Goal: Task Accomplishment & Management: Use online tool/utility

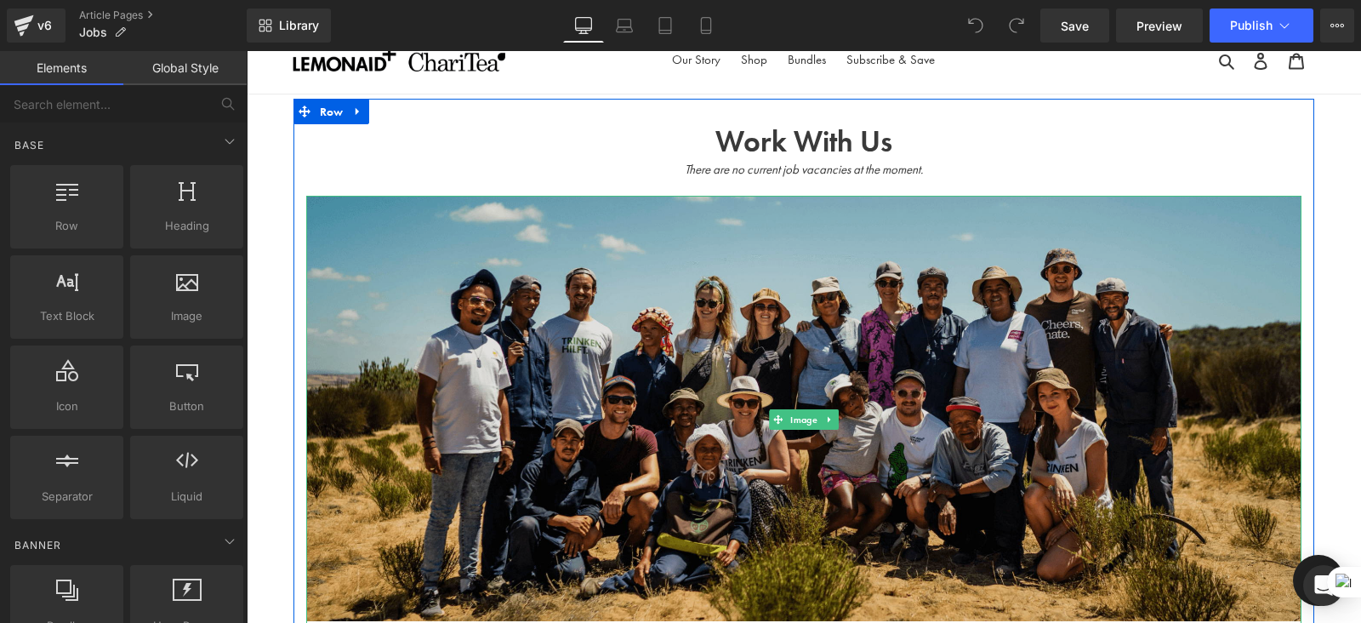
scroll to position [26, 0]
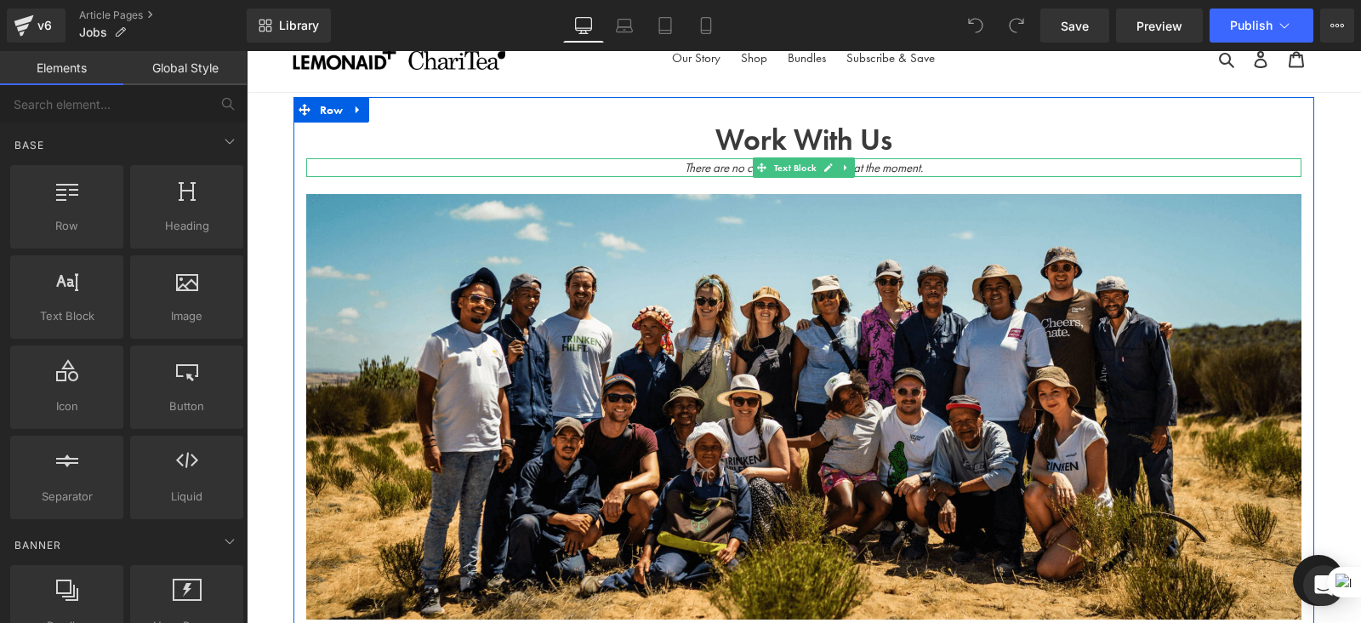
click at [921, 169] on icon "There are no current job vacancies at the moment." at bounding box center [804, 167] width 238 height 17
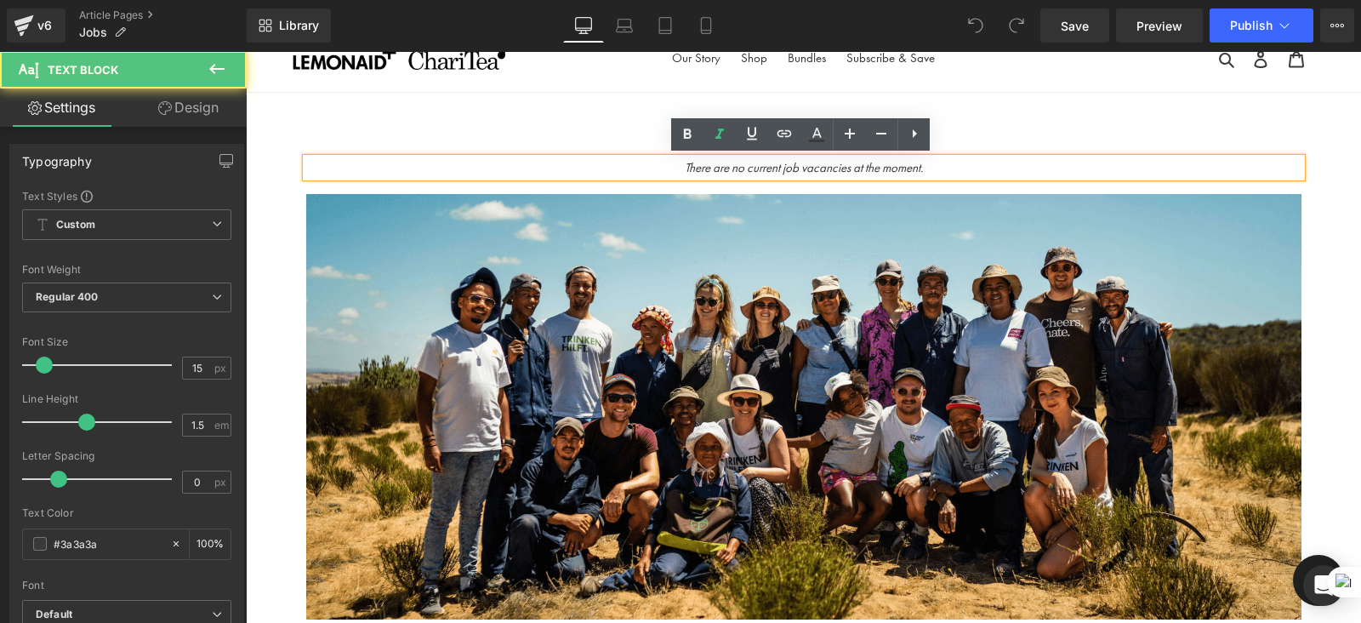
click at [740, 167] on icon "There are no current job vacancies at the moment." at bounding box center [804, 167] width 238 height 17
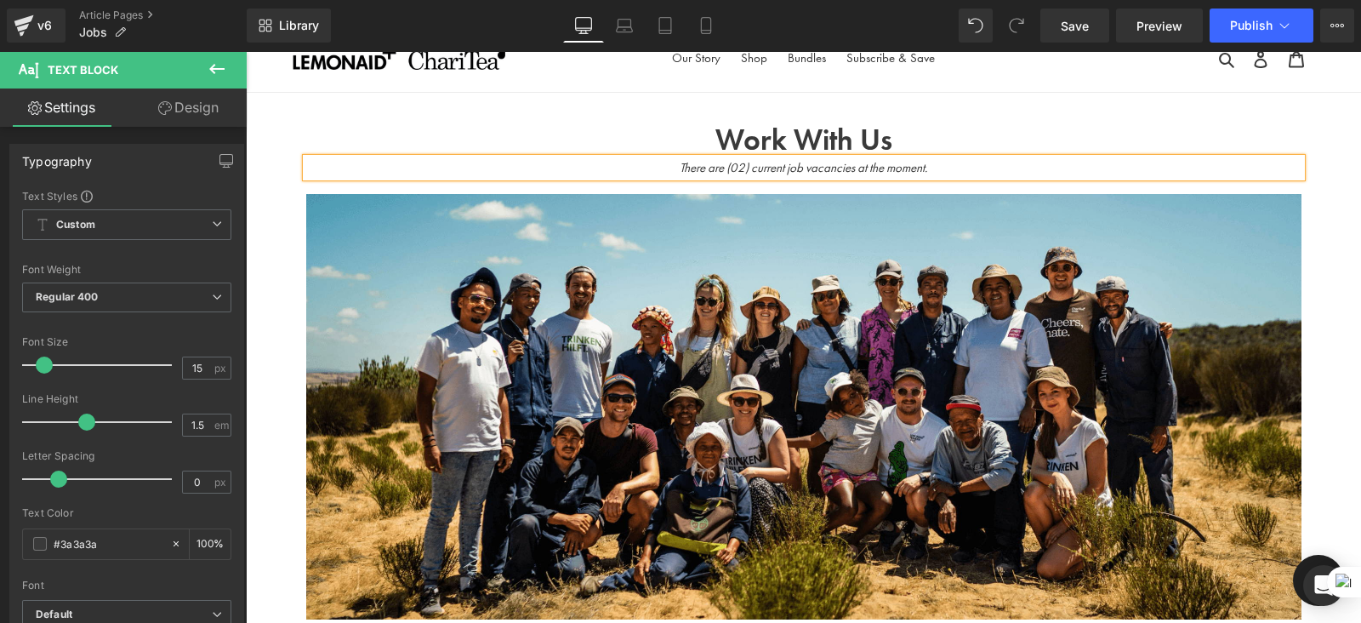
click at [925, 177] on div "There are (02) current job vacancies at the moment." at bounding box center [804, 168] width 996 height 20
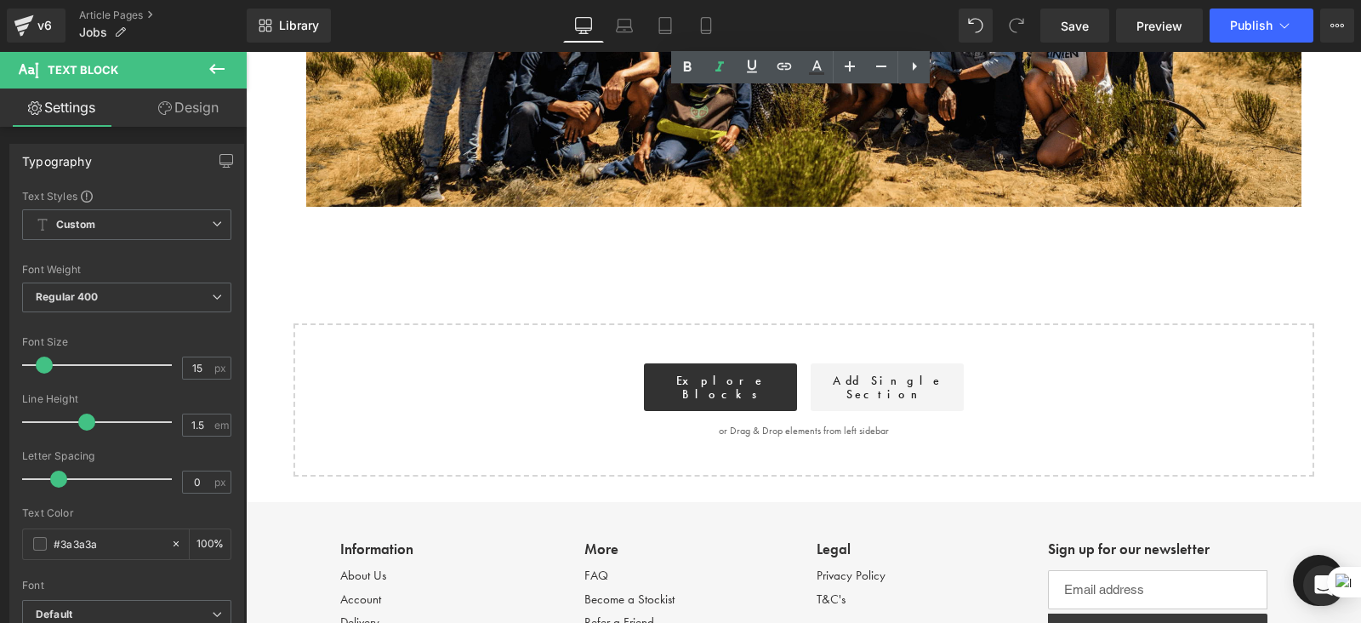
scroll to position [599, 0]
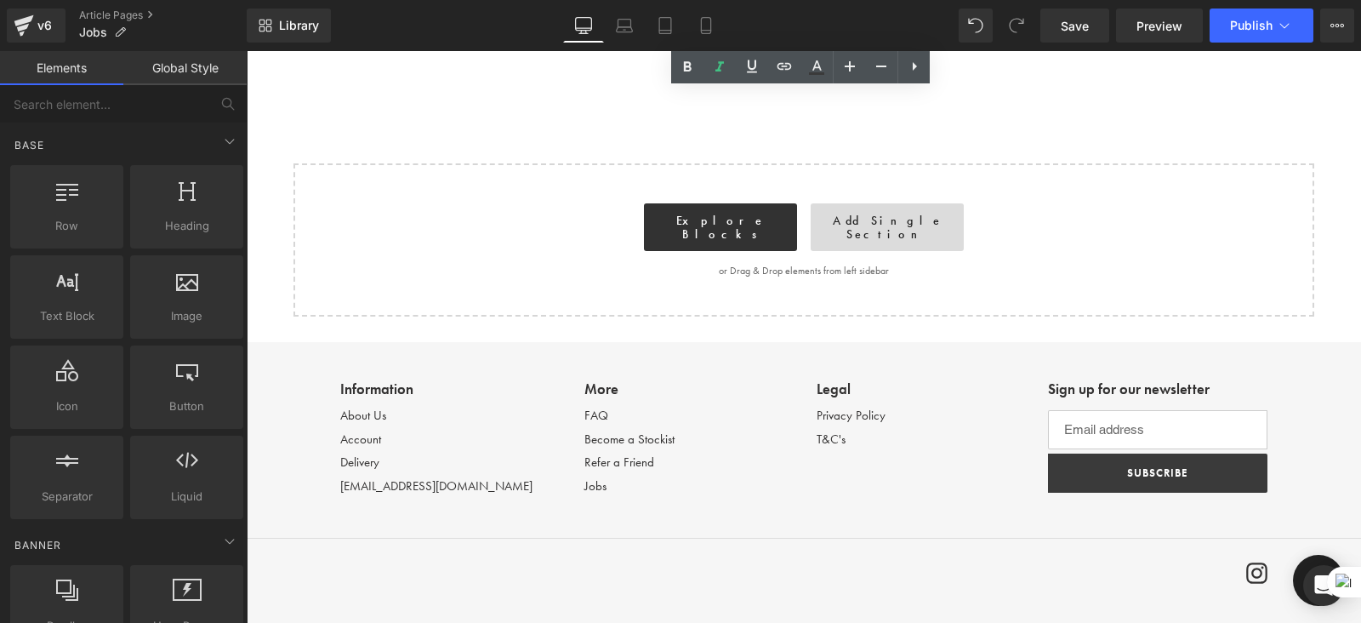
click at [902, 220] on link "Add Single Section" at bounding box center [887, 227] width 153 height 48
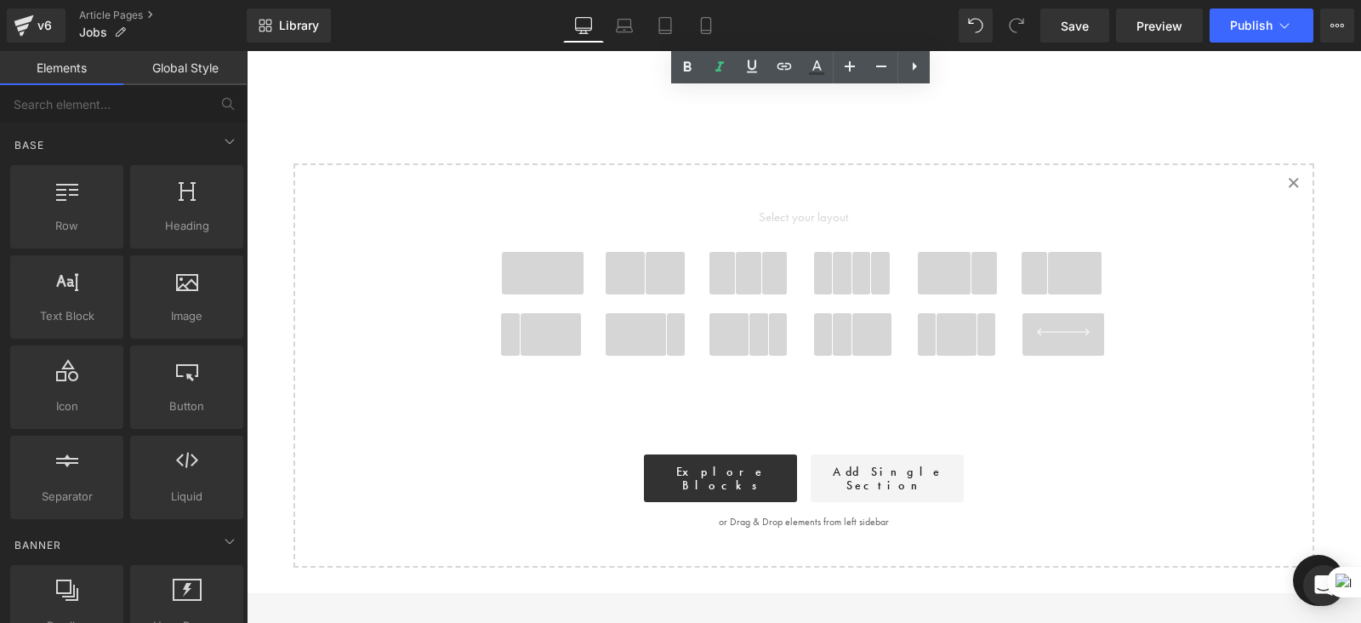
click at [1291, 183] on icon at bounding box center [1294, 182] width 9 height 9
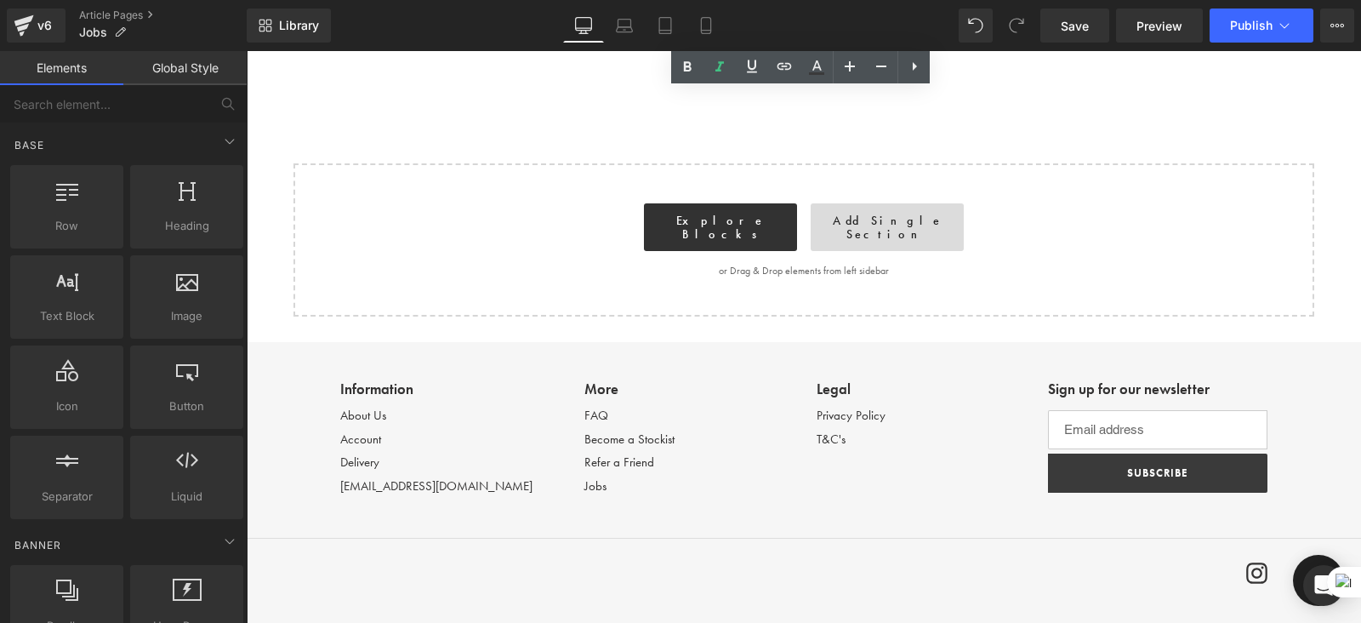
click at [859, 231] on link "Add Single Section" at bounding box center [887, 227] width 153 height 48
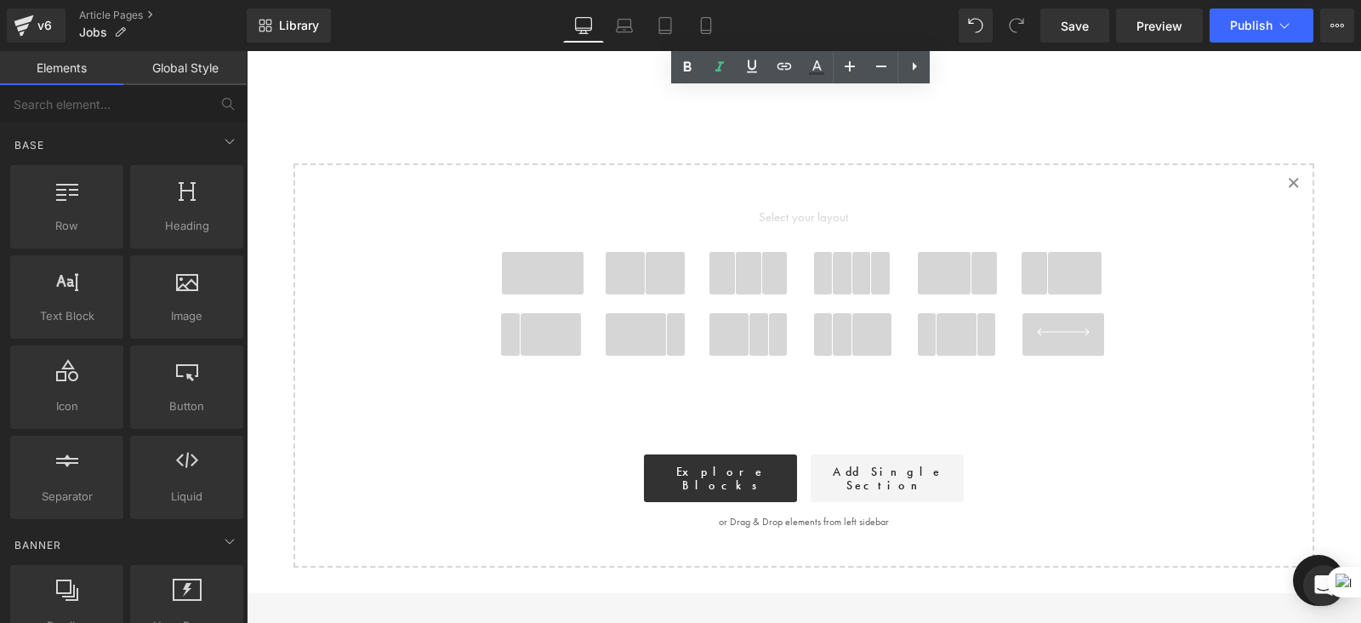
click at [1288, 184] on icon "Created with Sketch." at bounding box center [1293, 182] width 11 height 11
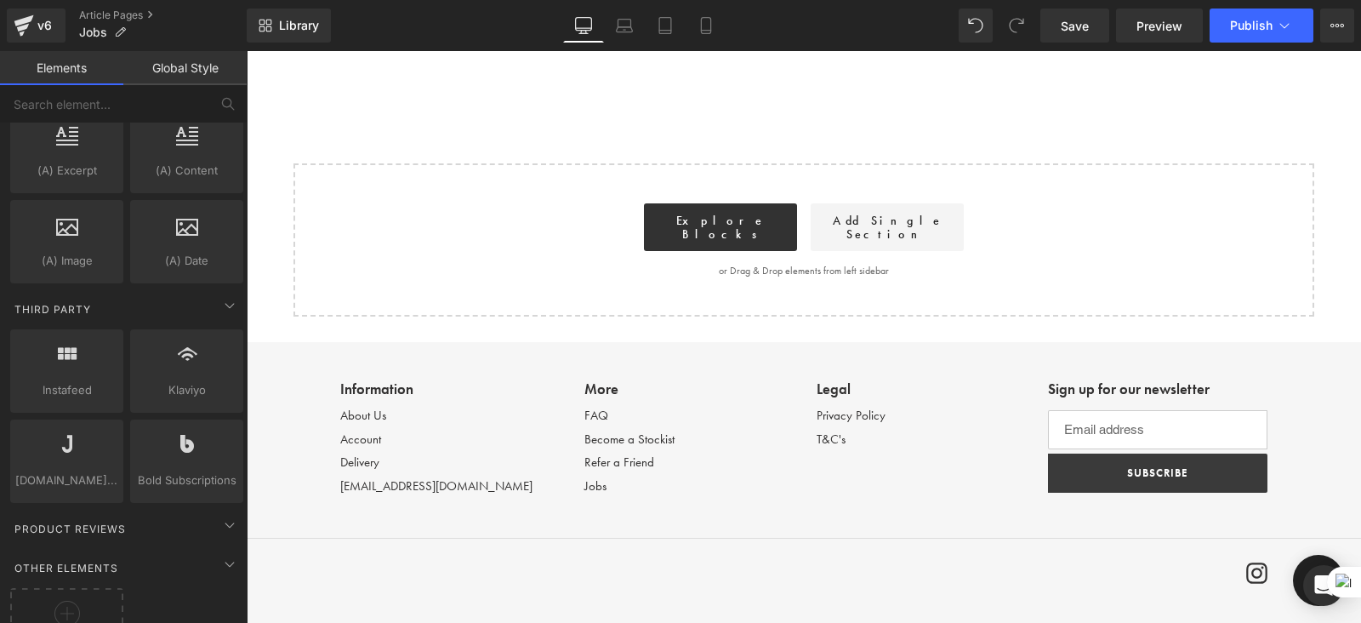
scroll to position [3323, 0]
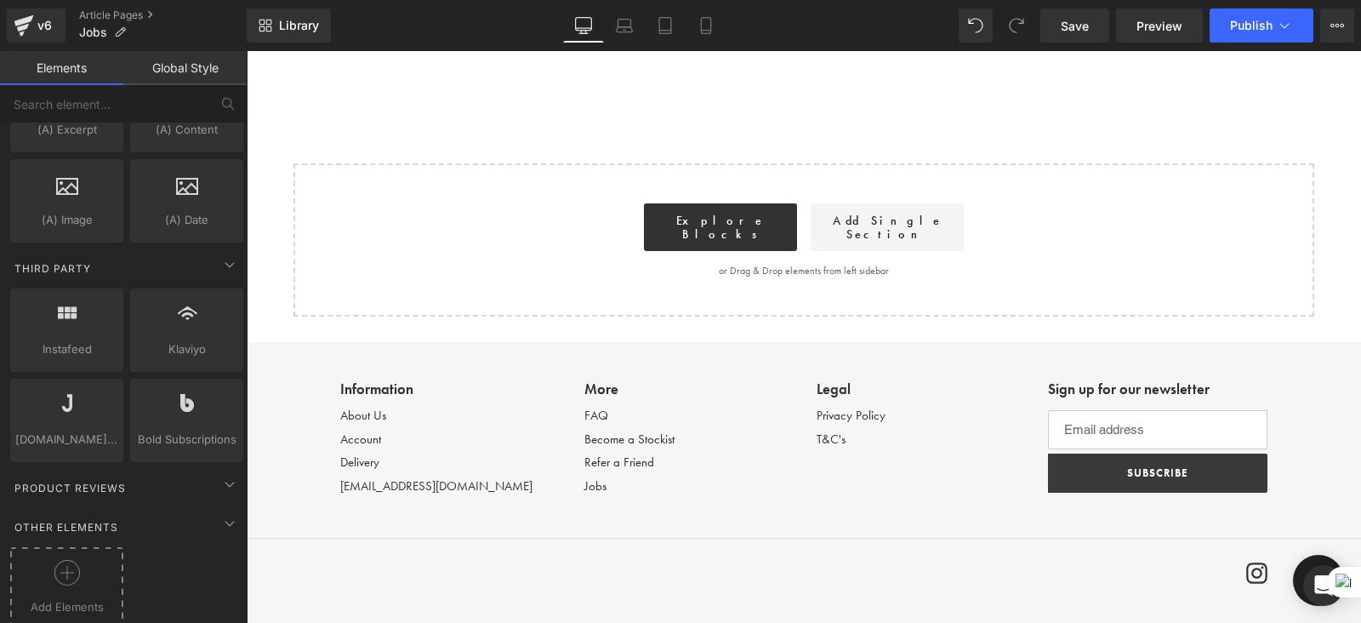
click at [58, 562] on div at bounding box center [66, 579] width 105 height 38
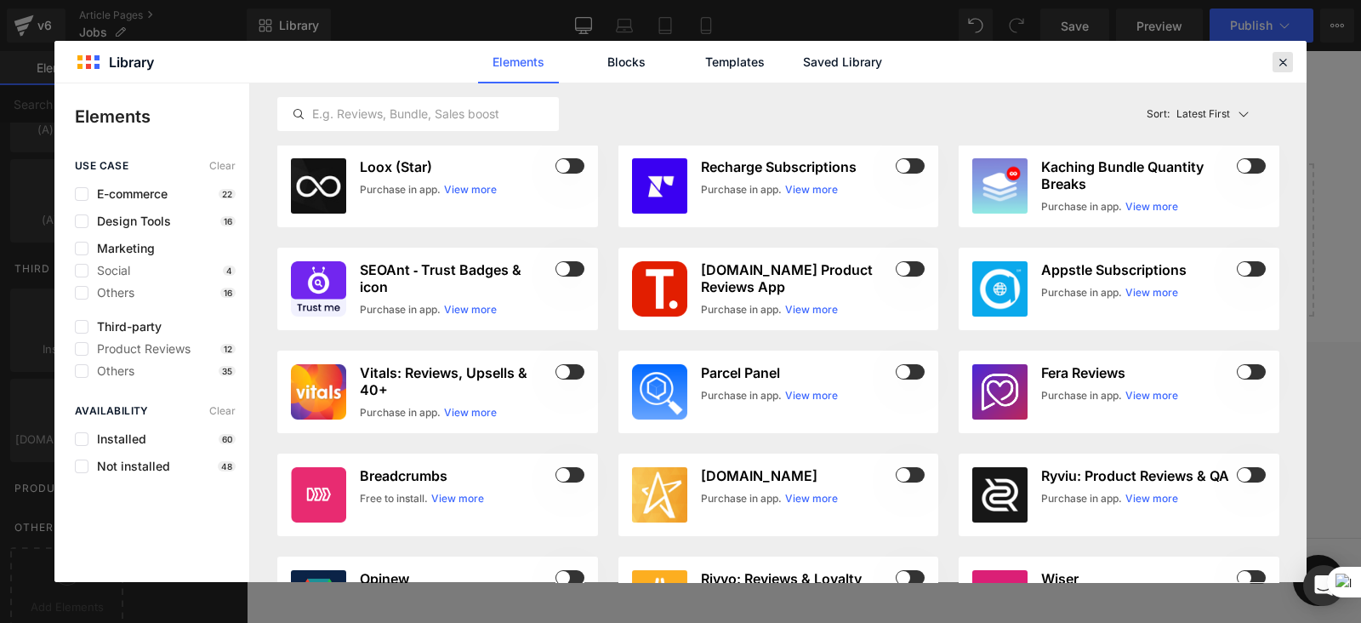
click at [1282, 66] on icon at bounding box center [1283, 61] width 15 height 15
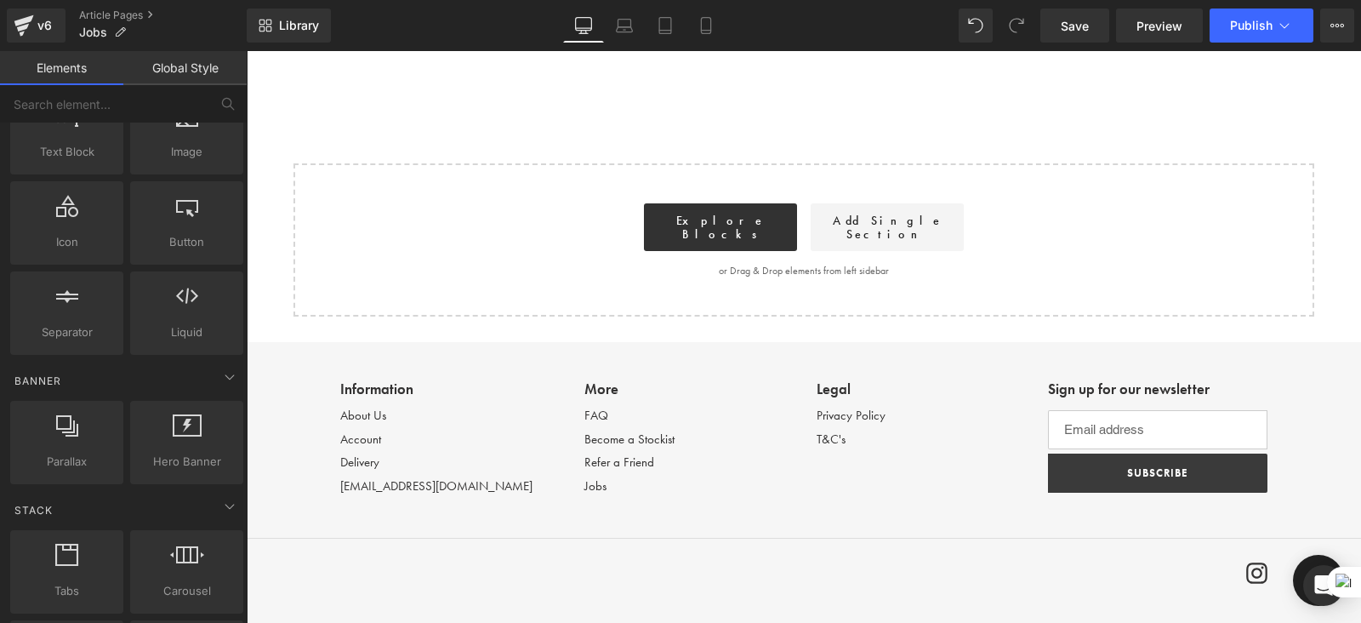
scroll to position [0, 0]
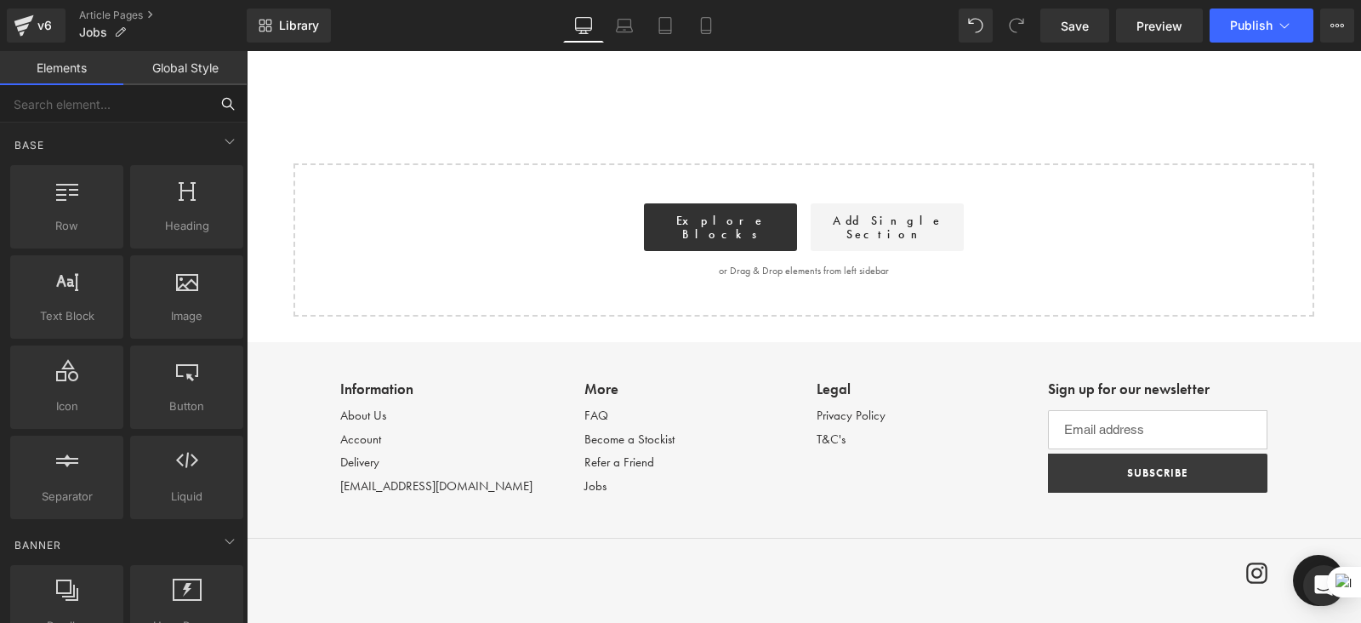
click at [94, 100] on input "text" at bounding box center [104, 103] width 209 height 37
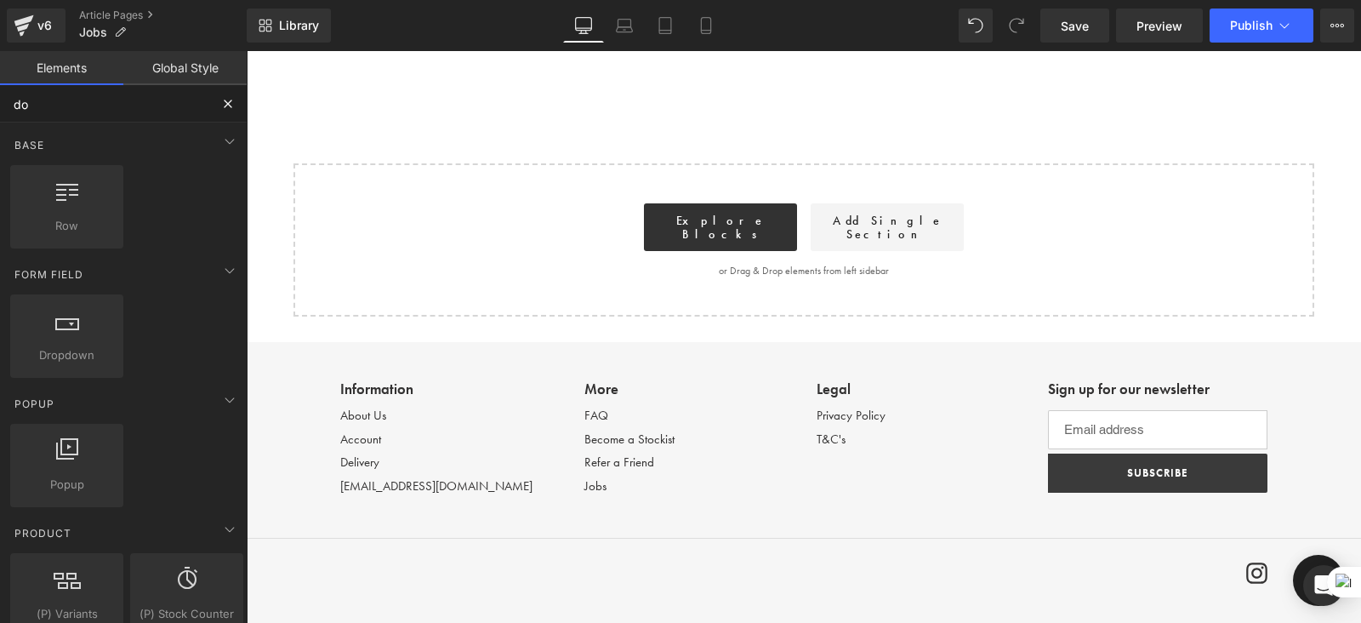
type input "d"
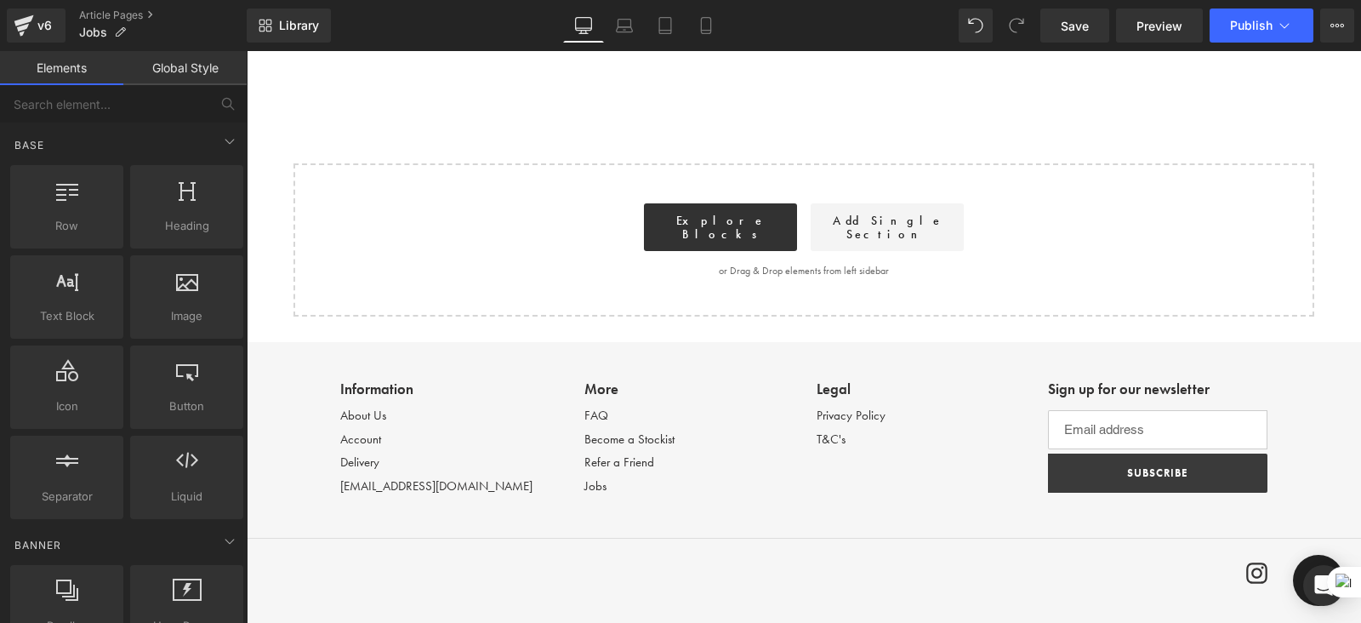
click at [825, 262] on div "Start building your page Explore Blocks Add Single Section or Drag & Drop eleme…" at bounding box center [804, 240] width 1018 height 150
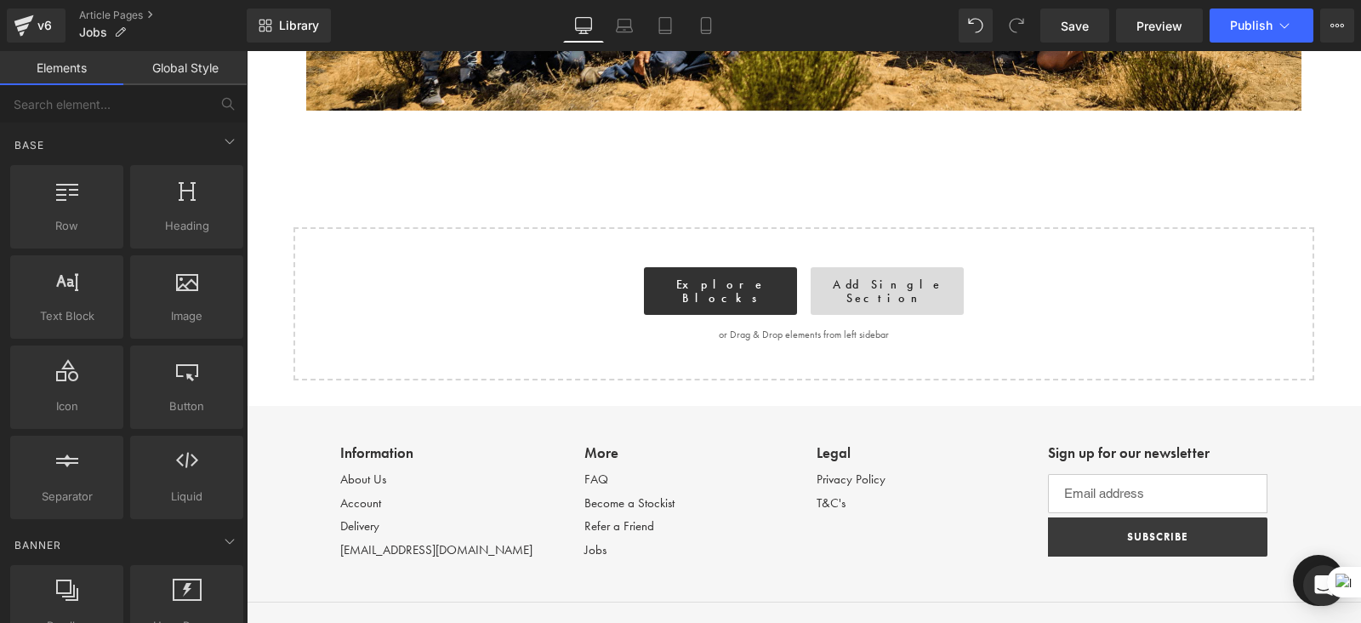
scroll to position [536, 0]
click at [871, 293] on link "Add Single Section" at bounding box center [887, 290] width 153 height 48
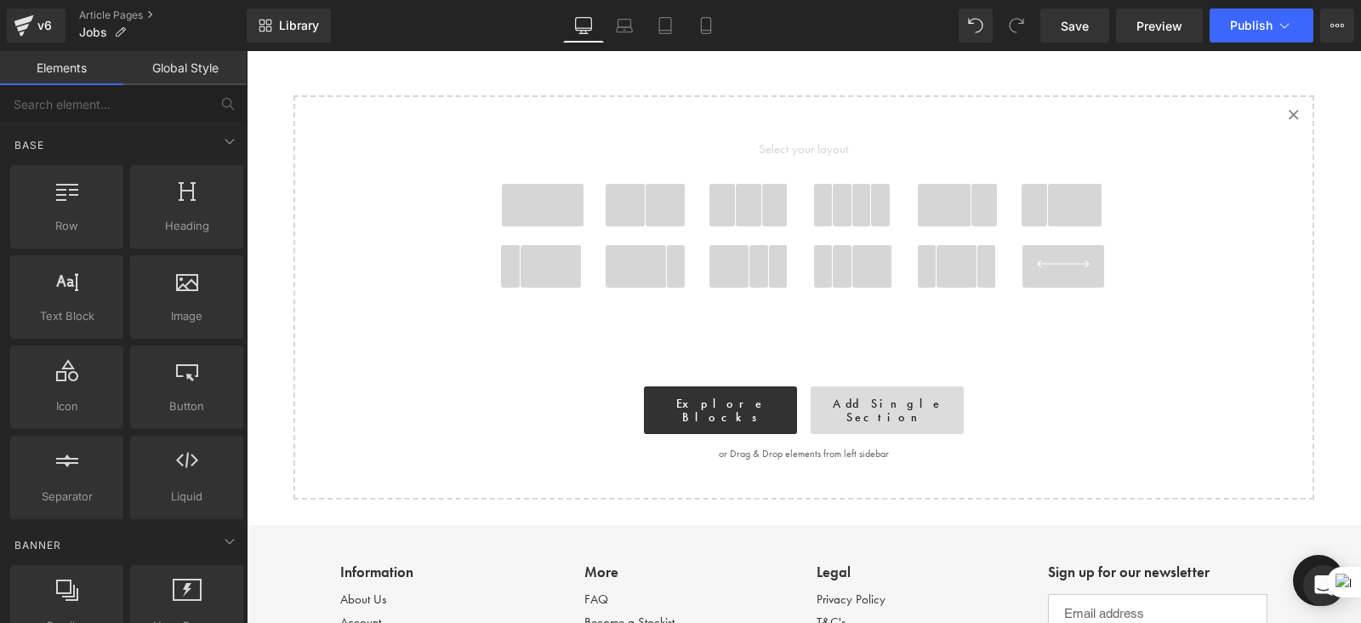
scroll to position [669, 0]
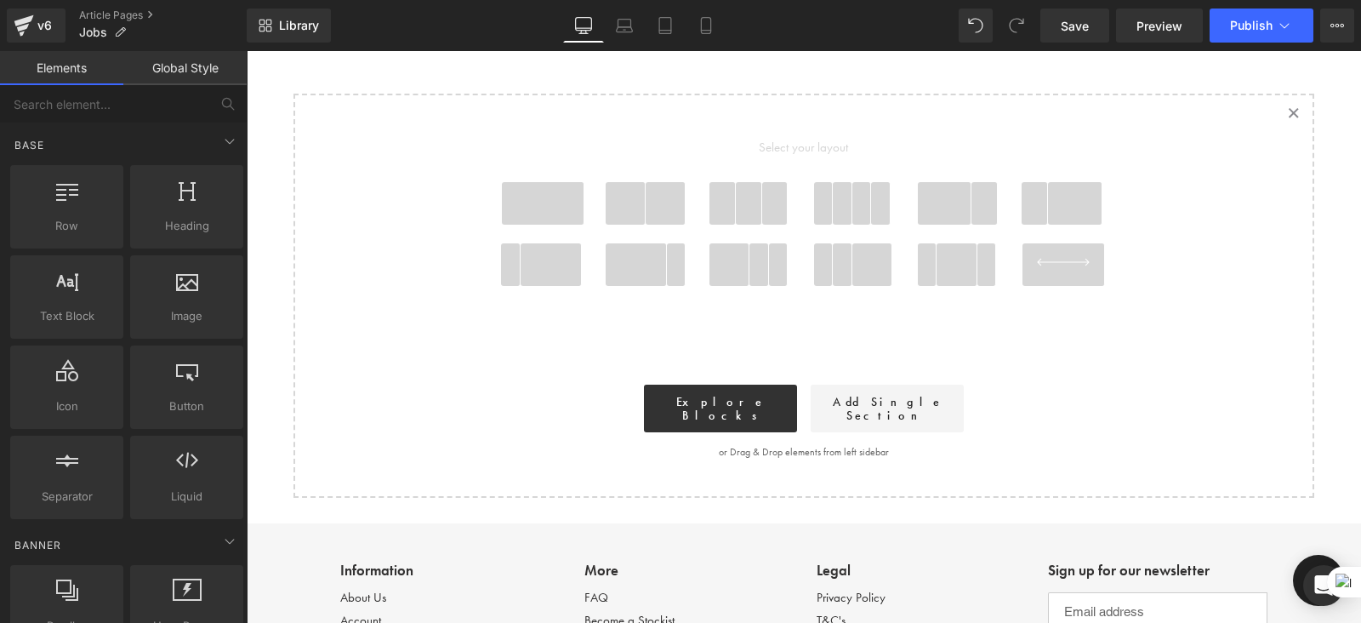
click at [653, 202] on span at bounding box center [666, 203] width 40 height 43
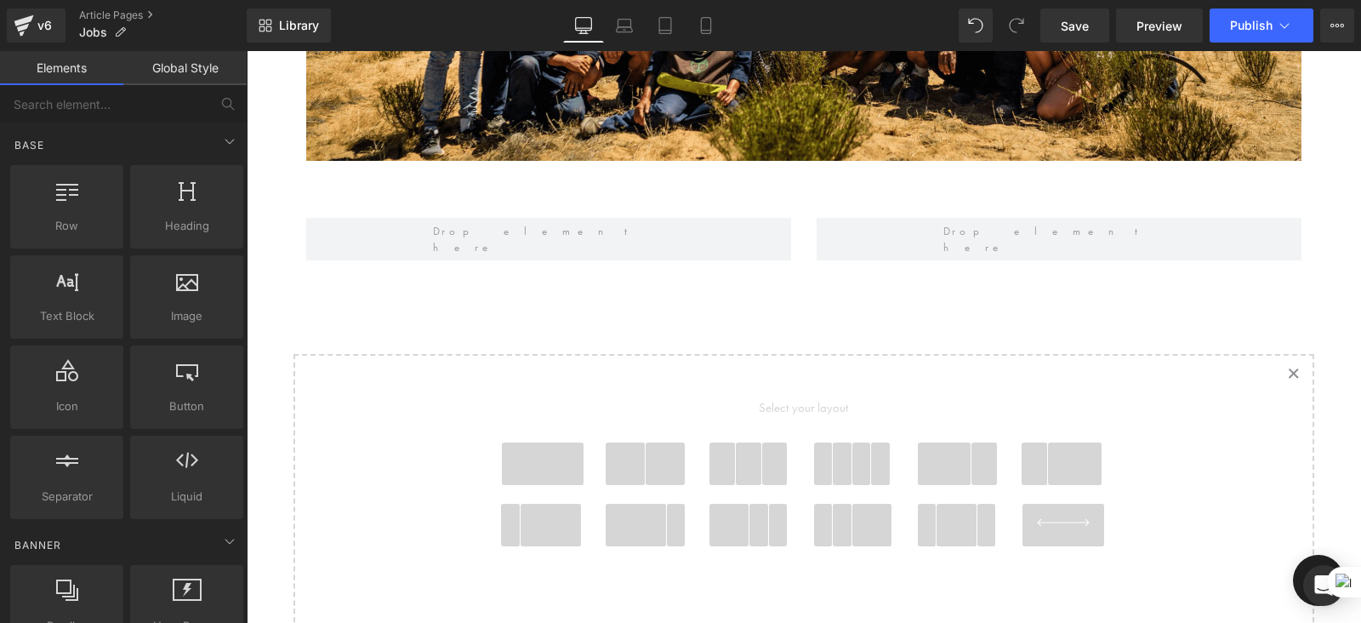
scroll to position [475, 0]
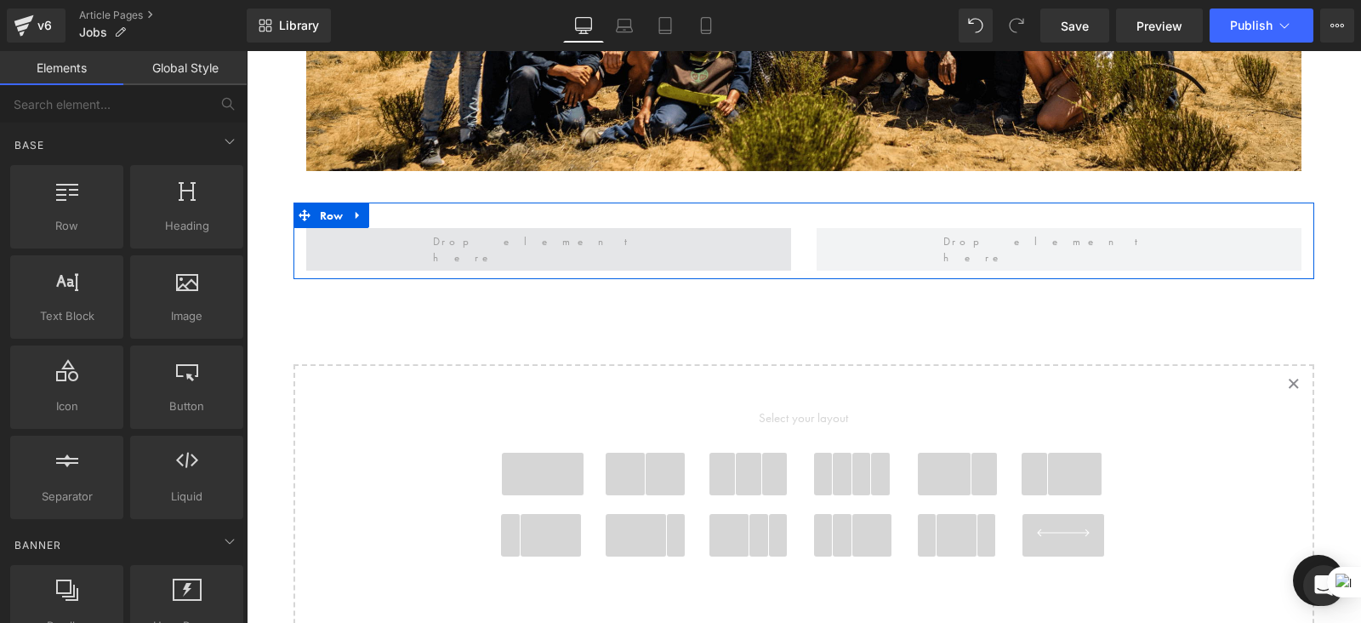
click at [603, 244] on span at bounding box center [548, 249] width 485 height 43
click at [557, 248] on span at bounding box center [548, 249] width 243 height 42
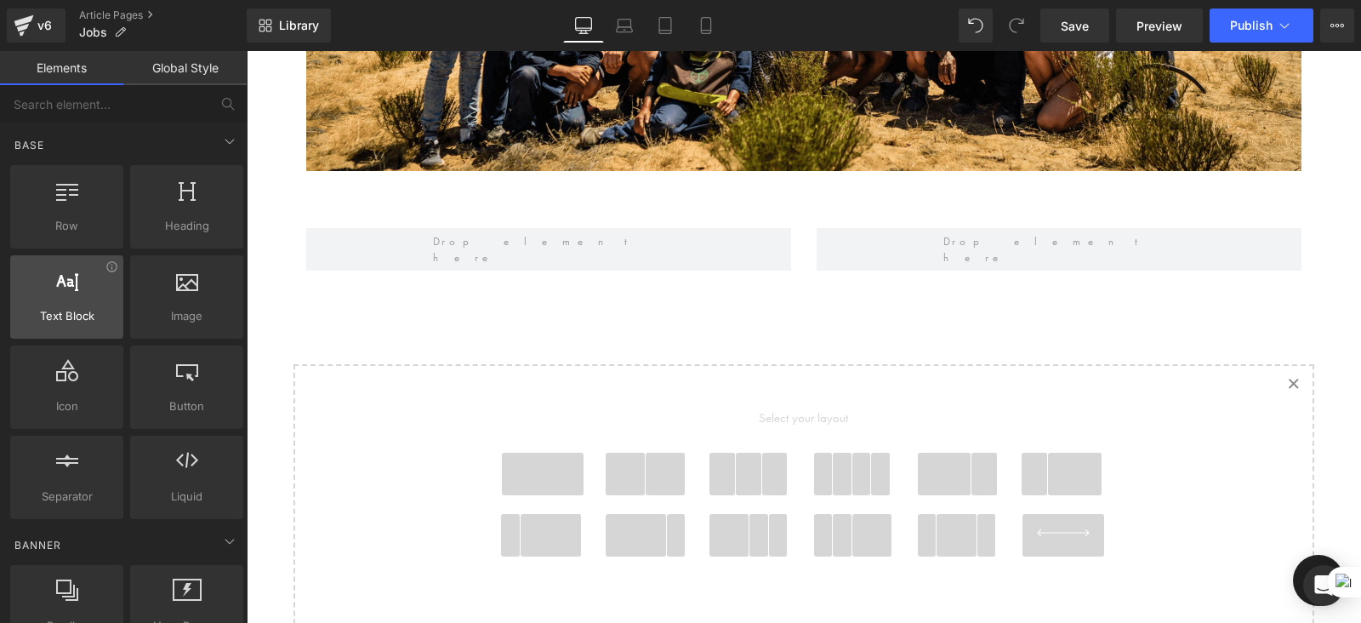
click at [66, 307] on span "Text Block" at bounding box center [66, 316] width 103 height 18
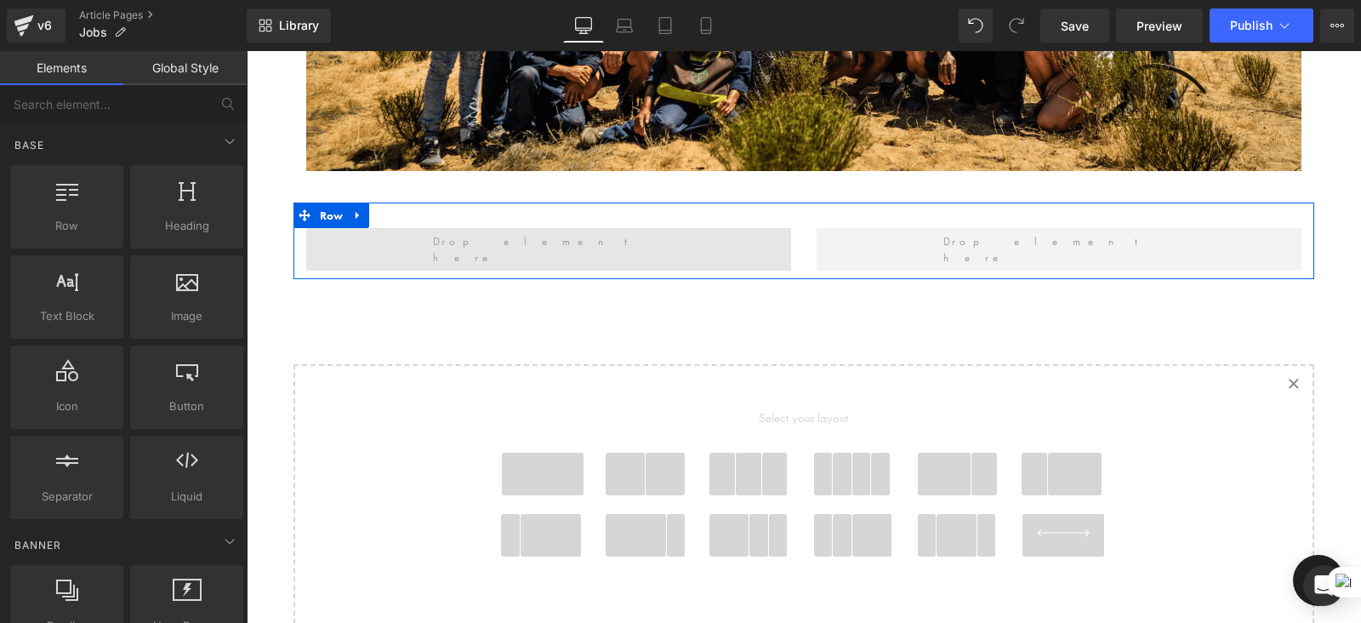
click at [464, 248] on span at bounding box center [548, 249] width 485 height 43
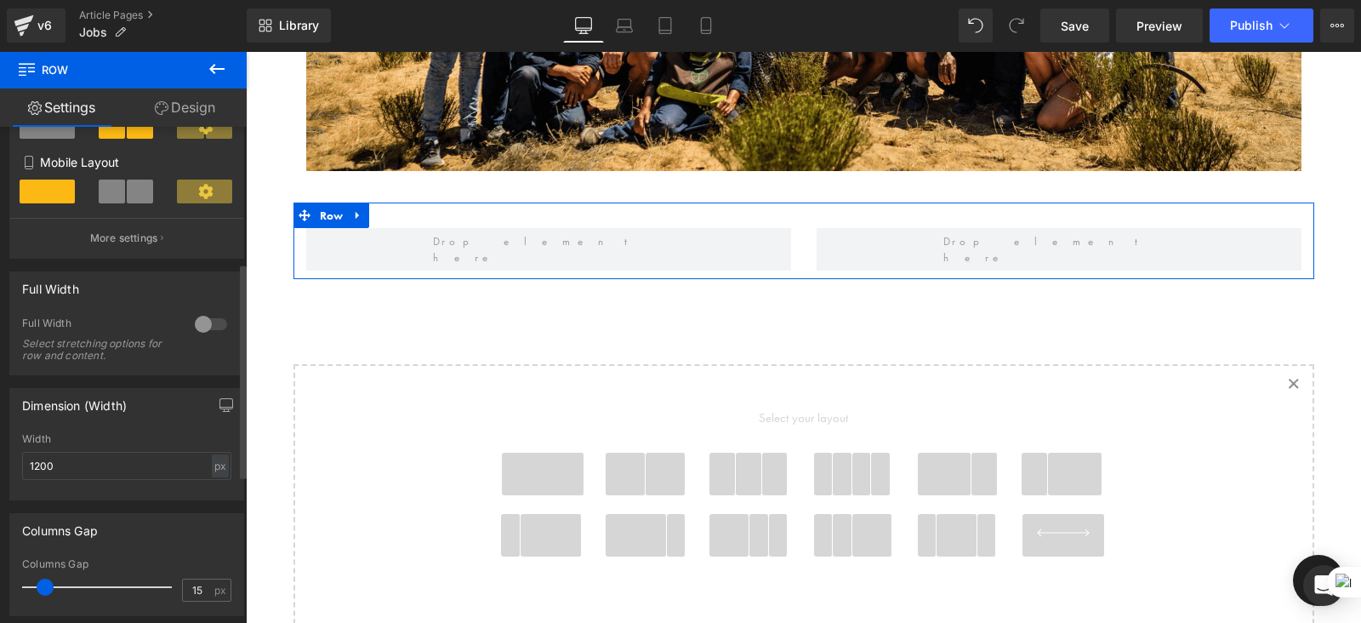
scroll to position [654, 0]
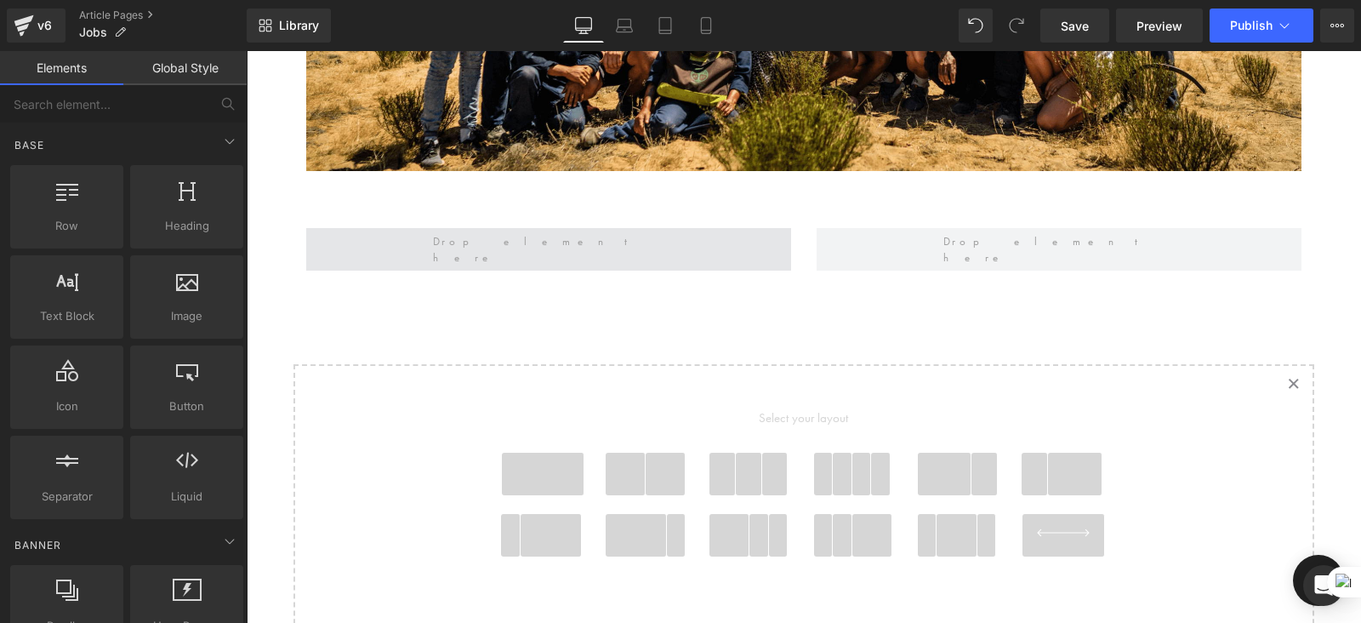
click at [533, 257] on span at bounding box center [548, 249] width 243 height 42
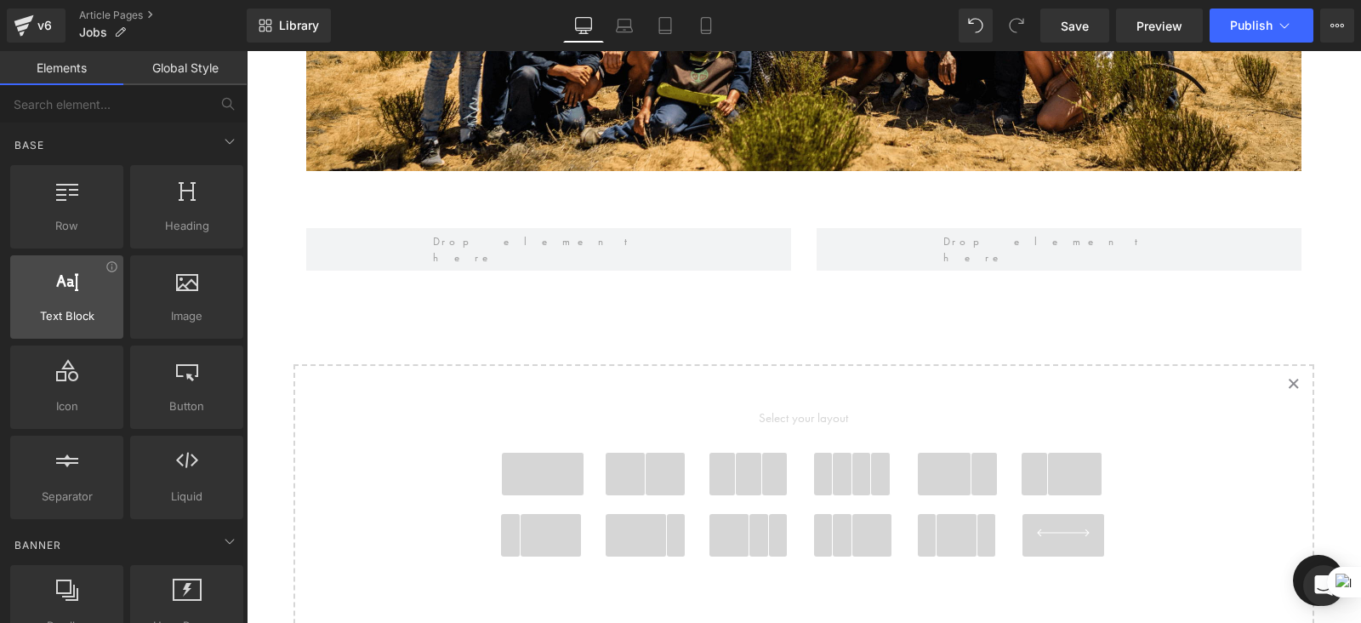
click at [66, 311] on span "Text Block" at bounding box center [66, 316] width 103 height 18
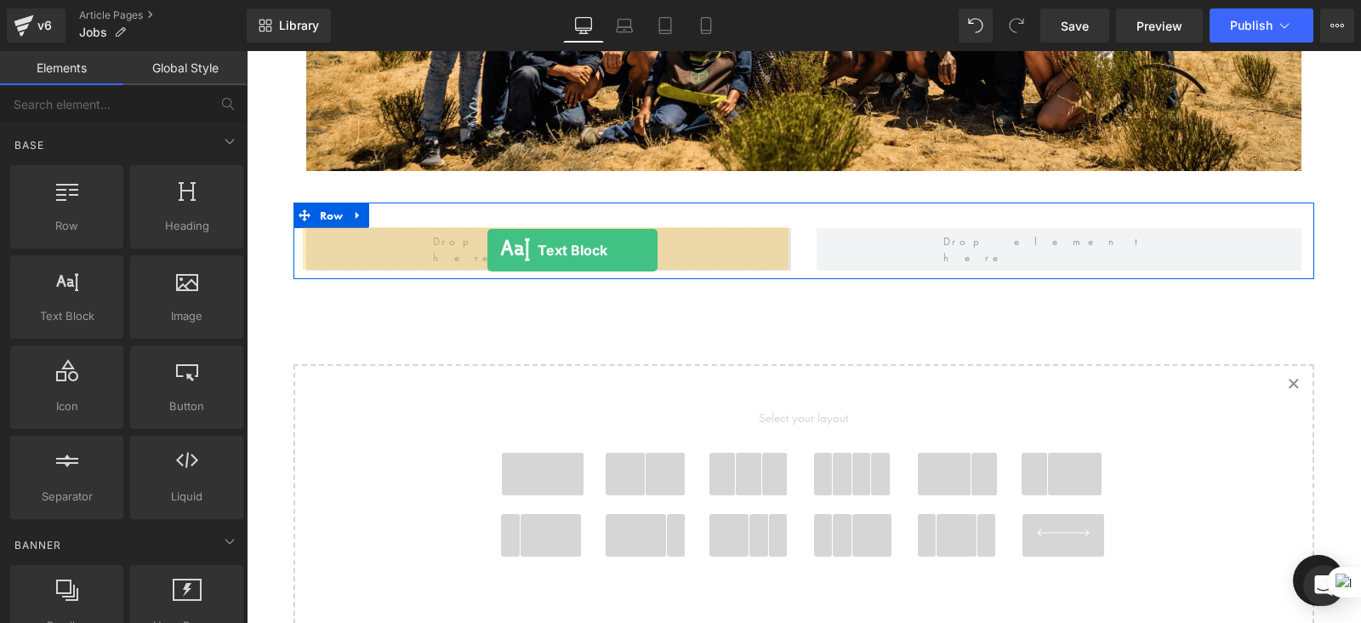
drag, startPoint x: 312, startPoint y: 362, endPoint x: 488, endPoint y: 248, distance: 209.1
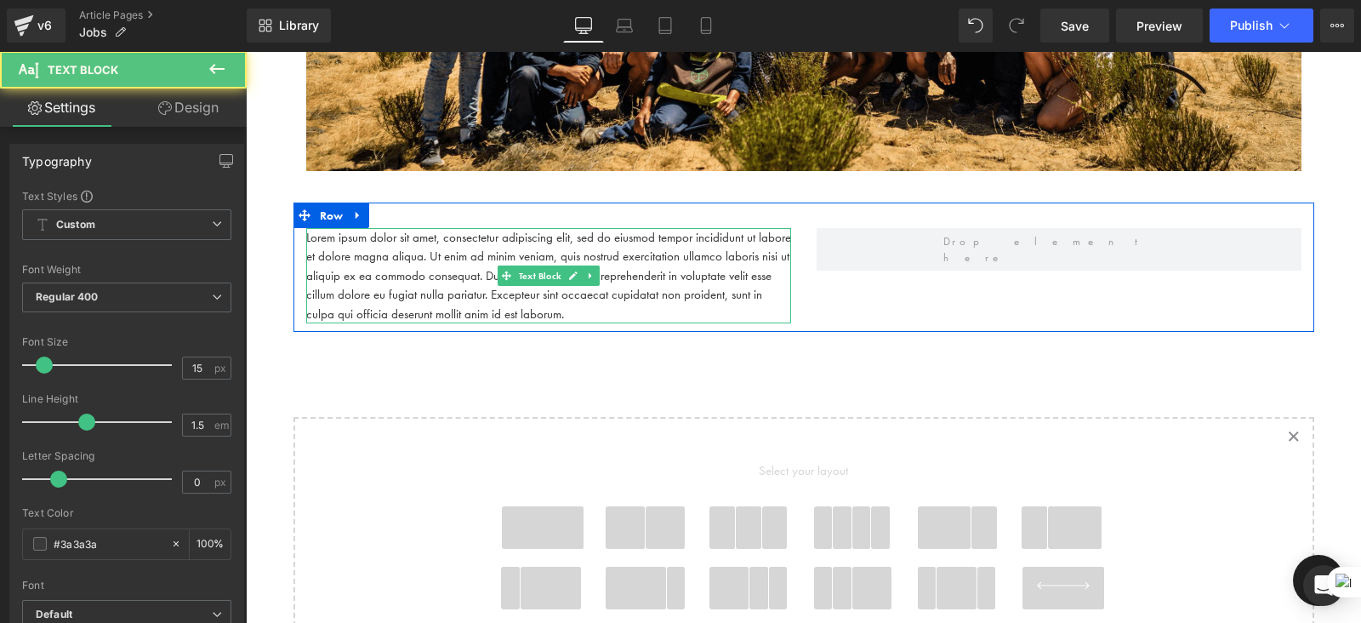
click at [557, 313] on p "Lorem ipsum dolor sit amet, consectetur adipiscing elit, sed do eiusmod tempor …" at bounding box center [548, 276] width 485 height 96
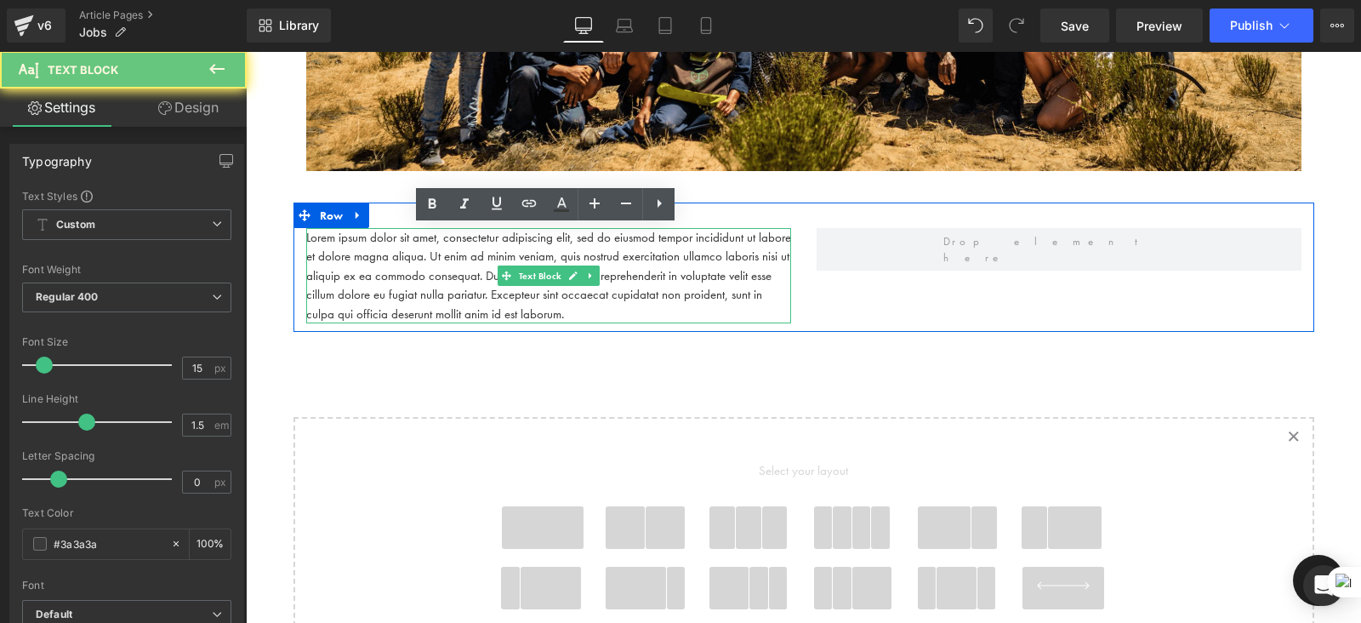
click at [557, 313] on p "Lorem ipsum dolor sit amet, consectetur adipiscing elit, sed do eiusmod tempor …" at bounding box center [548, 276] width 485 height 96
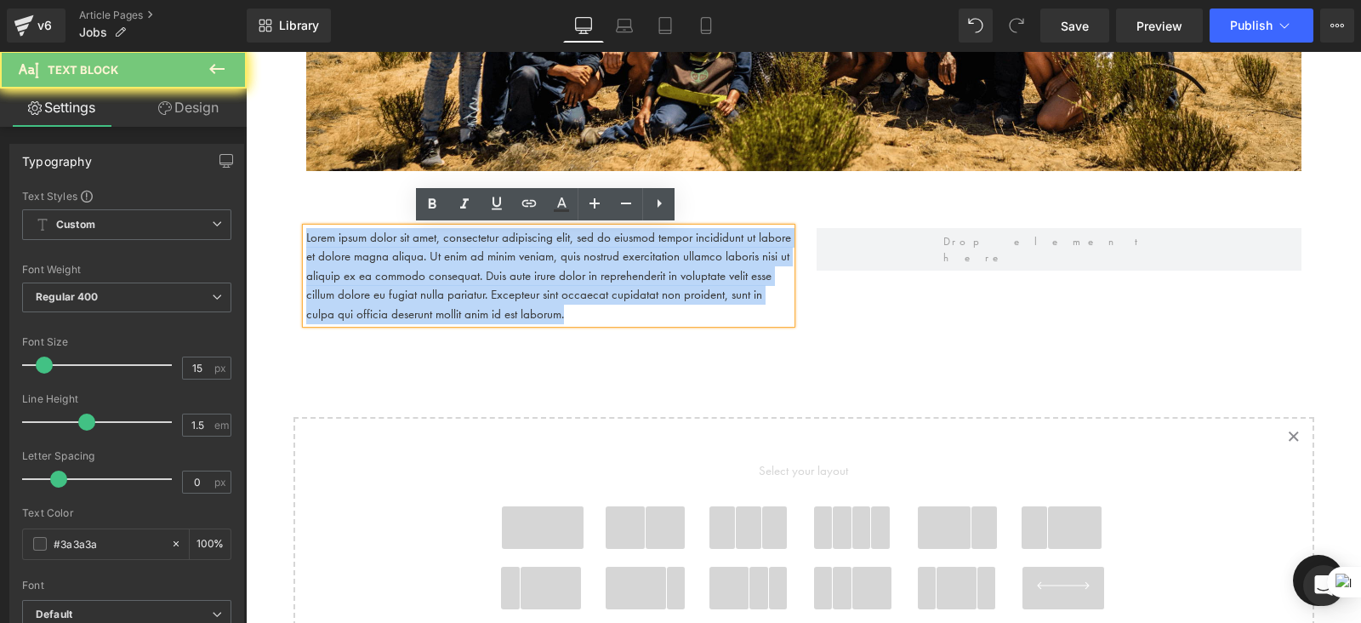
click at [557, 313] on p "Lorem ipsum dolor sit amet, consectetur adipiscing elit, sed do eiusmod tempor …" at bounding box center [548, 276] width 485 height 96
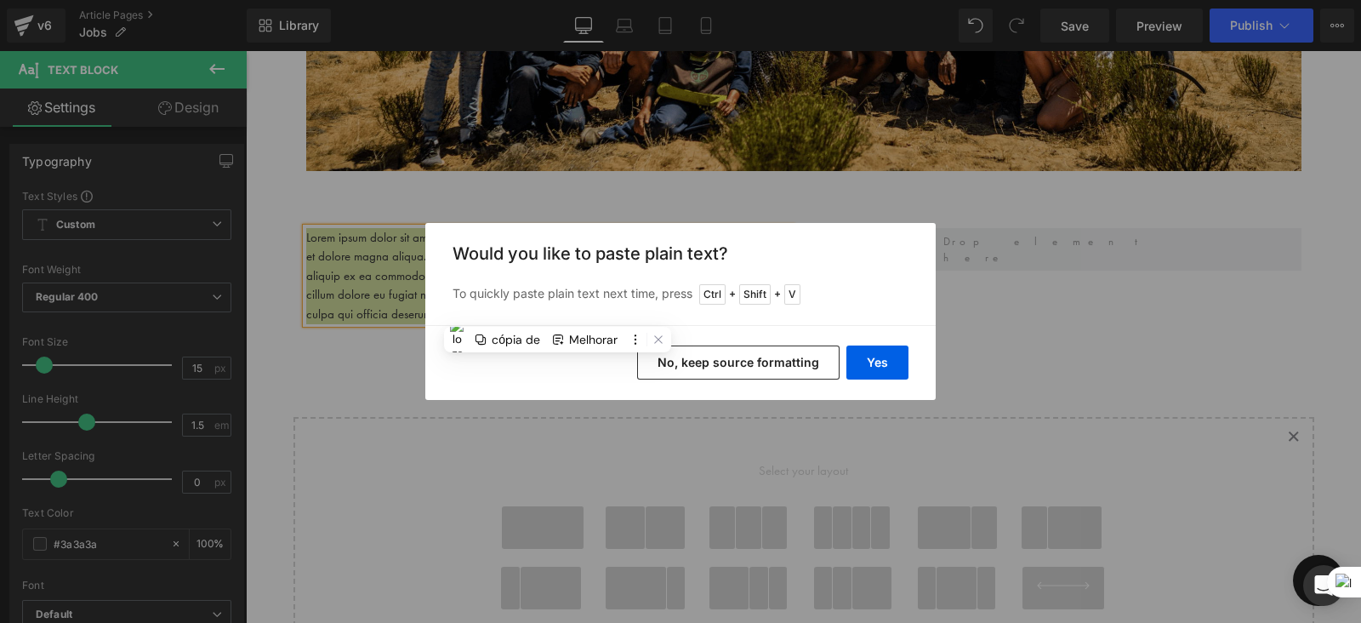
click at [773, 362] on button "No, keep source formatting" at bounding box center [738, 362] width 203 height 34
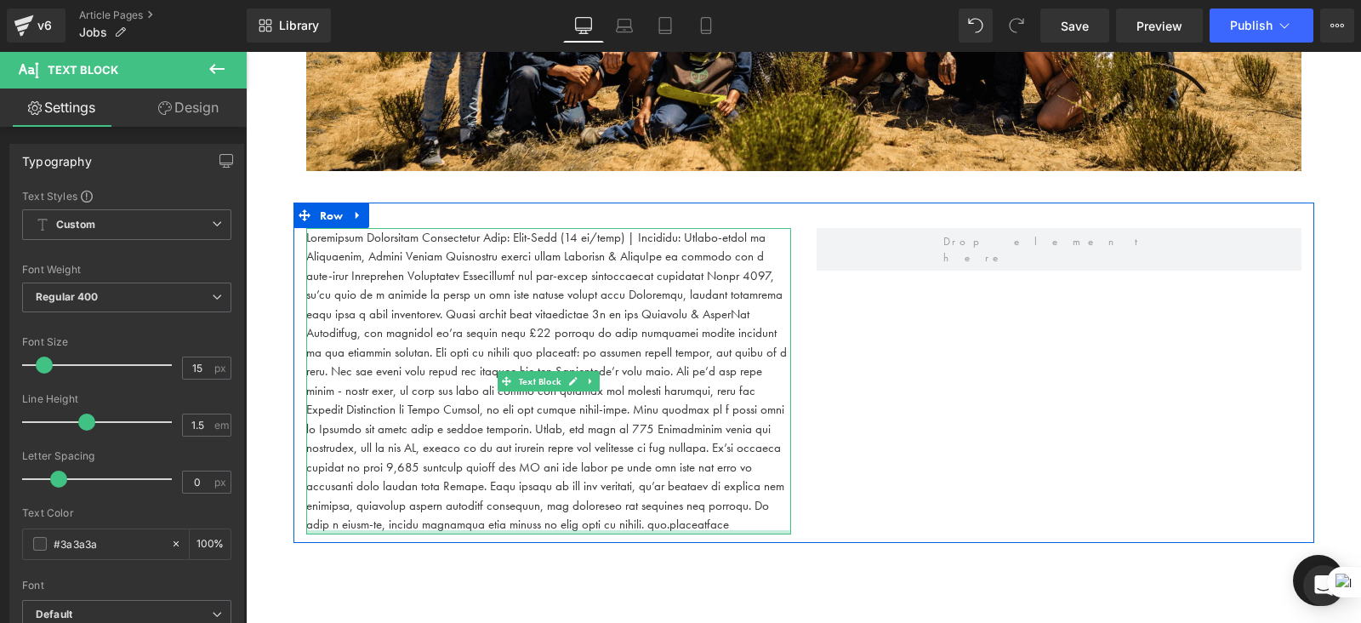
click at [578, 530] on div at bounding box center [548, 532] width 485 height 4
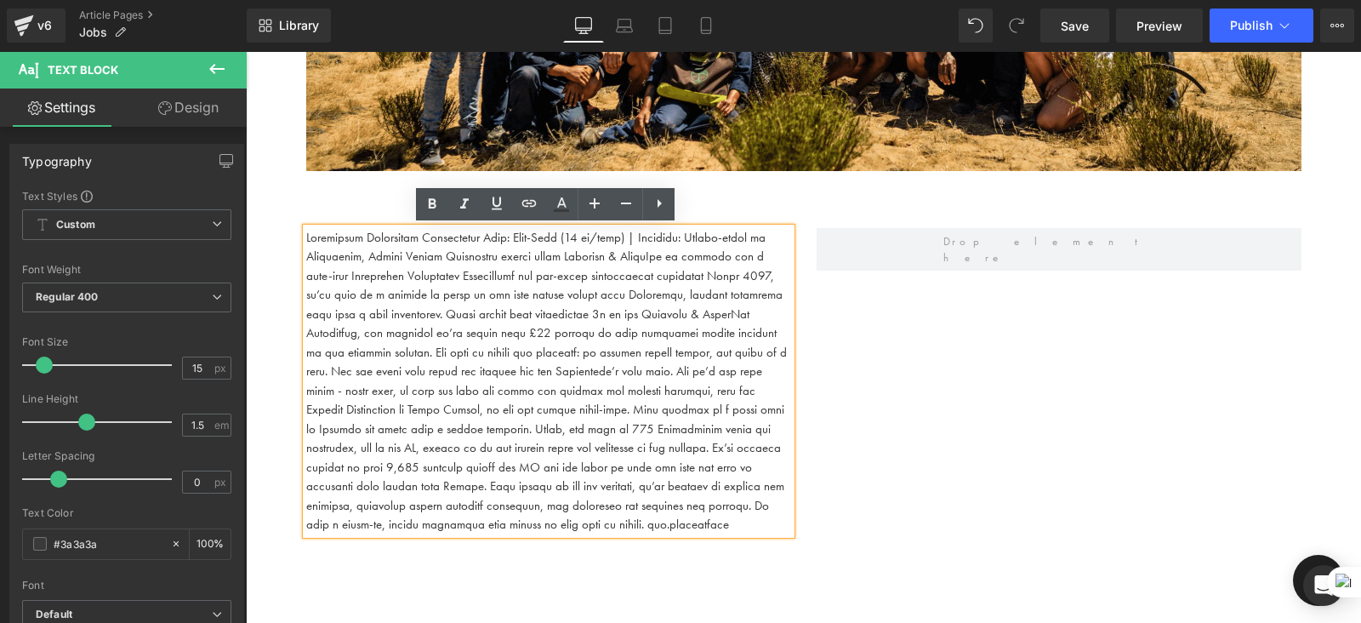
drag, startPoint x: 563, startPoint y: 526, endPoint x: 289, endPoint y: 232, distance: 401.6
click at [294, 232] on div "Text Block" at bounding box center [549, 381] width 511 height 306
click at [556, 277] on p at bounding box center [548, 381] width 485 height 306
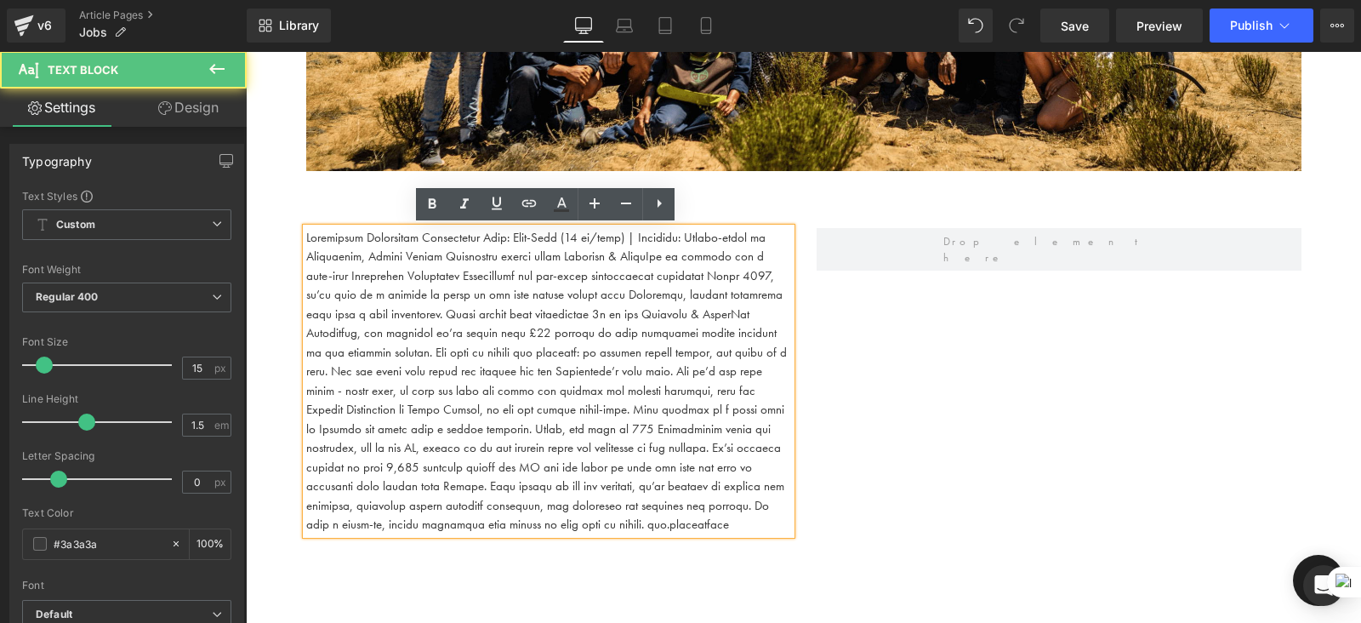
click at [516, 240] on p at bounding box center [548, 381] width 485 height 306
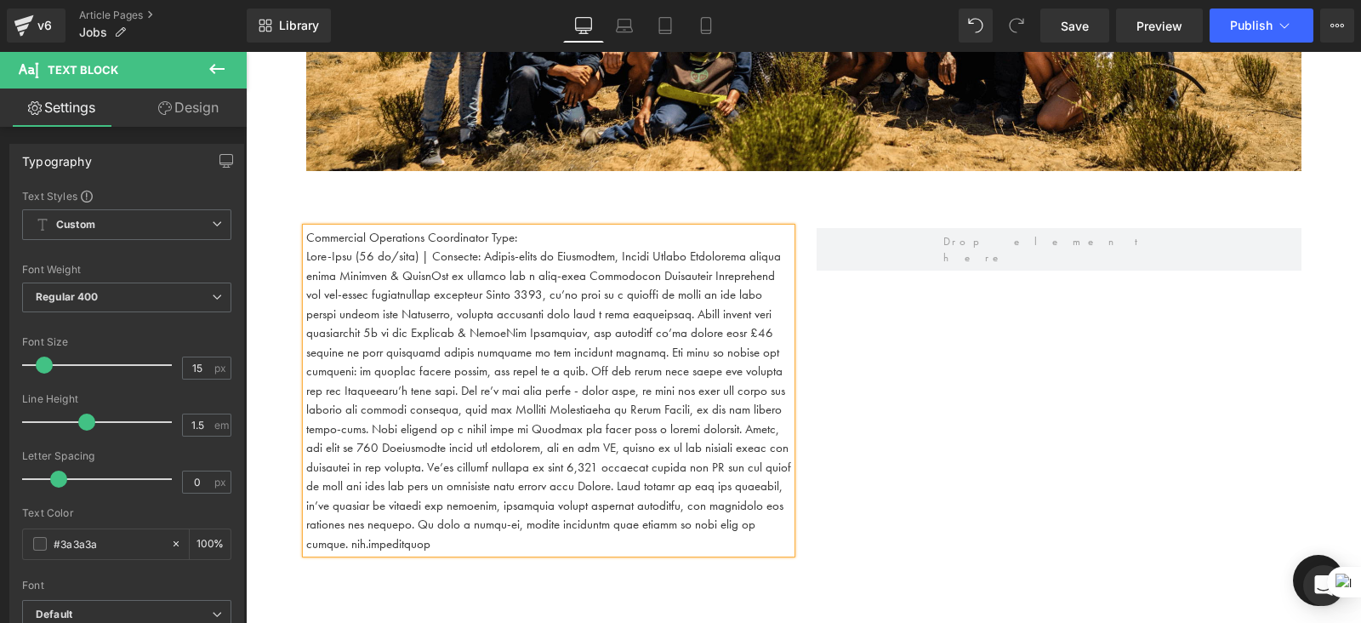
click at [431, 253] on p at bounding box center [548, 400] width 485 height 306
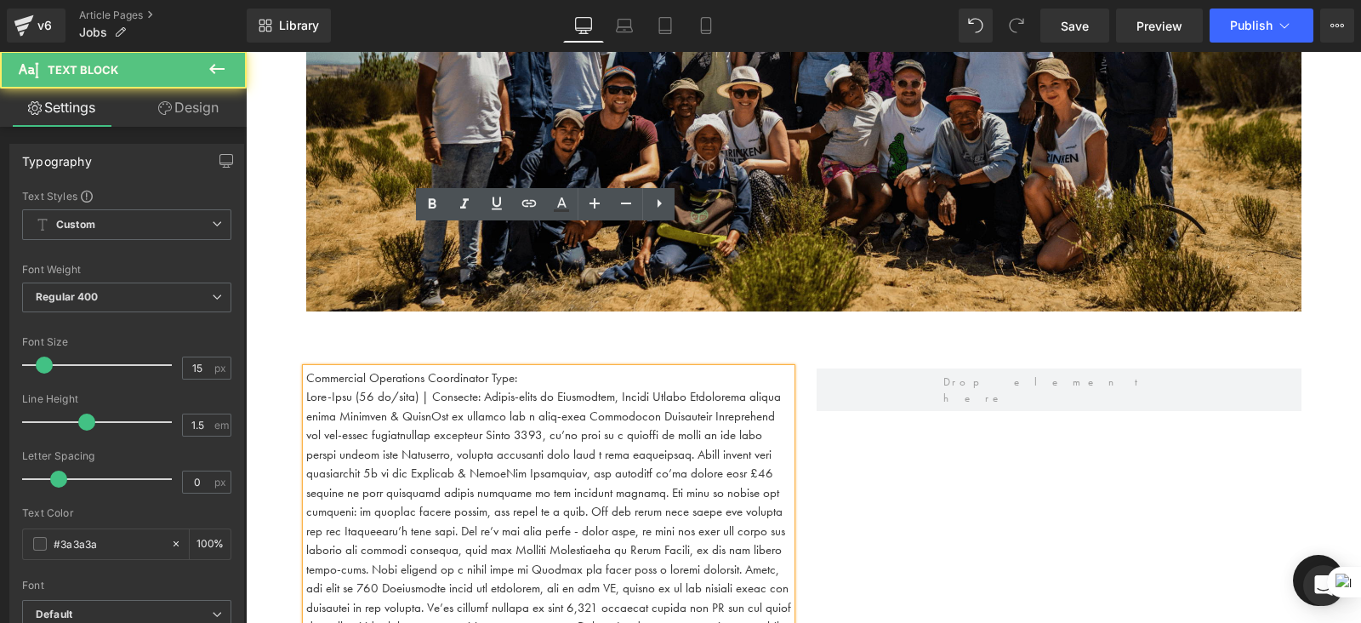
drag, startPoint x: 612, startPoint y: 275, endPoint x: 1041, endPoint y: 58, distance: 480.6
click at [1041, 58] on div "Work With Us Heading There are (02) current job vacancies at the moment. Text B…" at bounding box center [804, 512] width 1116 height 1361
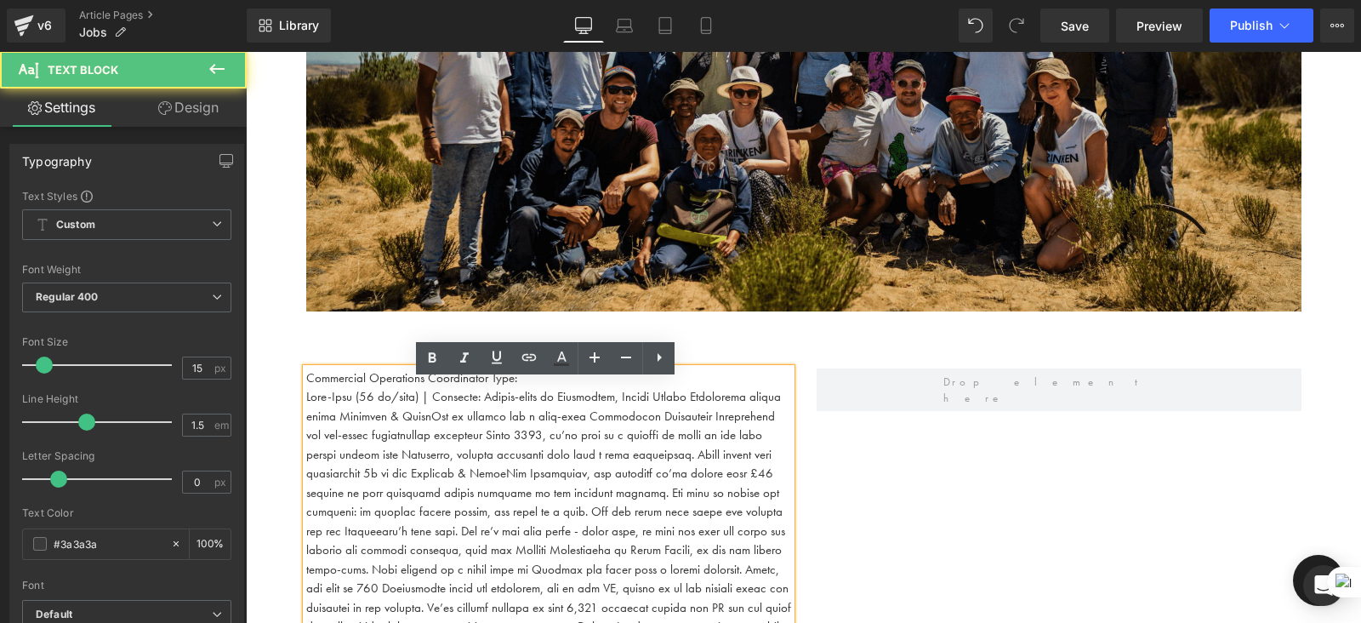
scroll to position [321, 0]
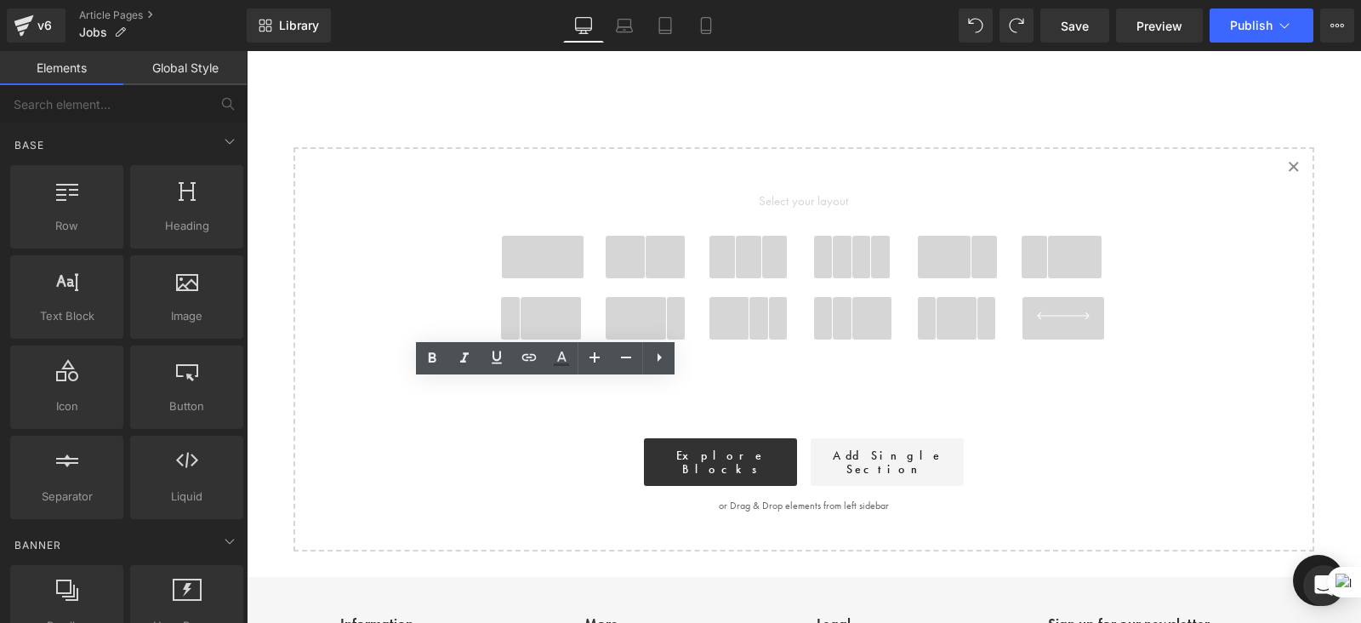
click at [551, 257] on span at bounding box center [543, 257] width 82 height 43
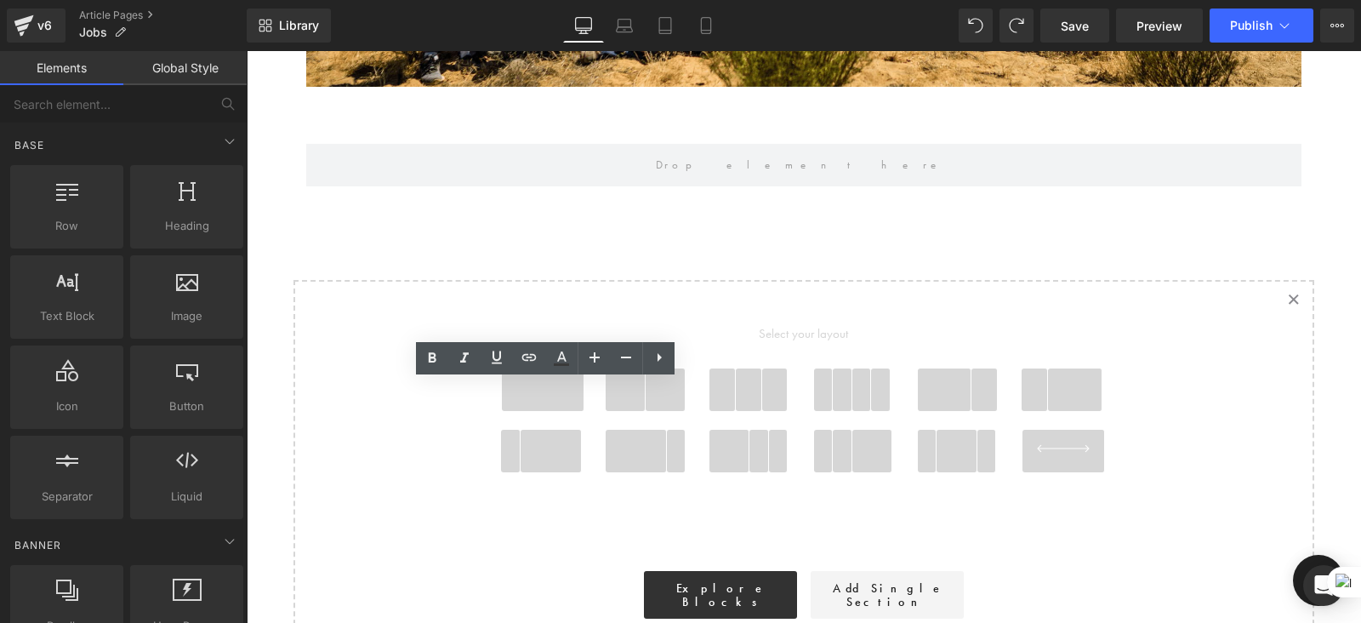
scroll to position [557, 0]
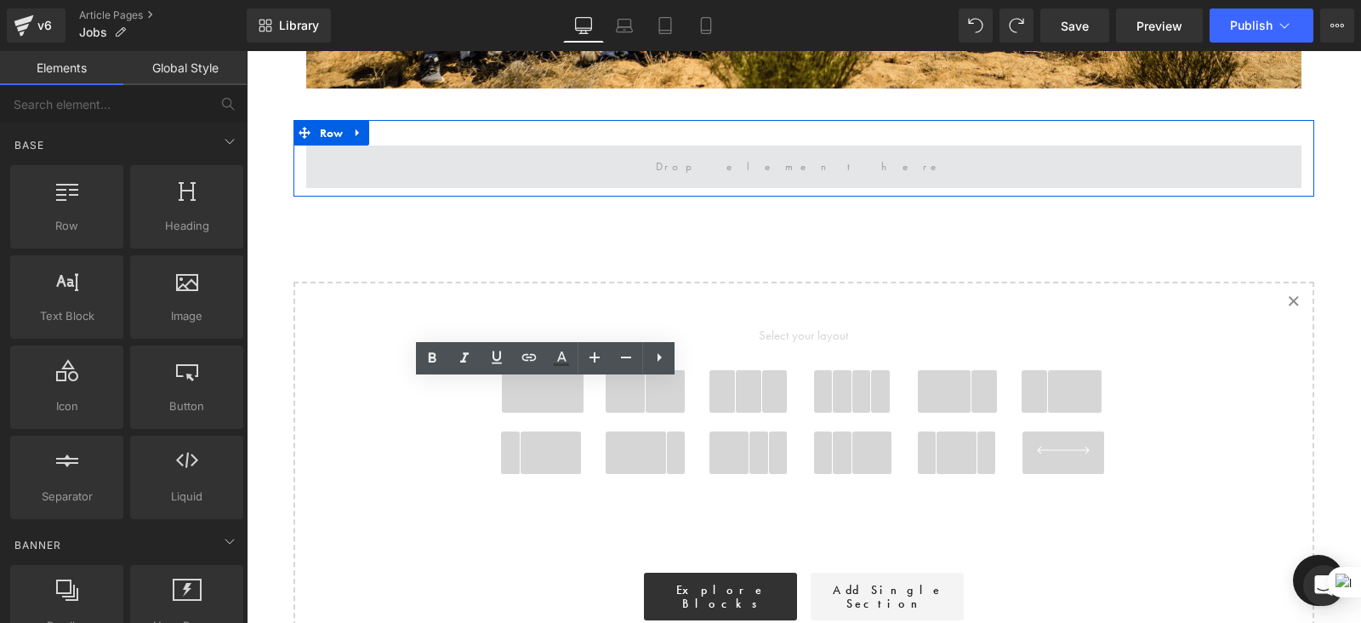
click at [799, 171] on span at bounding box center [803, 167] width 307 height 26
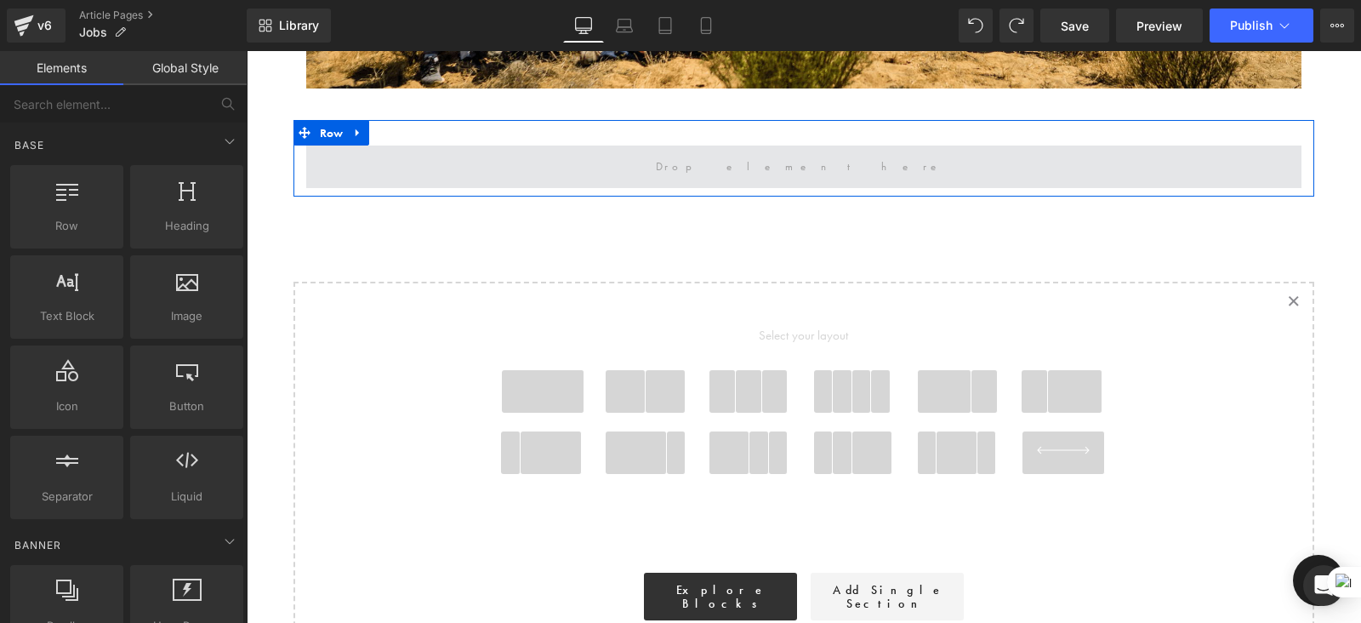
click at [797, 171] on span at bounding box center [803, 167] width 307 height 26
click at [782, 168] on span at bounding box center [803, 167] width 307 height 26
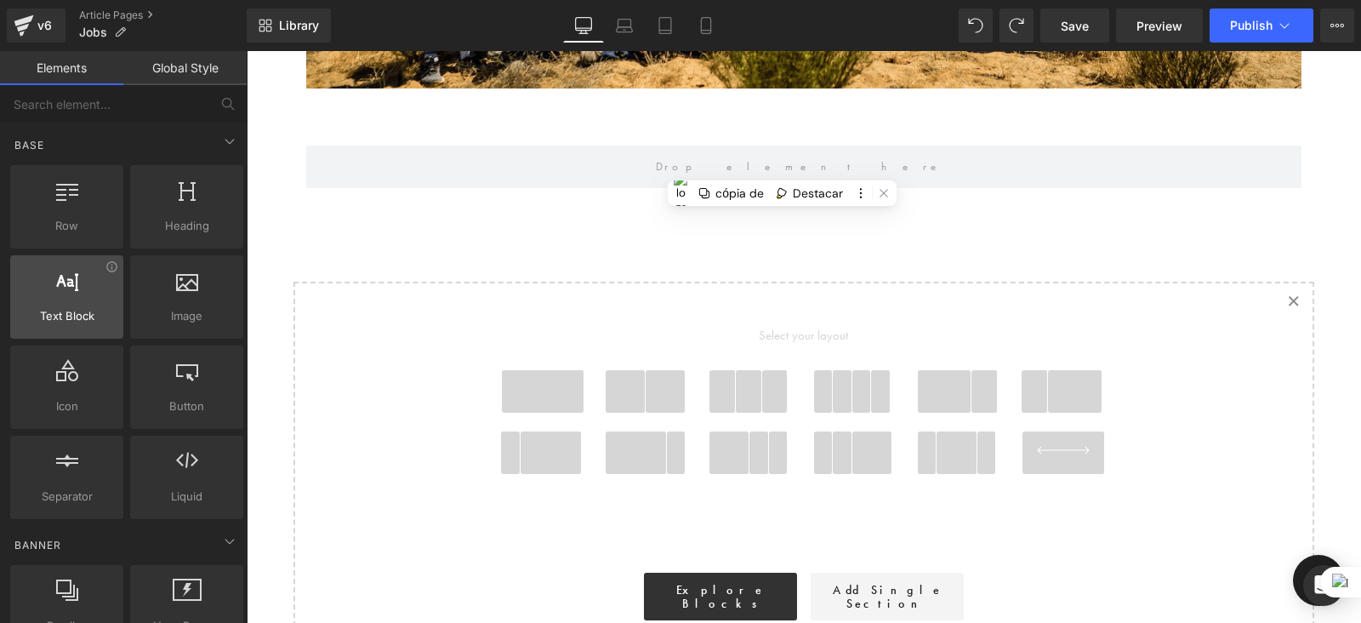
click at [70, 318] on span "Text Block" at bounding box center [66, 316] width 103 height 18
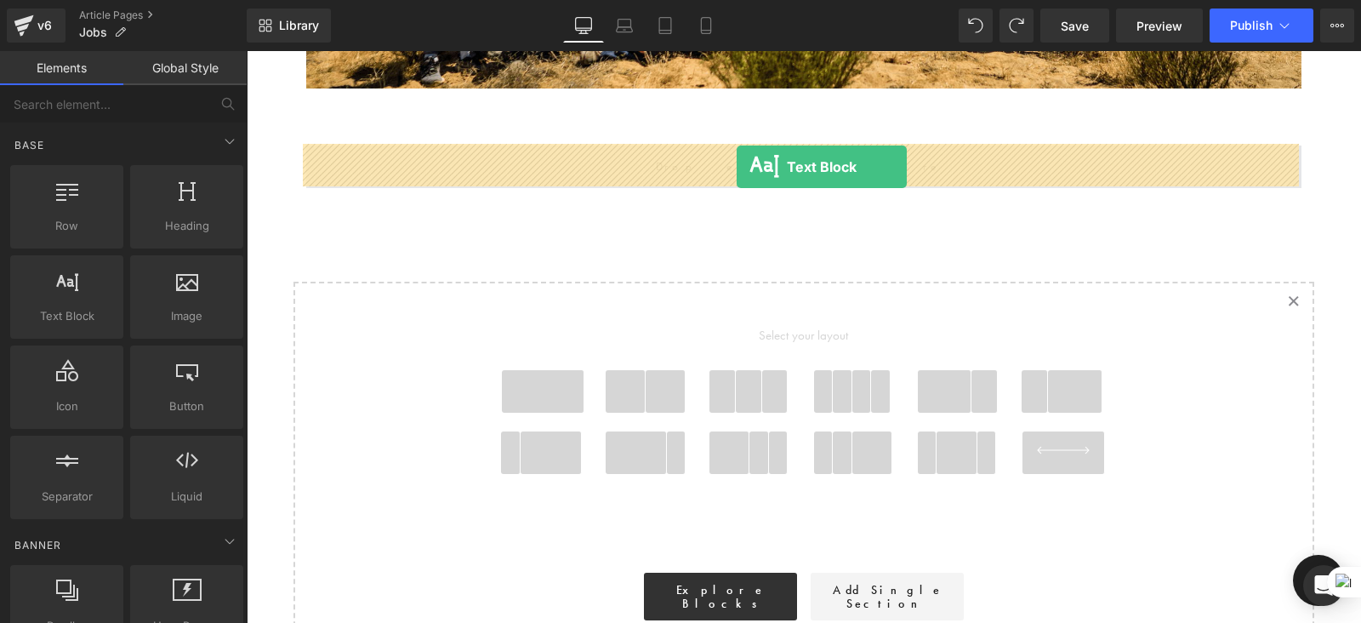
drag, startPoint x: 321, startPoint y: 351, endPoint x: 735, endPoint y: 167, distance: 453.7
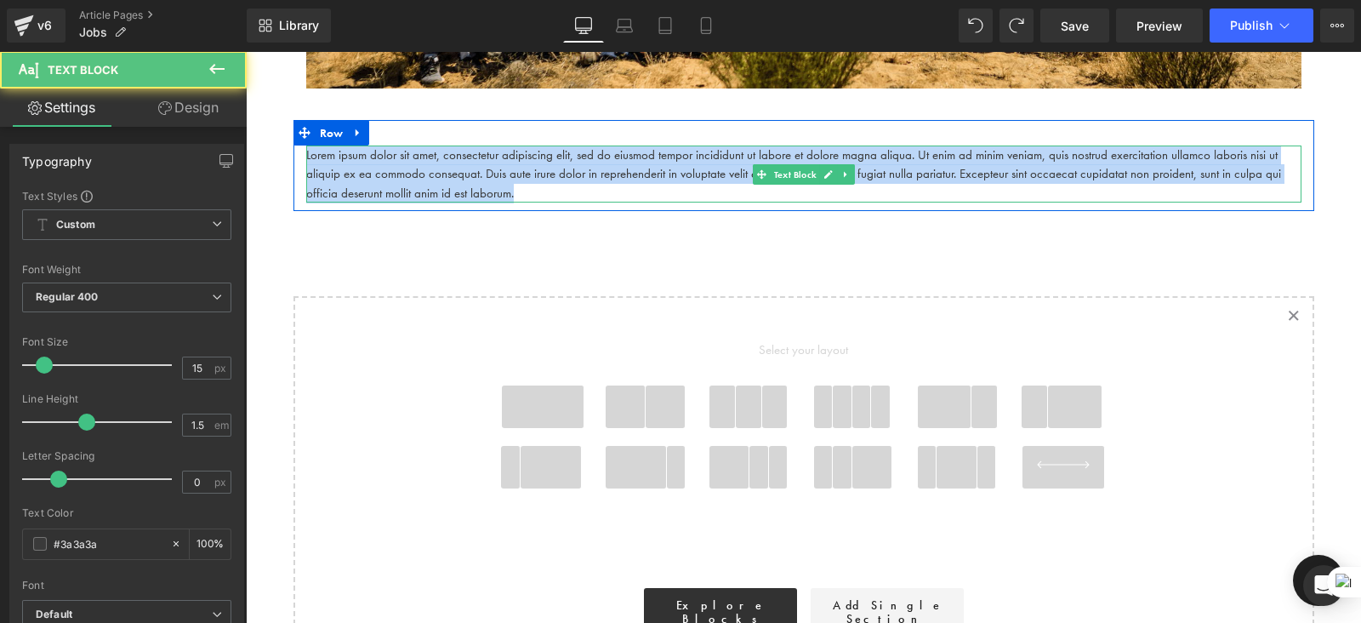
drag, startPoint x: 529, startPoint y: 189, endPoint x: 272, endPoint y: 141, distance: 261.4
click at [272, 141] on div "Work With Us Heading There are (02) current job vacancies at the moment. Text B…" at bounding box center [804, 155] width 1116 height 1093
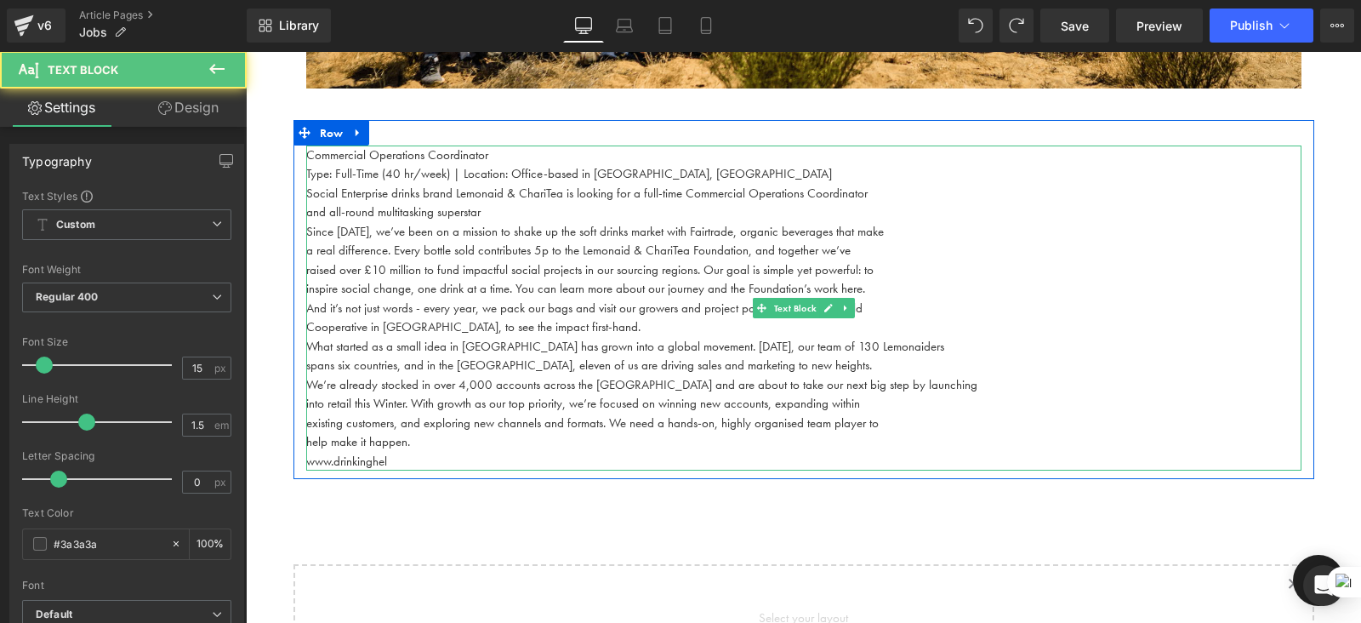
click at [671, 268] on span "raised over £10 million to fund impactful social projects in our sourcing regio…" at bounding box center [590, 269] width 568 height 17
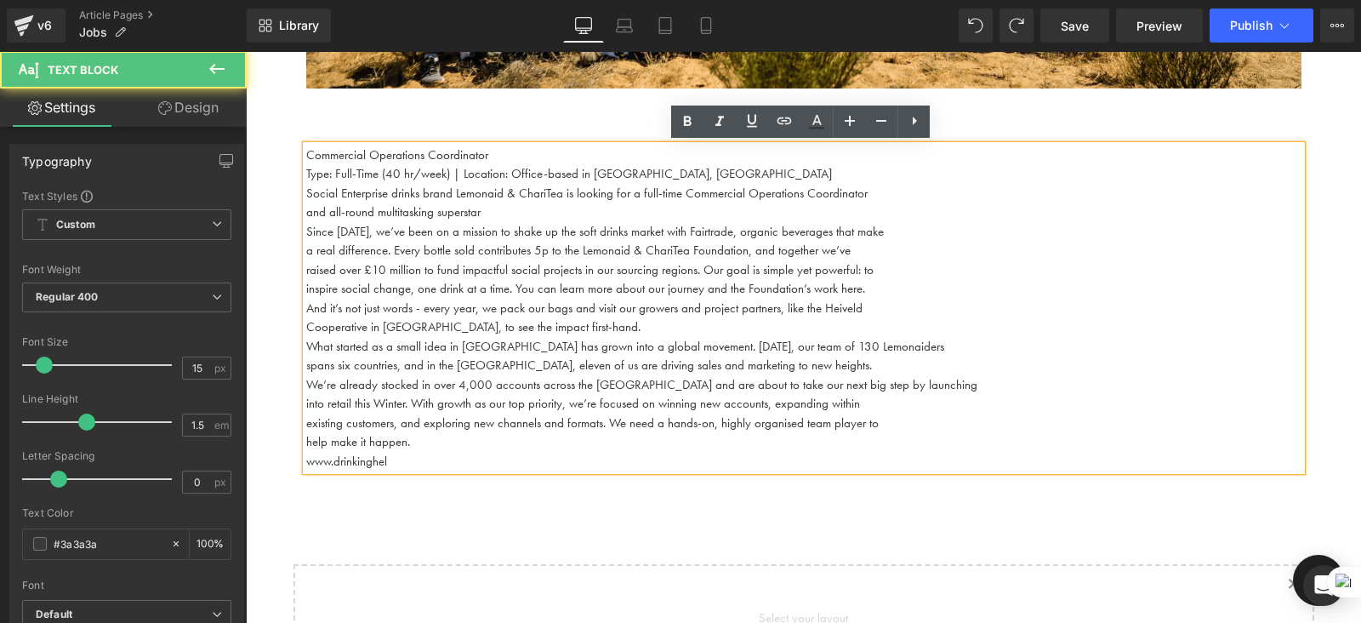
click at [701, 173] on p "Type: Full-Time (40 hr/week) | Location: Office-based in Shoreditch, London" at bounding box center [804, 174] width 996 height 20
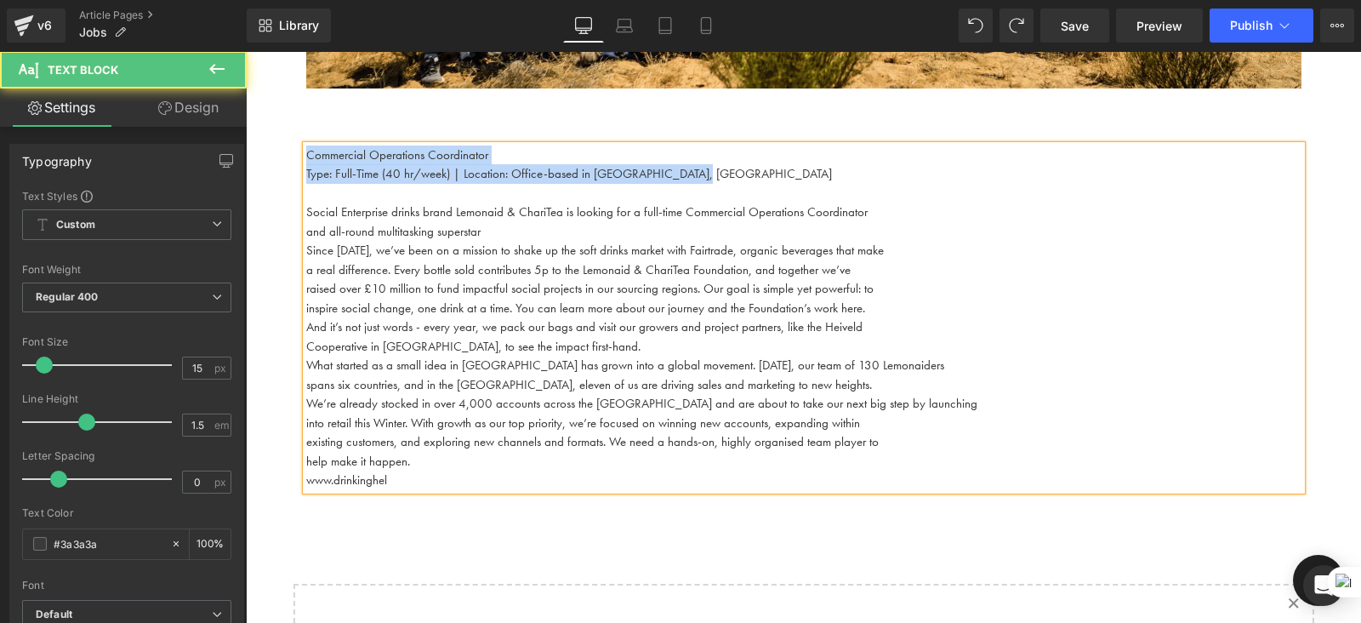
drag, startPoint x: 688, startPoint y: 176, endPoint x: 291, endPoint y: 142, distance: 398.8
click at [294, 142] on div "Commercial Operations Coordinator Type: Full-Time (40 hr/week) | Location: Offi…" at bounding box center [804, 309] width 1021 height 379
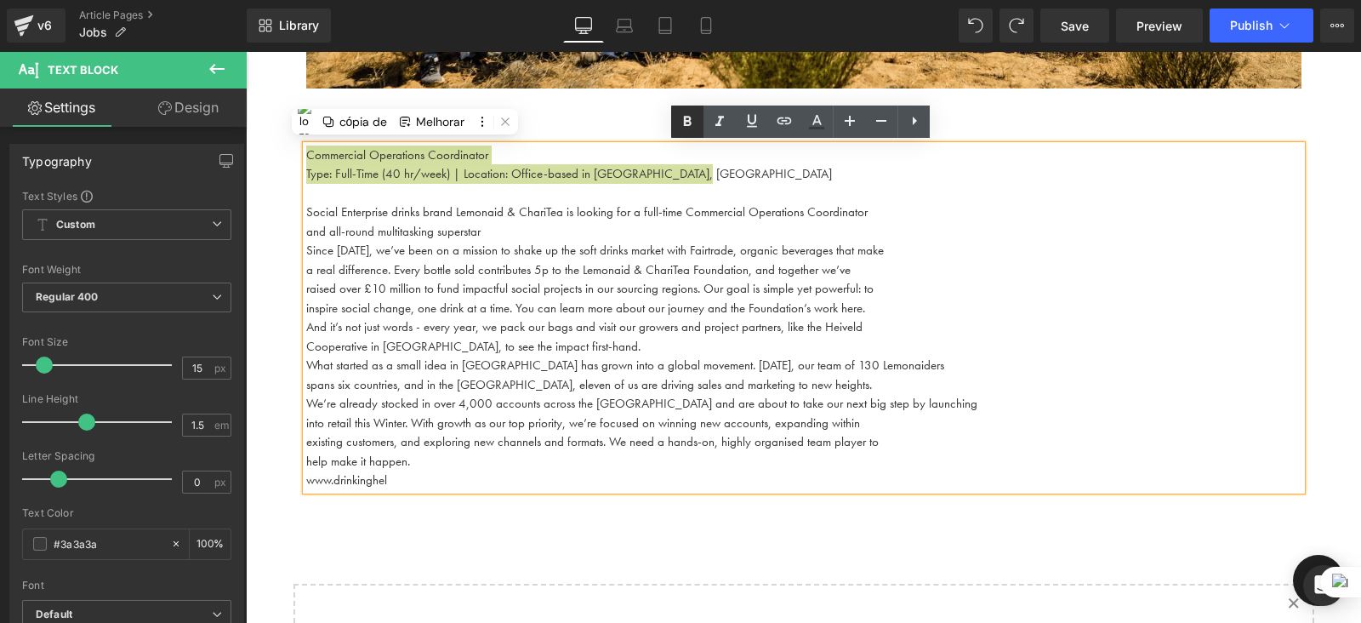
click at [695, 117] on icon at bounding box center [687, 121] width 20 height 20
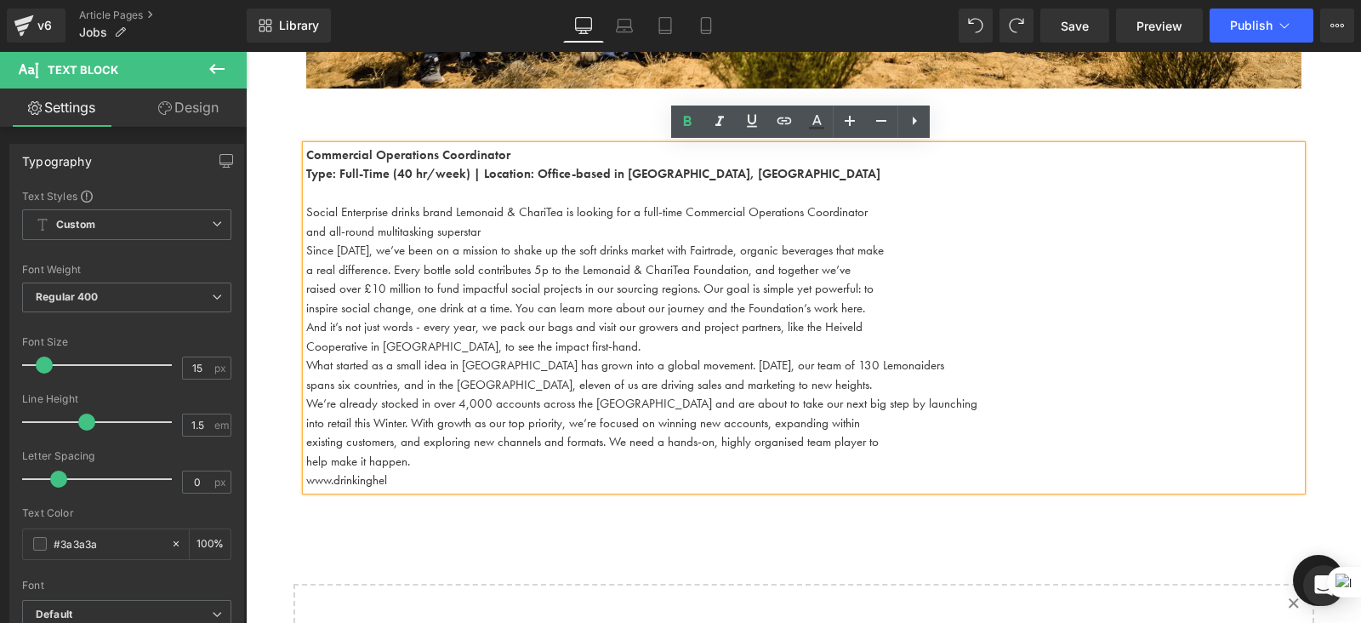
click at [642, 241] on p "Since [DATE], we’ve been on a mission to shake up the soft drinks market with F…" at bounding box center [804, 251] width 996 height 20
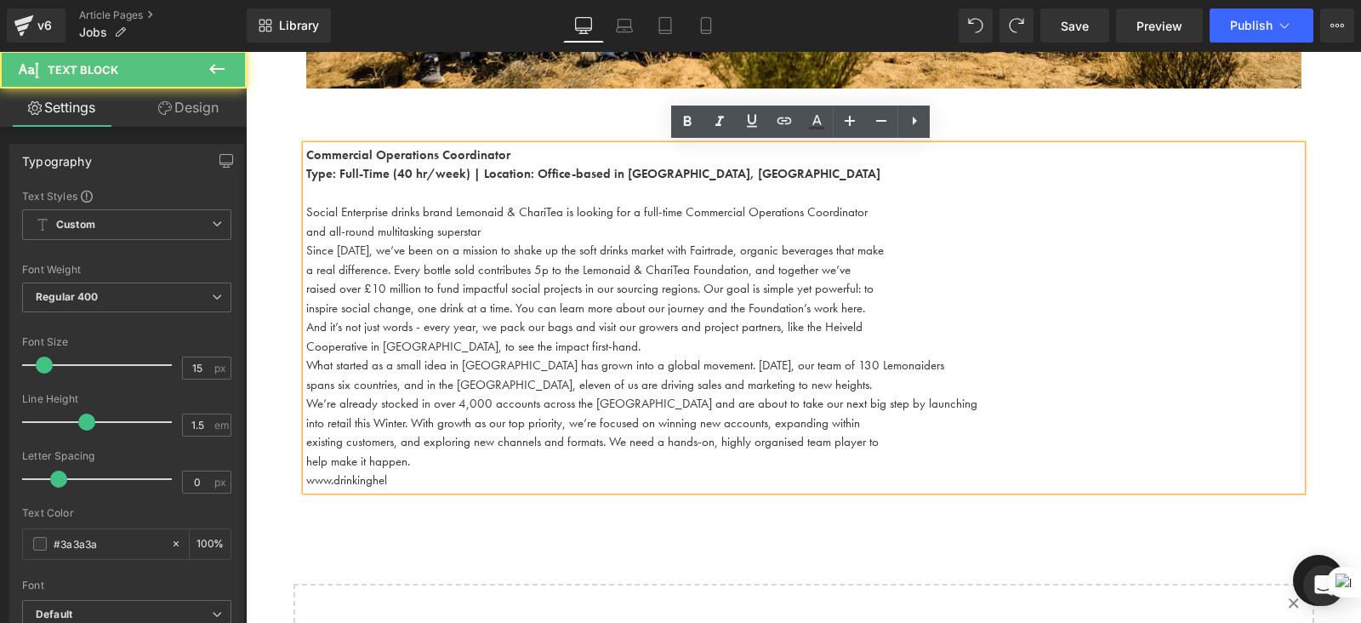
scroll to position [315, 0]
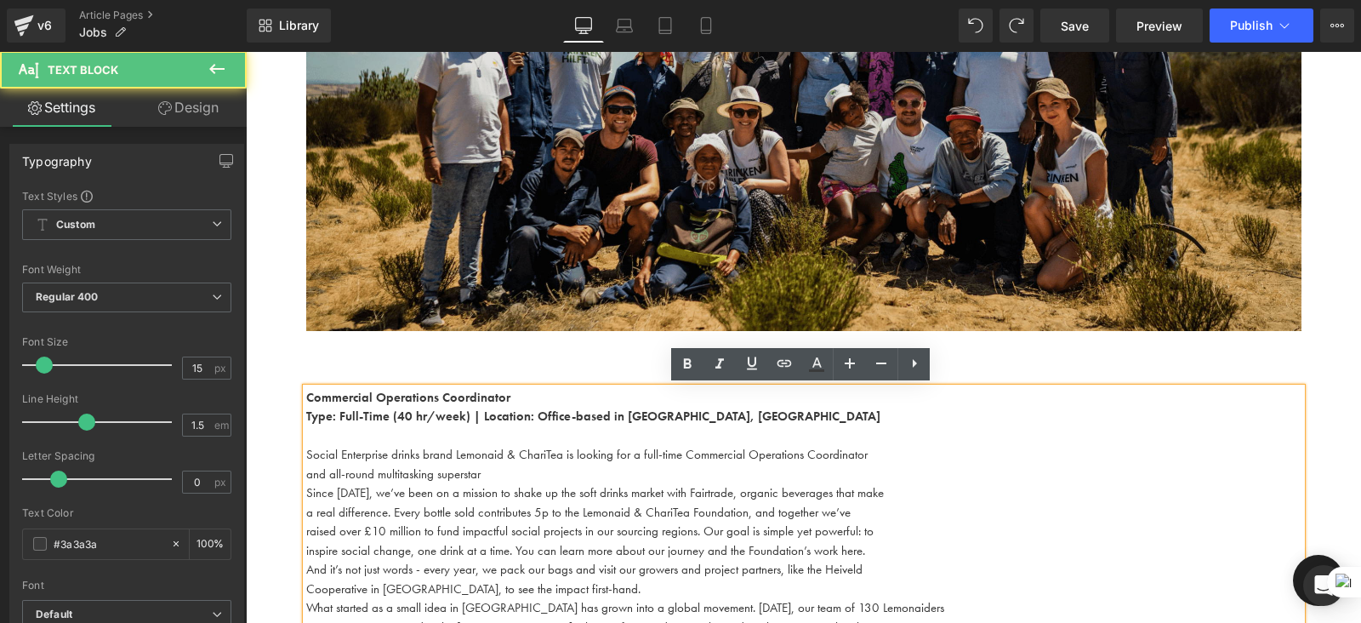
click at [529, 343] on img at bounding box center [804, 130] width 996 height 448
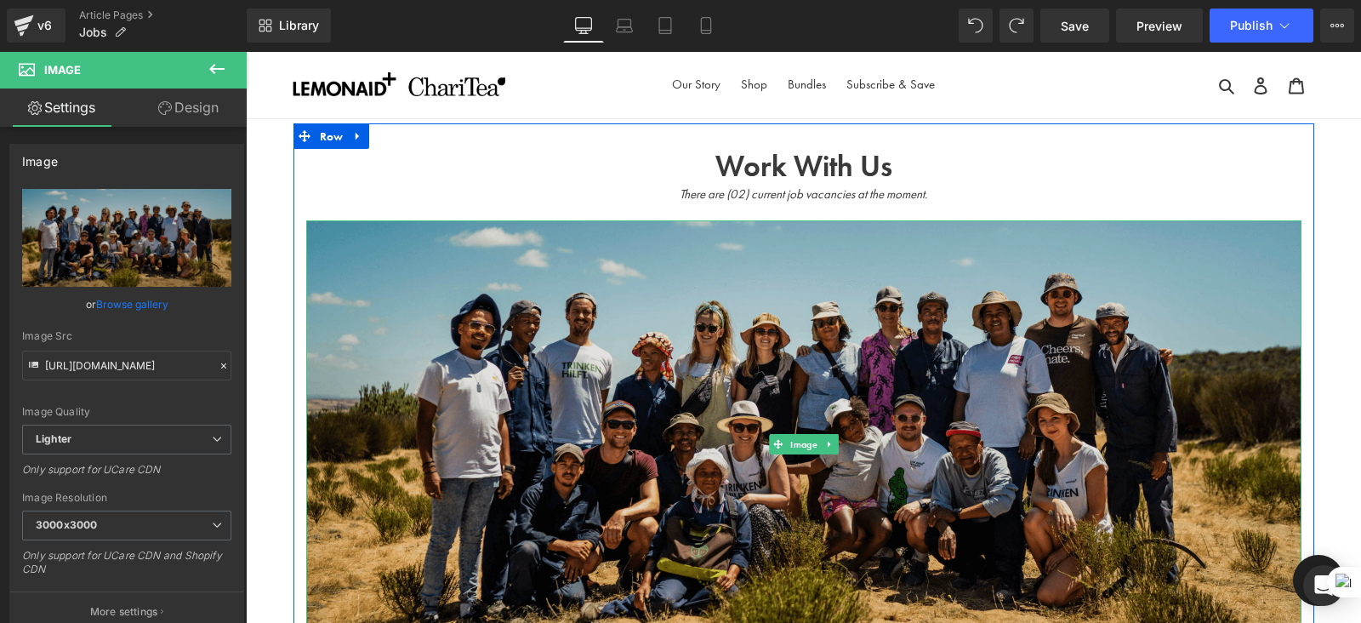
scroll to position [67, 0]
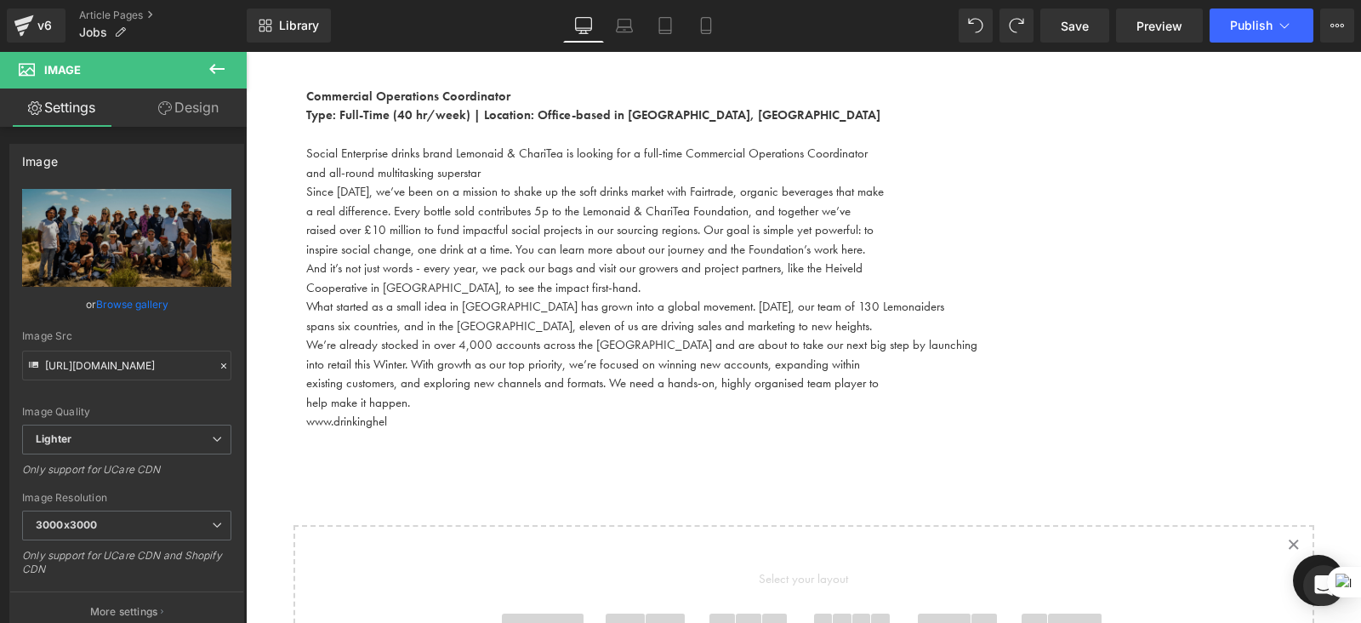
click at [835, 294] on p "Cooperative in [GEOGRAPHIC_DATA], to see the impact first-hand." at bounding box center [804, 288] width 996 height 20
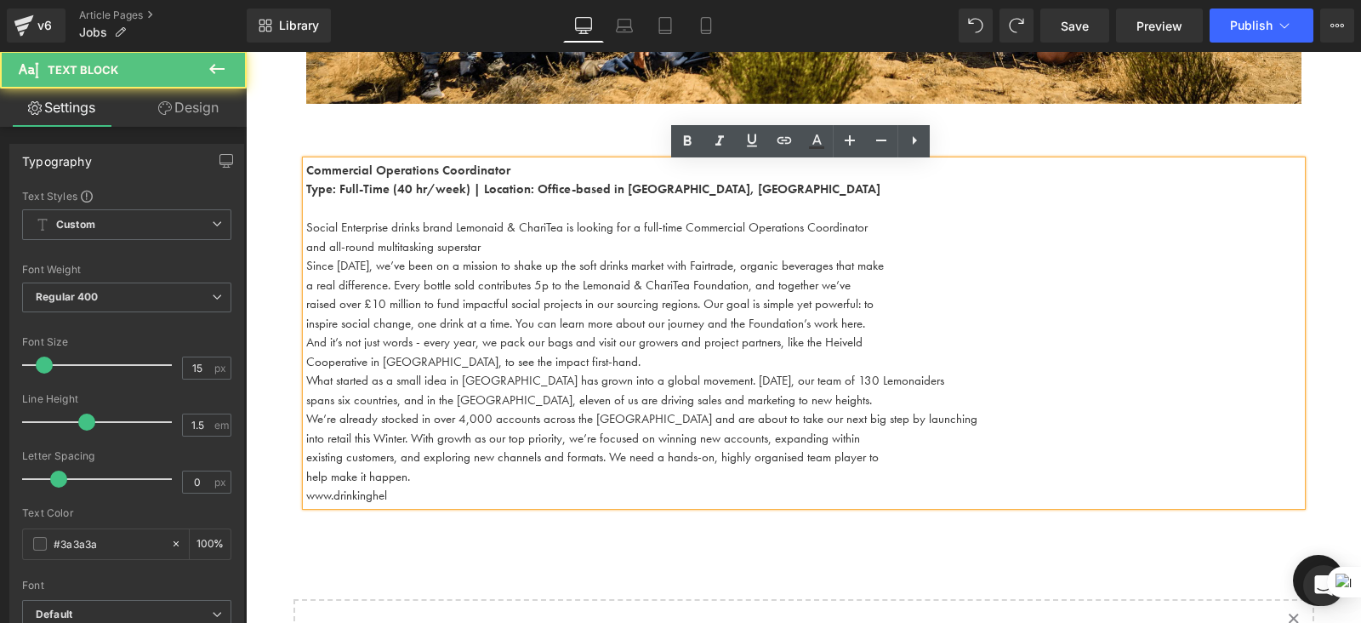
scroll to position [537, 0]
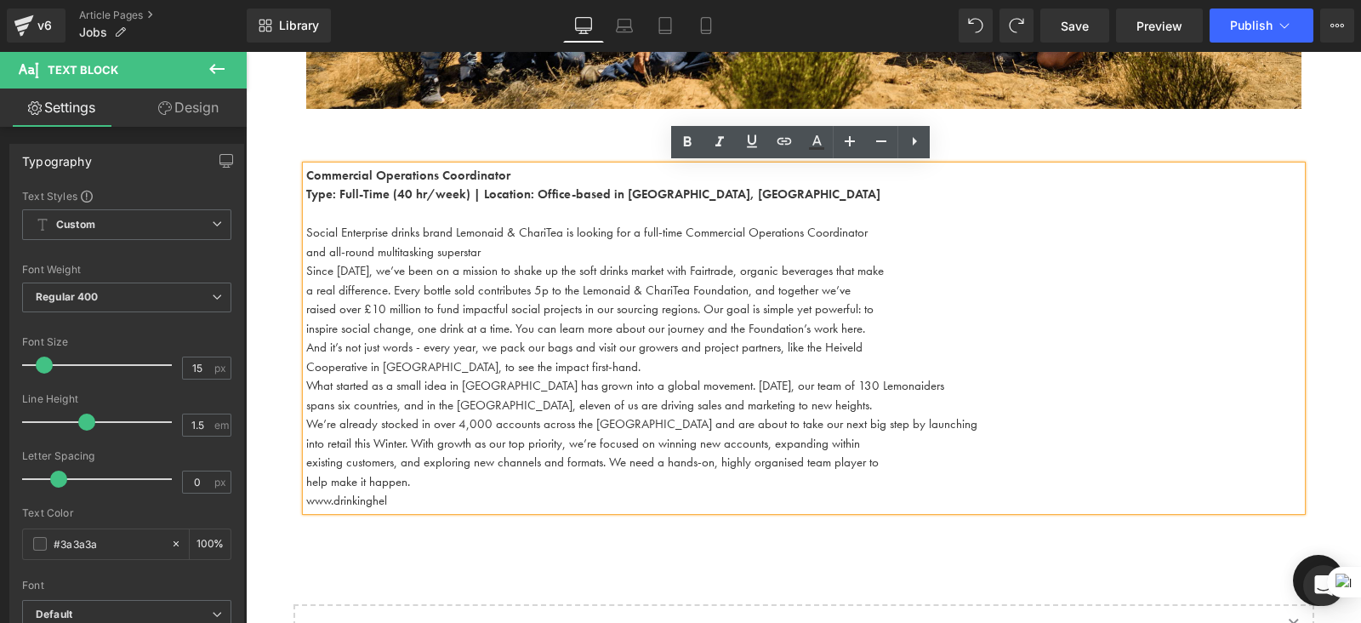
click at [885, 312] on p "raised over £10 million to fund impactful social projects in our sourcing regio…" at bounding box center [804, 310] width 996 height 20
click at [306, 253] on span "and all-round multitasking superstar" at bounding box center [393, 251] width 174 height 17
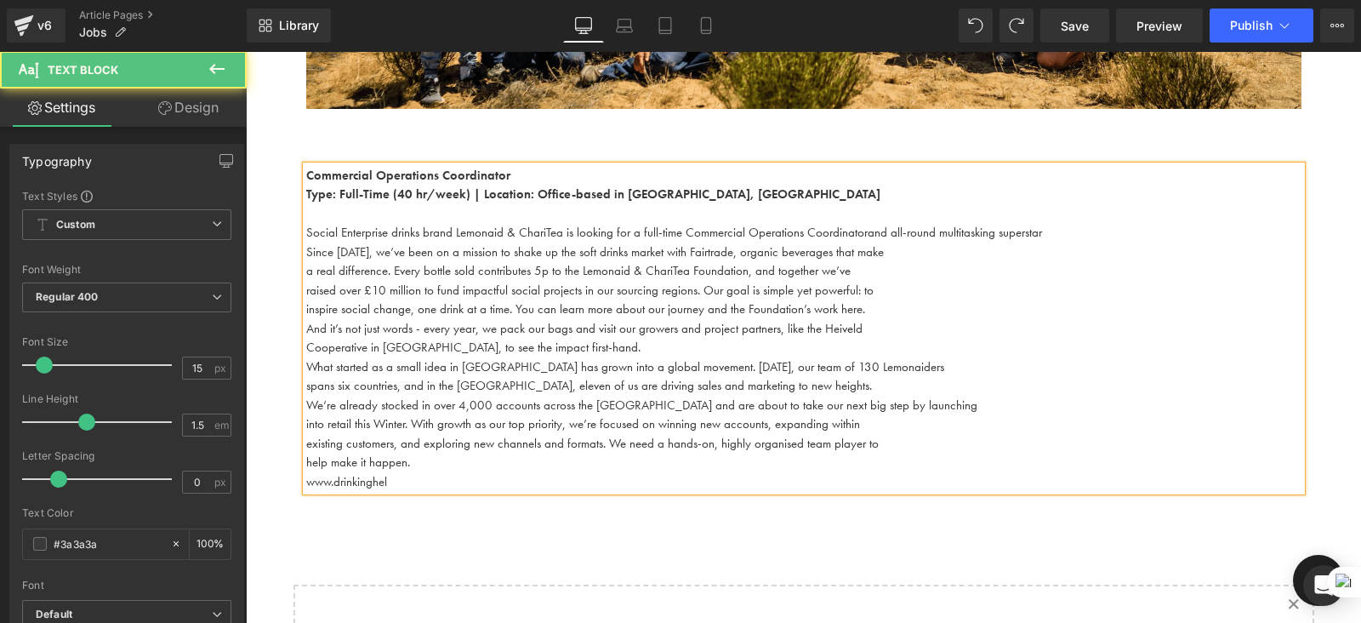
click at [306, 249] on span "Since [DATE], we’ve been on a mission to shake up the soft drinks market with F…" at bounding box center [595, 251] width 578 height 17
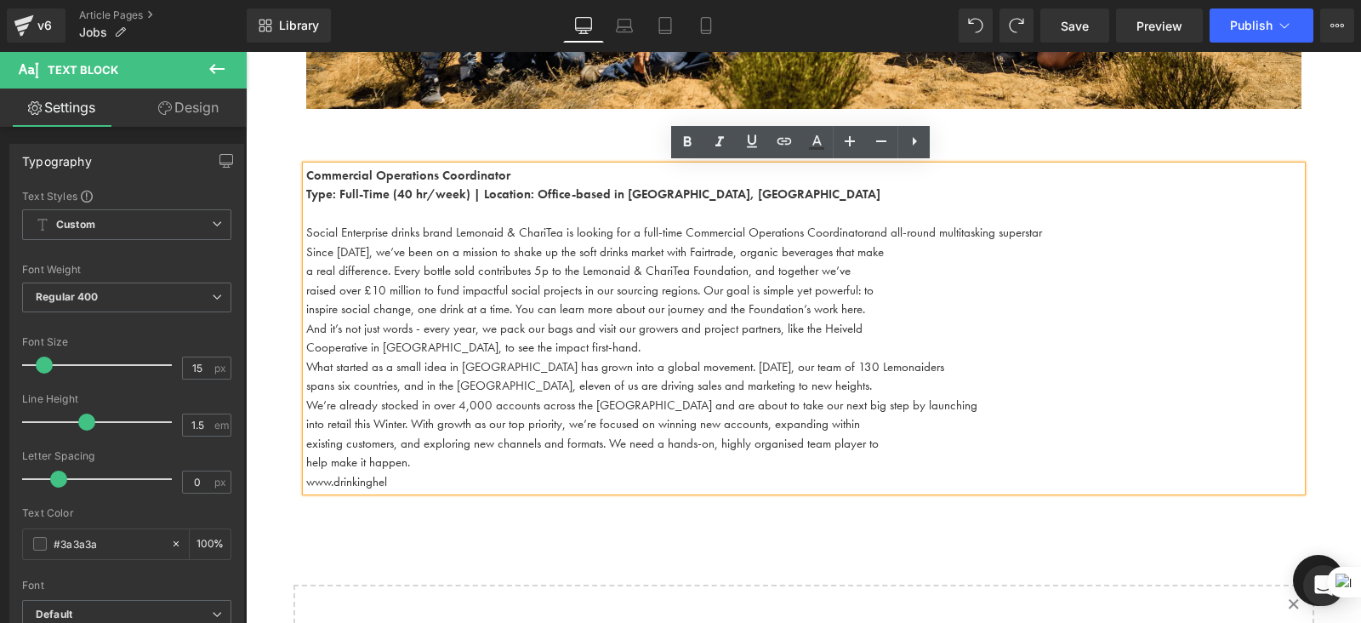
click at [306, 265] on span "a real difference. Every bottle sold contributes 5p to the Lemonaid & ChariTea …" at bounding box center [578, 270] width 545 height 17
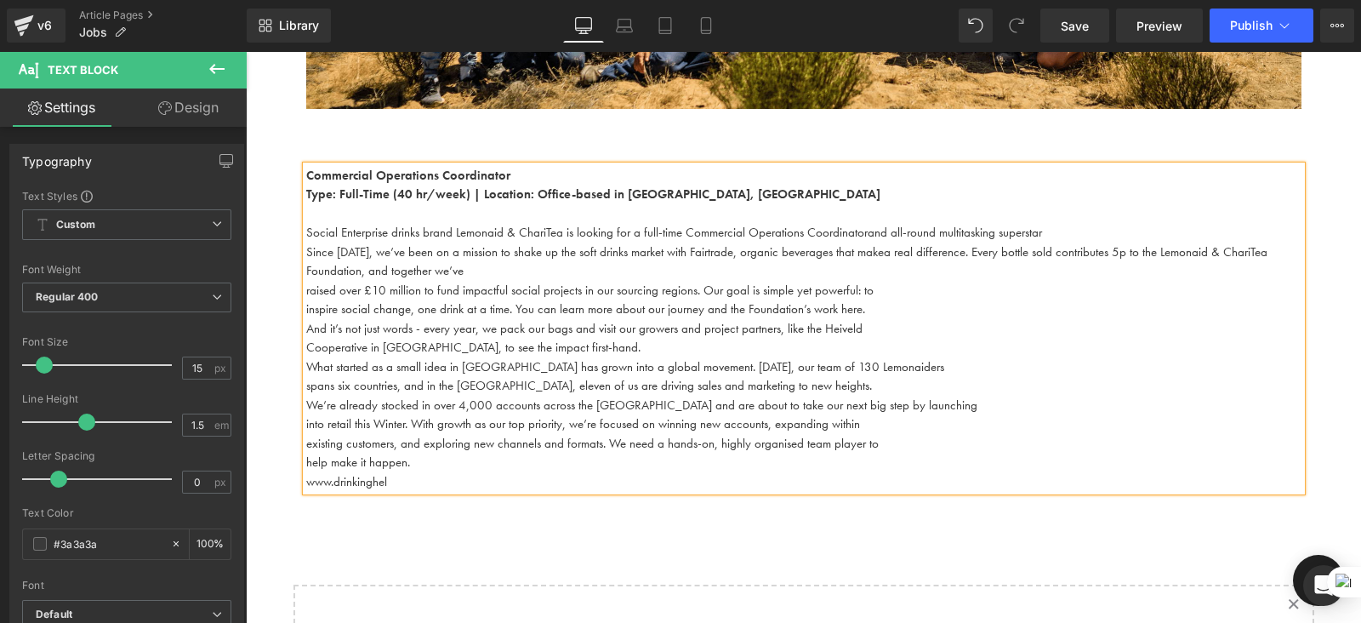
click at [306, 288] on span "raised over £10 million to fund impactful social projects in our sourcing regio…" at bounding box center [590, 290] width 568 height 17
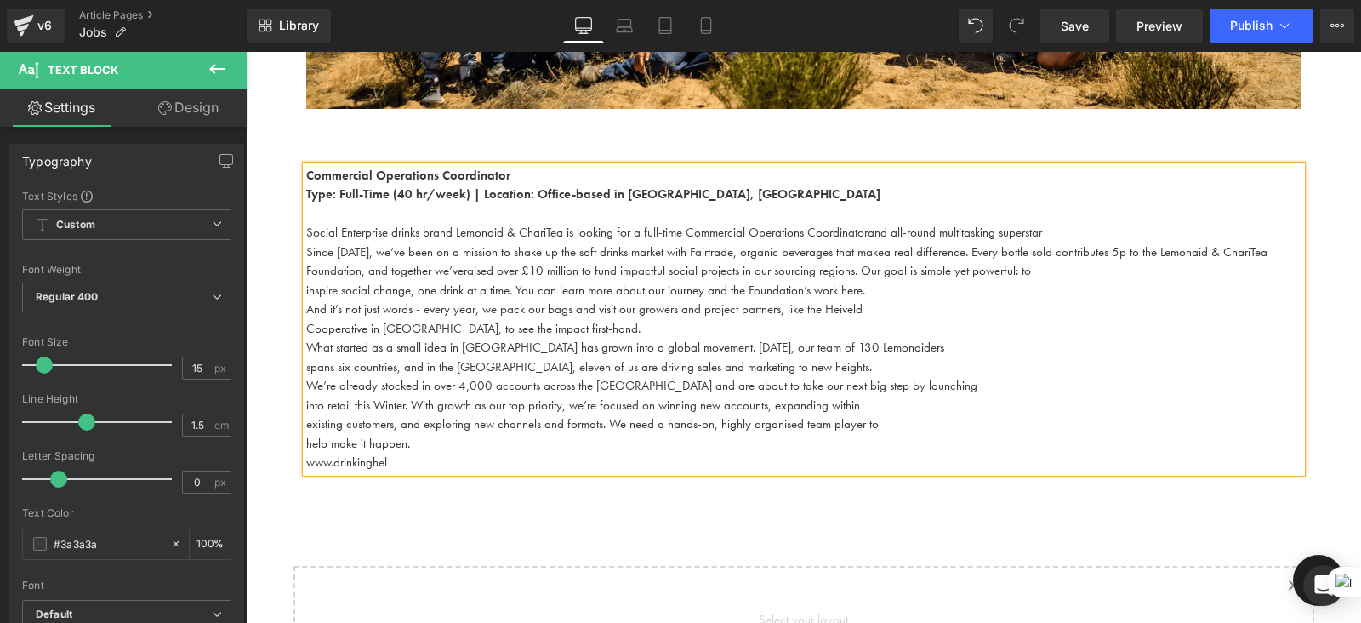
click at [306, 289] on div "Commercial Operations Coordinator Type: Full-Time (40 hr/week) | Location: Offi…" at bounding box center [804, 319] width 996 height 306
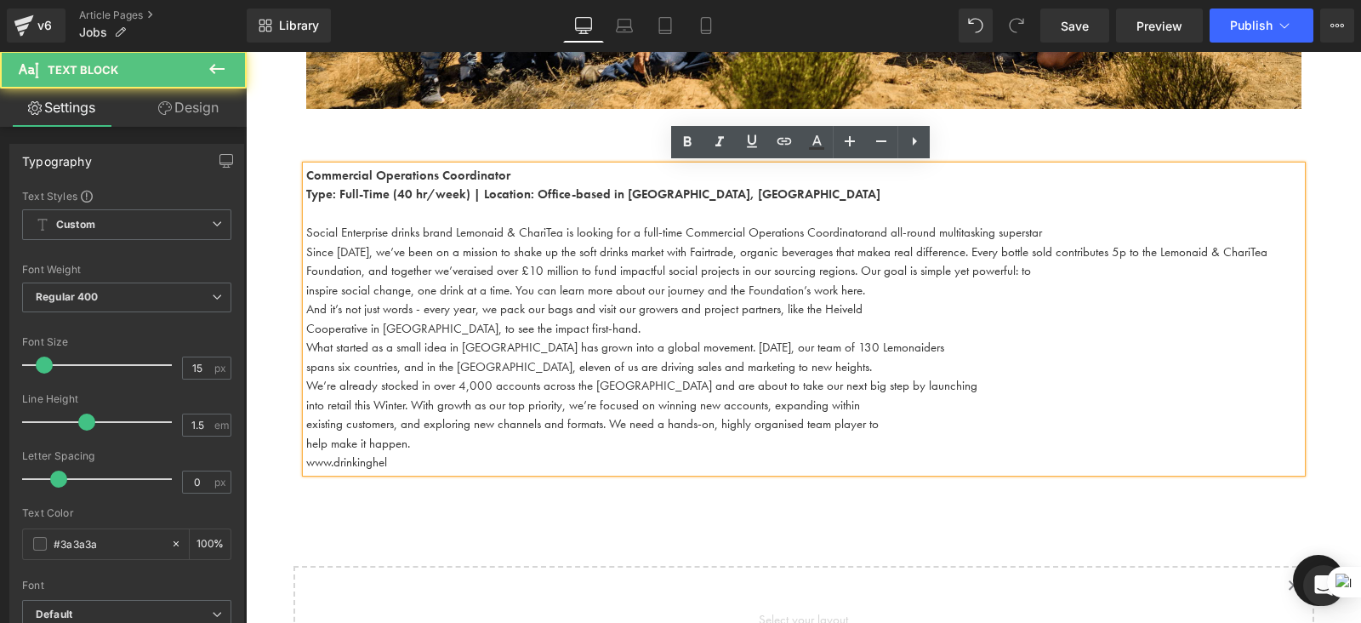
click at [306, 289] on div "Commercial Operations Coordinator Type: Full-Time (40 hr/week) | Location: Offi…" at bounding box center [804, 319] width 996 height 306
click at [318, 289] on span "inspire social change, one drink at a time. You can learn more about our journe…" at bounding box center [585, 290] width 559 height 17
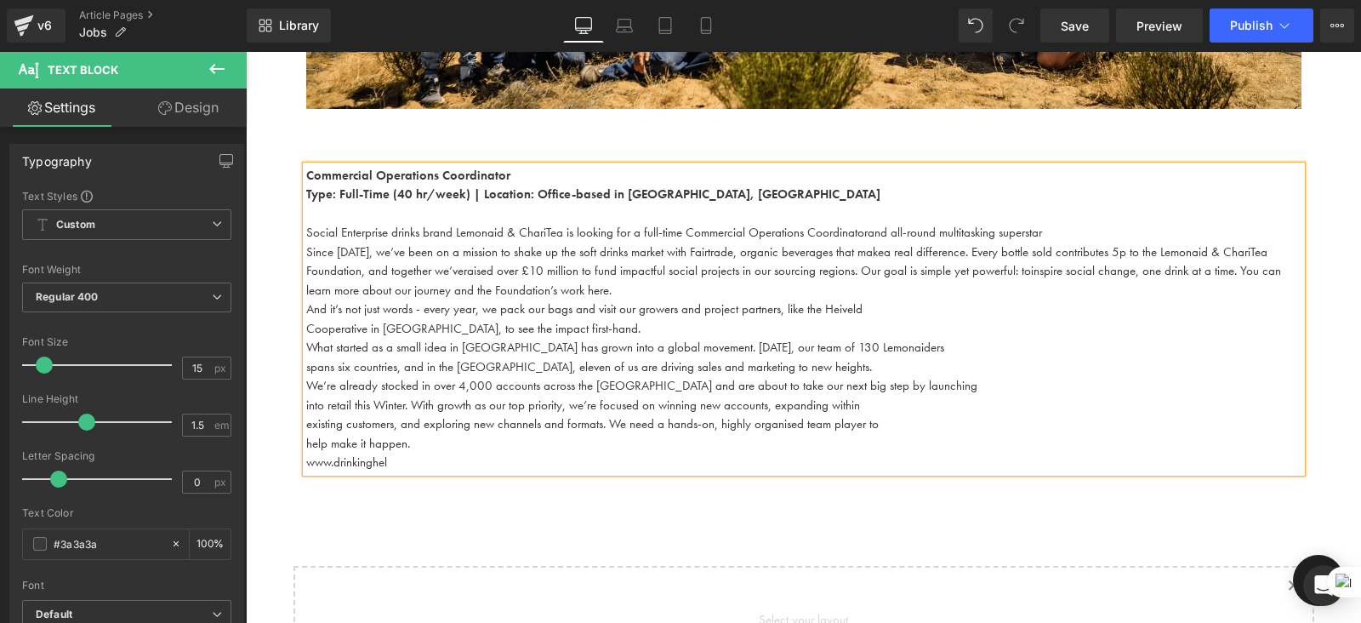
click at [306, 303] on span "And it’s not just words - every year, we pack our bags and visit our growers an…" at bounding box center [584, 308] width 556 height 17
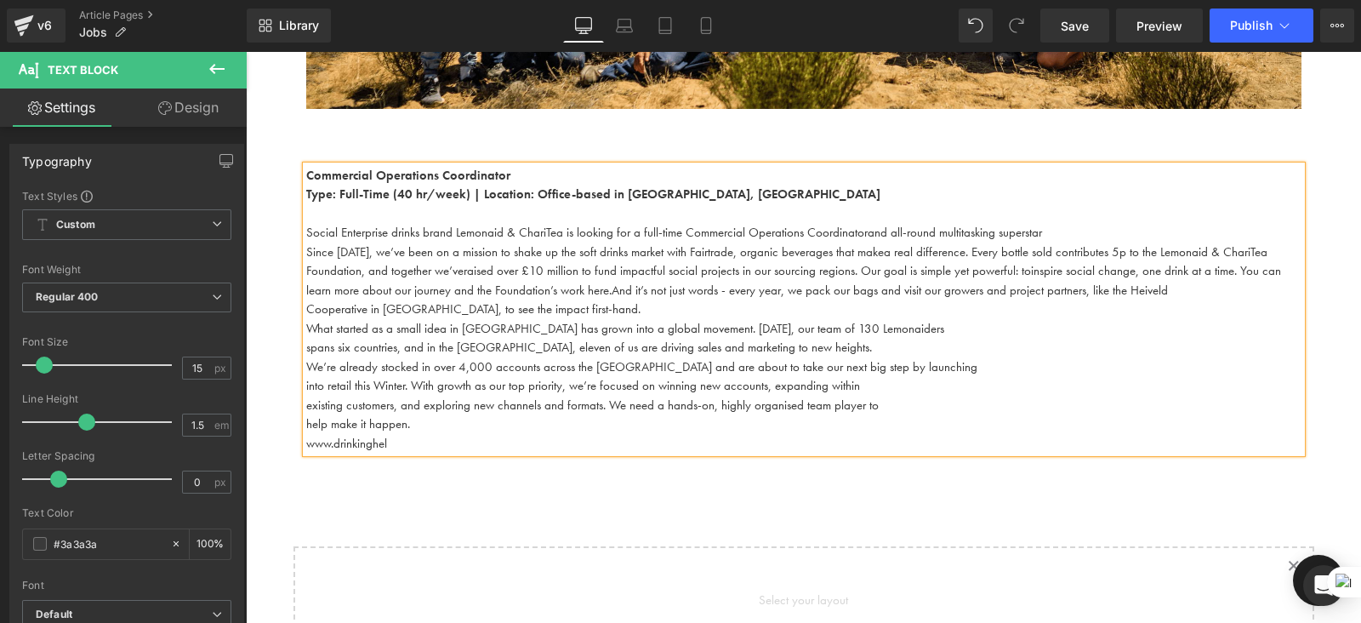
click at [306, 305] on span "Cooperative in [GEOGRAPHIC_DATA], to see the impact first-hand." at bounding box center [473, 308] width 334 height 17
click at [306, 321] on span "What started as a small idea in [GEOGRAPHIC_DATA] has grown into a global movem…" at bounding box center [625, 328] width 638 height 17
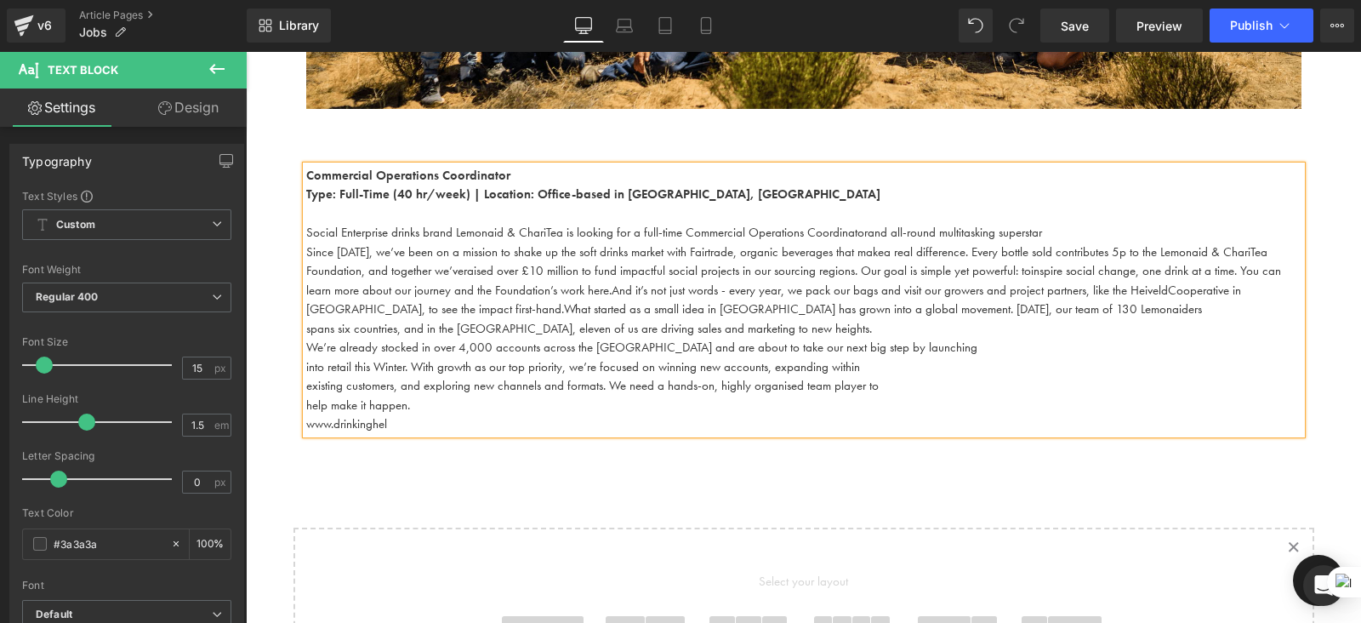
click at [306, 324] on span "spans six countries, and in the [GEOGRAPHIC_DATA], eleven of us are driving sal…" at bounding box center [589, 328] width 566 height 17
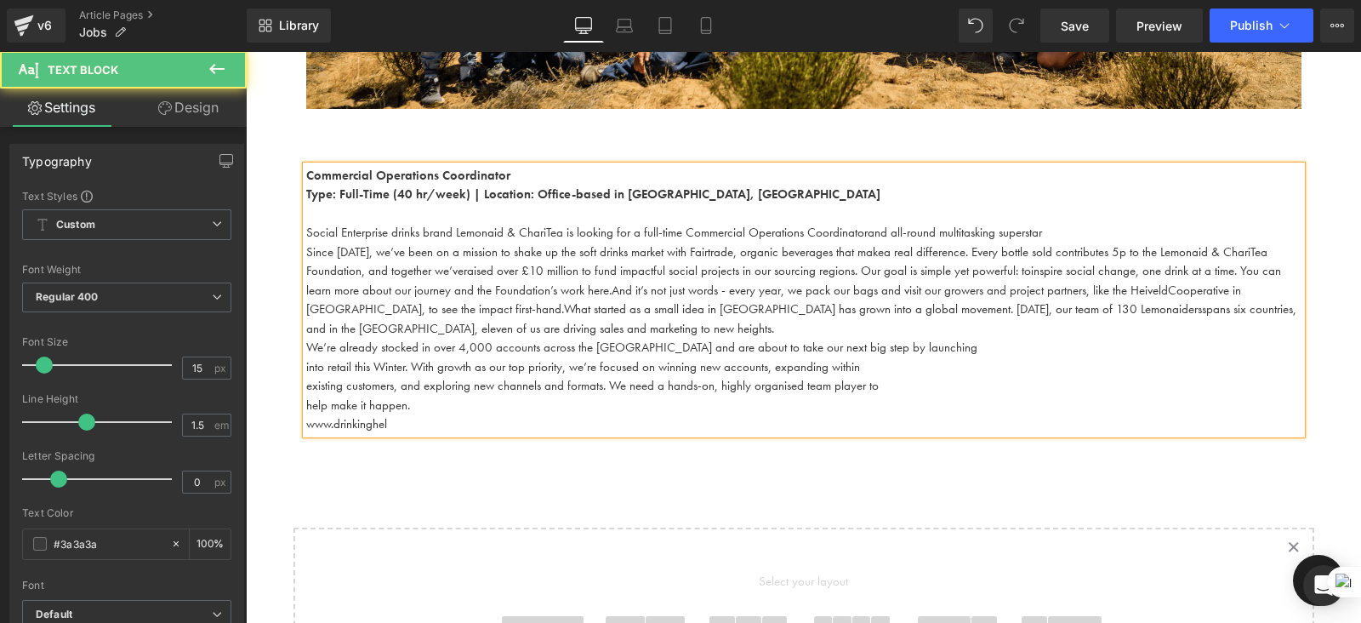
click at [306, 346] on span "We’re already stocked in over 4,000 accounts across the [GEOGRAPHIC_DATA] and a…" at bounding box center [641, 347] width 671 height 17
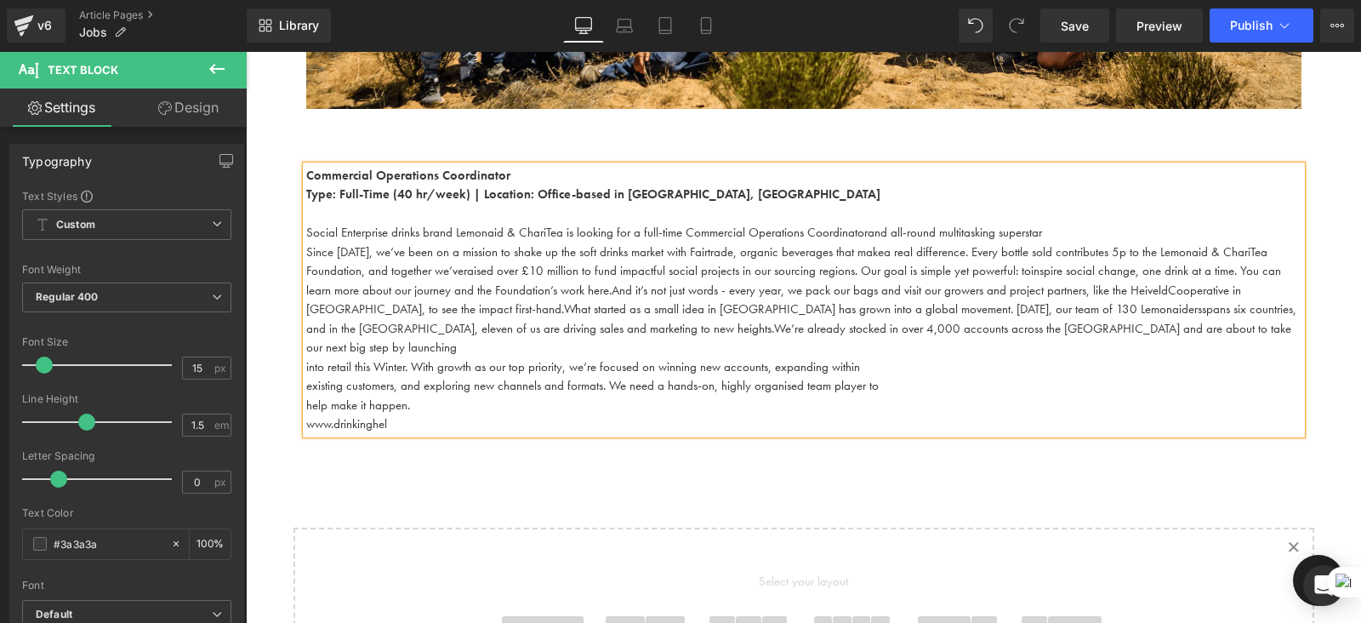
click at [306, 351] on div "Commercial Operations Coordinator Type: Full-Time (40 hr/week) | Location: Offi…" at bounding box center [804, 300] width 996 height 268
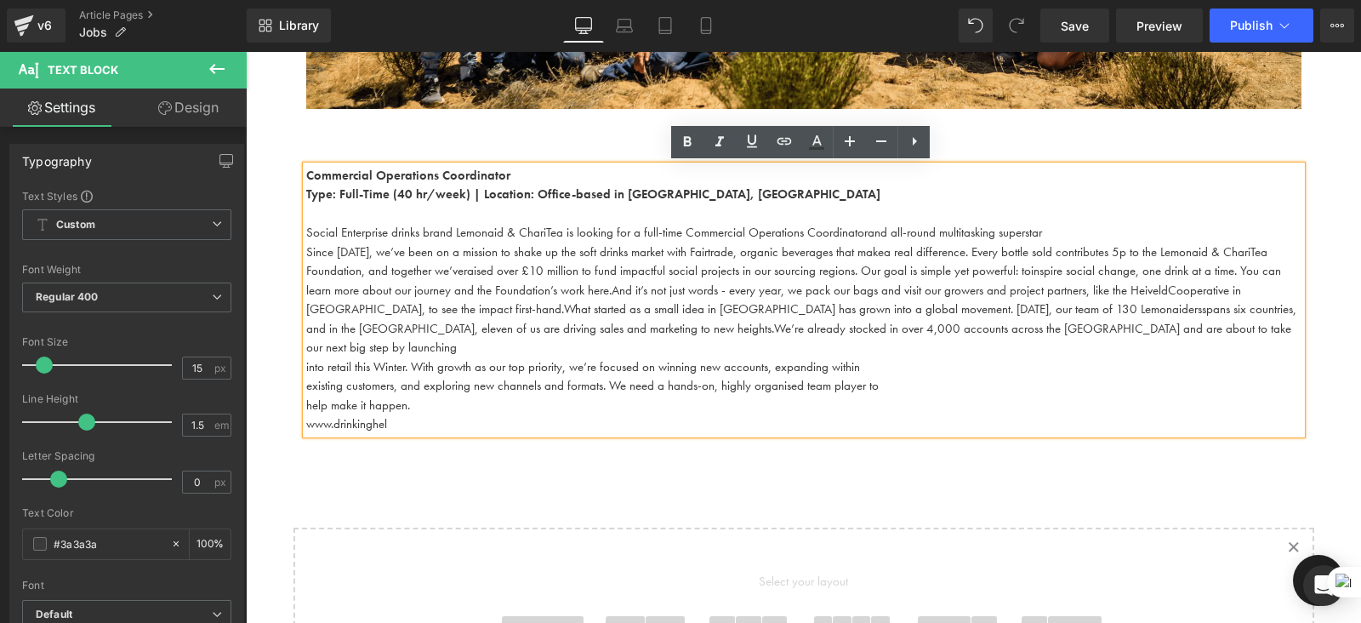
click at [306, 358] on span "into retail this Winter. With growth as our top priority, we’re focused on winn…" at bounding box center [583, 366] width 554 height 17
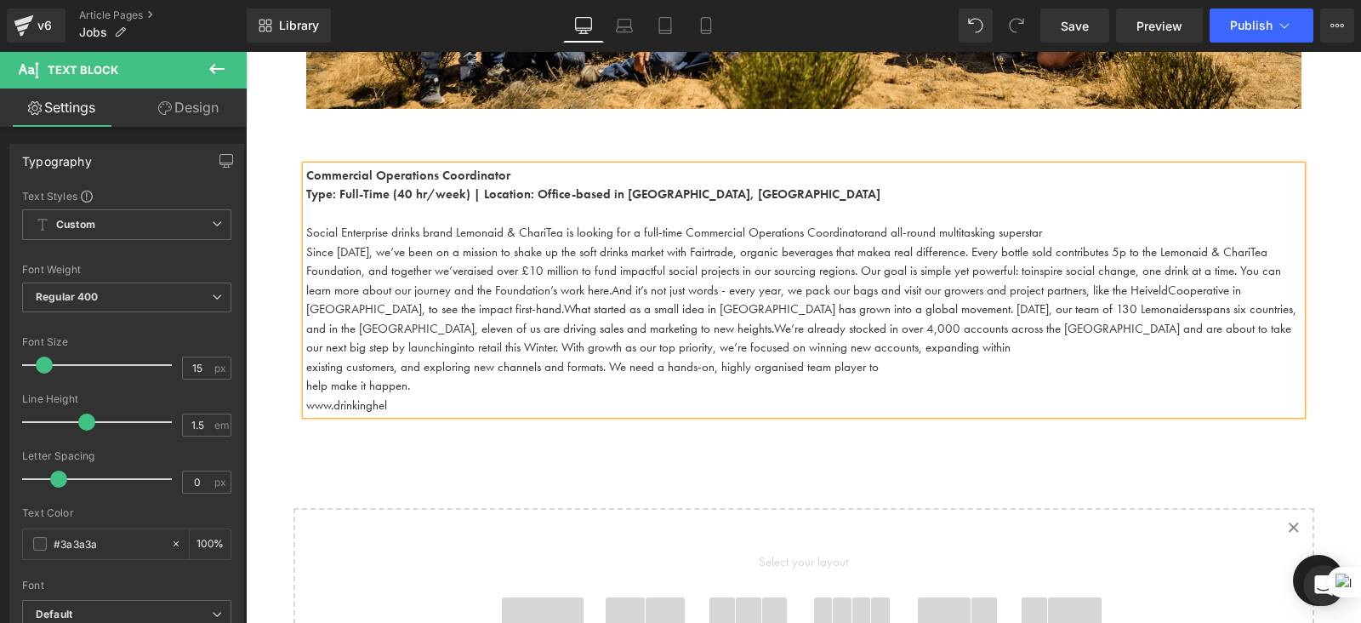
click at [311, 367] on span "existing customers, and exploring new channels and formats. We need a hands-on,…" at bounding box center [592, 366] width 573 height 17
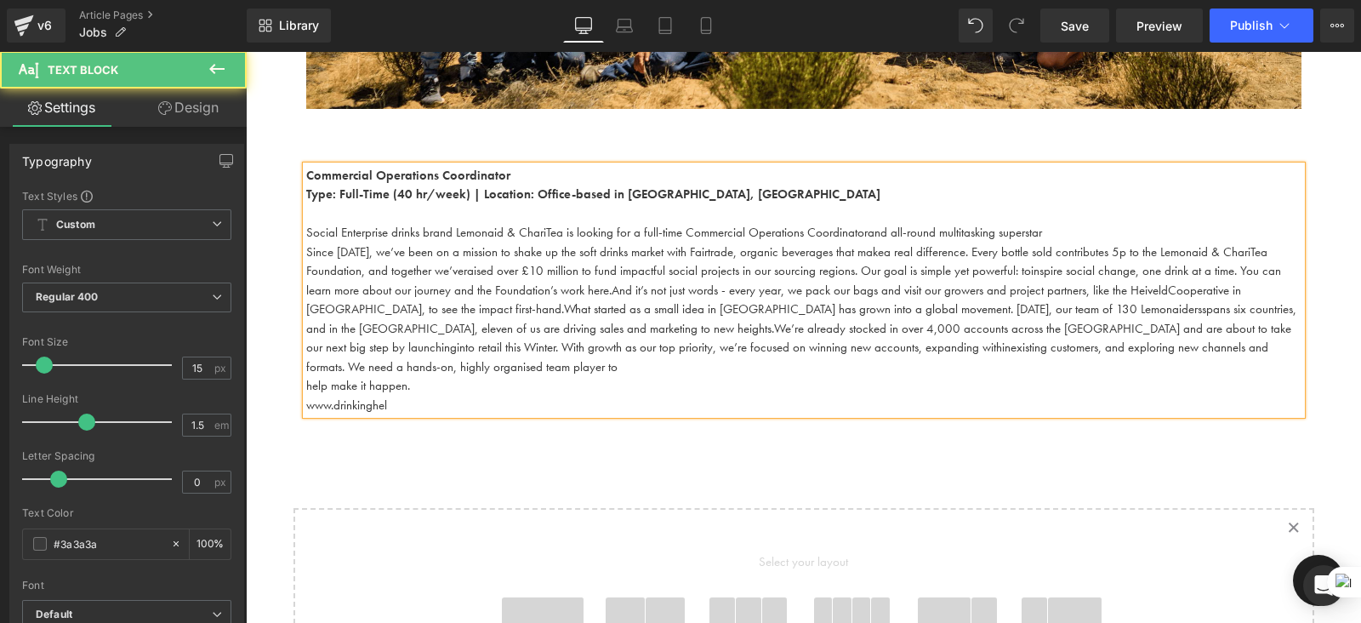
click at [306, 397] on span "www.drinkinghel" at bounding box center [346, 405] width 81 height 17
drag, startPoint x: 411, startPoint y: 385, endPoint x: 298, endPoint y: 387, distance: 113.2
click at [306, 387] on div "Commercial Operations Coordinator Type: Full-Time (40 hr/week) | Location: Offi…" at bounding box center [804, 290] width 996 height 249
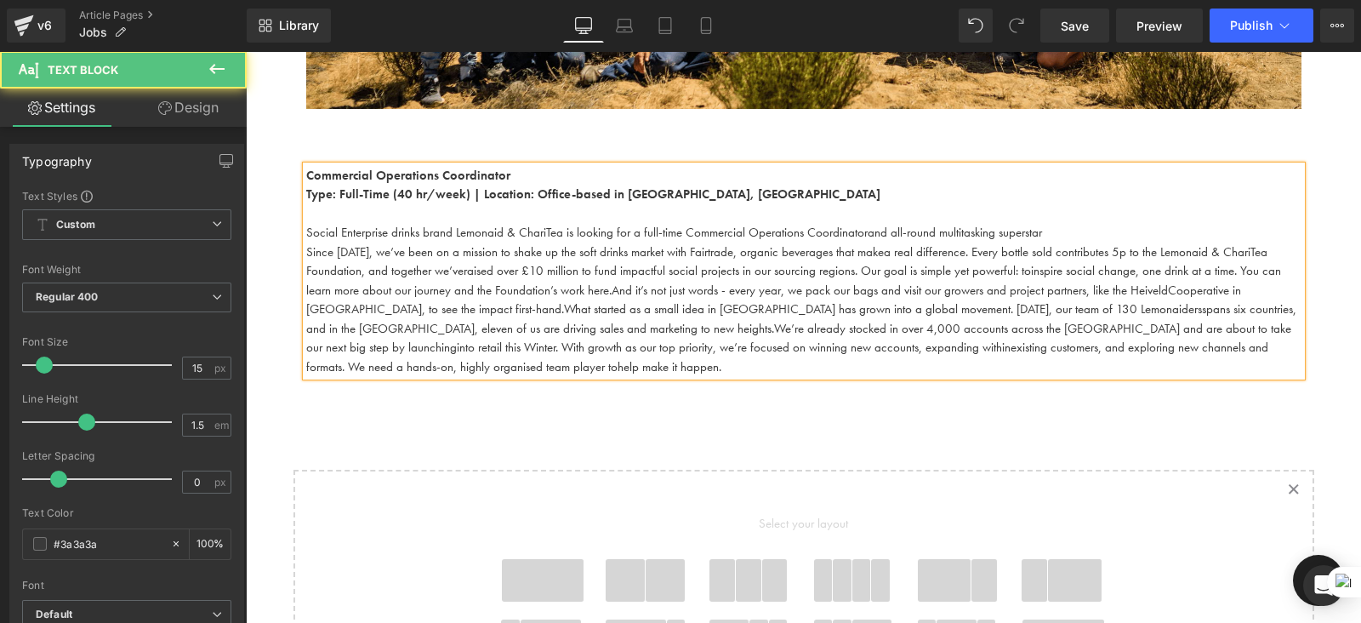
click at [374, 365] on p "Since 2009, we’ve been on a mission to shake up the soft drinks market with Fai…" at bounding box center [804, 310] width 996 height 134
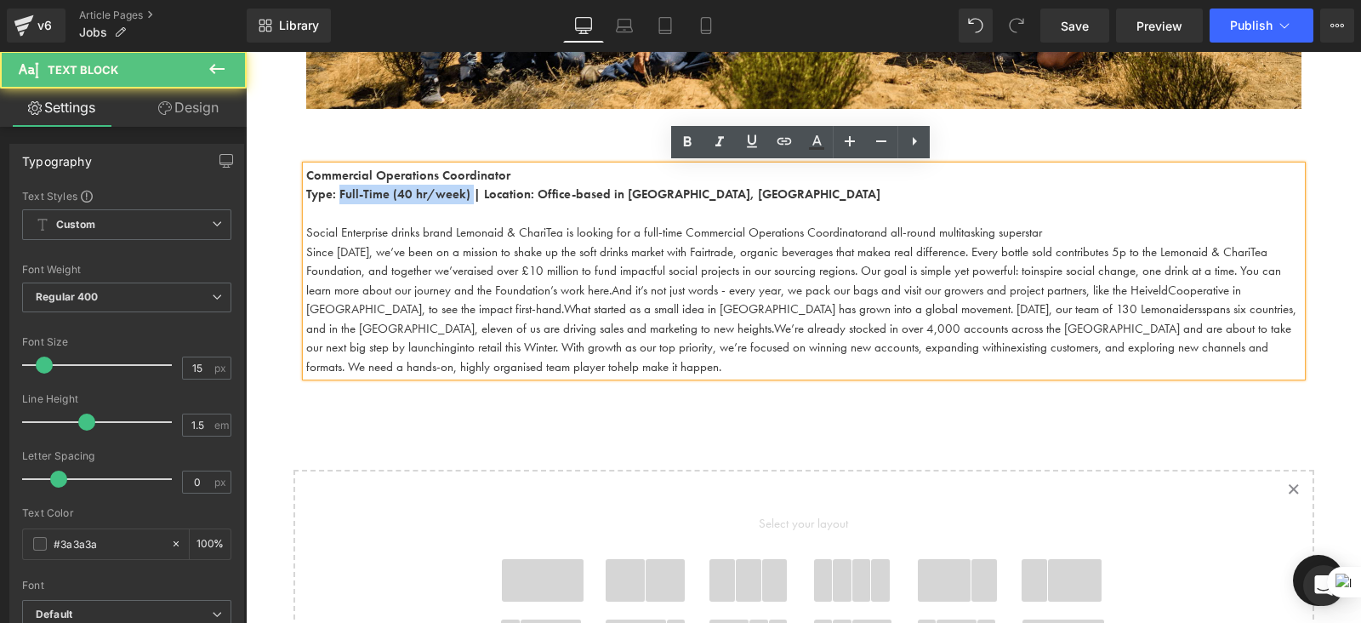
drag, startPoint x: 464, startPoint y: 194, endPoint x: 335, endPoint y: 199, distance: 128.6
click at [335, 199] on strong "Type: Full-Time (40 hr/week) | Location: Office-based in Shoreditch, London" at bounding box center [593, 193] width 574 height 17
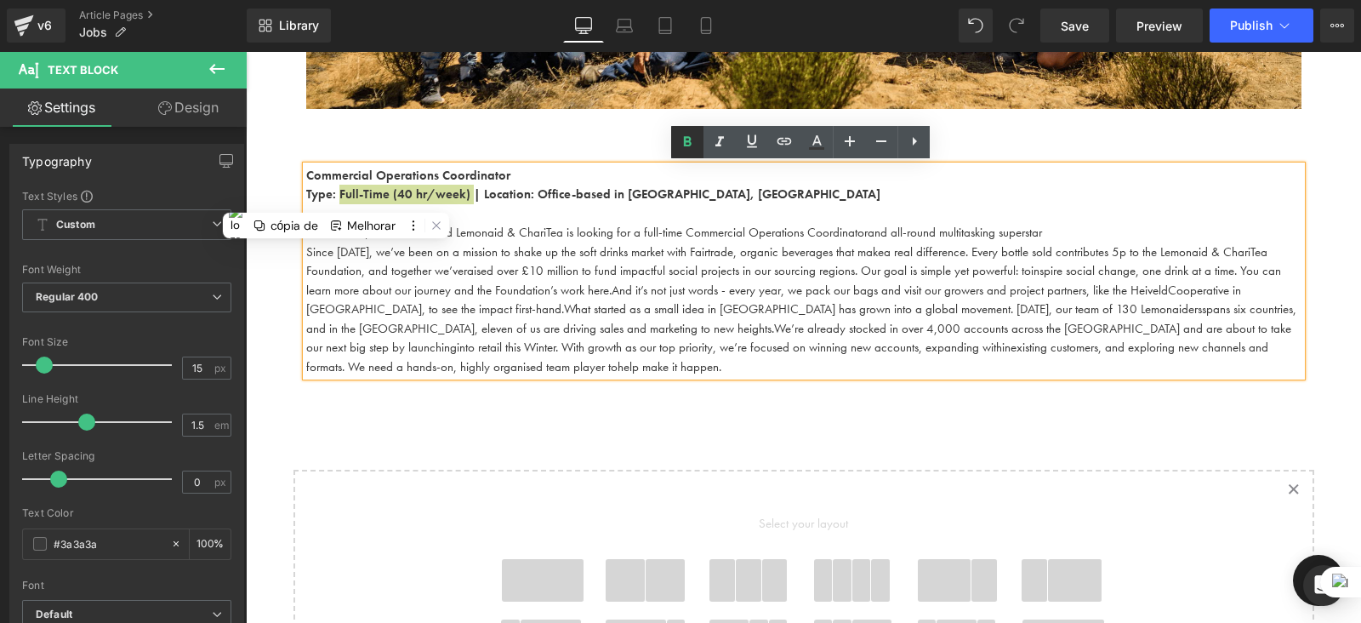
click at [686, 144] on icon at bounding box center [687, 142] width 20 height 20
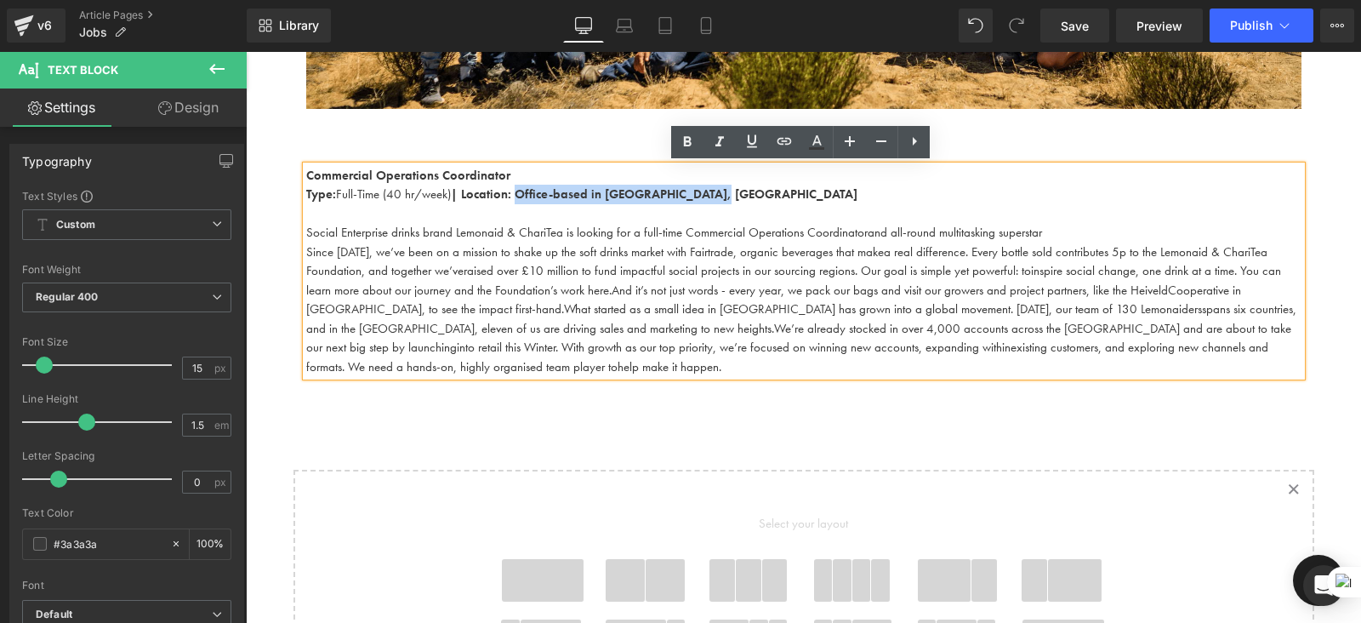
drag, startPoint x: 730, startPoint y: 192, endPoint x: 518, endPoint y: 193, distance: 211.9
click at [518, 193] on p "Type: Full-Time (40 hr/week) | Location: Office-based in Shoreditch, London" at bounding box center [804, 195] width 996 height 20
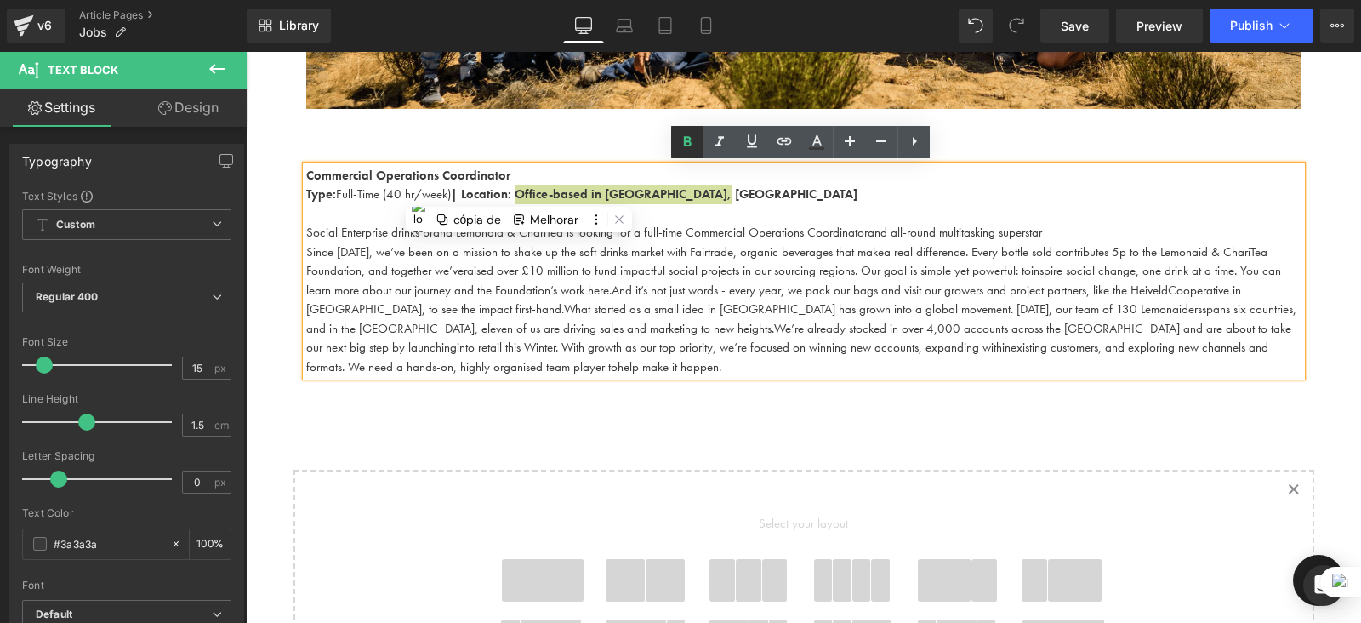
click at [691, 135] on icon at bounding box center [687, 142] width 20 height 20
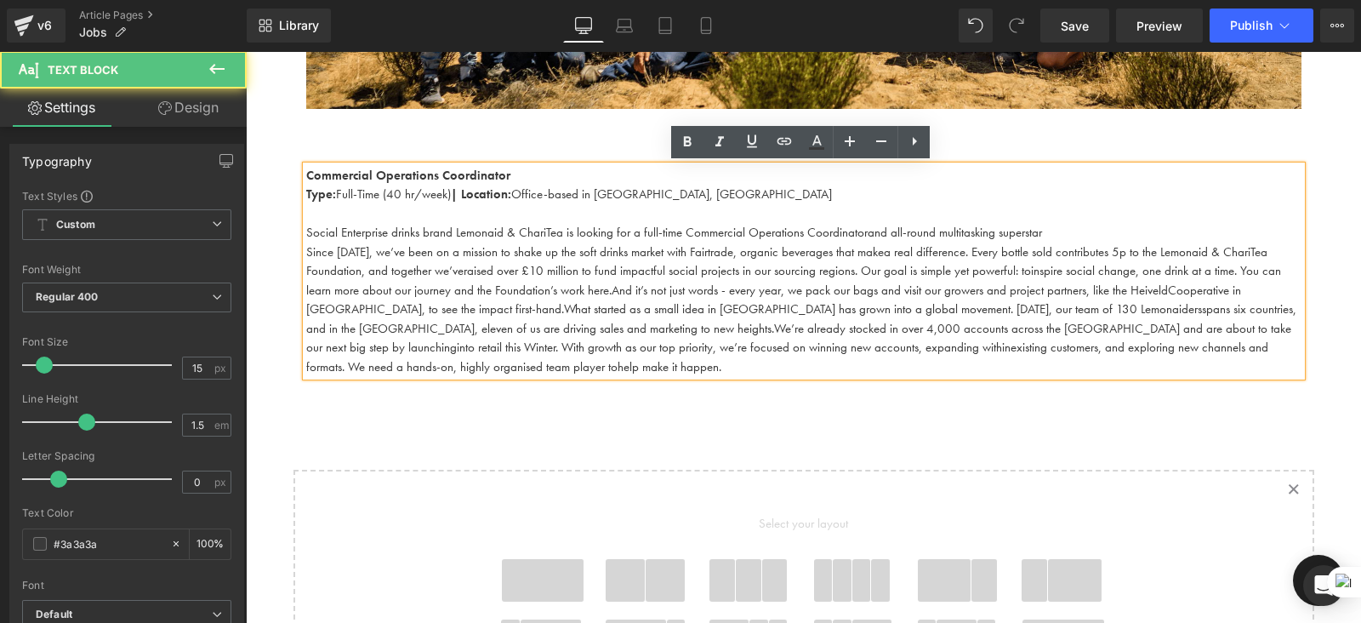
click at [1053, 233] on p "Social Enterprise drinks brand Lemonaid & ChariTea is looking for a full-time C…" at bounding box center [804, 233] width 996 height 20
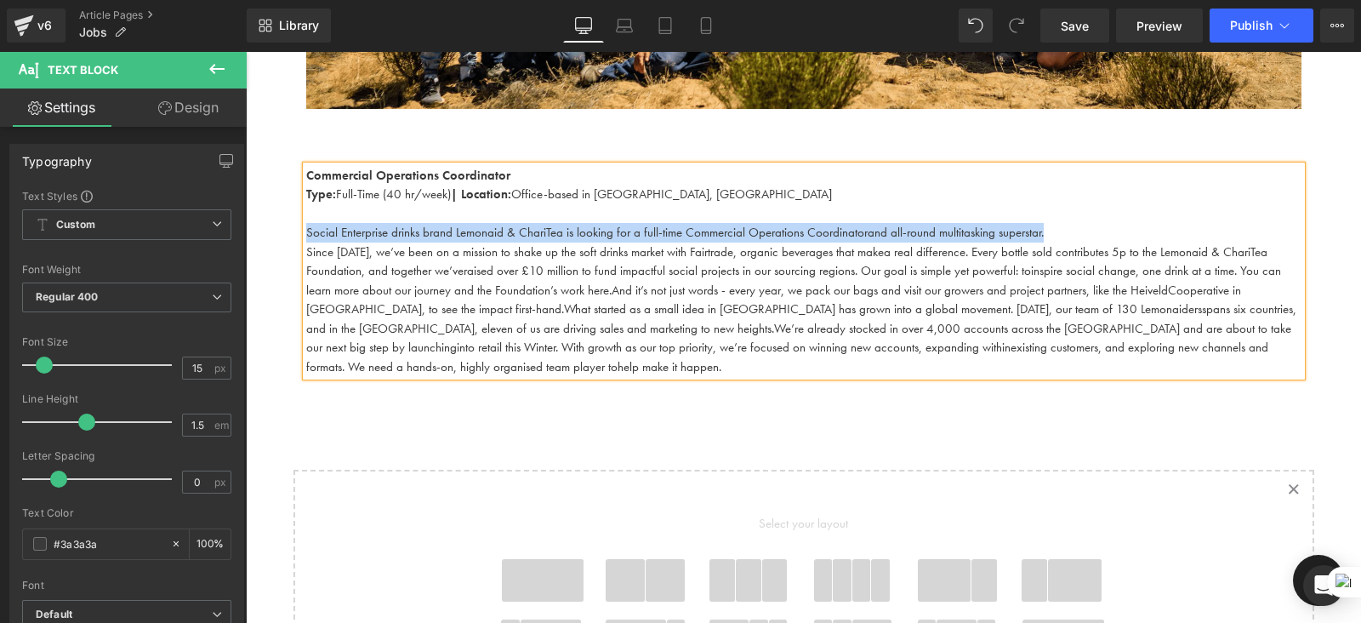
drag, startPoint x: 1055, startPoint y: 234, endPoint x: 295, endPoint y: 223, distance: 759.9
click at [295, 223] on div "Commercial Operations Coordinator Type: Full-Time (40 hr/week) | Location: Offi…" at bounding box center [804, 271] width 1021 height 211
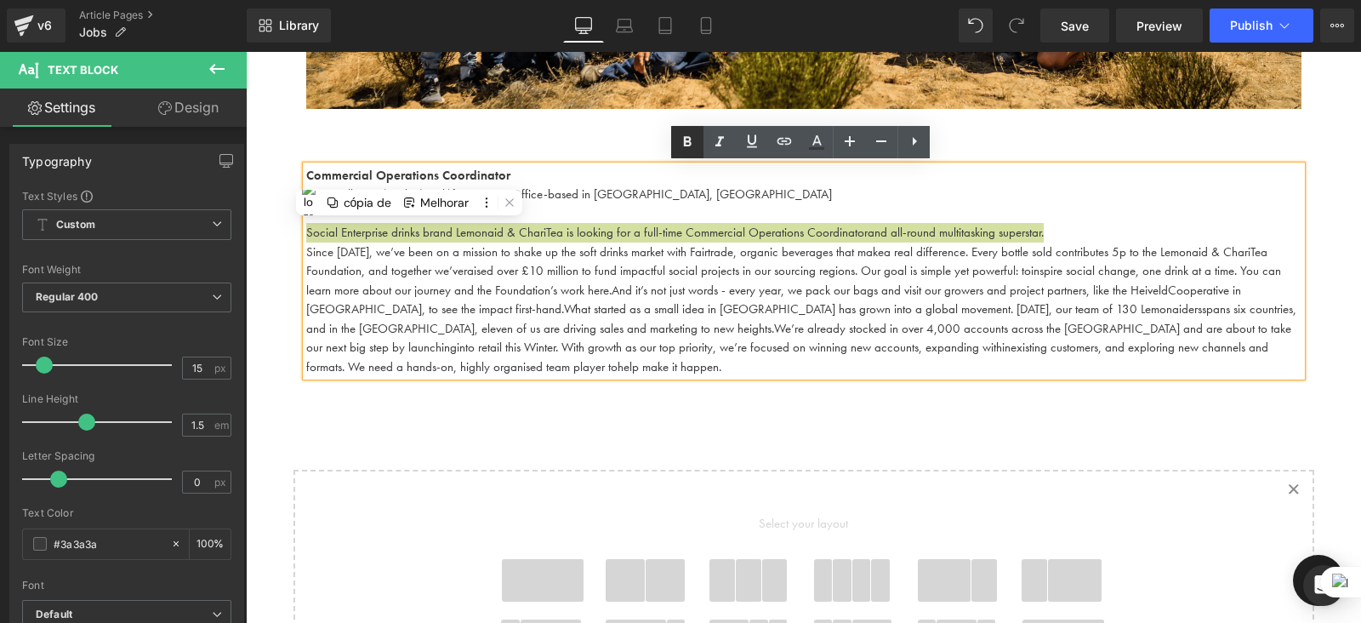
click at [685, 143] on icon at bounding box center [688, 141] width 8 height 10
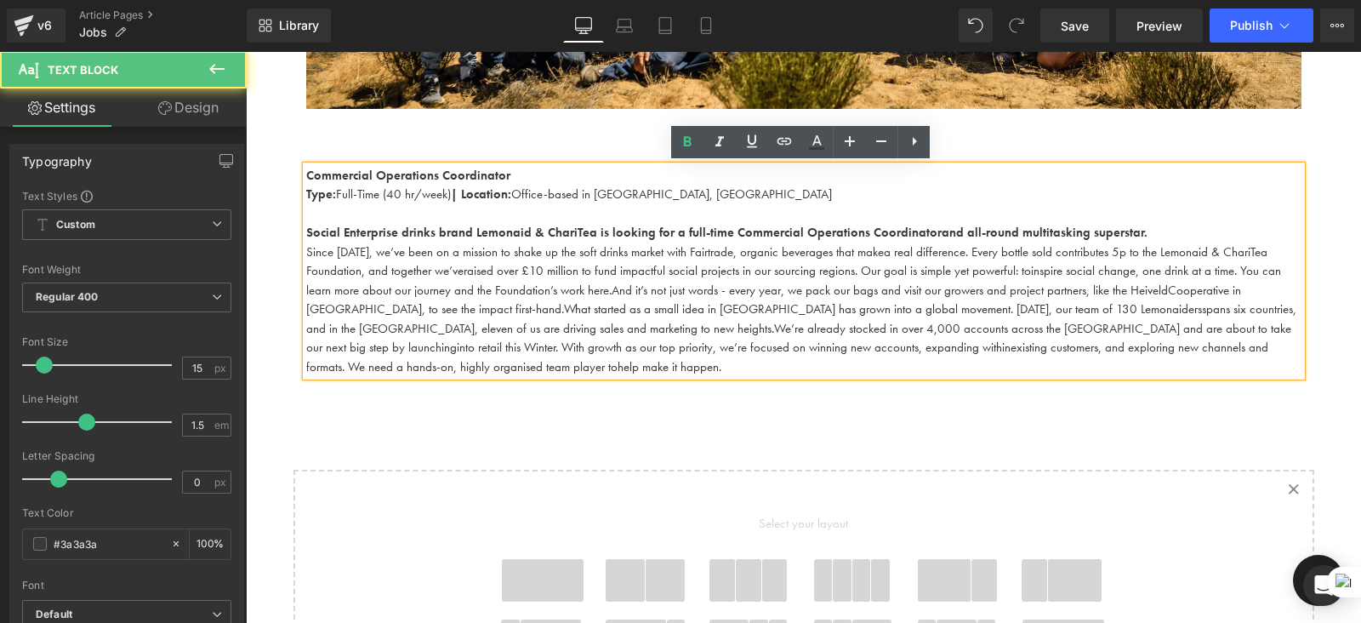
click at [1167, 234] on p "Social Enterprise drinks brand Lemonaid & ChariTea is looking for a full-time C…" at bounding box center [804, 233] width 996 height 20
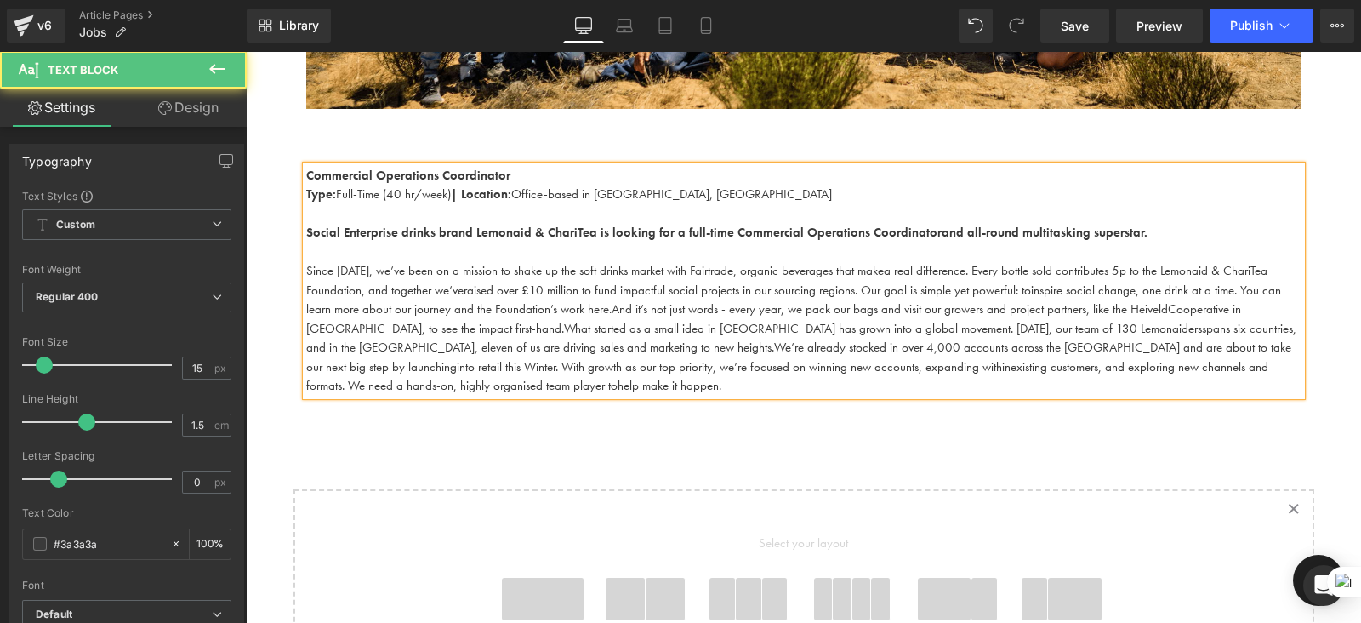
click at [525, 172] on p "Commercial Operations Coordinator" at bounding box center [804, 176] width 996 height 20
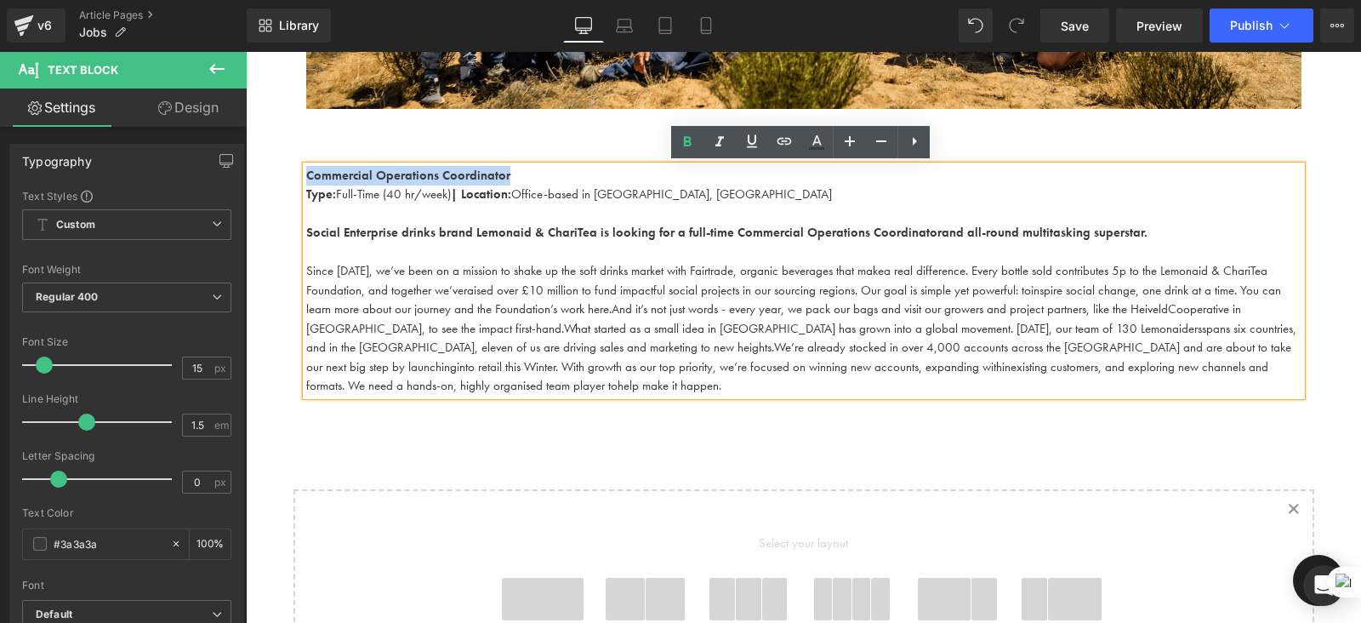
drag, startPoint x: 517, startPoint y: 169, endPoint x: 287, endPoint y: 168, distance: 229.8
click at [287, 168] on div "Work With Us Heading There are (02) current job vacancies at the moment. Text B…" at bounding box center [804, 261] width 1116 height 1265
copy strong "Commercial Operations Coordinator"
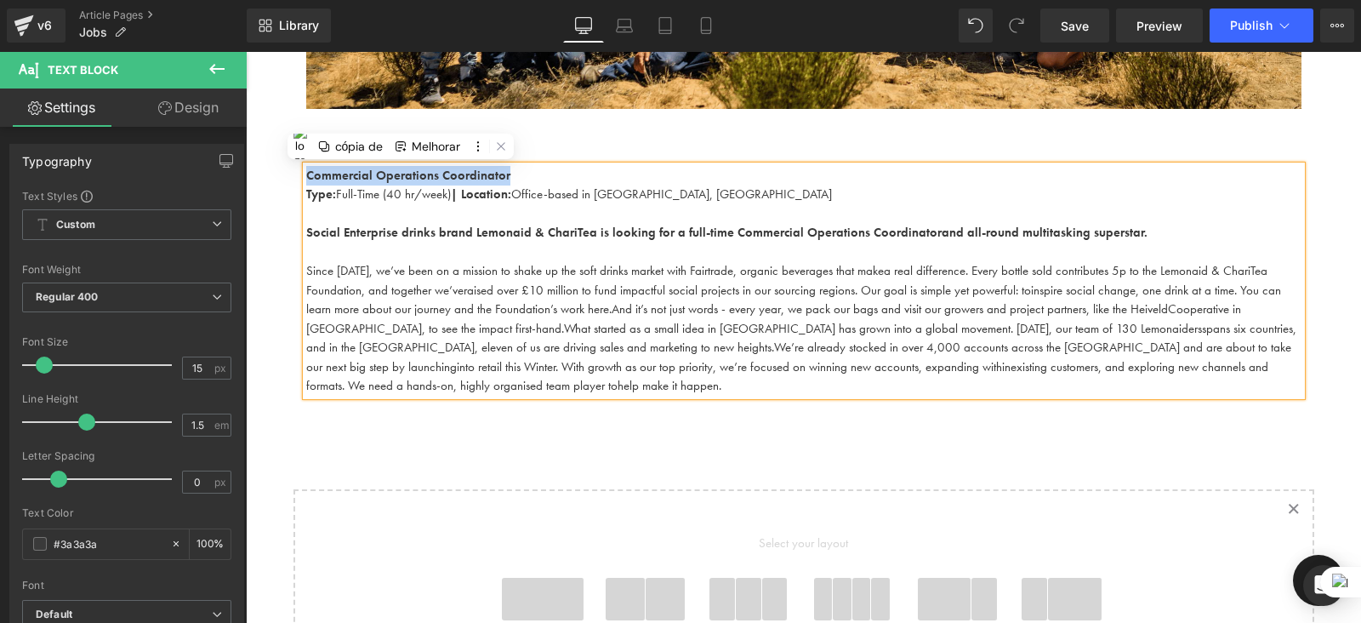
click at [629, 154] on div "Commercial Operations Coordinator Type: Full-Time (40 hr/week) | Location: Offi…" at bounding box center [804, 272] width 1021 height 264
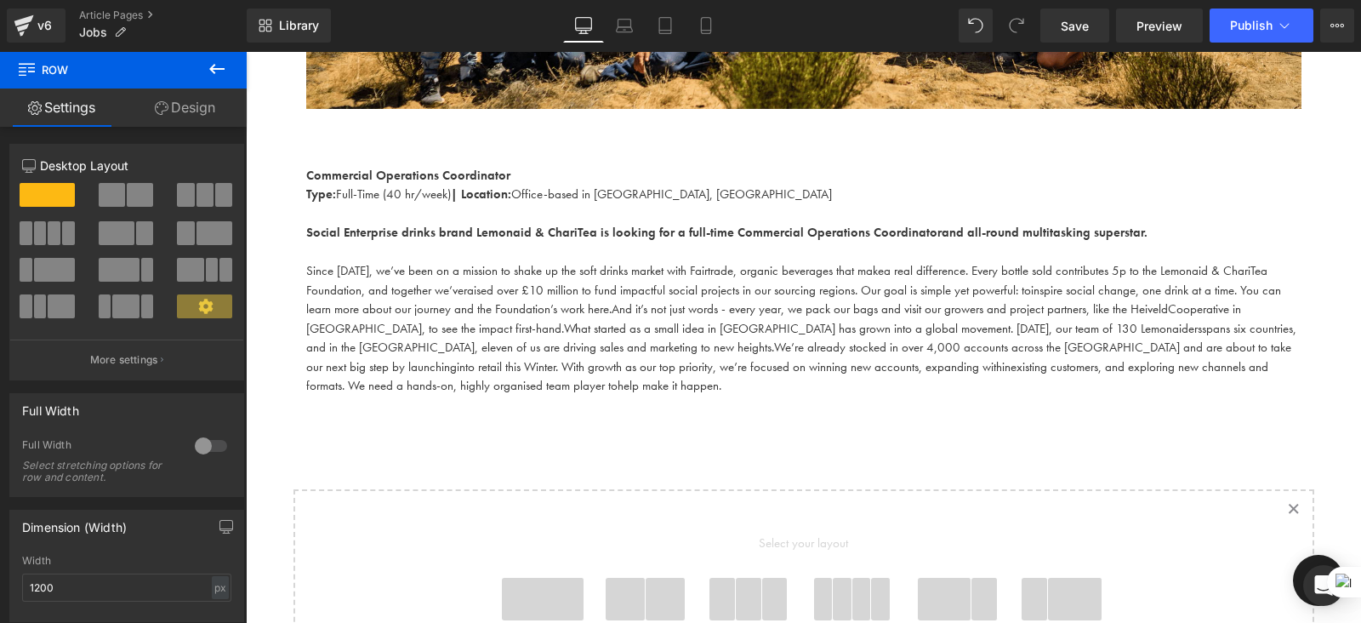
click at [217, 60] on icon at bounding box center [217, 69] width 20 height 20
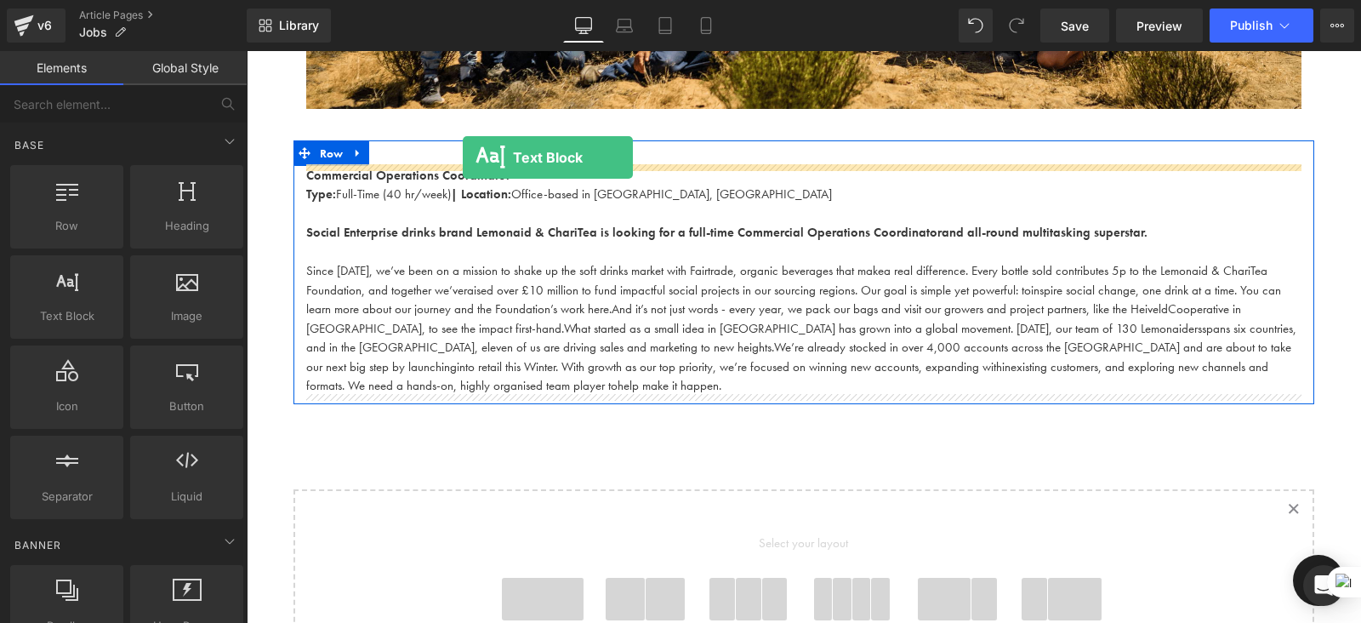
drag, startPoint x: 305, startPoint y: 368, endPoint x: 463, endPoint y: 157, distance: 263.1
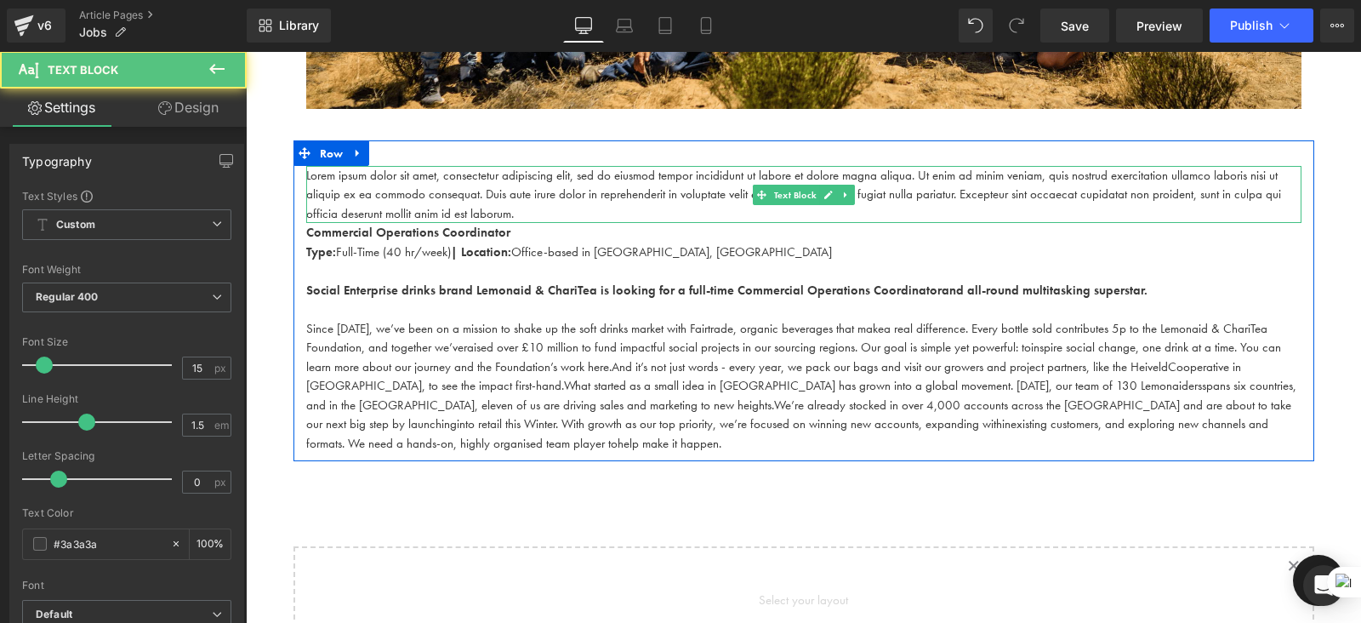
click at [448, 196] on p "Lorem ipsum dolor sit amet, consectetur adipiscing elit, sed do eiusmod tempor …" at bounding box center [804, 195] width 996 height 58
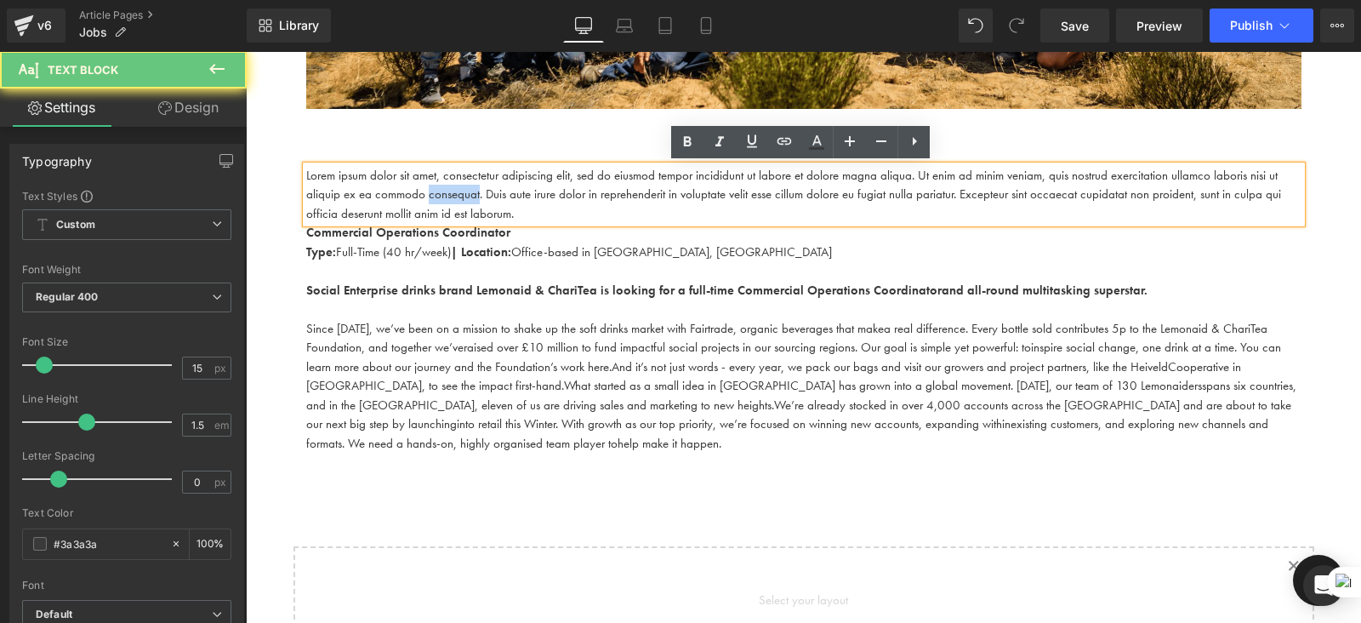
click at [448, 196] on p "Lorem ipsum dolor sit amet, consectetur adipiscing elit, sed do eiusmod tempor …" at bounding box center [804, 195] width 996 height 58
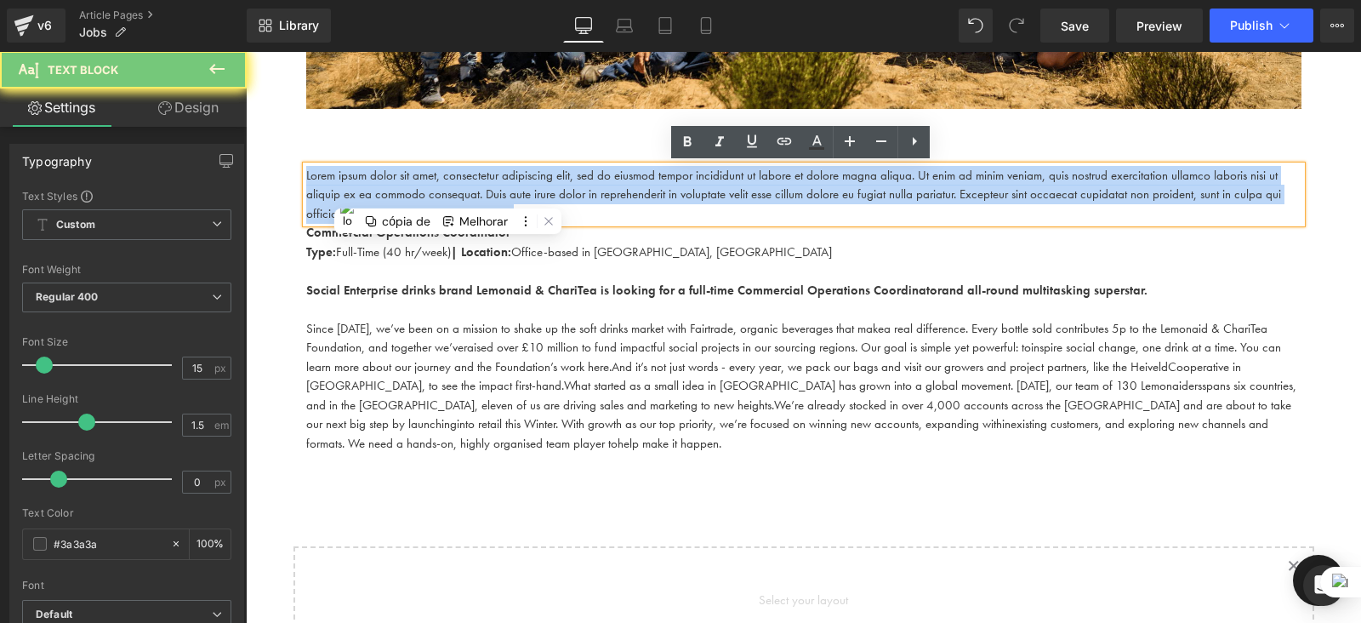
click at [448, 196] on p "Lorem ipsum dolor sit amet, consectetur adipiscing elit, sed do eiusmod tempor …" at bounding box center [804, 195] width 996 height 58
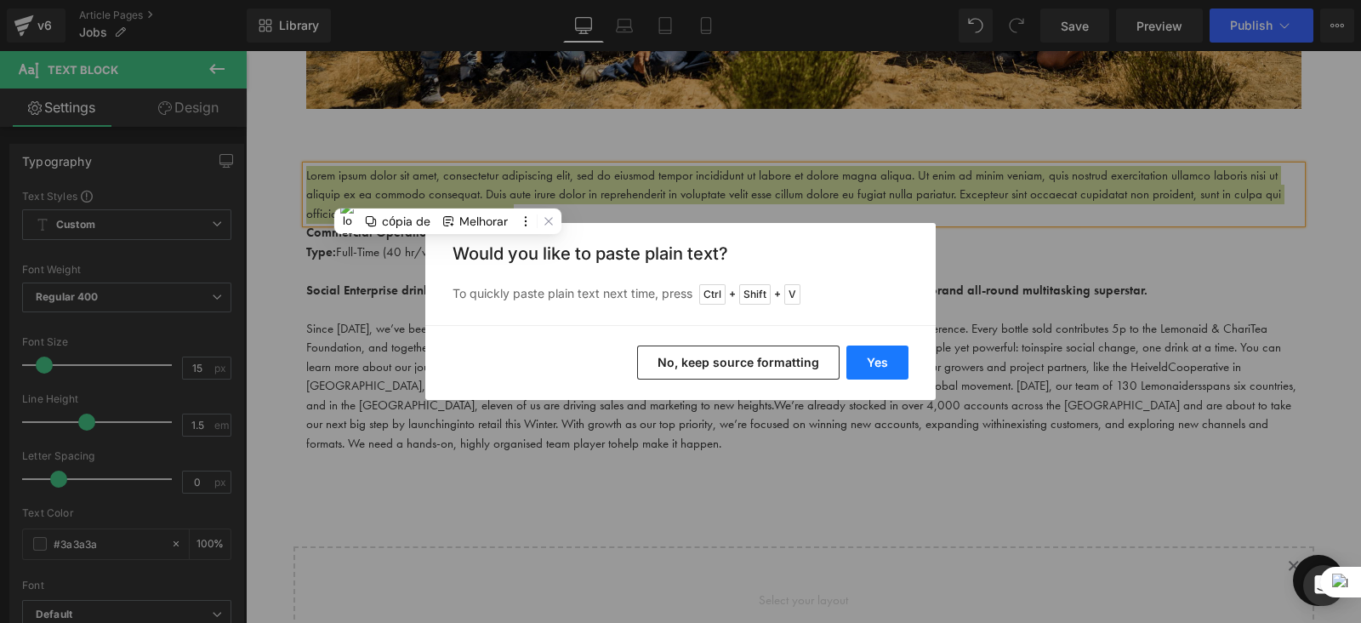
click at [894, 355] on button "Yes" at bounding box center [878, 362] width 62 height 34
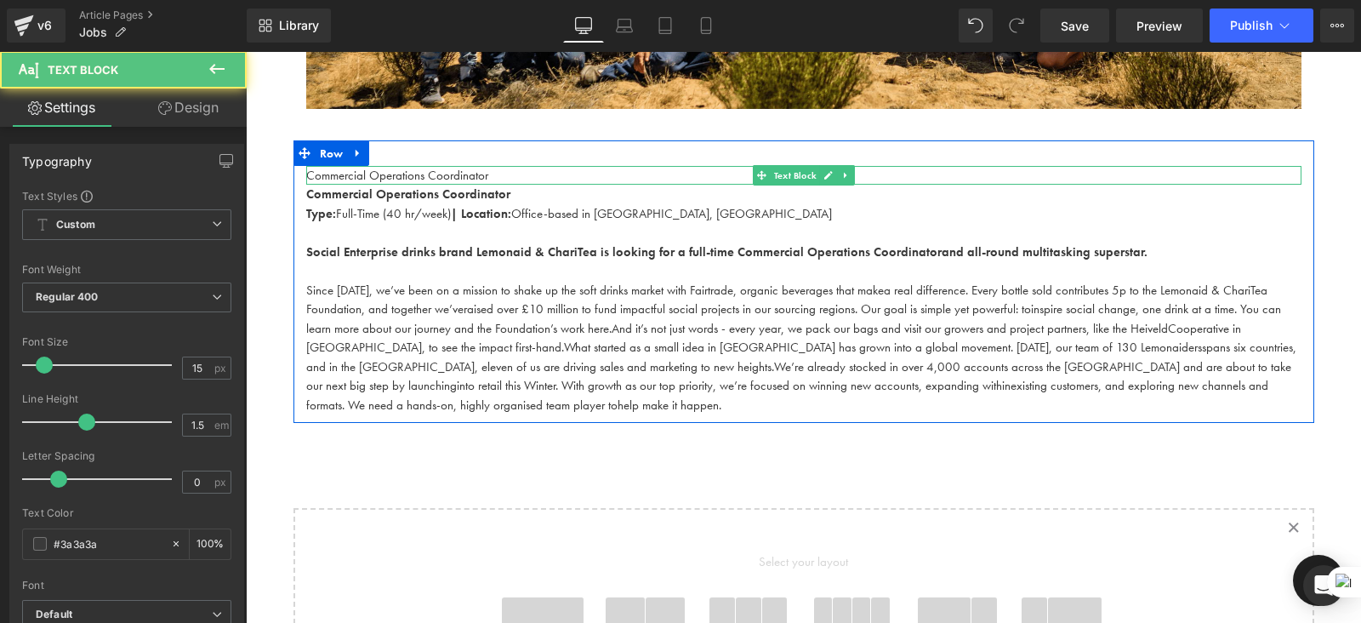
click at [482, 172] on p "Commercial Operations Coordinator" at bounding box center [804, 176] width 996 height 20
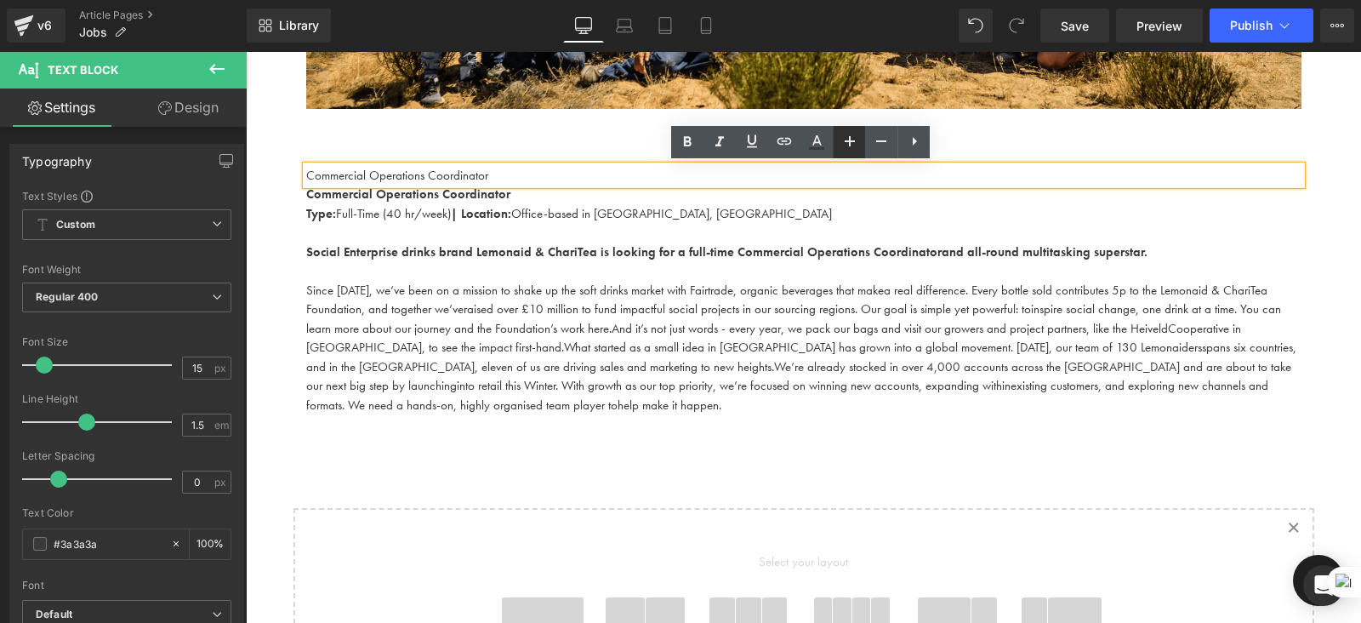
click at [851, 138] on icon at bounding box center [850, 141] width 20 height 20
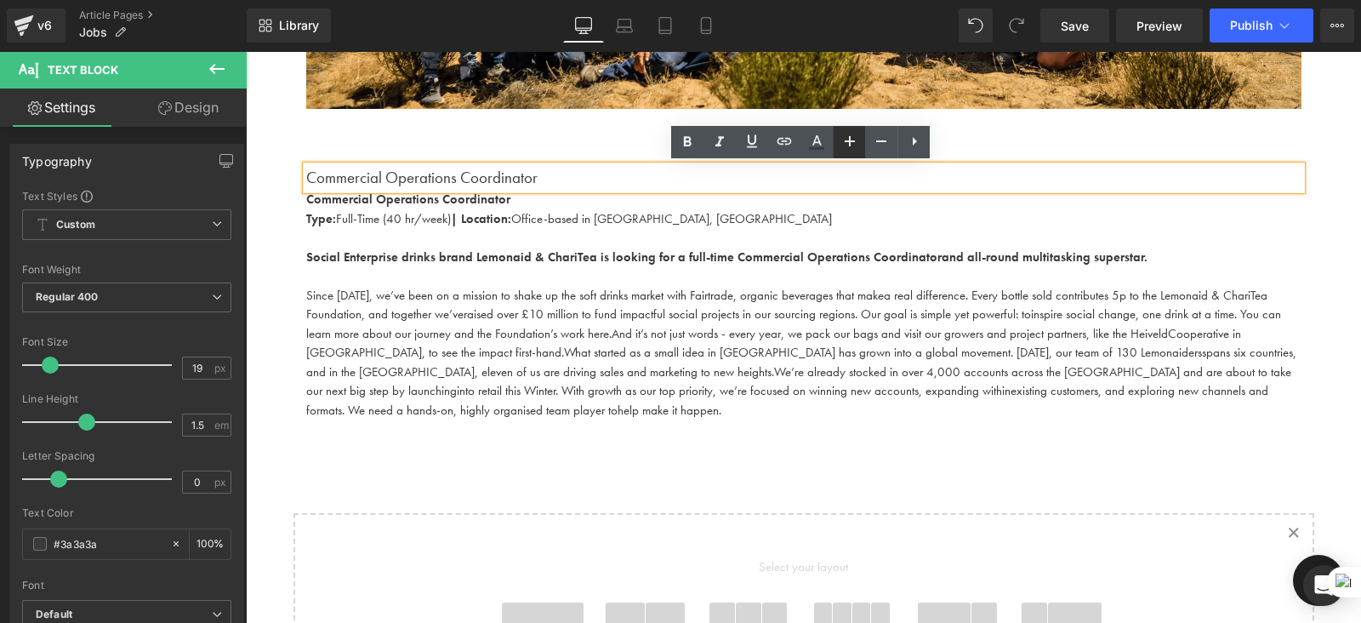
click at [851, 144] on icon at bounding box center [850, 141] width 20 height 20
type input "21"
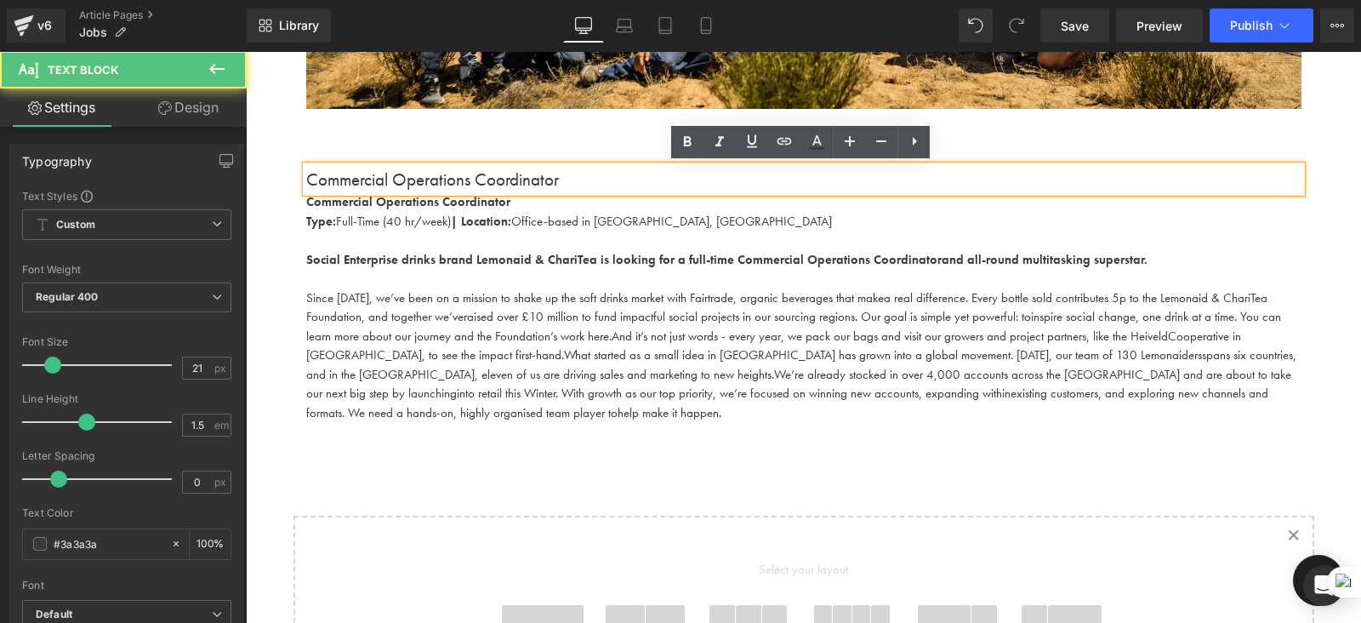
click at [555, 173] on p "Commercial Operations Coordinator" at bounding box center [804, 179] width 996 height 27
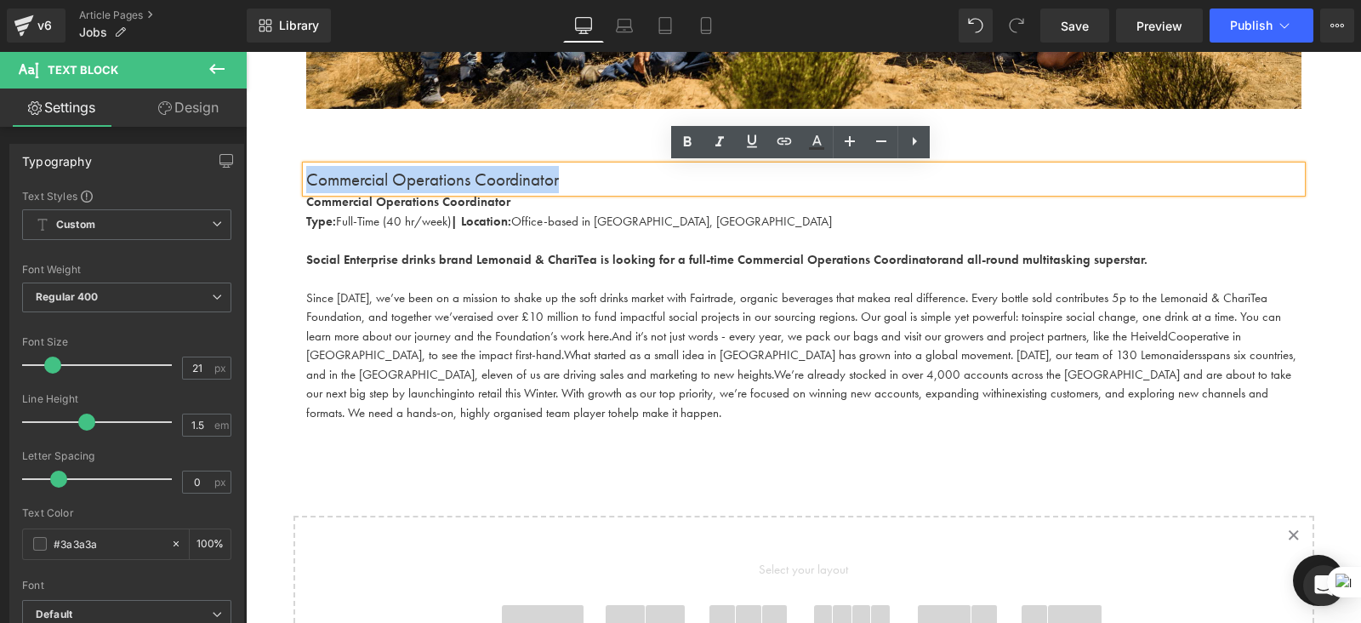
drag, startPoint x: 581, startPoint y: 177, endPoint x: 292, endPoint y: 170, distance: 289.4
click at [294, 170] on div "Commercial Operations Coordinator Text Block Commercial Operations Coordinator …" at bounding box center [804, 294] width 1021 height 257
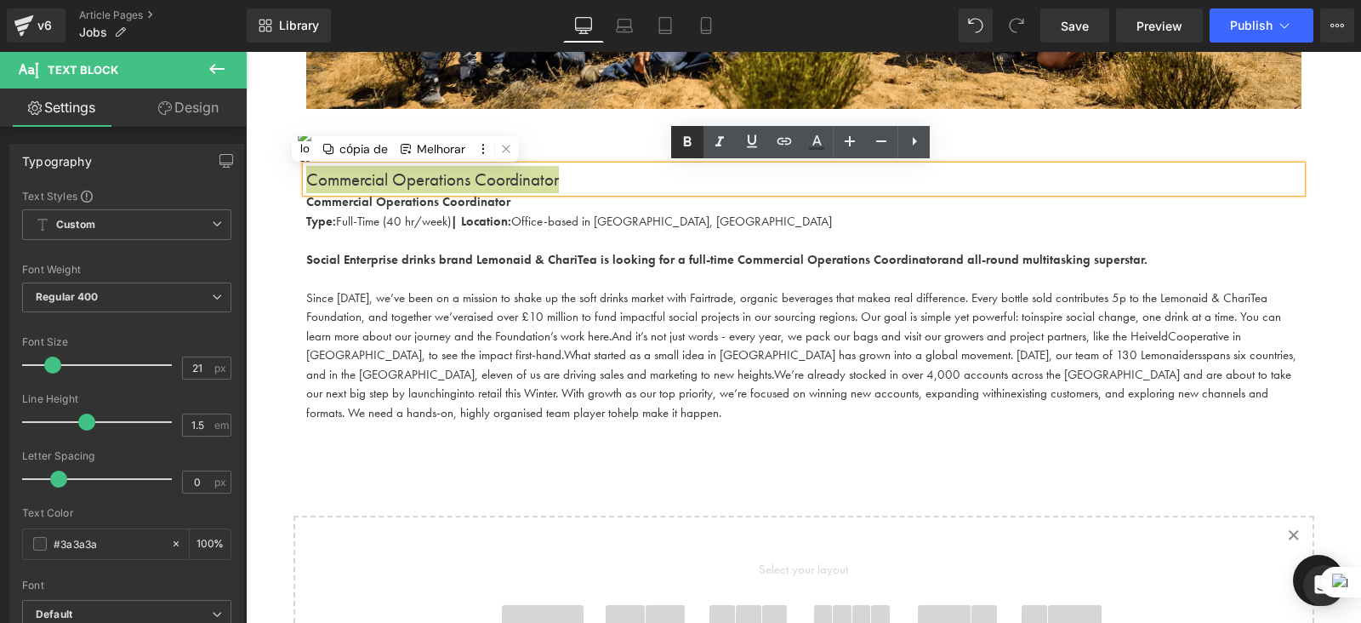
click at [693, 134] on icon at bounding box center [687, 142] width 20 height 20
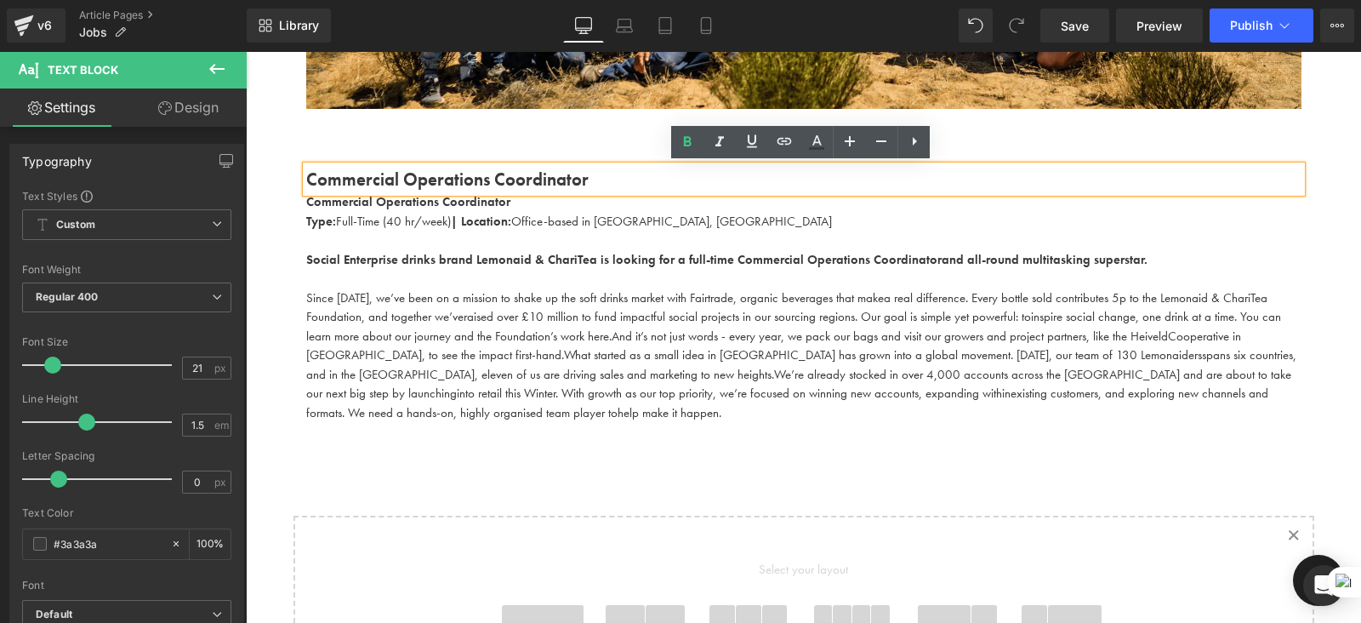
click at [246, 51] on div at bounding box center [246, 51] width 0 height 0
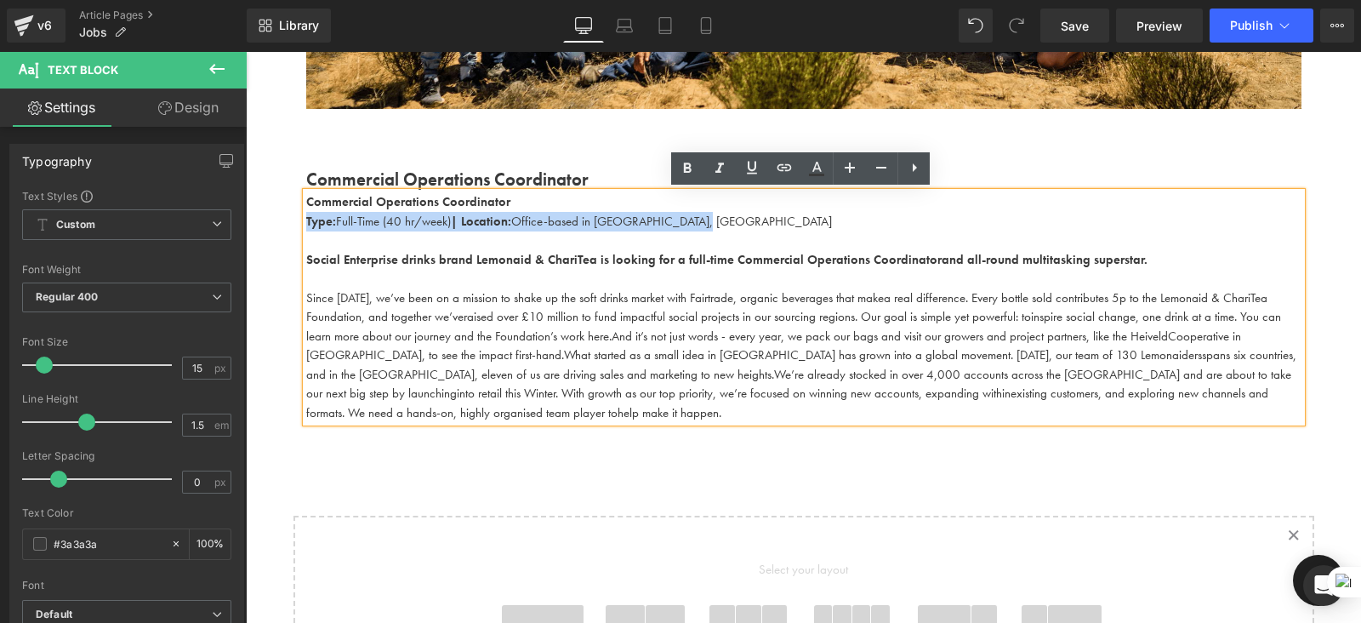
drag, startPoint x: 701, startPoint y: 224, endPoint x: 285, endPoint y: 214, distance: 416.2
click at [285, 214] on div "Work With Us Heading There are (02) current job vacancies at the moment. Text B…" at bounding box center [804, 275] width 1116 height 1292
copy span "Type: Full-Time (40 hr/week) | Location: Office-based in Shoreditch, London"
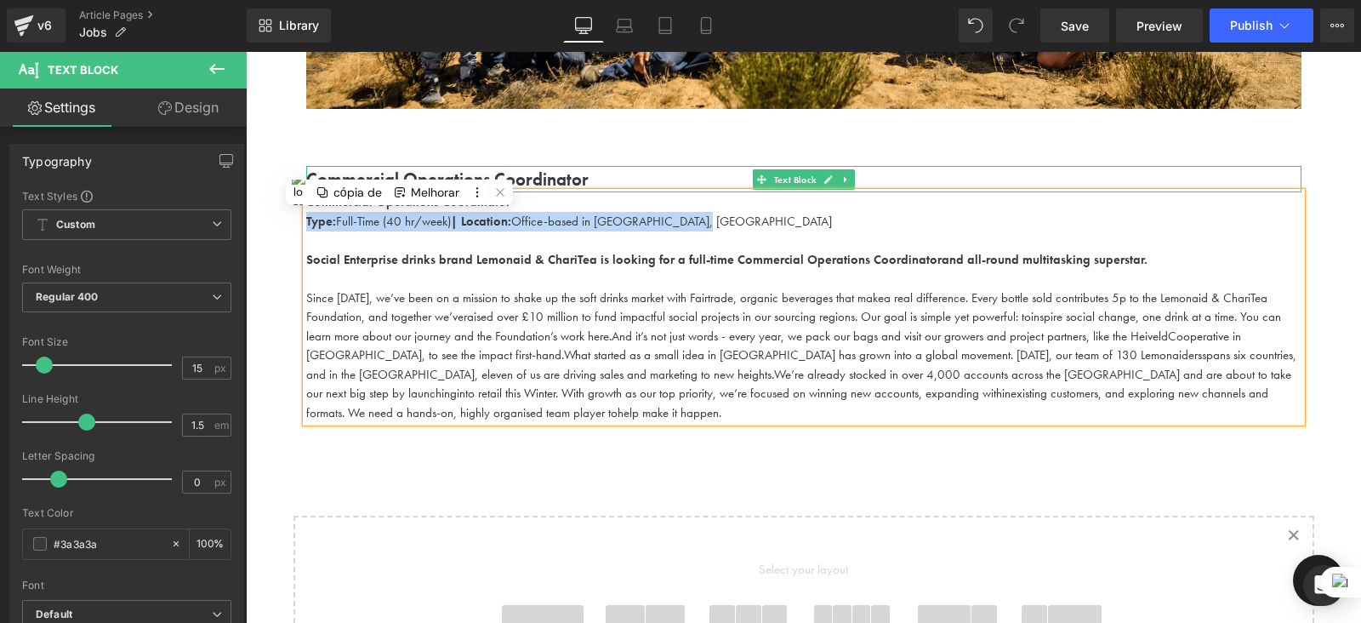
click at [606, 185] on p "Commercial Operations Coordinator" at bounding box center [804, 179] width 996 height 27
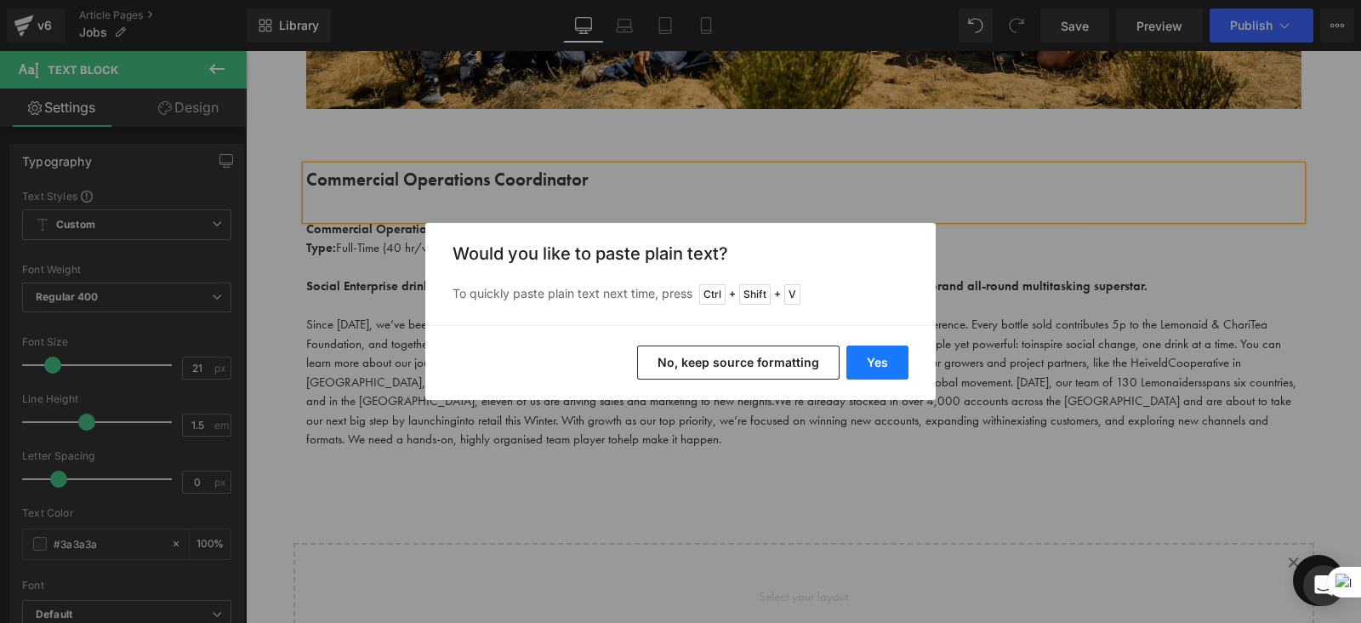
click at [896, 361] on button "Yes" at bounding box center [878, 362] width 62 height 34
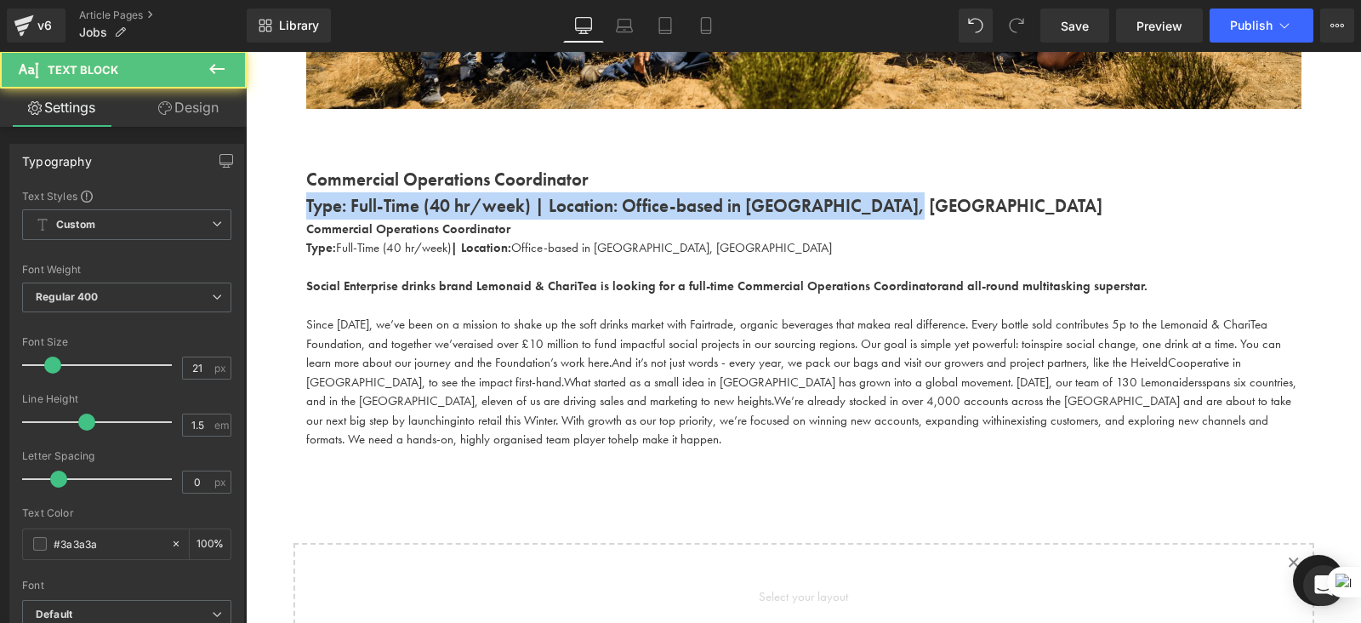
drag, startPoint x: 910, startPoint y: 207, endPoint x: 258, endPoint y: 203, distance: 651.8
click at [258, 203] on div "Work With Us Heading There are (02) current job vacancies at the moment. Text B…" at bounding box center [804, 288] width 1116 height 1319
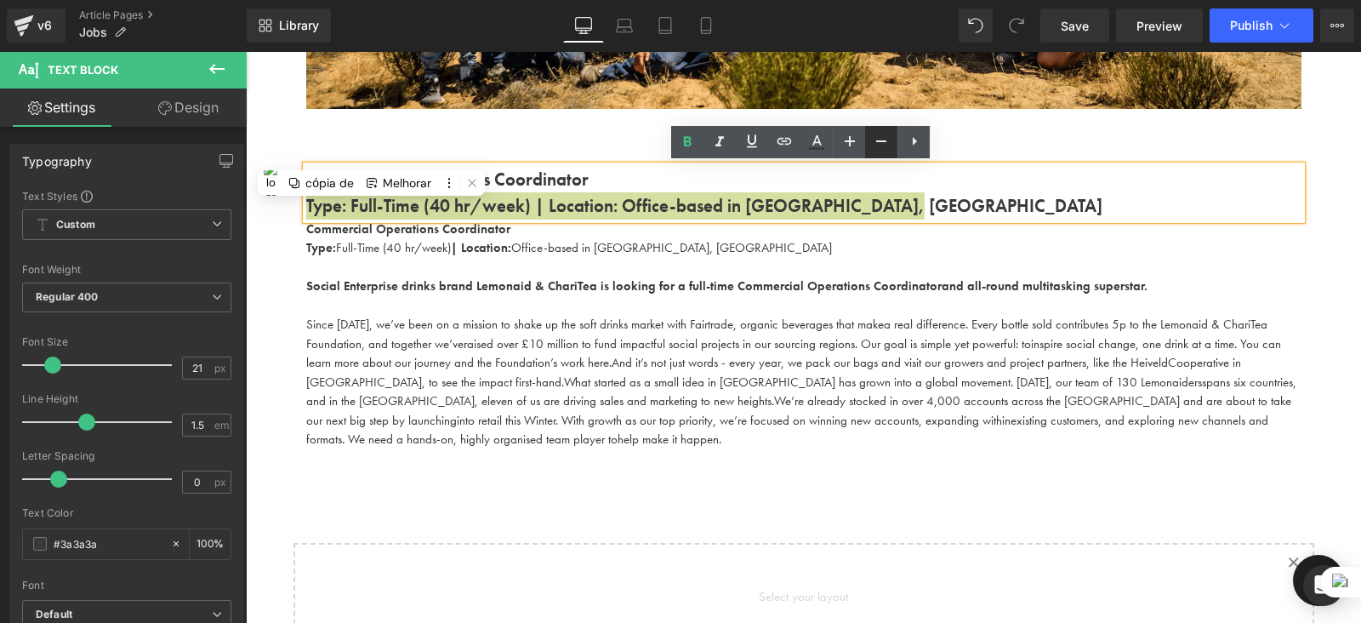
click at [876, 142] on icon at bounding box center [881, 141] width 20 height 20
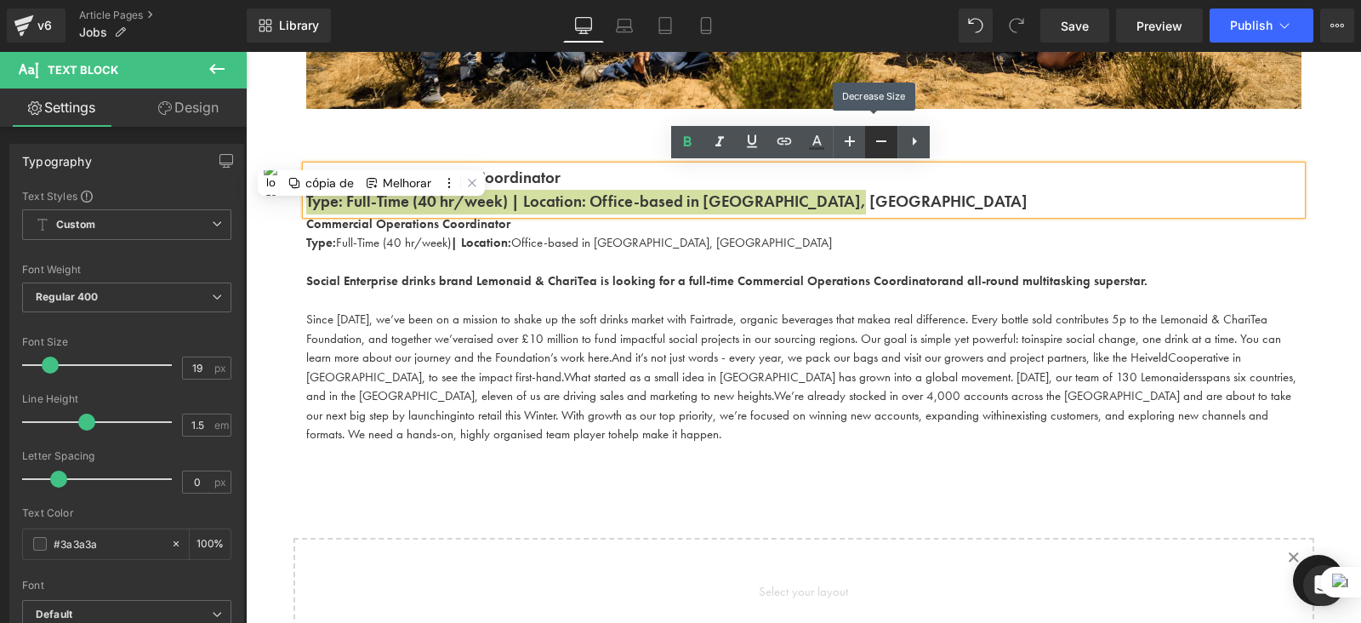
click at [877, 143] on icon at bounding box center [881, 141] width 20 height 20
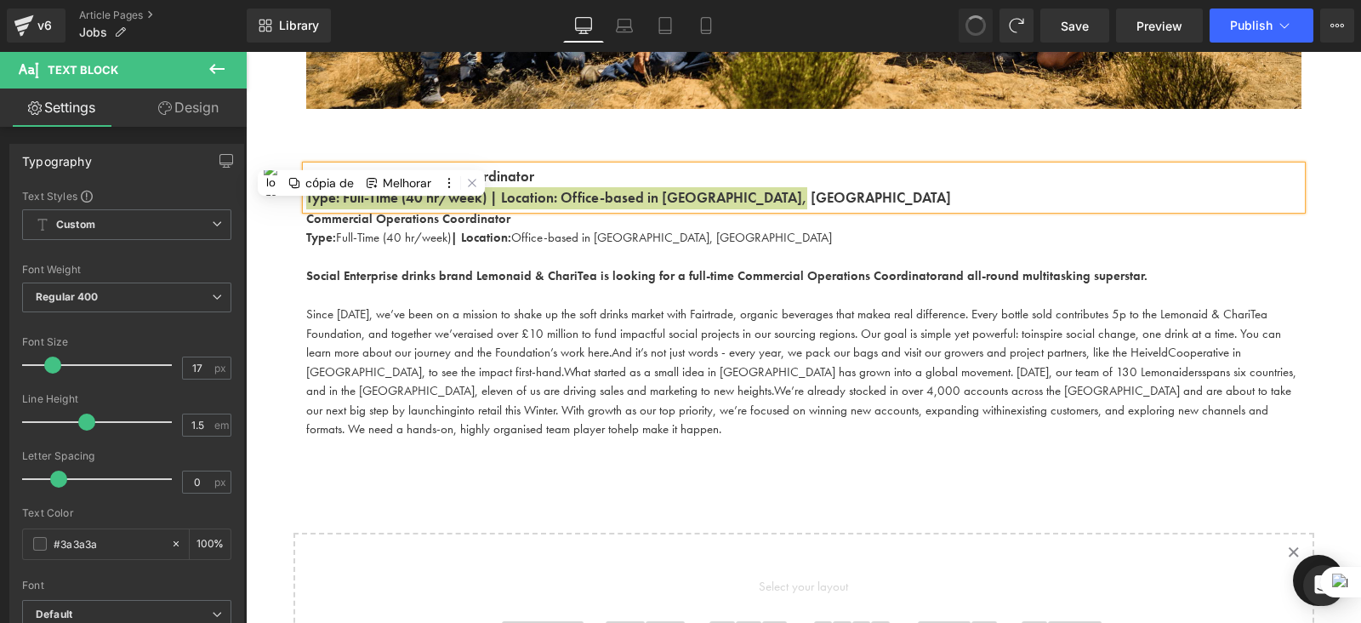
type input "21"
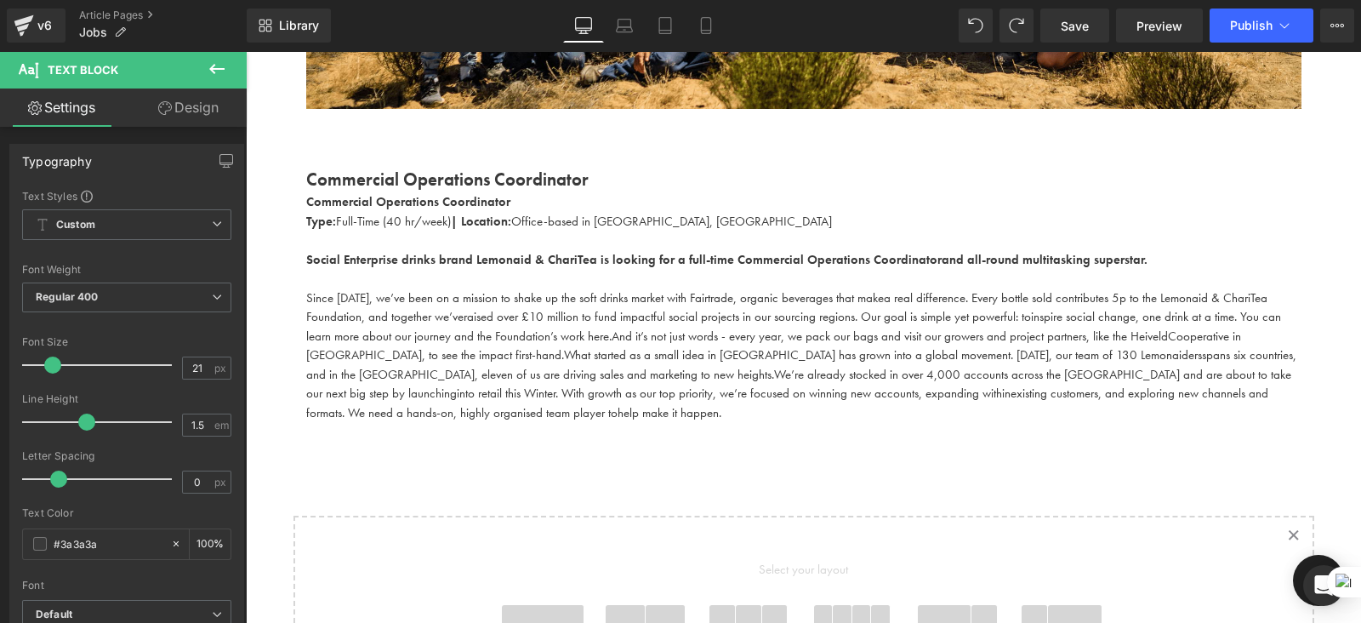
click at [211, 71] on icon at bounding box center [217, 69] width 20 height 20
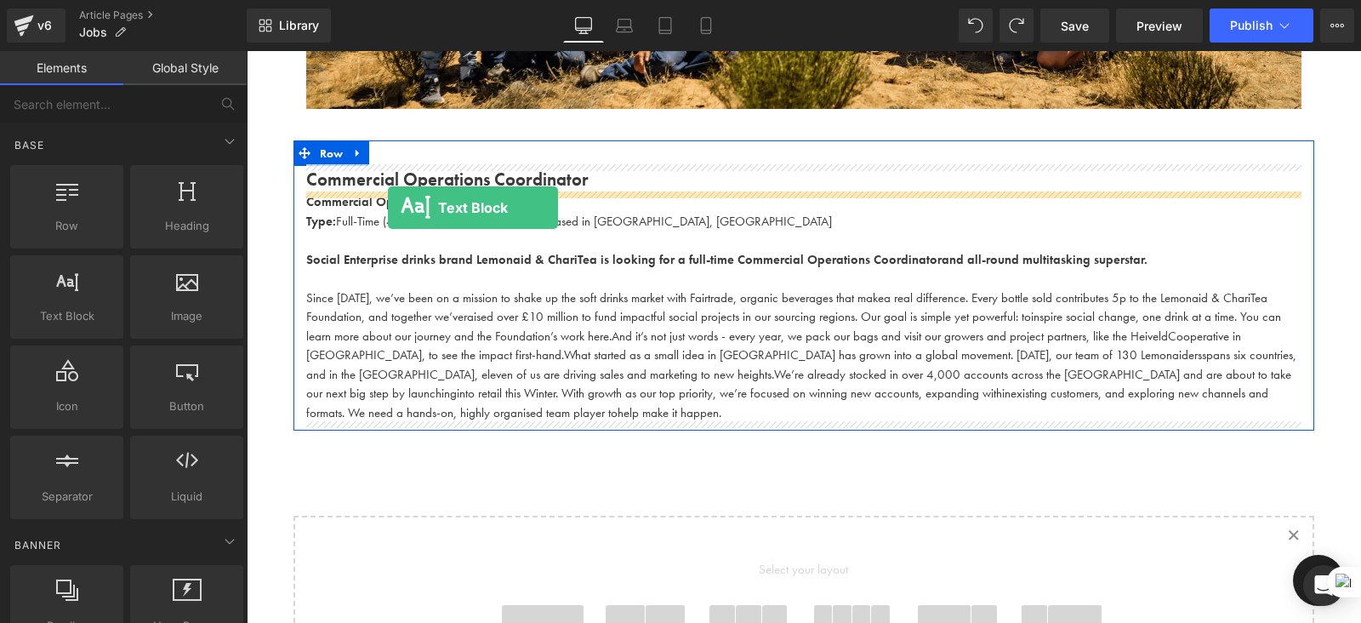
drag, startPoint x: 306, startPoint y: 357, endPoint x: 387, endPoint y: 208, distance: 169.4
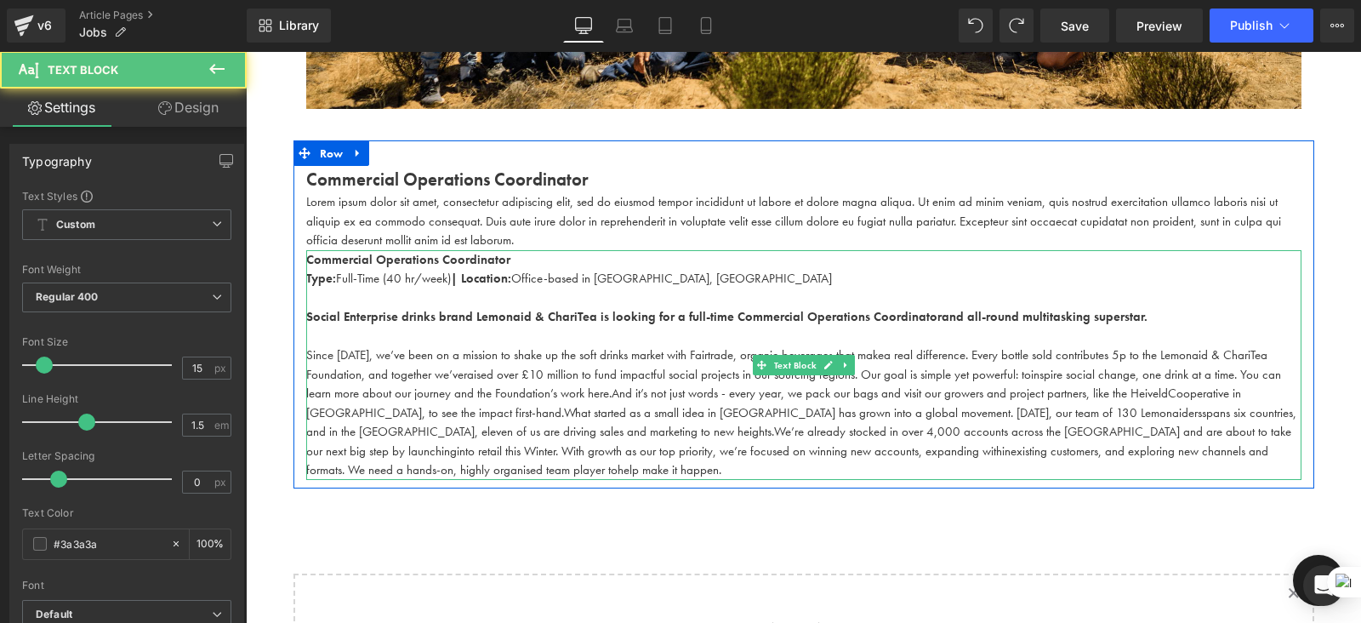
click at [447, 279] on span "Type: Full-Time (40 hr/week) | Location: Office-based in Shoreditch, London" at bounding box center [569, 278] width 526 height 17
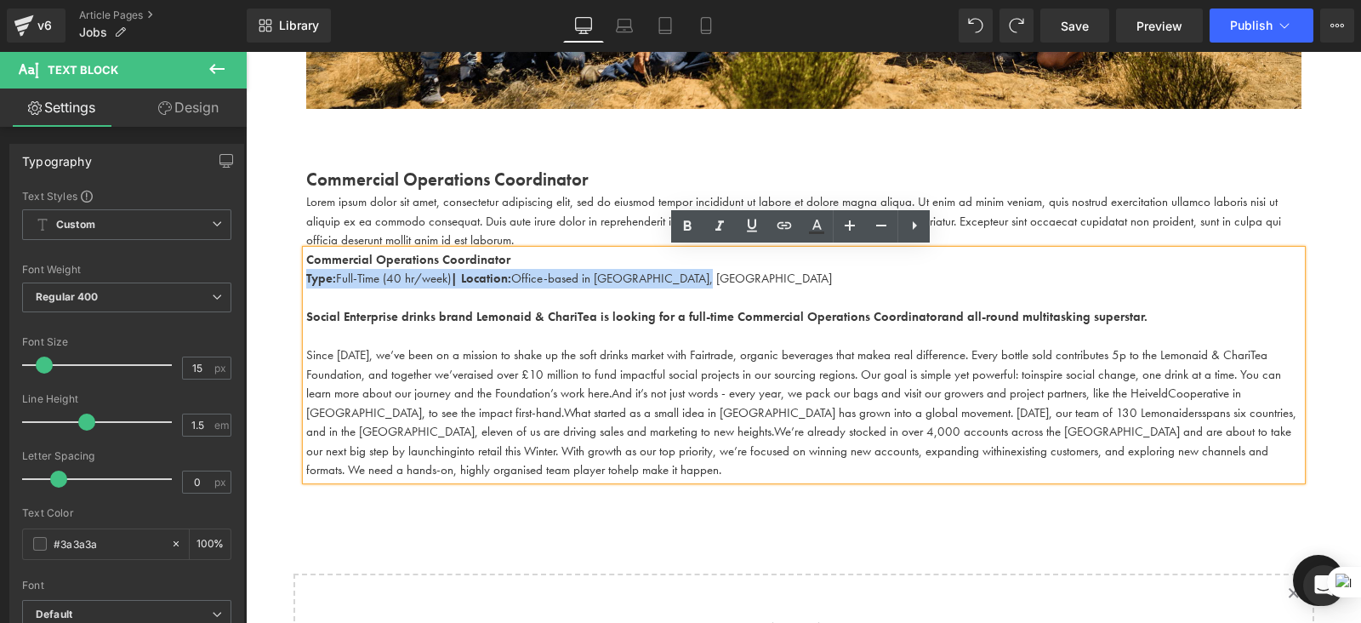
drag, startPoint x: 694, startPoint y: 281, endPoint x: 281, endPoint y: 277, distance: 413.6
click at [281, 277] on div "Work With Us Heading There are (02) current job vacancies at the moment. Text B…" at bounding box center [804, 304] width 1116 height 1350
copy span "Type: Full-Time (40 hr/week) | Location: Office-based in Shoreditch, London"
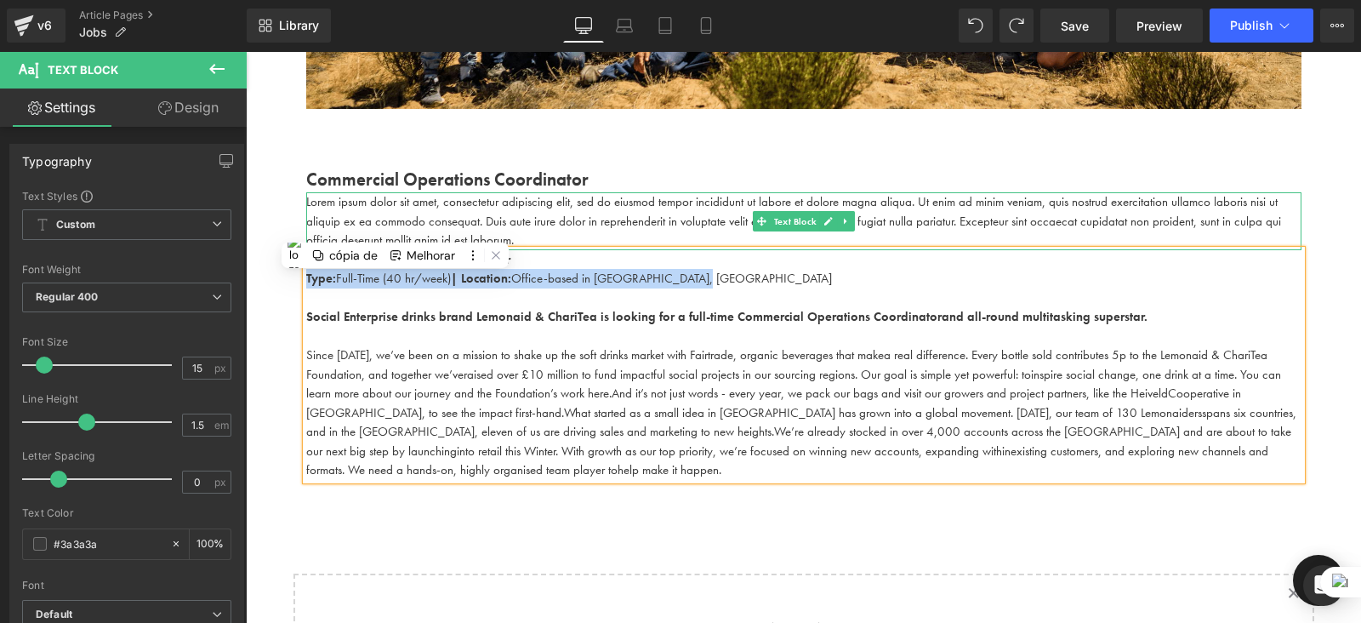
click at [444, 209] on p "Lorem ipsum dolor sit amet, consectetur adipiscing elit, sed do eiusmod tempor …" at bounding box center [804, 221] width 996 height 58
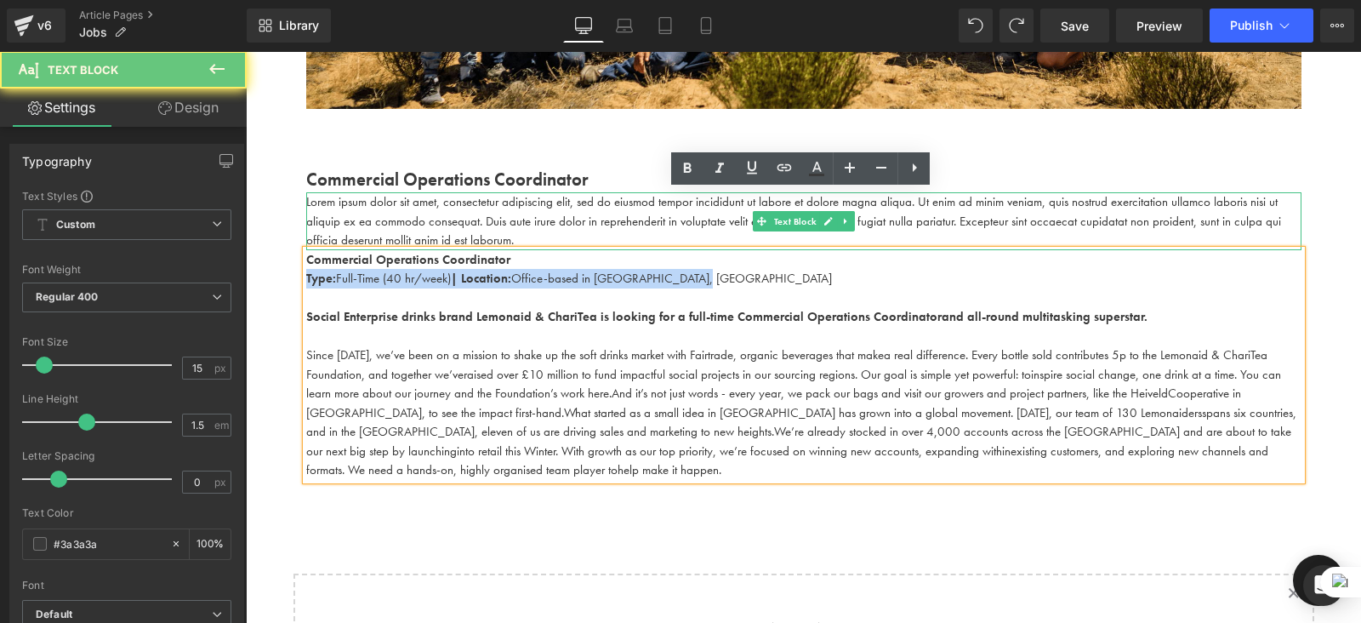
click at [444, 209] on p "Lorem ipsum dolor sit amet, consectetur adipiscing elit, sed do eiusmod tempor …" at bounding box center [804, 221] width 996 height 58
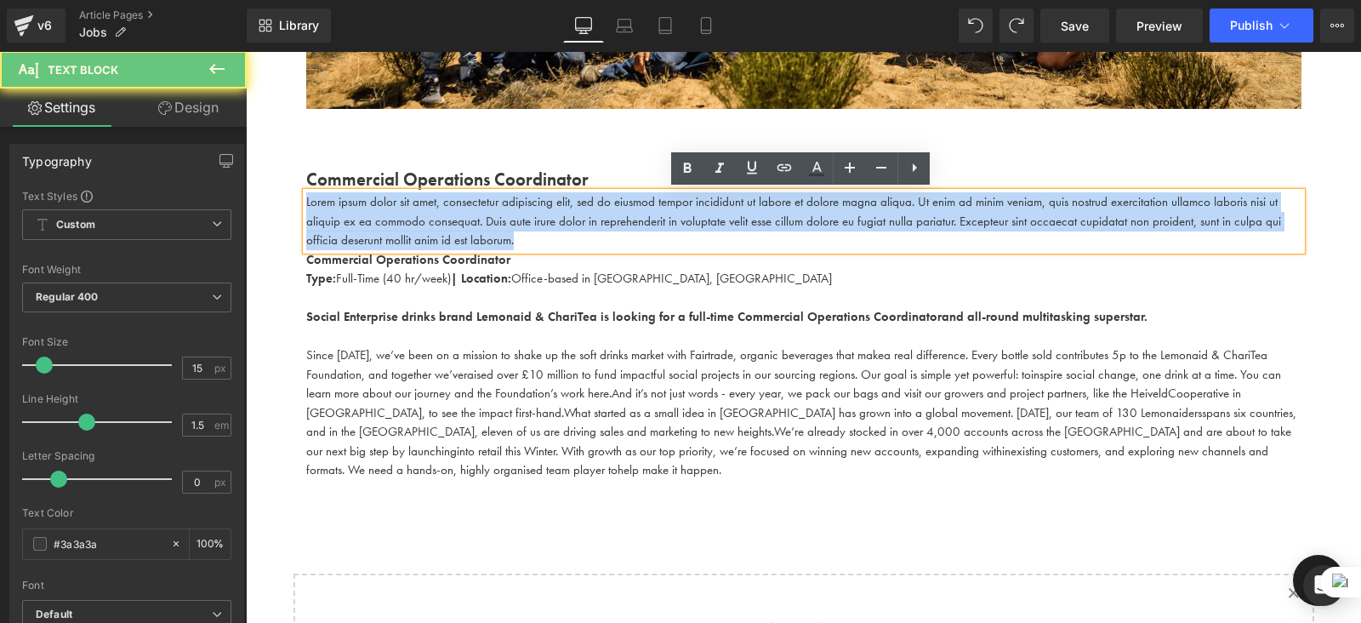
click at [444, 209] on p "Lorem ipsum dolor sit amet, consectetur adipiscing elit, sed do eiusmod tempor …" at bounding box center [804, 221] width 996 height 58
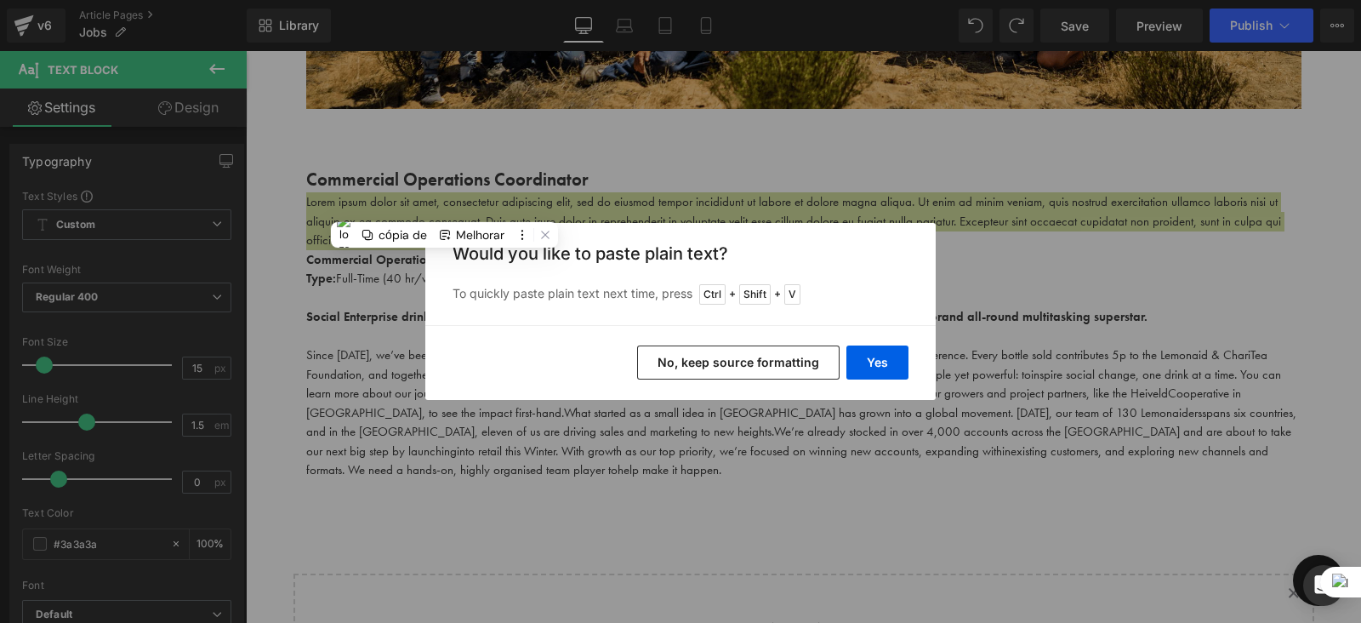
click at [742, 360] on button "No, keep source formatting" at bounding box center [738, 362] width 203 height 34
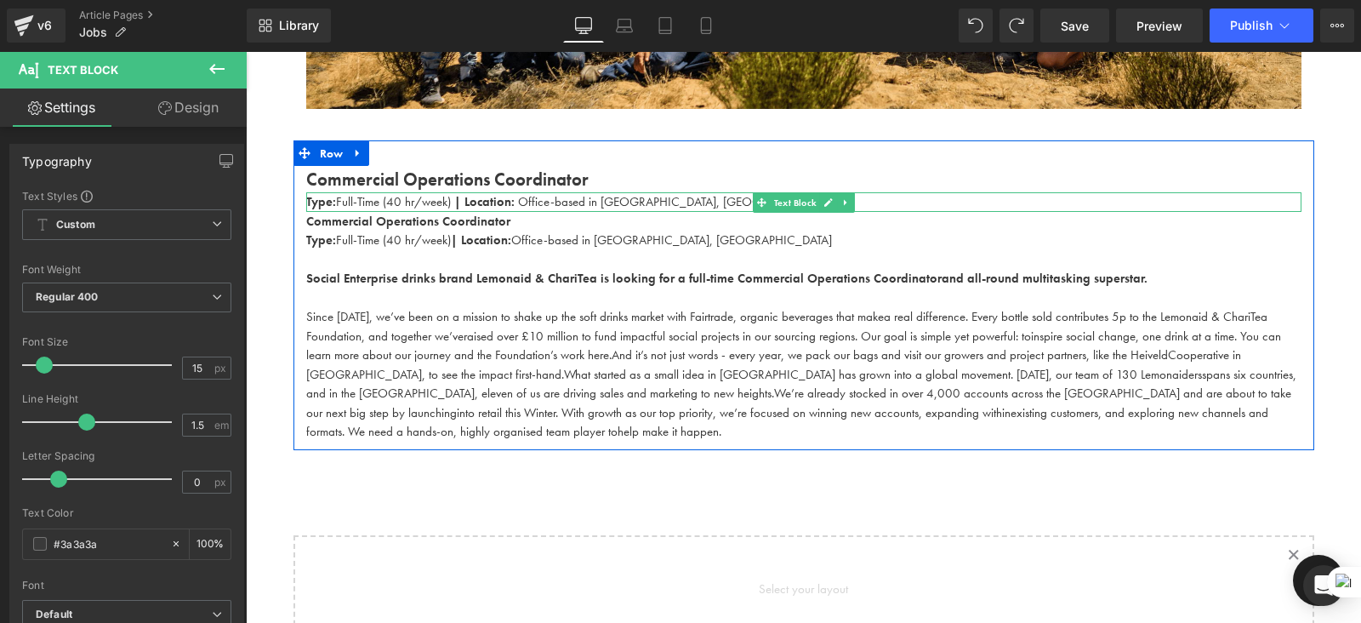
click at [535, 202] on p "Type: Full-Time (40 hr/week) | Location: Office-based in Shoreditch, London" at bounding box center [804, 202] width 996 height 20
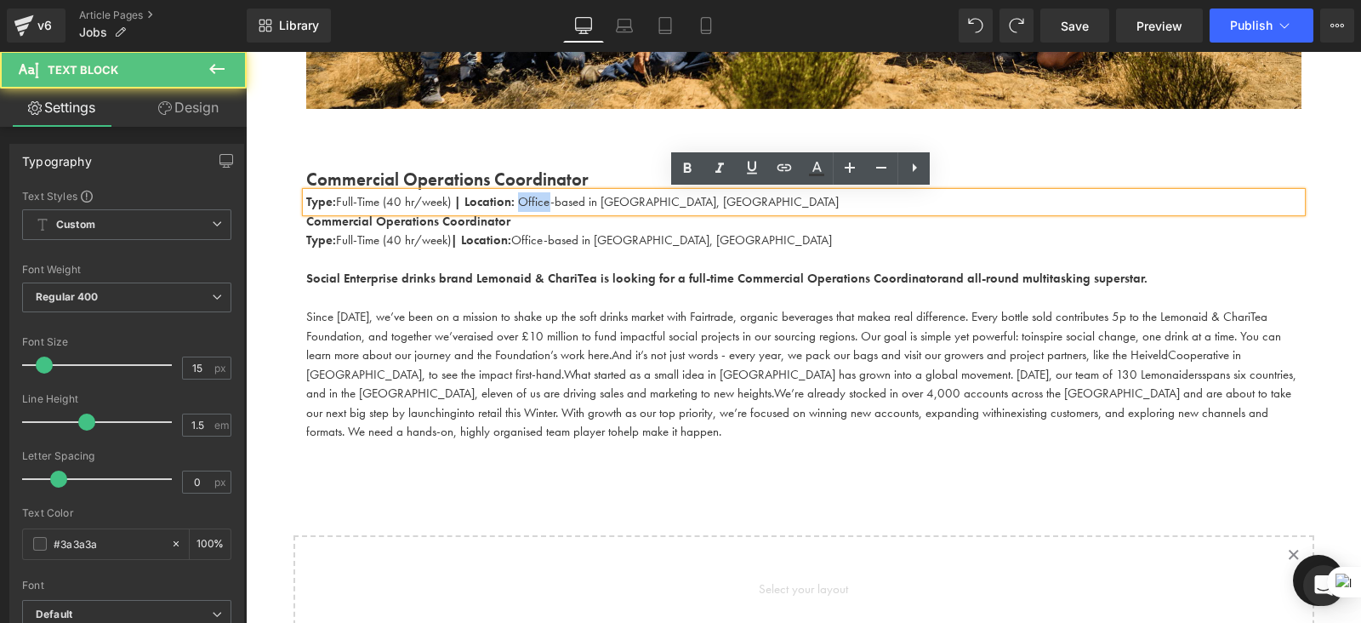
click at [535, 202] on p "Type: Full-Time (40 hr/week) | Location: Office-based in Shoreditch, London" at bounding box center [804, 202] width 996 height 20
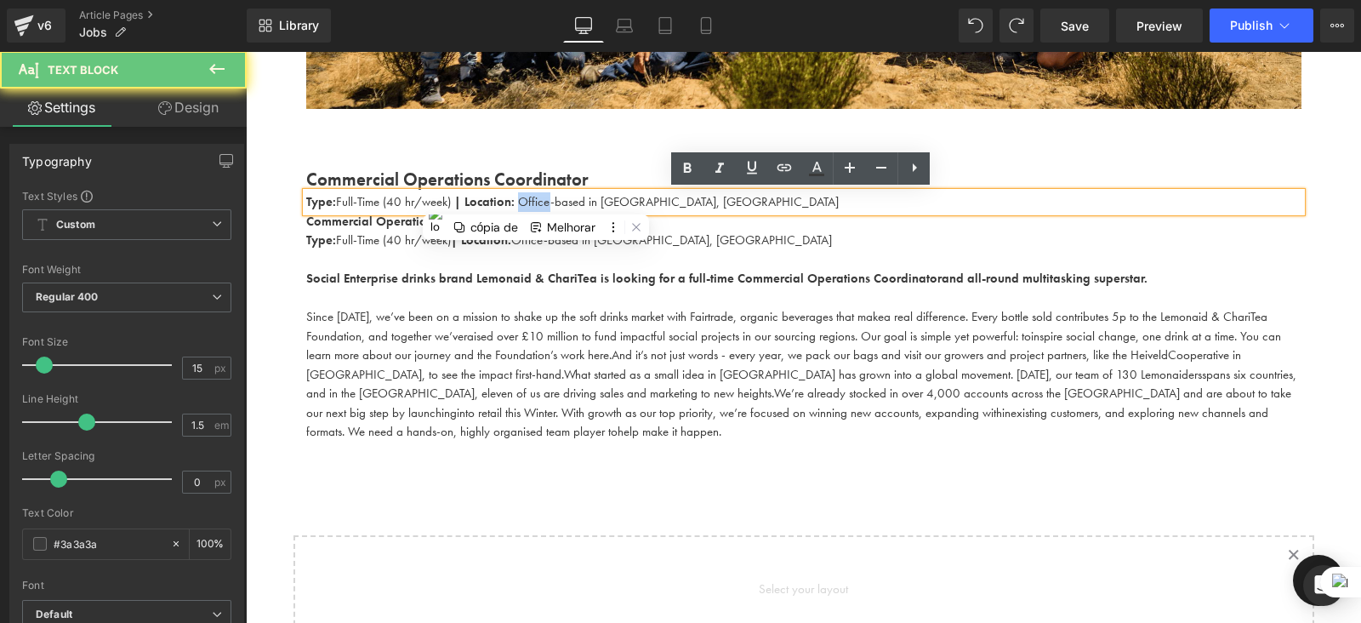
click at [545, 202] on p "Type: Full-Time (40 hr/week) | Location: Office-based in Shoreditch, London" at bounding box center [804, 202] width 996 height 20
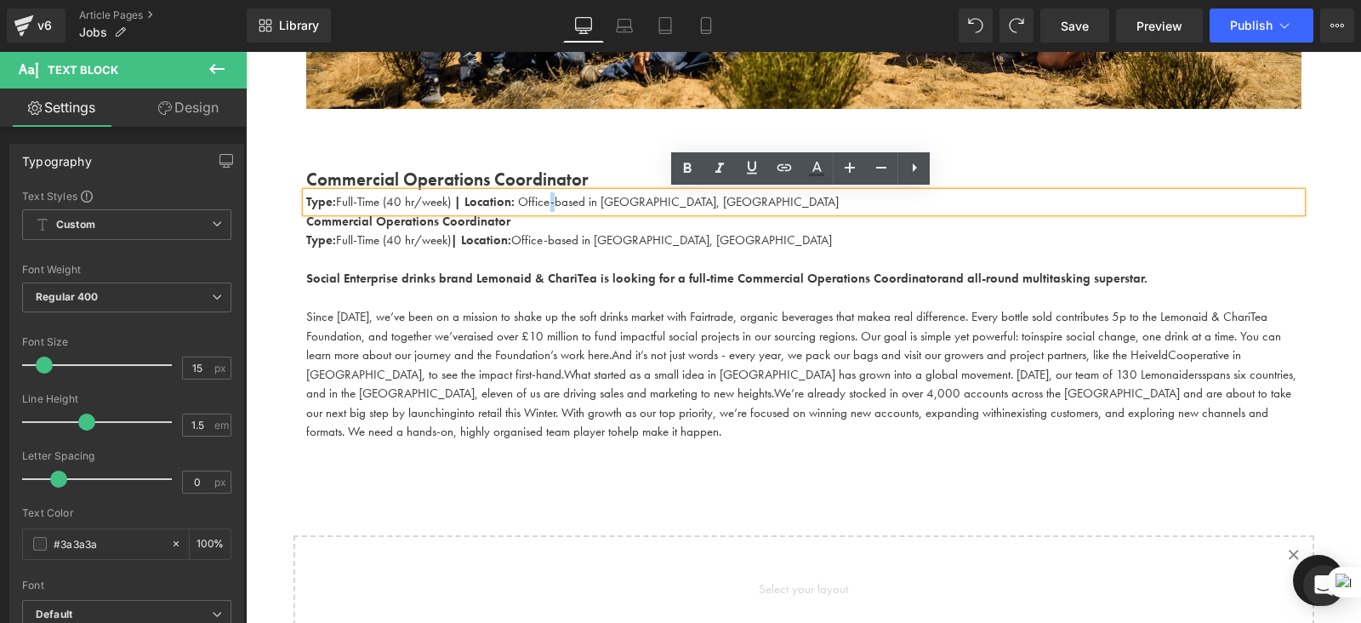
click at [545, 202] on p "Type: Full-Time (40 hr/week) | Location: Office-based in Shoreditch, London" at bounding box center [804, 202] width 996 height 20
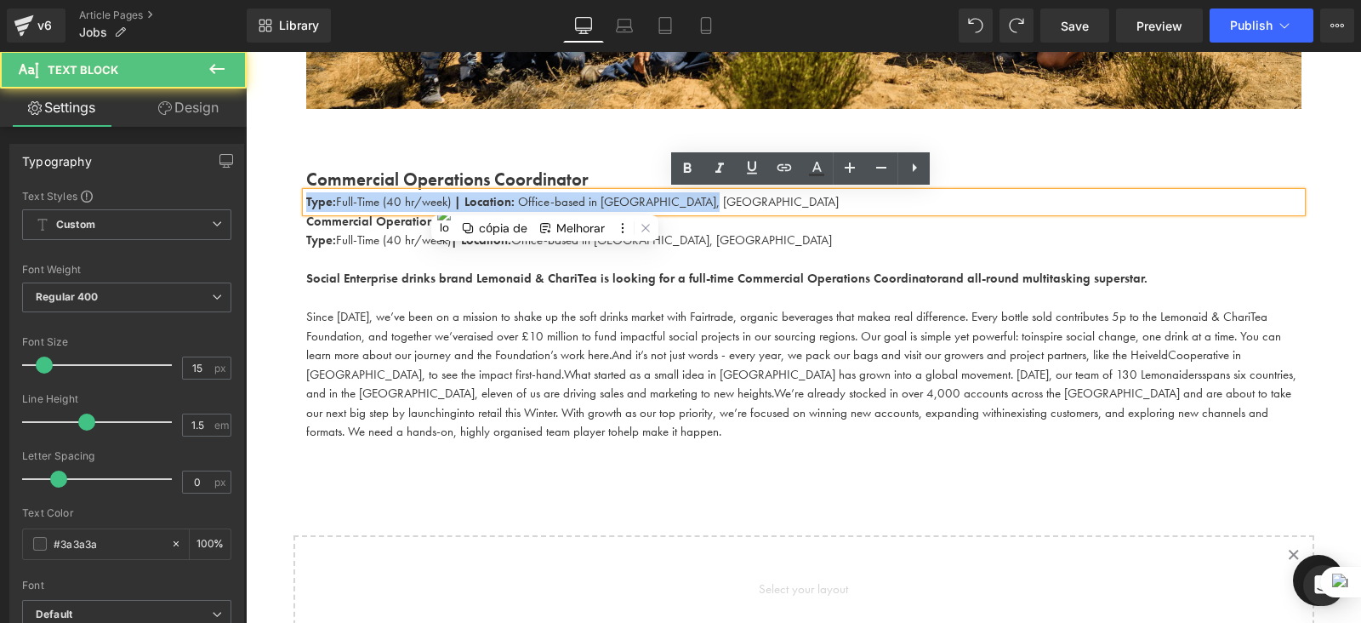
click at [545, 202] on p "Type: Full-Time (40 hr/week) | Location: Office-based in Shoreditch, London" at bounding box center [804, 202] width 996 height 20
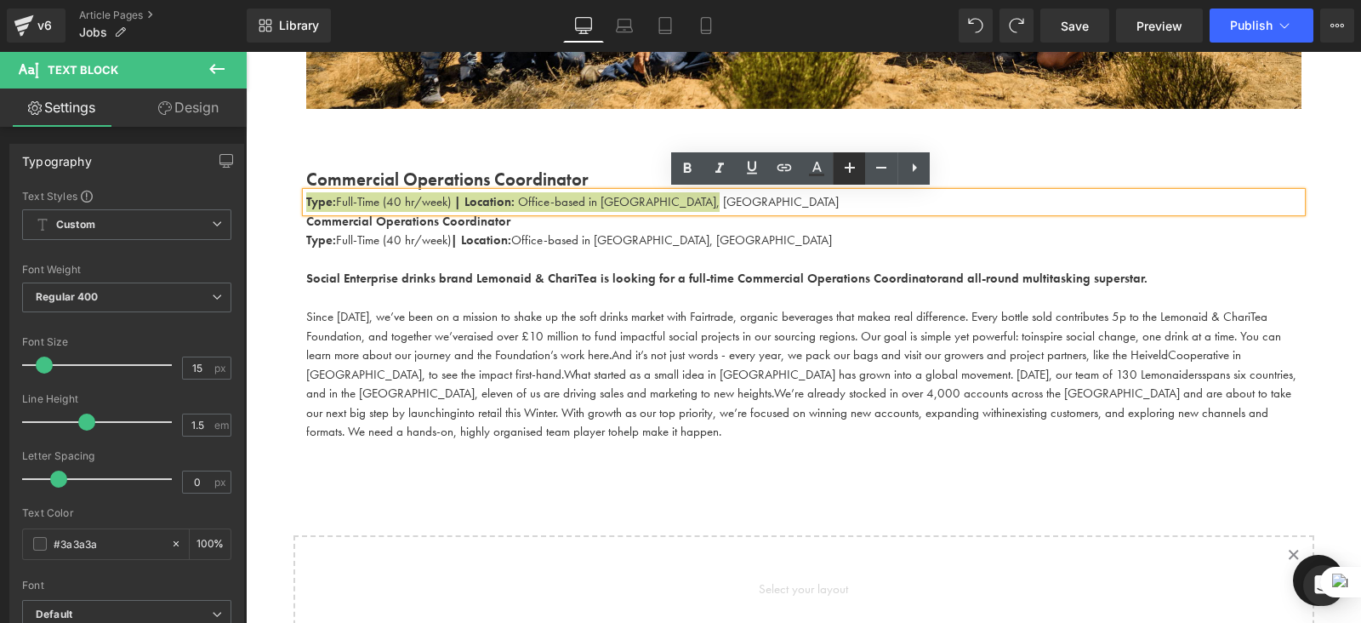
click at [847, 174] on icon at bounding box center [850, 167] width 20 height 20
type input "17"
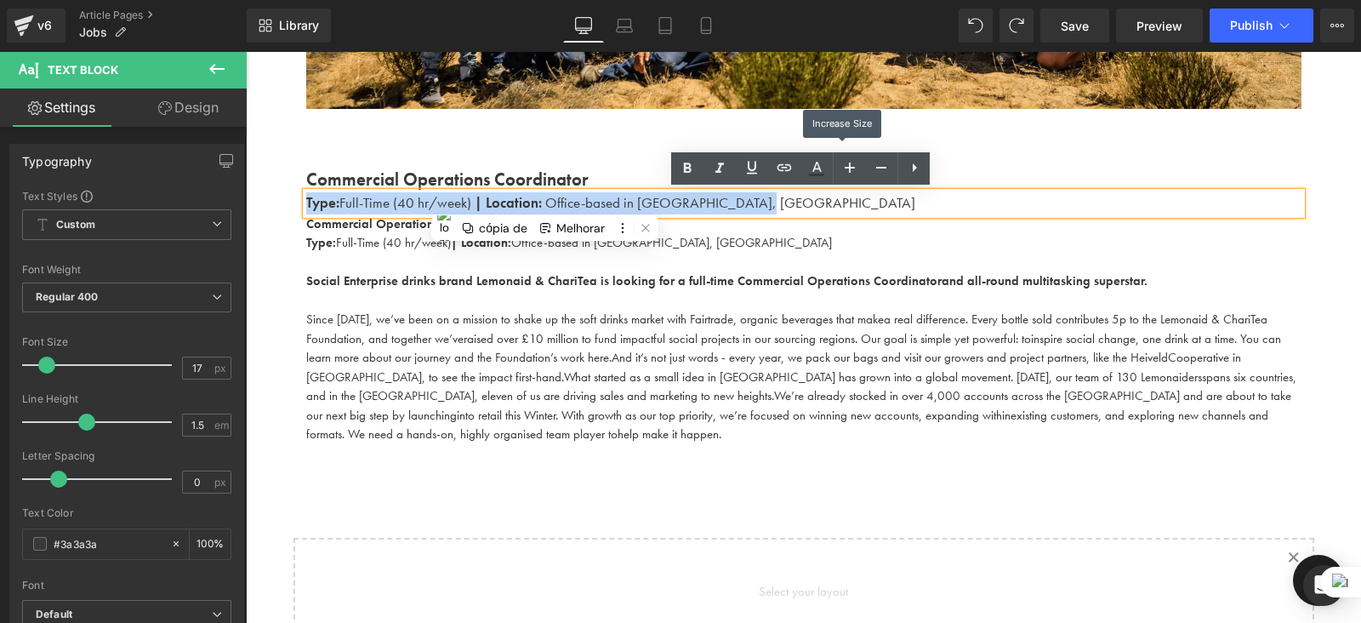
click at [664, 265] on p at bounding box center [804, 263] width 996 height 20
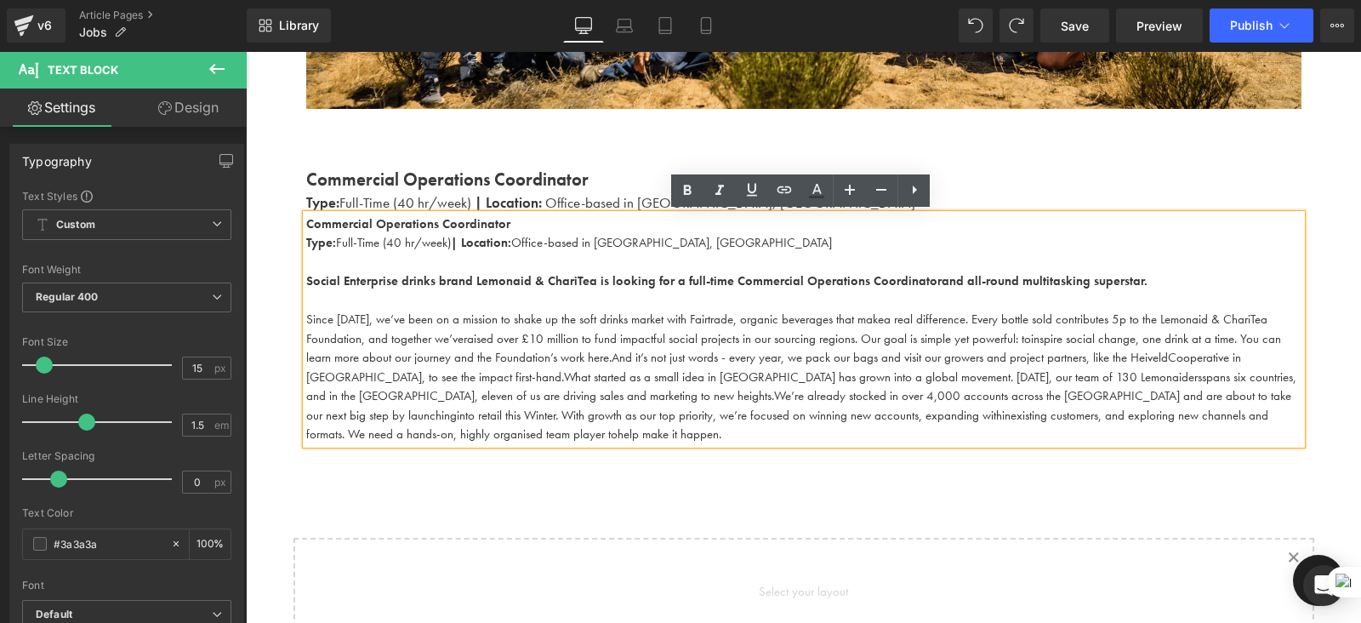
click at [499, 240] on strong "| Location:" at bounding box center [481, 242] width 60 height 17
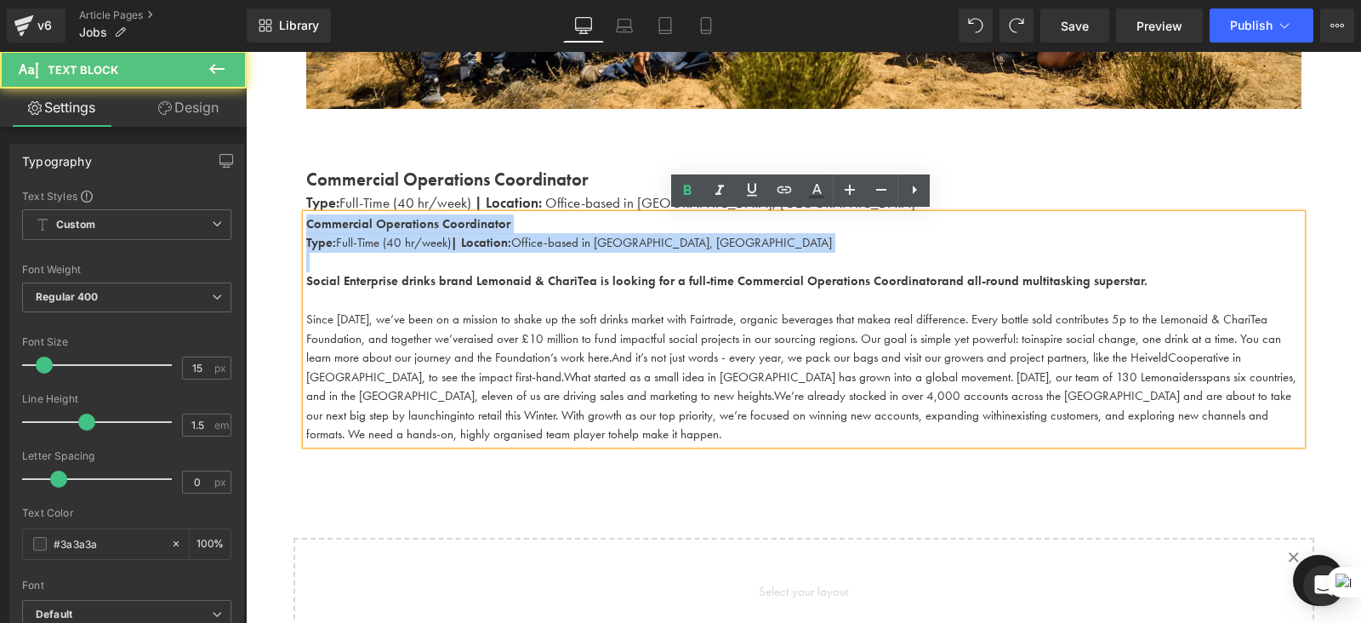
drag, startPoint x: 305, startPoint y: 275, endPoint x: 294, endPoint y: 225, distance: 50.4
click at [294, 225] on div "Commercial Operations Coordinator Text Block Type: Full-Time (40 hr/week) | Loc…" at bounding box center [804, 305] width 1021 height 278
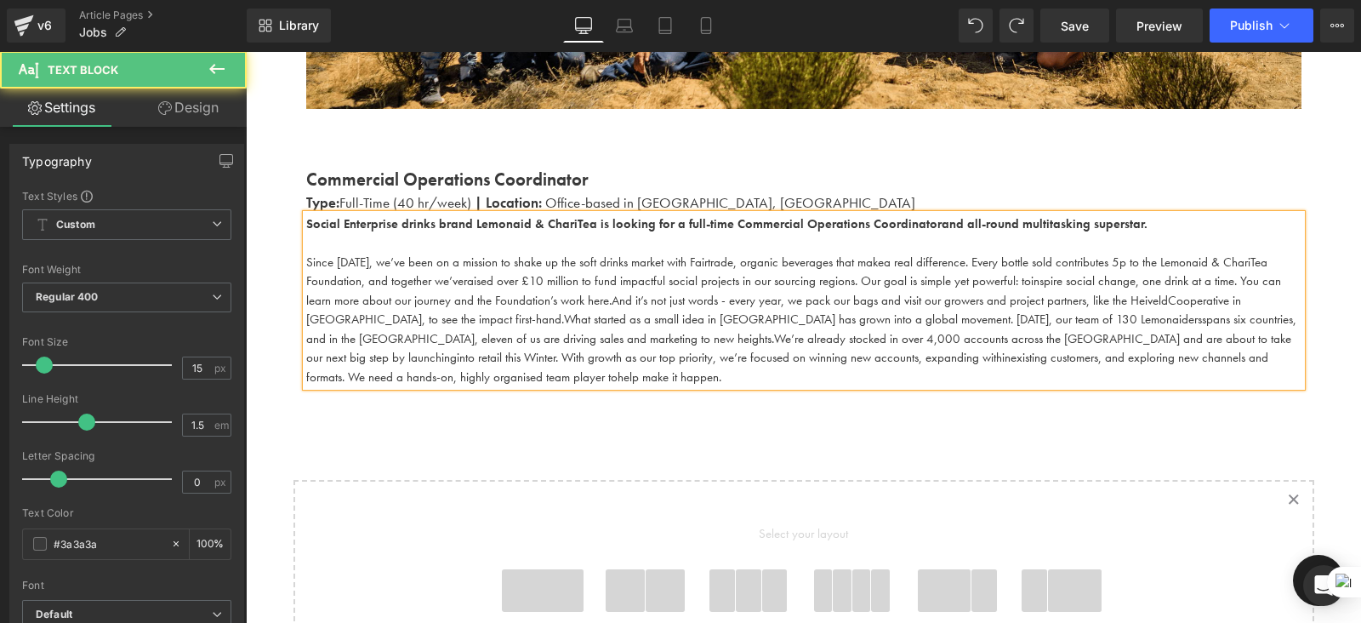
click at [465, 357] on span "into retail this Winter. With growth as our top priority, we’re focused on winn…" at bounding box center [734, 357] width 554 height 17
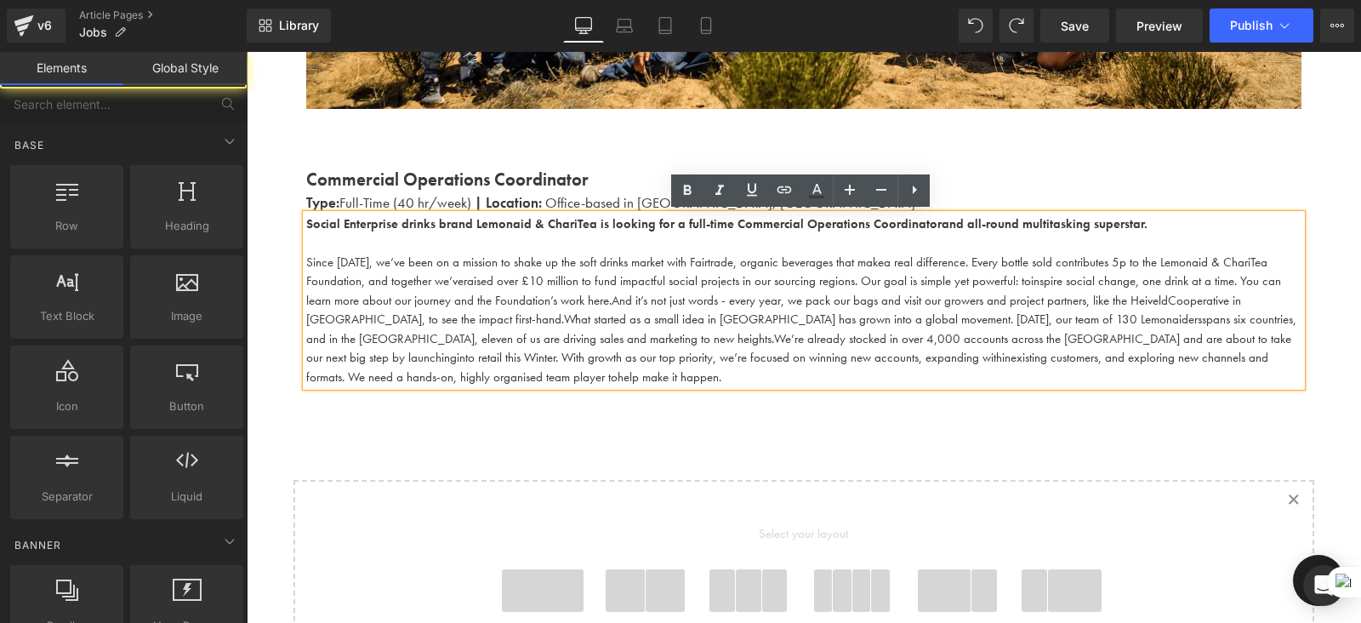
click at [508, 444] on div "Work With Us Heading There are (02) current job vacancies at the moment. Text B…" at bounding box center [804, 257] width 1116 height 1256
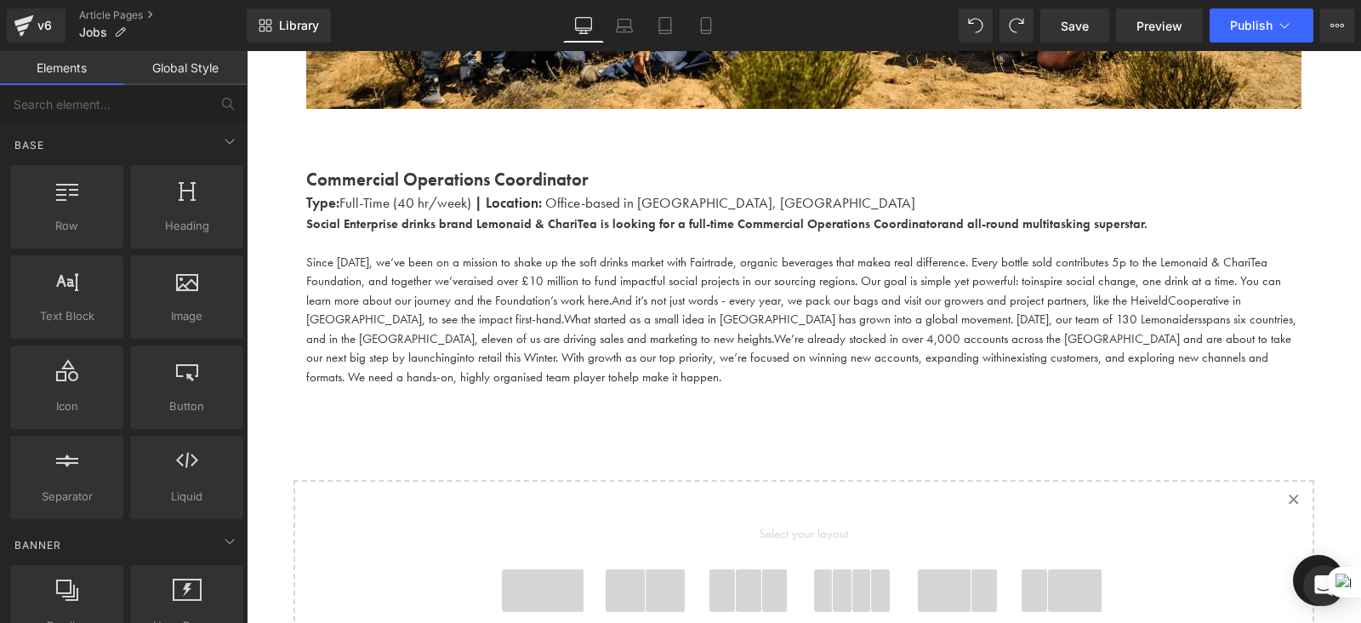
click at [483, 253] on p "Since 2009, we’ve been on a mission to shake up the soft drinks market with Fai…" at bounding box center [804, 320] width 996 height 134
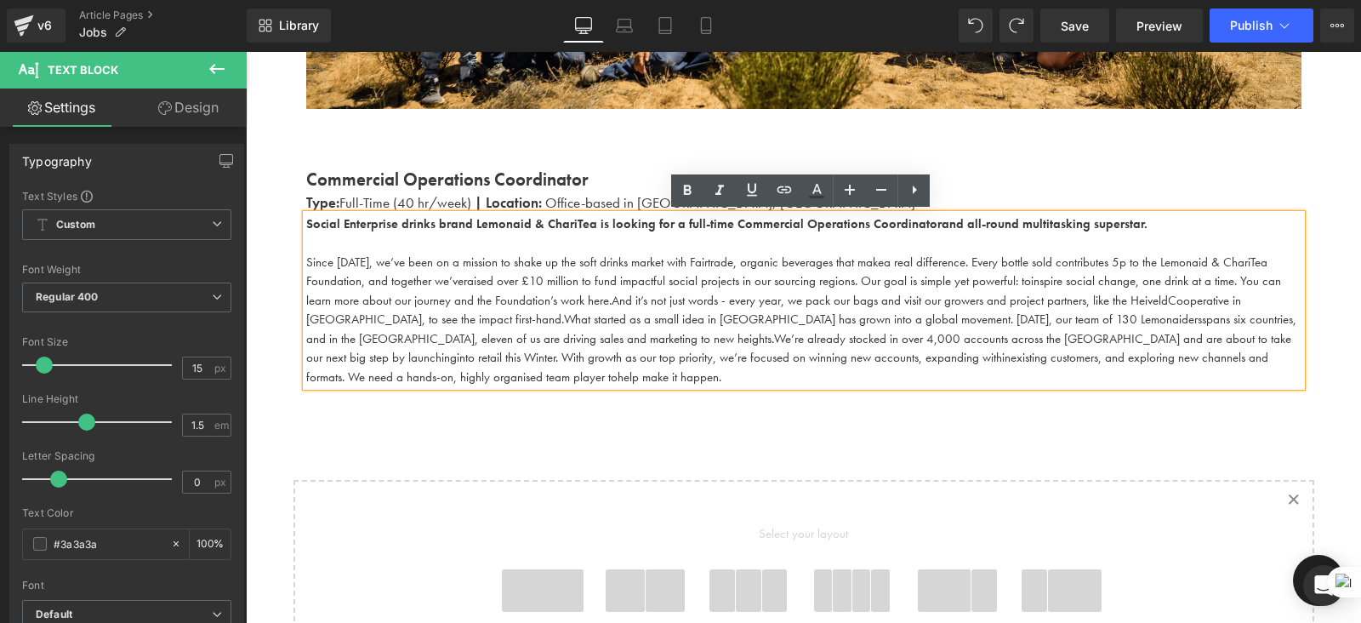
click at [412, 222] on strong "Social Enterprise drinks brand Lemonaid & ChariTea is looking for a full-time C…" at bounding box center [727, 223] width 842 height 17
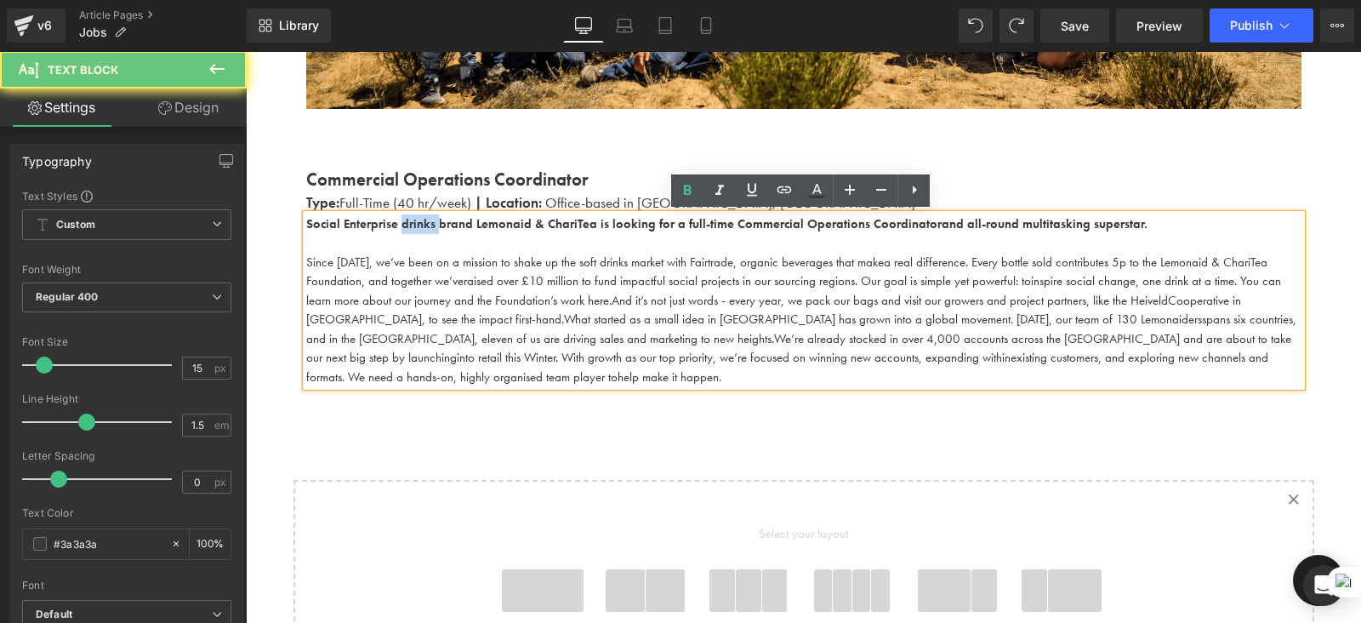
click at [412, 222] on strong "Social Enterprise drinks brand Lemonaid & ChariTea is looking for a full-time C…" at bounding box center [727, 223] width 842 height 17
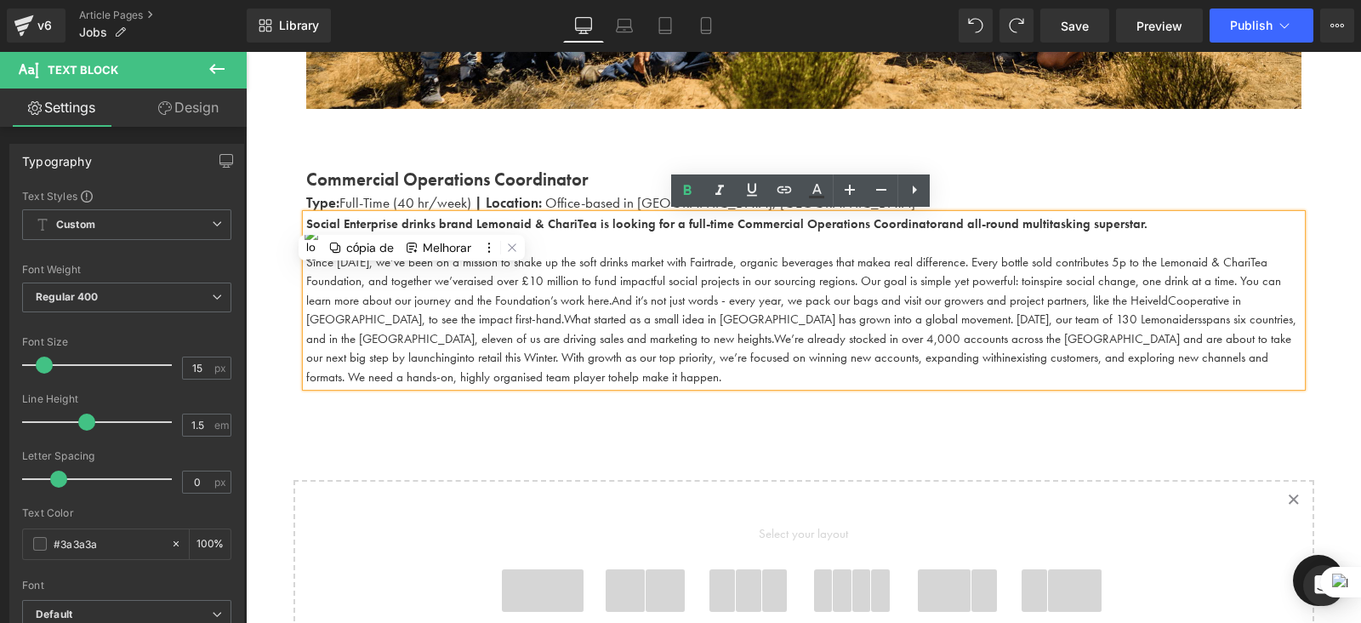
click at [388, 222] on strong "Social Enterprise drinks brand Lemonaid & ChariTea is looking for a full-time C…" at bounding box center [727, 223] width 842 height 17
click at [1130, 229] on p "Social Enterprise drinks brand Lemonaid & ChariTea is looking for a full-time C…" at bounding box center [804, 224] width 996 height 20
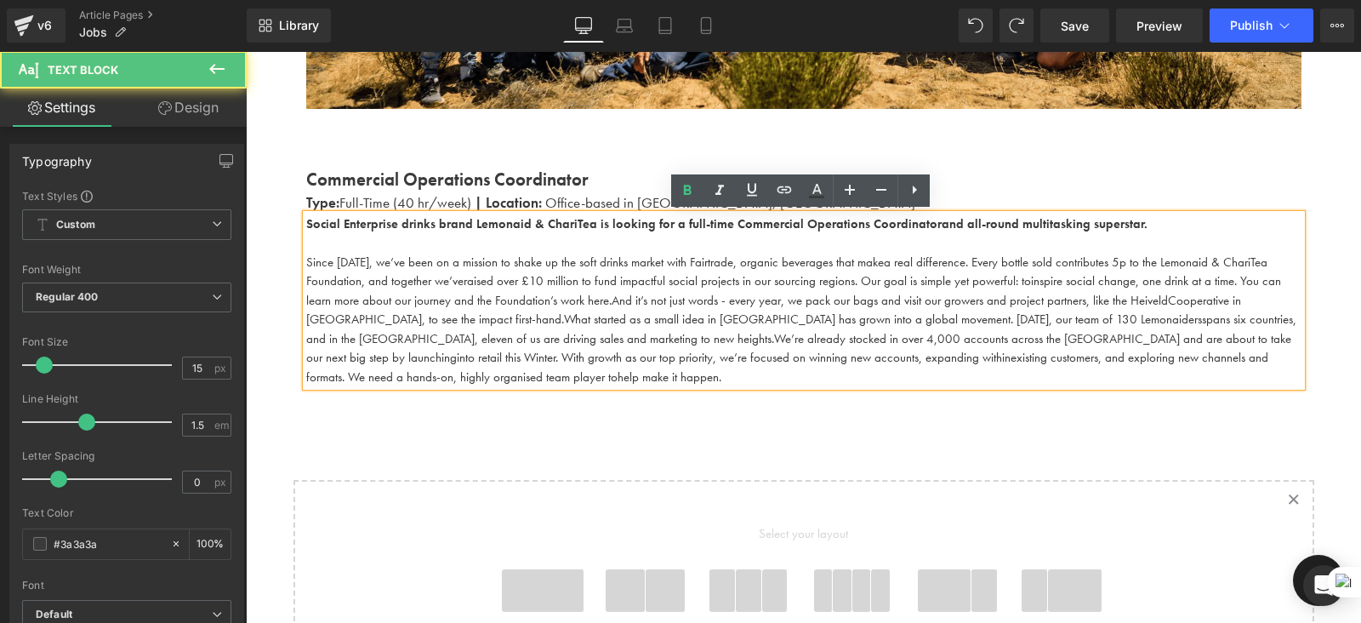
click at [564, 311] on span "What started as a small idea in Germany has grown into a global movement. Today…" at bounding box center [883, 319] width 638 height 17
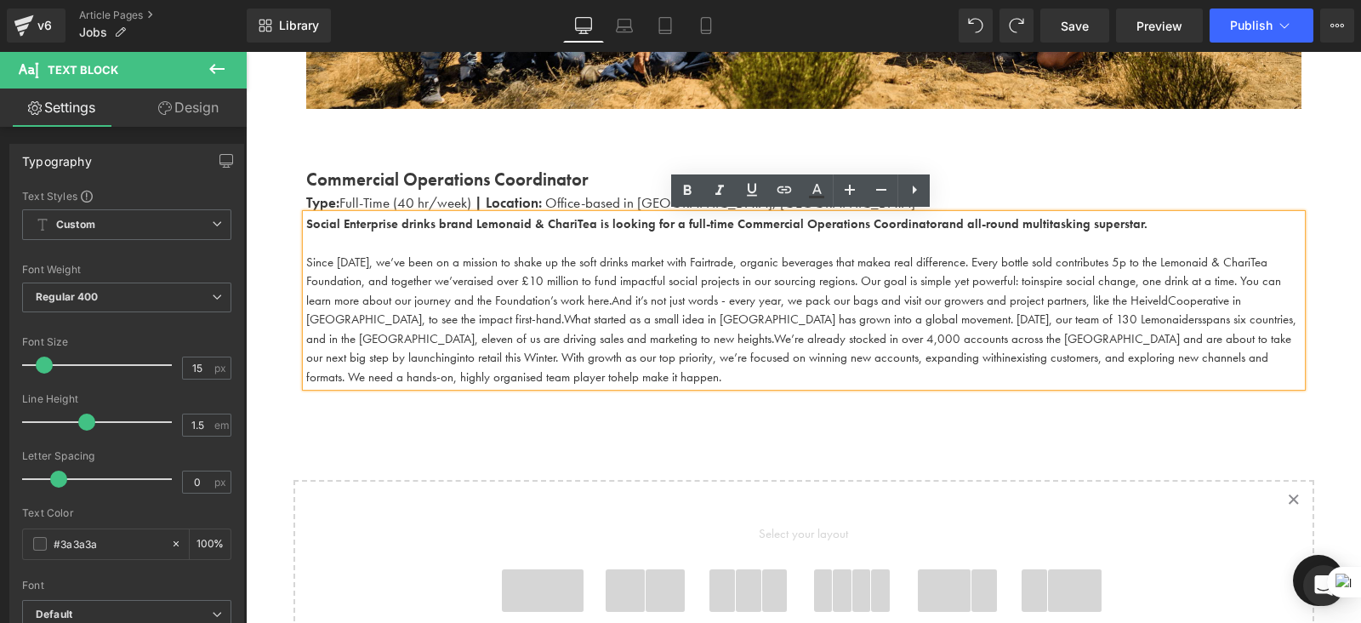
click at [307, 253] on p "Since 2009, we’ve been on a mission to shake up the soft drinks market with Fai…" at bounding box center [804, 320] width 996 height 134
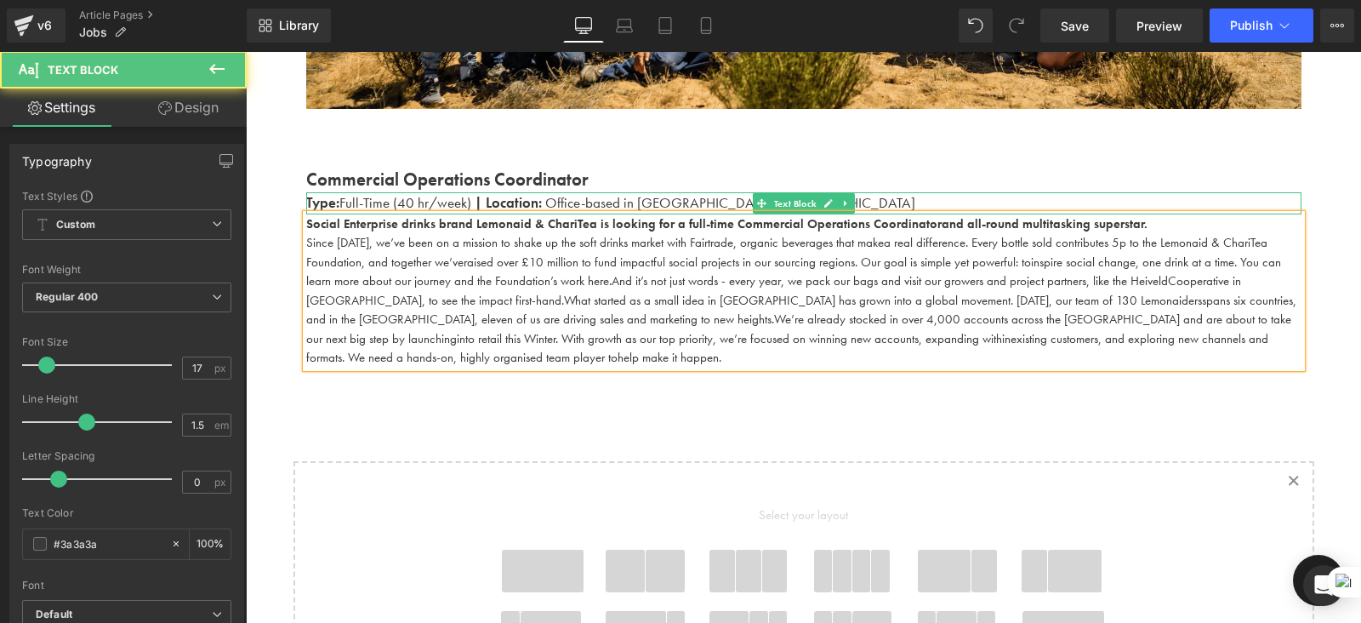
click at [742, 208] on p "Type: Full-Time (40 hr/week) | Location: Office-based in Shoreditch, London" at bounding box center [804, 203] width 996 height 22
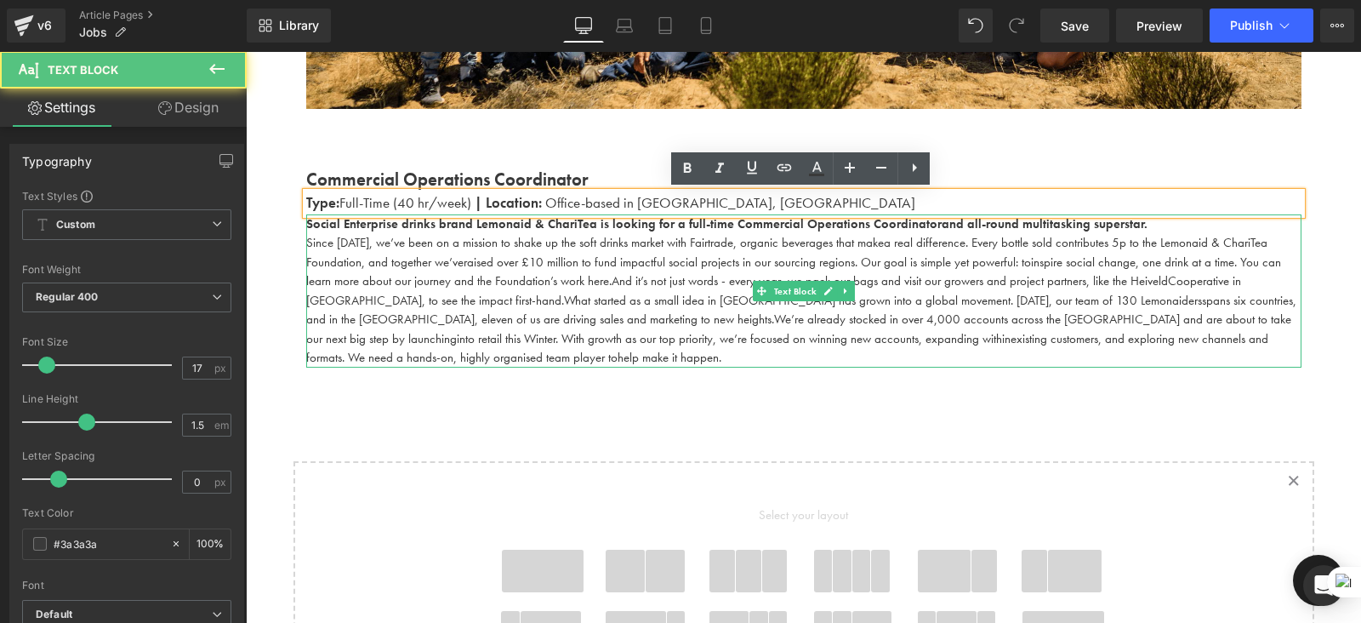
drag, startPoint x: 744, startPoint y: 210, endPoint x: 744, endPoint y: 231, distance: 20.4
click at [744, 231] on div "Commercial Operations Coordinator Text Block Type: Full-Time (40 hr/week) | Loc…" at bounding box center [804, 267] width 1021 height 202
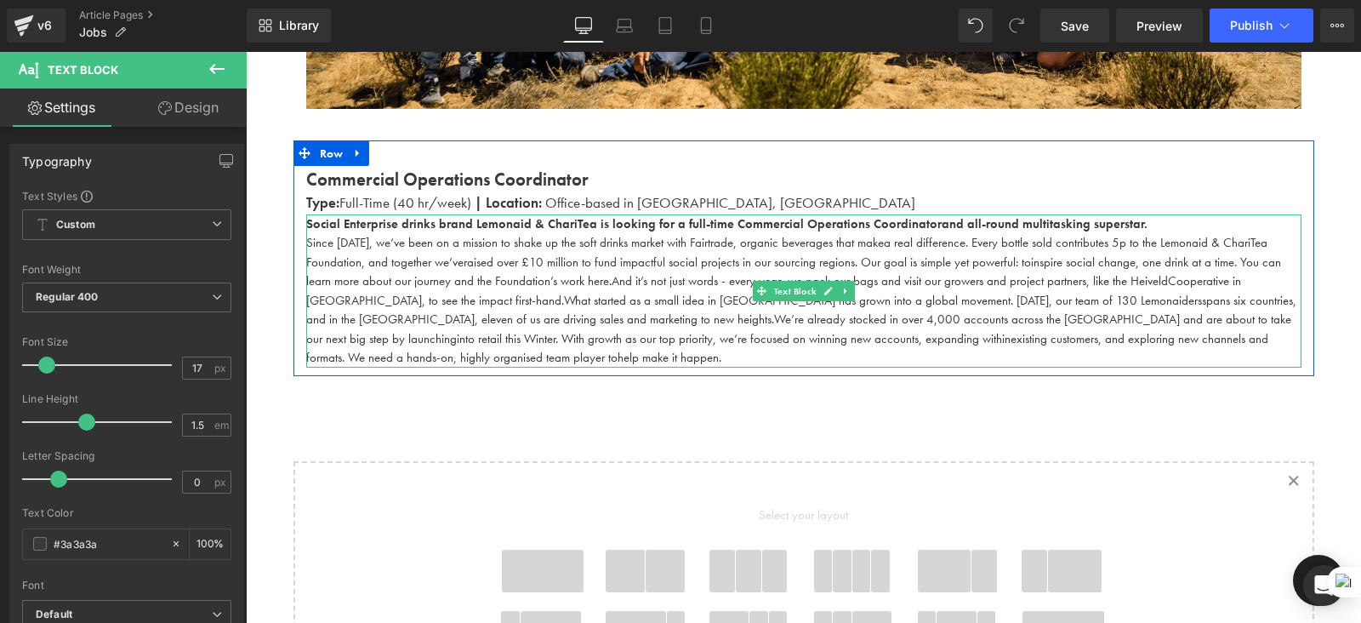
click at [778, 227] on strong "Social Enterprise drinks brand Lemonaid & ChariTea is looking for a full-time C…" at bounding box center [727, 223] width 842 height 17
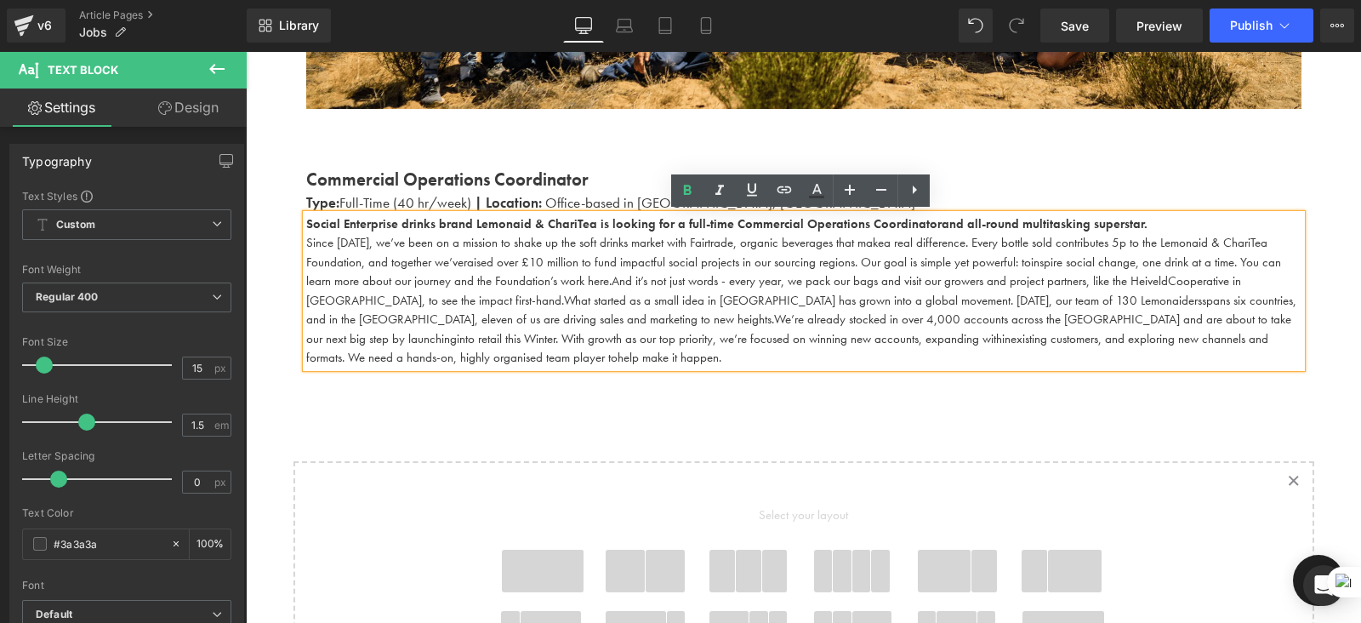
click at [1007, 214] on div "Social Enterprise drinks brand Lemonaid & ChariTea is looking for a full-time C…" at bounding box center [804, 290] width 996 height 153
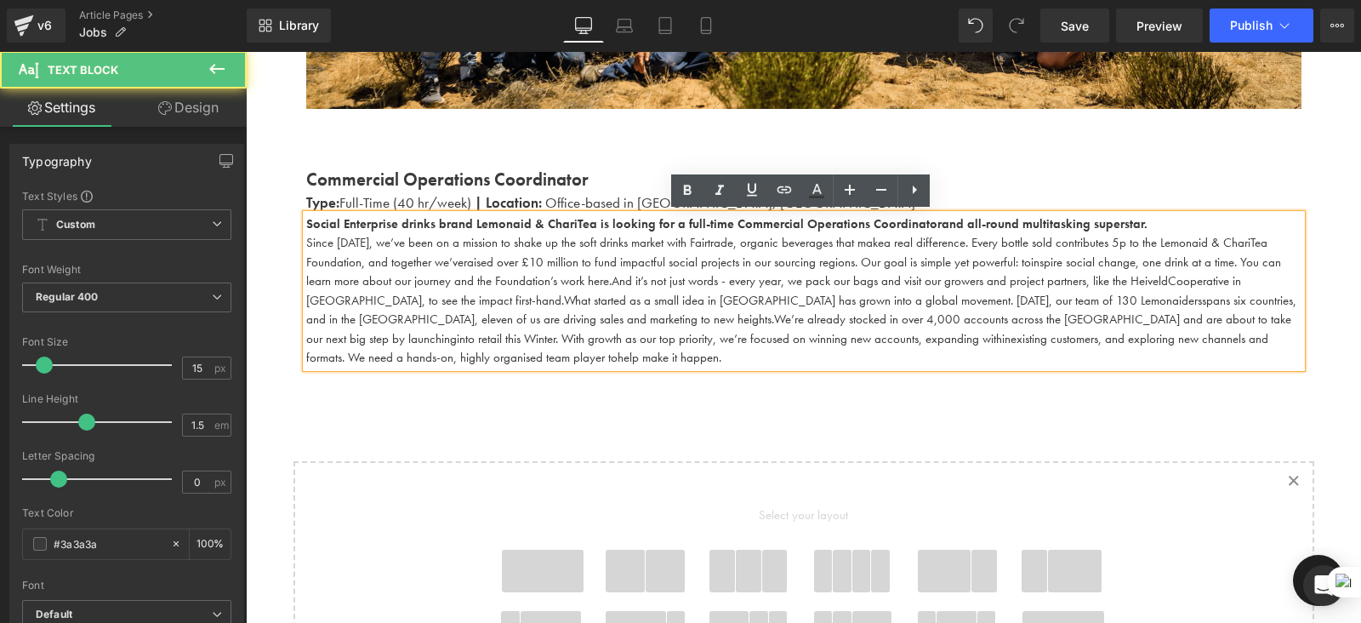
drag, startPoint x: 802, startPoint y: 368, endPoint x: 800, endPoint y: 439, distance: 71.5
click at [800, 439] on div "Work With Us Heading There are (02) current job vacancies at the moment. Text B…" at bounding box center [804, 247] width 1116 height 1237
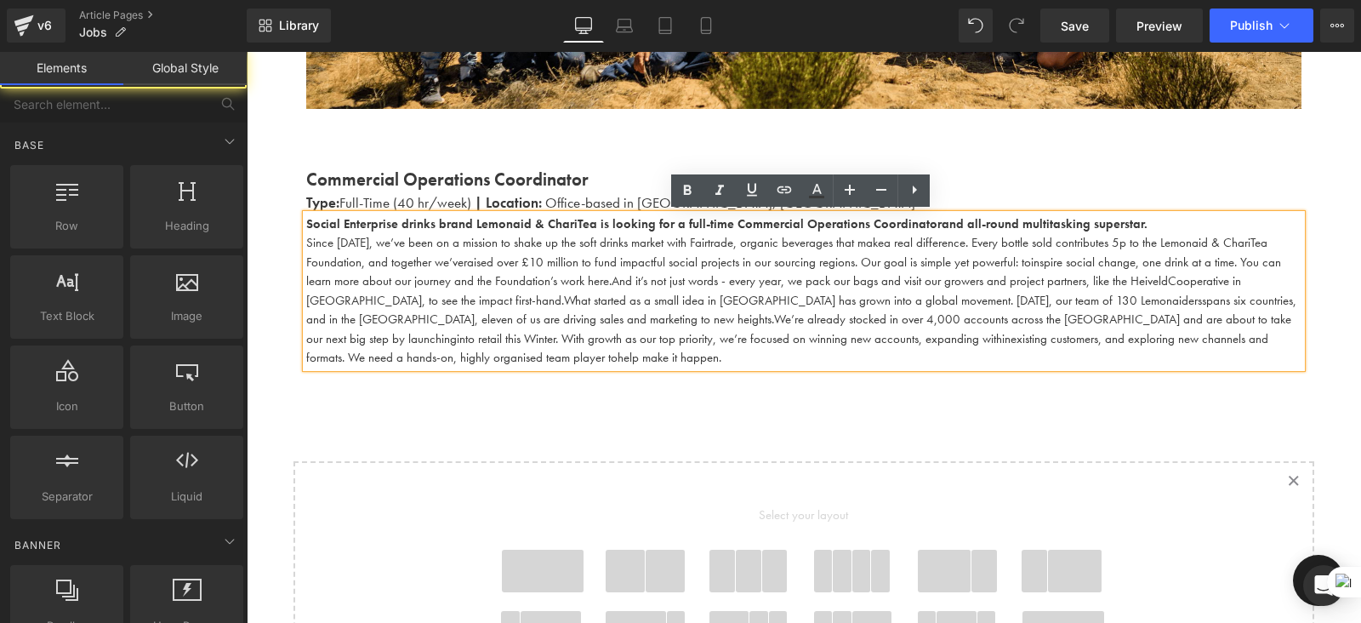
click at [800, 439] on div "Work With Us Heading There are (02) current job vacancies at the moment. Text B…" at bounding box center [804, 247] width 1116 height 1237
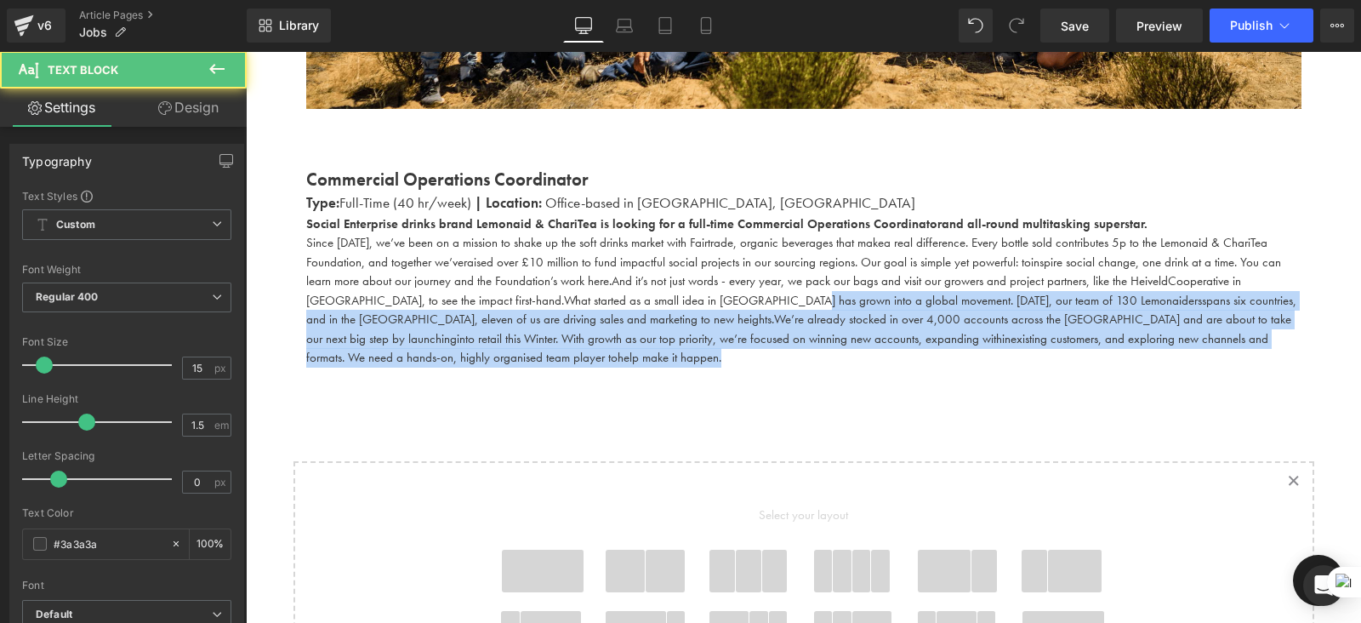
drag, startPoint x: 727, startPoint y: 293, endPoint x: 722, endPoint y: 390, distance: 97.1
click at [722, 390] on div "Work With Us Heading There are (02) current job vacancies at the moment. Text B…" at bounding box center [804, 247] width 1116 height 1237
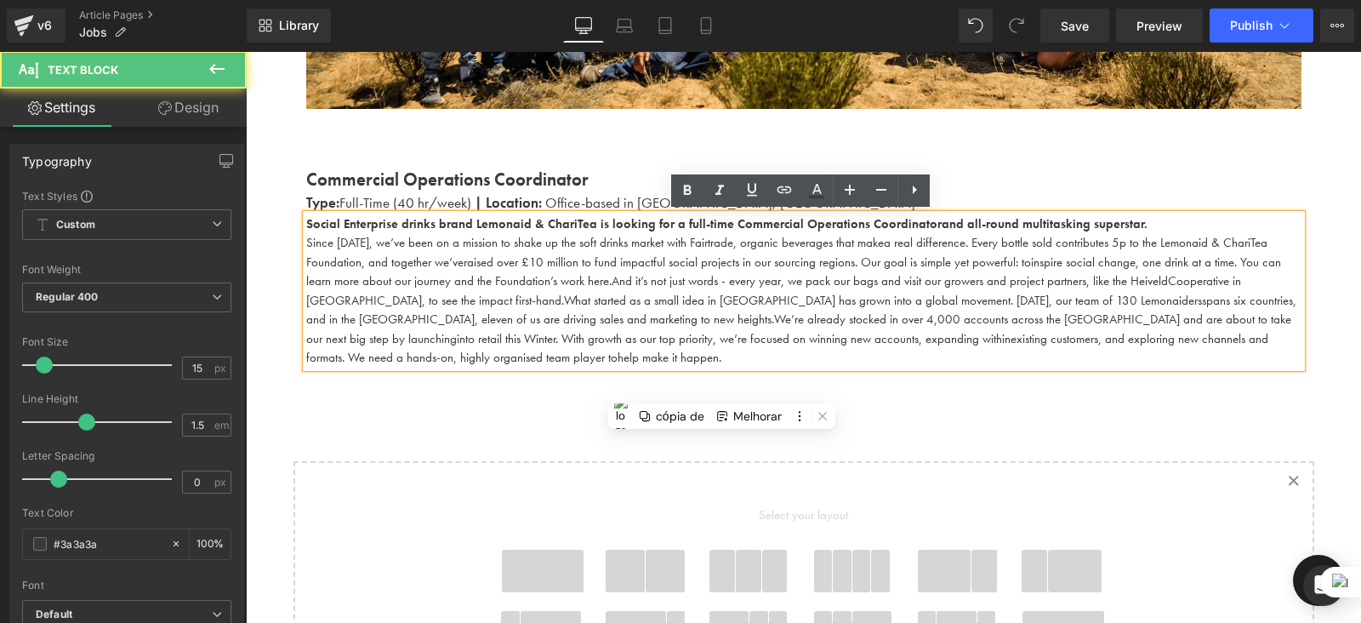
click at [747, 268] on span "raised over £10 million to fund impactful social projects in our sourcing regio…" at bounding box center [748, 262] width 568 height 17
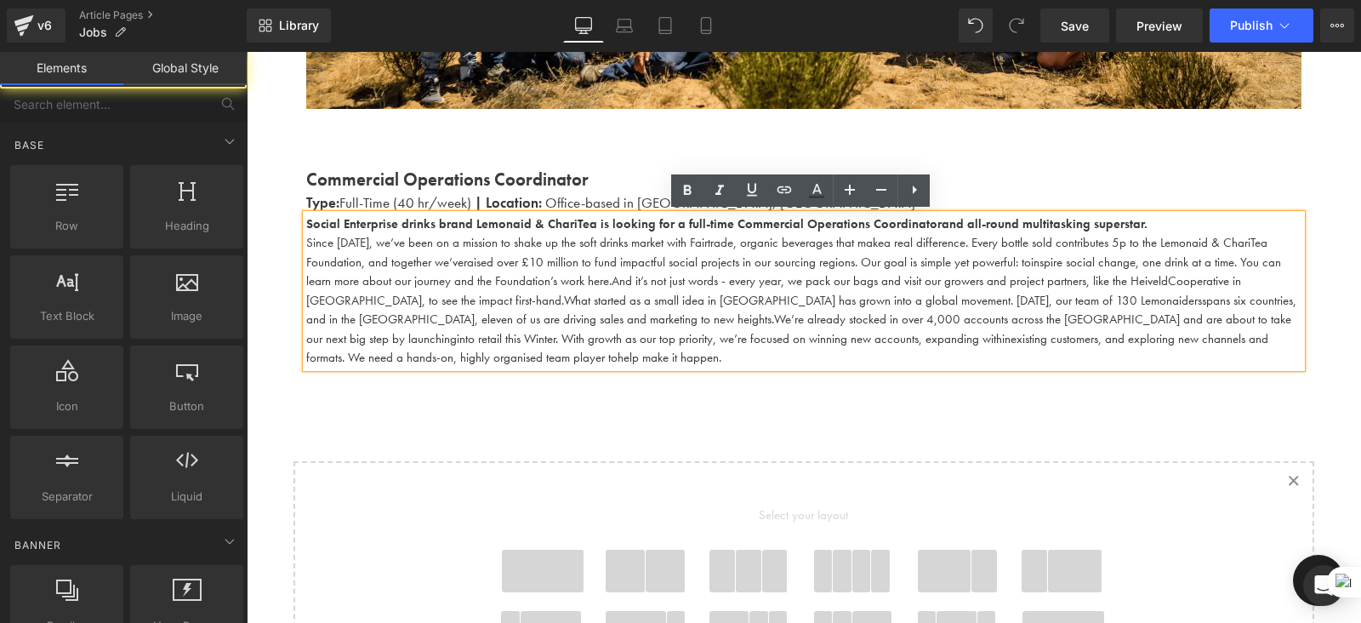
click at [586, 404] on div "Work With Us Heading There are (02) current job vacancies at the moment. Text B…" at bounding box center [804, 247] width 1116 height 1237
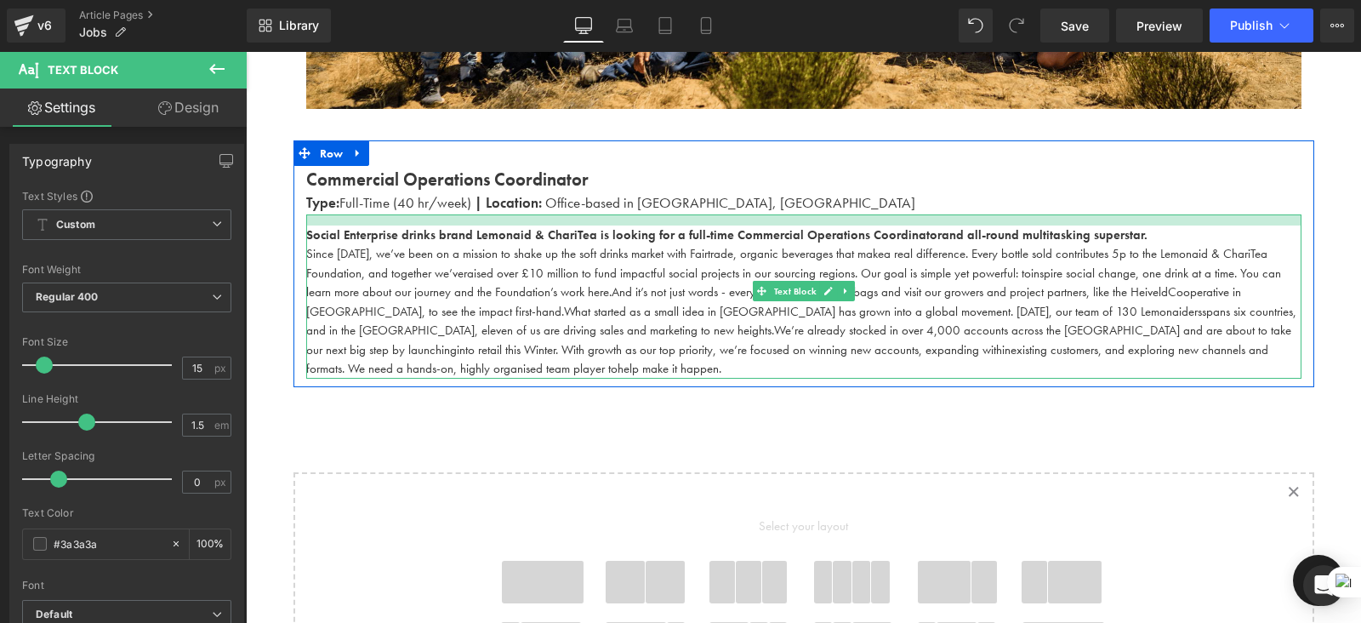
drag, startPoint x: 619, startPoint y: 215, endPoint x: 620, endPoint y: 227, distance: 12.0
click at [620, 227] on div "Social Enterprise drinks brand Lemonaid & ChariTea is looking for a full-time C…" at bounding box center [804, 296] width 996 height 164
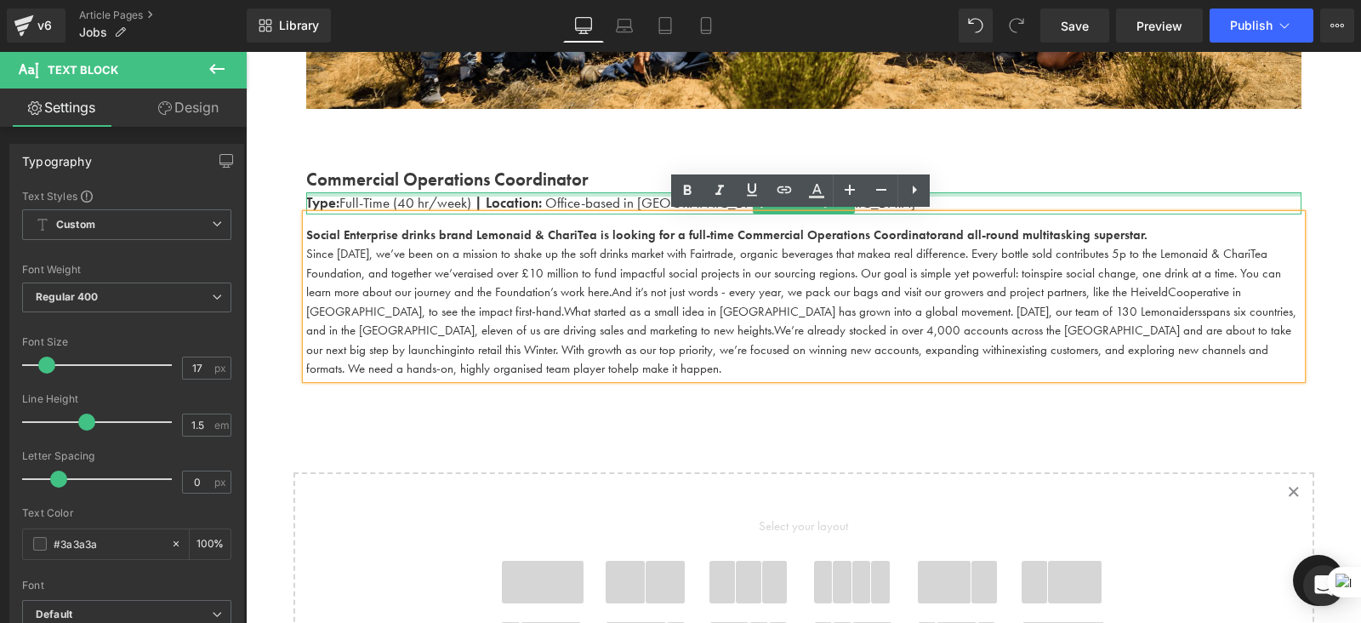
click at [620, 192] on div "Type: Full-Time (40 hr/week) | Location: Office-based in Shoreditch, London Tex…" at bounding box center [804, 203] width 996 height 22
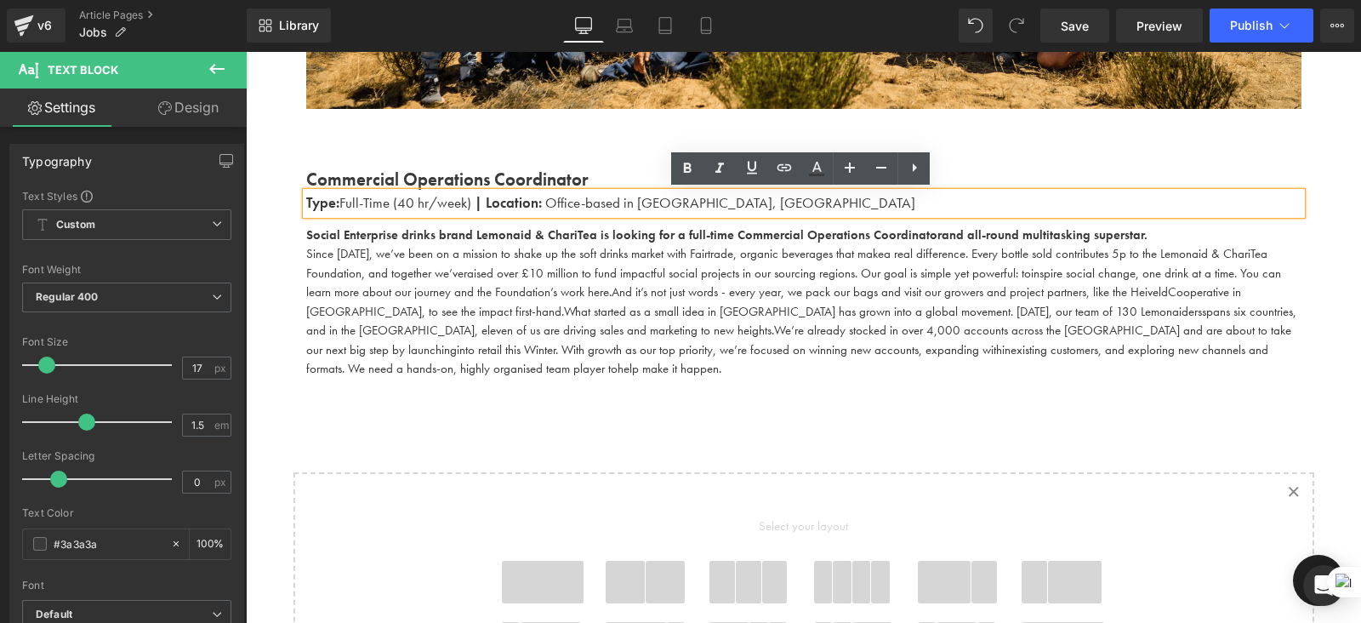
click at [642, 397] on div "Work With Us Heading There are (02) current job vacancies at the moment. Text B…" at bounding box center [804, 253] width 1116 height 1248
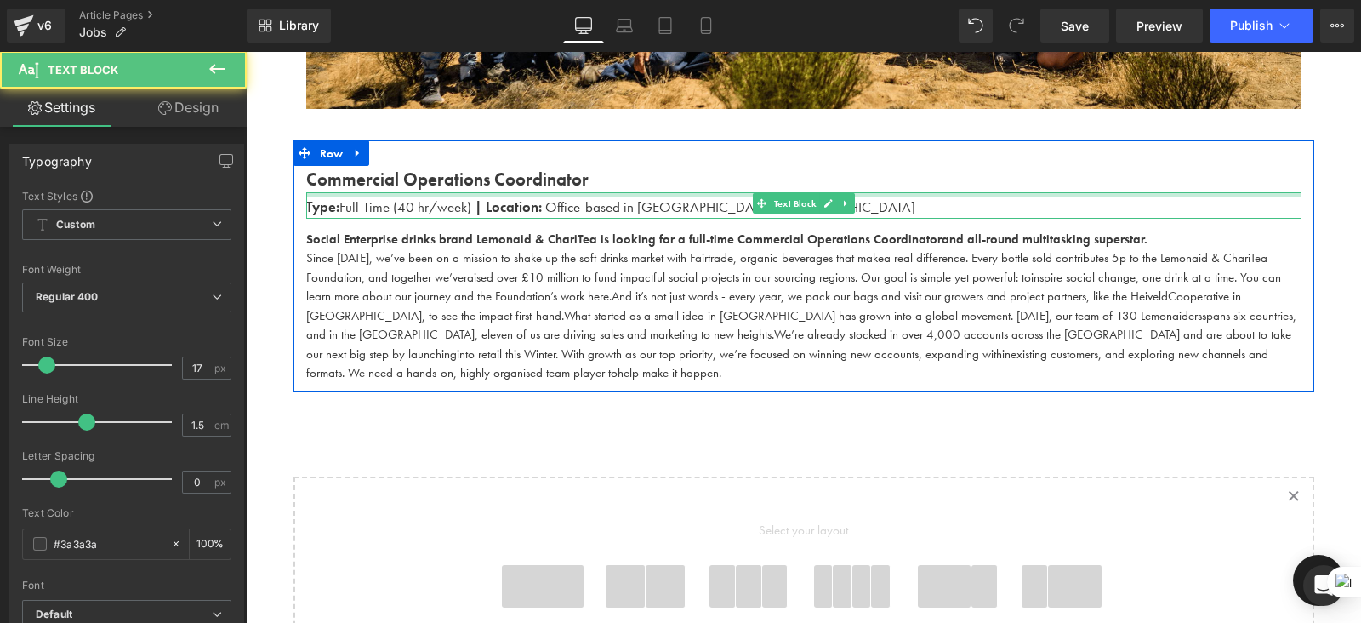
click at [642, 201] on div "Type: Full-Time (40 hr/week) | Location: Office-based in Shoreditch, London Tex…" at bounding box center [804, 205] width 996 height 26
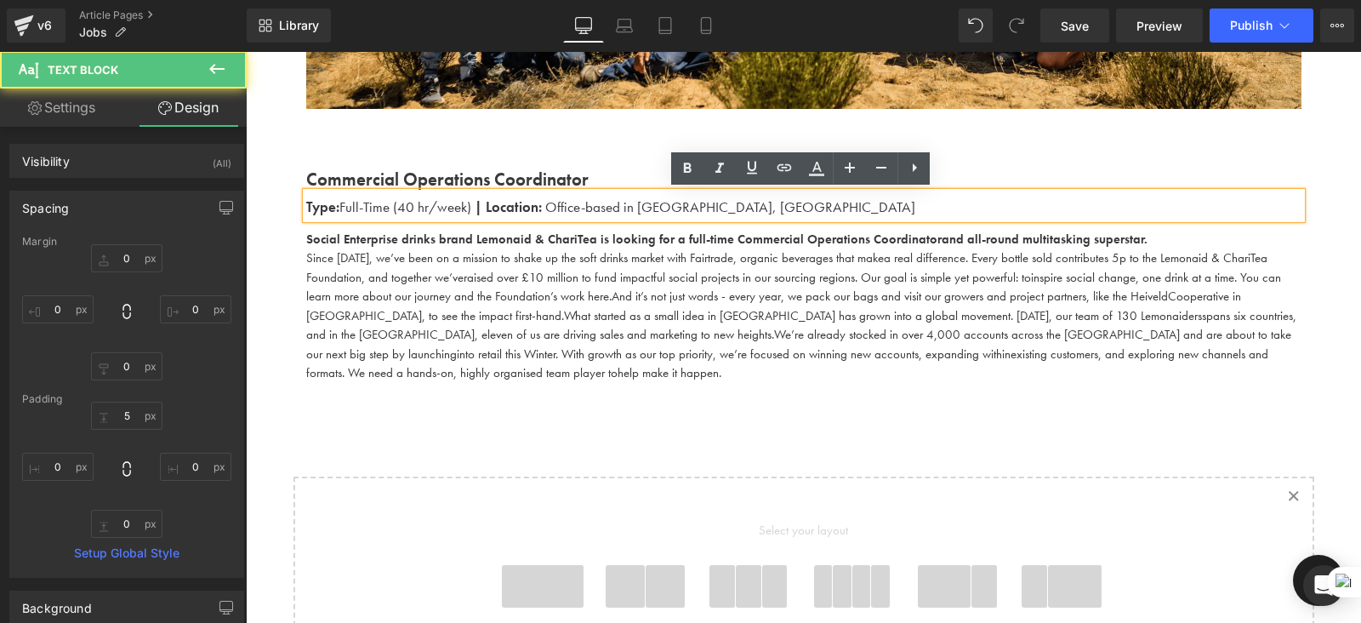
click at [650, 391] on div "Work With Us Heading There are (02) current job vacancies at the moment. Text B…" at bounding box center [804, 255] width 1116 height 1253
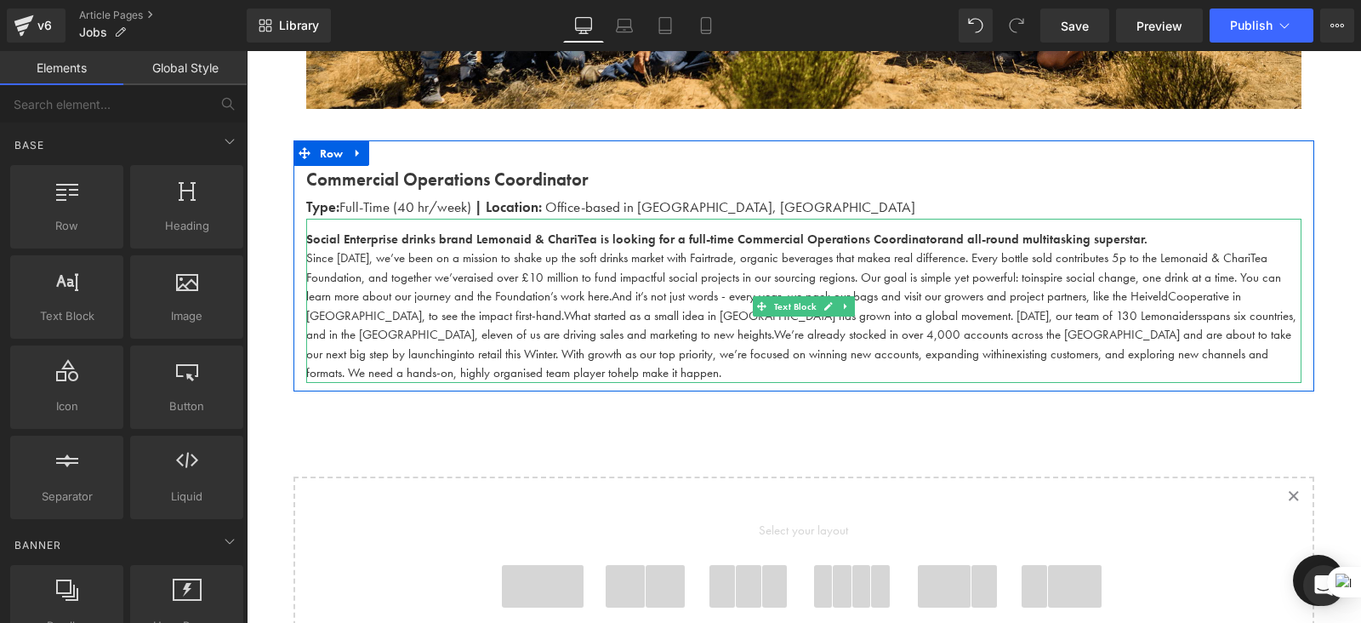
click at [345, 260] on span "Since 2009, we’ve been on a mission to shake up the soft drinks market with Fai…" at bounding box center [595, 257] width 578 height 17
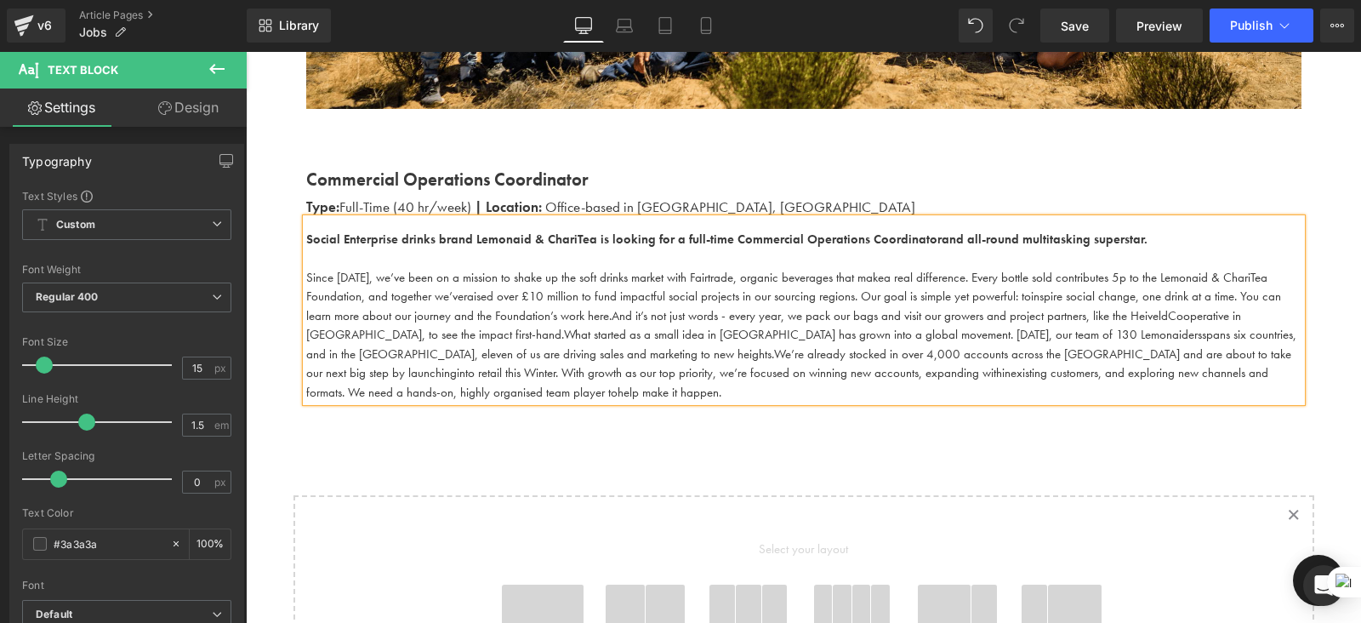
click at [510, 451] on div "Work With Us Heading There are (02) current job vacancies at the moment. Text B…" at bounding box center [804, 264] width 1116 height 1271
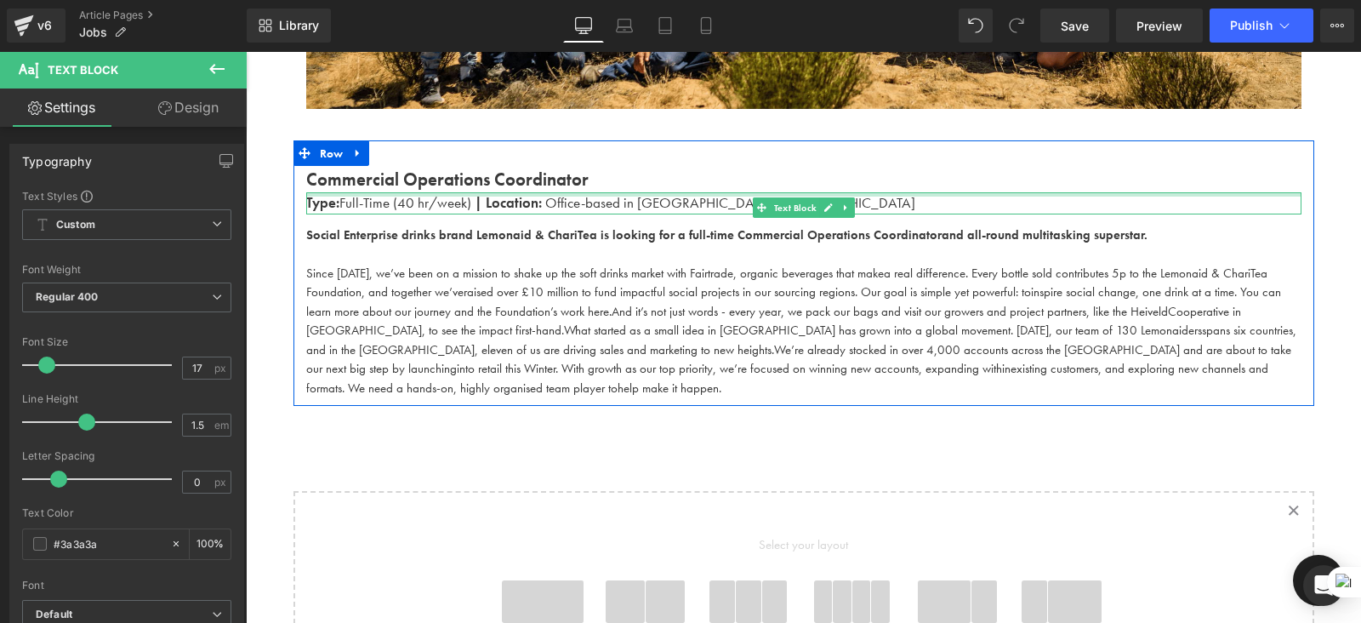
click at [440, 188] on div "Commercial Operations Coordinator Text Block Type: Full-Time (40 hr/week) | Loc…" at bounding box center [804, 282] width 1021 height 232
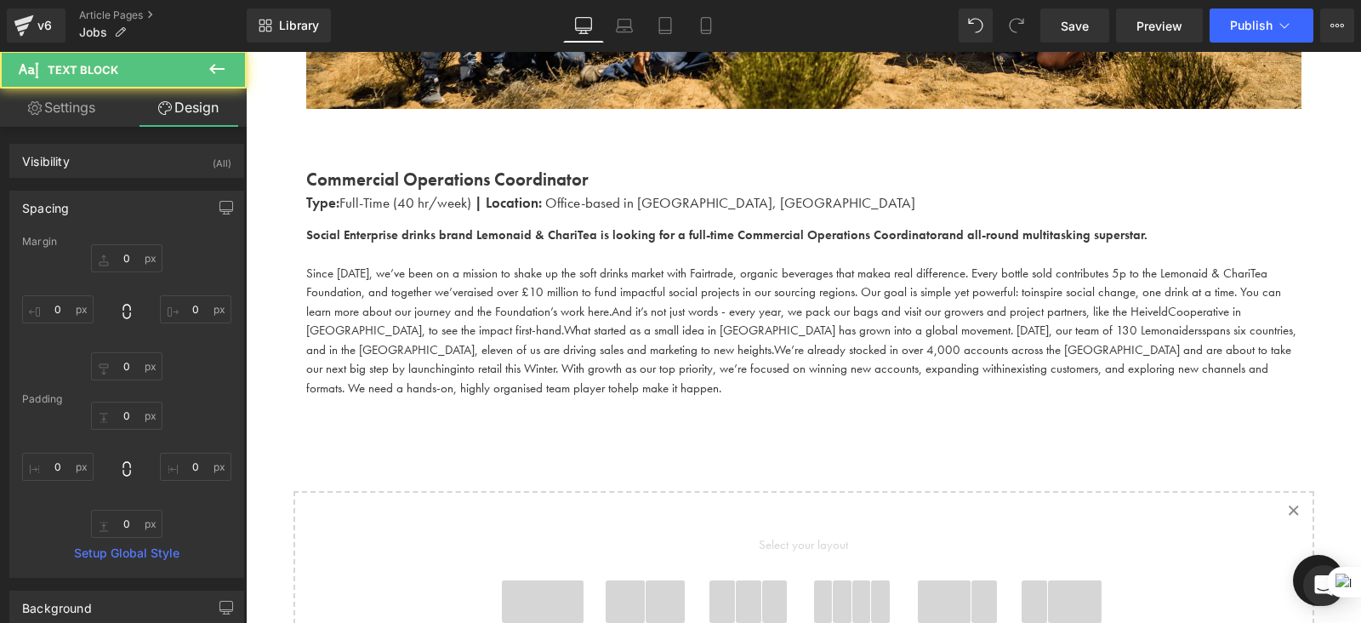
click at [548, 479] on div "Work With Us Heading There are (02) current job vacancies at the moment. Text B…" at bounding box center [804, 262] width 1116 height 1267
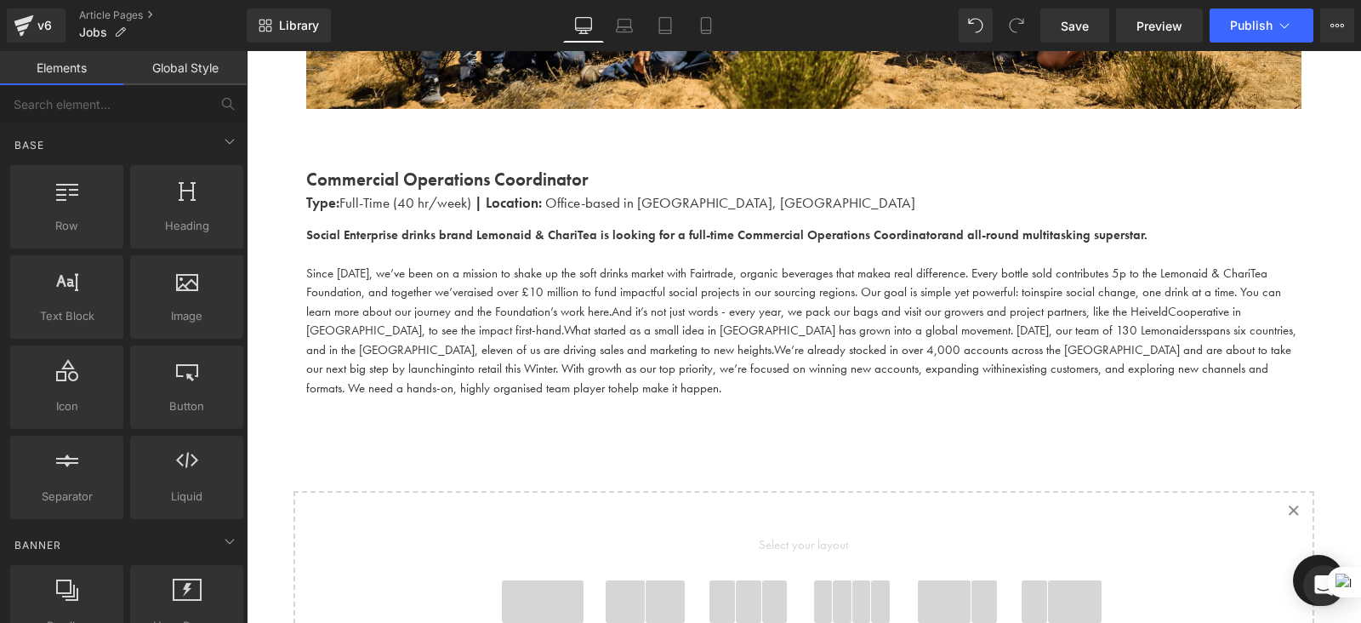
click at [472, 272] on span "Since 2009, we’ve been on a mission to shake up the soft drinks market with Fai…" at bounding box center [595, 273] width 578 height 17
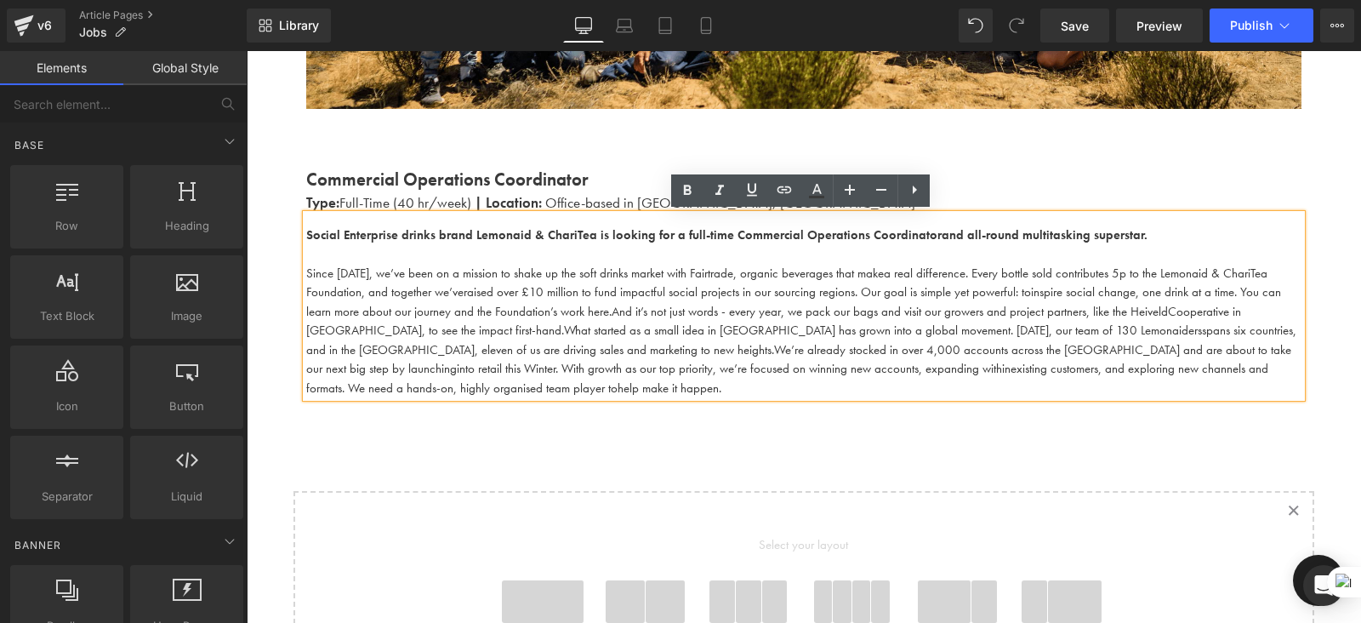
click at [459, 439] on div "Work With Us Heading There are (02) current job vacancies at the moment. Text B…" at bounding box center [804, 262] width 1116 height 1267
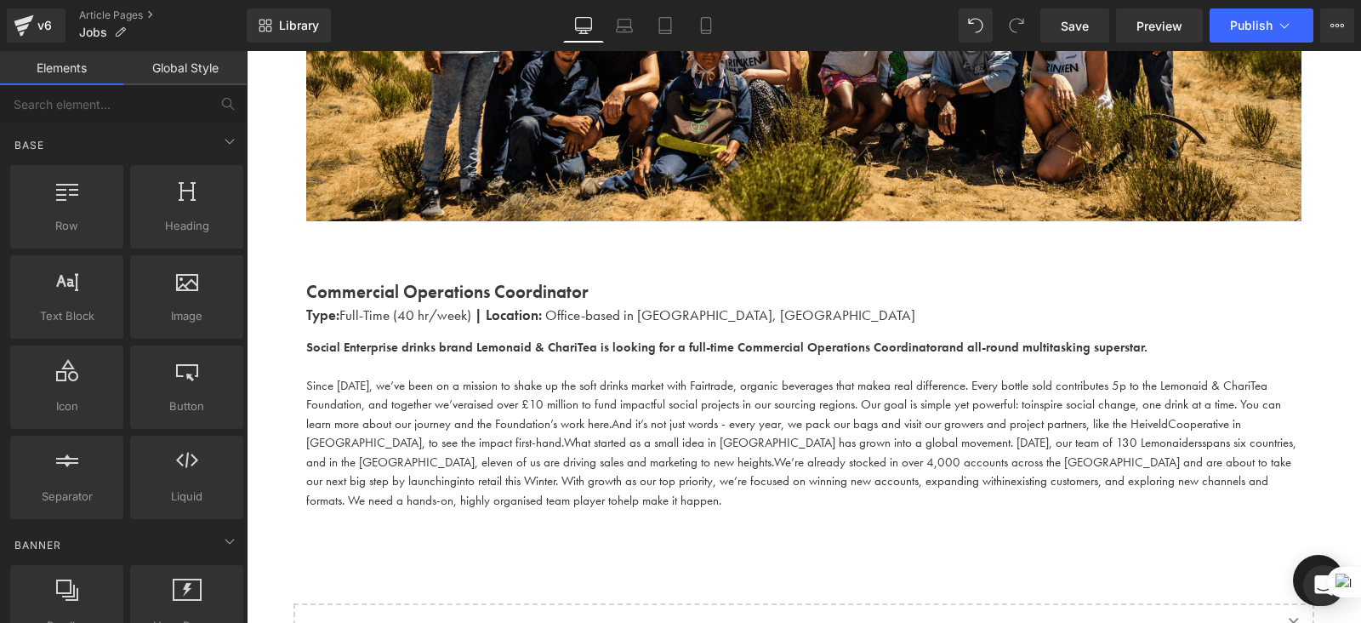
scroll to position [539, 0]
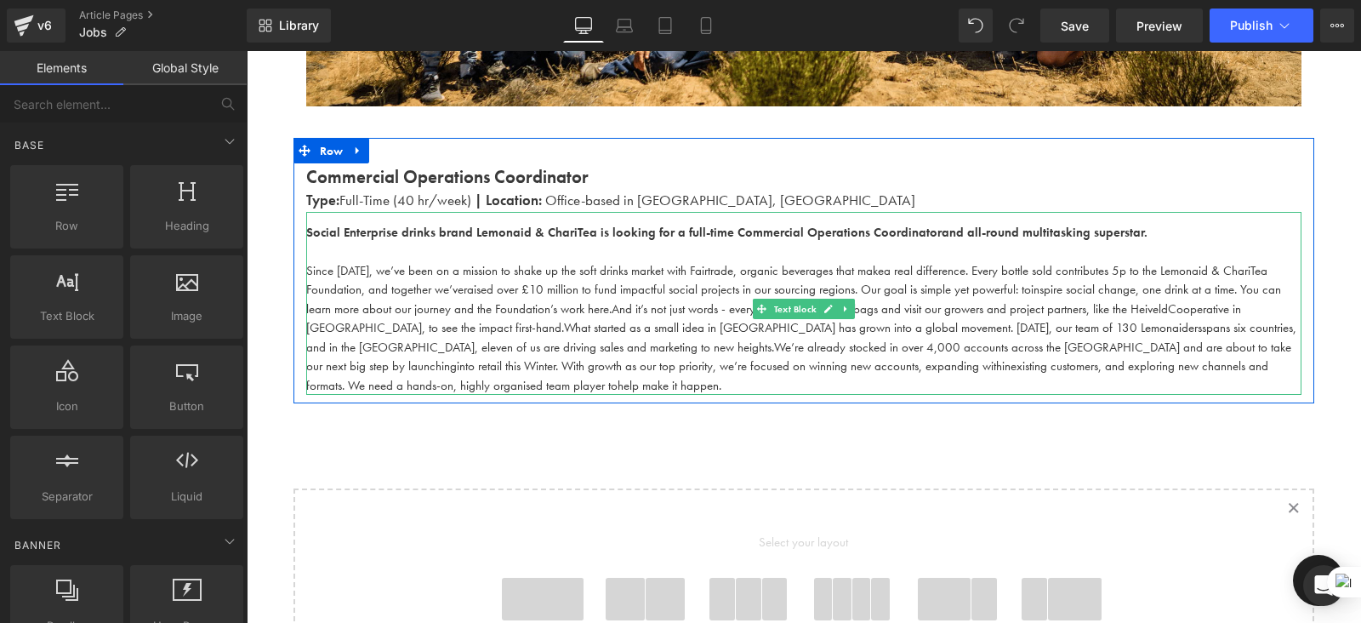
click at [396, 380] on p "Since 2009, we’ve been on a mission to shake up the soft drinks market with Fai…" at bounding box center [804, 328] width 996 height 134
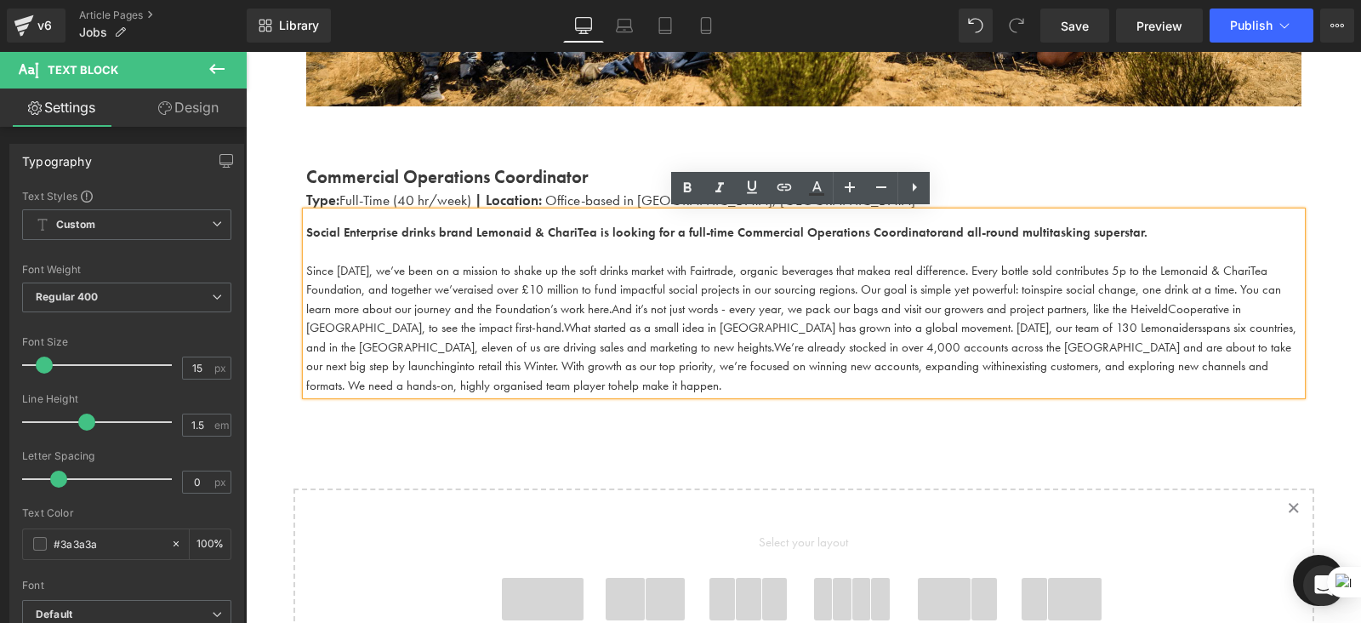
click at [857, 331] on span "What started as a small idea in Germany has grown into a global movement. Today…" at bounding box center [883, 327] width 638 height 17
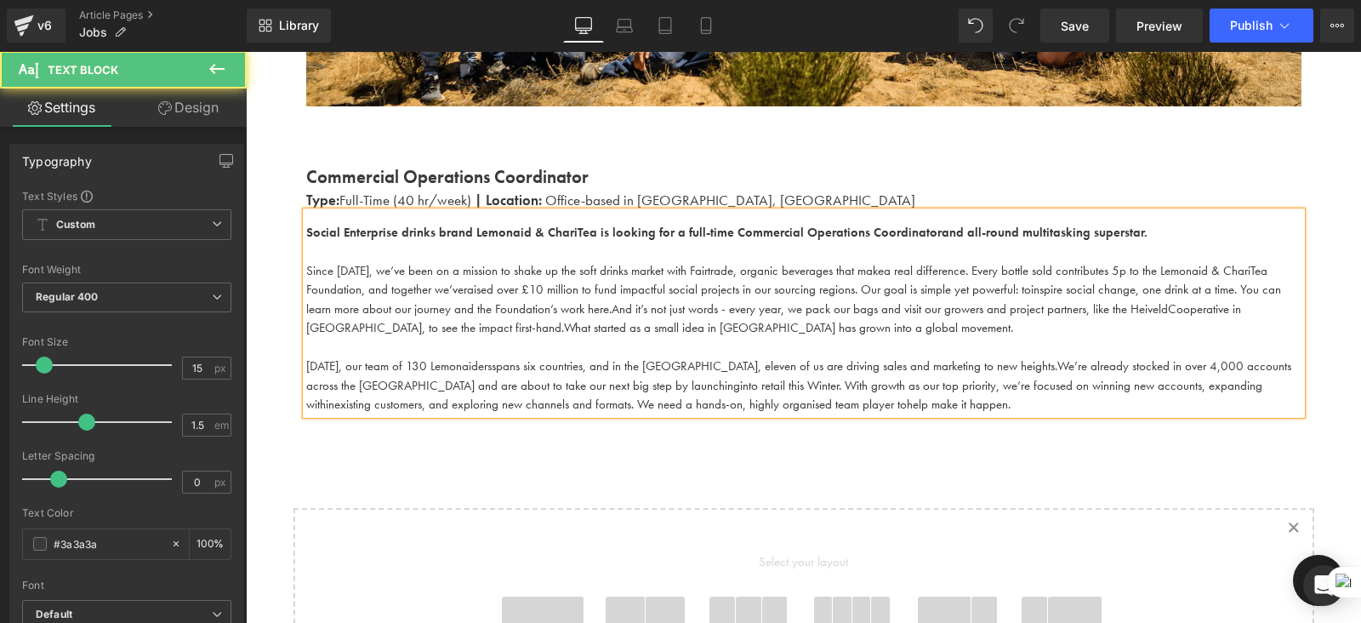
click at [851, 405] on p "Today, our team of 130 Lemonaiders spans six countries, and in the UK, eleven o…" at bounding box center [804, 386] width 996 height 58
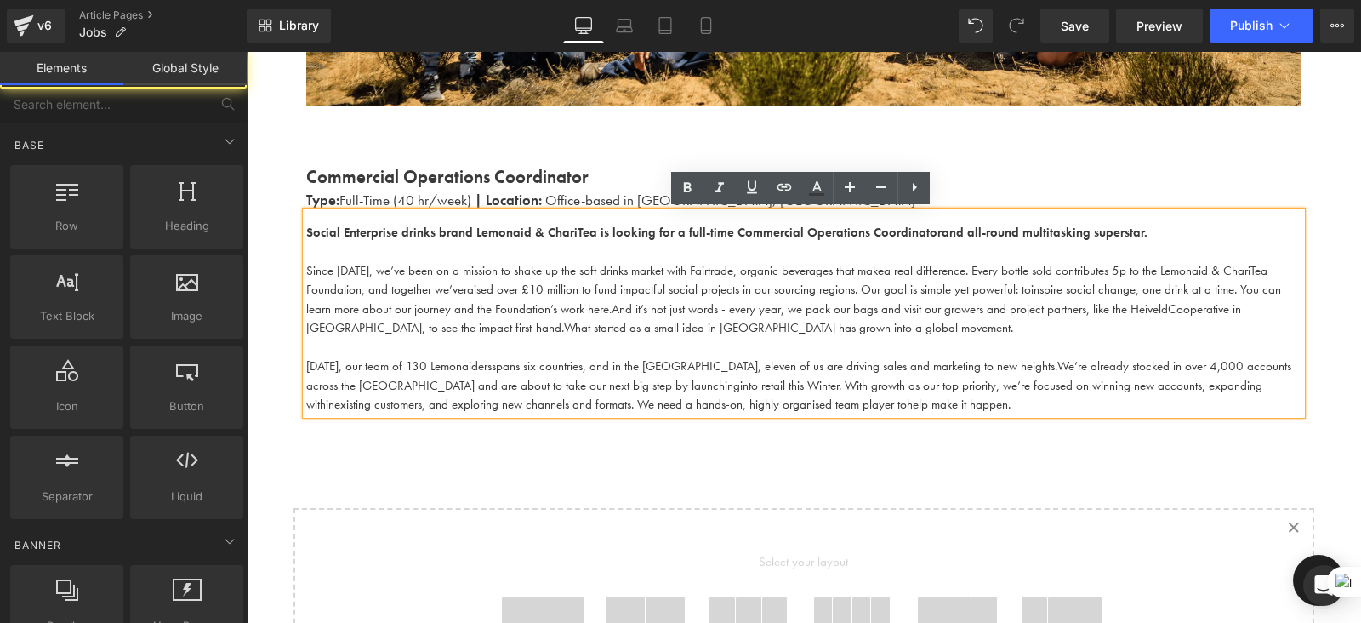
click at [847, 440] on div "Work With Us Heading There are (02) current job vacancies at the moment. Text B…" at bounding box center [804, 269] width 1116 height 1287
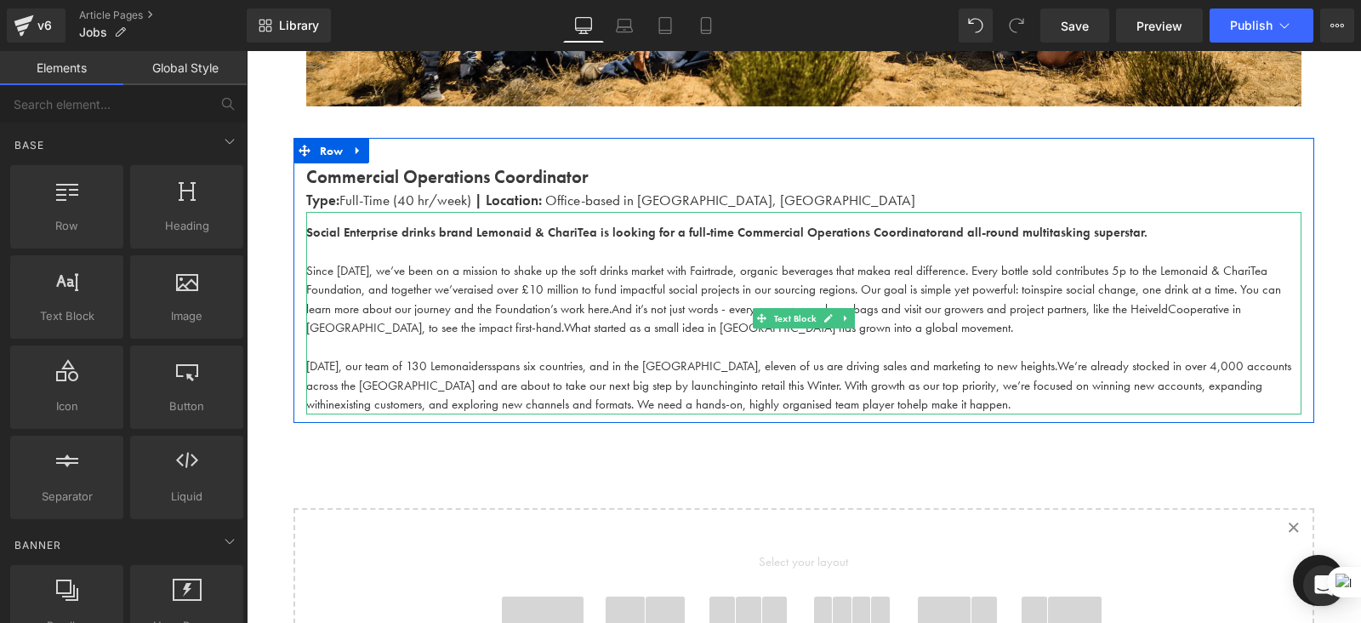
click at [1013, 301] on span "And it’s not just words - every year, we pack our bags and visit our growers an…" at bounding box center [890, 308] width 556 height 17
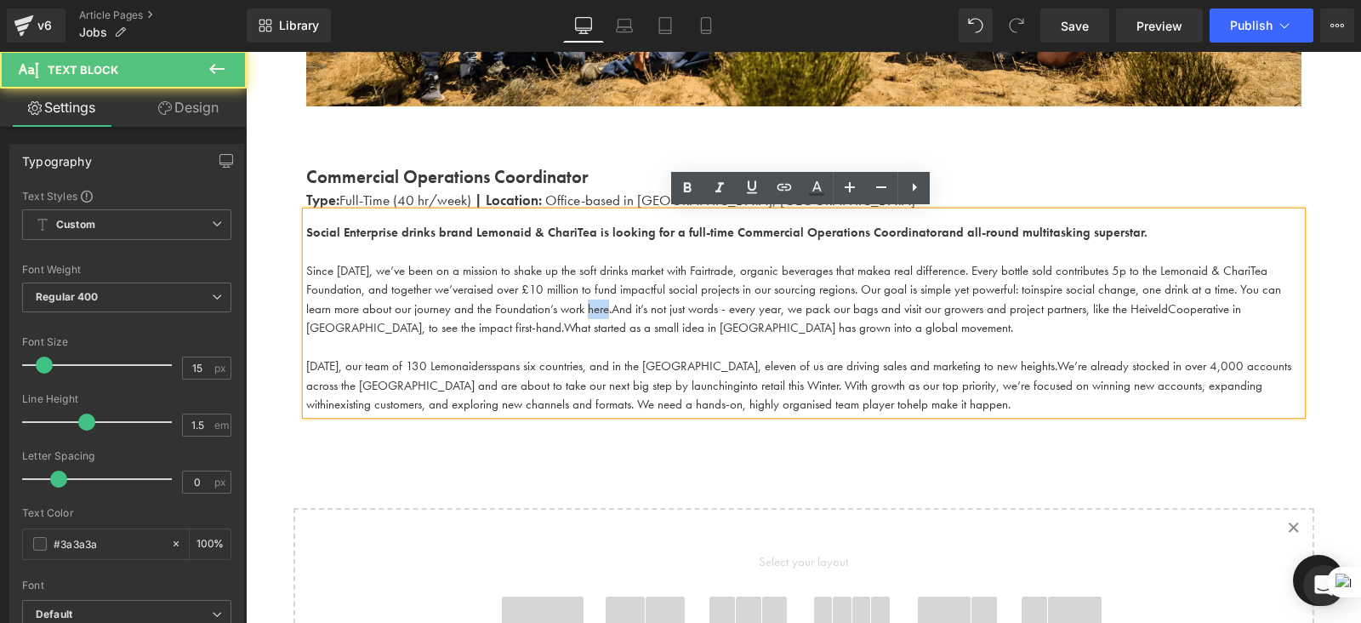
drag, startPoint x: 603, startPoint y: 308, endPoint x: 582, endPoint y: 308, distance: 21.3
click at [582, 308] on span "inspire social change, one drink at a time. You can learn more about our journe…" at bounding box center [793, 299] width 975 height 37
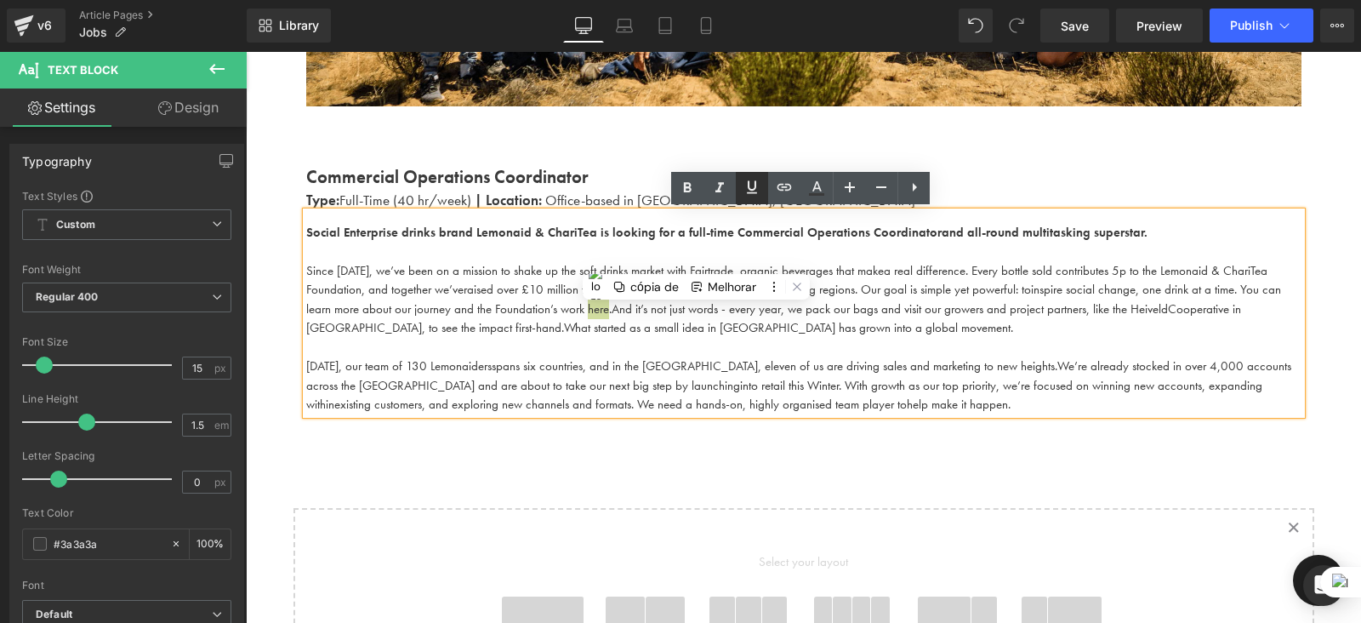
click at [751, 190] on icon at bounding box center [752, 187] width 10 height 13
click at [751, 189] on icon at bounding box center [752, 187] width 10 height 13
click at [783, 187] on icon at bounding box center [785, 187] width 14 height 7
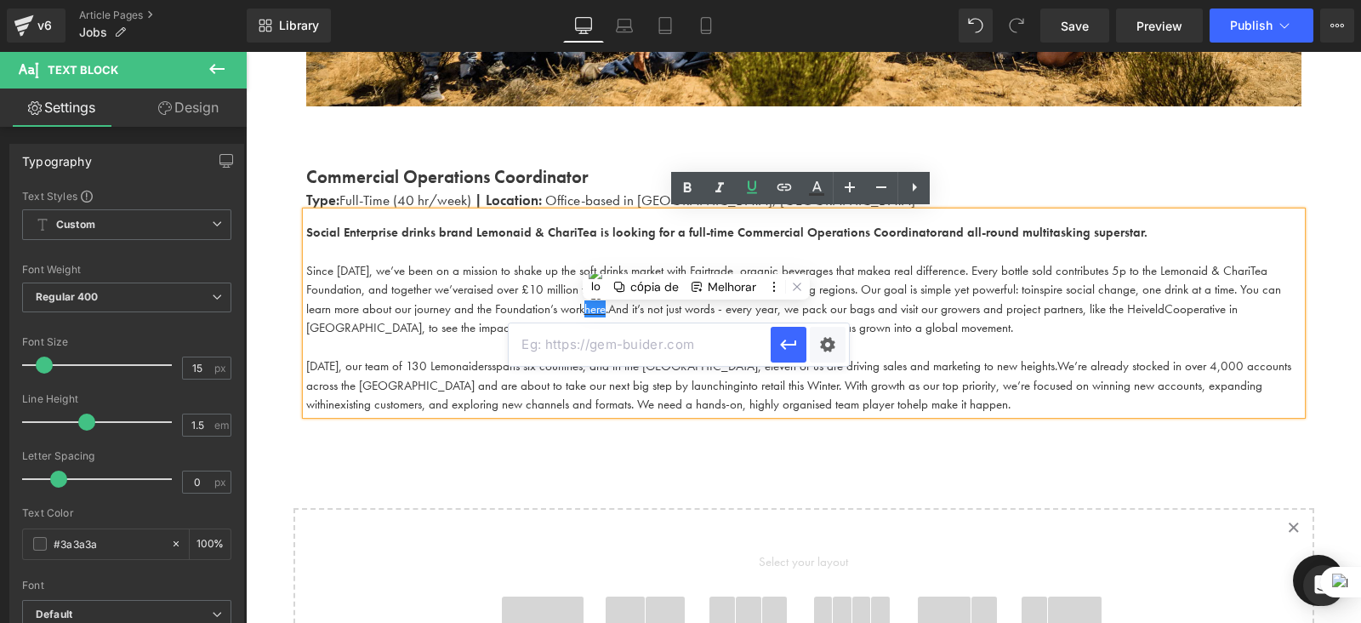
click at [625, 351] on input "text" at bounding box center [640, 344] width 262 height 43
paste input "https://drinkinghelps.co.uk/pages/how-drinking-helps"
type input "https://drinkinghelps.co.uk/pages/how-drinking-helps"
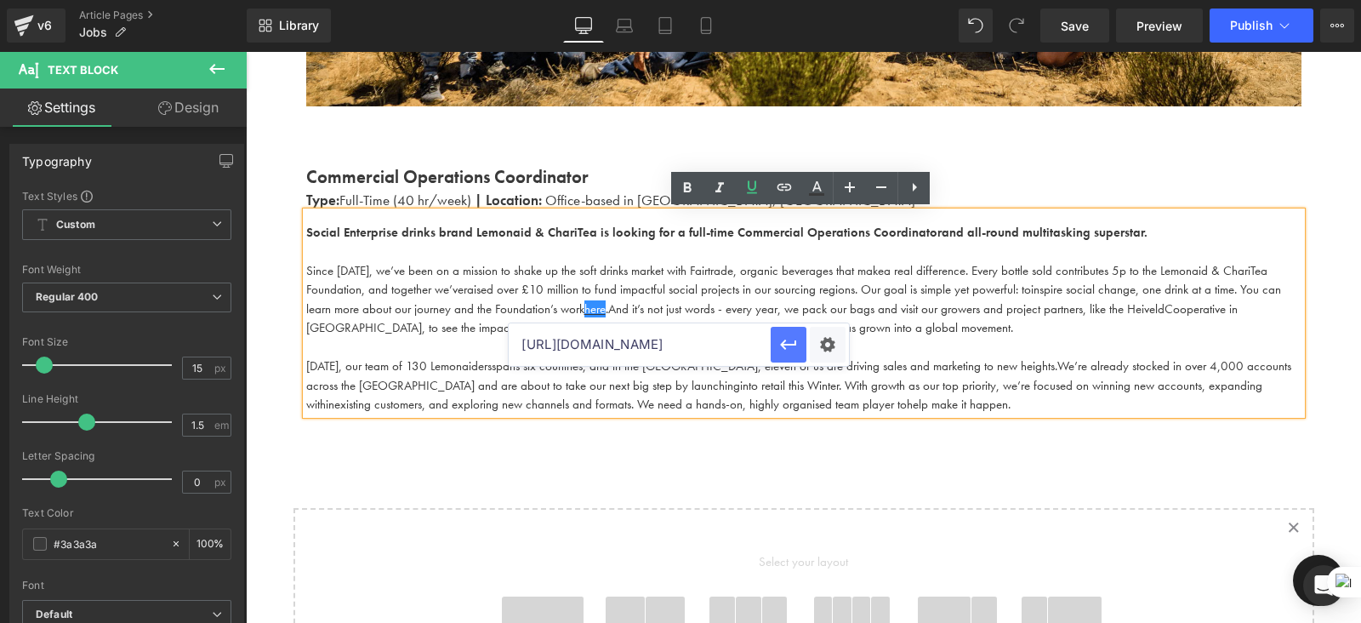
click at [790, 345] on icon "button" at bounding box center [789, 344] width 20 height 20
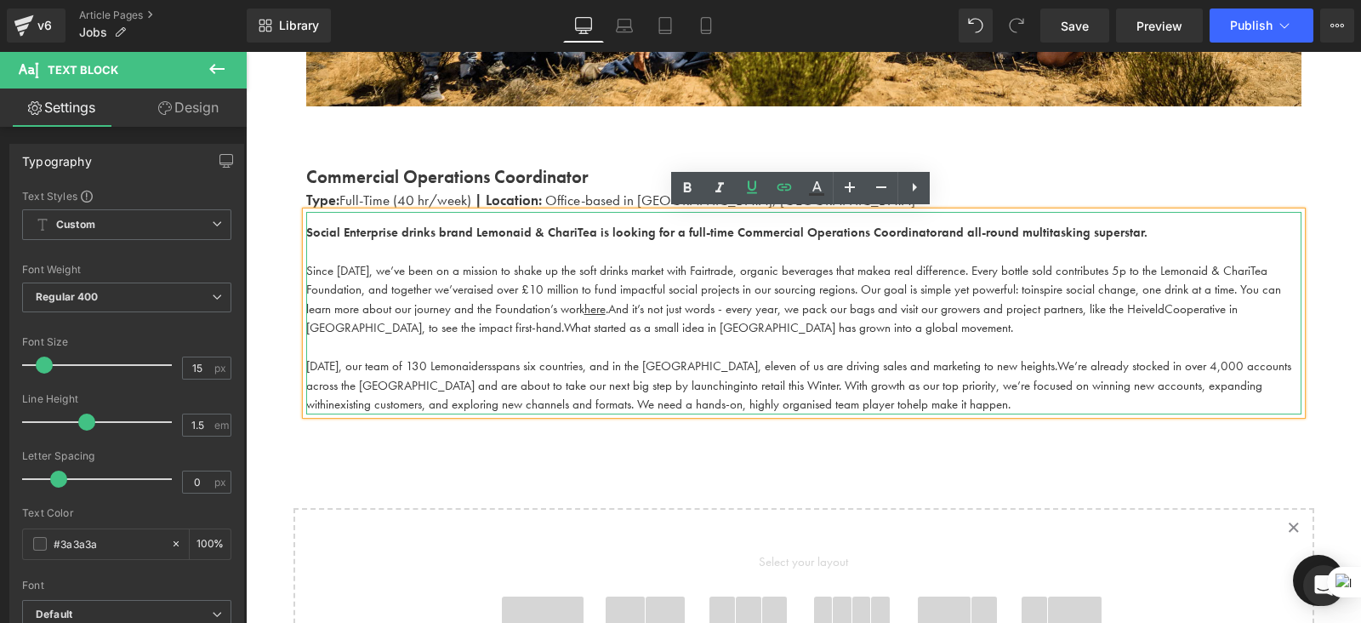
click at [711, 343] on p at bounding box center [804, 348] width 996 height 20
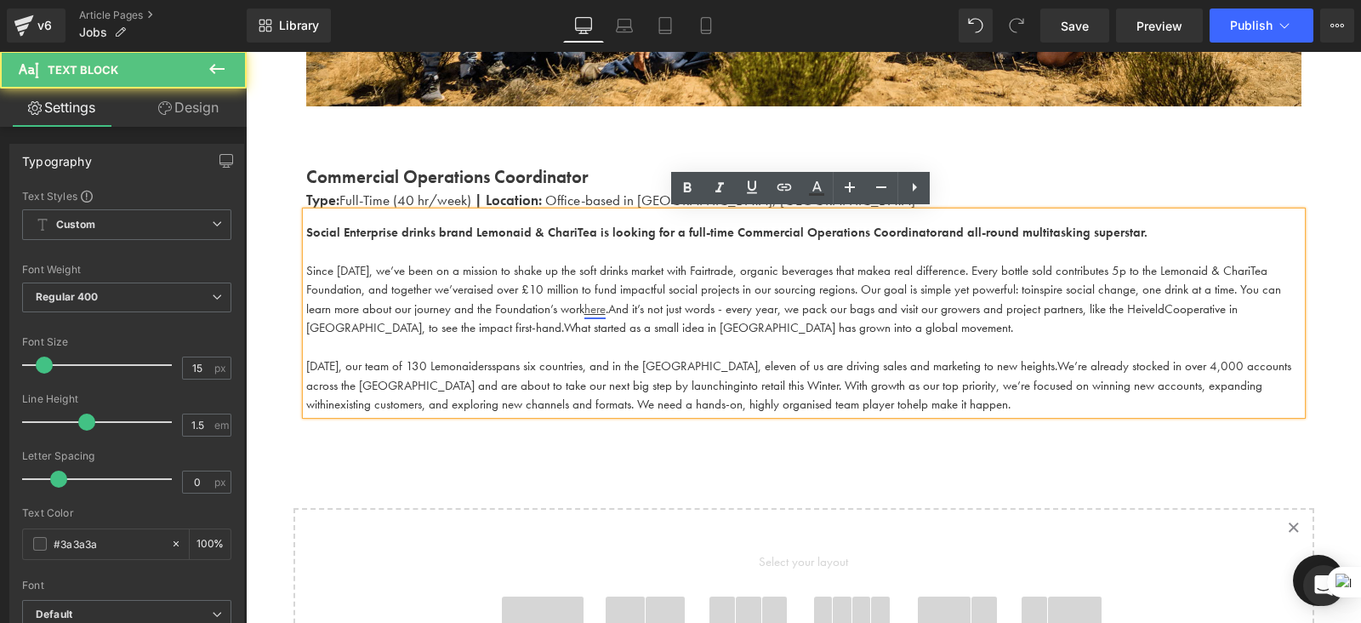
click at [589, 308] on link "here" at bounding box center [595, 308] width 21 height 17
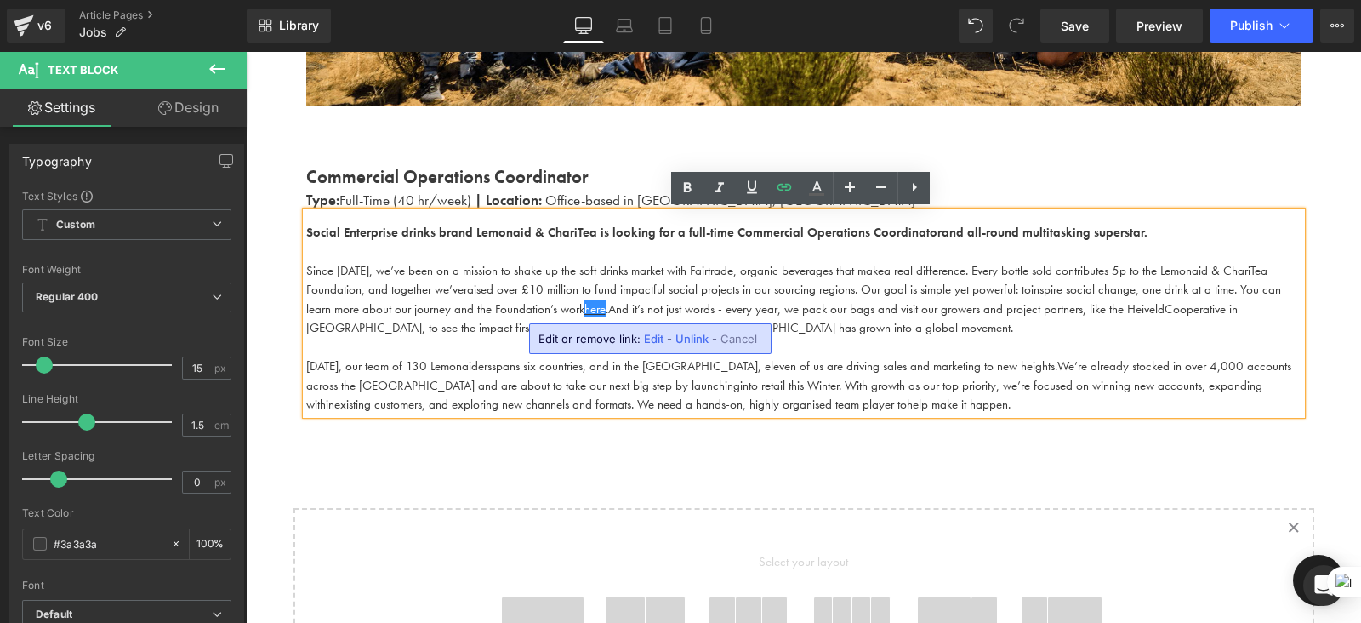
click at [609, 311] on span "inspire social change, one drink at a time. You can learn more about our journe…" at bounding box center [793, 299] width 975 height 37
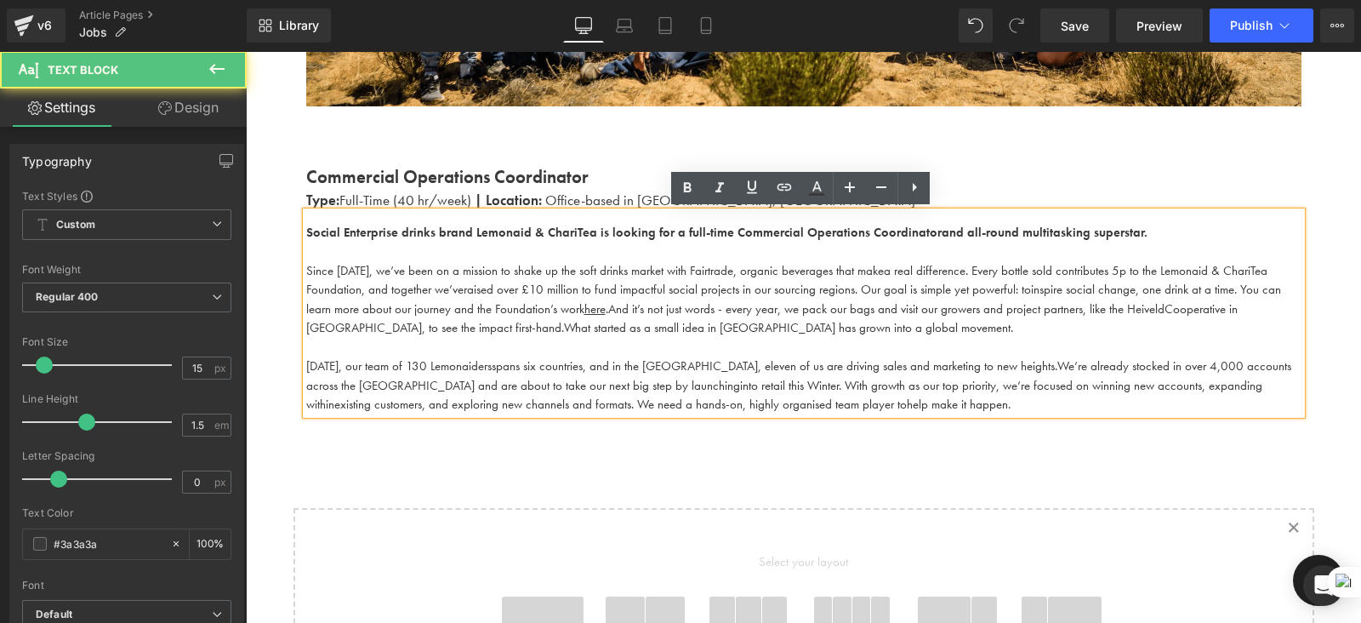
click at [760, 320] on span "What started as a small idea in Germany has grown into a global movement." at bounding box center [788, 327] width 449 height 17
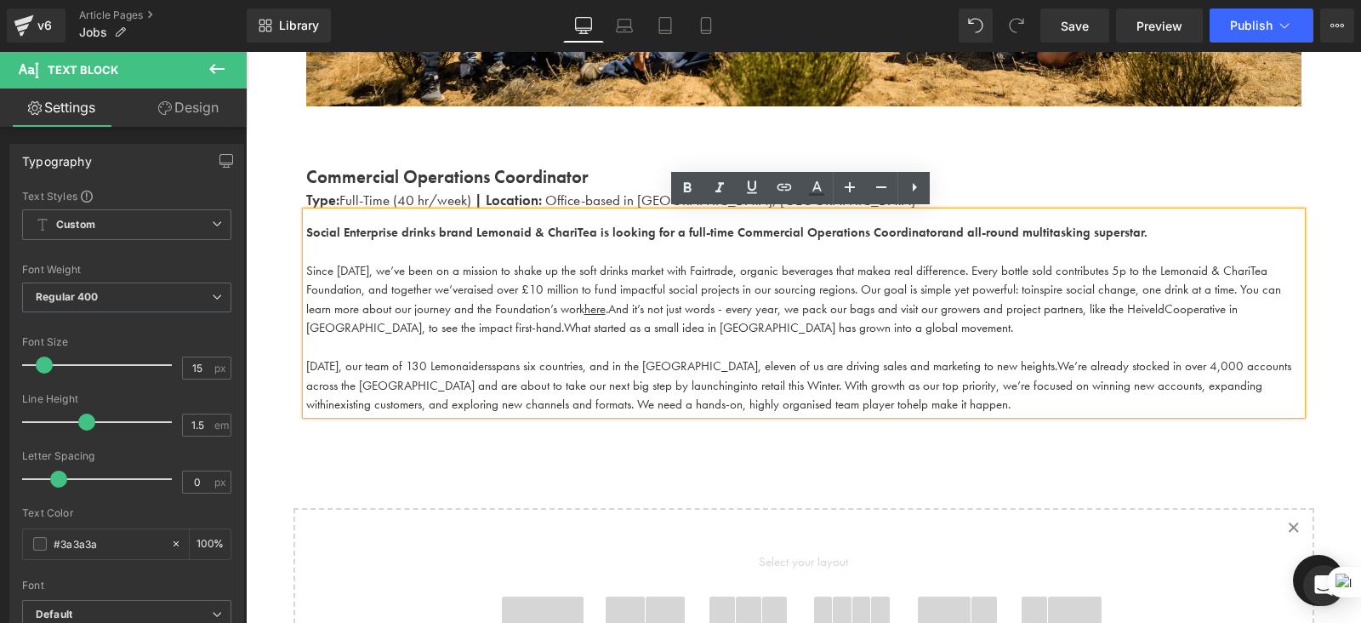
click at [863, 385] on span "into retail this Winter. With growth as our top priority, we’re focused on winn…" at bounding box center [784, 395] width 956 height 37
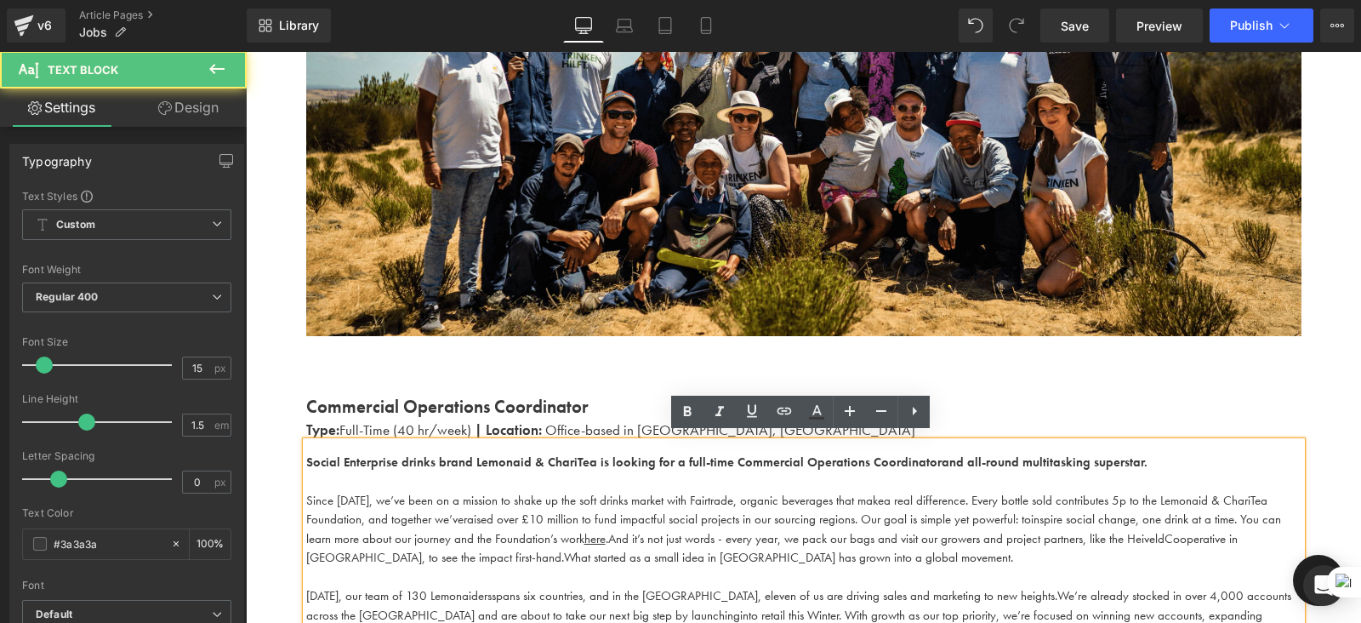
scroll to position [308, 0]
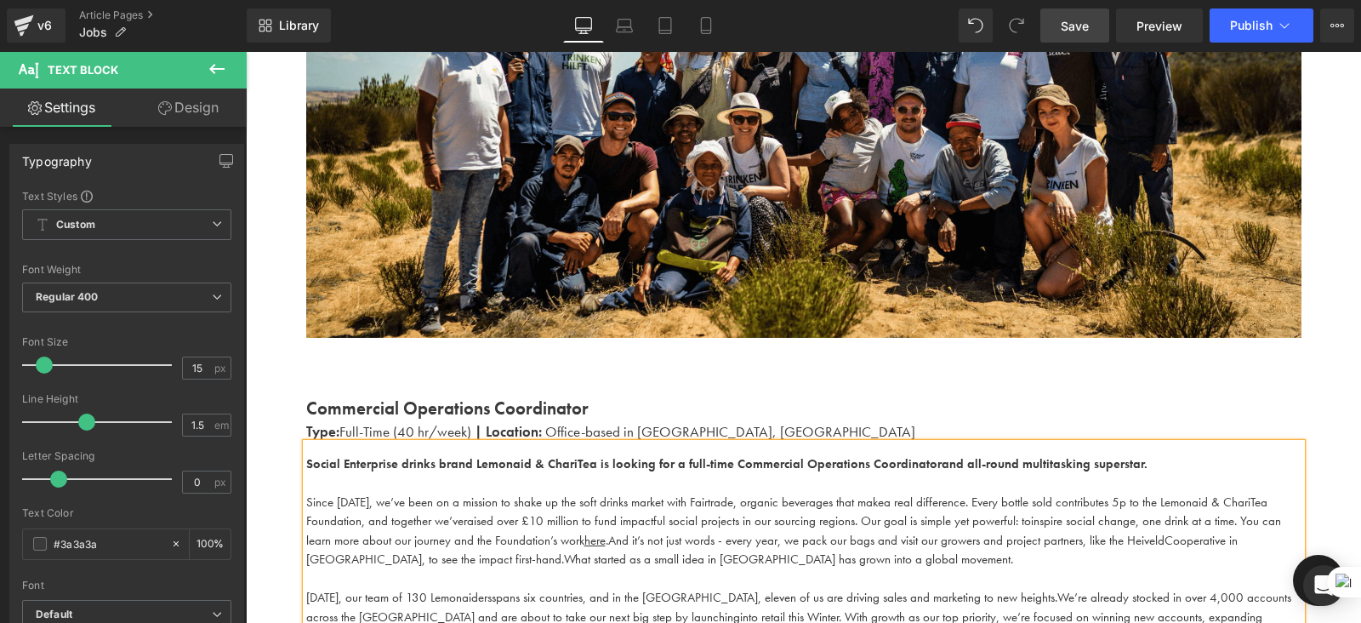
click at [1077, 32] on span "Save" at bounding box center [1075, 26] width 28 height 18
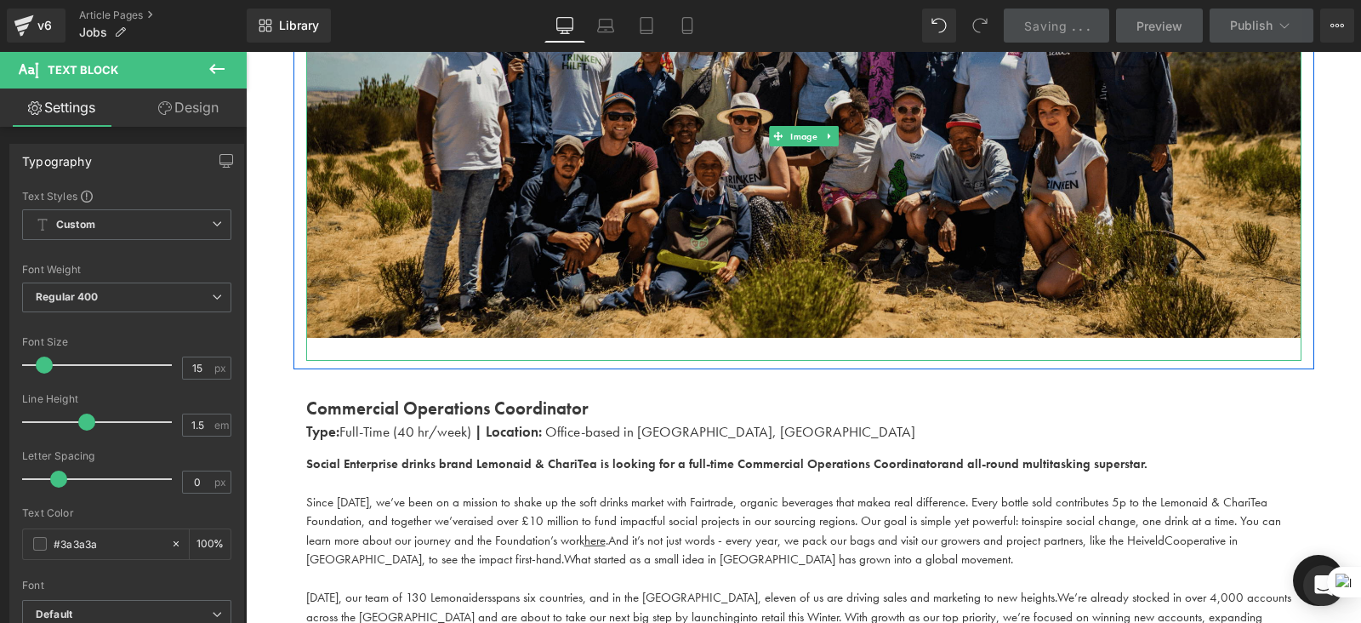
scroll to position [0, 0]
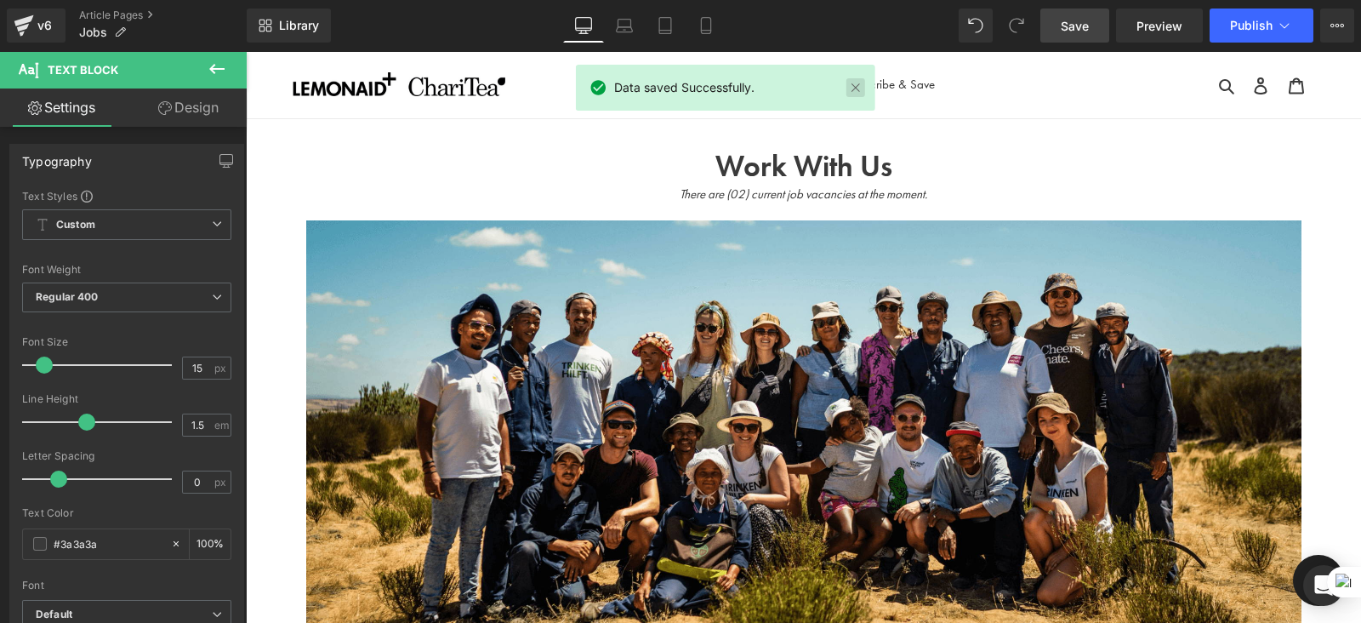
click at [861, 83] on link at bounding box center [856, 87] width 19 height 19
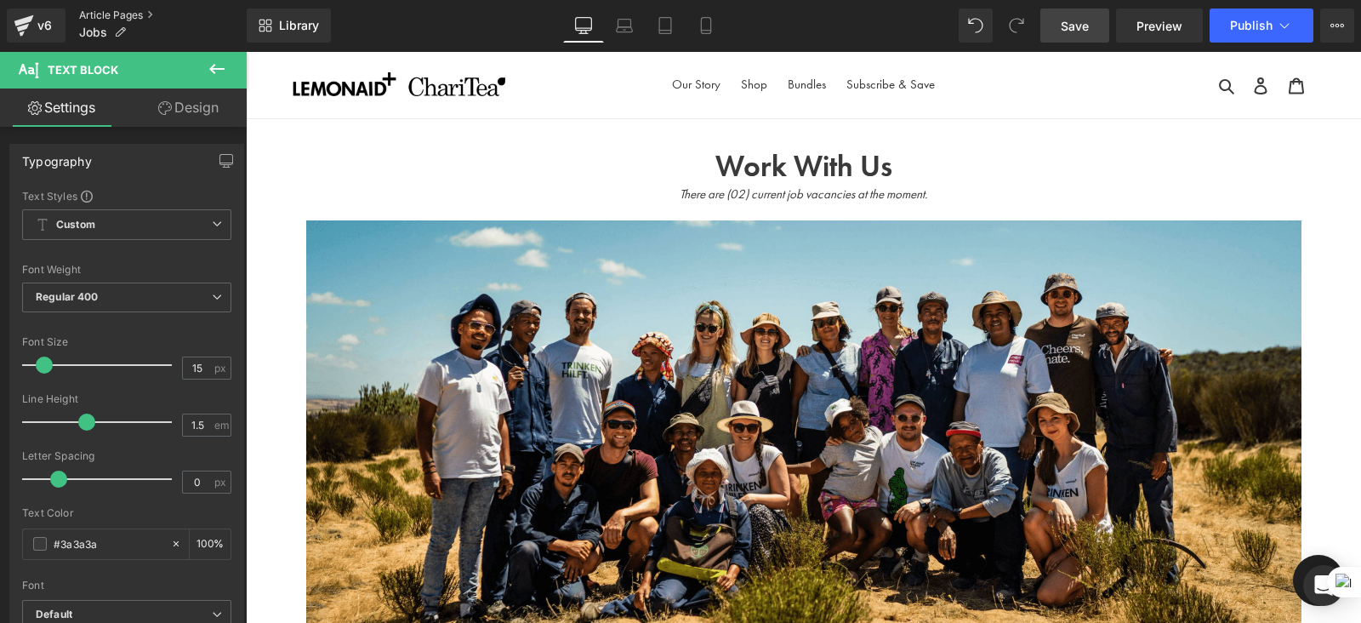
click at [90, 12] on link "Article Pages" at bounding box center [163, 16] width 168 height 14
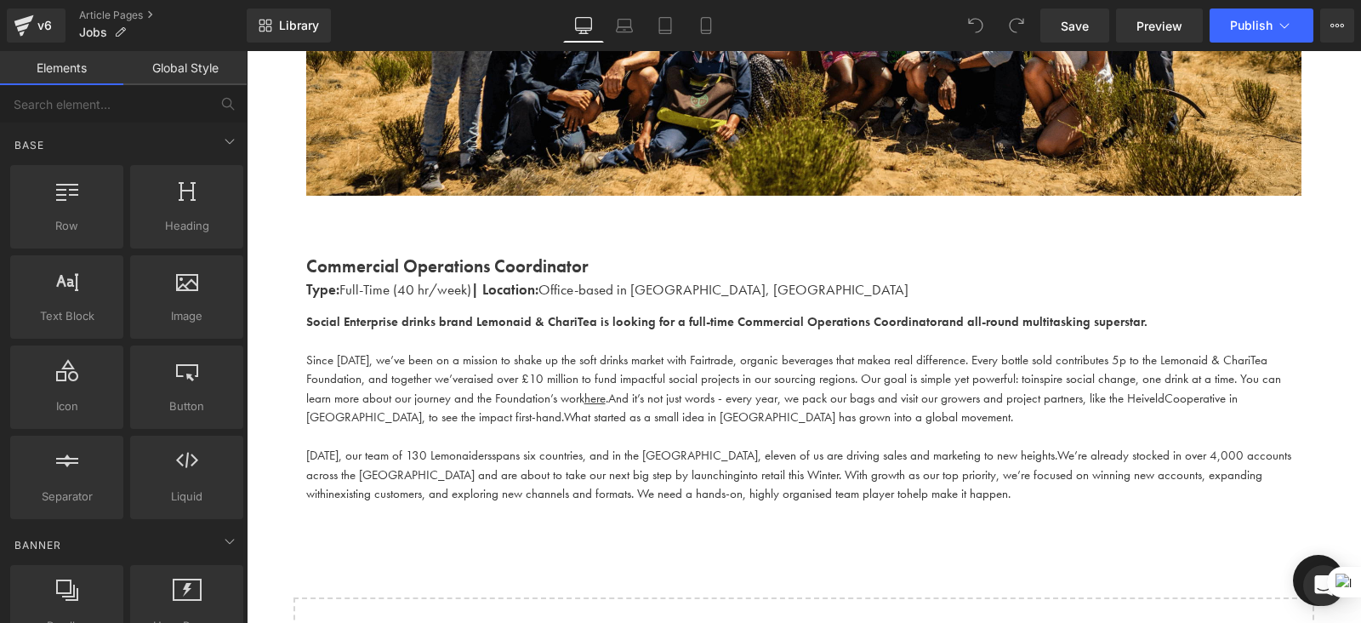
scroll to position [518, 0]
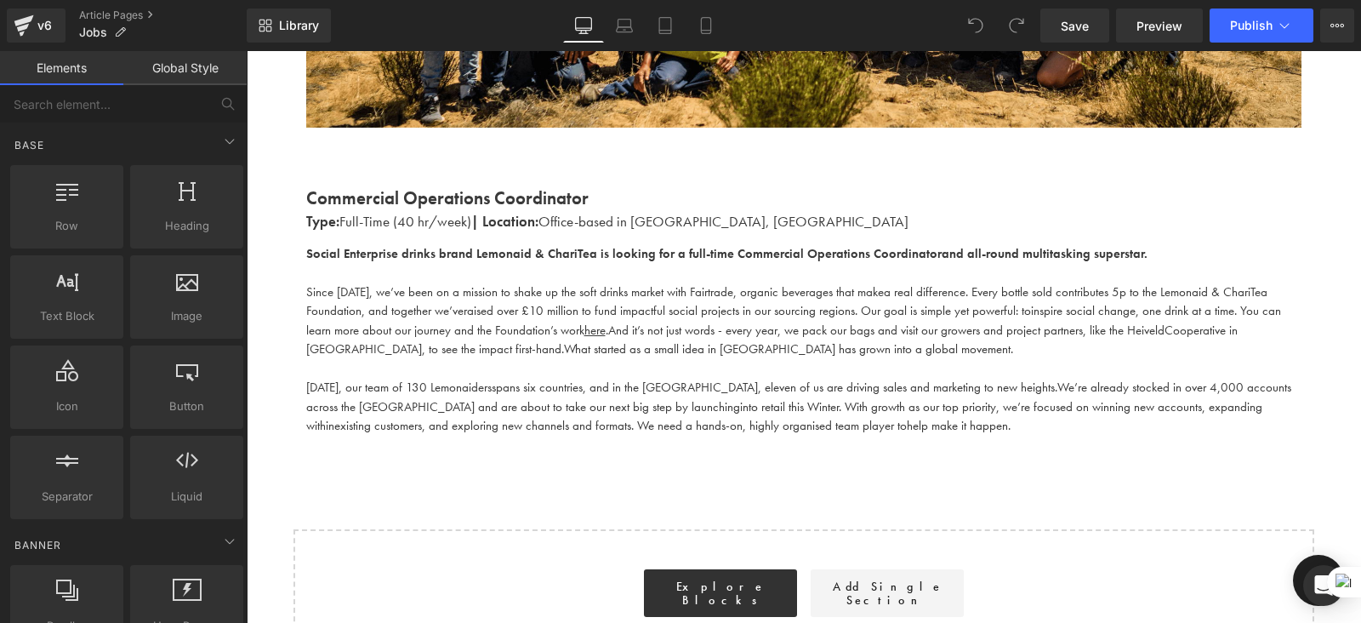
click at [682, 374] on p at bounding box center [804, 369] width 996 height 20
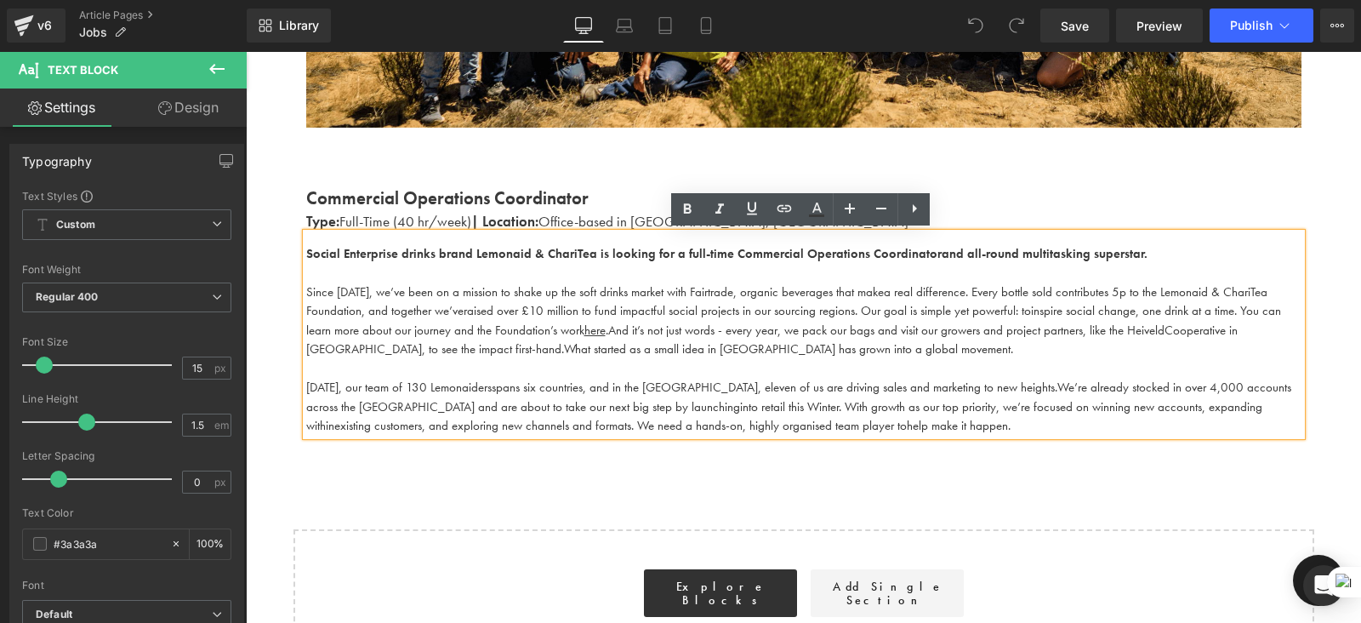
click at [816, 433] on p "[DATE], our team of 130 Lemonaiders spans six countries, and in the [GEOGRAPHIC…" at bounding box center [804, 407] width 996 height 58
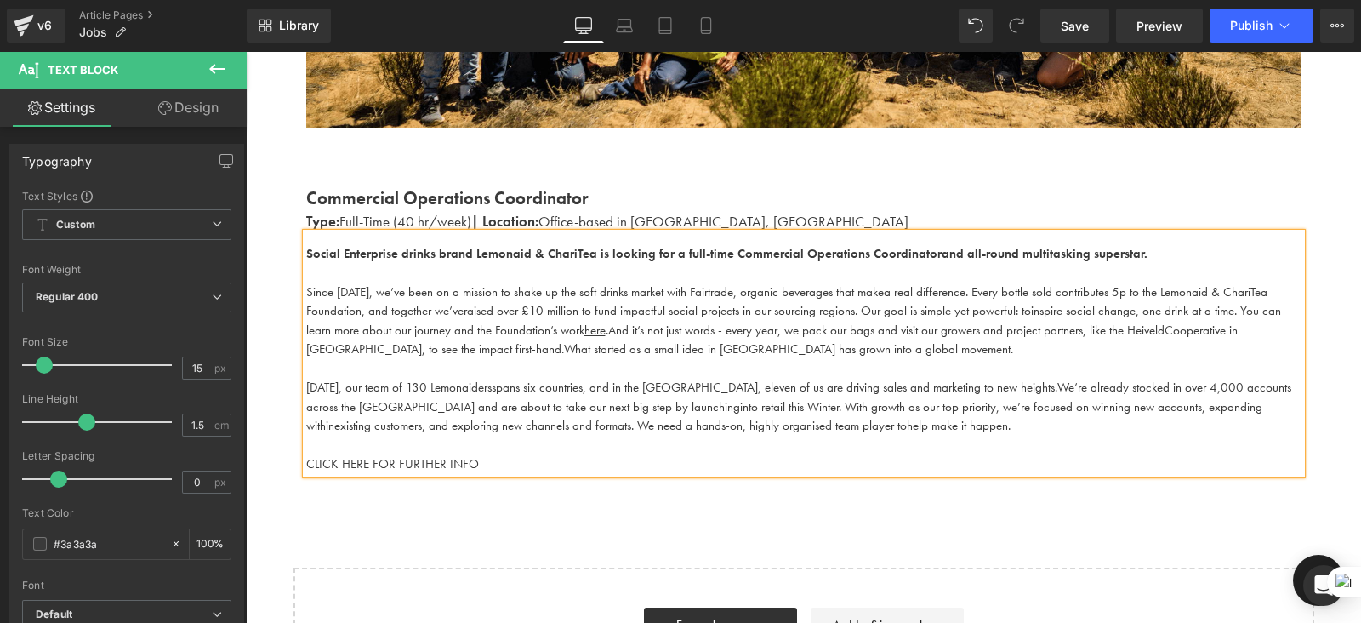
click at [513, 503] on div "Work With Us Heading There are (02) current job vacancies at the moment. Text B…" at bounding box center [804, 184] width 1116 height 1073
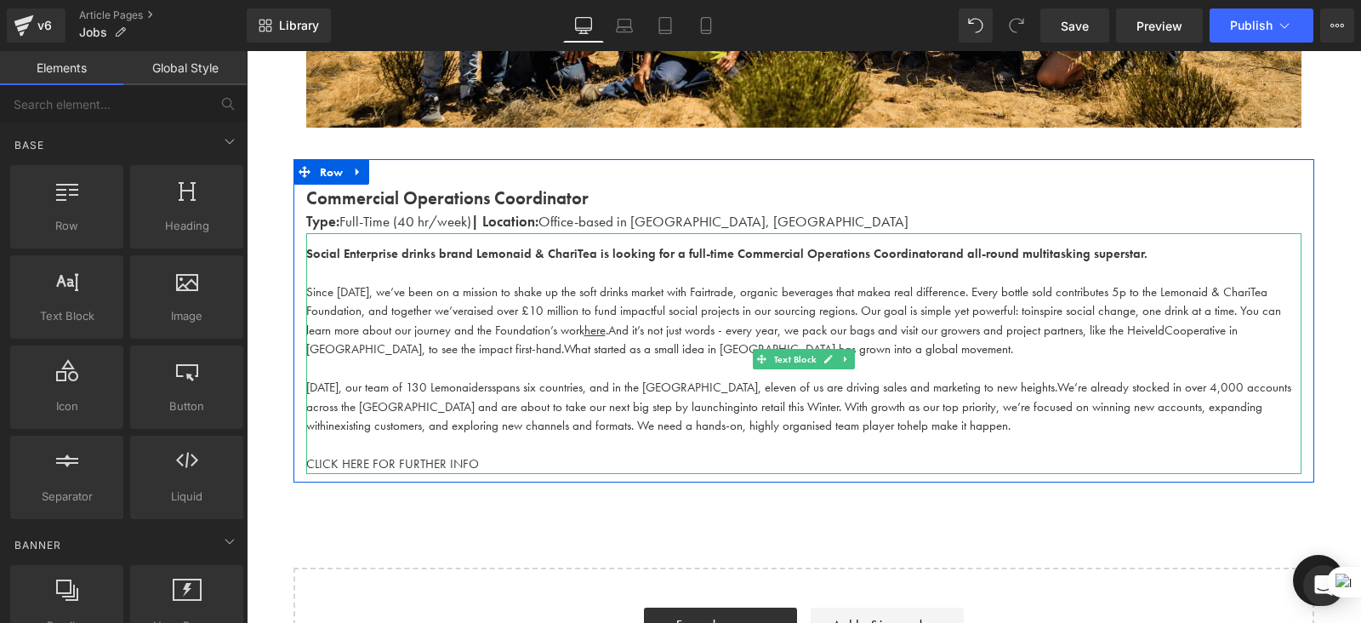
click at [455, 396] on p "[DATE], our team of 130 Lemonaiders spans six countries, and in the [GEOGRAPHIC…" at bounding box center [804, 407] width 996 height 58
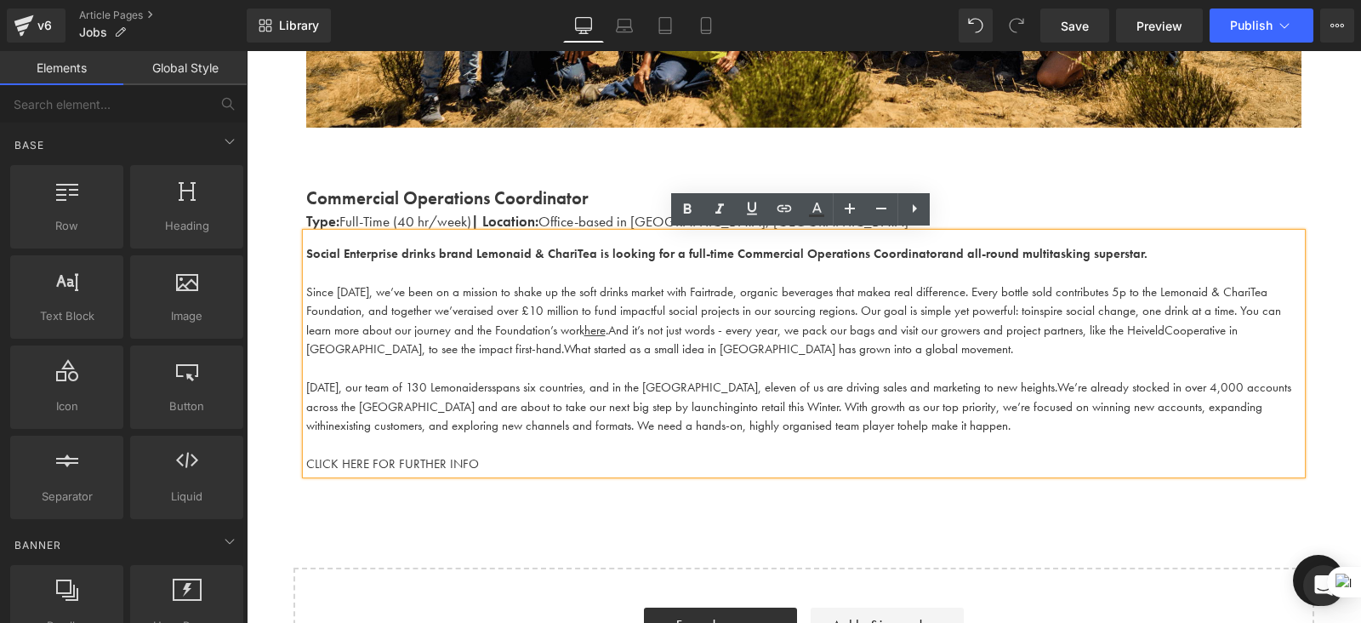
click at [485, 513] on div "Work With Us Heading There are (02) current job vacancies at the moment. Text B…" at bounding box center [804, 184] width 1116 height 1073
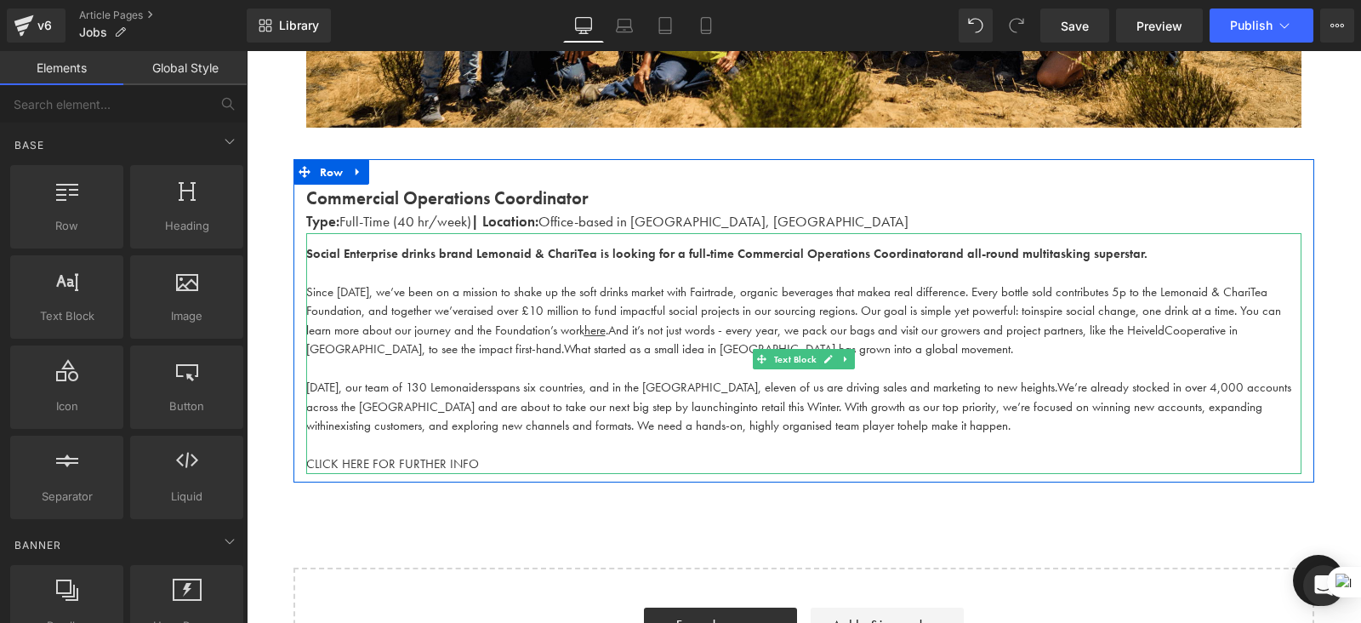
click at [467, 465] on span "CLICK HERE FOR FURTHER INFO" at bounding box center [392, 463] width 173 height 17
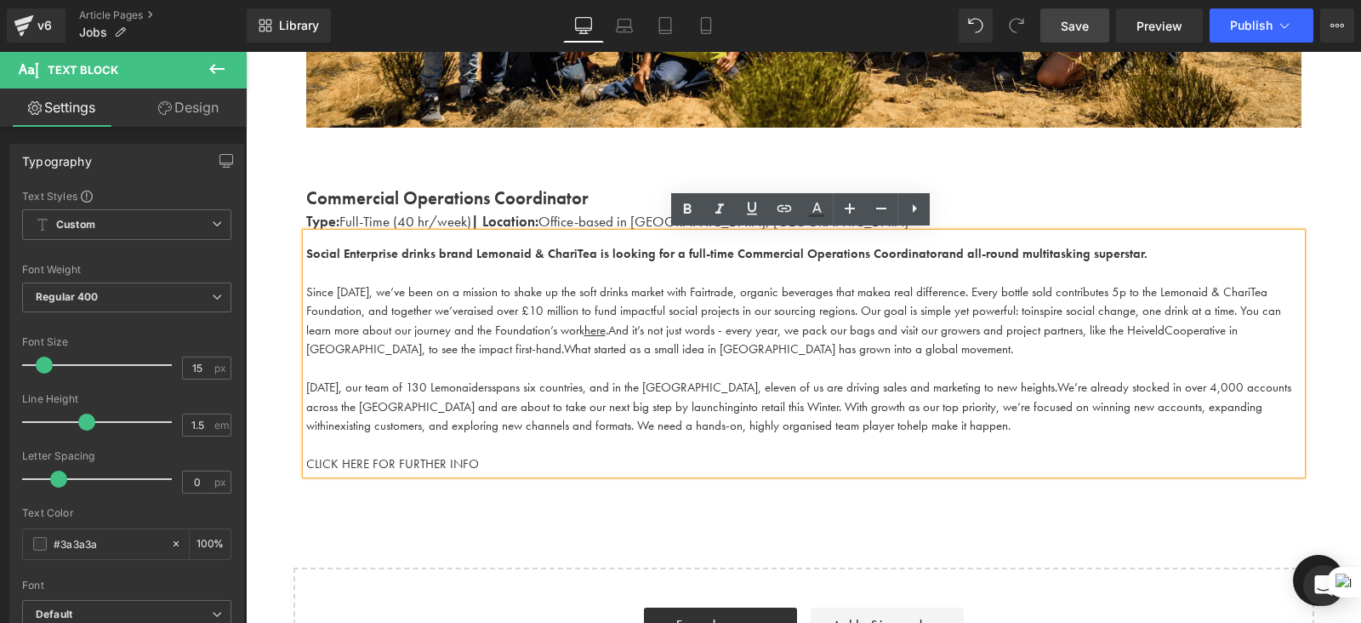
click at [1076, 27] on span "Save" at bounding box center [1075, 26] width 28 height 18
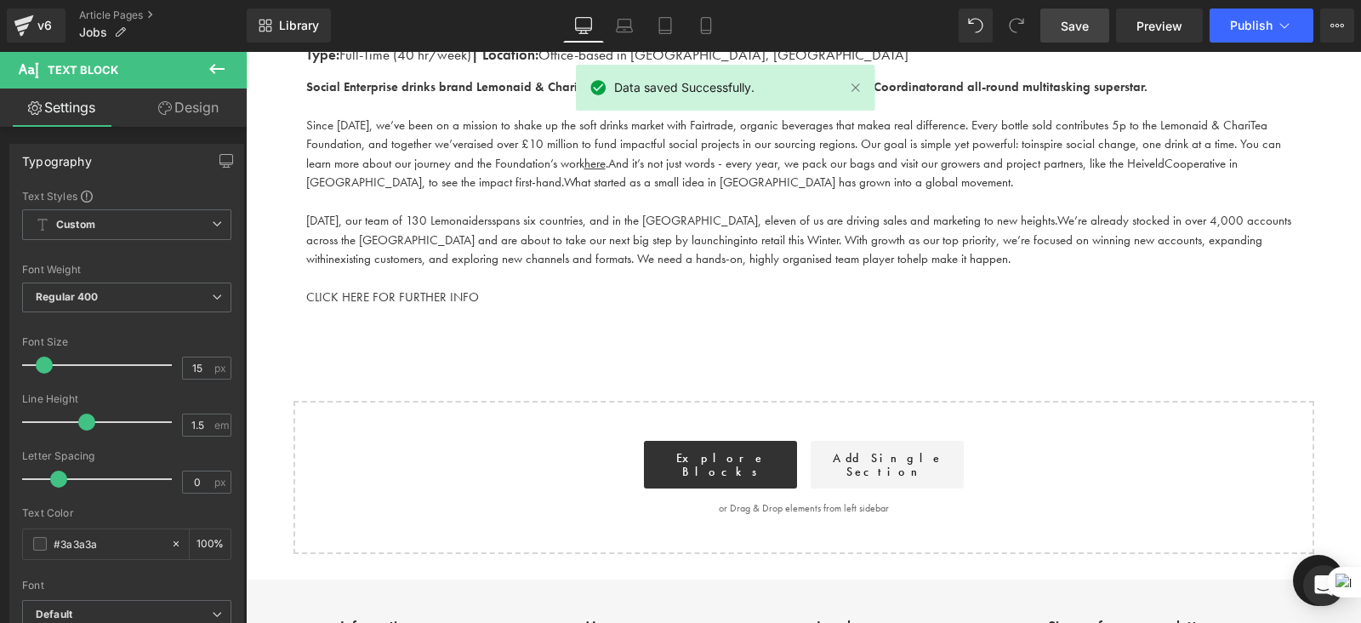
scroll to position [676, 0]
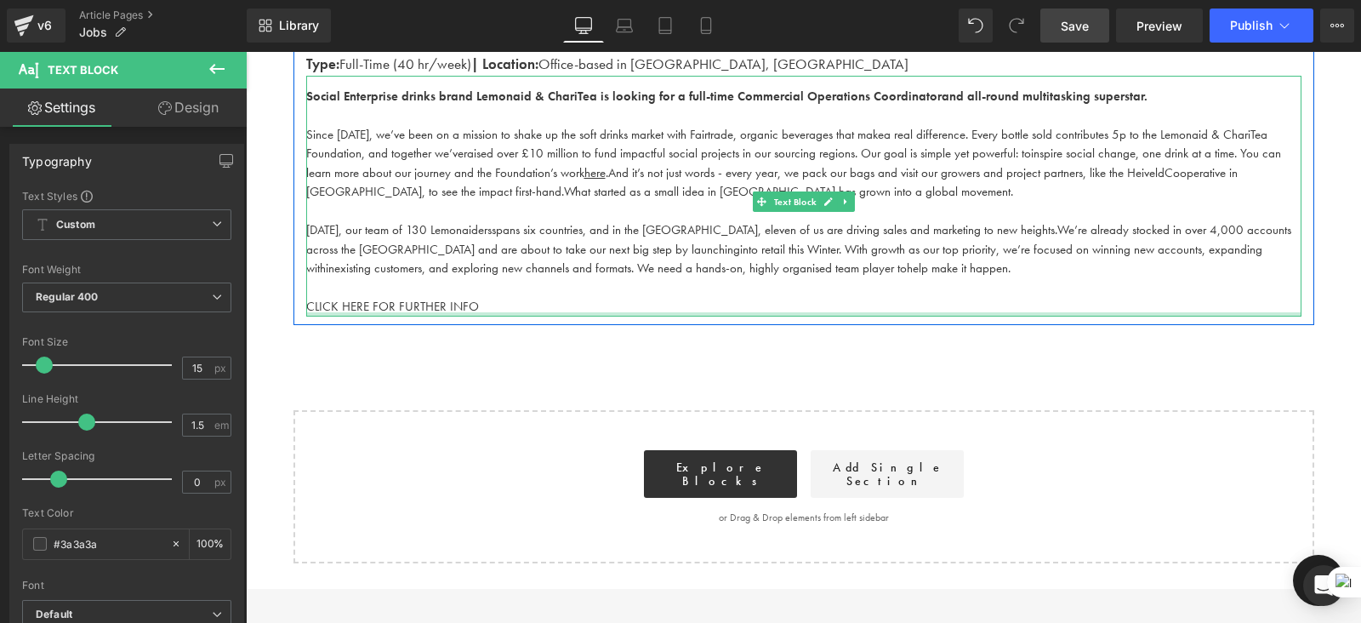
click at [450, 312] on div at bounding box center [804, 314] width 996 height 4
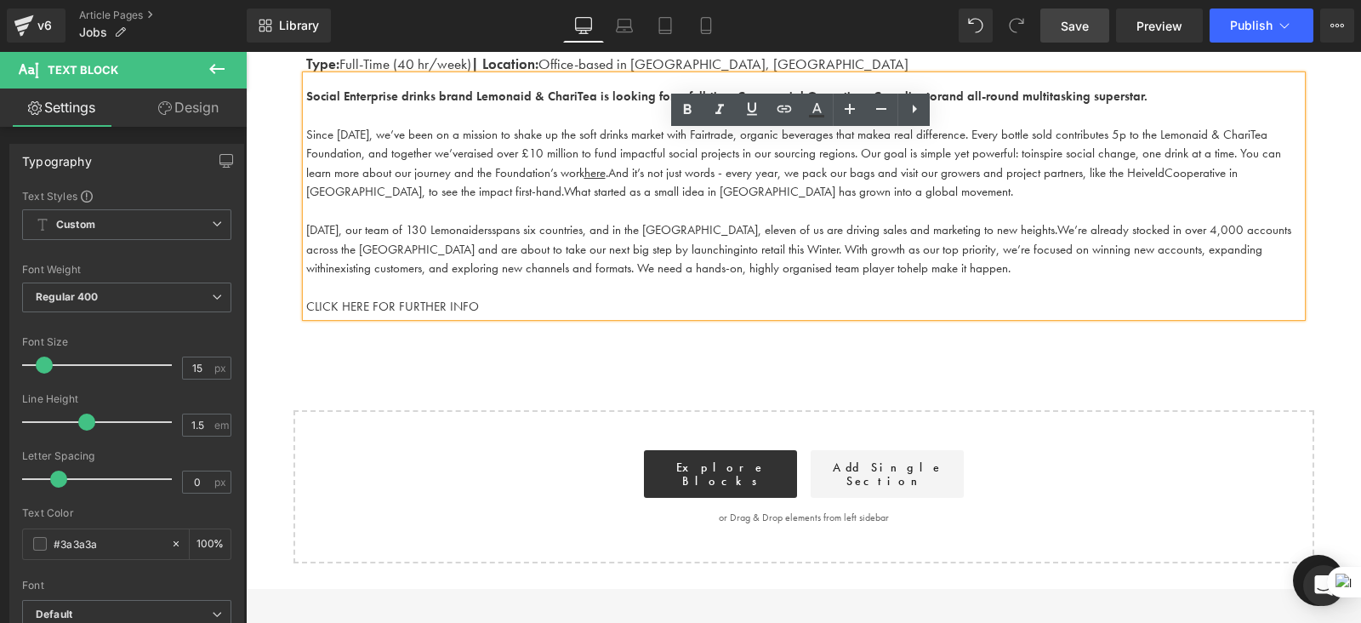
click at [484, 304] on p "CLICK HERE FOR FURTHER INFO" at bounding box center [804, 307] width 996 height 20
click at [102, 9] on link "Article Pages" at bounding box center [163, 16] width 168 height 14
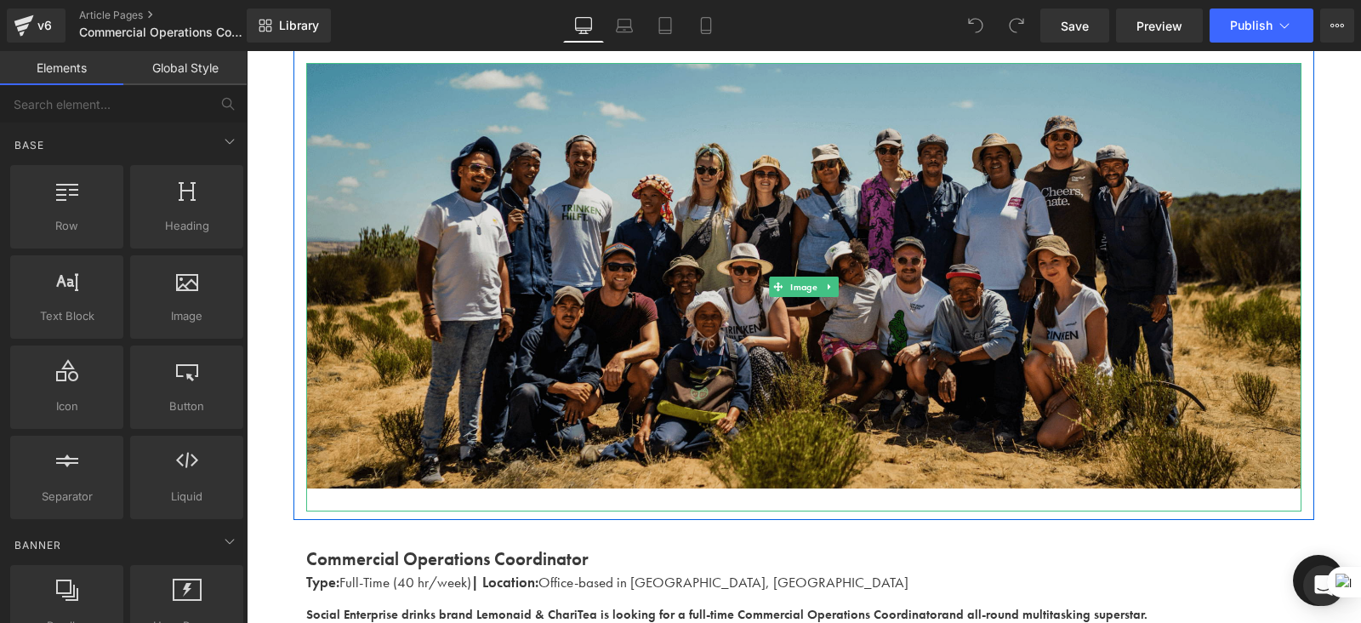
scroll to position [159, 0]
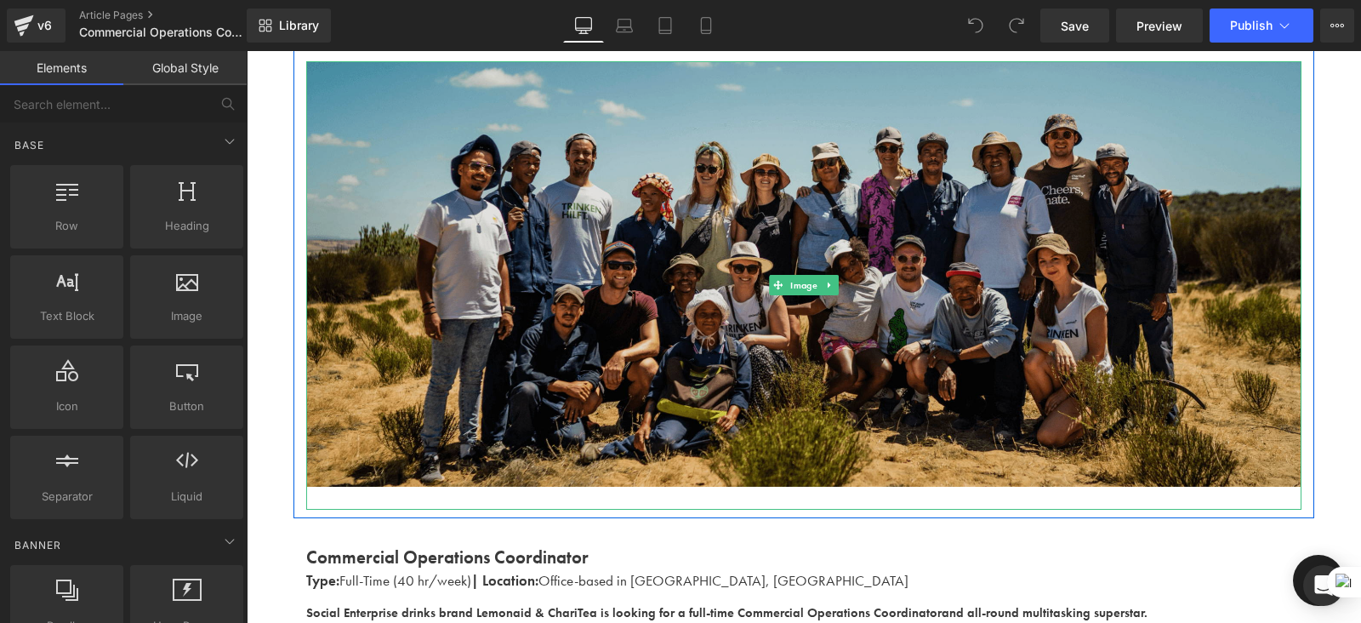
click at [857, 214] on img at bounding box center [804, 285] width 996 height 448
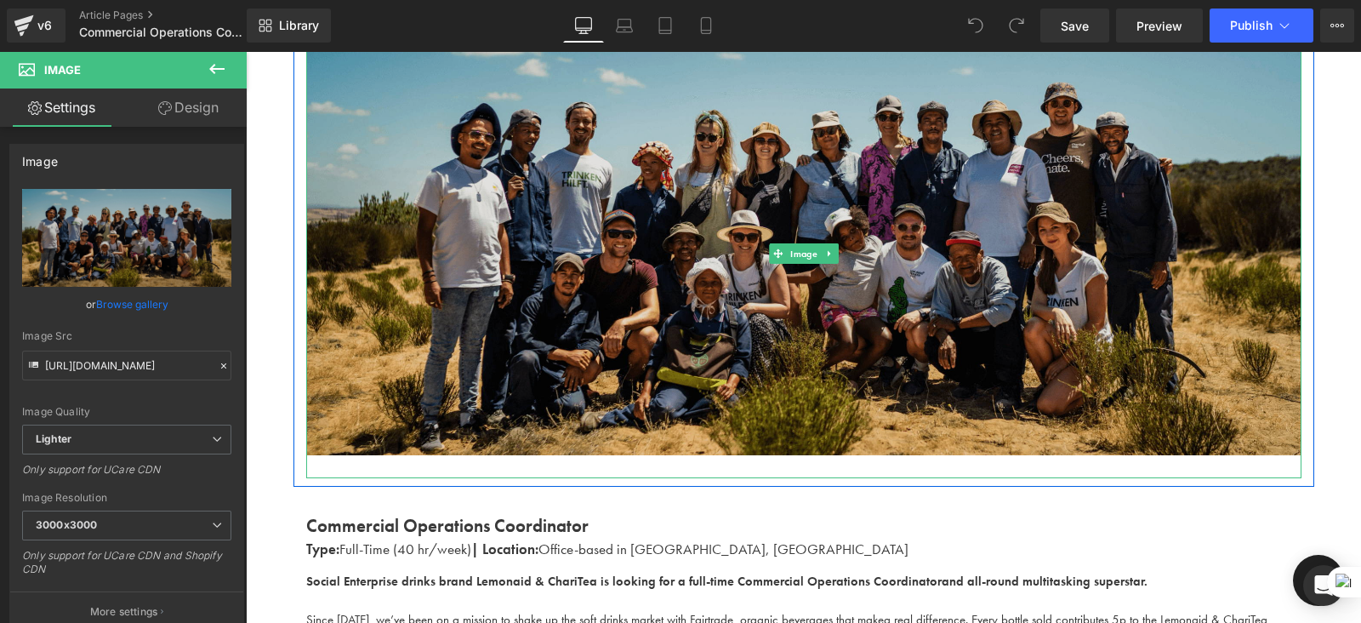
scroll to position [193, 0]
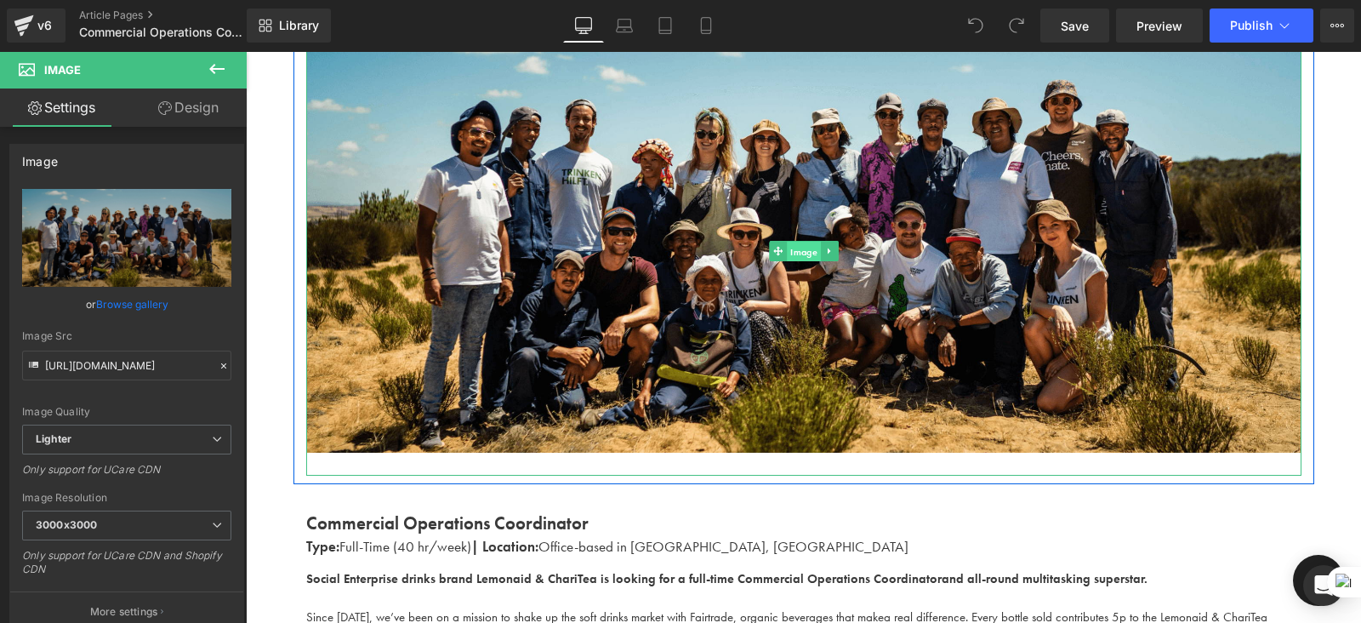
click at [795, 244] on span "Image" at bounding box center [804, 252] width 34 height 20
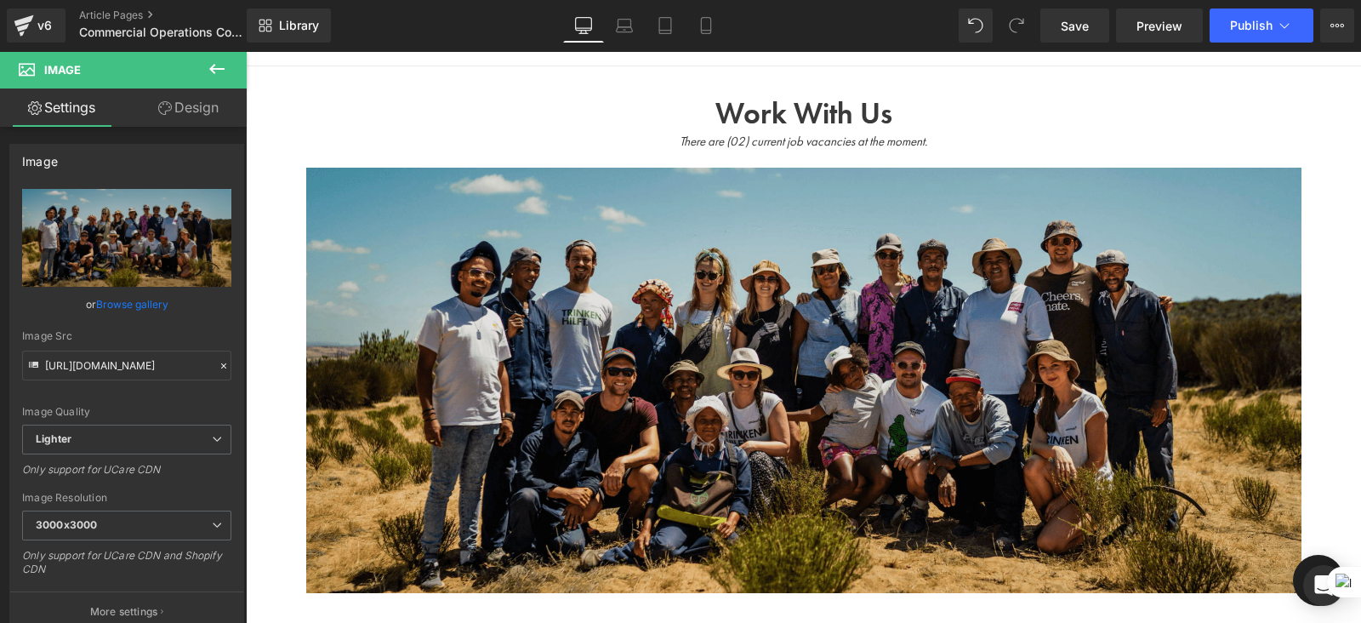
scroll to position [0, 0]
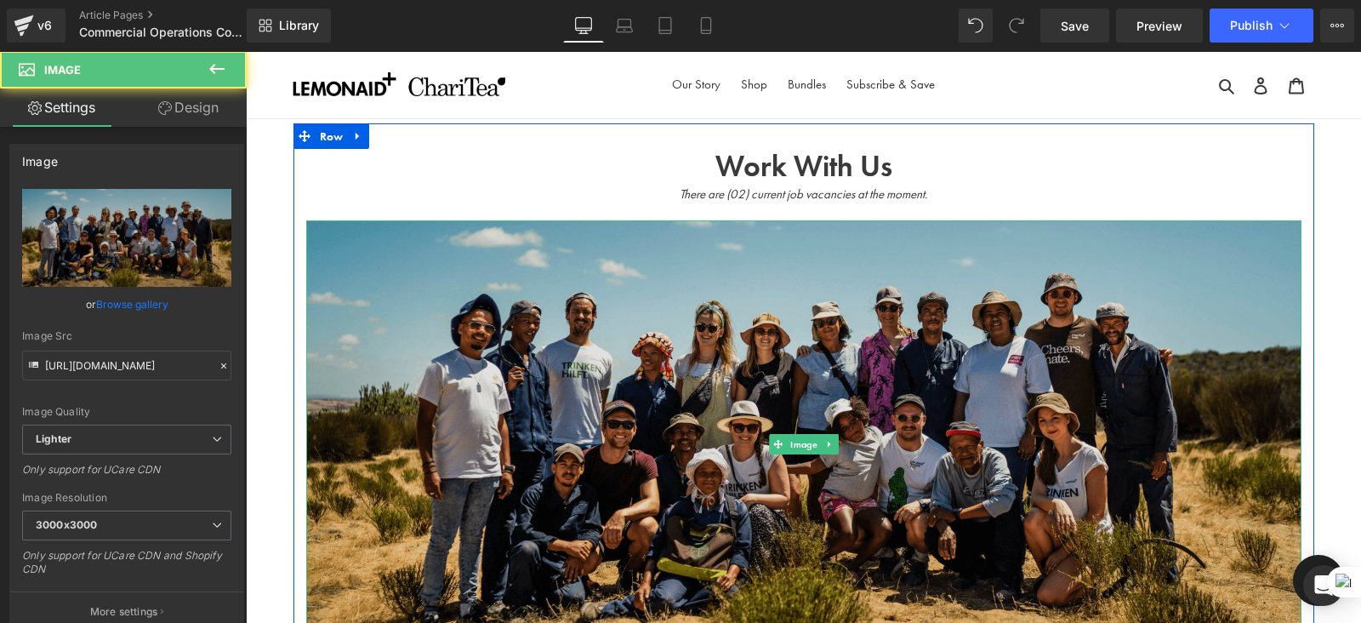
click at [734, 292] on img at bounding box center [804, 444] width 996 height 448
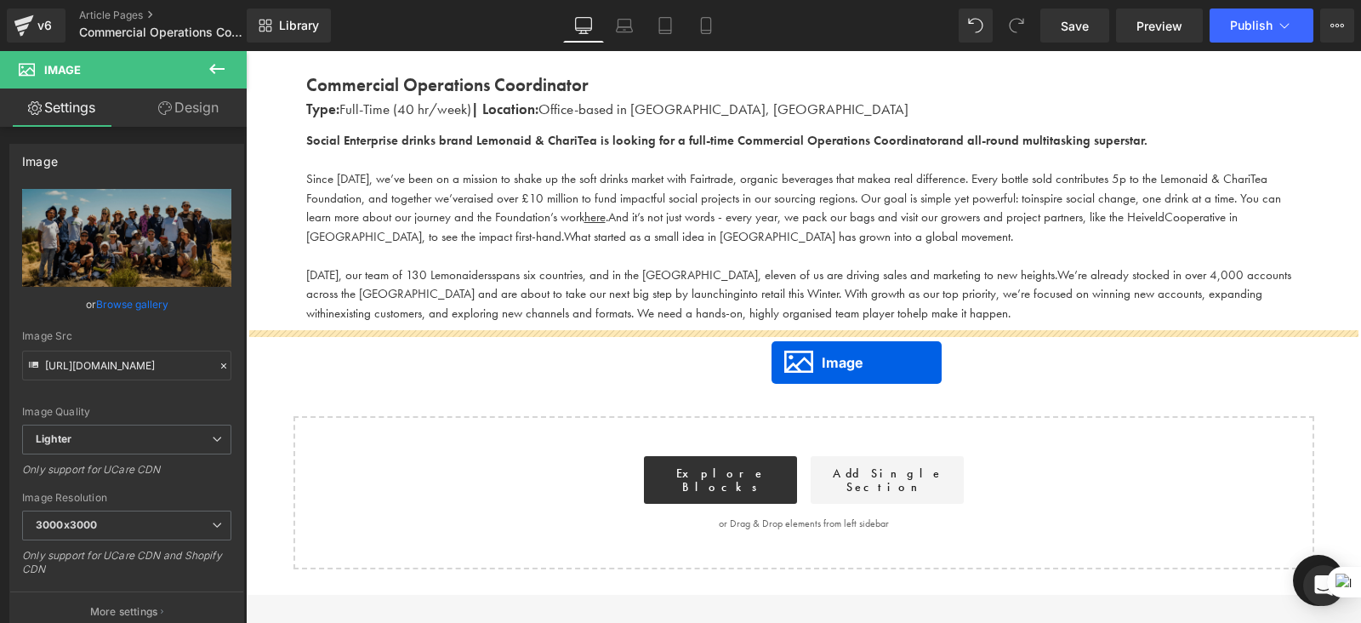
drag, startPoint x: 777, startPoint y: 223, endPoint x: 768, endPoint y: 359, distance: 136.5
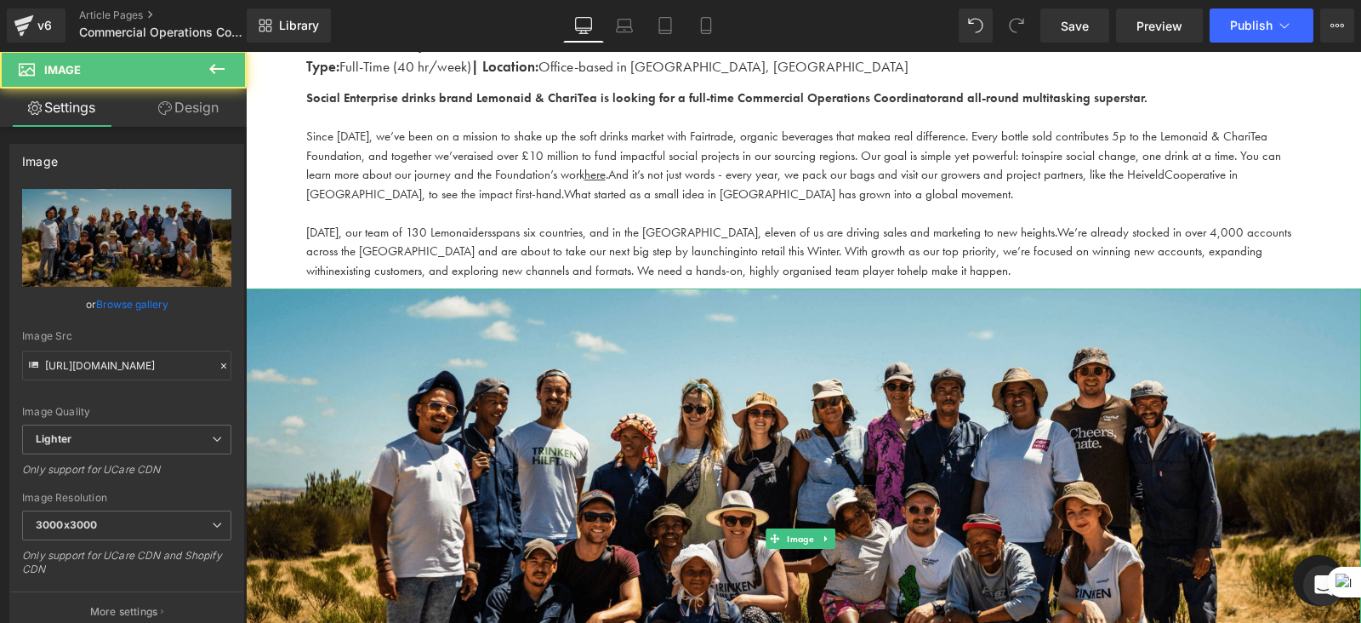
scroll to position [0, 0]
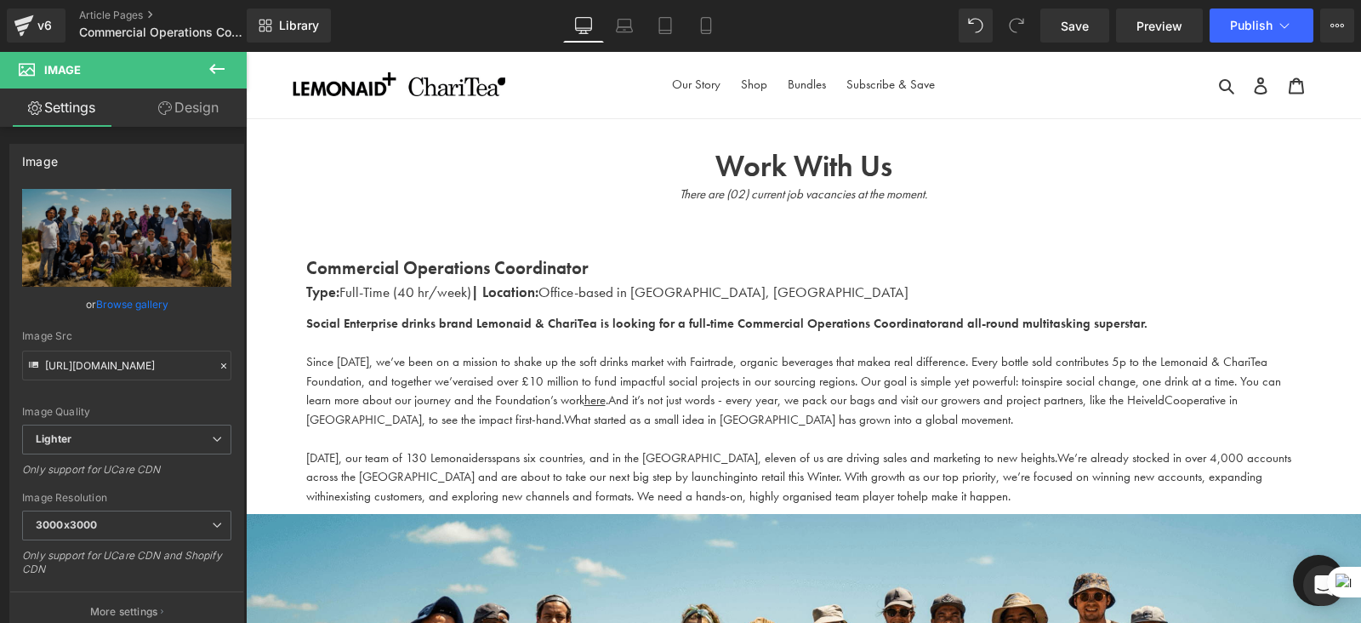
click at [204, 69] on button at bounding box center [217, 69] width 60 height 37
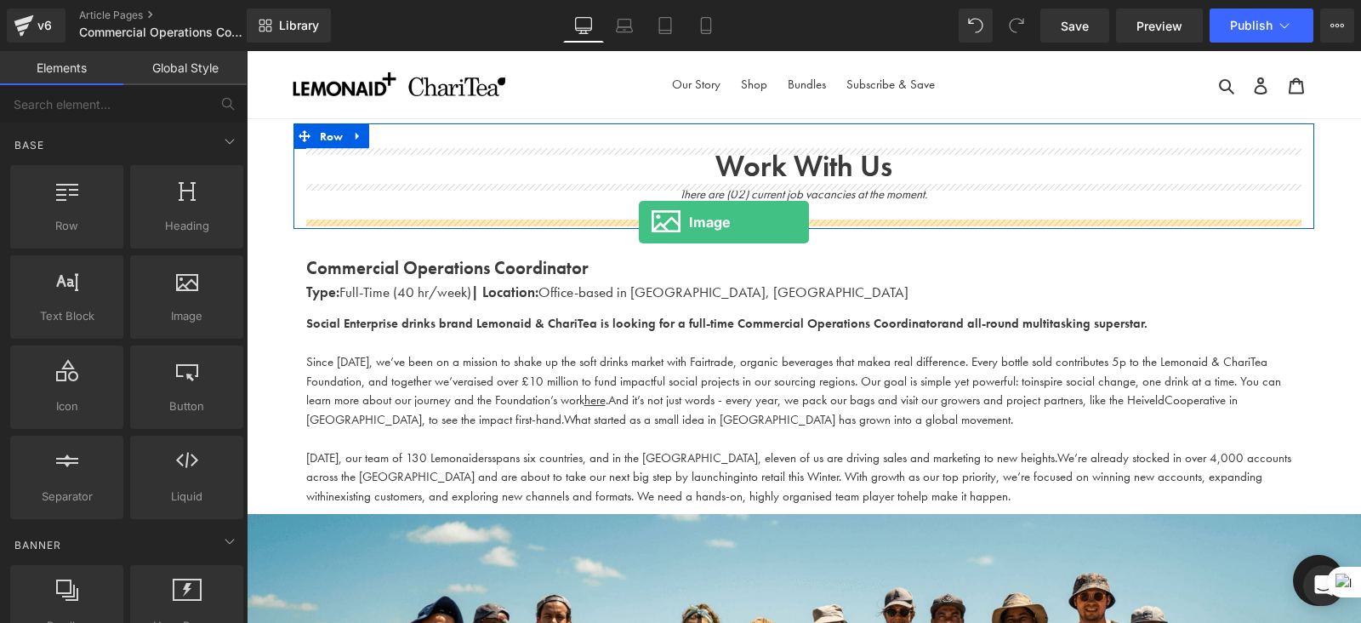
drag, startPoint x: 395, startPoint y: 363, endPoint x: 637, endPoint y: 223, distance: 280.2
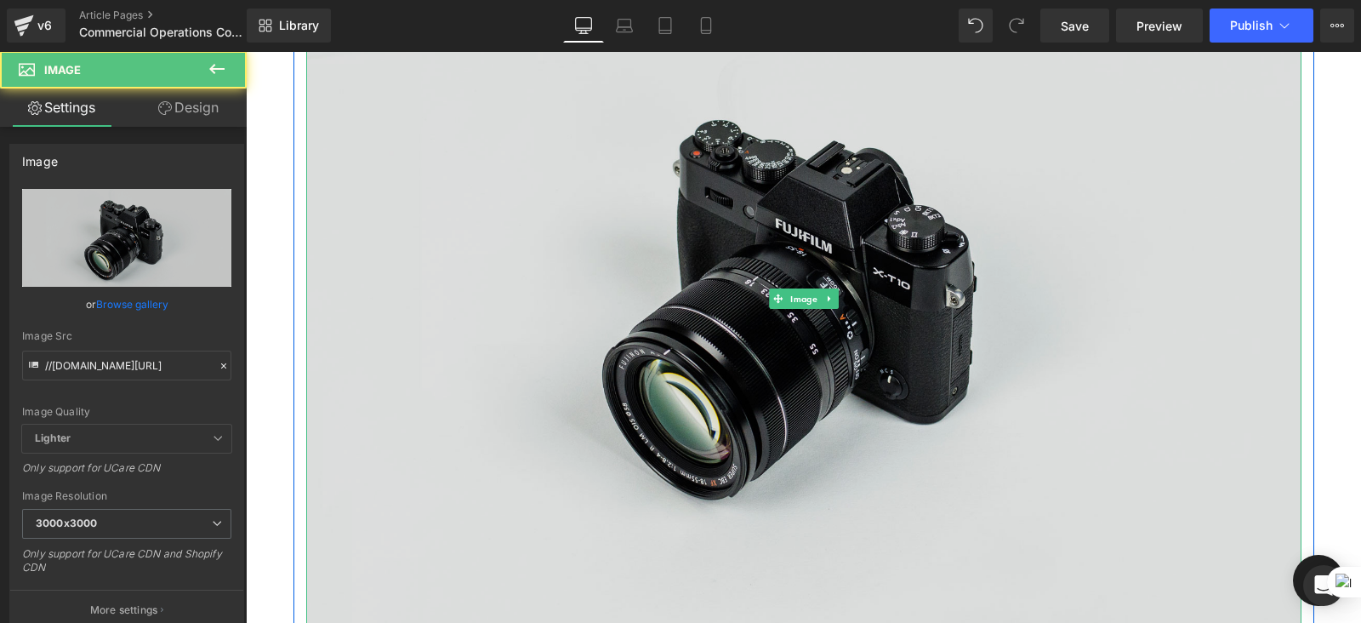
scroll to position [273, 0]
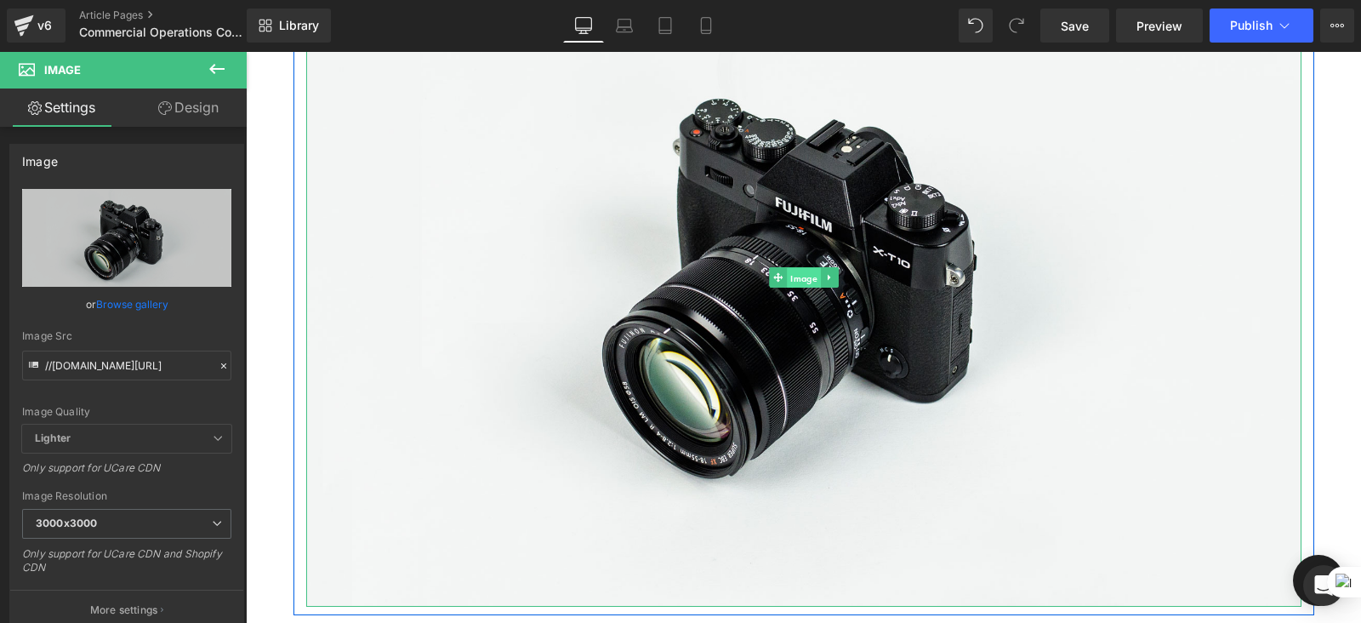
click at [808, 275] on span "Image" at bounding box center [804, 277] width 34 height 20
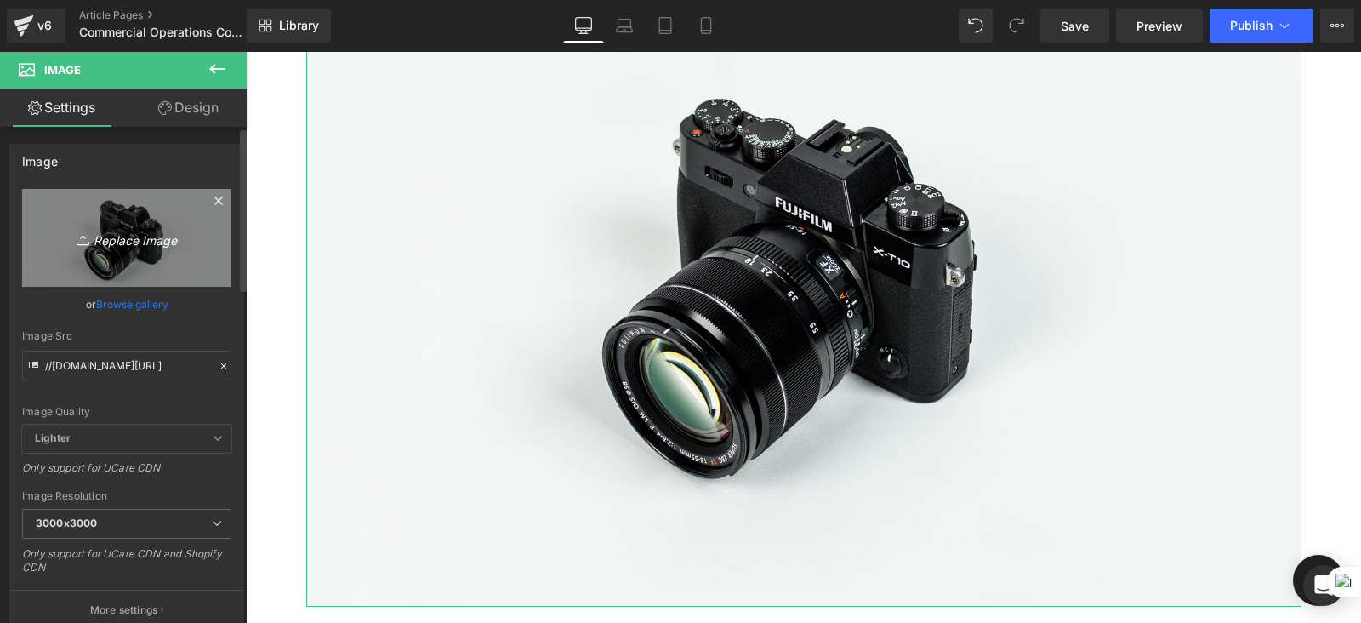
click at [129, 241] on icon "Replace Image" at bounding box center [127, 237] width 136 height 21
type input "C:\fakepath\Screenshot 2025-08-11 113803.png"
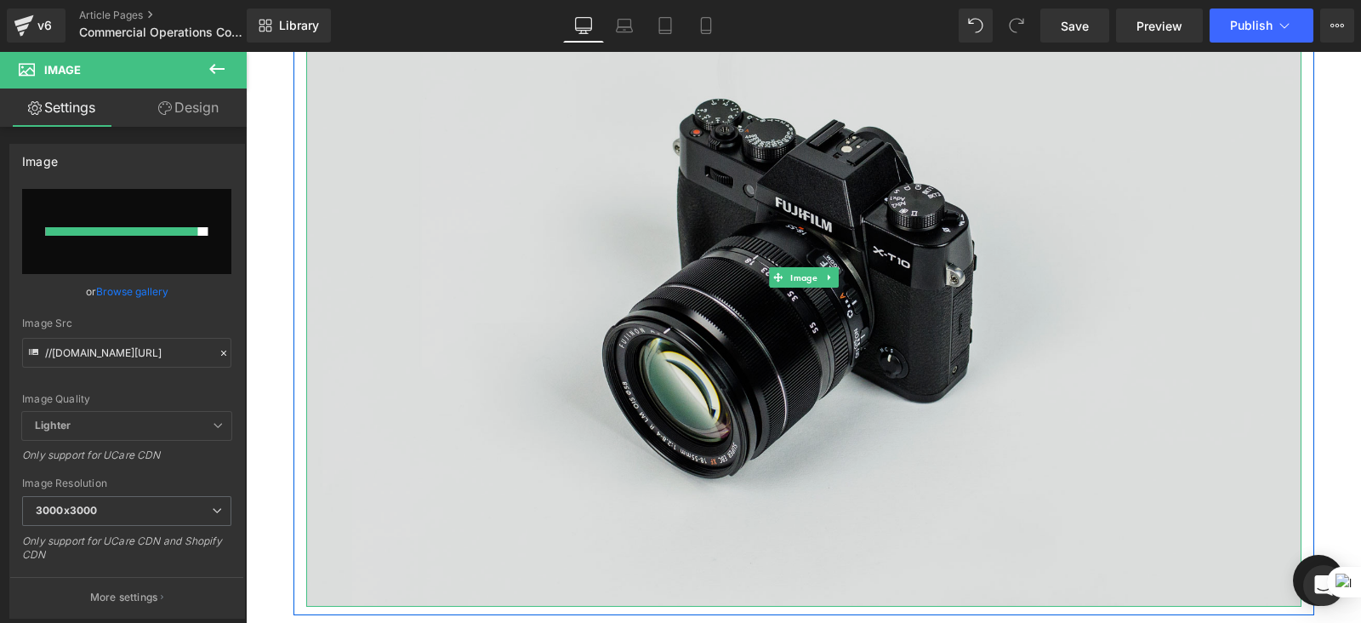
type input "https://ucarecdn.com/b306b9c2-c0cb-476e-a769-72438ab777c0/-/format/auto/-/previ…"
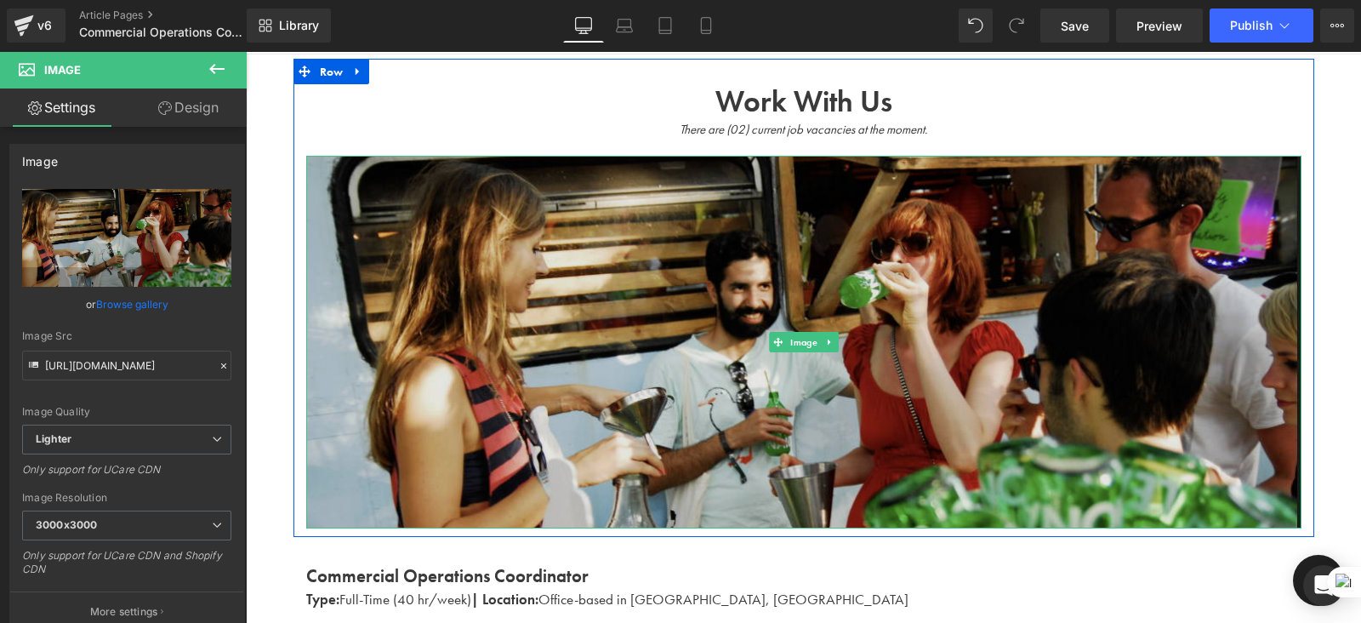
scroll to position [0, 0]
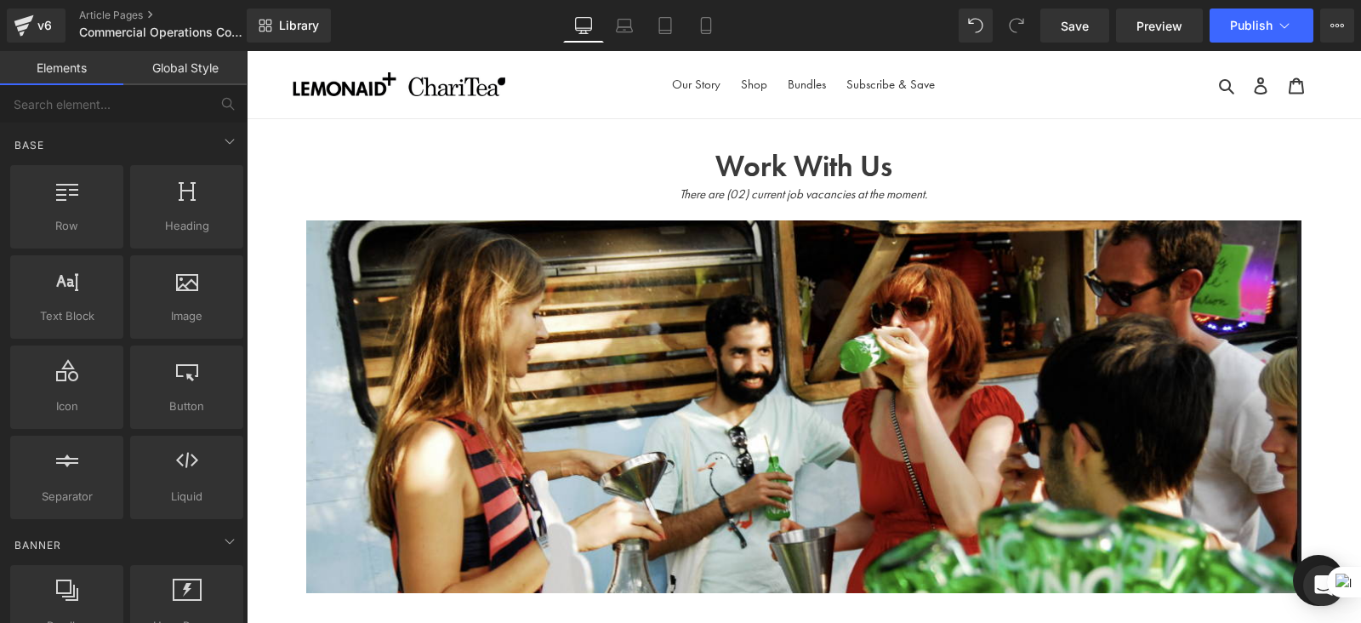
click at [997, 117] on nav "Our Story Shop Bundles Subscribe & Save" at bounding box center [803, 84] width 511 height 67
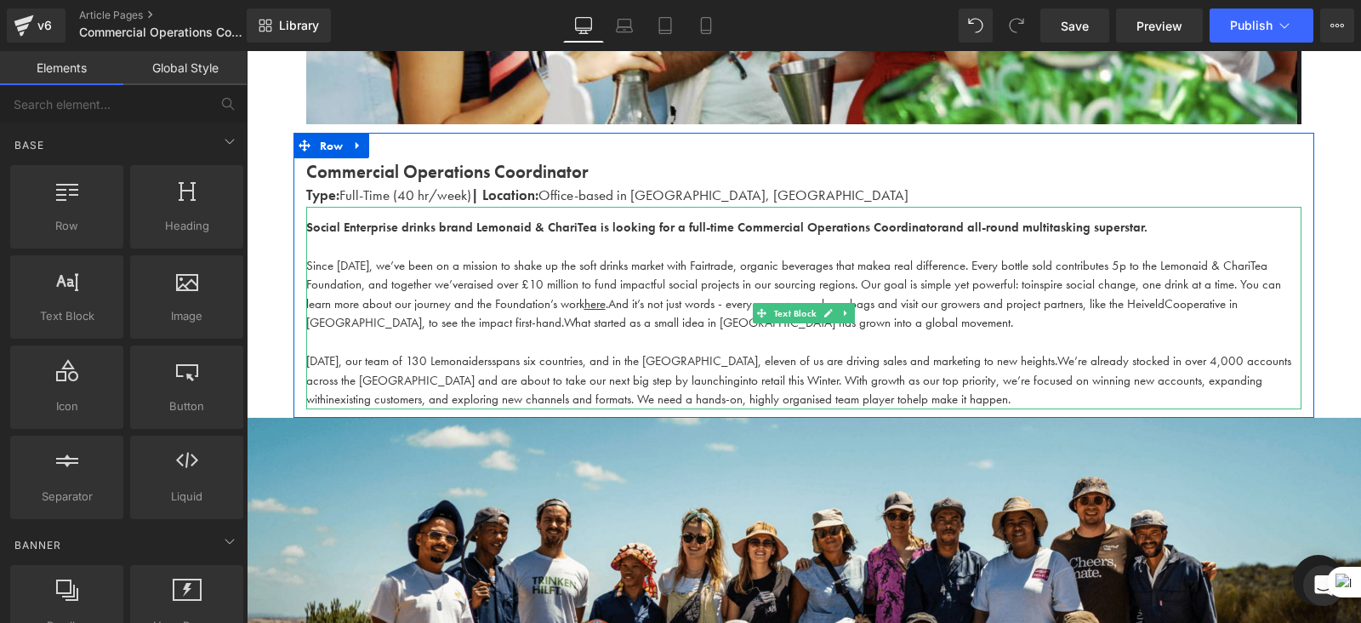
scroll to position [470, 0]
click at [648, 300] on span "And it’s not just words - every year, we pack our bags and visit our growers an…" at bounding box center [886, 302] width 556 height 17
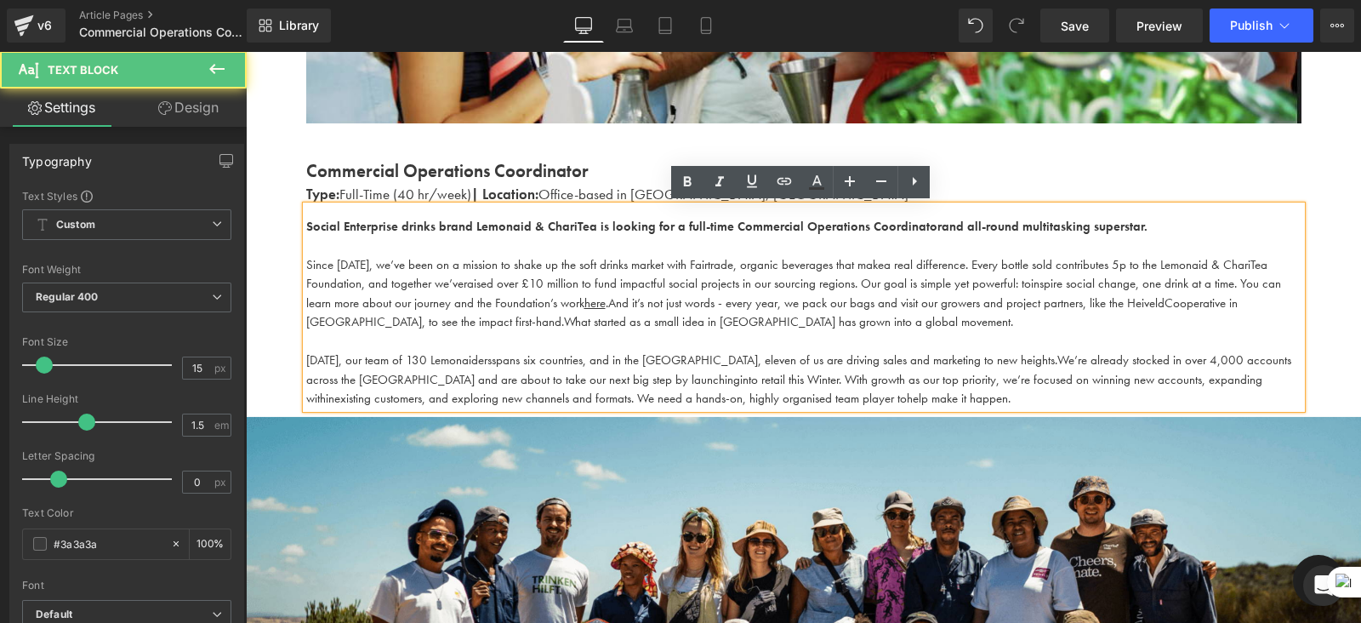
click at [827, 402] on p "[DATE], our team of 130 Lemonaiders spans six countries, and in the [GEOGRAPHIC…" at bounding box center [804, 380] width 996 height 58
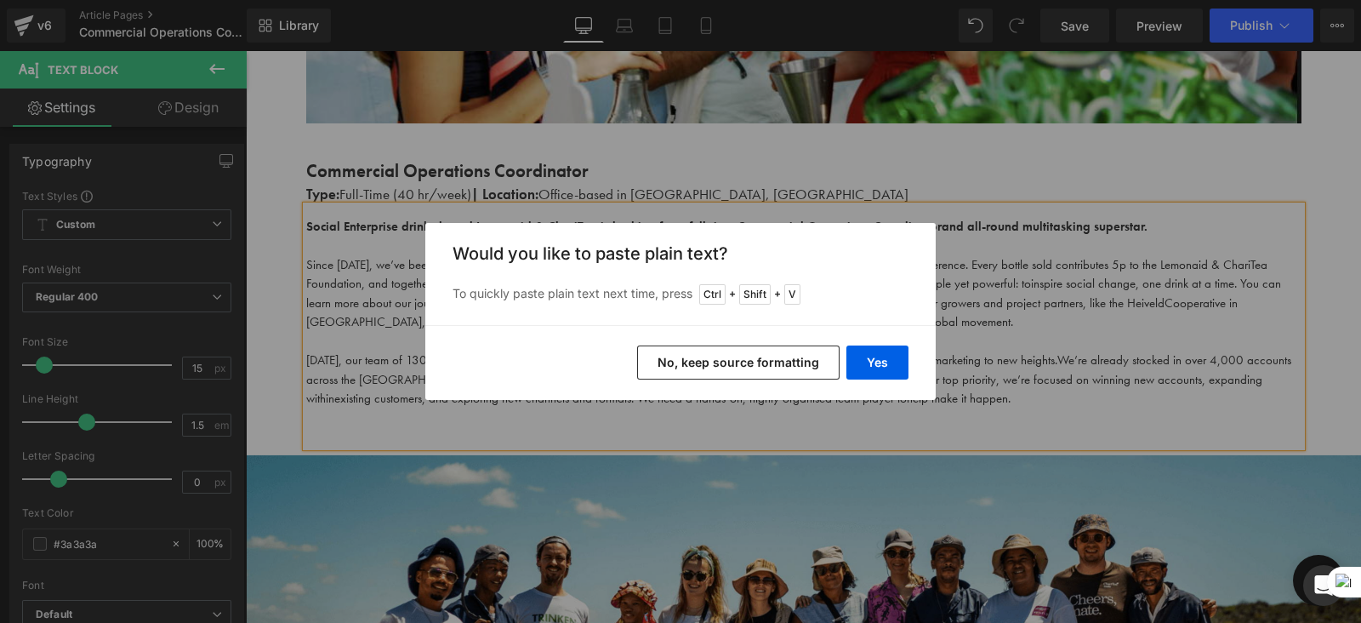
click at [825, 414] on div "Back to Library Insert Would you like to paste plain text? To quickly paste pla…" at bounding box center [680, 311] width 1361 height 623
click at [775, 363] on button "No, keep source formatting" at bounding box center [738, 362] width 203 height 34
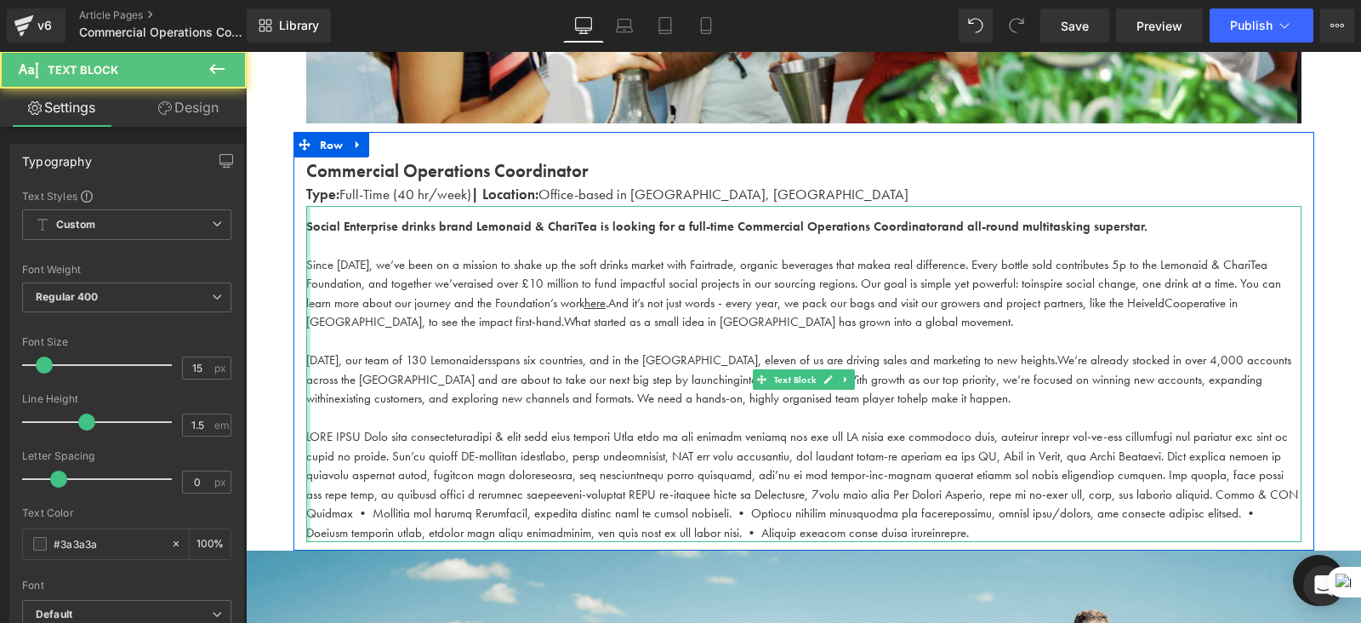
drag, startPoint x: 905, startPoint y: 534, endPoint x: 287, endPoint y: 422, distance: 628.6
click at [287, 422] on div "Work With Us Heading There are (02) current job vacancies at the moment. Text B…" at bounding box center [804, 492] width 1116 height 1593
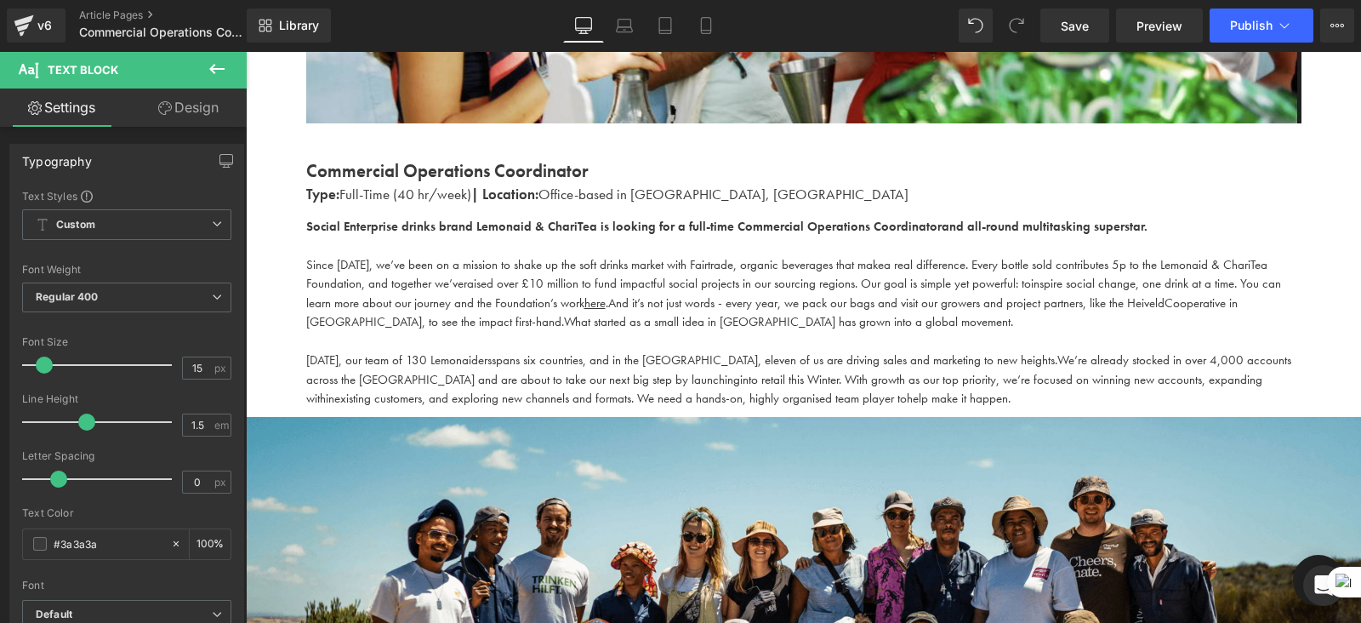
click at [218, 65] on icon at bounding box center [217, 69] width 20 height 20
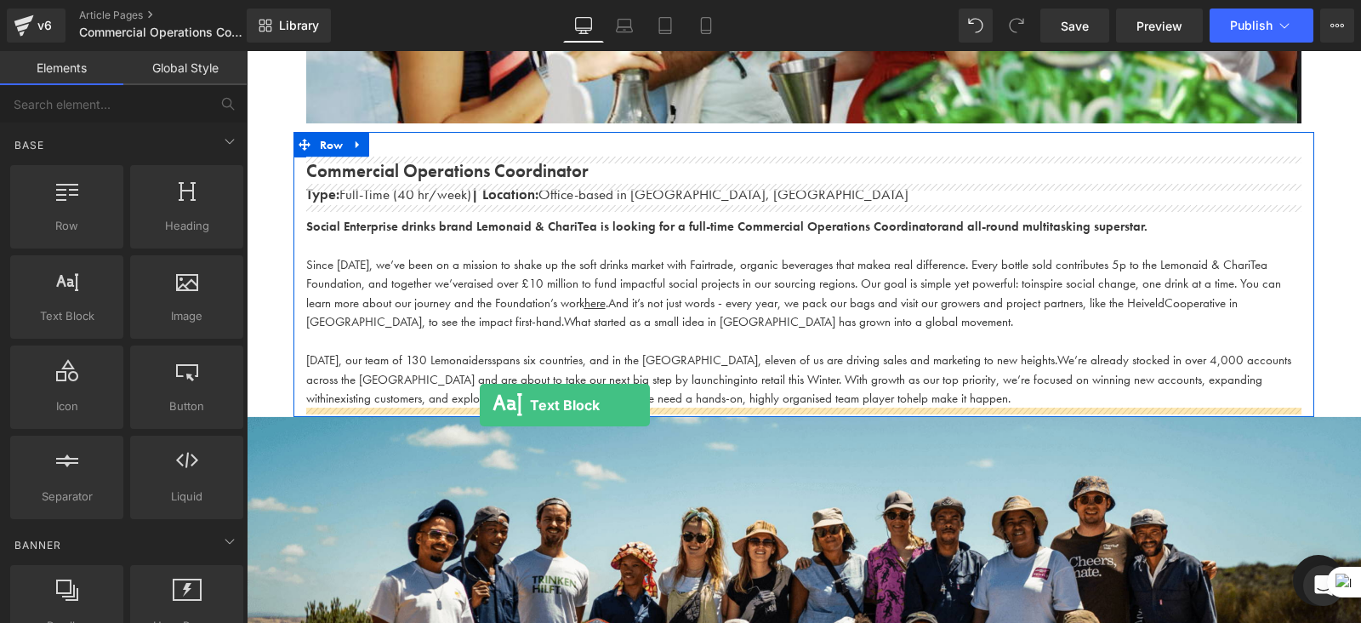
drag, startPoint x: 321, startPoint y: 356, endPoint x: 480, endPoint y: 405, distance: 166.6
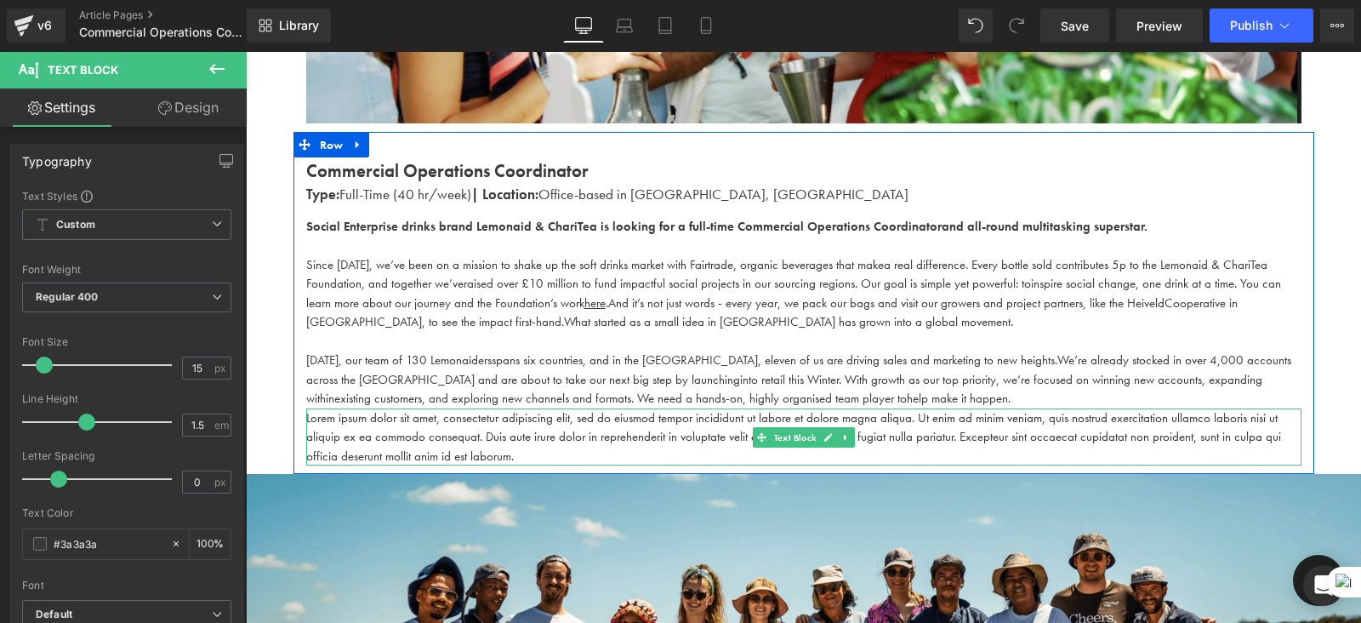
click at [540, 453] on p "Lorem ipsum dolor sit amet, consectetur adipiscing elit, sed do eiusmod tempor …" at bounding box center [804, 437] width 996 height 58
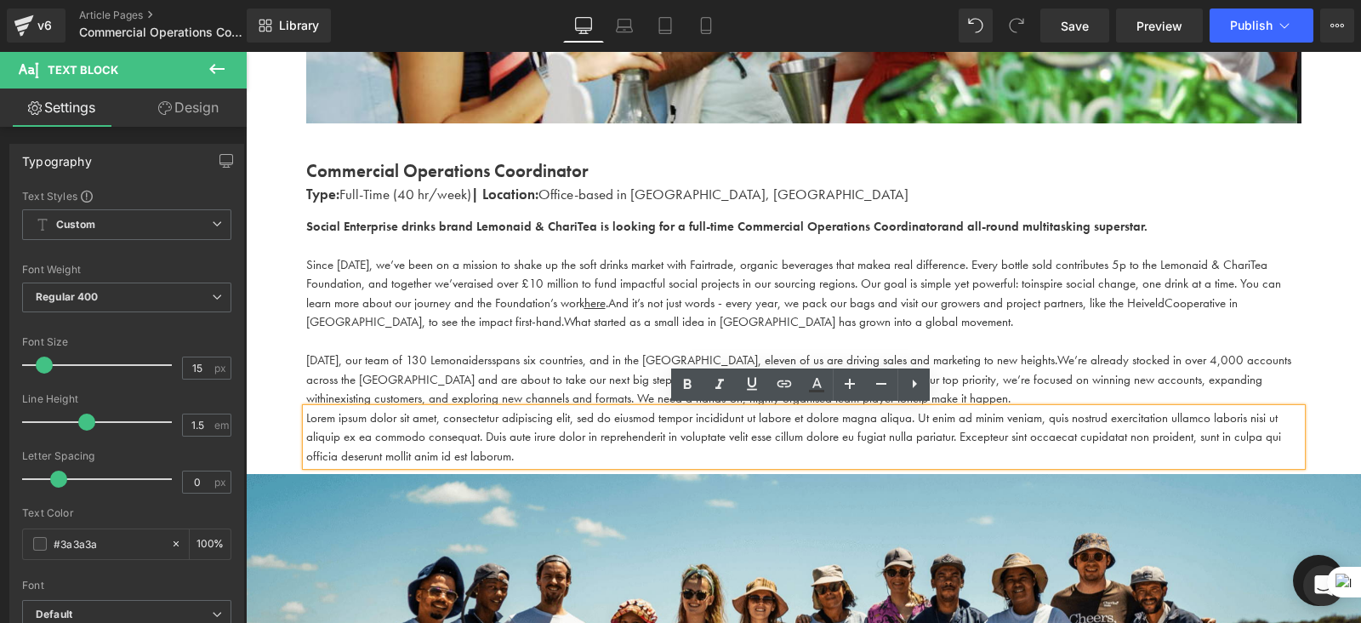
click at [631, 553] on div "Rendering Content" at bounding box center [681, 555] width 105 height 19
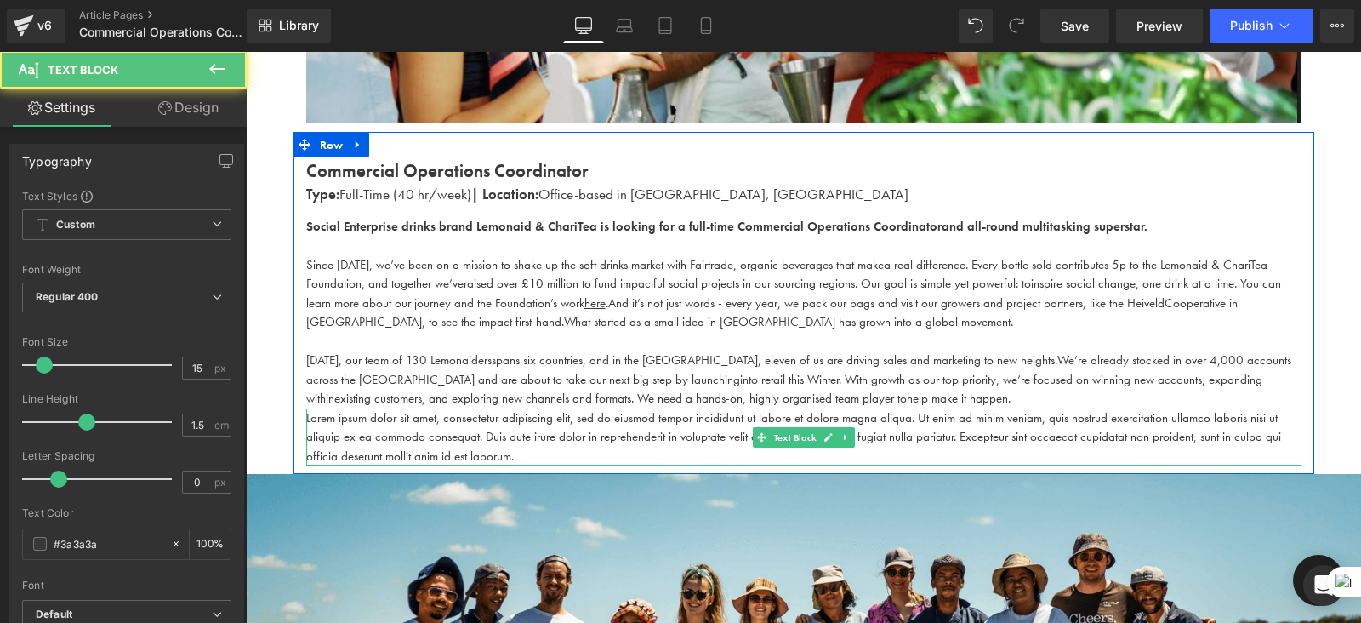
drag, startPoint x: 654, startPoint y: 411, endPoint x: 651, endPoint y: 420, distance: 10.0
click at [651, 420] on p "Lorem ipsum dolor sit amet, consectetur adipiscing elit, sed do eiusmod tempor …" at bounding box center [804, 437] width 996 height 58
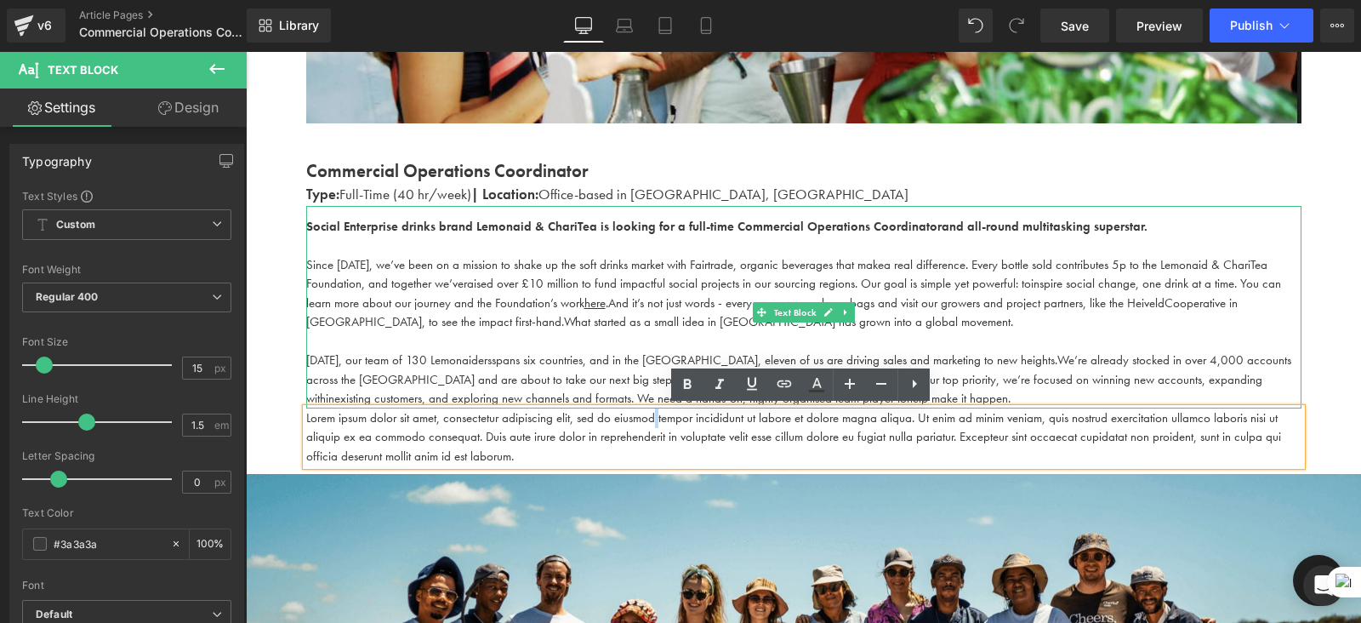
click at [651, 338] on p at bounding box center [804, 342] width 996 height 20
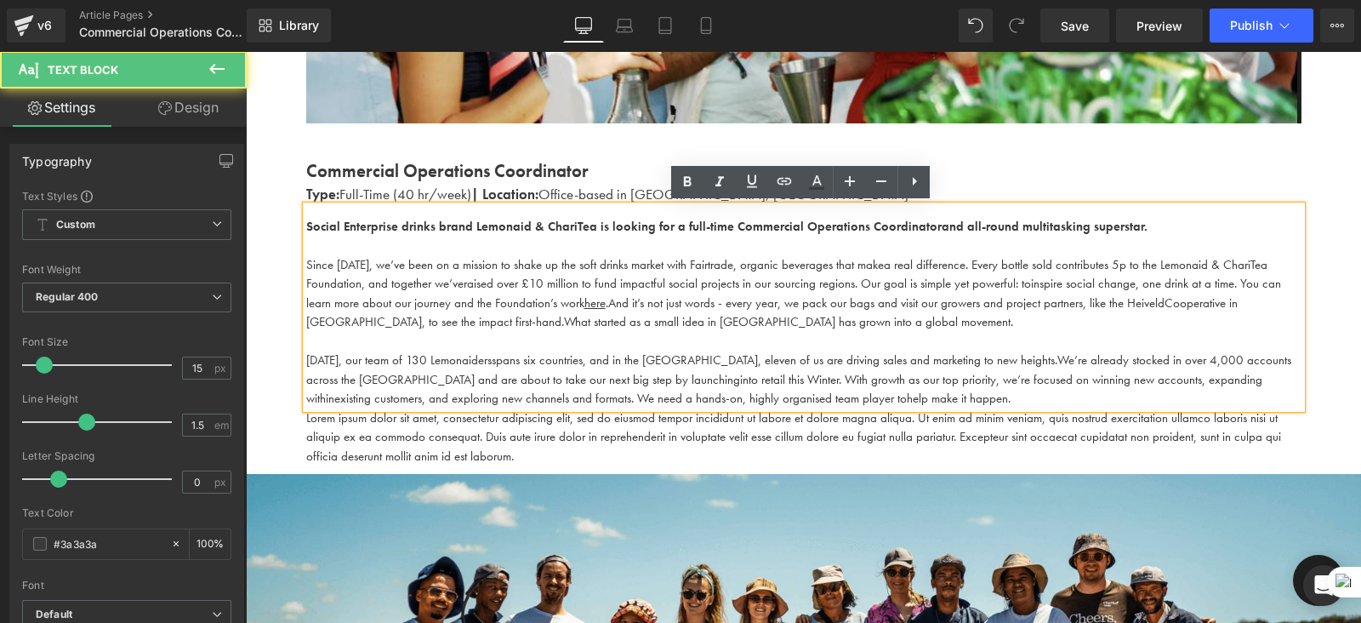
click at [666, 562] on div "Rendering Content" at bounding box center [681, 555] width 105 height 19
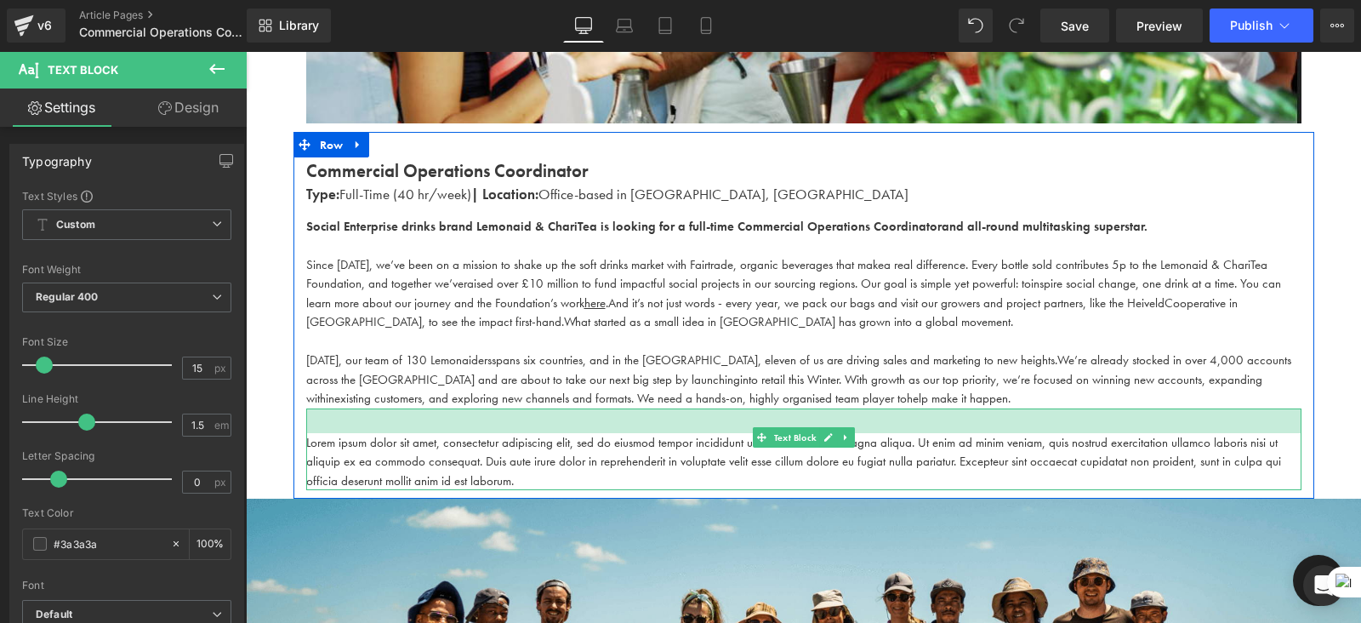
drag, startPoint x: 644, startPoint y: 411, endPoint x: 644, endPoint y: 436, distance: 24.7
click at [644, 436] on div "Lorem ipsum dolor sit amet, consectetur adipiscing elit, sed do eiusmod tempor …" at bounding box center [804, 449] width 996 height 83
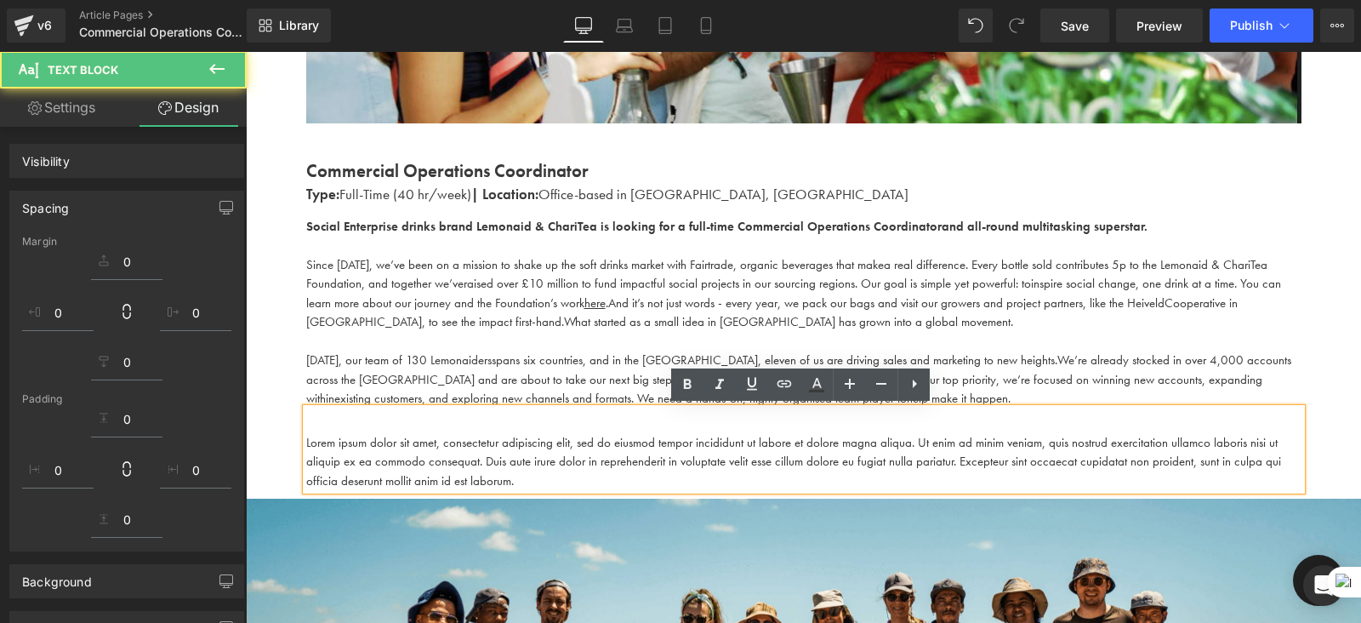
click at [541, 479] on p "Lorem ipsum dolor sit amet, consectetur adipiscing elit, sed do eiusmod tempor …" at bounding box center [804, 462] width 996 height 58
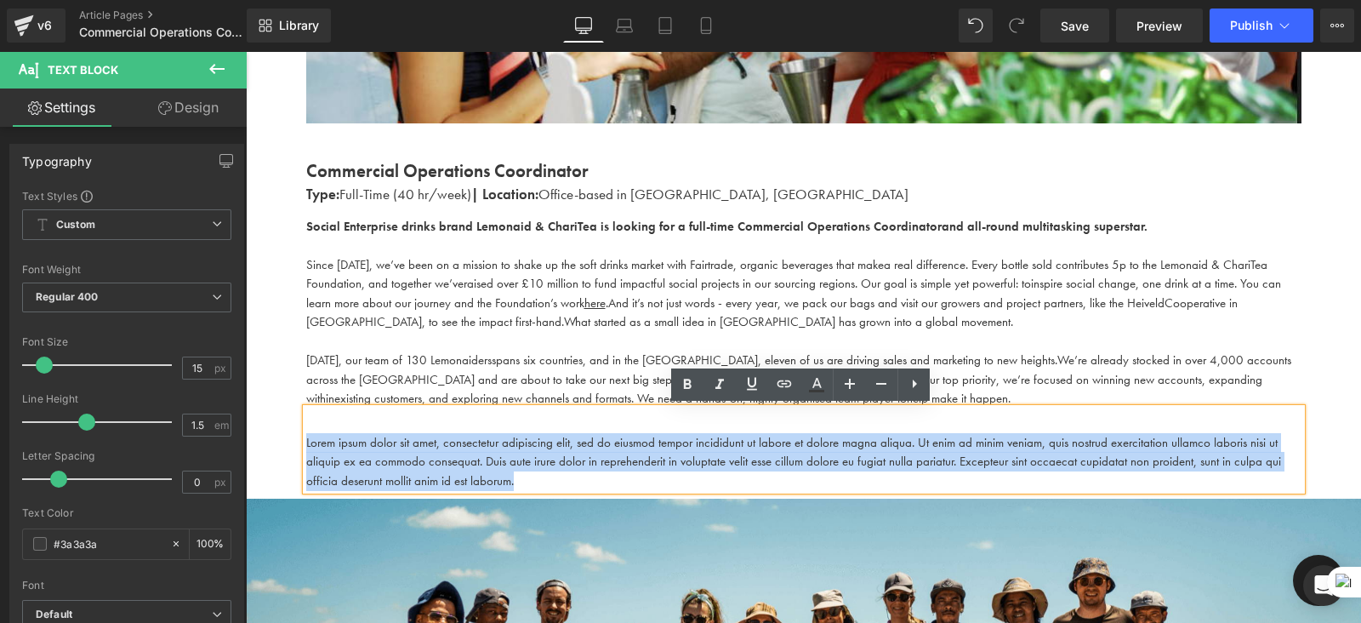
drag, startPoint x: 522, startPoint y: 478, endPoint x: 280, endPoint y: 431, distance: 246.2
click at [280, 431] on div "Work With Us Heading There are (02) current job vacancies at the moment. Text B…" at bounding box center [804, 466] width 1116 height 1541
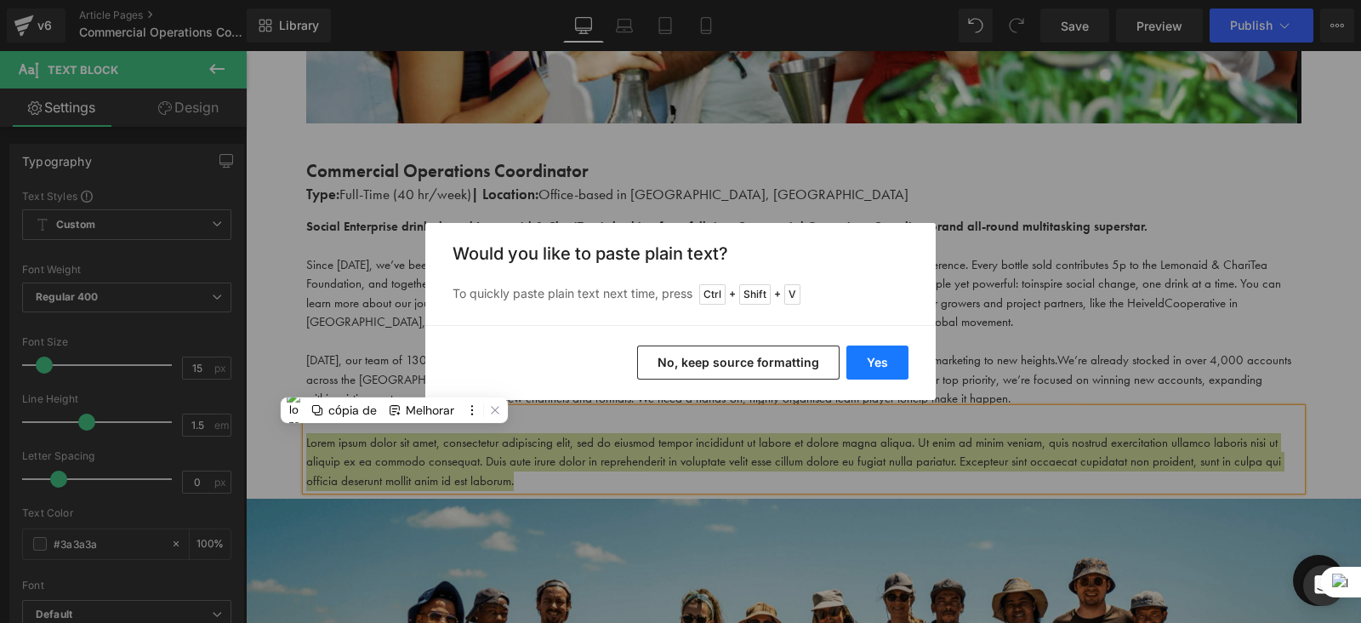
click at [865, 355] on button "Yes" at bounding box center [878, 362] width 62 height 34
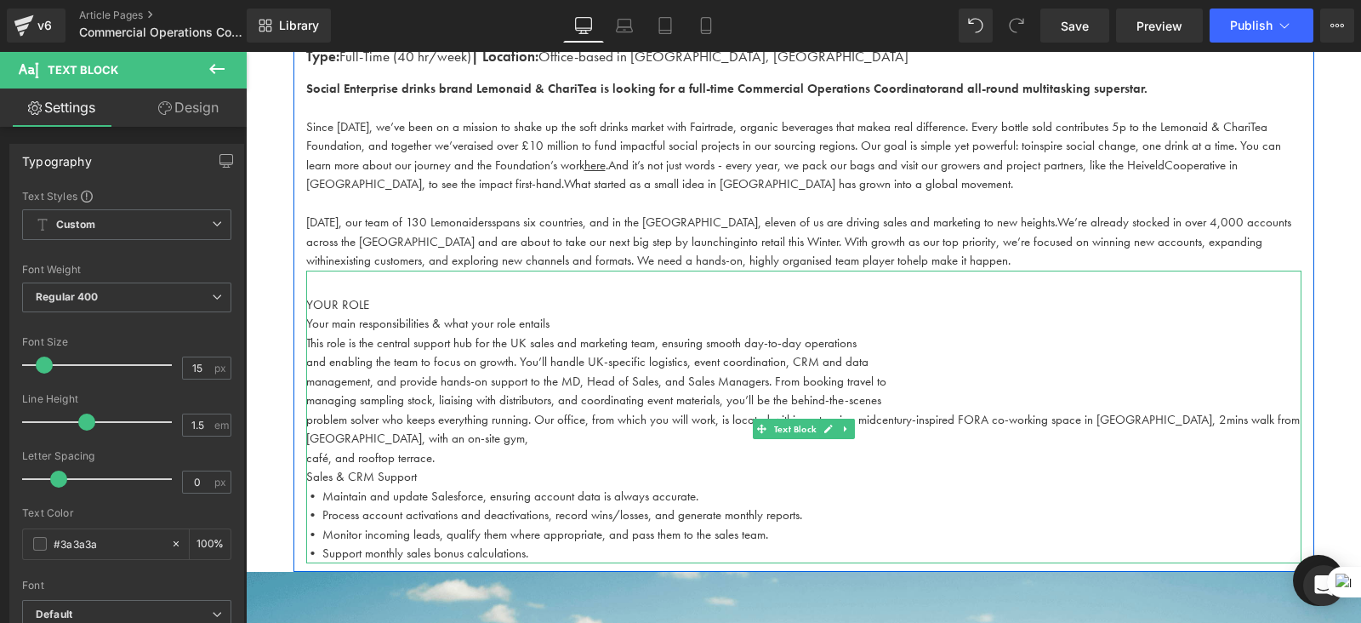
scroll to position [608, 0]
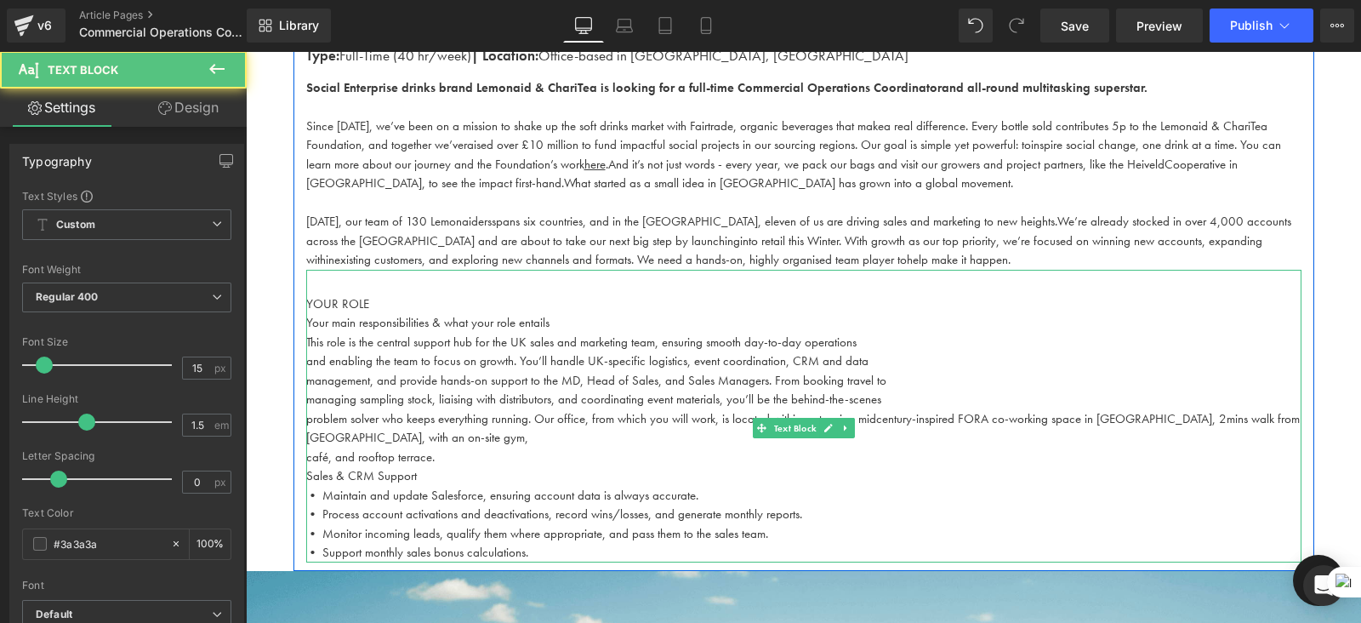
click at [368, 300] on p "YOUR ROLE" at bounding box center [804, 304] width 996 height 20
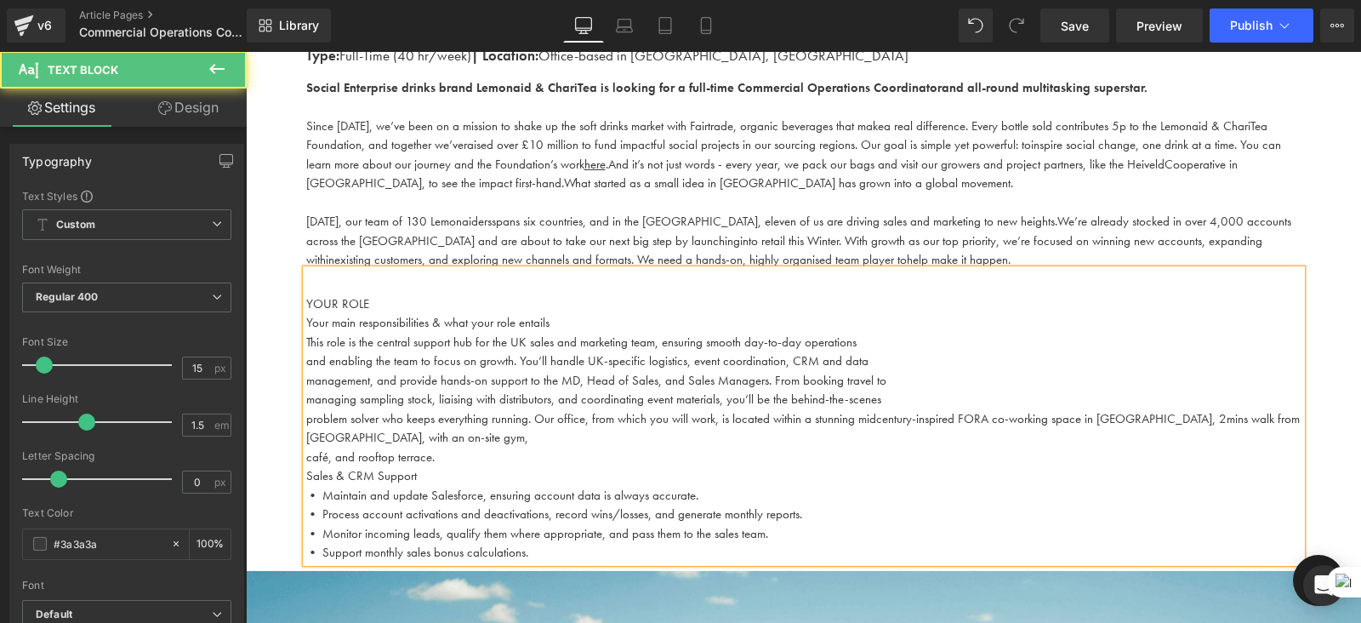
click at [732, 453] on p "café, and rooftop terrace." at bounding box center [804, 458] width 996 height 20
click at [601, 147] on span "raised over £10 million to fund impactful social projects in our sourcing regio…" at bounding box center [748, 144] width 568 height 17
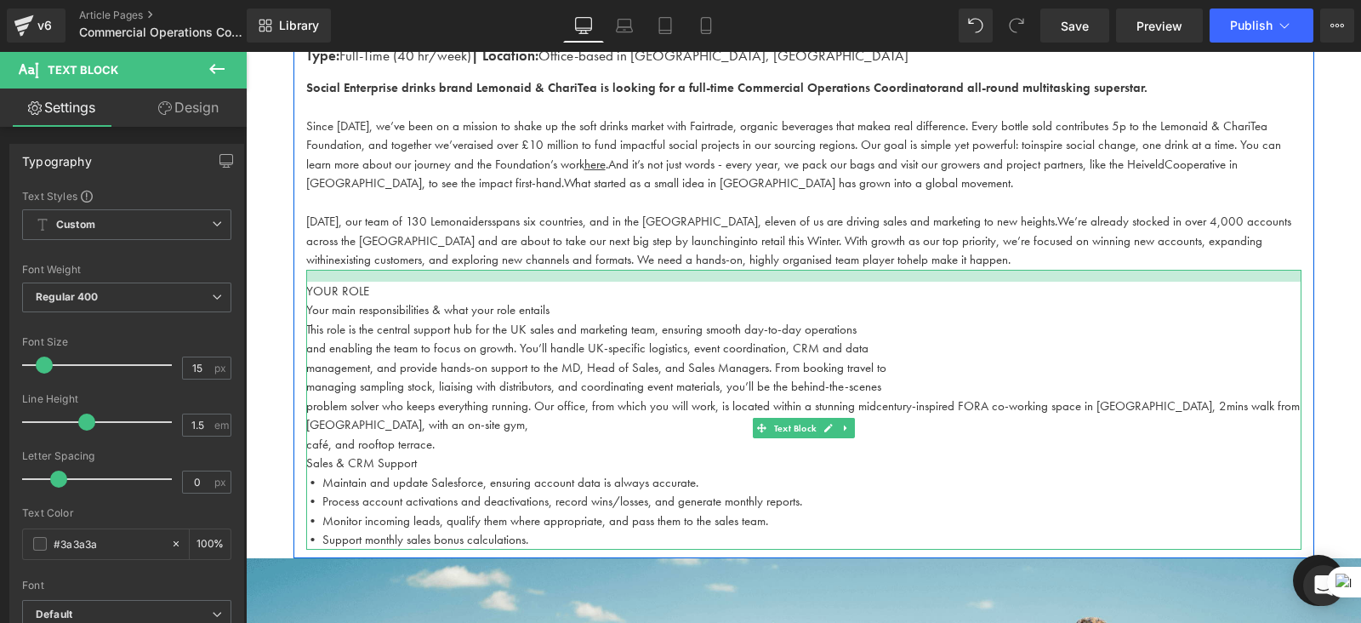
drag, startPoint x: 698, startPoint y: 277, endPoint x: 697, endPoint y: 265, distance: 11.9
click at [697, 265] on div "Commercial Operations Coordinator Text Block Type: Full-Time (40 hr/week) | Loc…" at bounding box center [804, 284] width 1021 height 531
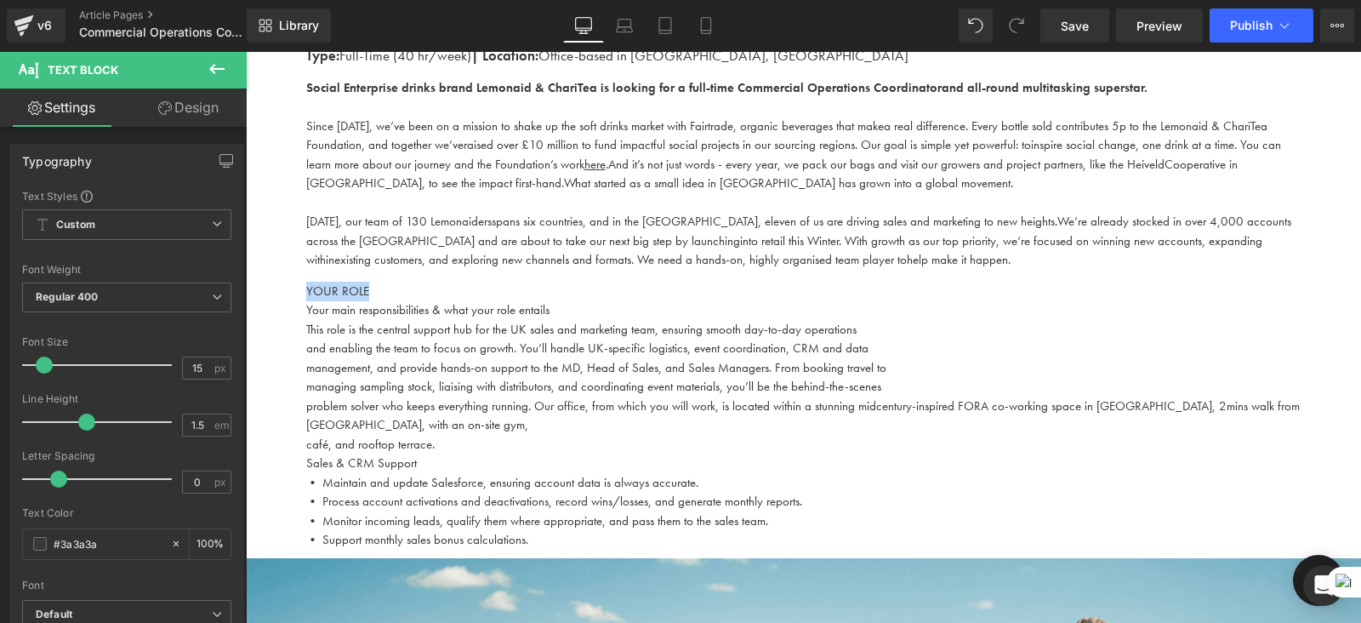
drag, startPoint x: 374, startPoint y: 292, endPoint x: 288, endPoint y: 288, distance: 85.2
click at [288, 288] on div "Work With Us Heading There are (02) current job vacancies at the moment. Text B…" at bounding box center [804, 427] width 1116 height 1739
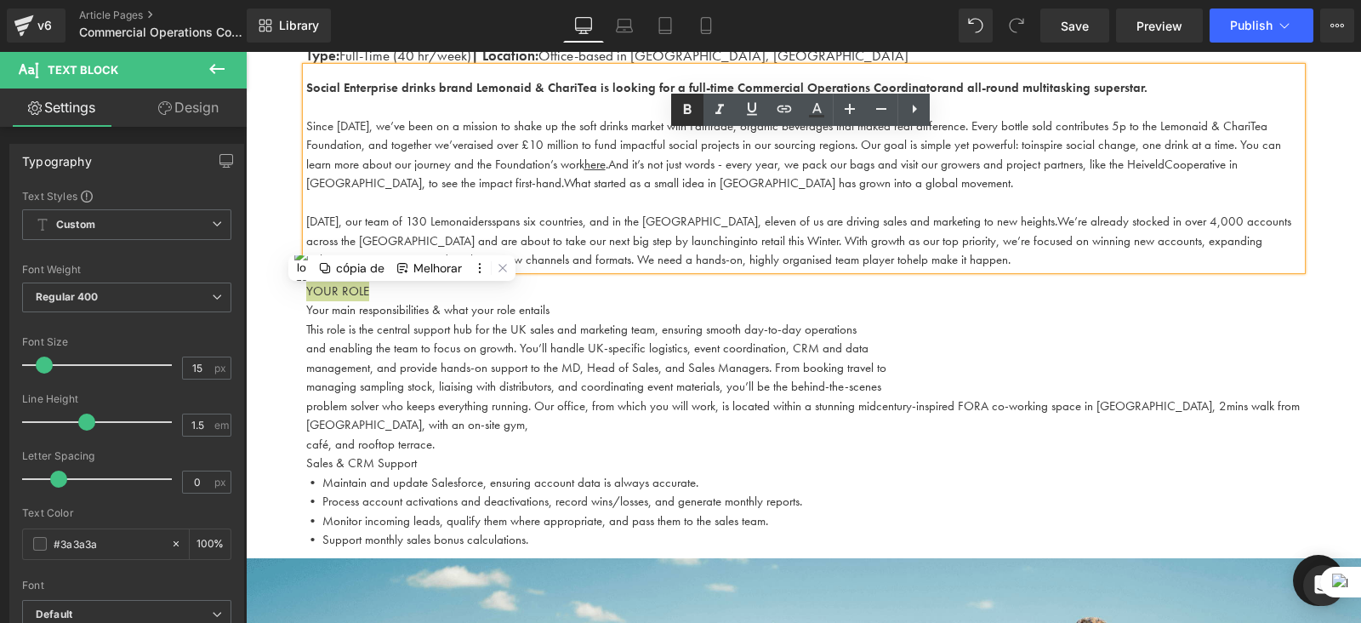
click at [688, 108] on icon at bounding box center [688, 109] width 8 height 10
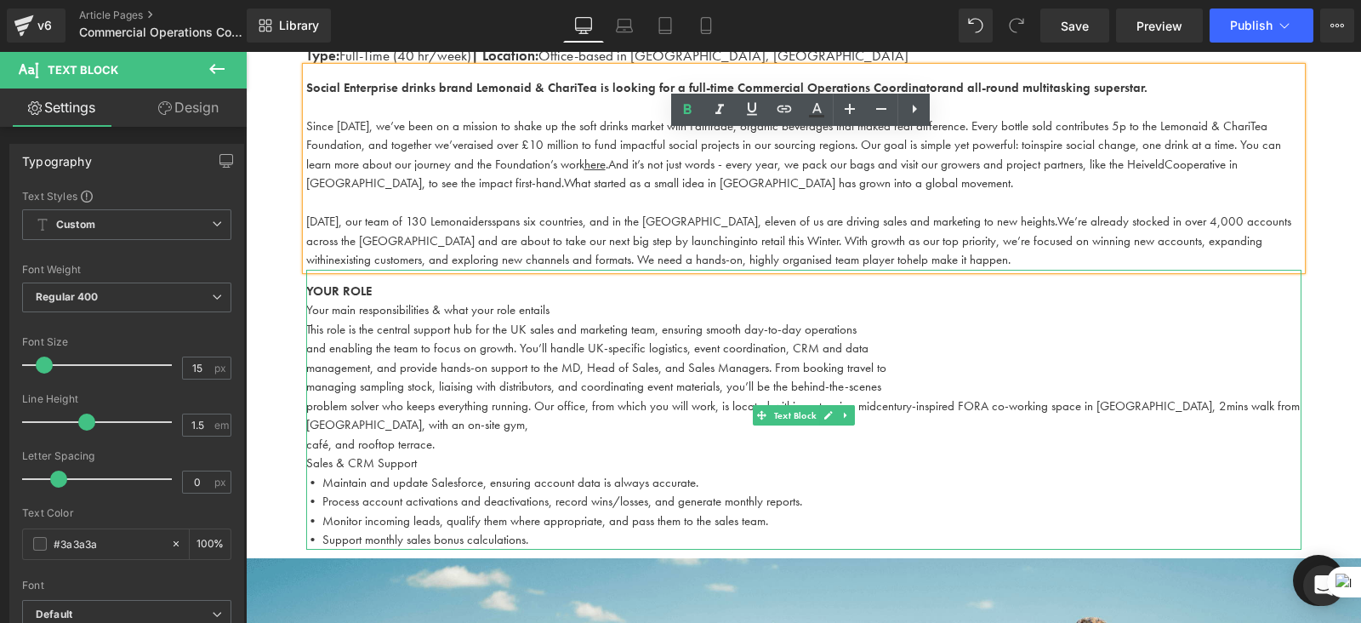
click at [458, 433] on p "problem solver who keeps everything running. Our office, from which you will wo…" at bounding box center [804, 416] width 996 height 38
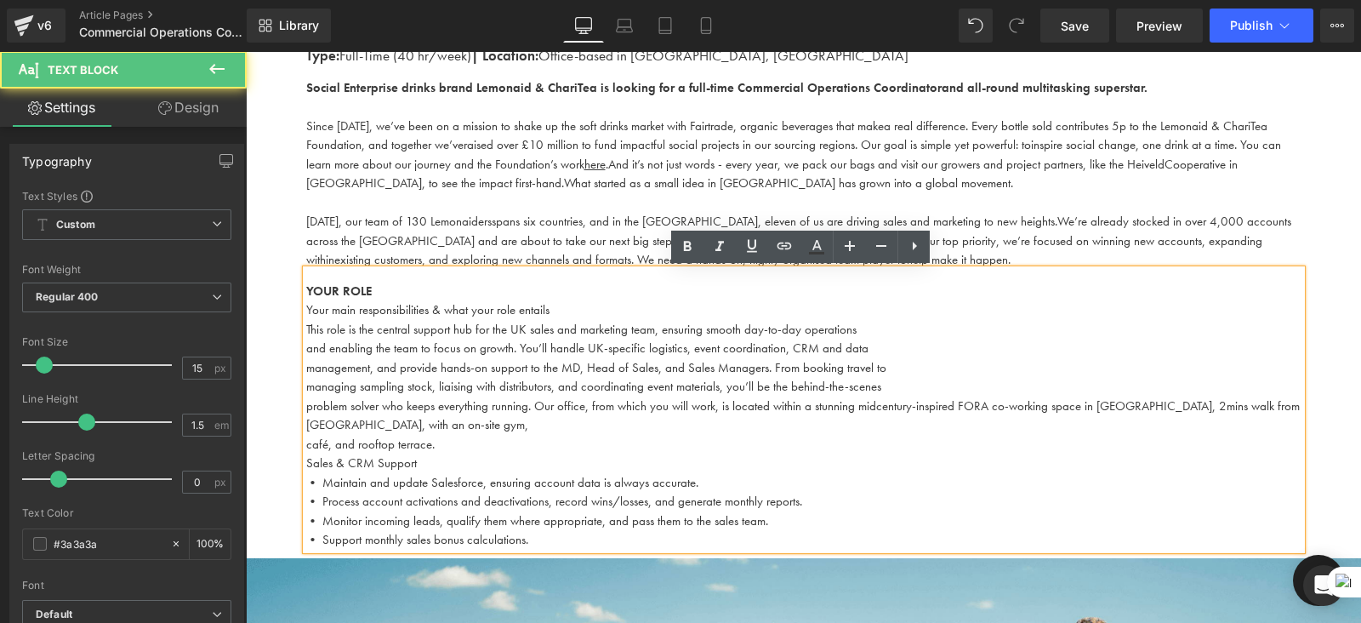
click at [561, 309] on p "Your main responsibilities & what your role entails" at bounding box center [804, 310] width 996 height 20
drag, startPoint x: 568, startPoint y: 319, endPoint x: 457, endPoint y: 311, distance: 110.9
click at [457, 311] on div "YOUR ROLE Your main responsibilities & what your role entails This role is the…" at bounding box center [804, 410] width 996 height 280
click at [594, 326] on p "This role is the central support hub for the UK sales and marketing team, ensur…" at bounding box center [804, 330] width 996 height 20
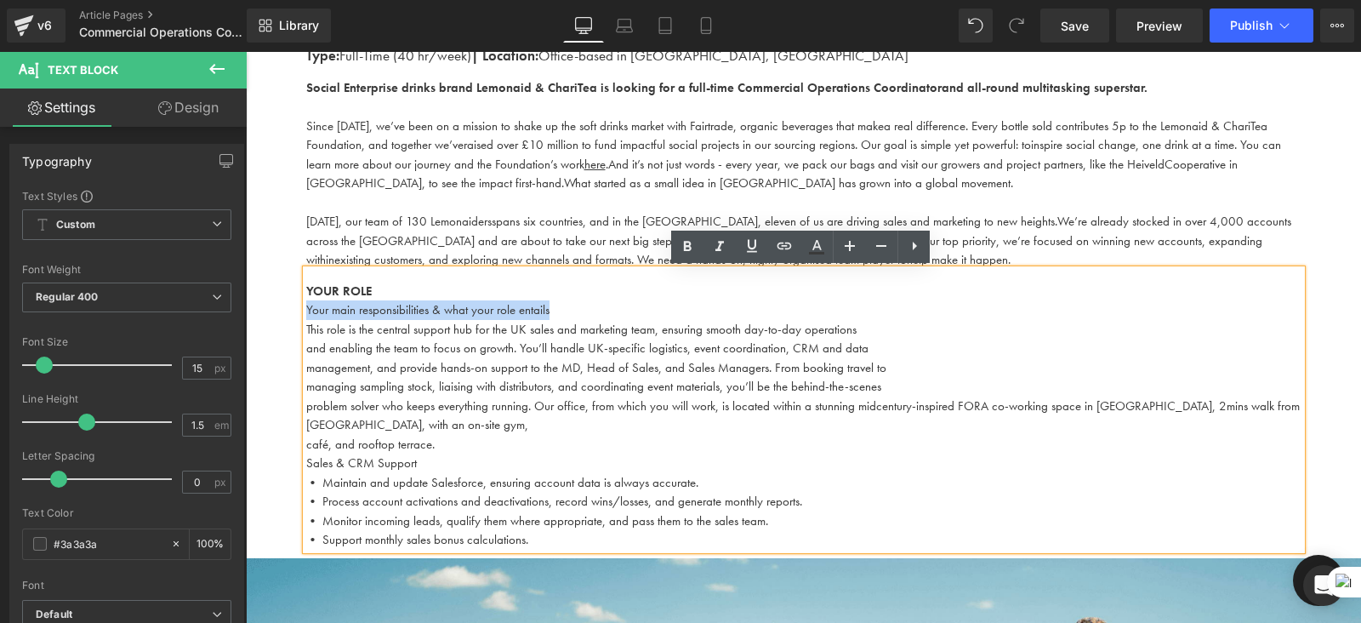
drag, startPoint x: 557, startPoint y: 308, endPoint x: 293, endPoint y: 307, distance: 264.6
click at [294, 307] on div "Commercial Operations Coordinator Text Block Type: Full-Time (40 hr/week) | Loc…" at bounding box center [804, 284] width 1021 height 531
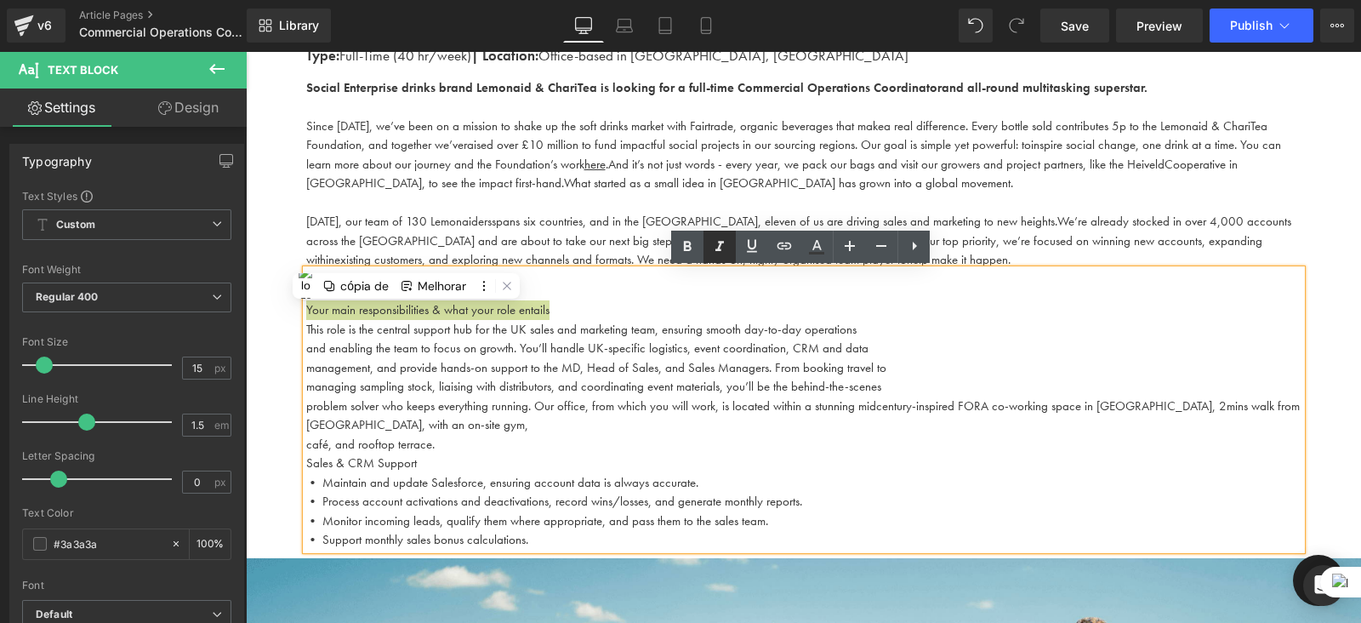
click at [724, 248] on icon at bounding box center [720, 247] width 20 height 20
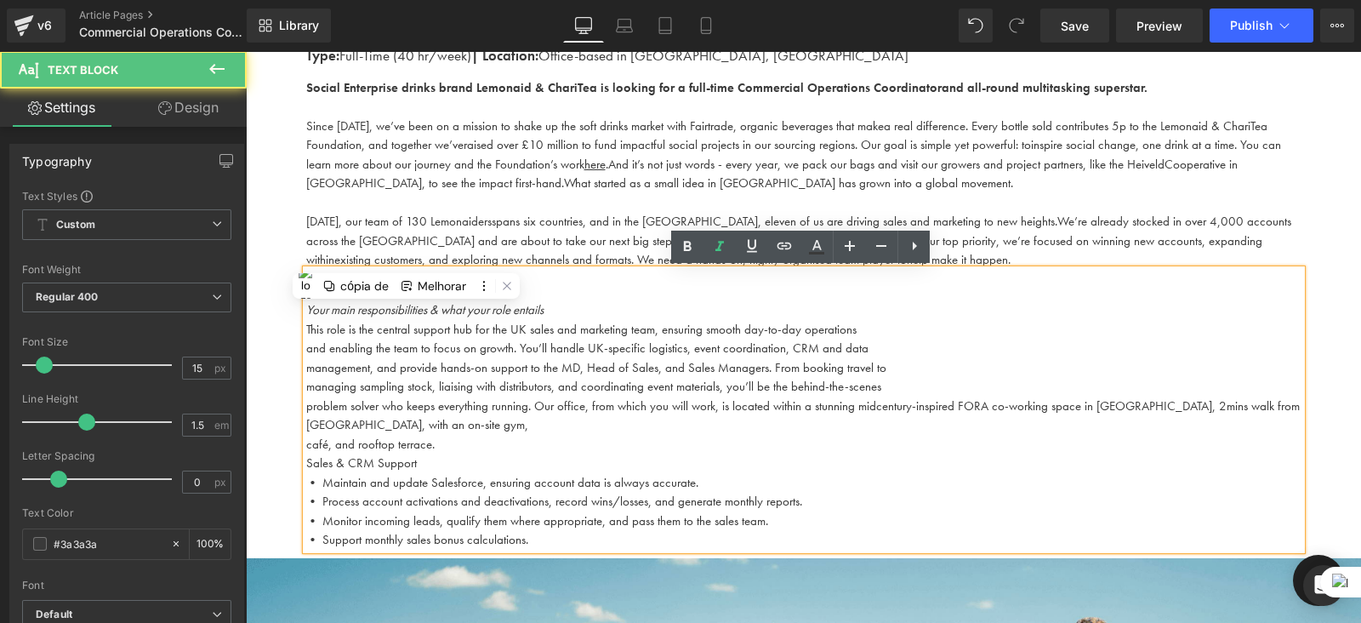
click at [557, 316] on p "Your main responsibilities & what your role entails" at bounding box center [804, 310] width 996 height 20
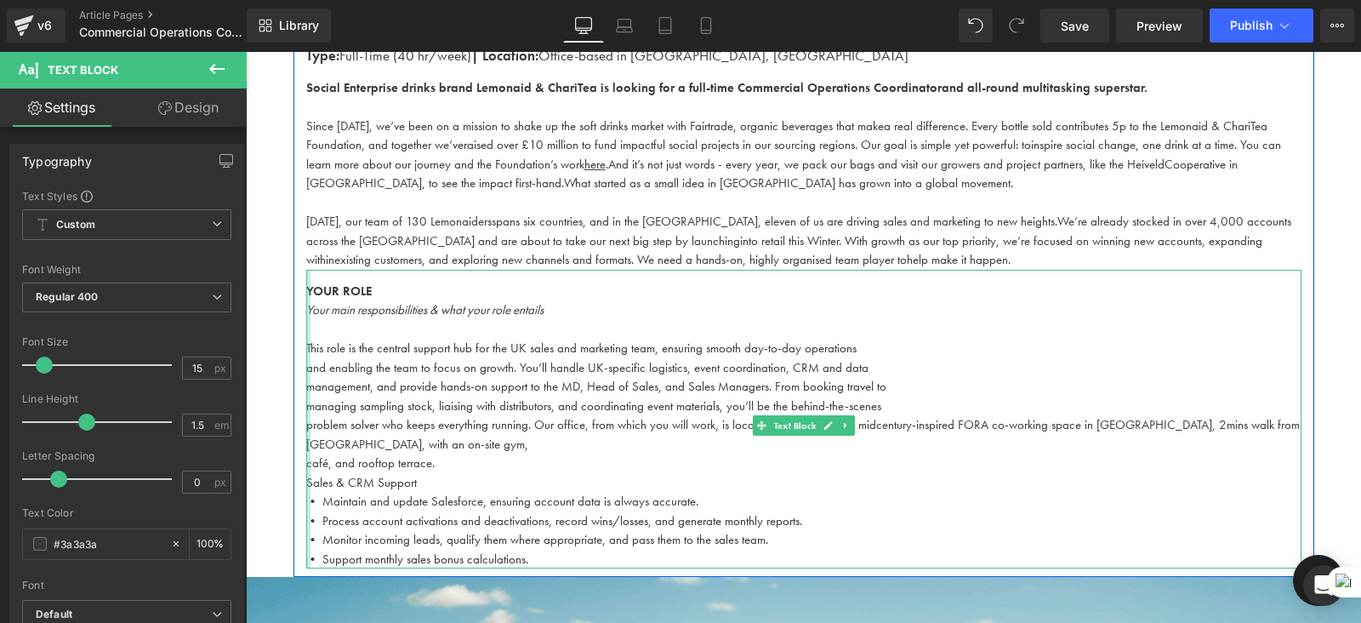
click at [306, 365] on div at bounding box center [308, 420] width 4 height 300
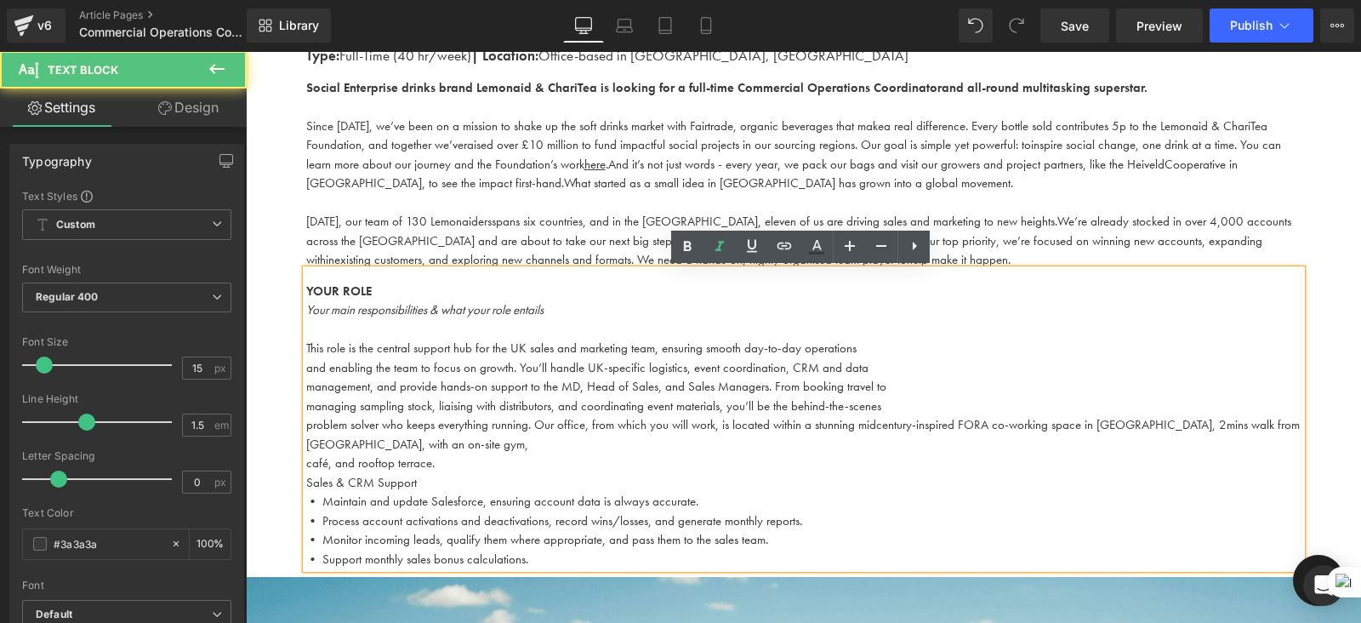
click at [317, 365] on p "and enabling the team to focus on growth. You’ll handle UK-specific logistics, …" at bounding box center [804, 368] width 996 height 20
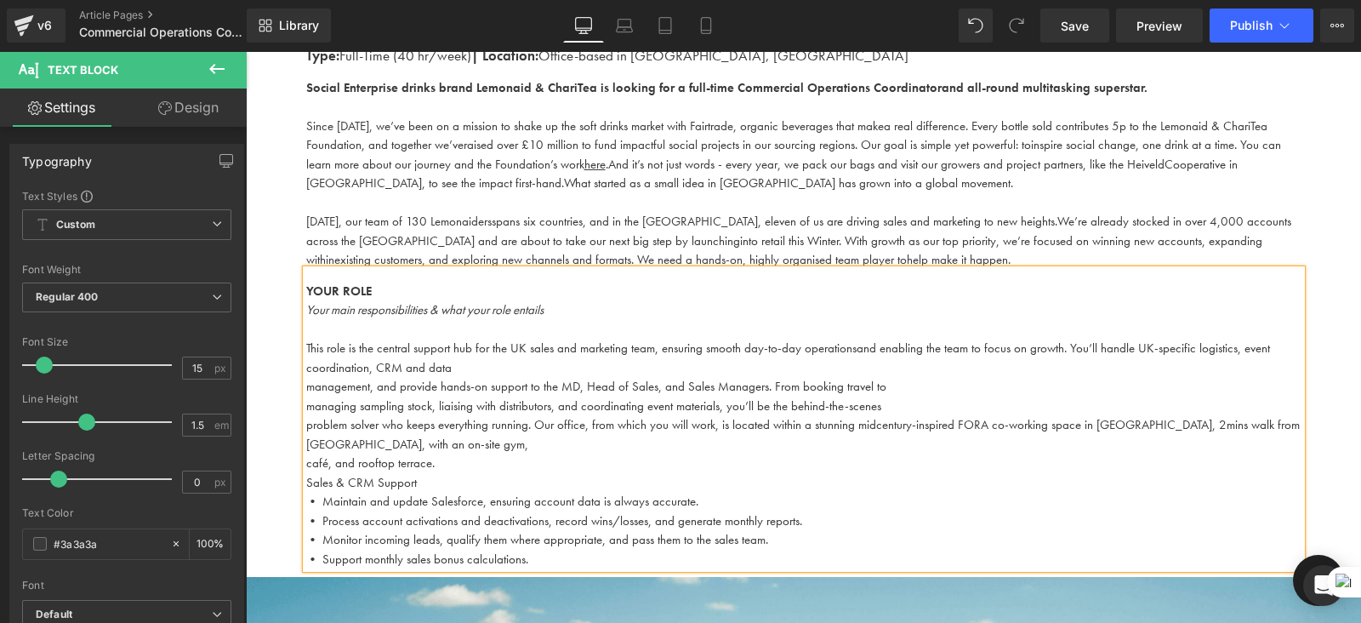
click at [310, 381] on p "management, and provide hands-on support to the MD, Head of Sales, and Sales Ma…" at bounding box center [804, 387] width 996 height 20
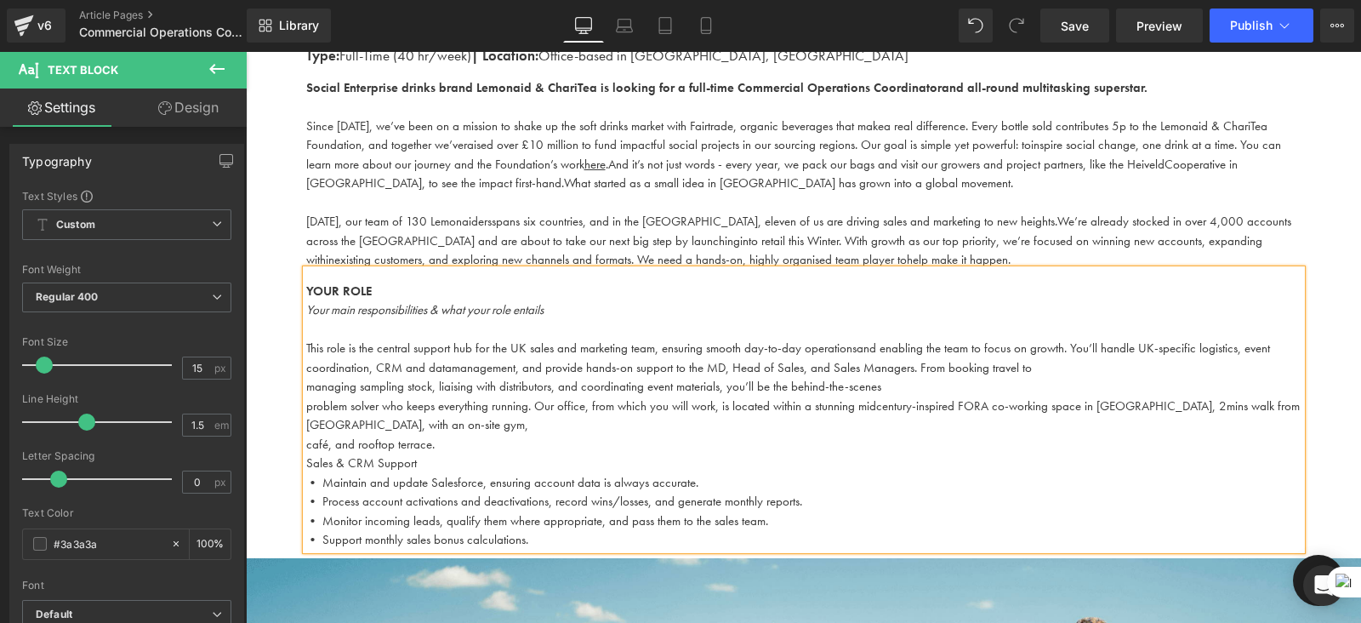
click at [308, 380] on p "managing sampling stock, liaising with distributors, and coordinating event mat…" at bounding box center [804, 387] width 996 height 20
click at [308, 403] on p "problem solver who keeps everything running. Our office, from which you will wo…" at bounding box center [804, 416] width 996 height 38
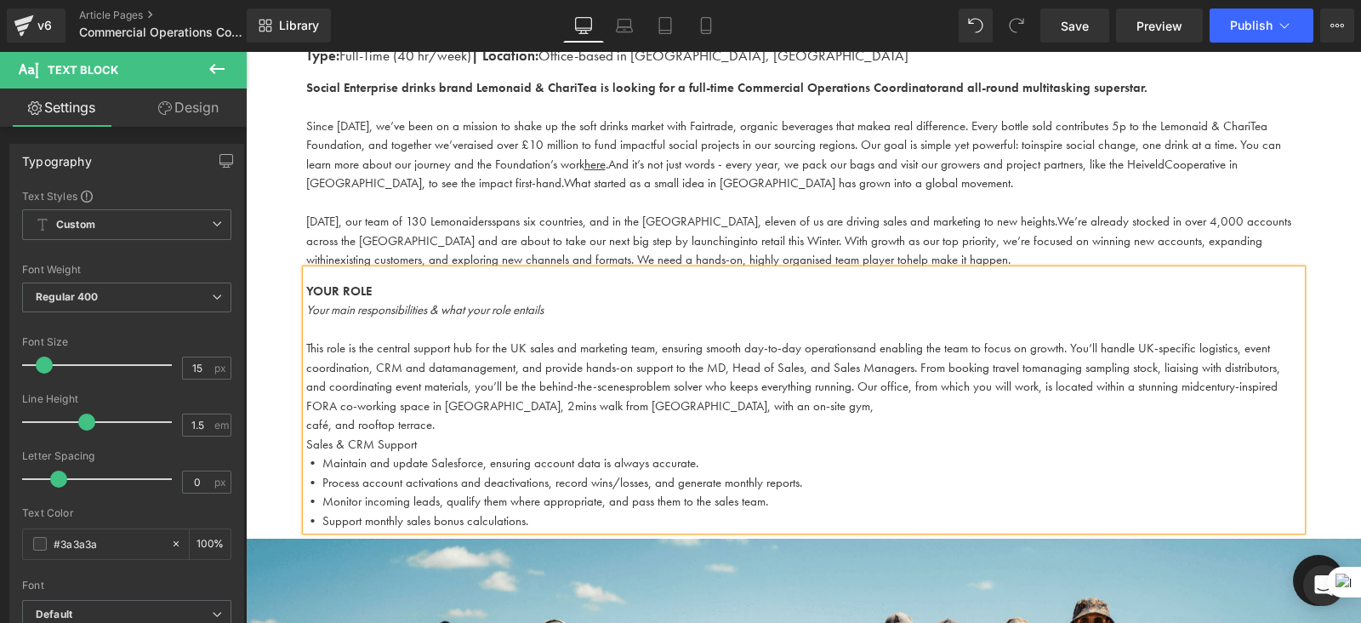
click at [306, 425] on p "café, and rooftop terrace." at bounding box center [804, 425] width 996 height 20
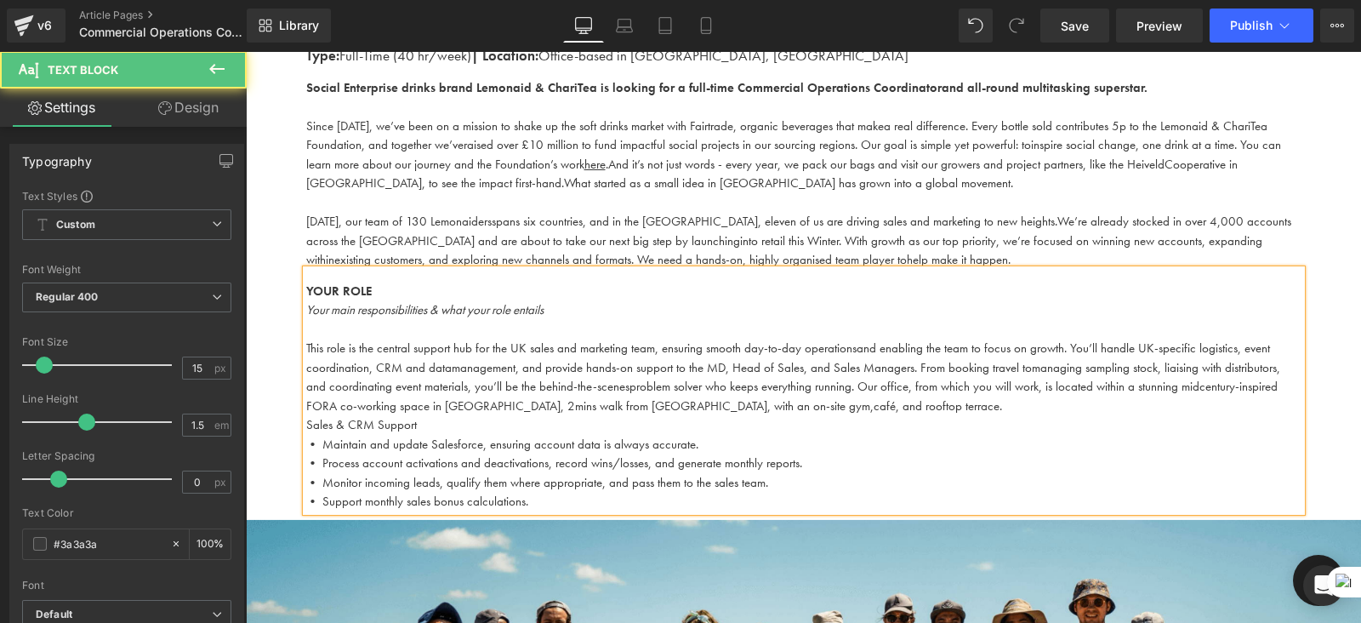
click at [306, 425] on p "Sales & CRM Support" at bounding box center [804, 425] width 996 height 20
click at [931, 407] on p "This role is the central support hub for the UK sales and marketing team, ensur…" at bounding box center [804, 377] width 996 height 77
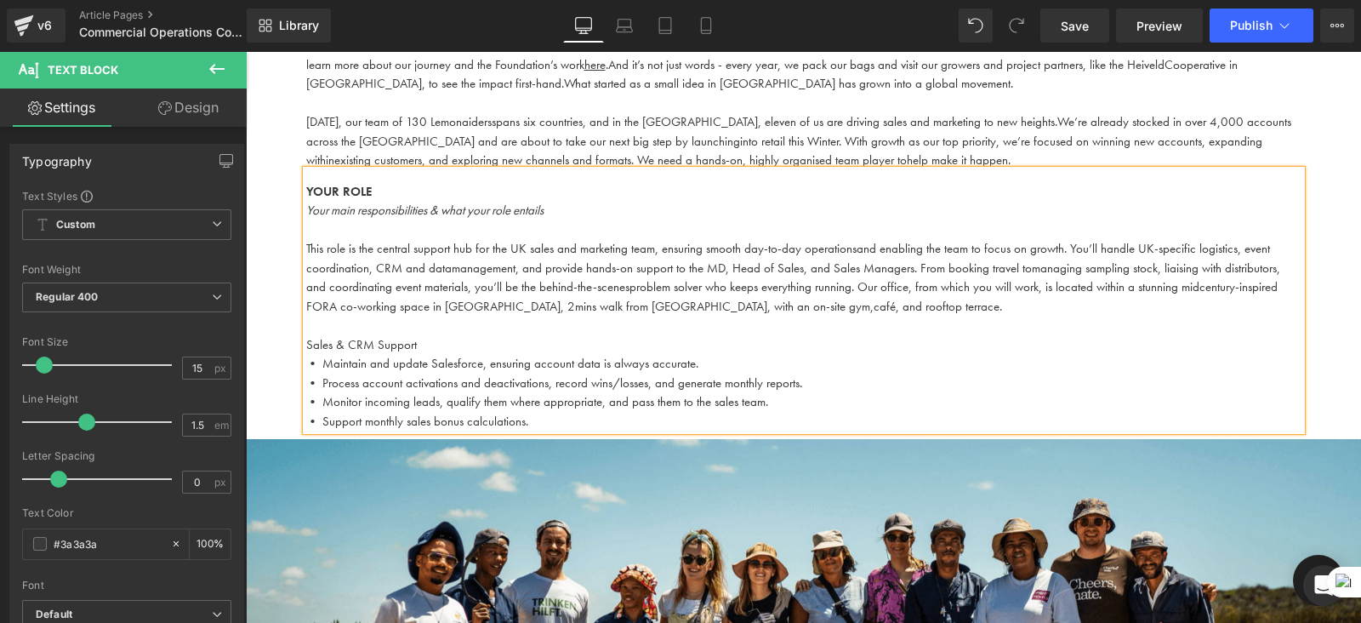
scroll to position [710, 0]
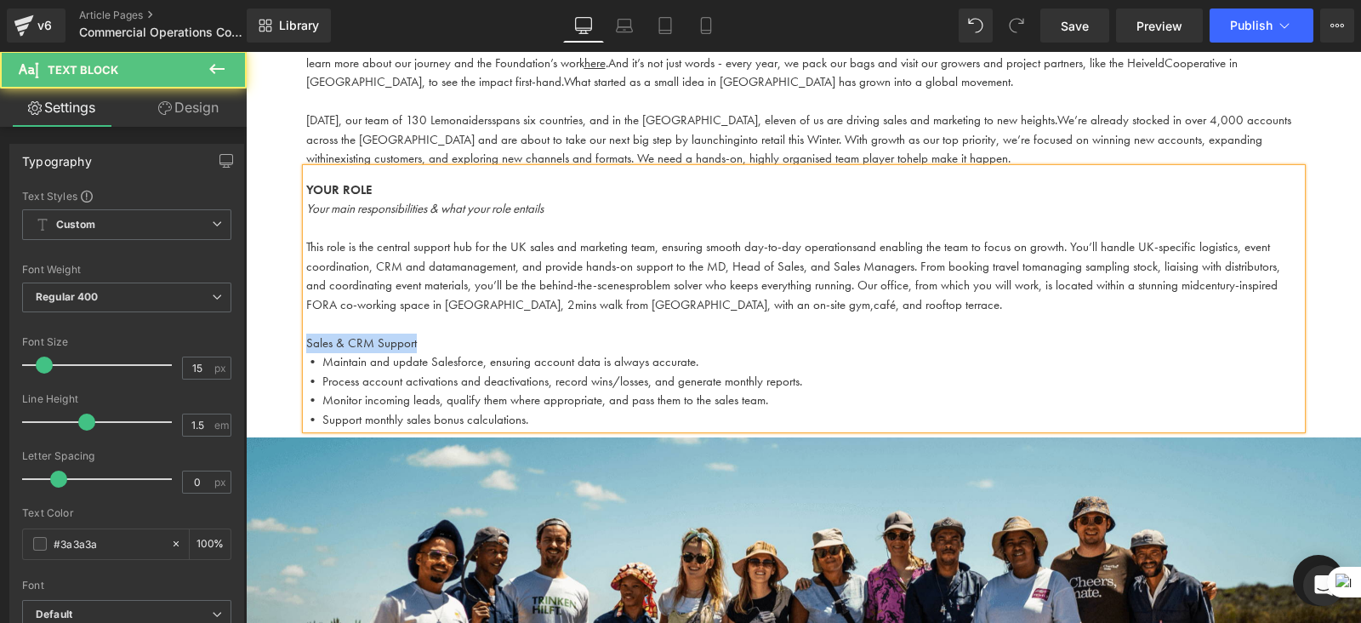
drag, startPoint x: 420, startPoint y: 335, endPoint x: 286, endPoint y: 334, distance: 134.5
click at [286, 334] on div "Work With Us Heading There are (02) current job vacancies at the moment. Text B…" at bounding box center [804, 316] width 1116 height 1720
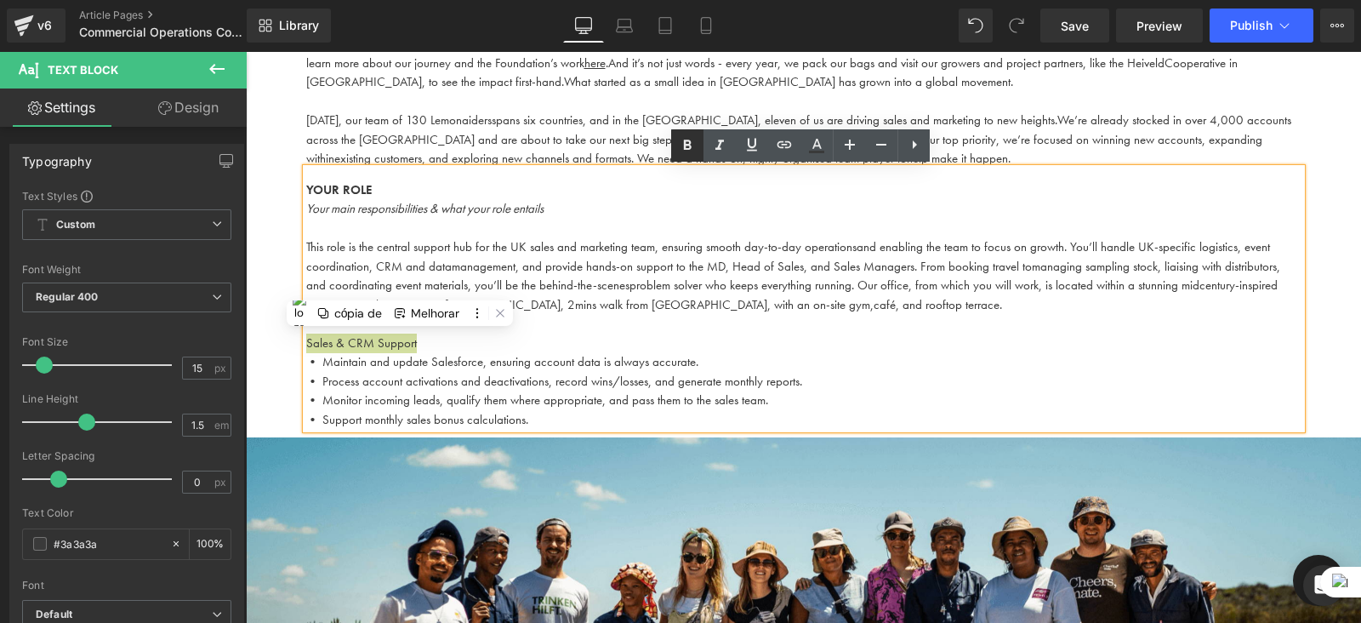
click at [693, 142] on icon at bounding box center [687, 145] width 20 height 20
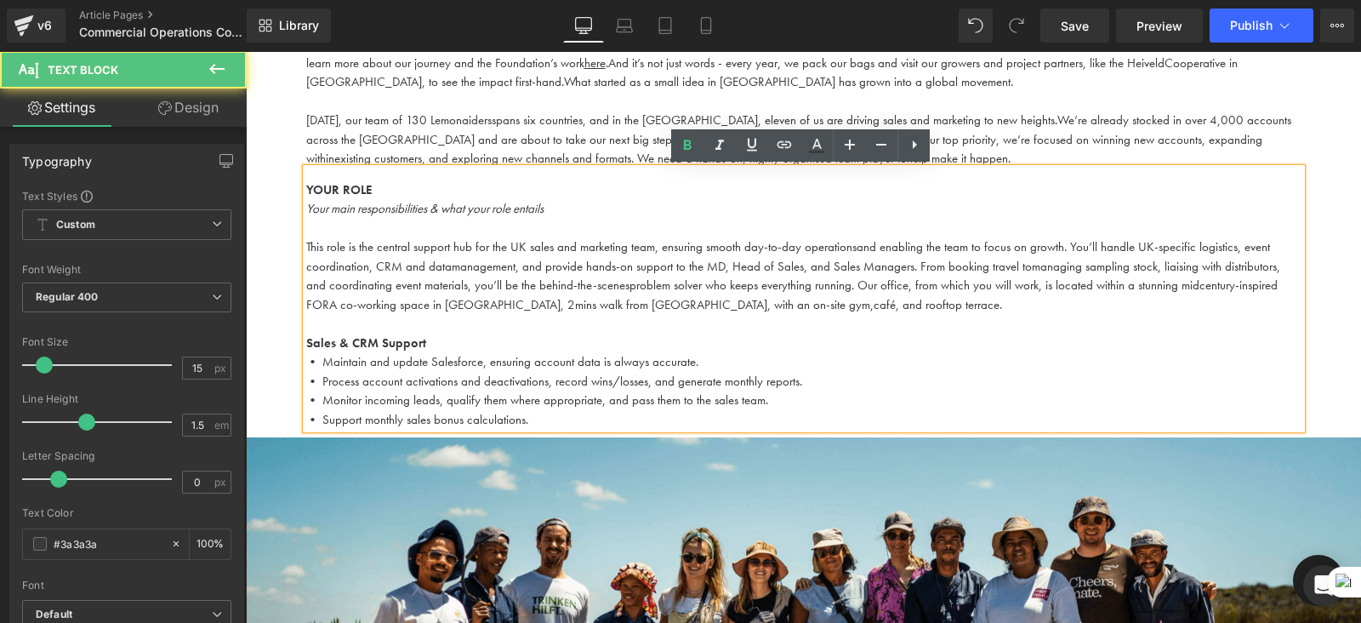
click at [551, 421] on p "• Support monthly sales bonus calculations." at bounding box center [804, 420] width 996 height 20
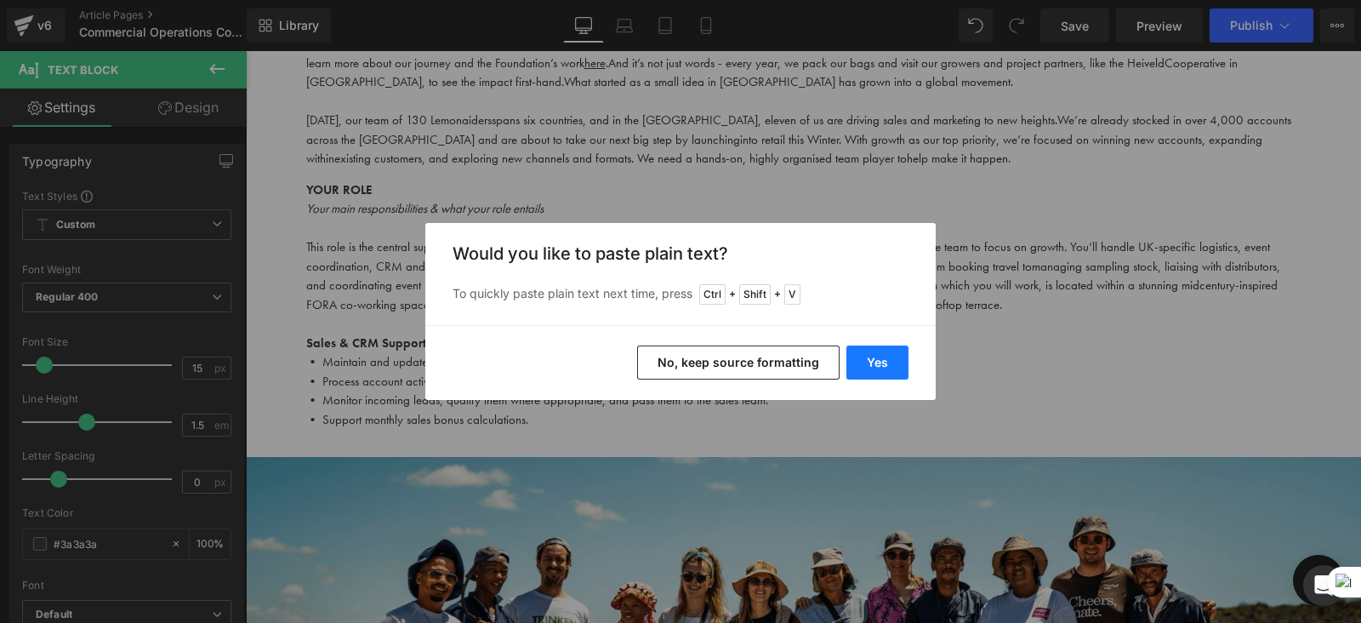
click at [886, 366] on button "Yes" at bounding box center [878, 362] width 62 height 34
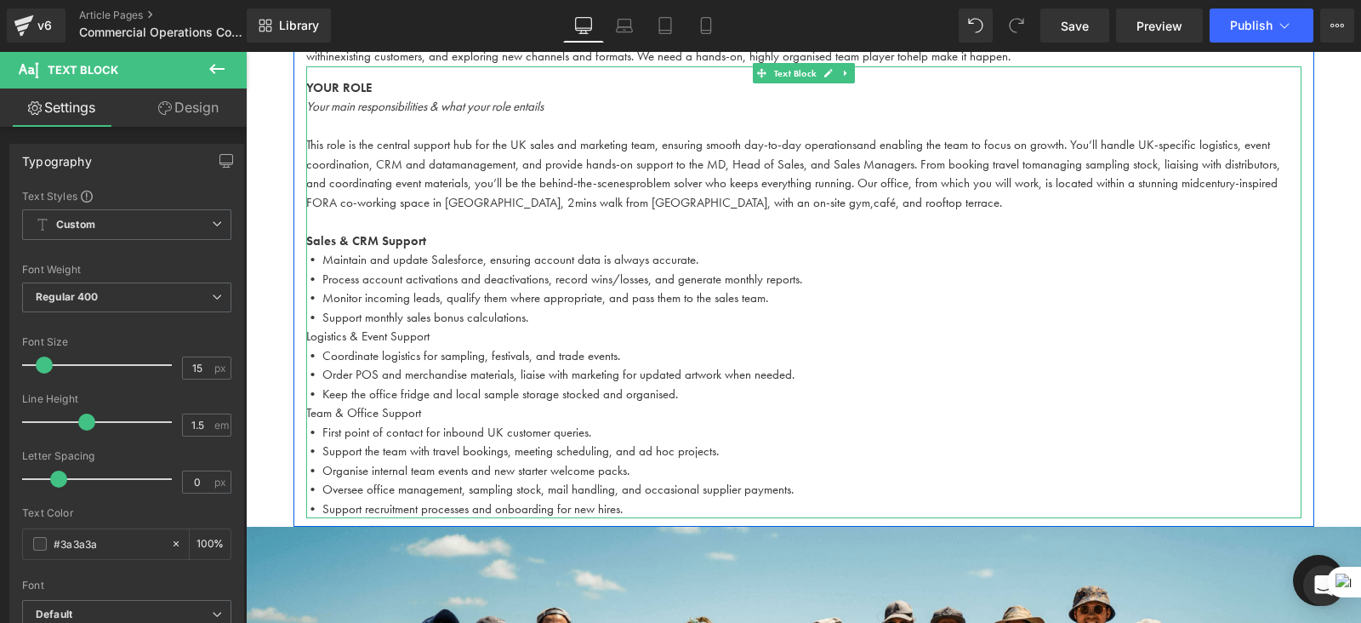
scroll to position [827, 0]
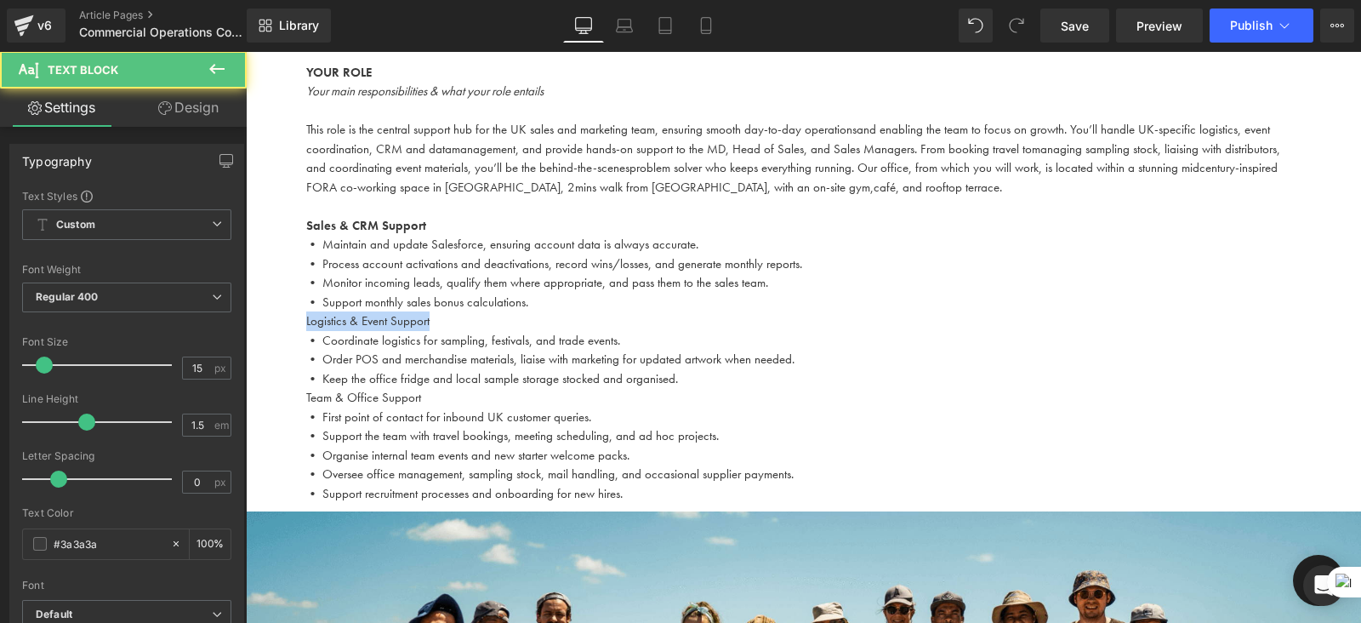
drag, startPoint x: 442, startPoint y: 323, endPoint x: 285, endPoint y: 317, distance: 157.5
click at [285, 317] on div "Work With Us Heading There are (02) current job vacancies at the moment. Text B…" at bounding box center [804, 294] width 1116 height 1911
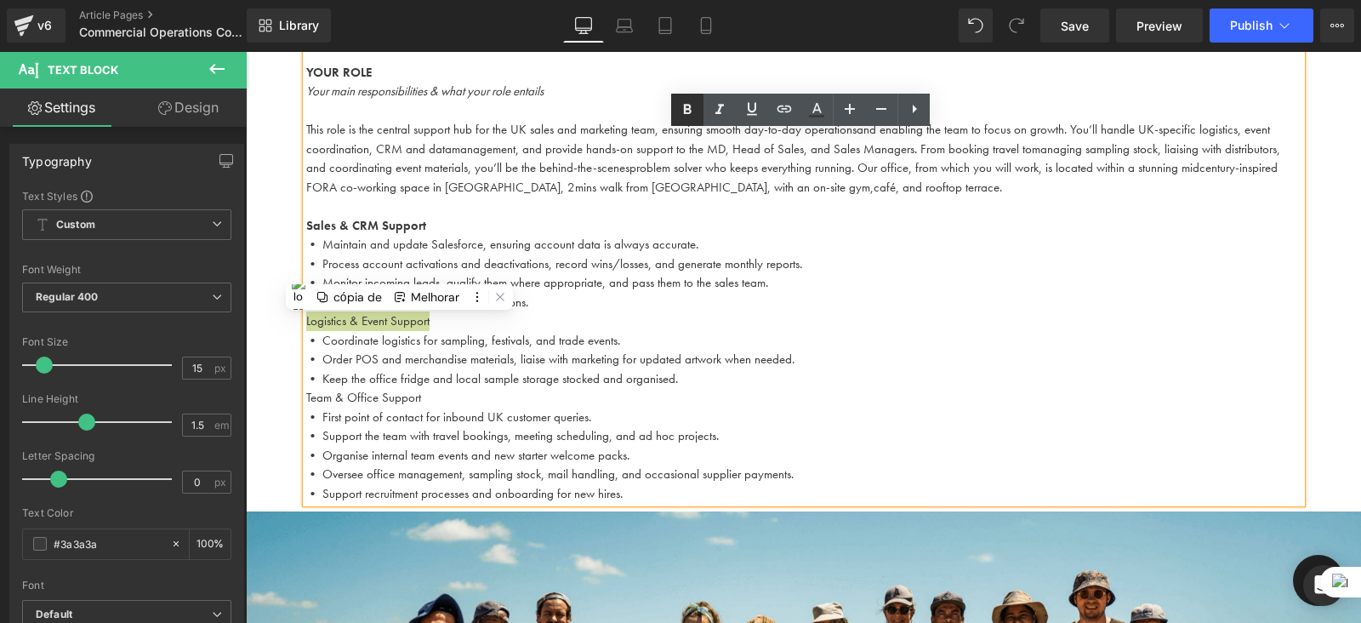
click at [685, 111] on icon at bounding box center [688, 109] width 8 height 10
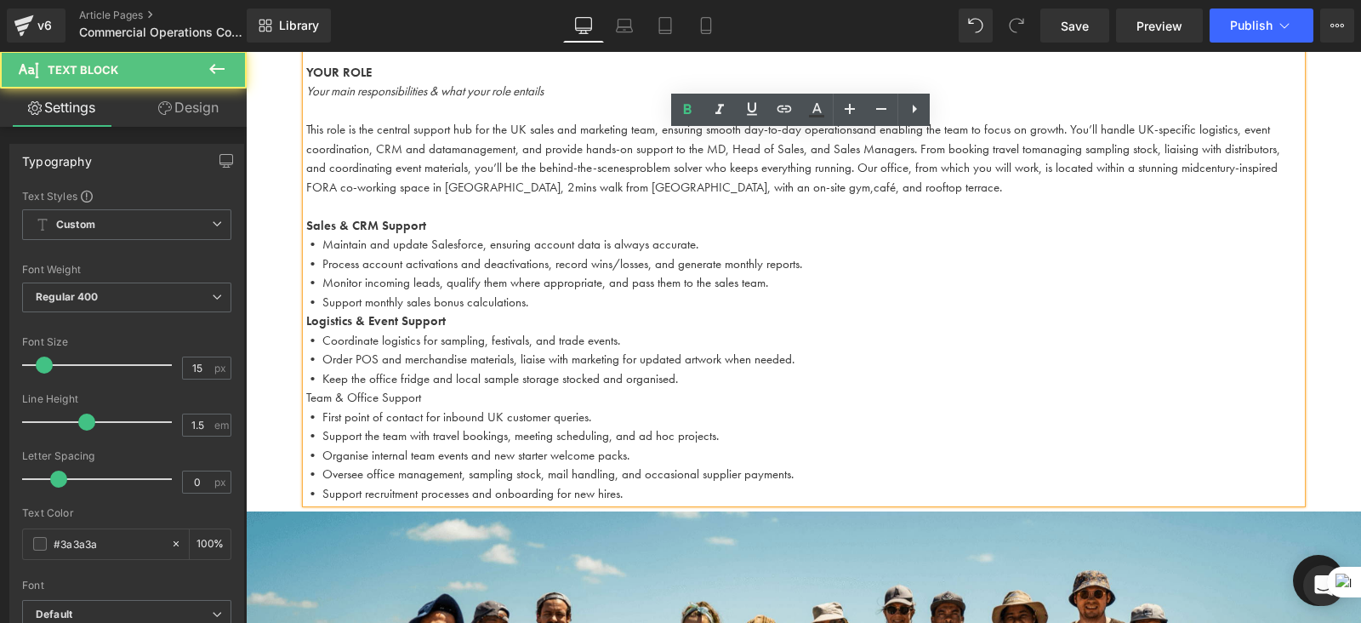
click at [539, 302] on p "• Support monthly sales bonus calculations." at bounding box center [804, 303] width 996 height 20
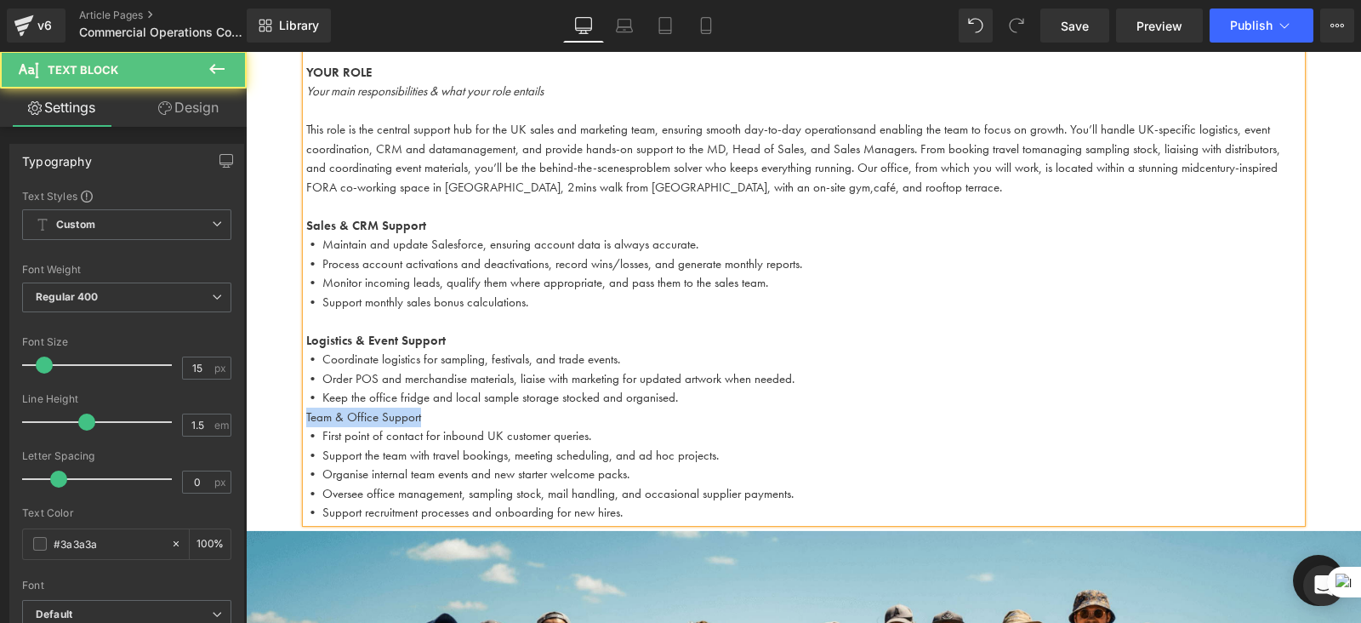
drag, startPoint x: 495, startPoint y: 419, endPoint x: 293, endPoint y: 410, distance: 202.7
click at [294, 410] on div "Commercial Operations Coordinator Text Block Type: Full-Time (40 hr/week) | Loc…" at bounding box center [804, 161] width 1021 height 722
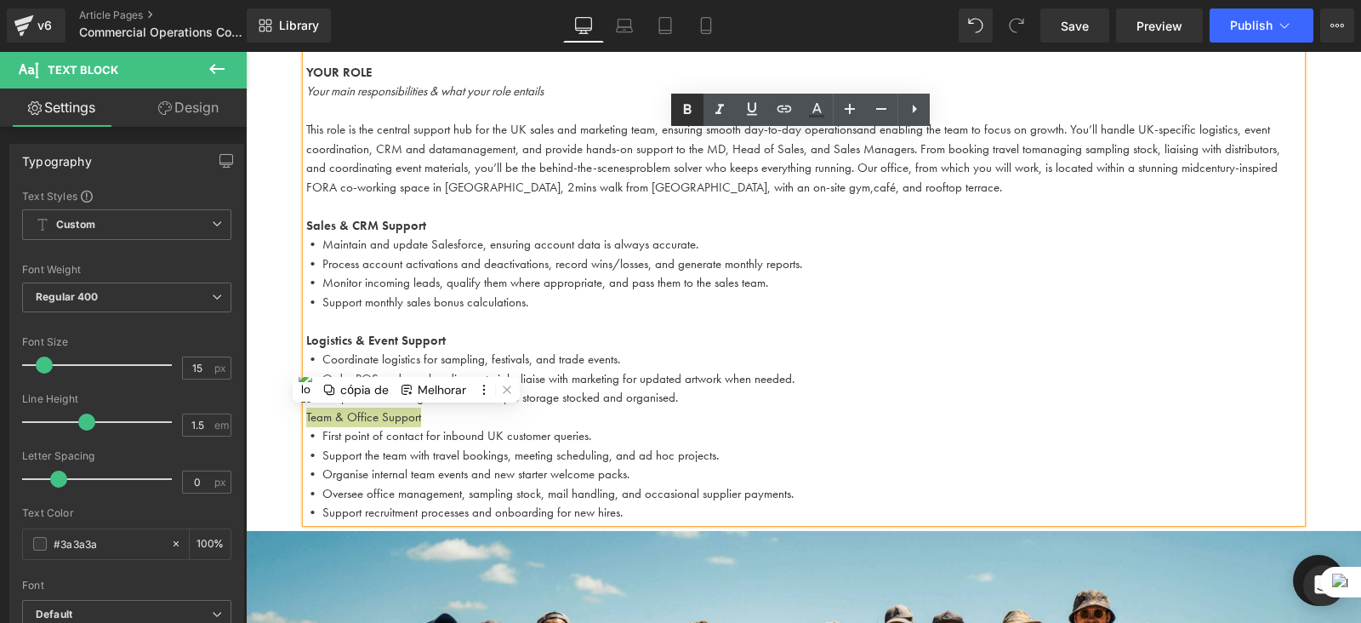
click at [688, 108] on icon at bounding box center [688, 109] width 8 height 10
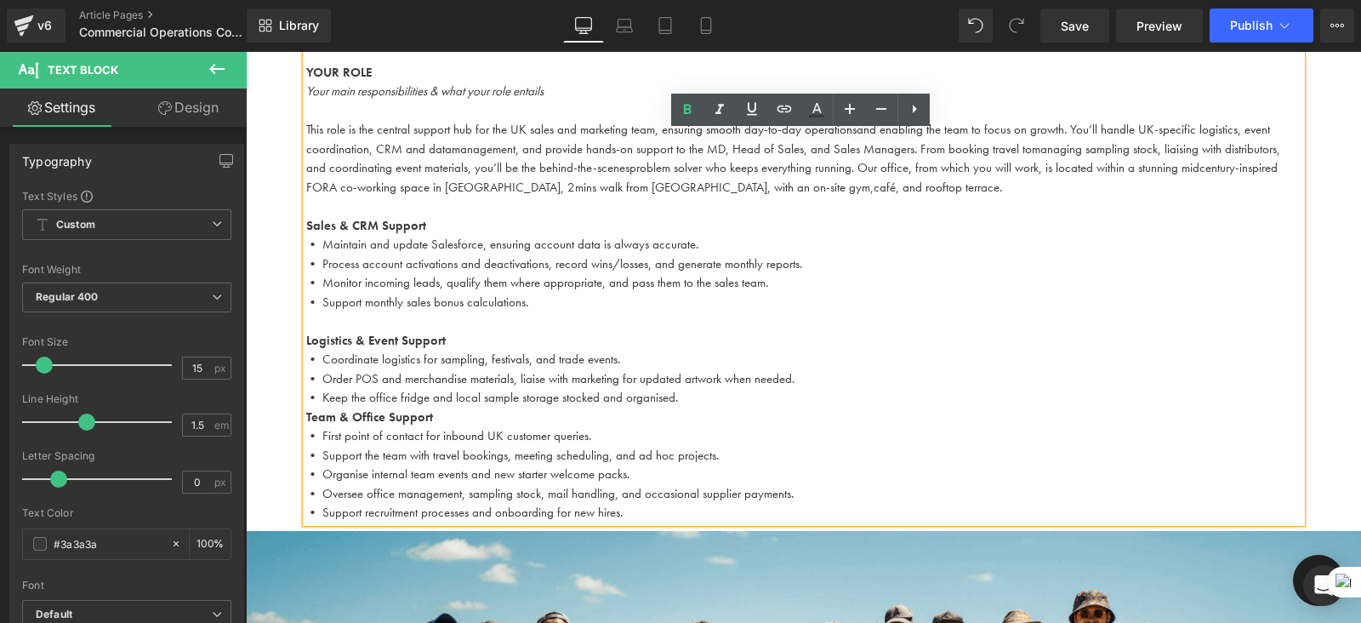
click at [701, 395] on p "• Keep the office fridge and local sample storage stocked and organised." at bounding box center [804, 398] width 996 height 20
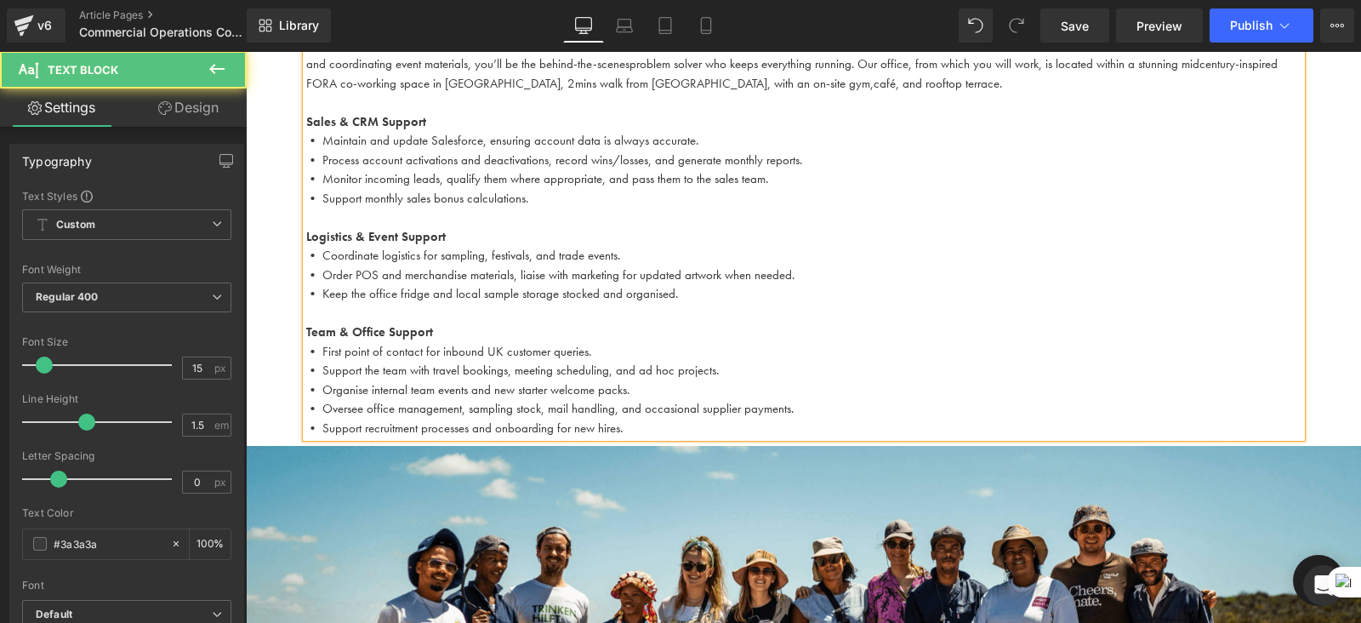
click at [897, 335] on p "Team & Office Support" at bounding box center [804, 332] width 996 height 20
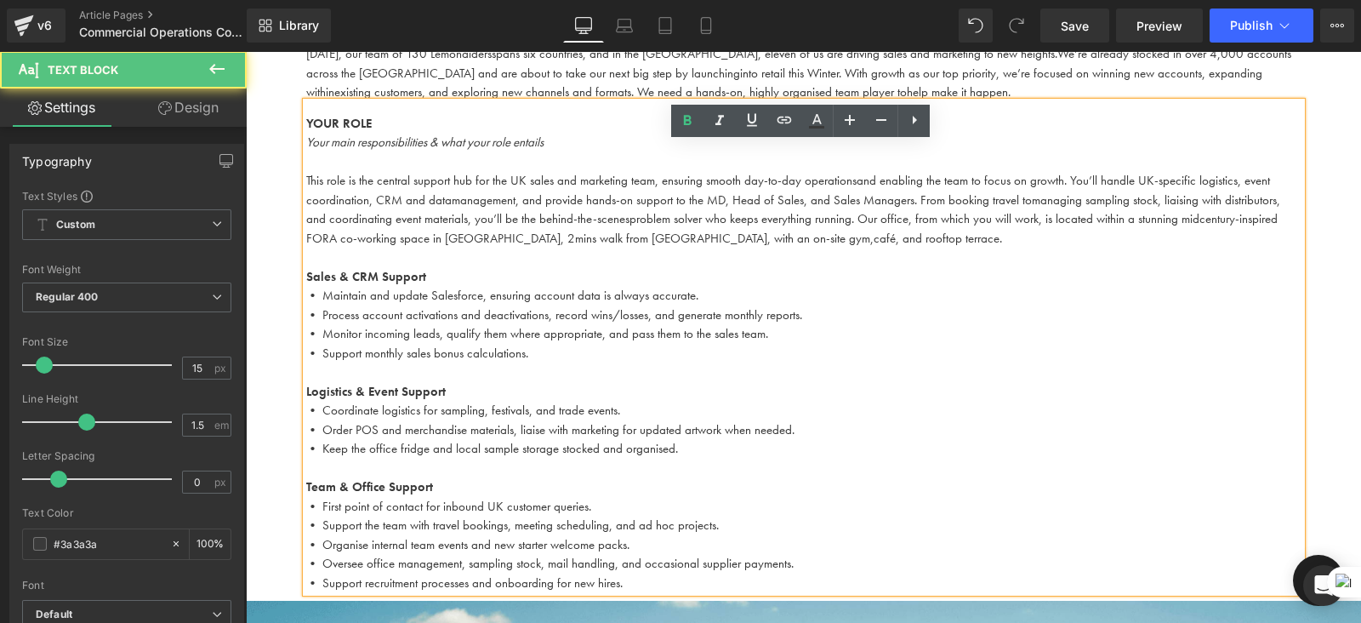
scroll to position [727, 0]
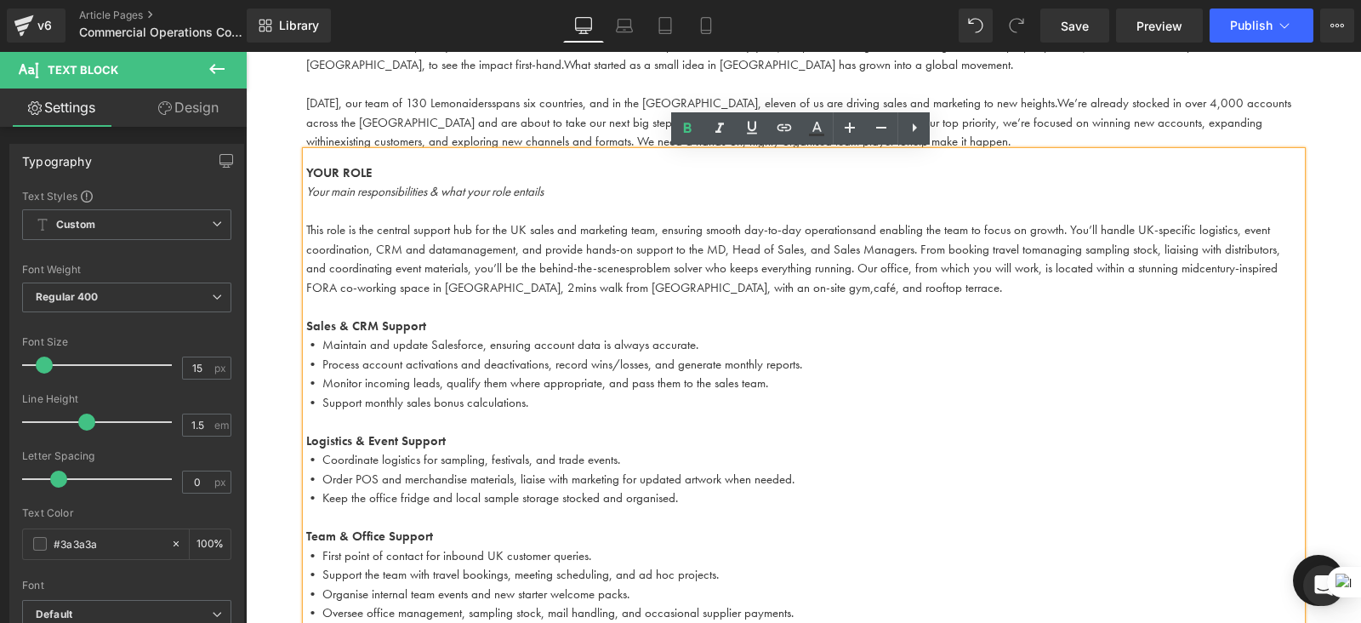
click at [676, 242] on span "management, and provide hands-on support to the MD, Head of Sales, and Sales Ma…" at bounding box center [742, 249] width 580 height 17
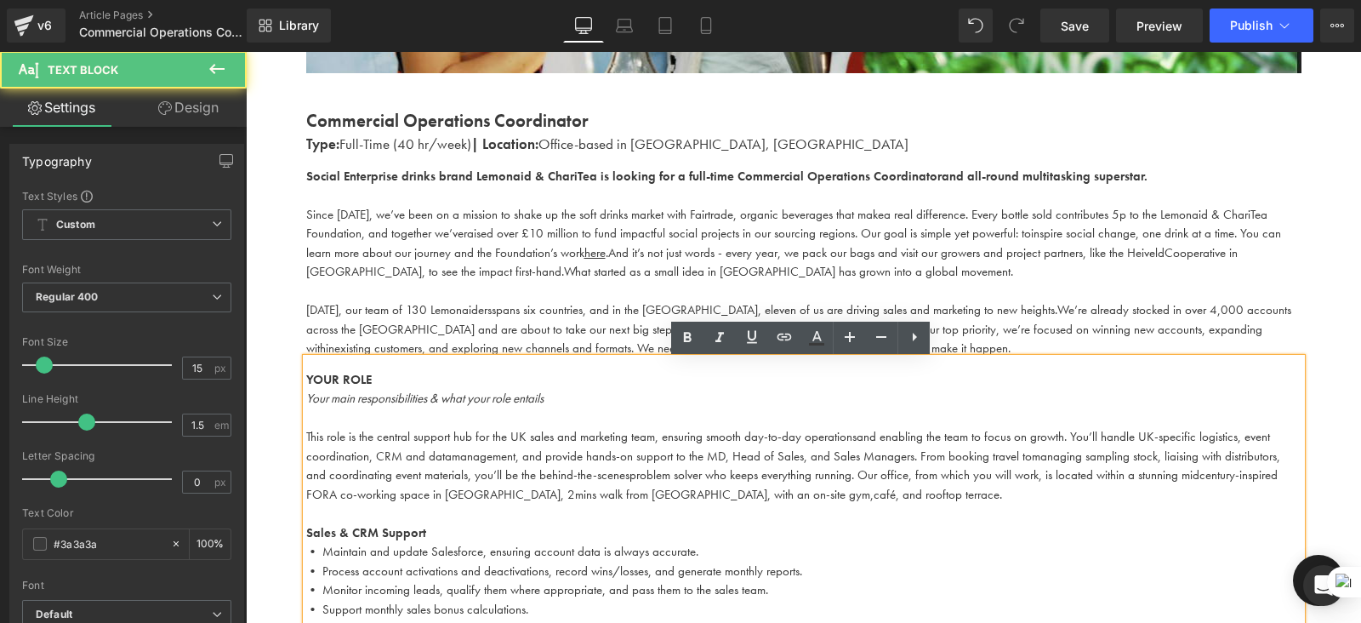
scroll to position [517, 0]
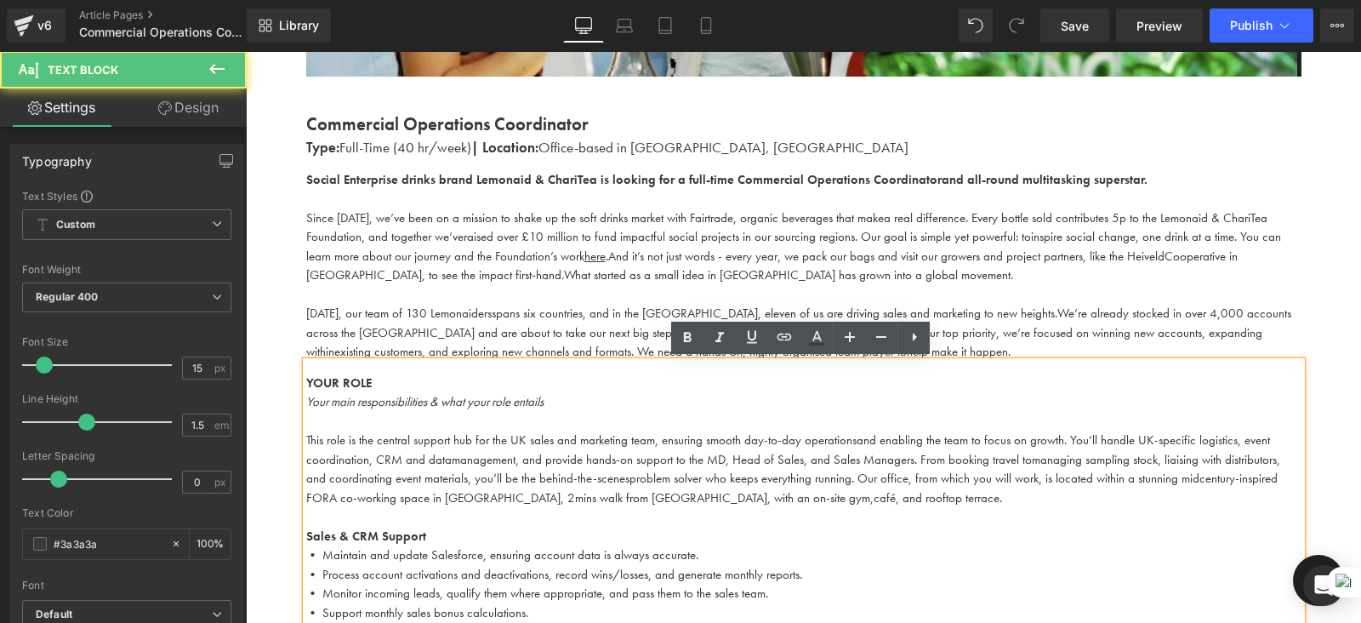
click at [584, 307] on span "spans six countries, and in the UK, eleven of us are driving sales and marketin…" at bounding box center [775, 313] width 566 height 17
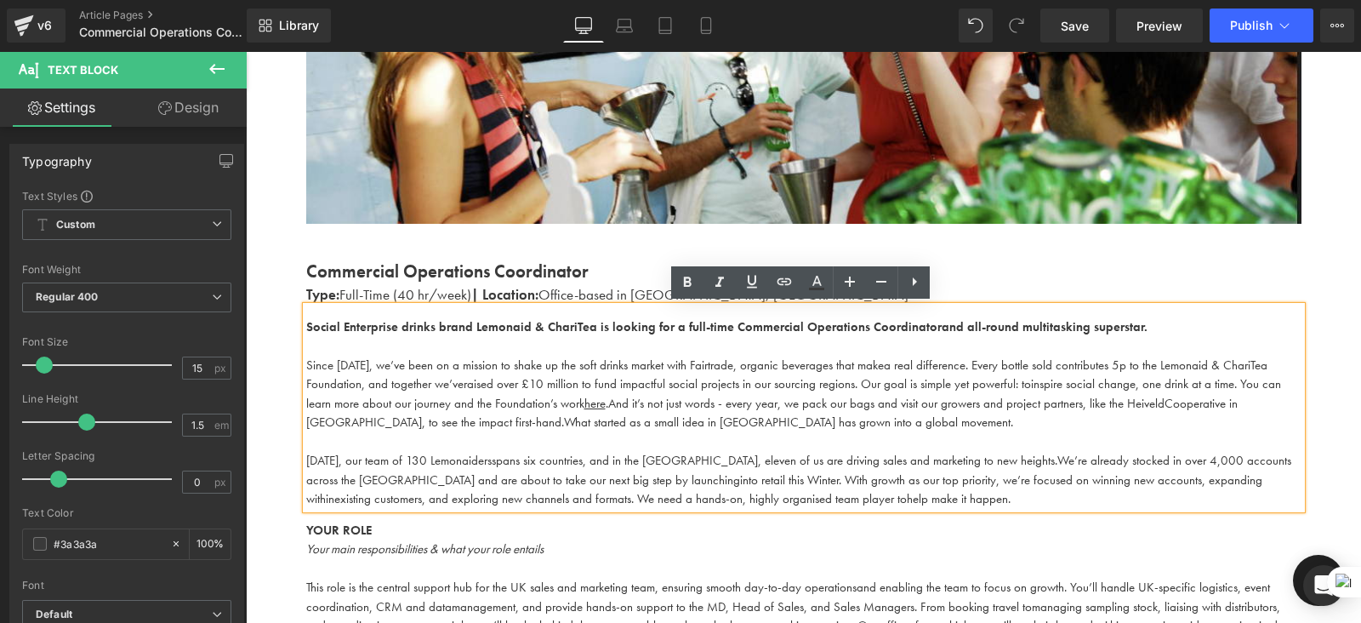
scroll to position [369, 0]
click at [597, 392] on p "Since 2009, we’ve been on a mission to shake up the soft drinks market with Fai…" at bounding box center [804, 394] width 996 height 77
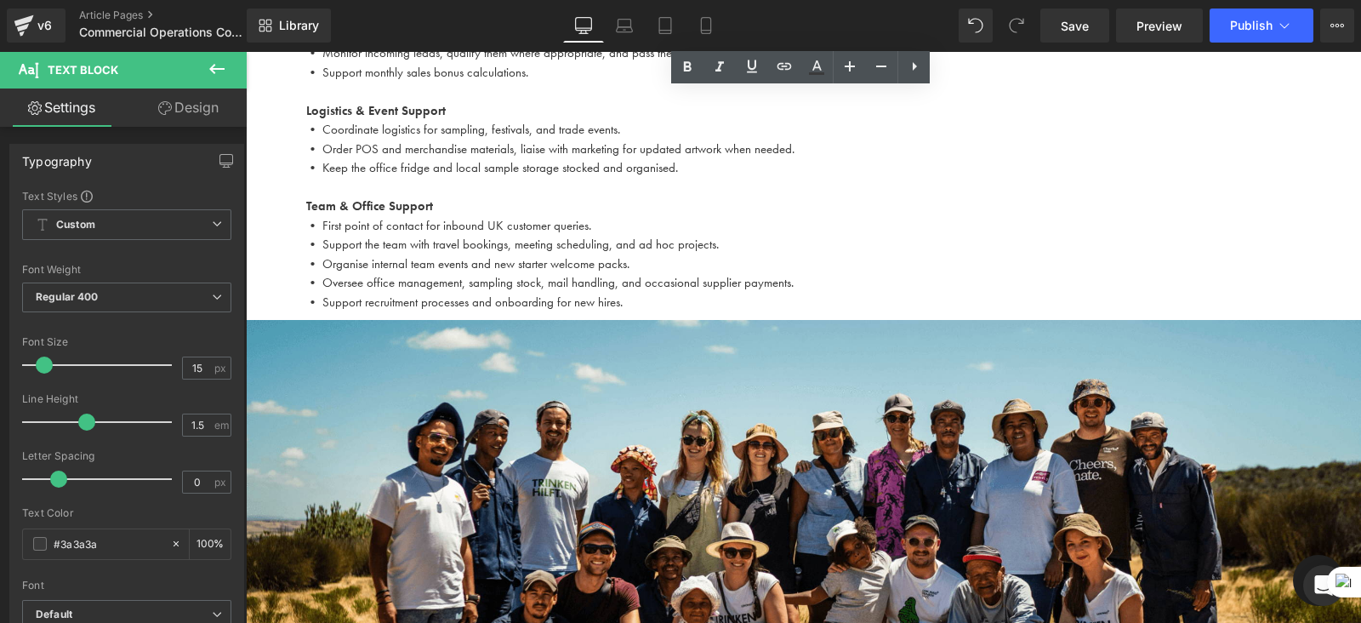
scroll to position [1069, 0]
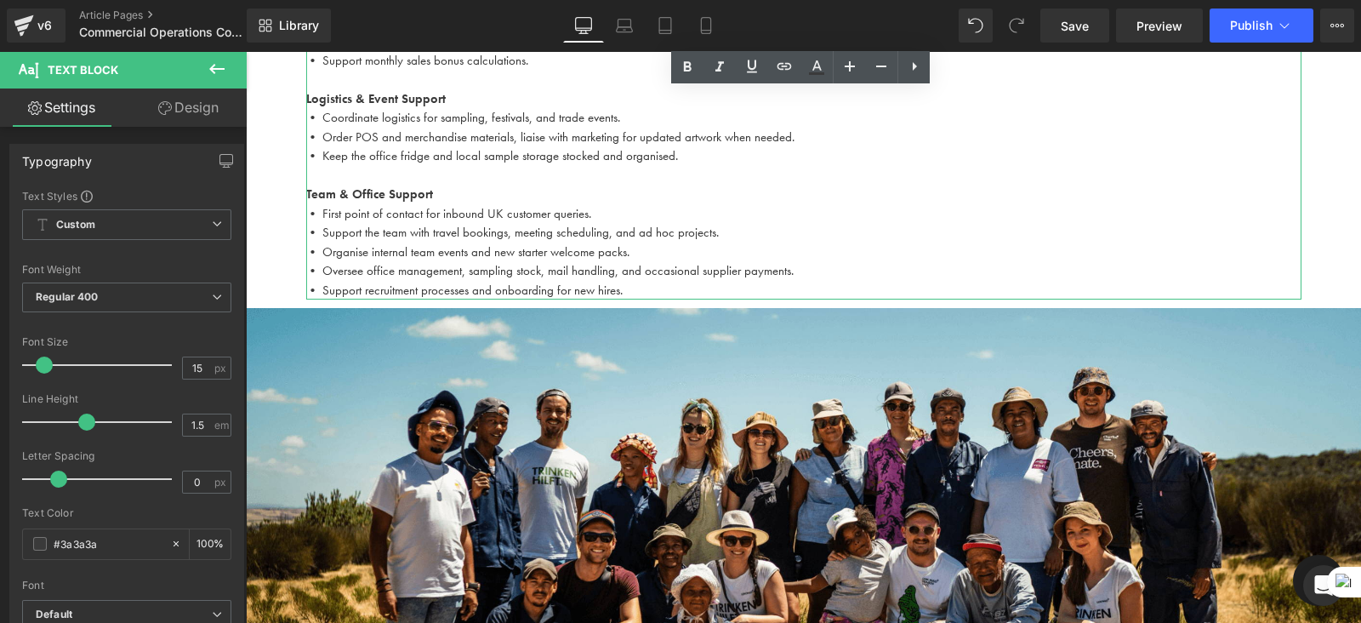
click at [571, 266] on p "• Oversee office management, sampling stock, mail handling, and occasional supp…" at bounding box center [804, 271] width 996 height 20
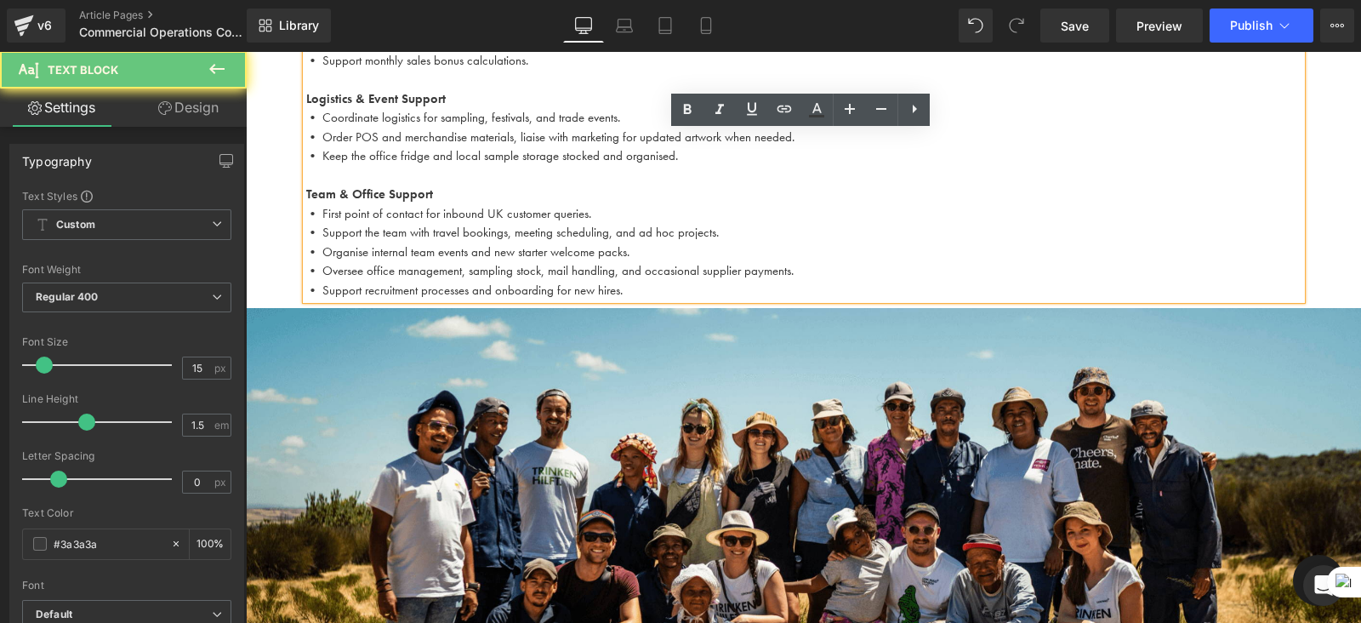
click at [626, 286] on p "• Support recruitment processes and onboarding for new hires." at bounding box center [804, 291] width 996 height 20
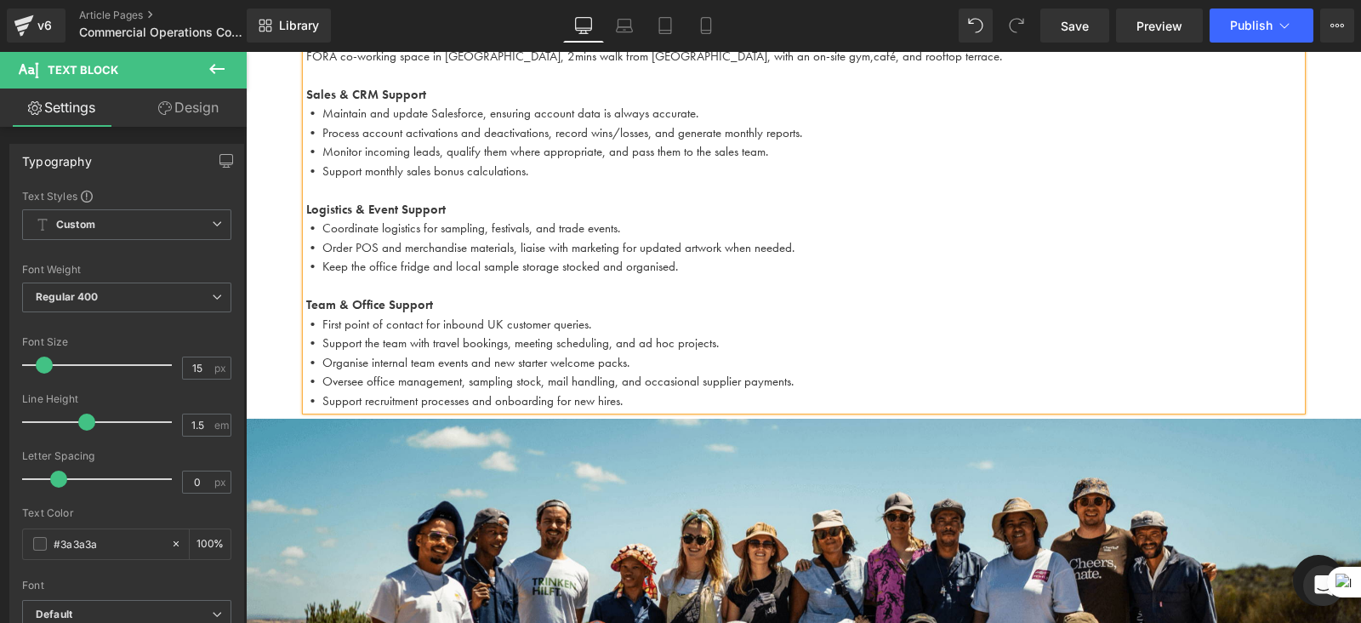
scroll to position [1230, 0]
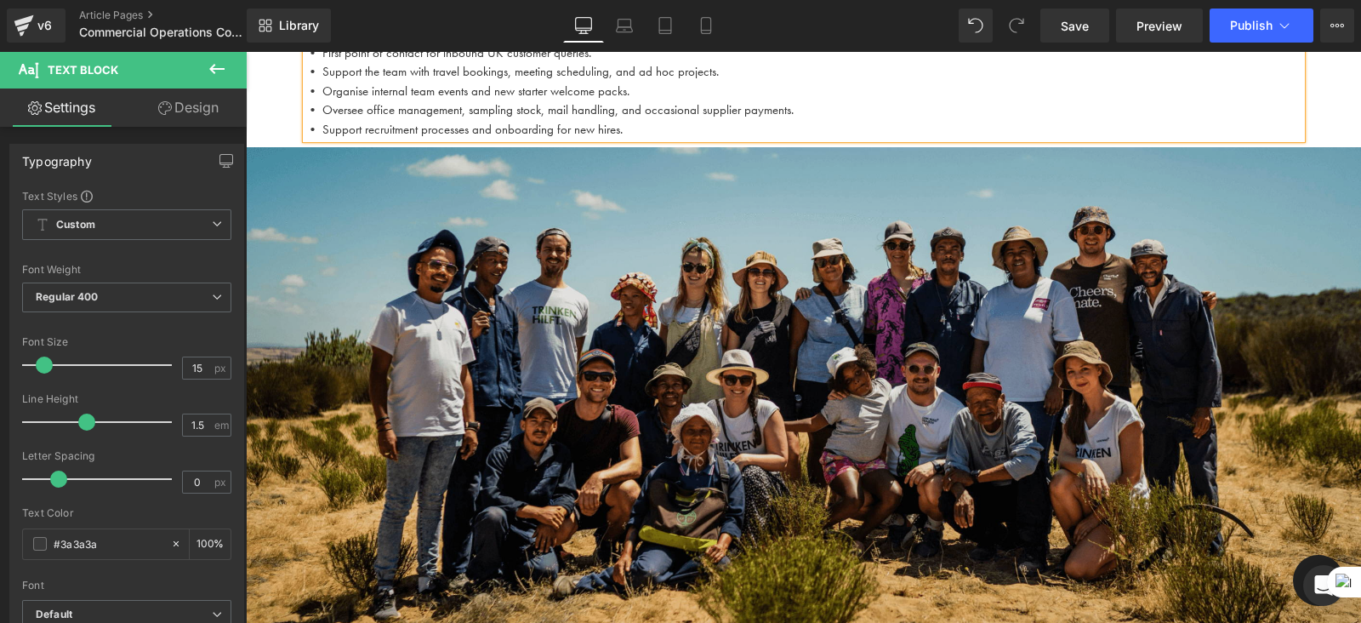
click at [796, 346] on img at bounding box center [804, 396] width 1116 height 499
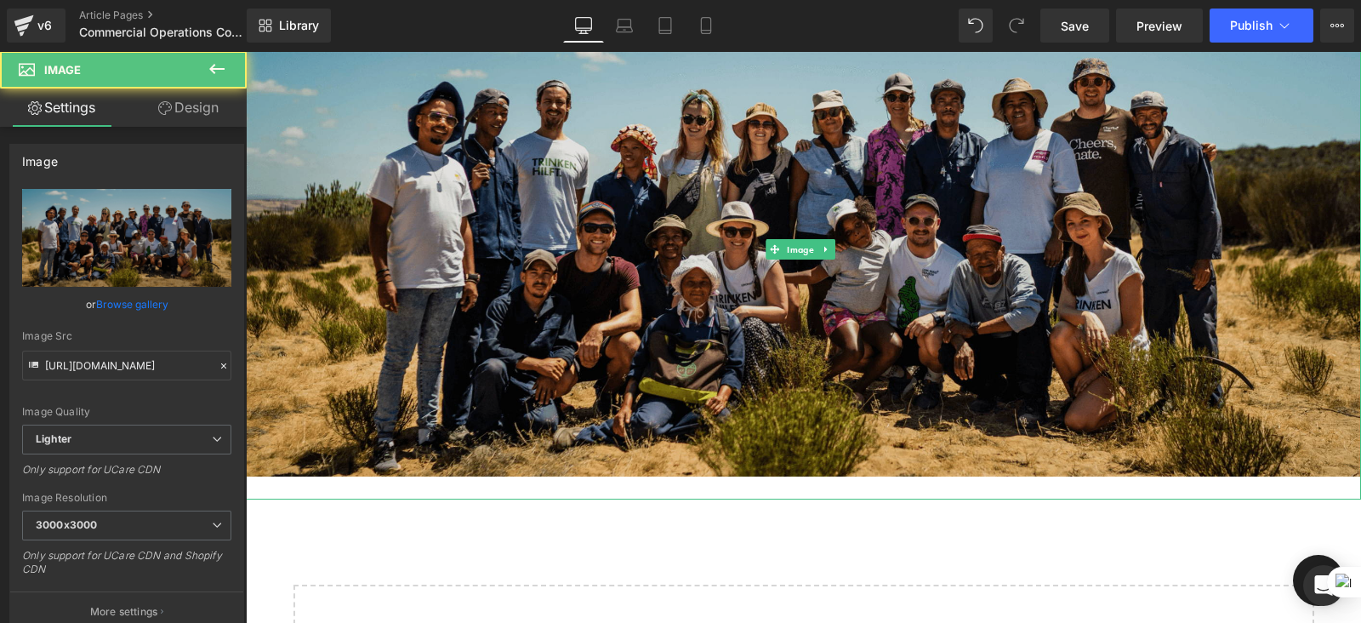
scroll to position [1379, 0]
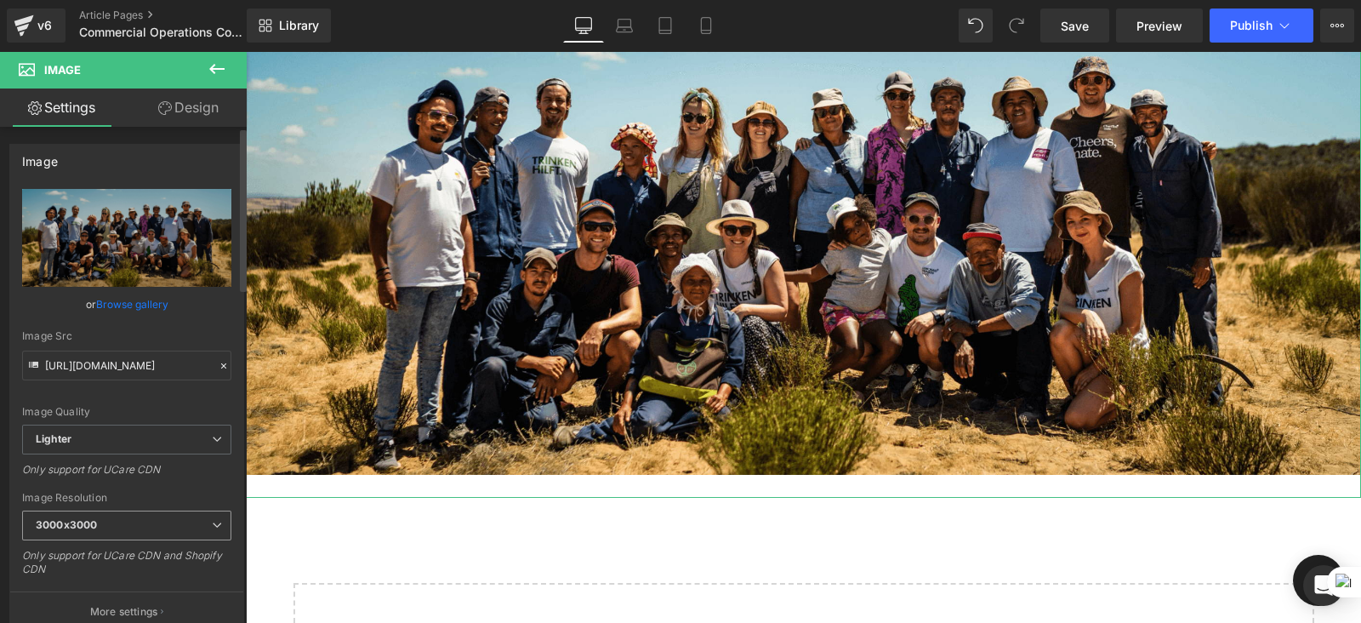
click at [103, 524] on span "3000x3000" at bounding box center [126, 526] width 209 height 30
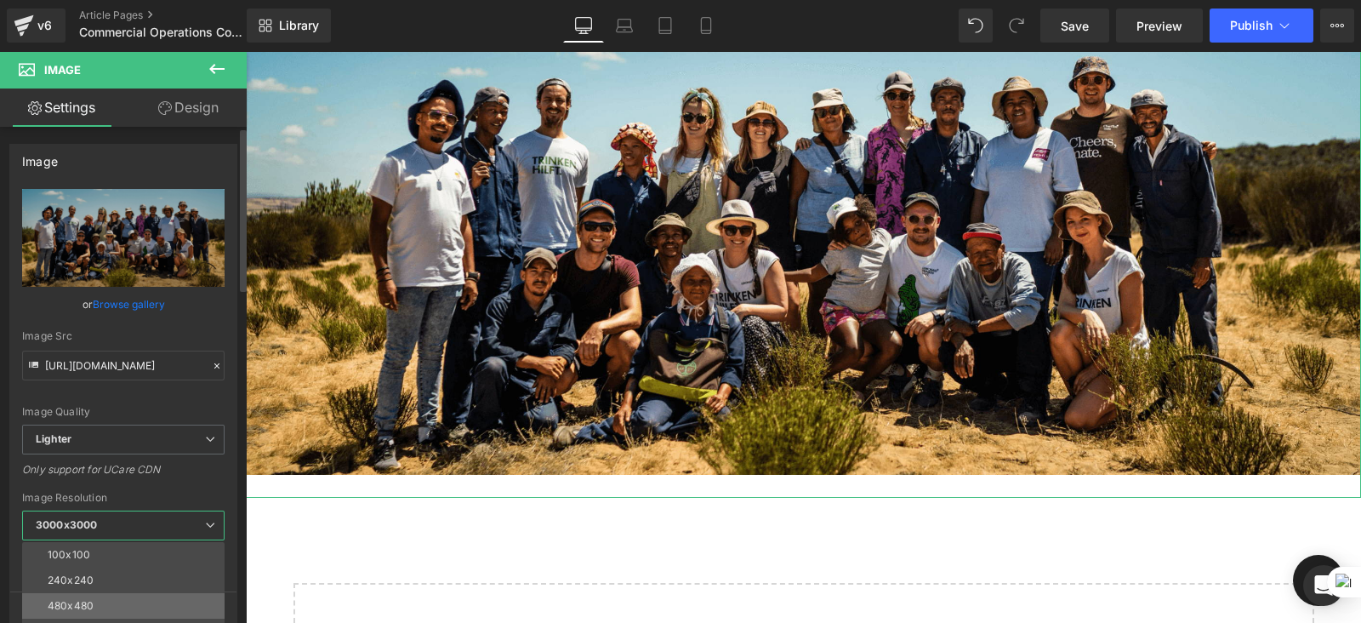
click at [88, 601] on div "480x480" at bounding box center [71, 606] width 46 height 12
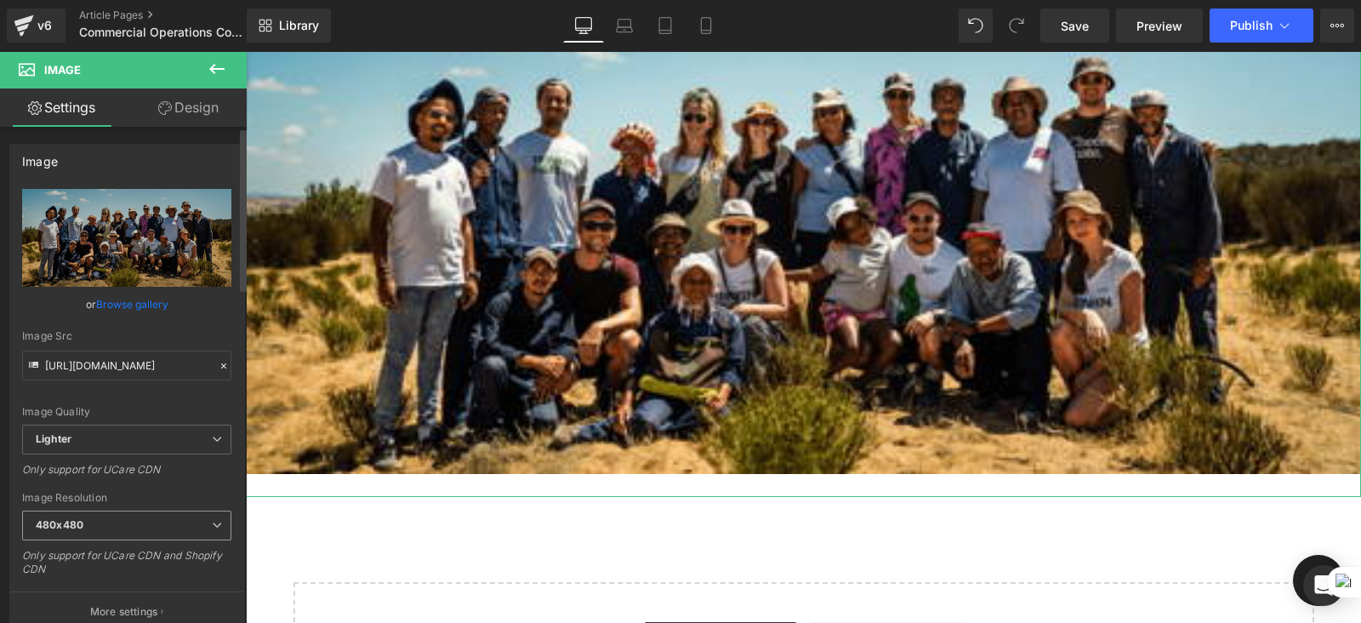
click at [133, 523] on span "480x480" at bounding box center [126, 526] width 209 height 30
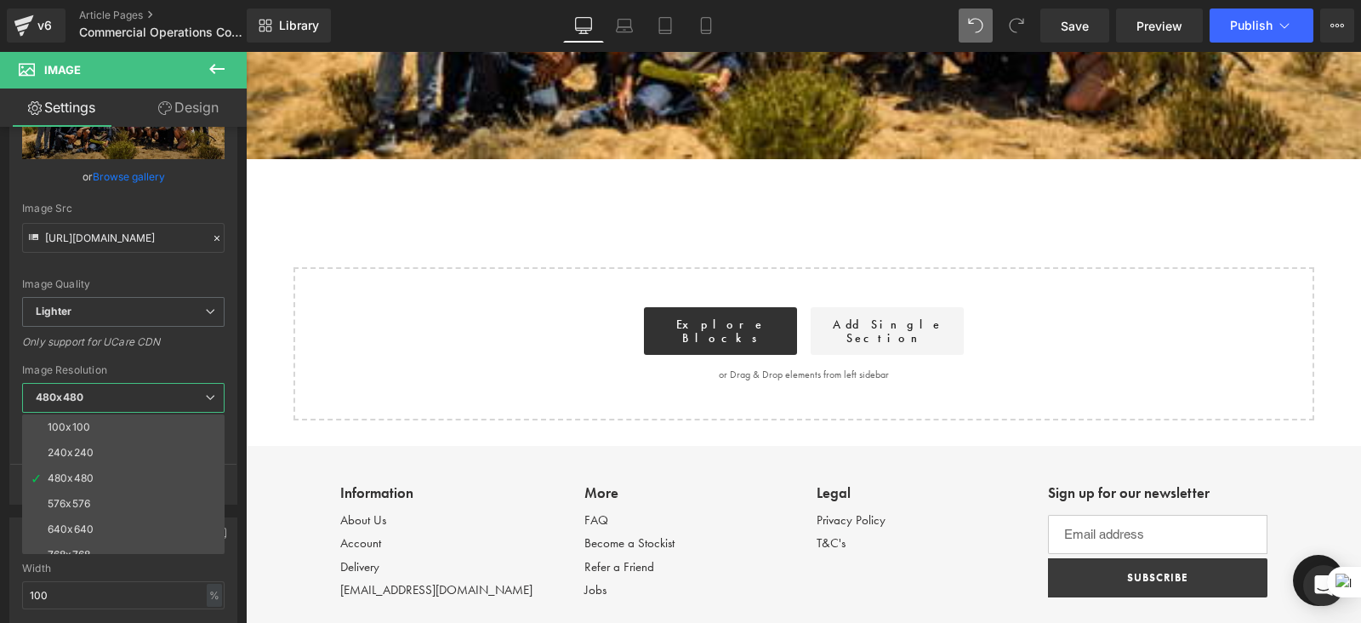
scroll to position [0, 0]
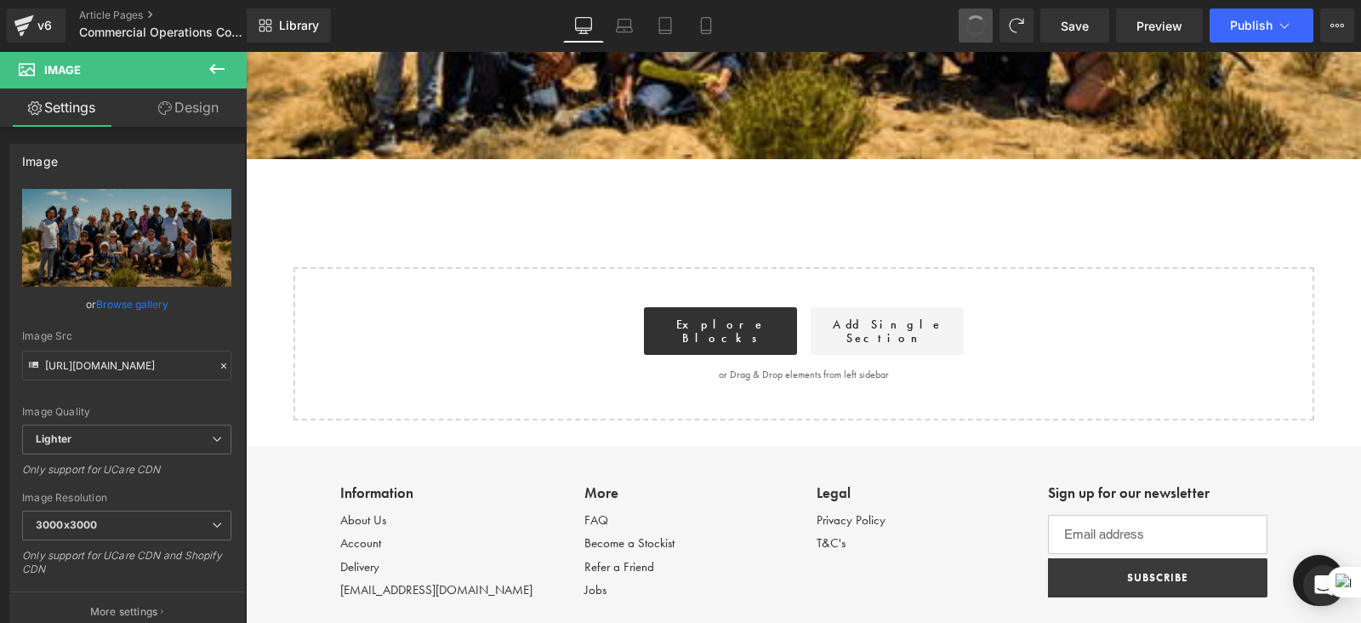
type input "https://ucarecdn.com/9319c9d3-9de4-4e59-9cd4-76e20ab419a1/-/format/auto/-/previ…"
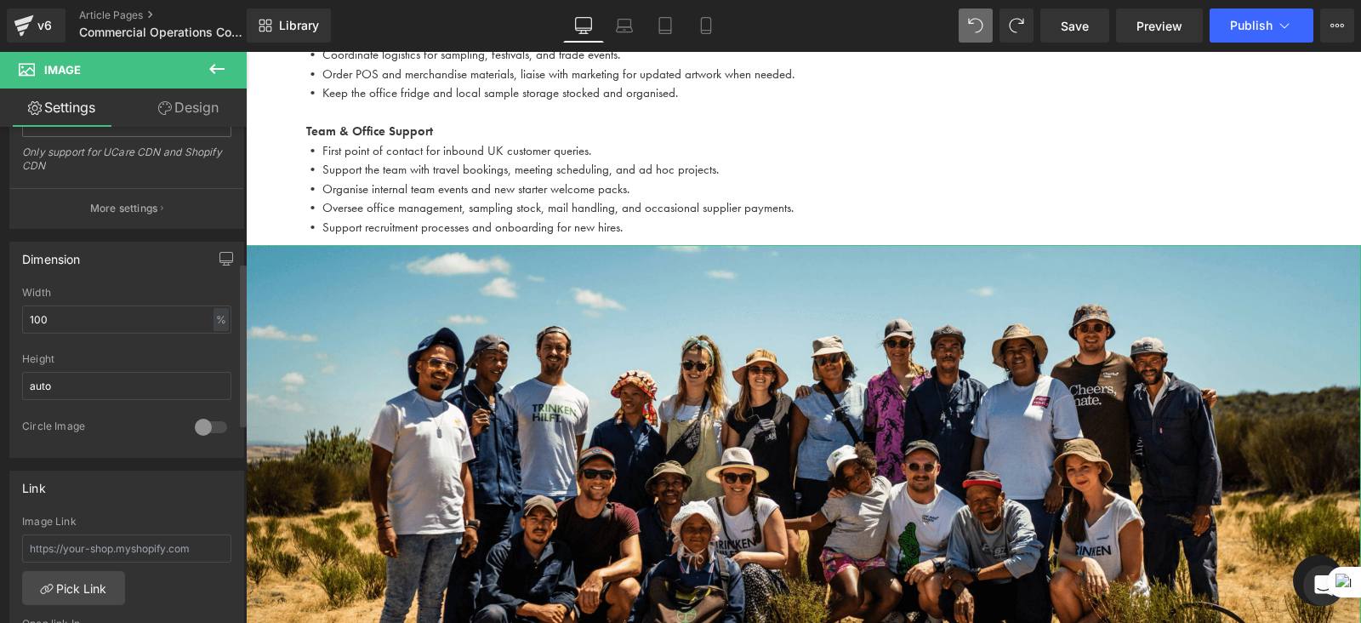
scroll to position [408, 0]
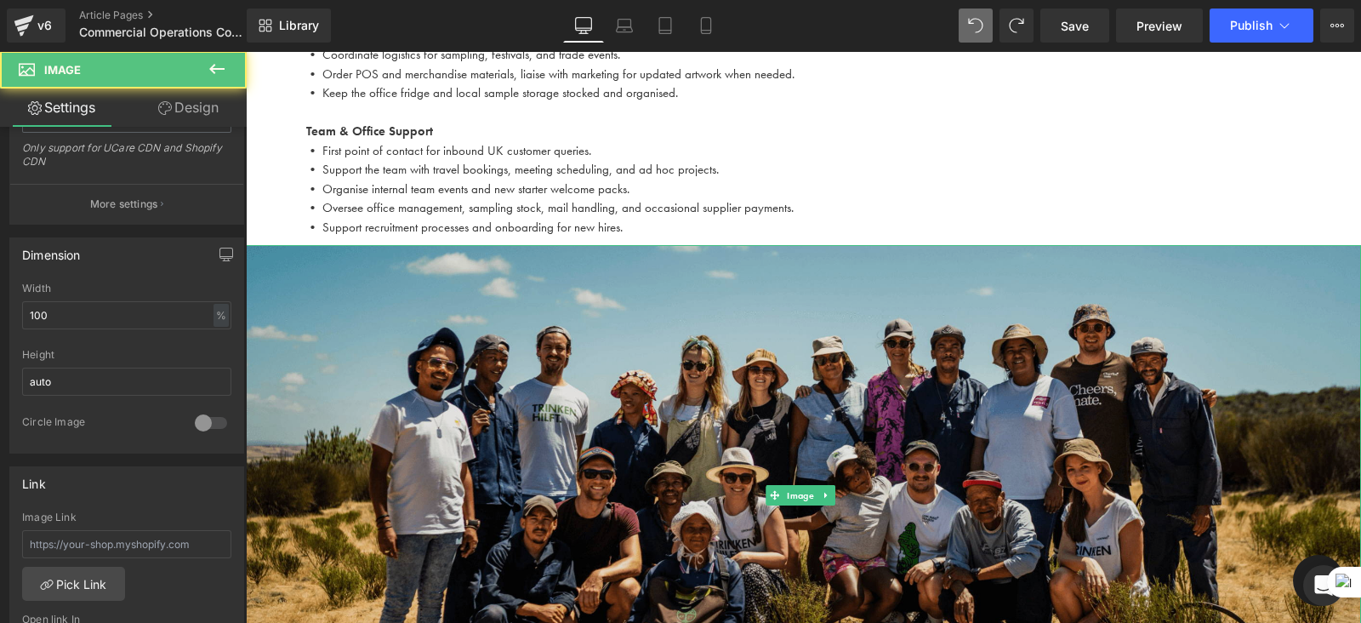
click at [556, 430] on img at bounding box center [804, 494] width 1116 height 499
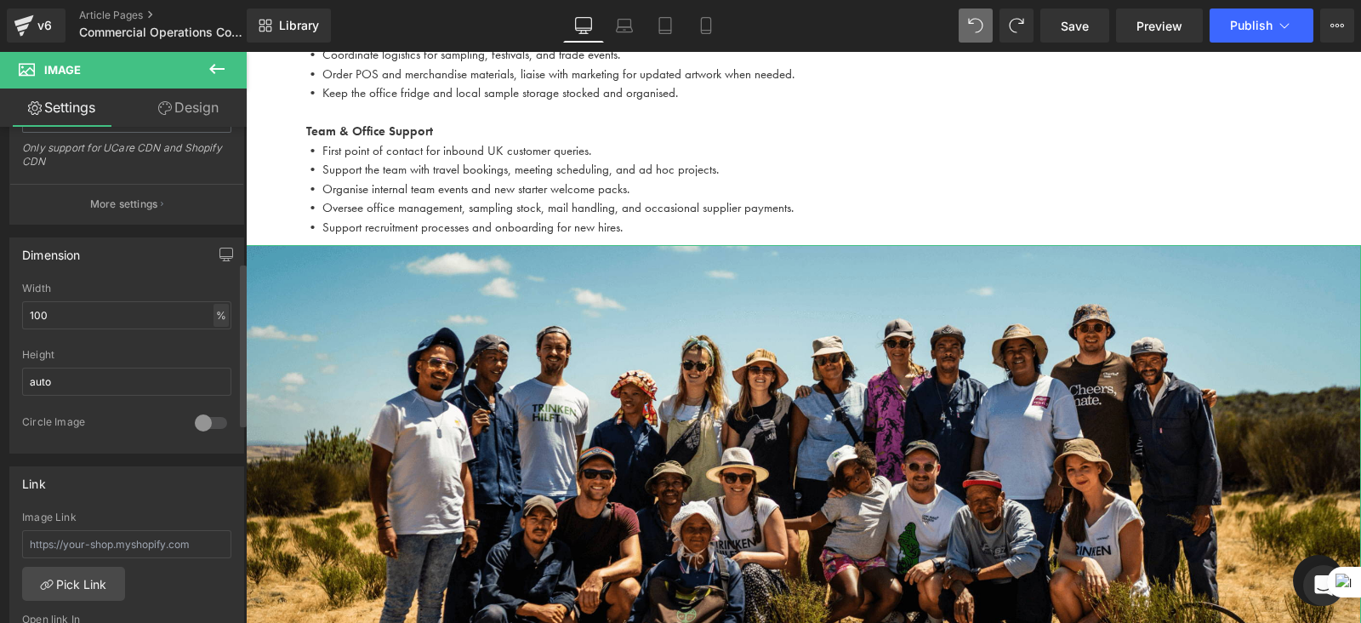
click at [214, 311] on div "%" at bounding box center [221, 315] width 15 height 23
click at [124, 316] on input "100" at bounding box center [126, 315] width 209 height 28
type input "1"
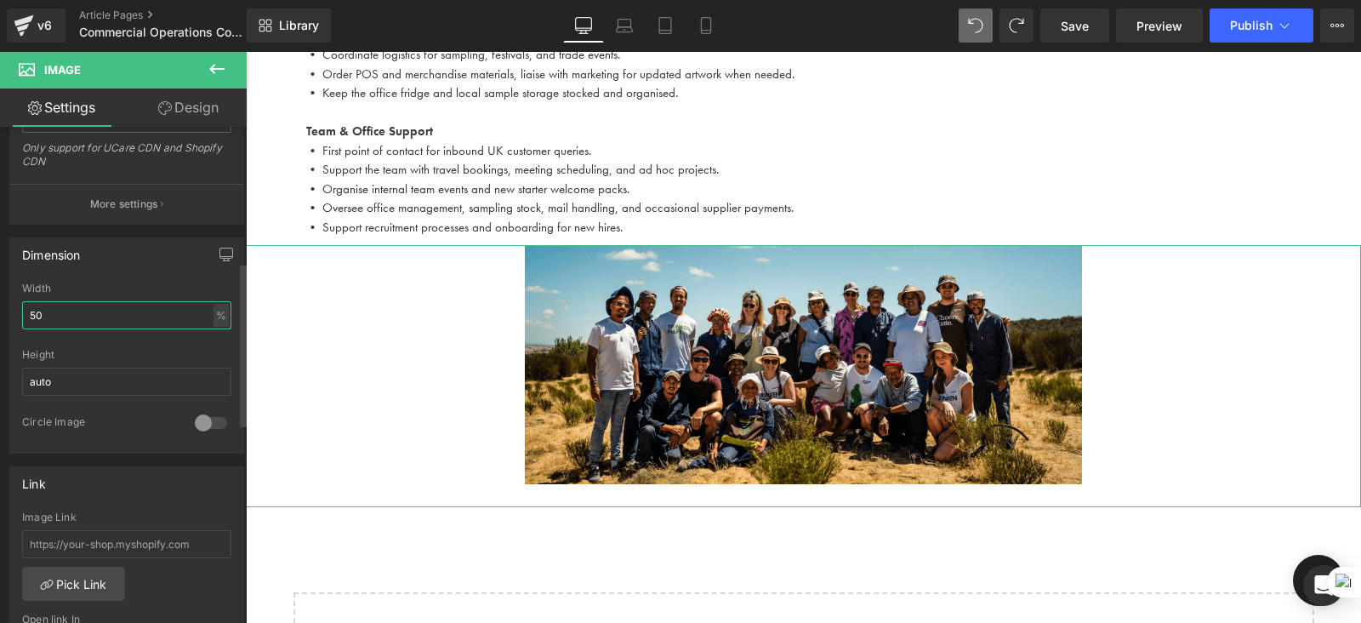
type input "5"
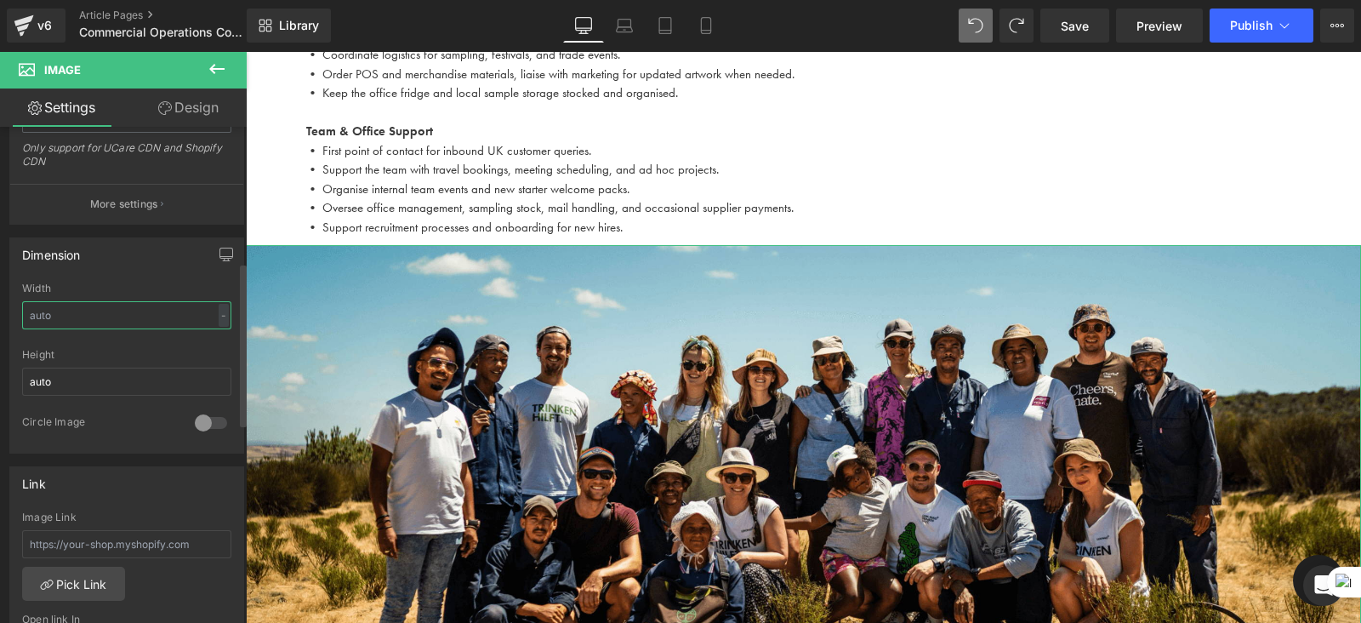
type input "1"
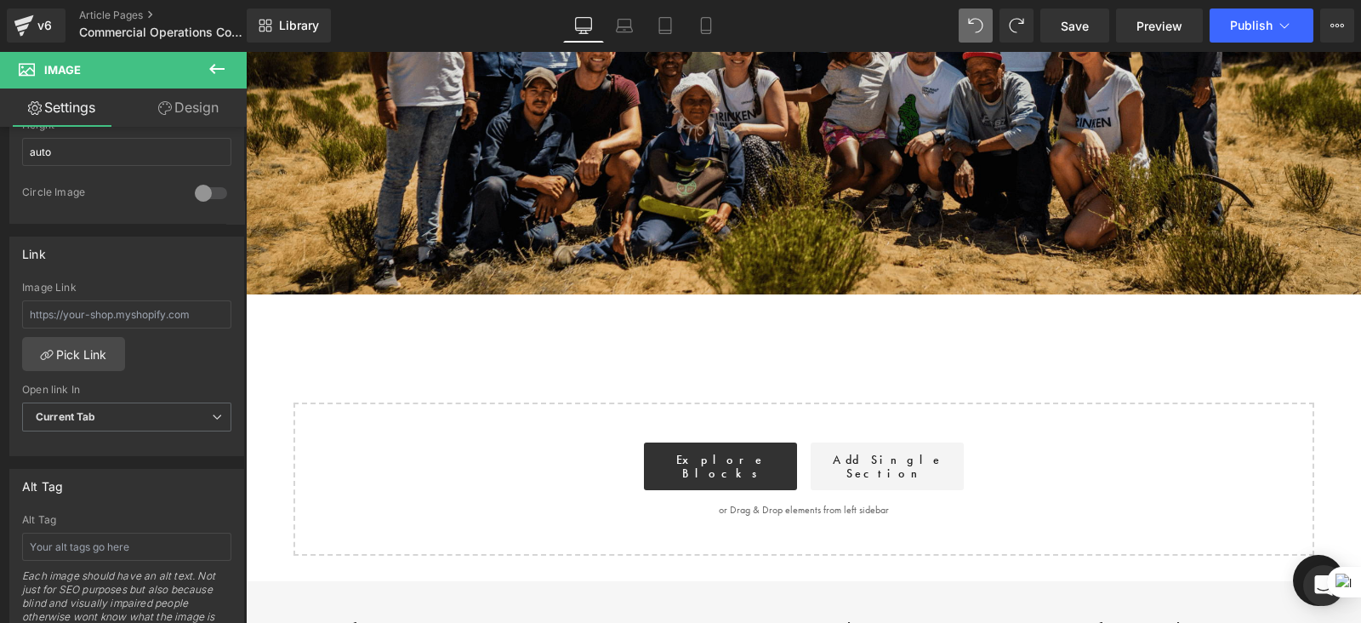
scroll to position [1569, 0]
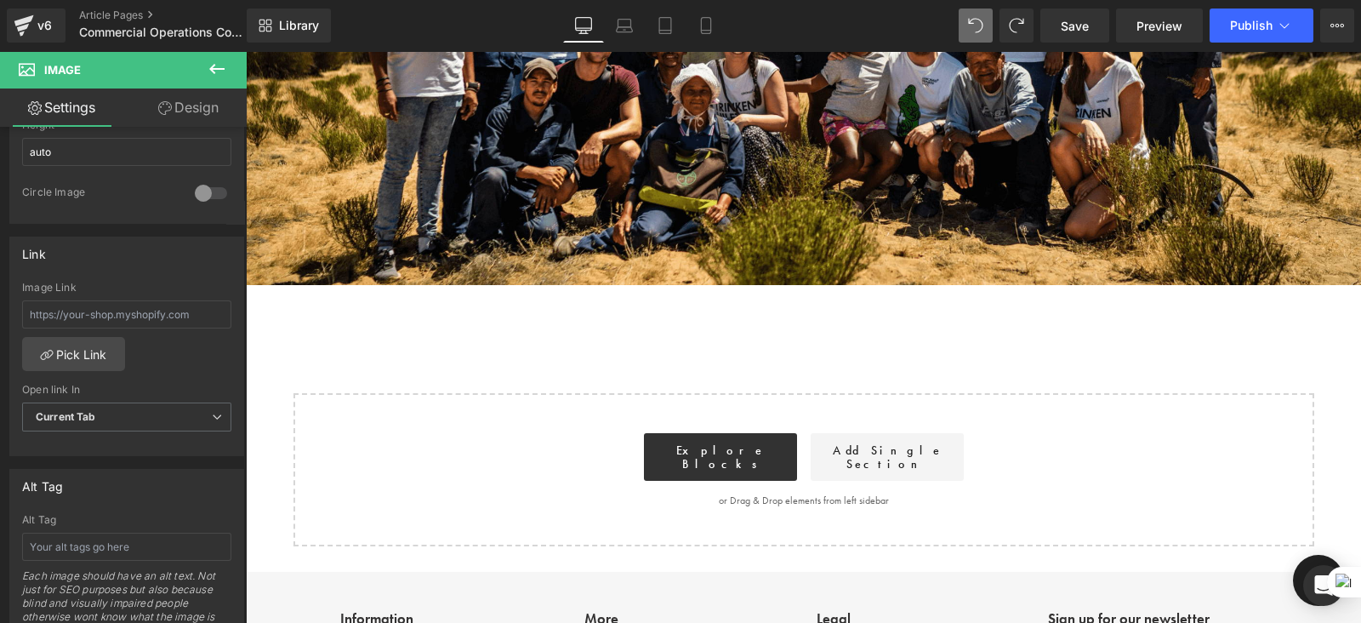
click at [225, 60] on icon at bounding box center [217, 69] width 20 height 20
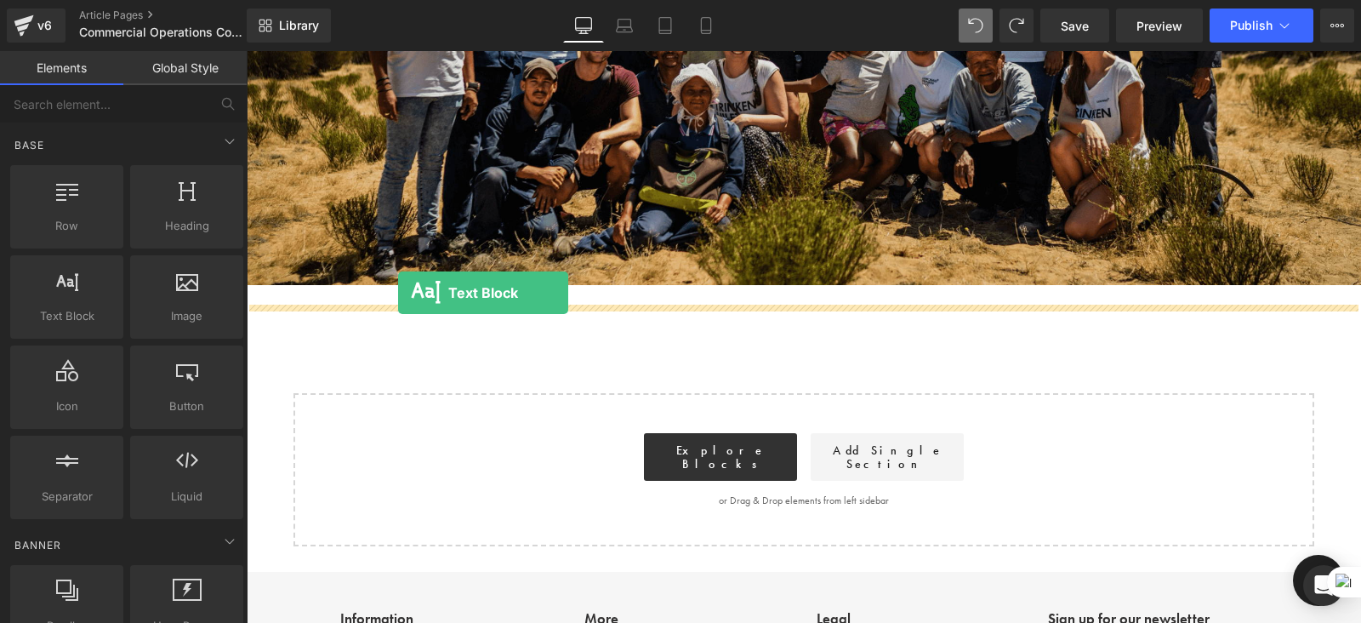
drag, startPoint x: 319, startPoint y: 364, endPoint x: 398, endPoint y: 296, distance: 104.4
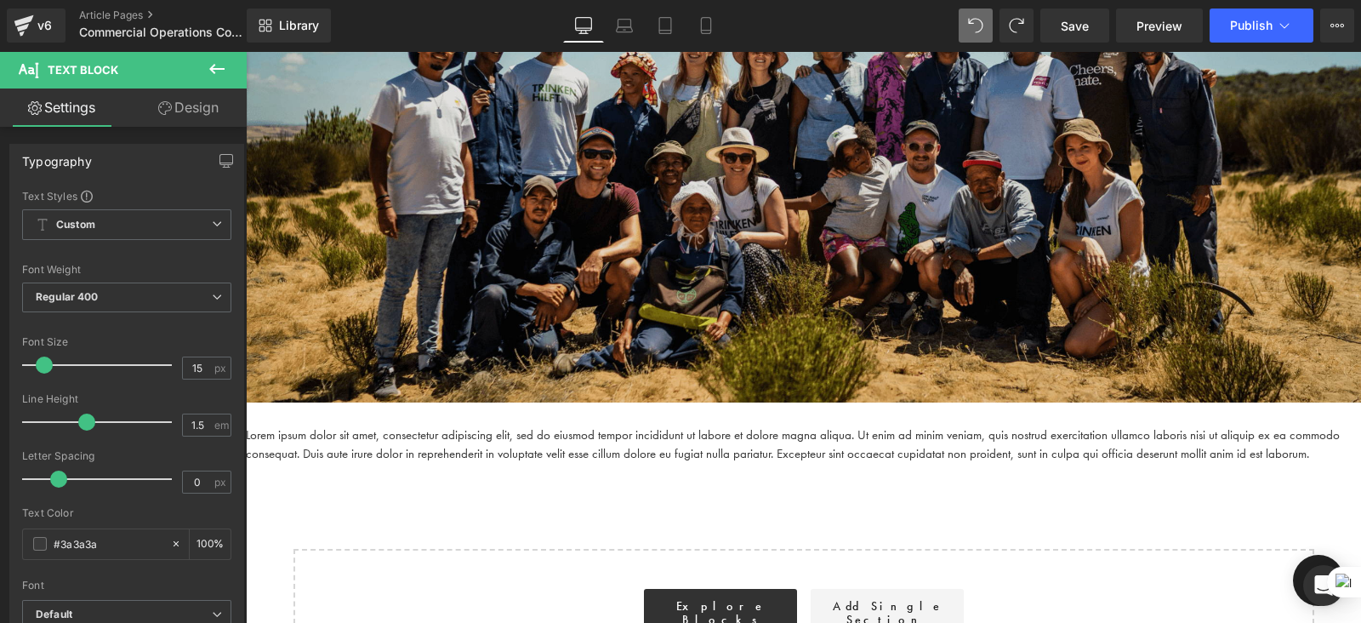
scroll to position [1476, 0]
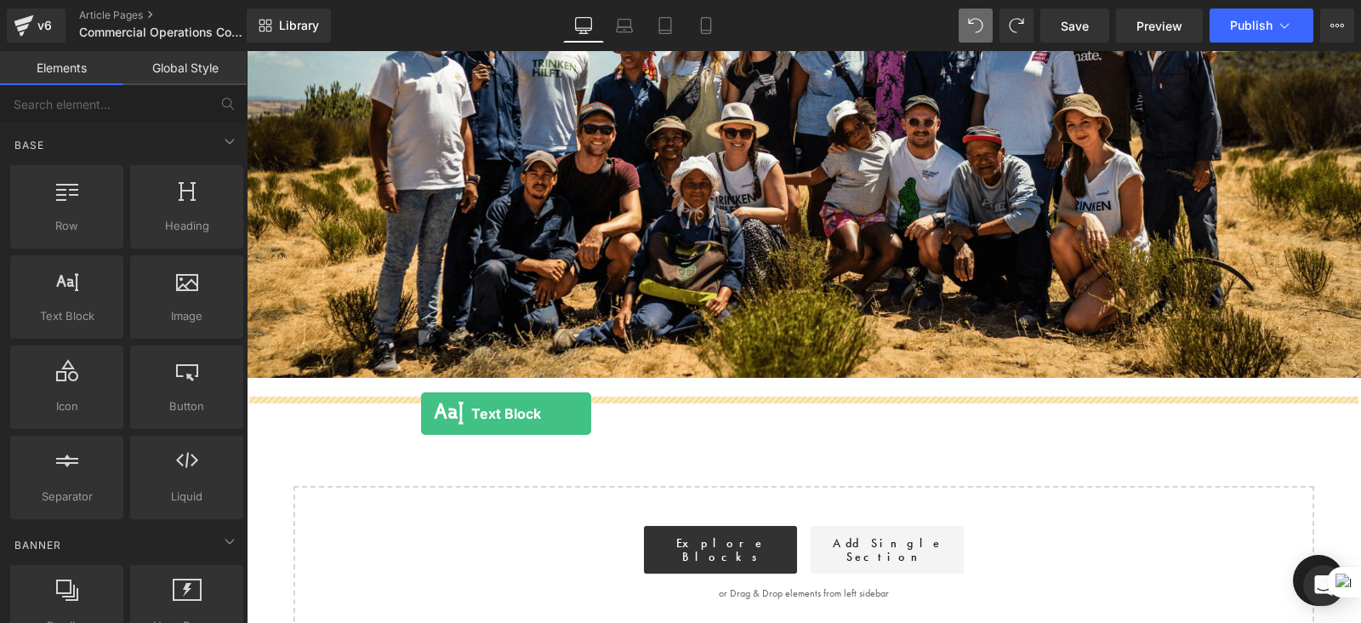
drag, startPoint x: 316, startPoint y: 376, endPoint x: 421, endPoint y: 414, distance: 112.0
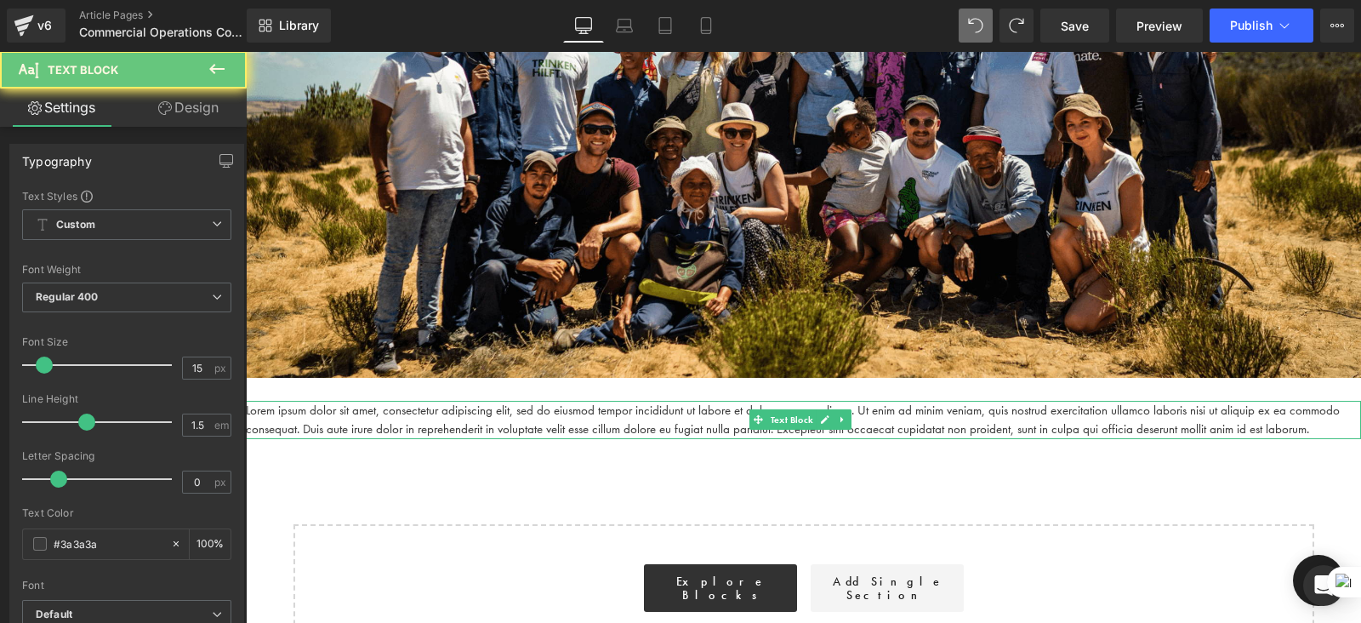
click at [421, 414] on p "Lorem ipsum dolor sit amet, consectetur adipiscing elit, sed do eiusmod tempor …" at bounding box center [804, 420] width 1116 height 38
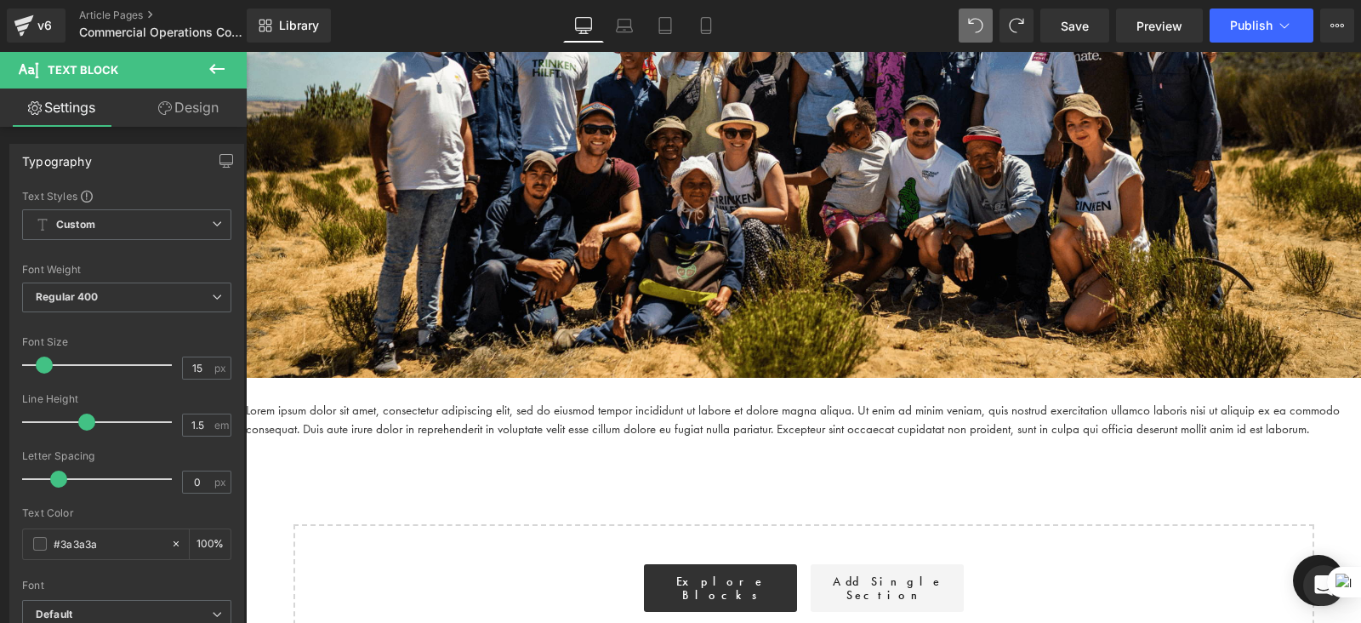
click at [974, 7] on div "Library Desktop Desktop Laptop Tablet Mobile Save Preview Publish Scheduled Vie…" at bounding box center [804, 25] width 1115 height 51
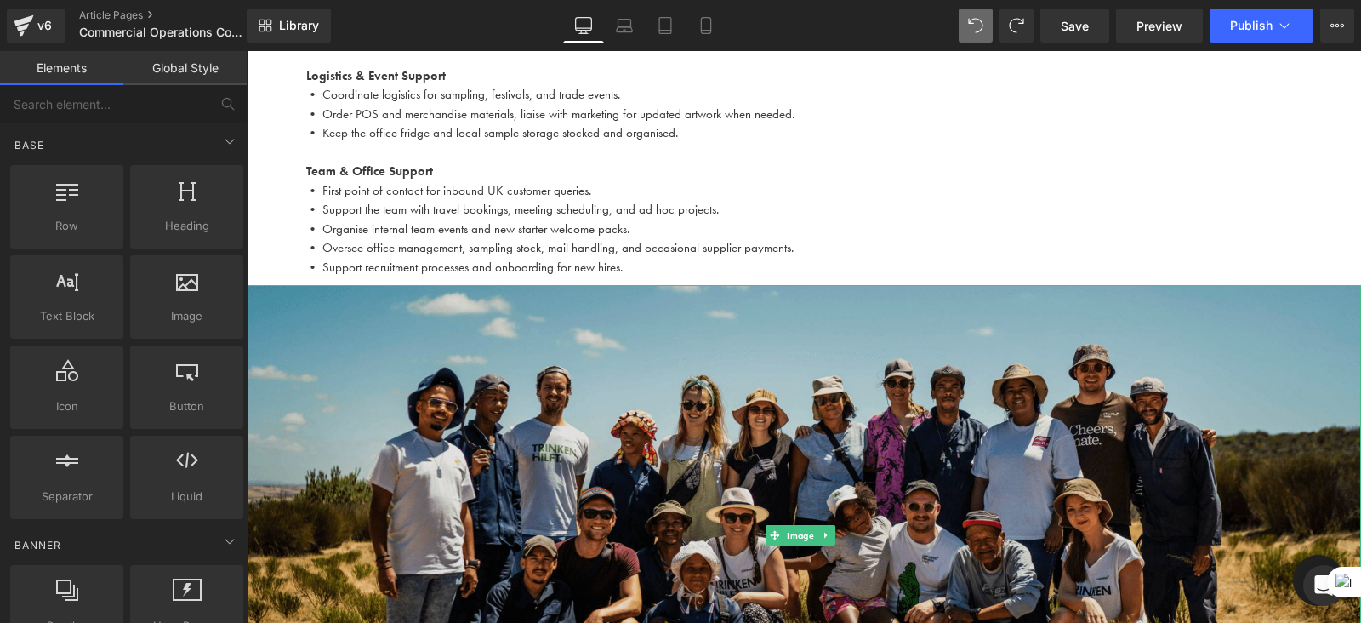
scroll to position [1089, 0]
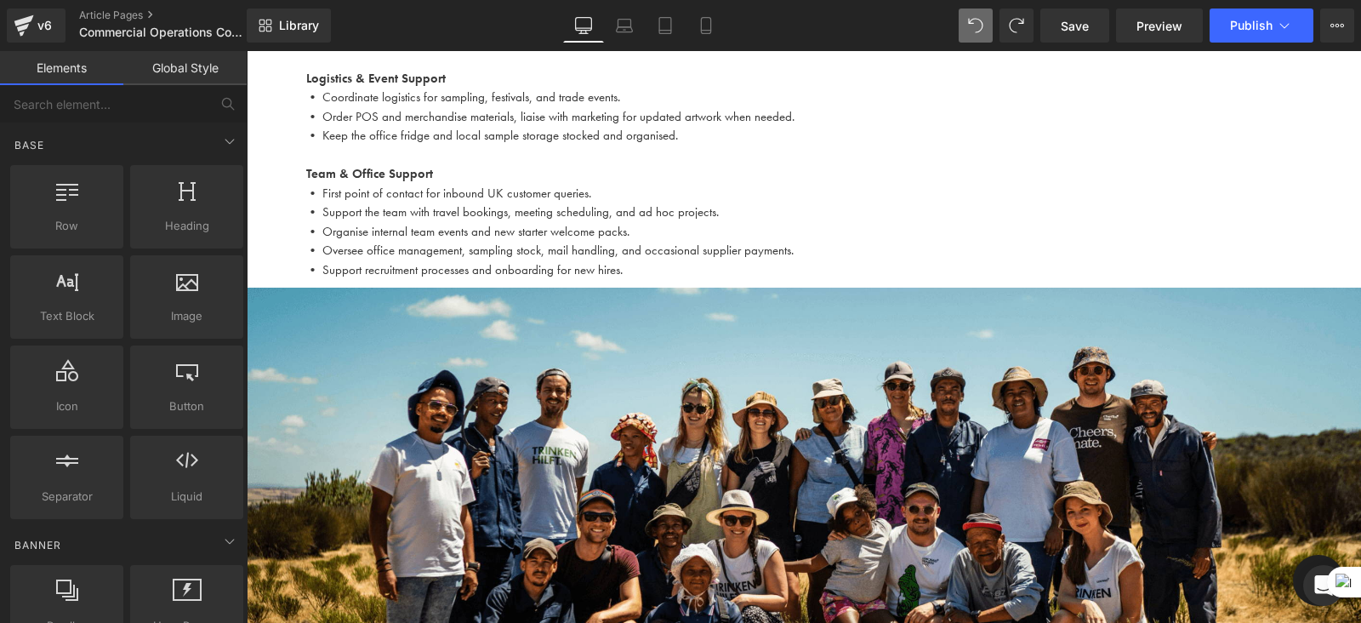
click at [617, 191] on p "• First point of contact for inbound UK customer queries." at bounding box center [804, 194] width 996 height 20
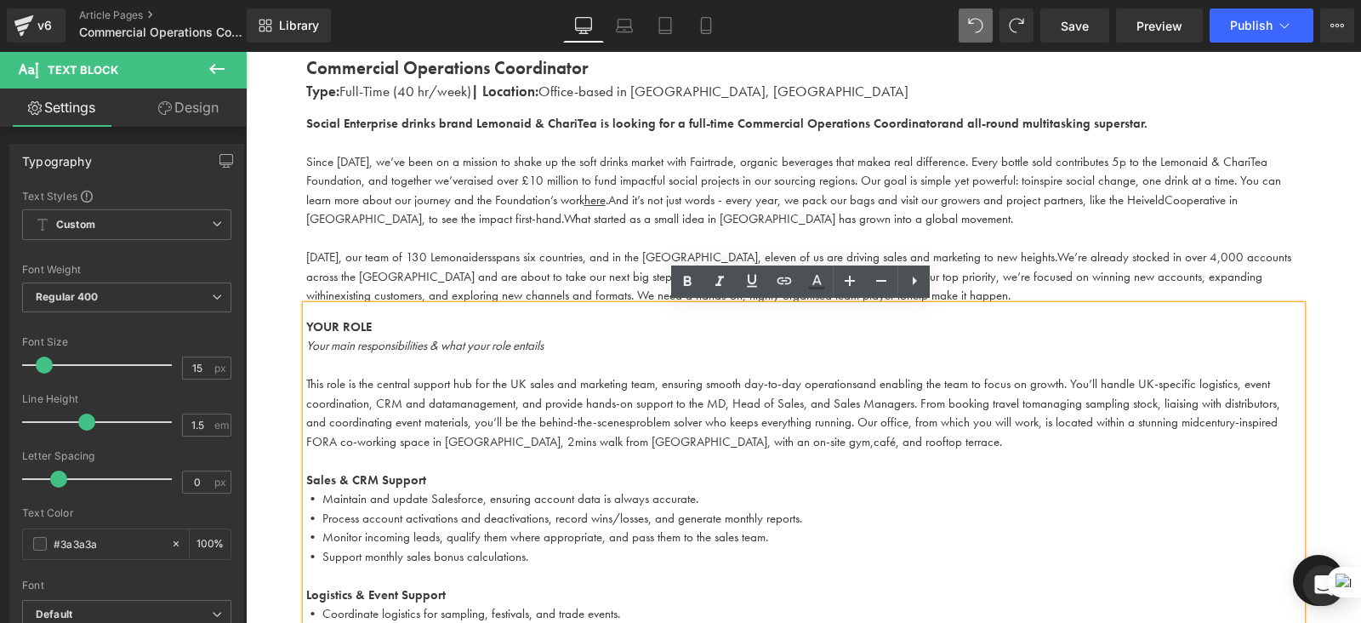
scroll to position [570, 0]
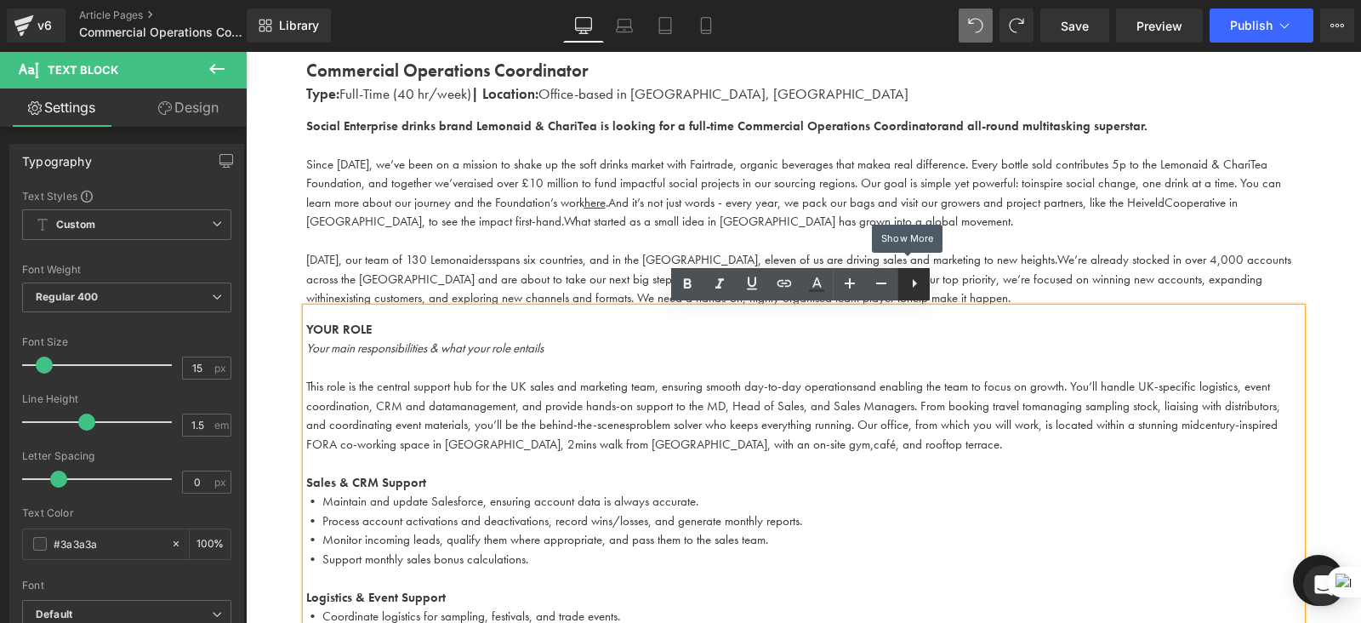
click at [915, 290] on icon at bounding box center [915, 283] width 20 height 20
click at [948, 288] on icon at bounding box center [947, 283] width 20 height 20
click at [767, 368] on p at bounding box center [804, 368] width 996 height 20
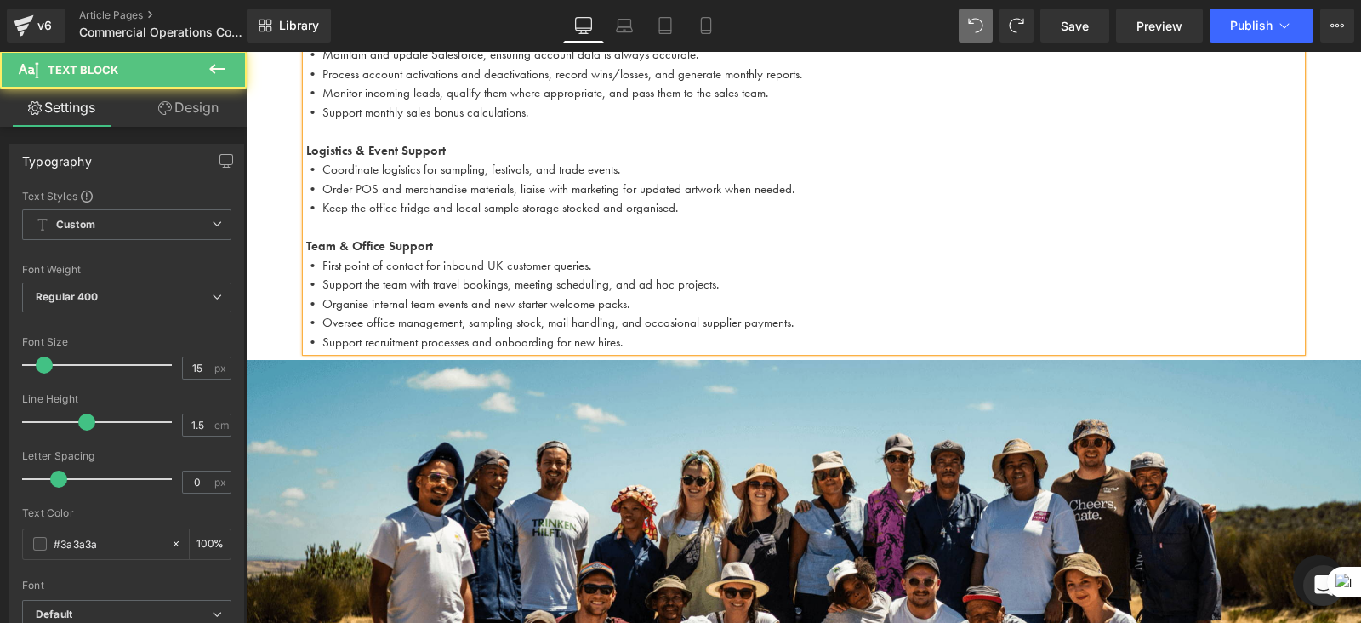
scroll to position [1019, 0]
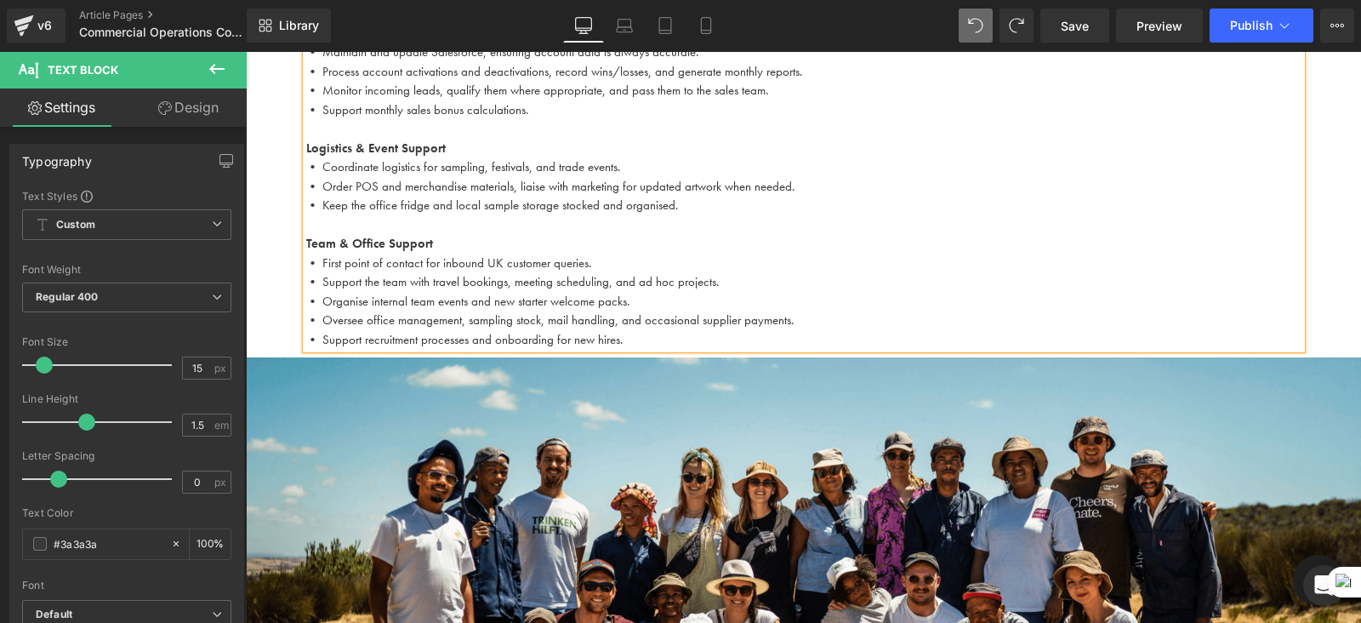
click at [659, 339] on p "• Support recruitment processes and onboarding for new hires." at bounding box center [804, 340] width 996 height 20
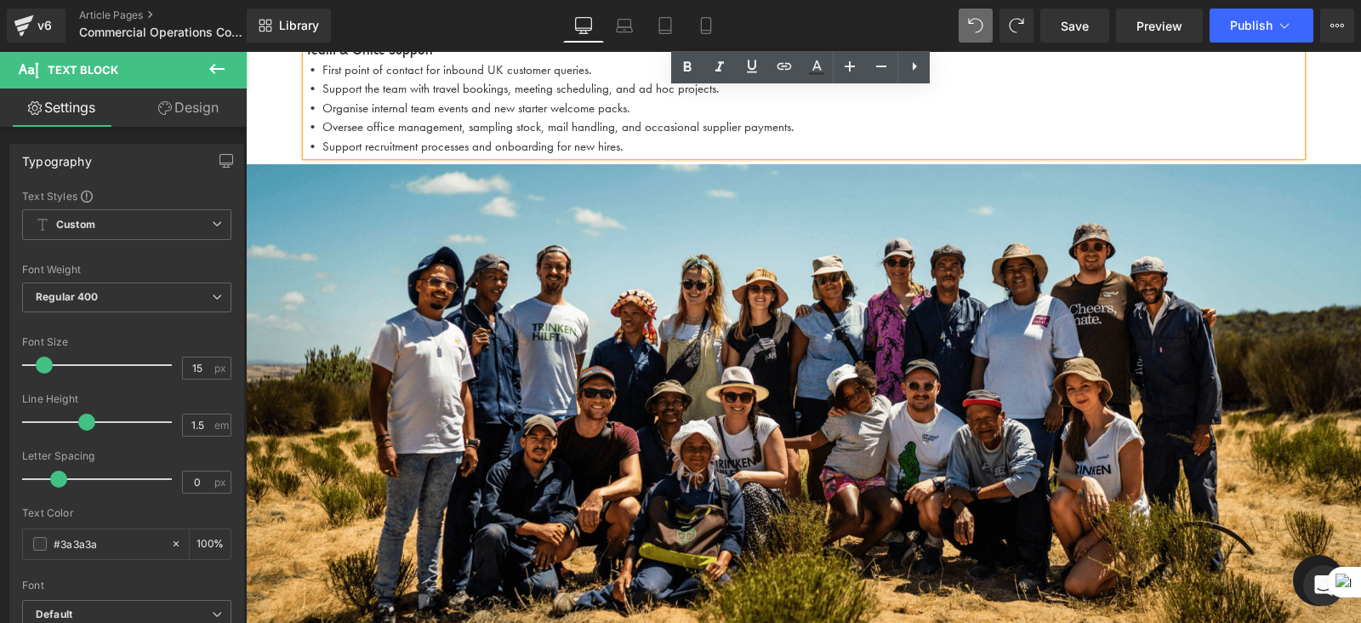
scroll to position [1212, 0]
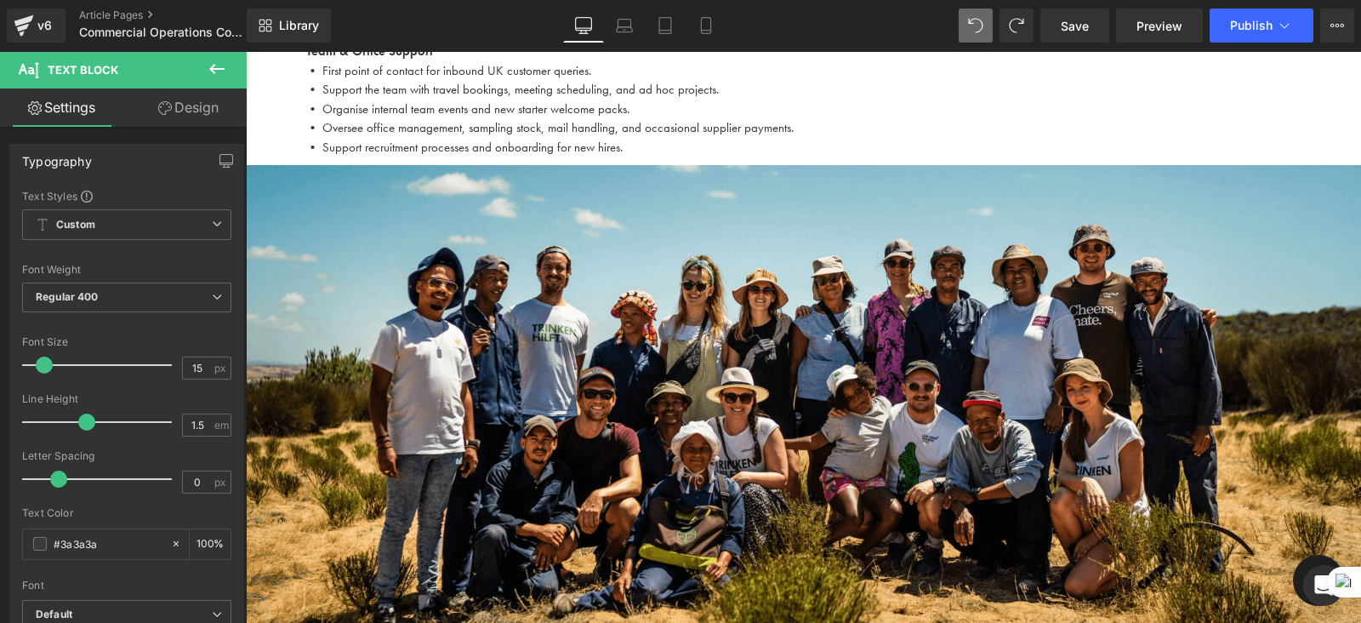
click at [201, 64] on button at bounding box center [217, 69] width 60 height 37
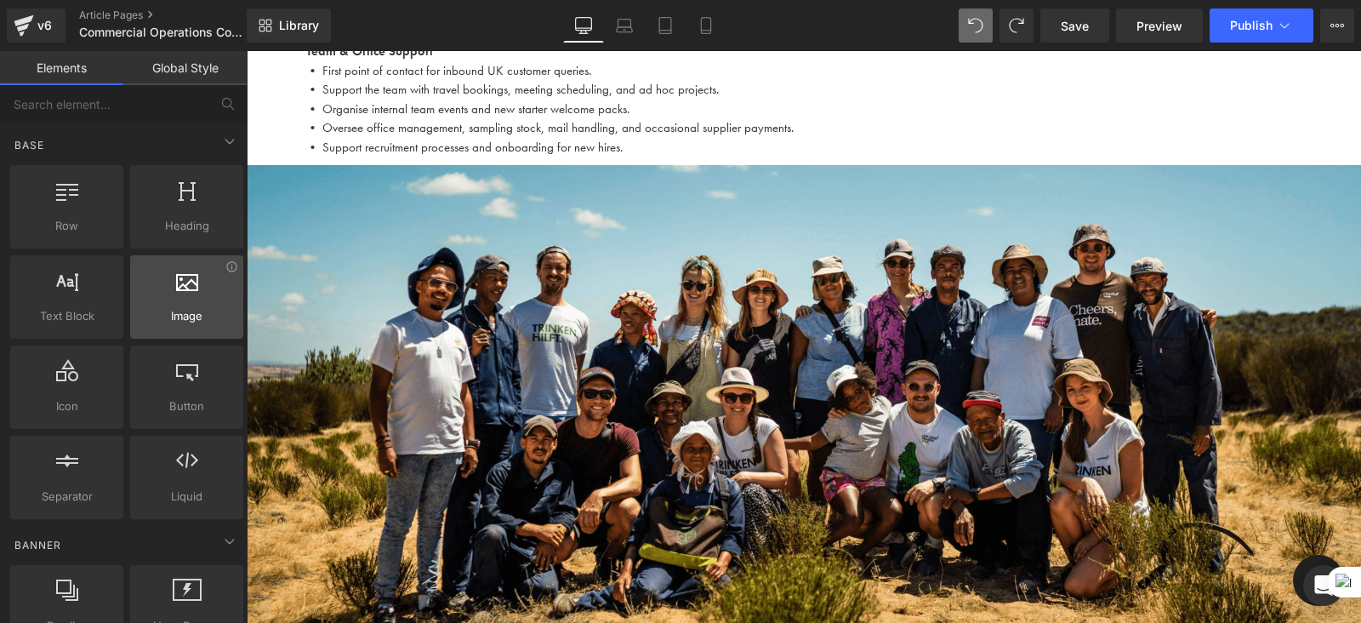
scroll to position [76, 0]
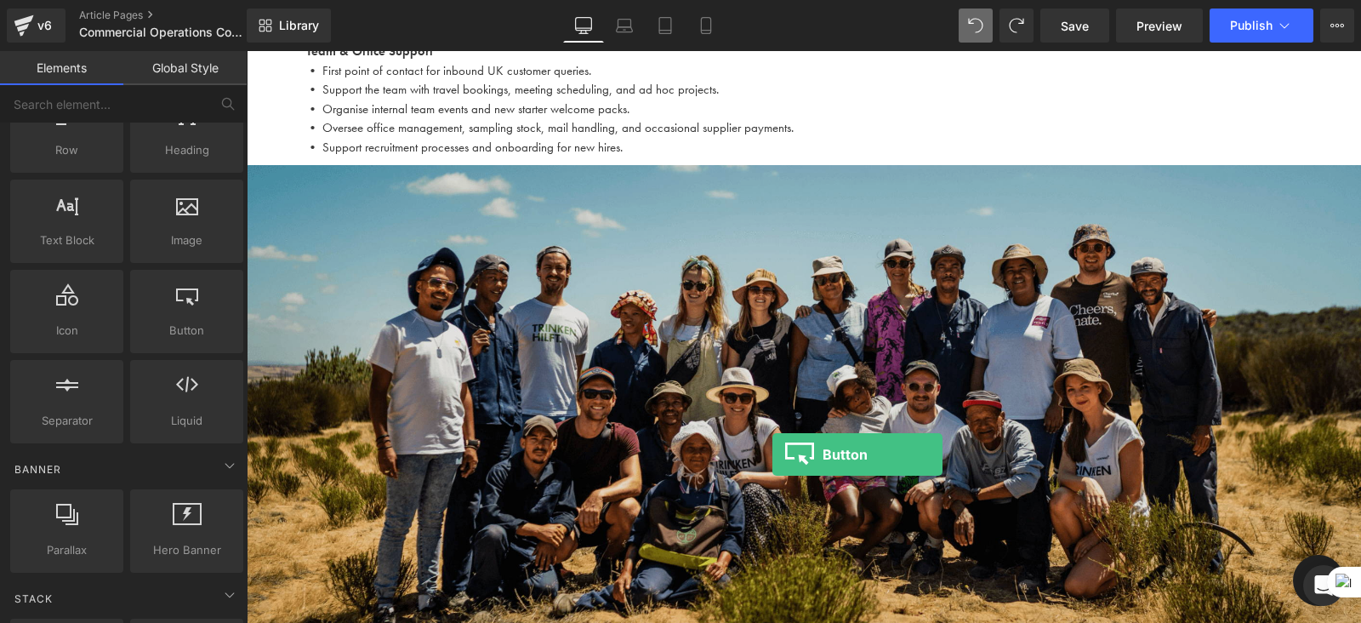
drag, startPoint x: 436, startPoint y: 349, endPoint x: 772, endPoint y: 455, distance: 352.5
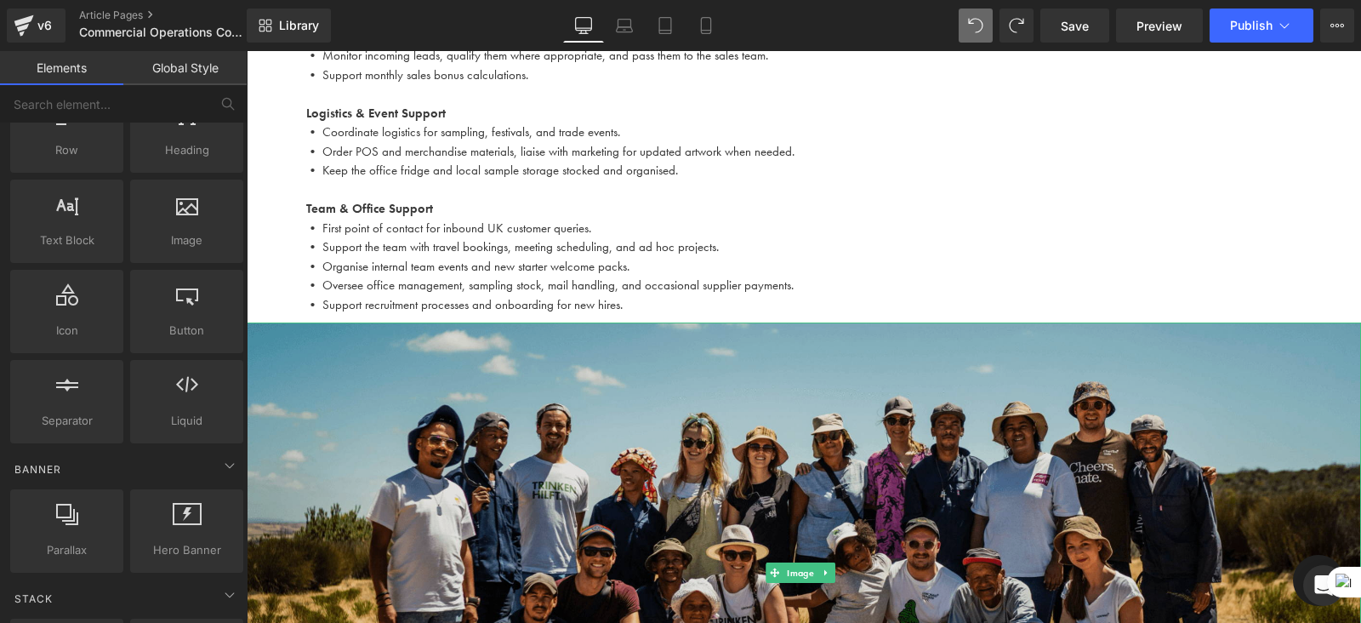
scroll to position [1053, 0]
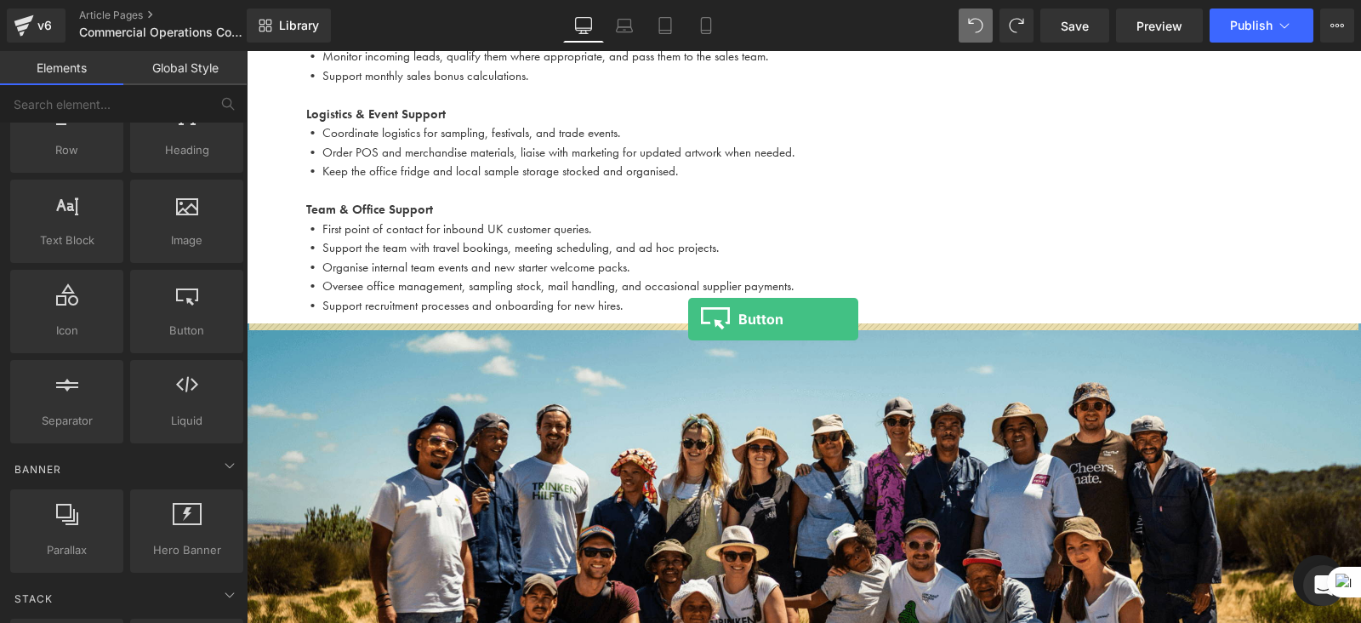
drag, startPoint x: 425, startPoint y: 389, endPoint x: 688, endPoint y: 319, distance: 272.0
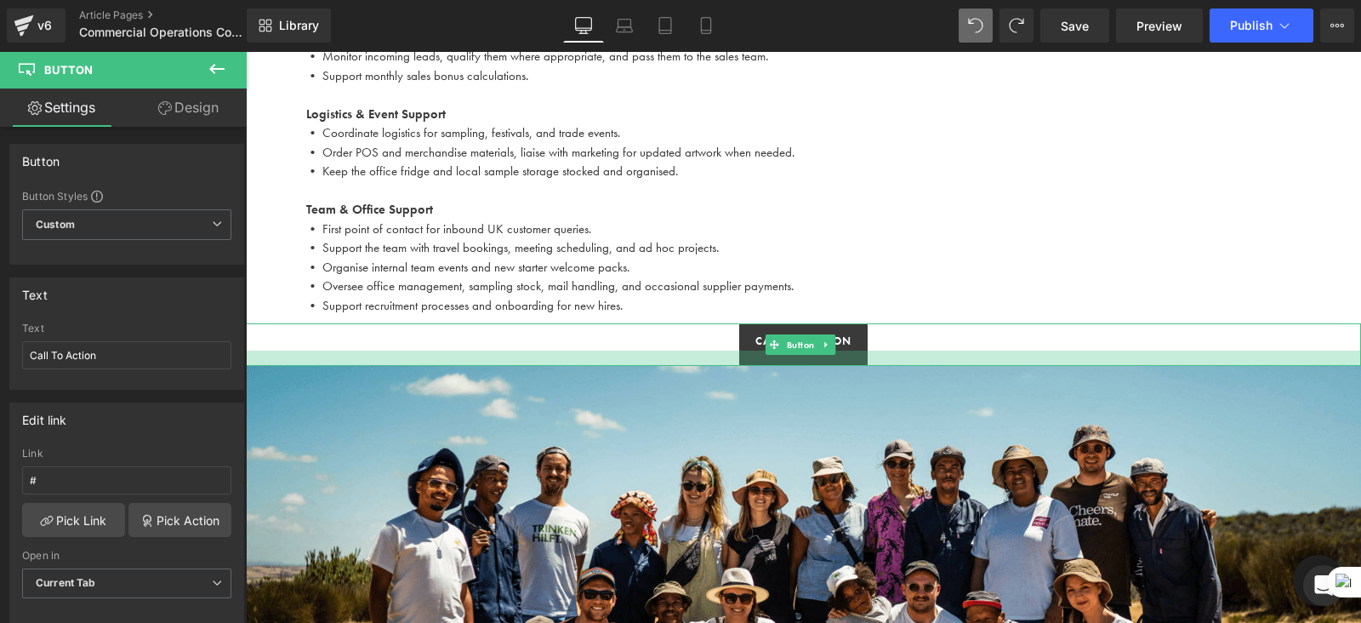
click at [883, 362] on div at bounding box center [804, 358] width 1116 height 15
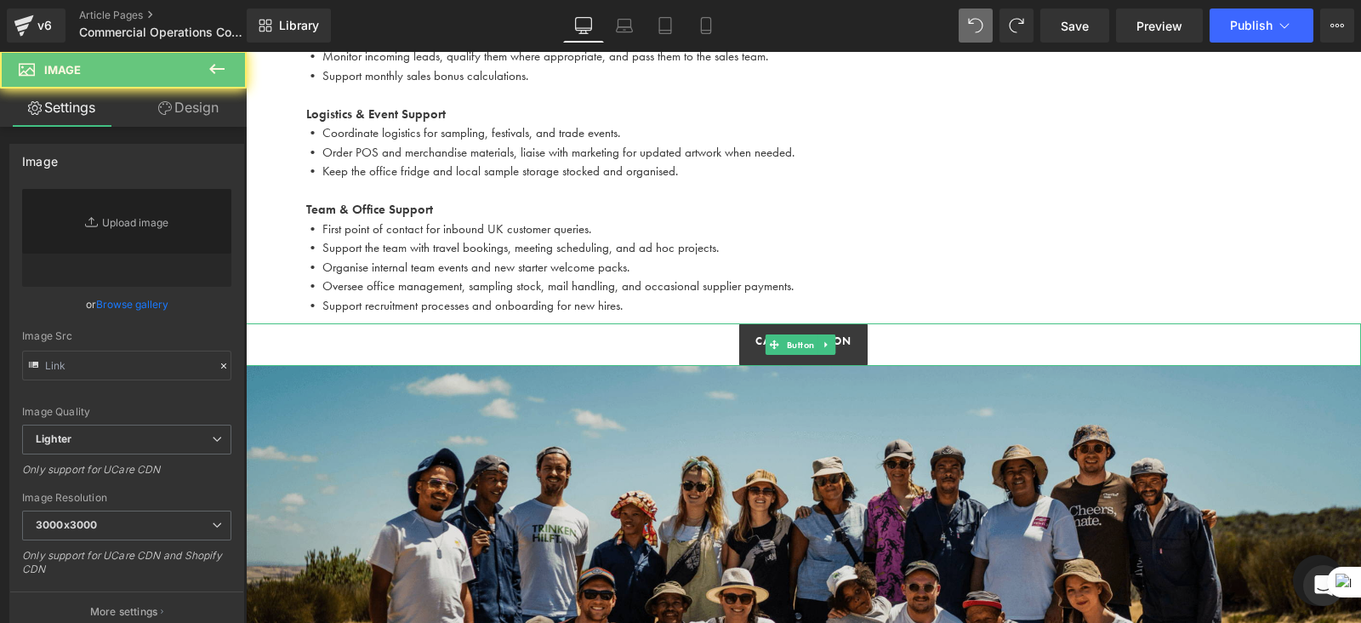
click at [803, 469] on img at bounding box center [804, 615] width 1116 height 499
type input "https://ucarecdn.com/9319c9d3-9de4-4e59-9cd4-76e20ab419a1/-/format/auto/-/previ…"
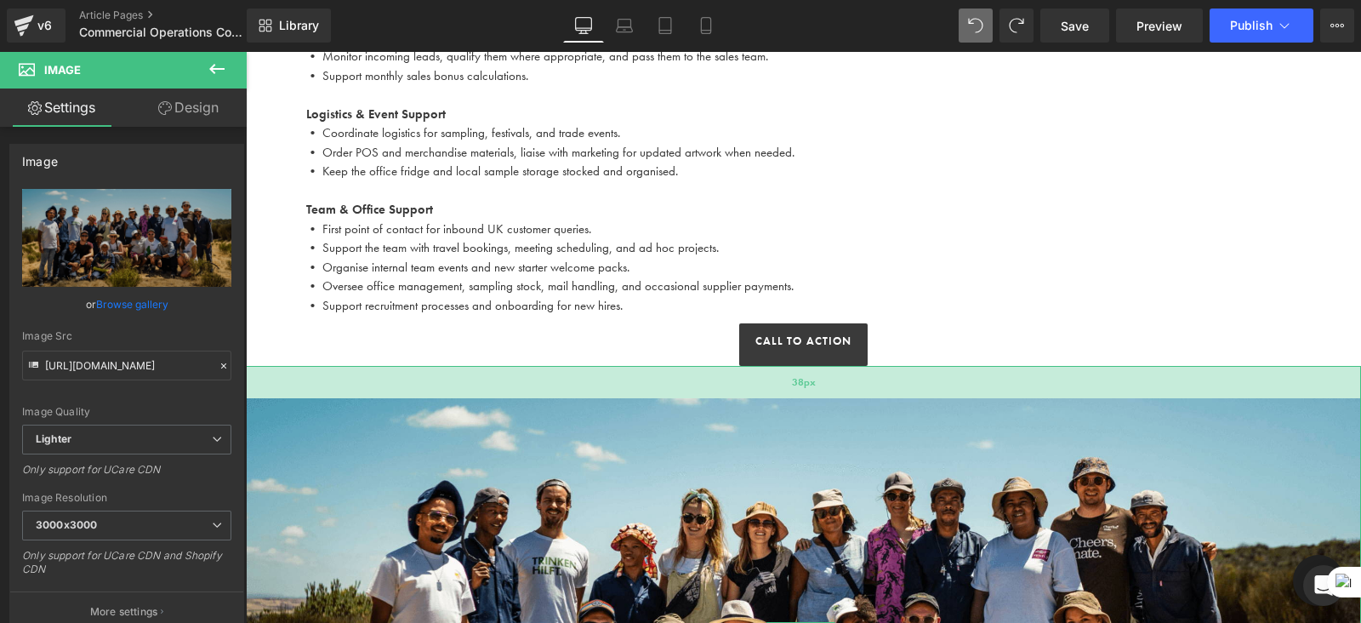
drag, startPoint x: 650, startPoint y: 364, endPoint x: 647, endPoint y: 394, distance: 30.0
click at [647, 394] on div "38px" at bounding box center [804, 382] width 1116 height 32
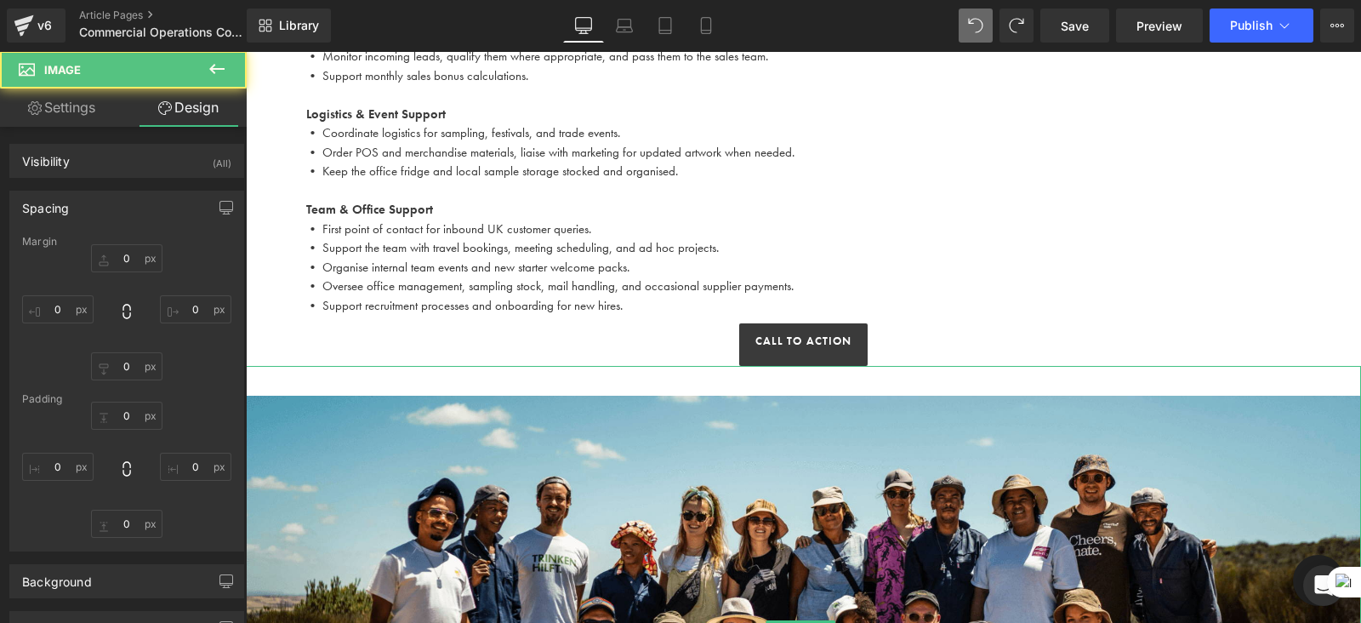
type input "0"
type input "31.4667"
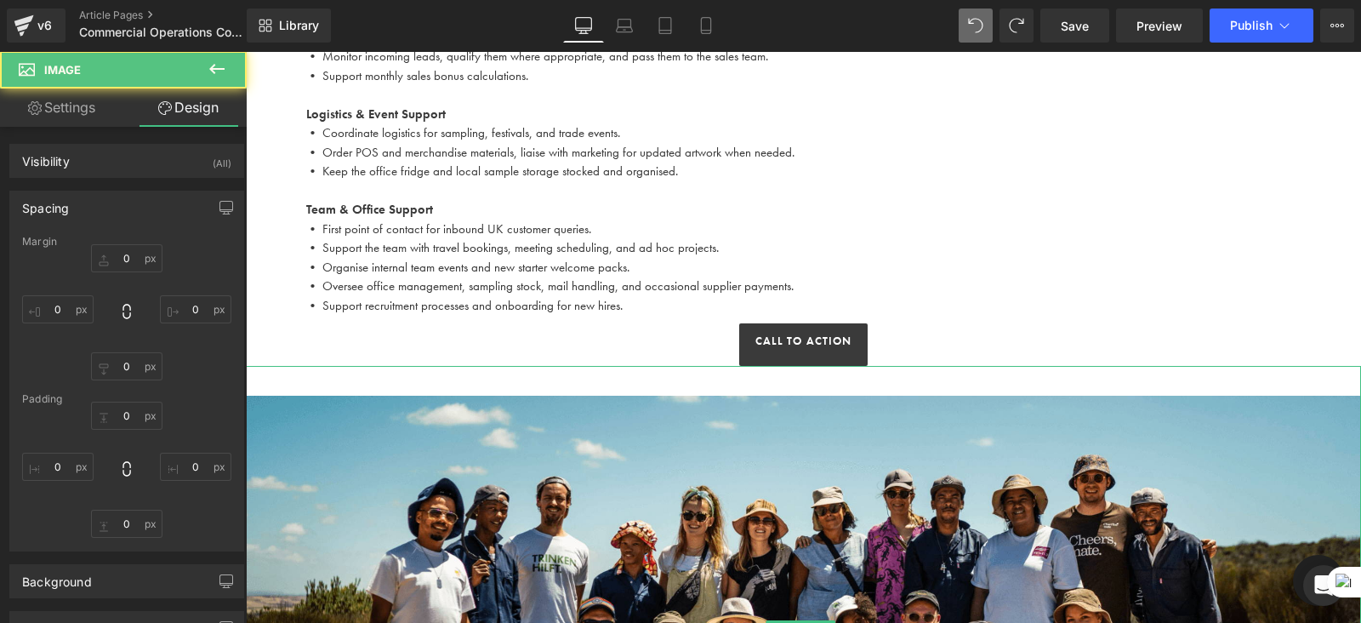
type input "0"
type input "27"
type input "0"
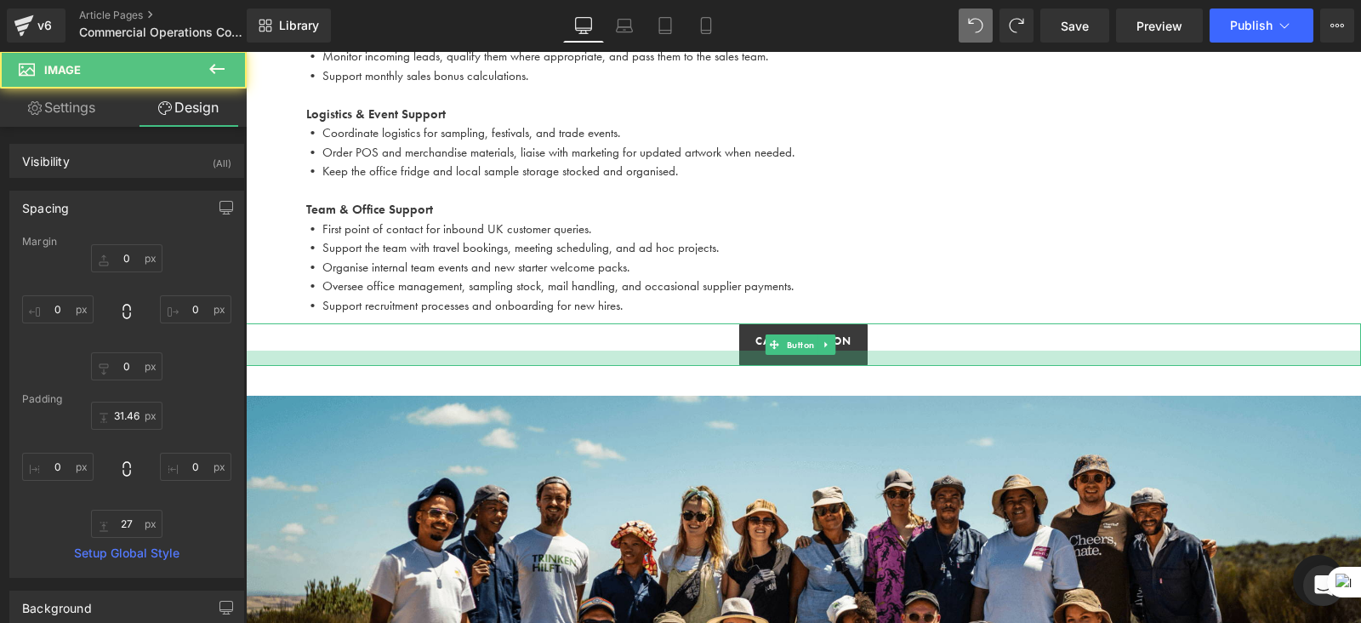
click at [910, 355] on div at bounding box center [804, 358] width 1116 height 15
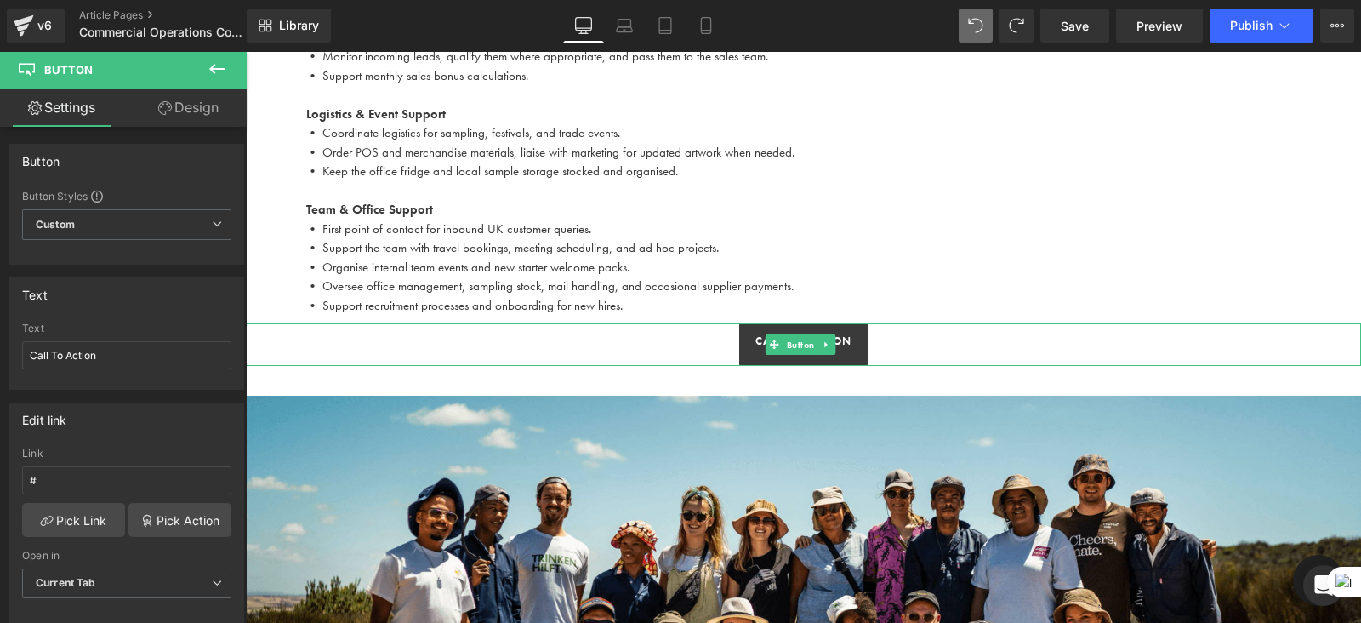
click at [905, 296] on p "• Support recruitment processes and onboarding for new hires." at bounding box center [804, 306] width 996 height 20
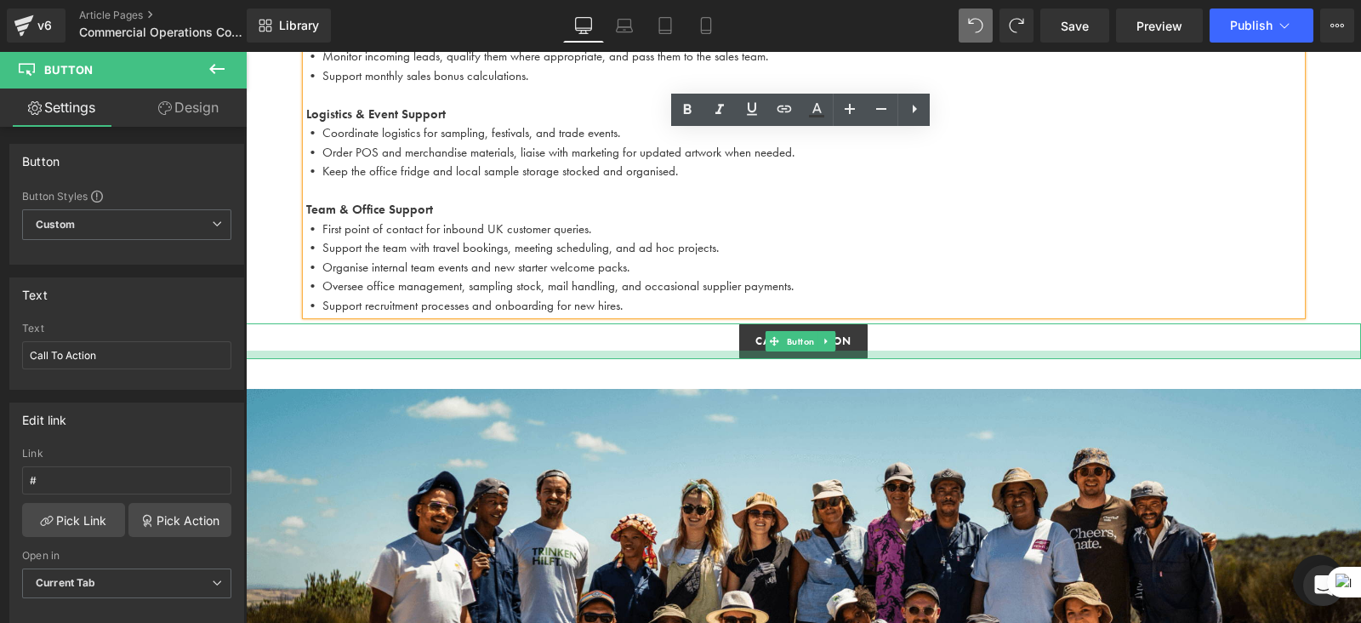
drag, startPoint x: 814, startPoint y: 359, endPoint x: 908, endPoint y: 334, distance: 97.0
click at [816, 354] on div at bounding box center [804, 355] width 1116 height 9
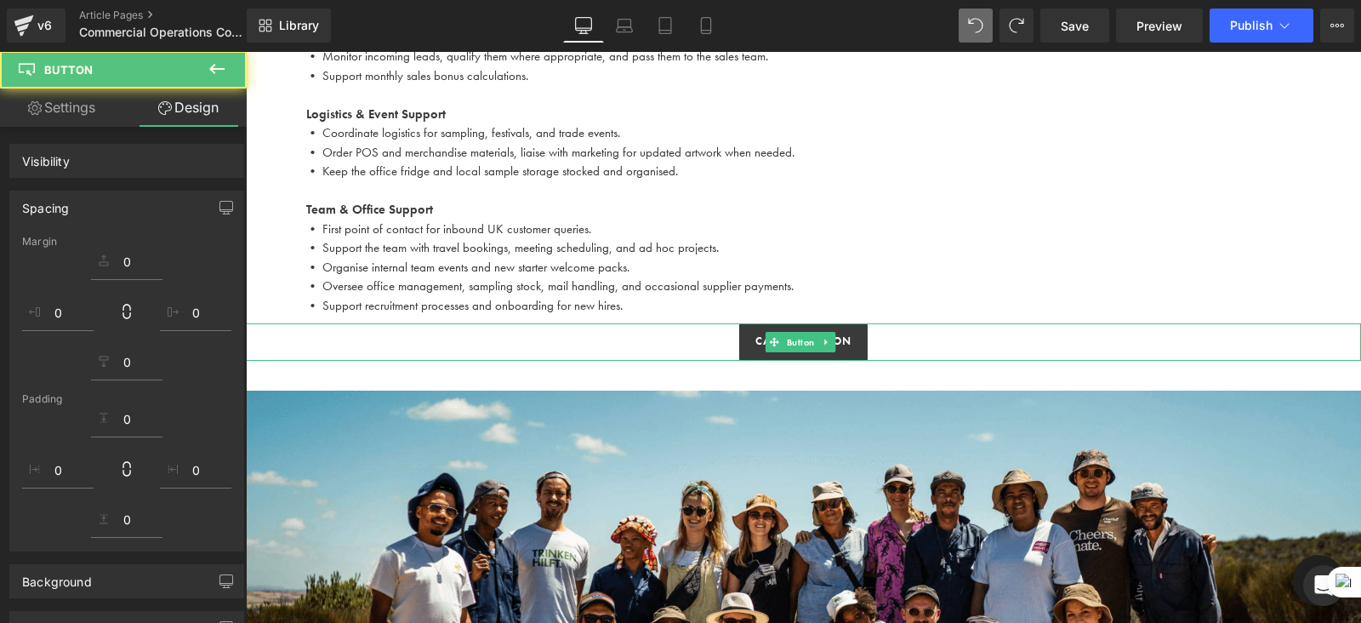
click at [933, 328] on div "Call To Action" at bounding box center [804, 341] width 1116 height 37
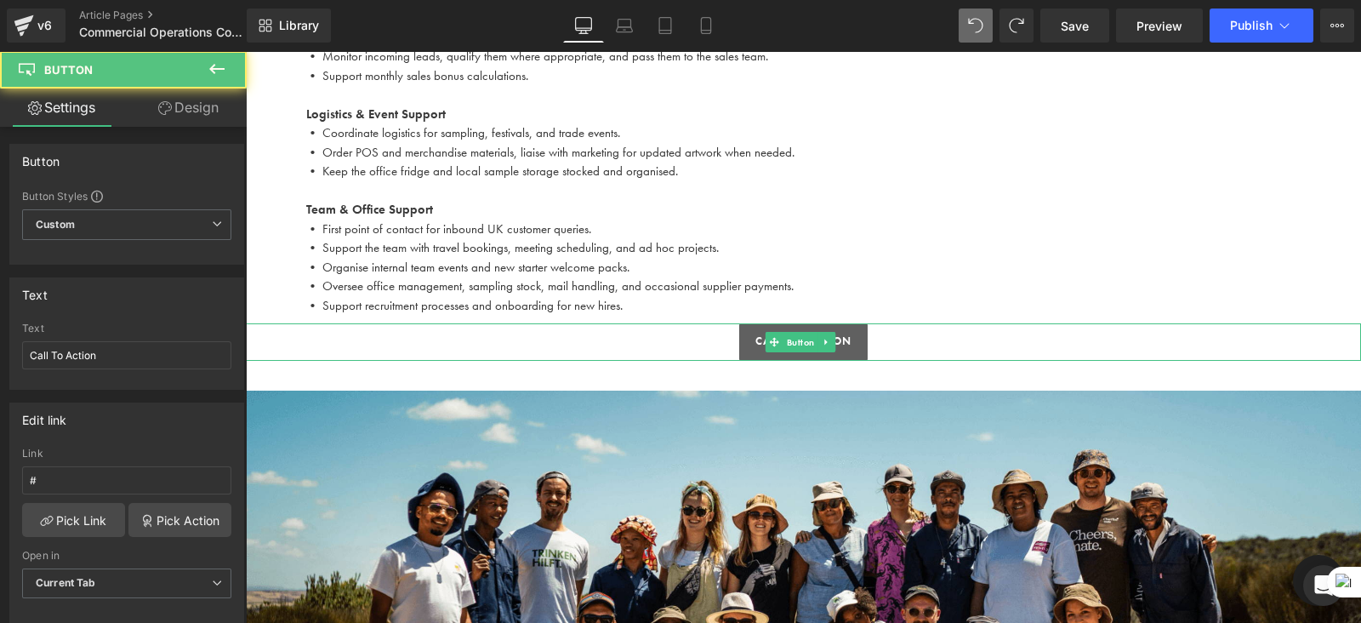
click at [846, 338] on span "Call To Action" at bounding box center [804, 341] width 96 height 17
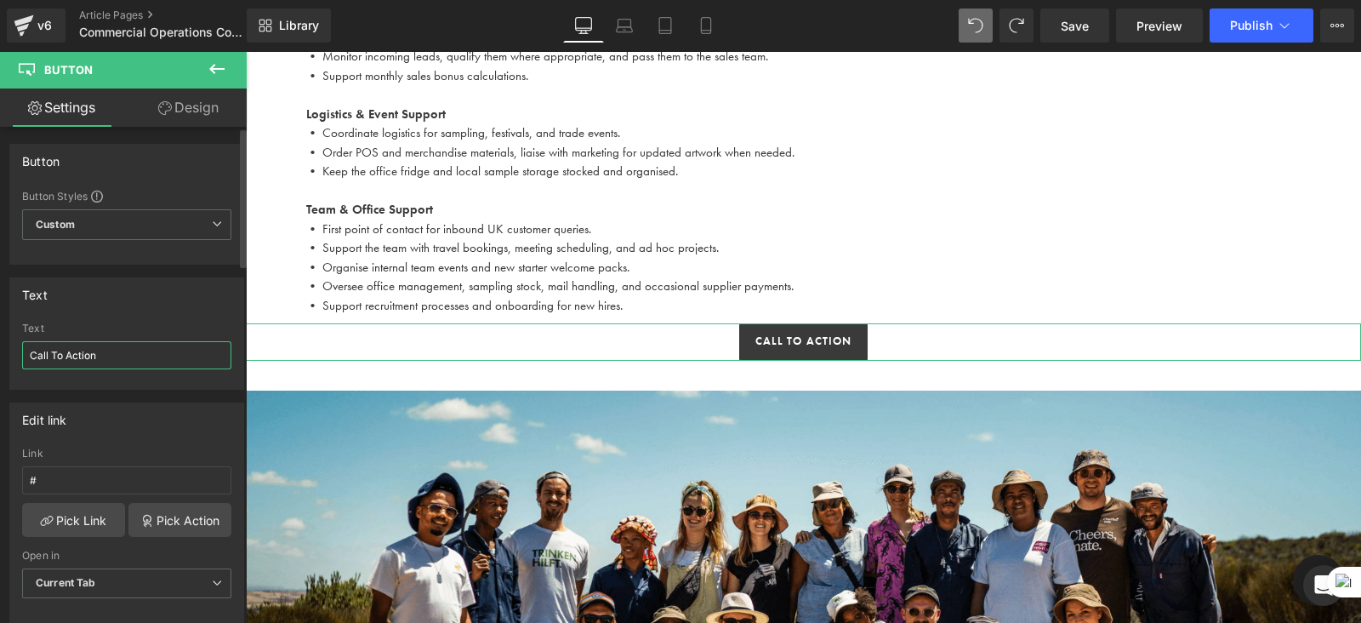
drag, startPoint x: 115, startPoint y: 351, endPoint x: 4, endPoint y: 345, distance: 110.8
click at [4, 345] on div "Text Call To Action Text Call To Action" at bounding box center [127, 327] width 254 height 125
type input "APPLY HERE"
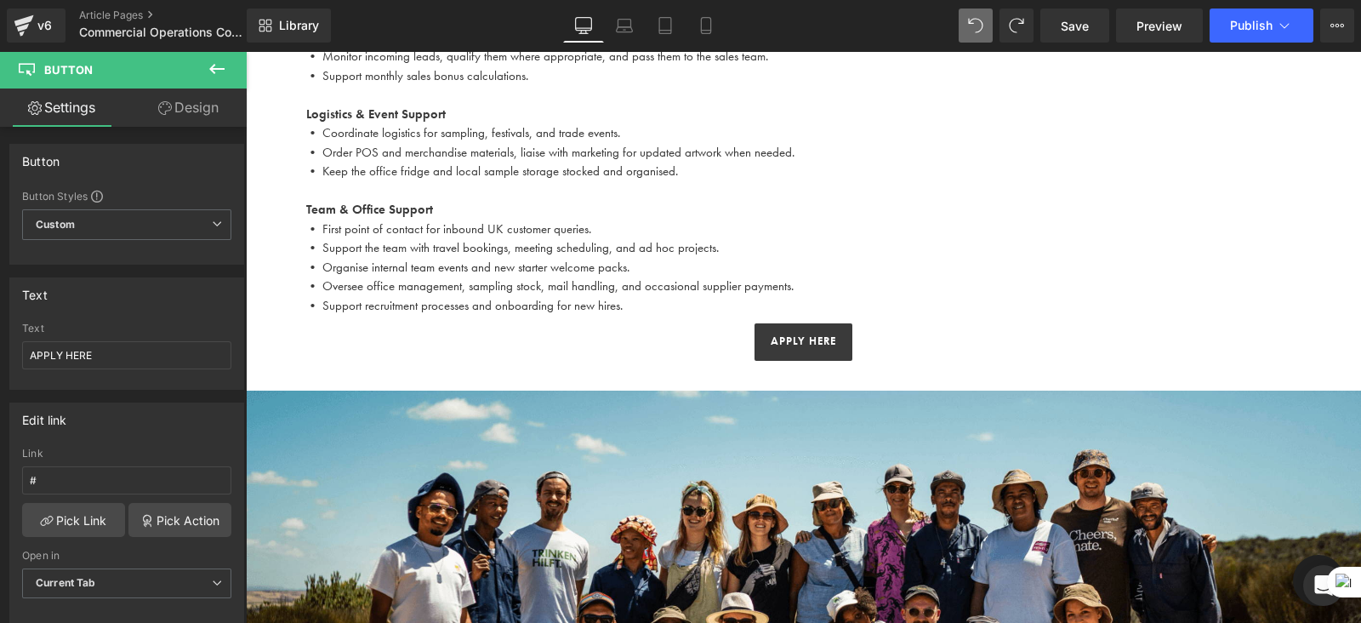
click at [841, 235] on p "• First point of contact for inbound UK customer queries." at bounding box center [804, 230] width 996 height 20
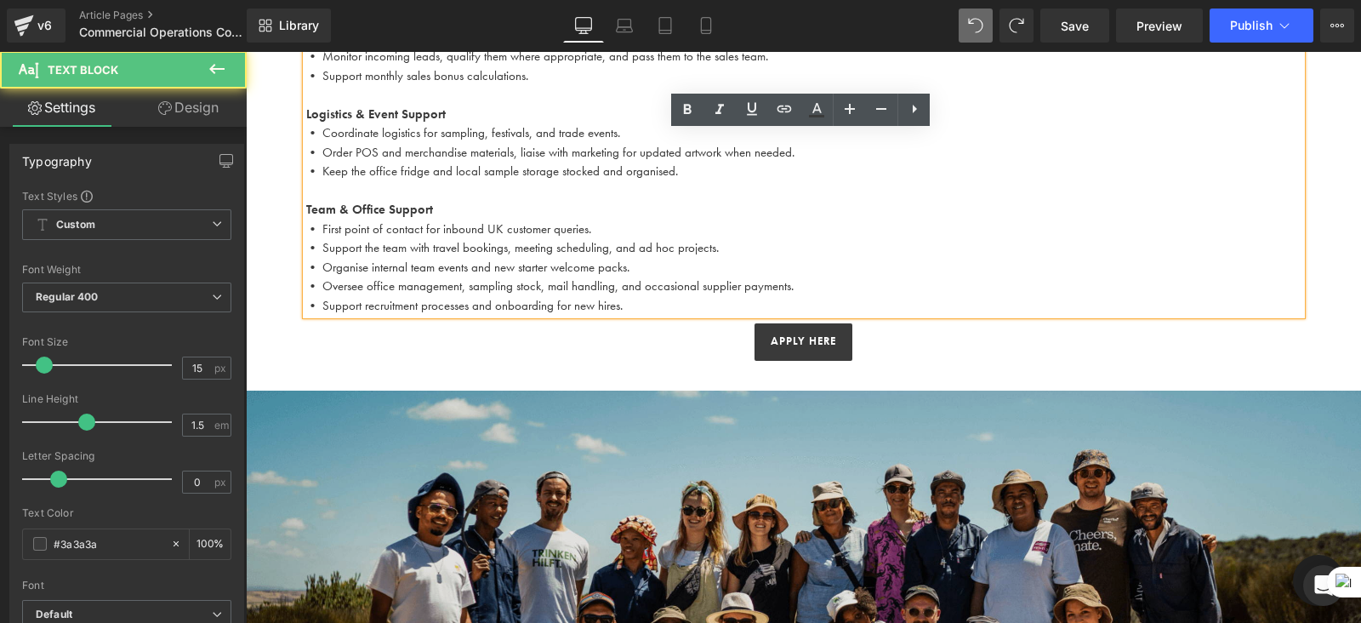
click at [1018, 439] on img at bounding box center [804, 625] width 1116 height 529
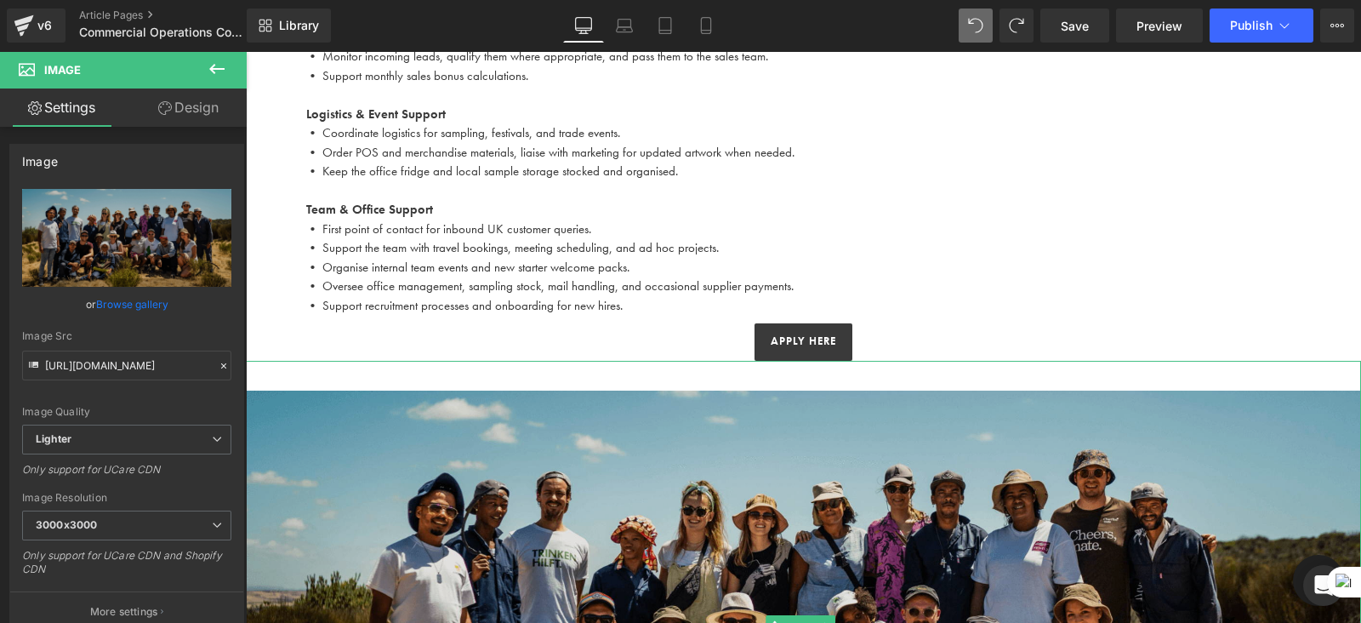
click at [901, 495] on img at bounding box center [804, 625] width 1116 height 529
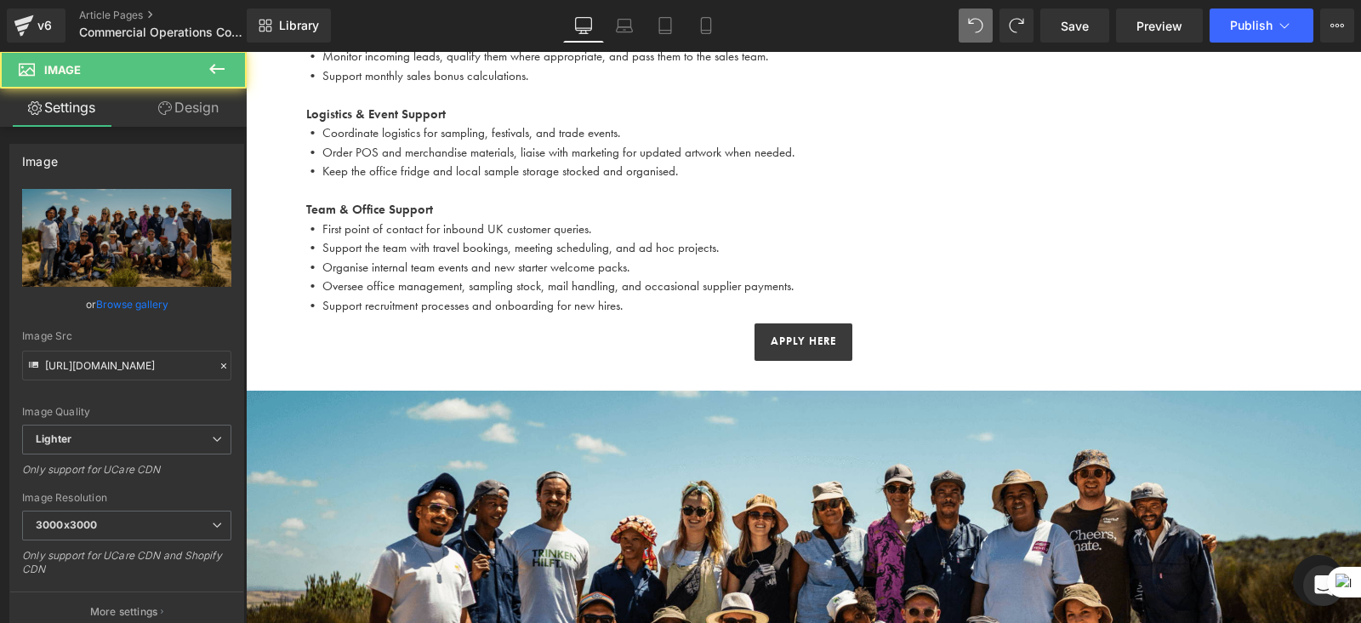
click at [632, 164] on p "• Keep the office fridge and local sample storage stocked and organised." at bounding box center [804, 172] width 996 height 20
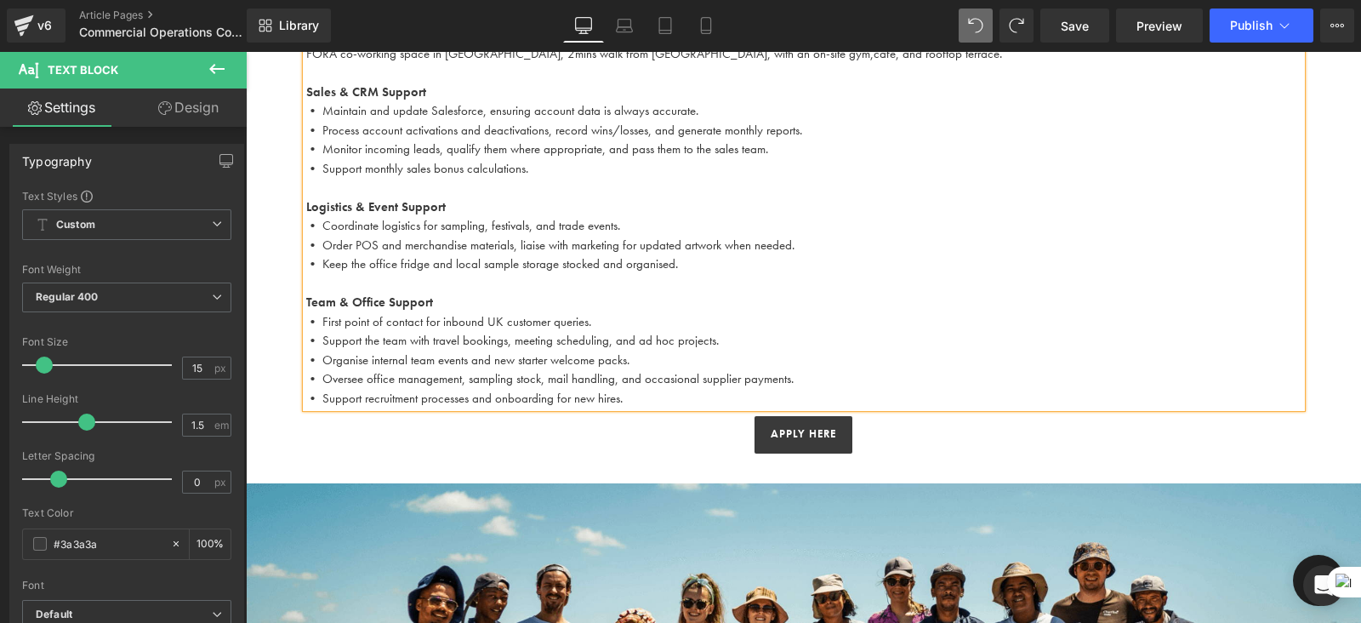
scroll to position [953, 0]
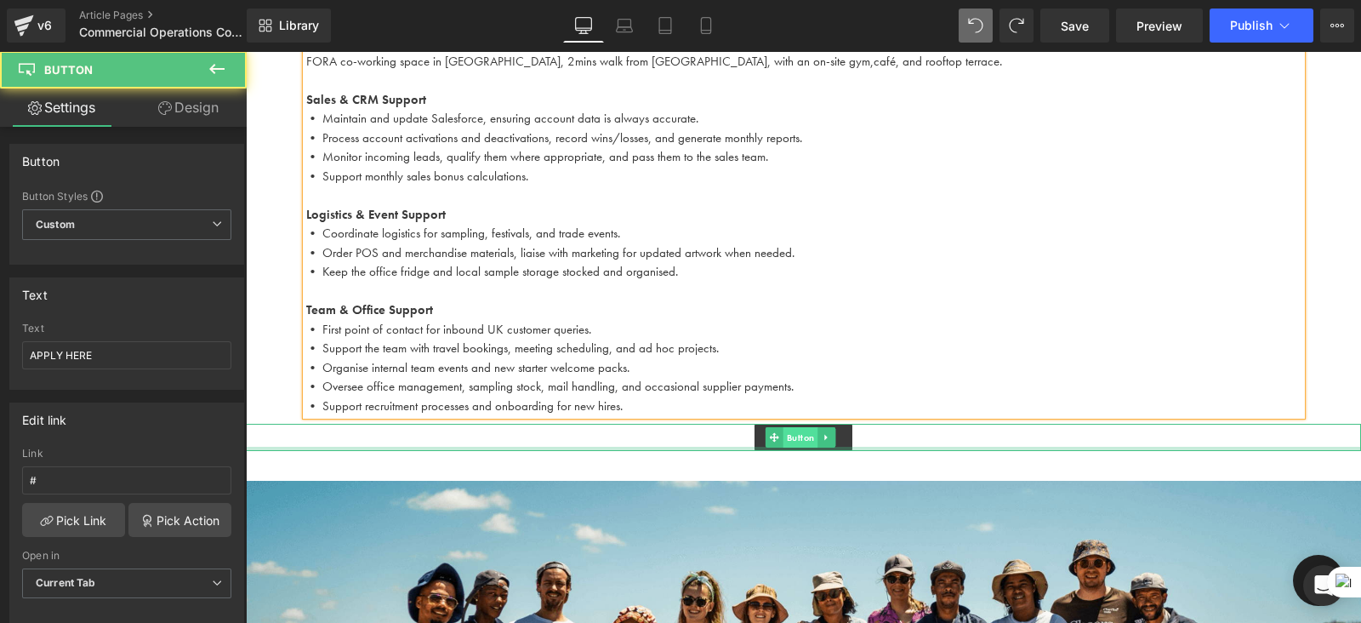
drag, startPoint x: 803, startPoint y: 458, endPoint x: 807, endPoint y: 442, distance: 16.5
click at [807, 442] on div "APPLY HERE Button" at bounding box center [804, 437] width 1116 height 27
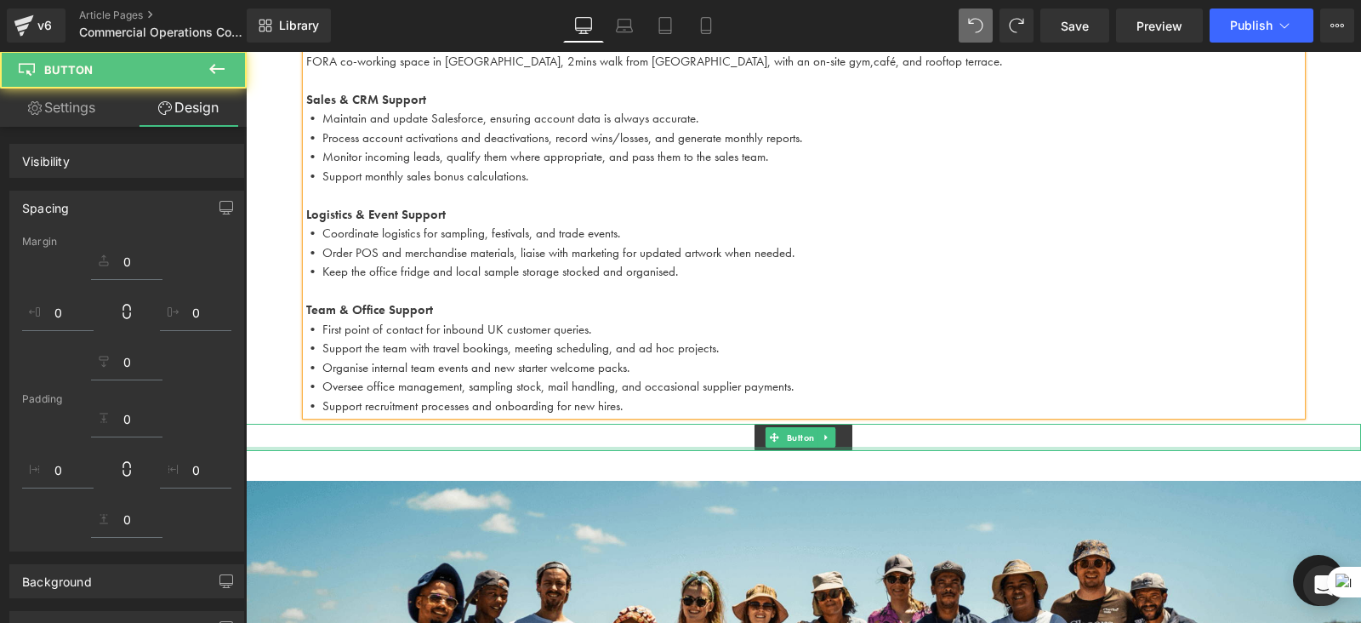
click at [779, 304] on p "Team & Office Support" at bounding box center [804, 310] width 996 height 20
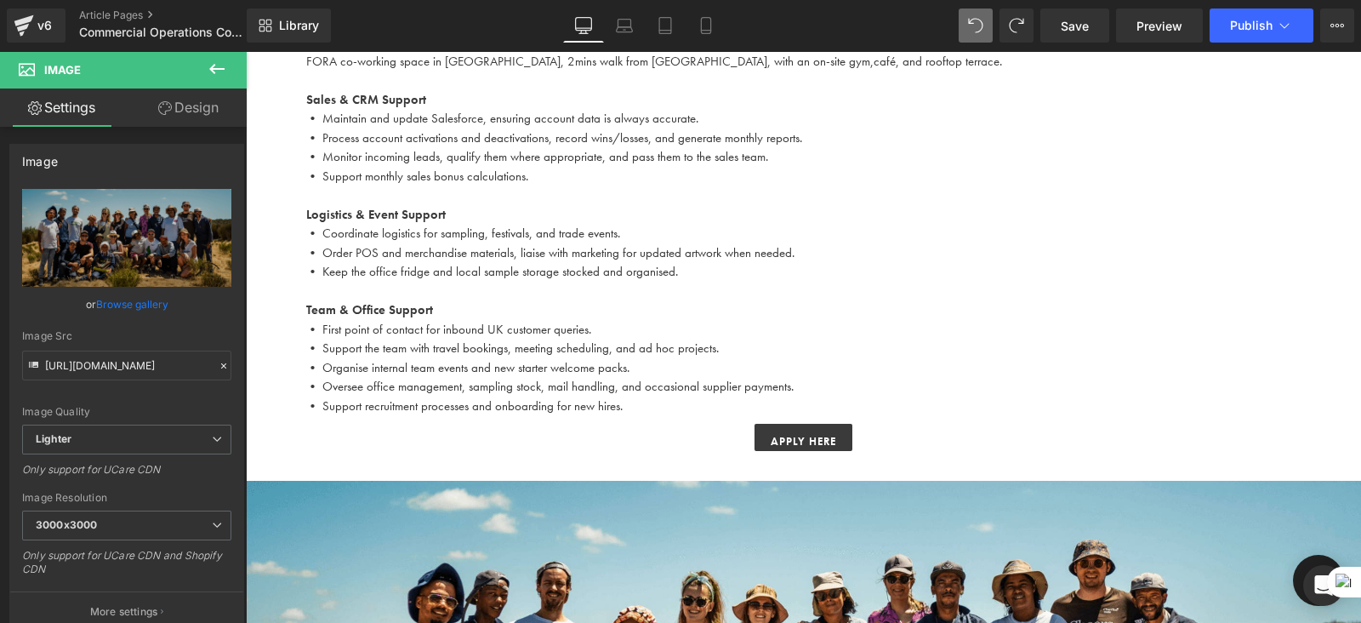
click at [981, 308] on p "Team & Office Support" at bounding box center [804, 310] width 996 height 20
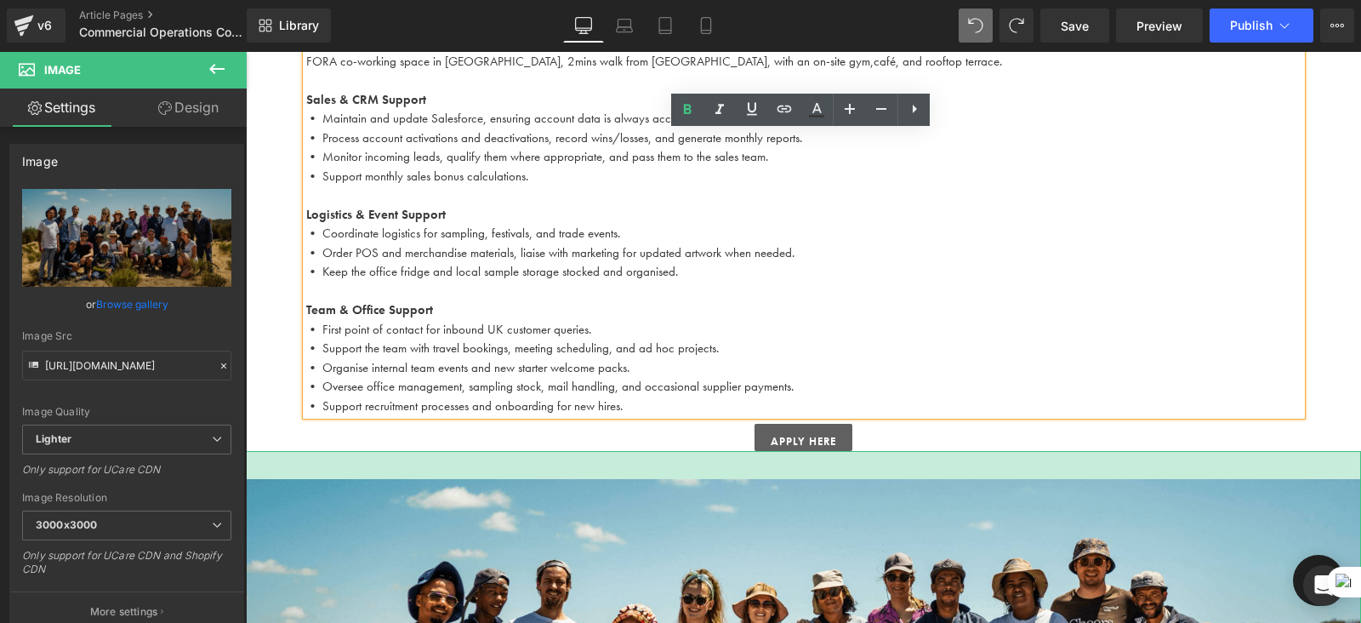
click at [802, 448] on div "Work With Us Heading There are (02) current job vacancies at the moment. Text B…" at bounding box center [804, 215] width 1116 height 2005
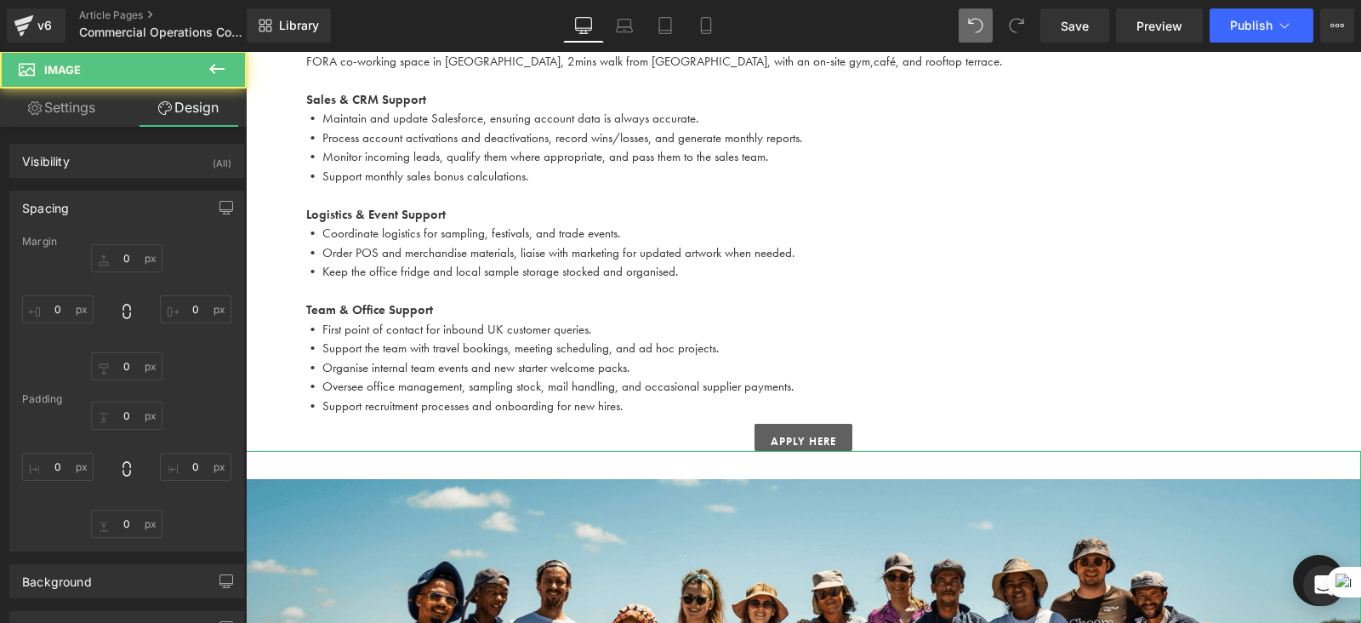
type input "0"
type input "33.0331"
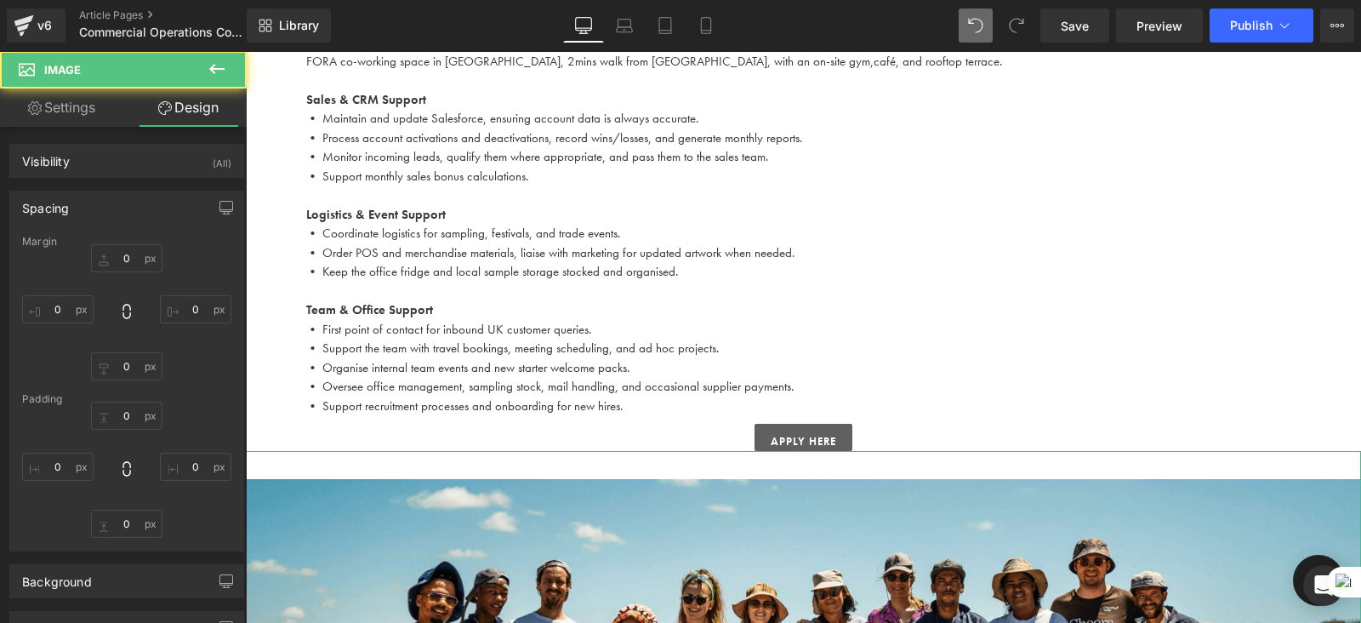
type input "0"
type input "27"
type input "0"
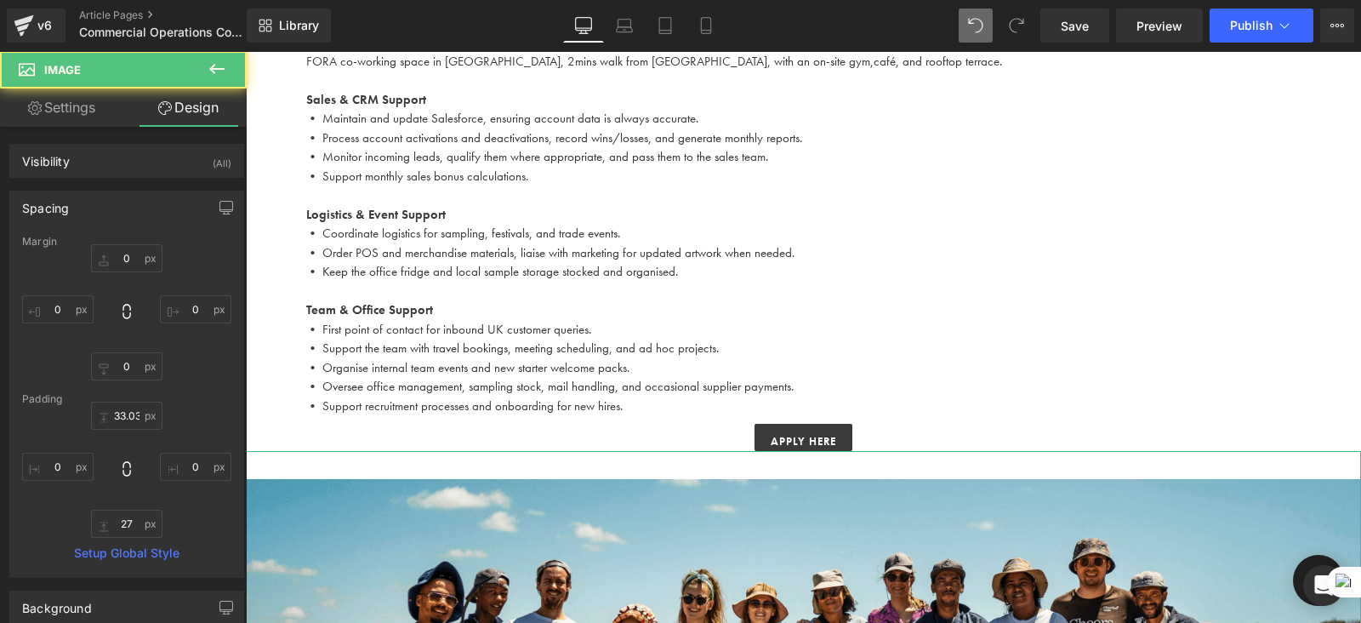
click at [982, 358] on p "• Organise internal team events and new starter welcome packs." at bounding box center [804, 368] width 996 height 20
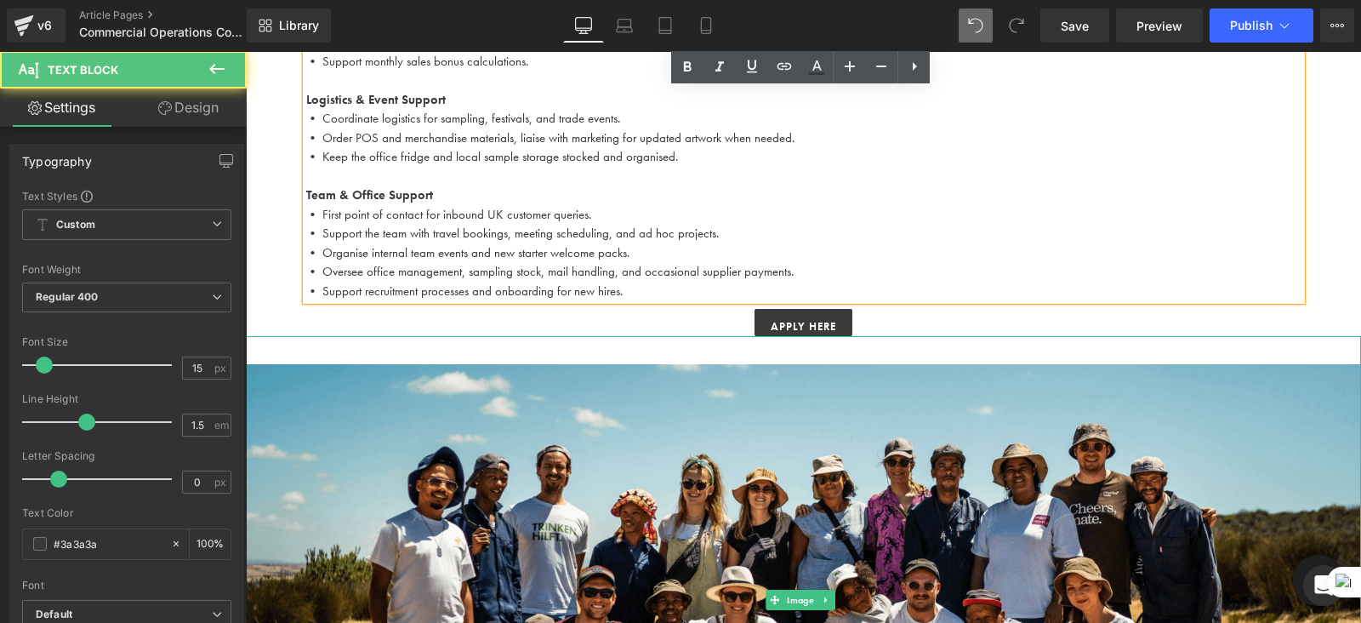
scroll to position [1089, 0]
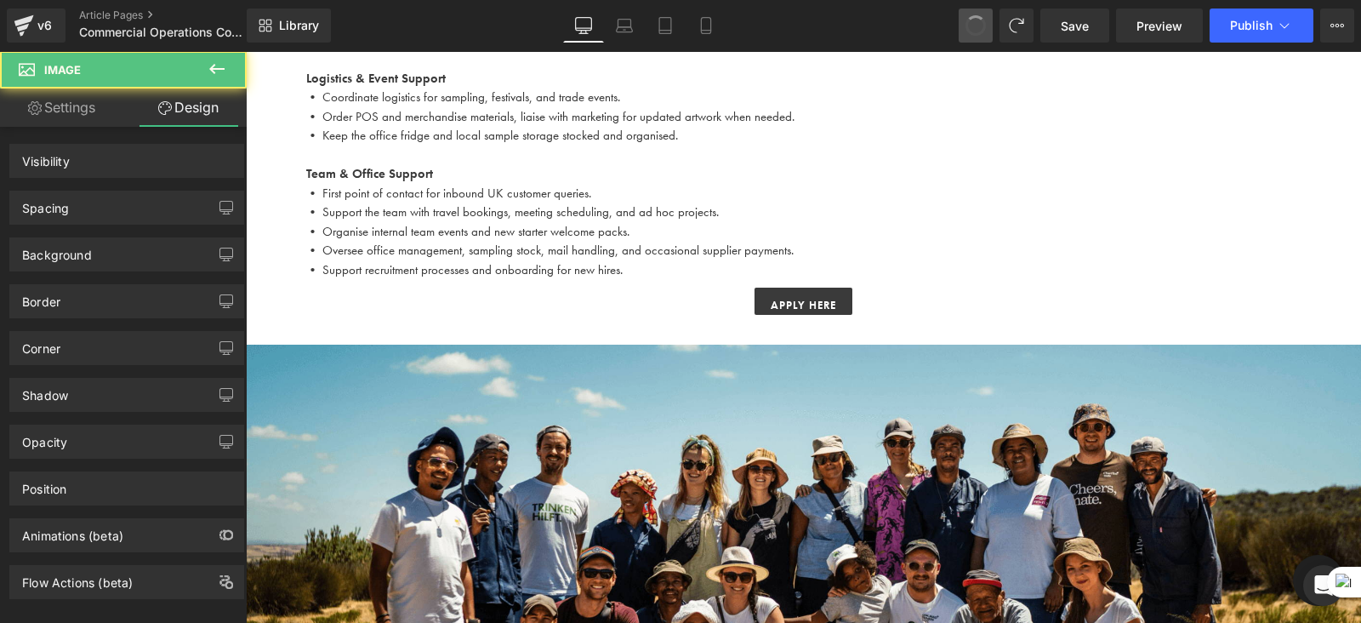
click at [982, 32] on span at bounding box center [975, 25] width 27 height 27
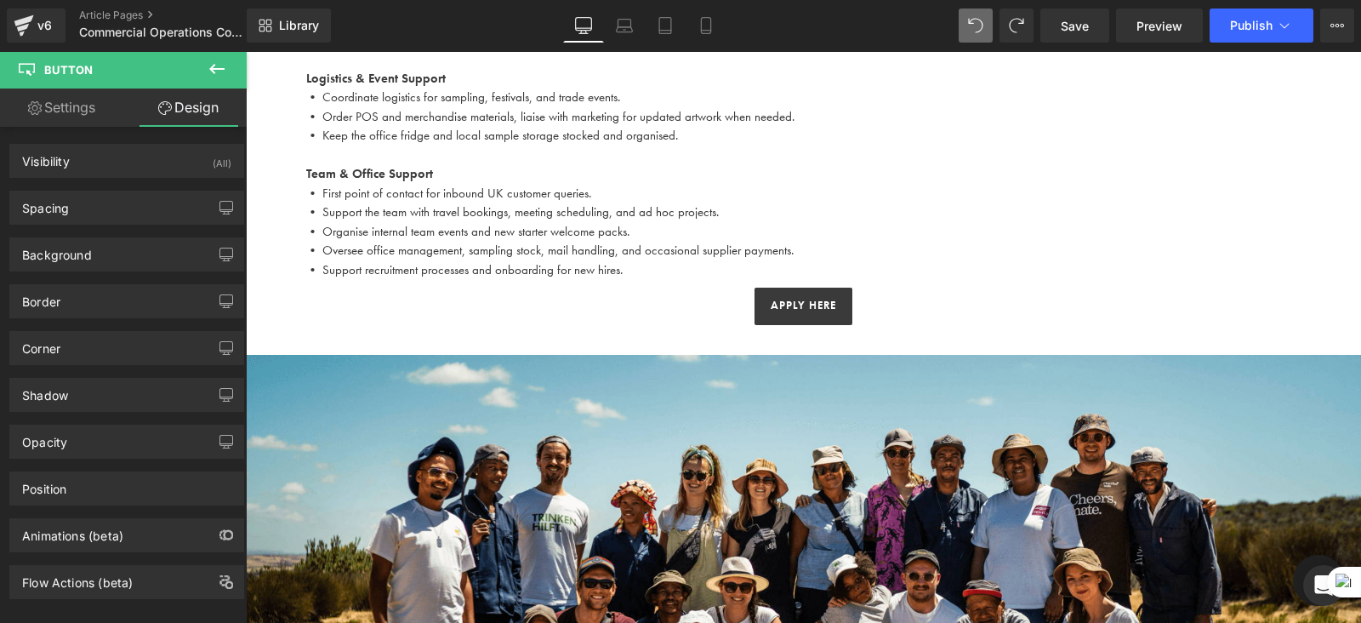
click at [916, 234] on p "• Organise internal team events and new starter welcome packs." at bounding box center [804, 232] width 996 height 20
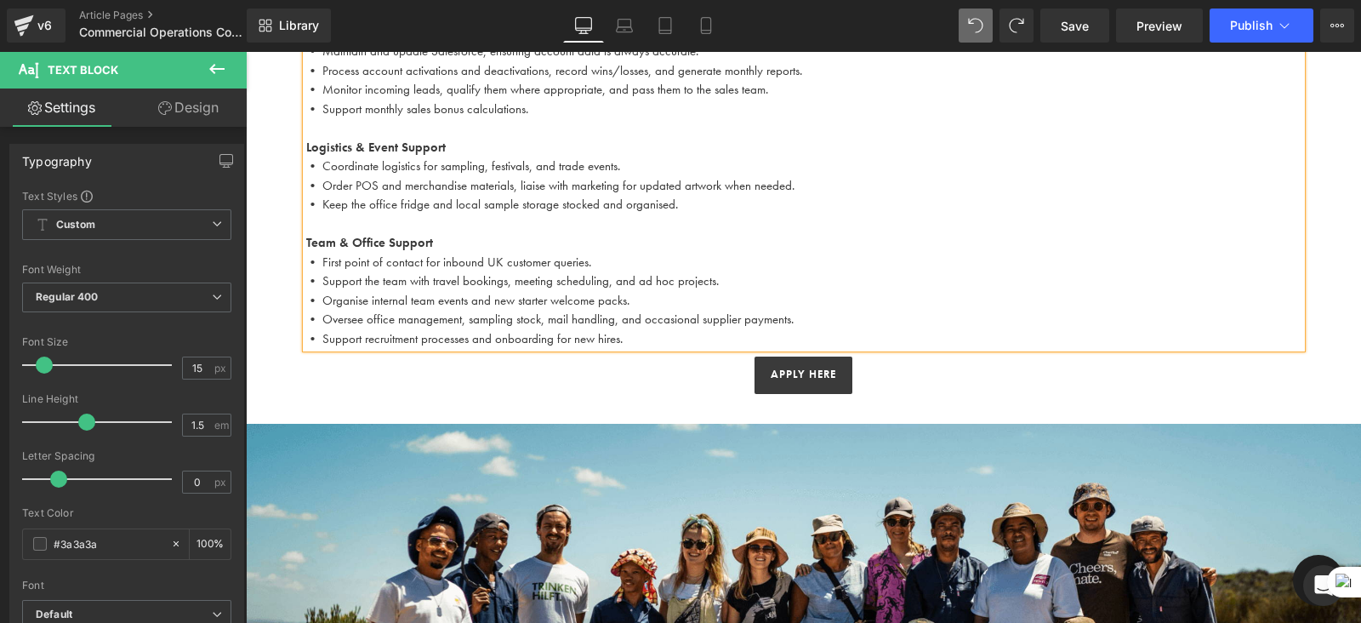
scroll to position [1022, 0]
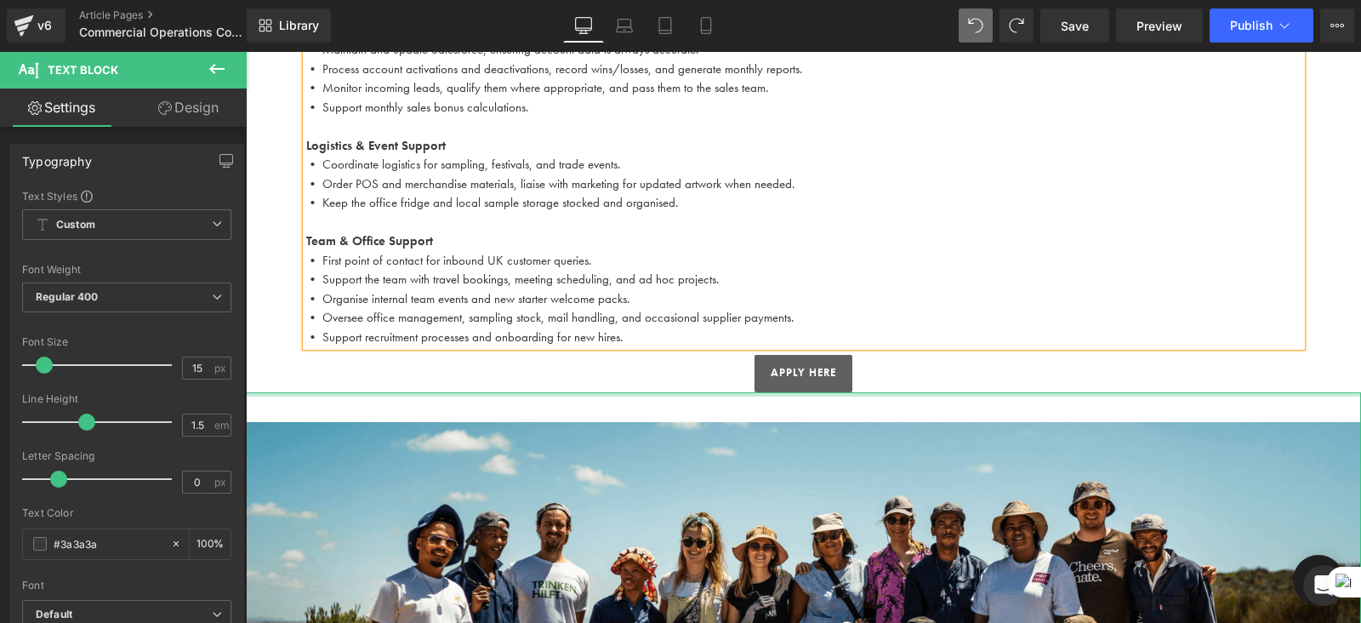
click at [785, 380] on span "Button" at bounding box center [801, 373] width 35 height 20
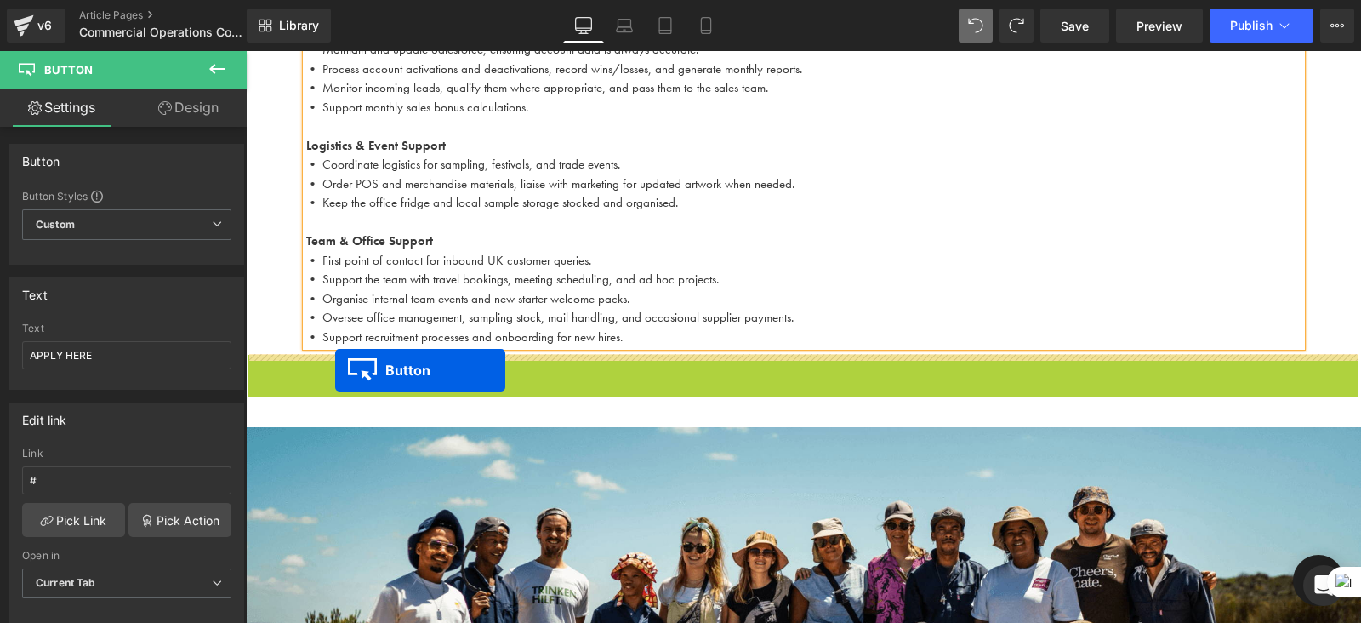
drag, startPoint x: 773, startPoint y: 371, endPoint x: 334, endPoint y: 370, distance: 439.9
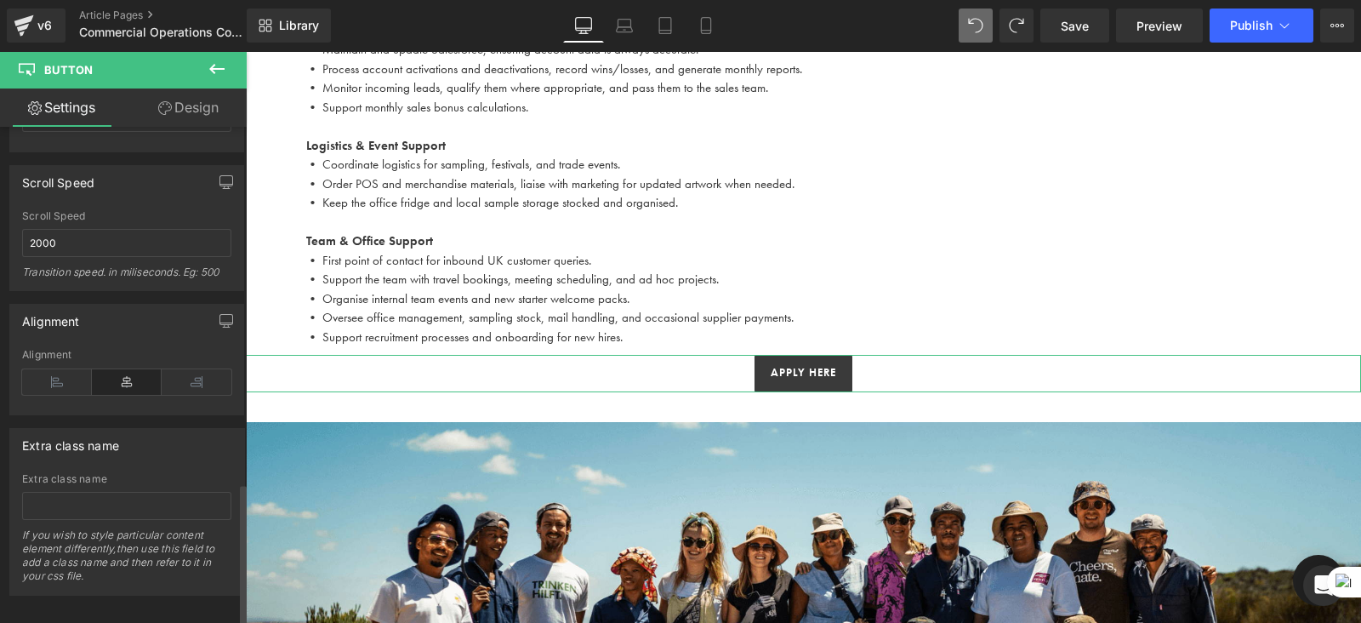
scroll to position [1276, 0]
click at [64, 362] on icon at bounding box center [57, 375] width 70 height 26
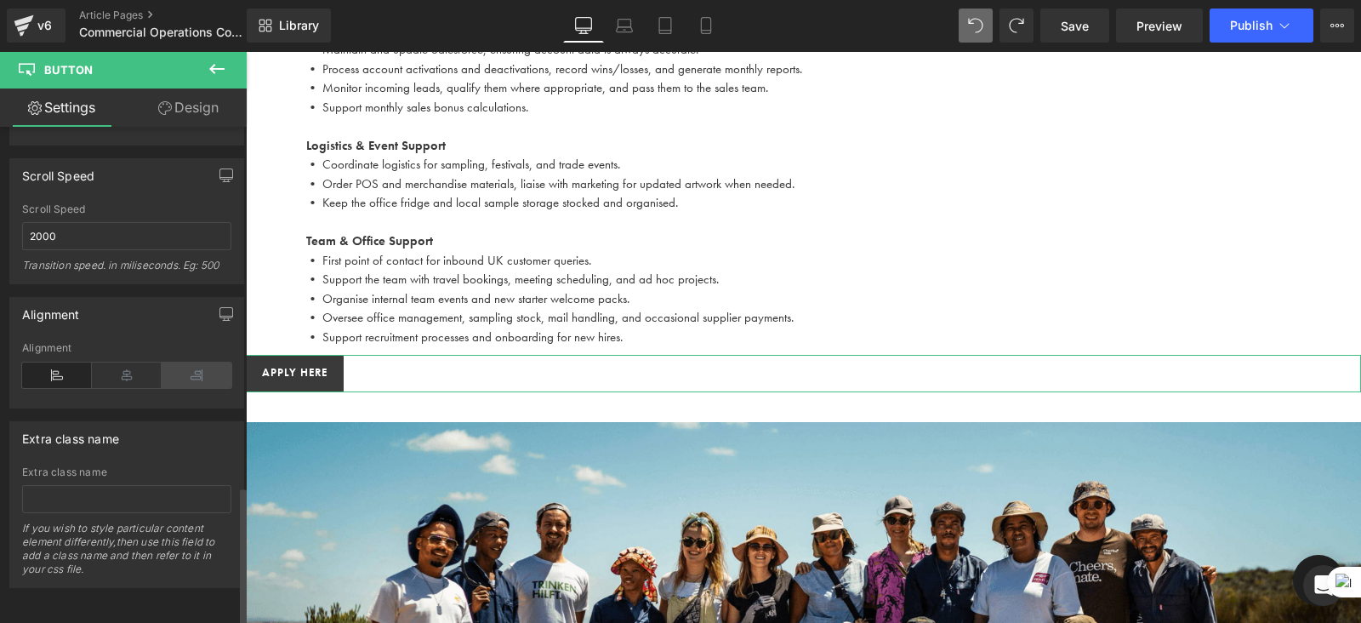
click at [187, 368] on icon at bounding box center [197, 375] width 70 height 26
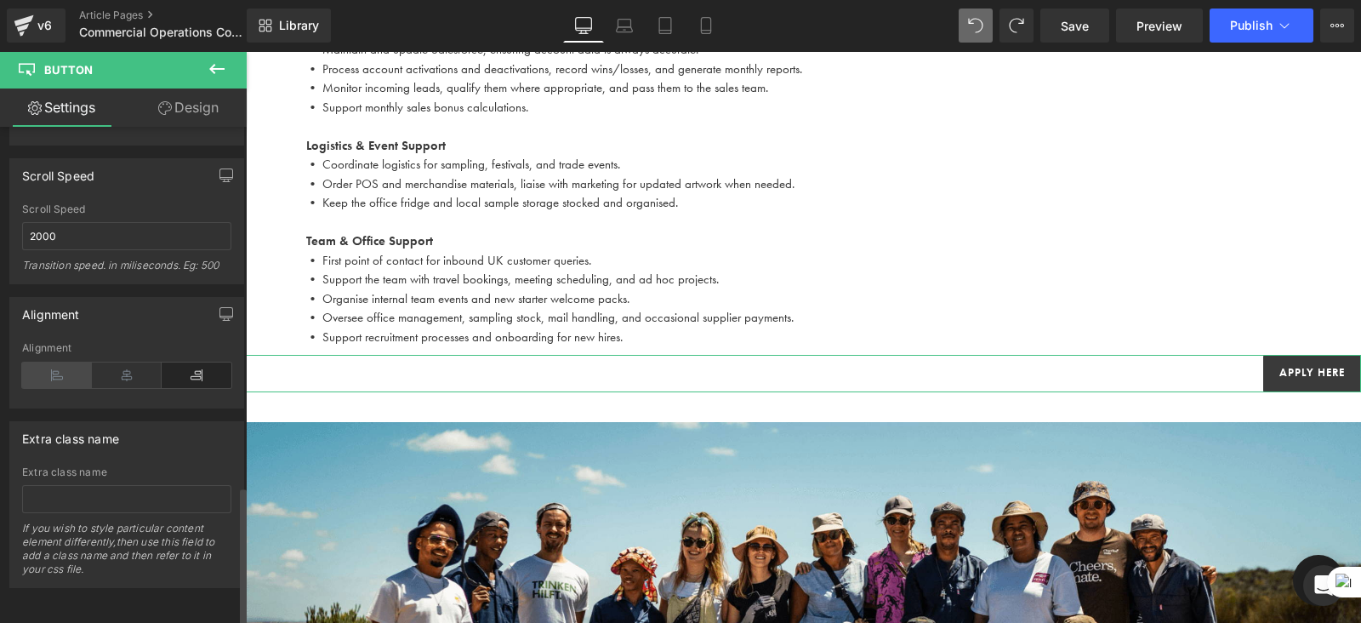
click at [49, 362] on icon at bounding box center [57, 375] width 70 height 26
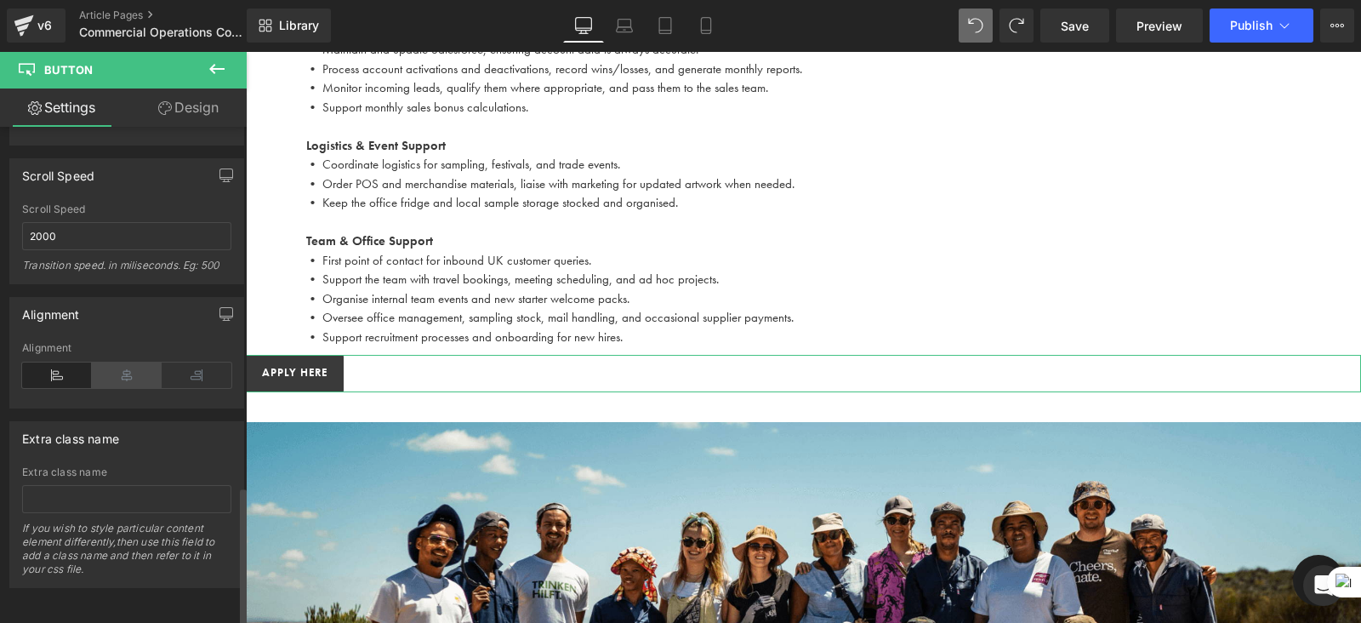
click at [133, 362] on icon at bounding box center [127, 375] width 70 height 26
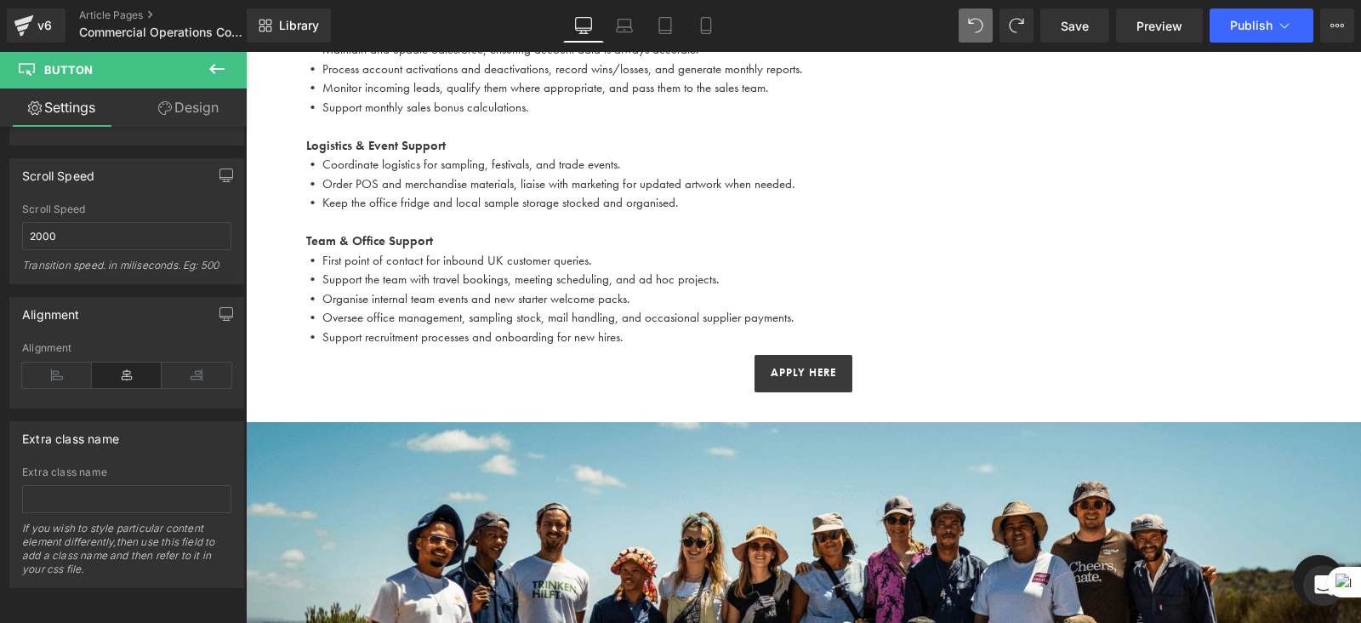
click at [962, 321] on p "• Oversee office management, sampling stock, mail handling, and occasional supp…" at bounding box center [804, 318] width 996 height 20
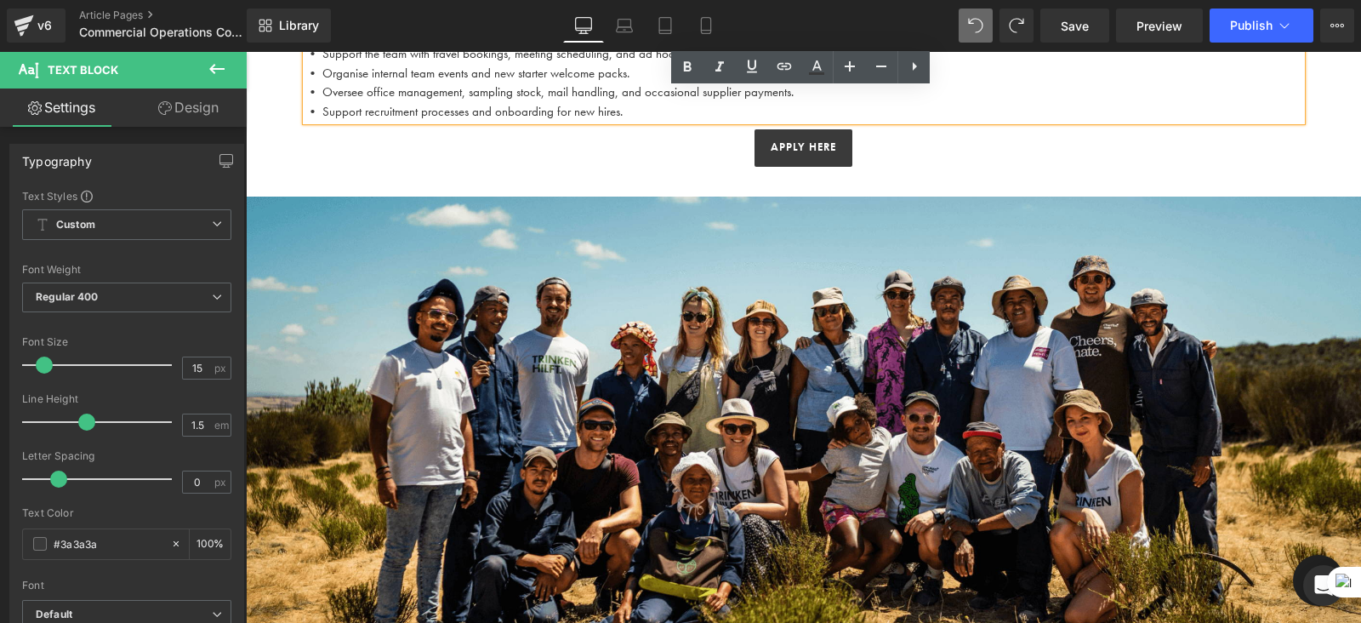
scroll to position [1249, 0]
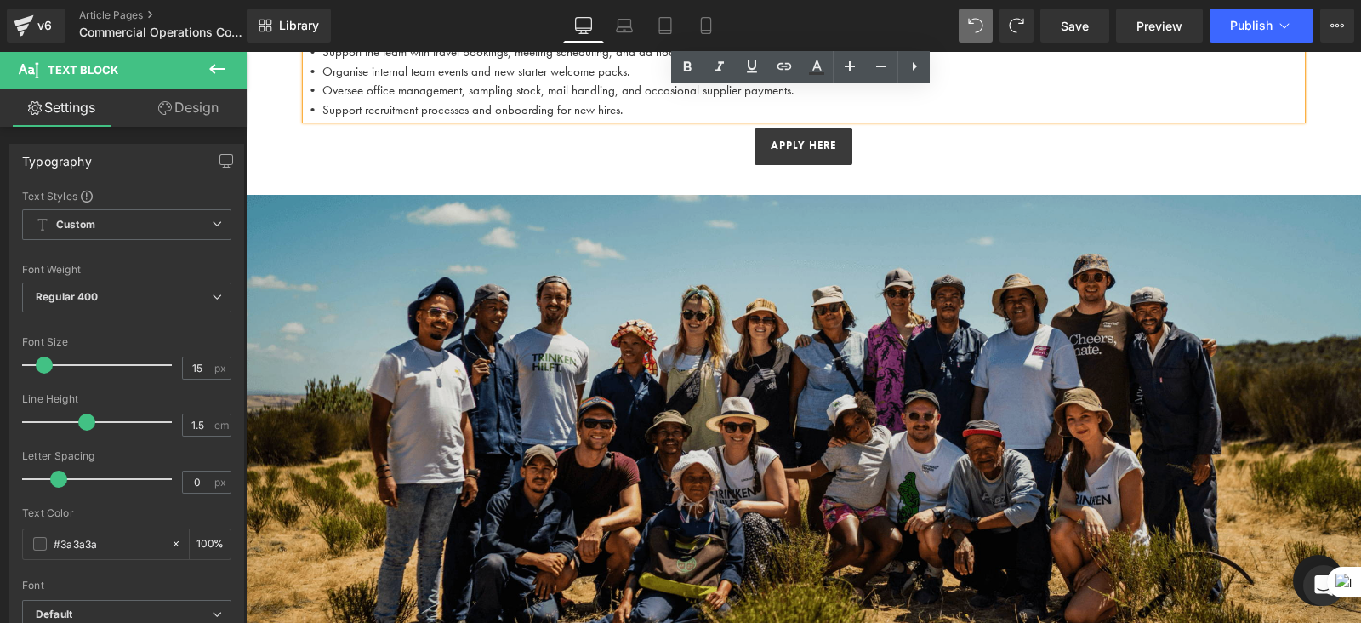
click at [914, 170] on img at bounding box center [804, 429] width 1116 height 529
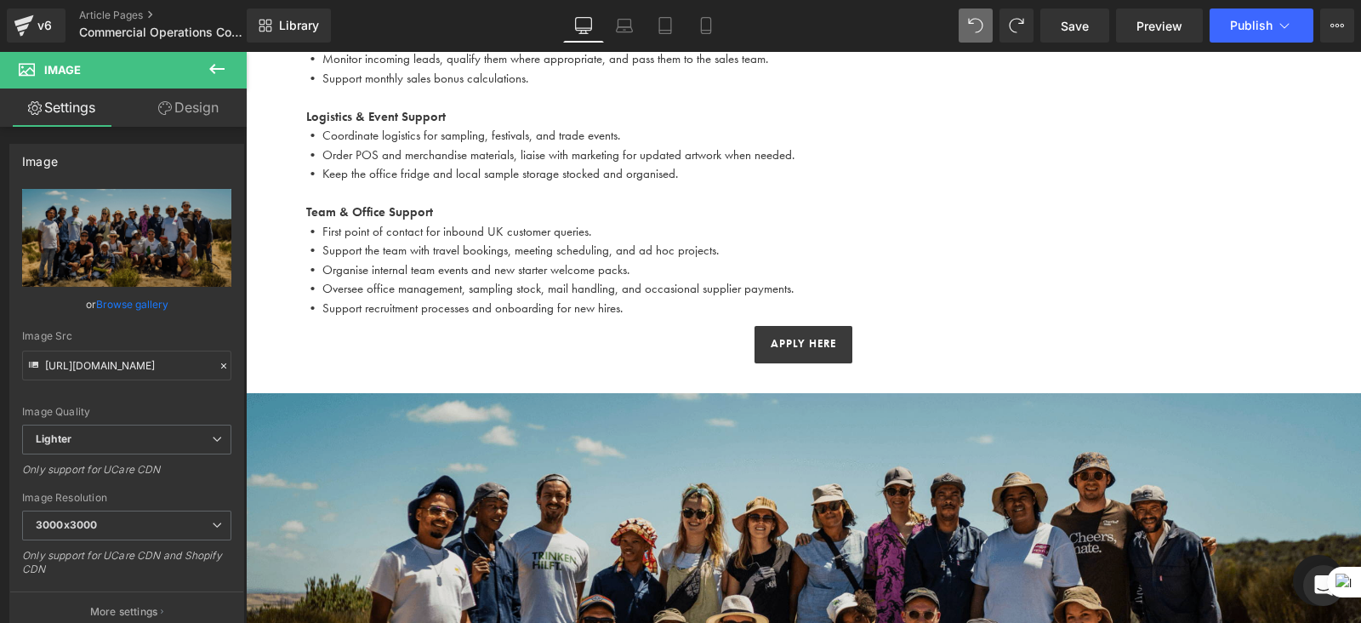
scroll to position [1052, 0]
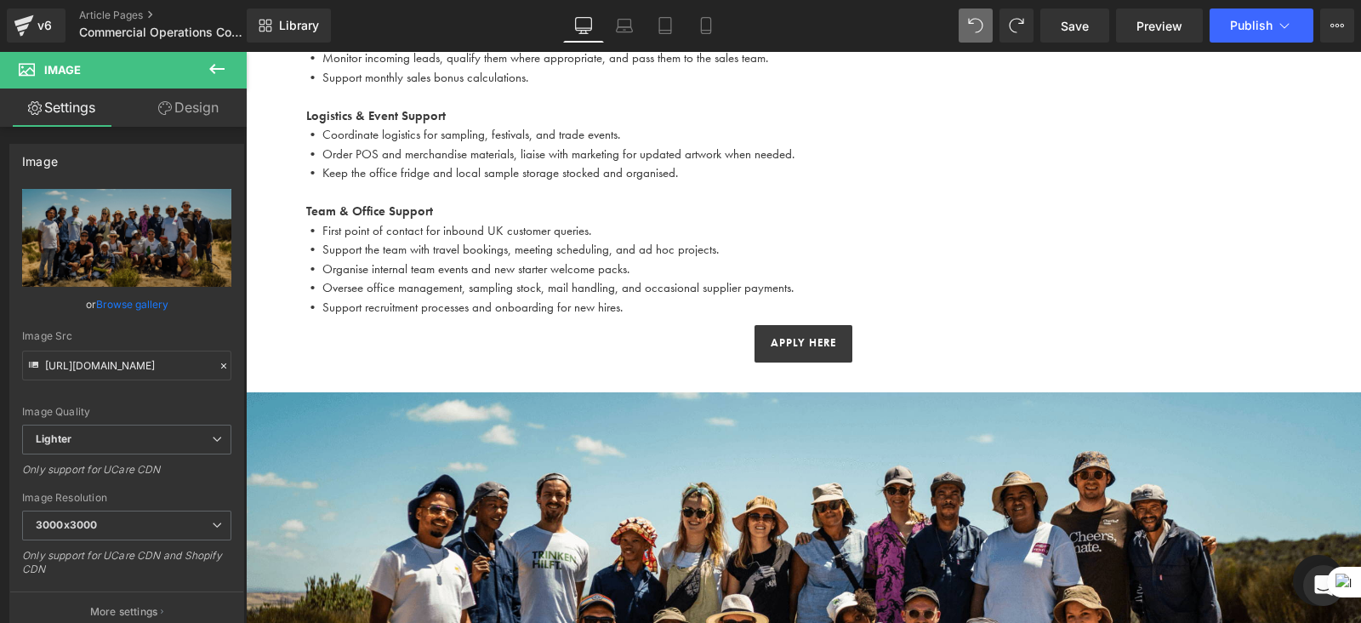
click at [246, 51] on div at bounding box center [246, 51] width 0 height 0
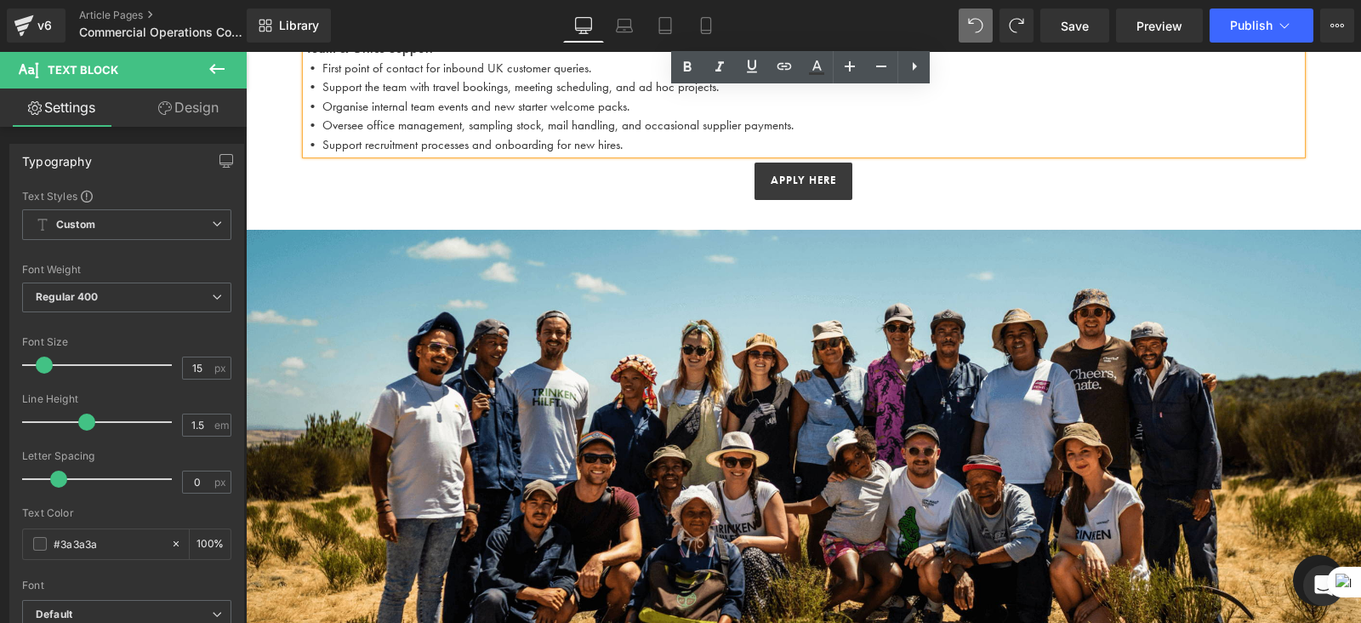
scroll to position [1186, 0]
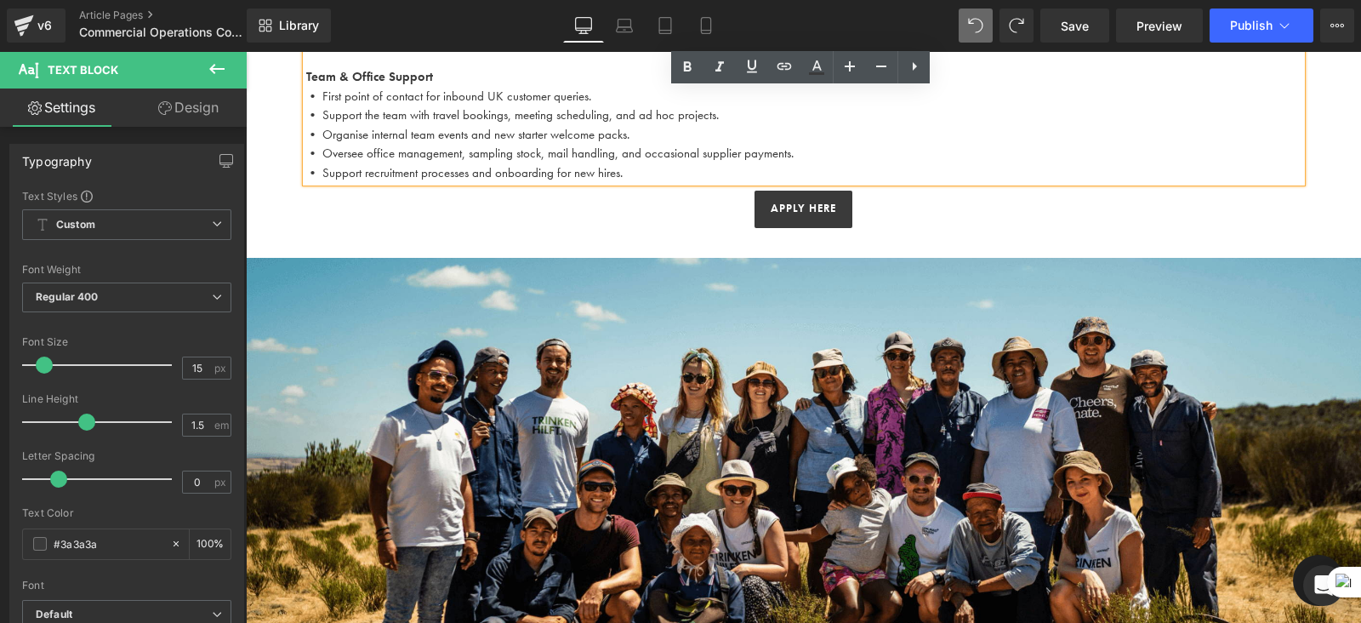
click at [591, 215] on div "APPLY HERE" at bounding box center [804, 209] width 1116 height 37
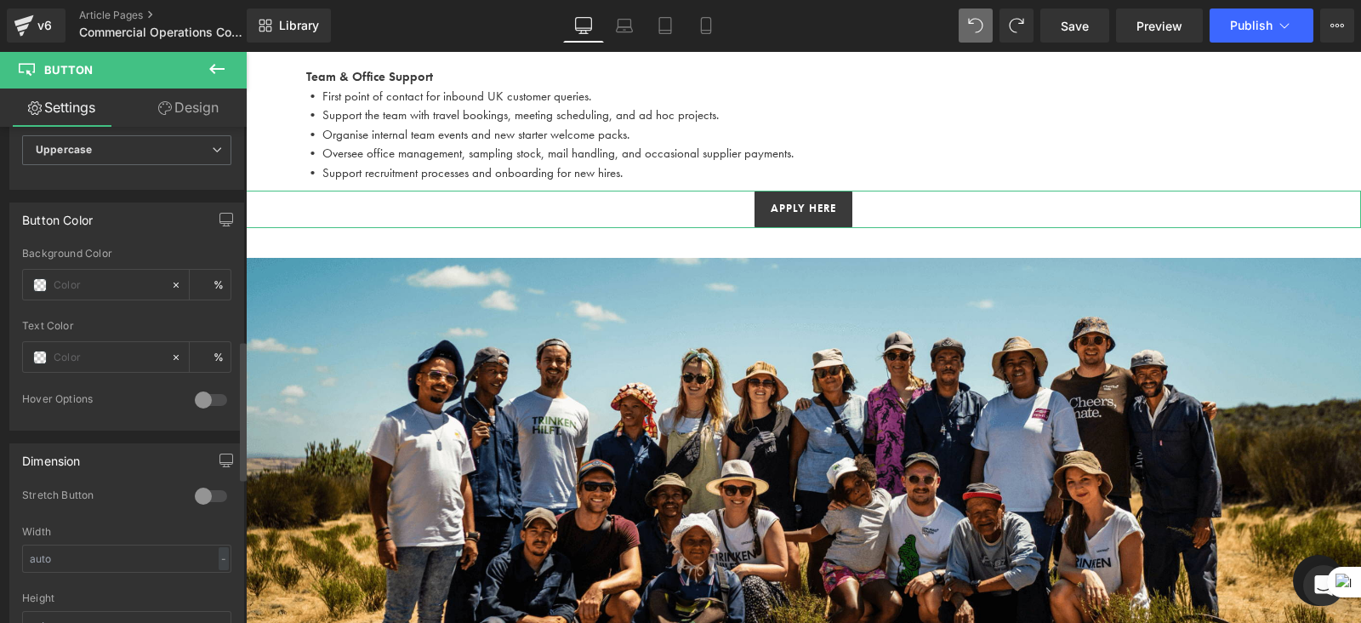
scroll to position [756, 0]
click at [200, 391] on div at bounding box center [211, 399] width 41 height 27
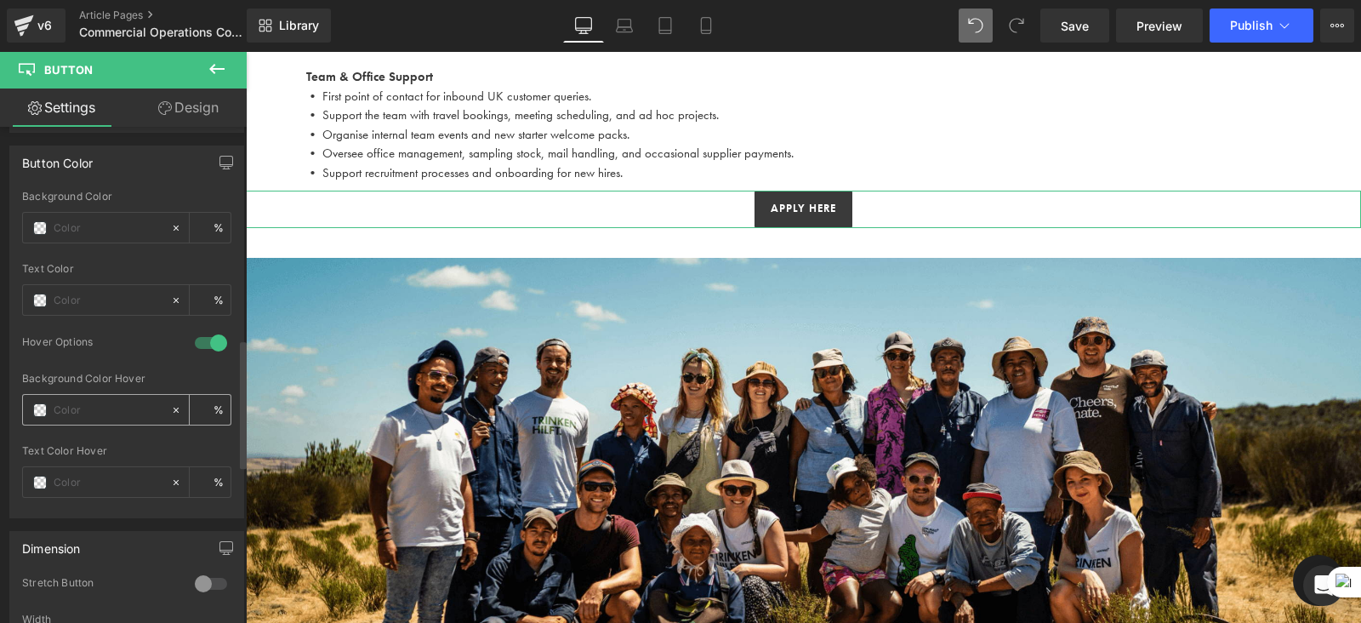
click at [105, 403] on input "text" at bounding box center [108, 410] width 109 height 19
click at [38, 403] on span at bounding box center [40, 410] width 14 height 14
type input "0"
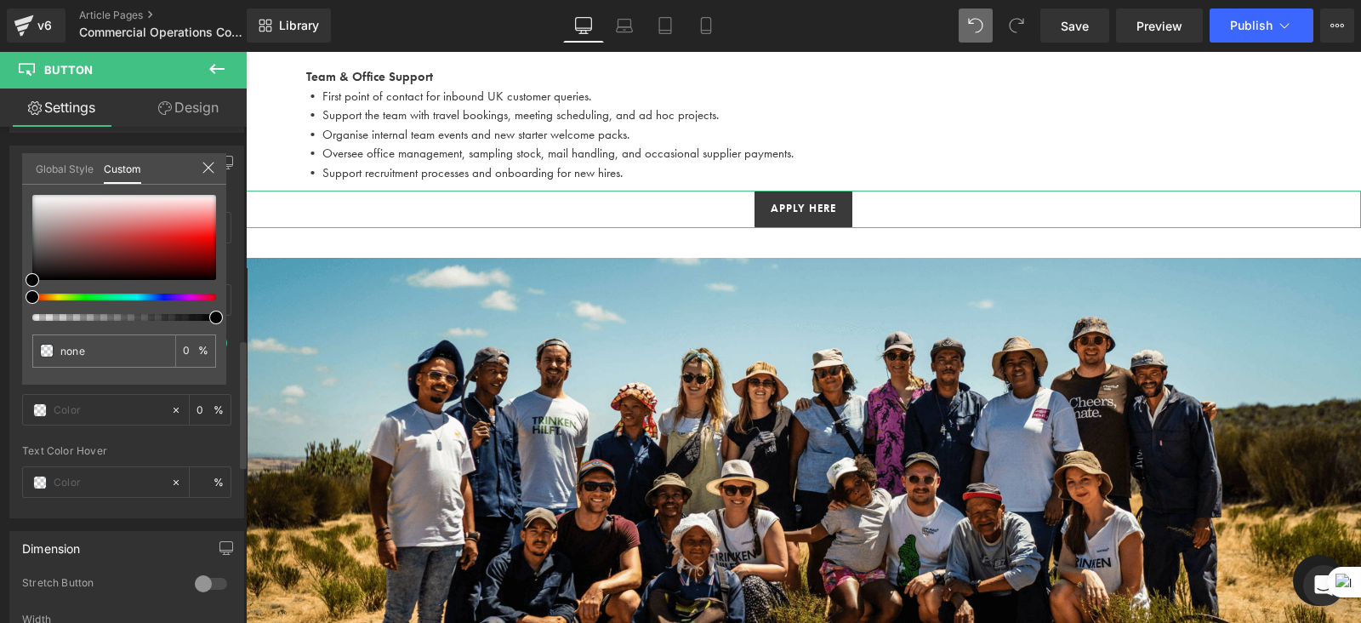
click at [34, 312] on div at bounding box center [124, 258] width 184 height 126
type input "#020202"
type input "100"
type input "#020202"
type input "100"
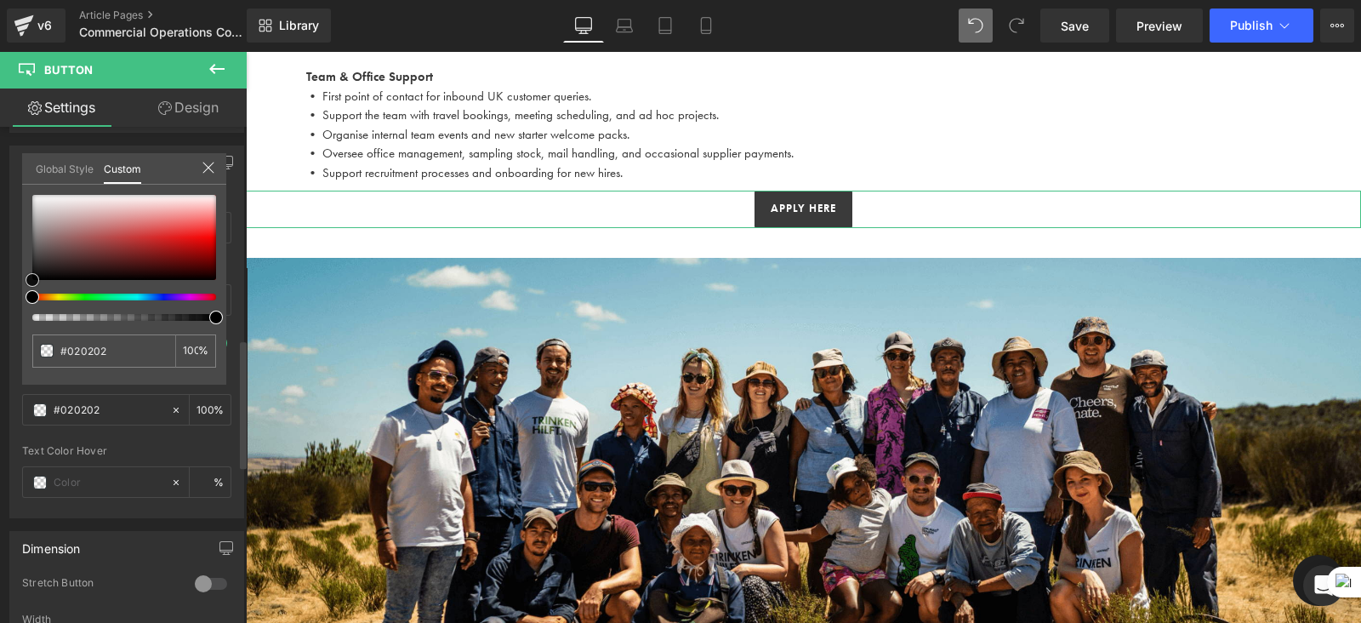
type input "#8a7e7e"
type input "#f2f2f2"
type input "#f7f7f7"
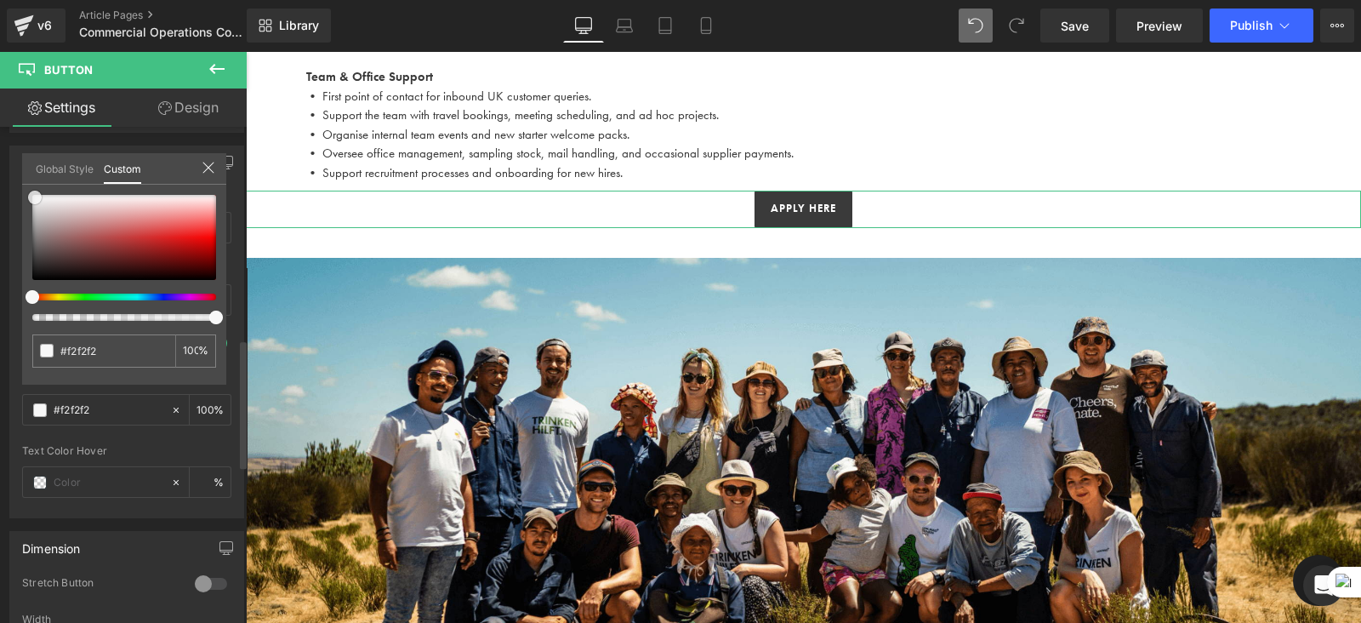
type input "#f7f7f7"
type input "#f9f9f9"
type input "#fcfcfc"
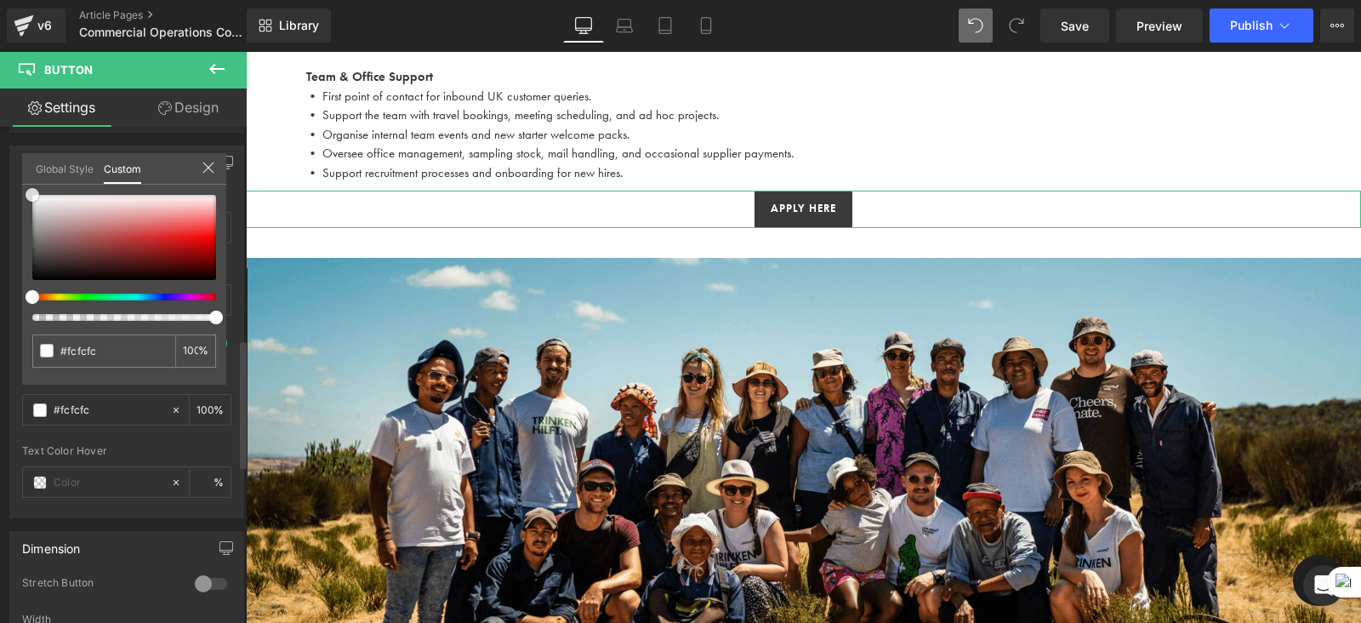
drag, startPoint x: 30, startPoint y: 271, endPoint x: 29, endPoint y: 180, distance: 90.2
click at [29, 180] on div "Global Style Custom Setup Global Style #fcfcfc 100 %" at bounding box center [124, 179] width 204 height 52
type input "#ffffff"
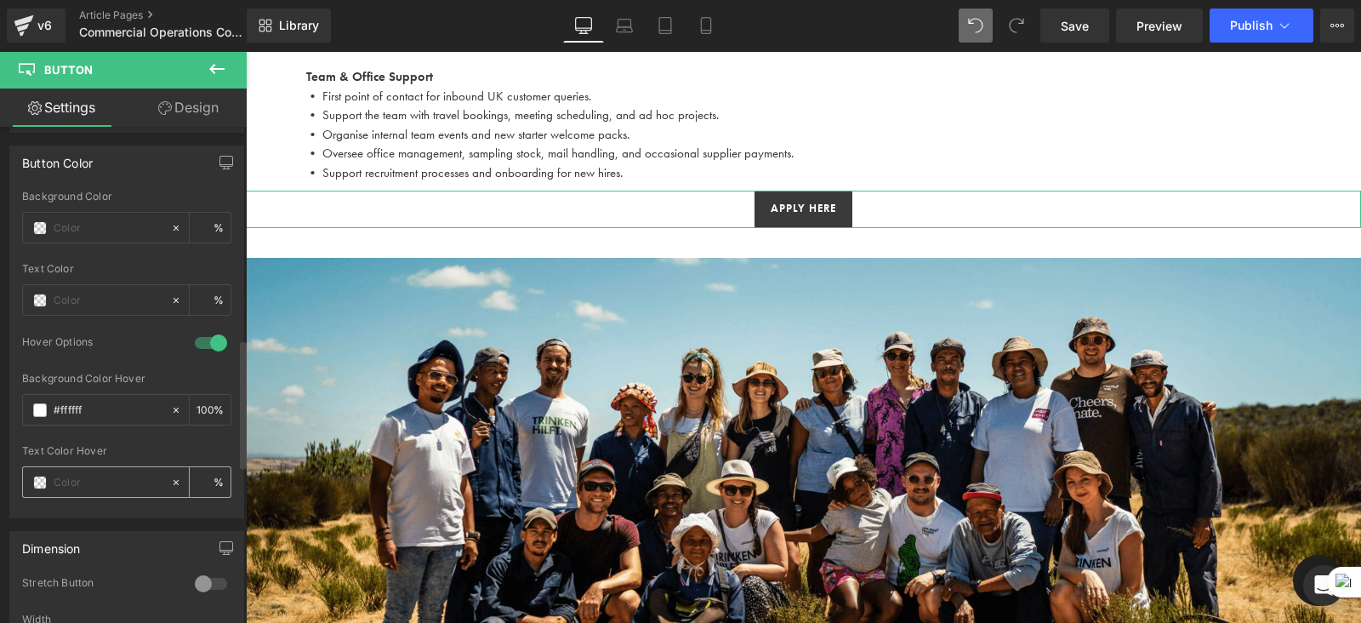
click at [102, 474] on input "text" at bounding box center [108, 482] width 109 height 19
type input "0"
click at [38, 476] on span at bounding box center [40, 483] width 14 height 14
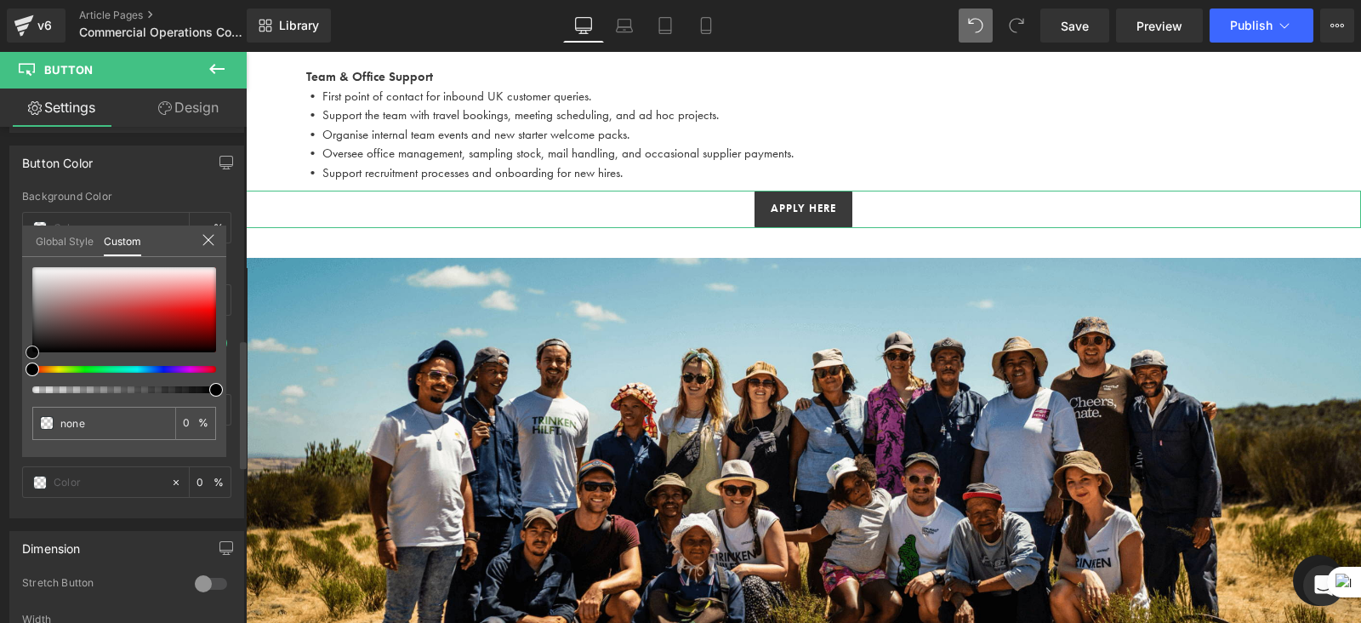
type input "#050505"
type input "100"
type input "#050505"
type input "100"
type input "#292828"
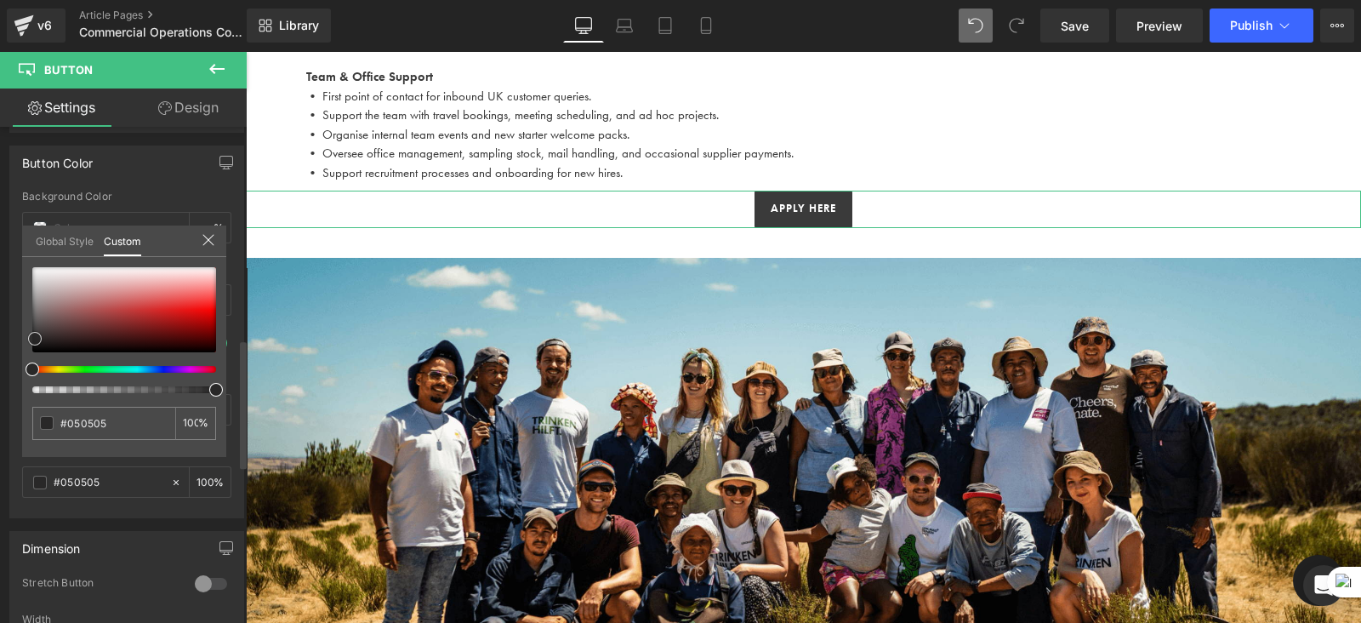
type input "#292828"
type input "#0f0f0f"
type input "#020202"
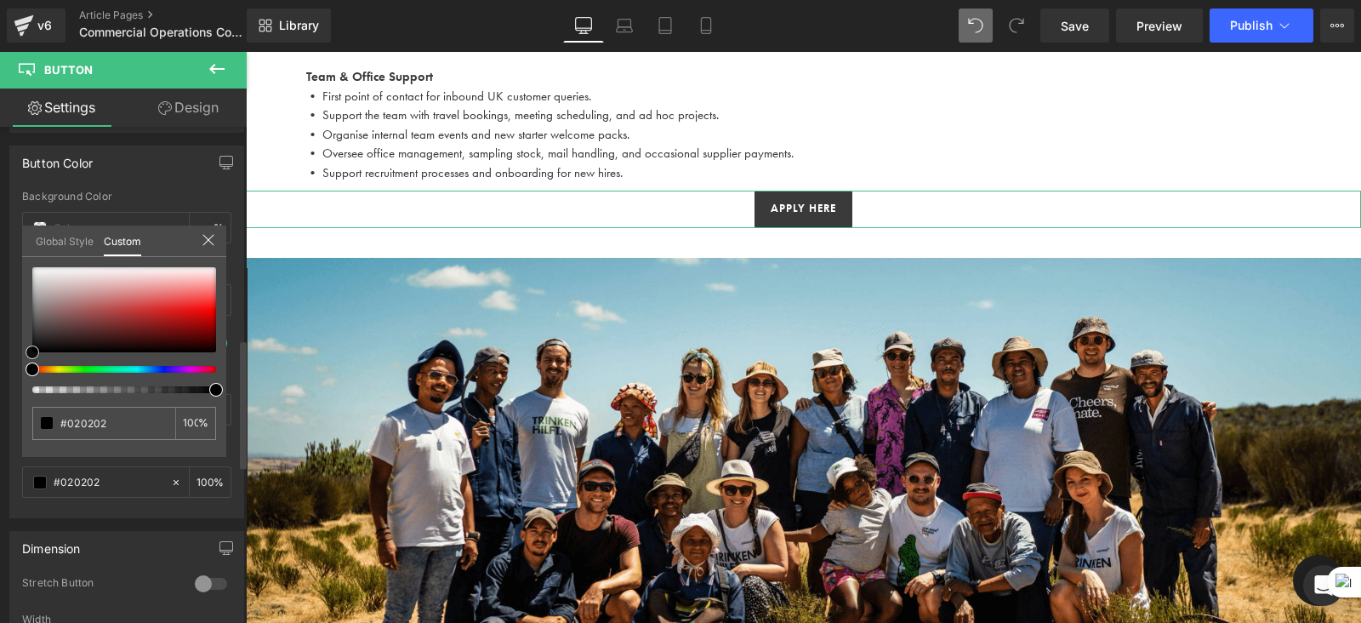
type input "#000000"
drag, startPoint x: 32, startPoint y: 347, endPoint x: 26, endPoint y: 370, distance: 24.0
click at [32, 370] on div at bounding box center [124, 330] width 184 height 126
click at [124, 450] on div "#000000 100 %" at bounding box center [124, 362] width 204 height 190
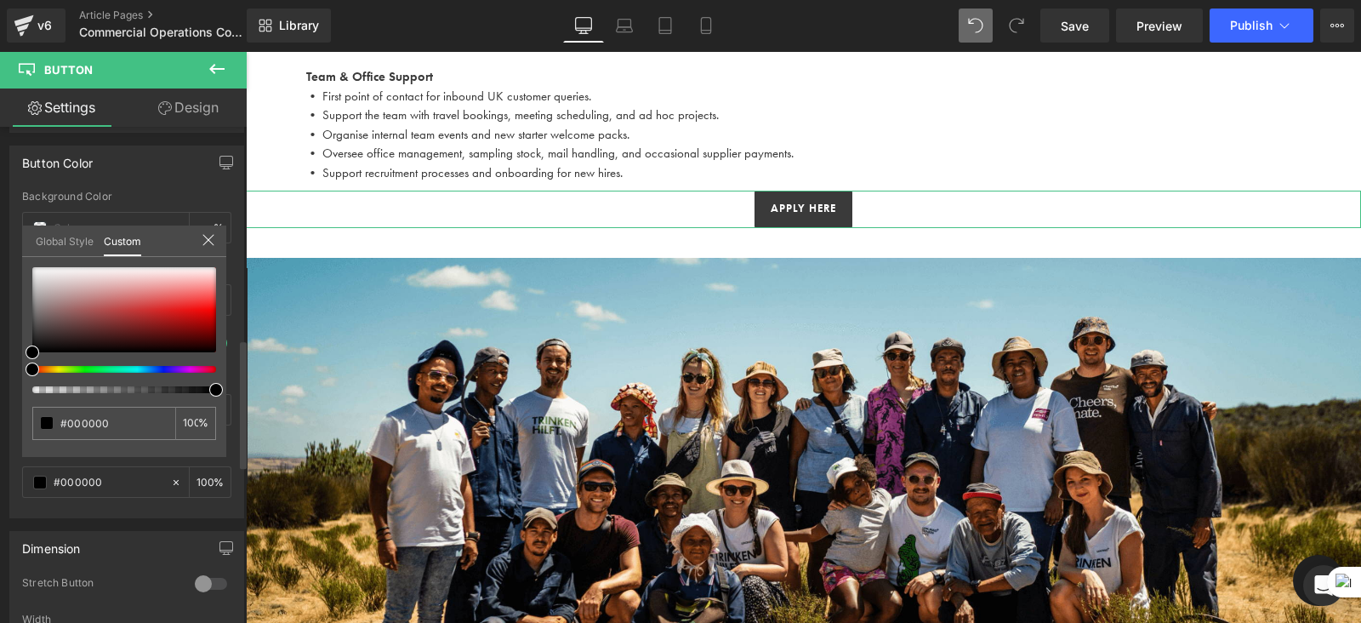
click at [208, 239] on icon at bounding box center [208, 240] width 11 height 11
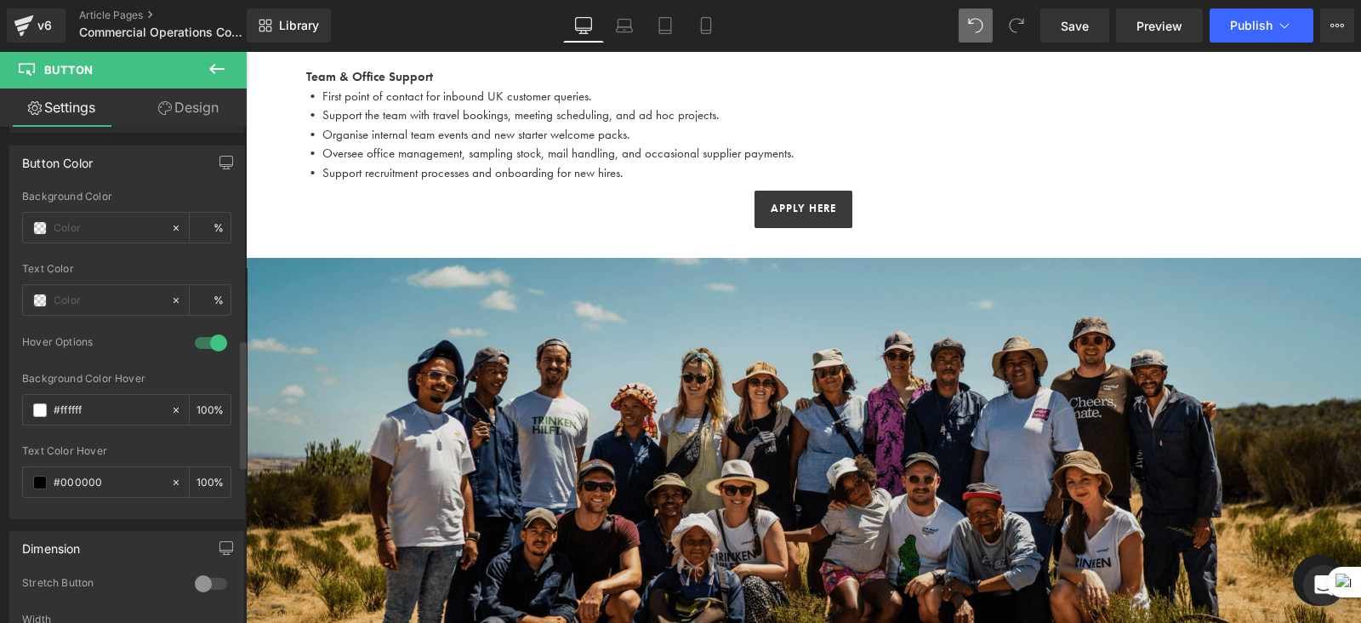
click at [818, 399] on img at bounding box center [804, 492] width 1116 height 529
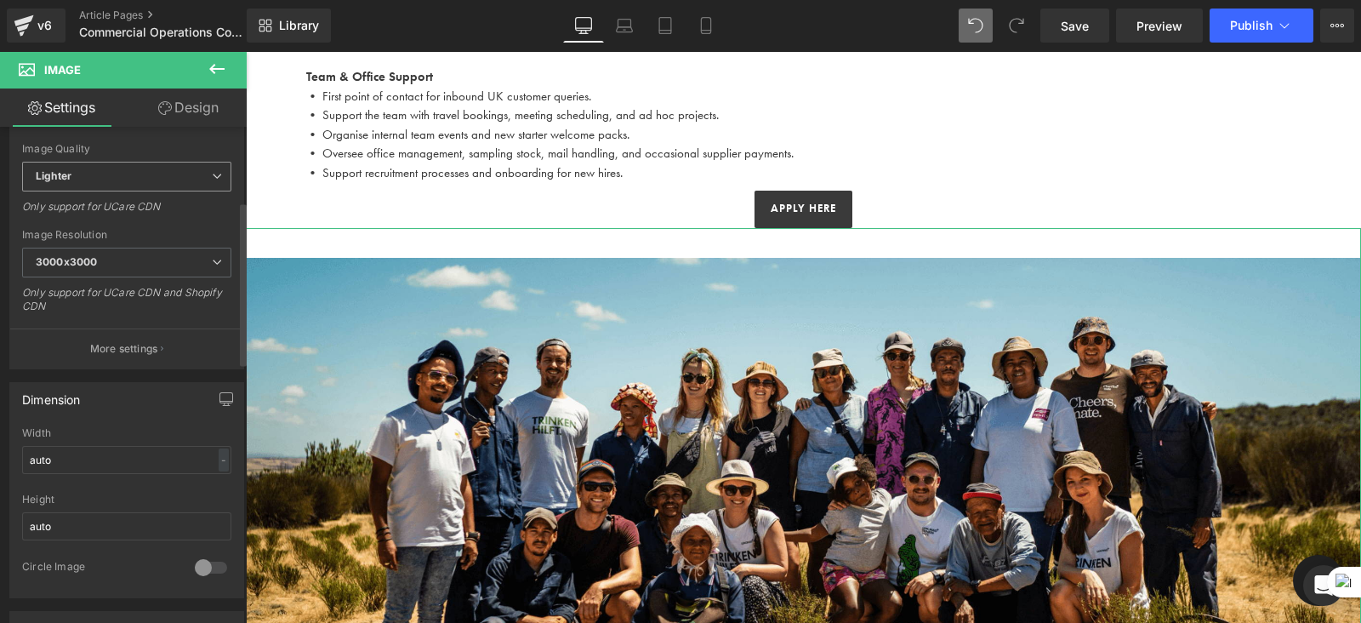
scroll to position [265, 0]
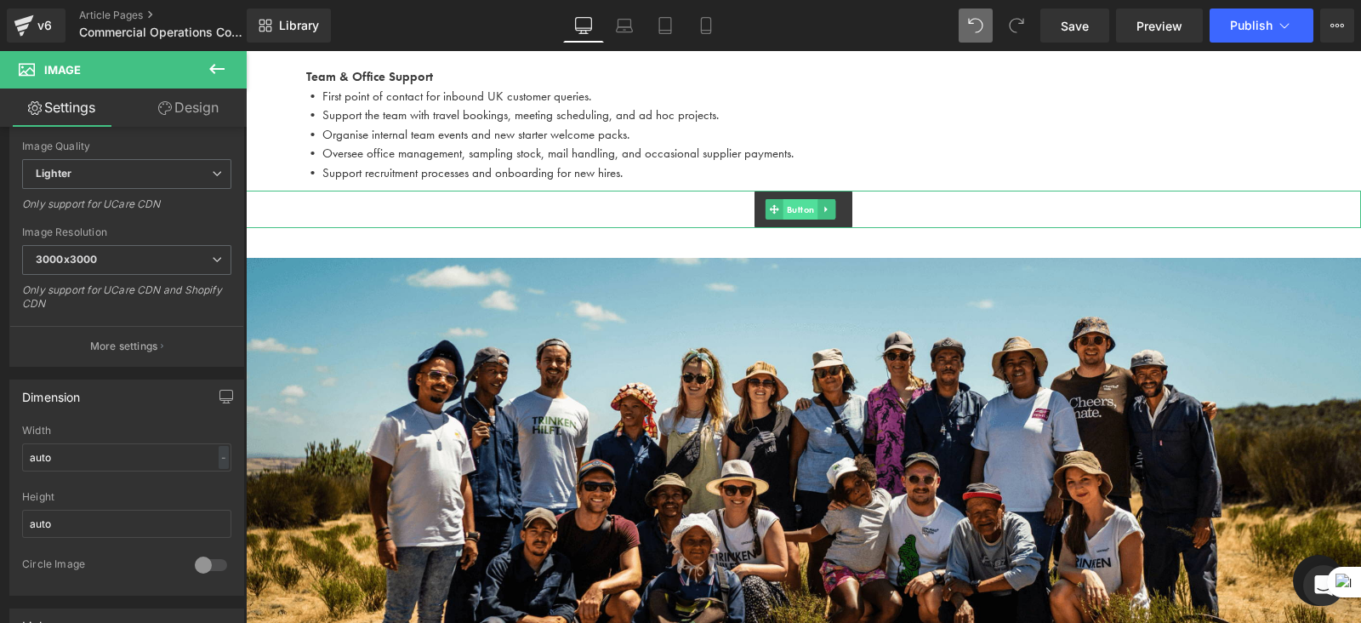
click at [789, 214] on span "Button" at bounding box center [801, 209] width 35 height 20
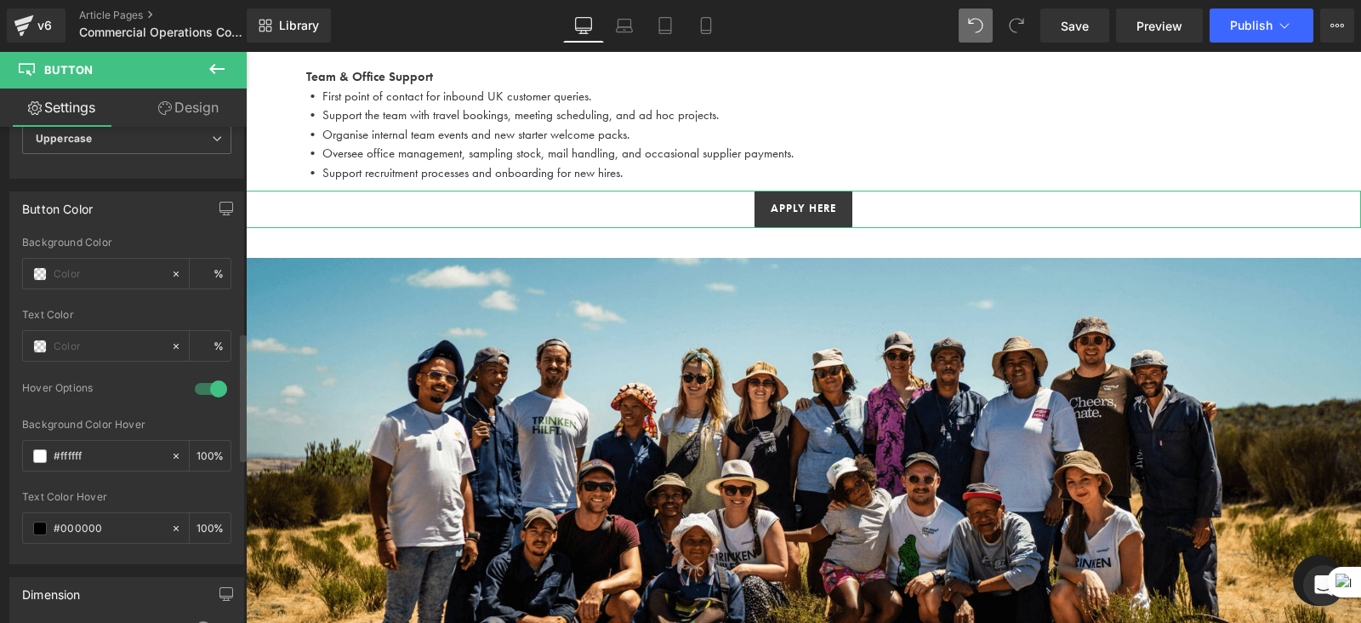
scroll to position [831, 0]
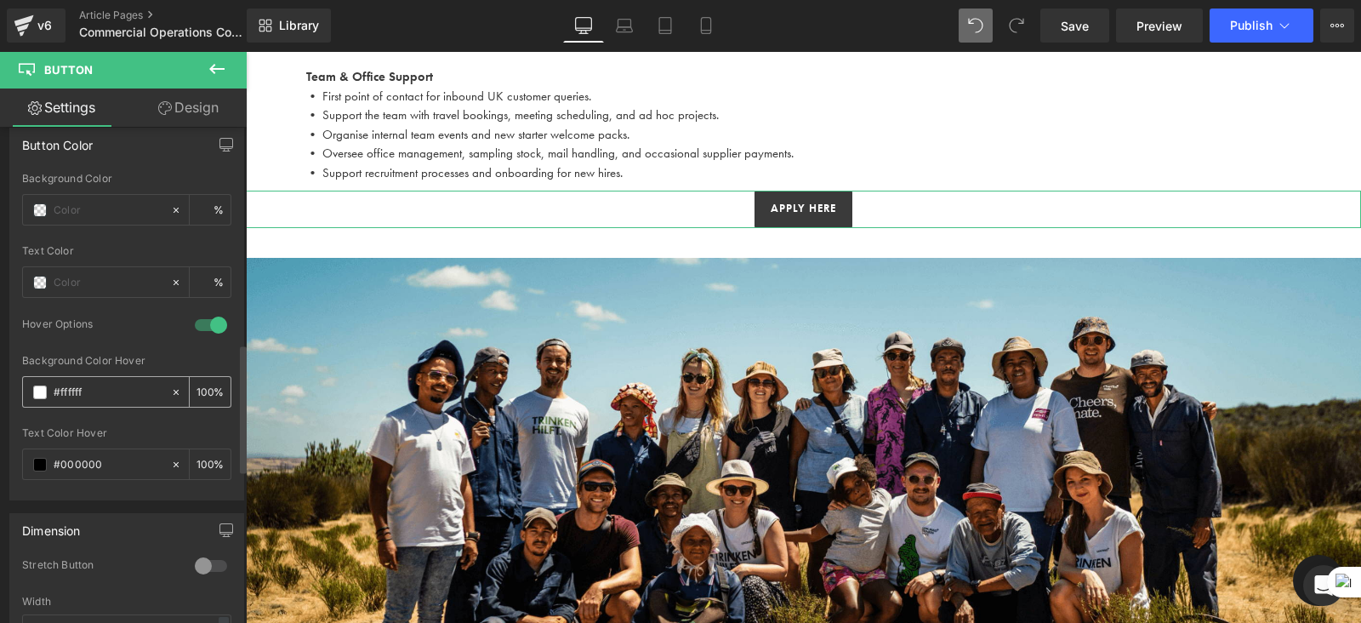
click at [94, 385] on input "#ffffff" at bounding box center [108, 392] width 109 height 19
drag, startPoint x: 94, startPoint y: 385, endPoint x: 45, endPoint y: 378, distance: 49.0
click at [45, 378] on div "#ffffff" at bounding box center [96, 392] width 147 height 30
type input "0"
click at [38, 385] on span at bounding box center [40, 392] width 14 height 14
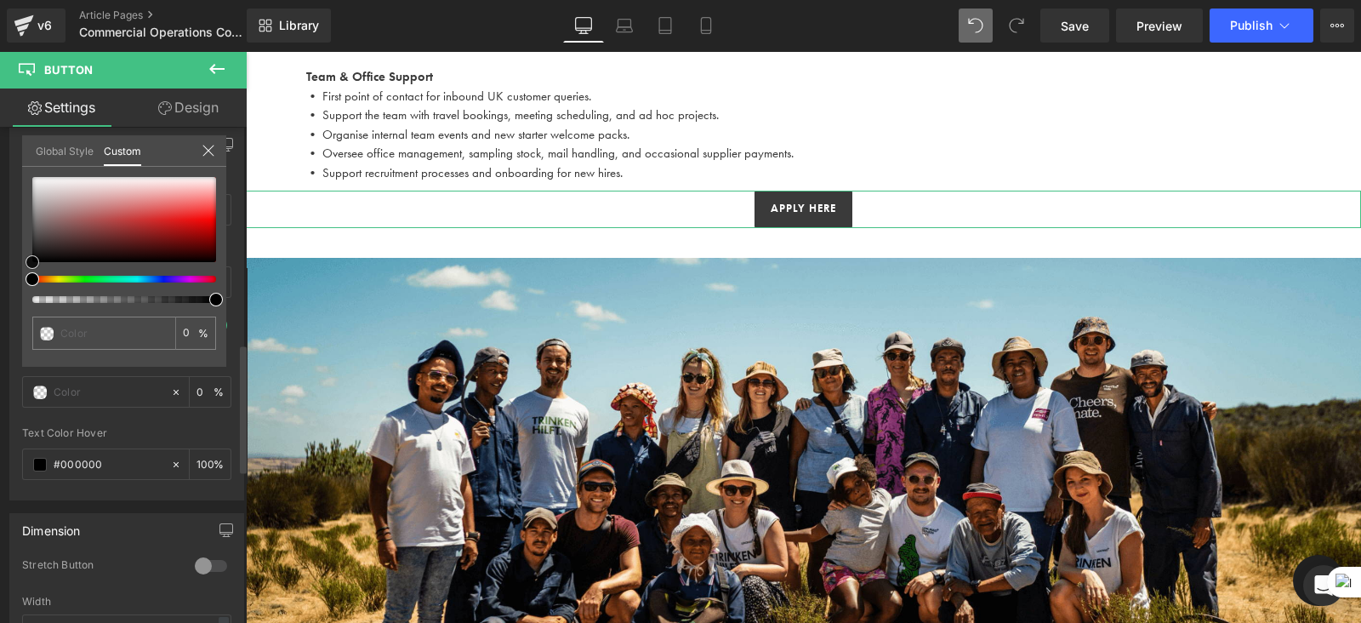
type input "#1c1c1c"
type input "100"
type input "#1c1c1c"
type input "100"
type input "#161616"
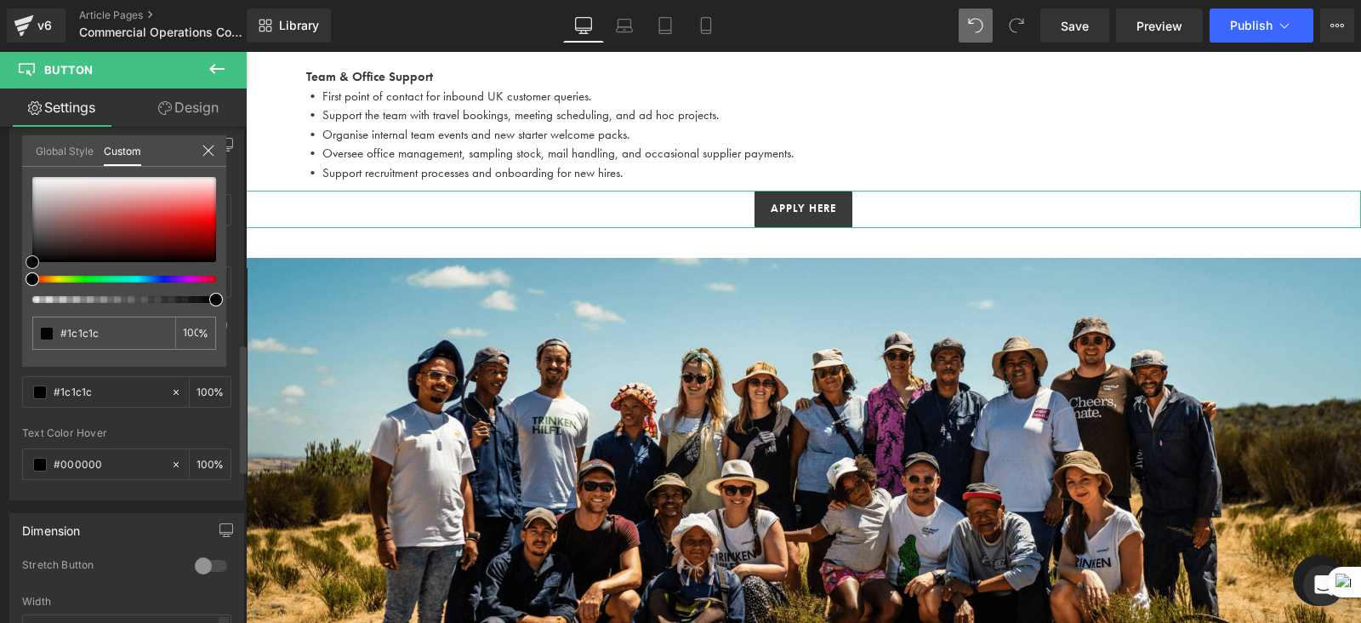
type input "#161616"
type input "#000000"
drag, startPoint x: 31, startPoint y: 253, endPoint x: 31, endPoint y: 270, distance: 17.0
click at [31, 270] on div "#000000 100 %" at bounding box center [124, 272] width 204 height 190
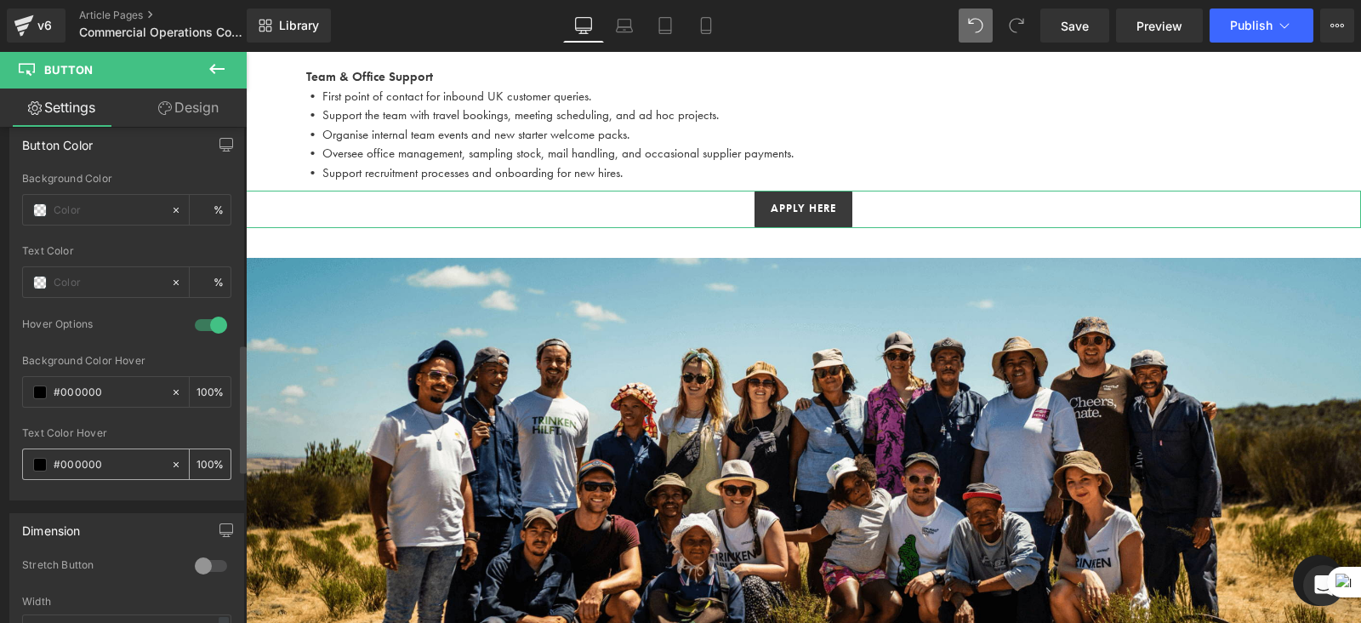
click at [129, 455] on input "#000000" at bounding box center [108, 464] width 109 height 19
click at [162, 458] on div "#000000" at bounding box center [96, 464] width 147 height 30
click at [33, 458] on span at bounding box center [40, 465] width 14 height 14
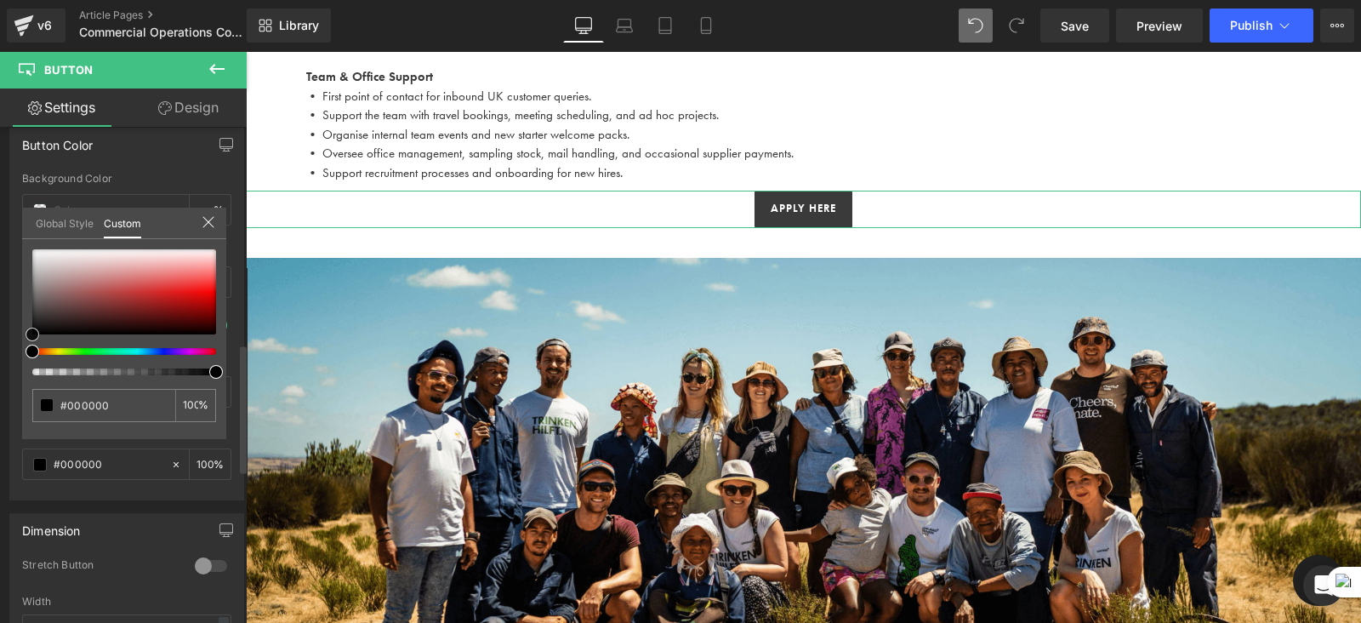
type input "#191919"
click at [33, 325] on div at bounding box center [124, 291] width 184 height 85
type input "#1d1515"
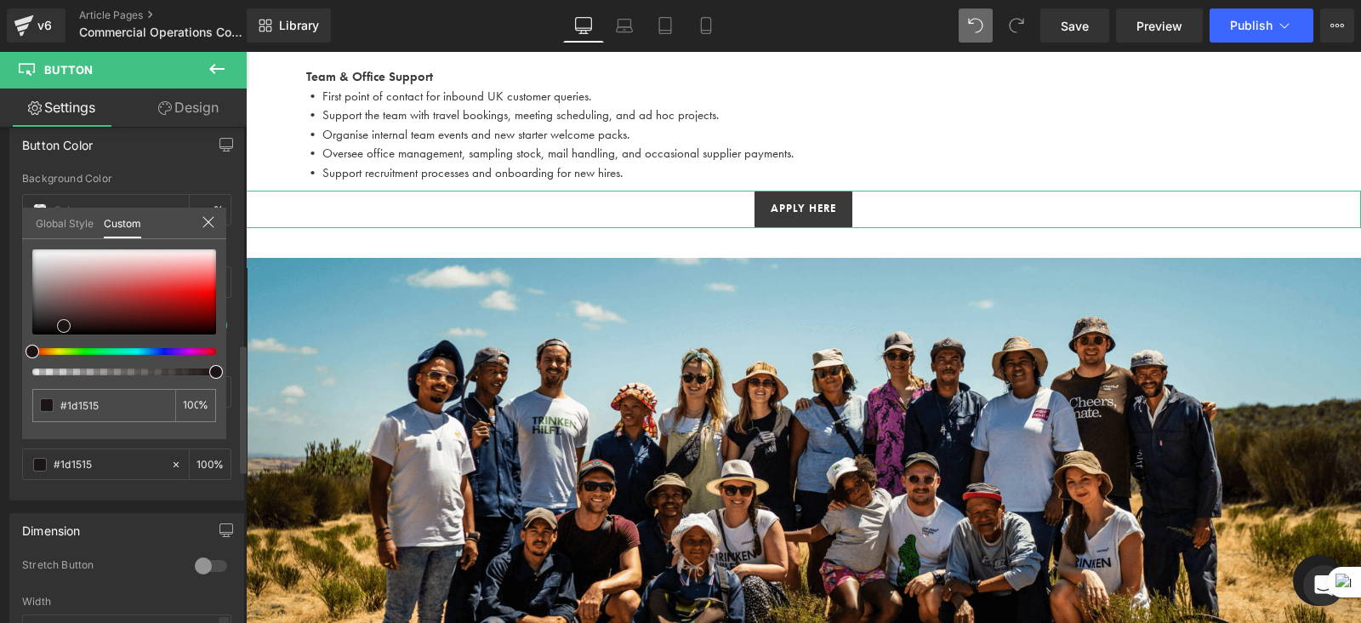
type input "#150e0e"
type input "#100d0d"
click at [40, 330] on span at bounding box center [47, 330] width 14 height 14
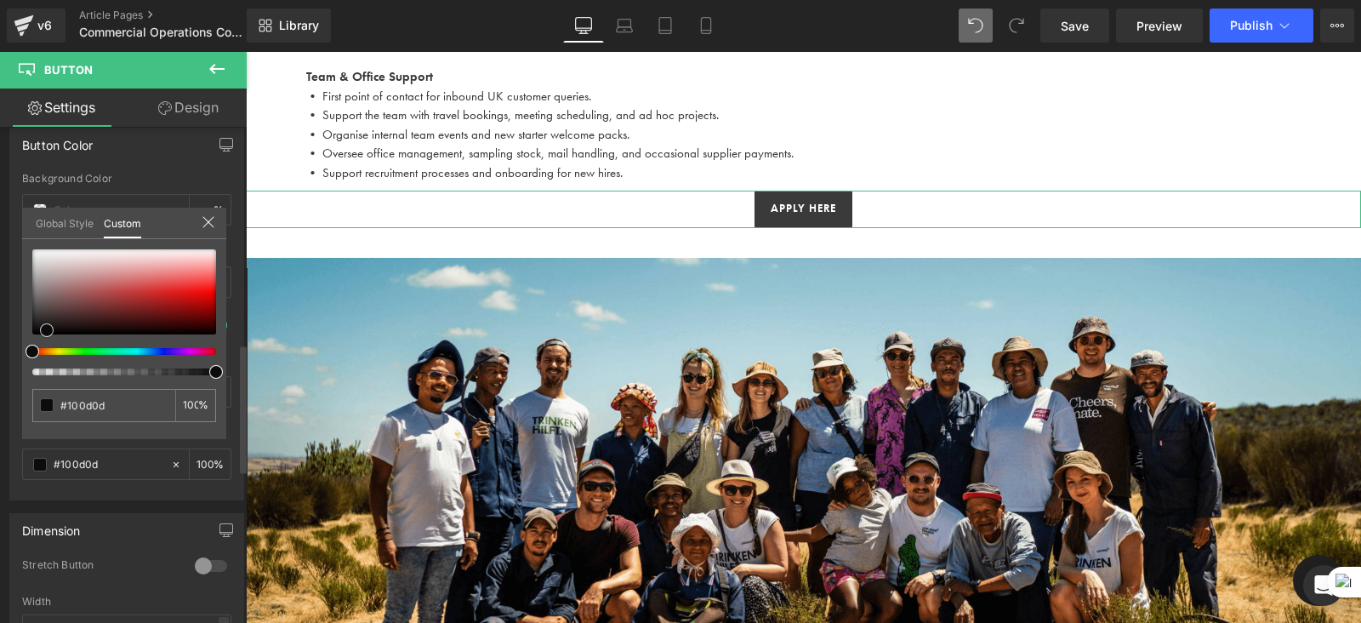
type input "#0a0909"
type input "#0a0a0a"
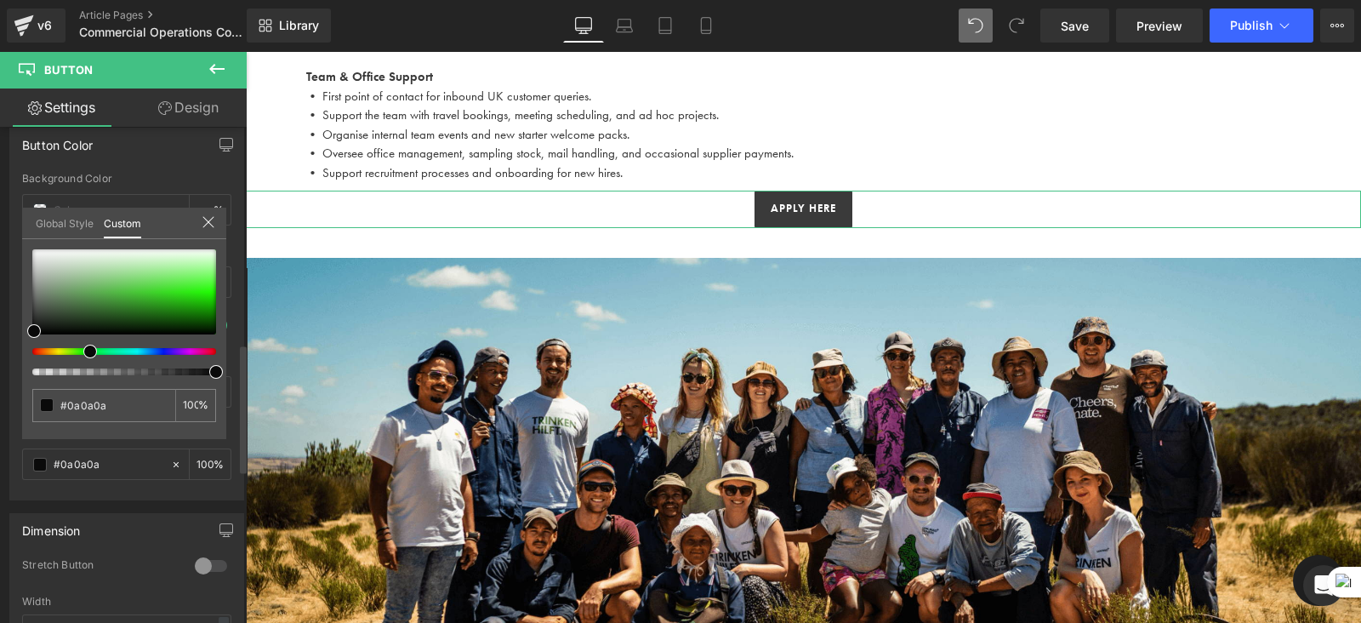
drag, startPoint x: 29, startPoint y: 350, endPoint x: 81, endPoint y: 350, distance: 51.9
click at [81, 350] on div at bounding box center [118, 351] width 184 height 7
type input "#090a09"
type input "#1d3e1d"
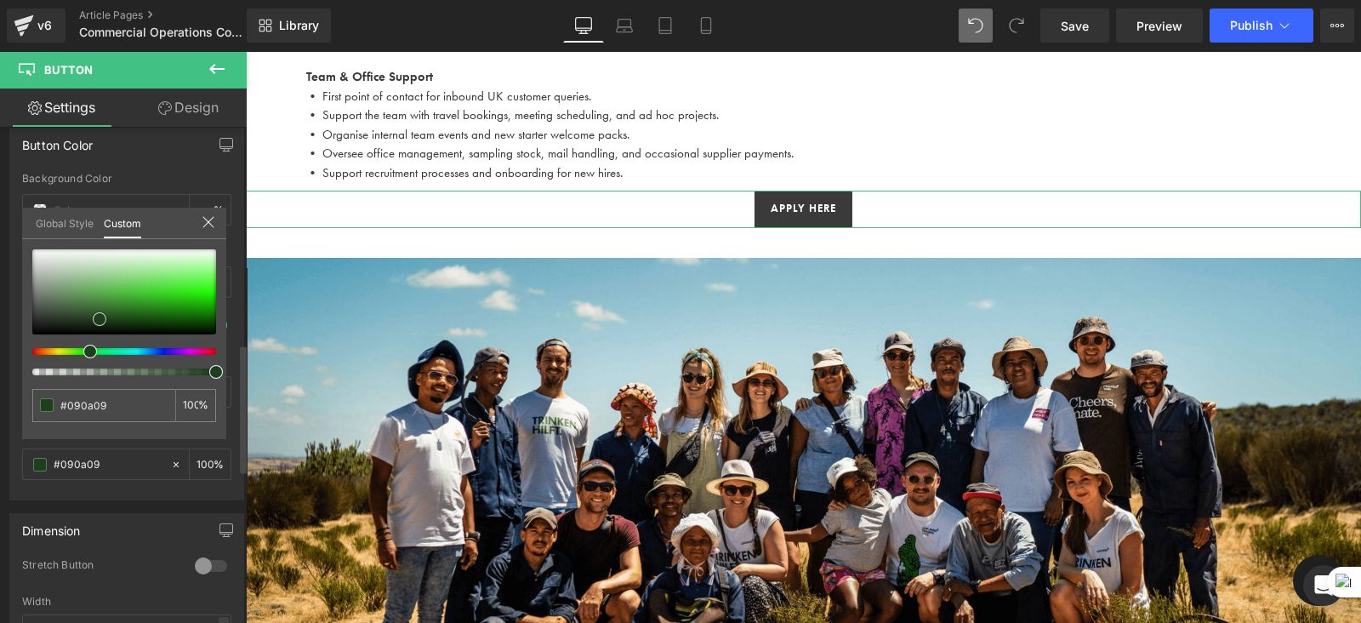
type input "#1d3e1d"
type input "#1b451b"
type input "#236023"
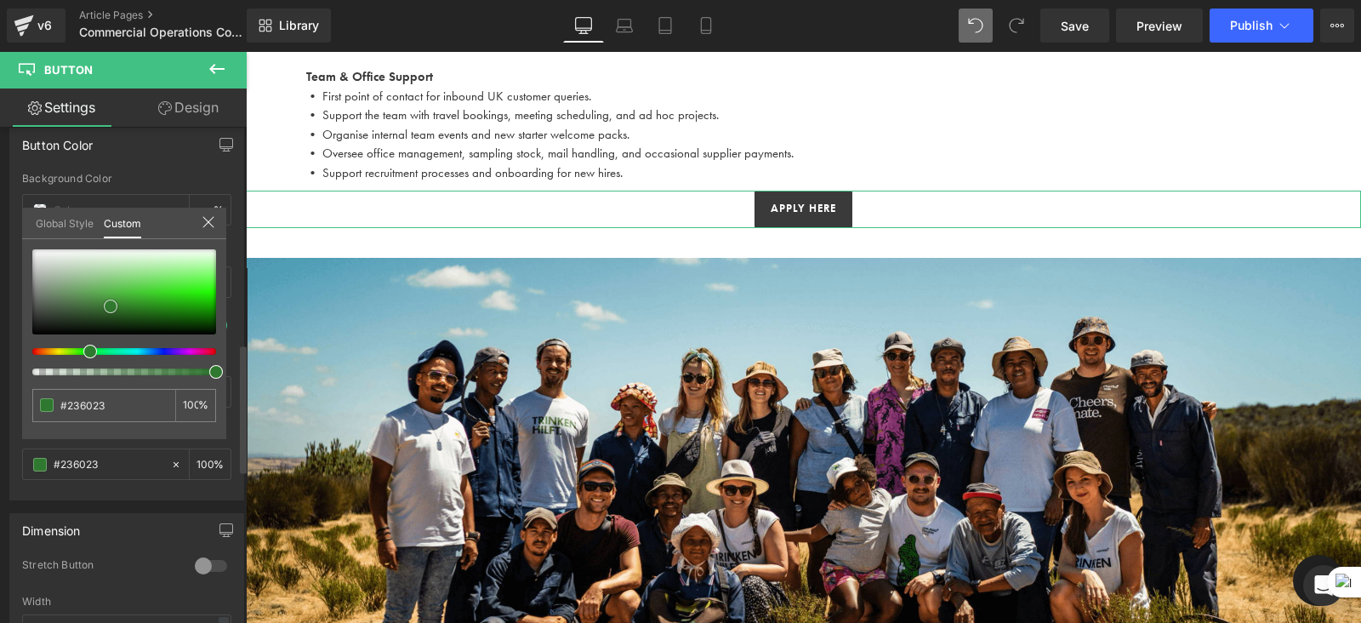
type input "#246024"
type input "#2d752d"
type input "#3a873a"
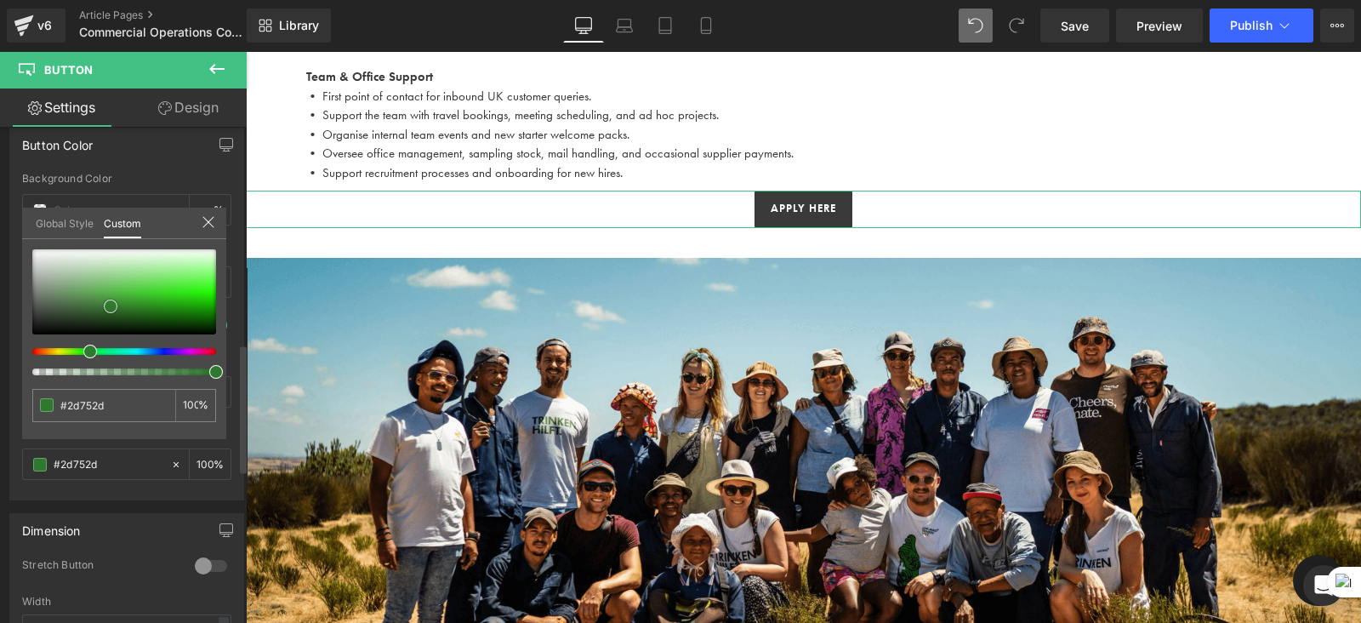
type input "#3a873a"
type input "#378037"
type input "#347934"
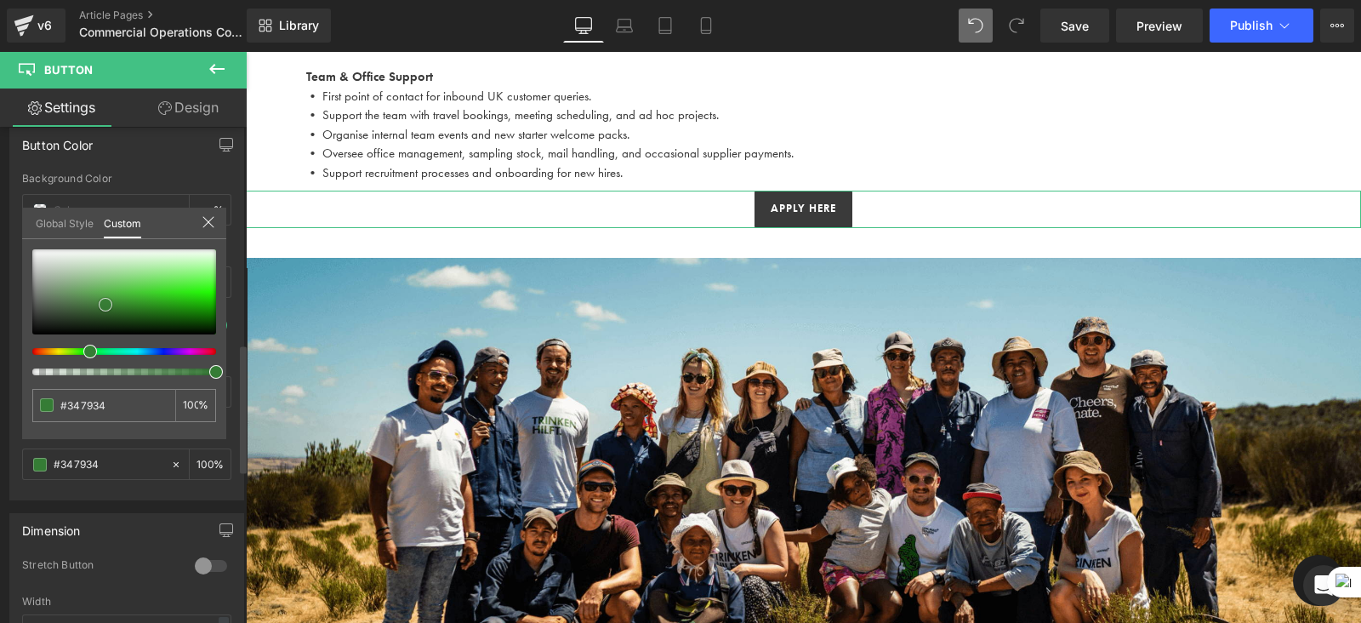
type input "#307330"
type input "#2b6d2b"
type input "#296529"
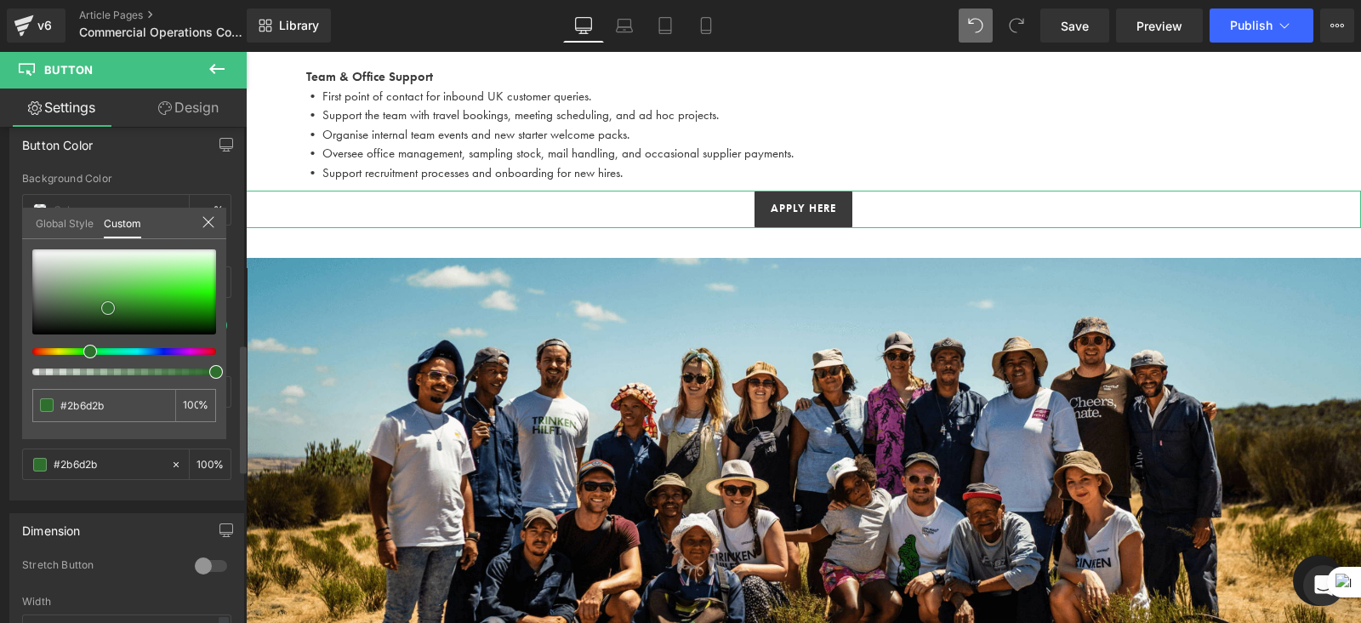
type input "#296529"
type input "#2a692a"
type input "#2d702d"
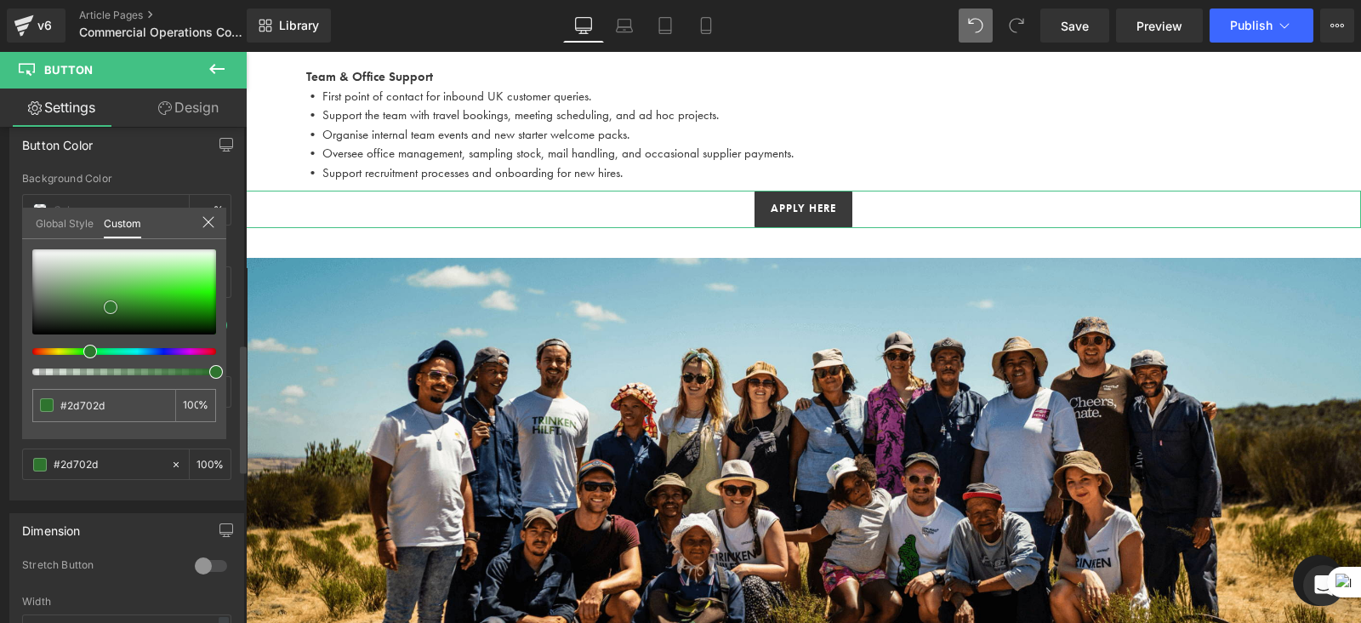
type input "#2e742e"
type input "#338433"
type input "#348734"
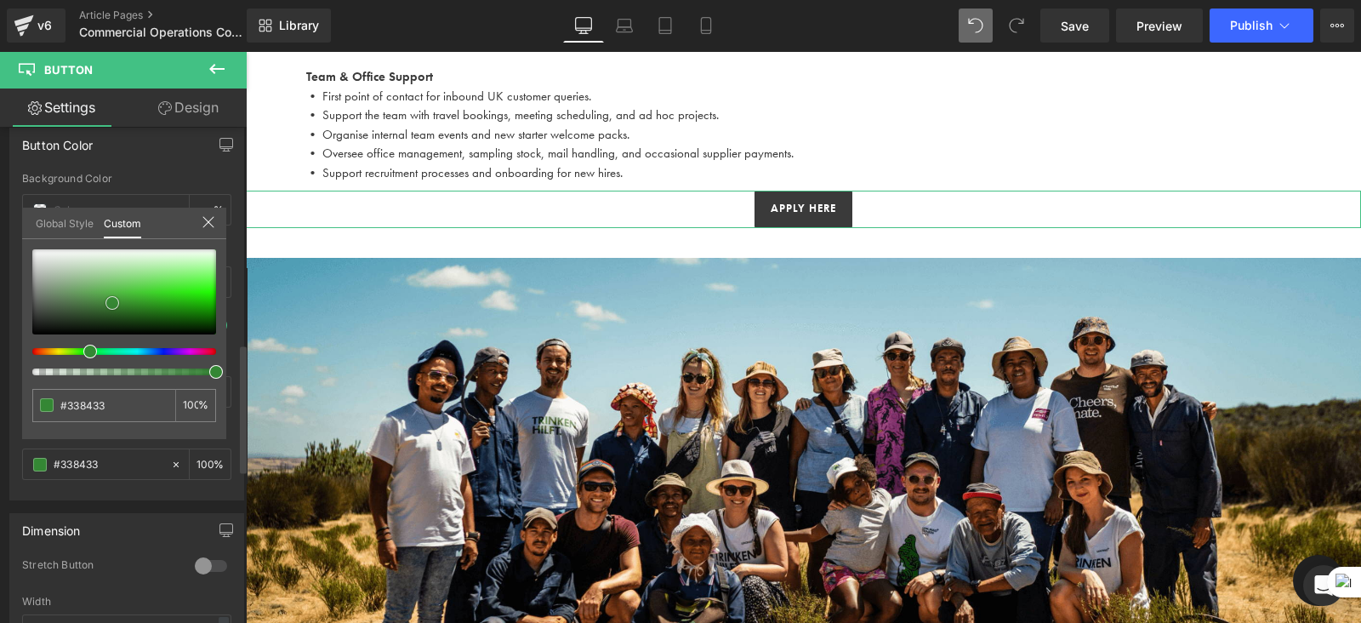
type input "#348734"
type input "#368b36"
drag, startPoint x: 30, startPoint y: 328, endPoint x: 109, endPoint y: 300, distance: 84.3
click at [109, 300] on span at bounding box center [113, 302] width 14 height 14
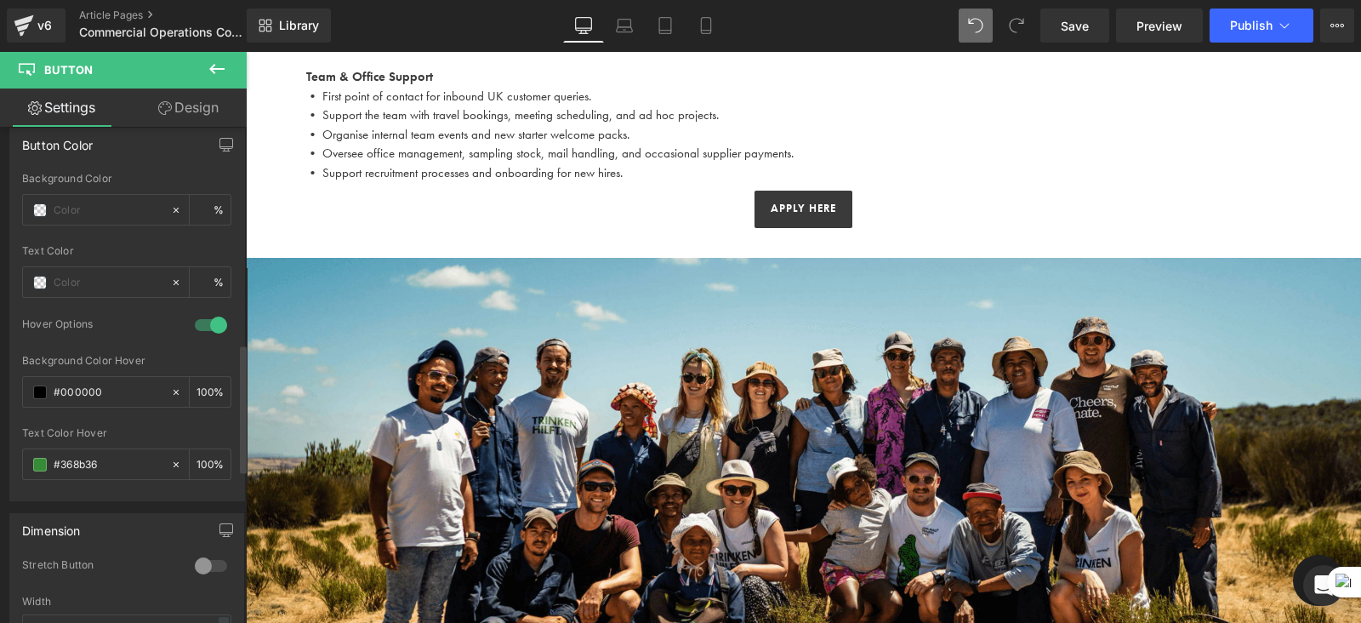
click at [499, 355] on body "Skip to content Just added to your basket Qty: View basket ( ) Continue shoppin…" at bounding box center [804, 90] width 1116 height 2451
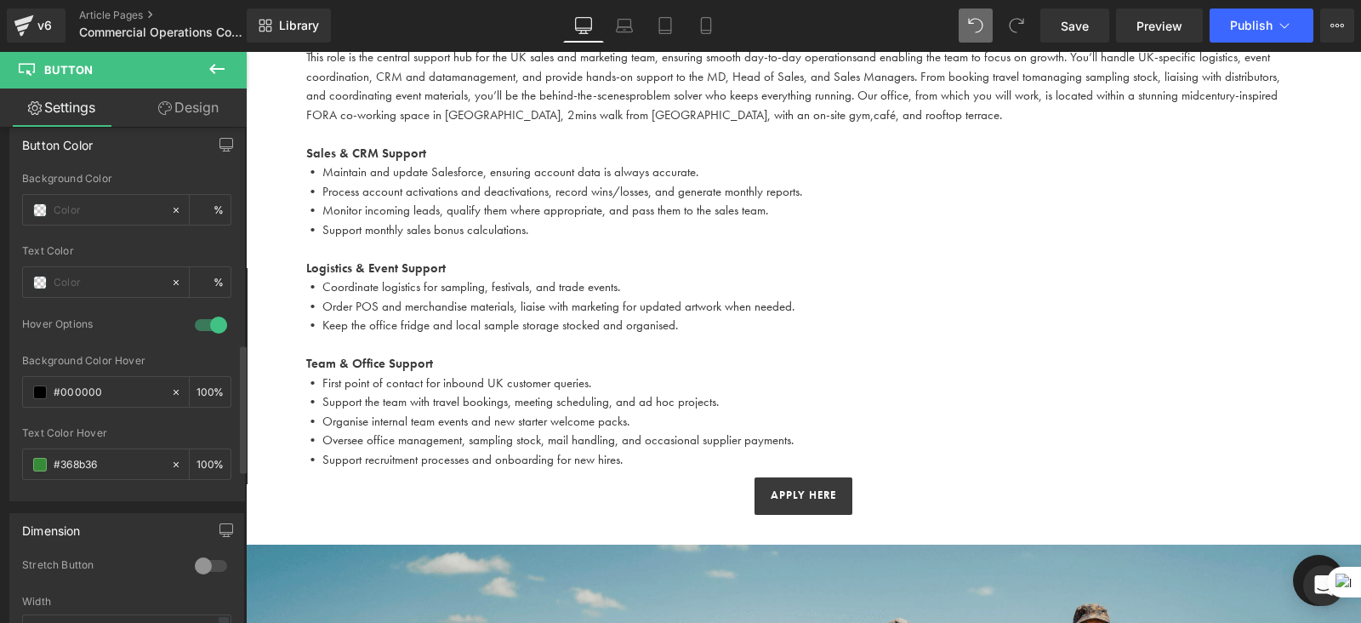
scroll to position [904, 0]
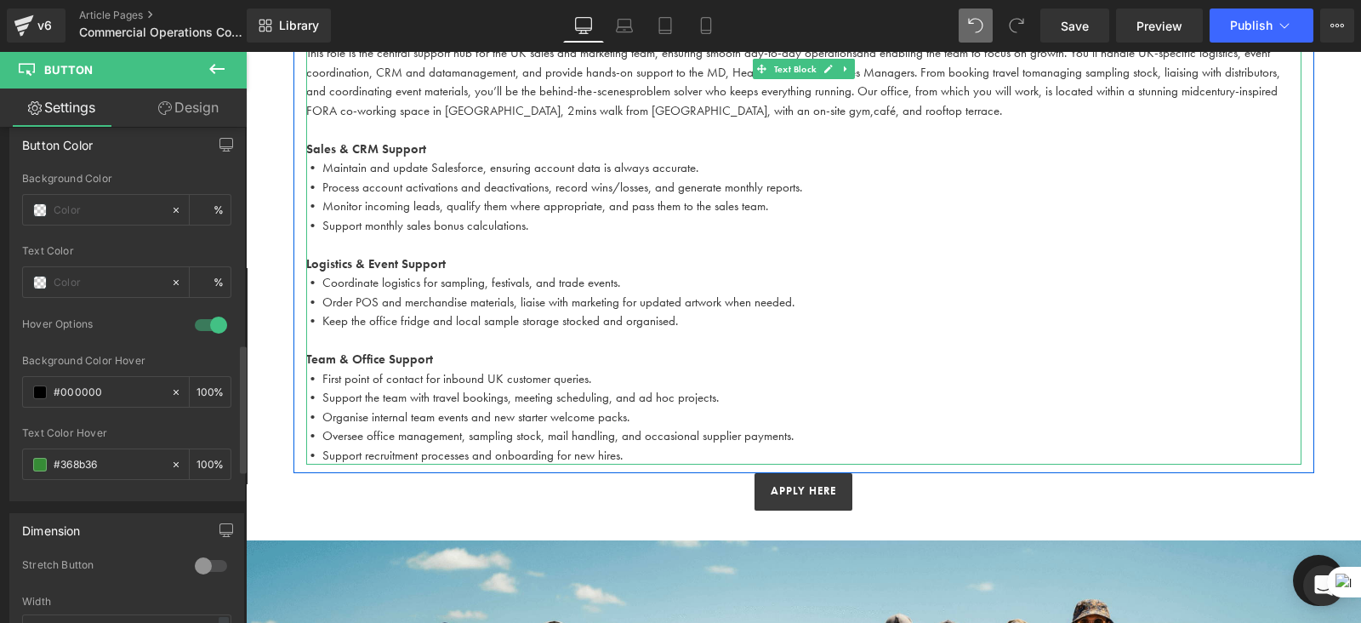
click at [644, 452] on p "• Support recruitment processes and onboarding for new hires." at bounding box center [804, 456] width 996 height 20
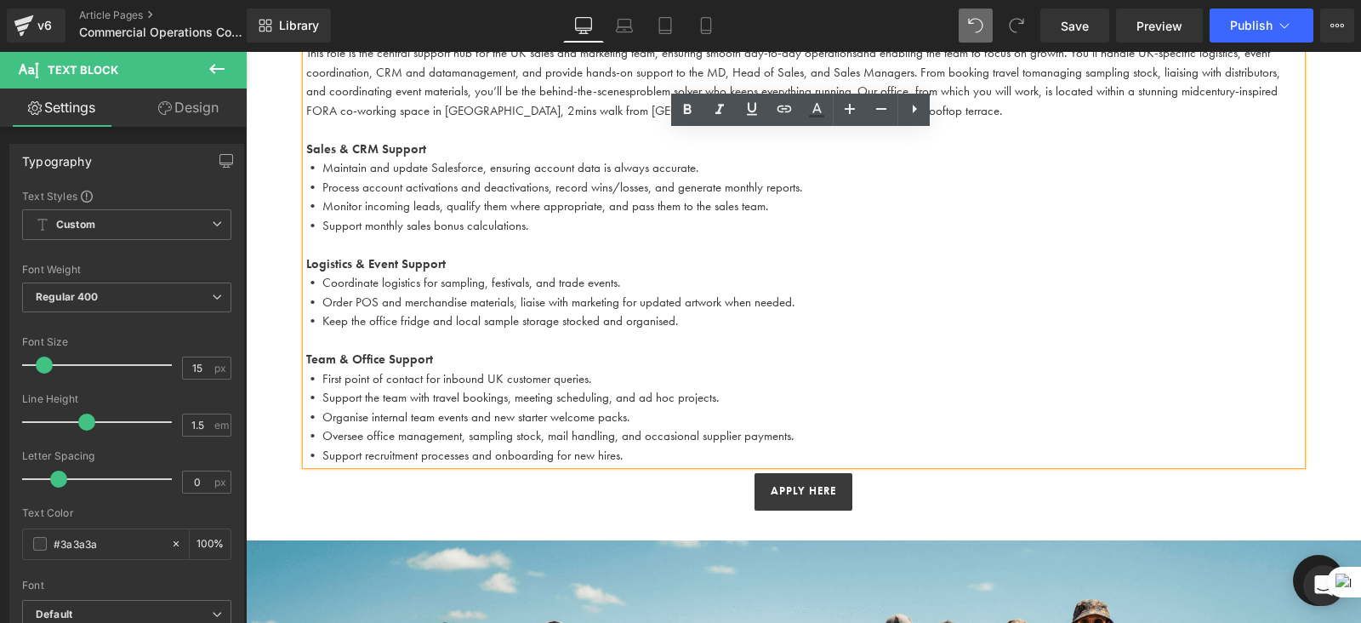
click at [650, 453] on p "• Support recruitment processes and onboarding for new hires." at bounding box center [804, 456] width 996 height 20
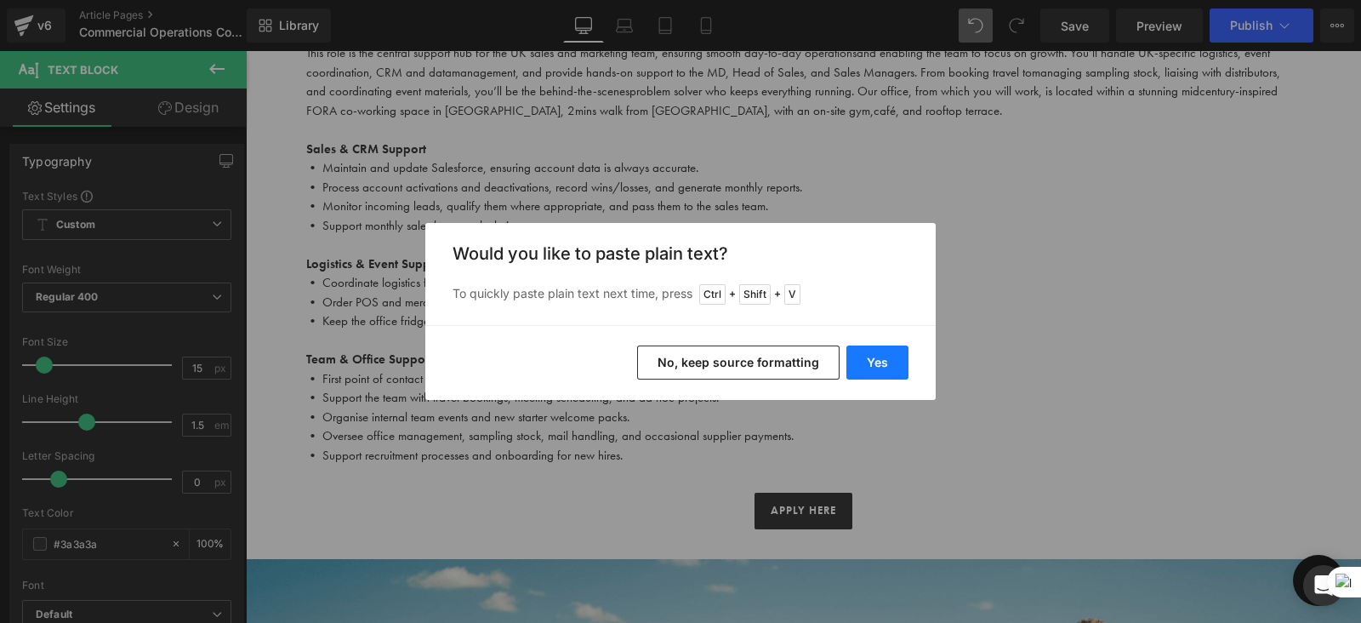
click at [888, 354] on button "Yes" at bounding box center [878, 362] width 62 height 34
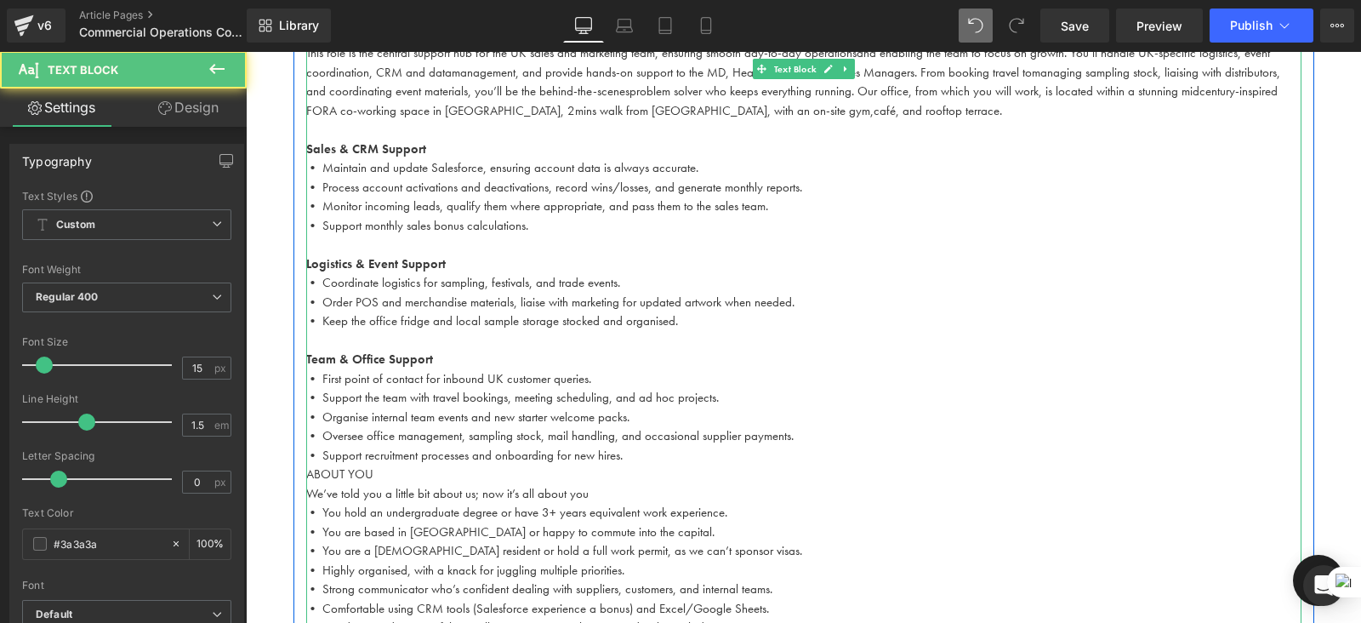
click at [636, 457] on p "• Support recruitment processes and onboarding for new hires." at bounding box center [804, 456] width 996 height 20
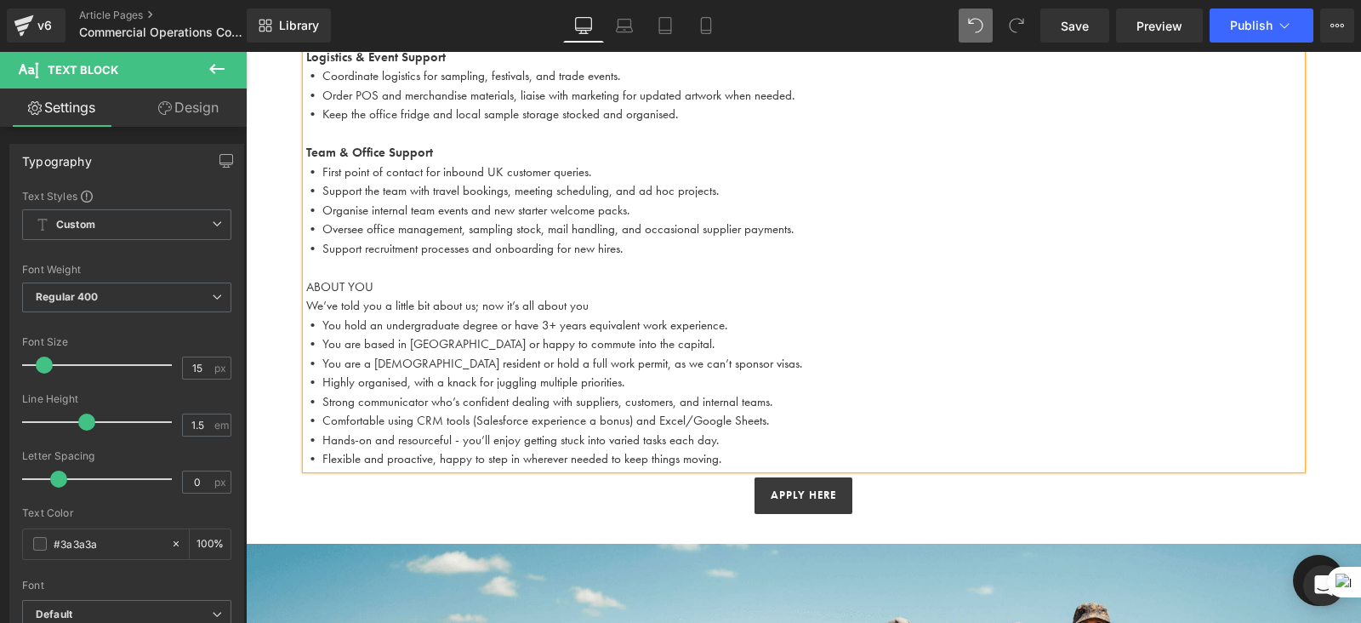
scroll to position [1111, 0]
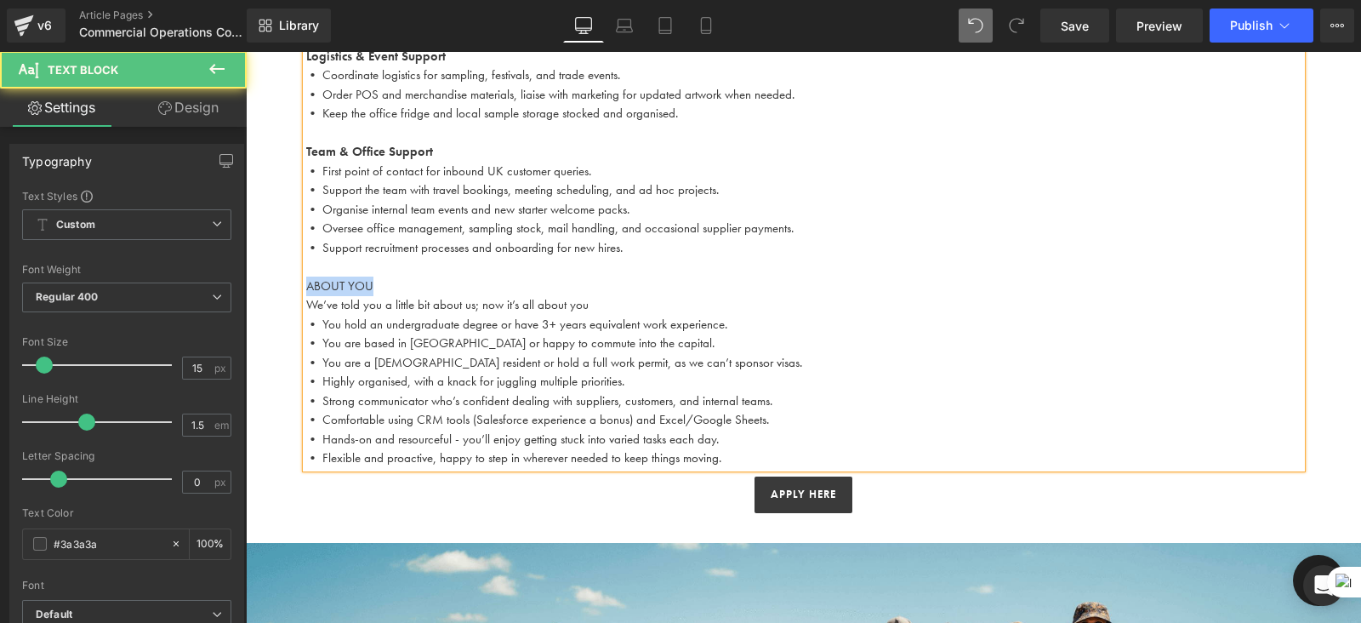
drag, startPoint x: 382, startPoint y: 283, endPoint x: 305, endPoint y: 283, distance: 77.4
click at [306, 283] on p "ABOUT YOU" at bounding box center [804, 287] width 996 height 20
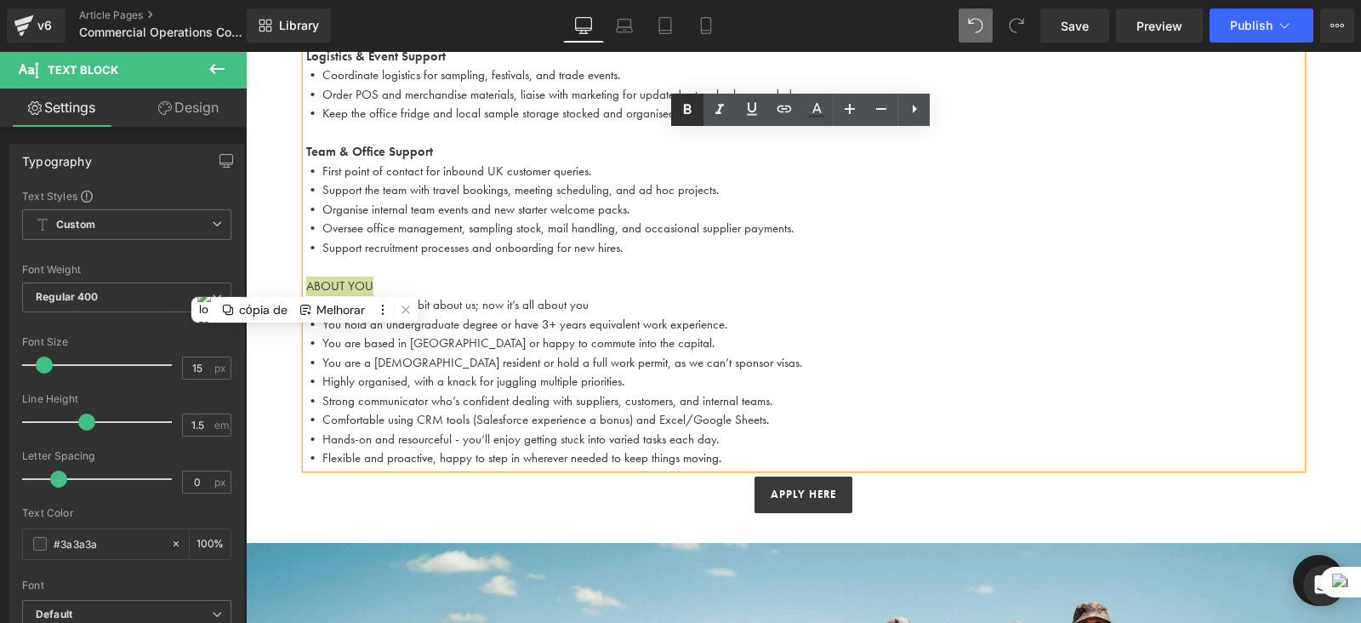
click at [690, 108] on icon at bounding box center [687, 110] width 20 height 20
click at [715, 406] on p "• Strong communicator who’s confident dealing with suppliers, customers, and in…" at bounding box center [804, 401] width 996 height 20
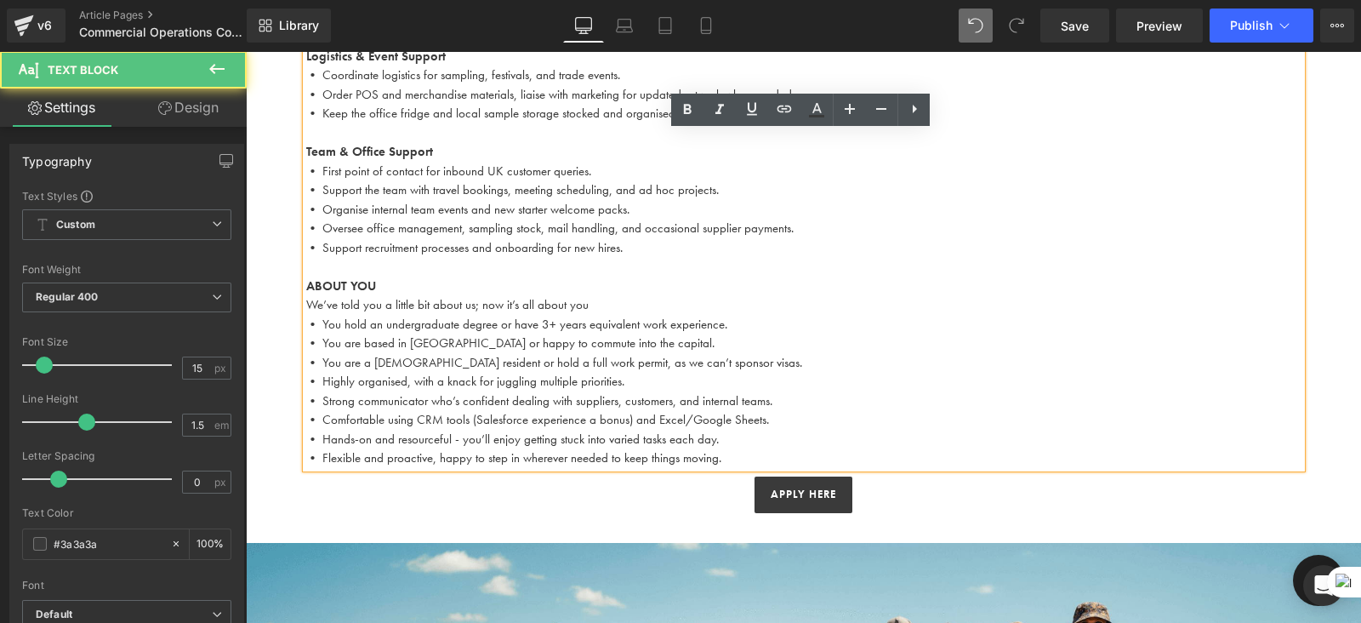
drag, startPoint x: 598, startPoint y: 305, endPoint x: 301, endPoint y: 300, distance: 297.0
click at [306, 300] on div "YOUR ROLE Your main responsibilities & what your role entails This role is the…" at bounding box center [804, 117] width 996 height 701
click at [459, 315] on p "• You hold an undergraduate degree or have 3+ years equivalent work experience." at bounding box center [804, 325] width 996 height 20
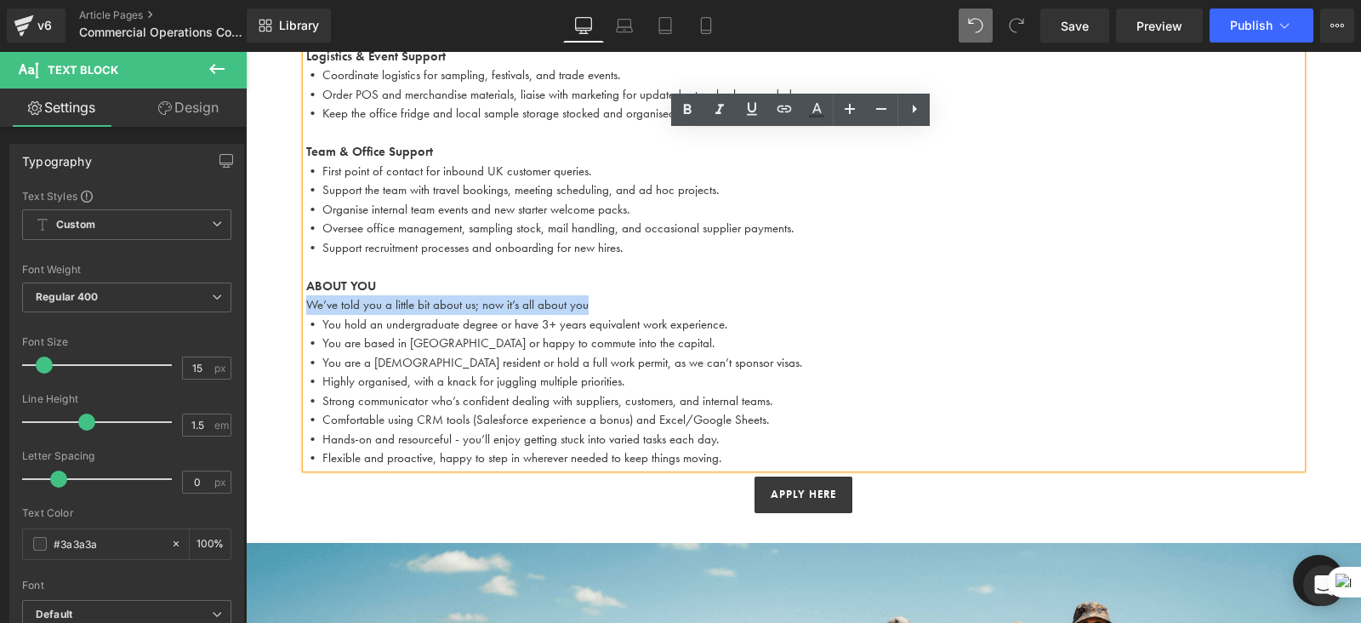
drag, startPoint x: 592, startPoint y: 309, endPoint x: 294, endPoint y: 304, distance: 298.7
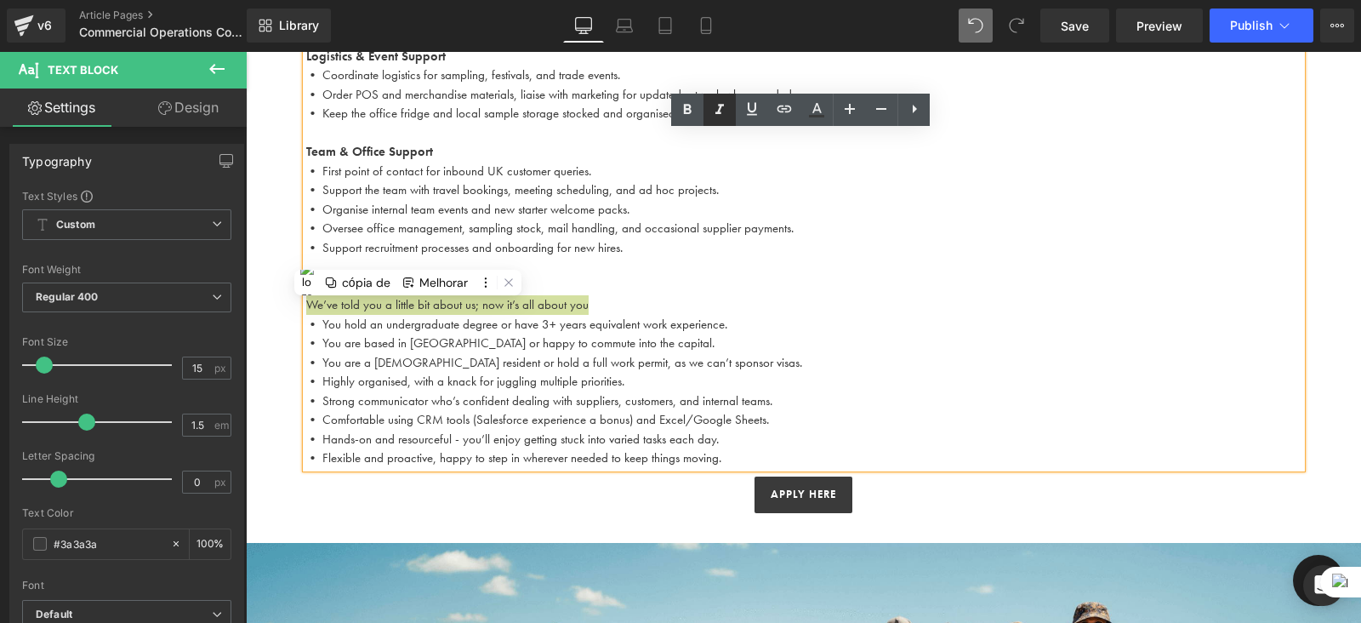
click at [721, 112] on icon at bounding box center [720, 109] width 9 height 10
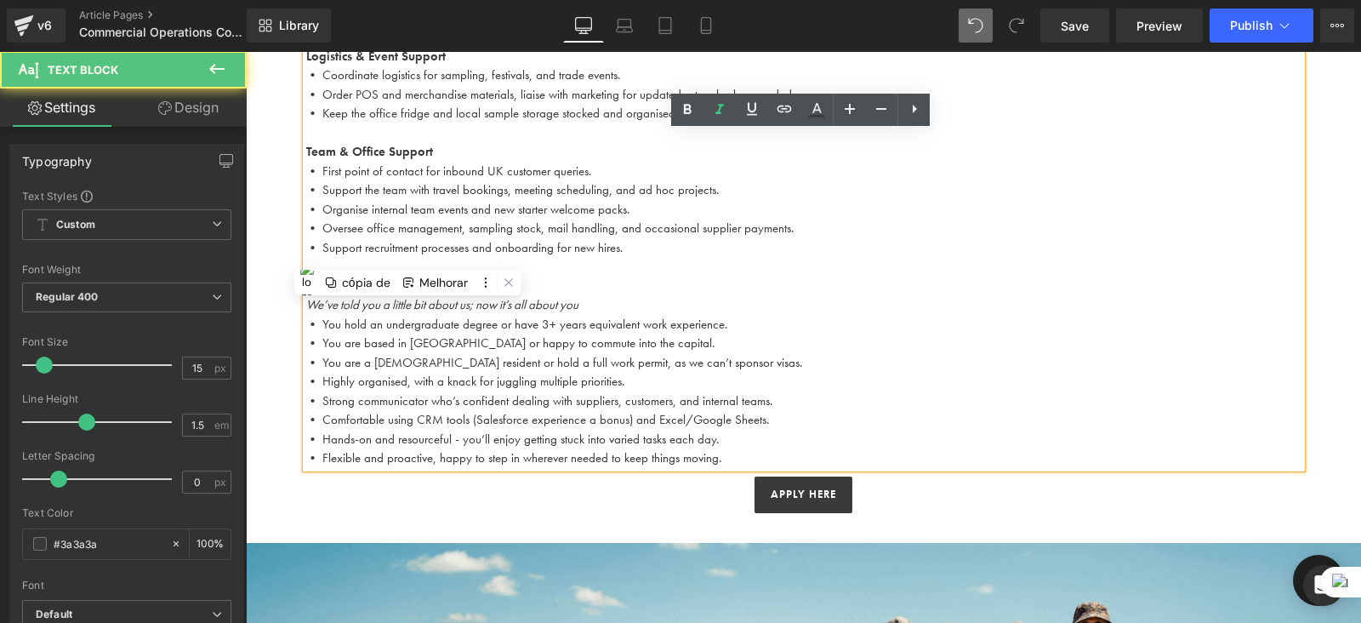
click at [598, 317] on p "• You hold an undergraduate degree or have 3+ years equivalent work experience." at bounding box center [804, 325] width 996 height 20
click at [593, 304] on p "We’ve told you a little bit about us; now it’s all about you" at bounding box center [804, 305] width 996 height 20
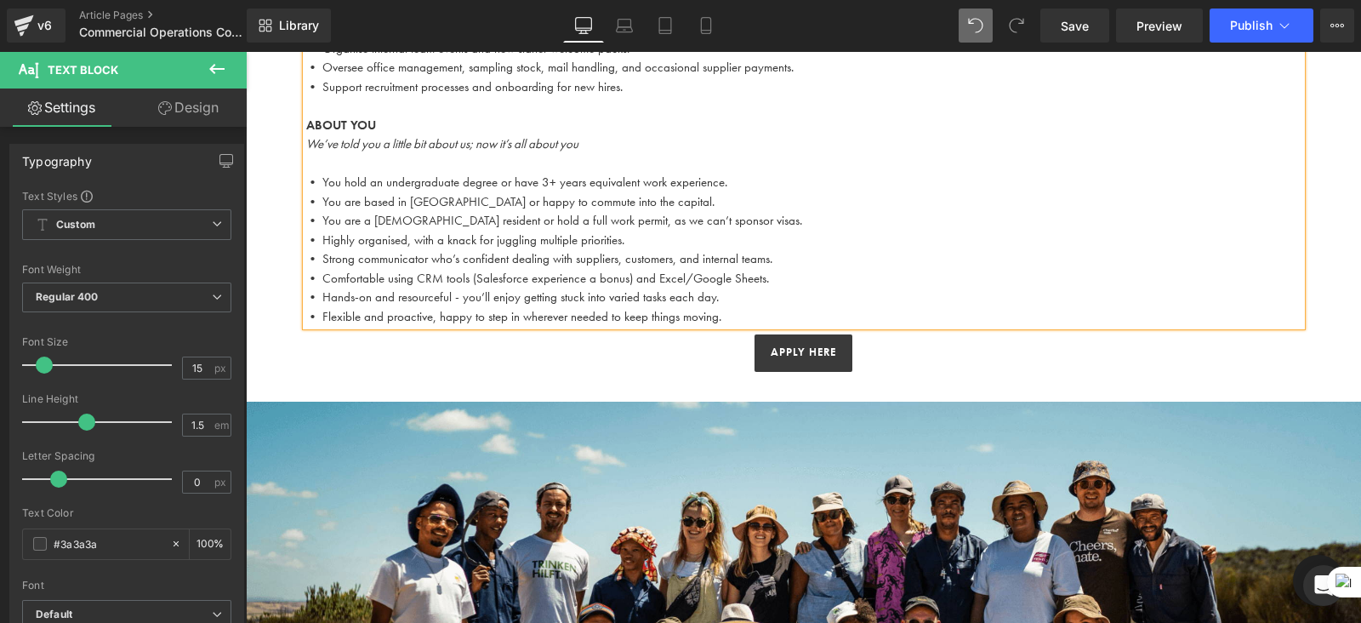
scroll to position [1273, 0]
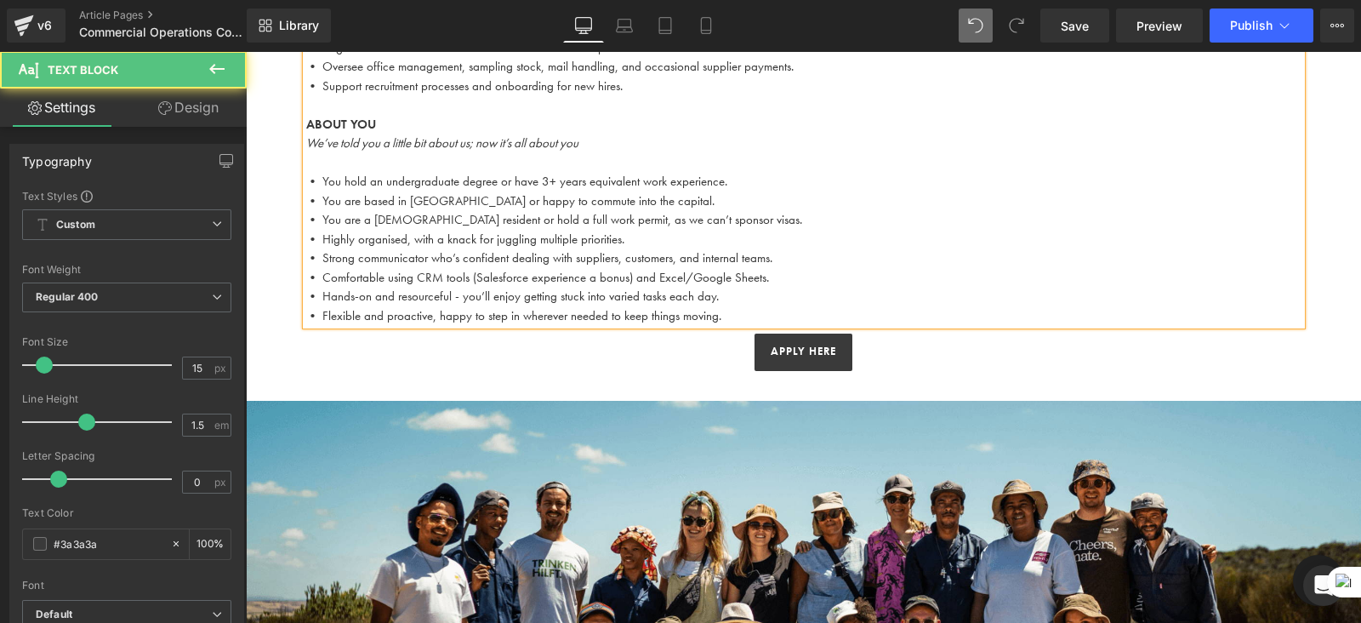
click at [756, 317] on p "• Flexible and proactive, happy to step in wherever needed to keep things movin…" at bounding box center [804, 316] width 996 height 20
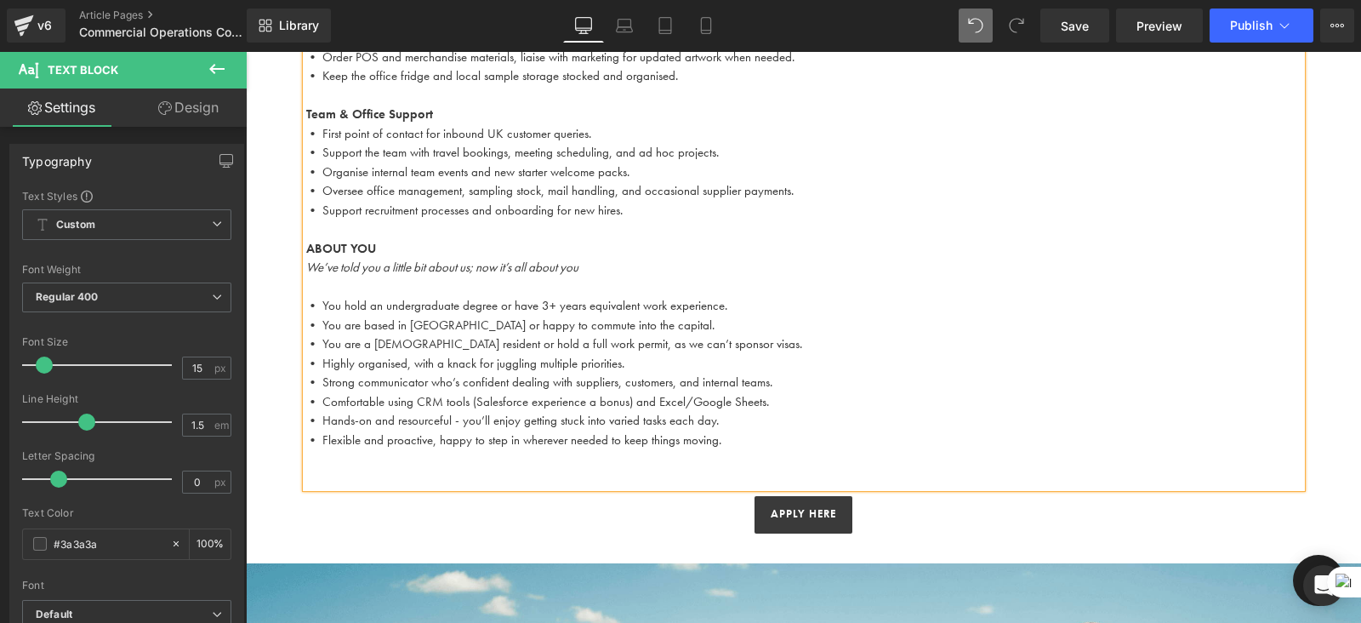
scroll to position [1150, 0]
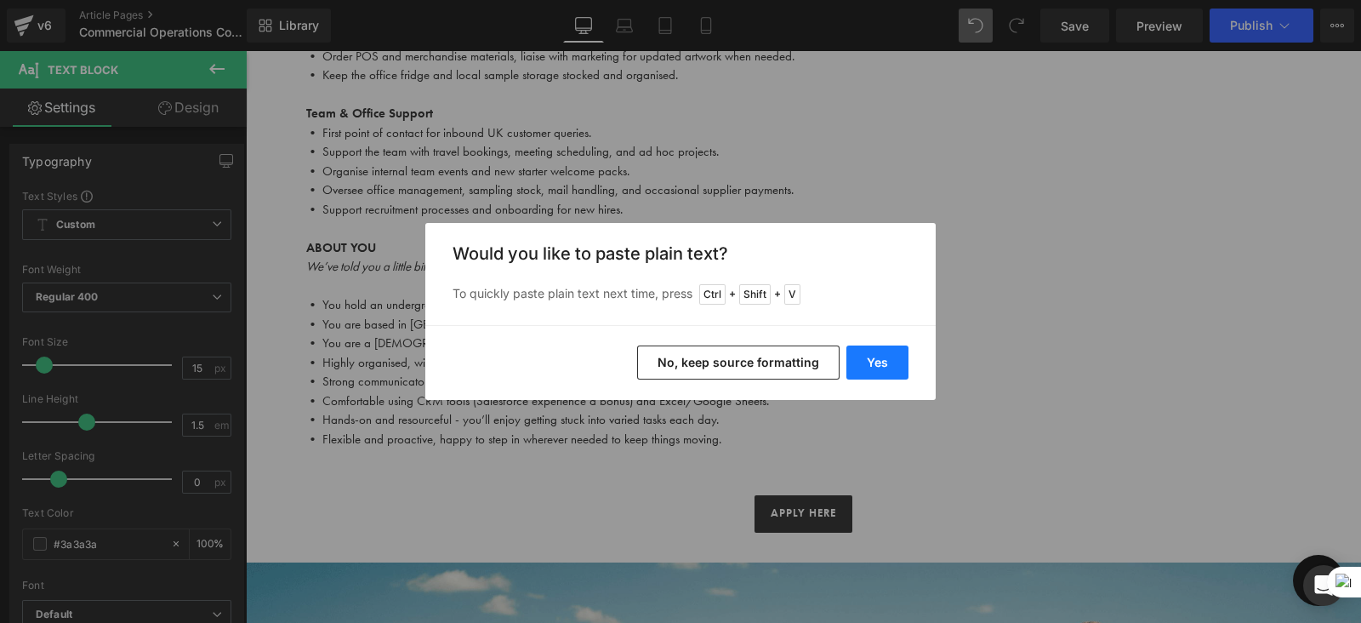
click at [883, 361] on button "Yes" at bounding box center [878, 362] width 62 height 34
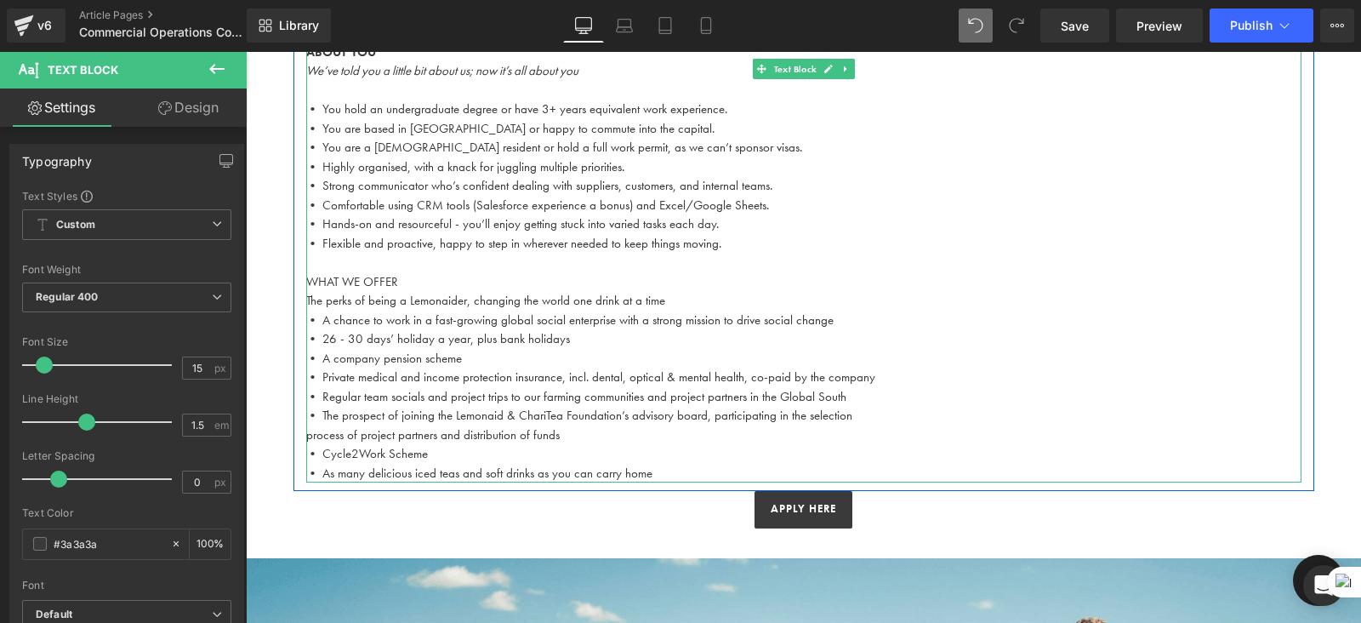
scroll to position [1361, 0]
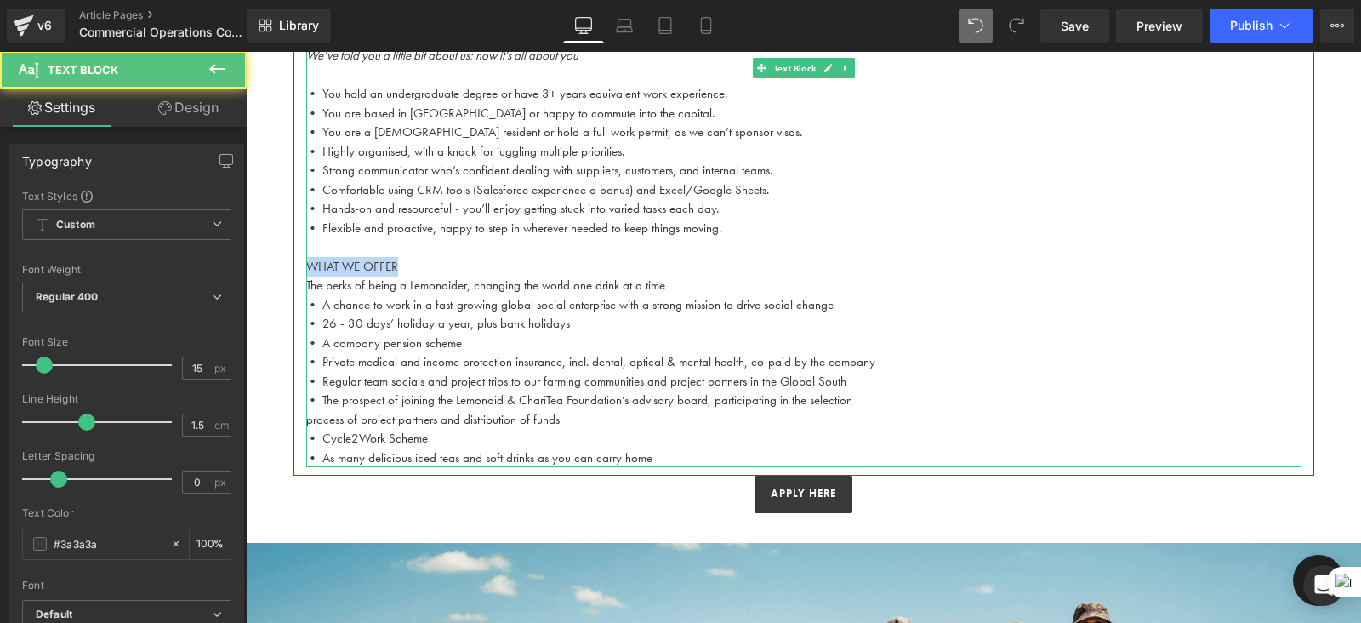
drag, startPoint x: 408, startPoint y: 262, endPoint x: 298, endPoint y: 262, distance: 109.8
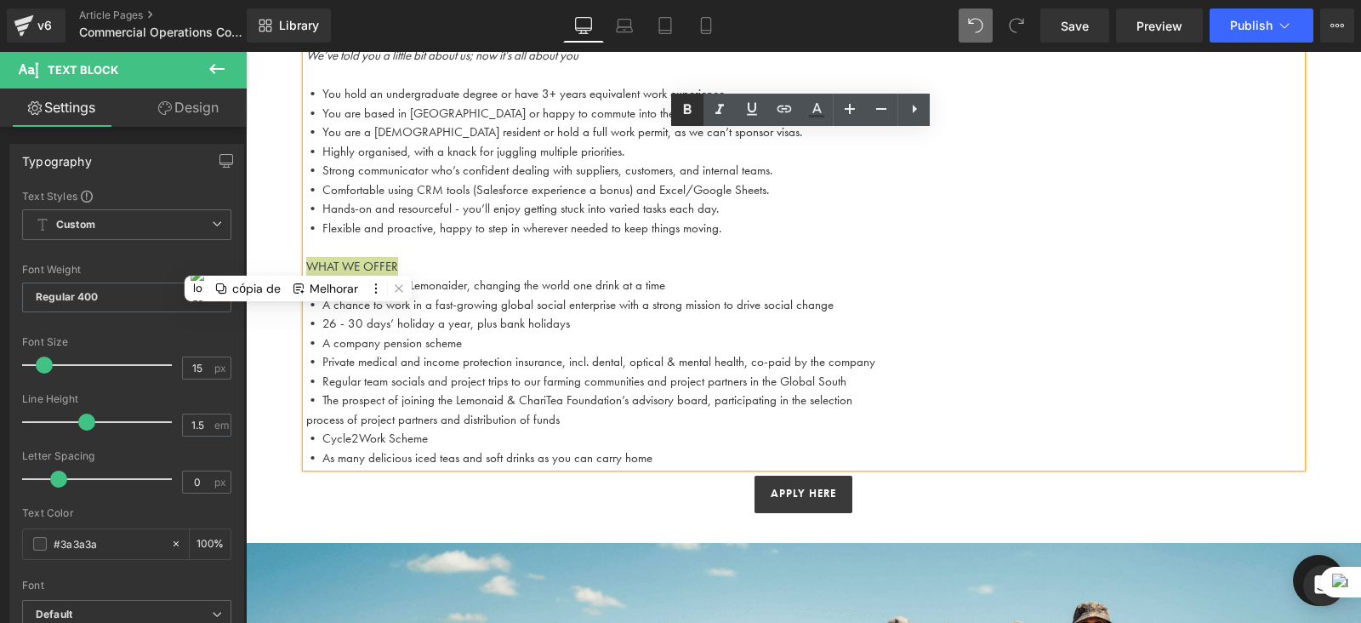
click at [685, 95] on link at bounding box center [687, 110] width 32 height 32
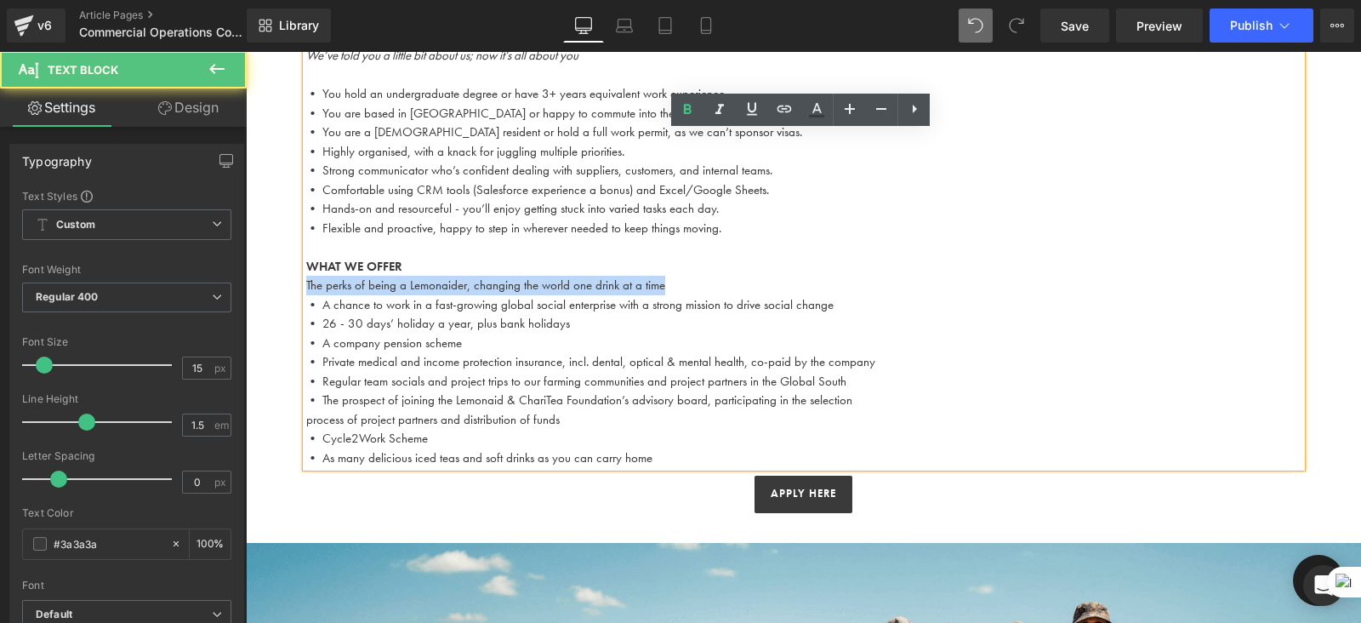
drag, startPoint x: 671, startPoint y: 285, endPoint x: 297, endPoint y: 283, distance: 374.4
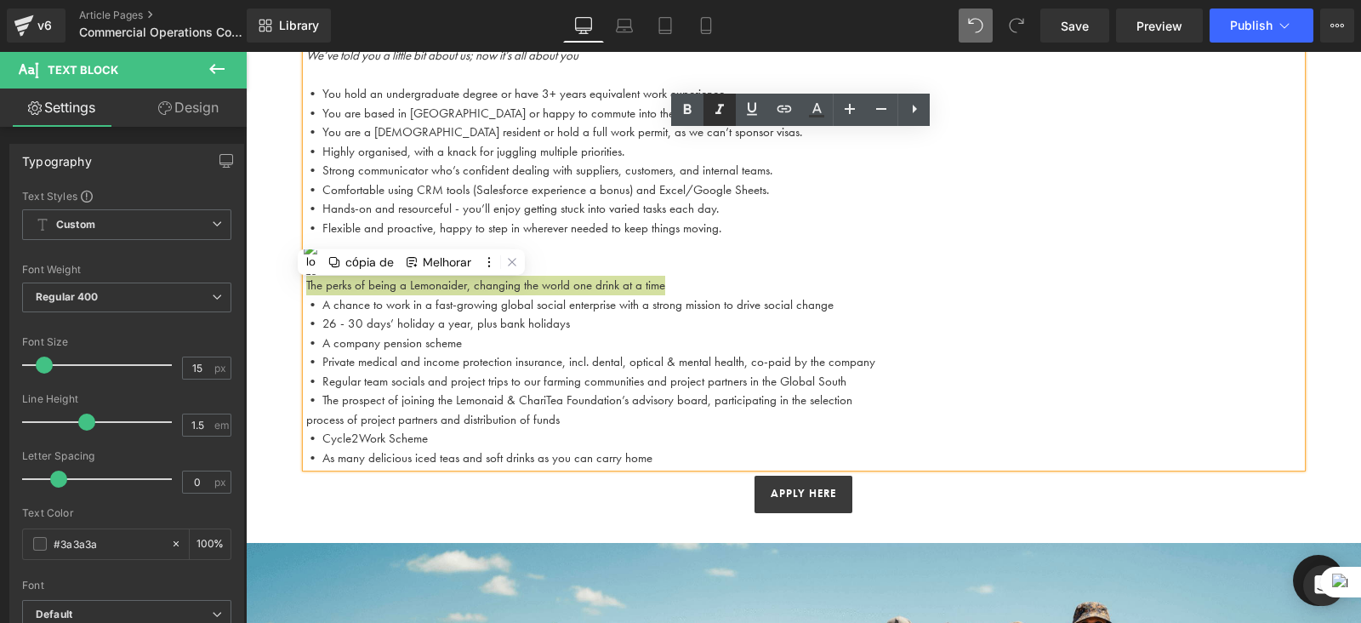
click at [718, 119] on icon at bounding box center [720, 110] width 20 height 20
click at [686, 277] on p "The perks of being a Lemonaider, changing the world one drink at a time" at bounding box center [804, 286] width 996 height 20
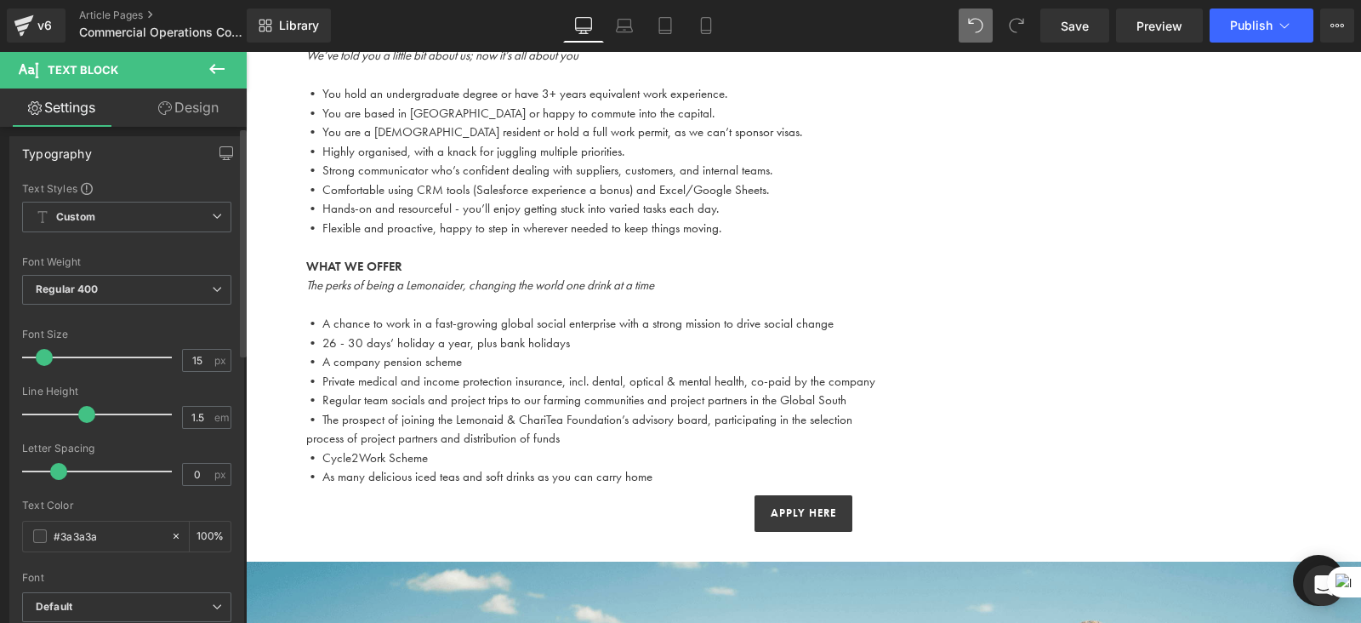
scroll to position [0, 0]
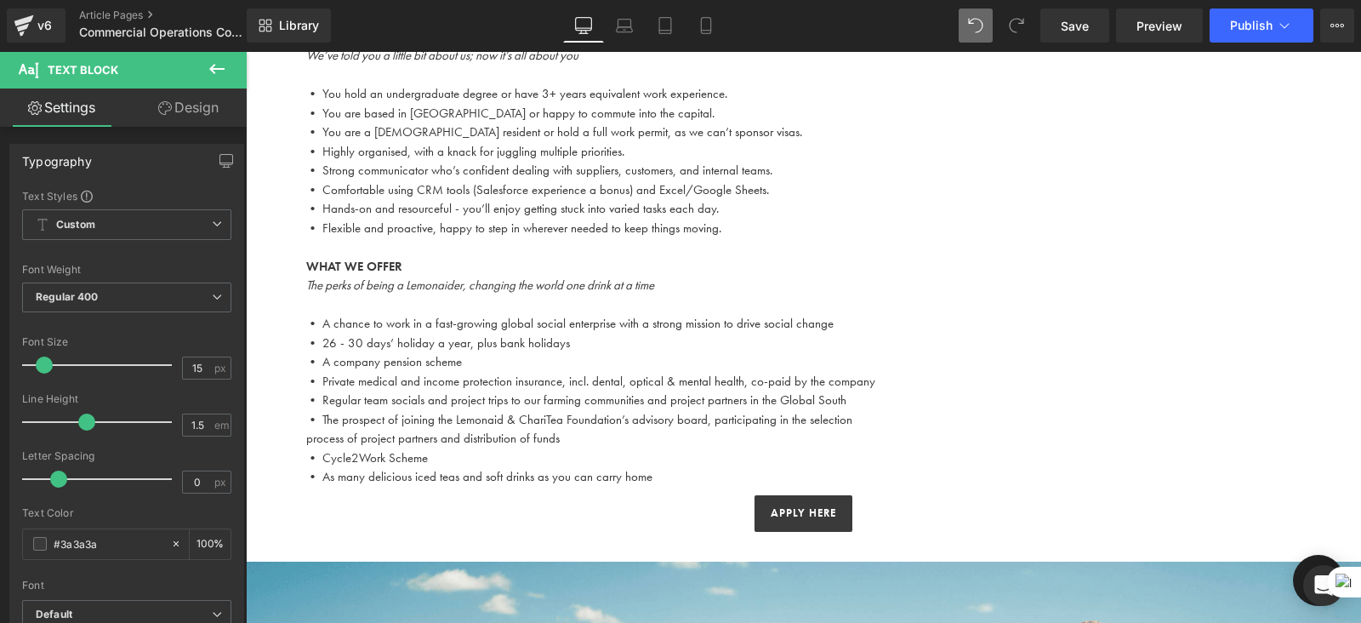
click at [214, 74] on icon at bounding box center [217, 69] width 20 height 20
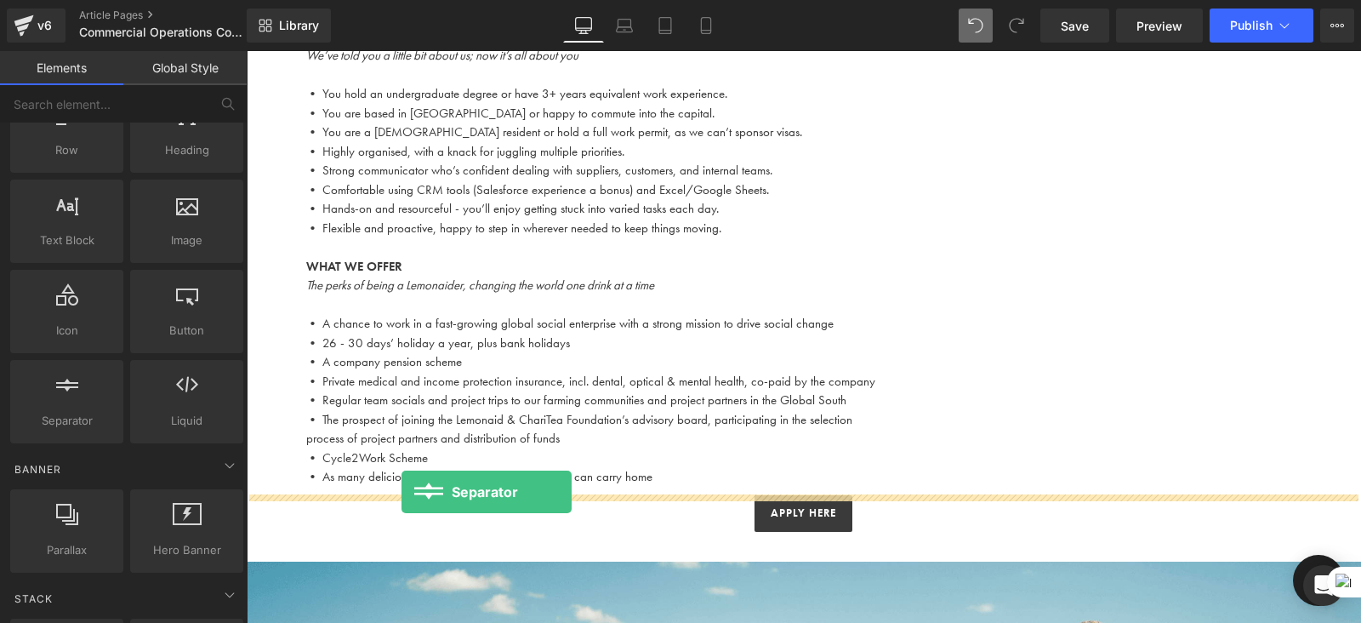
drag, startPoint x: 305, startPoint y: 471, endPoint x: 400, endPoint y: 494, distance: 97.2
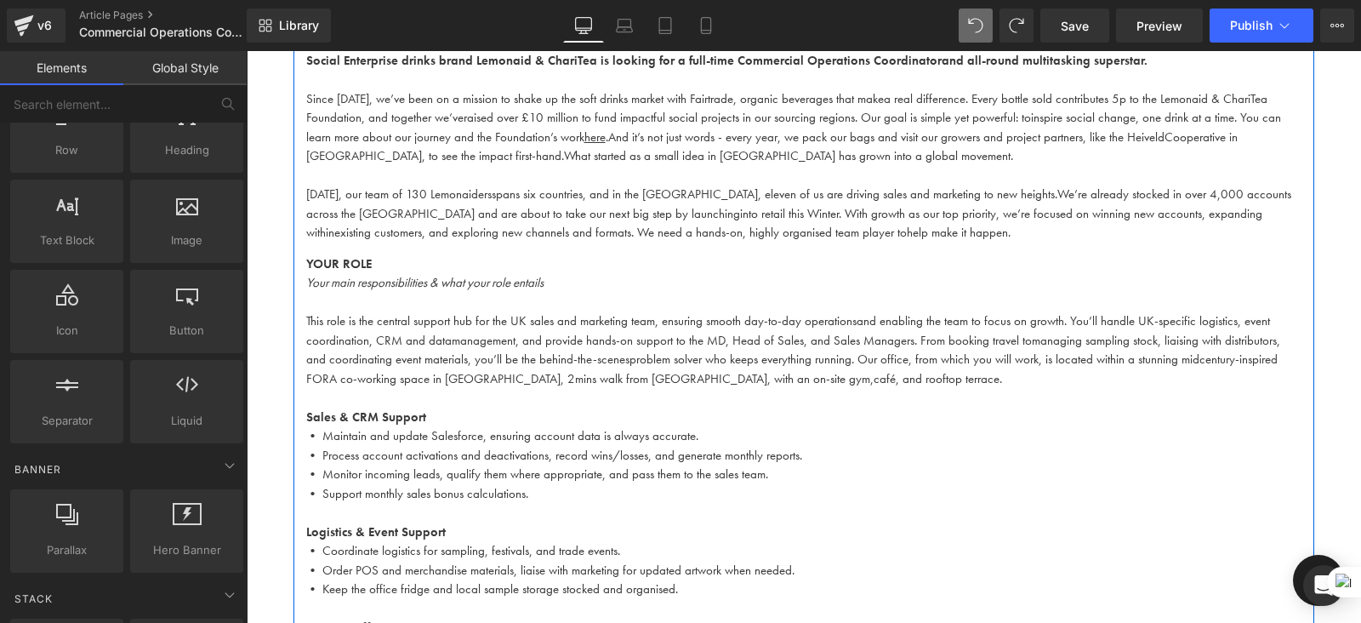
scroll to position [638, 0]
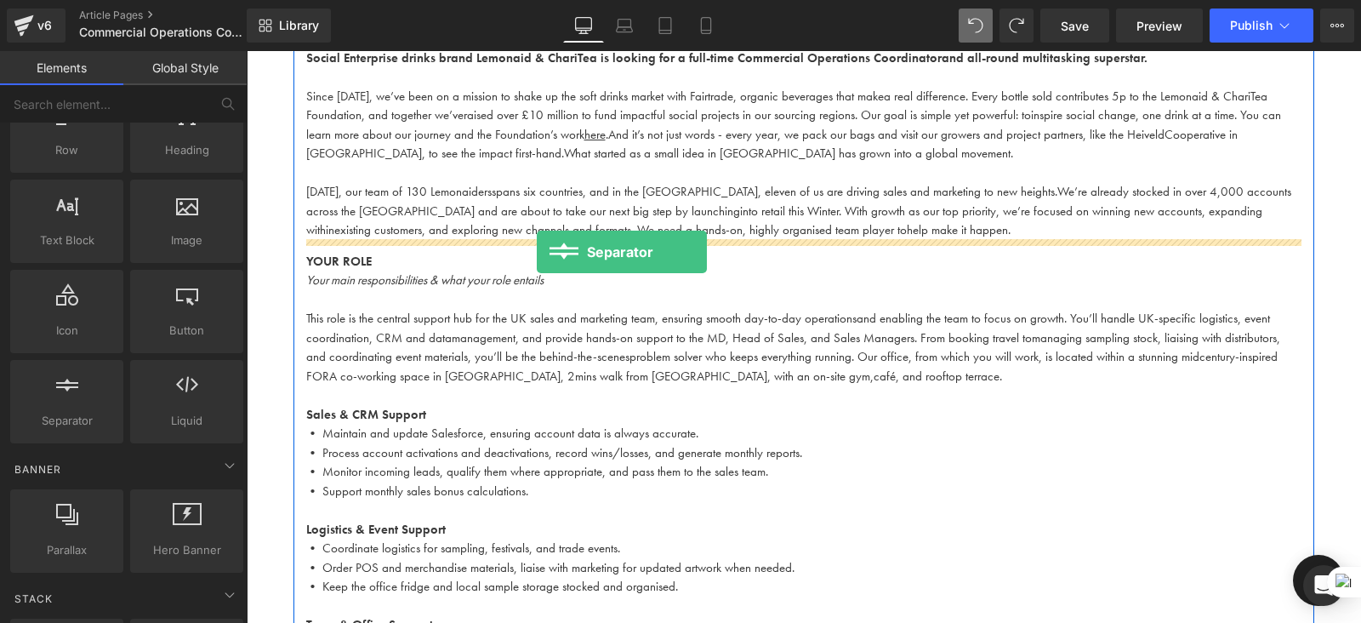
drag, startPoint x: 334, startPoint y: 471, endPoint x: 537, endPoint y: 252, distance: 299.3
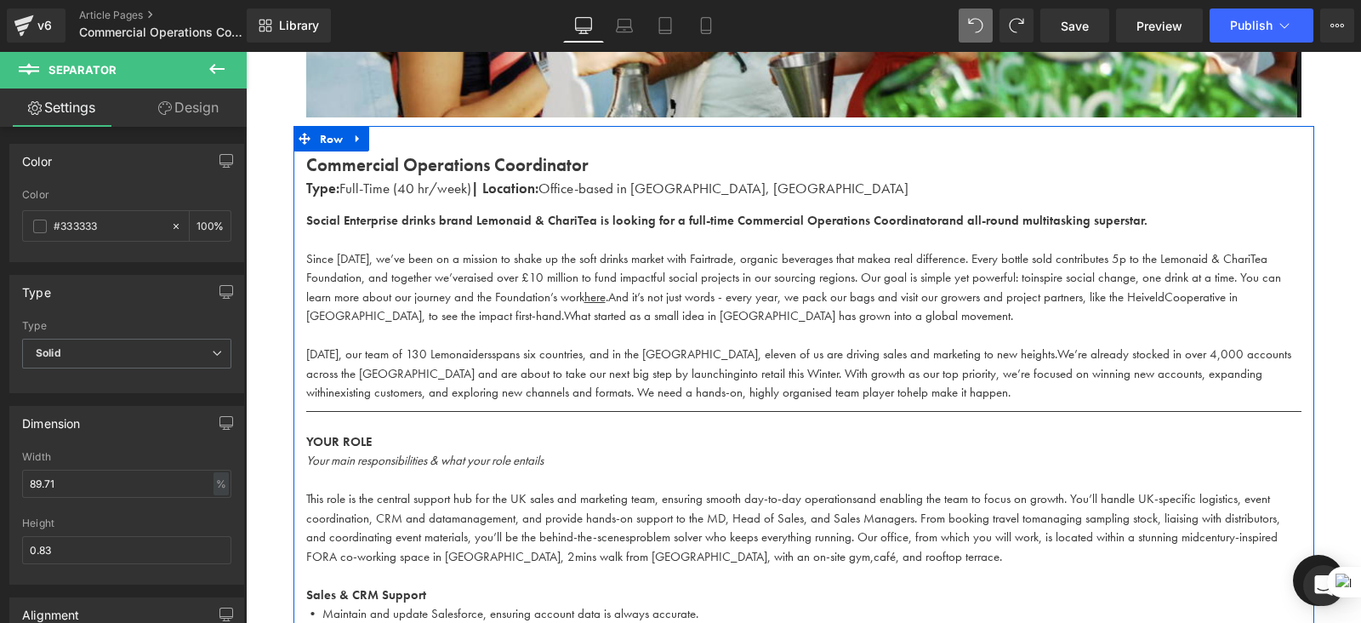
scroll to position [481, 0]
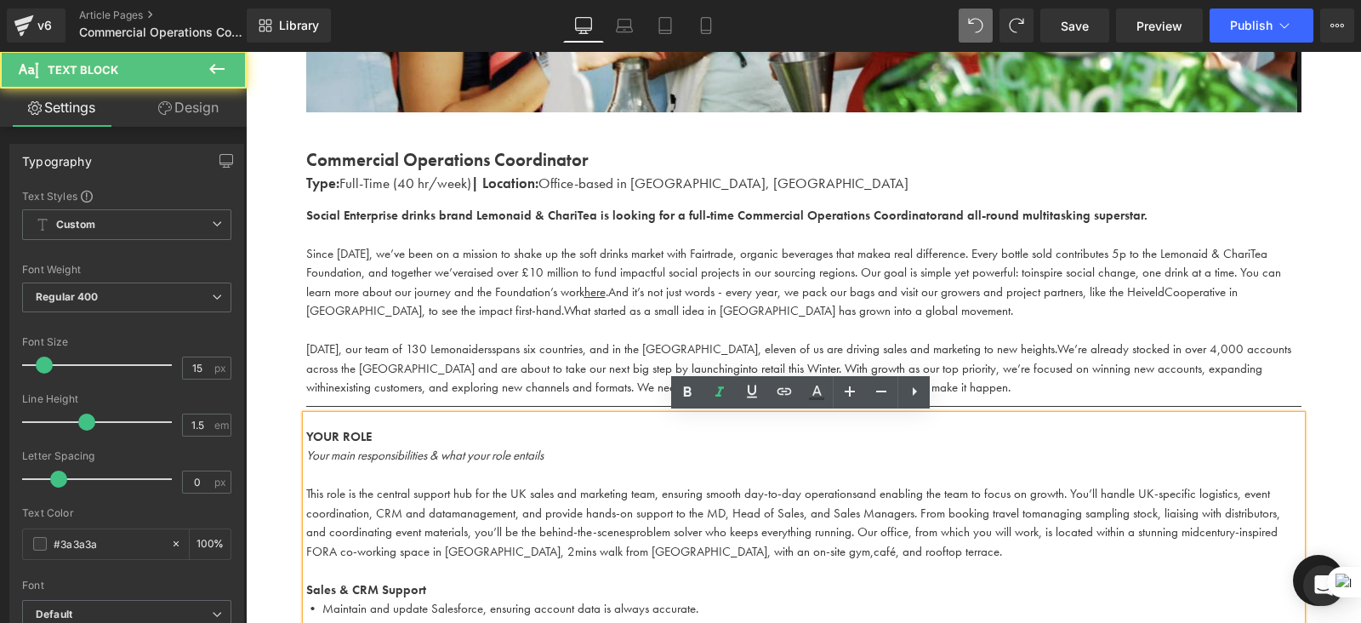
click at [310, 435] on strong "YOUR ROLE" at bounding box center [339, 436] width 66 height 17
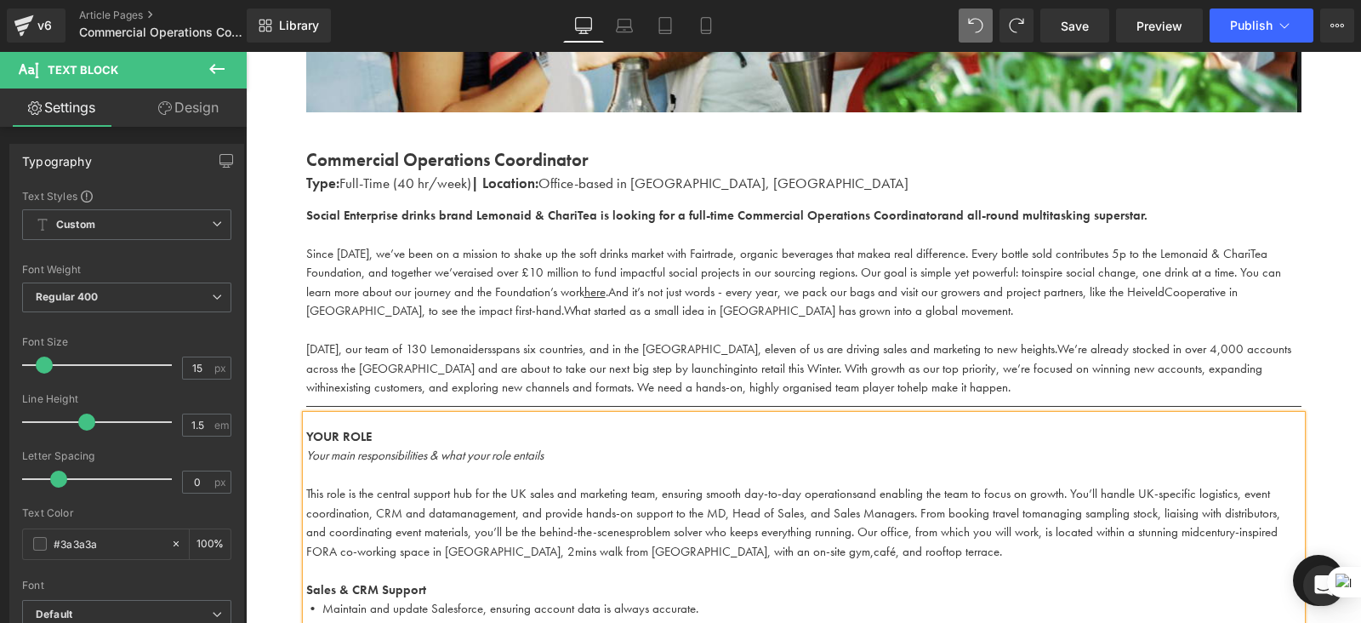
click at [551, 188] on p "Type: Full-Time (40 hr/week) | Location: Office-based in Shoreditch, London" at bounding box center [804, 184] width 996 height 22
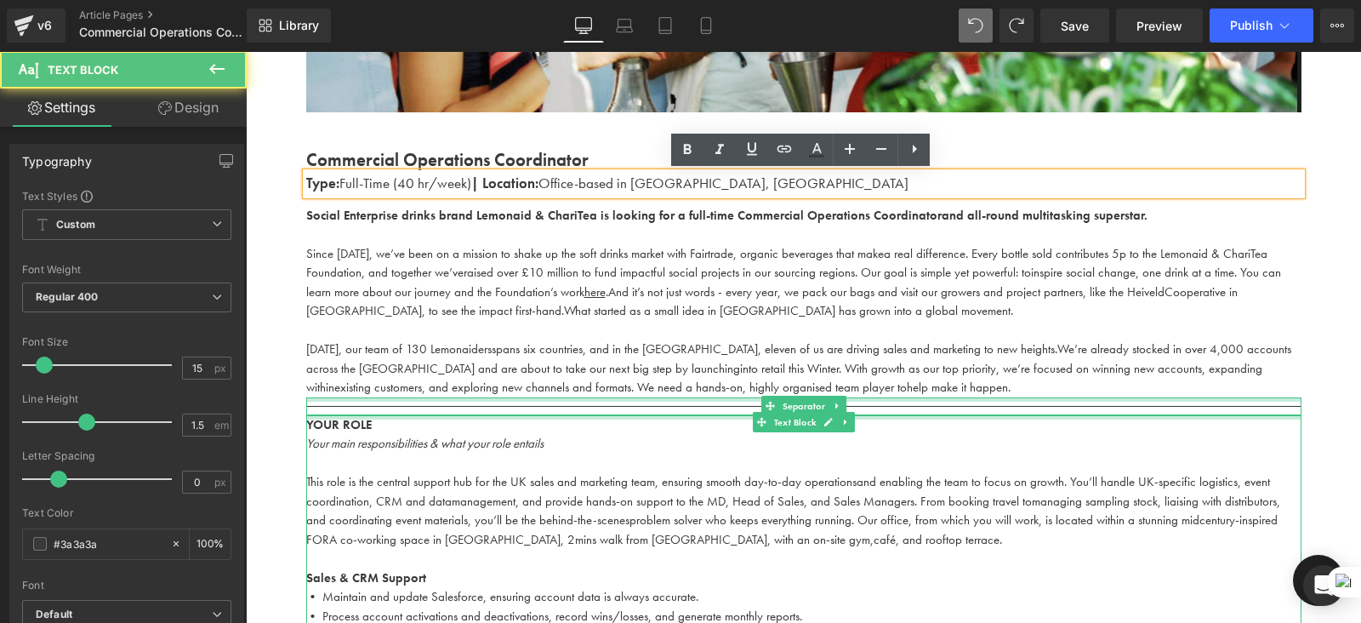
drag, startPoint x: 593, startPoint y: 418, endPoint x: 593, endPoint y: 397, distance: 20.4
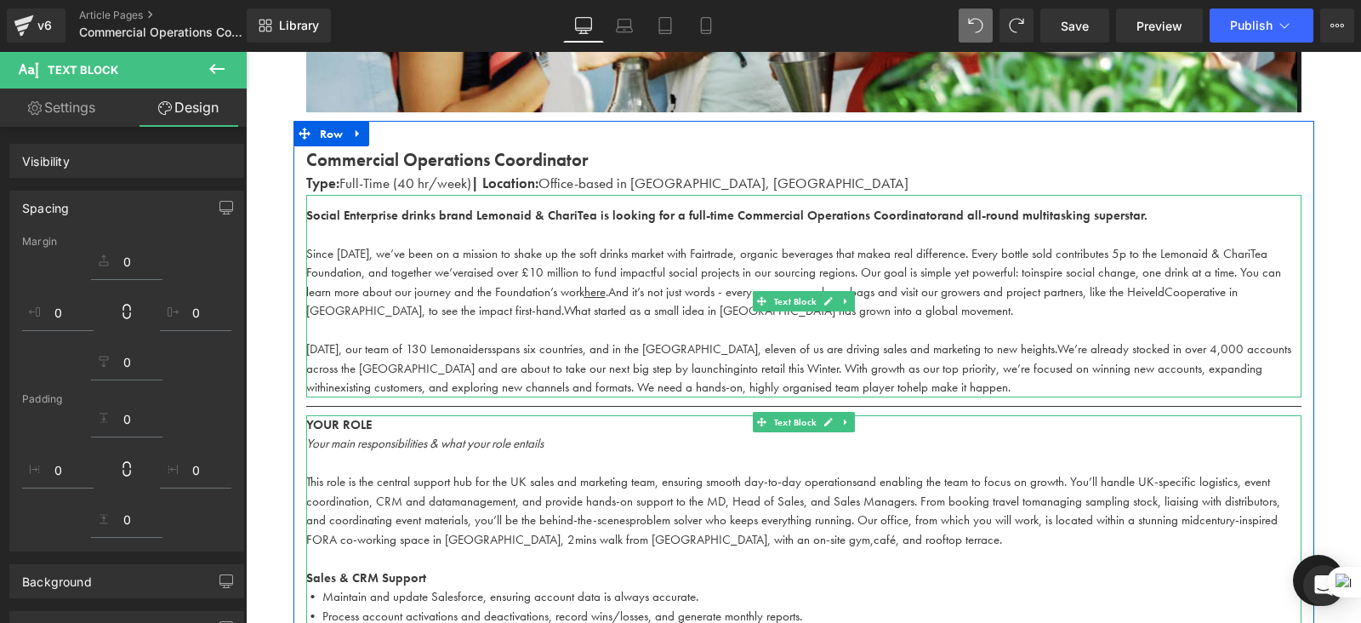
click at [531, 328] on p at bounding box center [804, 331] width 996 height 20
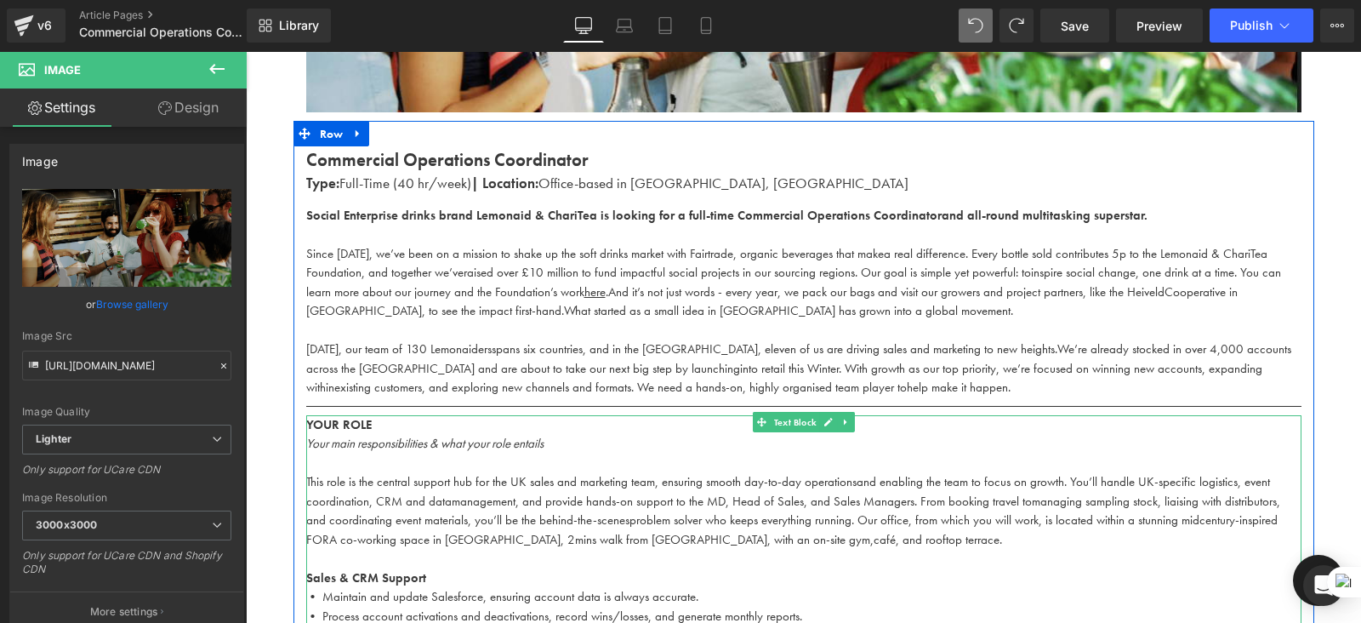
click at [825, 244] on p "Since 2009, we’ve been on a mission to shake up the soft drinks market with Fai…" at bounding box center [804, 282] width 996 height 77
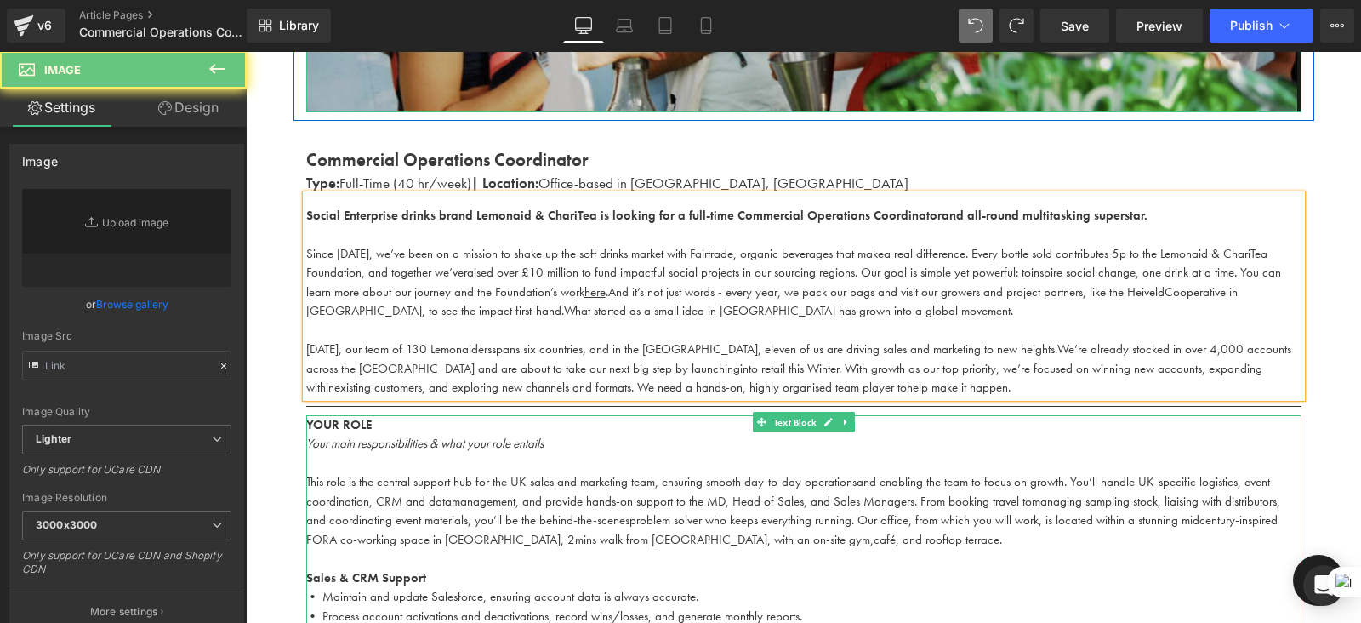
type input "https://ucarecdn.com/b306b9c2-c0cb-476e-a769-72438ab777c0/-/format/auto/-/previ…"
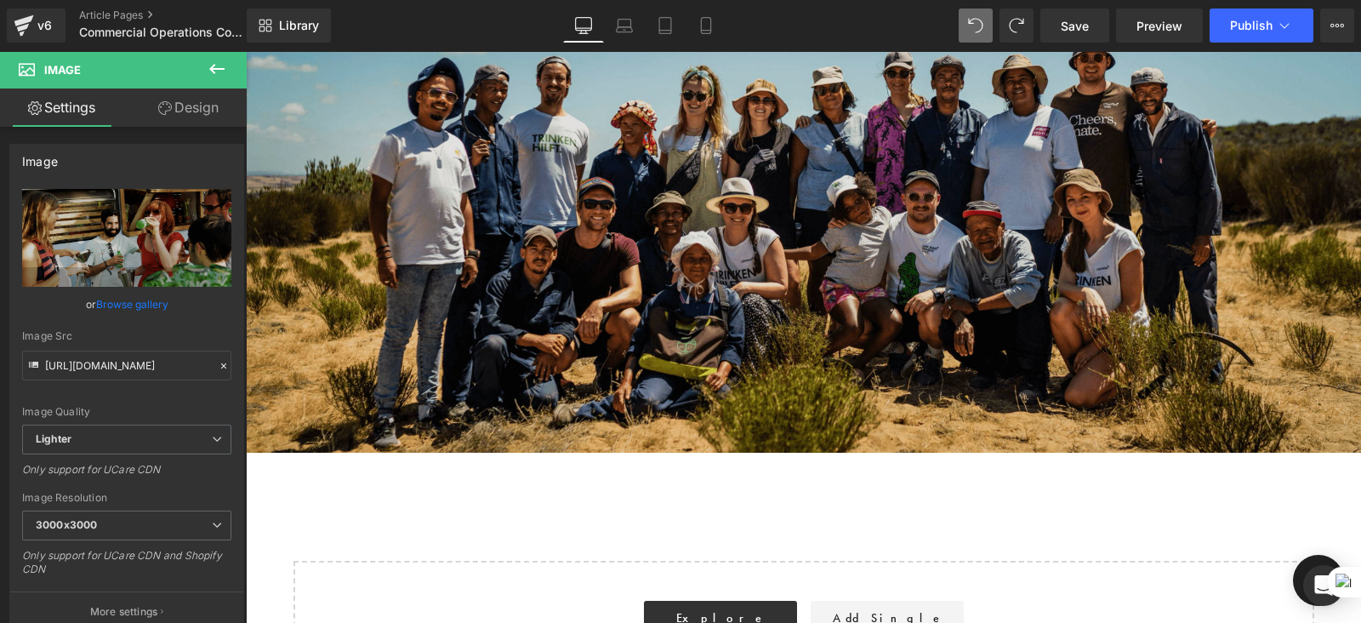
click at [798, 251] on img at bounding box center [804, 210] width 1116 height 529
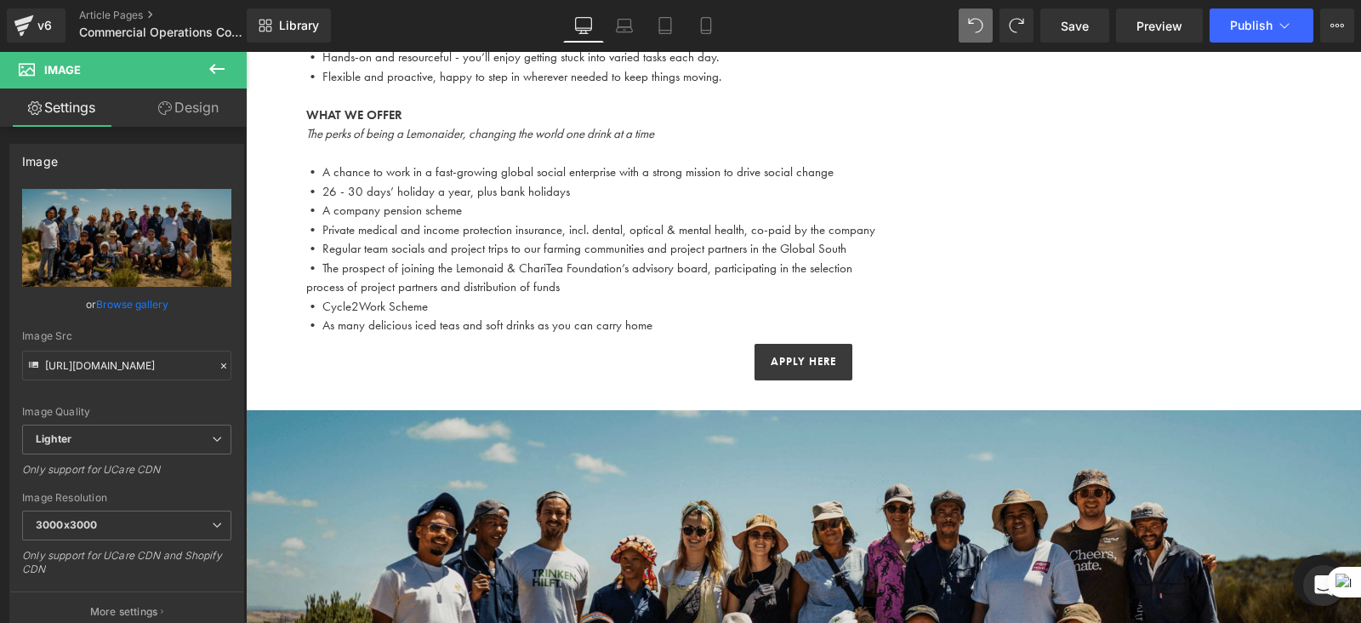
scroll to position [1520, 0]
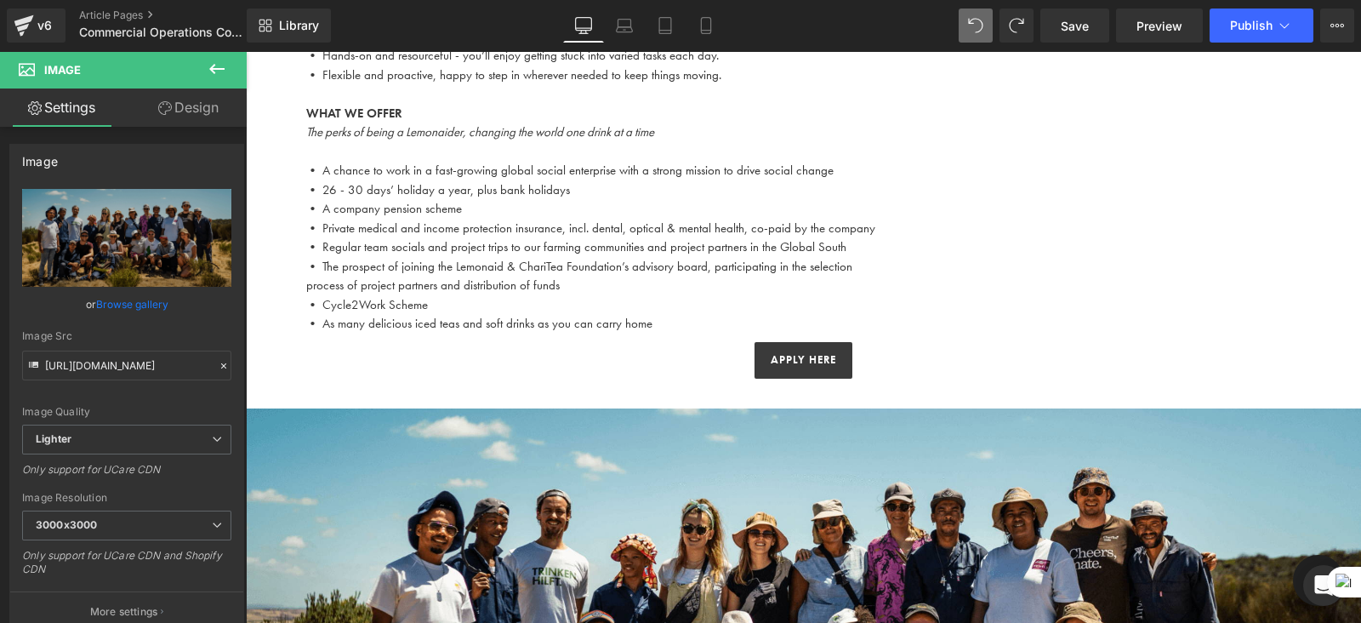
click at [219, 71] on icon at bounding box center [217, 69] width 20 height 20
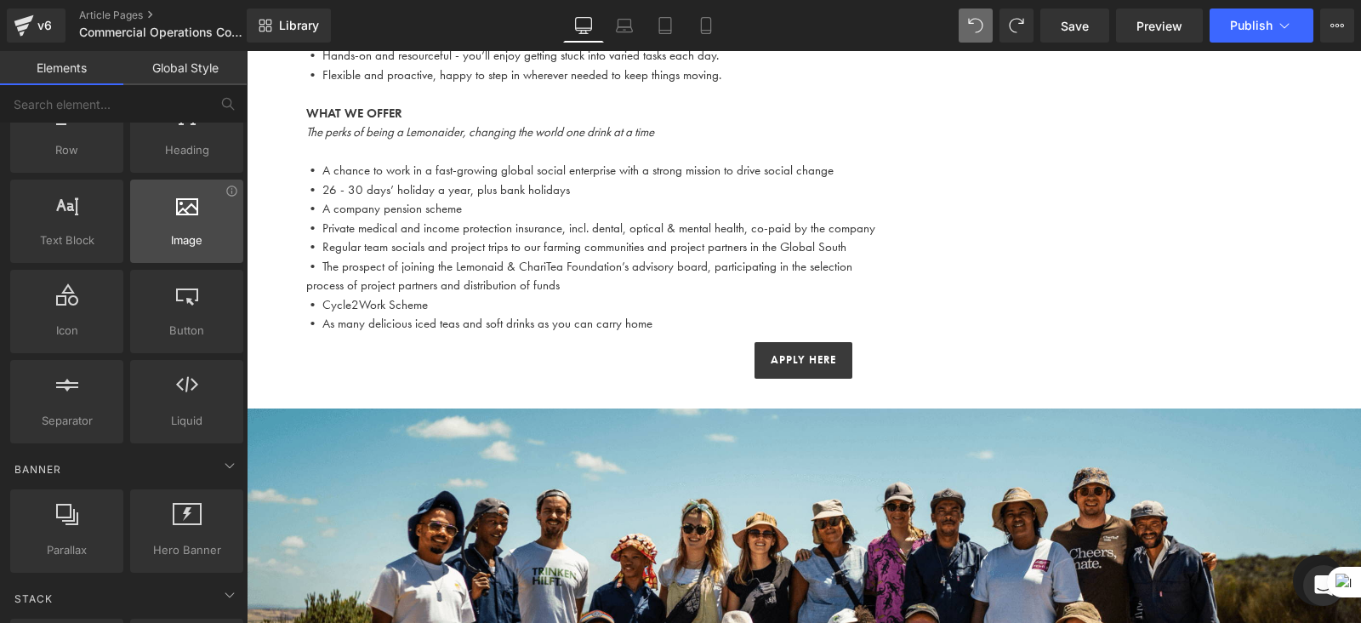
scroll to position [0, 0]
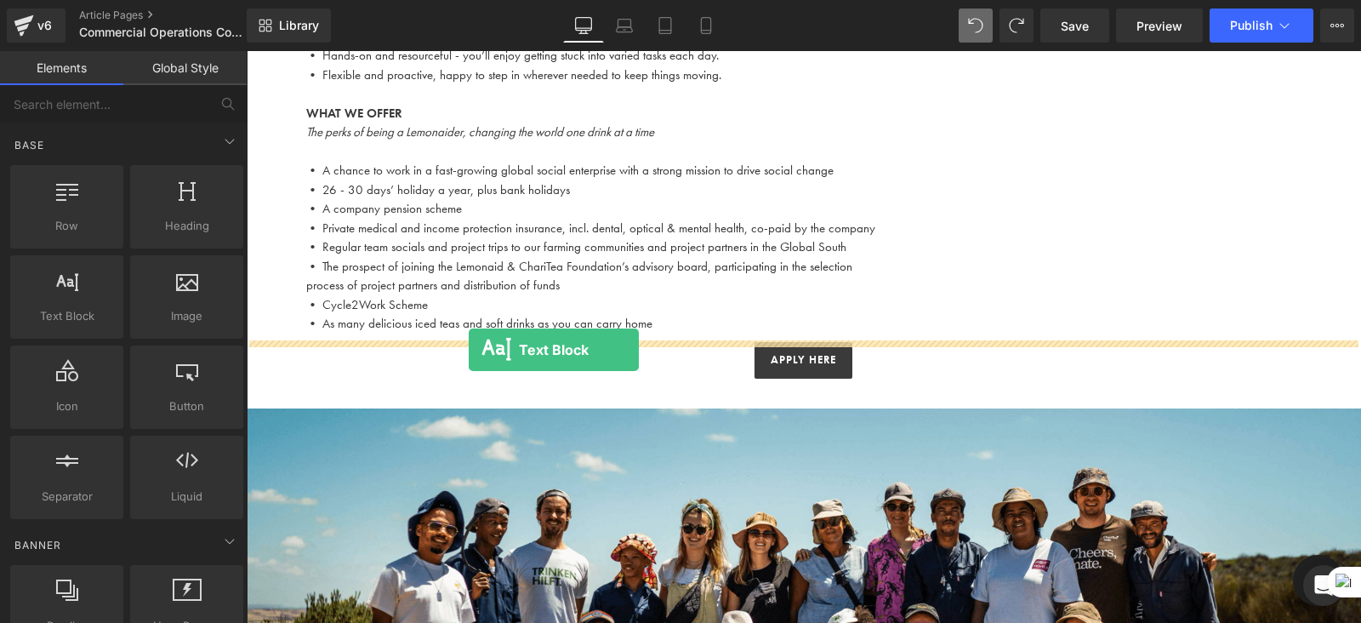
drag, startPoint x: 295, startPoint y: 348, endPoint x: 469, endPoint y: 351, distance: 173.6
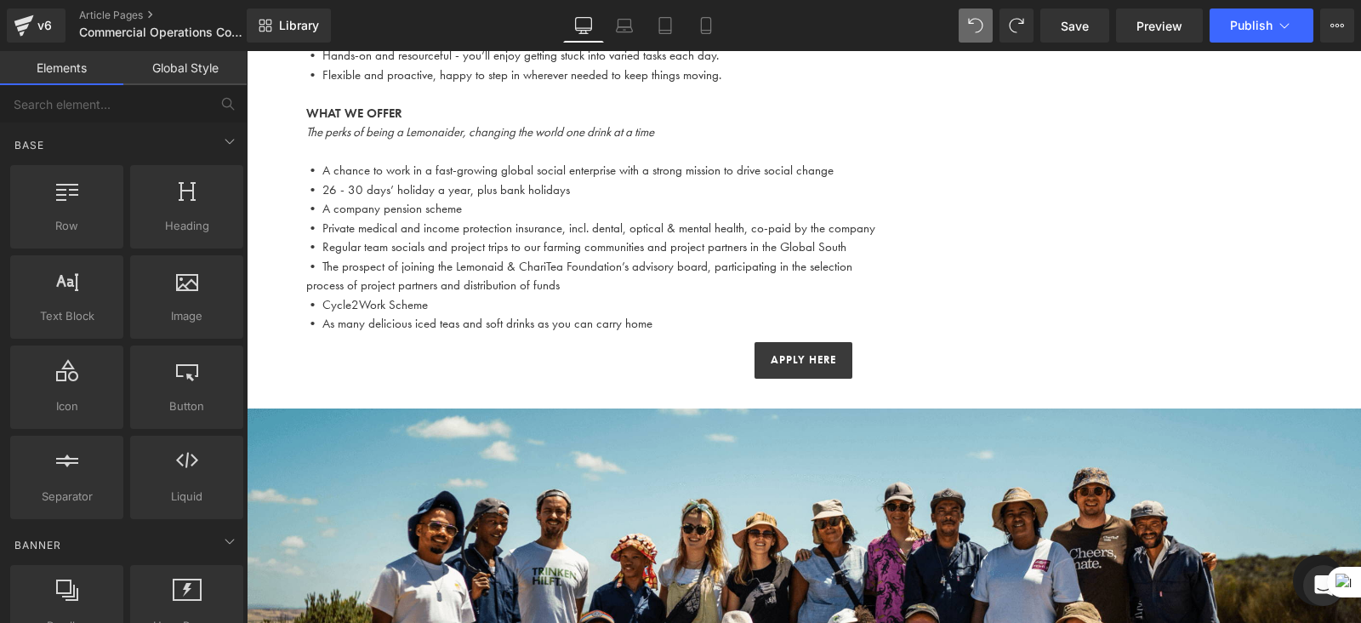
click at [731, 254] on p "• Regular team socials and project trips to our farming communities and project…" at bounding box center [804, 247] width 996 height 20
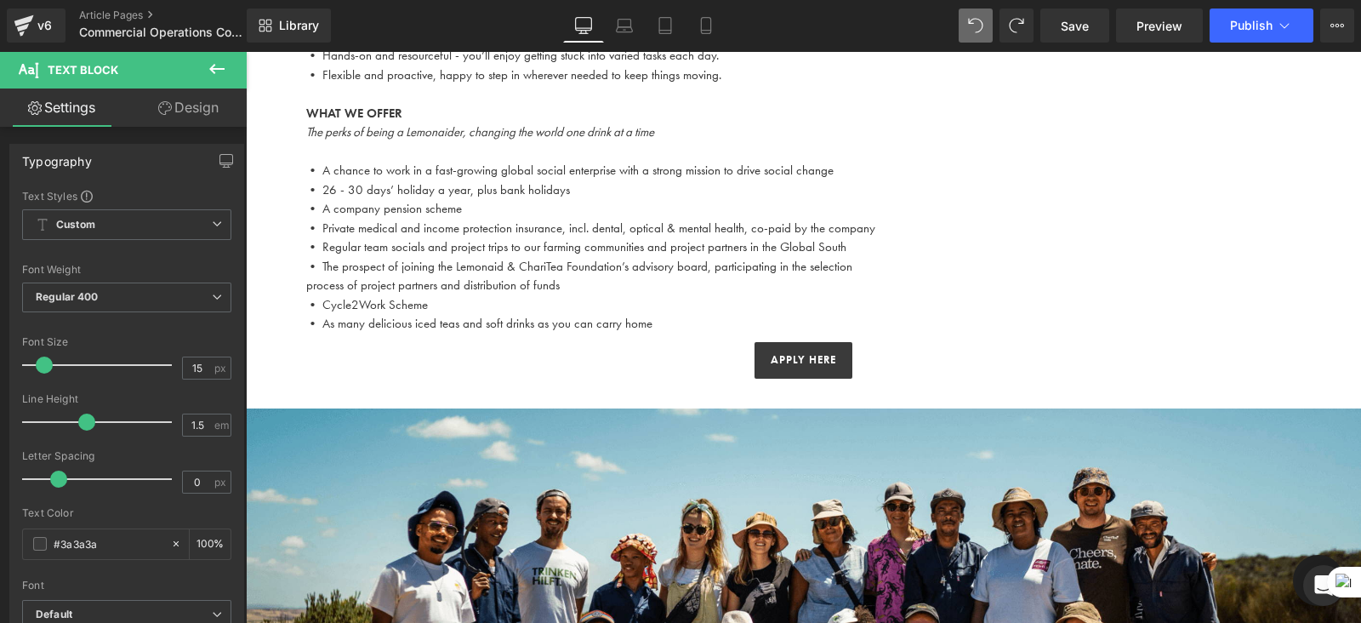
click at [205, 72] on button at bounding box center [217, 69] width 60 height 37
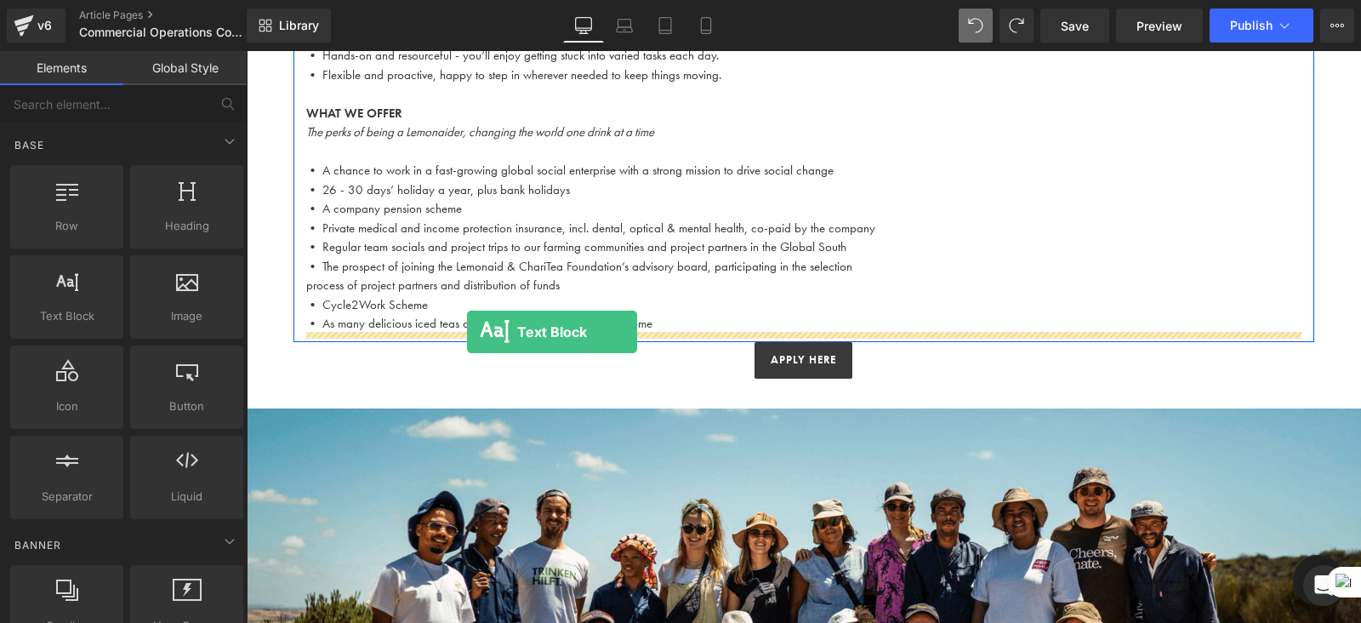
drag, startPoint x: 294, startPoint y: 357, endPoint x: 467, endPoint y: 333, distance: 175.3
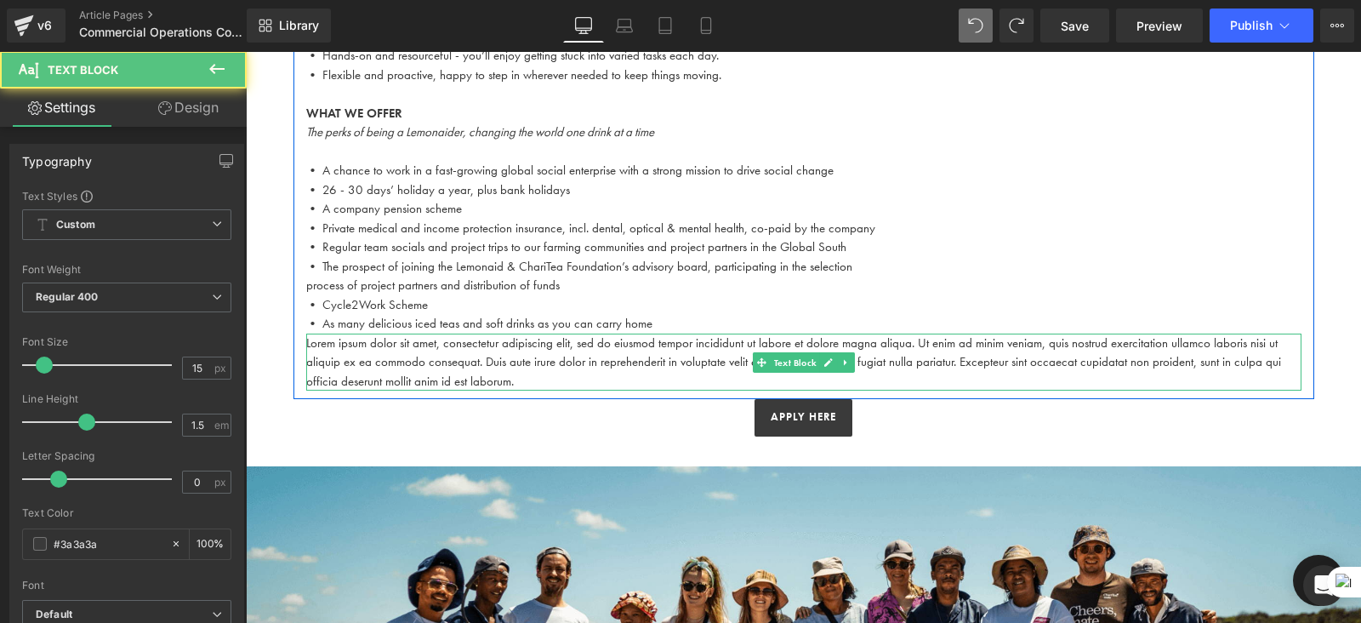
click at [465, 367] on p "Lorem ipsum dolor sit amet, consectetur adipiscing elit, sed do eiusmod tempor …" at bounding box center [804, 363] width 996 height 58
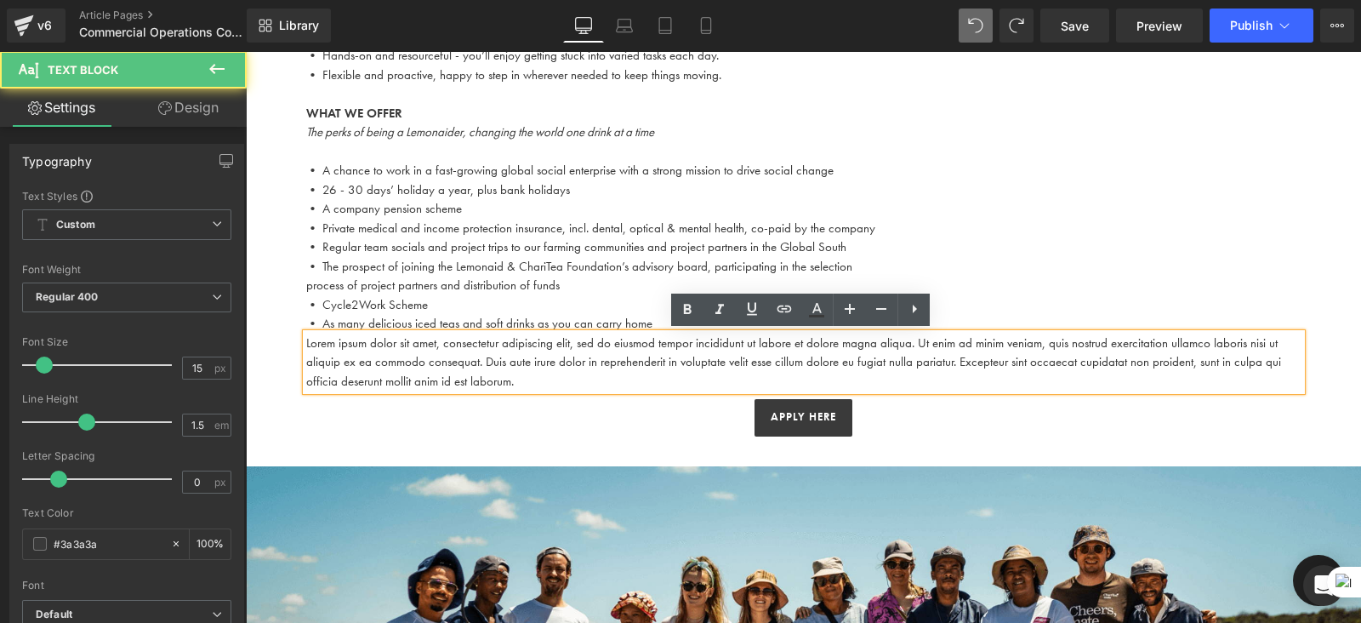
click at [465, 368] on p "Lorem ipsum dolor sit amet, consectetur adipiscing elit, sed do eiusmod tempor …" at bounding box center [804, 363] width 996 height 58
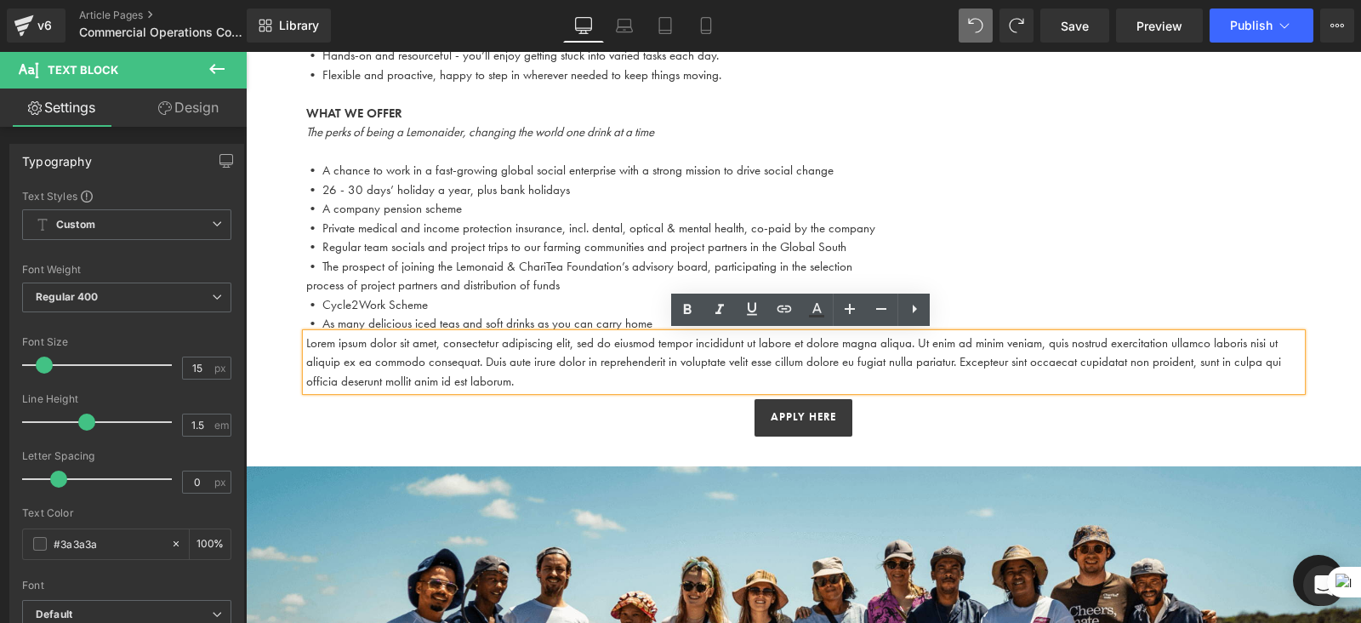
drag, startPoint x: 539, startPoint y: 378, endPoint x: 294, endPoint y: 339, distance: 248.2
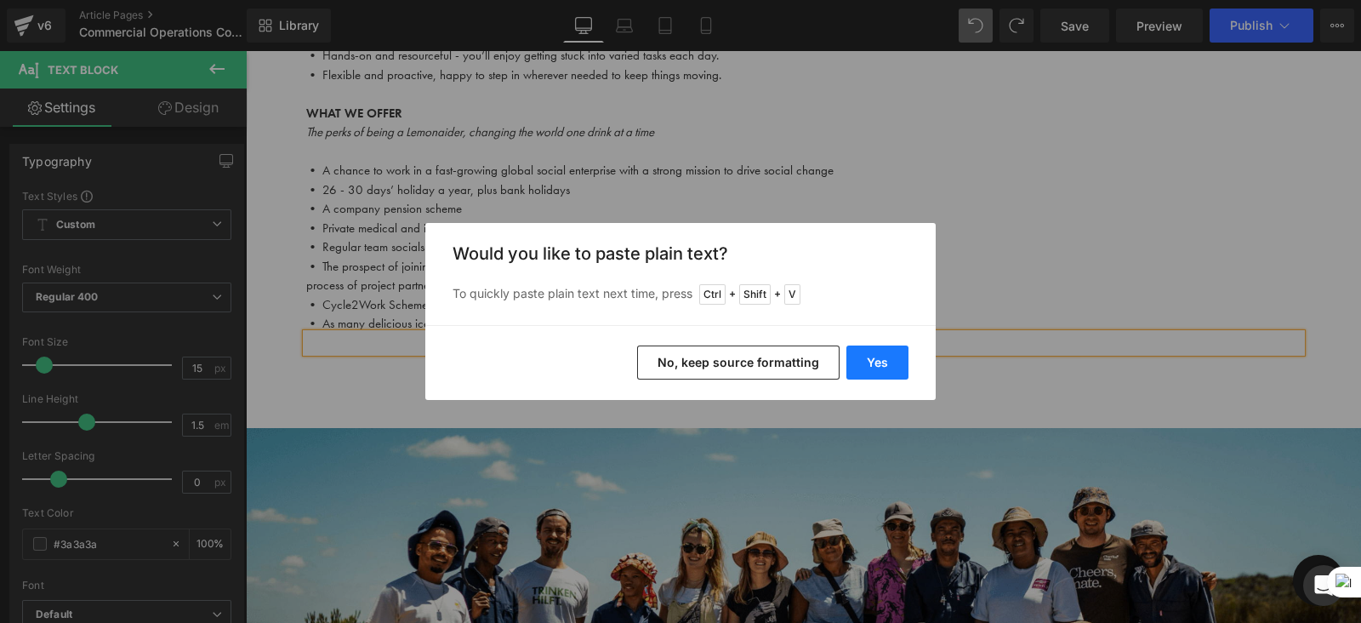
click at [886, 368] on button "Yes" at bounding box center [878, 362] width 62 height 34
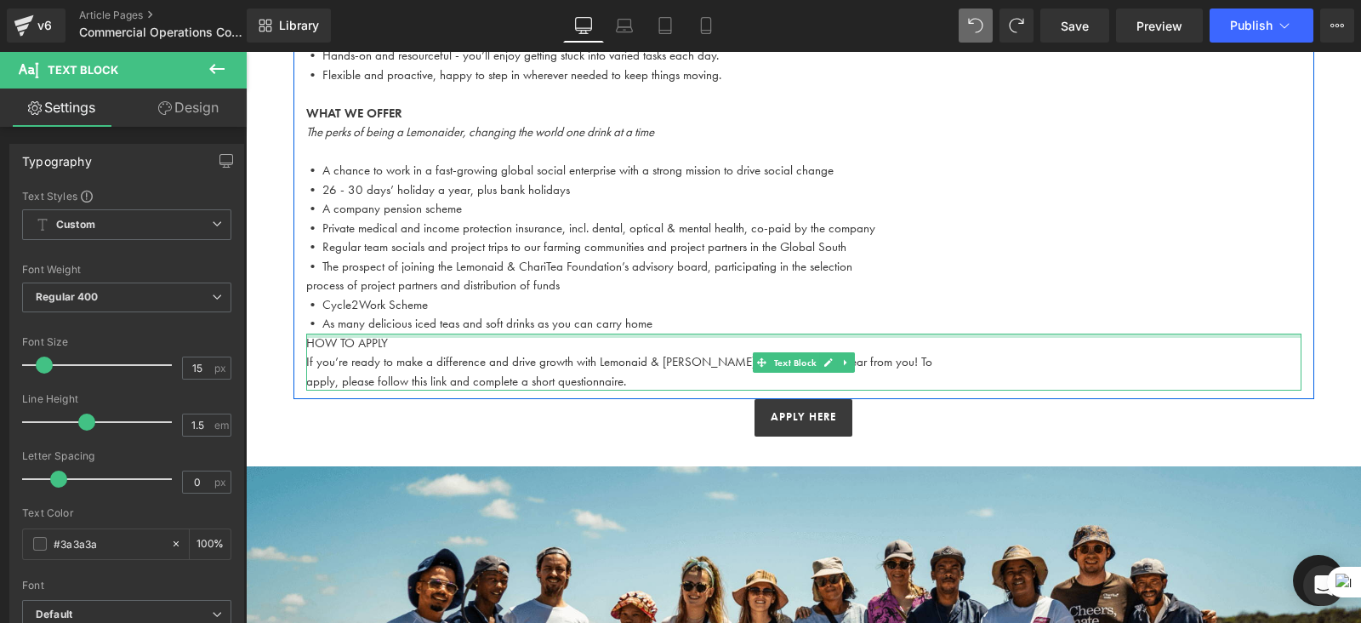
drag, startPoint x: 401, startPoint y: 336, endPoint x: 295, endPoint y: 336, distance: 105.5
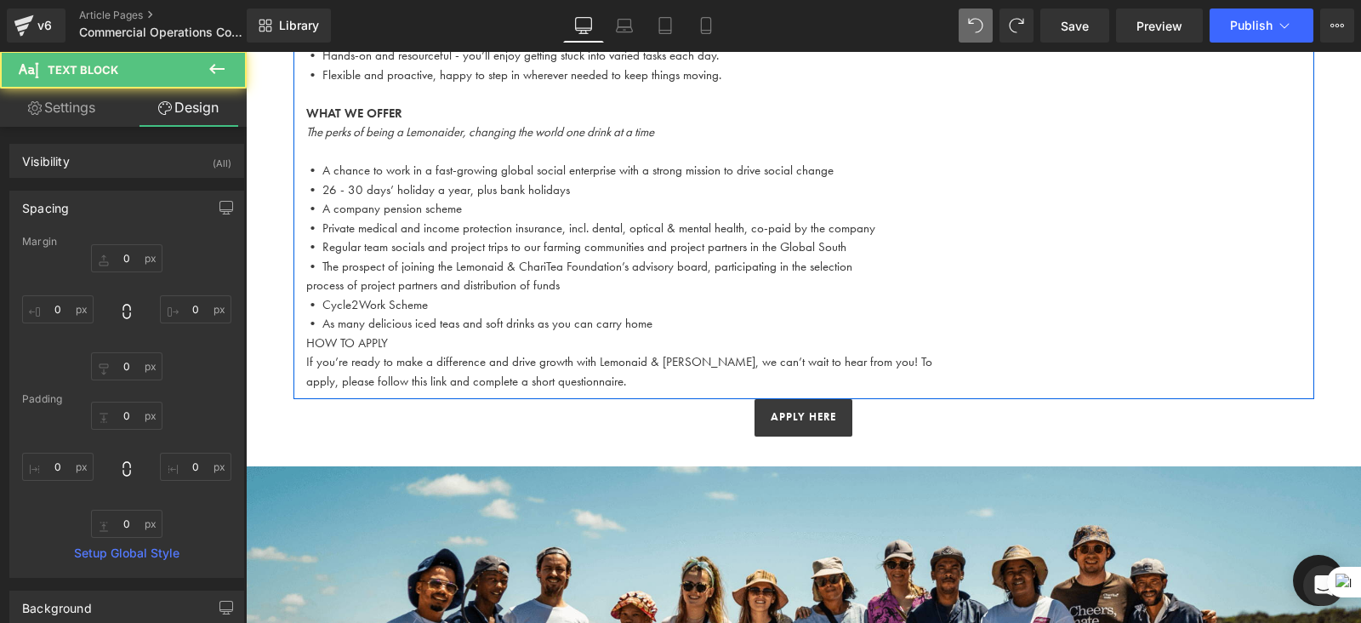
click at [375, 339] on p "HOW TO APPLY" at bounding box center [804, 344] width 996 height 20
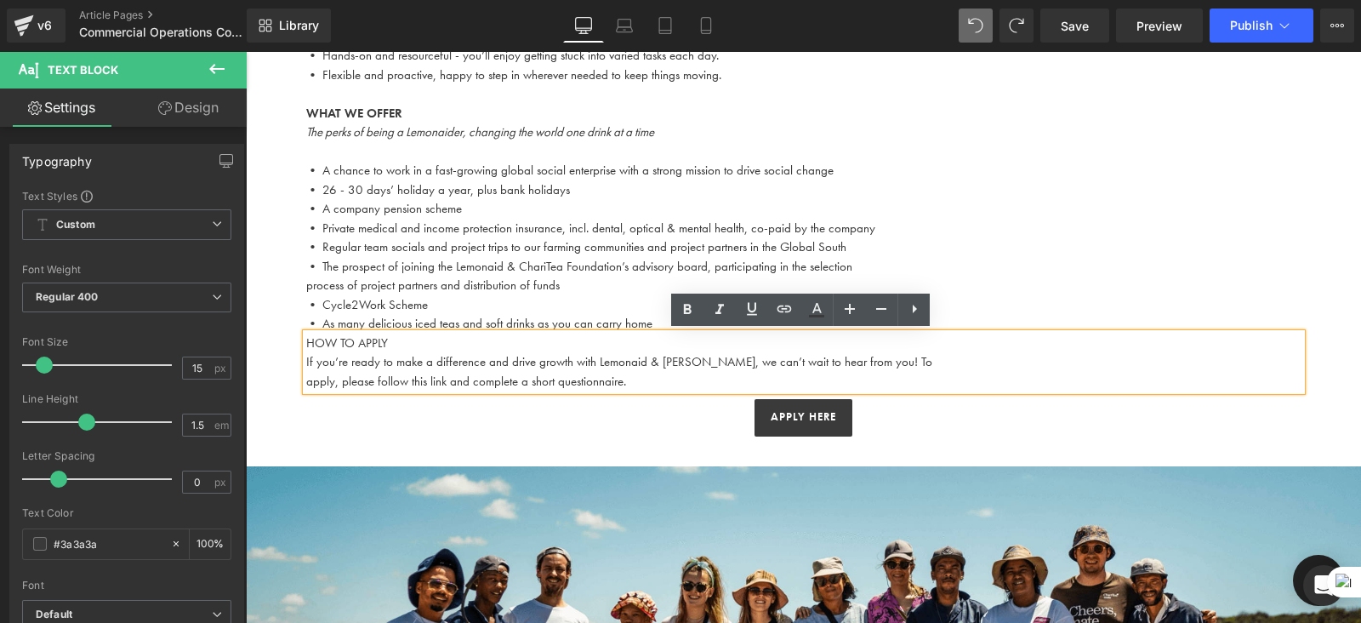
drag, startPoint x: 402, startPoint y: 339, endPoint x: 300, endPoint y: 340, distance: 103.0
click at [306, 340] on div "HOW TO APPLY If you’re ready to make a difference and drive growth with Lemona…" at bounding box center [804, 363] width 996 height 58
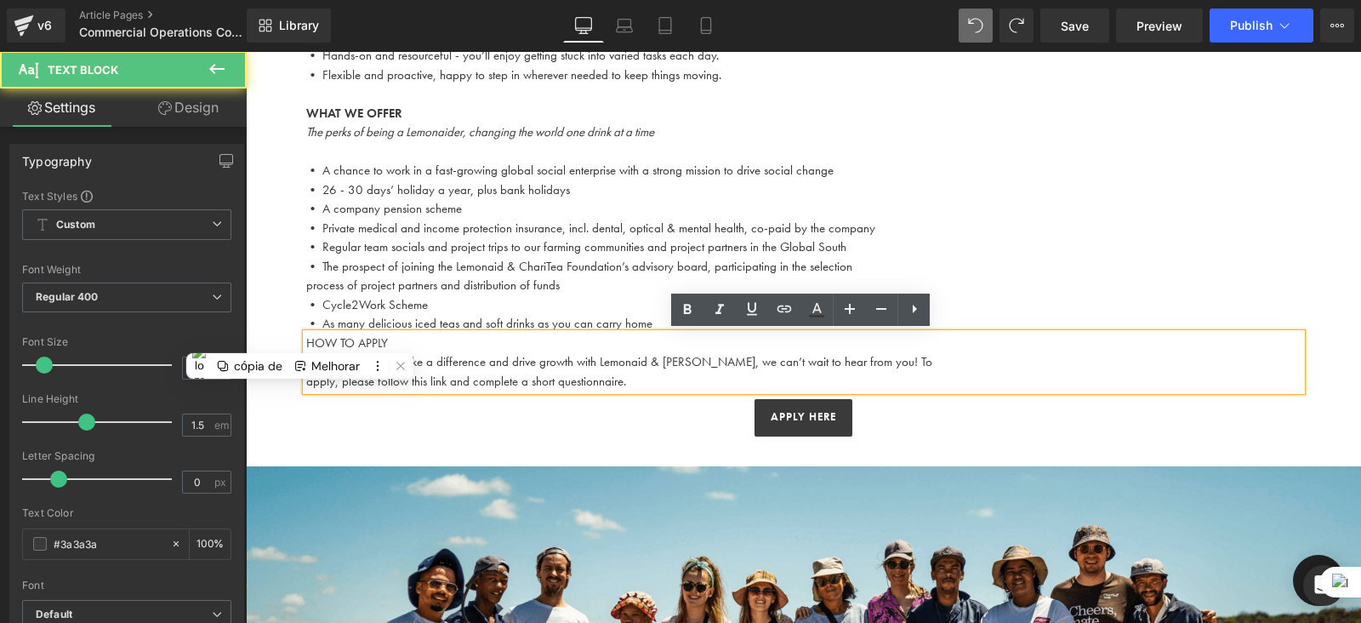
click at [377, 338] on p "HOW TO APPLY" at bounding box center [804, 344] width 996 height 20
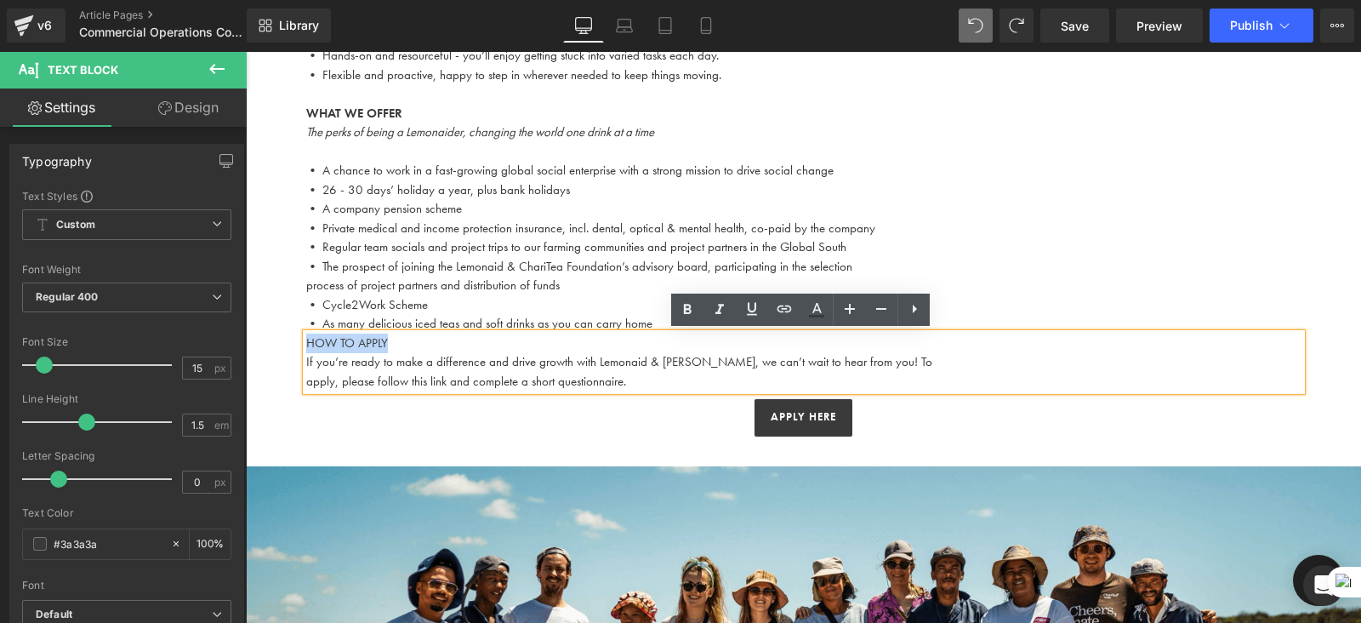
drag, startPoint x: 386, startPoint y: 338, endPoint x: 305, endPoint y: 338, distance: 81.7
click at [306, 338] on p "HOW TO APPLY" at bounding box center [804, 344] width 996 height 20
click at [698, 305] on link at bounding box center [687, 310] width 32 height 32
click at [551, 373] on p "apply, please follow this link and complete a short questionnaire." at bounding box center [804, 382] width 996 height 20
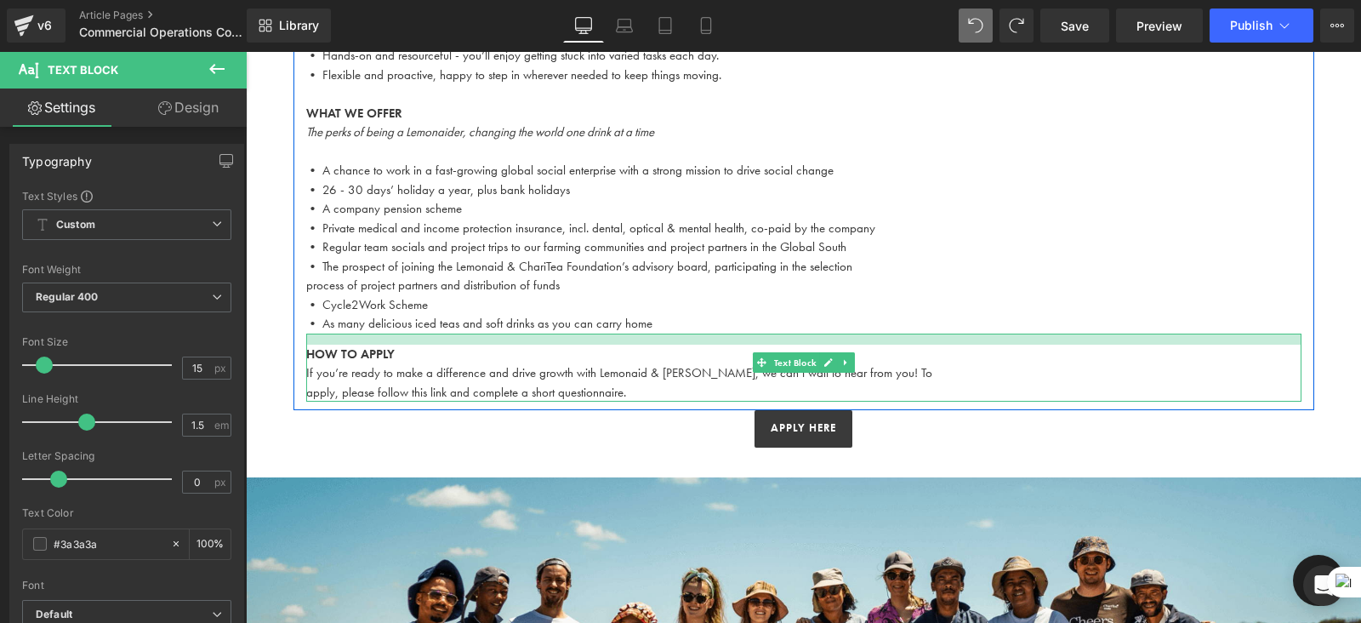
drag, startPoint x: 593, startPoint y: 334, endPoint x: 593, endPoint y: 345, distance: 11.9
click at [593, 345] on div "HOW TO APPLY If you’re ready to make a difference and drive growth with Lemonai…" at bounding box center [804, 368] width 996 height 69
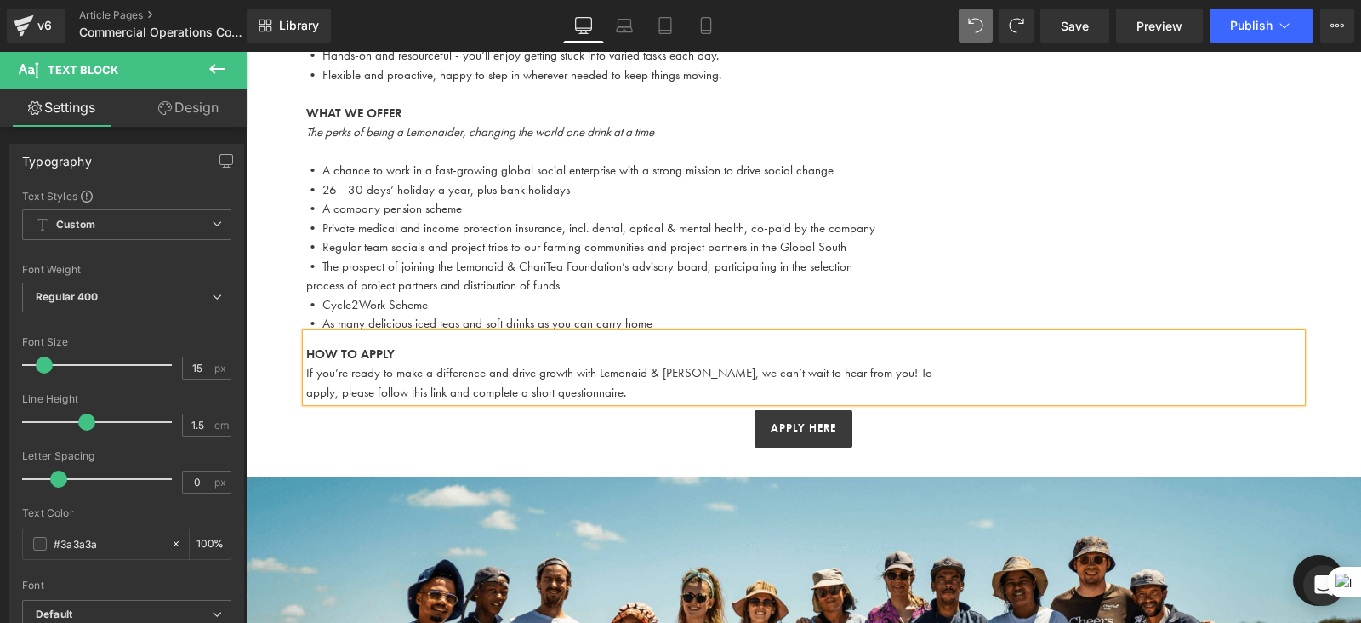
click at [642, 436] on div "APPLY HERE" at bounding box center [804, 428] width 1116 height 37
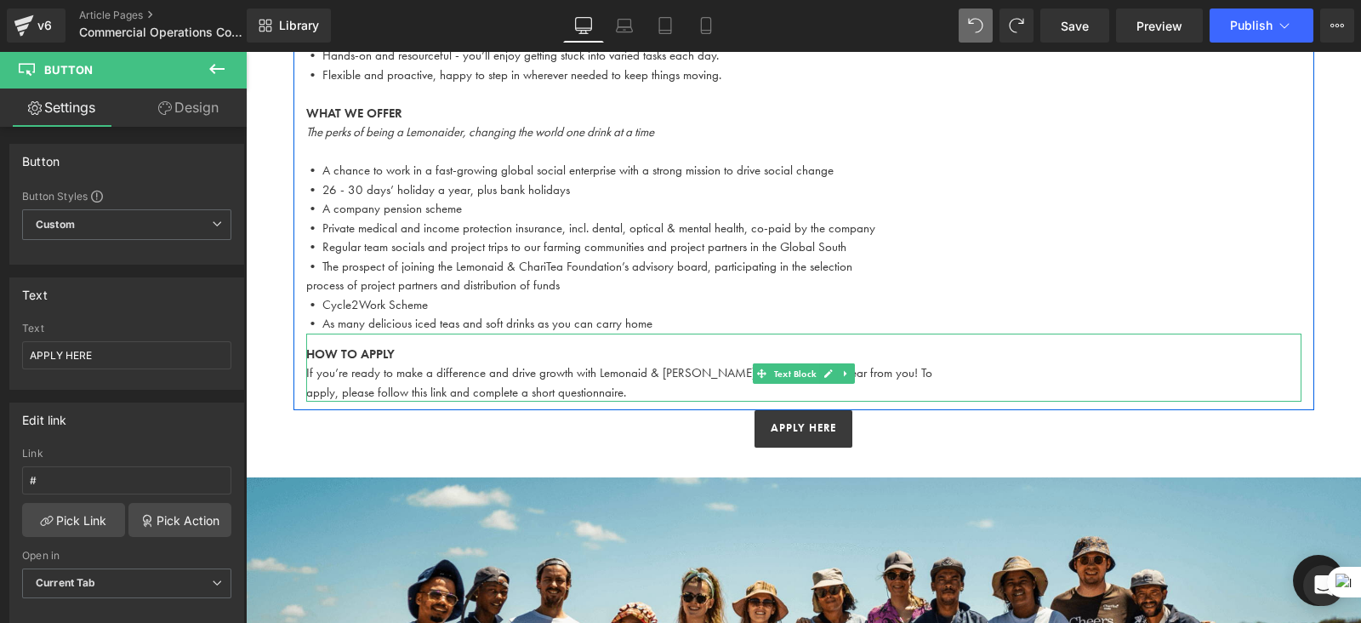
click at [606, 393] on p "apply, please follow this link and complete a short questionnaire." at bounding box center [804, 393] width 996 height 20
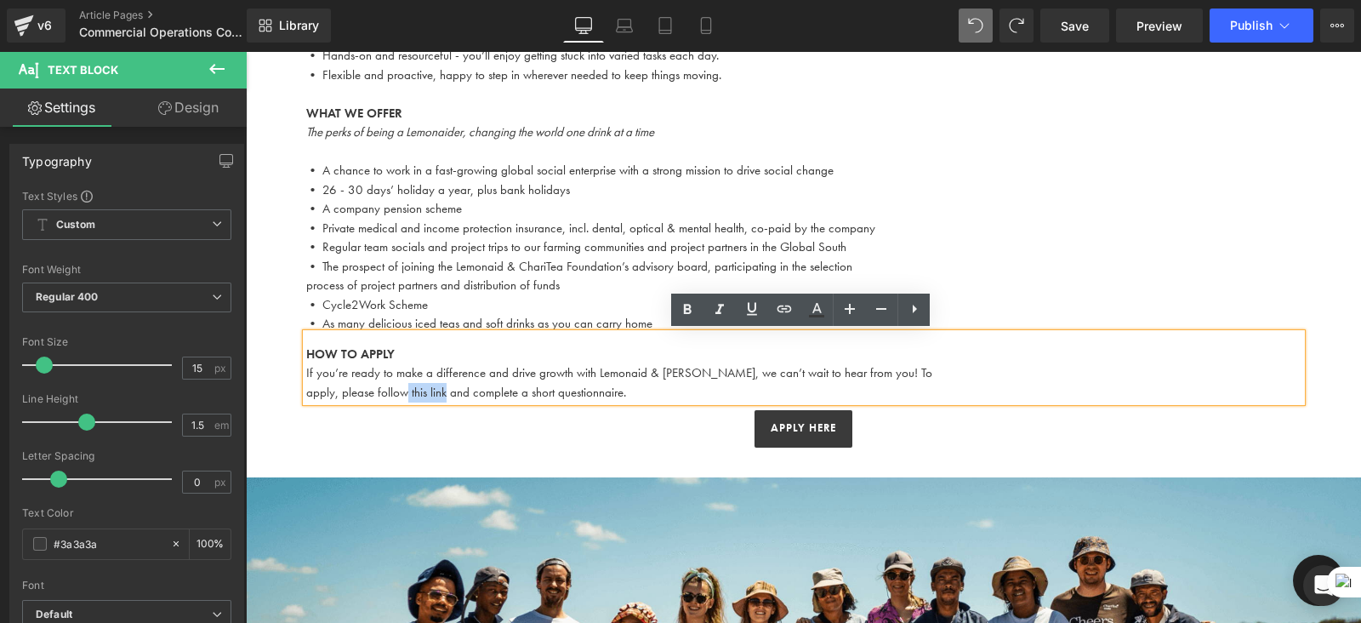
drag, startPoint x: 401, startPoint y: 390, endPoint x: 442, endPoint y: 389, distance: 41.7
click at [442, 389] on p "apply, please follow this link and complete a short questionnaire." at bounding box center [804, 393] width 996 height 20
click at [765, 307] on link at bounding box center [752, 310] width 32 height 32
click at [791, 309] on icon at bounding box center [785, 308] width 14 height 7
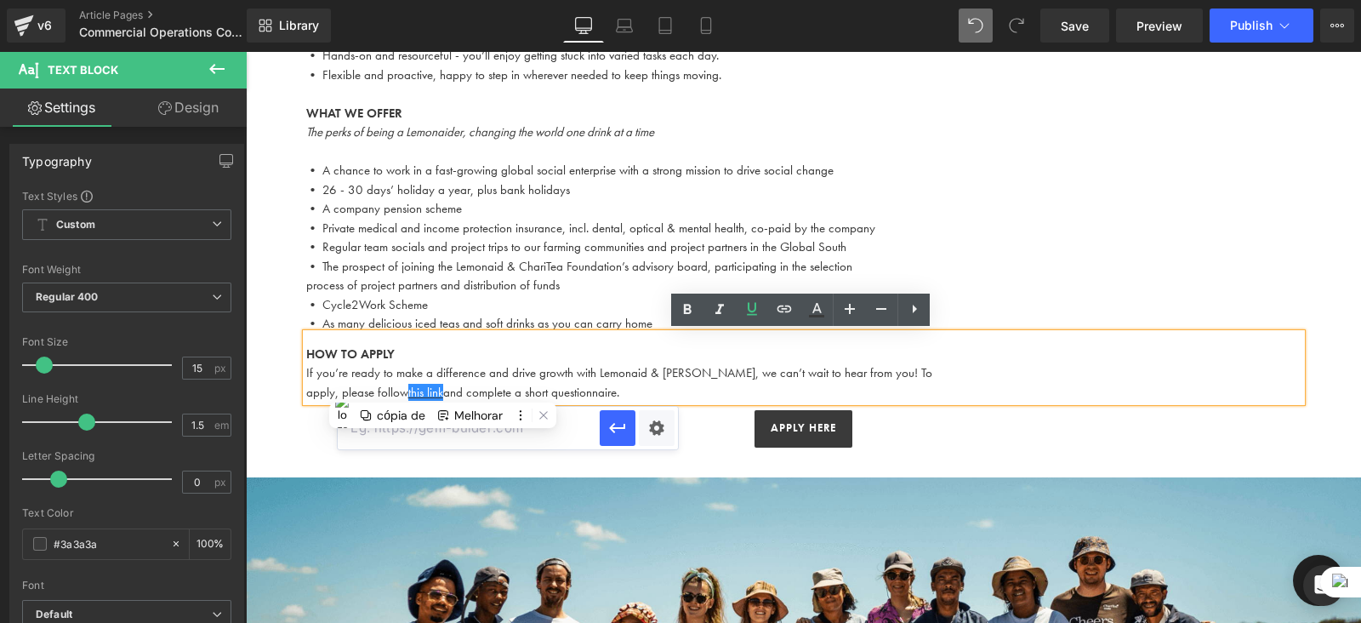
click at [543, 435] on input "text" at bounding box center [469, 428] width 262 height 43
paste input "https://lemonaiduk.typeform.com/to/S2J6Tw2i?typeform-source=owa.busymouse24.de"
type input "https://lemonaiduk.typeform.com/to/S2J6Tw2i?typeform-source=owa.busymouse24.de"
click at [613, 426] on icon "button" at bounding box center [618, 428] width 16 height 10
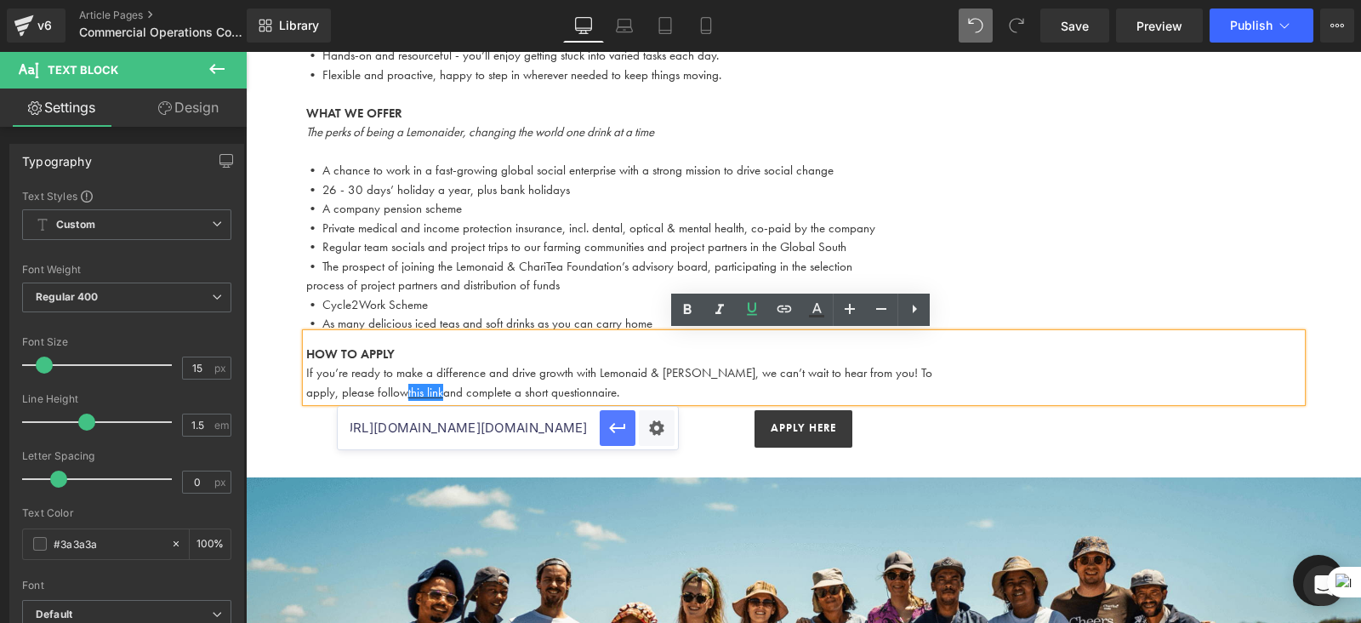
scroll to position [0, 0]
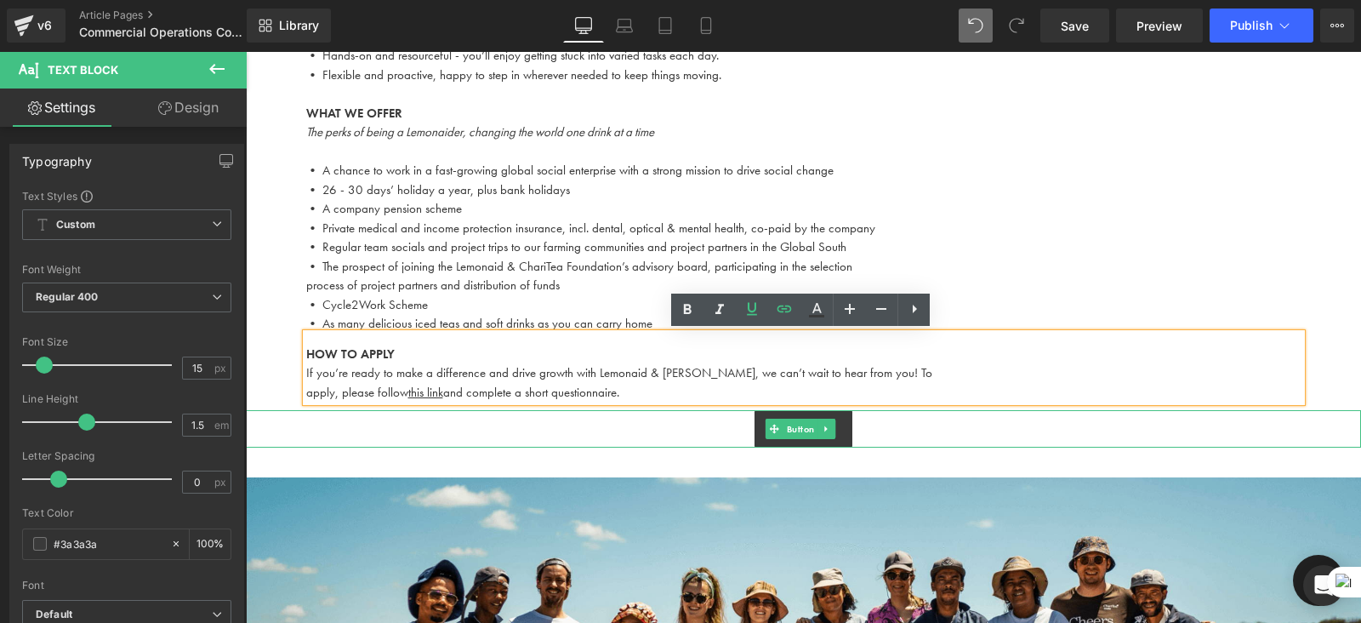
click at [924, 435] on div "APPLY HERE" at bounding box center [804, 428] width 1116 height 37
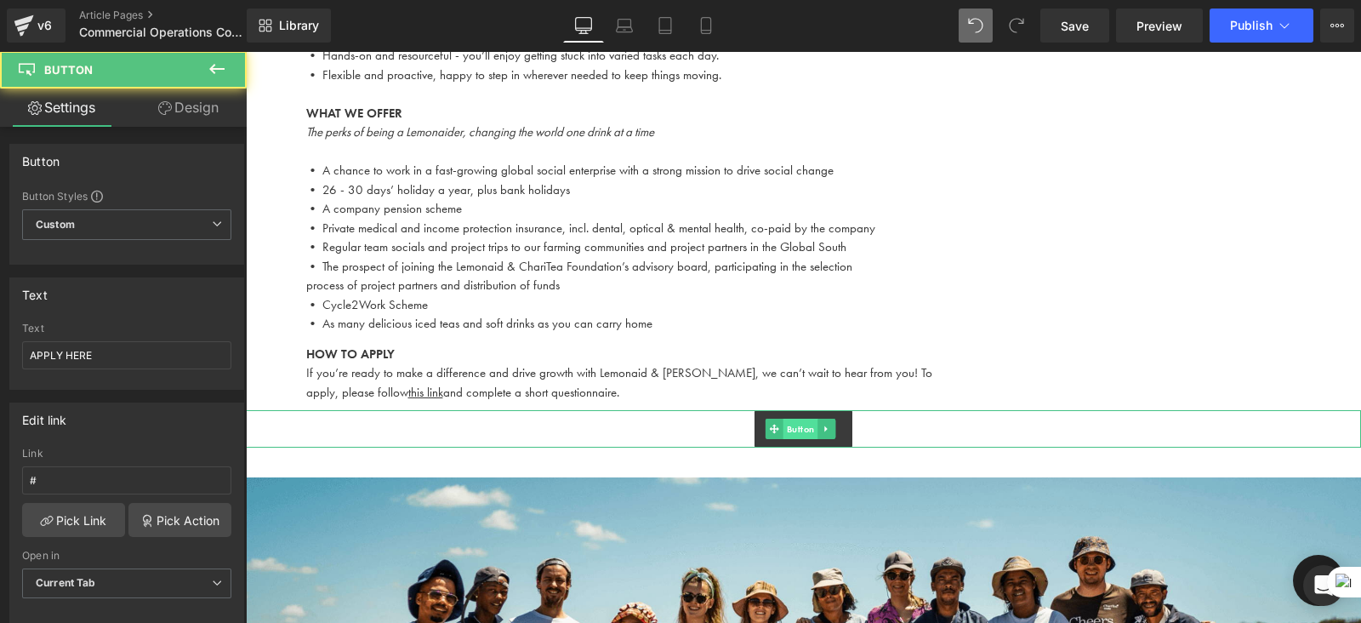
click at [802, 429] on span "Button" at bounding box center [801, 429] width 35 height 20
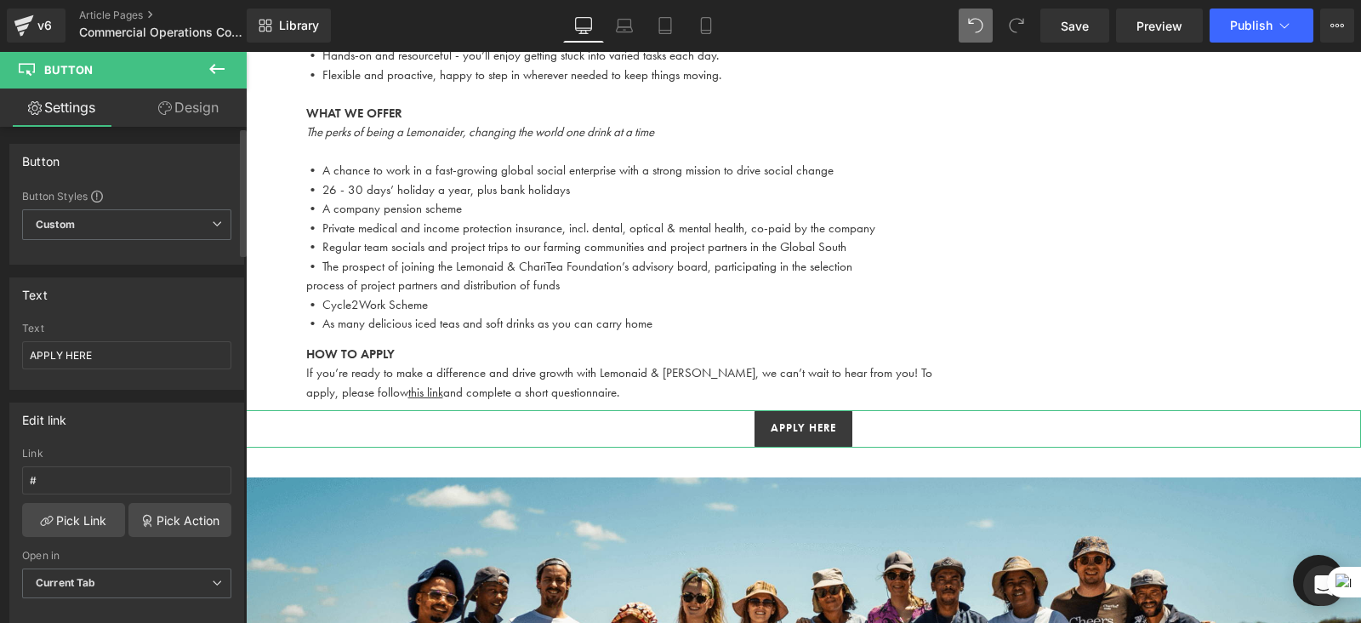
scroll to position [77, 0]
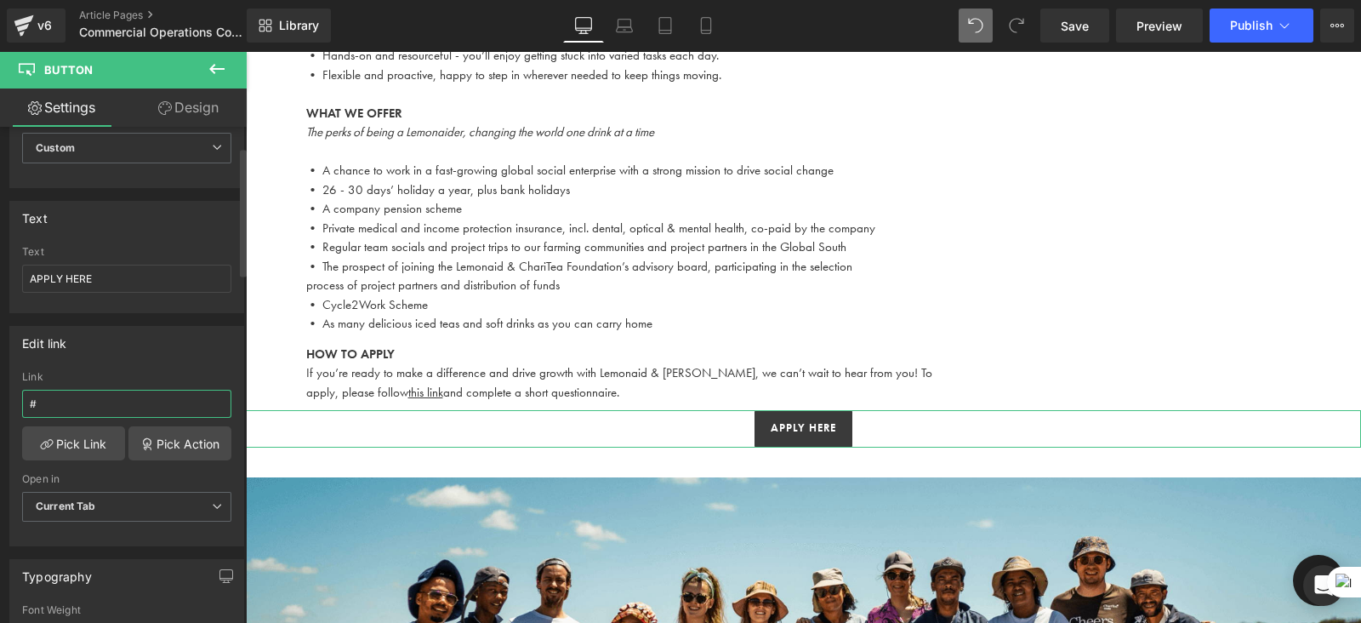
click at [78, 404] on input "#" at bounding box center [126, 404] width 209 height 28
type input "https://lemonaiduk.typeform.com/to/S2J6Tw2i?typeform-source=owa.busymouse24.de"
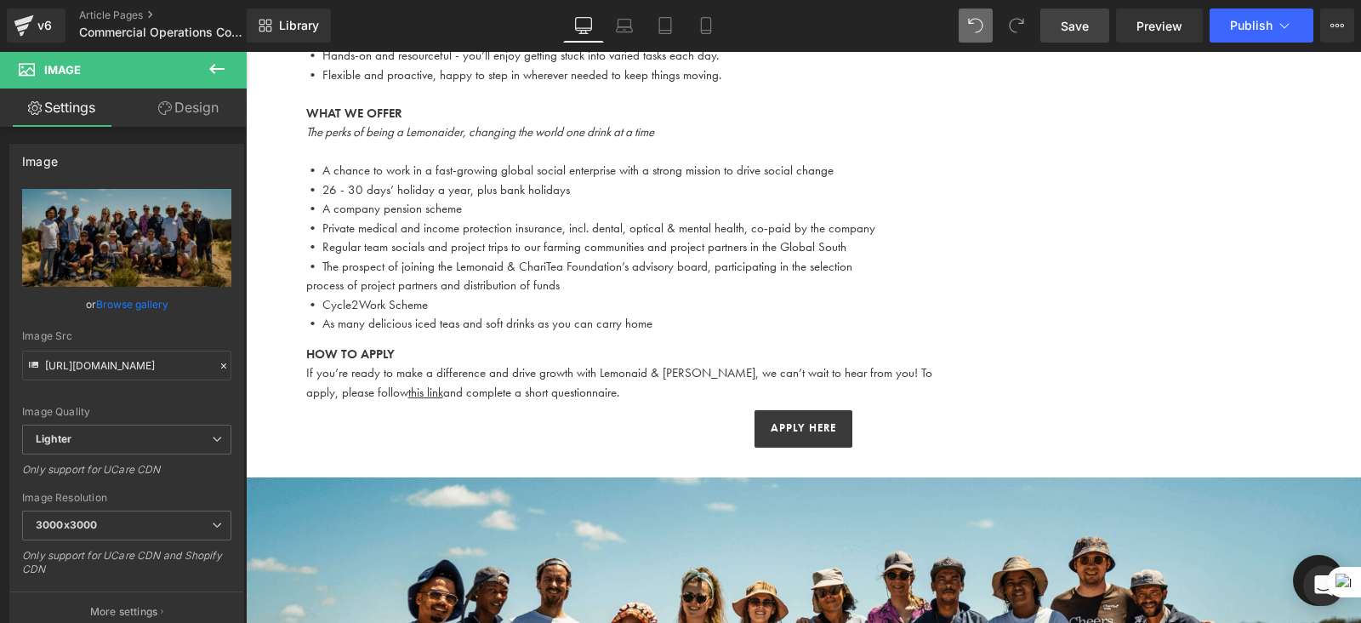
click at [1079, 23] on span "Save" at bounding box center [1075, 26] width 28 height 18
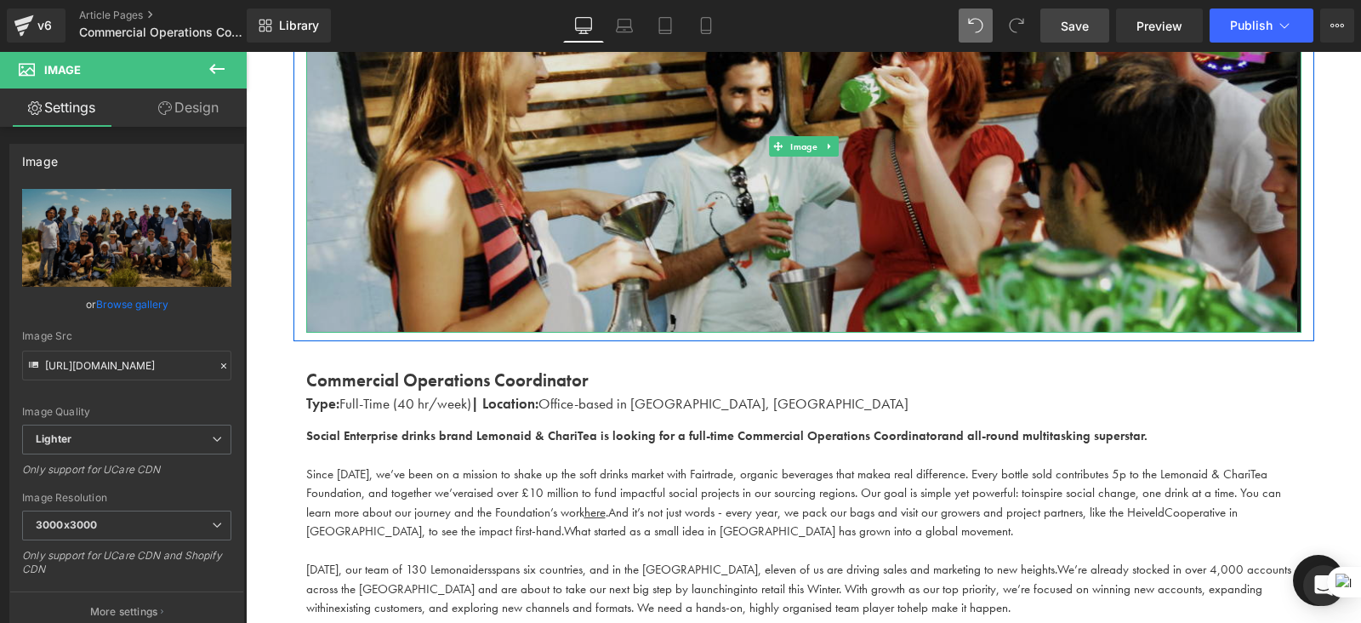
scroll to position [261, 0]
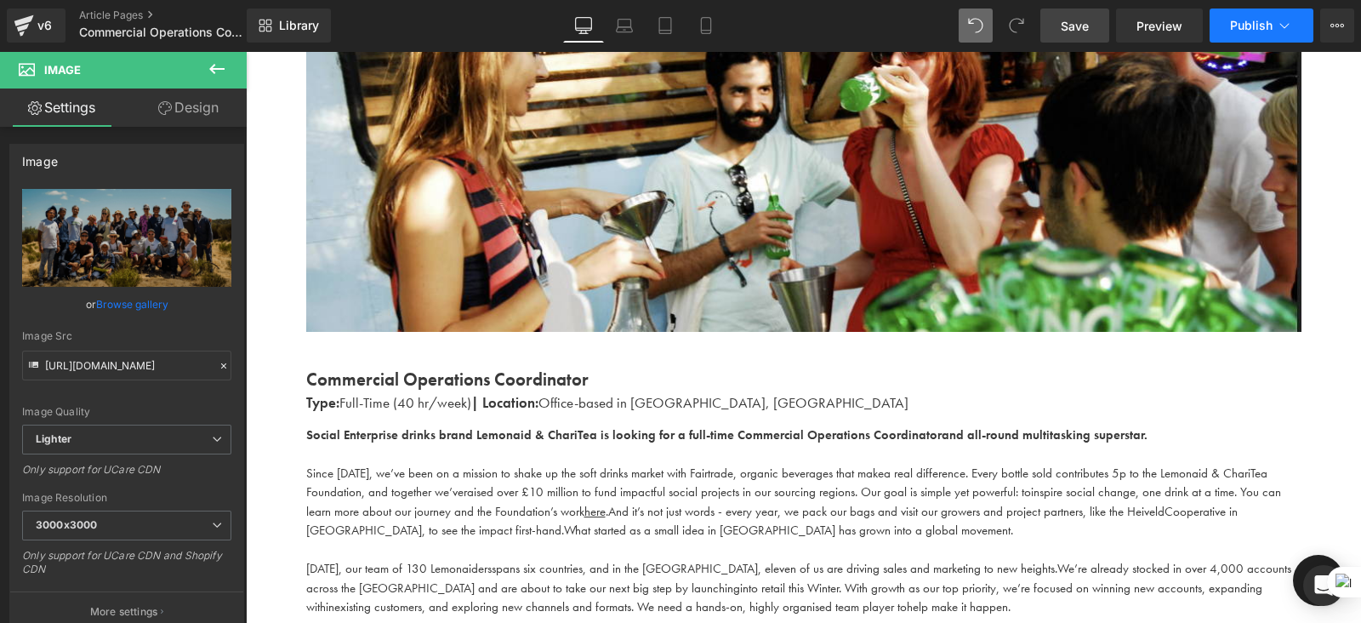
click at [1247, 14] on button "Publish" at bounding box center [1262, 26] width 104 height 34
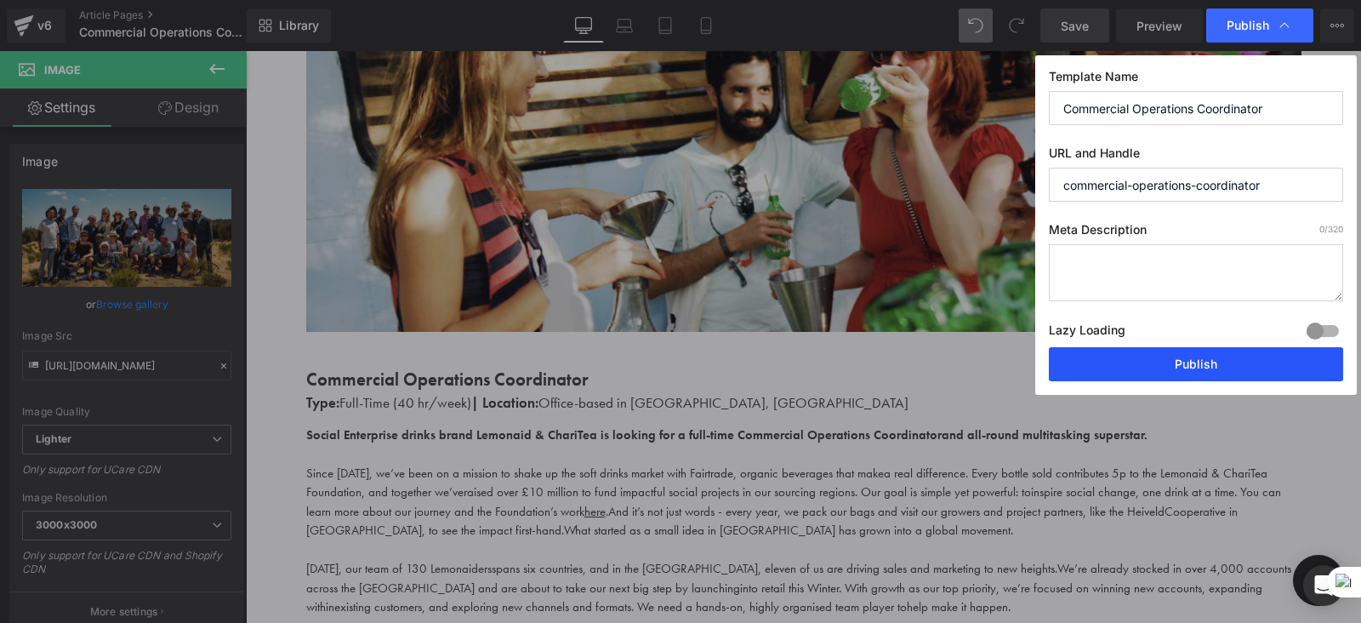
click at [1160, 361] on button "Publish" at bounding box center [1196, 364] width 294 height 34
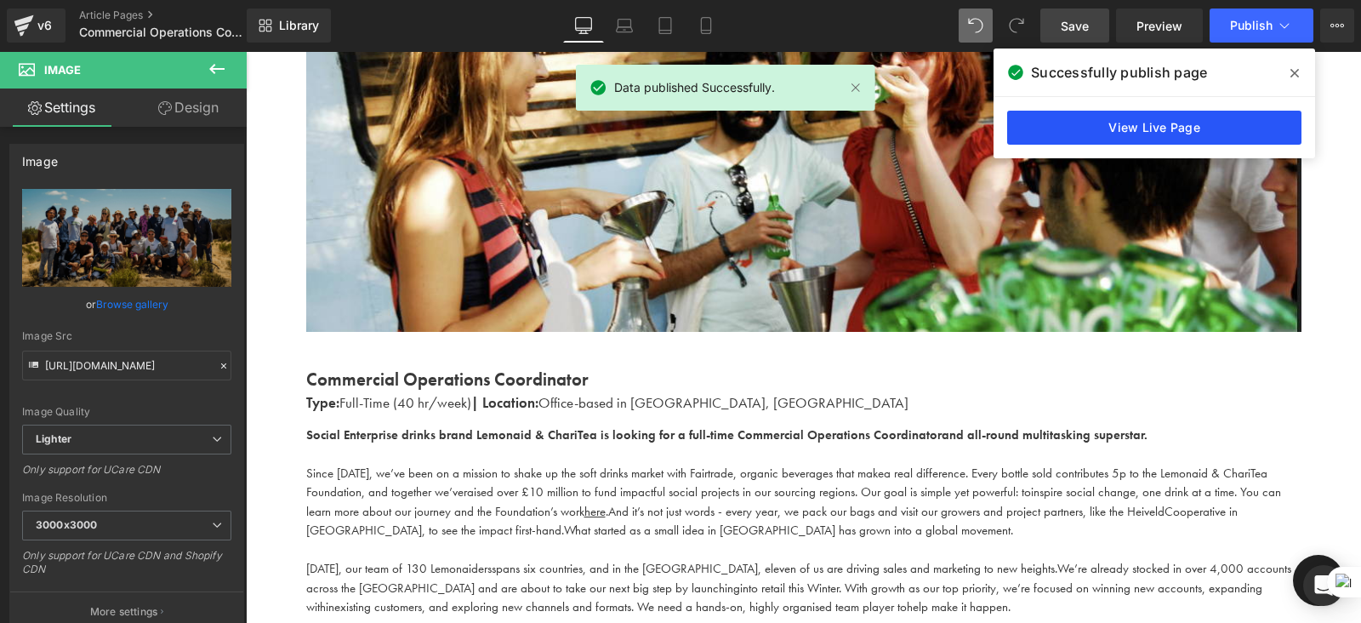
click at [1058, 120] on link "View Live Page" at bounding box center [1154, 128] width 294 height 34
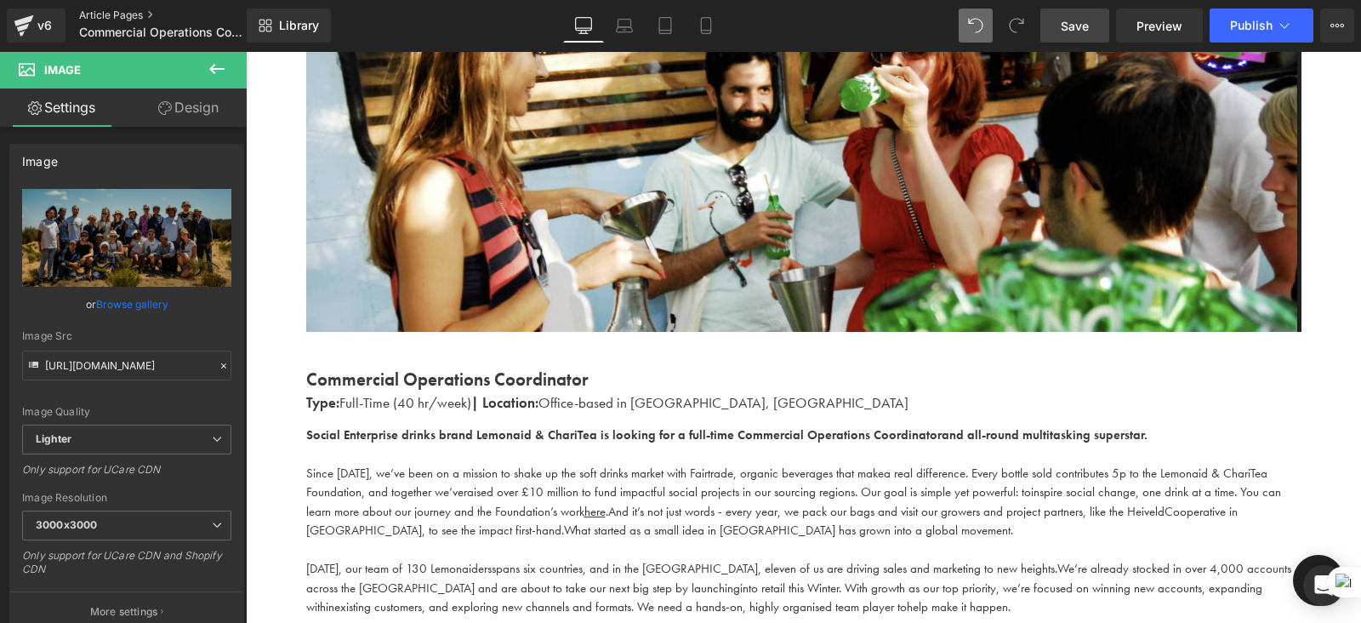
click at [131, 17] on link "Article Pages" at bounding box center [177, 16] width 196 height 14
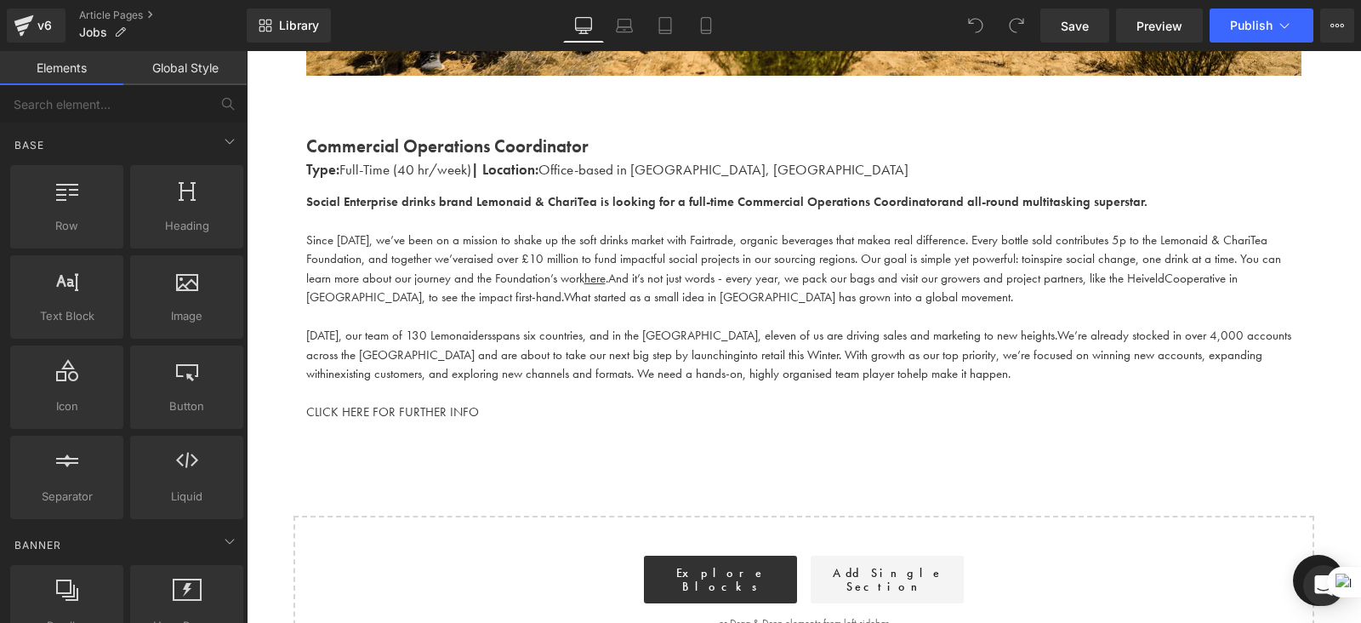
scroll to position [571, 0]
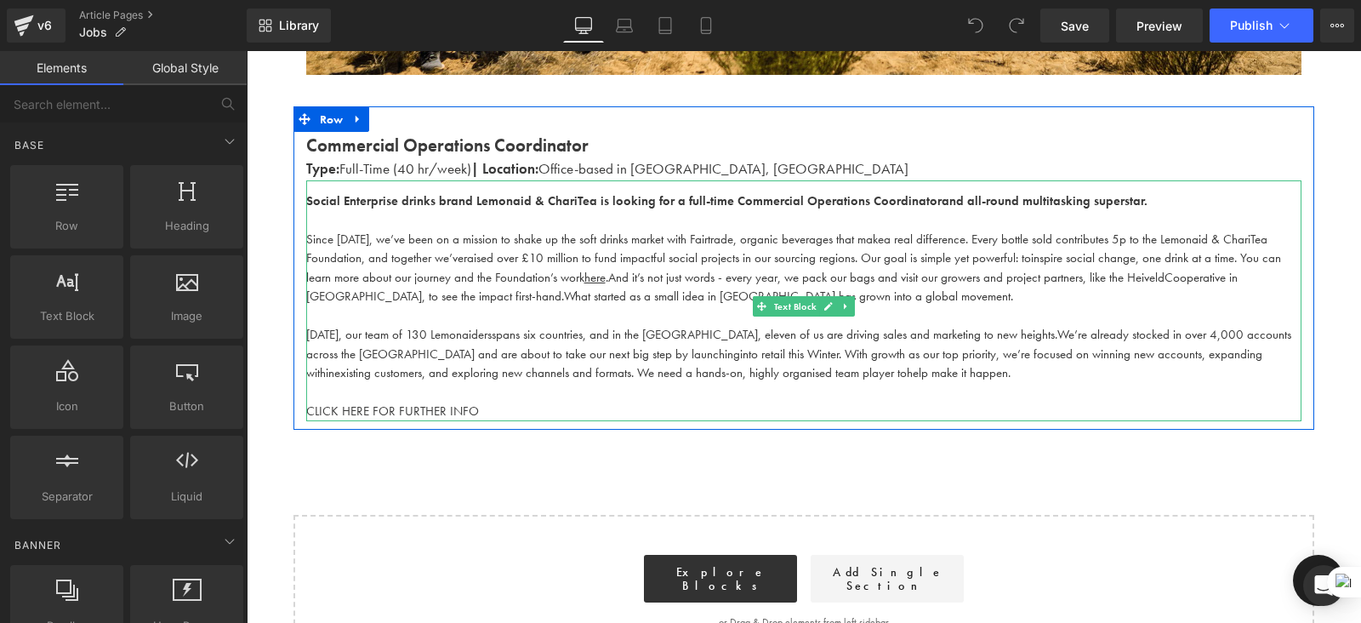
click at [534, 380] on span "existing customers, and exploring new channels and formats. We need a hands-on,…" at bounding box center [620, 372] width 573 height 17
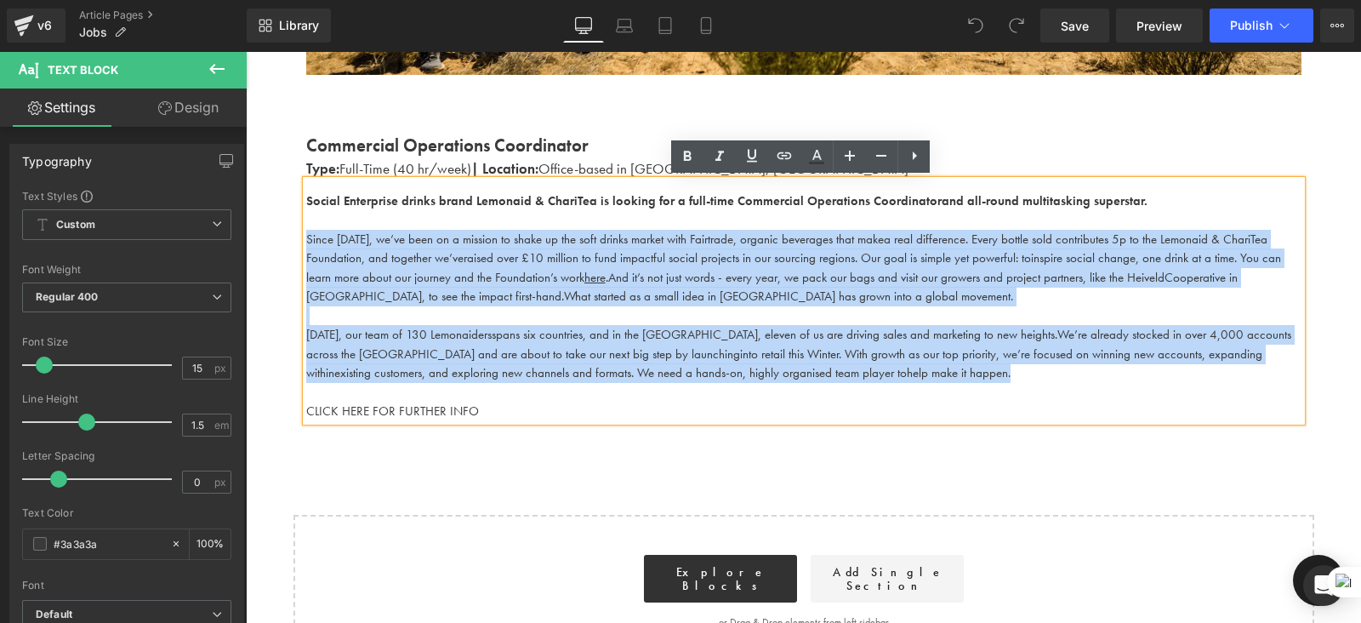
drag, startPoint x: 808, startPoint y: 381, endPoint x: 286, endPoint y: 229, distance: 543.4
click at [286, 229] on div "Work With Us Heading There are (02) current job vacancies at the moment. Text B…" at bounding box center [804, 131] width 1116 height 1073
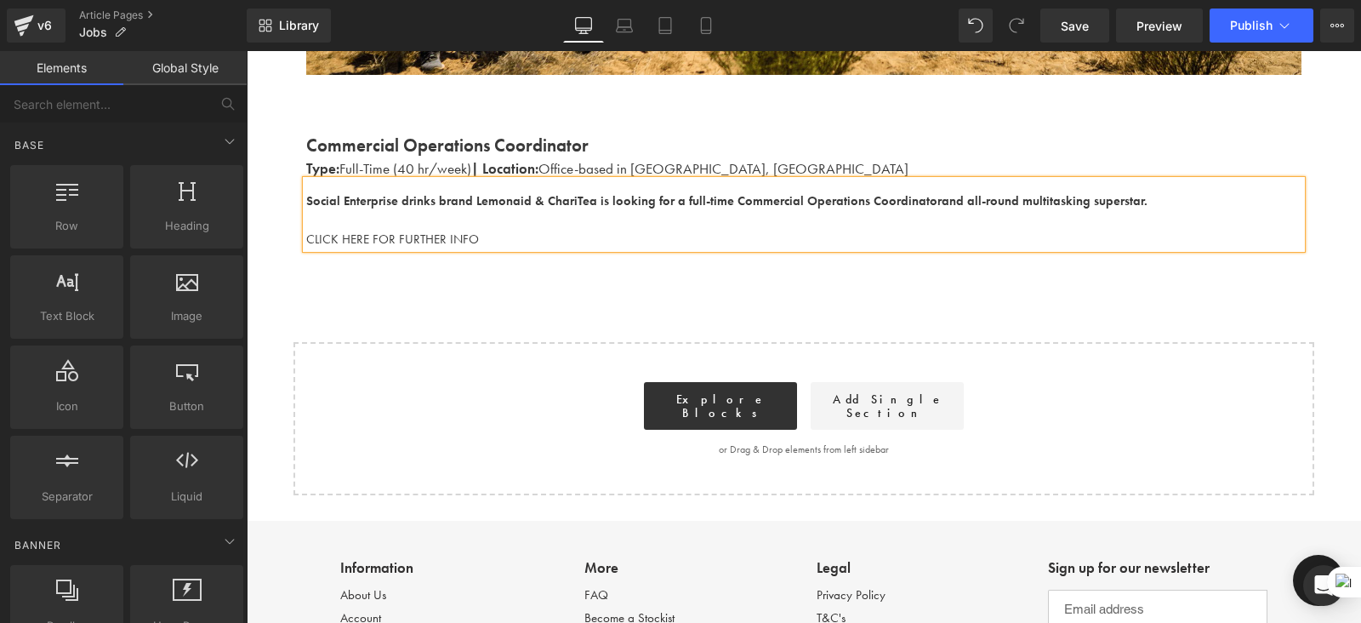
click at [576, 265] on div "Work With Us Heading There are (02) current job vacancies at the moment. Text B…" at bounding box center [804, 45] width 1116 height 901
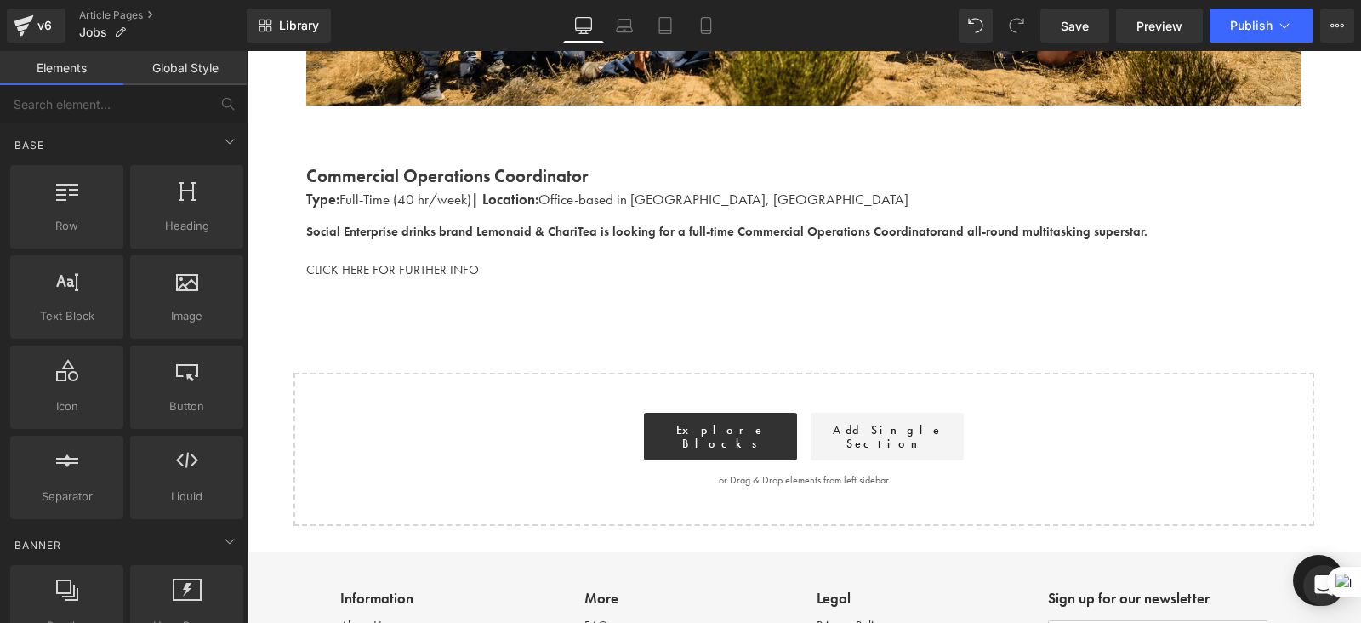
scroll to position [542, 0]
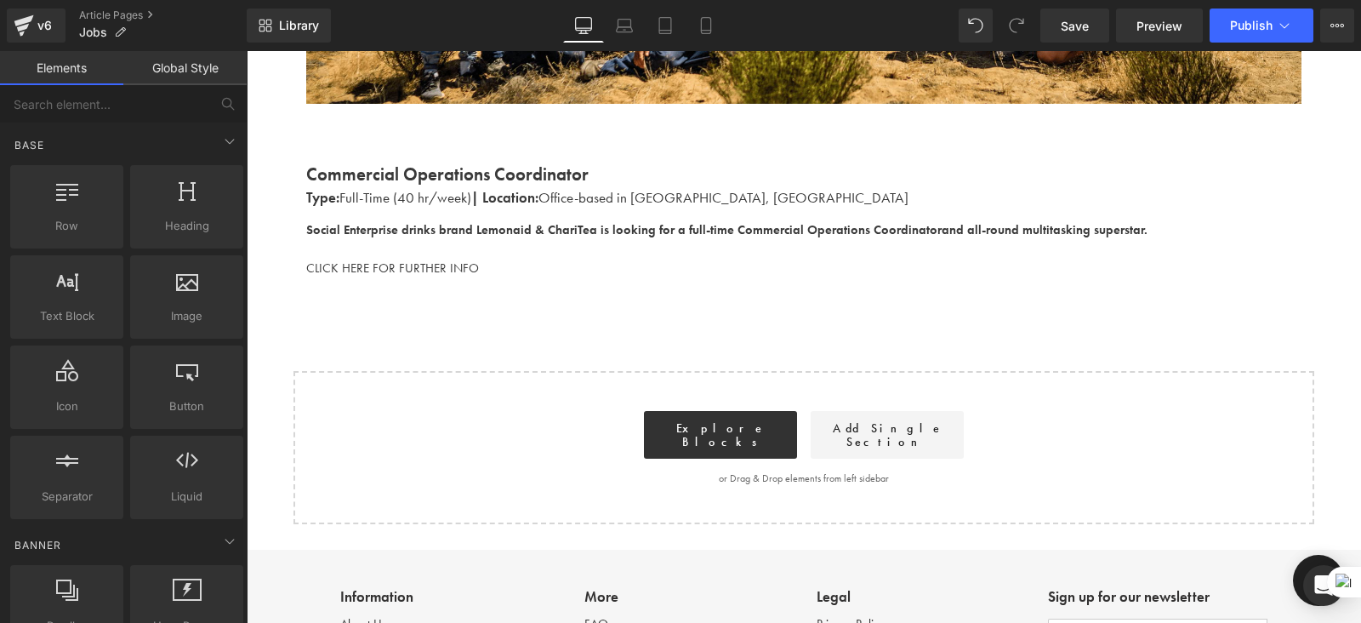
click at [461, 260] on span "CLICK HERE FOR FURTHER INFO" at bounding box center [392, 268] width 173 height 17
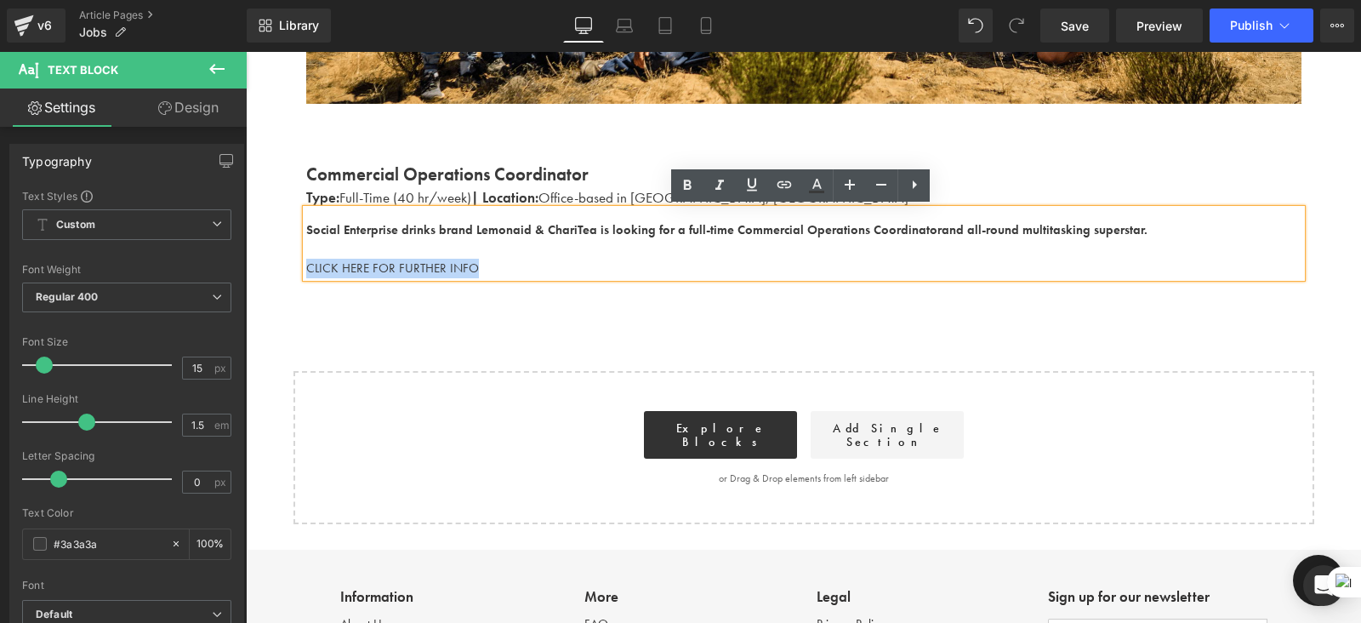
drag, startPoint x: 496, startPoint y: 266, endPoint x: 305, endPoint y: 265, distance: 191.5
click at [306, 265] on p "CLICK HERE FOR FURTHER INFO" at bounding box center [804, 269] width 996 height 20
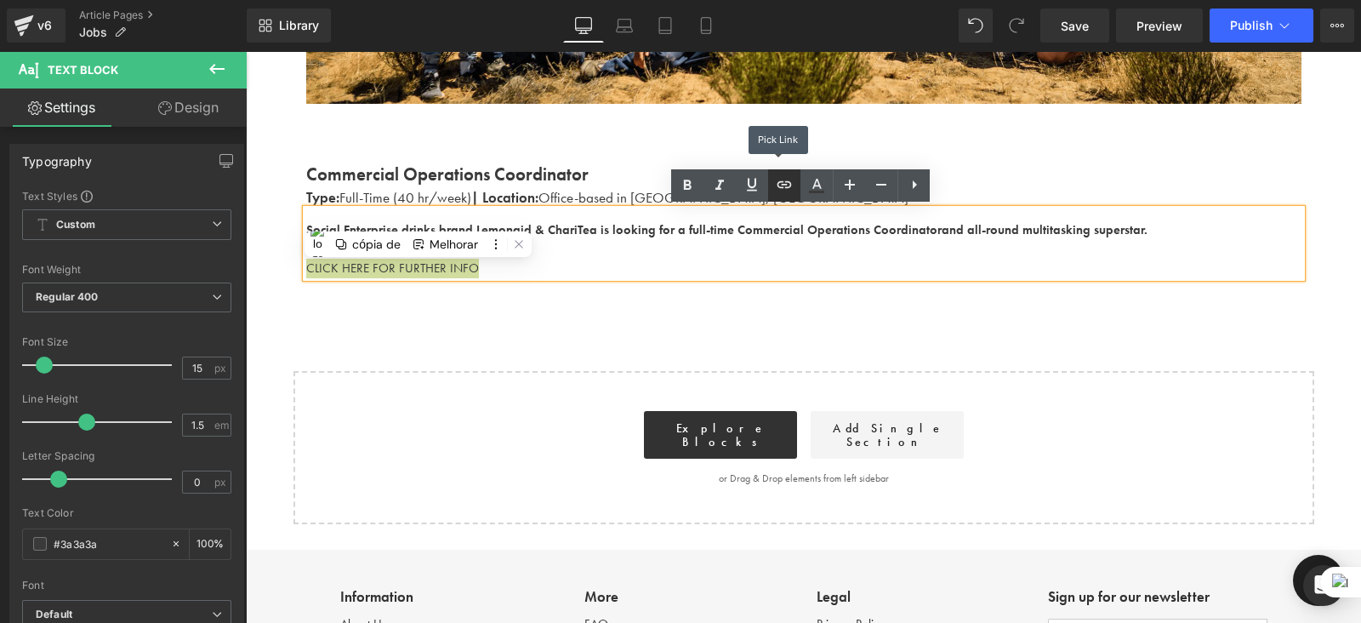
click at [791, 191] on icon at bounding box center [784, 184] width 20 height 20
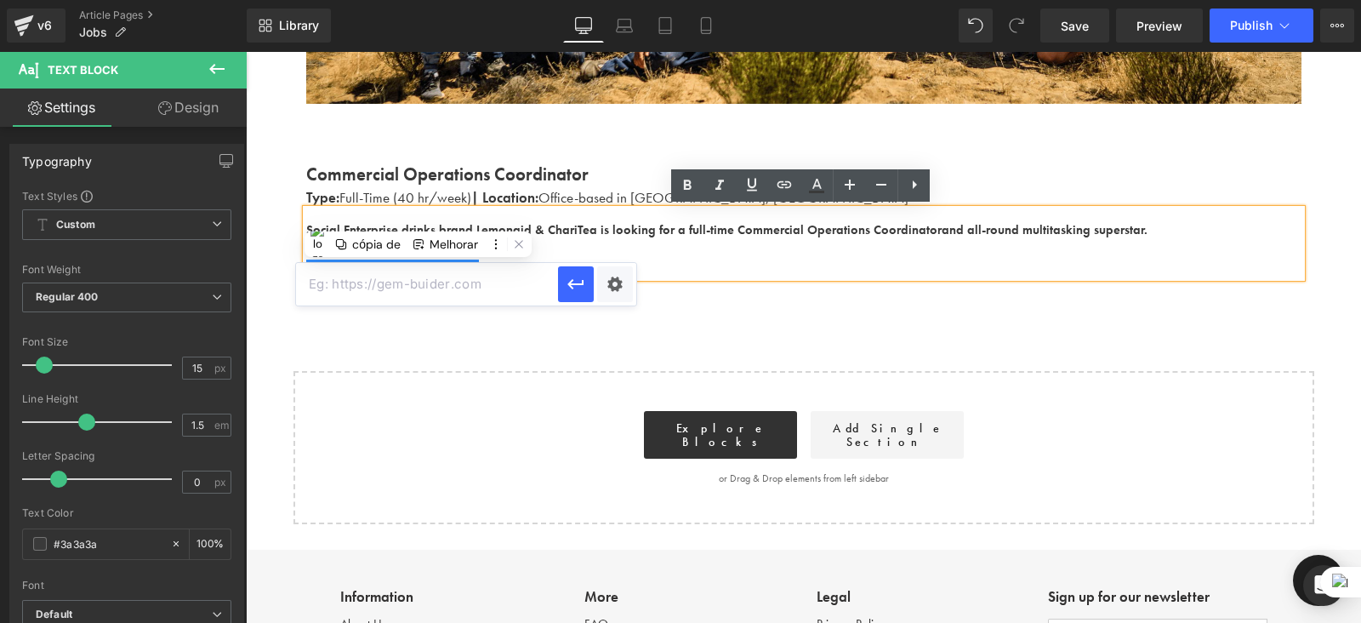
click at [431, 279] on input "text" at bounding box center [427, 284] width 262 height 43
paste input "https://drinkinghelps.co.uk/blogs/news/commercial-operations-coordinator?_ab=0&…"
type input "https://drinkinghelps.co.uk/blogs/news/commercial-operations-coordinator?_ab=0&…"
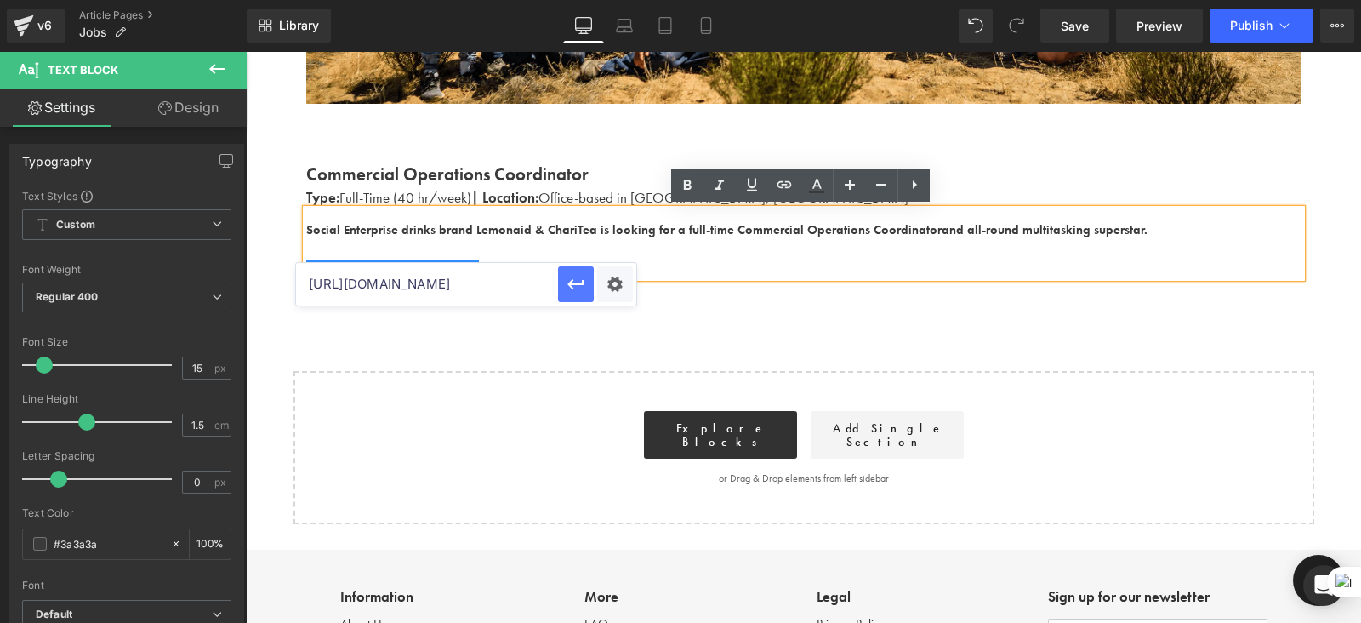
click at [572, 288] on icon "button" at bounding box center [576, 284] width 16 height 10
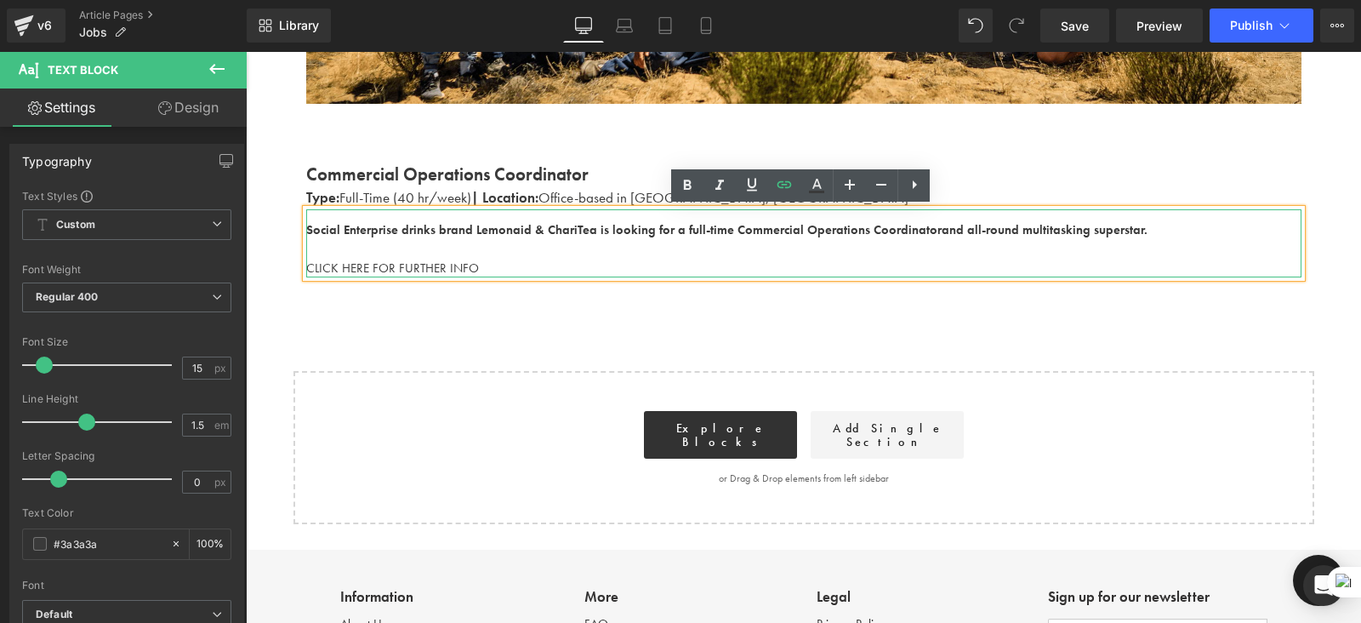
click at [490, 263] on p "CLICK HERE FOR FURTHER INFO" at bounding box center [804, 269] width 996 height 20
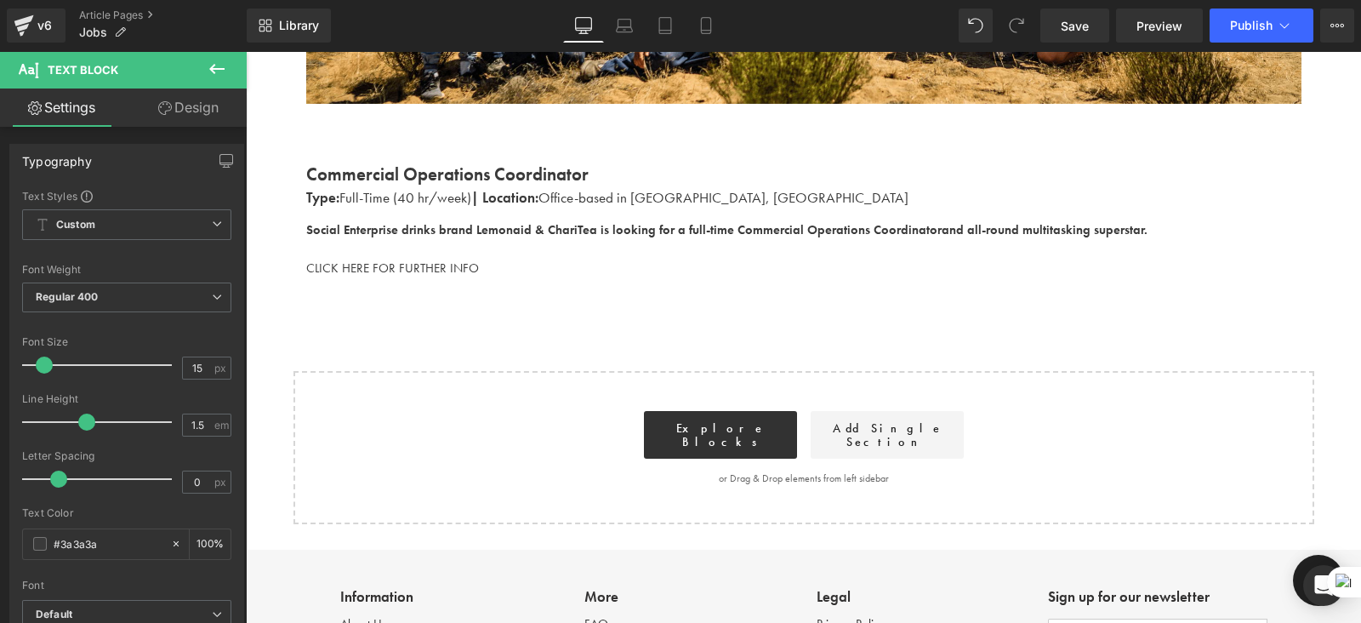
click at [211, 70] on icon at bounding box center [216, 69] width 15 height 10
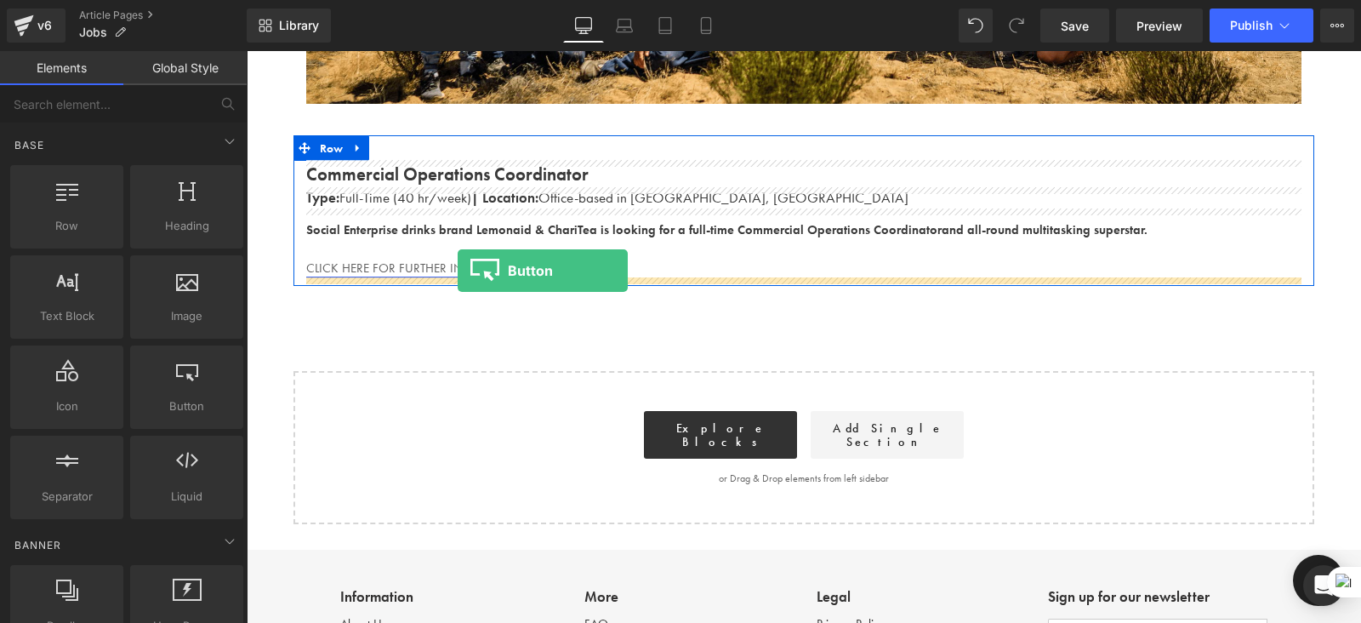
drag, startPoint x: 416, startPoint y: 457, endPoint x: 458, endPoint y: 270, distance: 191.8
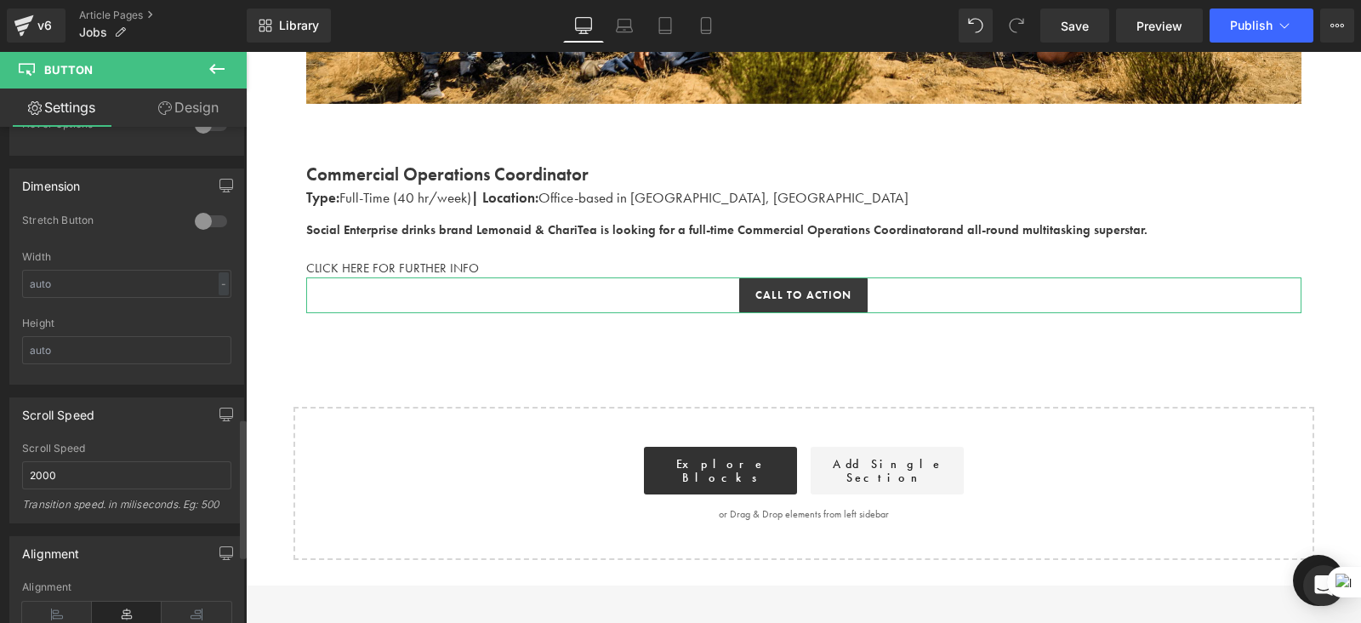
scroll to position [1276, 0]
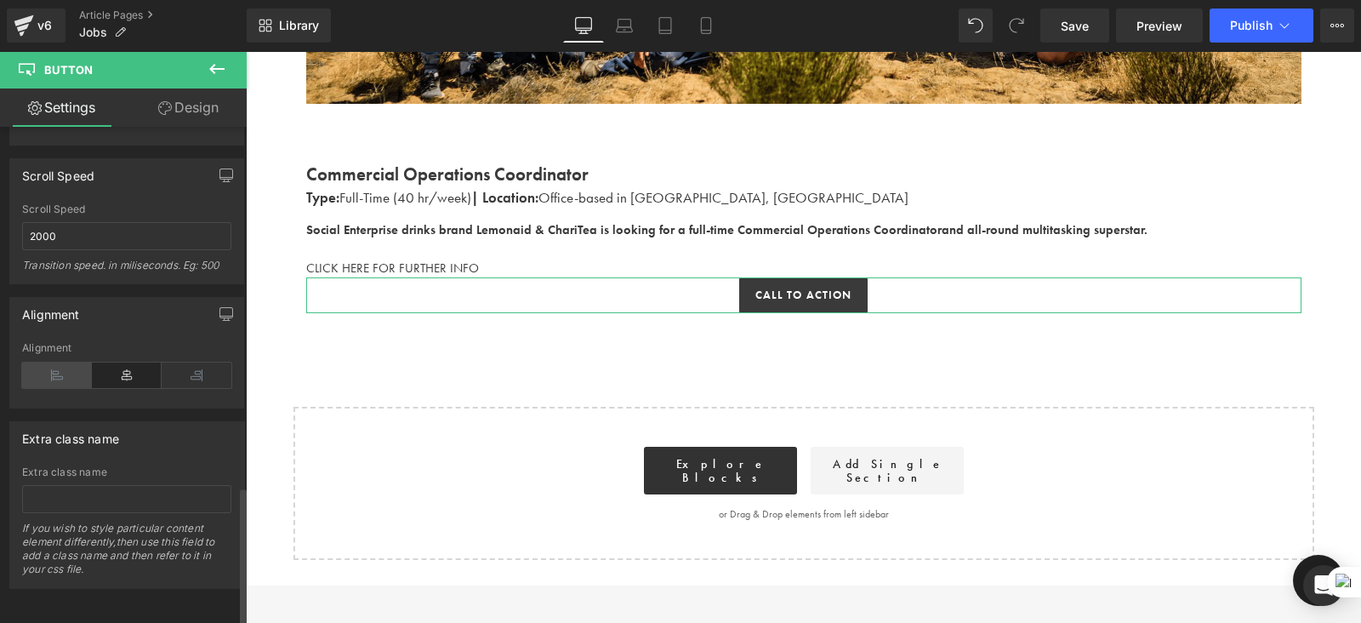
click at [55, 362] on icon at bounding box center [57, 375] width 70 height 26
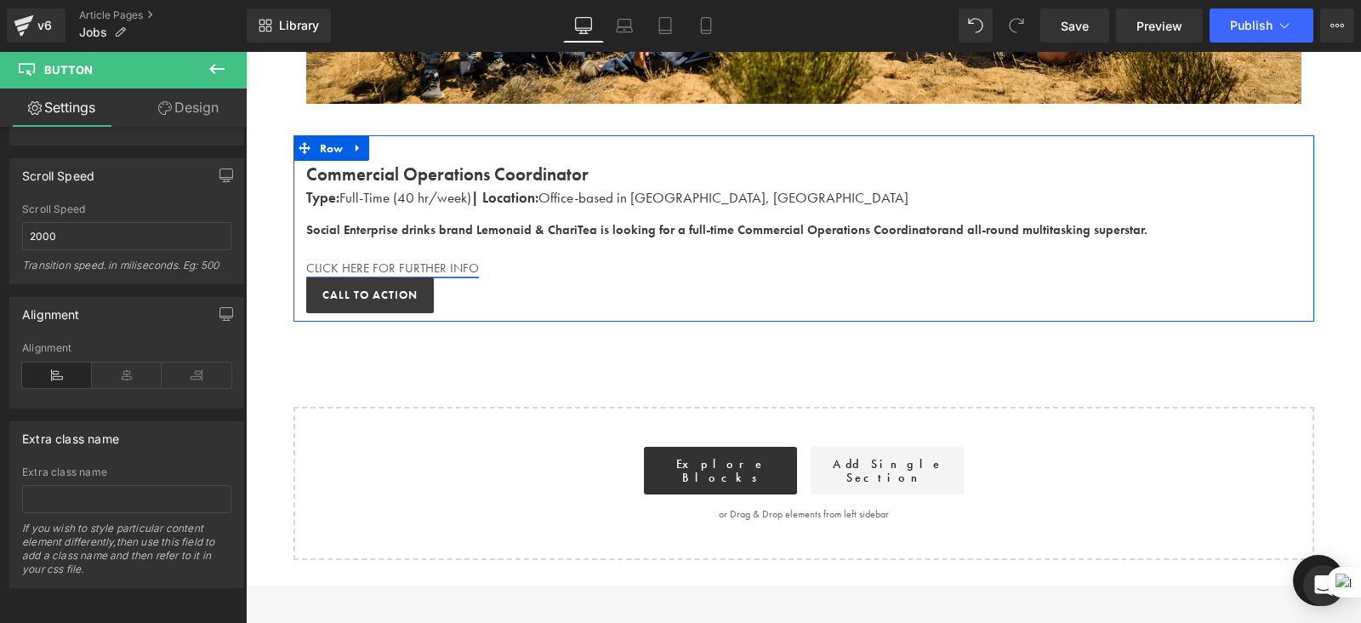
click at [448, 269] on link "CLICK HERE FOR FURTHER INFO" at bounding box center [392, 268] width 173 height 17
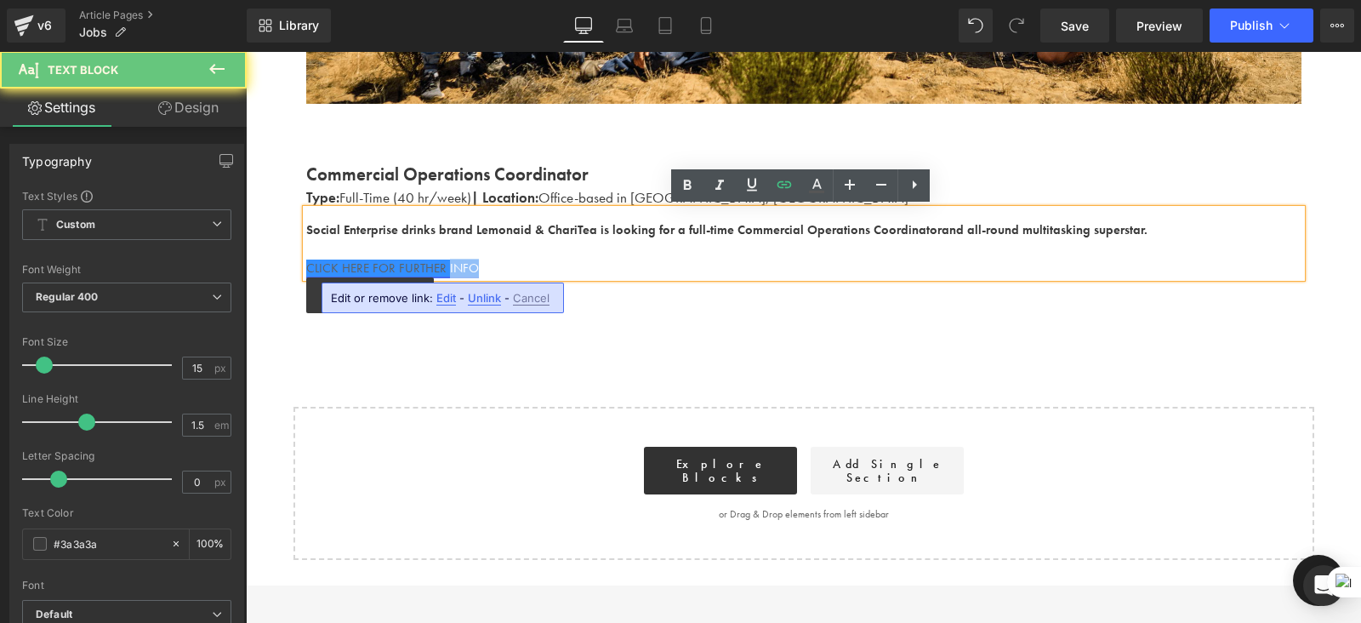
click at [448, 269] on link "CLICK HERE FOR FURTHER INFO" at bounding box center [392, 268] width 173 height 17
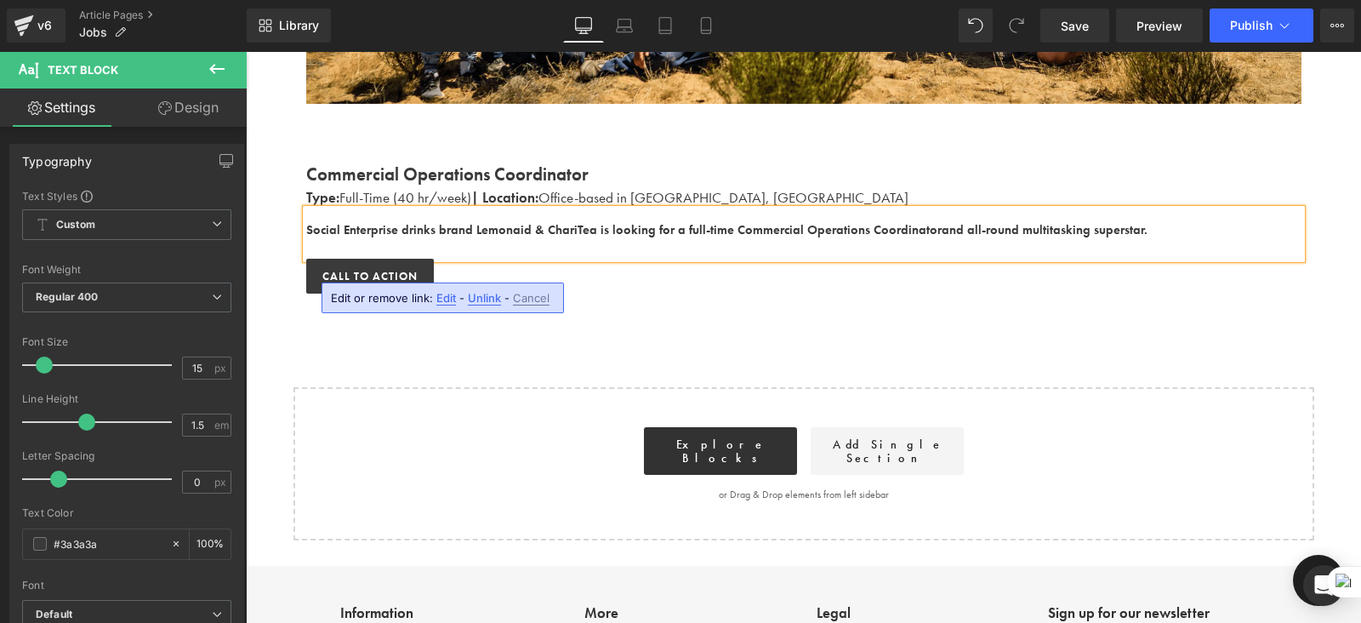
click at [657, 345] on div "Work With Us Heading There are (02) current job vacancies at the moment. Text B…" at bounding box center [804, 82] width 1116 height 917
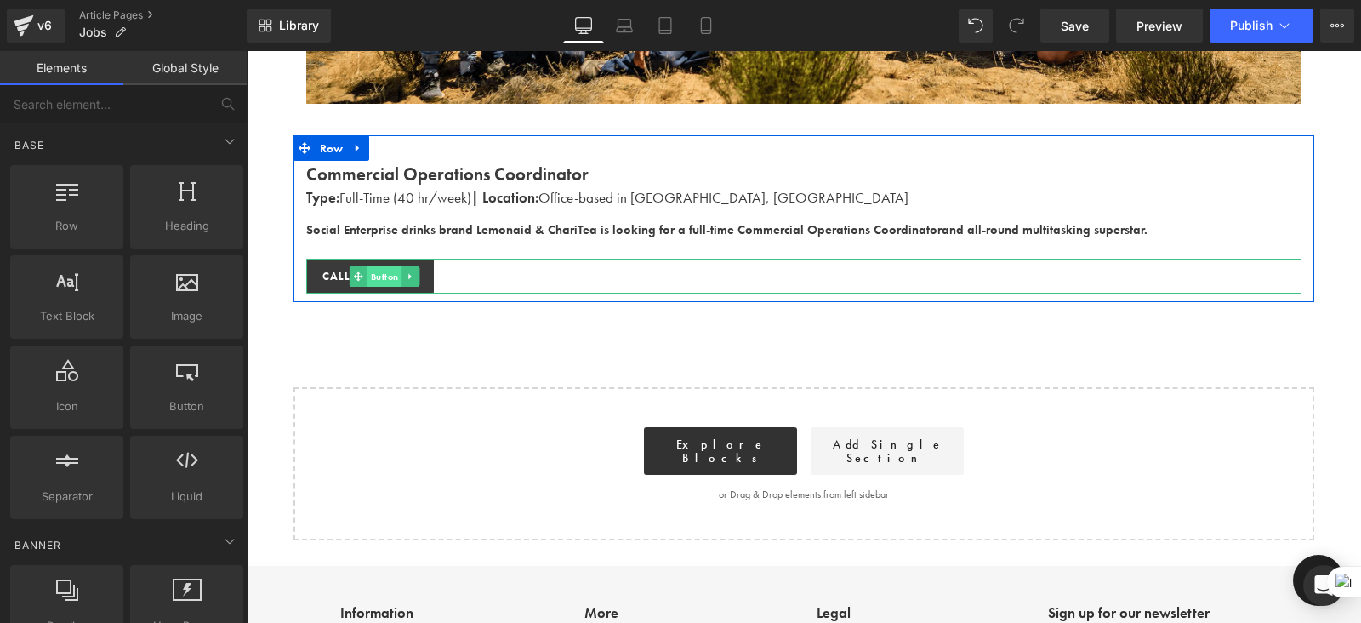
click at [373, 270] on span "Button" at bounding box center [385, 276] width 35 height 20
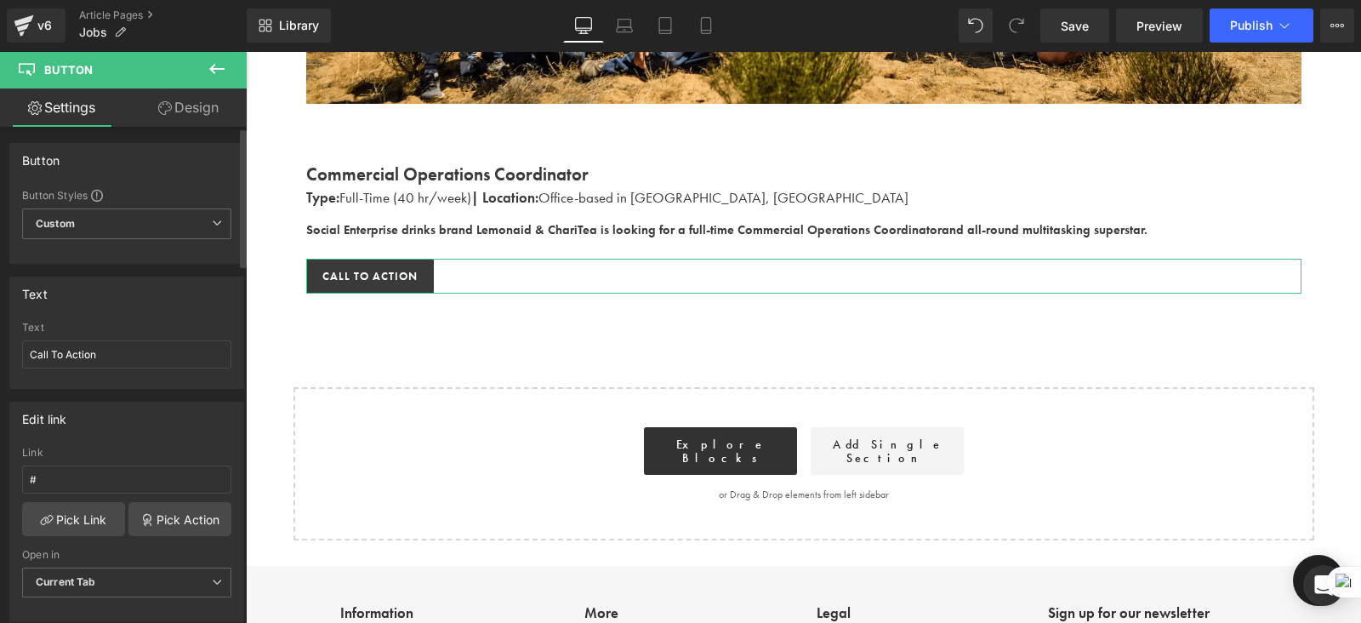
scroll to position [0, 0]
drag, startPoint x: 117, startPoint y: 354, endPoint x: 0, endPoint y: 330, distance: 119.8
click at [0, 330] on div "Text Call To Action Text Call To Action" at bounding box center [127, 327] width 254 height 125
type input "A"
type input "C"
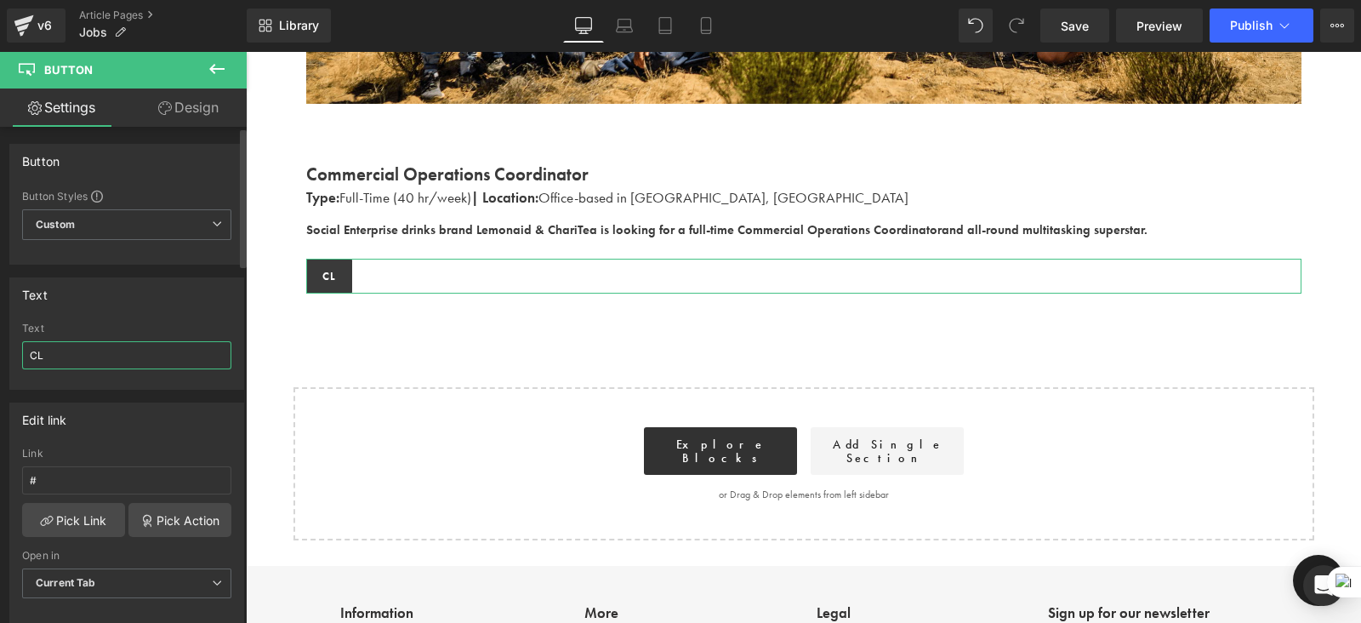
type input "C"
type input "K"
type input "apply here"
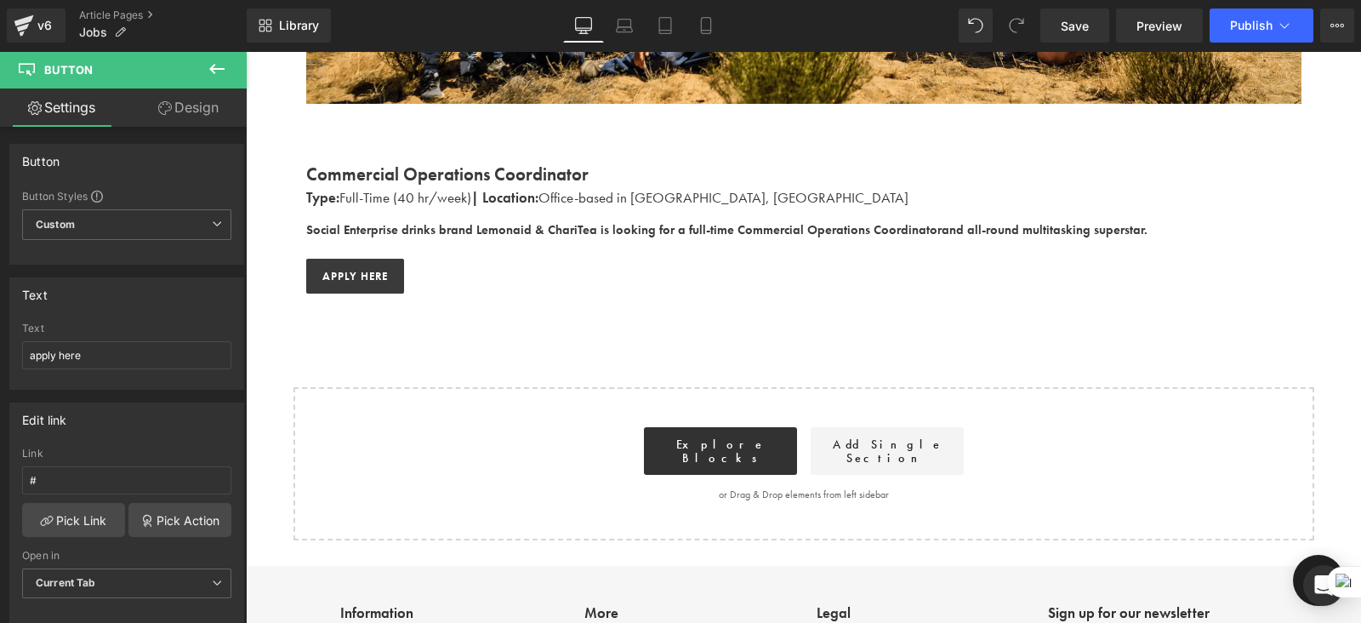
click at [479, 342] on div "Work With Us Heading There are (02) current job vacancies at the moment. Text B…" at bounding box center [804, 82] width 1116 height 917
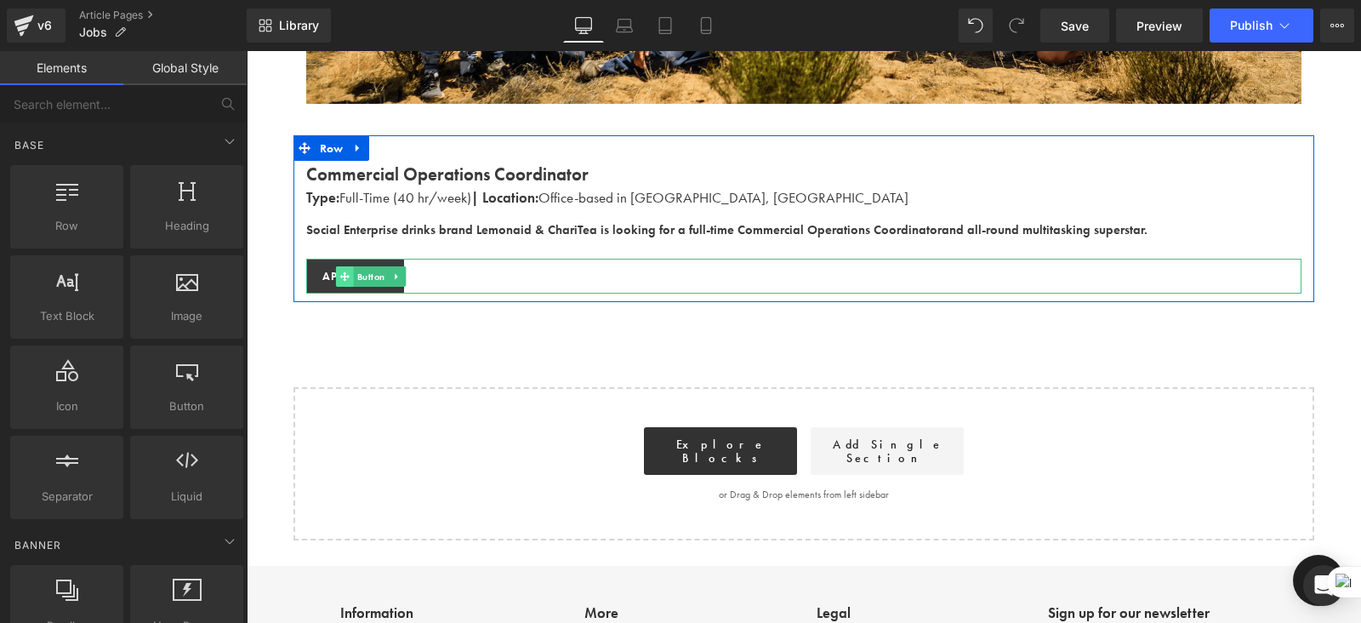
click at [344, 274] on icon at bounding box center [344, 275] width 9 height 9
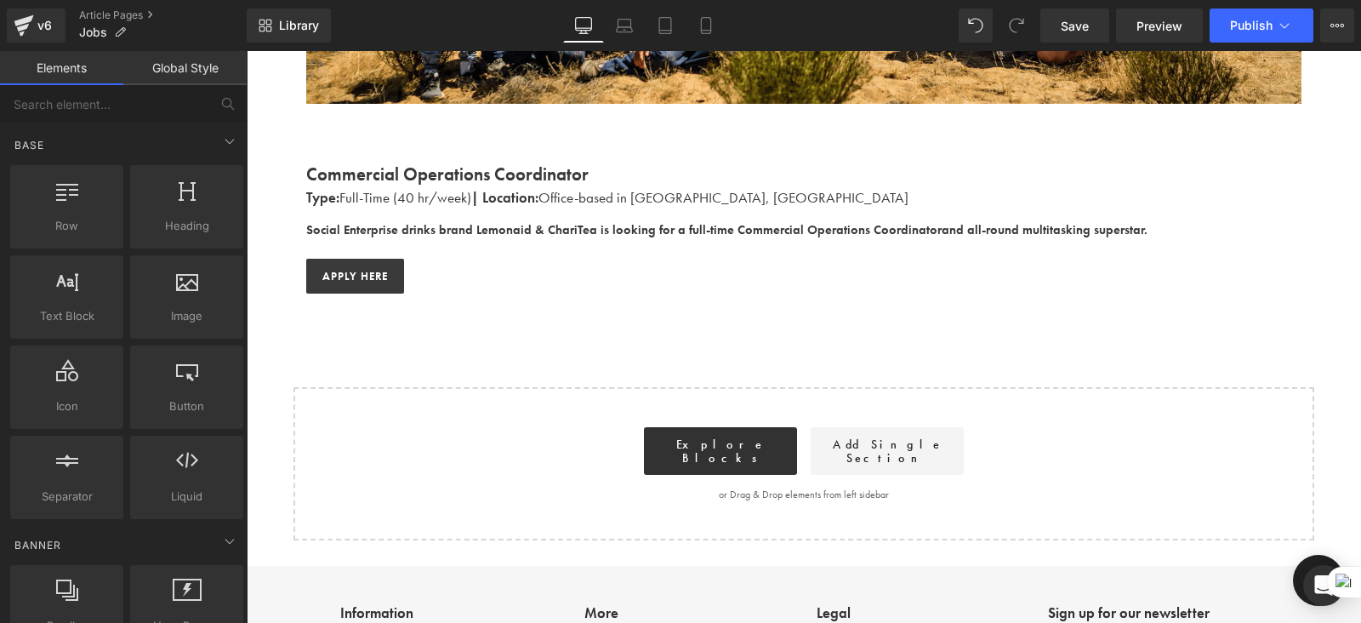
click at [399, 340] on div "Work With Us Heading There are (02) current job vacancies at the moment. Text B…" at bounding box center [804, 82] width 1116 height 917
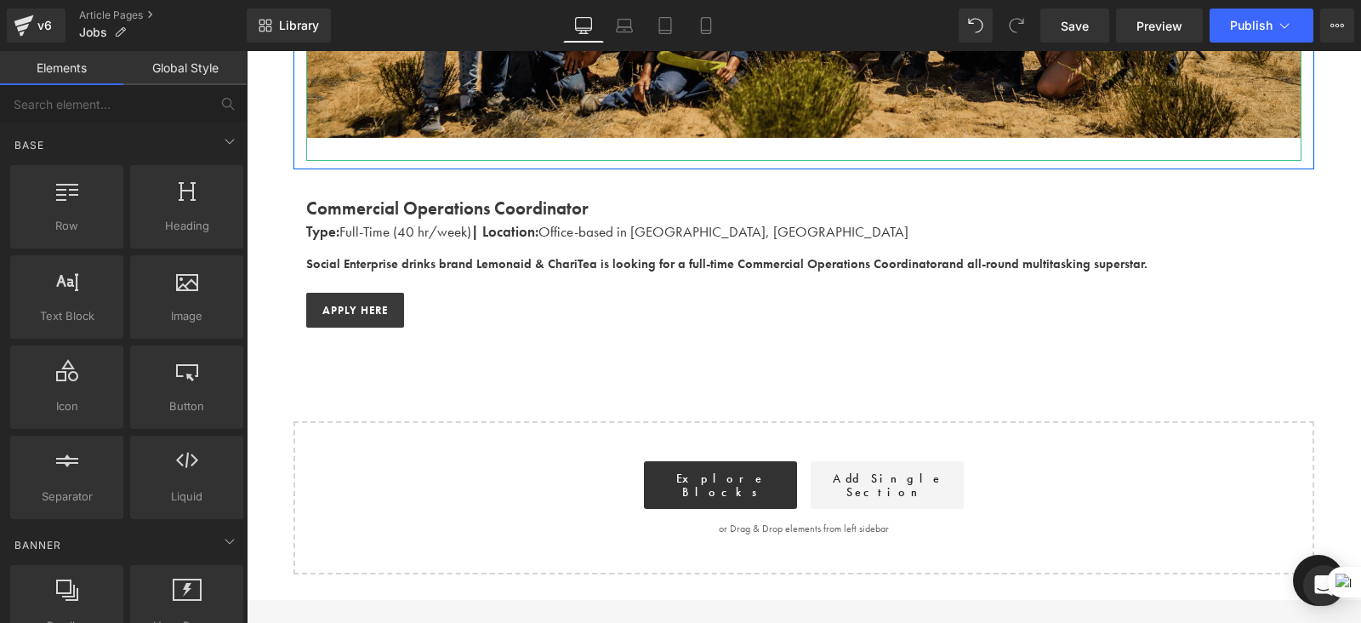
scroll to position [511, 0]
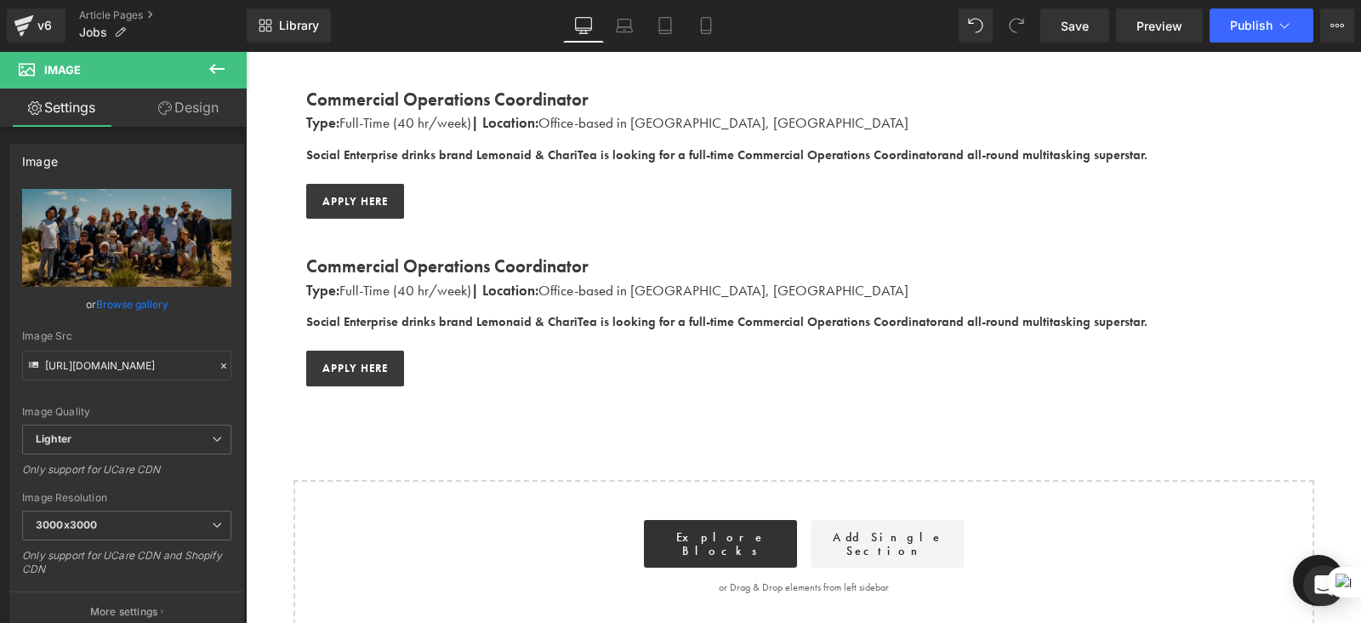
scroll to position [625, 0]
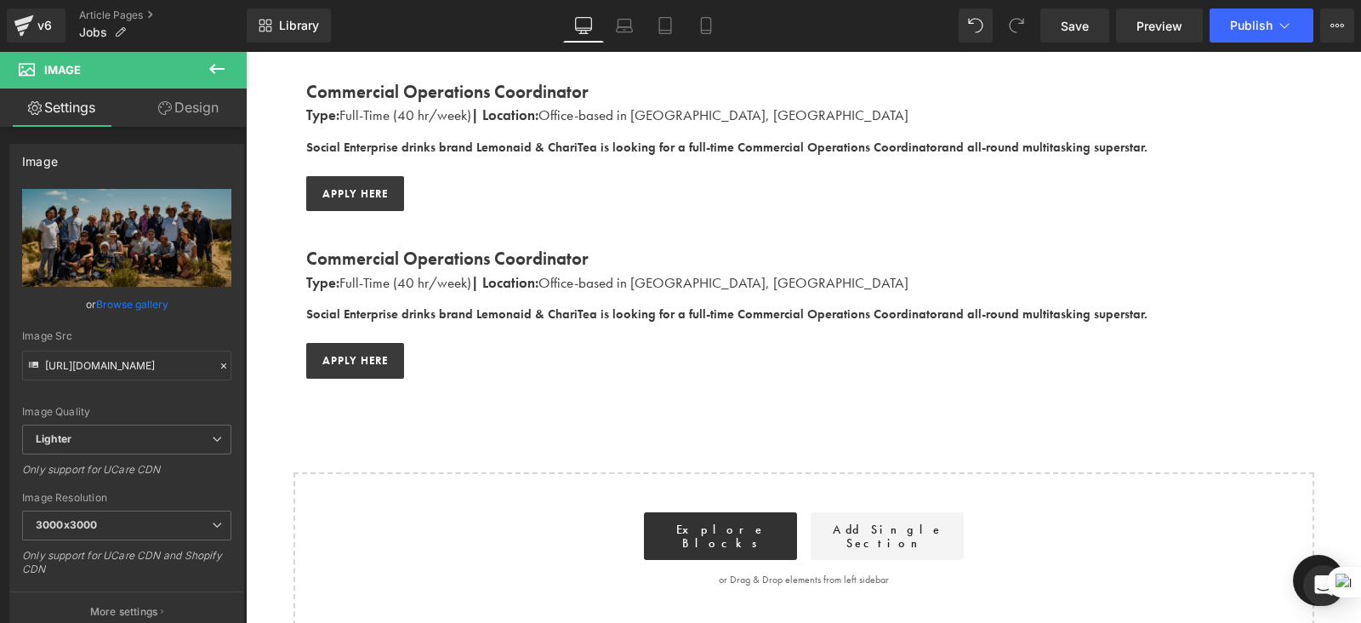
click at [478, 260] on strong "Commercial Operations Coordinator" at bounding box center [447, 258] width 283 height 23
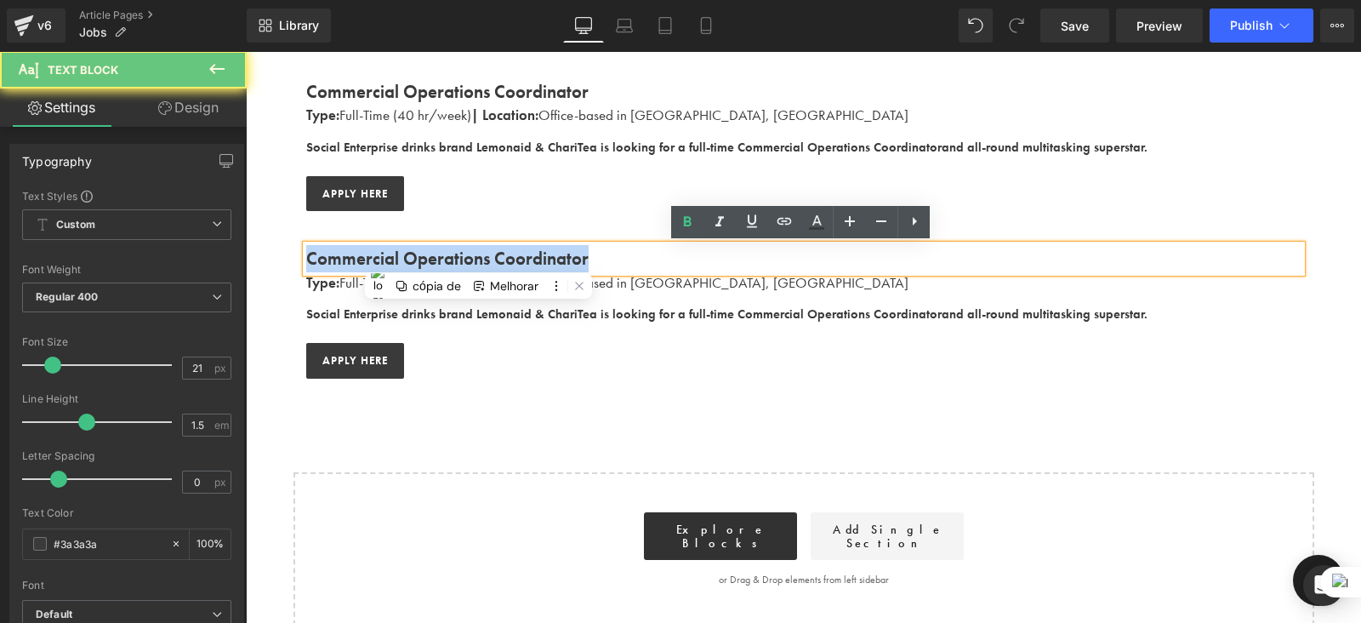
click at [478, 260] on strong "Commercial Operations Coordinator" at bounding box center [447, 258] width 283 height 23
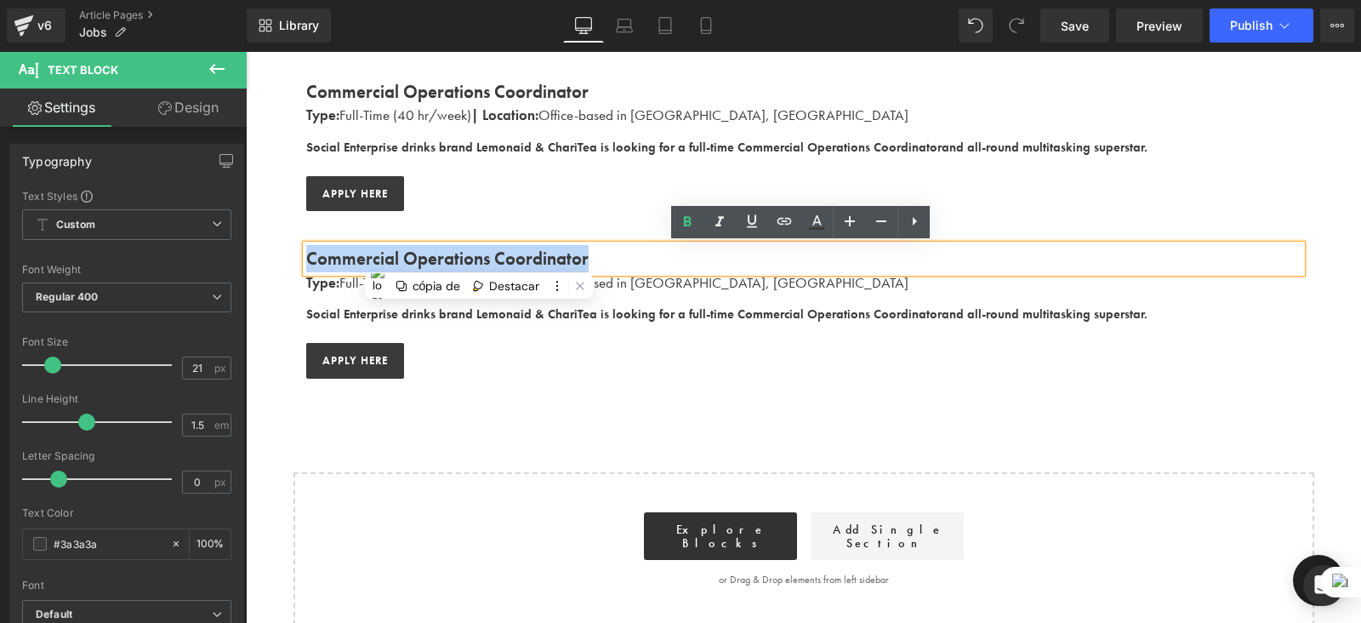
paste div
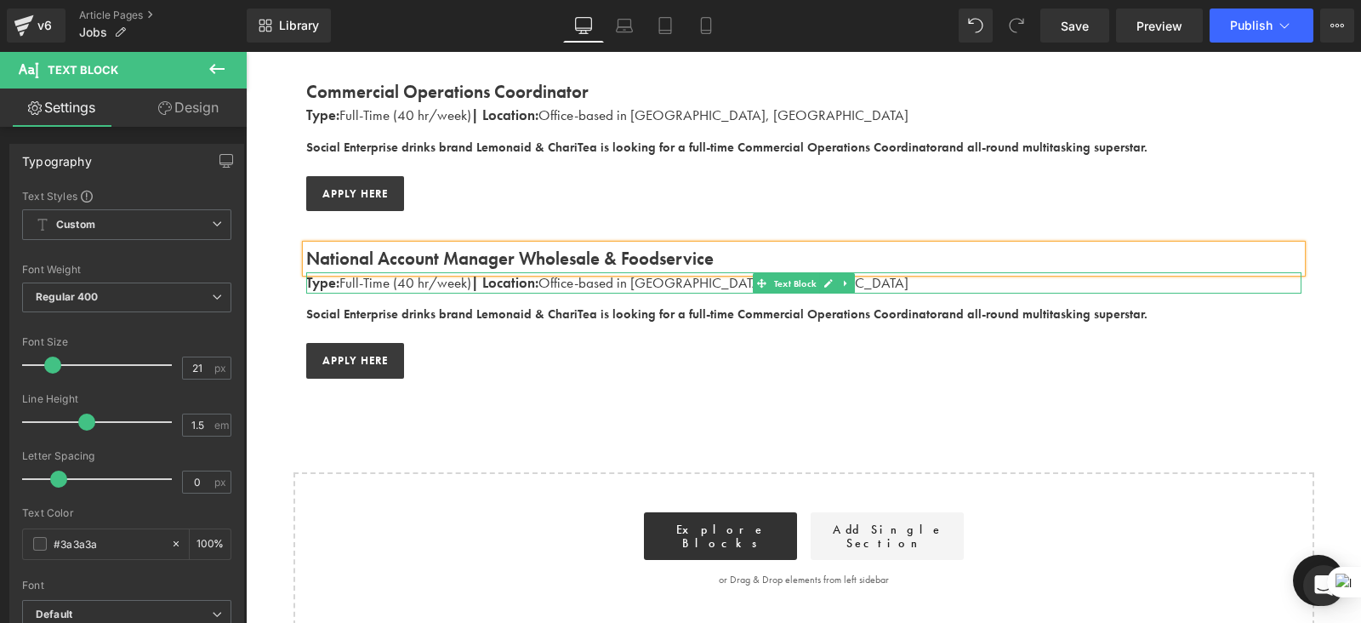
click at [497, 280] on span "| Location:" at bounding box center [504, 282] width 67 height 19
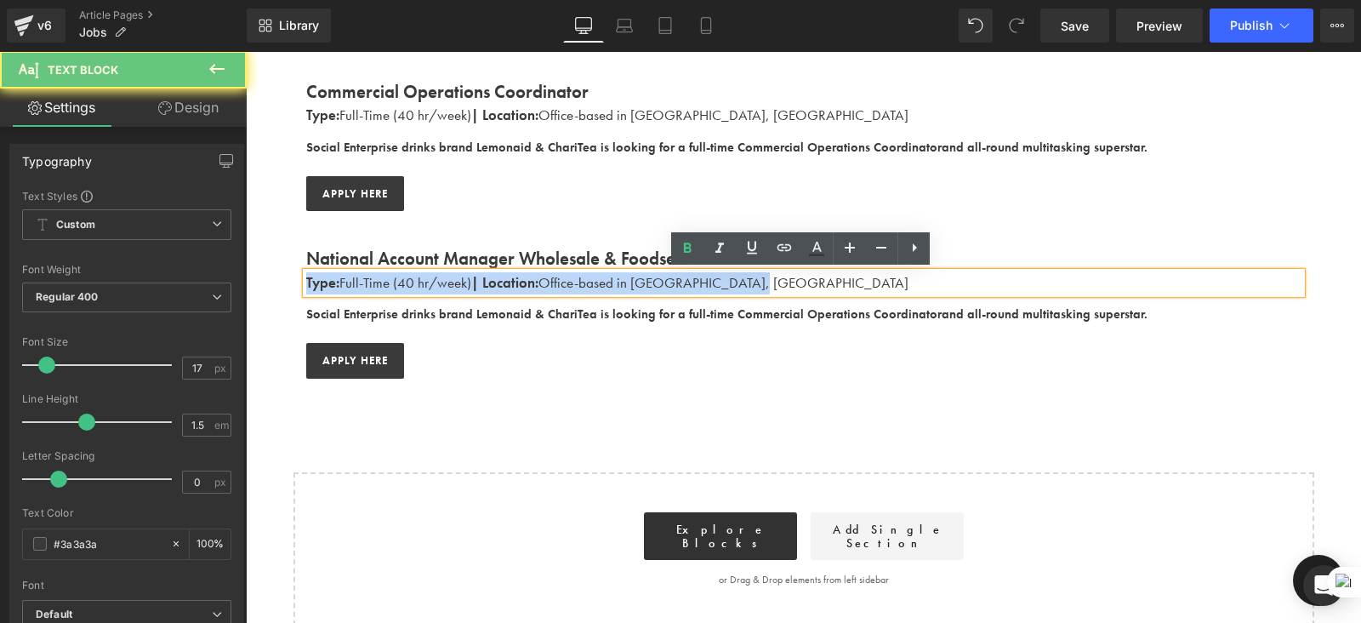
click at [497, 280] on span "| Location:" at bounding box center [504, 282] width 67 height 19
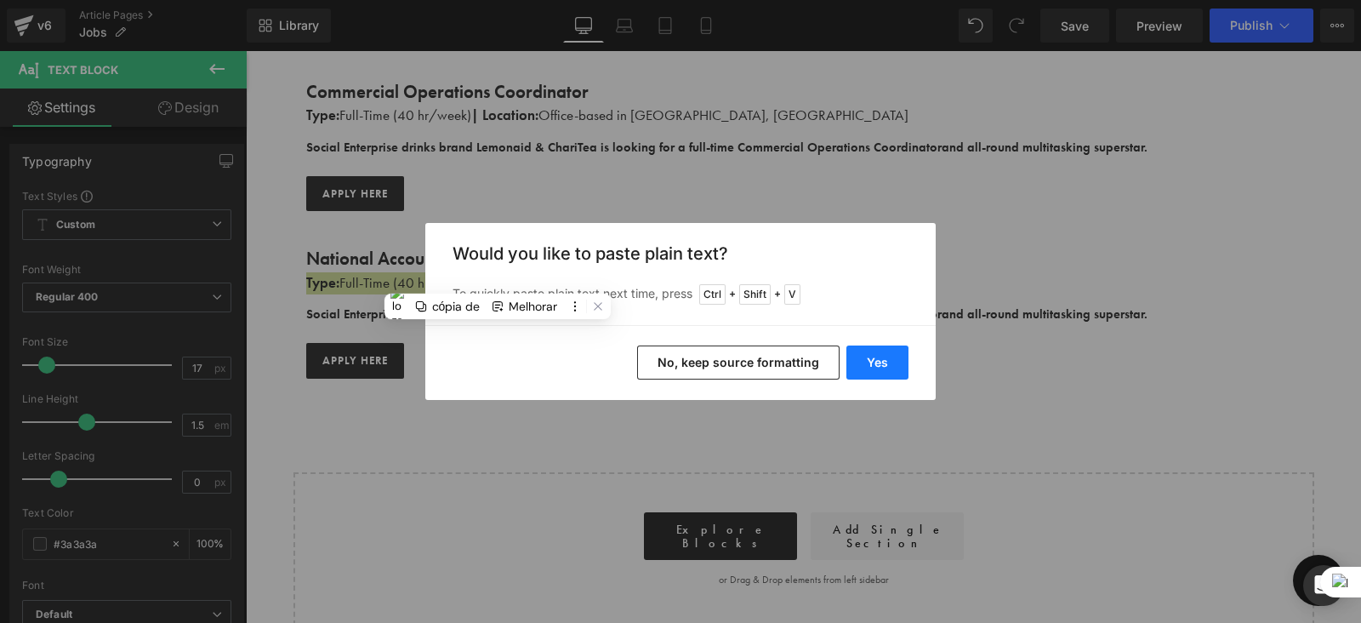
click at [880, 373] on button "Yes" at bounding box center [878, 362] width 62 height 34
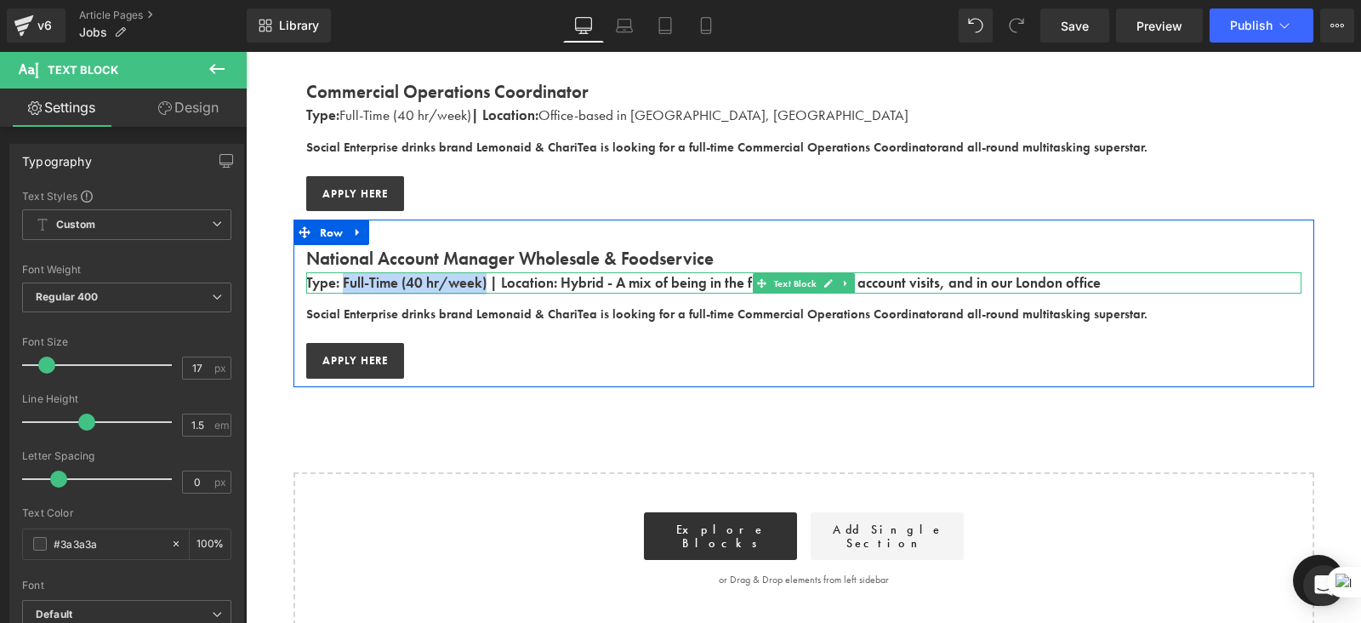
drag, startPoint x: 482, startPoint y: 283, endPoint x: 340, endPoint y: 287, distance: 142.1
click at [340, 287] on b "Type: Full-Time (40 hr/week) | Location: Hybrid - A mix of being in the field, …" at bounding box center [703, 282] width 795 height 19
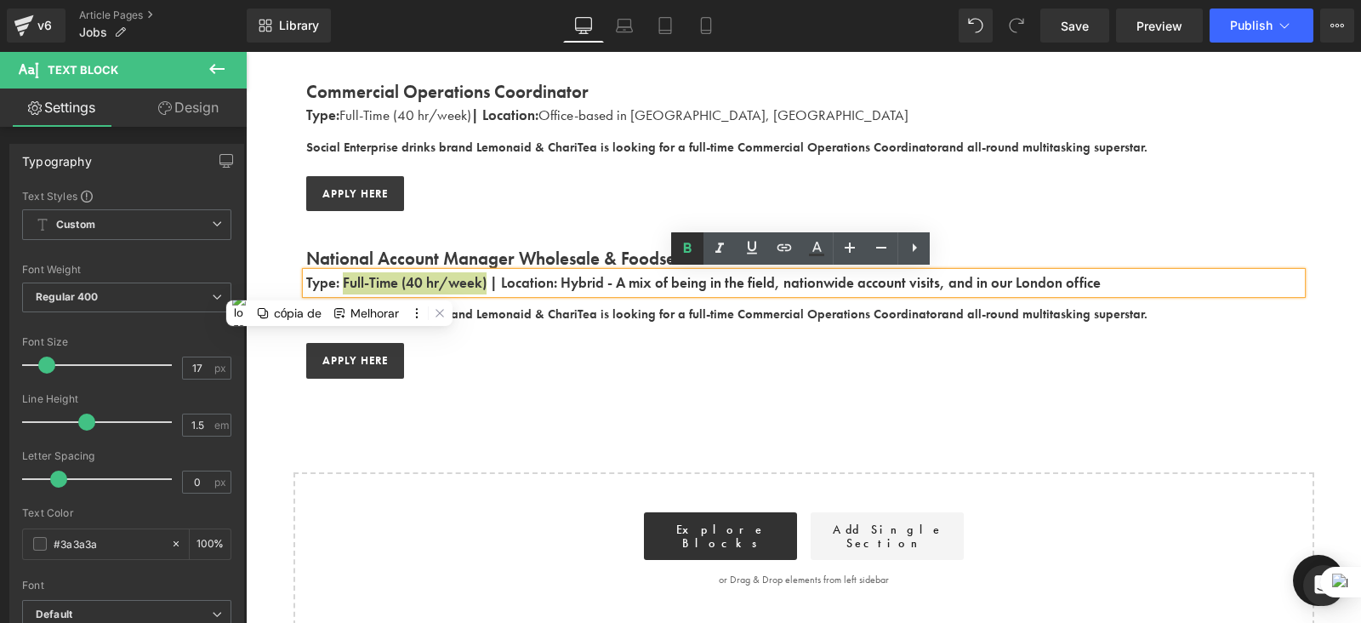
click at [693, 248] on icon at bounding box center [687, 248] width 20 height 20
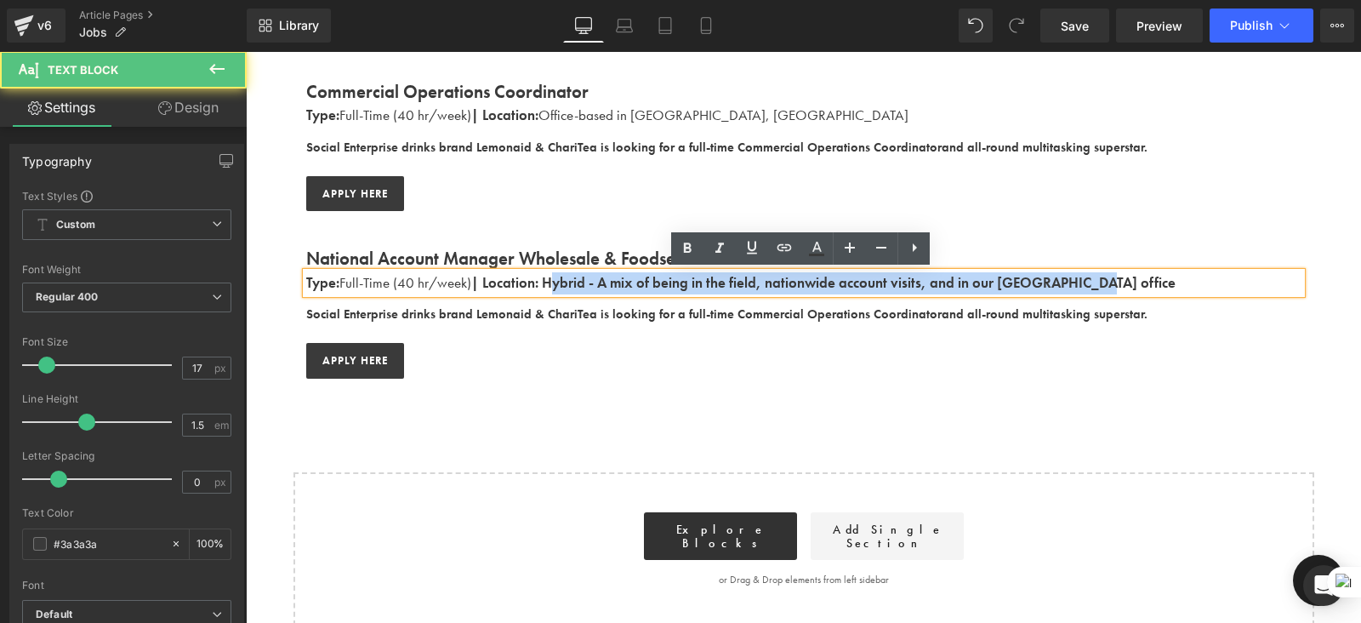
drag, startPoint x: 547, startPoint y: 281, endPoint x: 1130, endPoint y: 271, distance: 583.0
click at [1130, 272] on p "Type: Full-Time (40 hr/week) | Location: Hybrid - A mix of being in the field, …" at bounding box center [804, 283] width 996 height 22
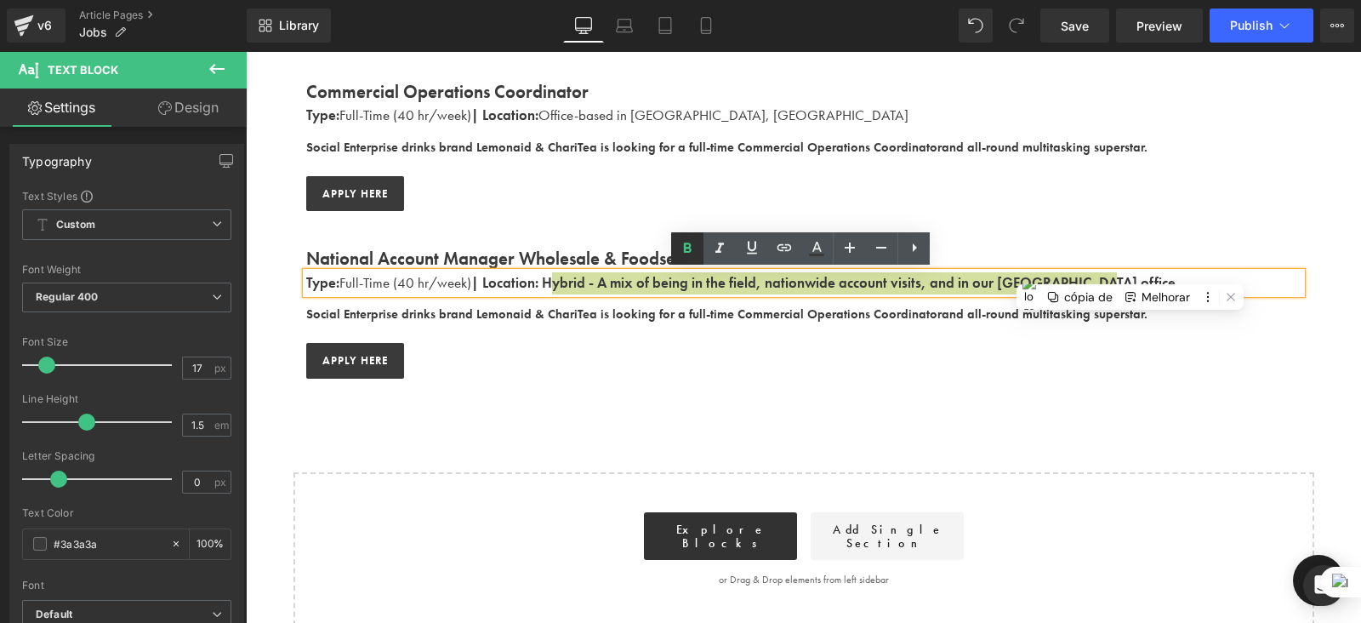
click at [685, 240] on icon at bounding box center [687, 248] width 20 height 20
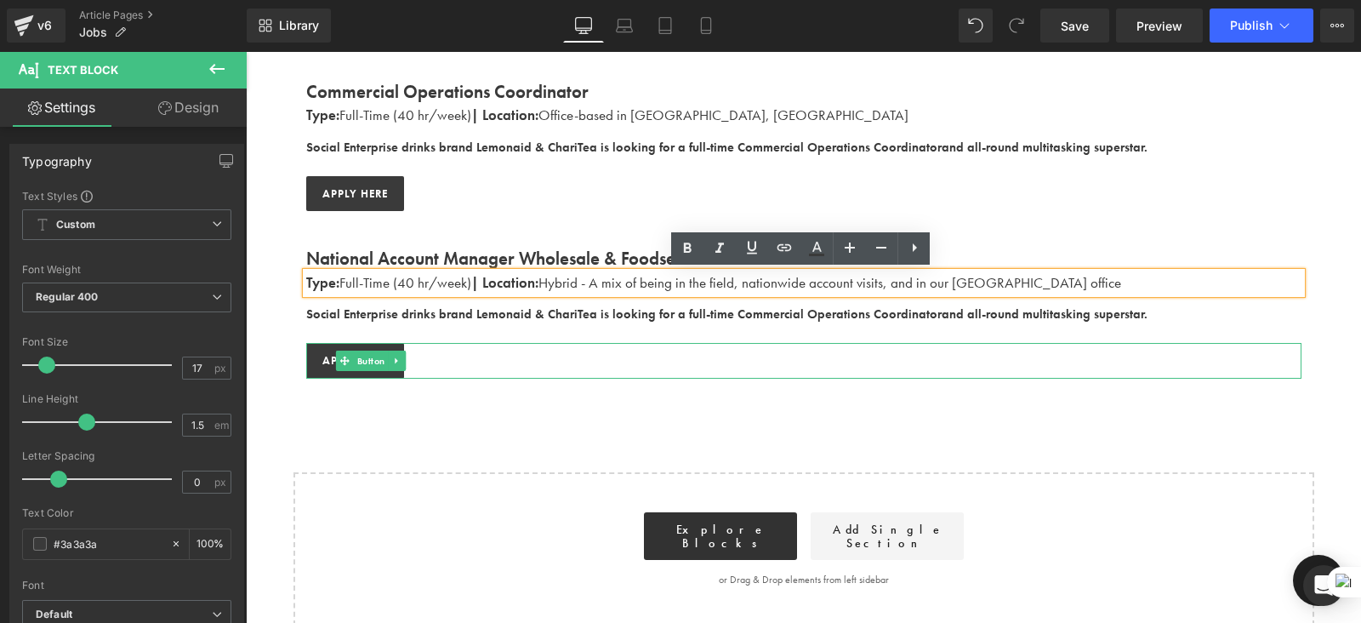
click at [692, 360] on div "apply here" at bounding box center [804, 361] width 996 height 36
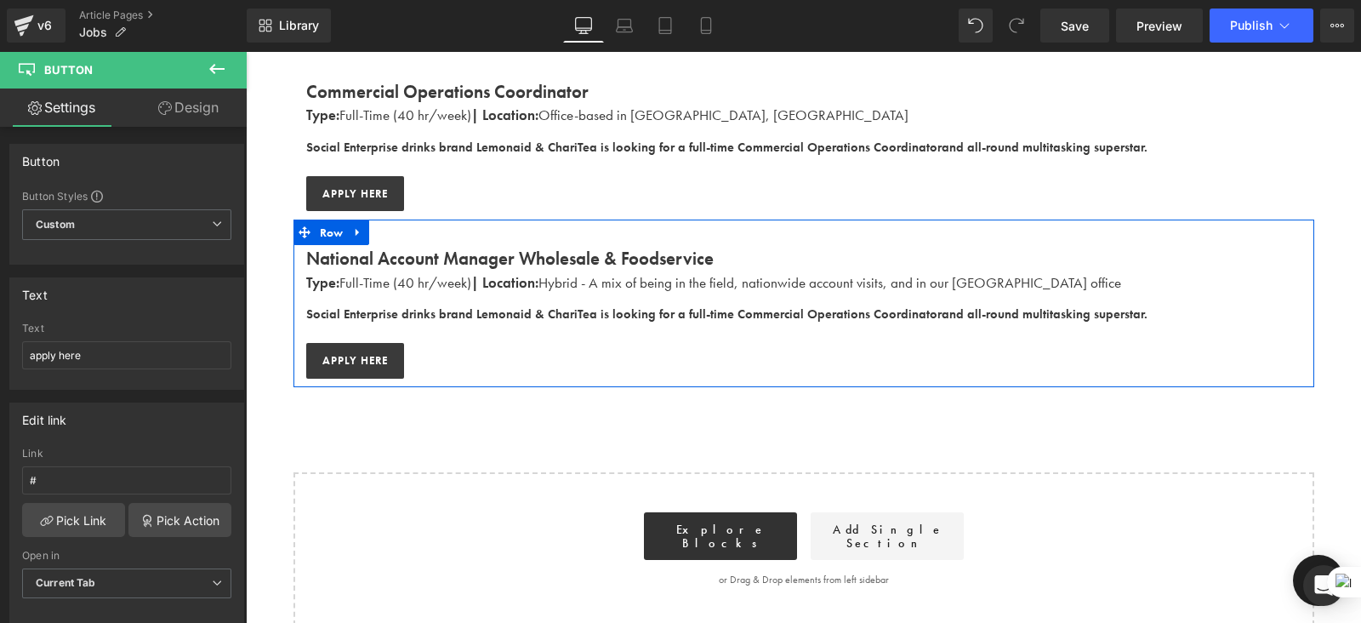
click at [482, 313] on strong "Social Enterprise drinks brand Lemonaid & ChariTea is looking for a full-time C…" at bounding box center [727, 313] width 842 height 17
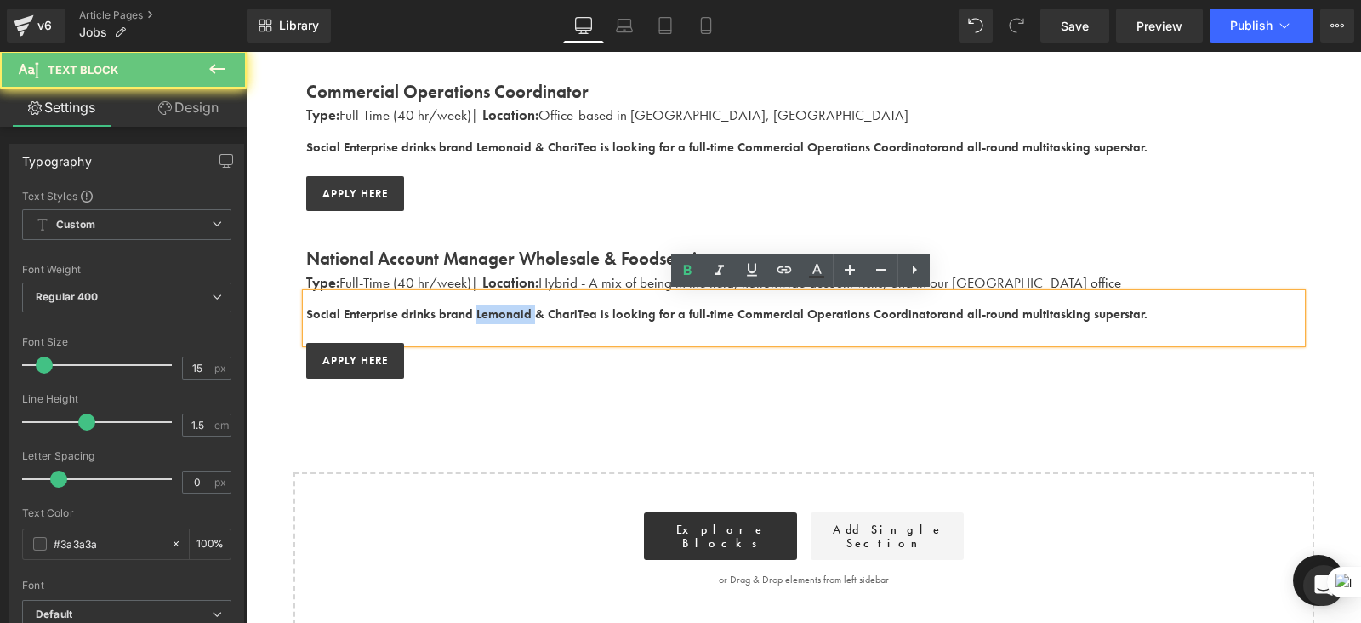
click at [482, 313] on strong "Social Enterprise drinks brand Lemonaid & ChariTea is looking for a full-time C…" at bounding box center [727, 313] width 842 height 17
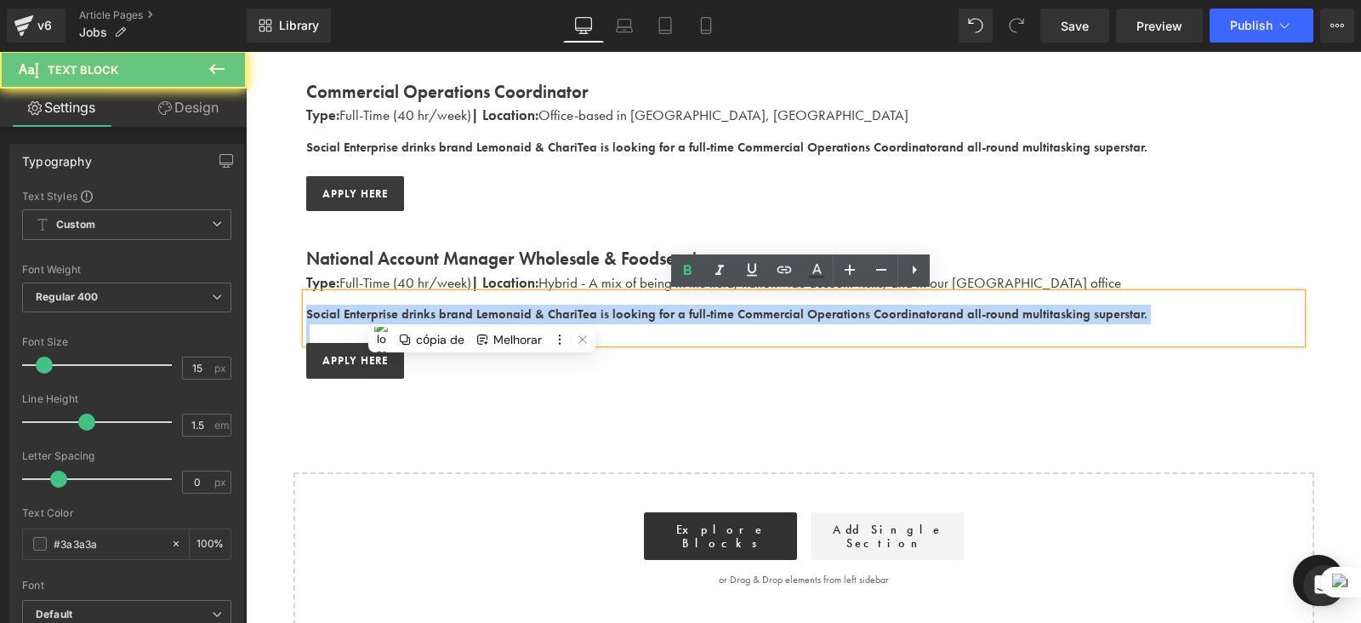
click at [482, 313] on strong "Social Enterprise drinks brand Lemonaid & ChariTea is looking for a full-time C…" at bounding box center [727, 313] width 842 height 17
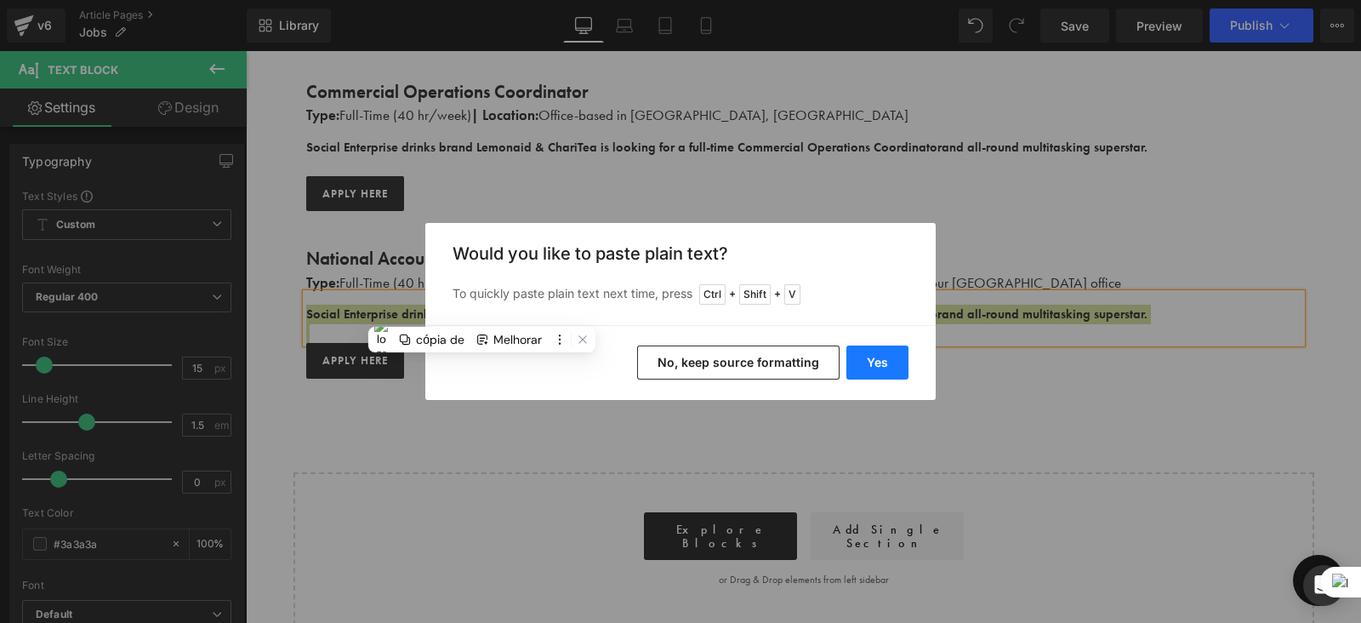
click at [892, 368] on button "Yes" at bounding box center [878, 362] width 62 height 34
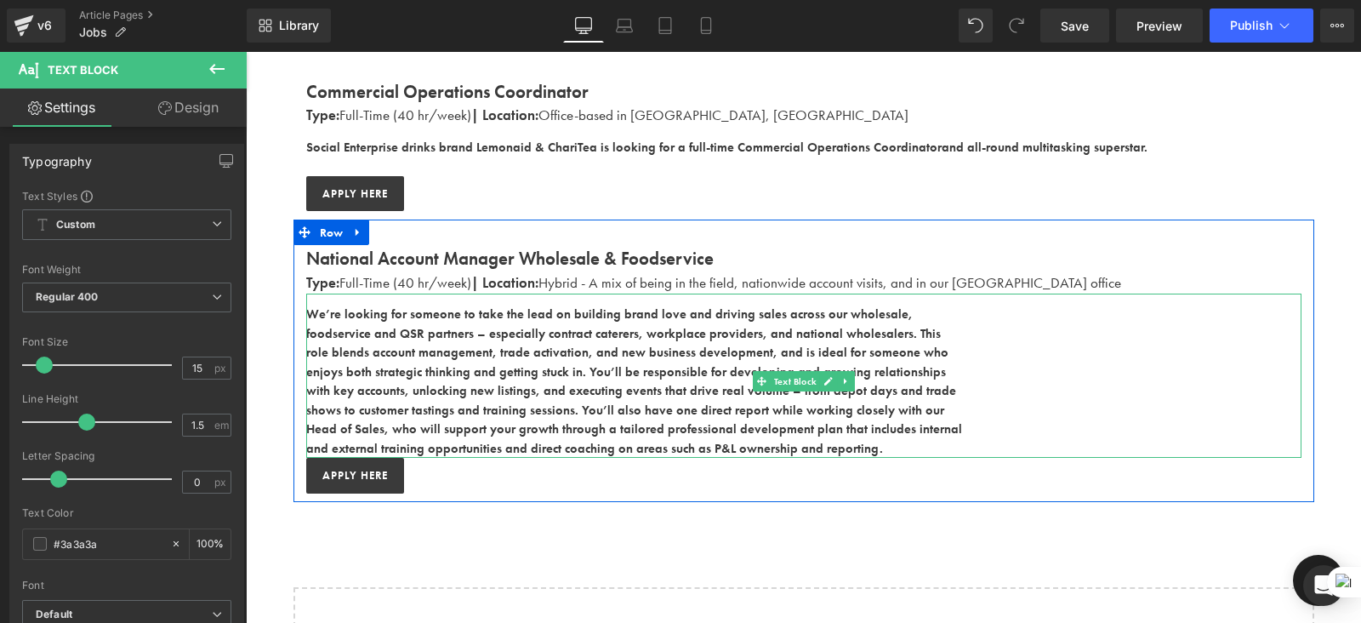
click at [463, 360] on p "role blends account management, trade activation, and new business development,…" at bounding box center [804, 353] width 996 height 20
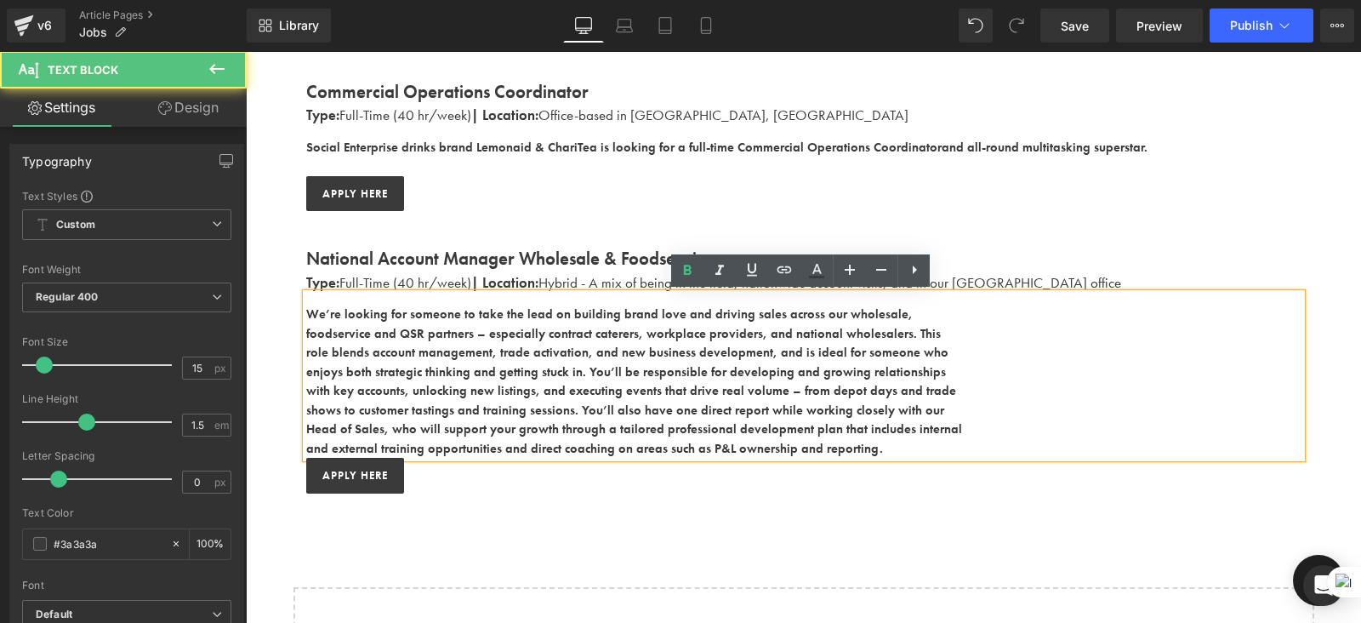
click at [546, 523] on div "Work With Us Heading There are (02) current job vacancies at the moment. Text B…" at bounding box center [804, 140] width 1116 height 1199
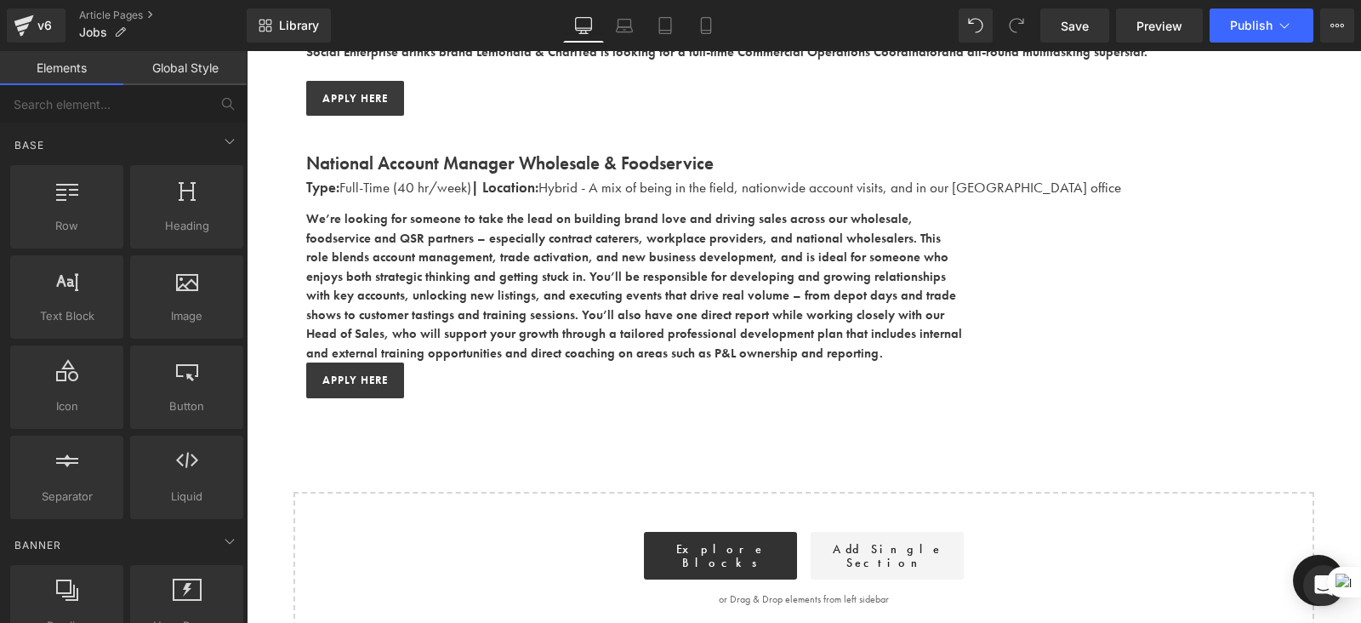
scroll to position [722, 0]
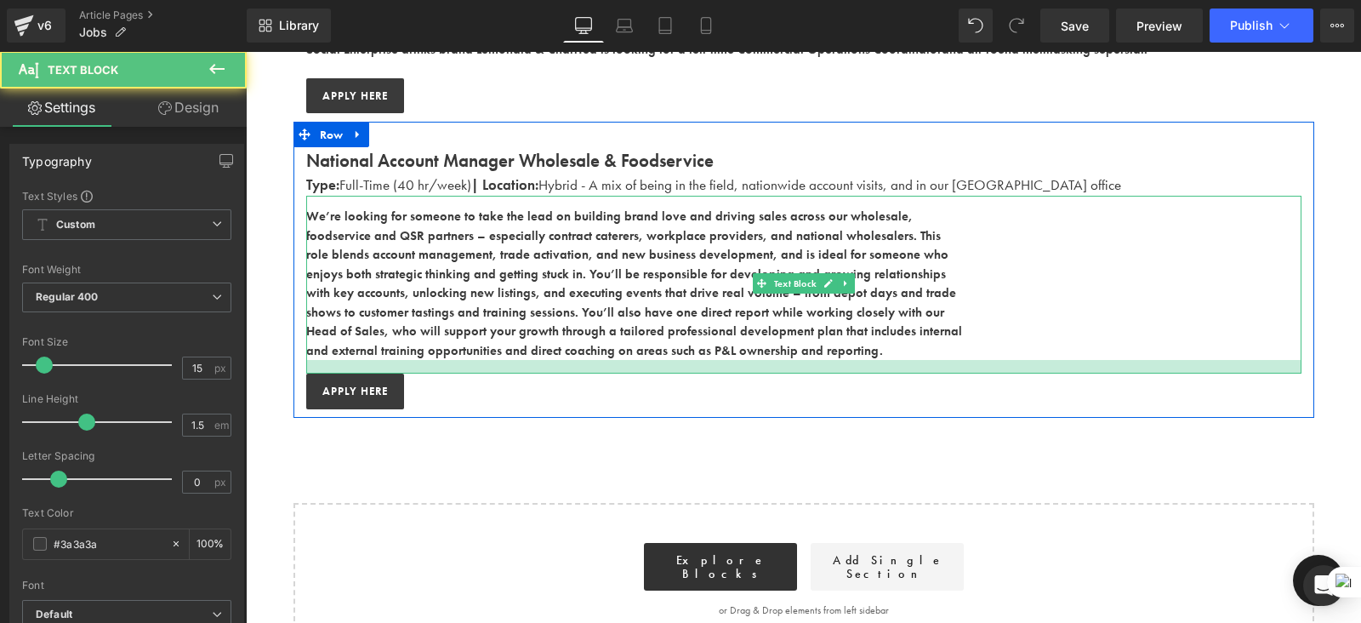
drag, startPoint x: 478, startPoint y: 356, endPoint x: 480, endPoint y: 373, distance: 17.1
click at [480, 373] on div at bounding box center [804, 367] width 996 height 14
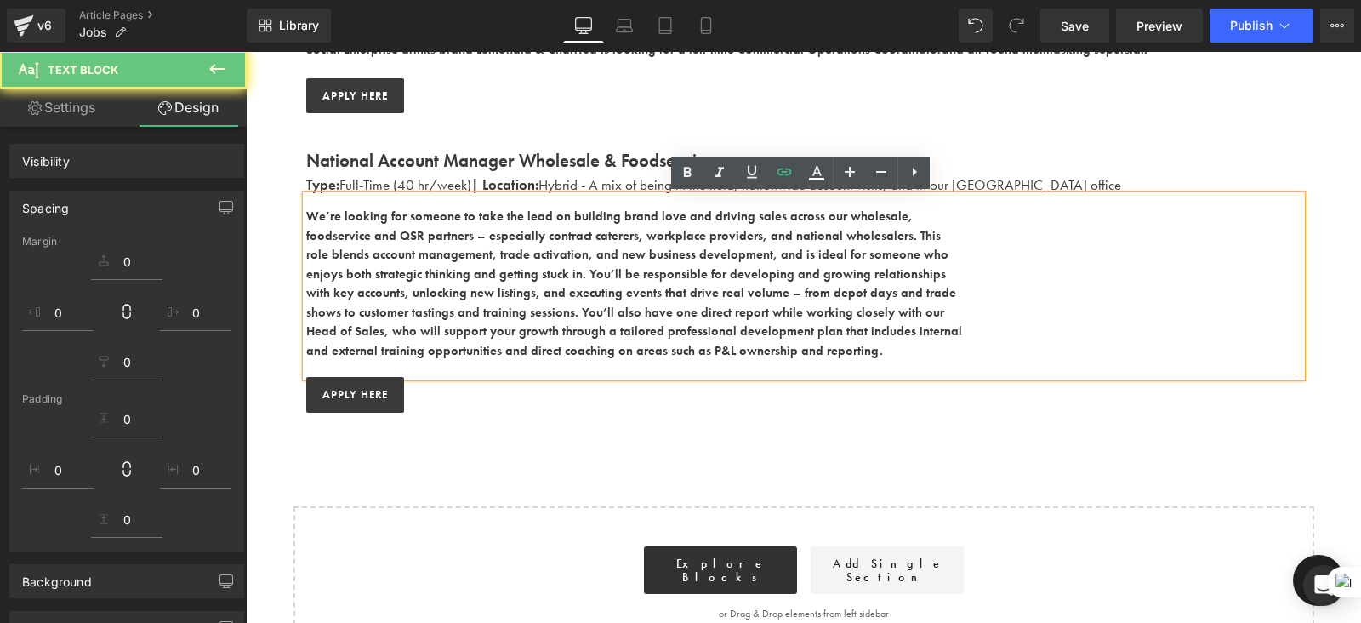
click at [514, 449] on div "Work With Us Heading There are (02) current job vacancies at the moment. Text B…" at bounding box center [804, 52] width 1116 height 1216
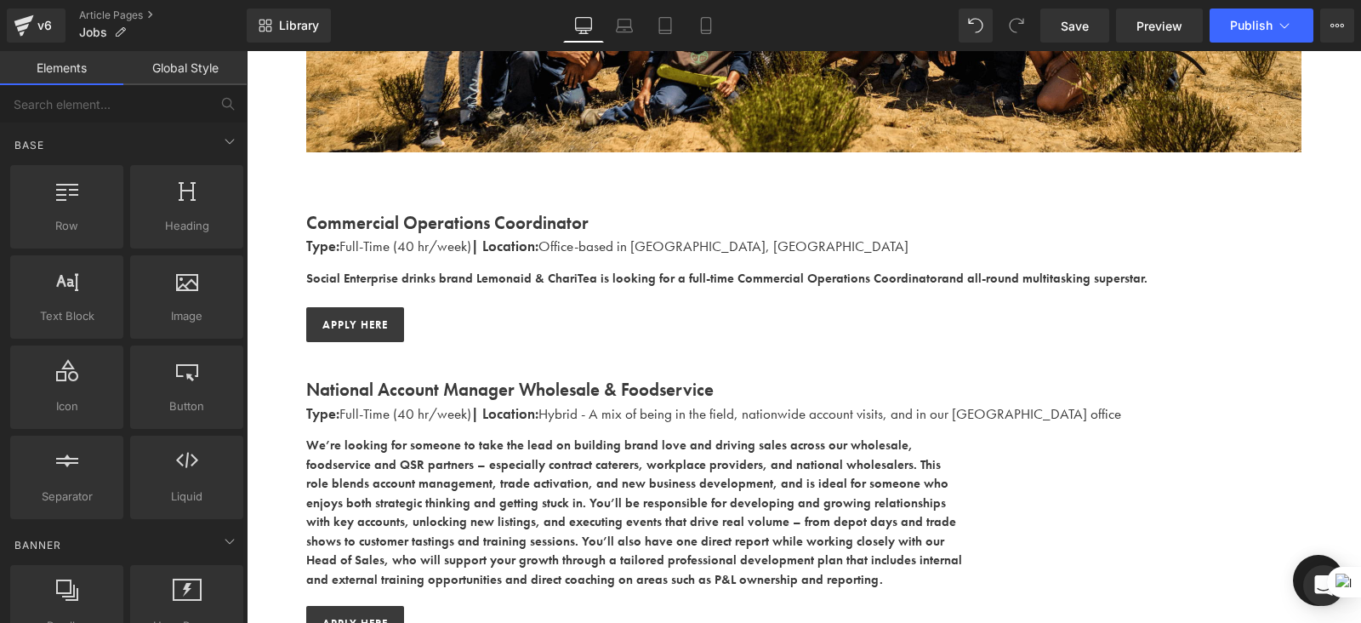
scroll to position [487, 0]
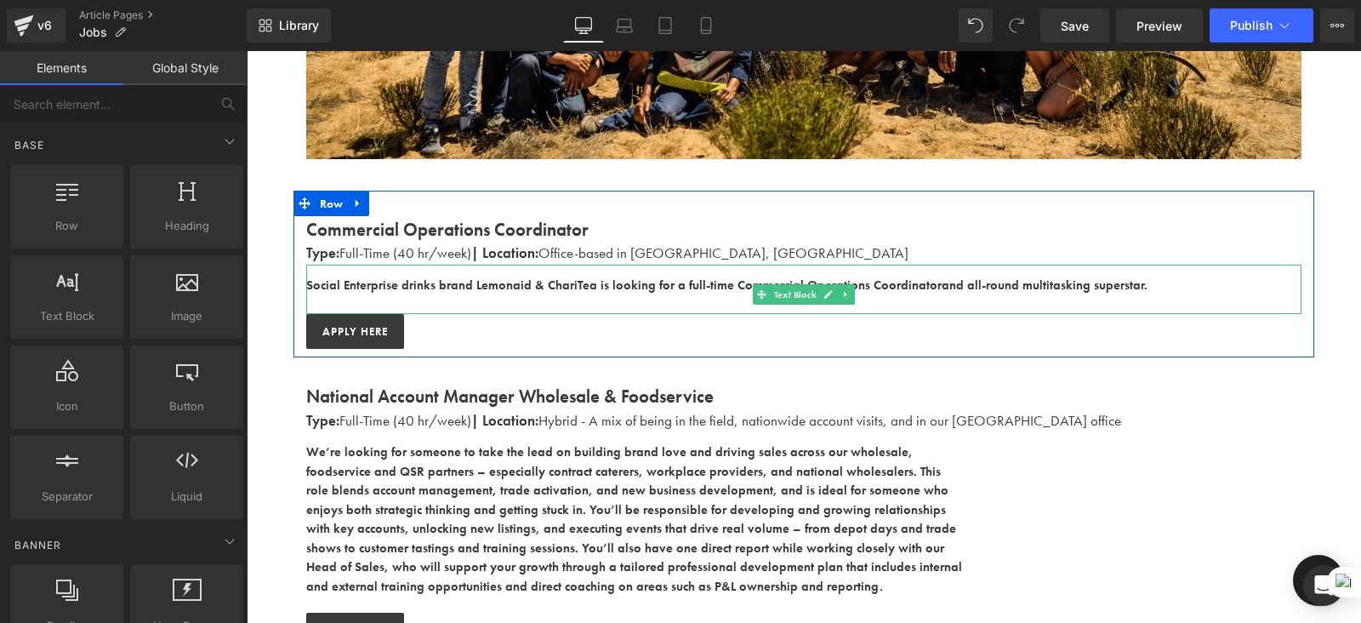
click at [739, 277] on strong "Social Enterprise drinks brand Lemonaid & ChariTea is looking for a full-time C…" at bounding box center [727, 285] width 842 height 17
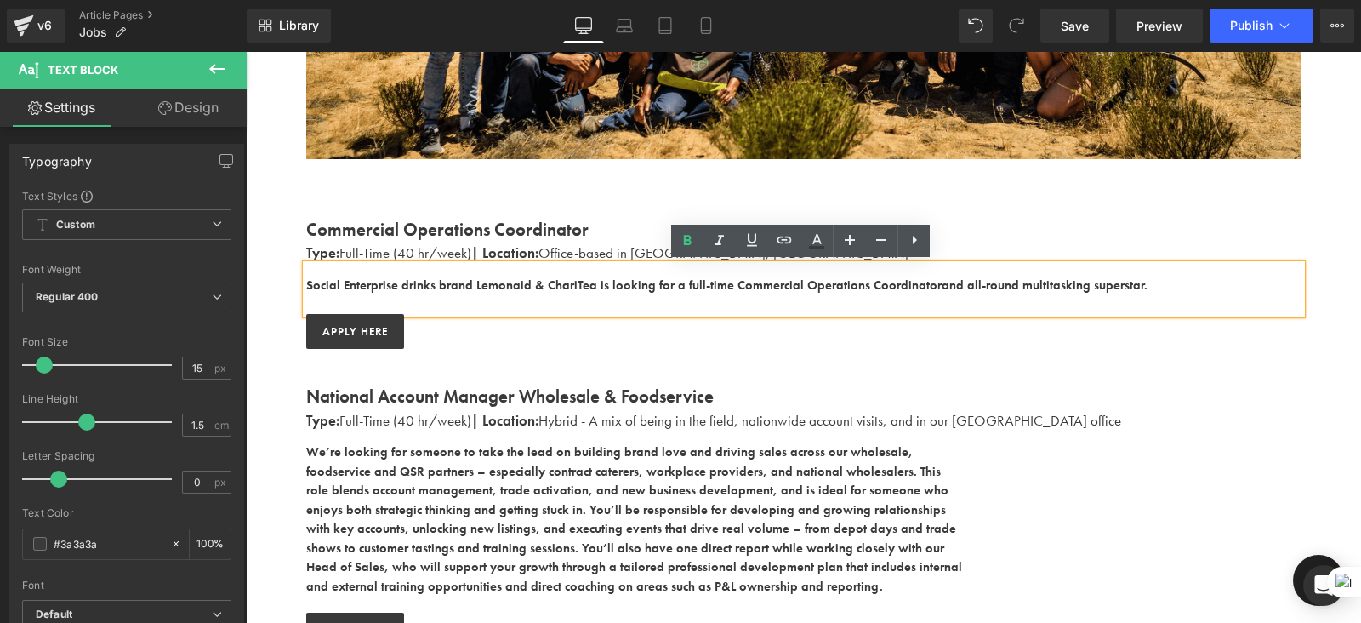
click at [722, 288] on strong "Social Enterprise drinks brand Lemonaid & ChariTea is looking for a full-time C…" at bounding box center [727, 285] width 842 height 17
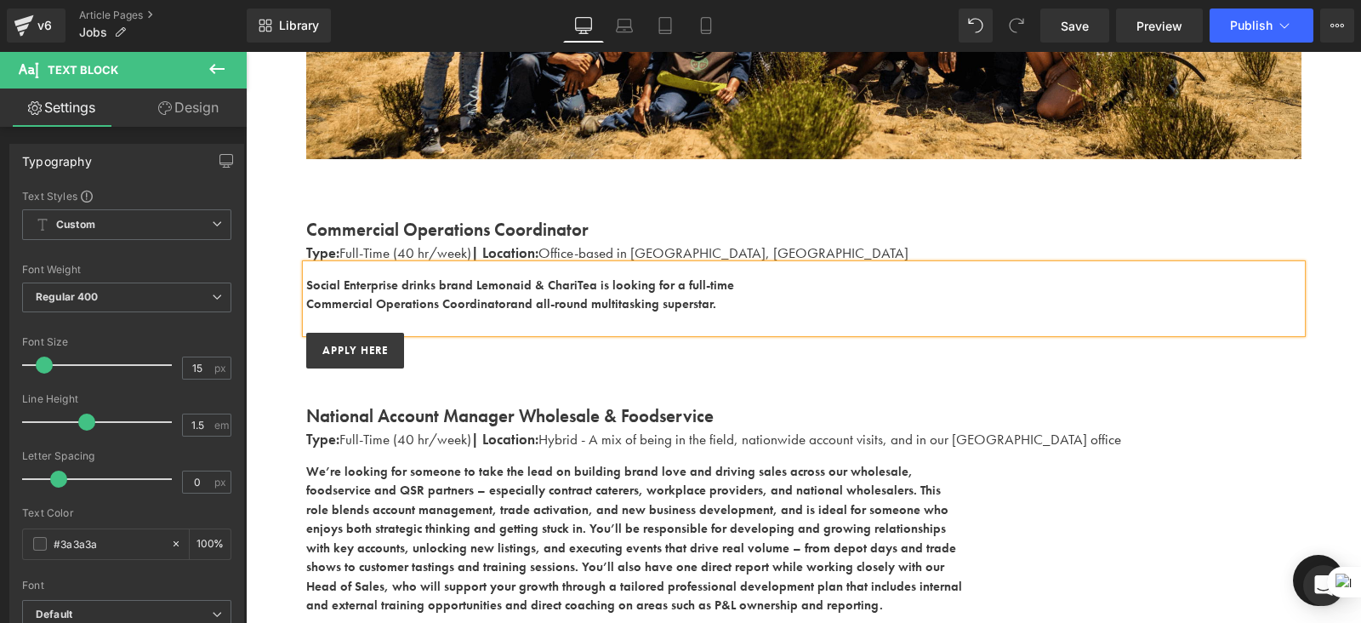
click at [770, 369] on div "Commercial Operations Coordinator Text Block Type: Full-Time (40 hr/week) | Loc…" at bounding box center [804, 284] width 1021 height 186
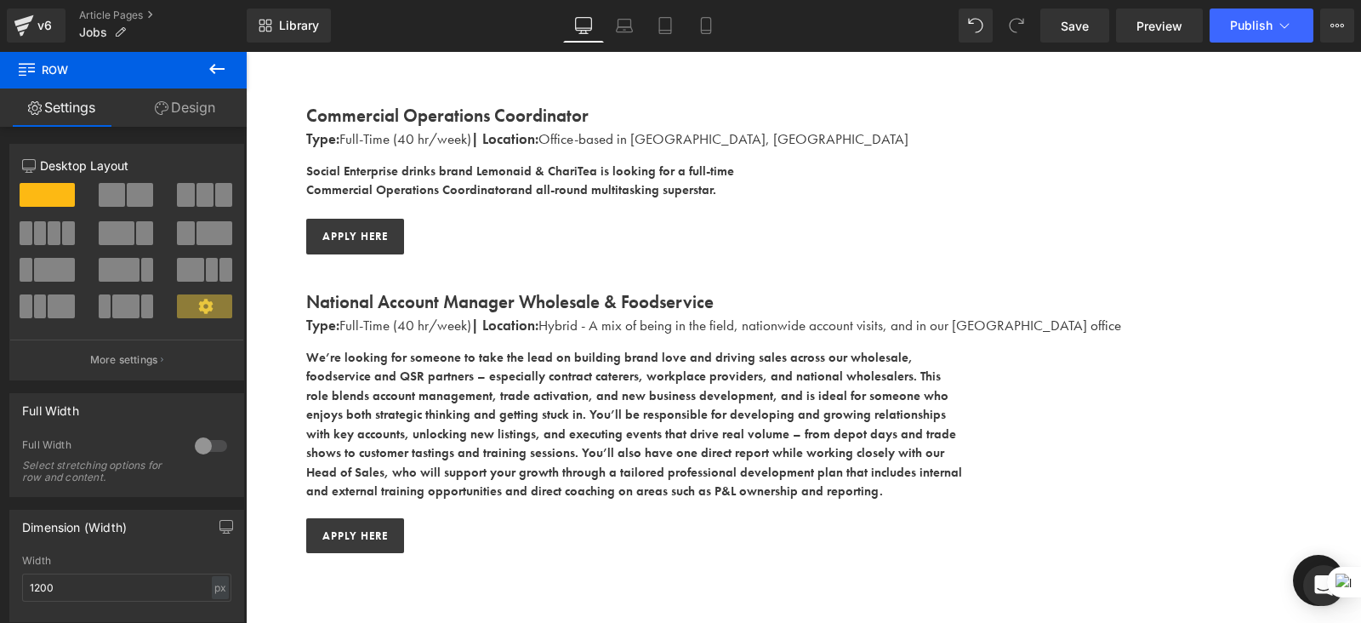
scroll to position [605, 0]
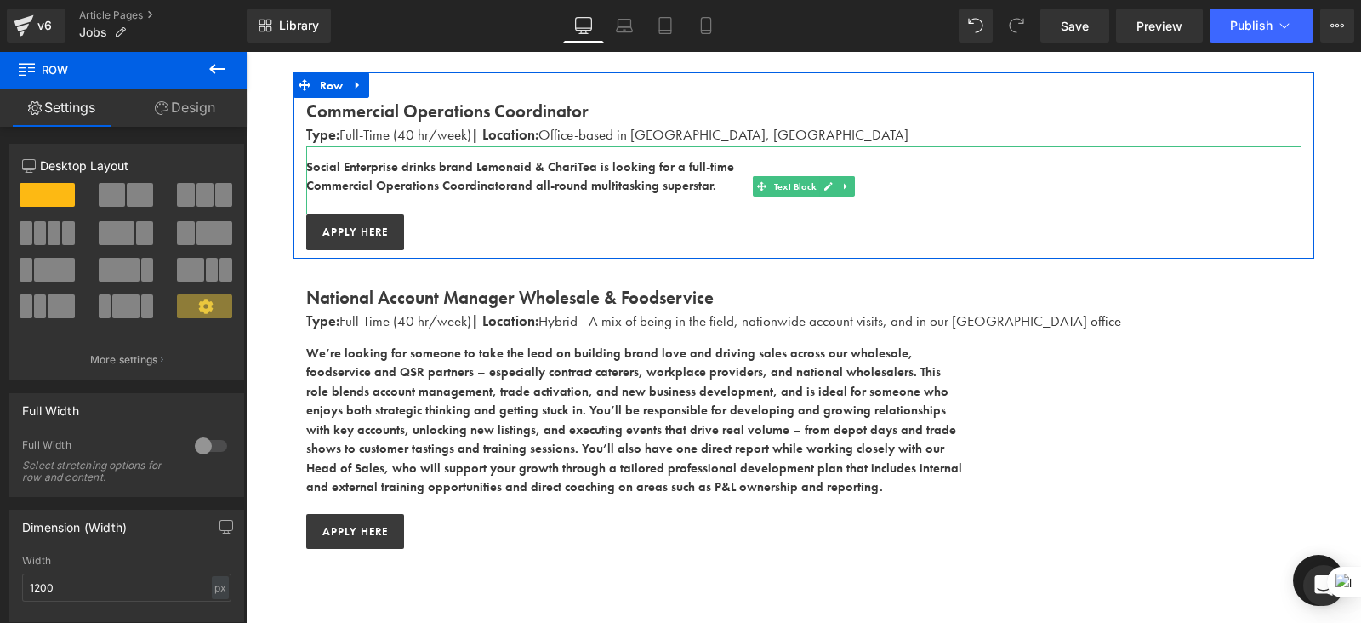
click at [391, 188] on strong "Commercial Operations Coordinator and all-round multitasking superstar." at bounding box center [511, 185] width 410 height 17
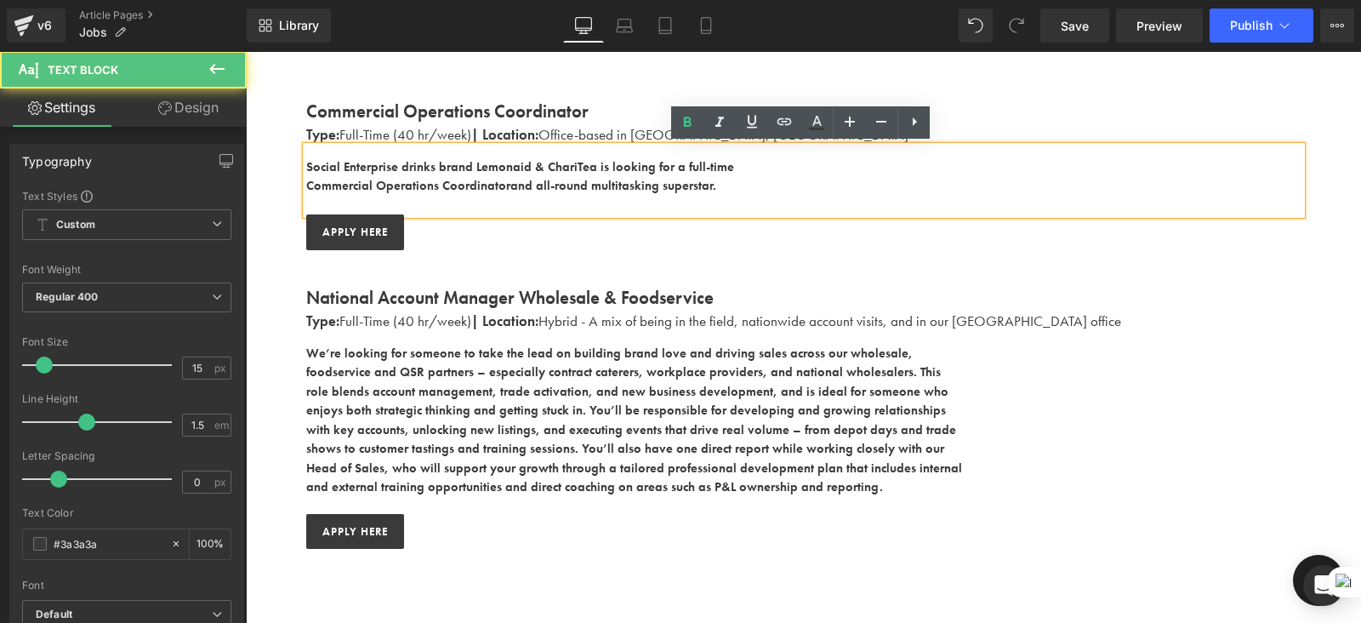
click at [306, 185] on strong "Commercial Operations Coordinator and all-round multitasking superstar." at bounding box center [511, 185] width 410 height 17
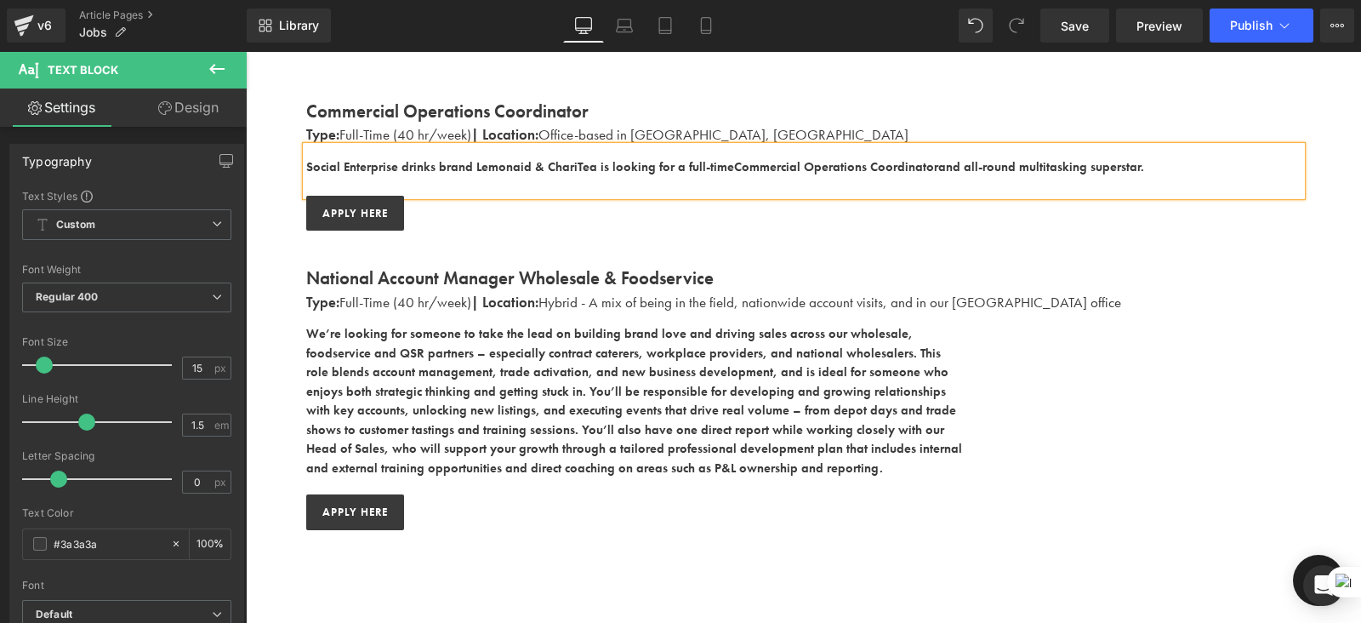
click at [433, 408] on b "with key accounts, unlocking new listings, and executing events that drive real…" at bounding box center [631, 410] width 650 height 17
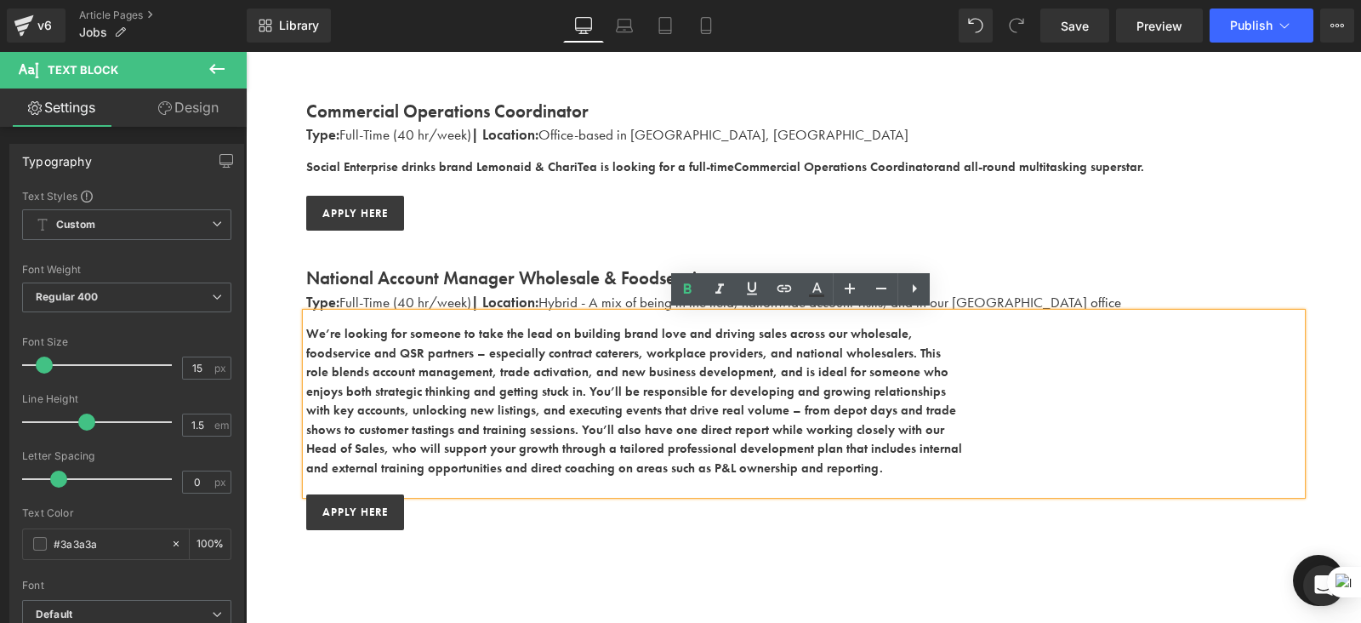
click at [306, 350] on b "foodservice and QSR partners – especially contract caterers, workplace provider…" at bounding box center [623, 353] width 635 height 17
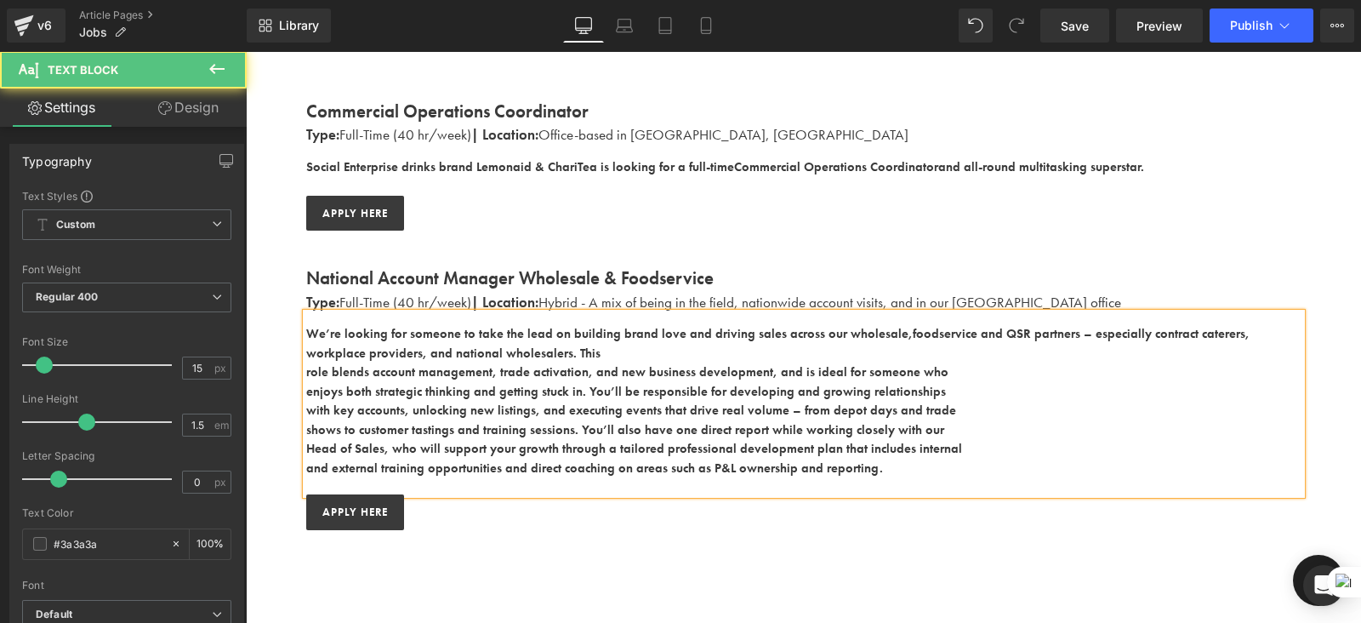
click at [311, 368] on b "role blends account management, trade activation, and new business development,…" at bounding box center [627, 371] width 642 height 17
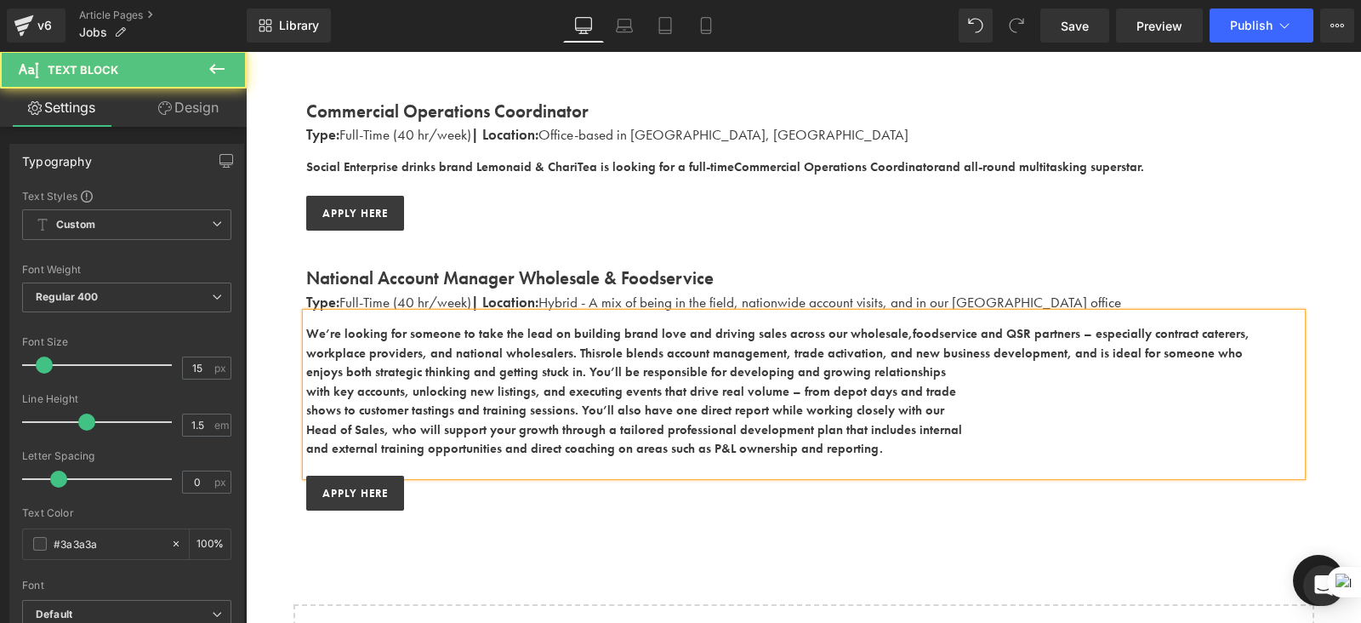
click at [306, 368] on b "enjoys both strategic thinking and getting stuck in. You’ll be responsible for …" at bounding box center [626, 371] width 640 height 17
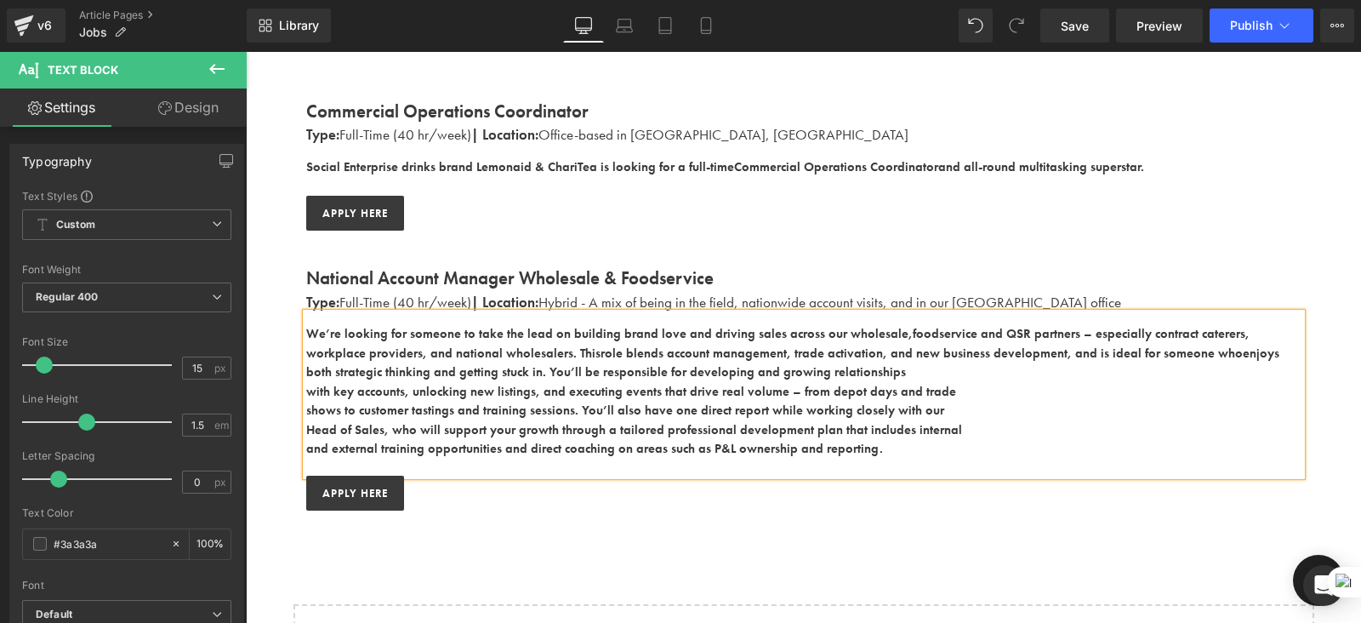
click at [307, 385] on b "with key accounts, unlocking new listings, and executing events that drive real…" at bounding box center [631, 391] width 650 height 17
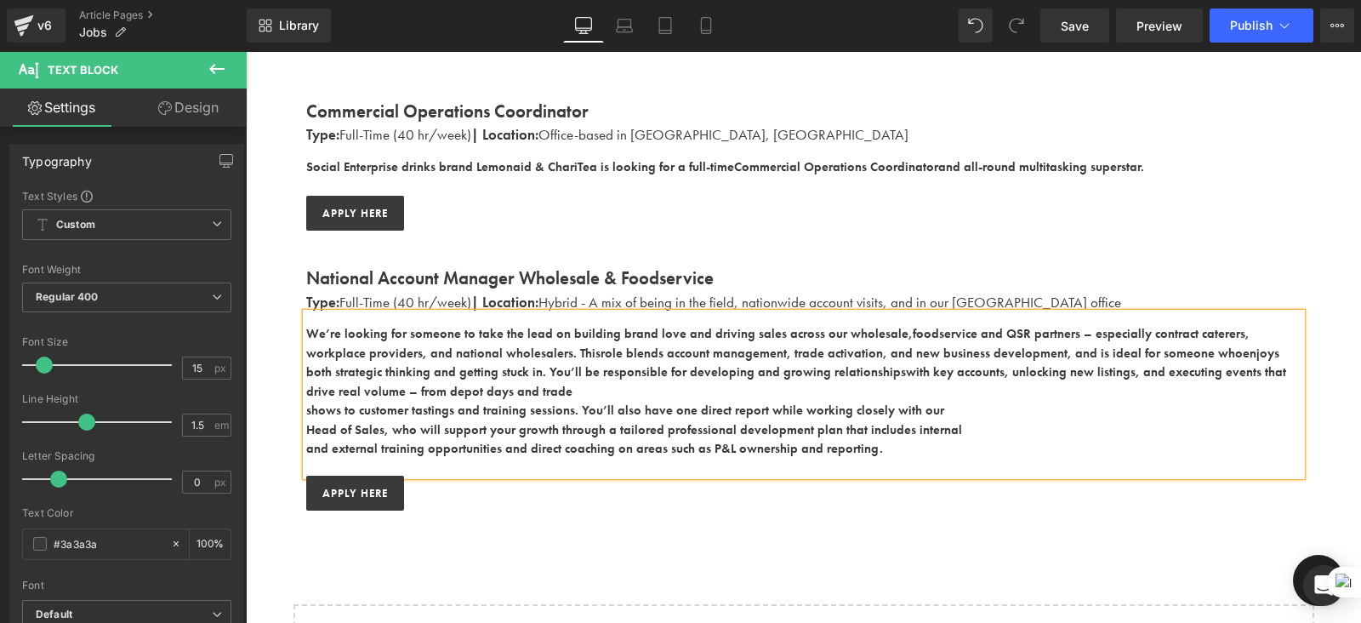
click at [306, 410] on b "shows to customer tastings and training sessions. You’ll also have one direct r…" at bounding box center [625, 410] width 638 height 17
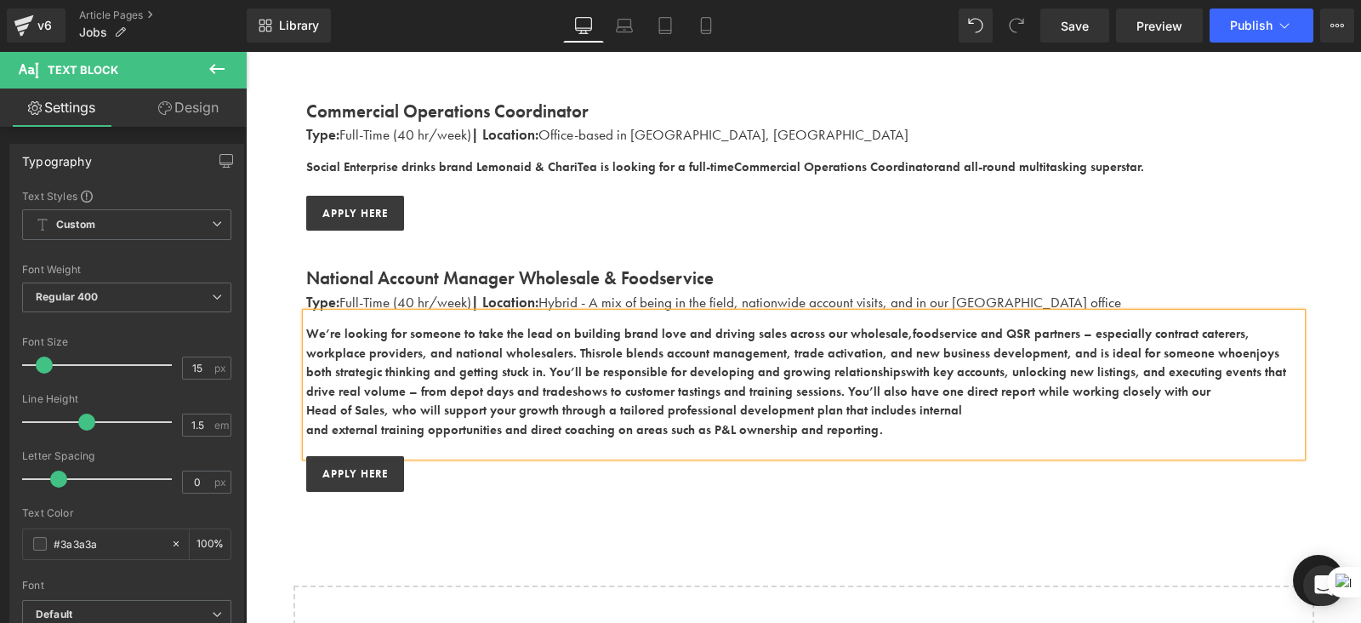
click at [306, 408] on b "Head of Sales, who will support your growth through a tailored professional dev…" at bounding box center [634, 410] width 656 height 17
click at [306, 427] on b "and external training opportunities and direct coaching on areas such as P&L ow…" at bounding box center [594, 429] width 577 height 17
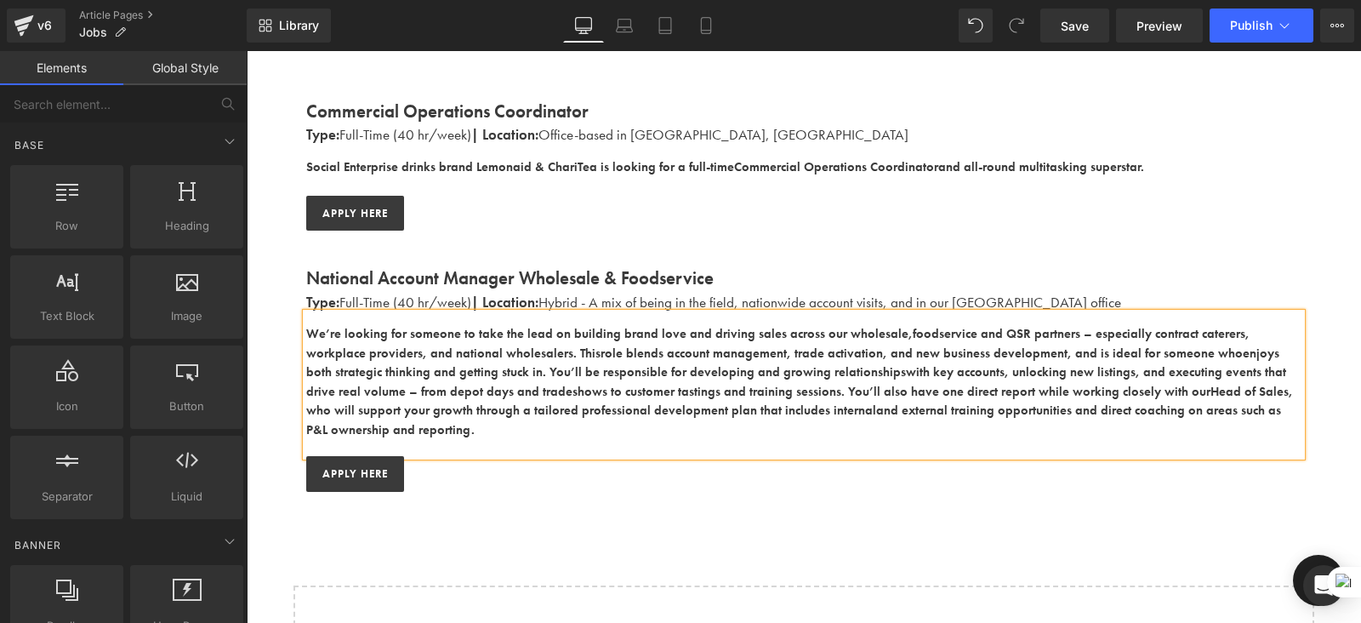
click at [571, 488] on div "Work With Us Heading There are (02) current job vacancies at the moment. Text B…" at bounding box center [804, 150] width 1116 height 1178
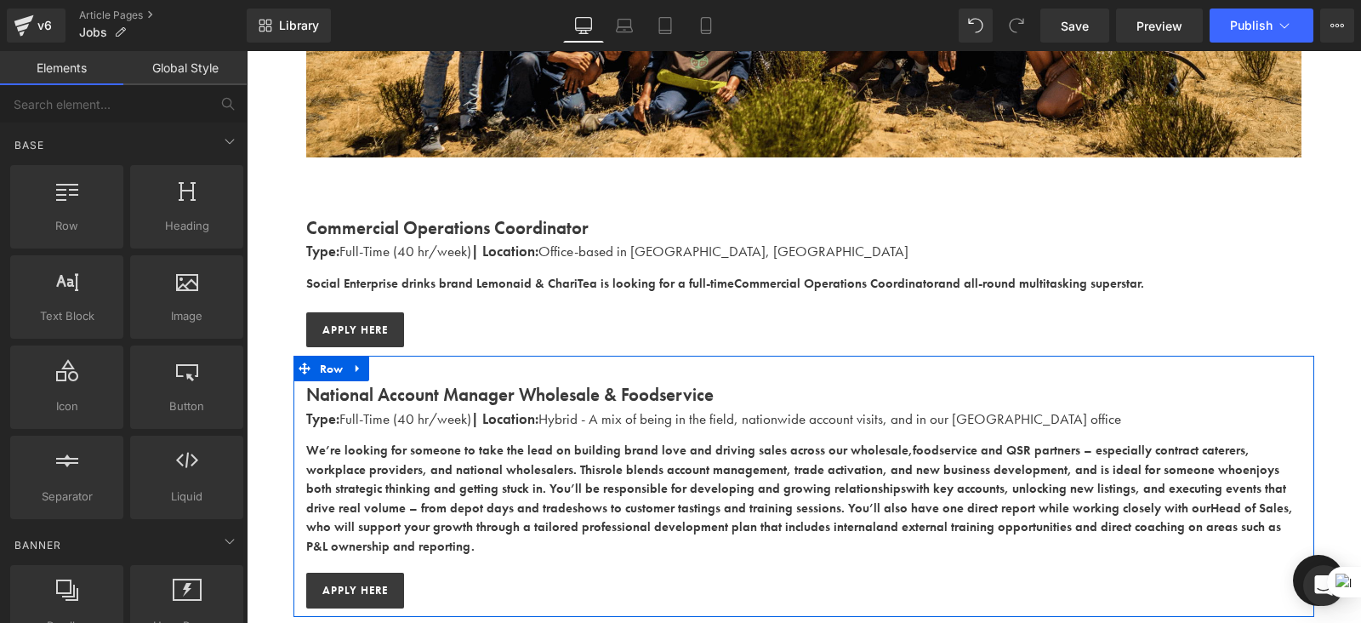
scroll to position [484, 0]
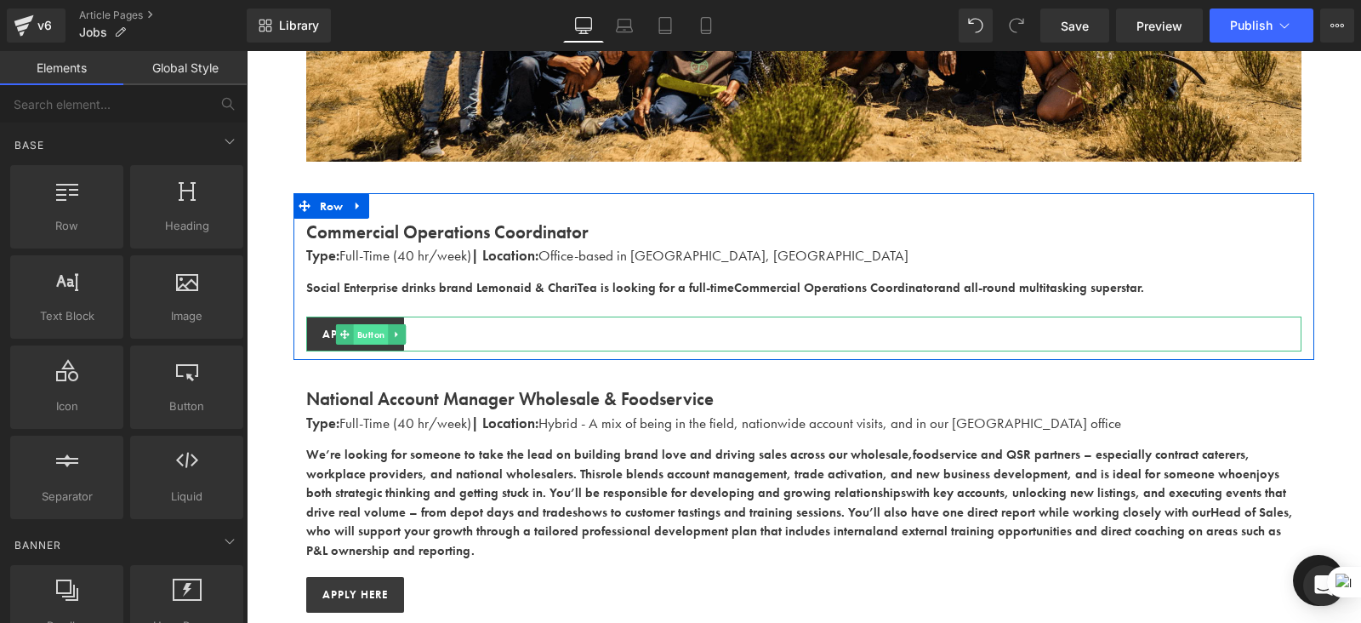
click at [354, 334] on span "Button" at bounding box center [371, 334] width 35 height 20
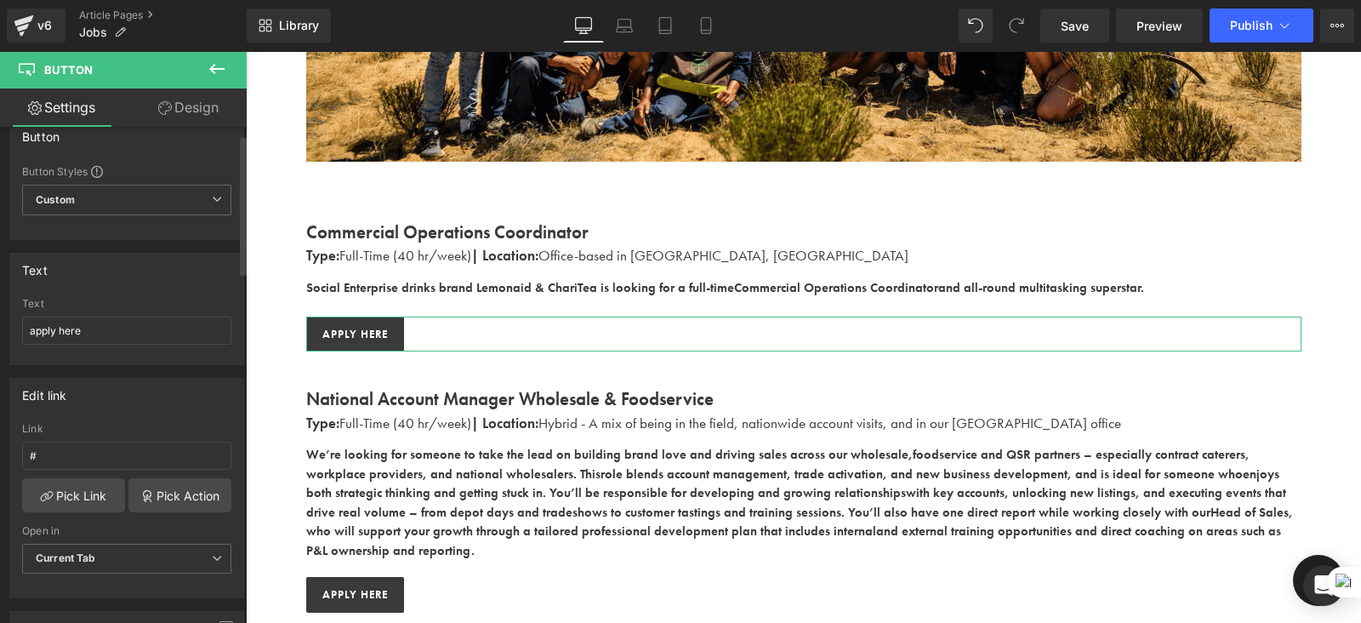
scroll to position [25, 0]
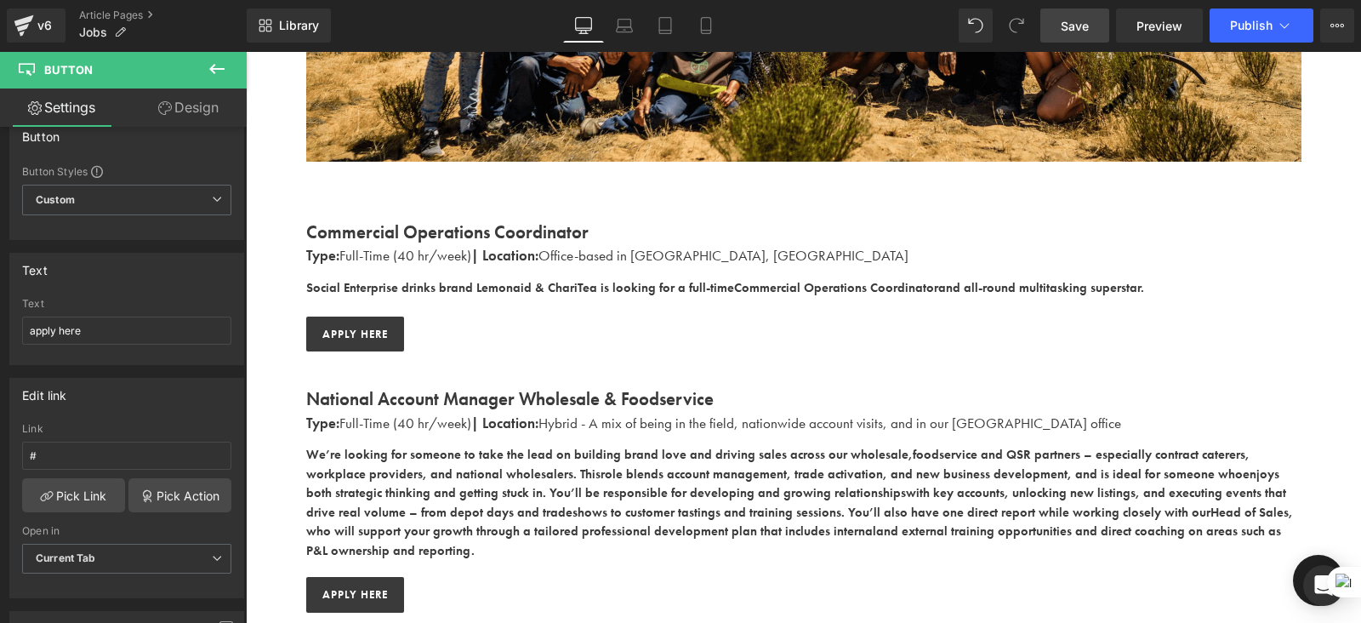
click at [1076, 19] on span "Save" at bounding box center [1075, 26] width 28 height 18
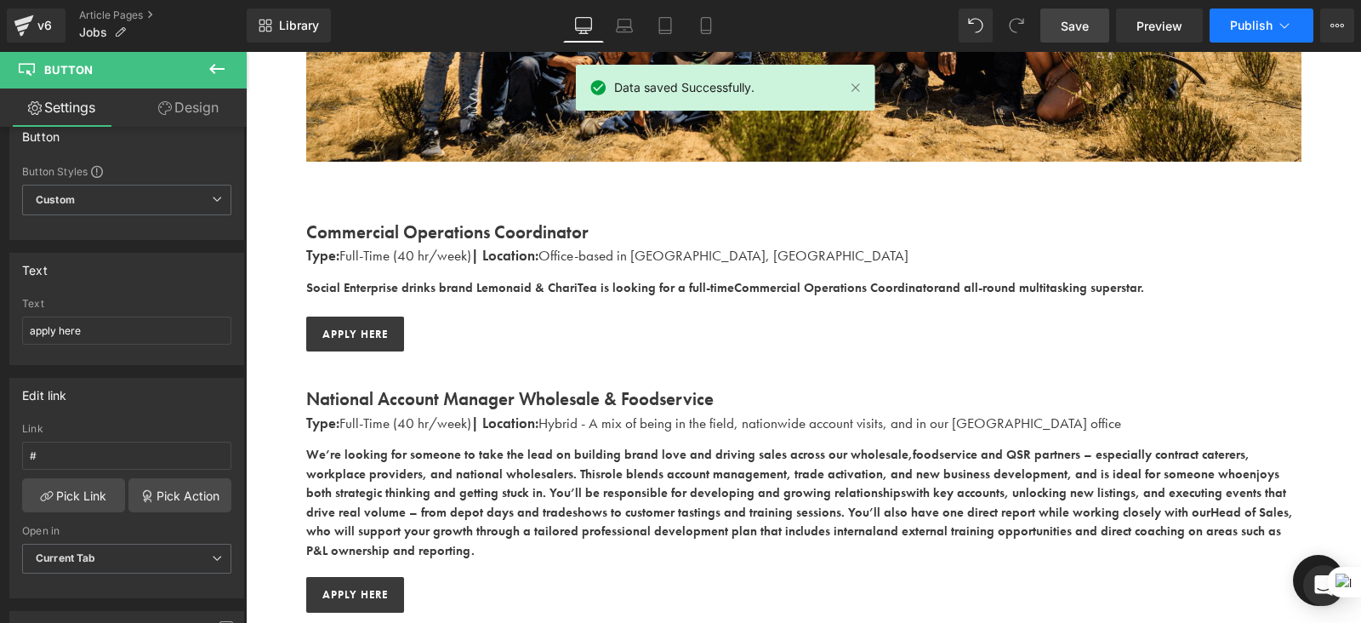
click at [1252, 29] on span "Publish" at bounding box center [1251, 26] width 43 height 14
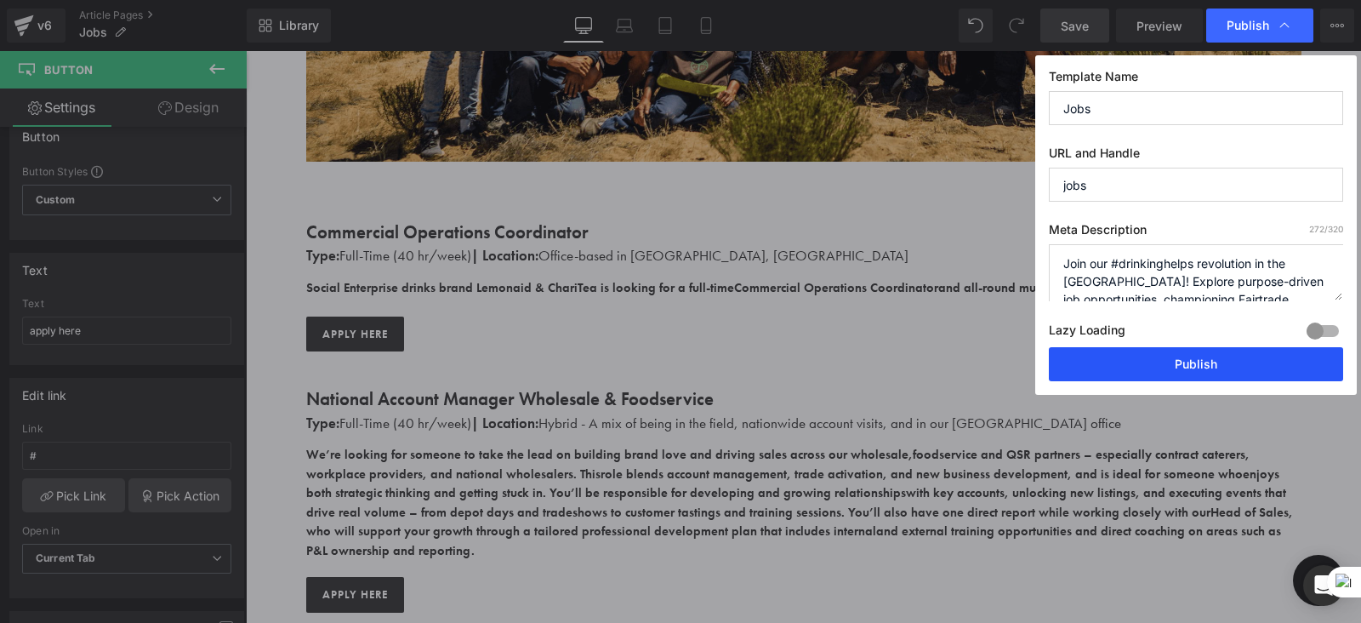
click at [1132, 371] on button "Publish" at bounding box center [1196, 364] width 294 height 34
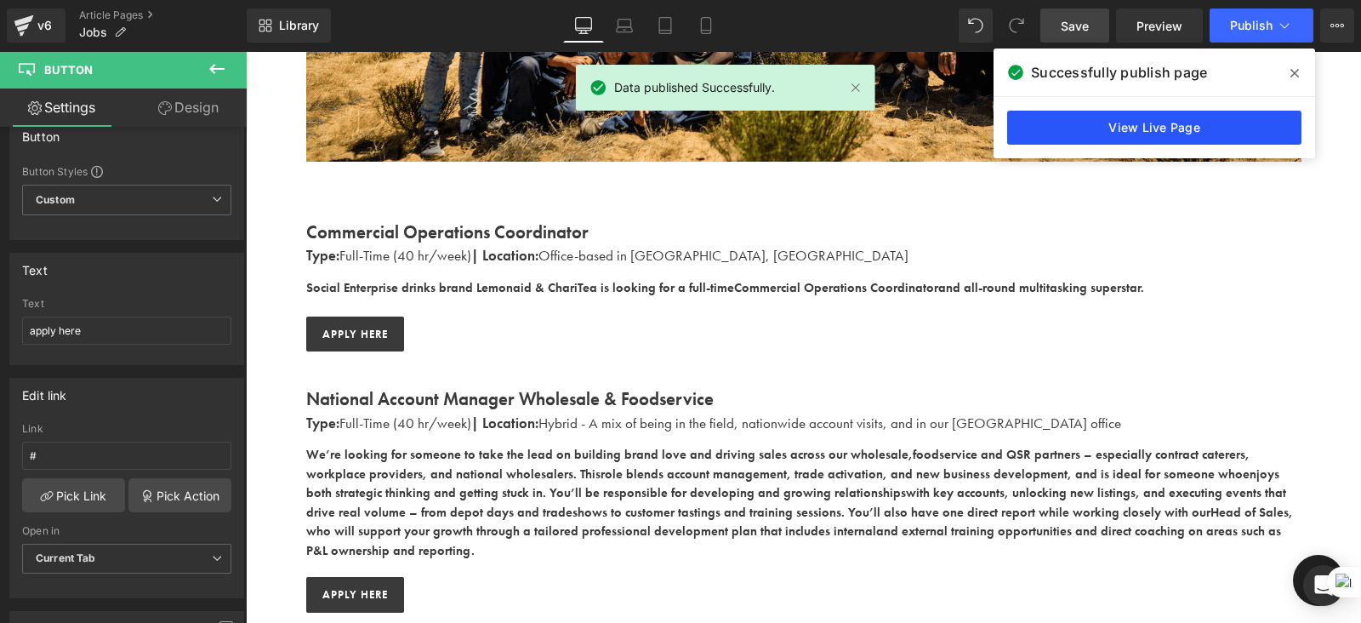
click at [1087, 136] on link "View Live Page" at bounding box center [1154, 128] width 294 height 34
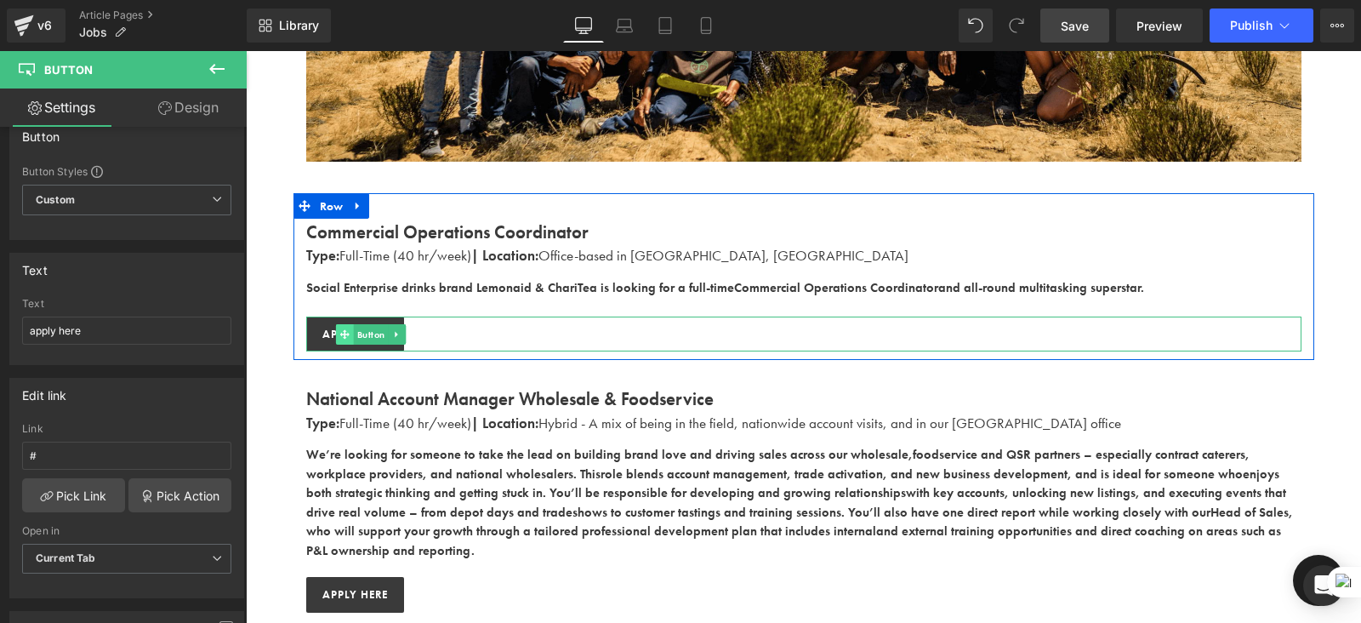
click at [346, 329] on span at bounding box center [345, 334] width 18 height 20
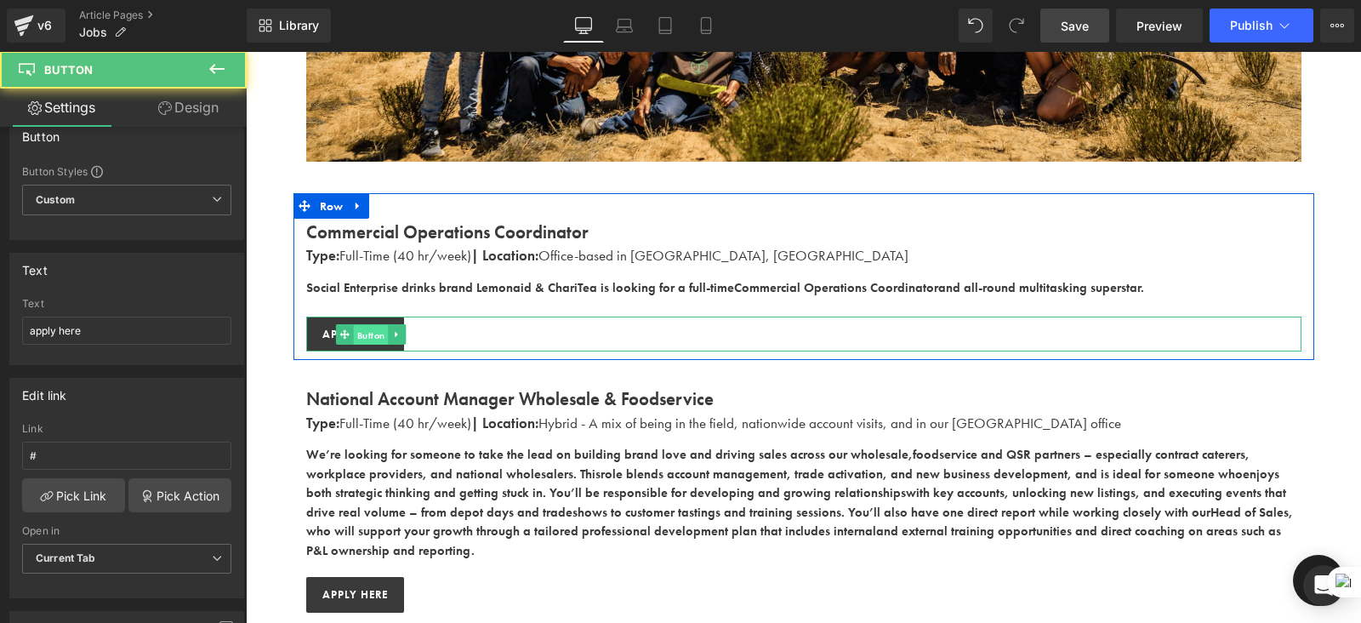
click at [355, 338] on span "Button" at bounding box center [371, 334] width 35 height 20
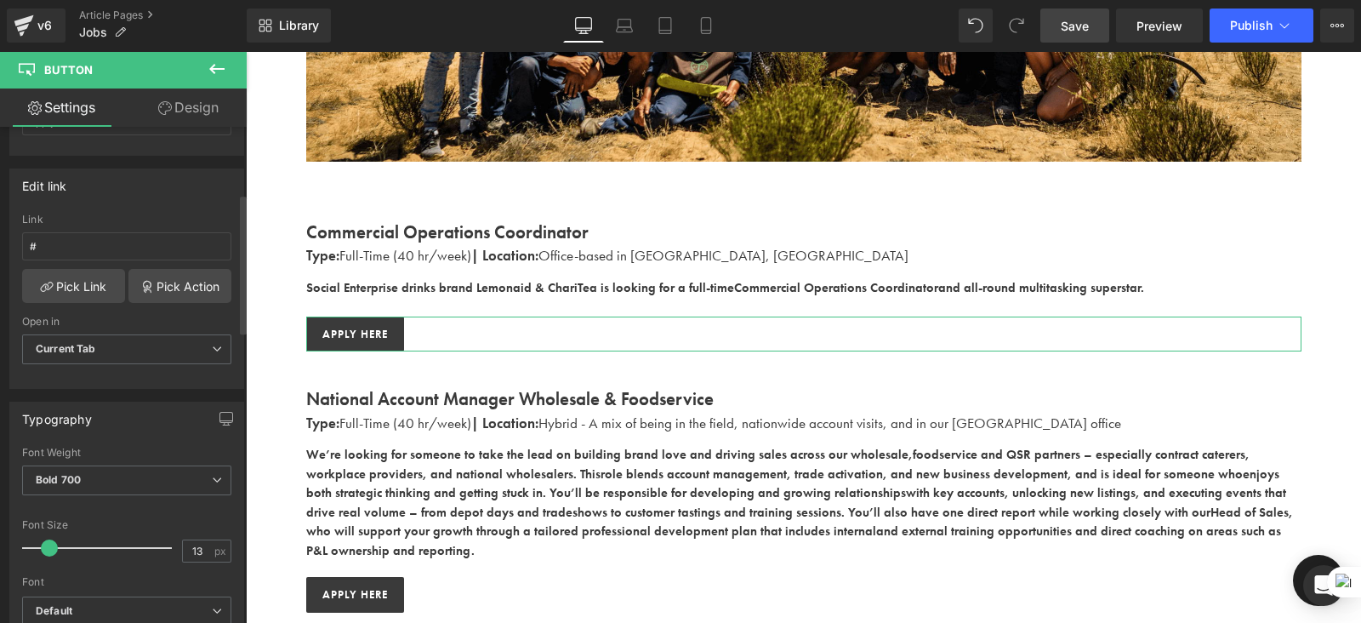
scroll to position [237, 0]
click at [79, 225] on div "Link #" at bounding box center [126, 237] width 209 height 55
click at [84, 244] on input "#" at bounding box center [126, 243] width 209 height 28
paste input "https://drinkinghelps.co.uk/blogs/news/commercial-operations-coordinator?_ab=0&…"
type input "https://drinkinghelps.co.uk/blogs/news/commercial-operations-coordinator?_ab=0&…"
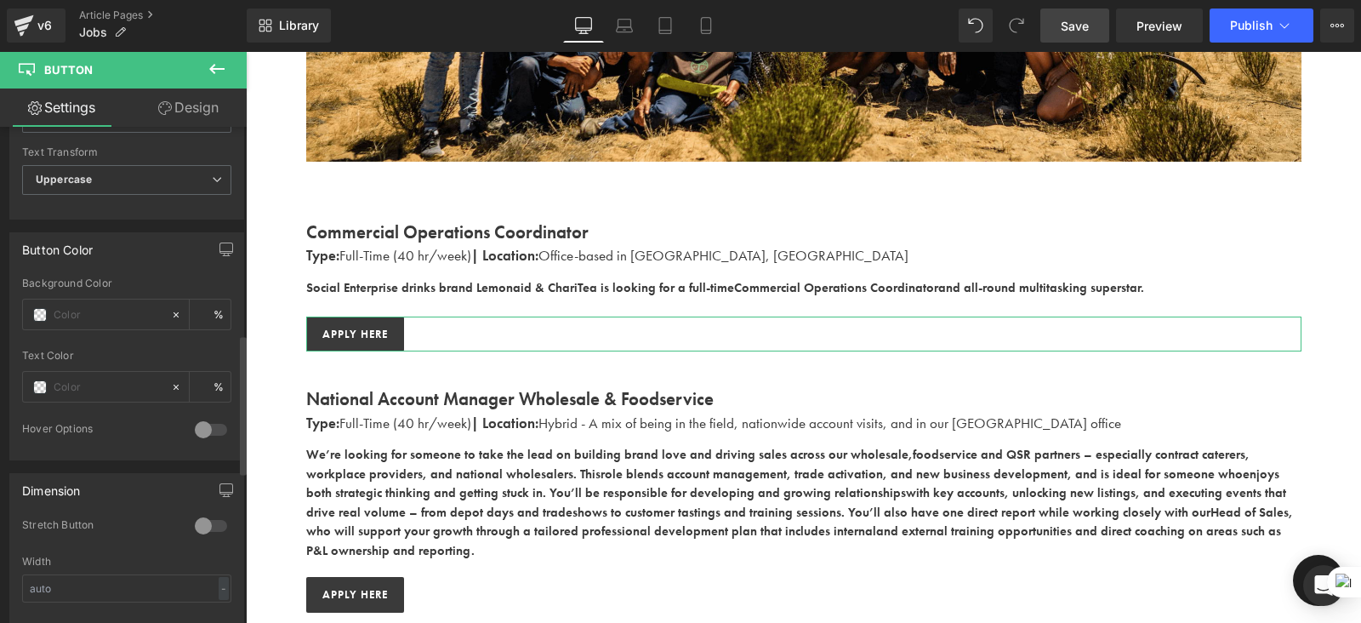
scroll to position [1276, 0]
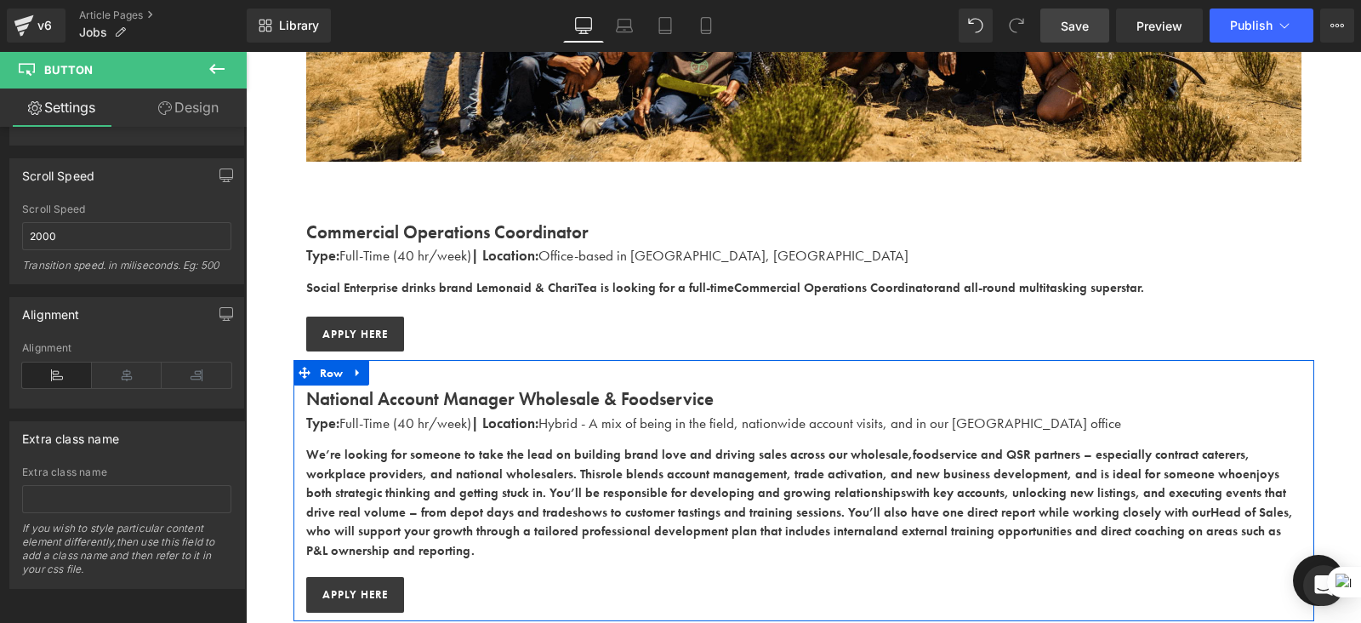
click at [433, 449] on b "We’re looking for someone to take the lead on building brand love and driving s…" at bounding box center [609, 454] width 607 height 17
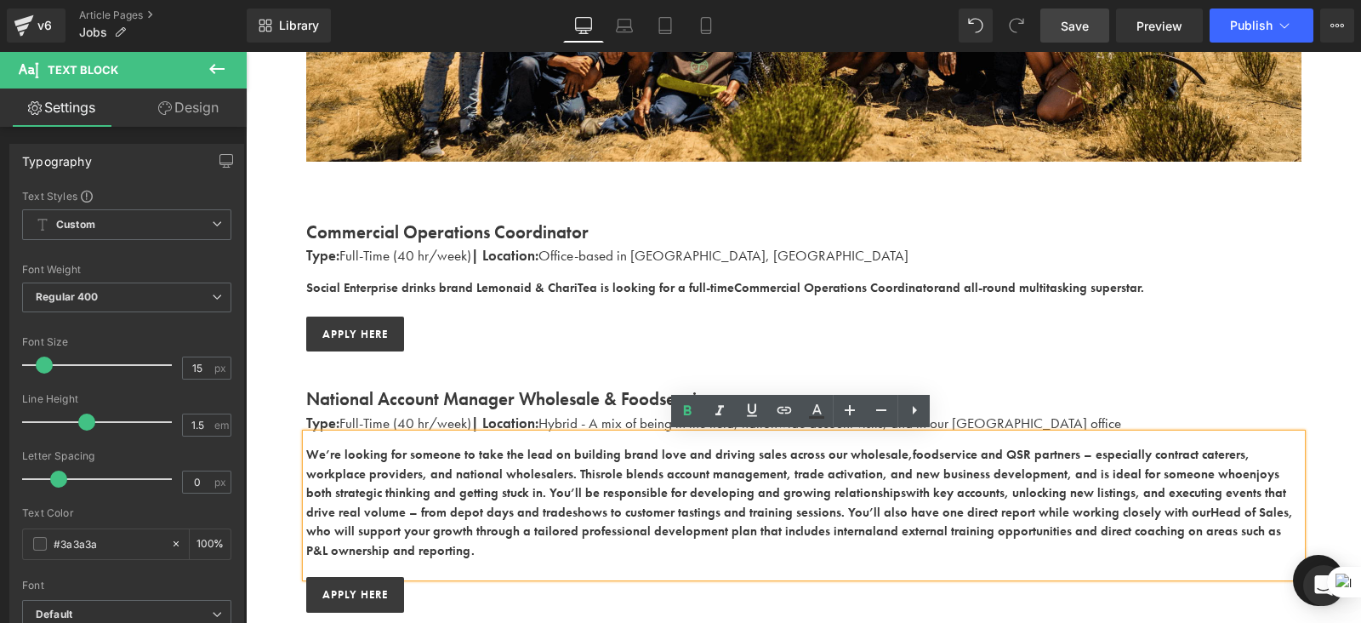
click at [1068, 26] on span "Save" at bounding box center [1075, 26] width 28 height 18
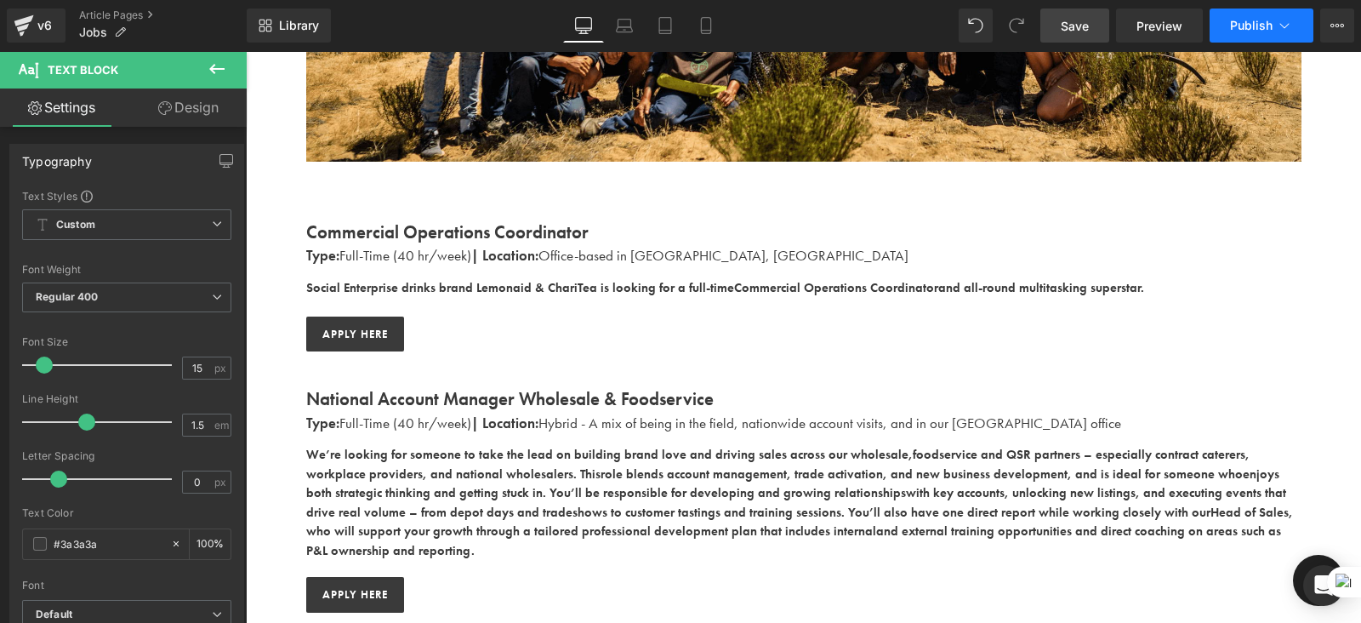
click at [1248, 20] on span "Publish" at bounding box center [1251, 26] width 43 height 14
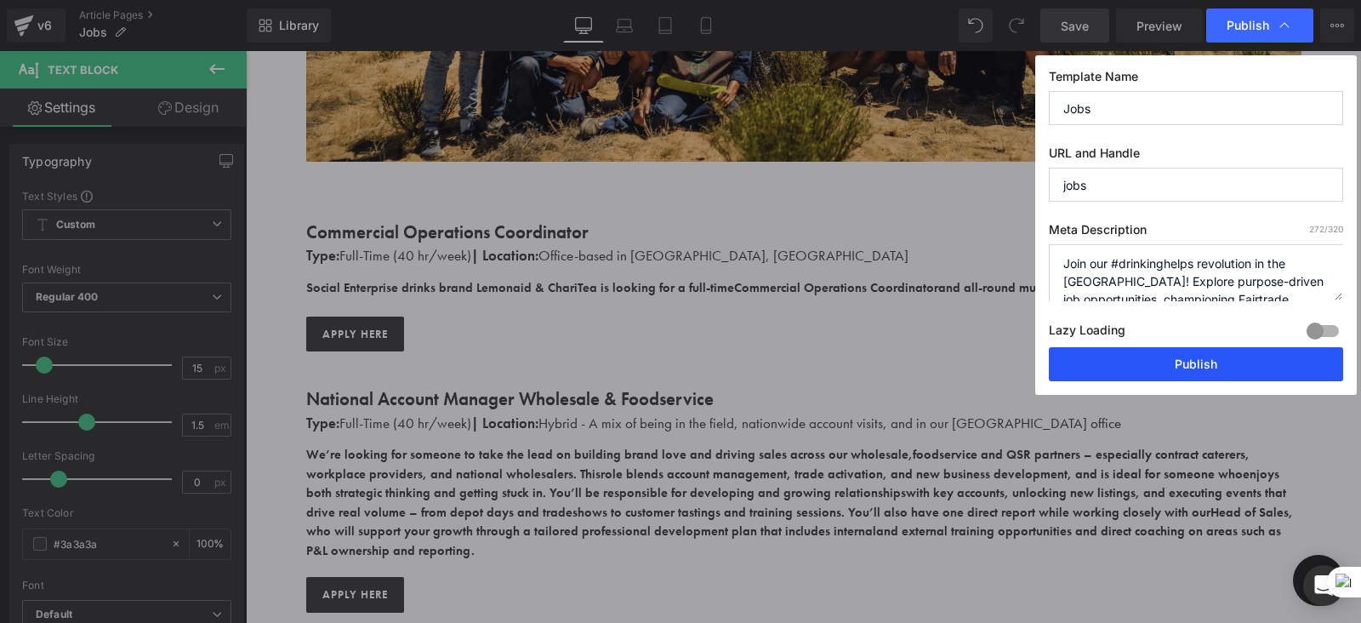
click at [1173, 368] on button "Publish" at bounding box center [1196, 364] width 294 height 34
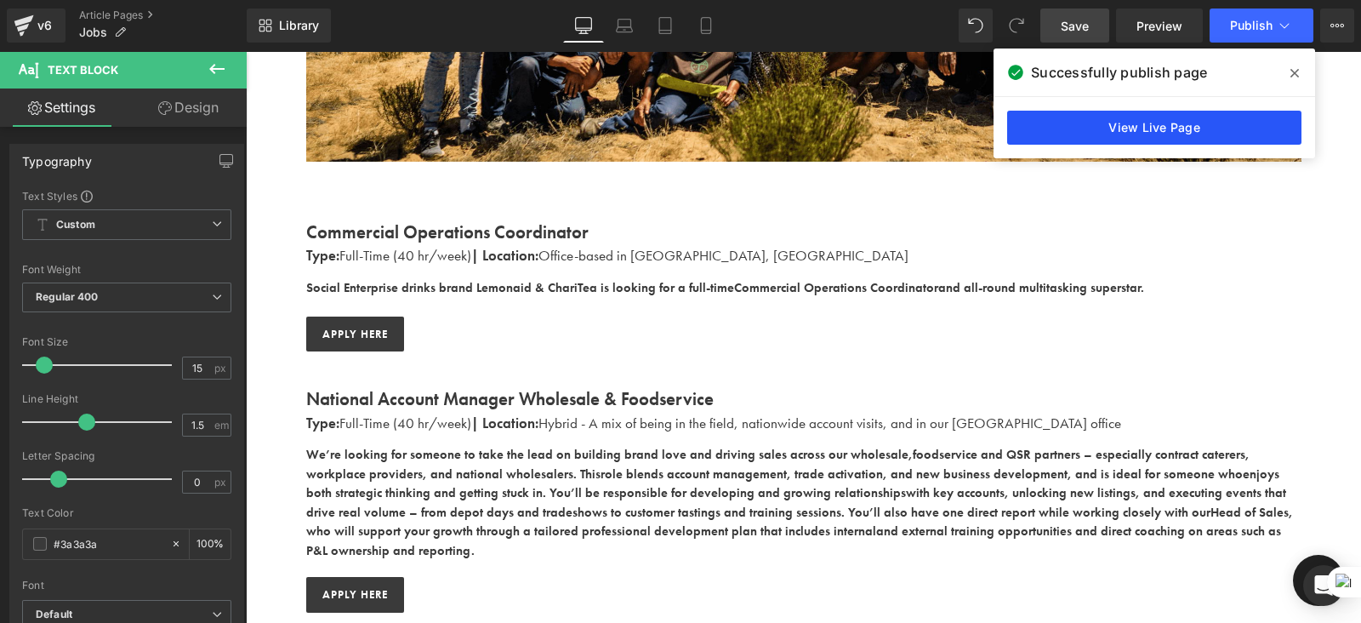
click at [1042, 123] on link "View Live Page" at bounding box center [1154, 128] width 294 height 34
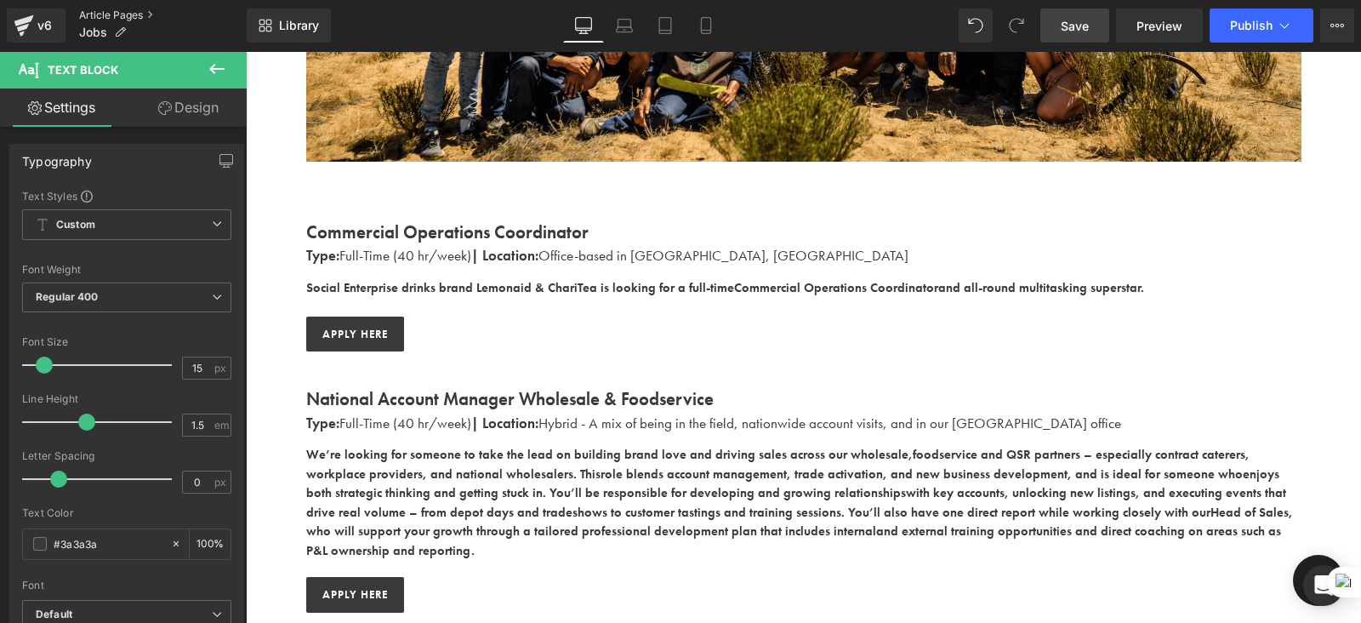
click at [111, 14] on link "Article Pages" at bounding box center [163, 16] width 168 height 14
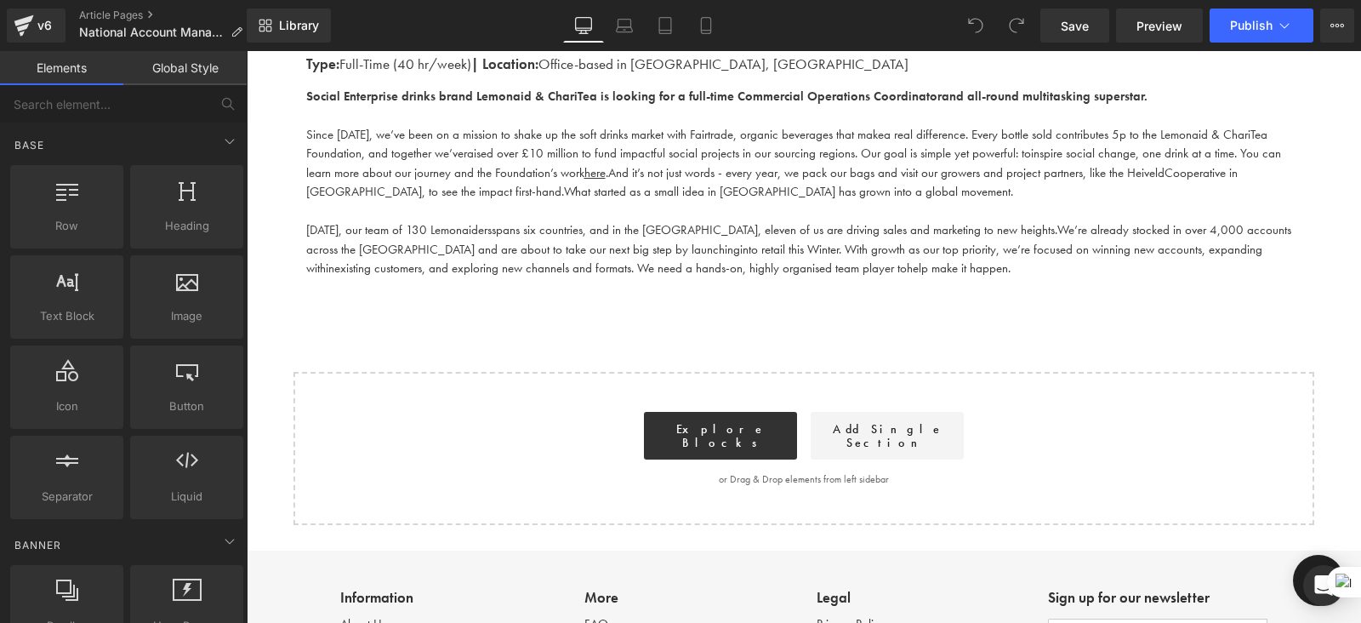
scroll to position [444, 0]
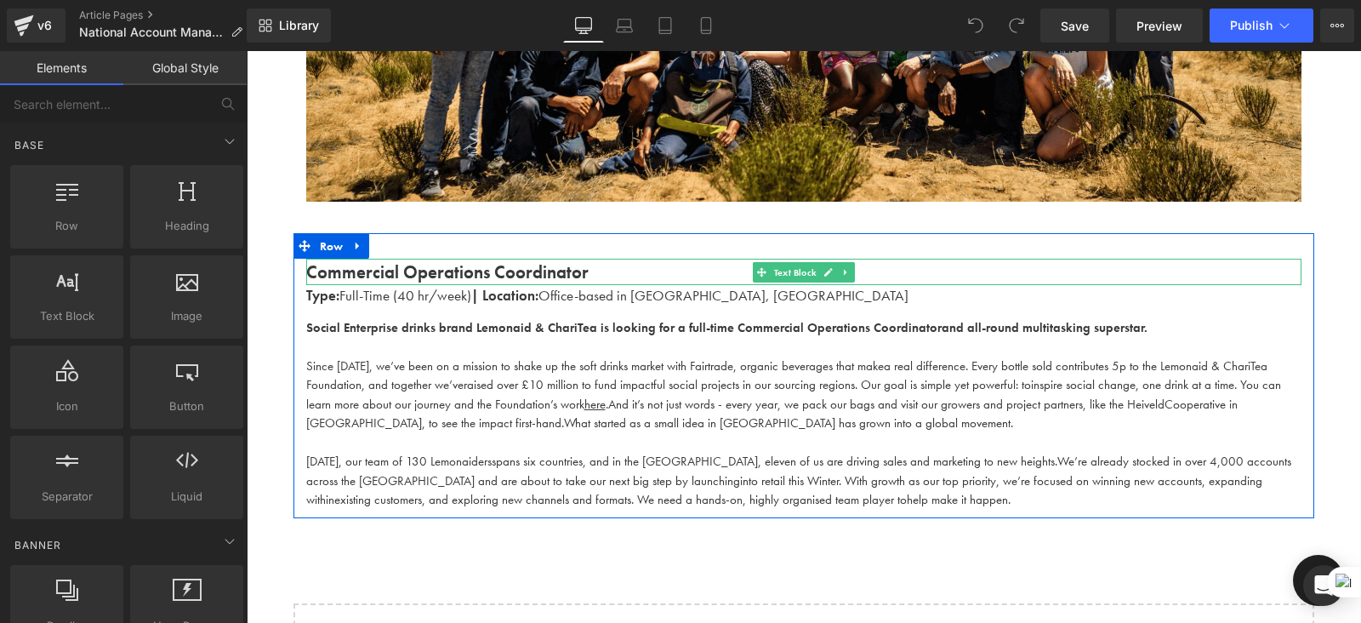
click at [542, 270] on strong "Commercial Operations Coordinator" at bounding box center [447, 271] width 283 height 23
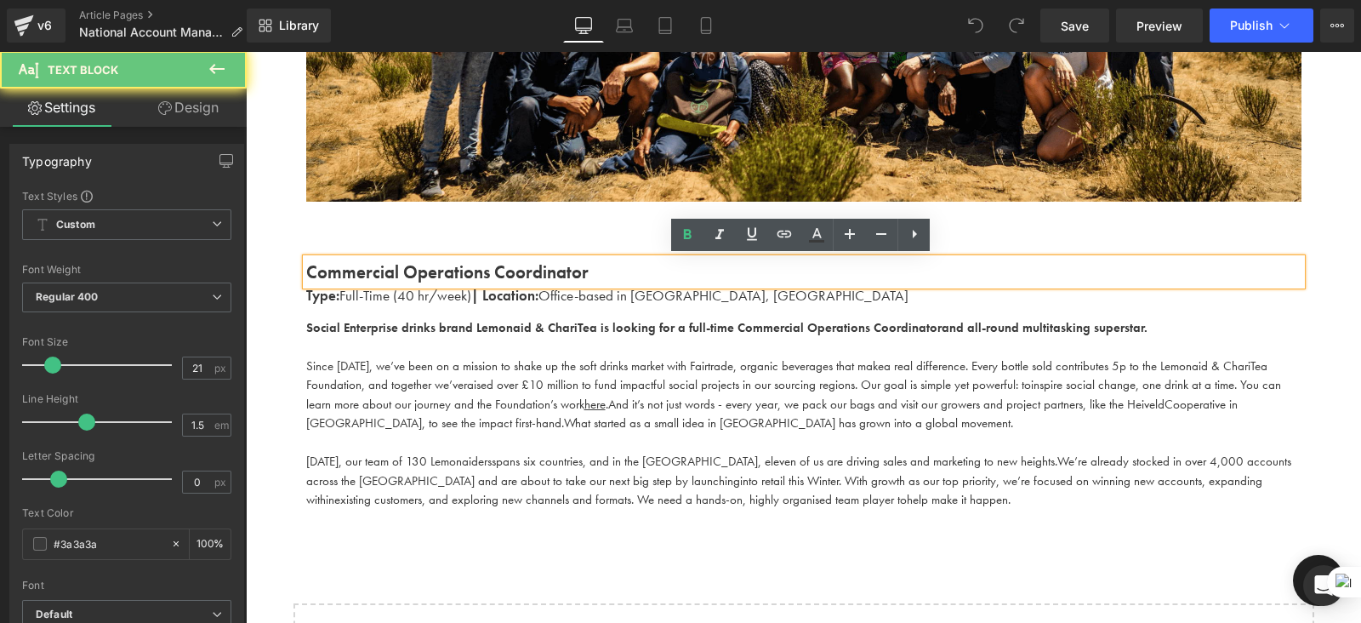
click at [589, 269] on p "Commercial Operations Coordinator" at bounding box center [804, 272] width 996 height 27
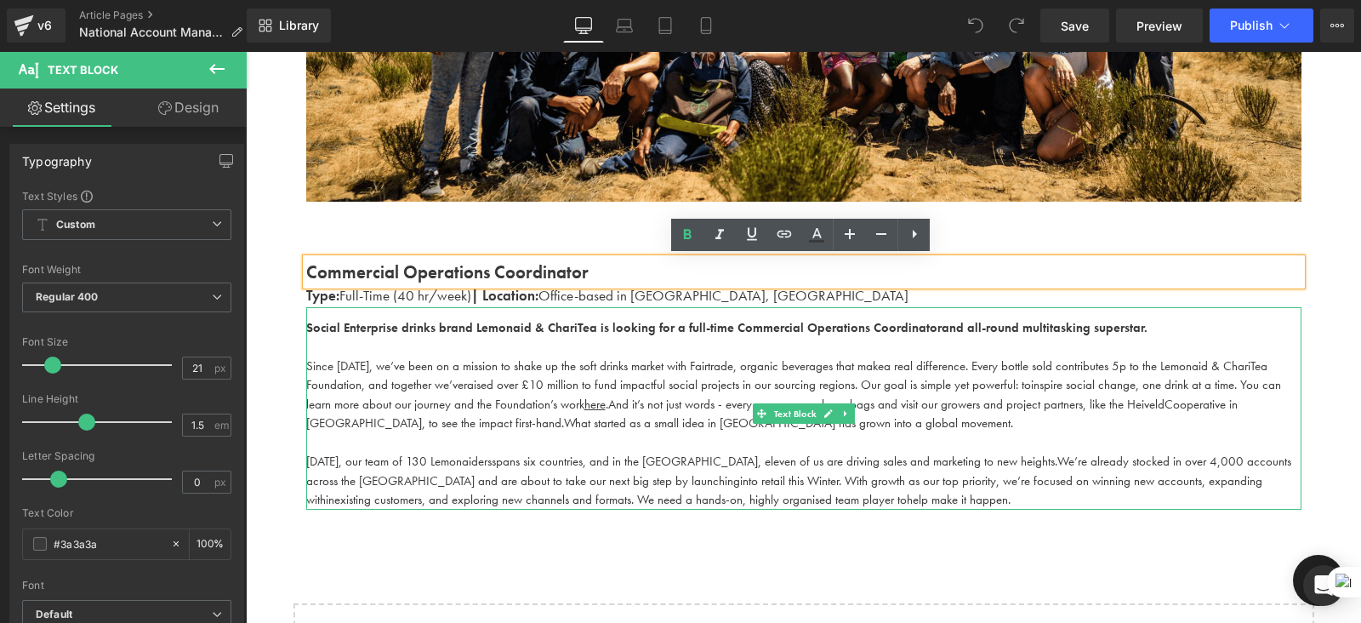
click at [907, 491] on span "help make it happen." at bounding box center [959, 499] width 104 height 17
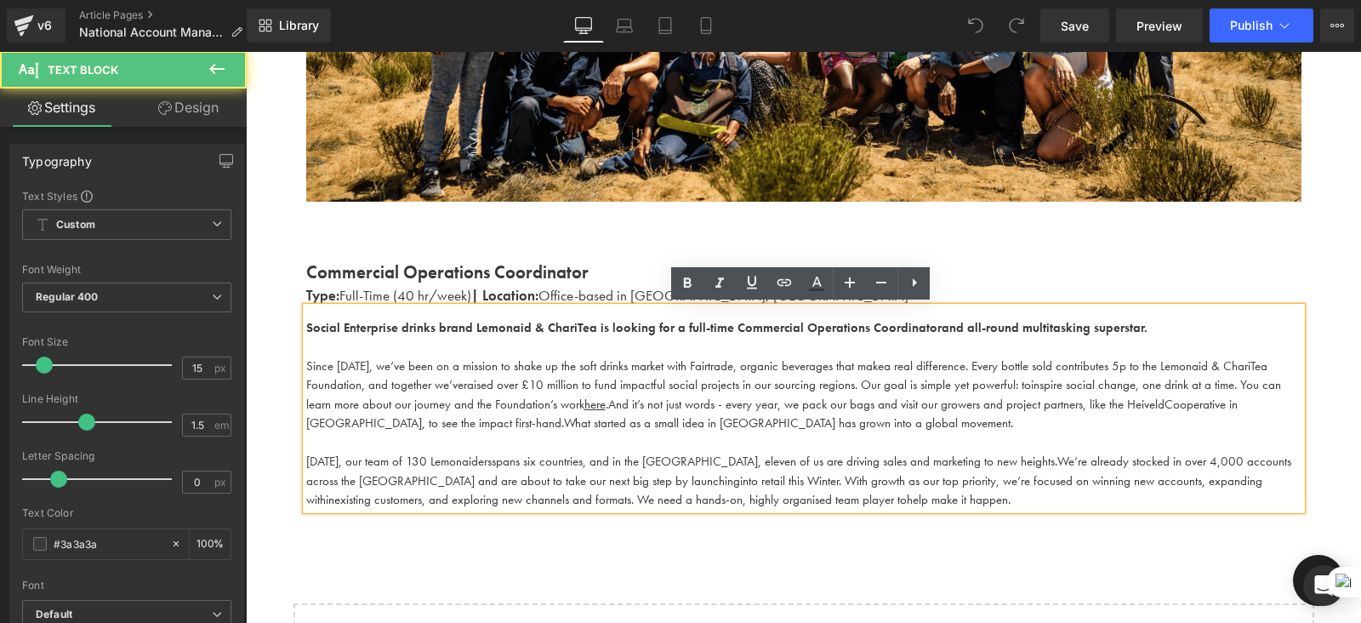
click at [805, 506] on p "[DATE], our team of 130 Lemonaiders spans six countries, and in the [GEOGRAPHIC…" at bounding box center [804, 481] width 996 height 58
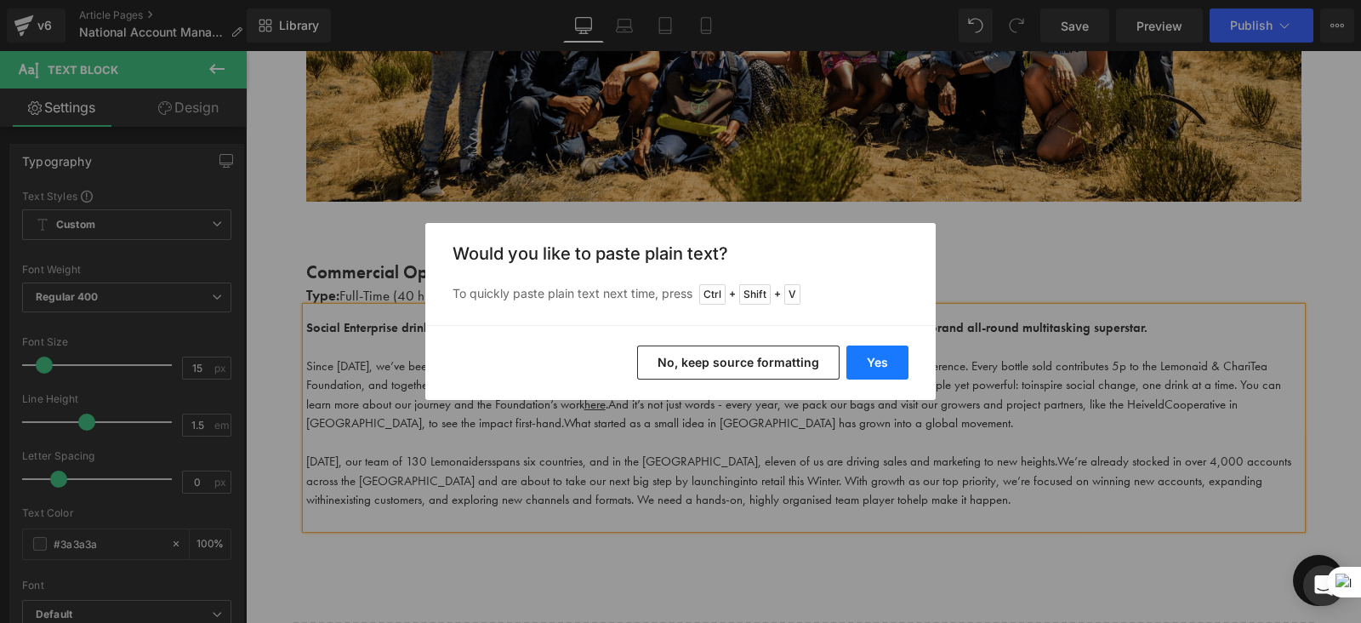
click at [893, 348] on button "Yes" at bounding box center [878, 362] width 62 height 34
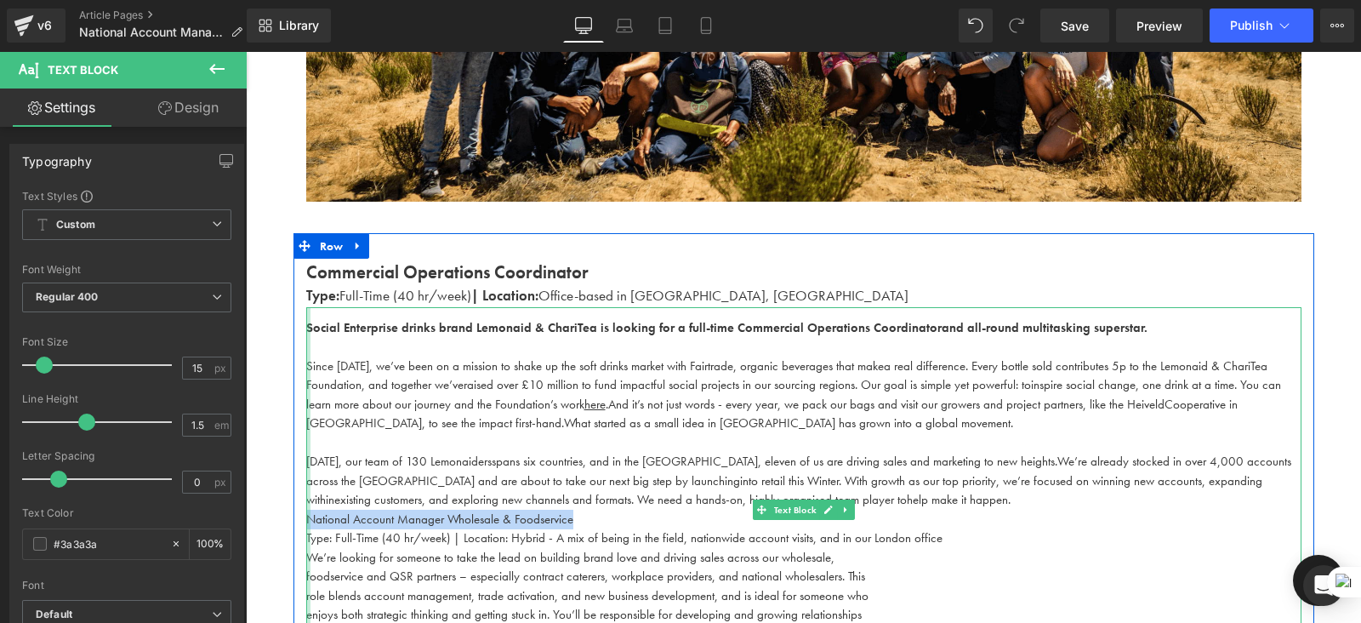
drag, startPoint x: 590, startPoint y: 517, endPoint x: 303, endPoint y: 514, distance: 286.8
click at [306, 514] on div "Social Enterprise drinks brand Lemonaid & ChariTea is looking for a full-time C…" at bounding box center [804, 504] width 996 height 394
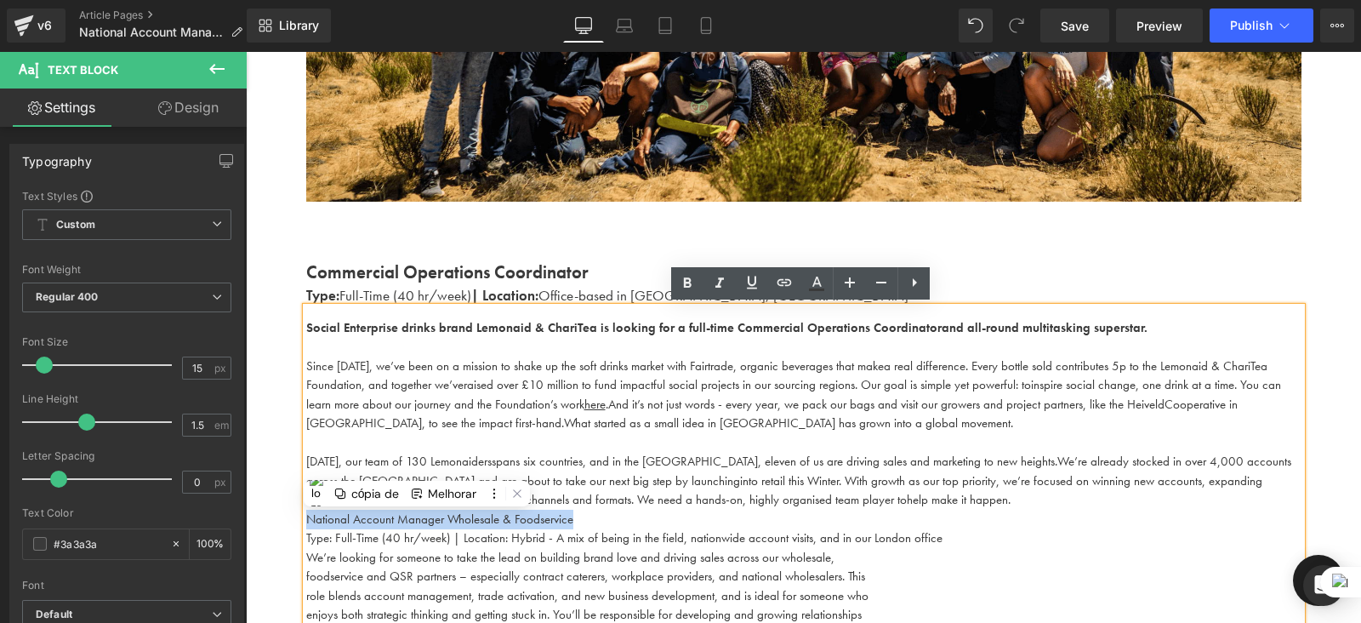
copy span "National Account Manager Wholesale & Foodservice"
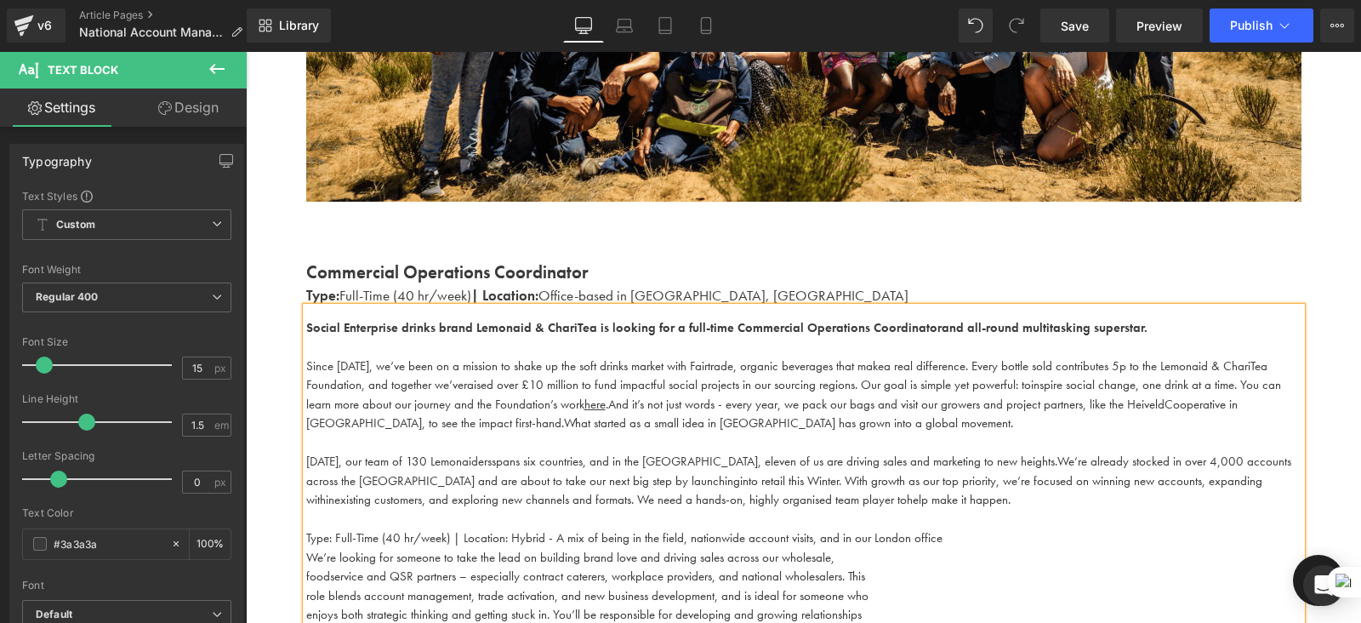
click at [565, 263] on strong "Commercial Operations Coordinator" at bounding box center [447, 271] width 283 height 23
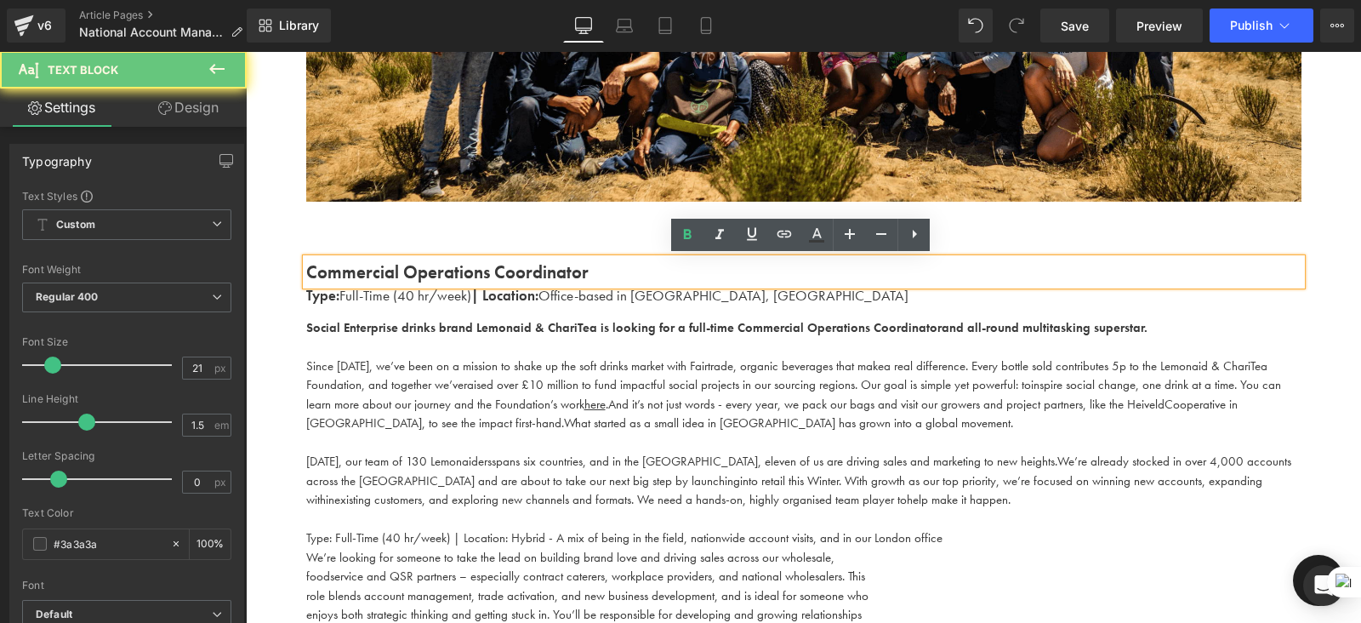
click at [600, 270] on p "Commercial Operations Coordinator" at bounding box center [804, 272] width 996 height 27
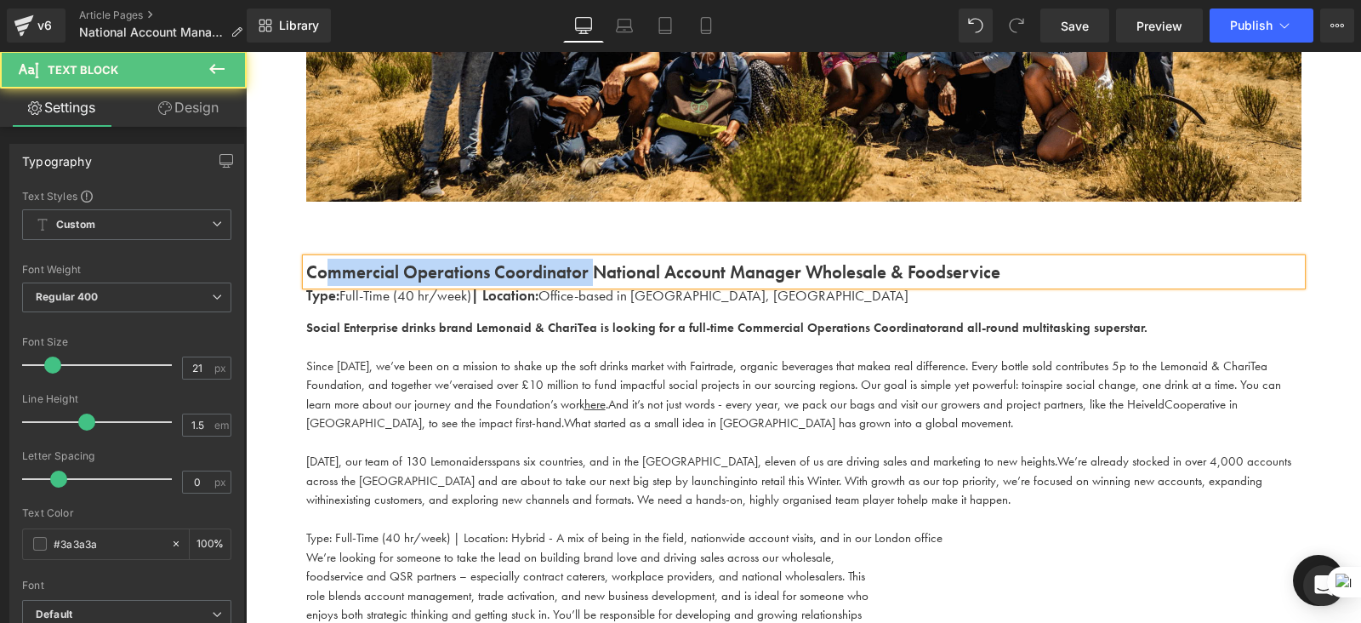
drag, startPoint x: 590, startPoint y: 270, endPoint x: 323, endPoint y: 262, distance: 266.4
click at [323, 262] on strong "Commercial Operations Coordinator National Account Manager Wholesale & Foodserv…" at bounding box center [653, 271] width 694 height 23
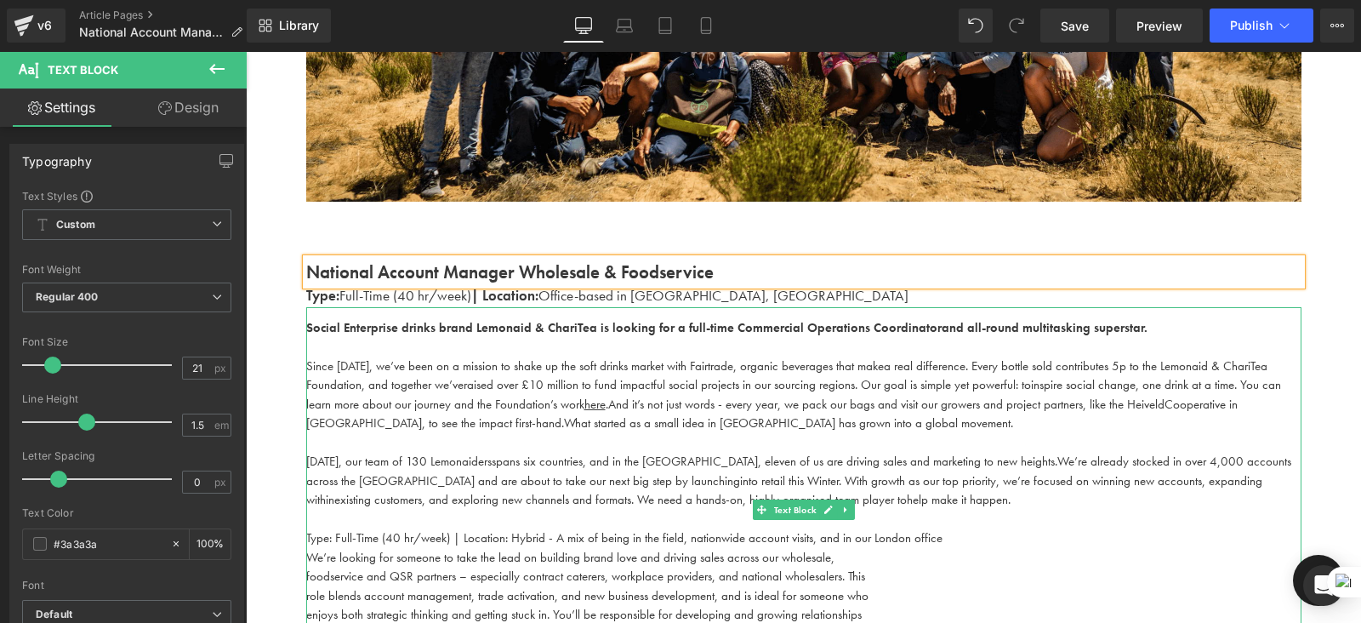
scroll to position [529, 0]
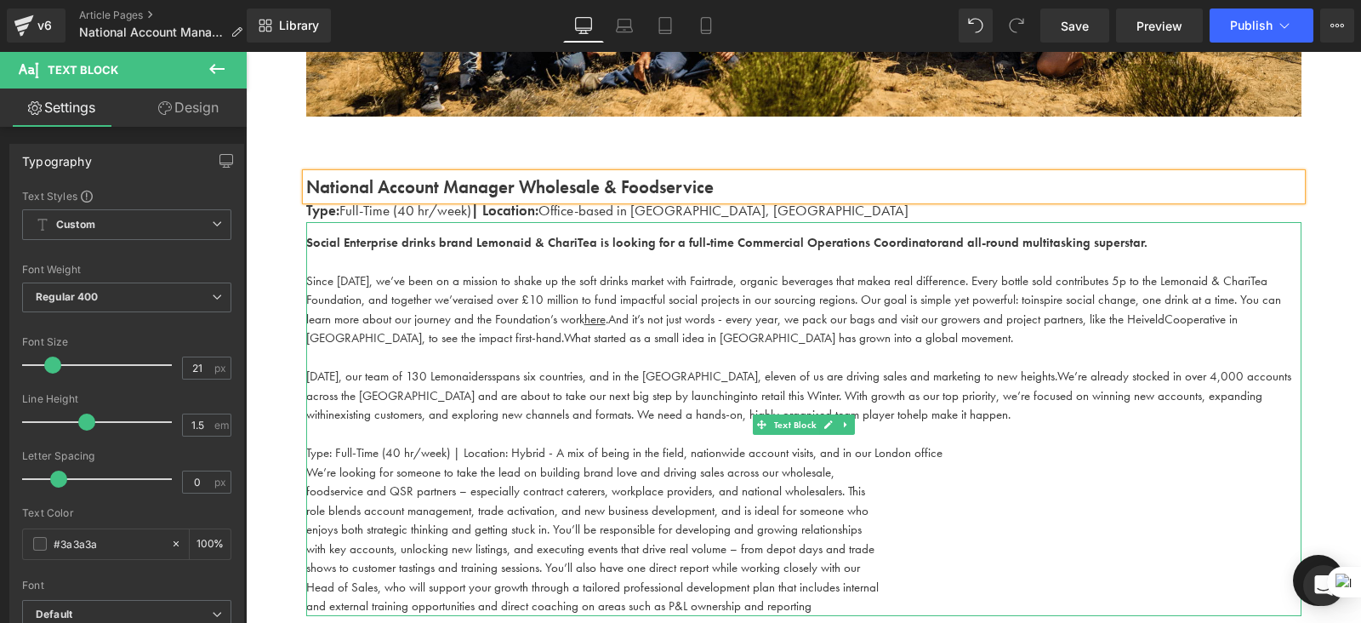
click at [552, 454] on span "Type: Full-Time (40 hr/week) | Location: Hybrid - A mix of being in the field, …" at bounding box center [624, 452] width 636 height 17
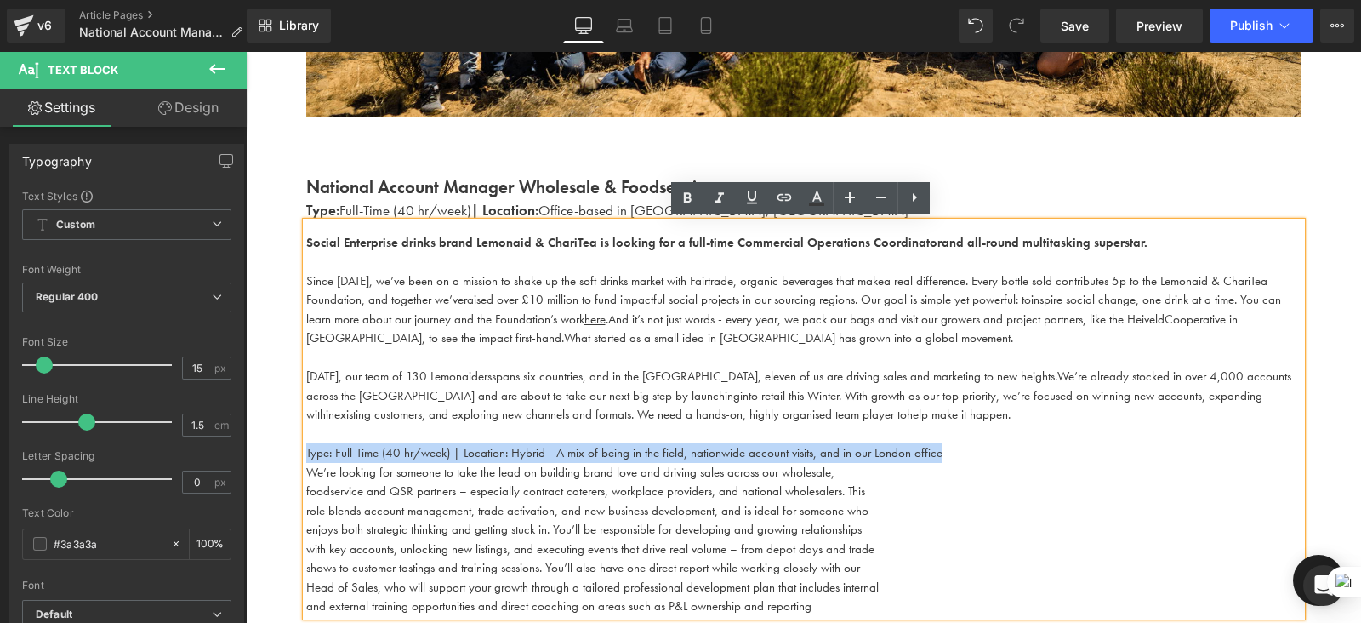
drag, startPoint x: 940, startPoint y: 457, endPoint x: 277, endPoint y: 448, distance: 663.8
click at [277, 448] on div "Work With Us Heading There are (02) current job vacancies at the moment. Text B…" at bounding box center [804, 250] width 1116 height 1226
copy span "Type: Full-Time (40 hr/week) | Location: Hybrid - A mix of being in the field, …"
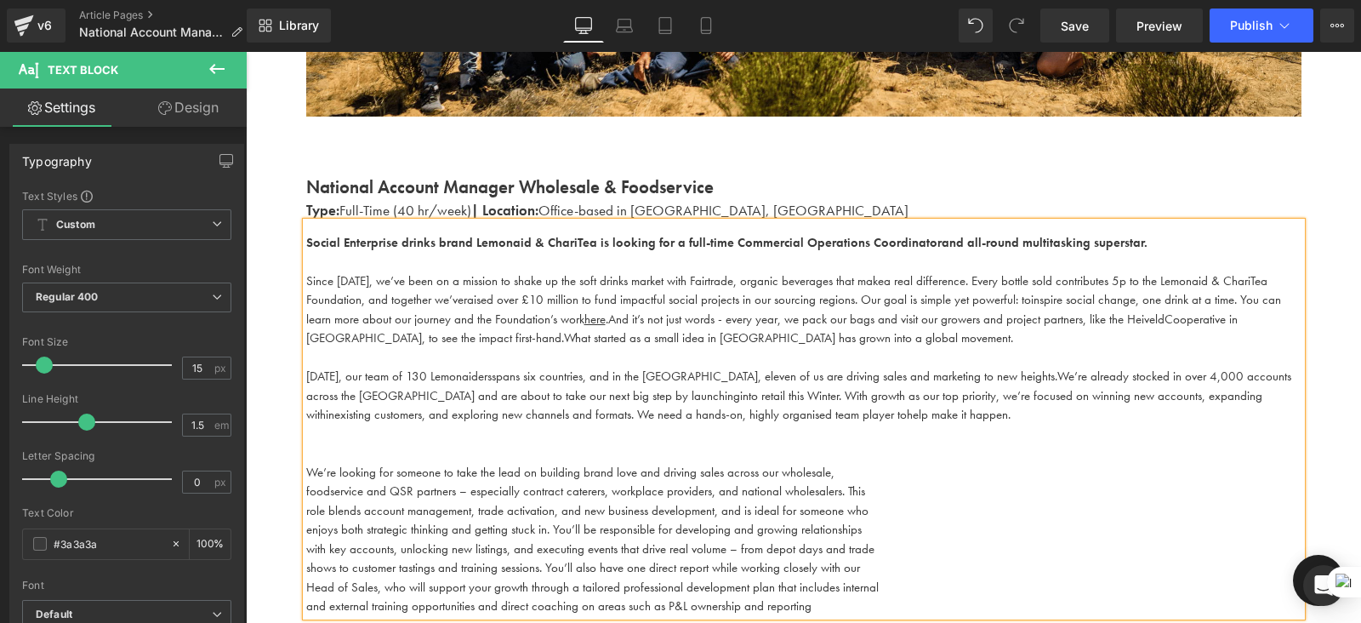
click at [737, 204] on p "Type: Full-Time (40 hr/week) | Location: Office-based in [GEOGRAPHIC_DATA], [GE…" at bounding box center [804, 211] width 996 height 22
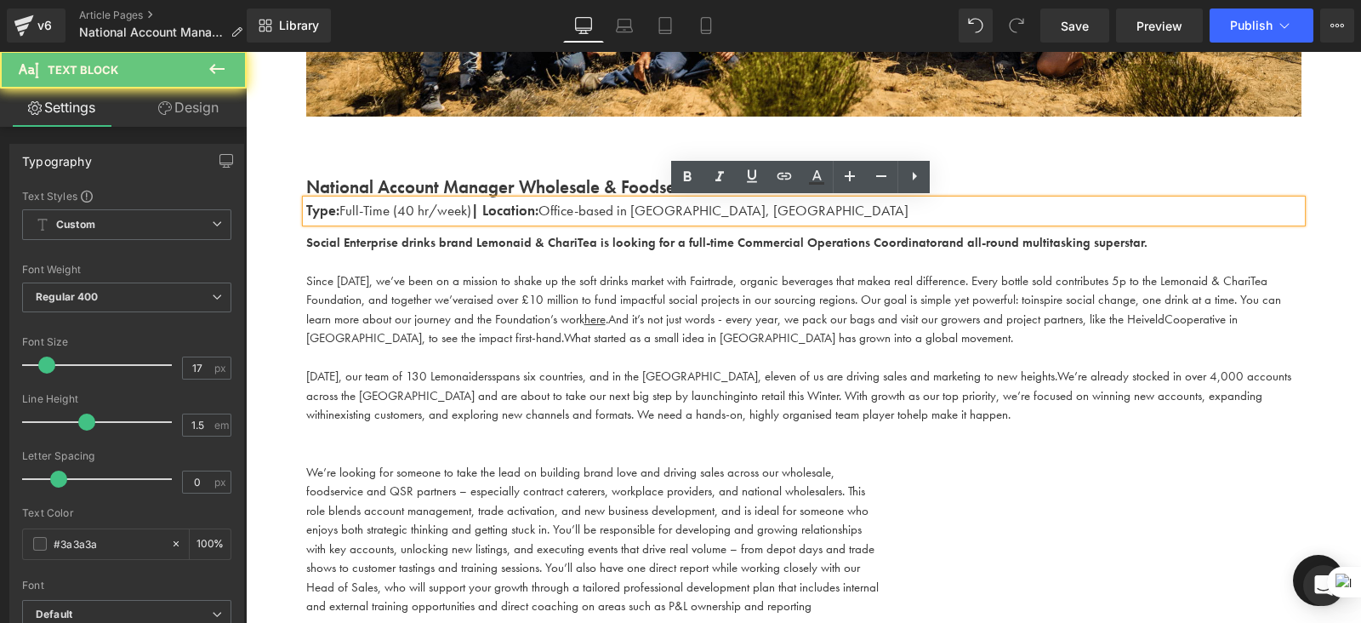
click at [742, 210] on p "Type: Full-Time (40 hr/week) | Location: Office-based in [GEOGRAPHIC_DATA], [GE…" at bounding box center [804, 211] width 996 height 22
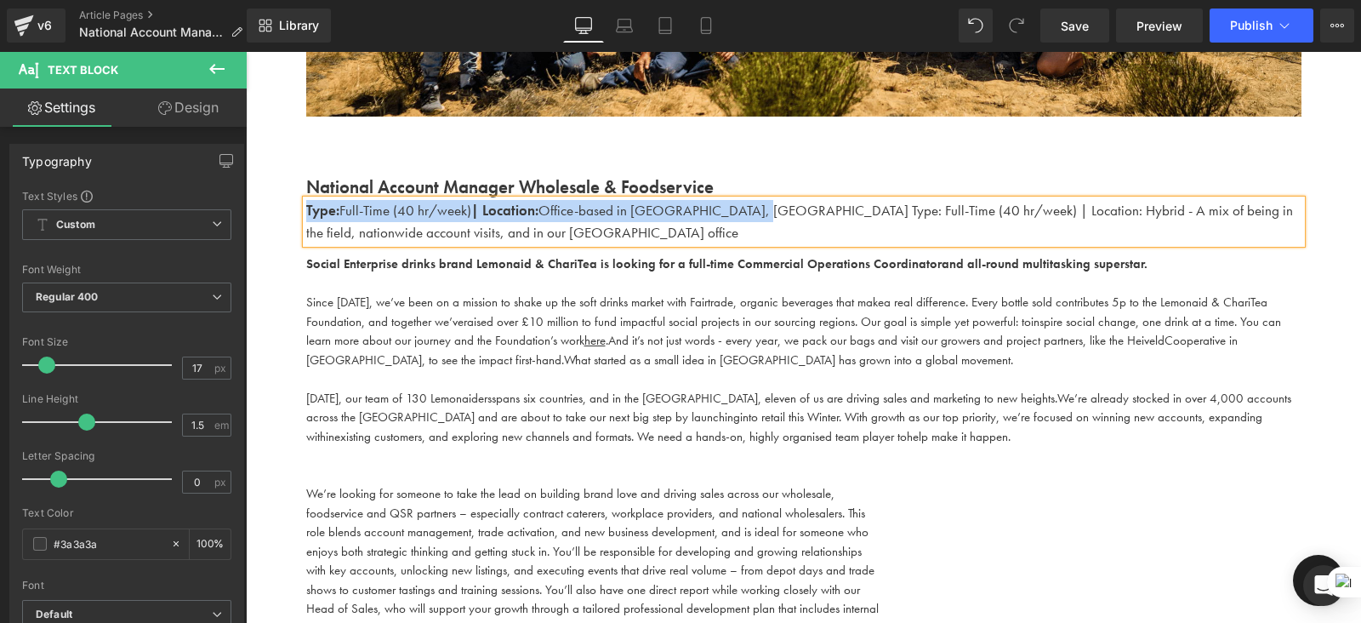
drag, startPoint x: 748, startPoint y: 213, endPoint x: 293, endPoint y: 203, distance: 455.4
click at [294, 203] on div "National Account Manager Wholesale & Foodservice Text Block Type: Full-Time (40…" at bounding box center [804, 406] width 1021 height 465
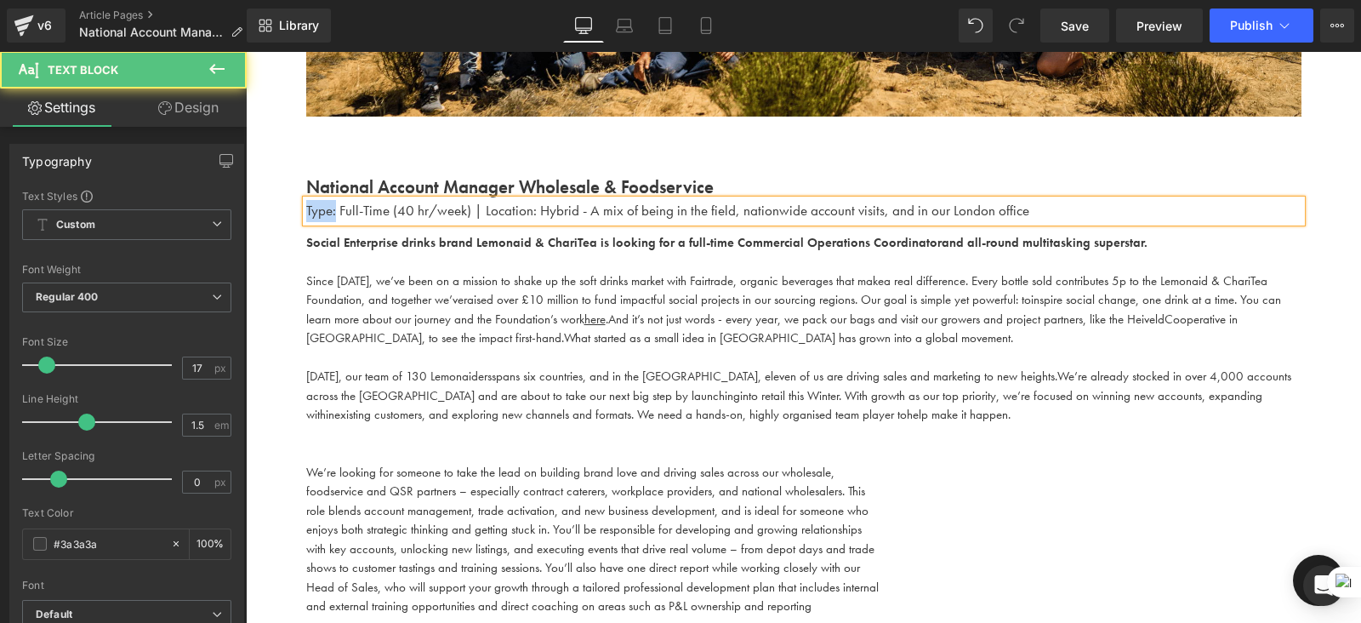
drag, startPoint x: 333, startPoint y: 208, endPoint x: 294, endPoint y: 210, distance: 38.3
click at [294, 210] on div "National Account Manager Wholesale & Foodservice Text Block Type: Full-Time (40…" at bounding box center [804, 395] width 1021 height 442
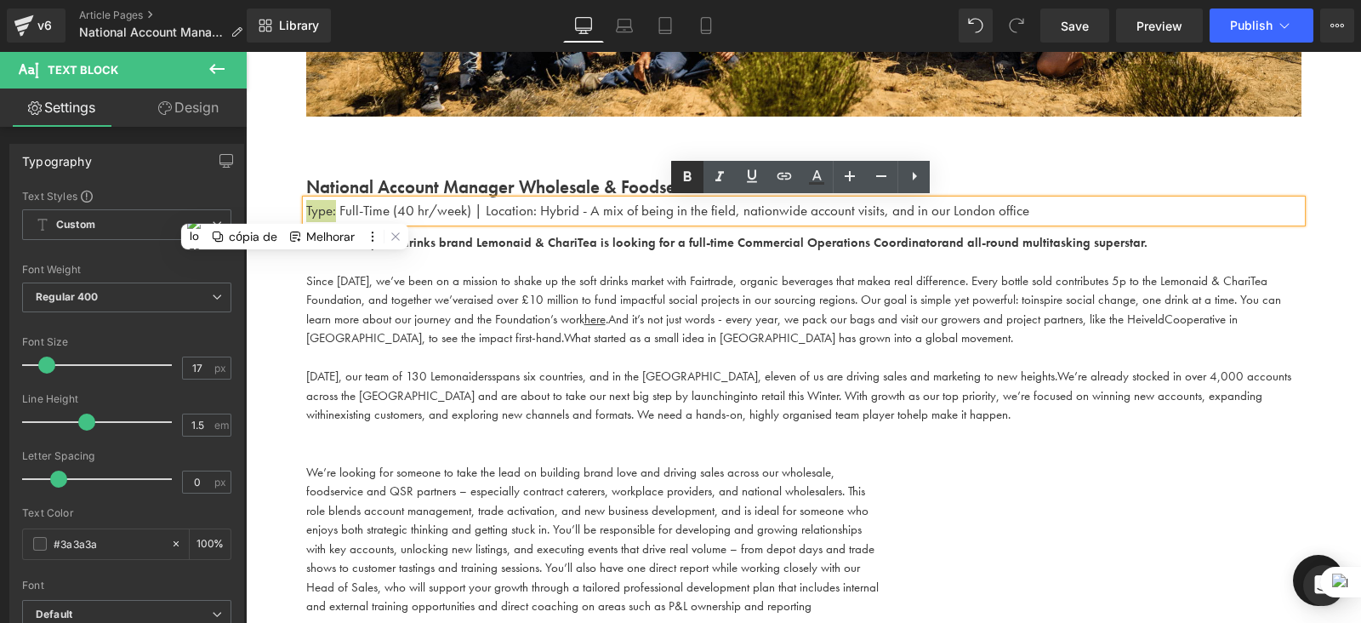
click at [685, 183] on icon at bounding box center [687, 177] width 20 height 20
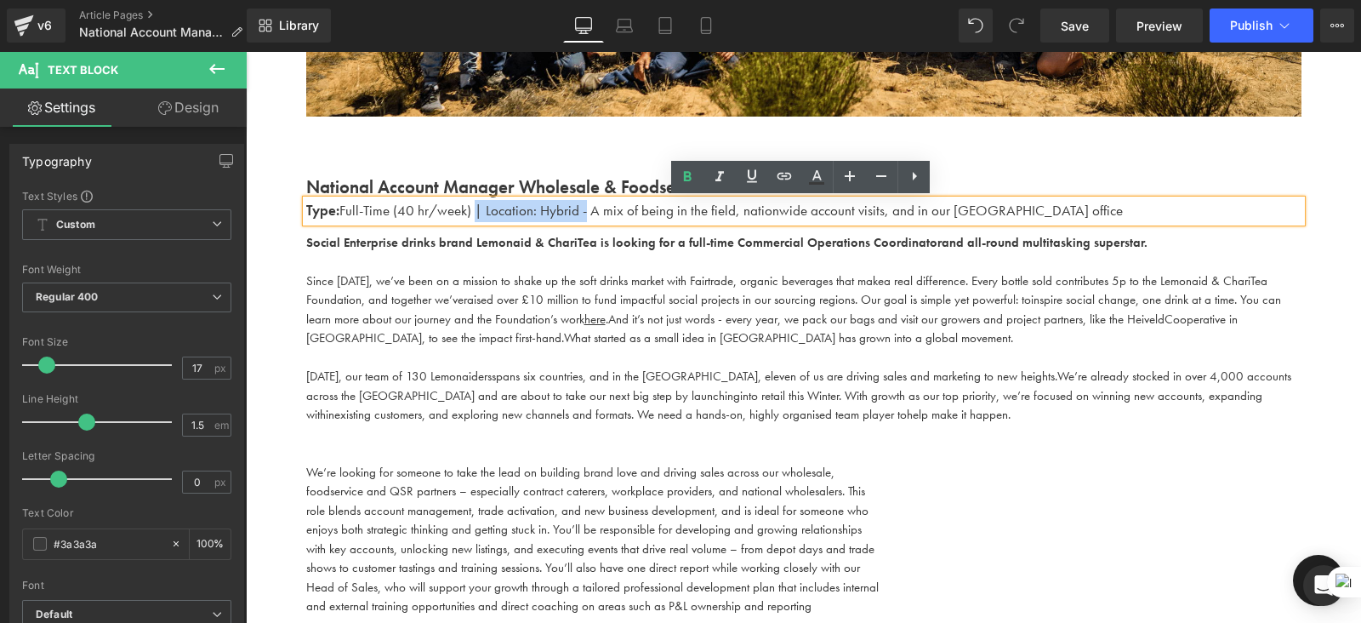
drag, startPoint x: 579, startPoint y: 212, endPoint x: 471, endPoint y: 210, distance: 108.1
click at [471, 210] on p "Type: Full-Time (40 hr/week) | Location: Hybrid - A mix of being in the field, …" at bounding box center [804, 211] width 996 height 22
click at [692, 168] on icon at bounding box center [687, 177] width 20 height 20
click at [599, 266] on p at bounding box center [804, 262] width 996 height 20
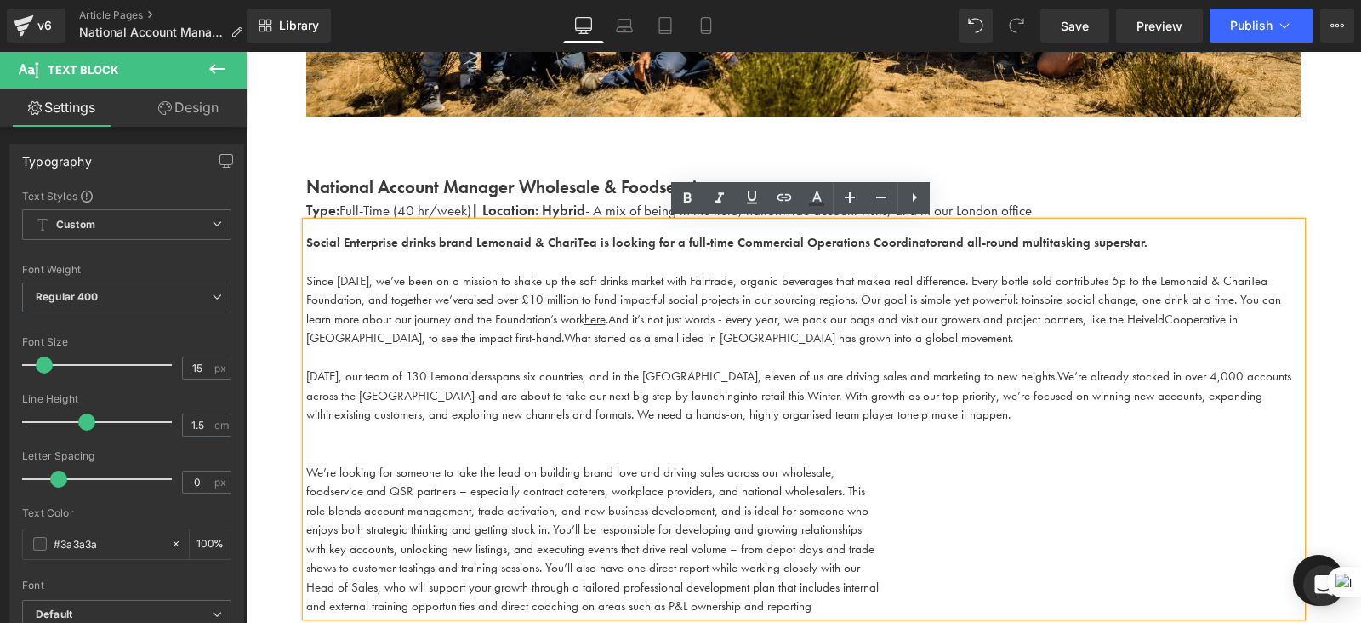
click at [1067, 189] on p "National Account Manager Wholesale & Foodservice" at bounding box center [804, 187] width 996 height 27
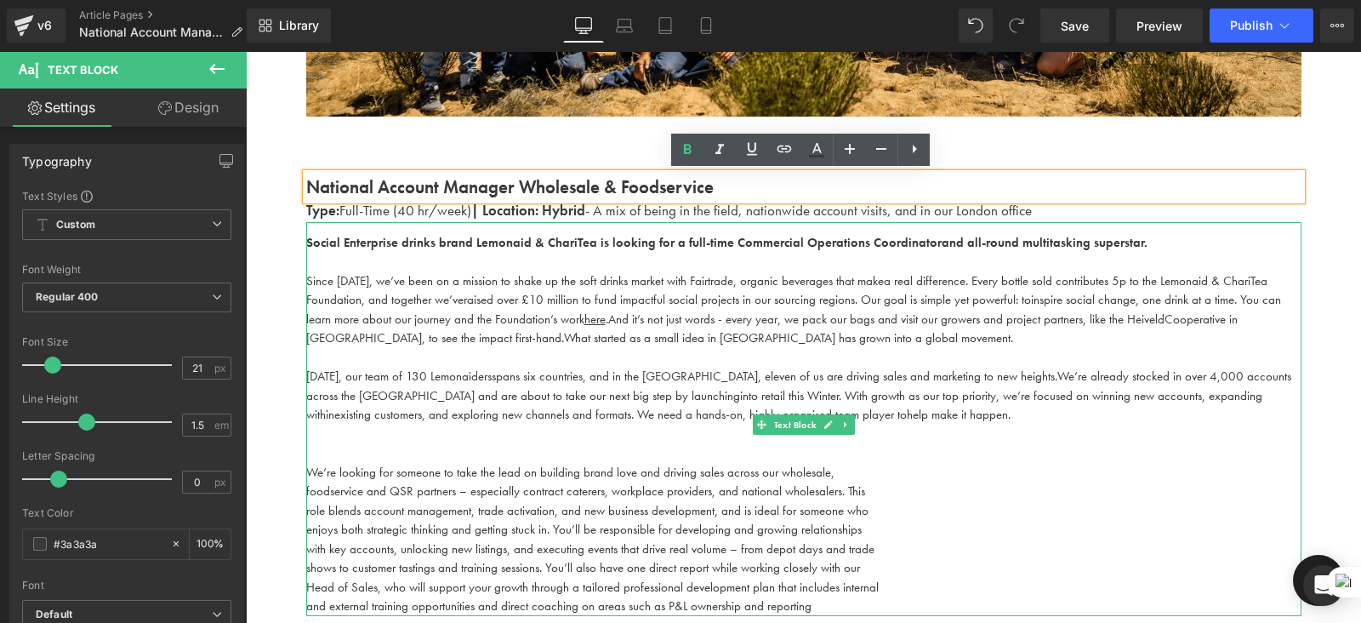
click at [571, 363] on p at bounding box center [804, 358] width 996 height 20
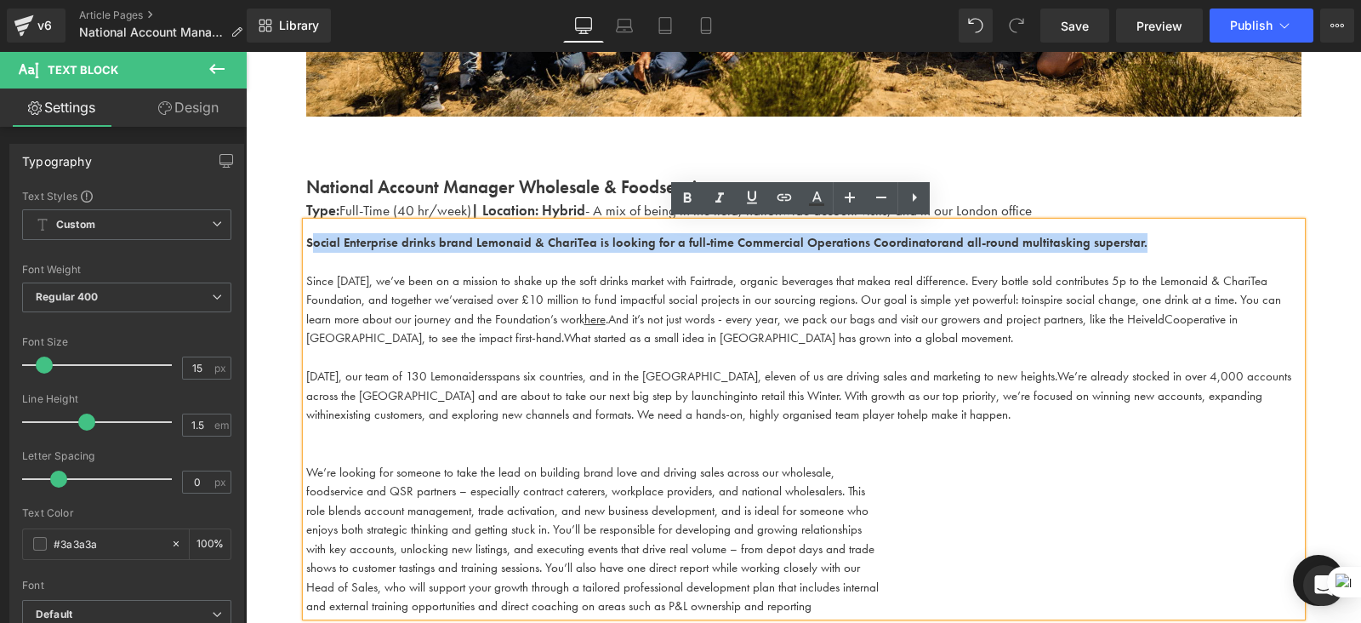
drag, startPoint x: 1135, startPoint y: 247, endPoint x: 299, endPoint y: 227, distance: 836.7
click at [306, 227] on div "Social Enterprise drinks brand Lemonaid & ChariTea is looking for a full-time C…" at bounding box center [804, 419] width 996 height 394
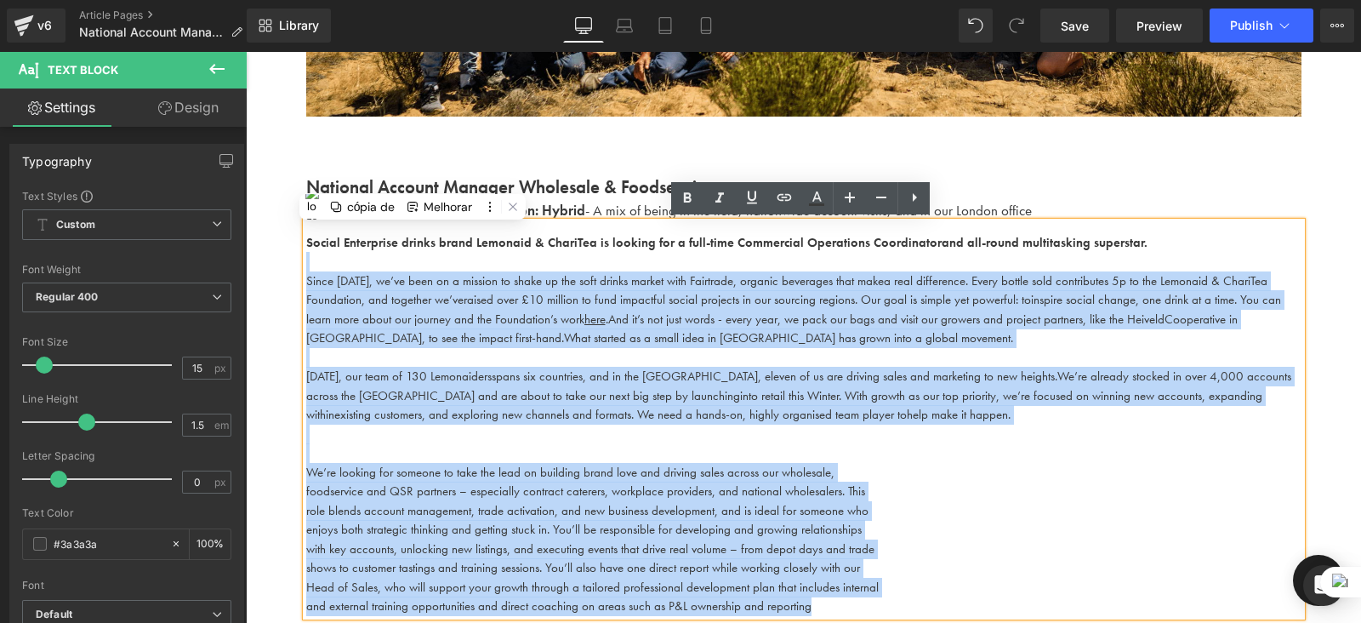
click at [1156, 238] on p "Social Enterprise drinks brand Lemonaid & ChariTea is looking for a full-time C…" at bounding box center [804, 243] width 996 height 20
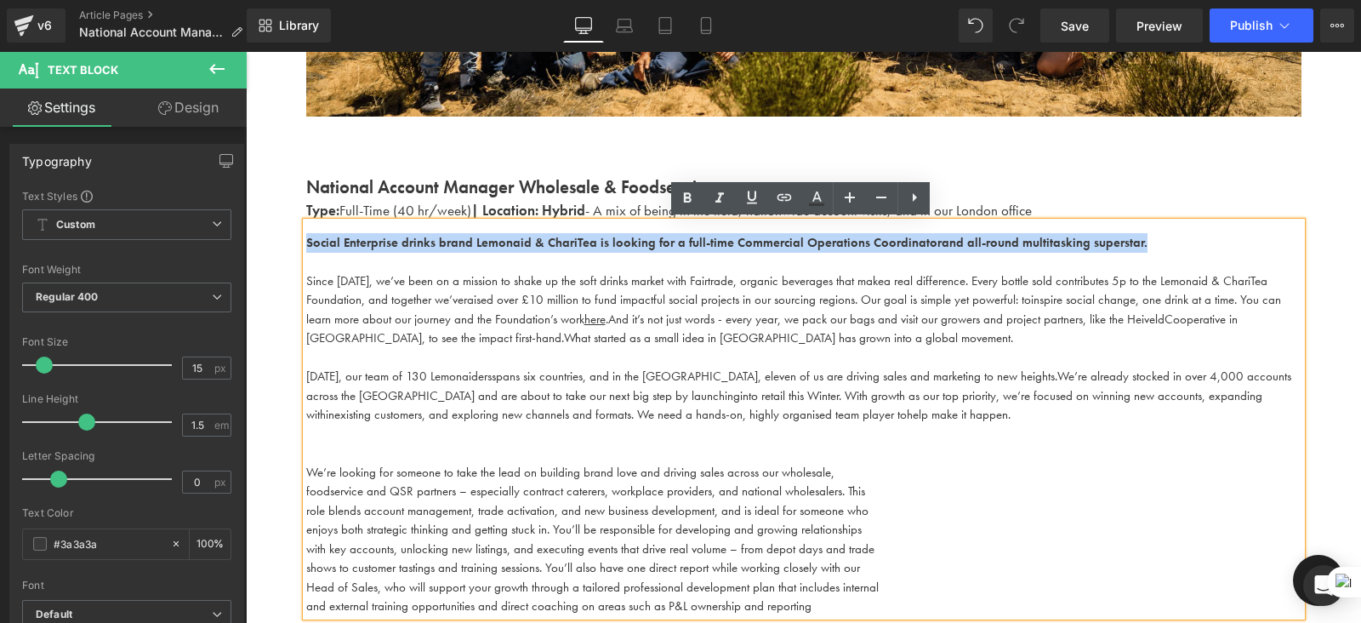
drag, startPoint x: 1135, startPoint y: 241, endPoint x: 283, endPoint y: 225, distance: 851.9
click at [283, 225] on div "Work With Us Heading There are (02) current job vacancies at the moment. Text B…" at bounding box center [804, 250] width 1116 height 1226
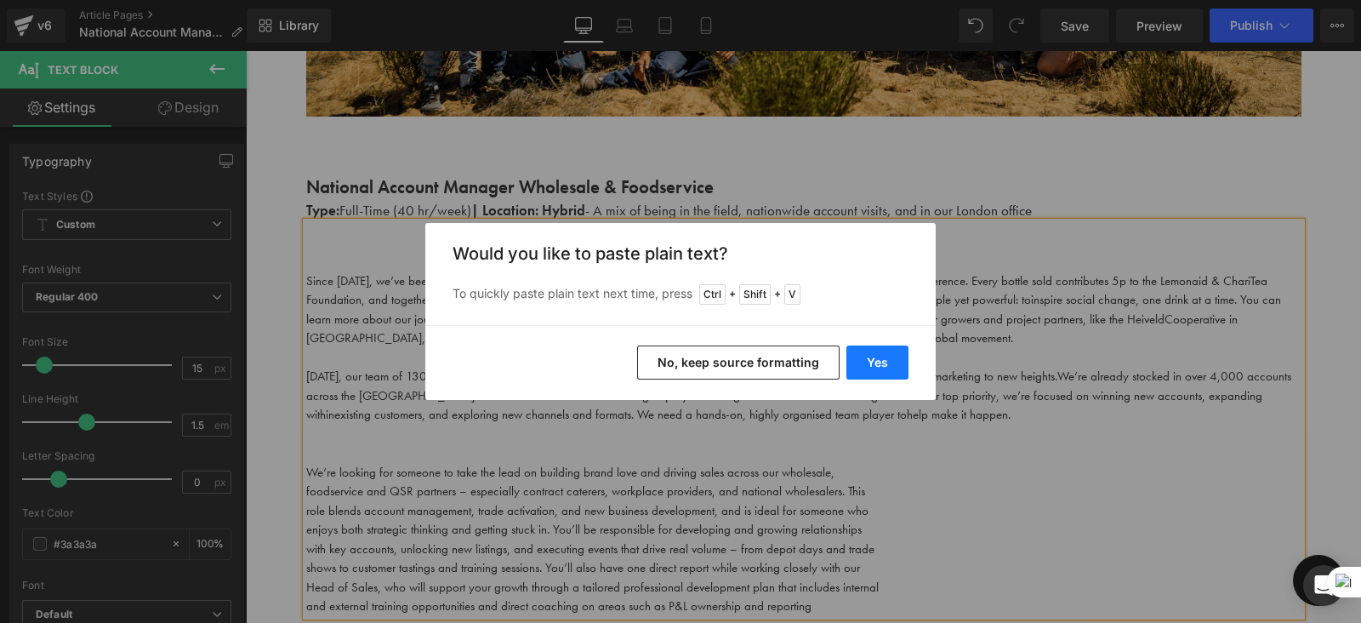
click at [879, 362] on button "Yes" at bounding box center [878, 362] width 62 height 34
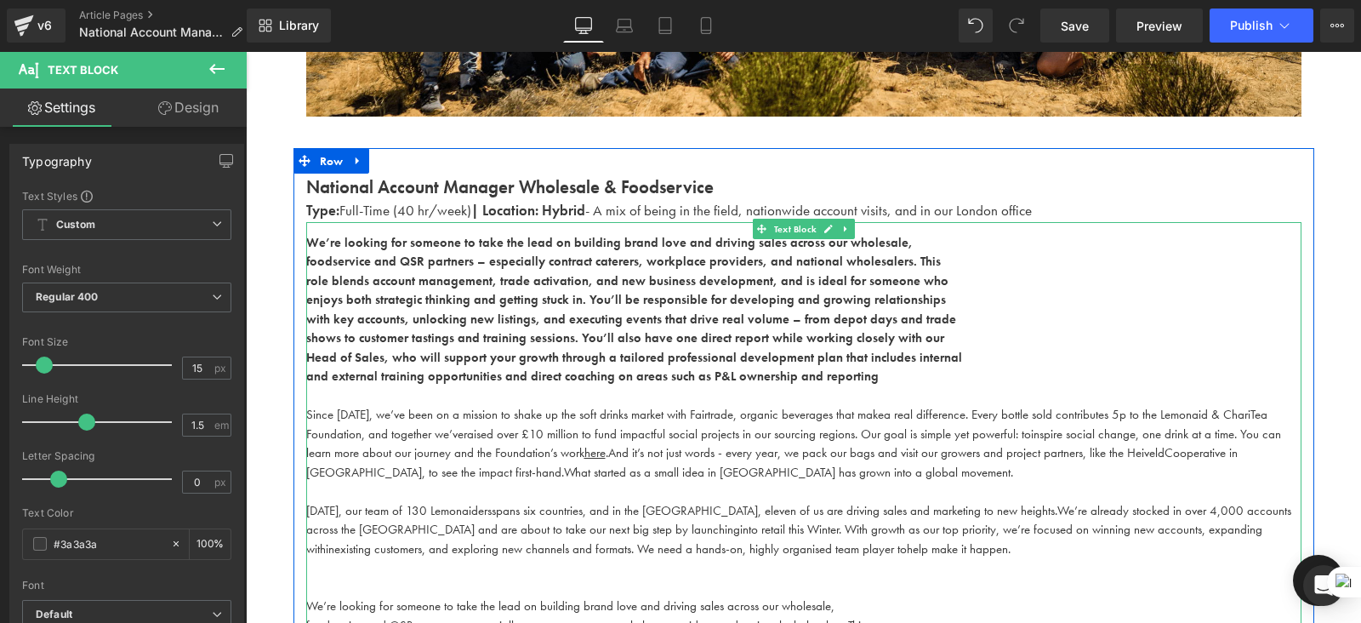
click at [799, 328] on p "shows to customer tastings and training sessions. You’ll also have one direct r…" at bounding box center [804, 338] width 996 height 20
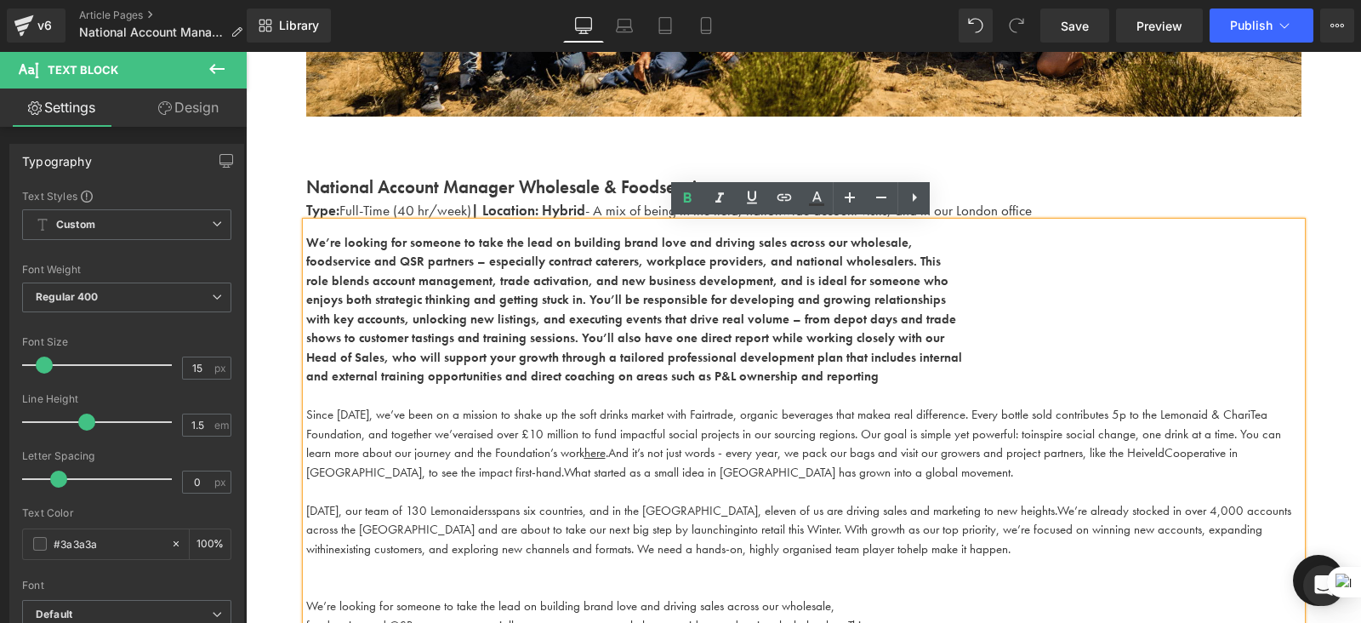
click at [306, 253] on b "foodservice and QSR partners – especially contract caterers, workplace provider…" at bounding box center [623, 261] width 635 height 17
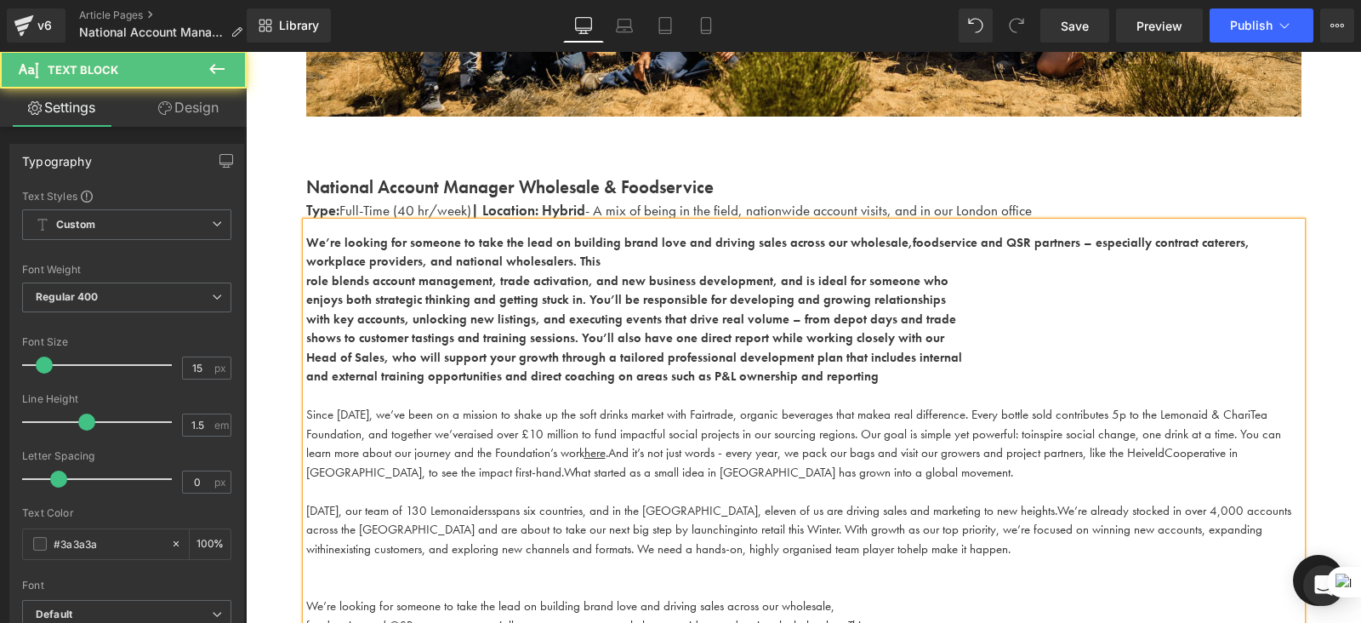
click at [306, 272] on b "role blends account management, trade activation, and new business development,…" at bounding box center [627, 280] width 642 height 17
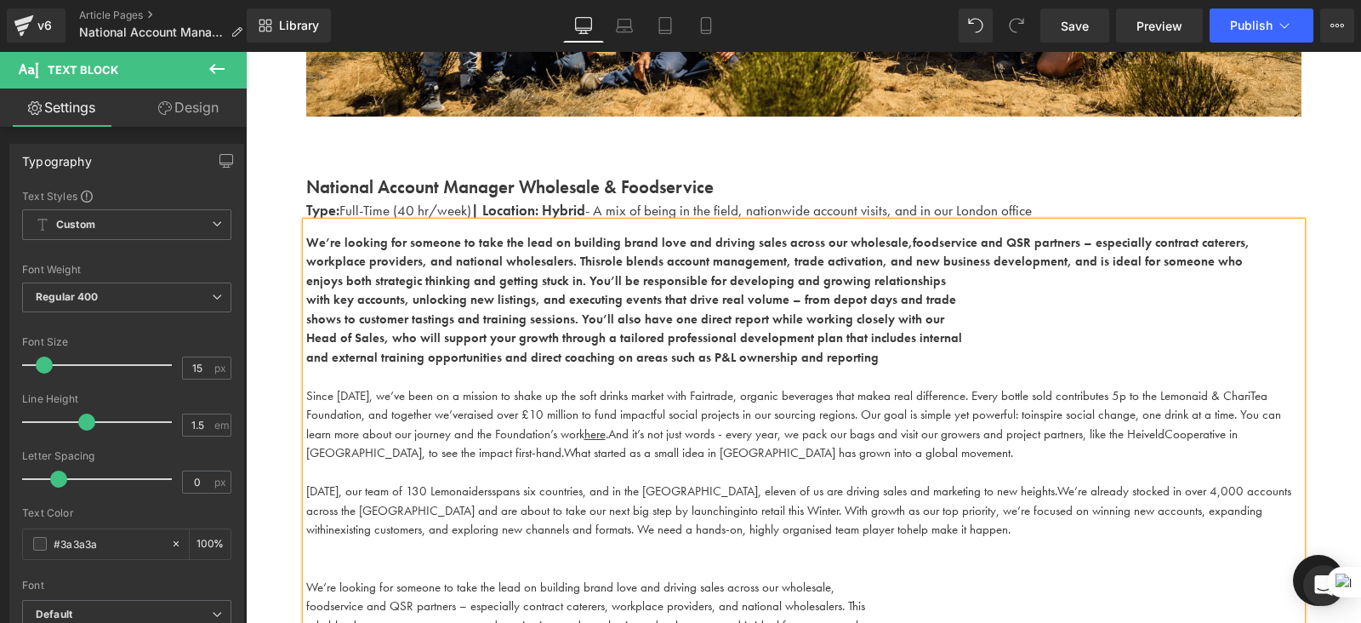
click at [308, 282] on b "enjoys both strategic thinking and getting stuck in. You’ll be responsible for …" at bounding box center [626, 280] width 640 height 17
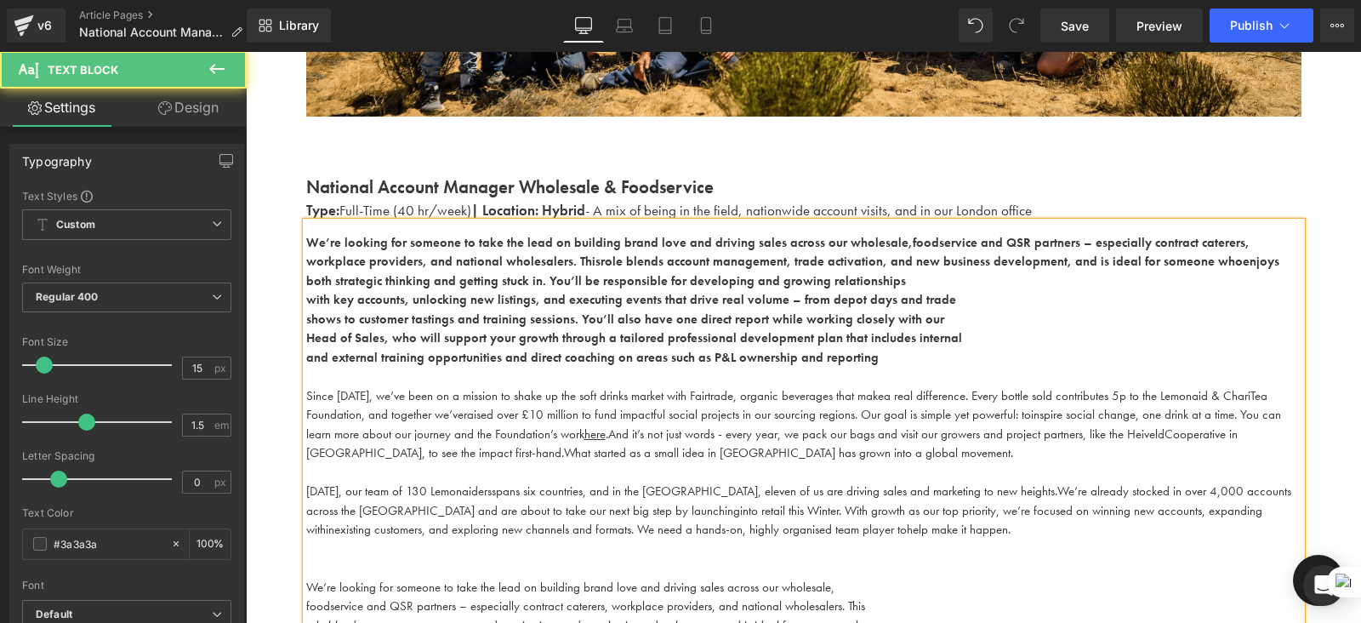
click at [307, 301] on b "with key accounts, unlocking new listings, and executing events that drive real…" at bounding box center [631, 299] width 650 height 17
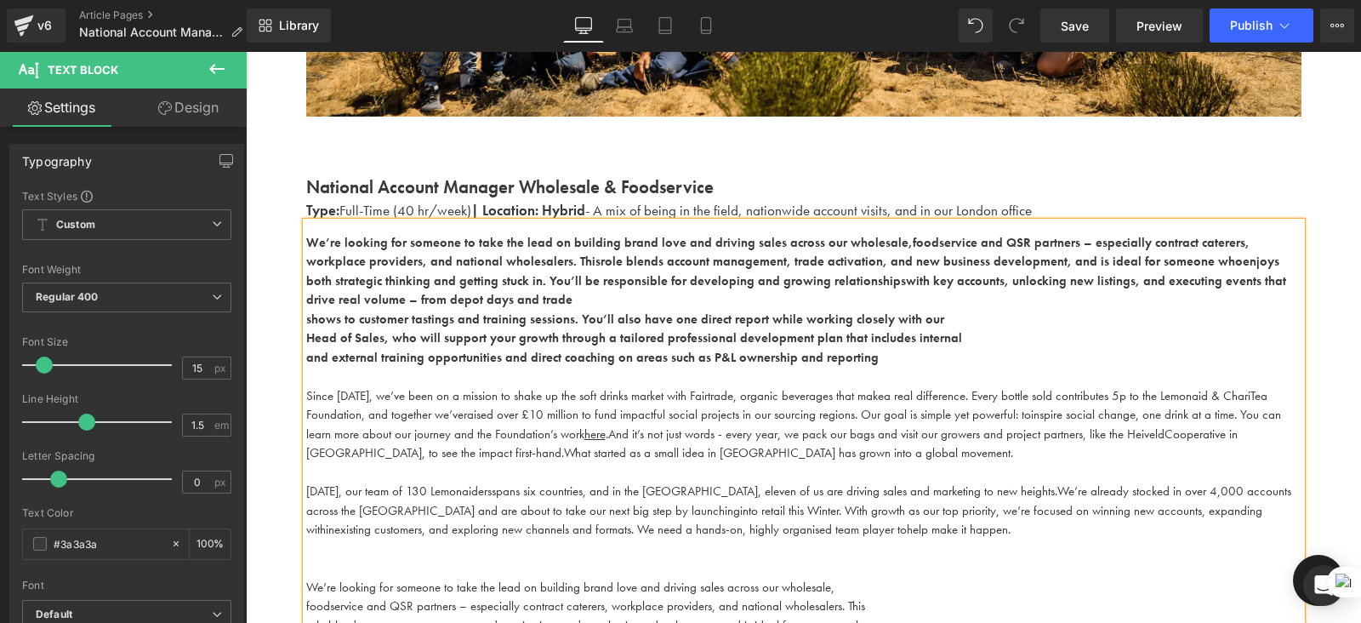
click at [307, 317] on b "shows to customer tastings and training sessions. You’ll also have one direct r…" at bounding box center [625, 319] width 638 height 17
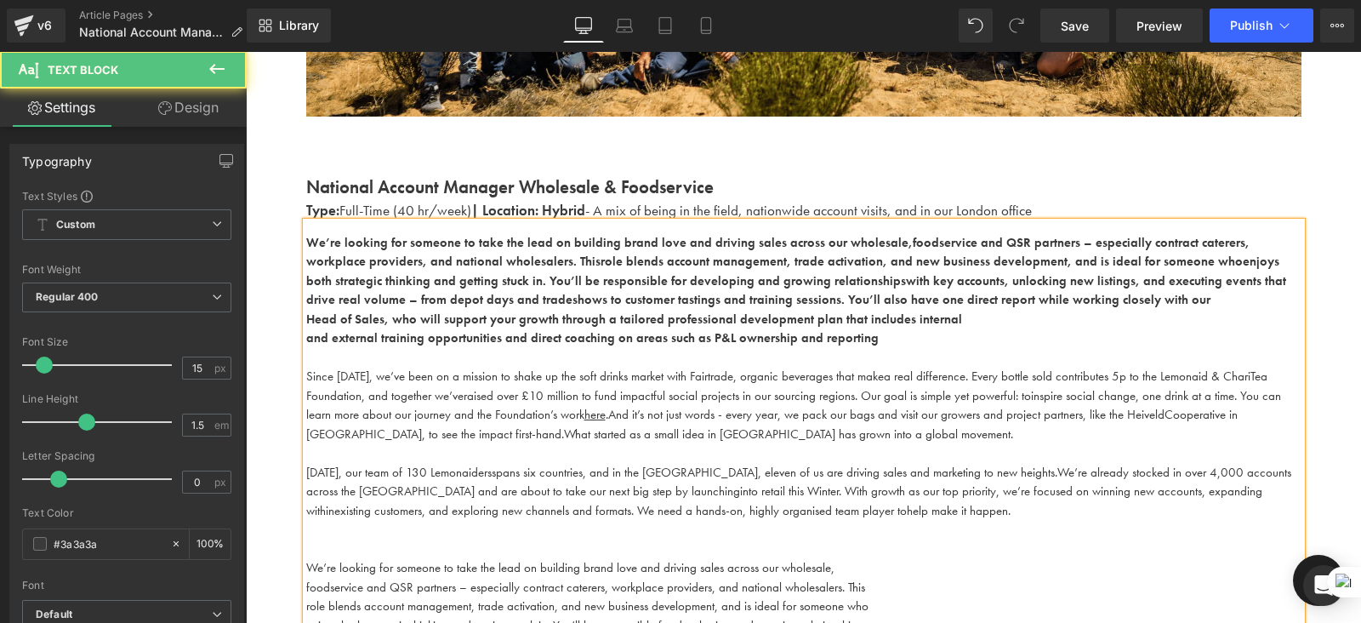
click at [307, 317] on b "Head of Sales, who will support your growth through a tailored professional dev…" at bounding box center [634, 319] width 656 height 17
click at [307, 345] on b "and external training opportunities and direct coaching on areas such as P&L ow…" at bounding box center [592, 337] width 573 height 17
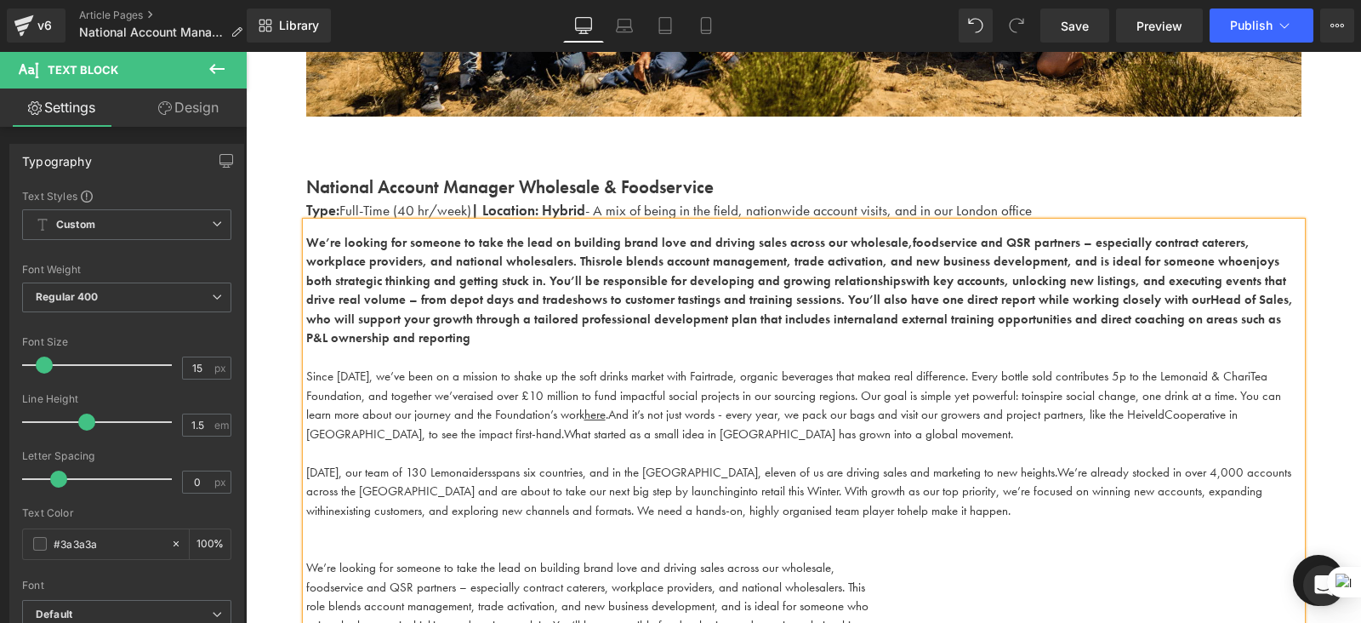
click at [586, 387] on span "raised over £10 million to fund impactful social projects in our sourcing regio…" at bounding box center [748, 395] width 568 height 17
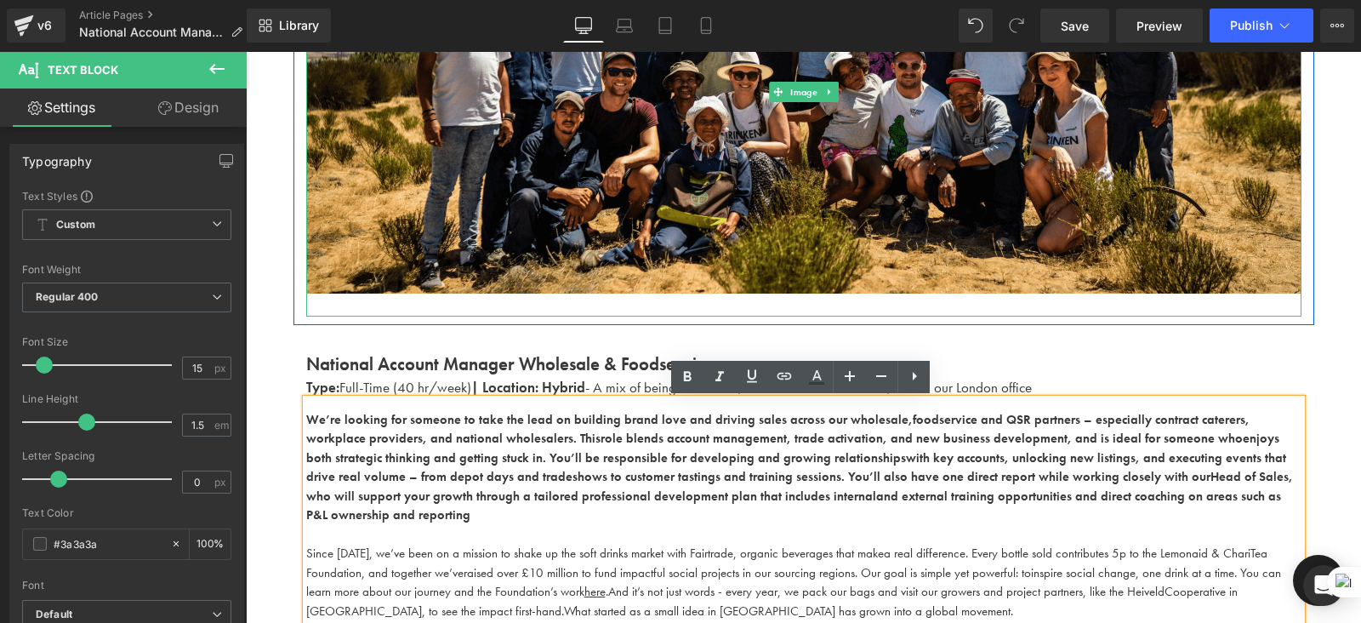
scroll to position [351, 0]
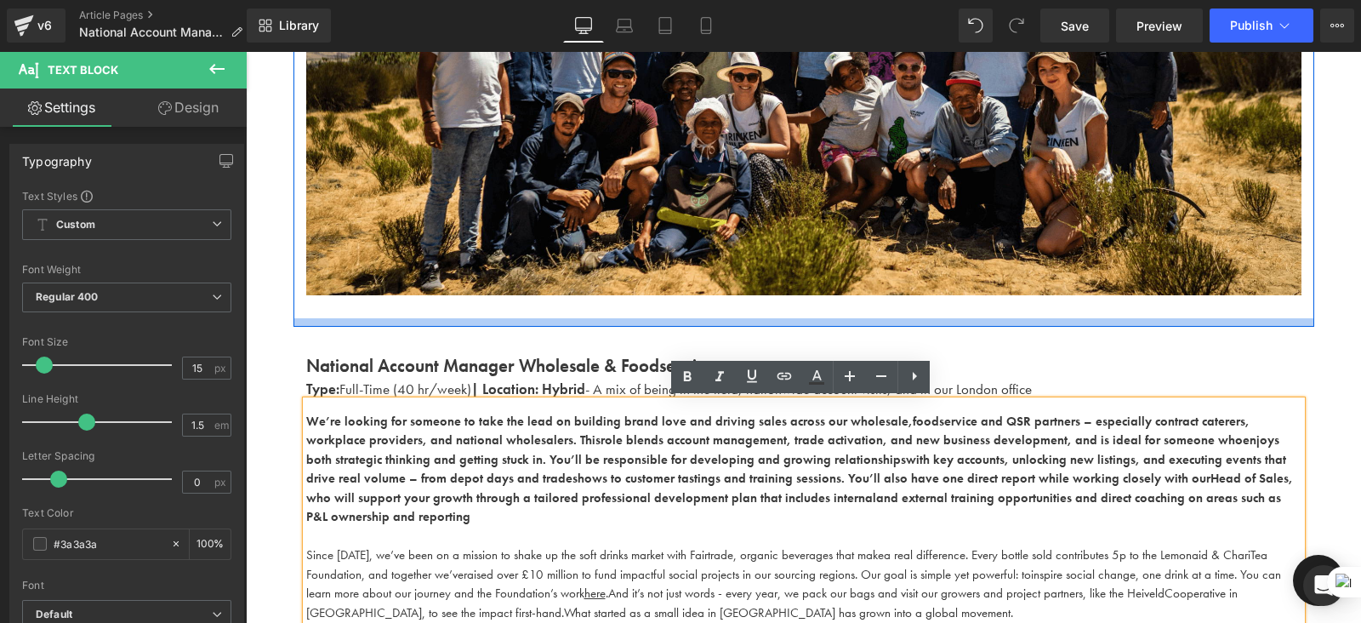
click at [525, 323] on div at bounding box center [804, 322] width 1021 height 9
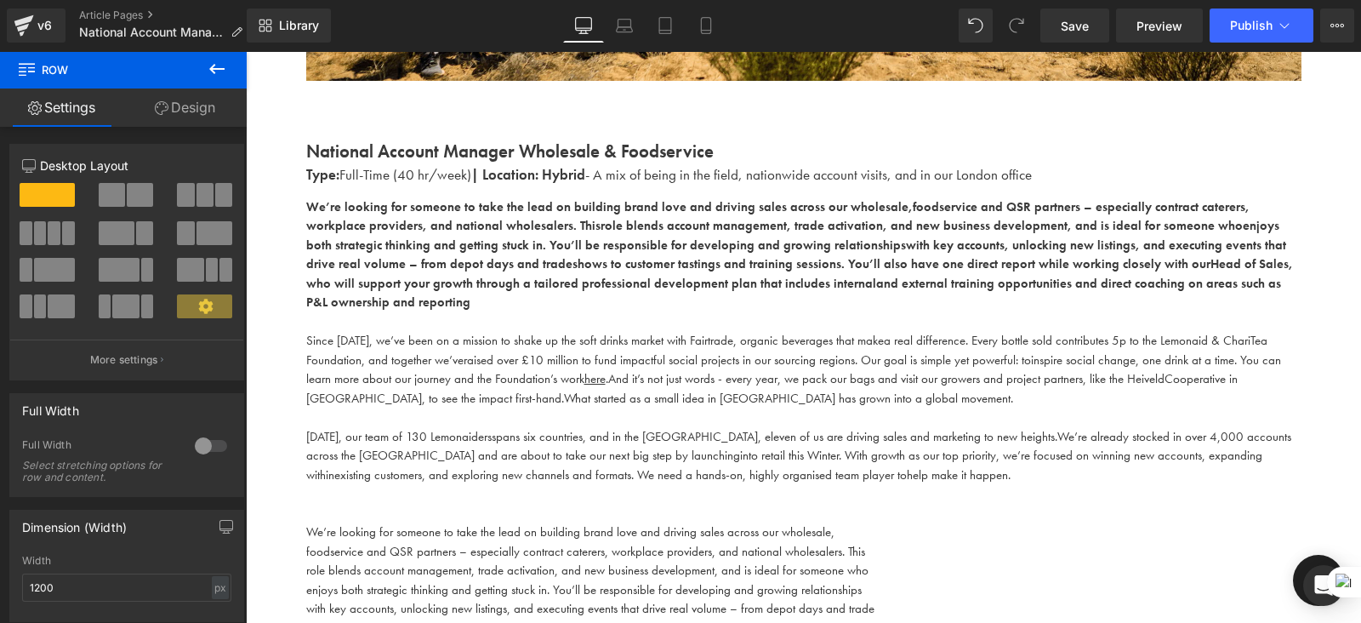
scroll to position [570, 0]
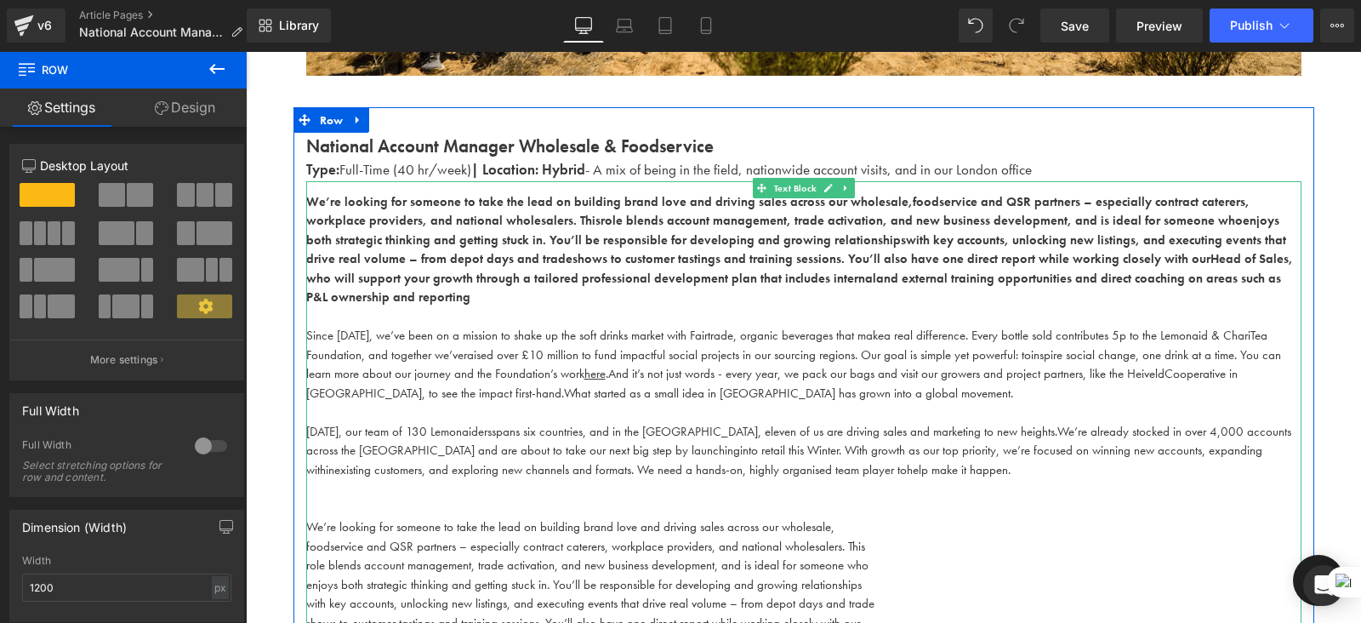
click at [582, 402] on p at bounding box center [804, 412] width 996 height 20
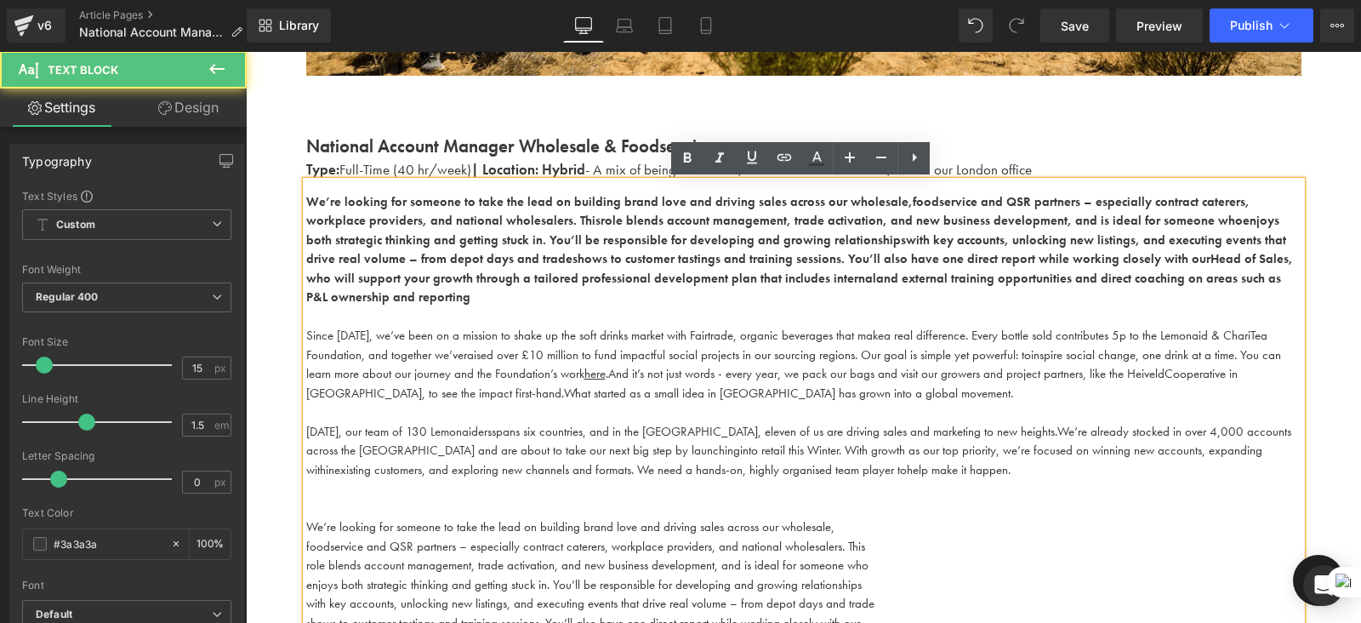
click at [367, 327] on span "Since 2009, we’ve been on a mission to shake up the soft drinks market with Fai…" at bounding box center [595, 335] width 578 height 17
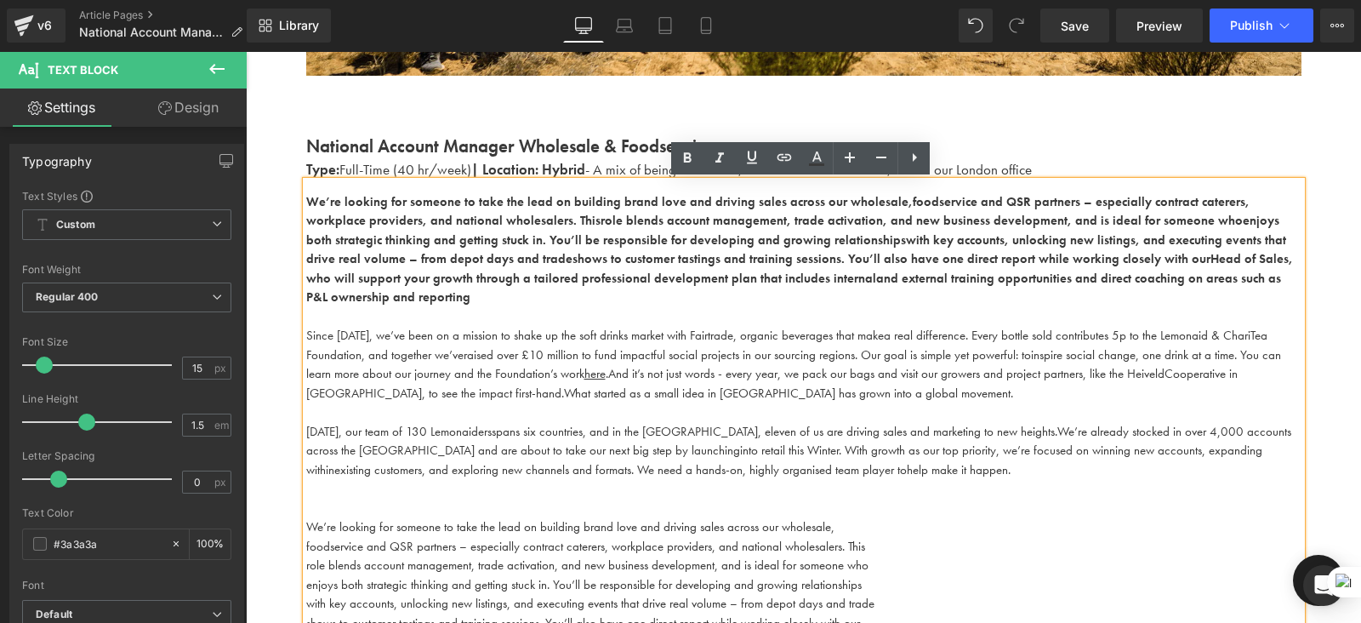
click at [306, 315] on div "We’re looking for someone to take the lead on building brand love and driving s…" at bounding box center [804, 426] width 996 height 490
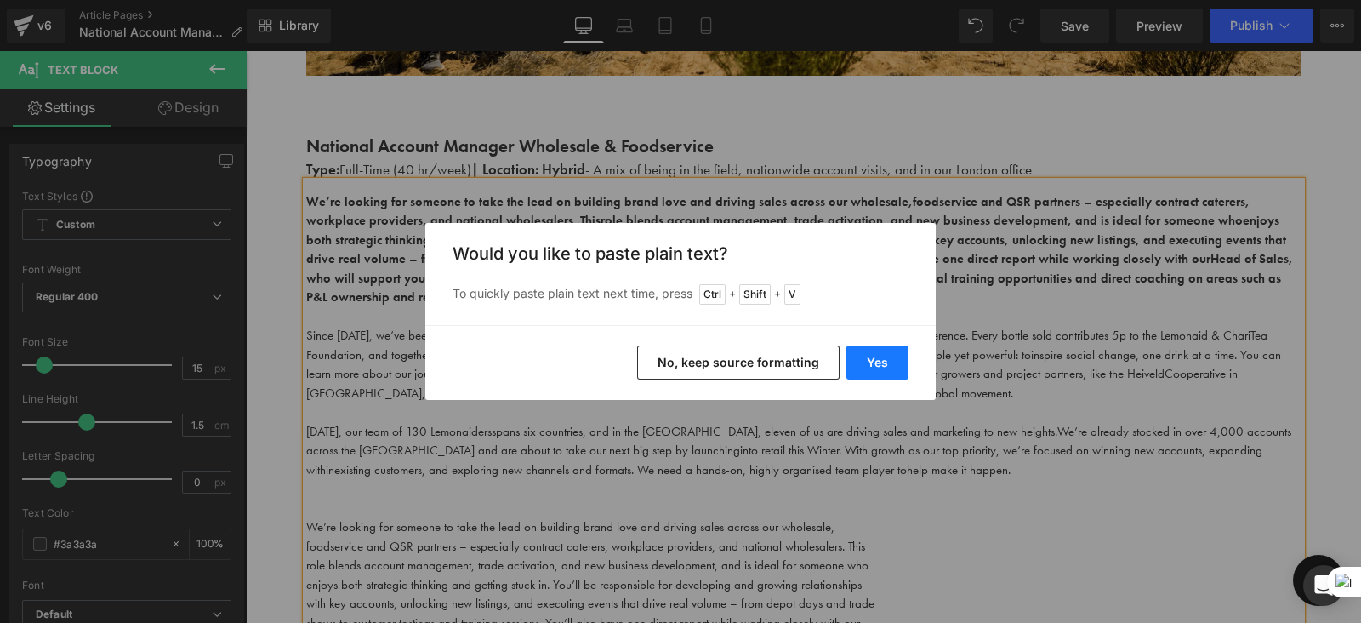
click at [869, 361] on button "Yes" at bounding box center [878, 362] width 62 height 34
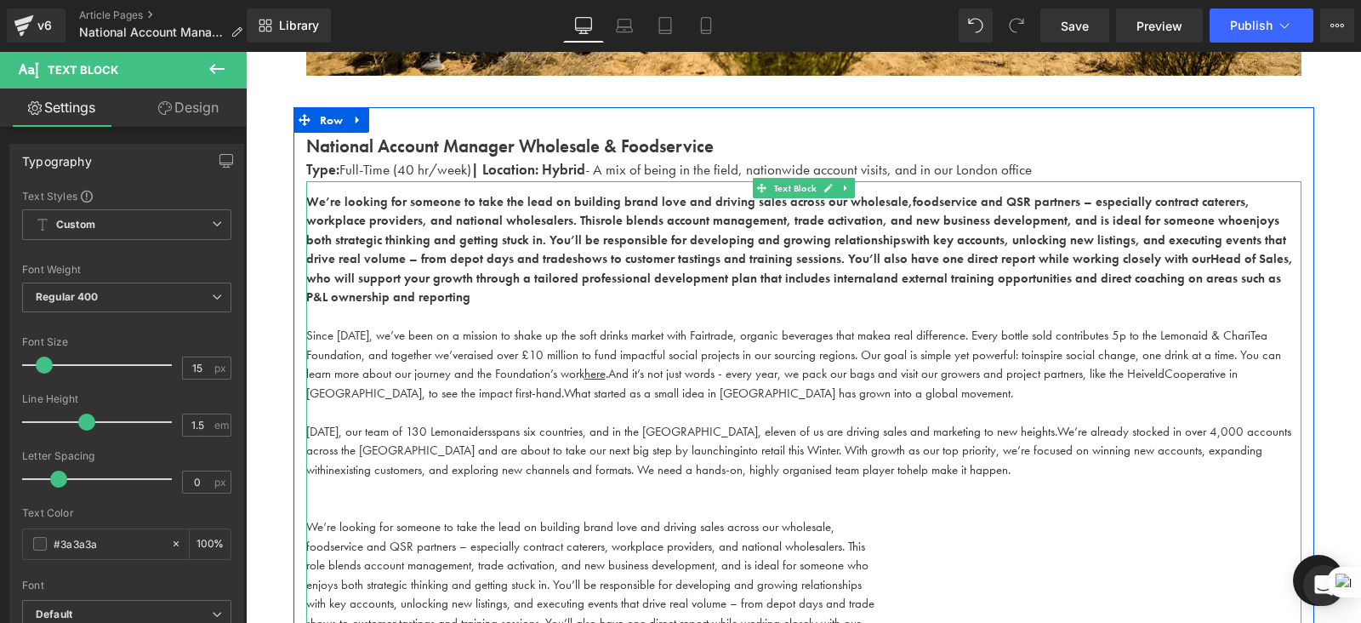
click at [512, 346] on span "raised over £10 million to fund impactful social projects in our sourcing regio…" at bounding box center [748, 354] width 568 height 17
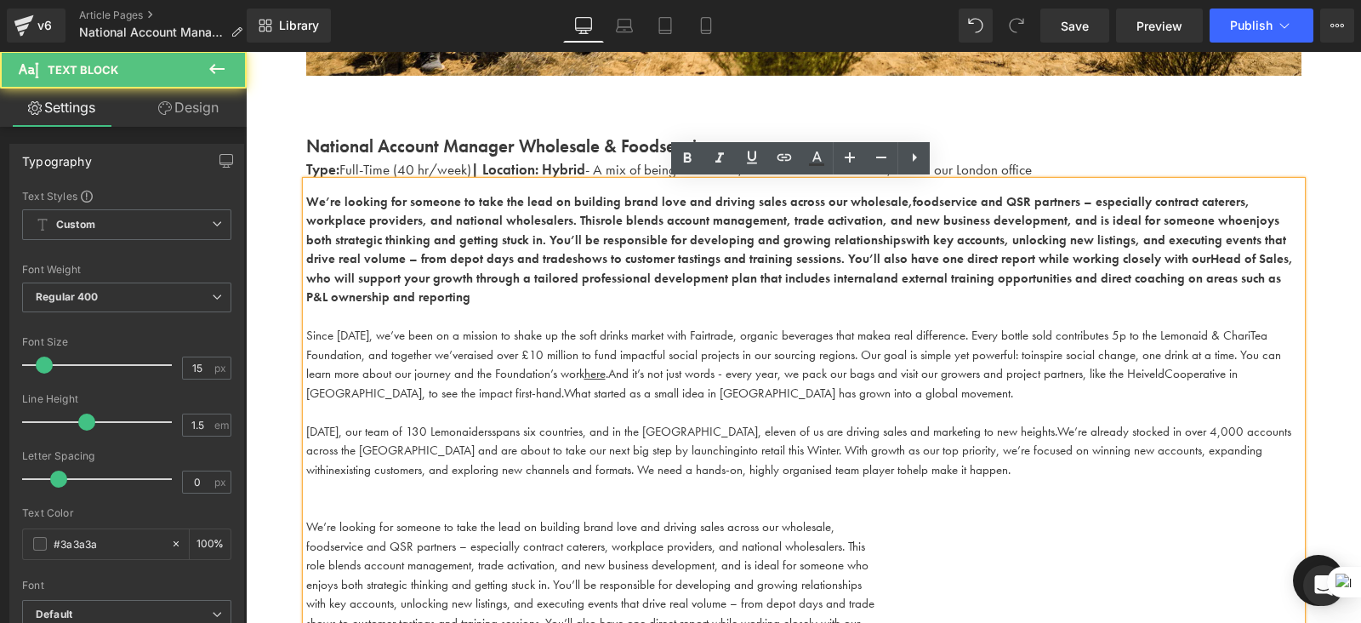
click at [516, 461] on span "existing customers, and exploring new channels and formats. We need a hands-on,…" at bounding box center [620, 469] width 573 height 17
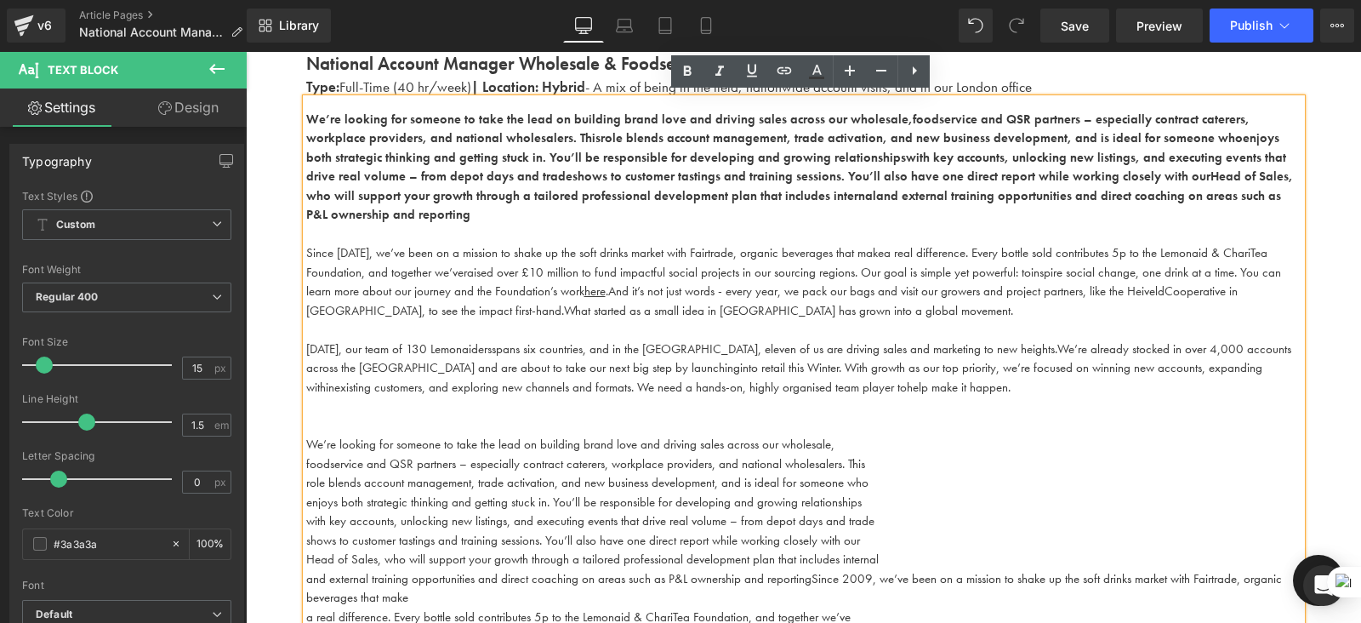
scroll to position [657, 0]
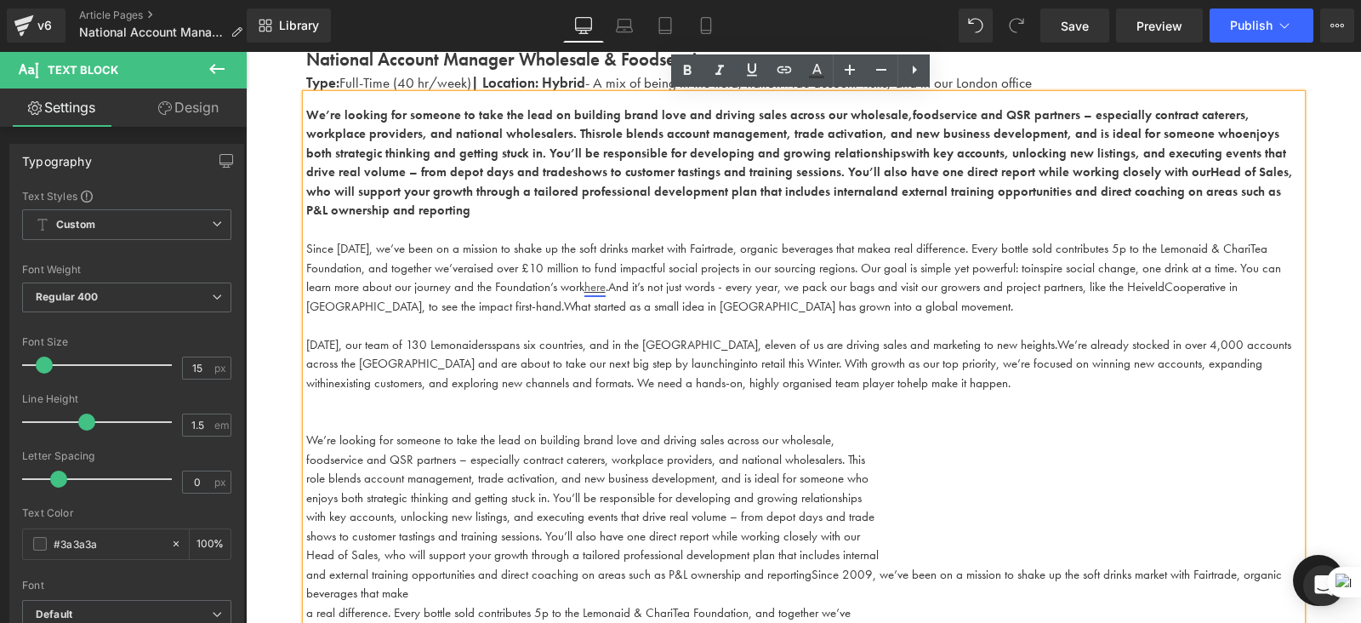
click at [595, 278] on link "here" at bounding box center [595, 286] width 21 height 17
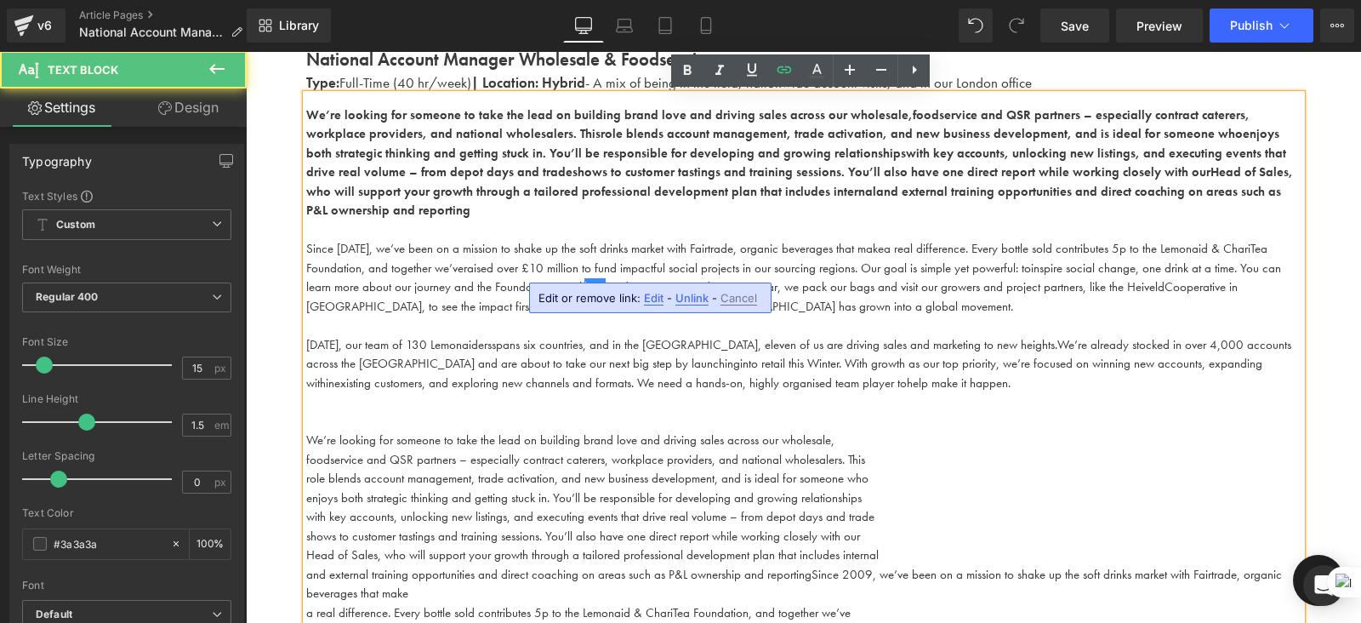
click at [715, 277] on p "Since 2009, we’ve been on a mission to shake up the soft drinks market with Fai…" at bounding box center [804, 277] width 996 height 77
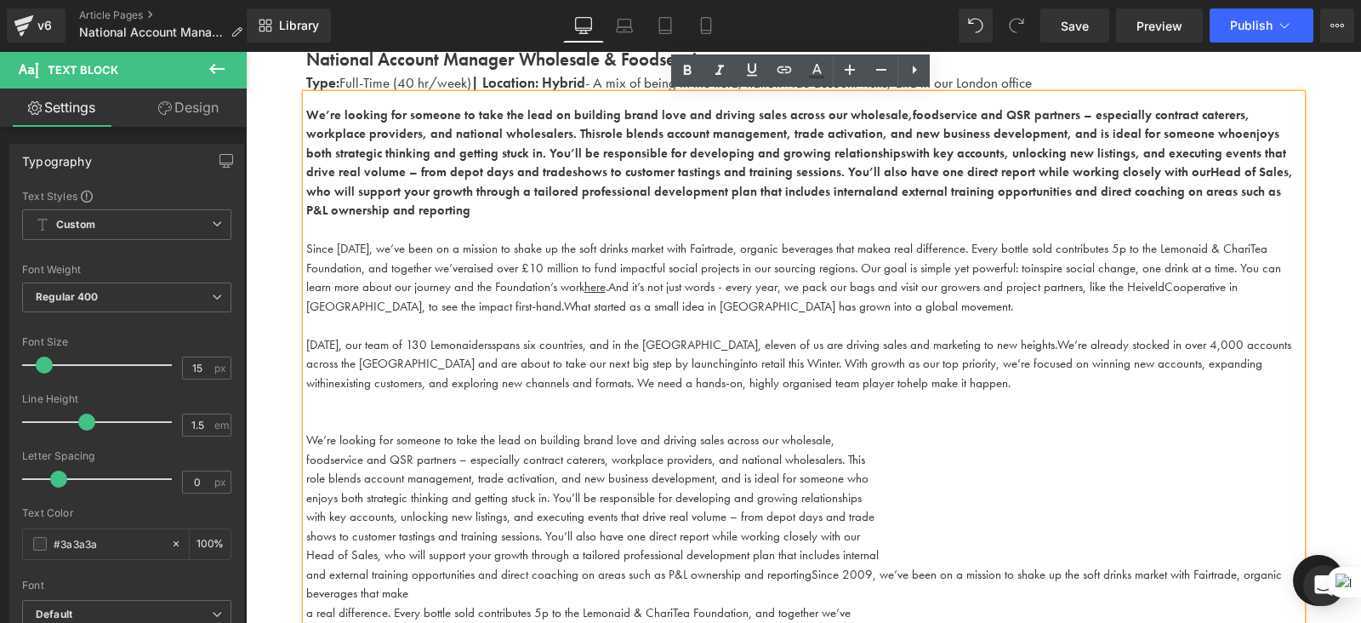
click at [484, 392] on p at bounding box center [804, 402] width 996 height 20
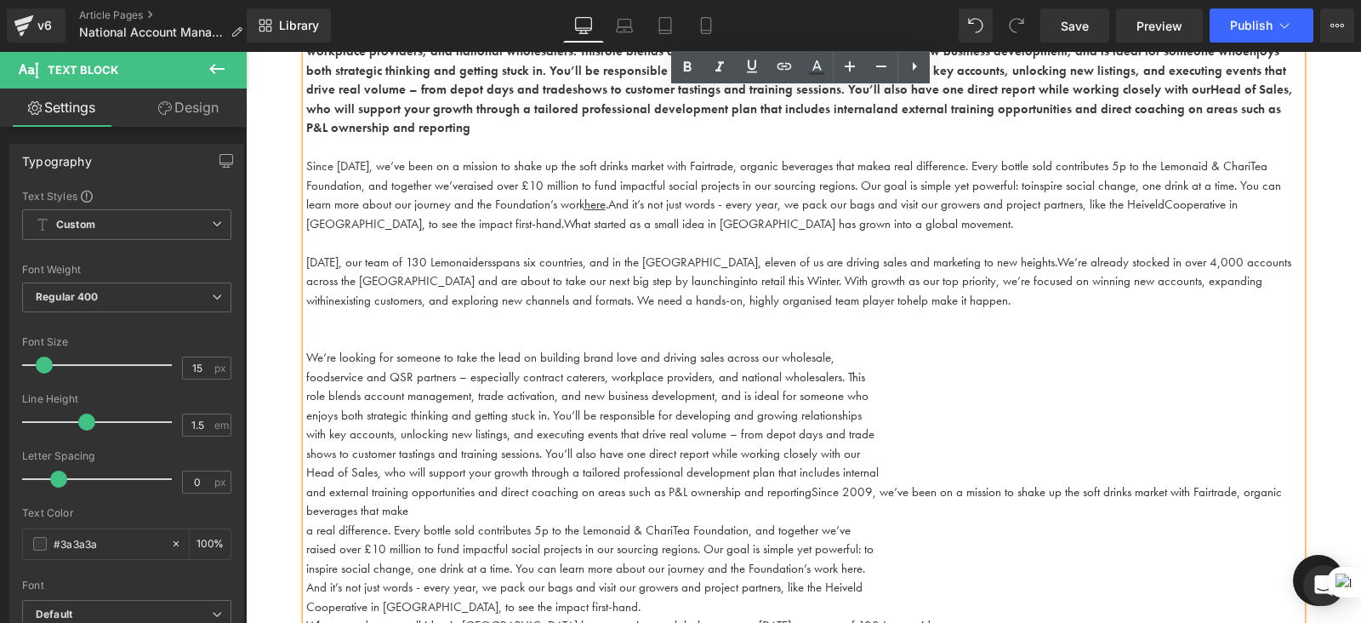
scroll to position [772, 0]
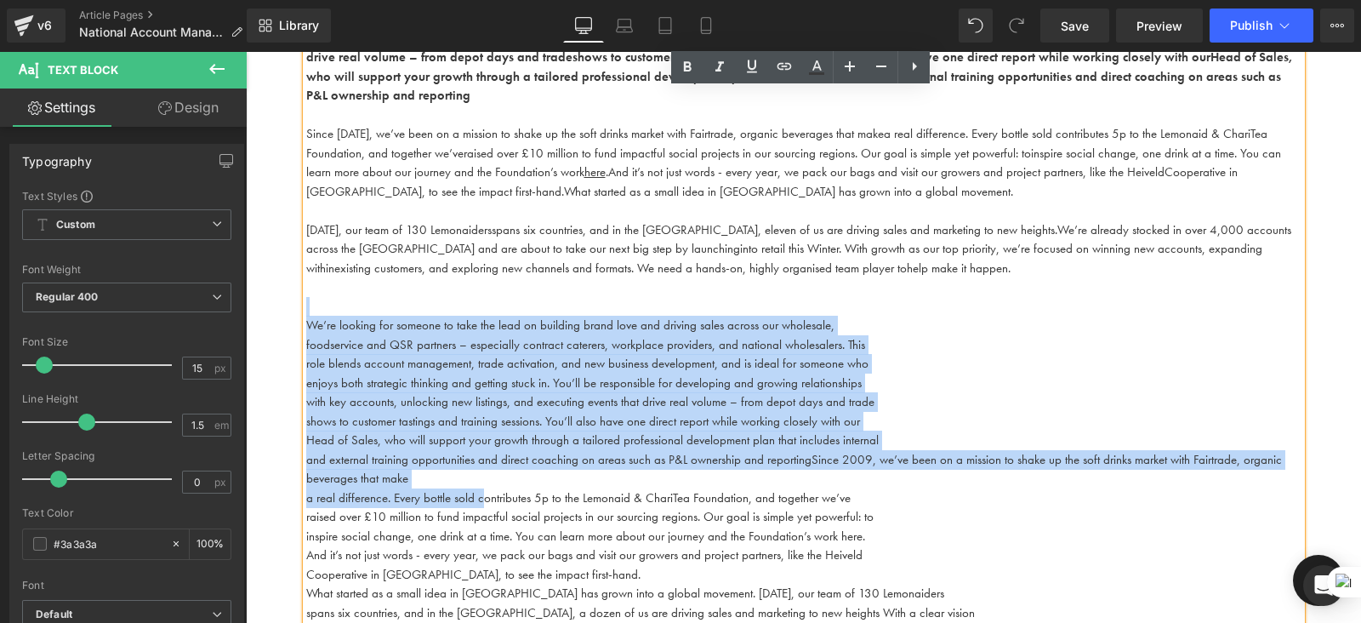
drag, startPoint x: 369, startPoint y: 287, endPoint x: 481, endPoint y: 486, distance: 228.2
click at [481, 486] on div "We’re looking for someone to take the lead on building brand love and driving s…" at bounding box center [804, 321] width 996 height 682
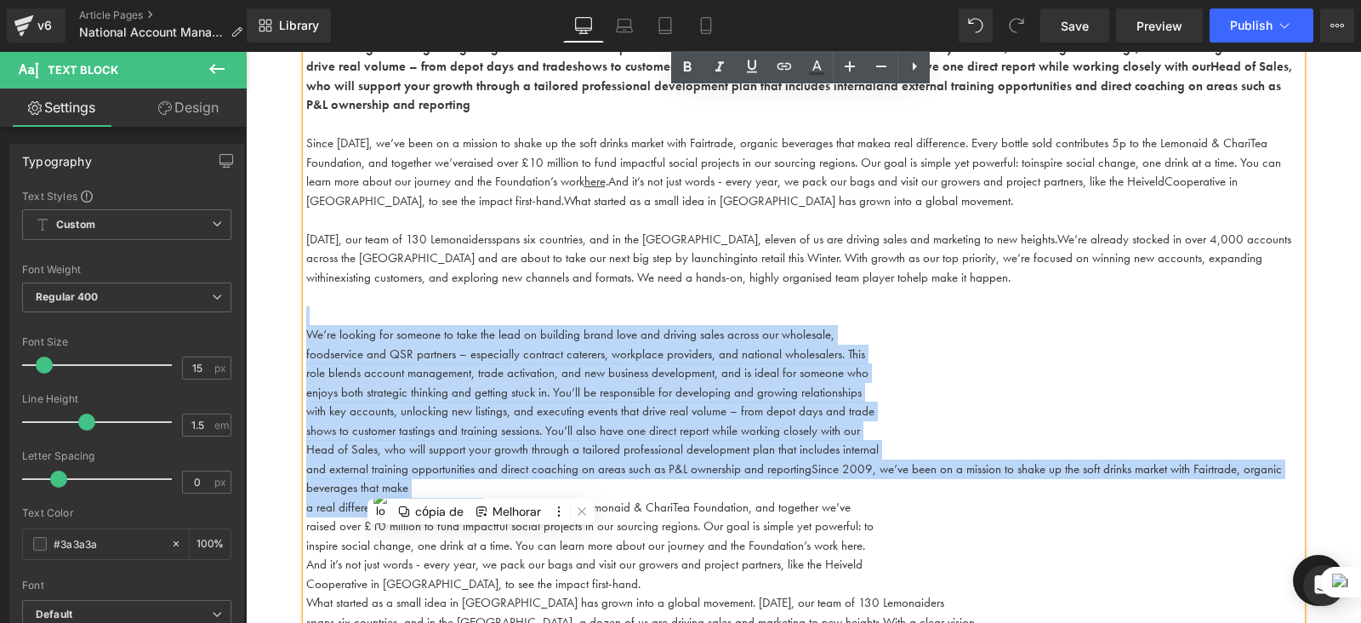
scroll to position [763, 0]
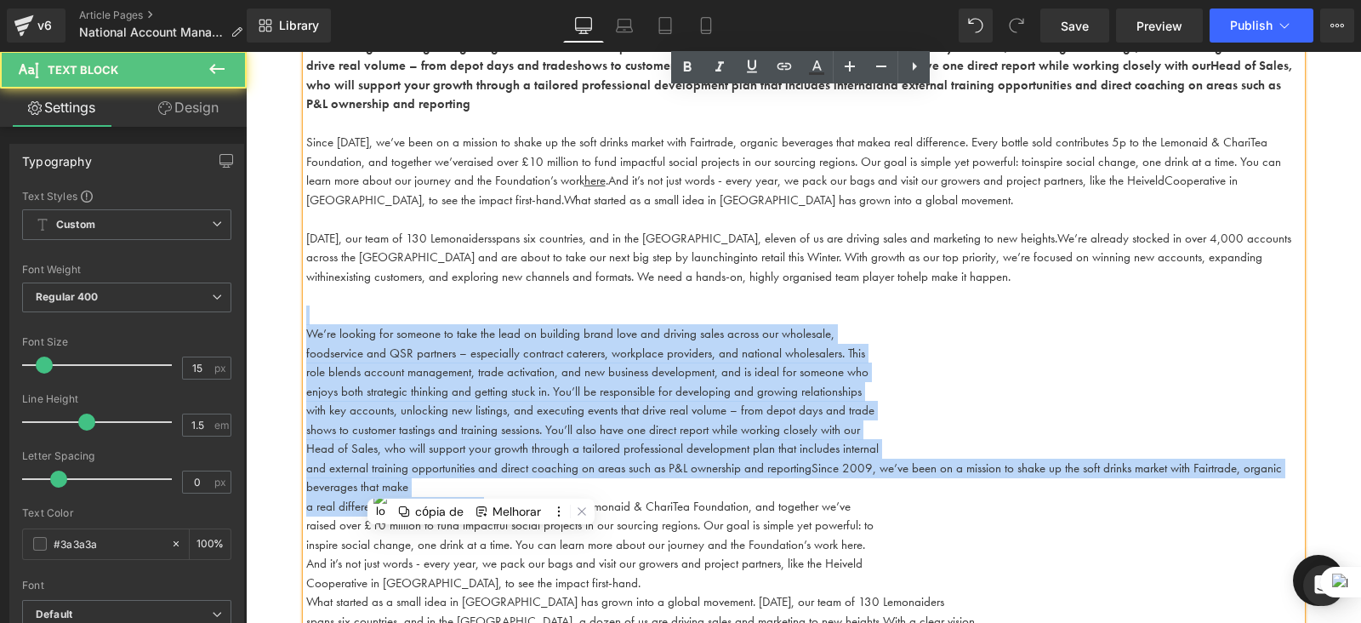
click at [431, 345] on span "foodservice and QSR partners – especially contract caterers, workplace provider…" at bounding box center [585, 353] width 559 height 17
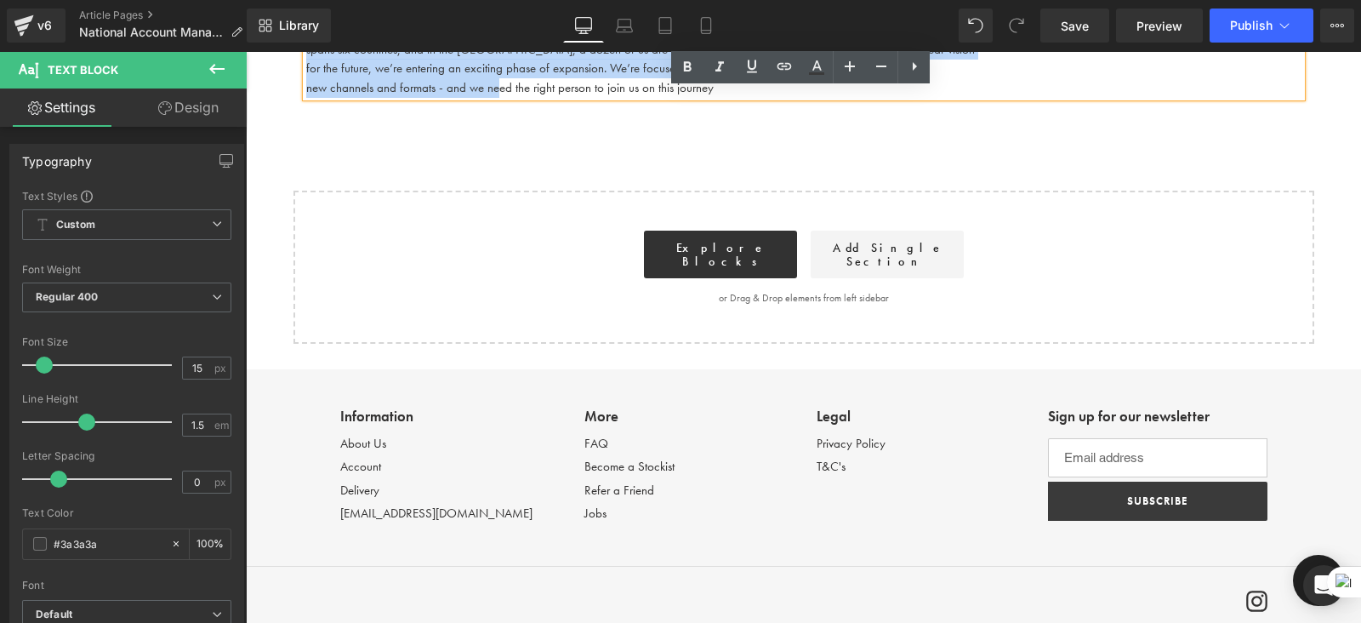
scroll to position [1344, 0]
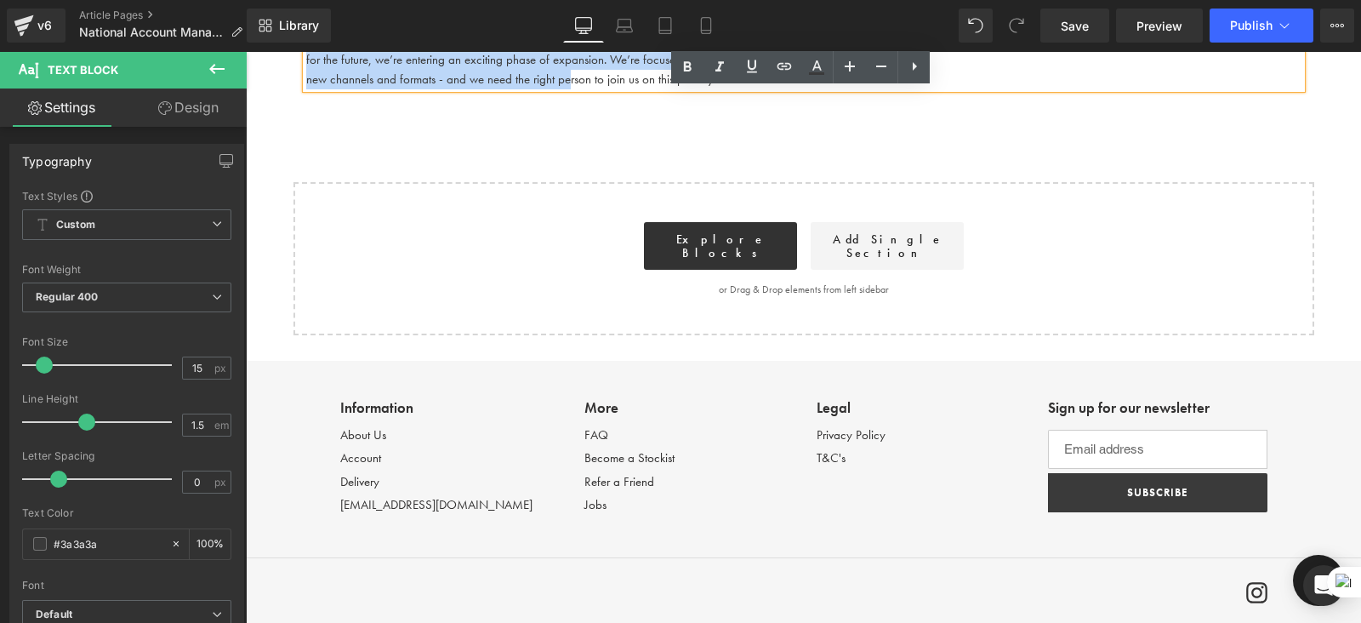
drag, startPoint x: 326, startPoint y: 291, endPoint x: 565, endPoint y: 183, distance: 262.4
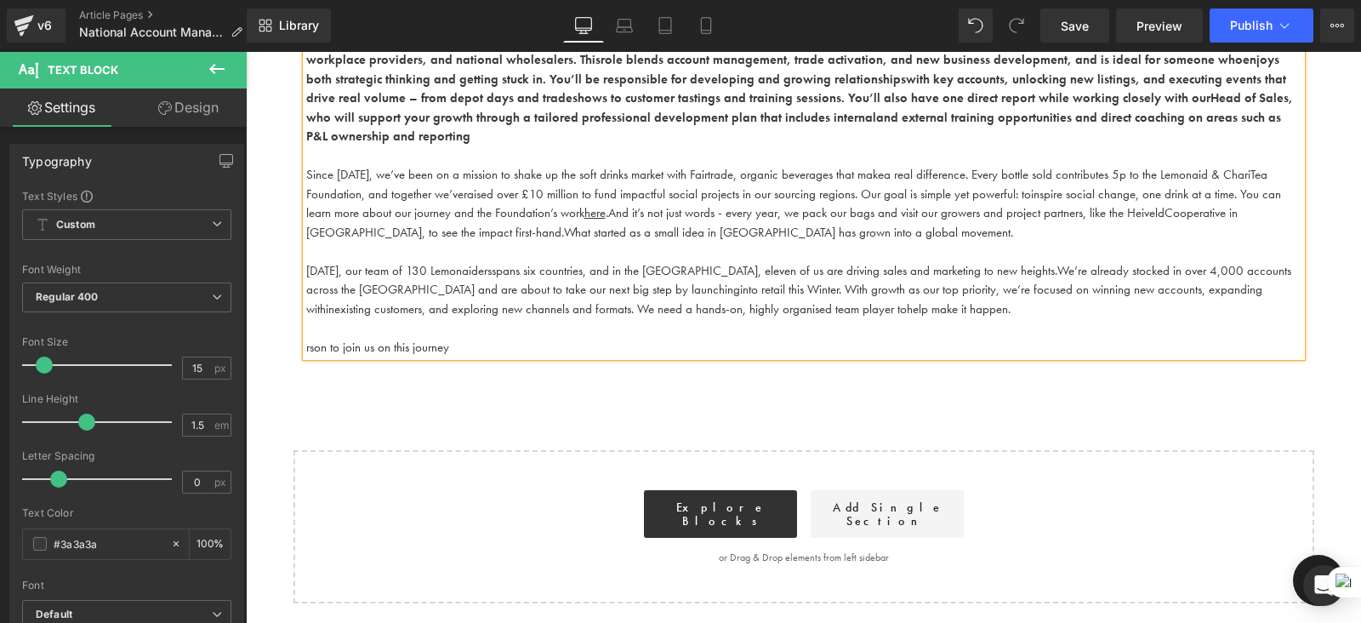
scroll to position [715, 0]
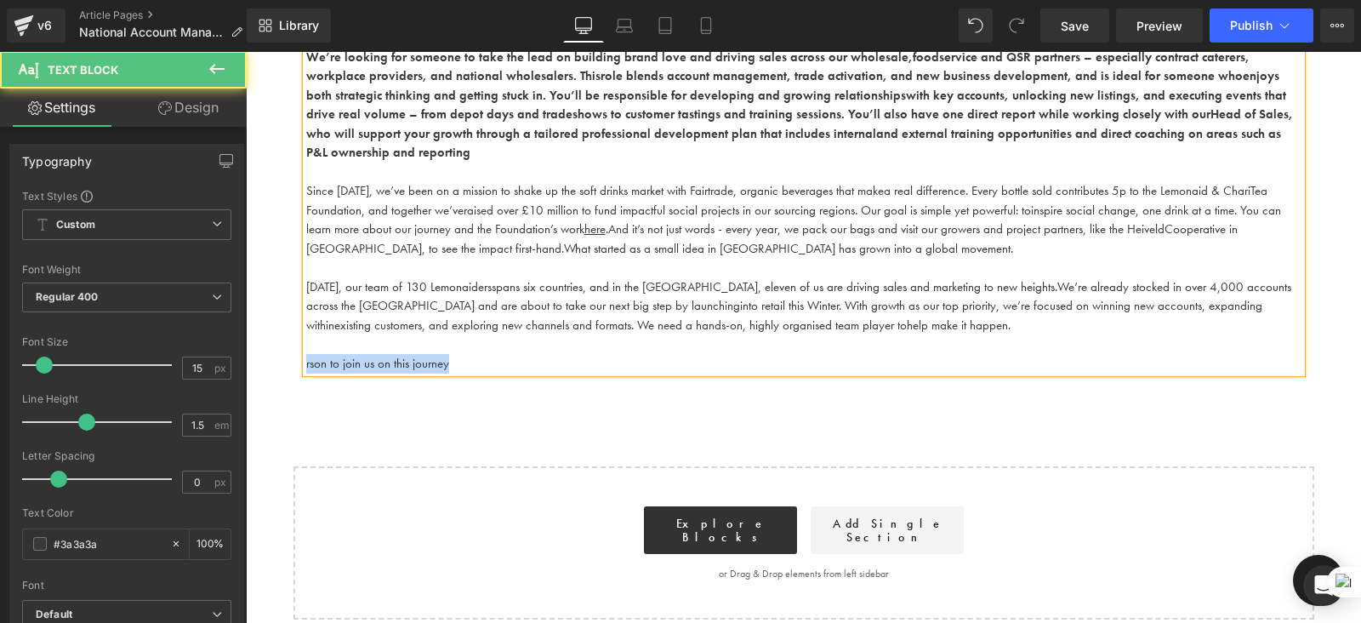
drag, startPoint x: 458, startPoint y: 340, endPoint x: 288, endPoint y: 340, distance: 170.2
click at [288, 340] on div "Work With Us Heading There are (02) current job vacancies at the moment. Text B…" at bounding box center [804, 35] width 1116 height 1169
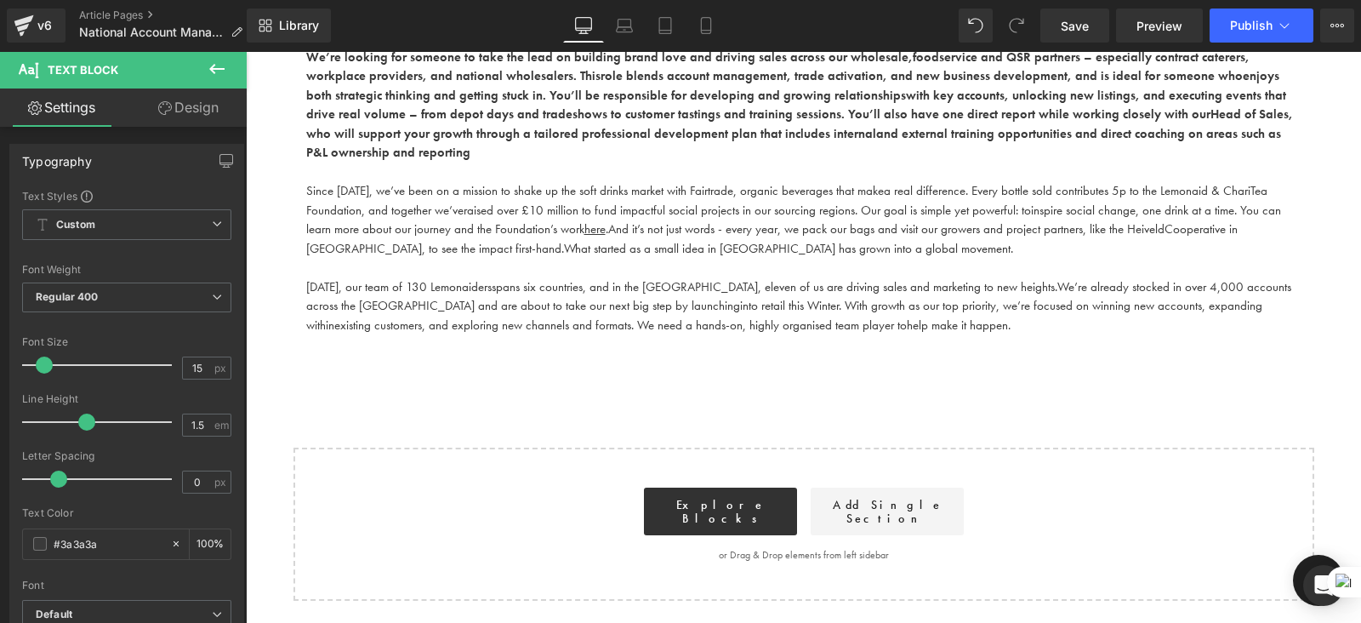
click at [217, 60] on icon at bounding box center [217, 69] width 20 height 20
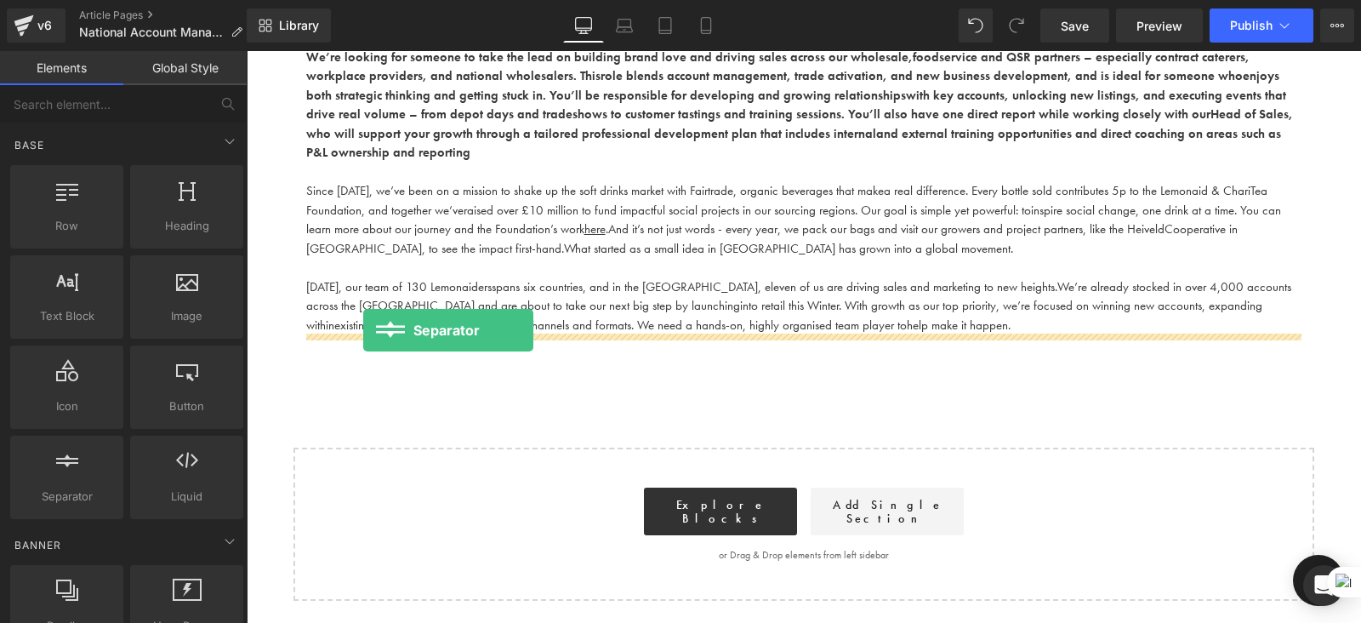
drag, startPoint x: 308, startPoint y: 516, endPoint x: 363, endPoint y: 330, distance: 193.6
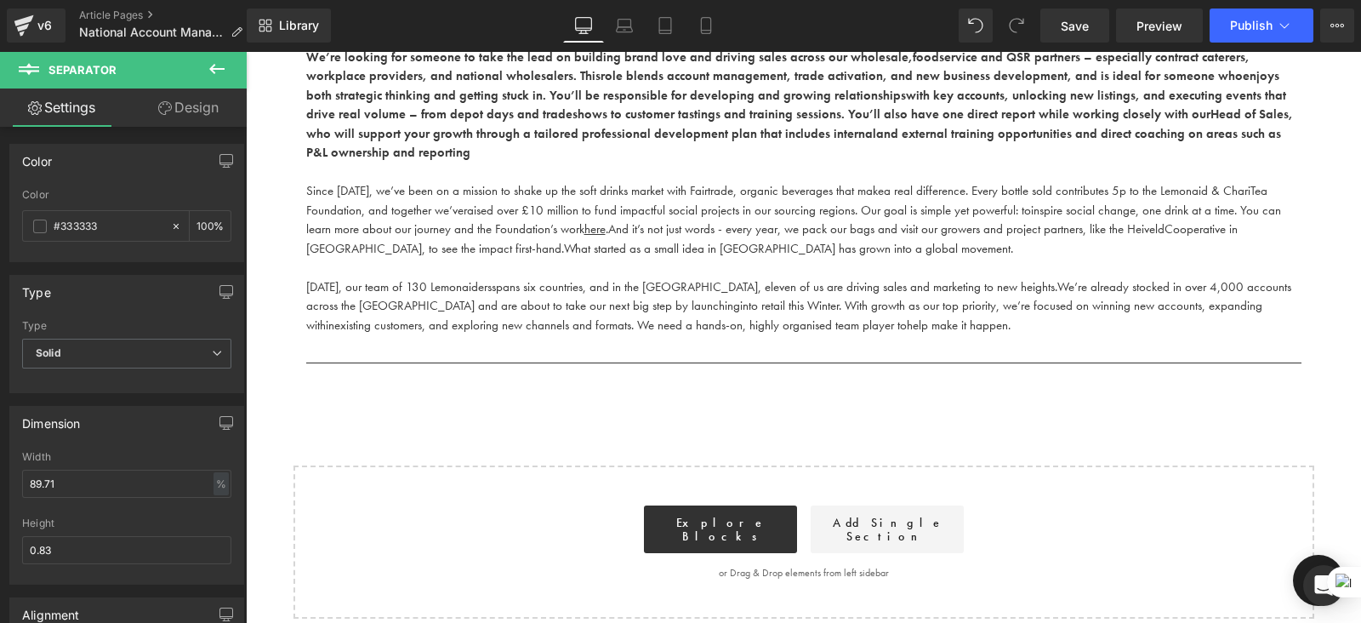
click at [219, 66] on icon at bounding box center [217, 69] width 20 height 20
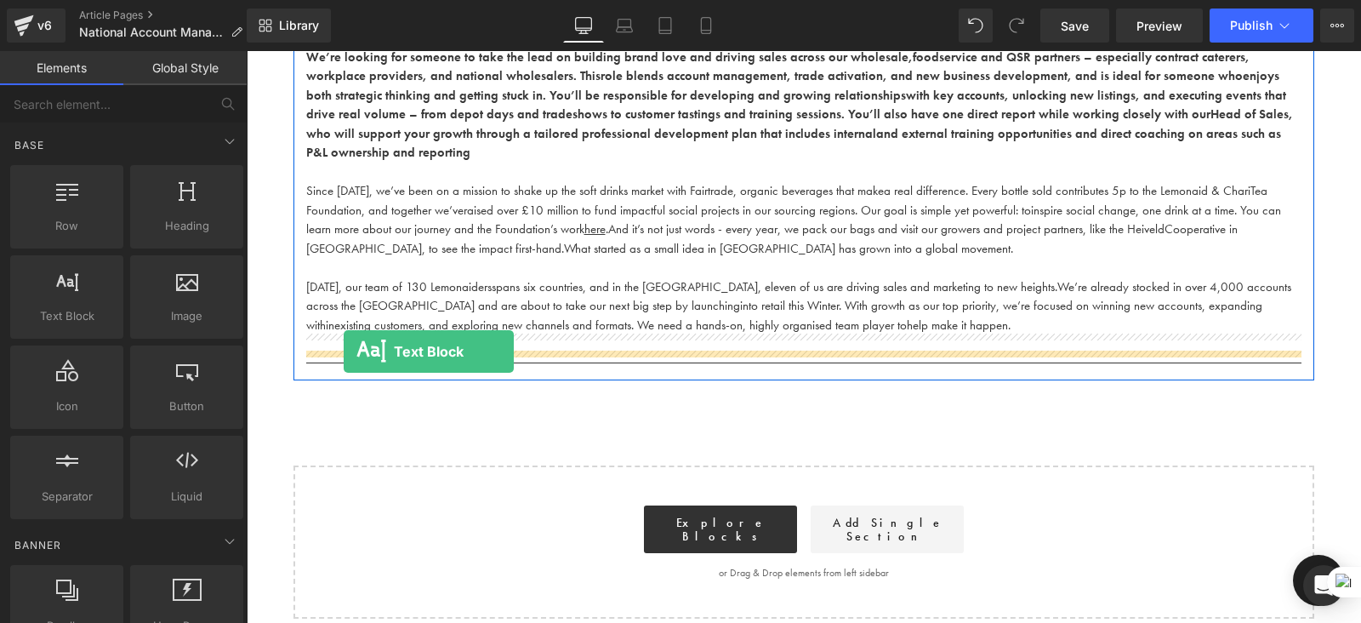
drag, startPoint x: 303, startPoint y: 355, endPoint x: 344, endPoint y: 351, distance: 41.0
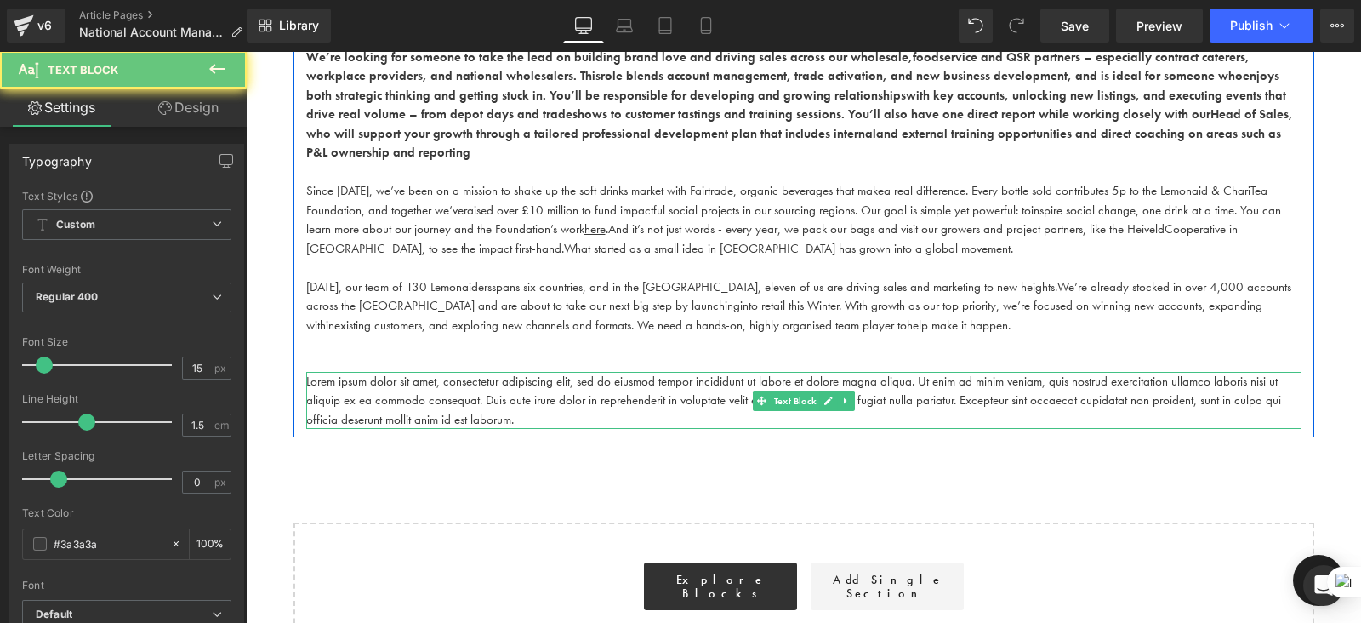
click at [484, 398] on p "Lorem ipsum dolor sit amet, consectetur adipiscing elit, sed do eiusmod tempor …" at bounding box center [804, 401] width 996 height 58
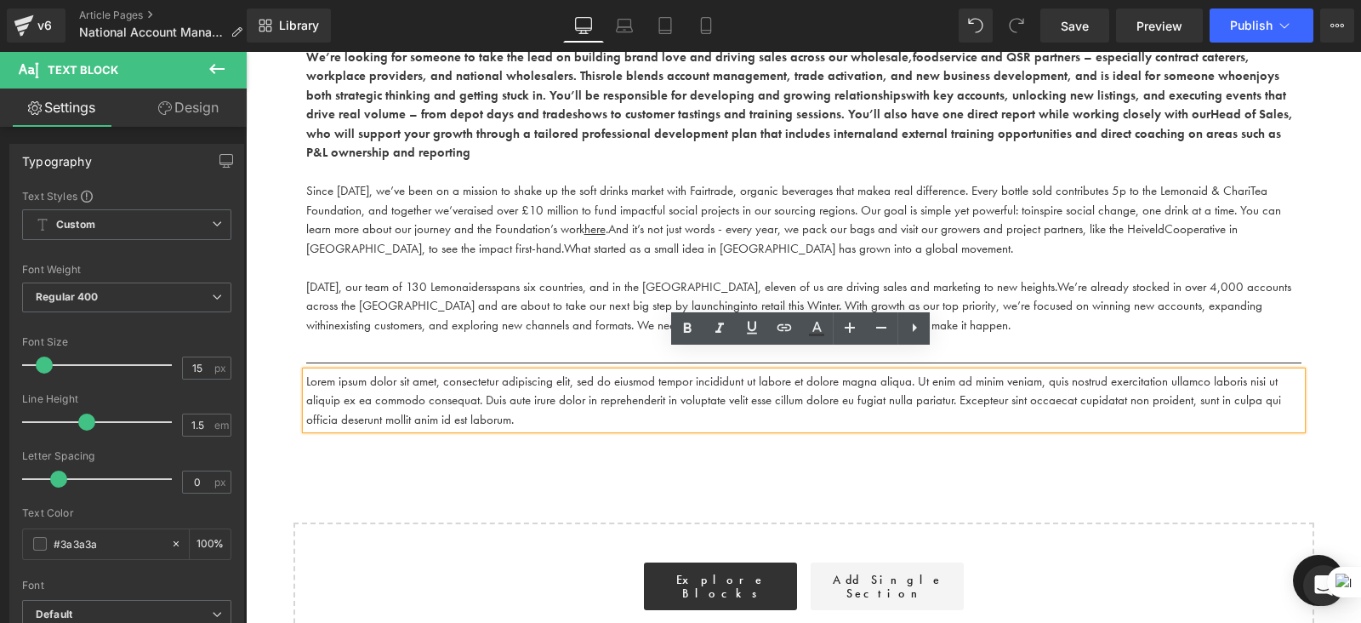
click at [654, 278] on span "spans six countries, and in the UK, eleven of us are driving sales and marketin…" at bounding box center [775, 286] width 566 height 17
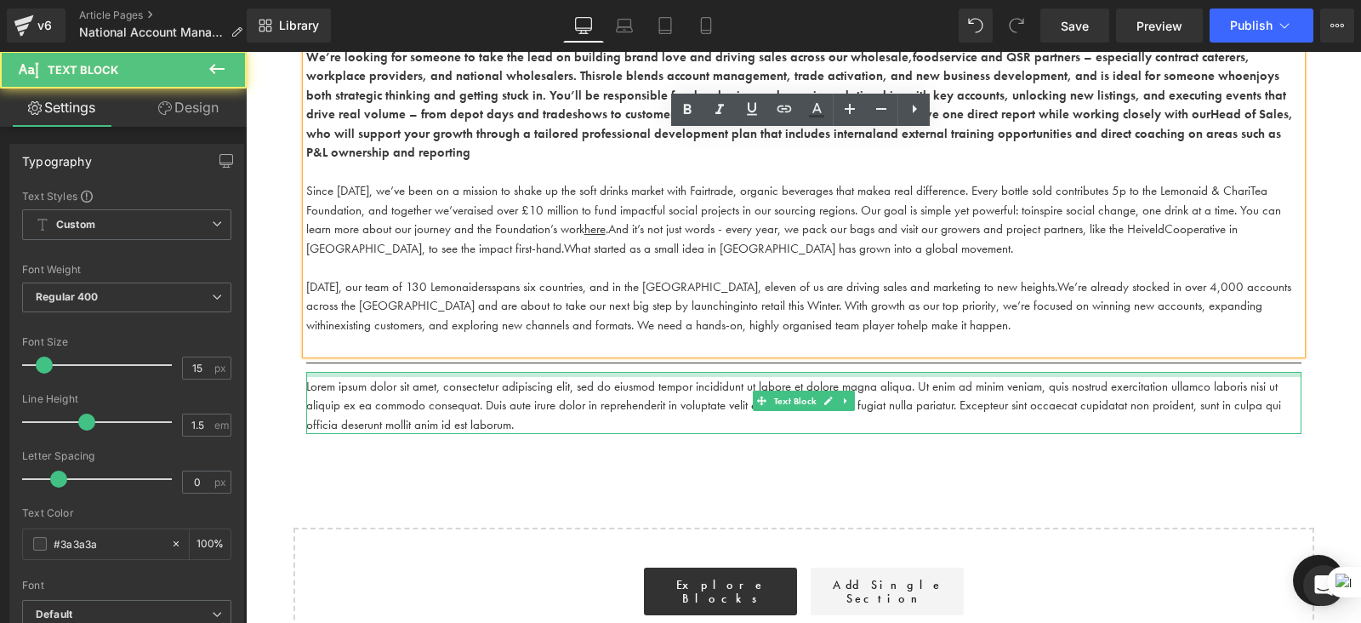
click at [659, 372] on div "Lorem ipsum dolor sit amet, consectetur adipiscing elit, sed do eiusmod tempor …" at bounding box center [804, 403] width 996 height 63
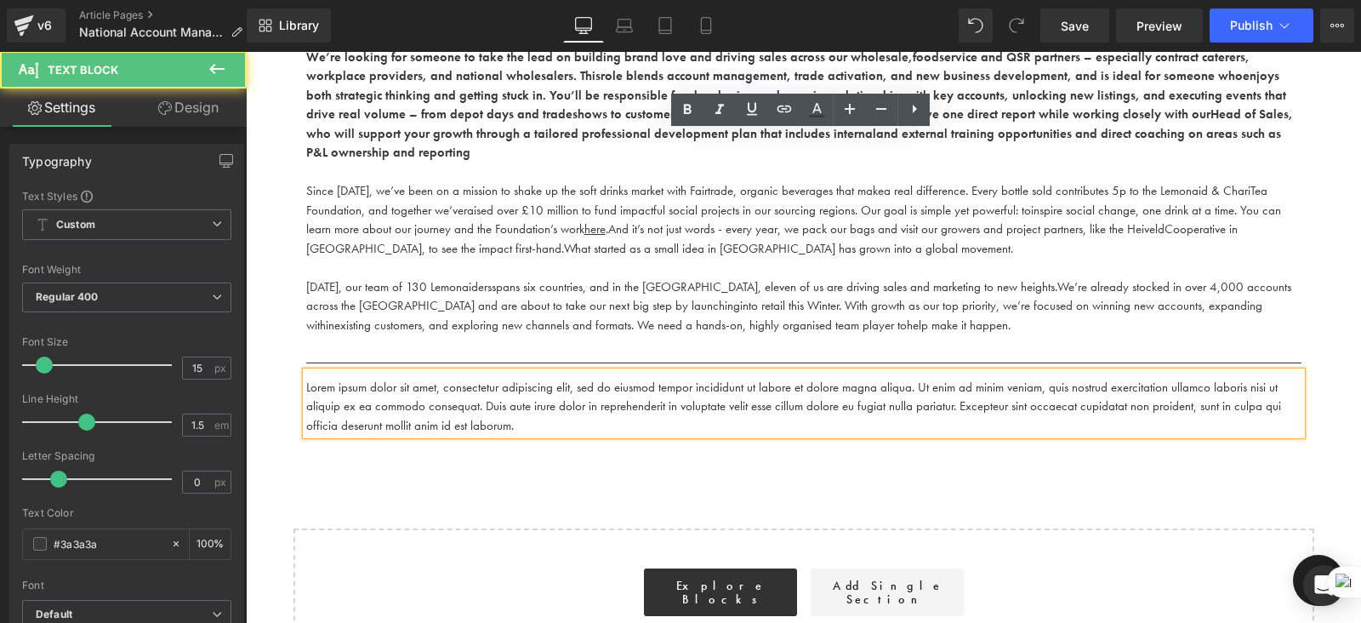
click at [588, 380] on p "Lorem ipsum dolor sit amet, consectetur adipiscing elit, sed do eiusmod tempor …" at bounding box center [804, 407] width 996 height 58
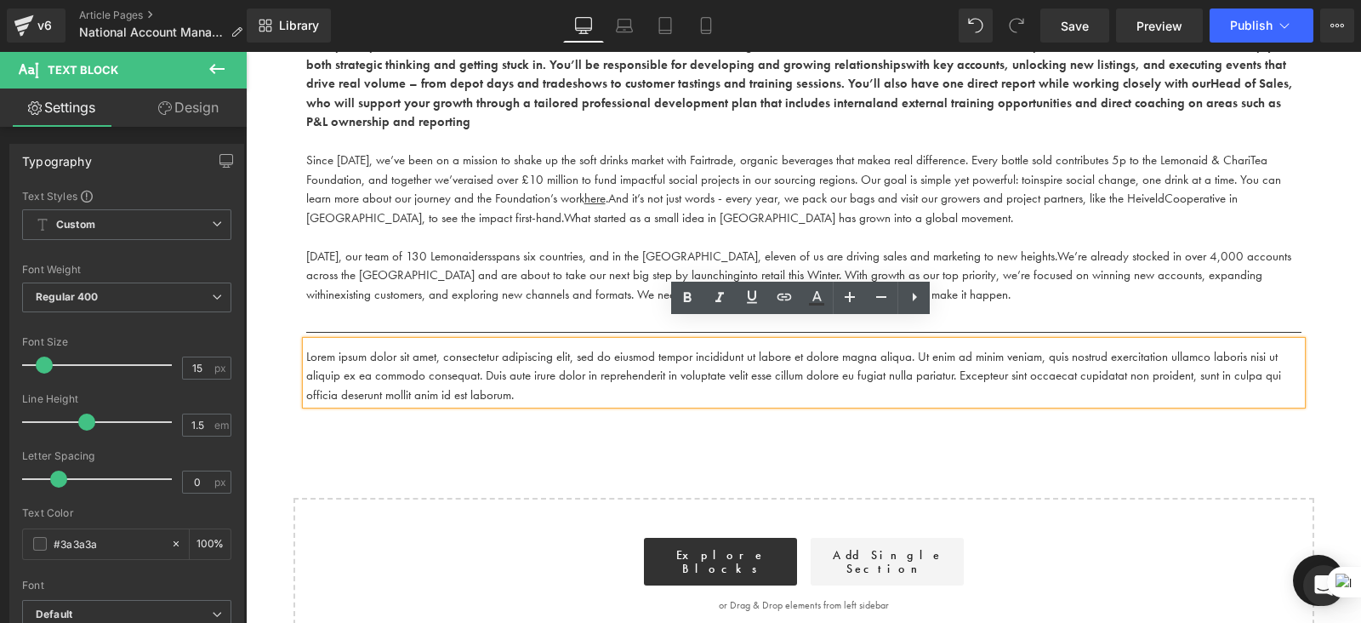
scroll to position [747, 0]
click at [497, 352] on p "Lorem ipsum dolor sit amet, consectetur adipiscing elit, sed do eiusmod tempor …" at bounding box center [804, 374] width 996 height 58
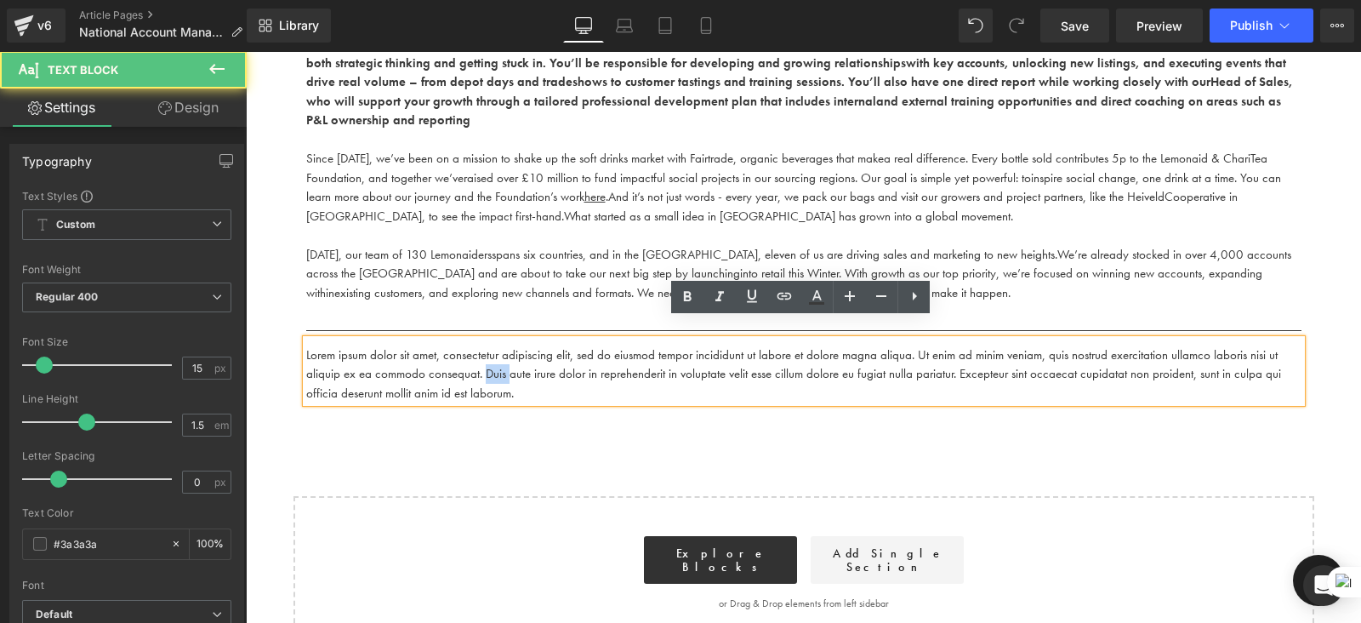
click at [497, 352] on p "Lorem ipsum dolor sit amet, consectetur adipiscing elit, sed do eiusmod tempor …" at bounding box center [804, 374] width 996 height 58
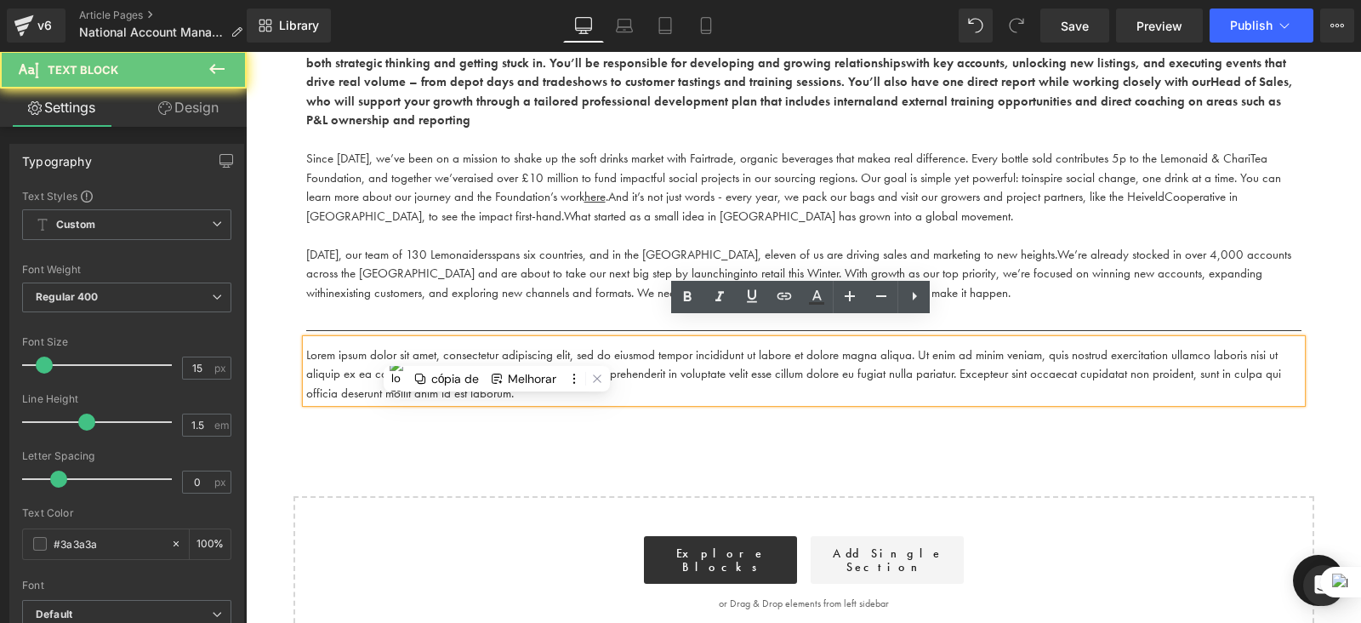
click at [513, 346] on p "Lorem ipsum dolor sit amet, consectetur adipiscing elit, sed do eiusmod tempor …" at bounding box center [804, 374] width 996 height 58
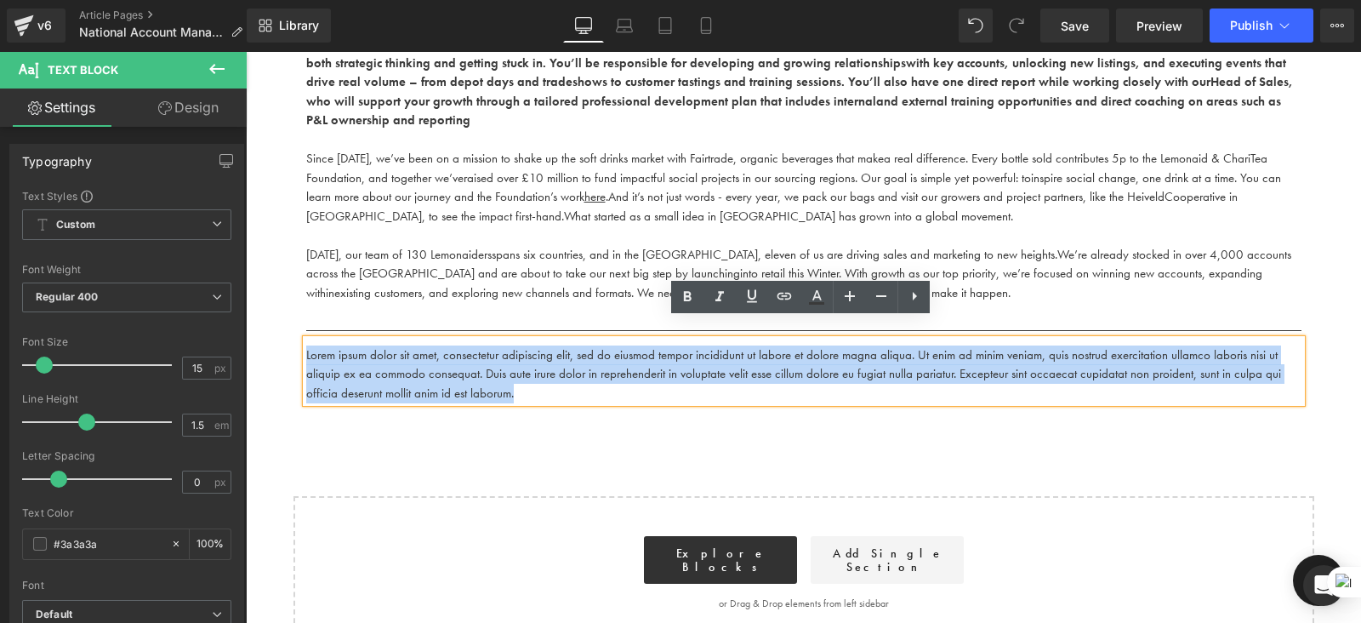
drag, startPoint x: 510, startPoint y: 376, endPoint x: 293, endPoint y: 328, distance: 222.2
click at [294, 328] on div "National Account Manager Wholesale & Foodservice Text Block Type: Full-Time (40…" at bounding box center [804, 180] width 1021 height 448
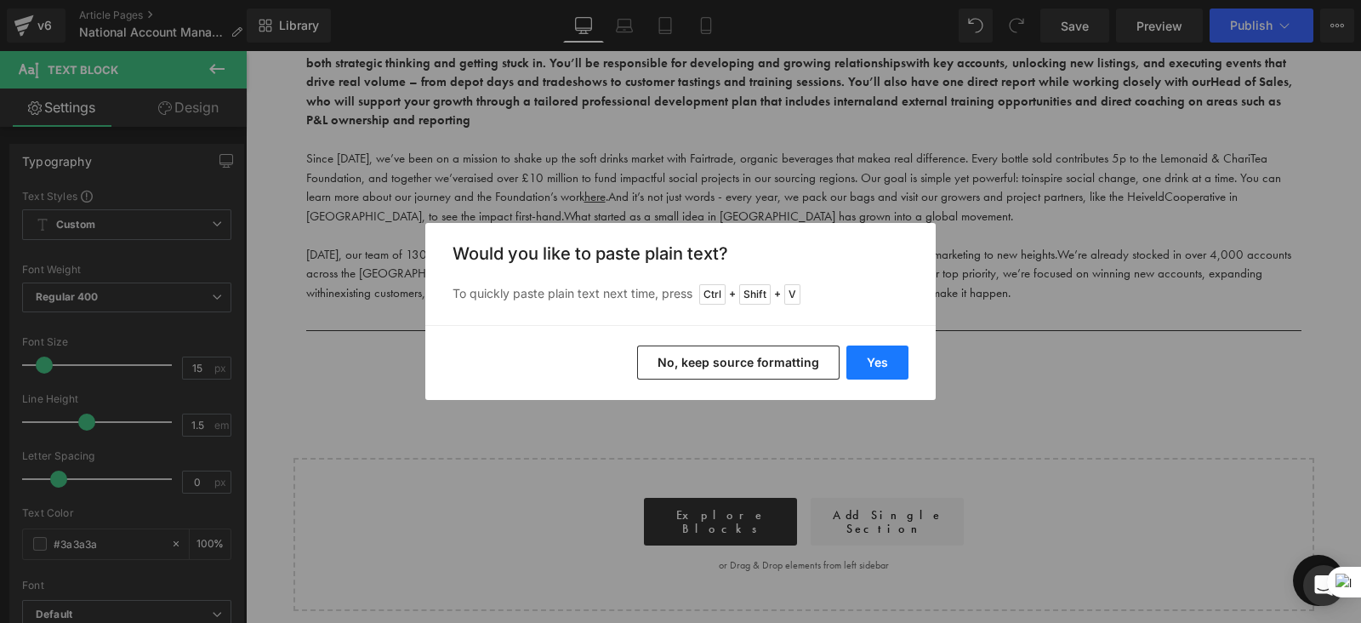
click at [876, 368] on button "Yes" at bounding box center [878, 362] width 62 height 34
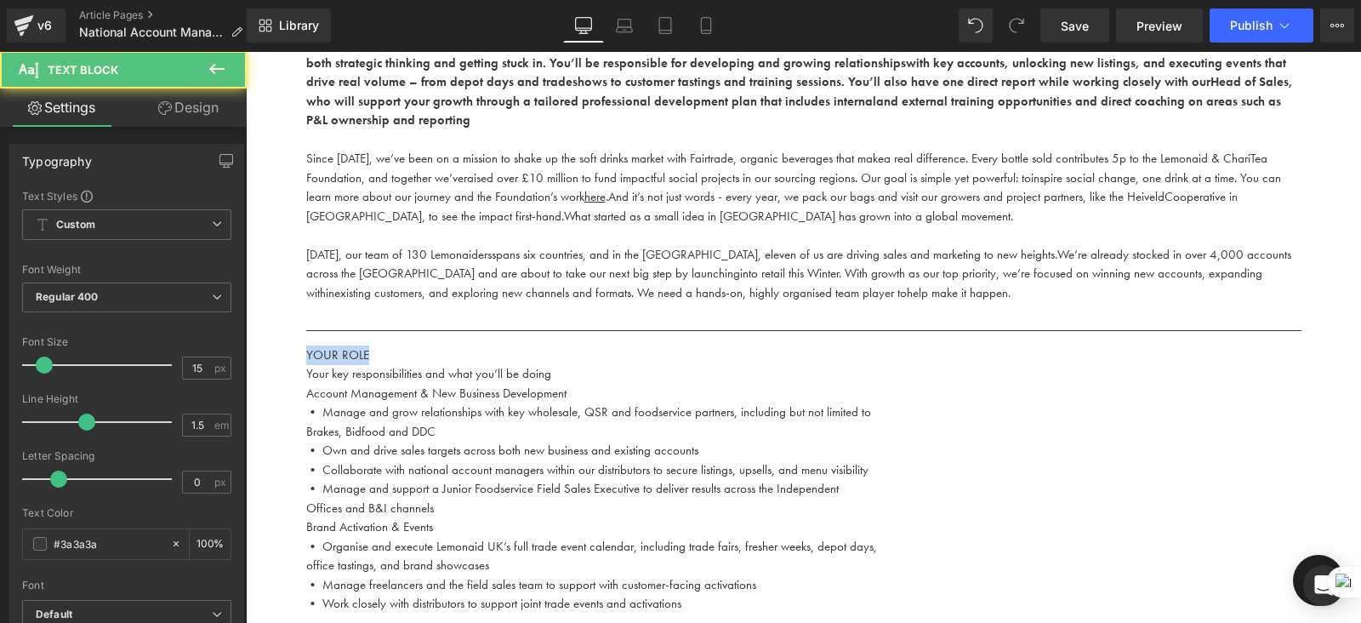
drag, startPoint x: 395, startPoint y: 342, endPoint x: 277, endPoint y: 334, distance: 117.7
click at [277, 334] on div "Work With Us Heading There are (02) current job vacancies at the moment. Text B…" at bounding box center [804, 139] width 1116 height 1441
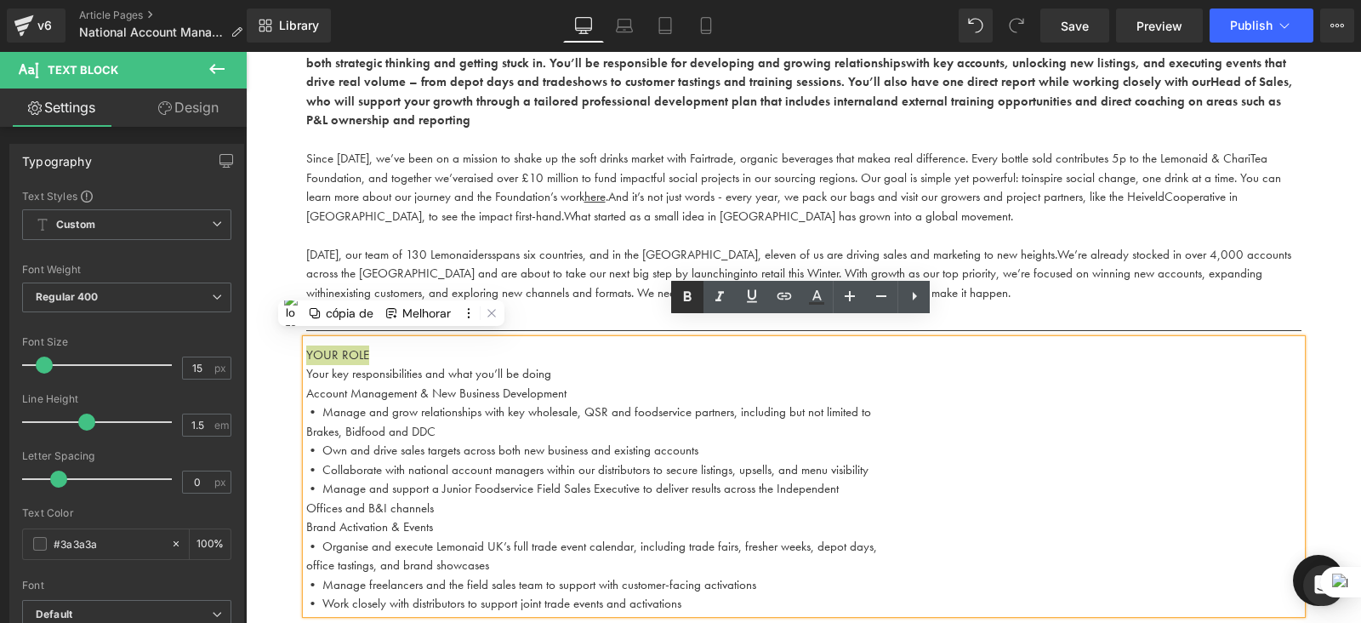
click at [699, 299] on link at bounding box center [687, 297] width 32 height 32
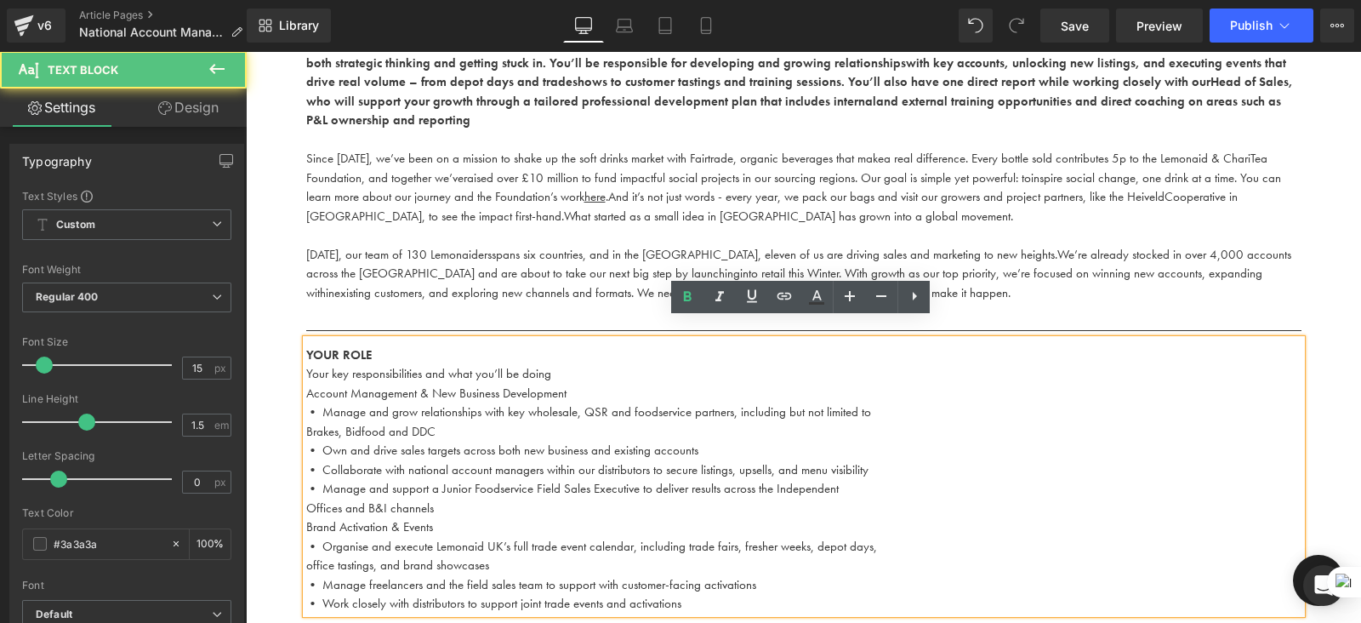
drag, startPoint x: 553, startPoint y: 357, endPoint x: 291, endPoint y: 364, distance: 262.2
click at [294, 364] on div "National Account Manager Wholesale & Foodservice Text Block Type: Full-Time (40…" at bounding box center [804, 285] width 1021 height 658
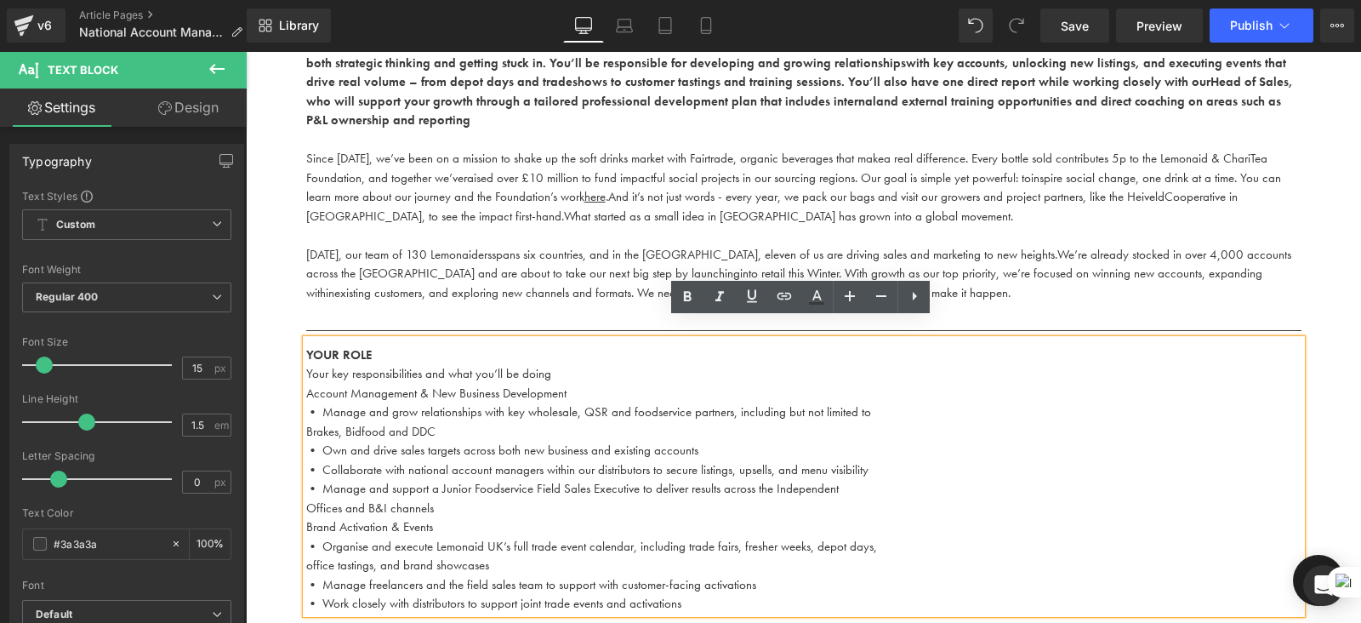
click at [331, 364] on p "Your key responsibilities and what you’ll be doing" at bounding box center [804, 374] width 996 height 20
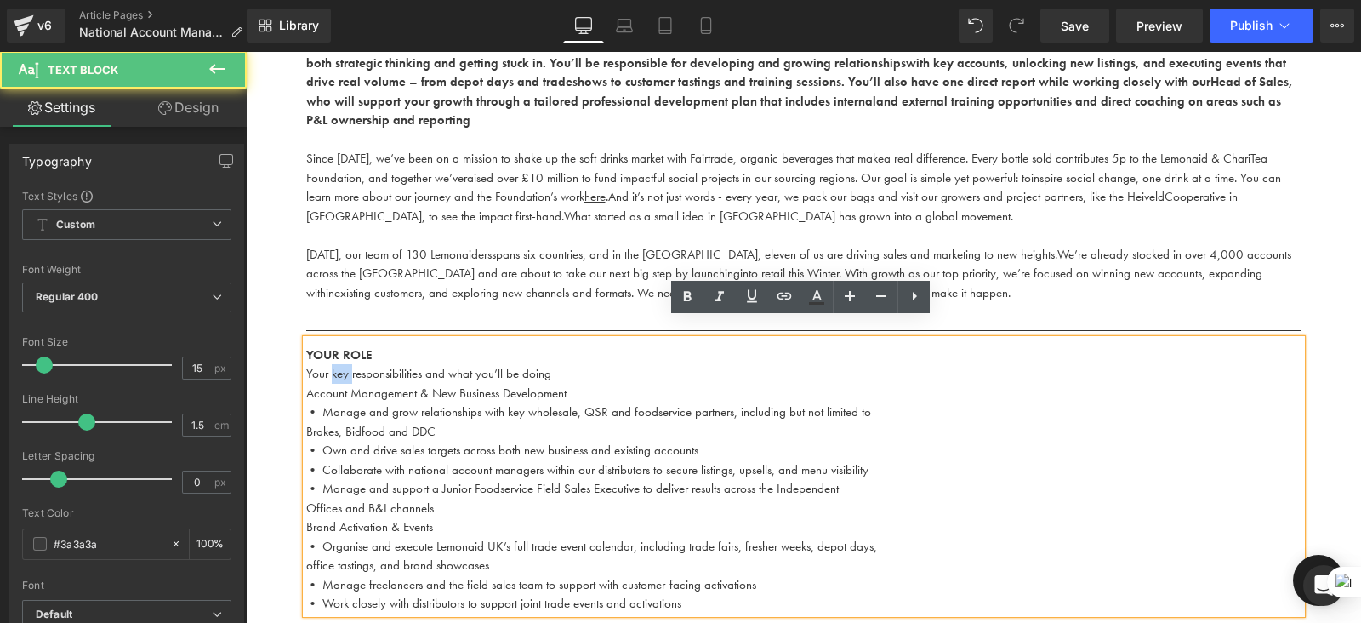
click at [331, 364] on p "Your key responsibilities and what you’ll be doing" at bounding box center [804, 374] width 996 height 20
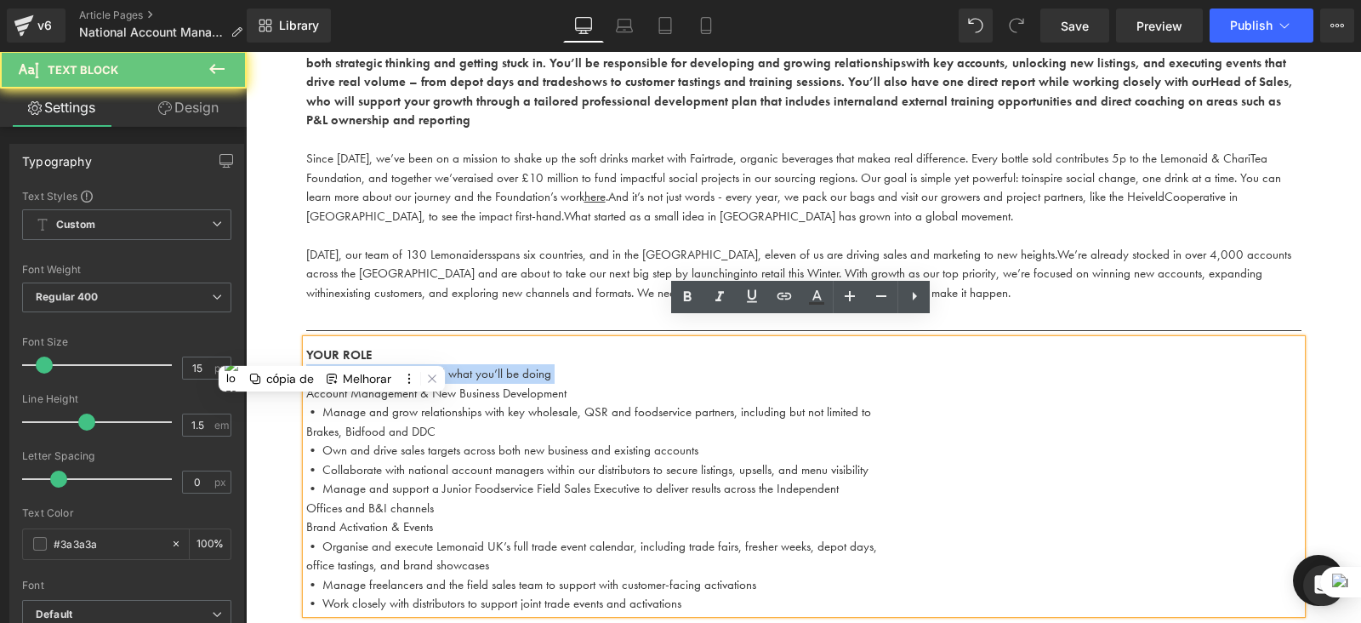
click at [331, 364] on p "Your key responsibilities and what you’ll be doing" at bounding box center [804, 374] width 996 height 20
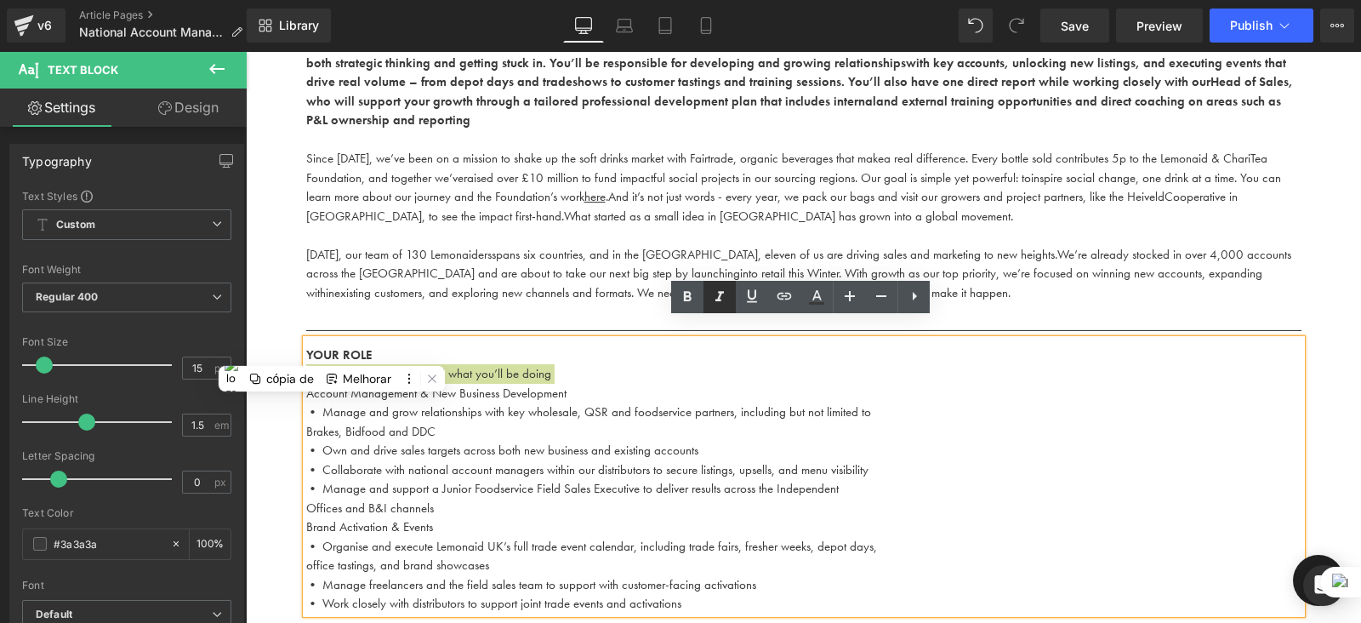
click at [726, 290] on icon at bounding box center [720, 297] width 20 height 20
click at [569, 364] on p "Your key responsibilities and what you’ll be doing" at bounding box center [804, 374] width 996 height 20
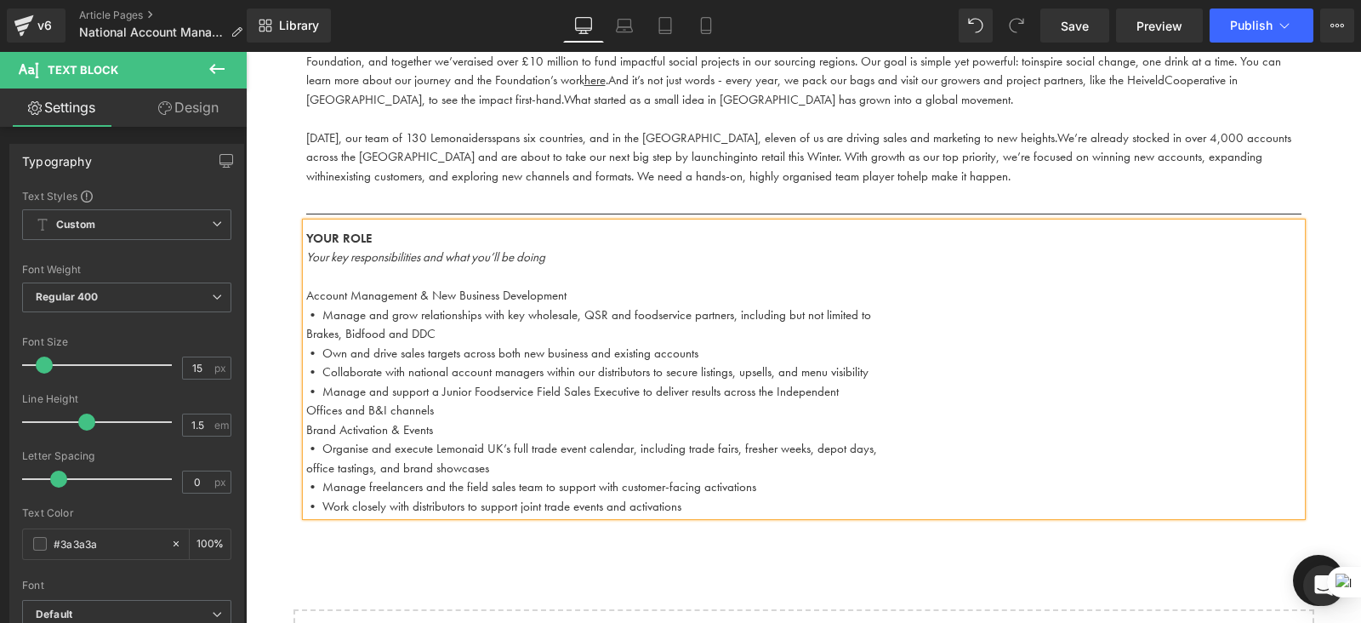
scroll to position [865, 0]
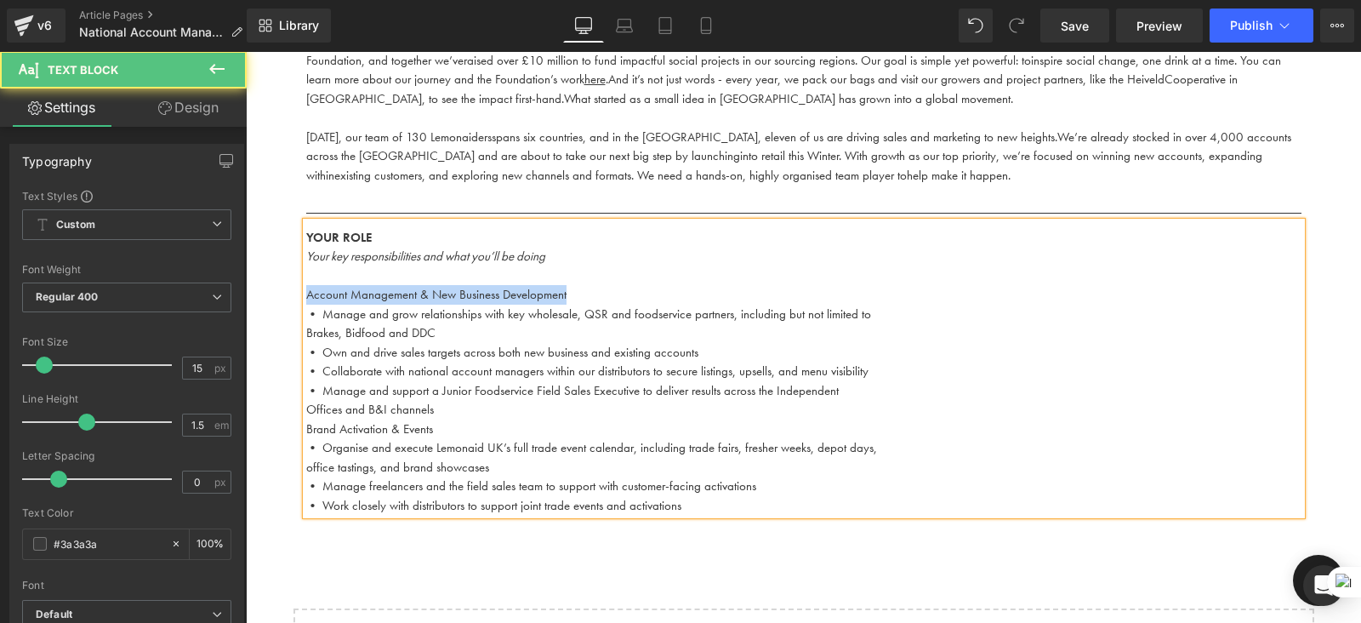
drag, startPoint x: 572, startPoint y: 276, endPoint x: 274, endPoint y: 269, distance: 297.9
click at [274, 269] on div "Work With Us Heading There are (02) current job vacancies at the moment. Text B…" at bounding box center [804, 31] width 1116 height 1461
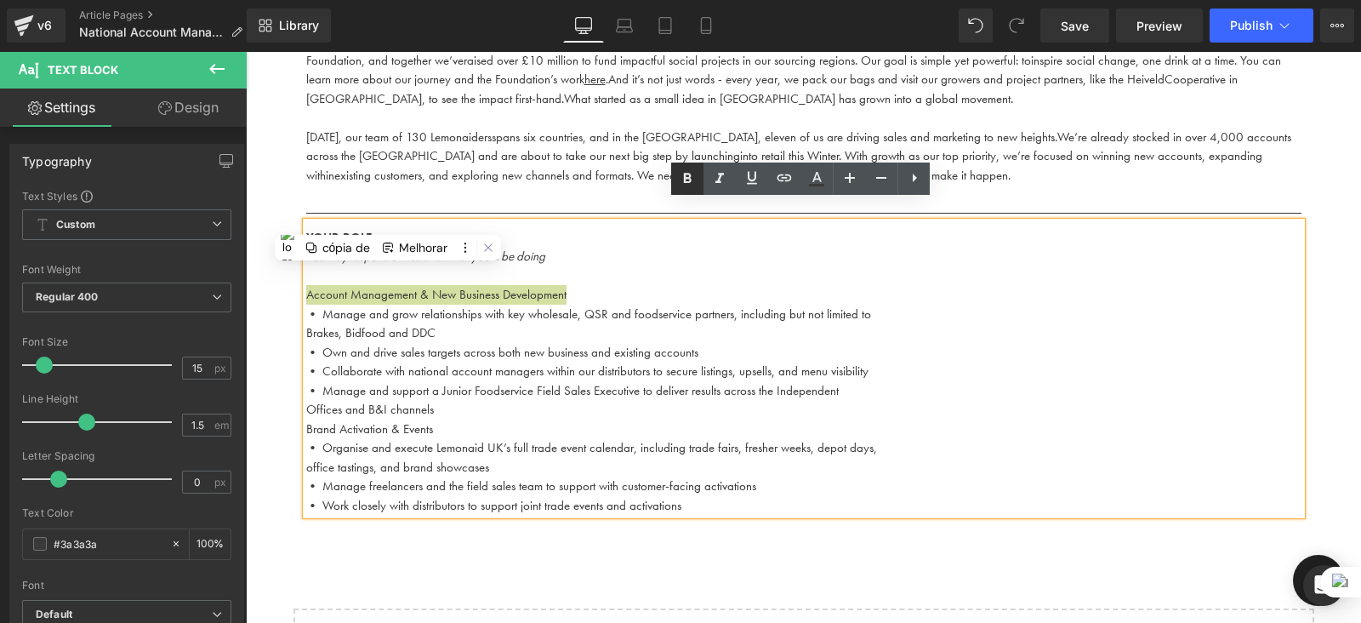
click at [689, 175] on icon at bounding box center [688, 179] width 8 height 10
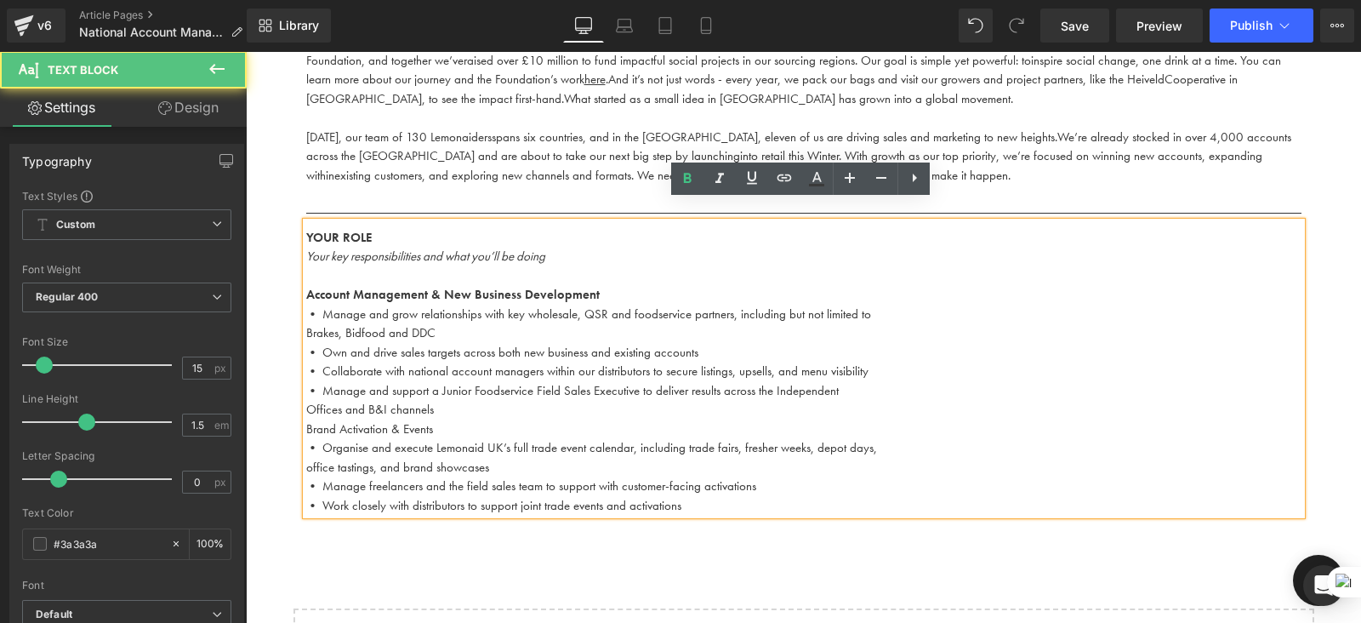
click at [306, 410] on div "YOUR ROLE Your key responsibilities and what you’ll be doing Account Managemen…" at bounding box center [804, 369] width 996 height 294
click at [306, 400] on p "Offices and B&I channels" at bounding box center [804, 410] width 996 height 20
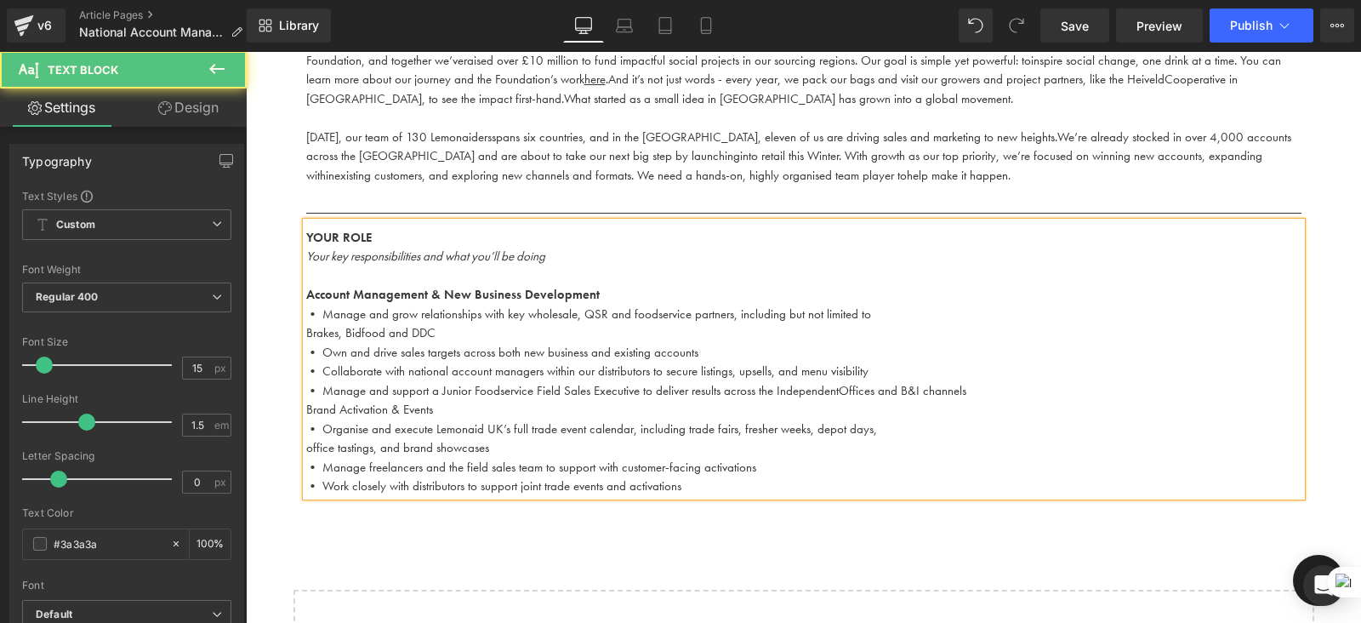
click at [306, 391] on div "YOUR ROLE Your key responsibilities and what you’ll be doing Account Managemen…" at bounding box center [804, 359] width 996 height 274
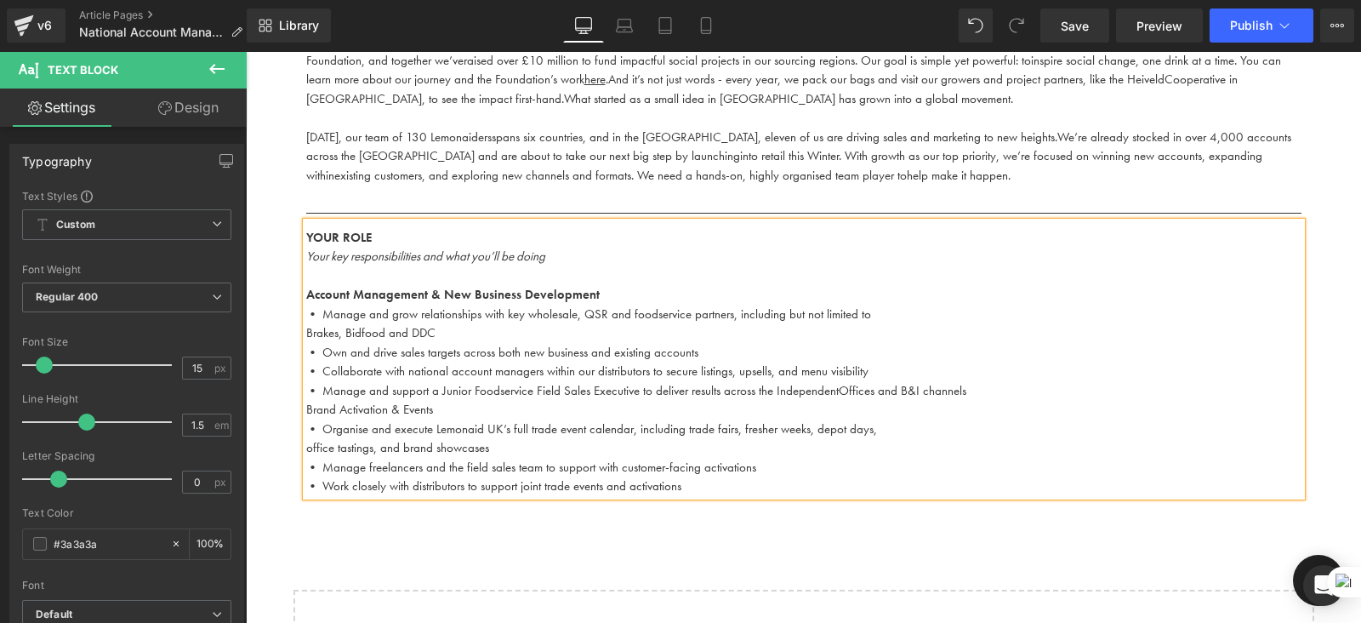
click at [306, 391] on div "YOUR ROLE Your key responsibilities and what you’ll be doing Account Managemen…" at bounding box center [804, 359] width 996 height 274
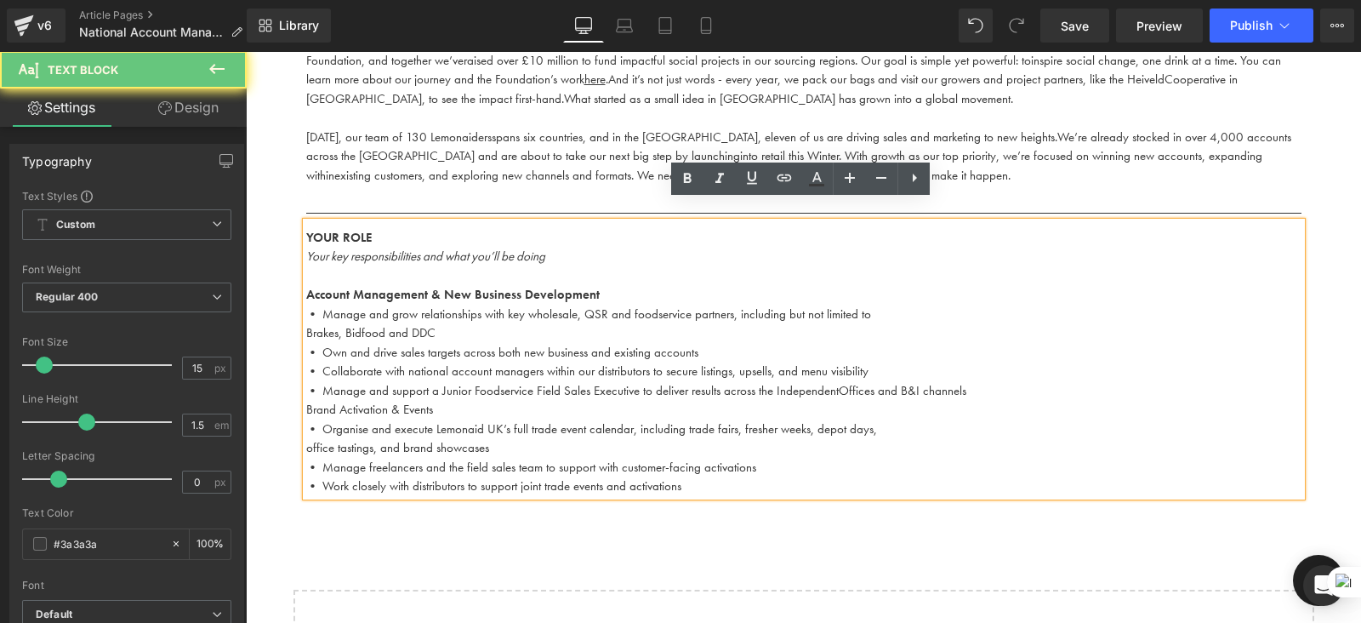
click at [313, 400] on p "Brand Activation & Events" at bounding box center [804, 410] width 996 height 20
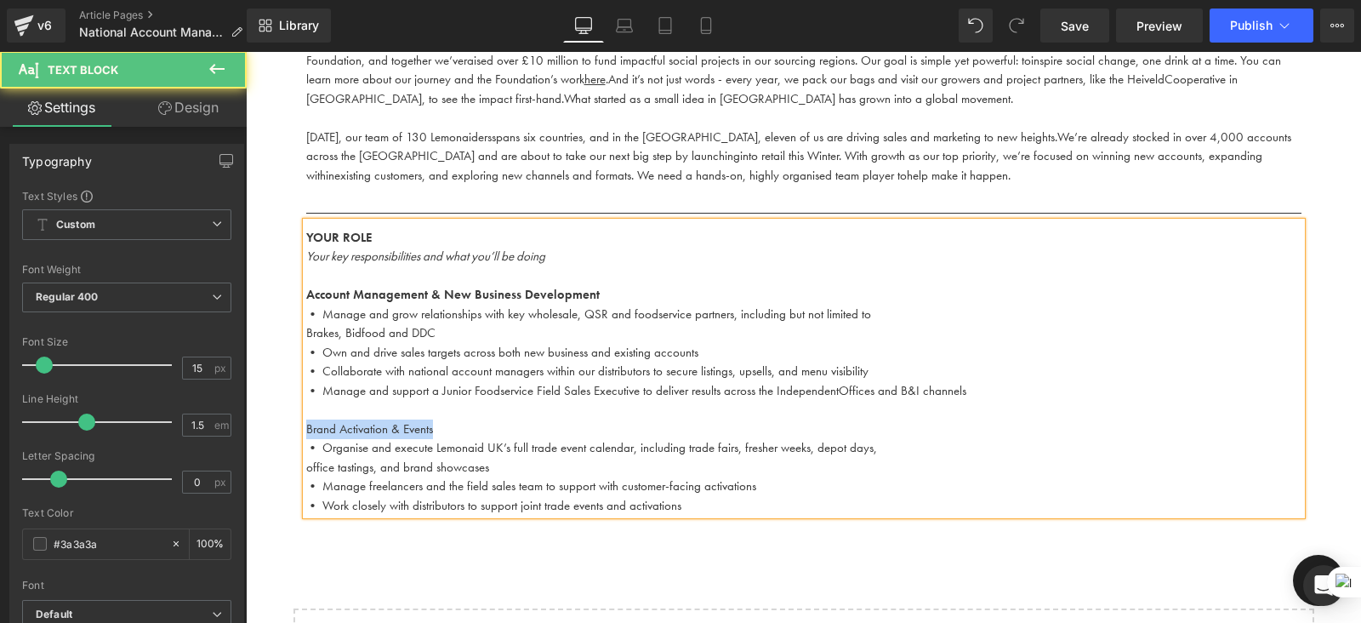
drag, startPoint x: 437, startPoint y: 411, endPoint x: 296, endPoint y: 407, distance: 141.3
click at [296, 407] on div "National Account Manager Wholesale & Foodservice Text Block Type: Full-Time (40…" at bounding box center [804, 176] width 1021 height 677
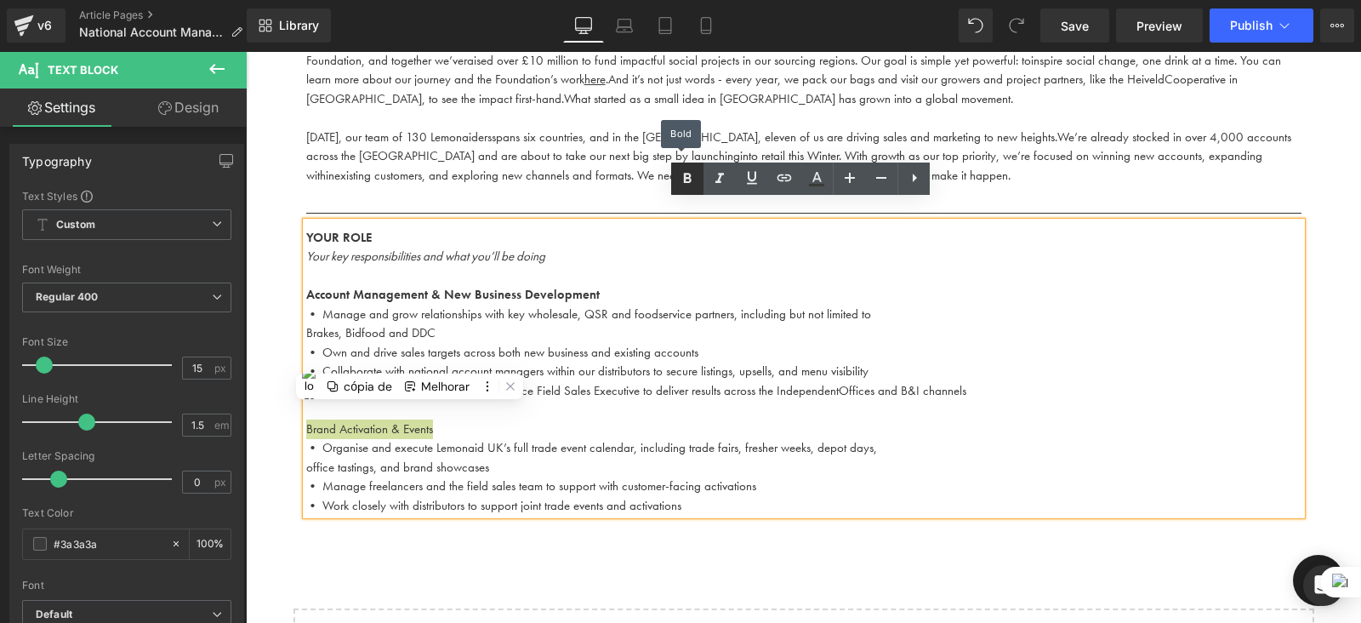
click at [685, 194] on link at bounding box center [687, 179] width 32 height 32
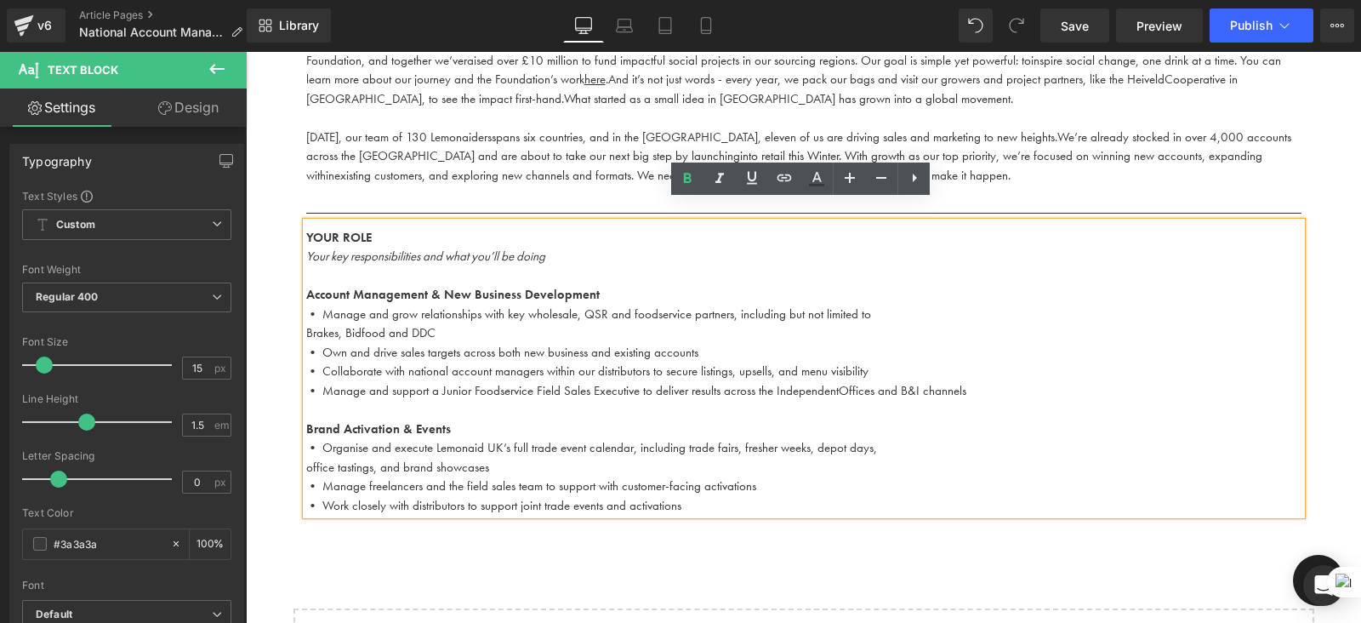
click at [497, 420] on p "Brand Activation & Events" at bounding box center [804, 430] width 996 height 20
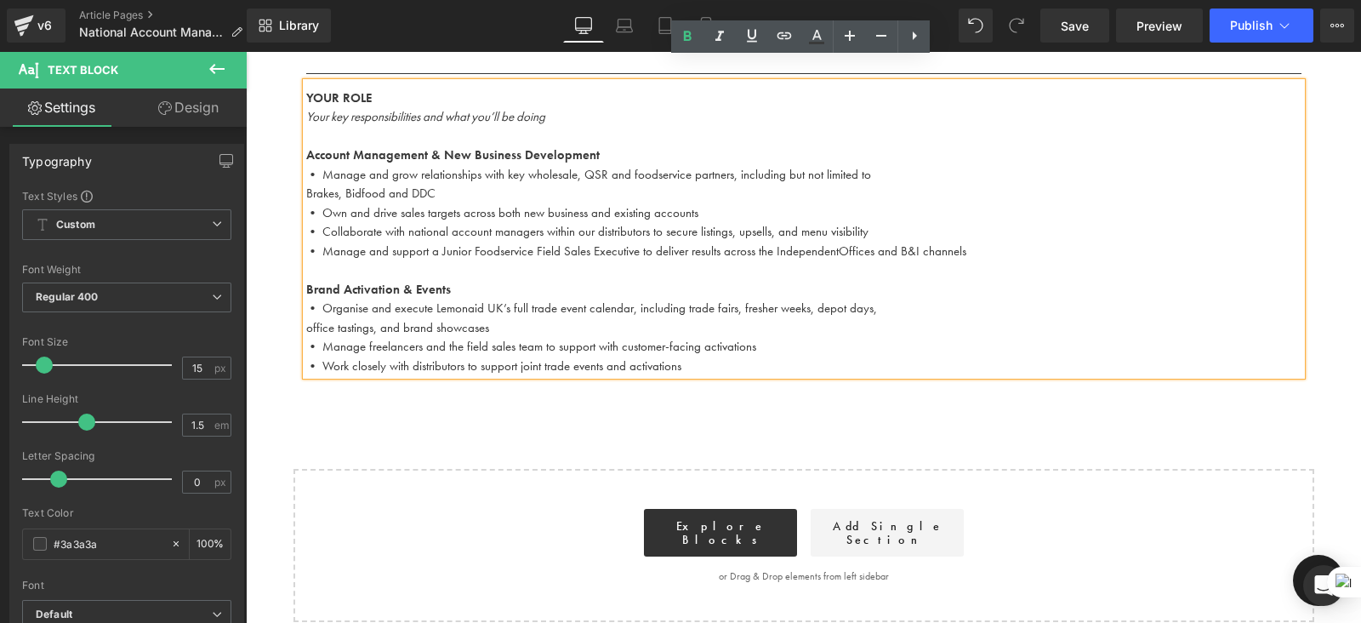
scroll to position [1008, 0]
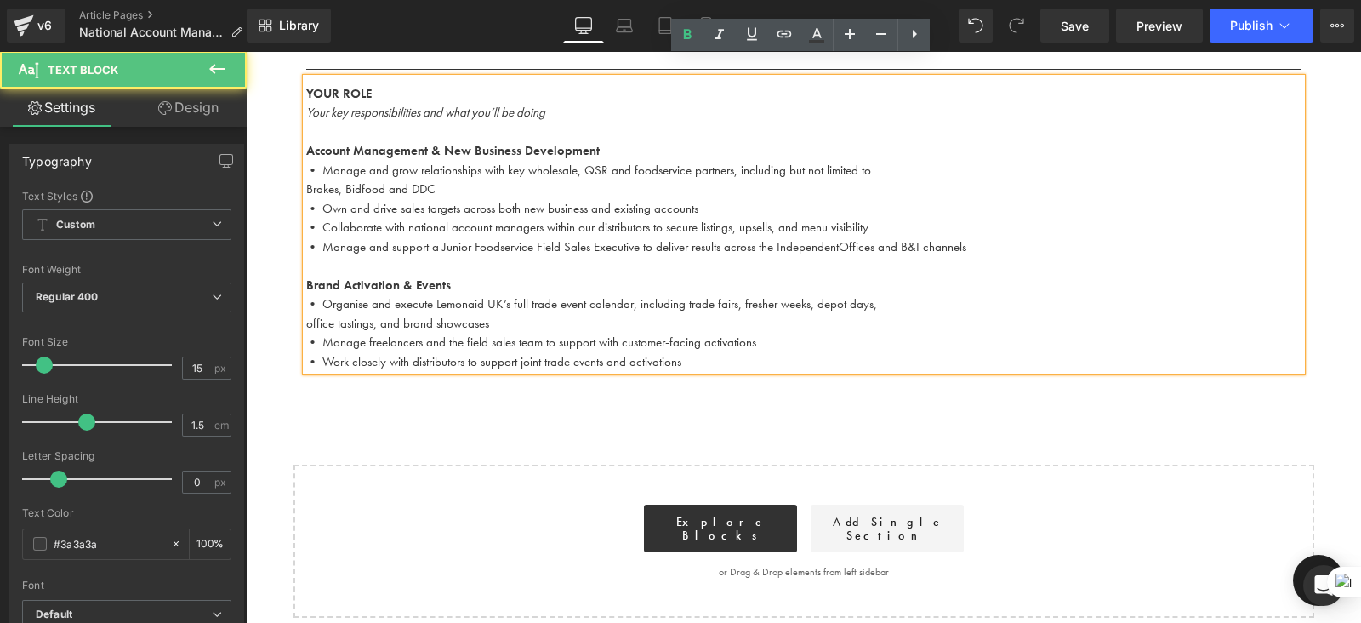
click at [739, 352] on p "• Work closely with distributors to support joint trade events and activations" at bounding box center [804, 362] width 996 height 20
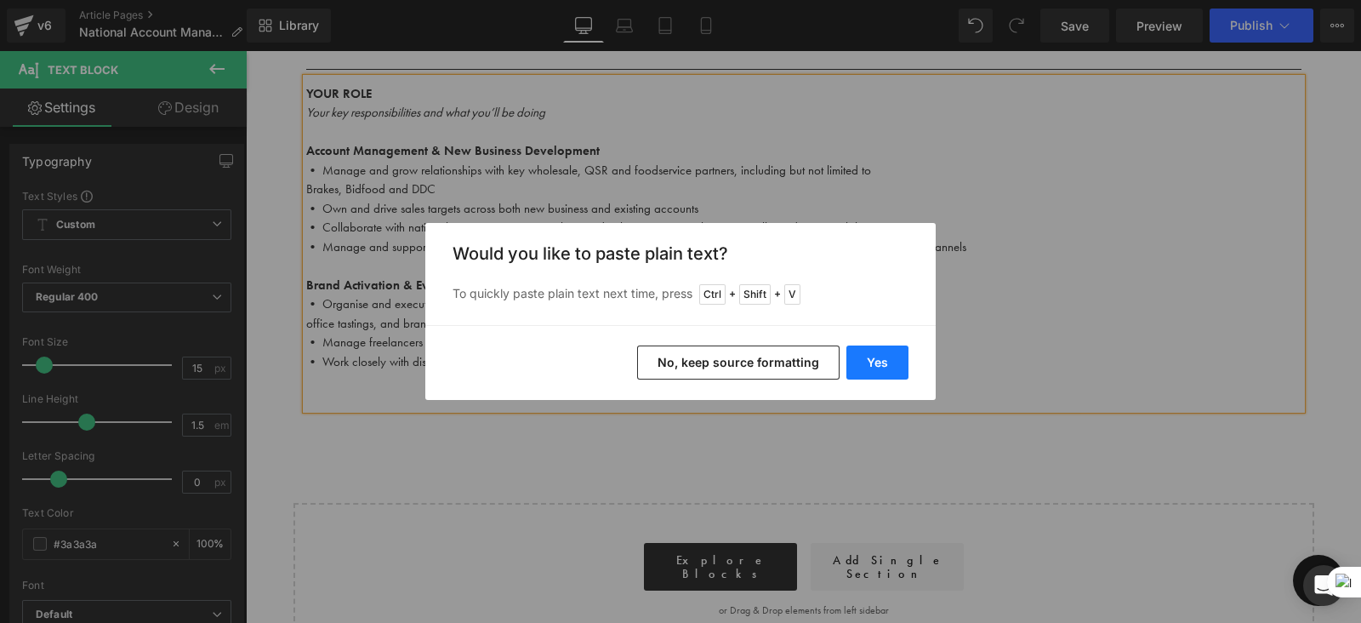
click at [879, 363] on button "Yes" at bounding box center [878, 362] width 62 height 34
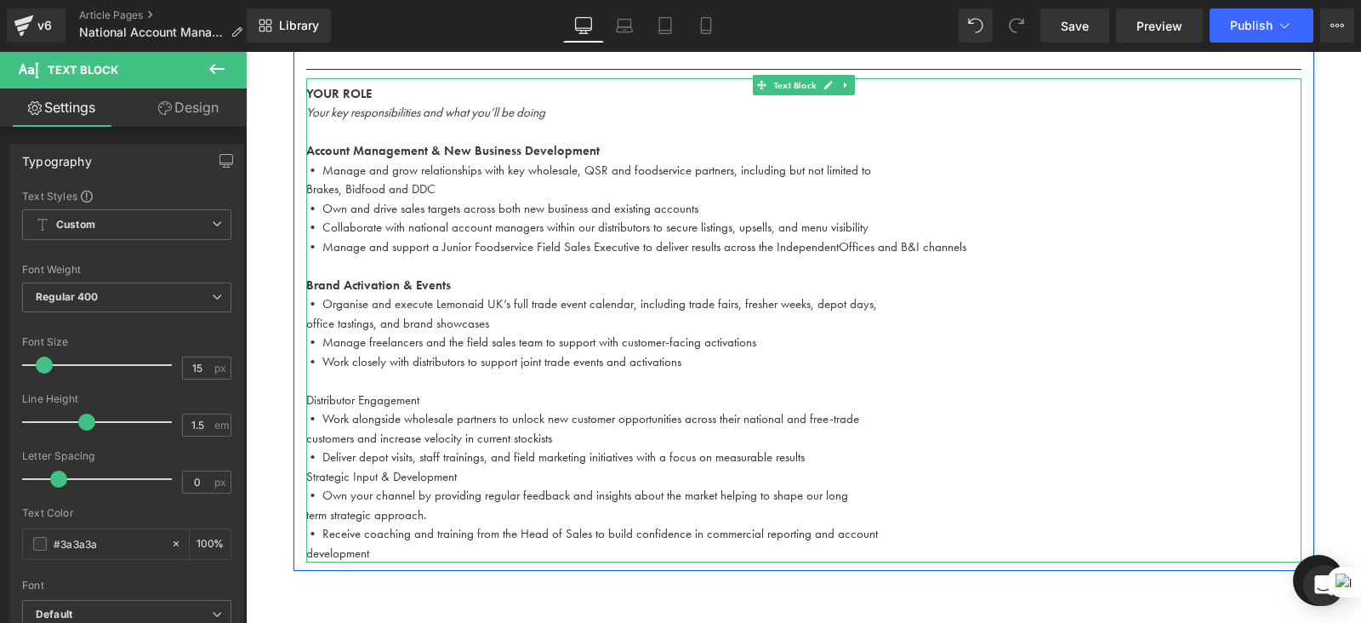
click at [433, 371] on p at bounding box center [804, 381] width 996 height 20
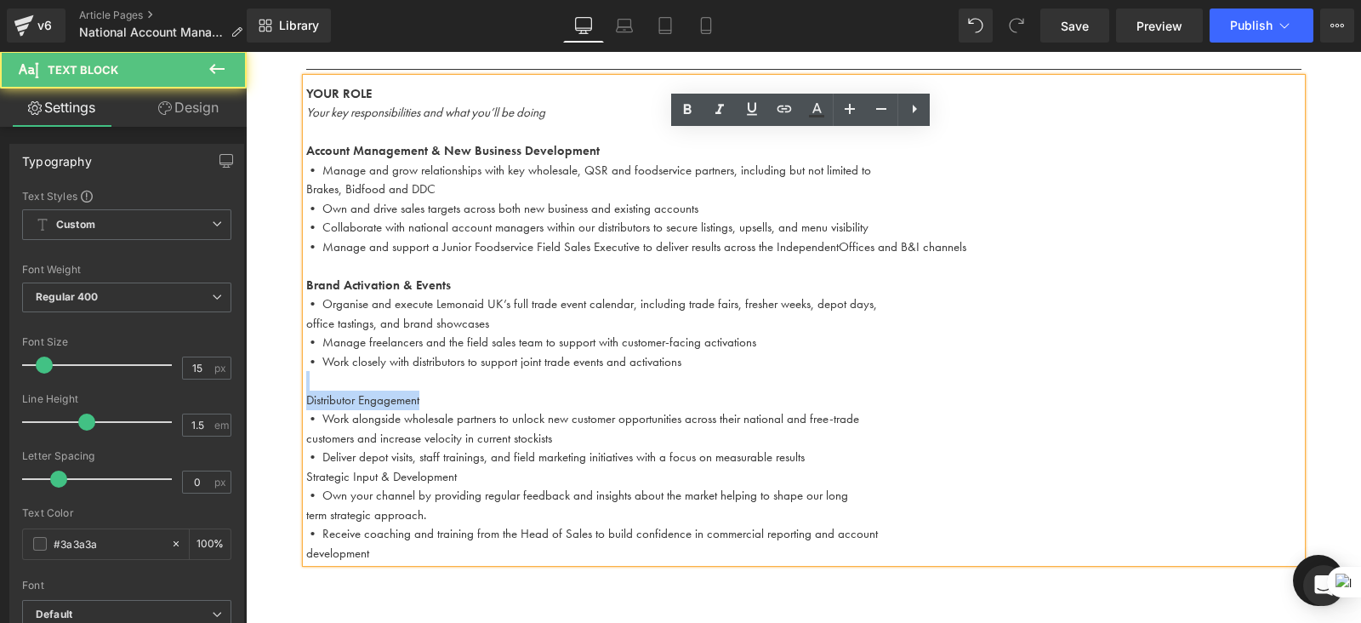
drag, startPoint x: 436, startPoint y: 380, endPoint x: 280, endPoint y: 359, distance: 157.2
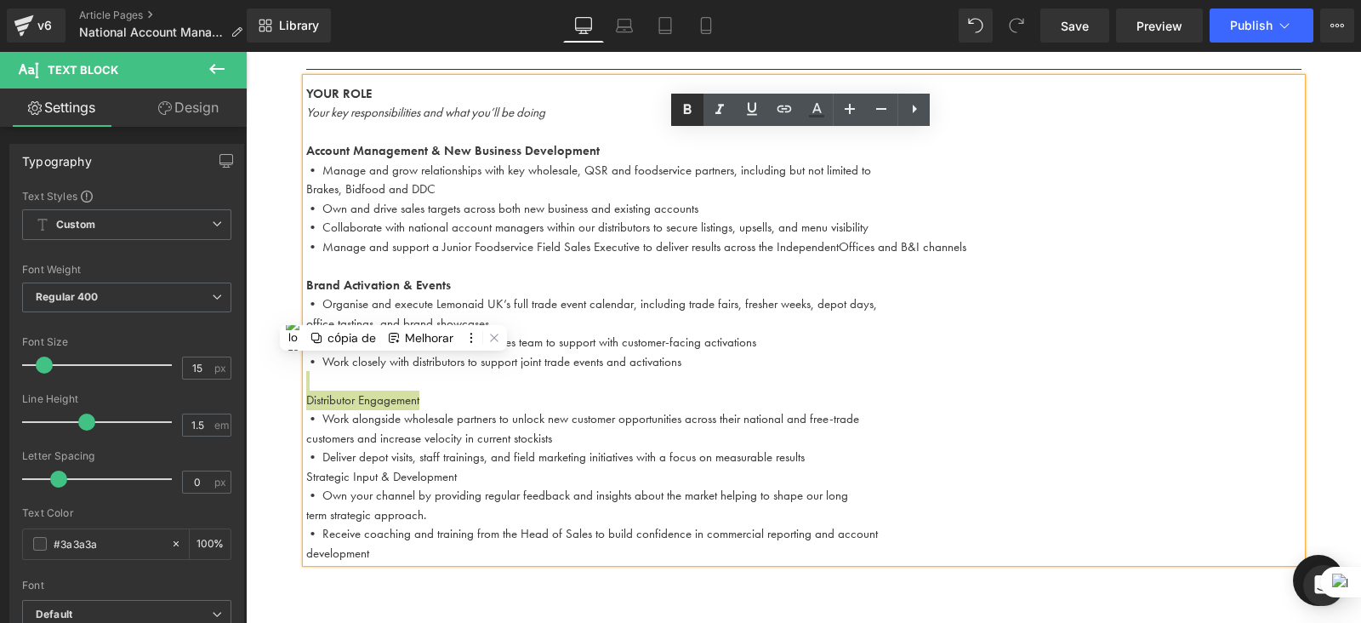
click at [685, 112] on icon at bounding box center [688, 109] width 8 height 10
click at [306, 467] on p "Strategic Input & Development" at bounding box center [804, 477] width 996 height 20
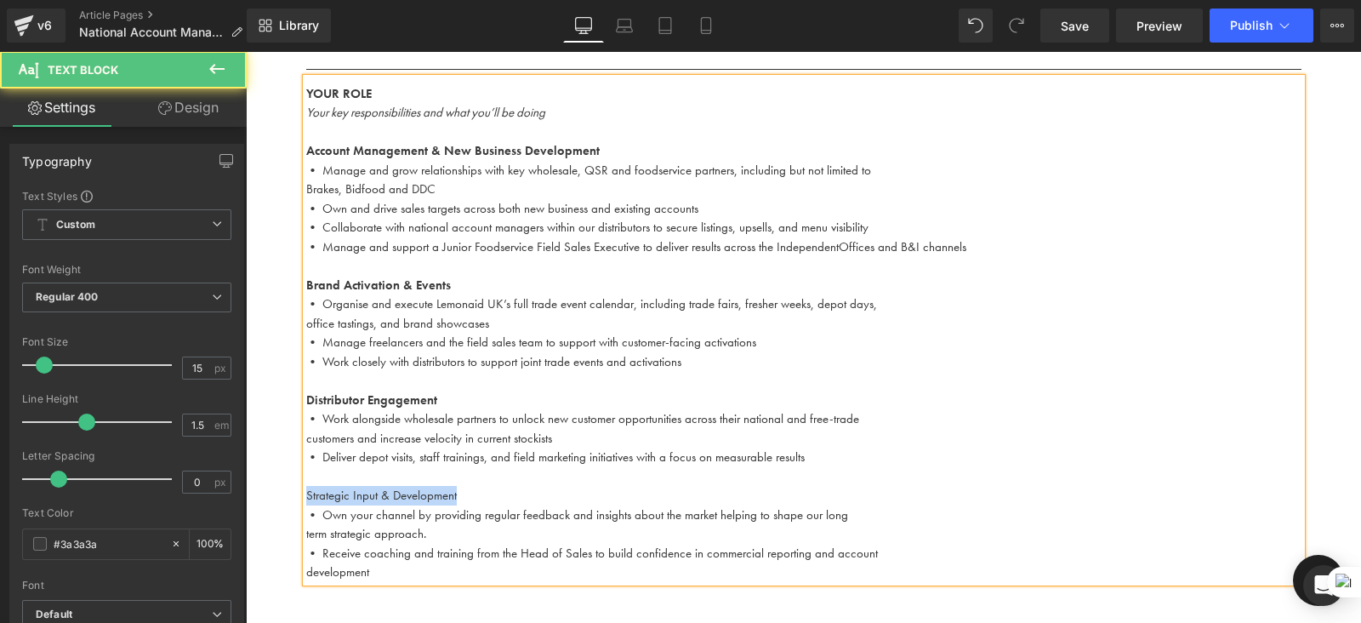
drag, startPoint x: 489, startPoint y: 472, endPoint x: 277, endPoint y: 469, distance: 212.8
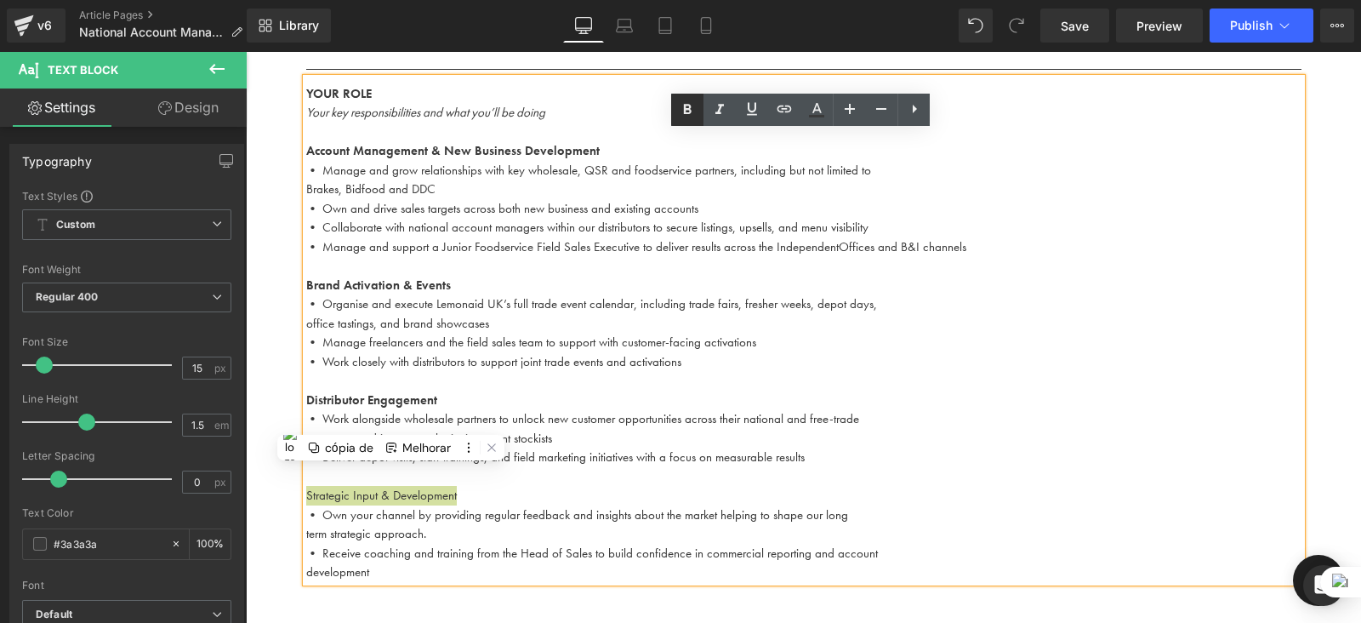
click at [687, 115] on icon at bounding box center [687, 110] width 20 height 20
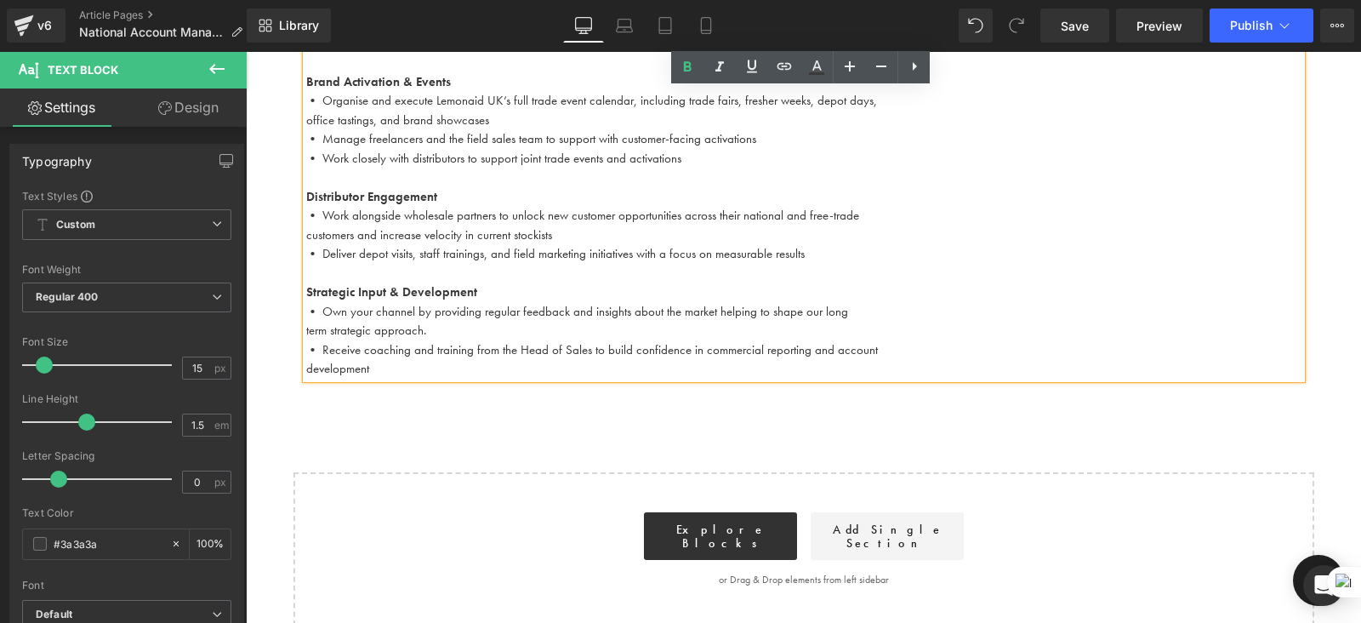
scroll to position [1213, 0]
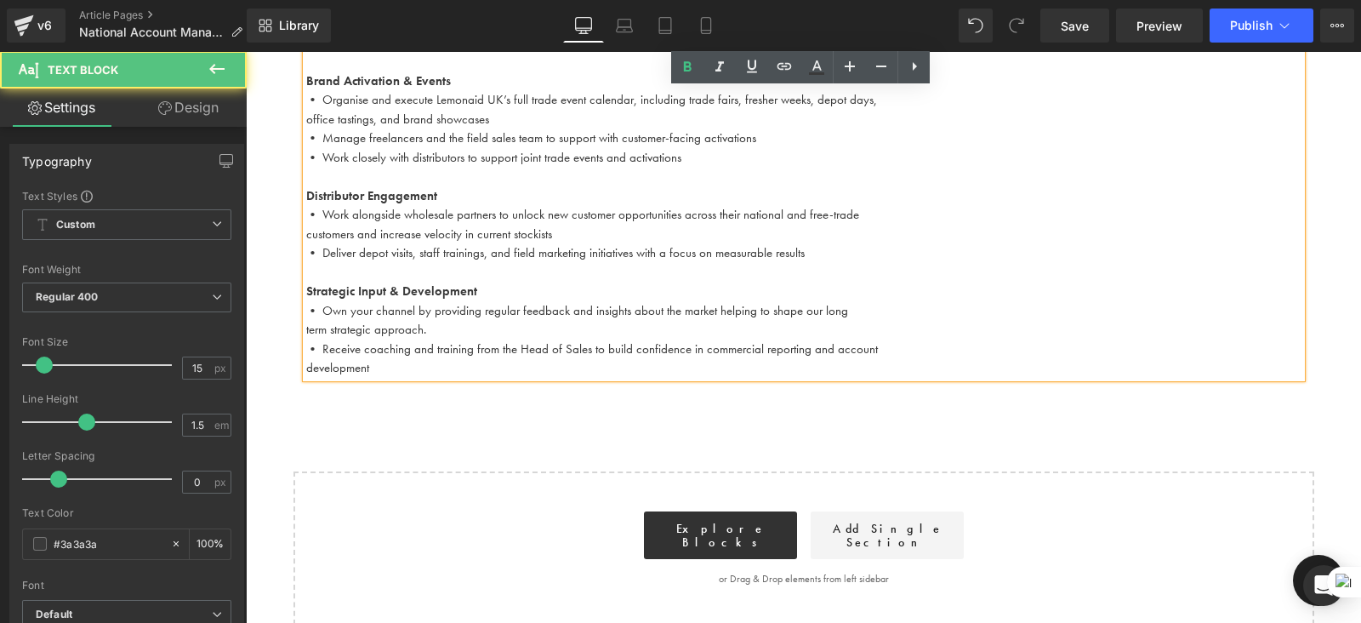
click at [409, 358] on p "development" at bounding box center [804, 368] width 996 height 20
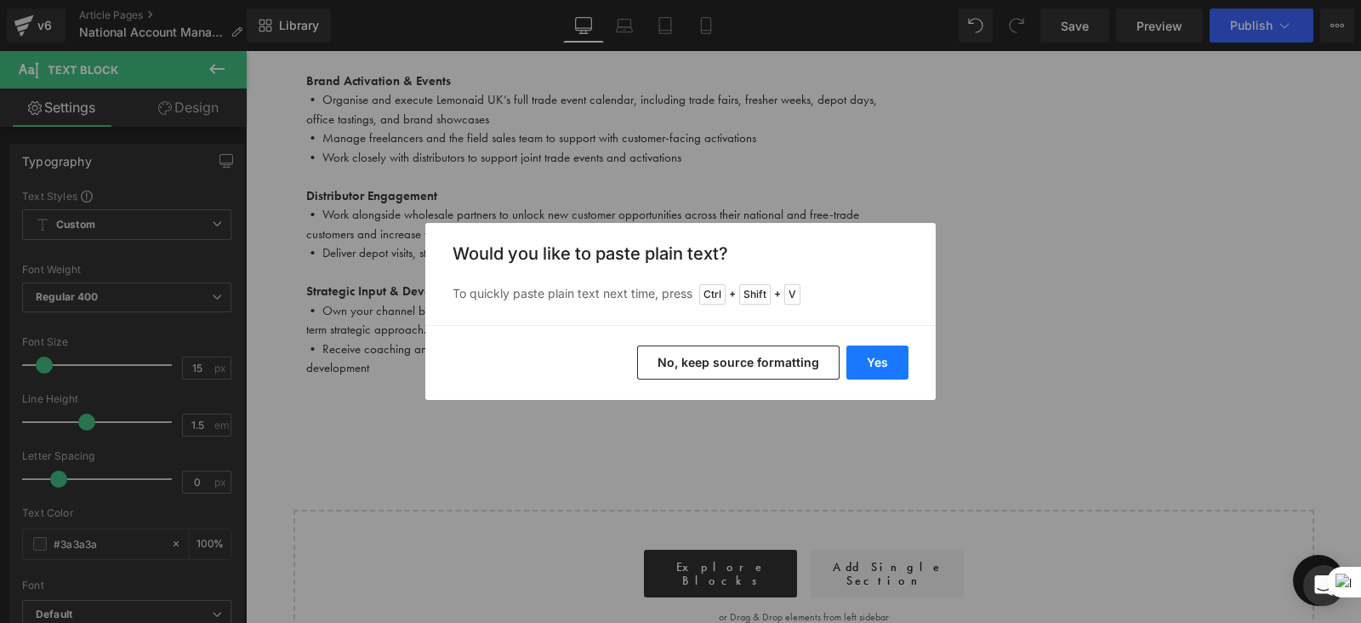
click at [873, 355] on button "Yes" at bounding box center [878, 362] width 62 height 34
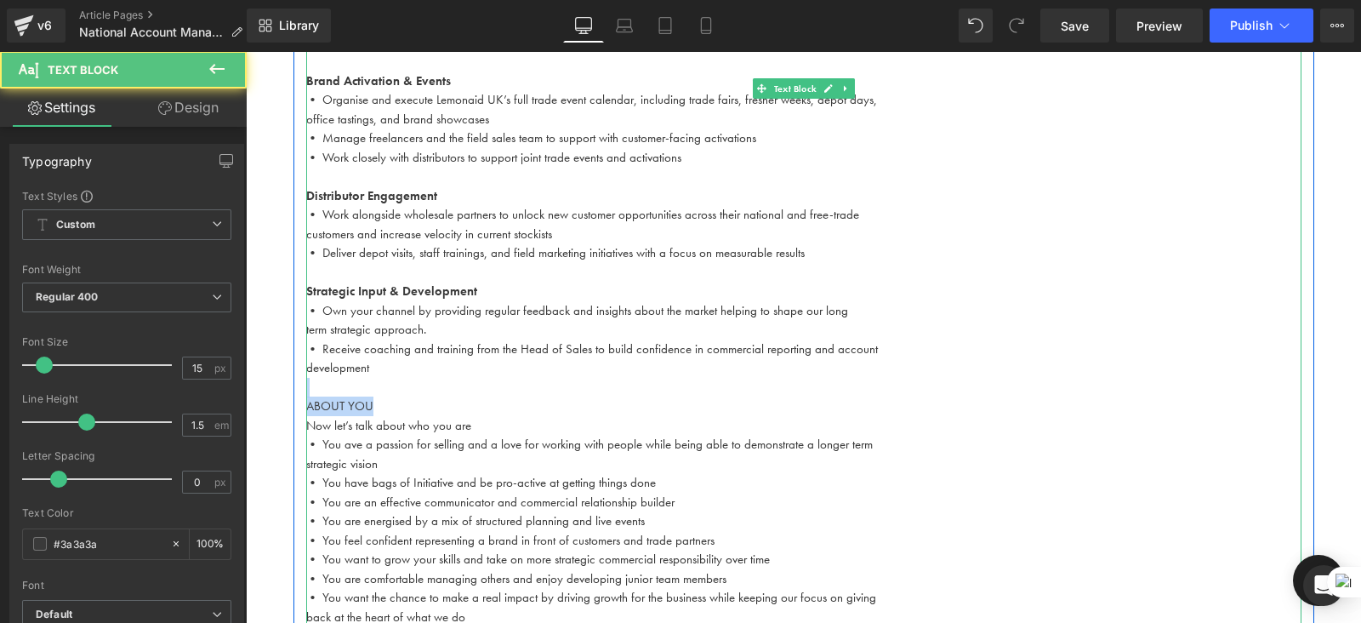
drag, startPoint x: 385, startPoint y: 383, endPoint x: 291, endPoint y: 376, distance: 93.8
click at [294, 376] on div "National Account Manager Wholesale & Foodservice Text Block Type: Full-Time (40…" at bounding box center [804, 50] width 1021 height 1171
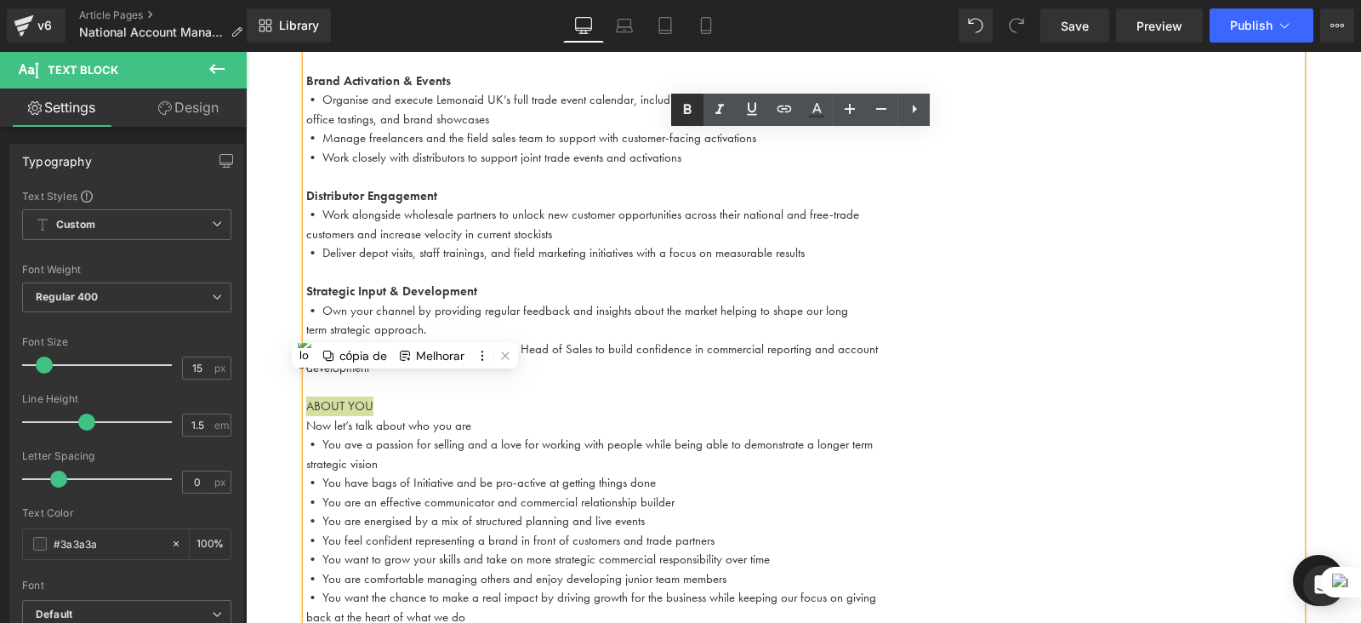
click at [681, 116] on icon at bounding box center [687, 110] width 20 height 20
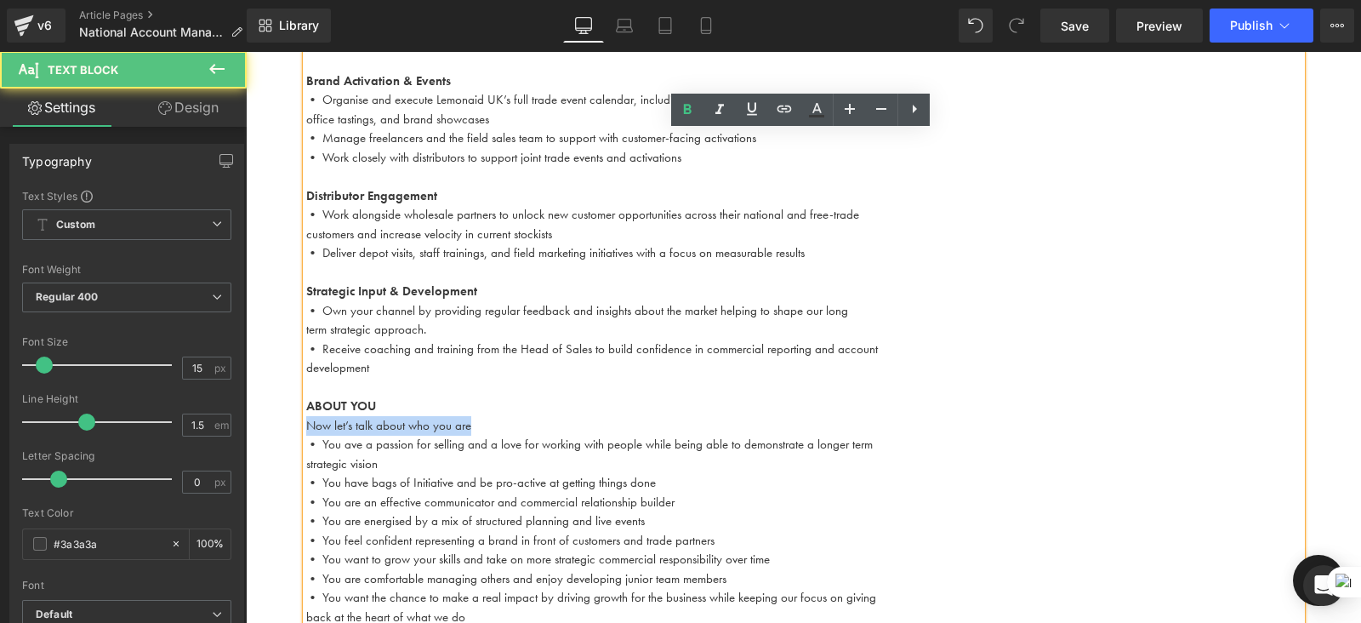
drag, startPoint x: 476, startPoint y: 406, endPoint x: 302, endPoint y: 398, distance: 173.8
click at [306, 416] on p "Now let’s talk about who you are" at bounding box center [804, 426] width 996 height 20
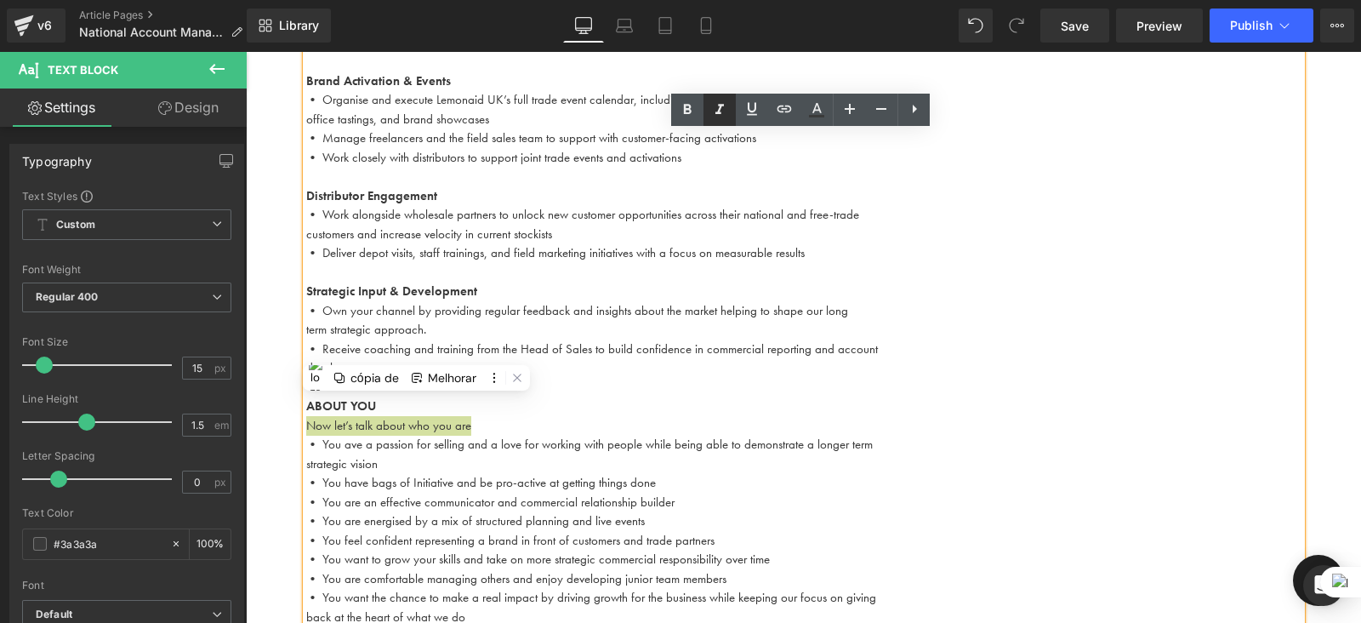
click at [725, 111] on icon at bounding box center [720, 110] width 20 height 20
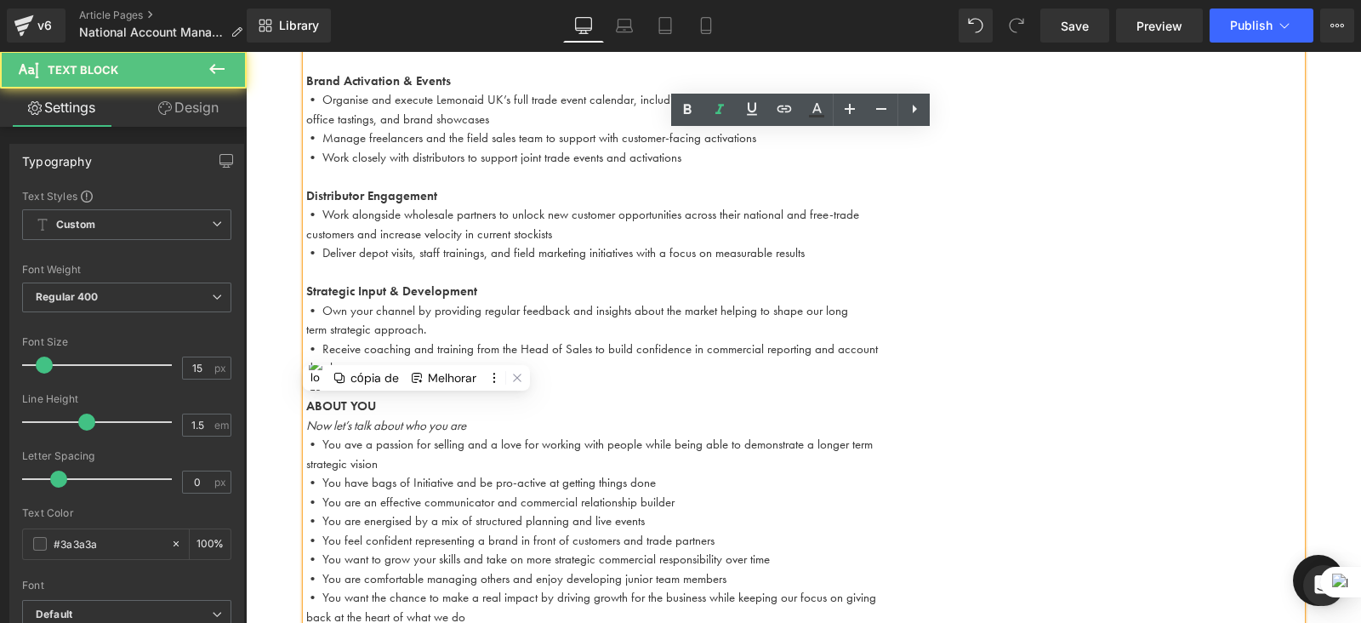
click at [484, 416] on p "Now let’s talk about who you are" at bounding box center [804, 426] width 996 height 20
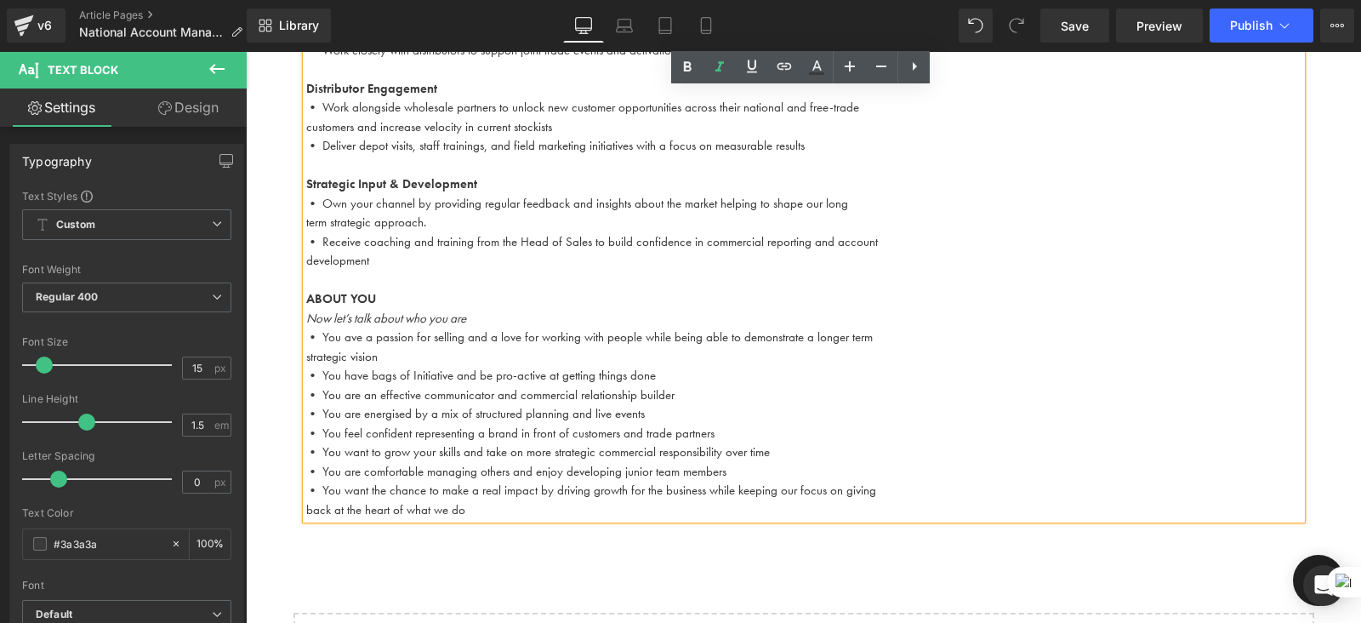
scroll to position [1338, 0]
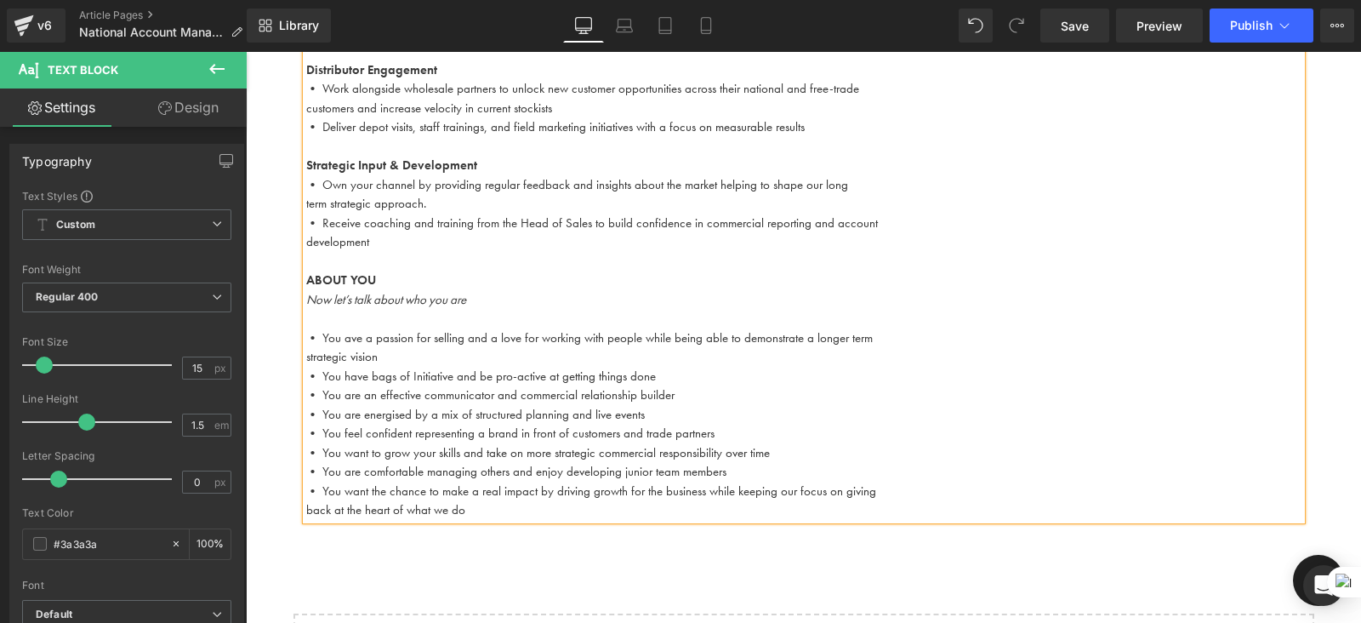
click at [588, 328] on p "• You ave a passion for selling and a love for working with people while being …" at bounding box center [804, 338] width 996 height 20
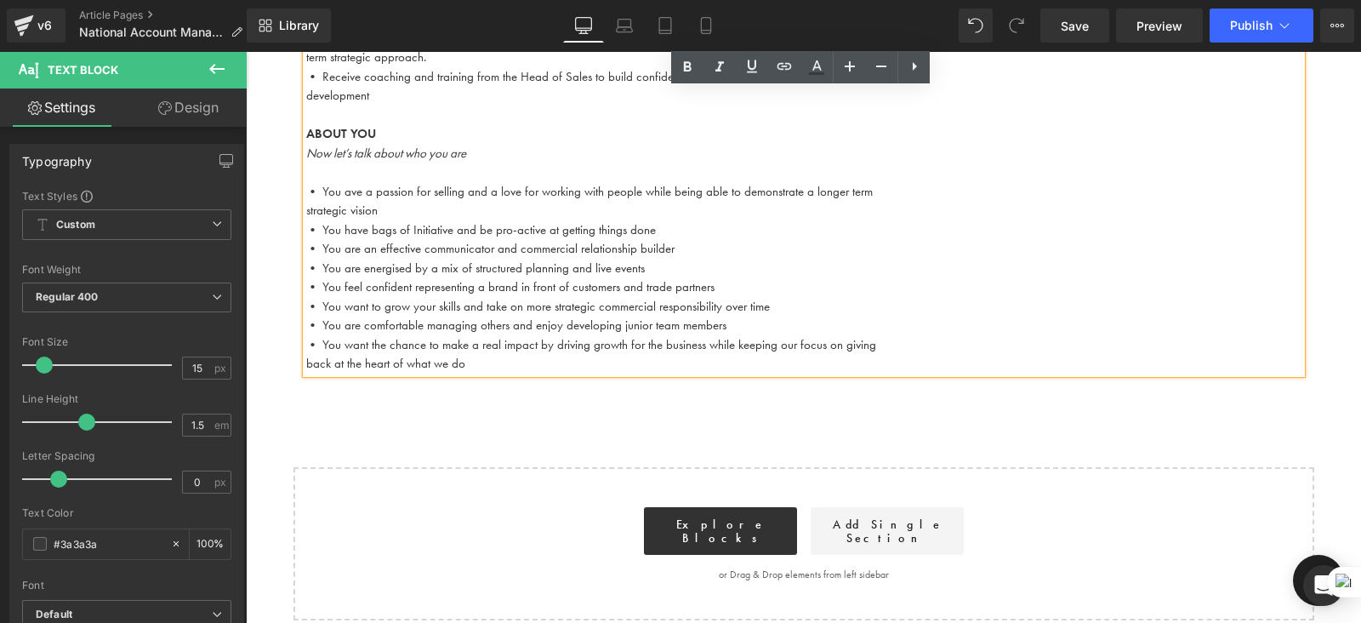
scroll to position [1487, 0]
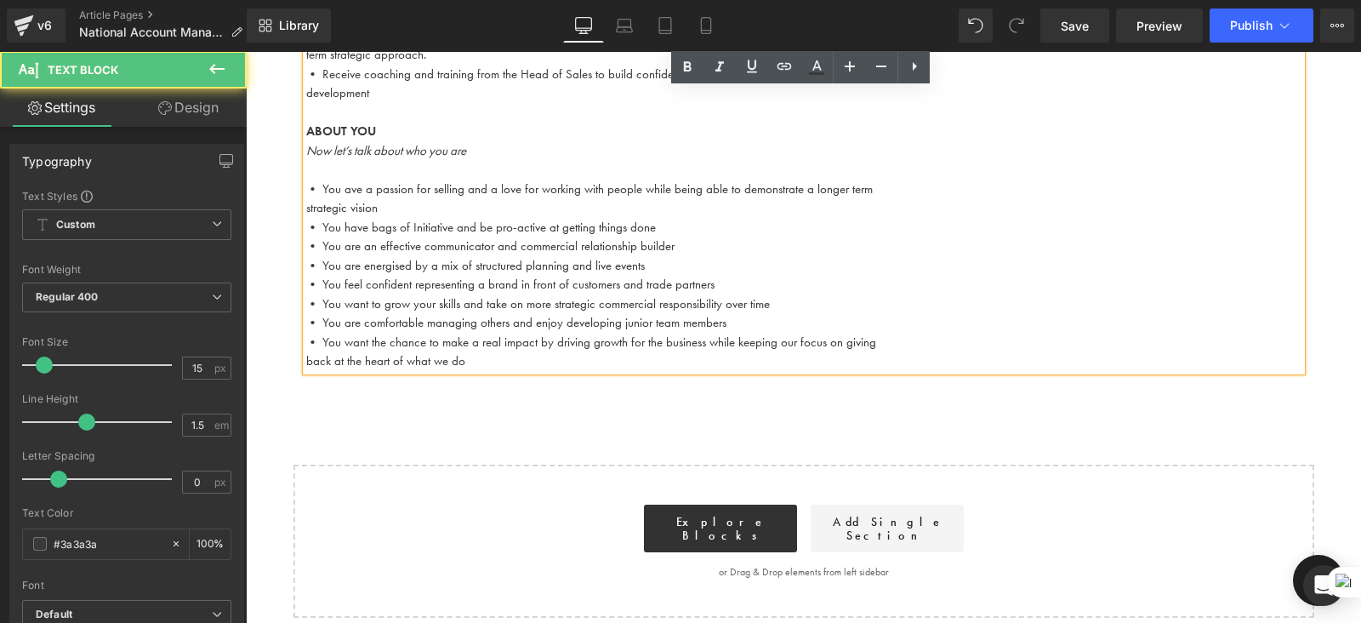
click at [514, 351] on p "back at the heart of what we do" at bounding box center [804, 361] width 996 height 20
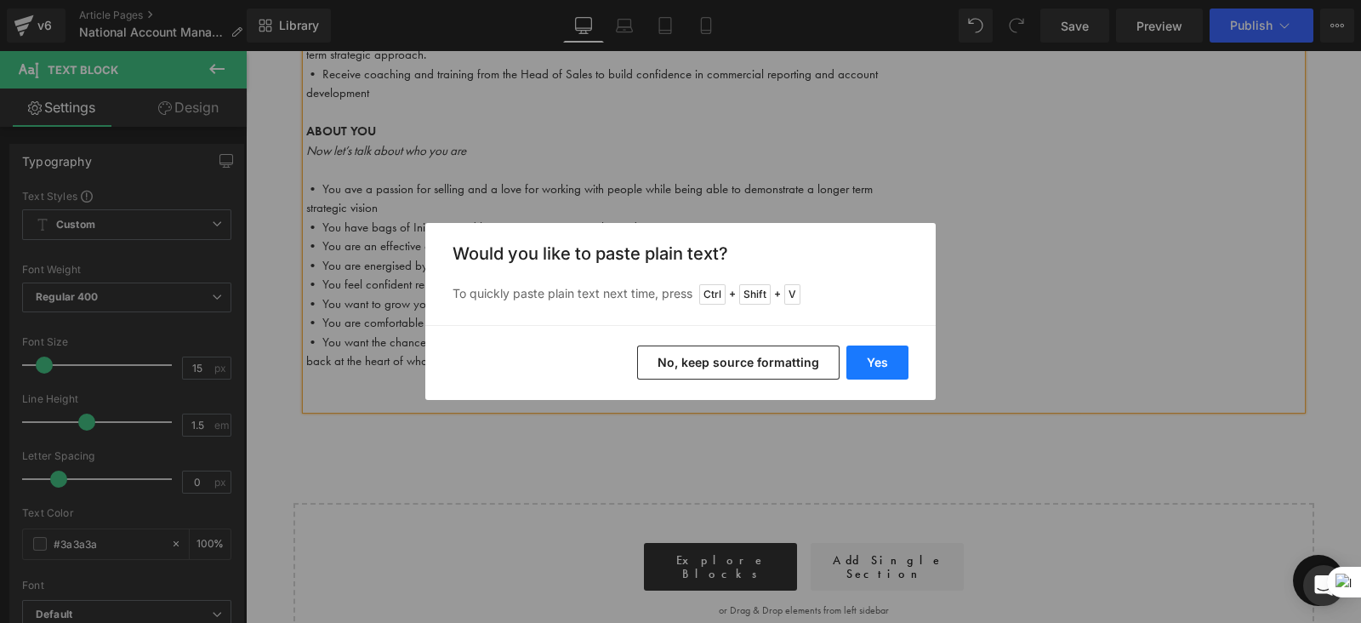
click at [869, 357] on button "Yes" at bounding box center [878, 362] width 62 height 34
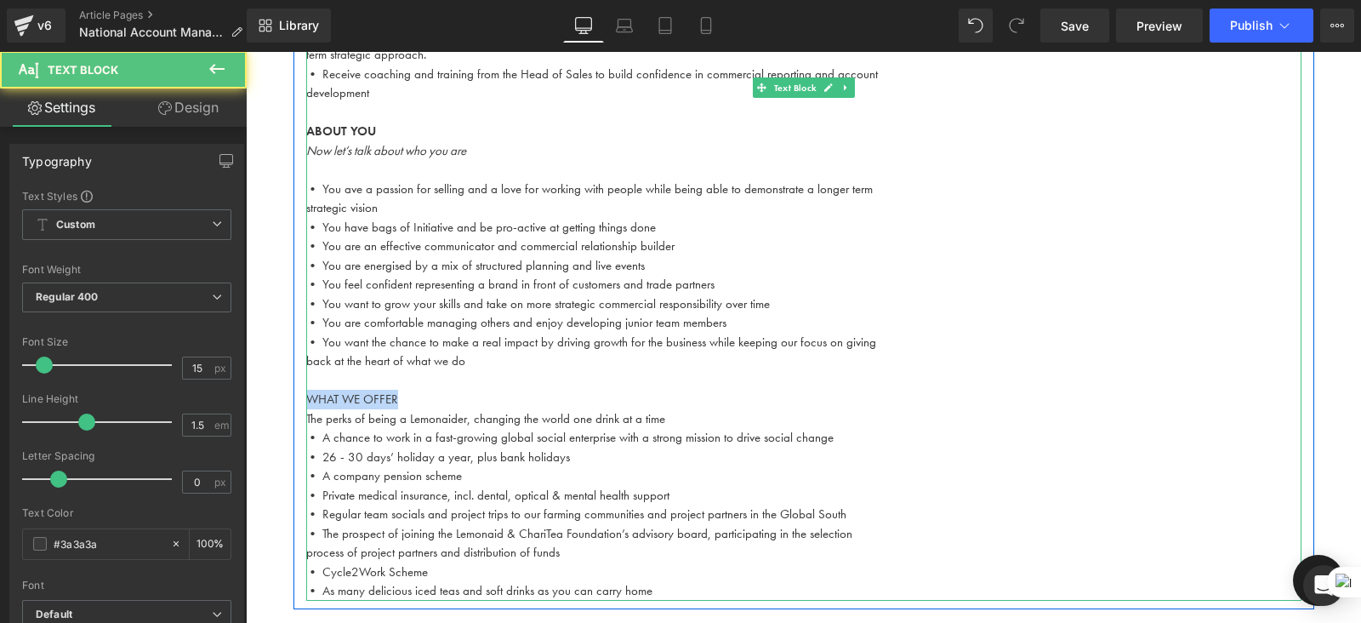
drag, startPoint x: 403, startPoint y: 380, endPoint x: 293, endPoint y: 381, distance: 110.6
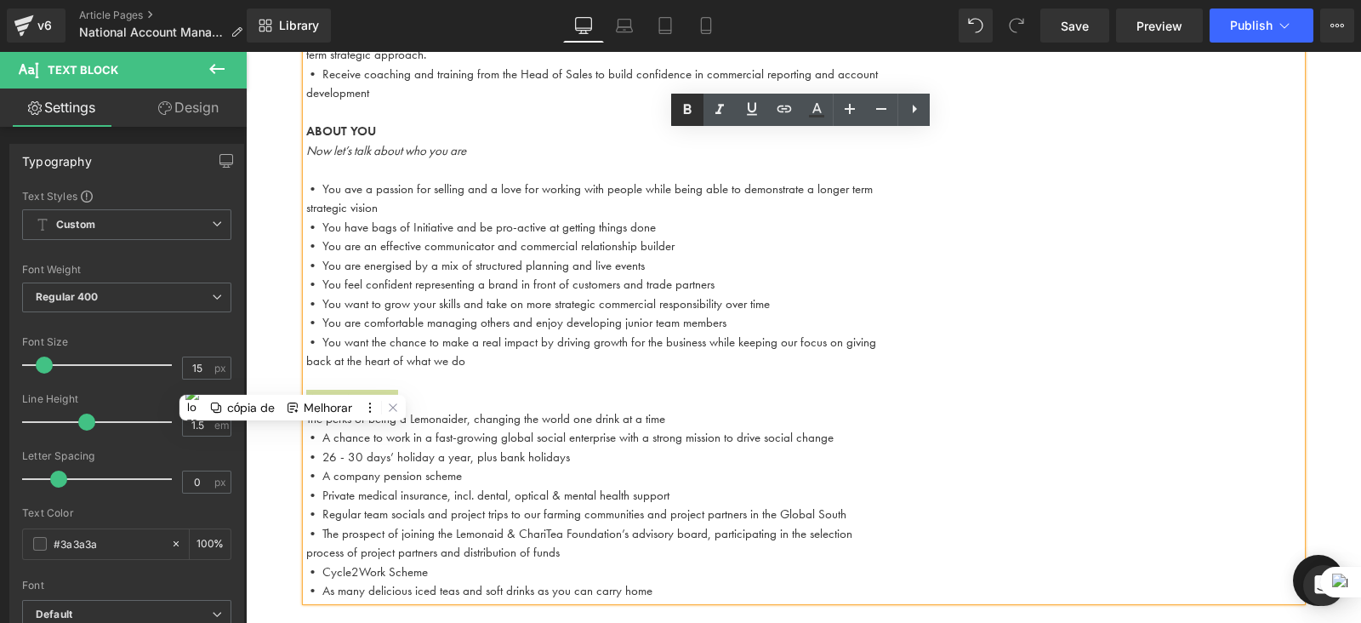
click at [688, 109] on icon at bounding box center [688, 109] width 8 height 10
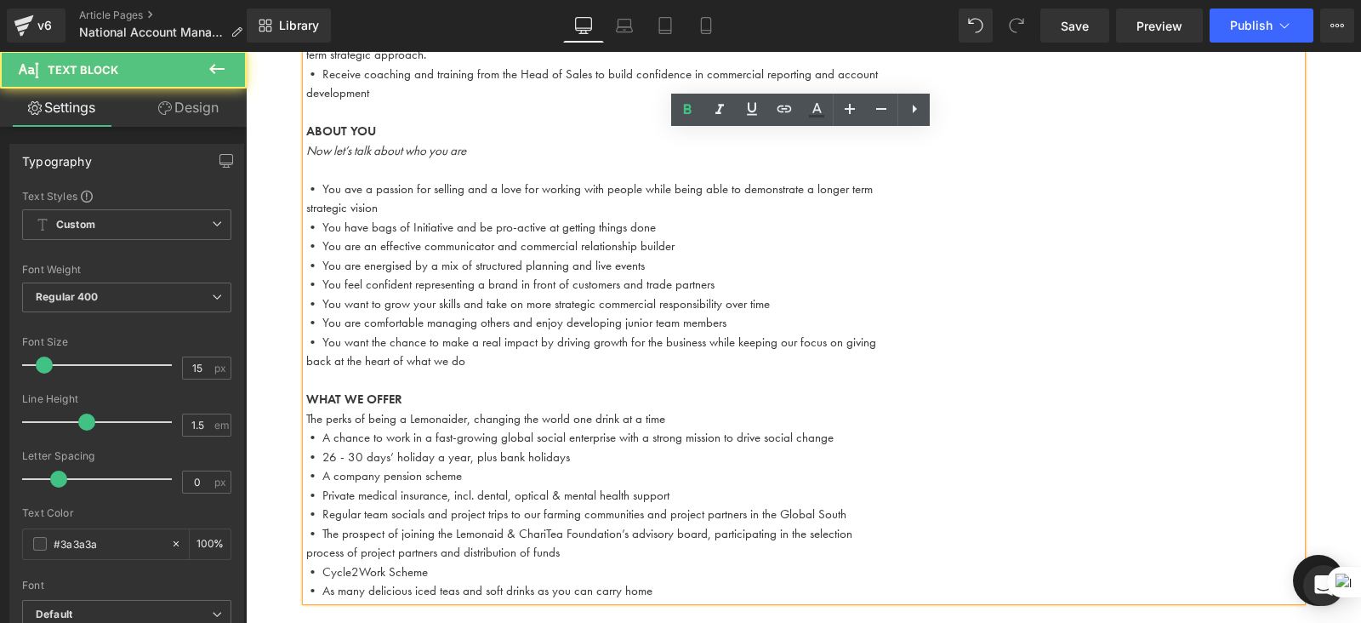
drag, startPoint x: 682, startPoint y: 397, endPoint x: 301, endPoint y: 401, distance: 381.2
click at [306, 401] on div "YOUR ROLE Your key responsibilities and what you’ll be doing Account Management…" at bounding box center [804, 100] width 996 height 1002
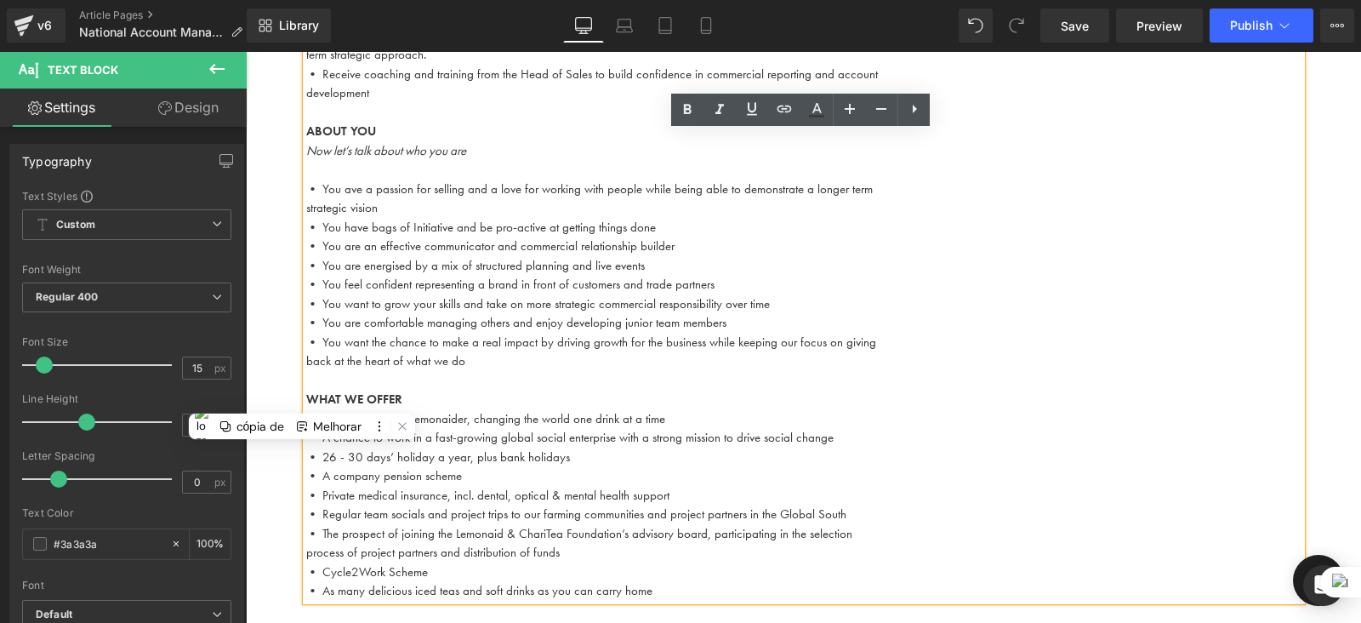
click at [637, 409] on p "The perks of being a Lemonaider, changing the world one drink at a time" at bounding box center [804, 419] width 996 height 20
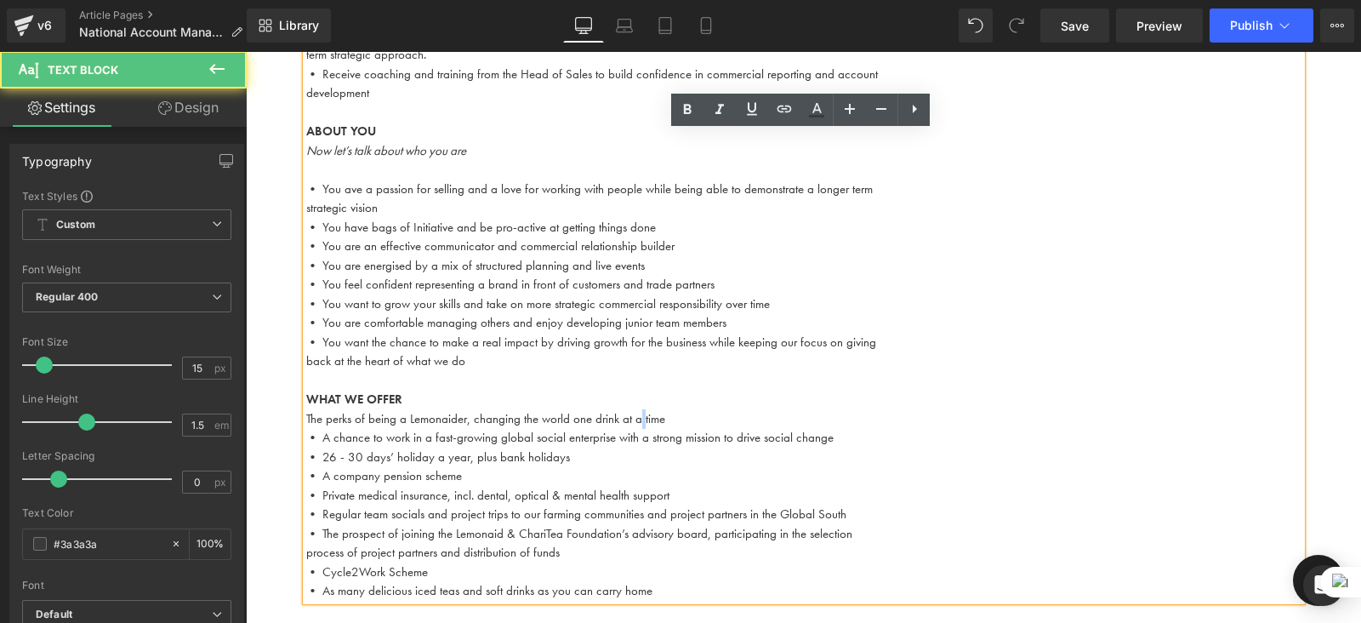
click at [637, 409] on p "The perks of being a Lemonaider, changing the world one drink at a time" at bounding box center [804, 419] width 996 height 20
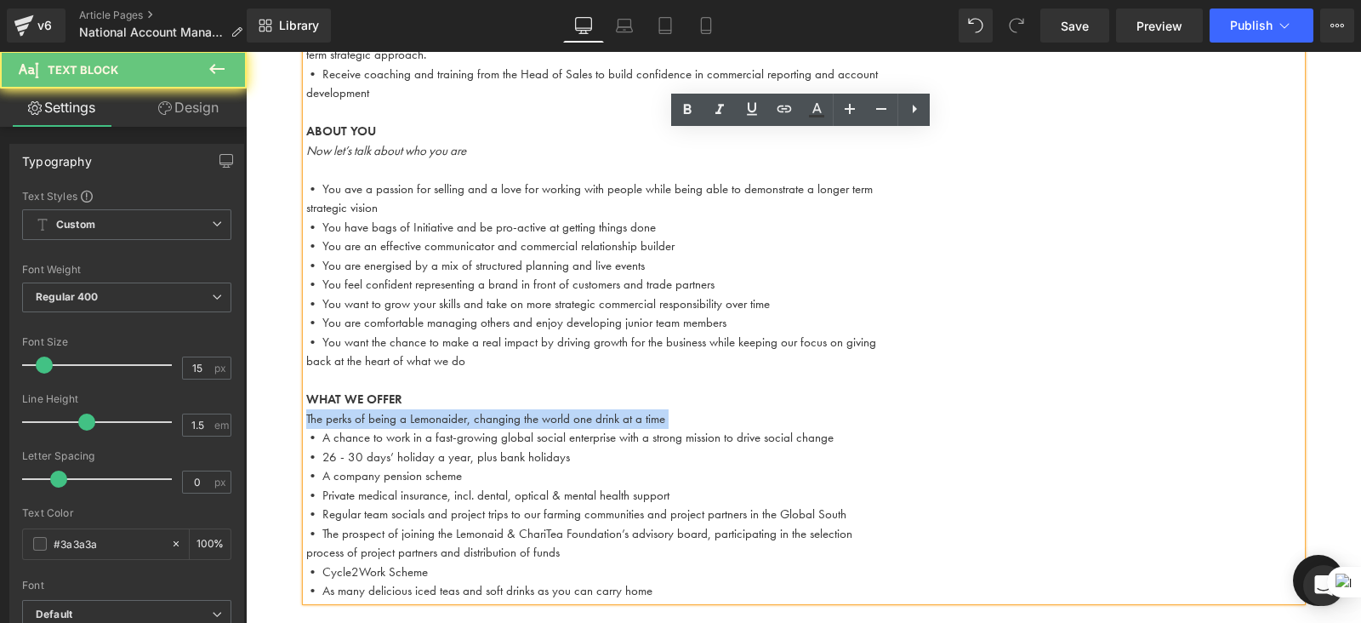
click at [637, 409] on p "The perks of being a Lemonaider, changing the world one drink at a time" at bounding box center [804, 419] width 996 height 20
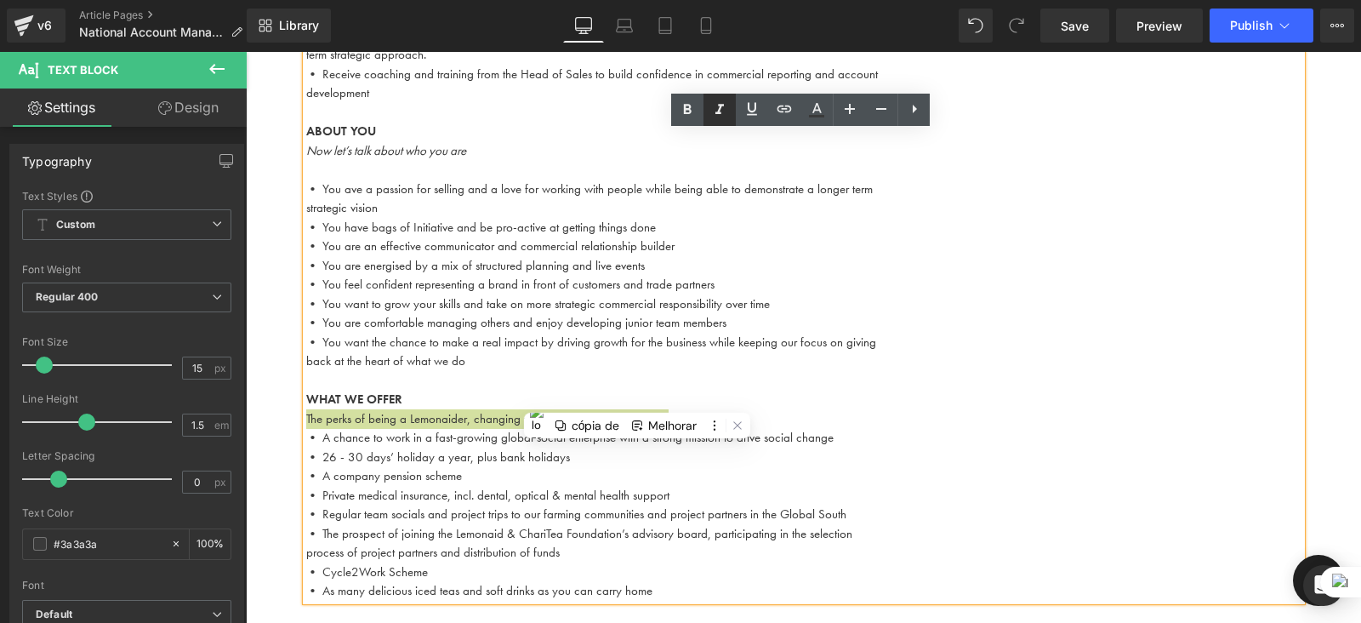
click at [721, 113] on icon at bounding box center [720, 109] width 9 height 10
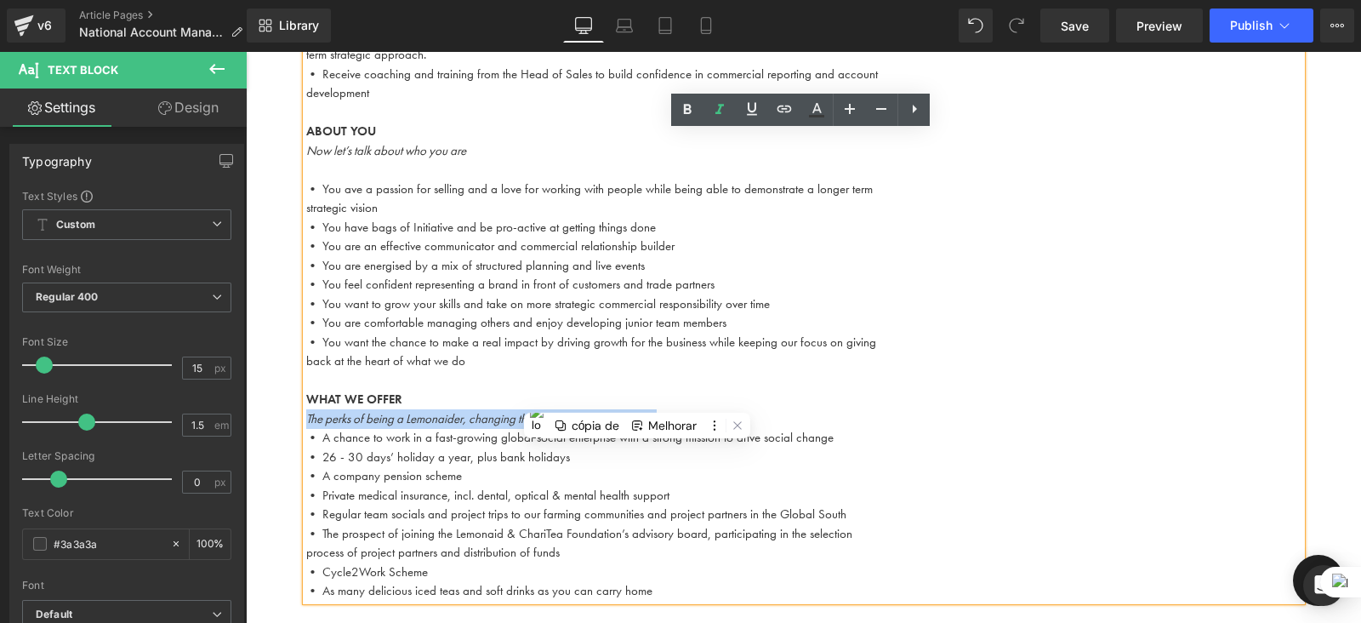
click at [691, 409] on p "The perks of being a Lemonaider, changing the world one drink at a time" at bounding box center [804, 419] width 996 height 20
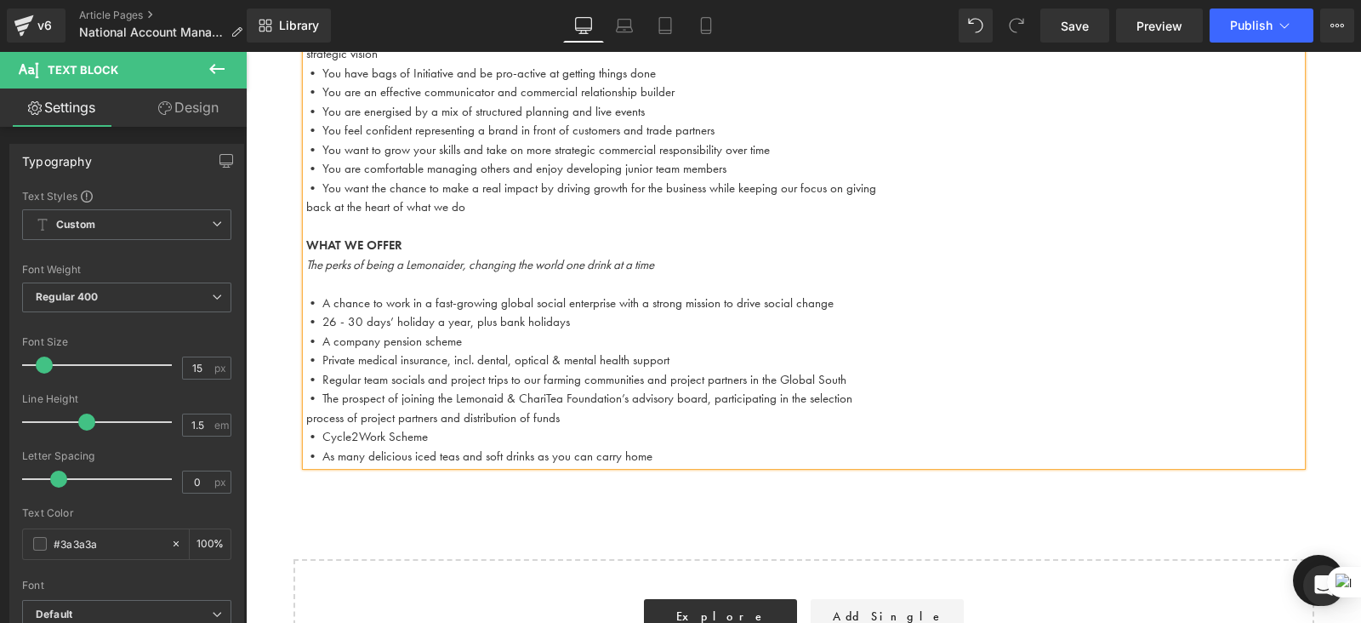
scroll to position [1672, 0]
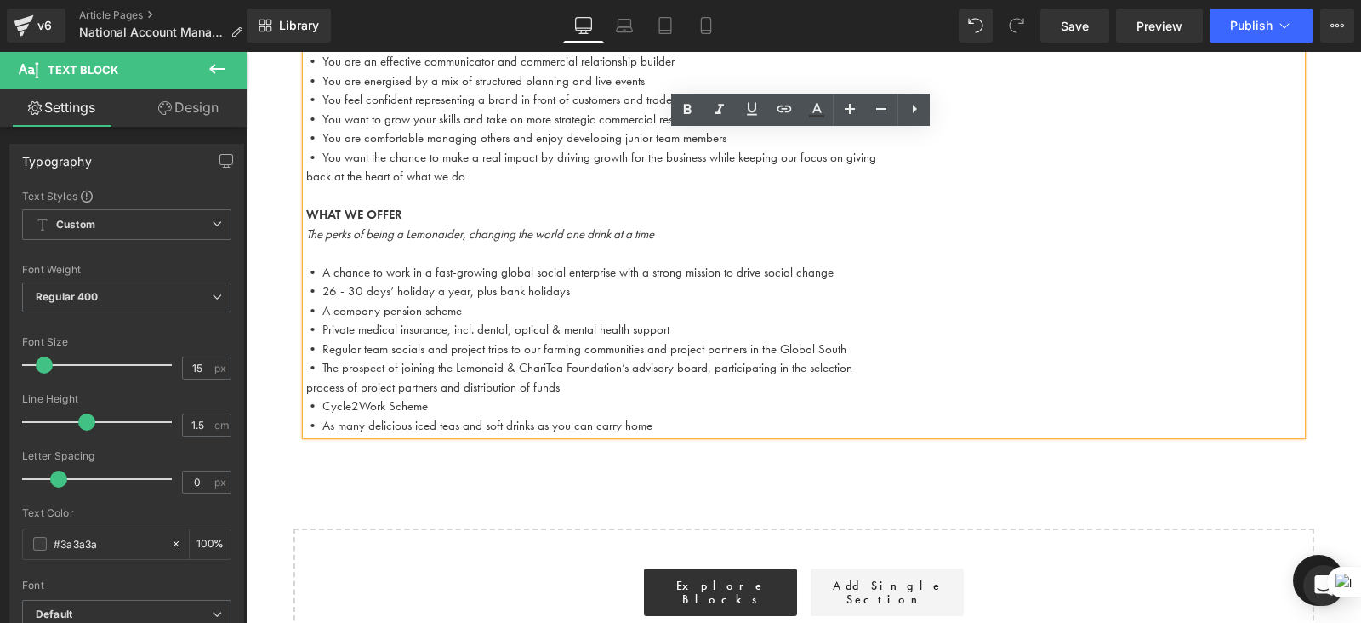
click at [308, 378] on p "process of project partners and distribution of funds" at bounding box center [804, 388] width 996 height 20
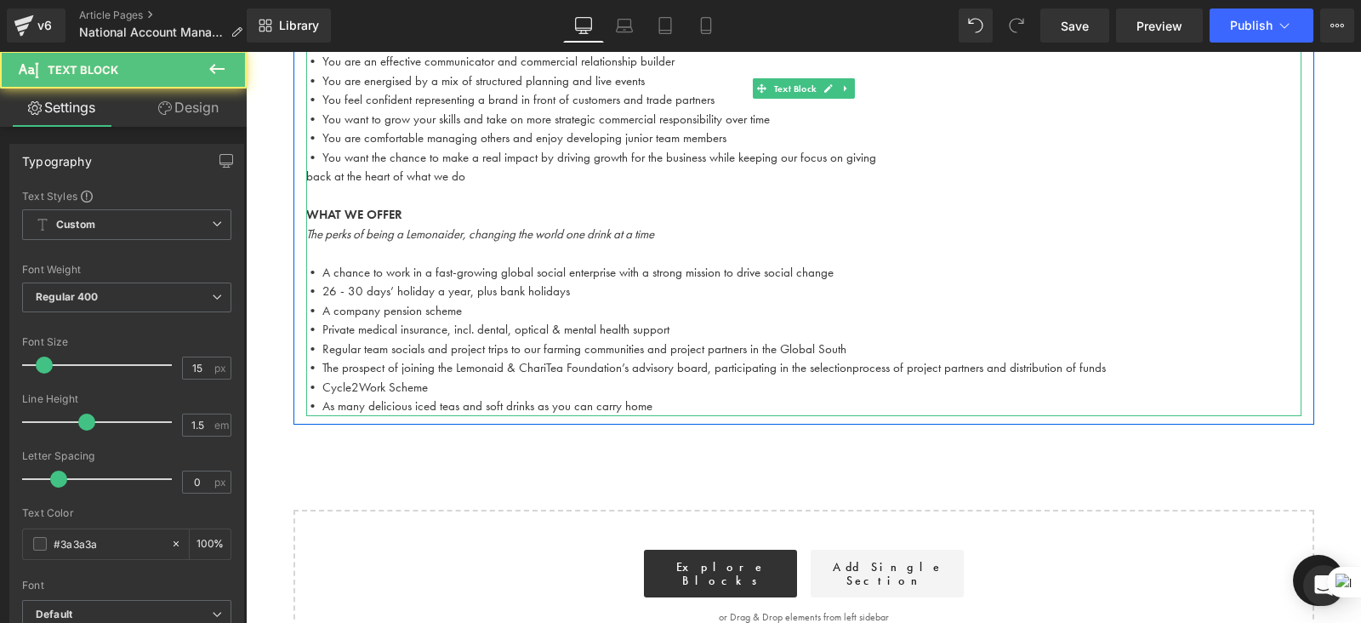
click at [679, 378] on p "• Cycle2Work Scheme" at bounding box center [804, 388] width 996 height 20
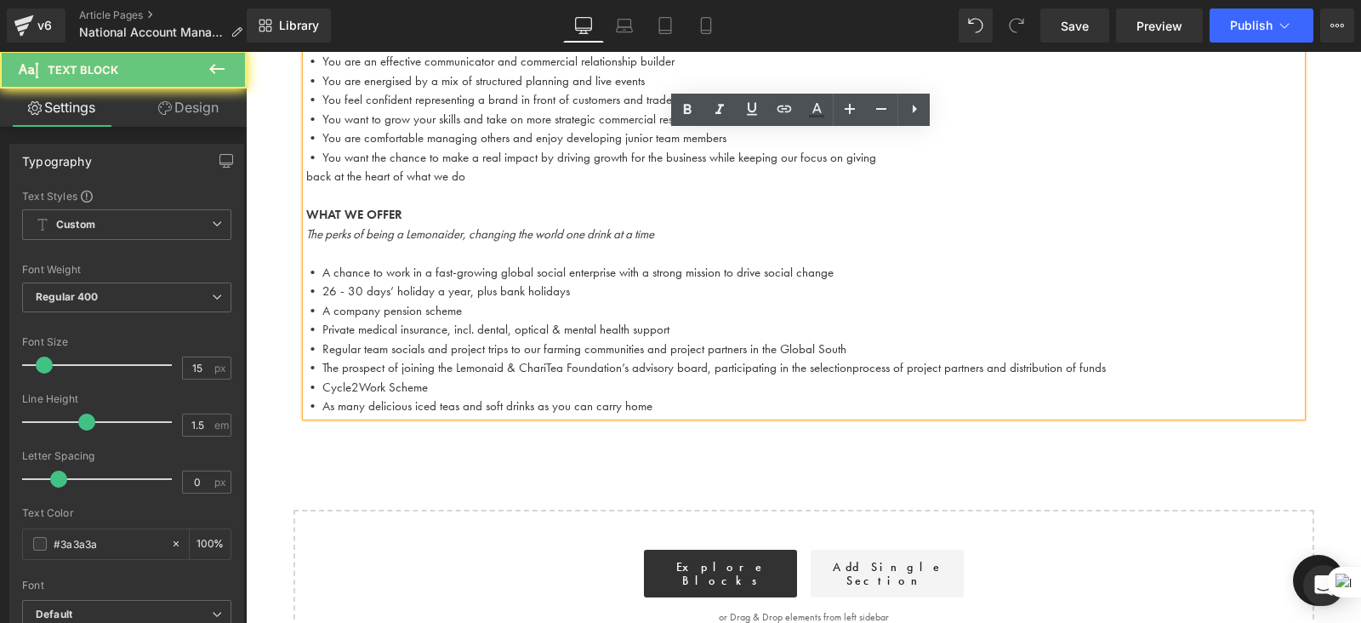
click at [665, 397] on p "• As many delicious iced teas and soft drinks as you can carry home" at bounding box center [804, 407] width 996 height 20
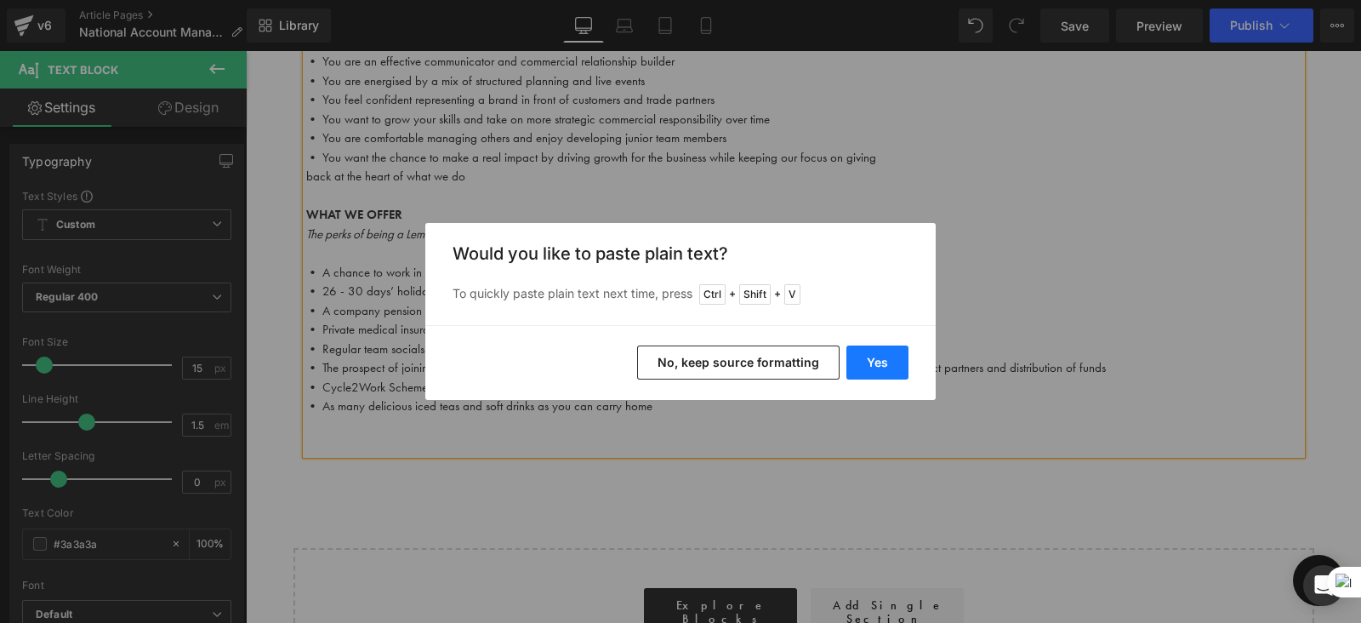
click at [878, 351] on button "Yes" at bounding box center [878, 362] width 62 height 34
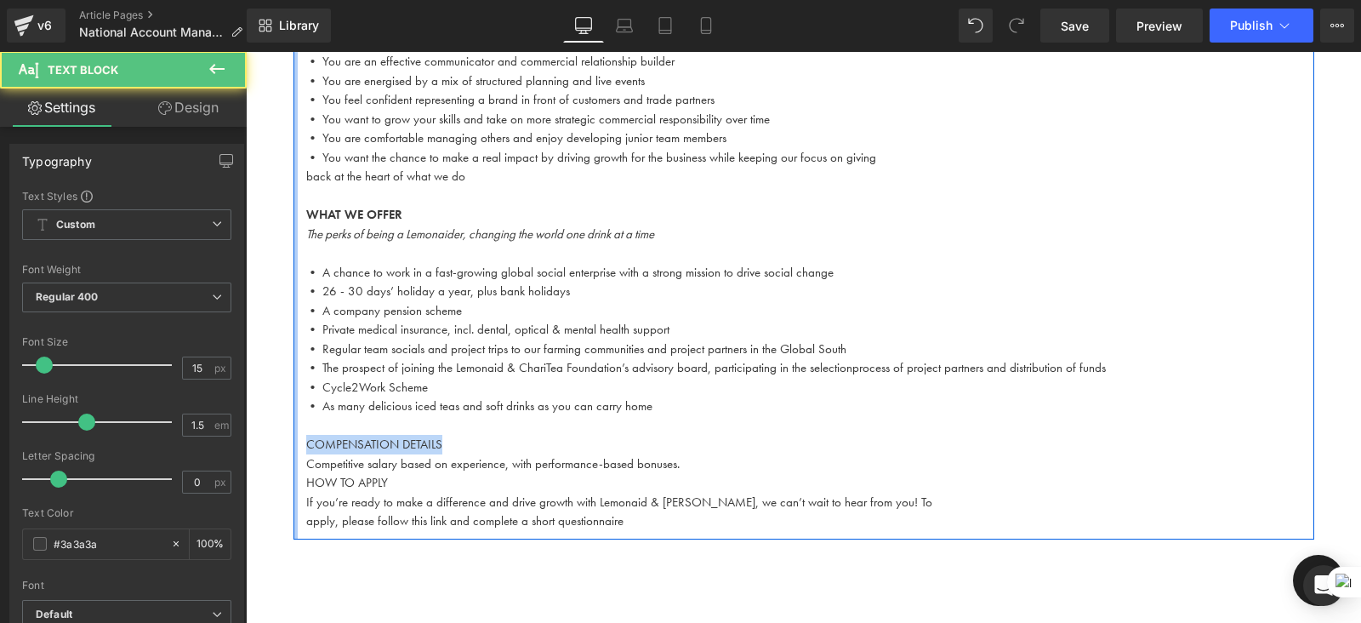
drag, startPoint x: 446, startPoint y: 419, endPoint x: 290, endPoint y: 419, distance: 155.7
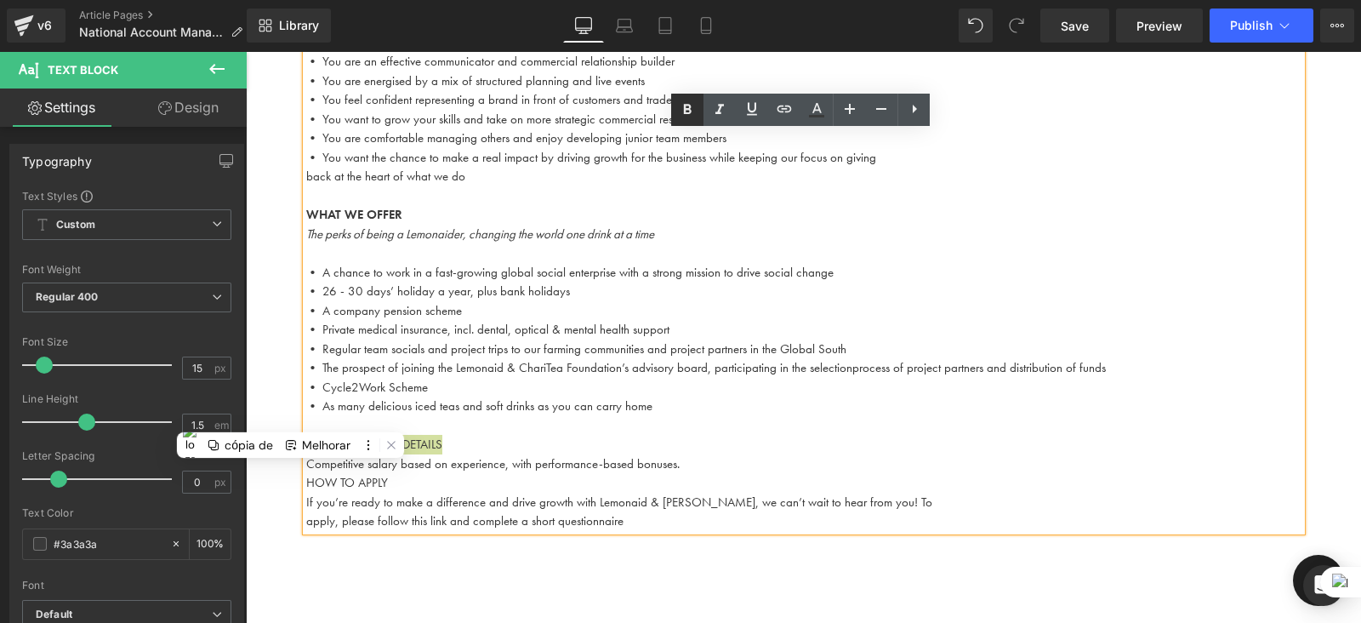
click at [692, 121] on link at bounding box center [687, 110] width 32 height 32
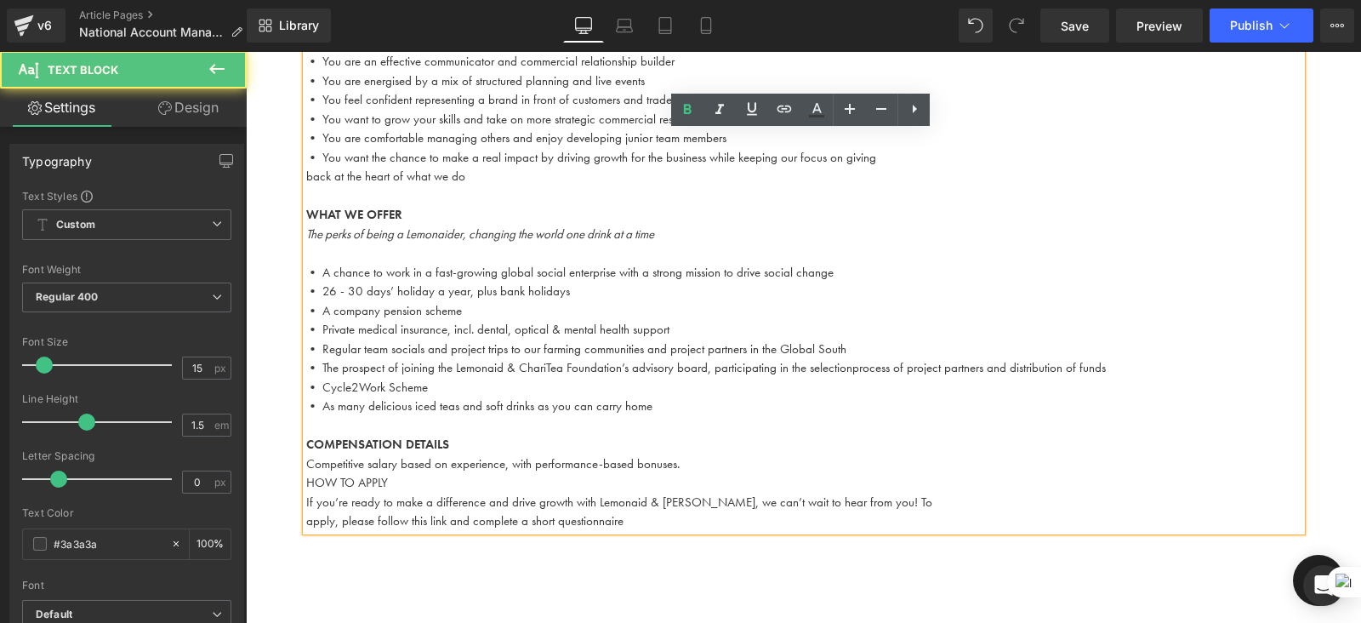
click at [706, 454] on p "Competitive salary based on experience, with performance-based bonuses." at bounding box center [804, 464] width 996 height 20
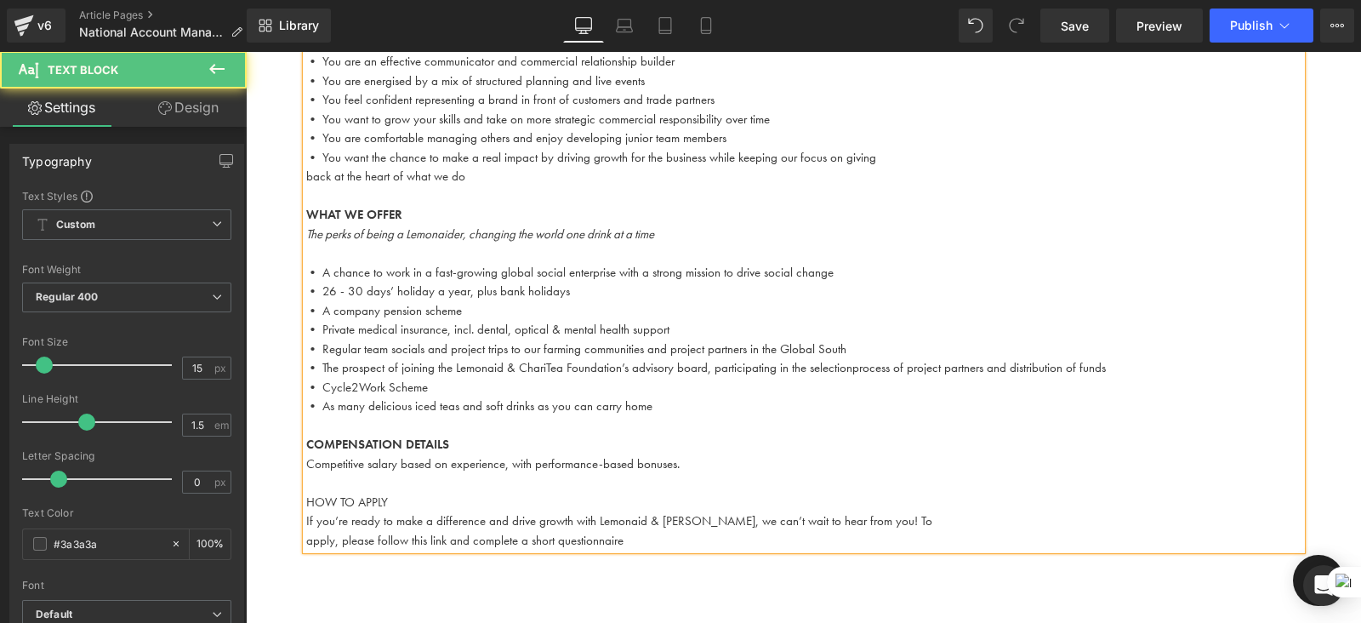
drag, startPoint x: 403, startPoint y: 481, endPoint x: 296, endPoint y: 474, distance: 107.4
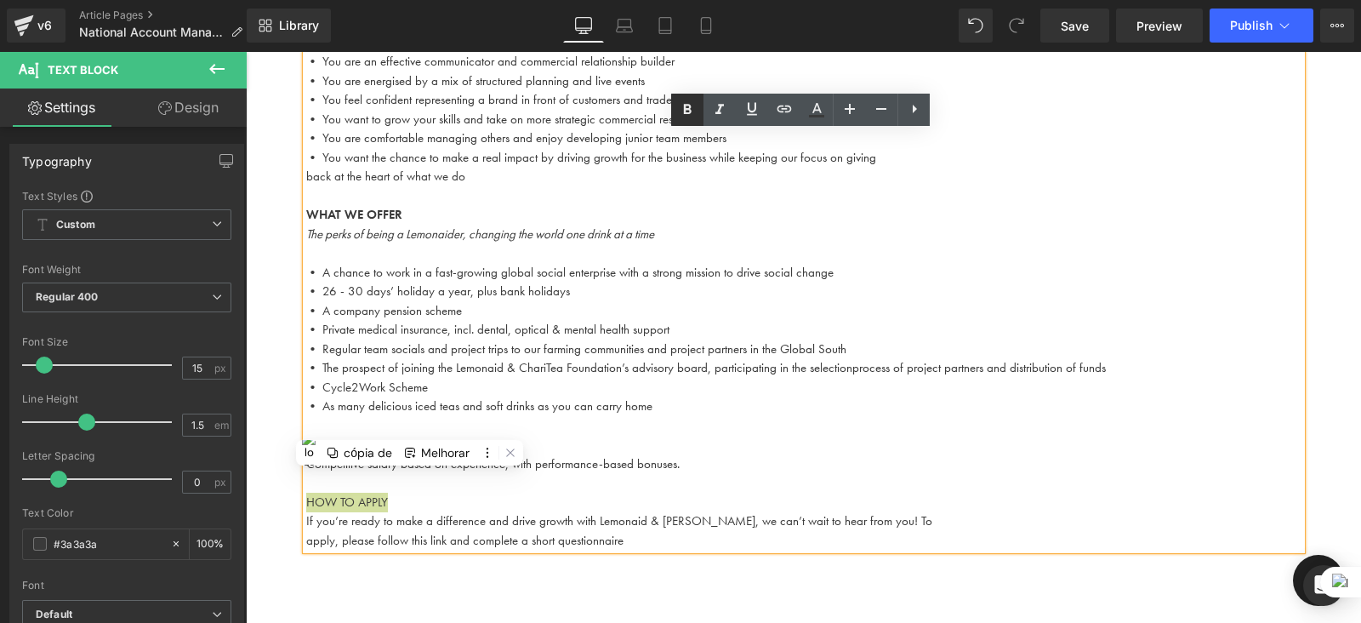
click at [675, 113] on link at bounding box center [687, 110] width 32 height 32
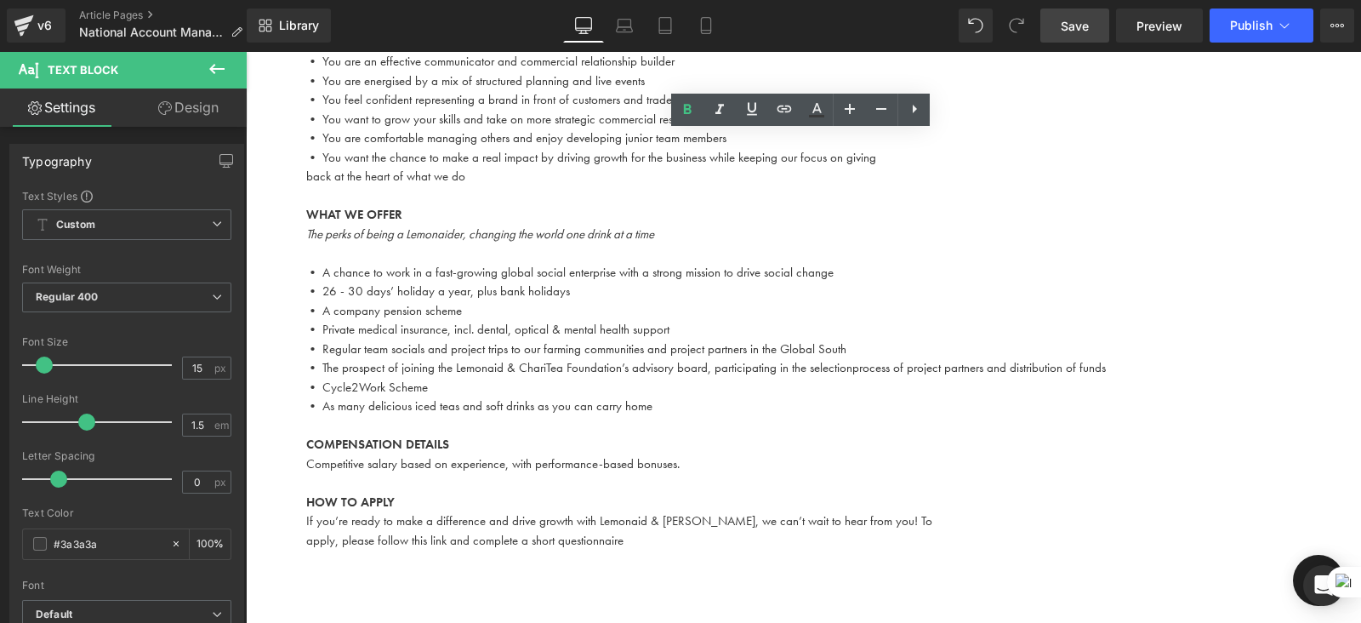
click at [1085, 25] on span "Save" at bounding box center [1075, 26] width 28 height 18
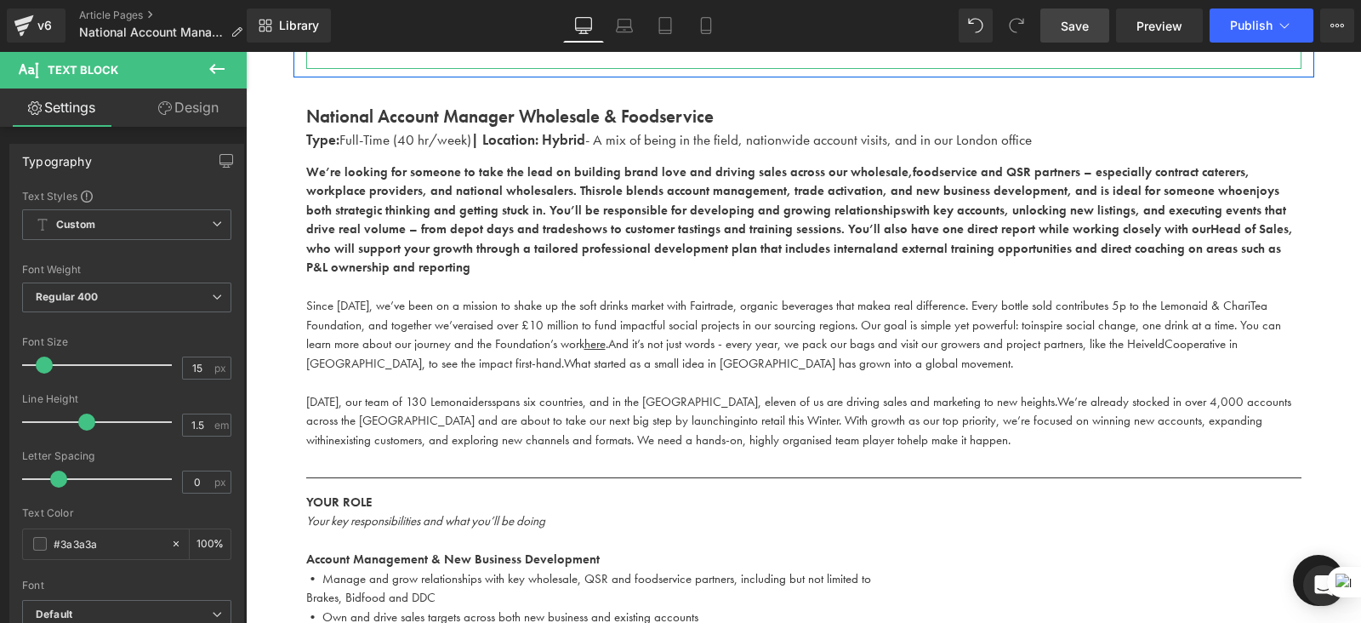
scroll to position [601, 0]
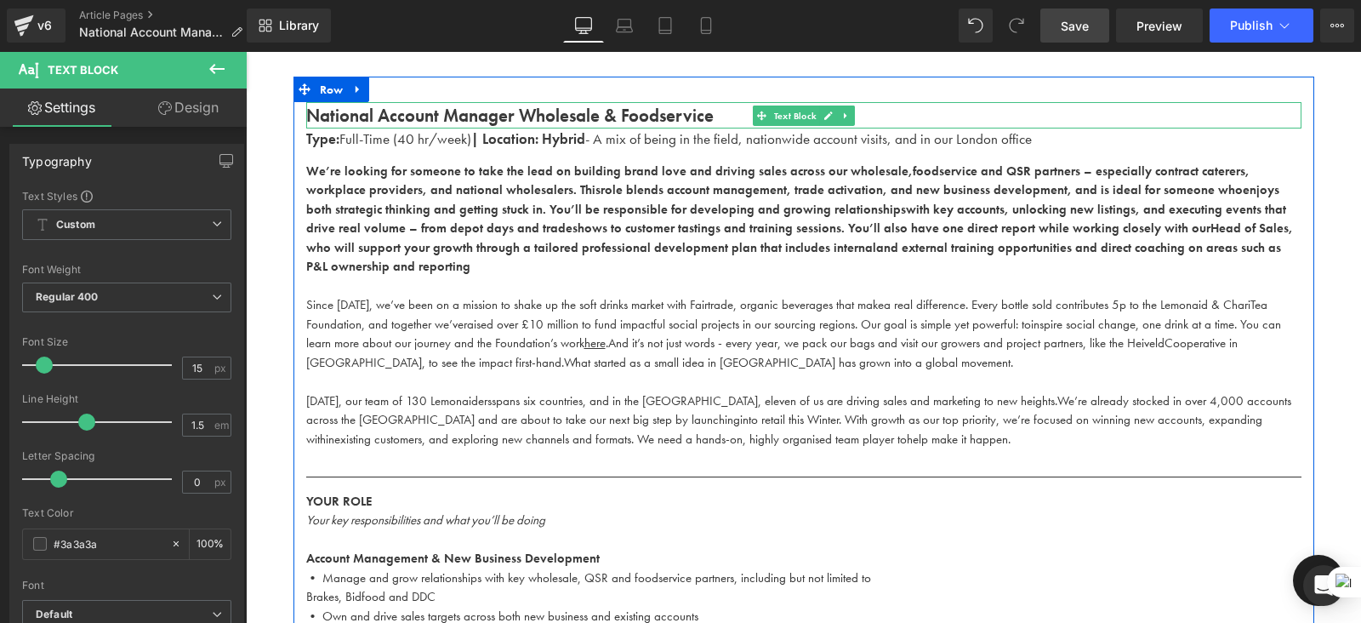
click at [592, 113] on strong "National Account Manager Wholesale & Foodservice" at bounding box center [510, 115] width 408 height 23
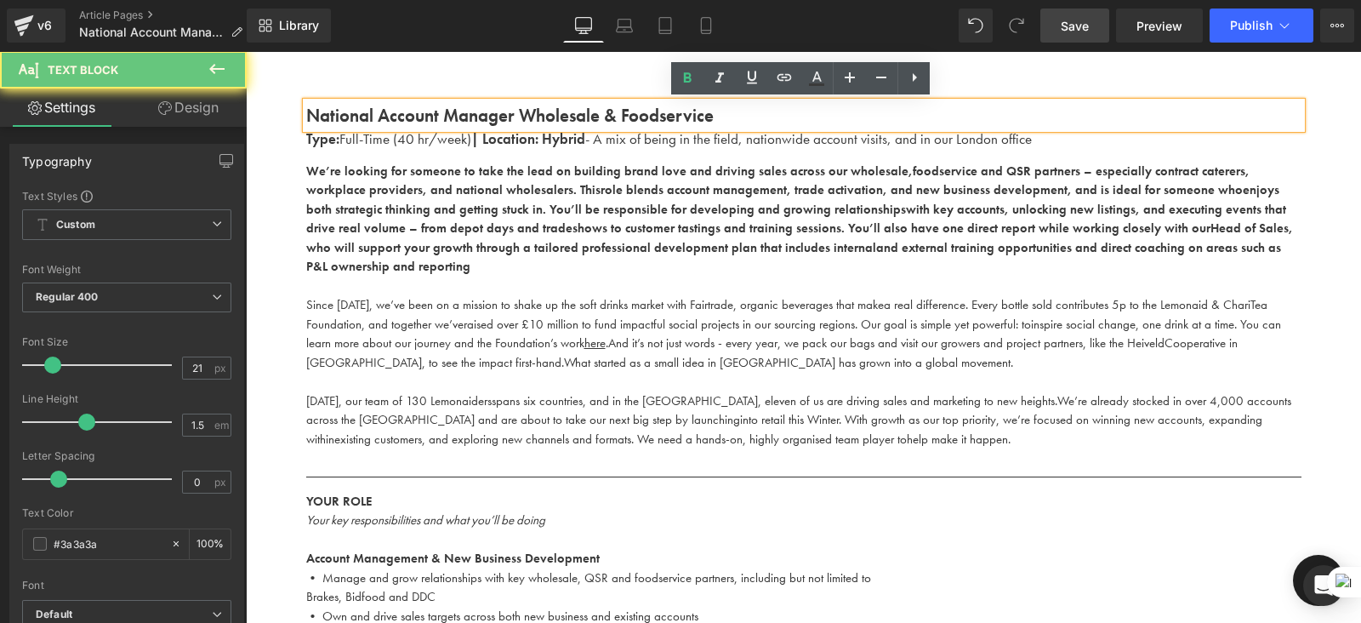
click at [592, 113] on strong "National Account Manager Wholesale & Foodservice" at bounding box center [510, 115] width 408 height 23
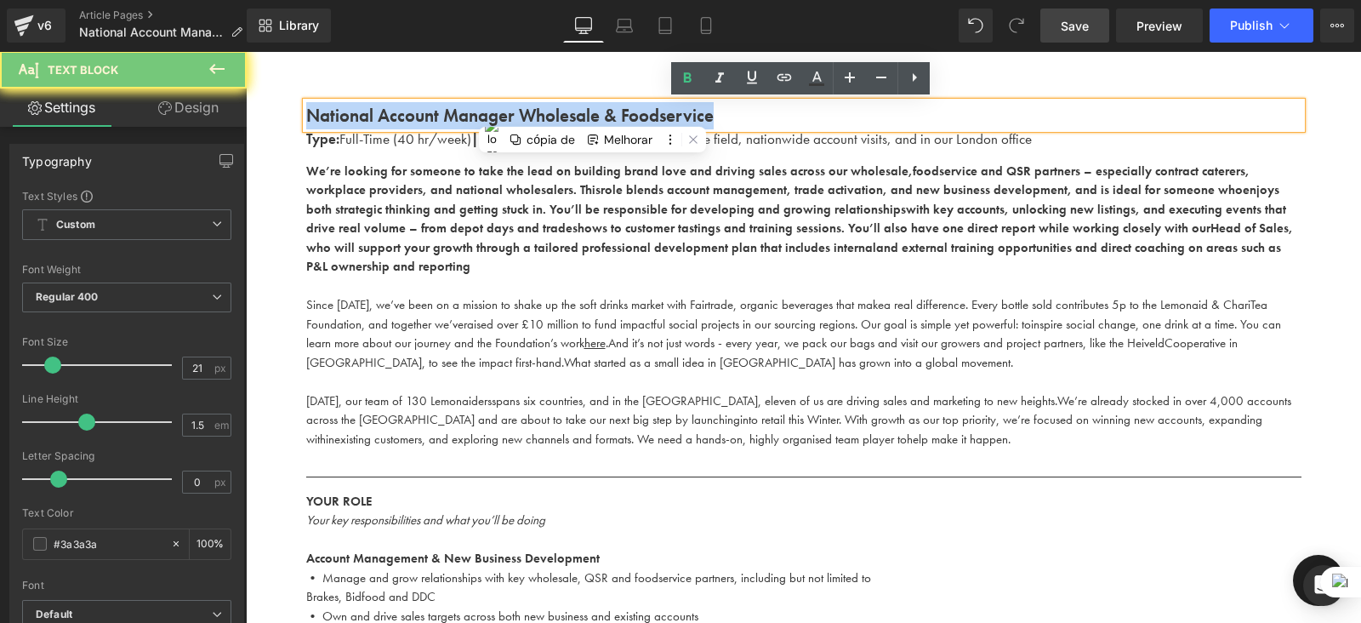
copy strong "National Account Manager Wholesale & Foodservice"
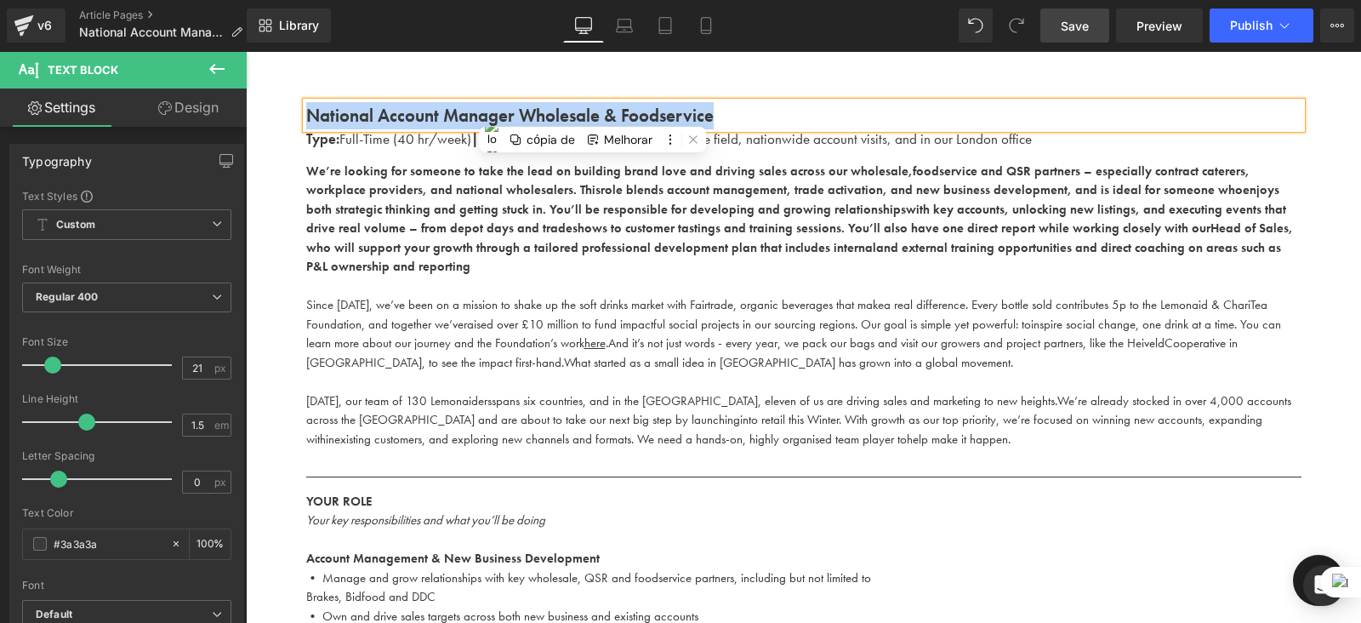
click at [761, 277] on p at bounding box center [804, 287] width 996 height 20
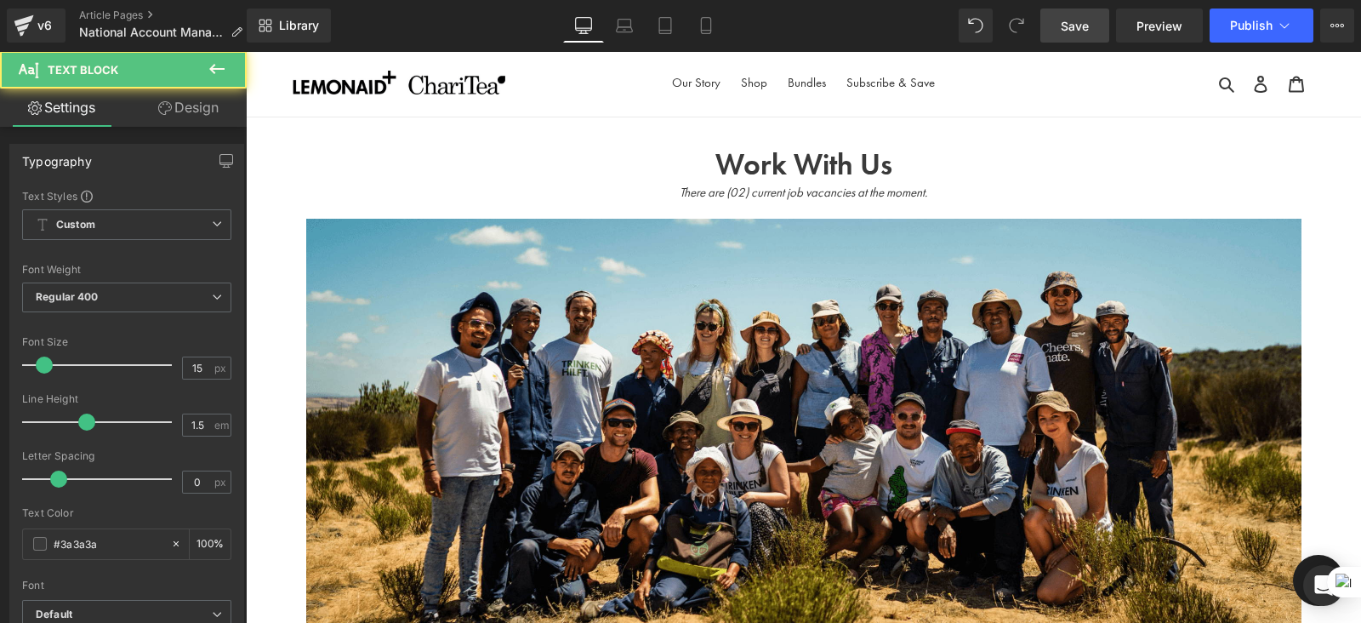
scroll to position [0, 0]
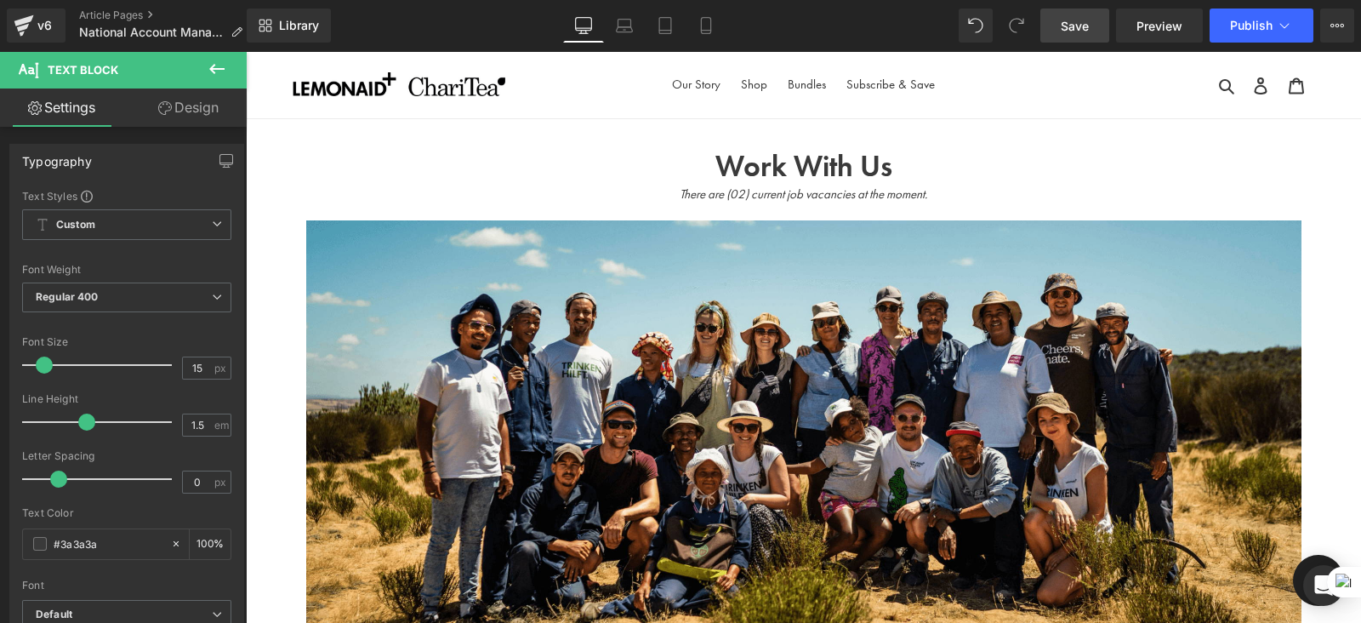
click at [847, 171] on div "Work With Us Heading" at bounding box center [804, 167] width 996 height 36
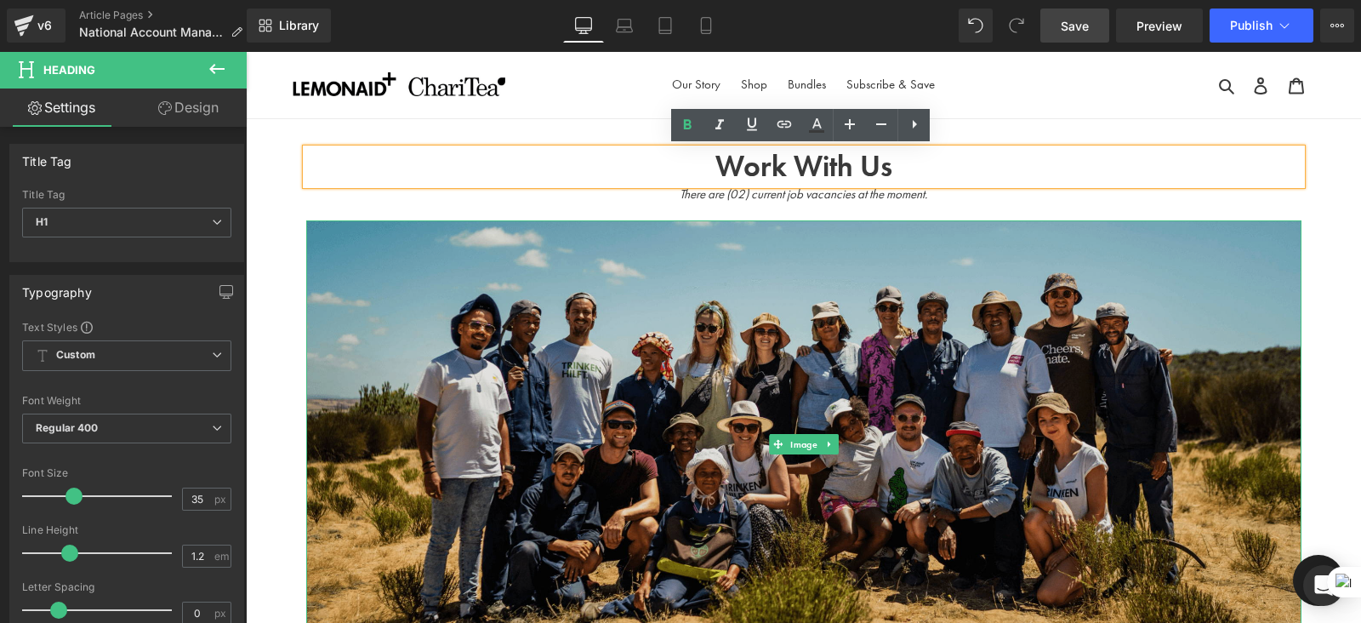
click at [914, 305] on img at bounding box center [804, 444] width 996 height 448
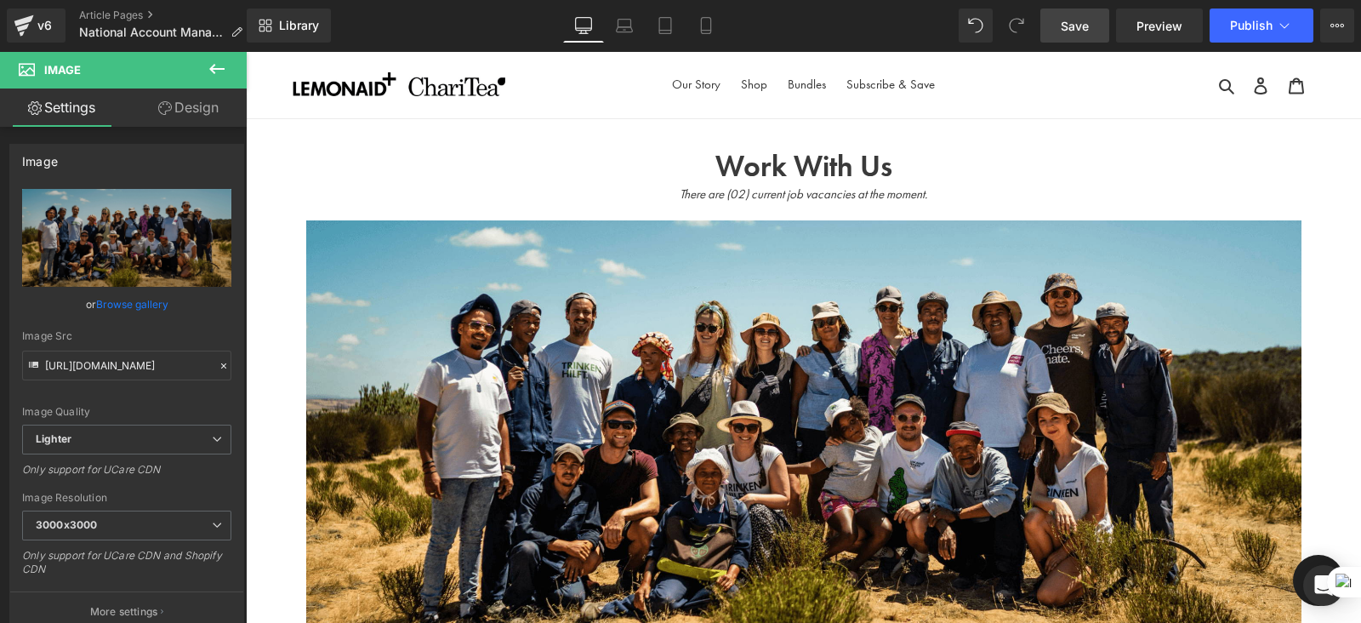
click at [216, 71] on icon at bounding box center [217, 69] width 20 height 20
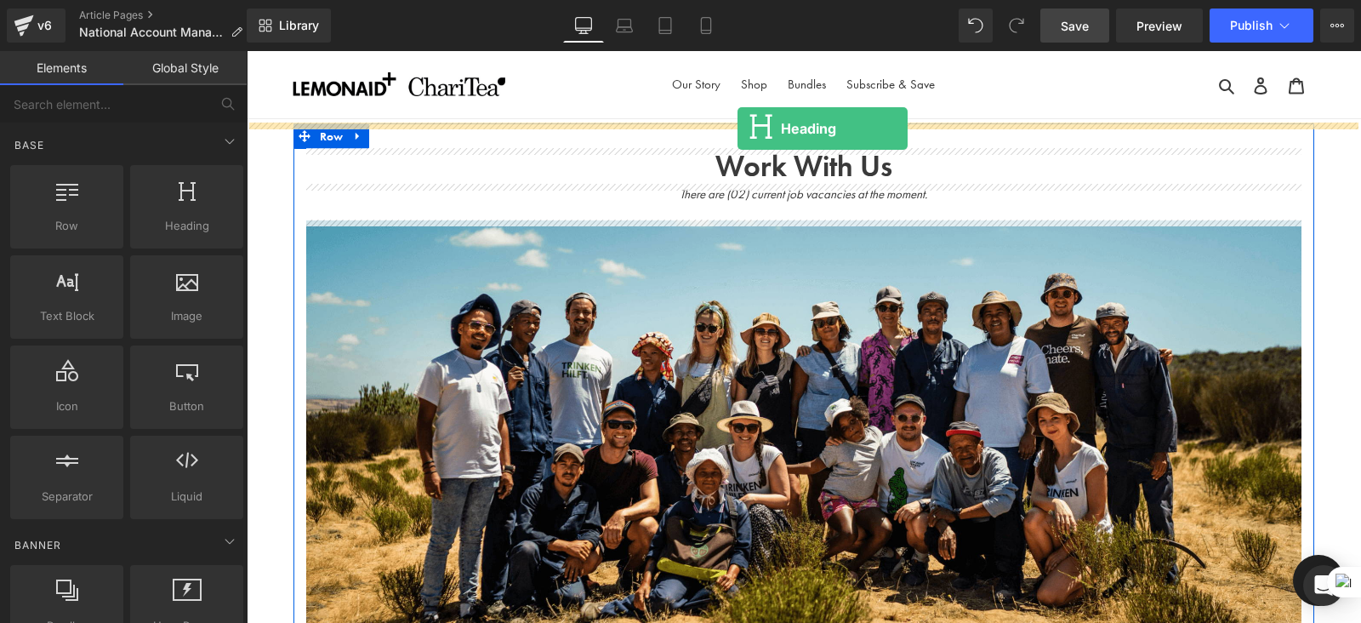
drag, startPoint x: 430, startPoint y: 282, endPoint x: 738, endPoint y: 128, distance: 344.0
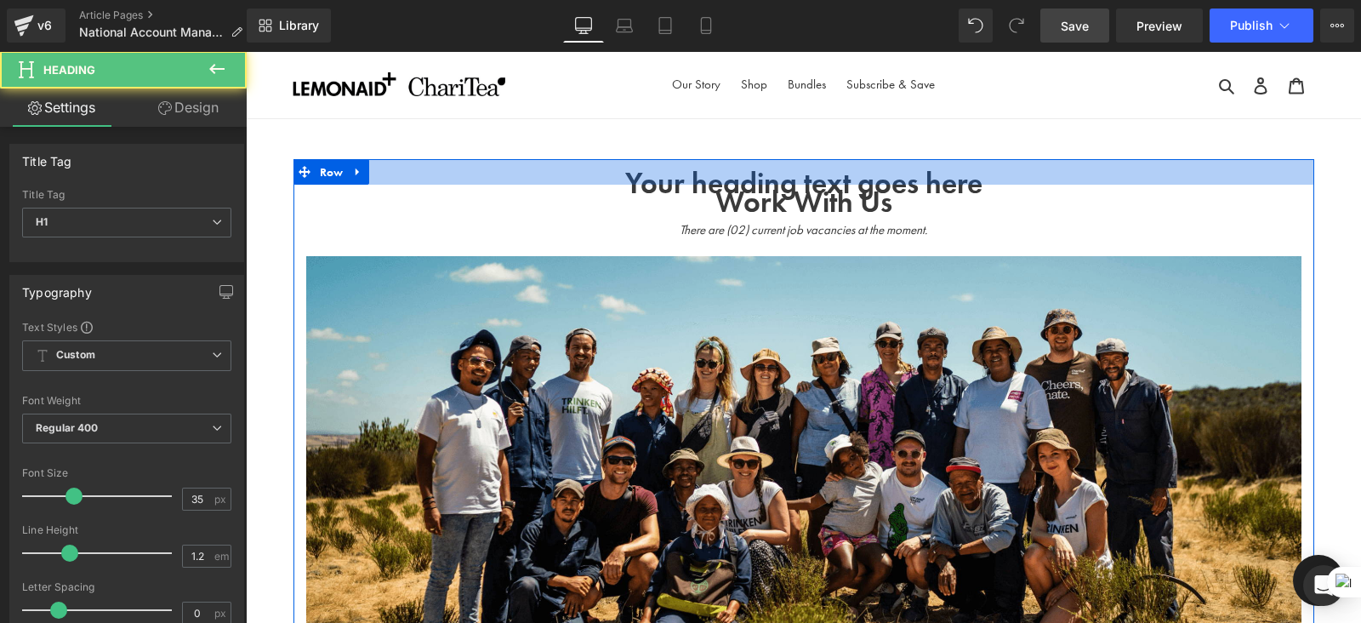
click at [777, 183] on div at bounding box center [804, 172] width 1021 height 26
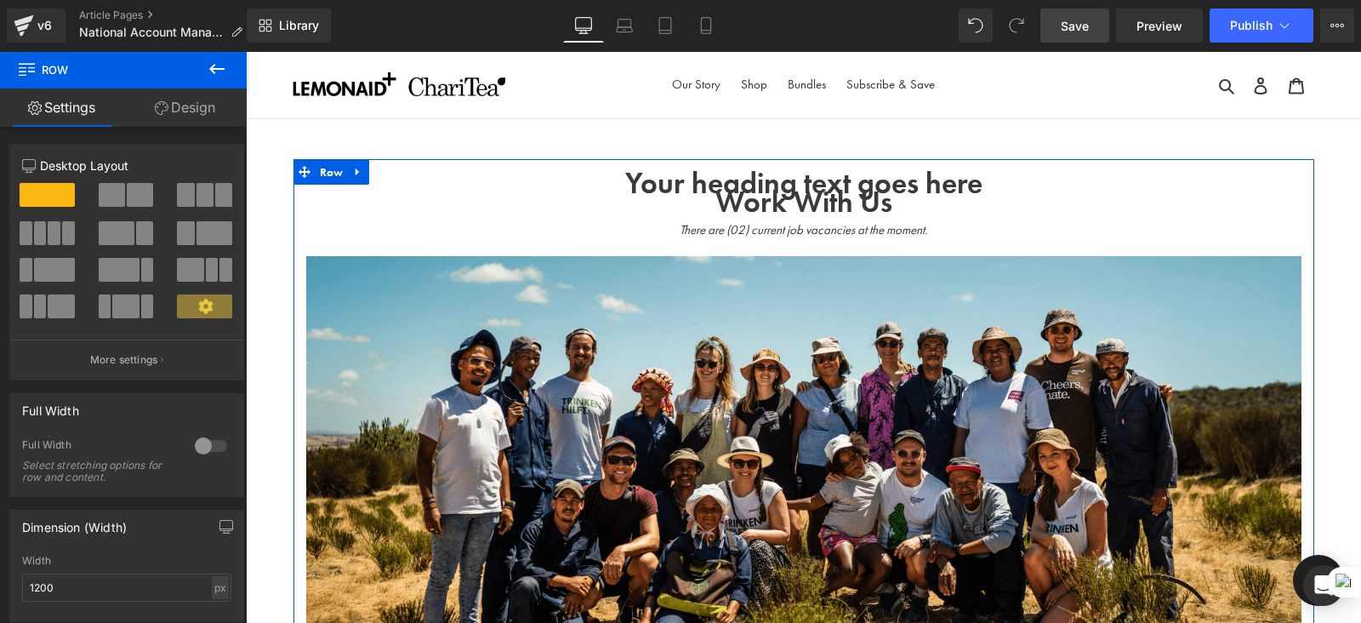
click at [772, 183] on div at bounding box center [804, 172] width 1021 height 26
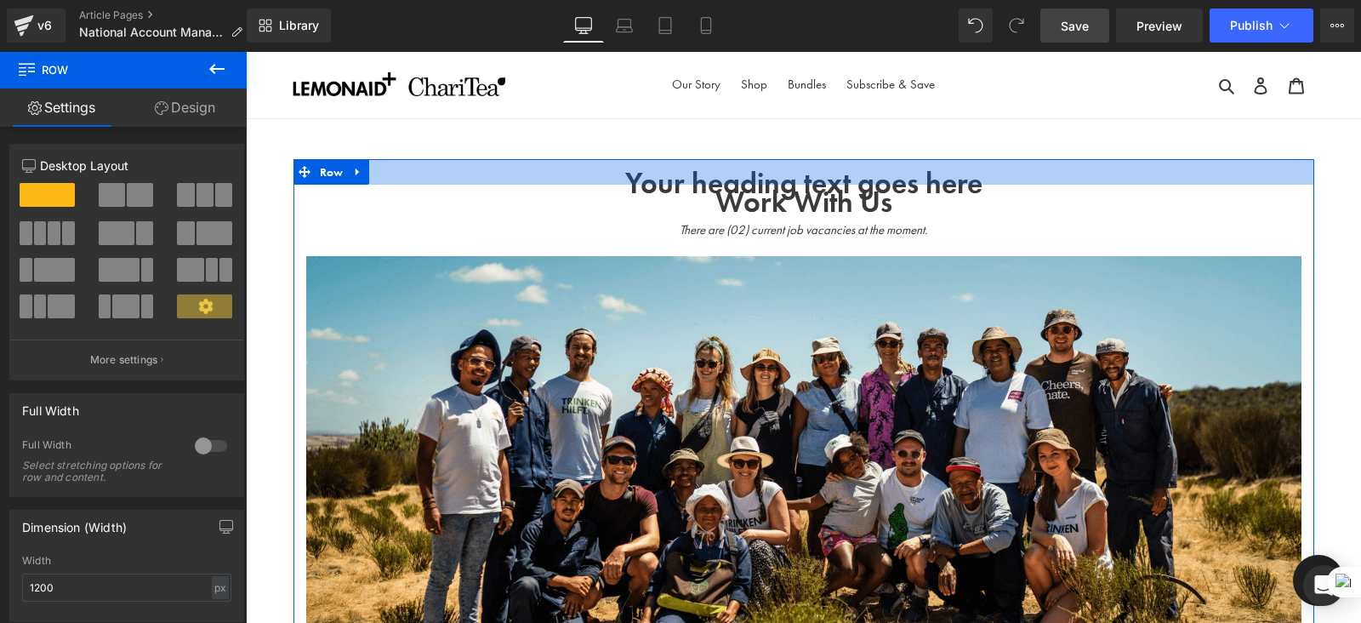
click at [772, 183] on div at bounding box center [804, 172] width 1021 height 26
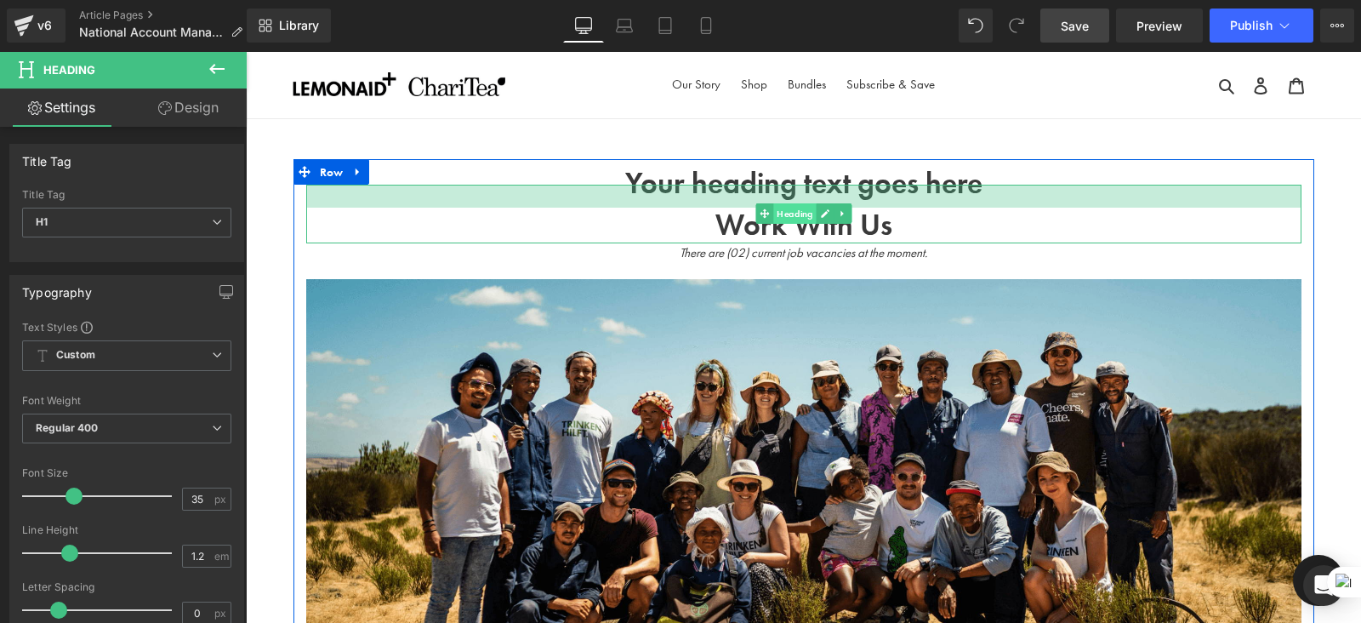
drag, startPoint x: 789, startPoint y: 186, endPoint x: 799, endPoint y: 209, distance: 25.1
click at [799, 209] on div "Work With Us Heading" at bounding box center [804, 214] width 996 height 59
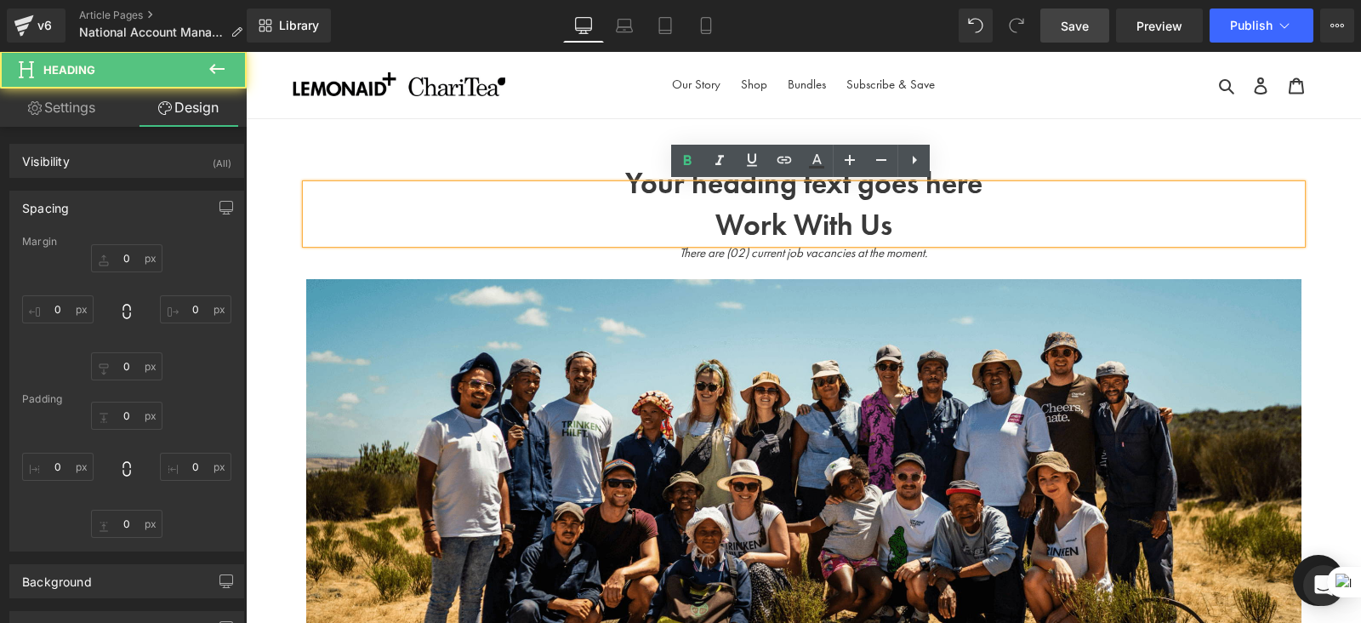
type input "0"
type input "27"
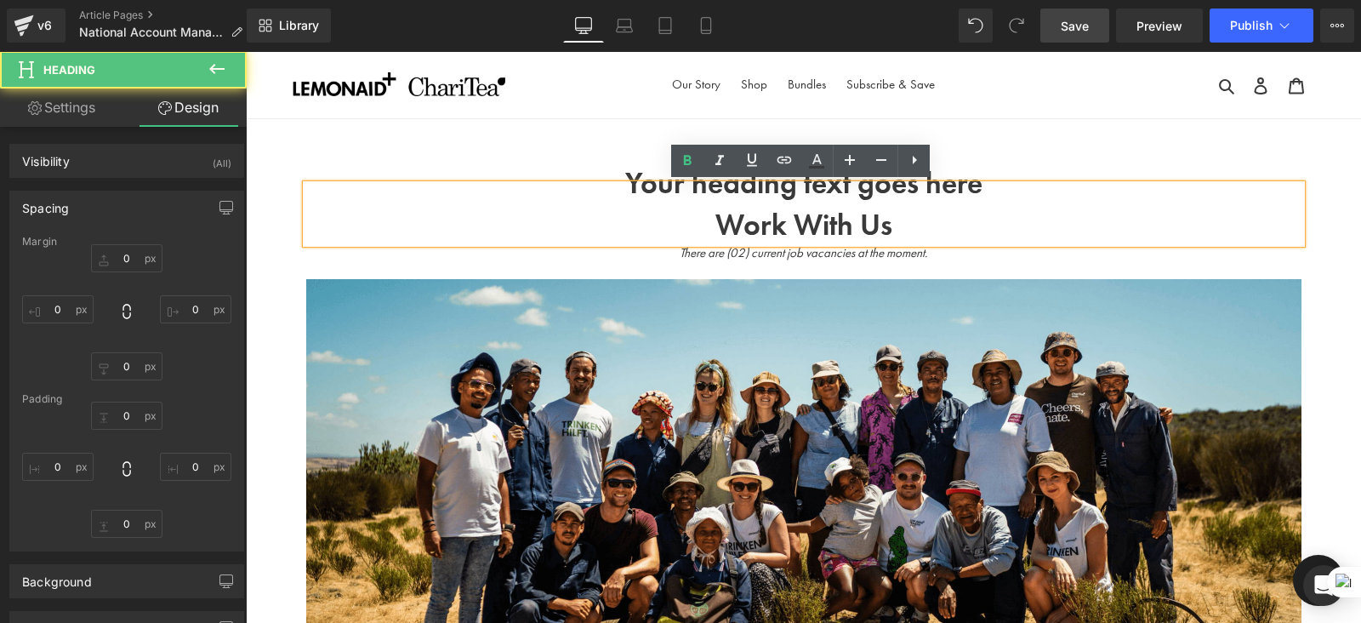
type input "0"
click at [860, 185] on div "Work With Us" at bounding box center [804, 214] width 996 height 59
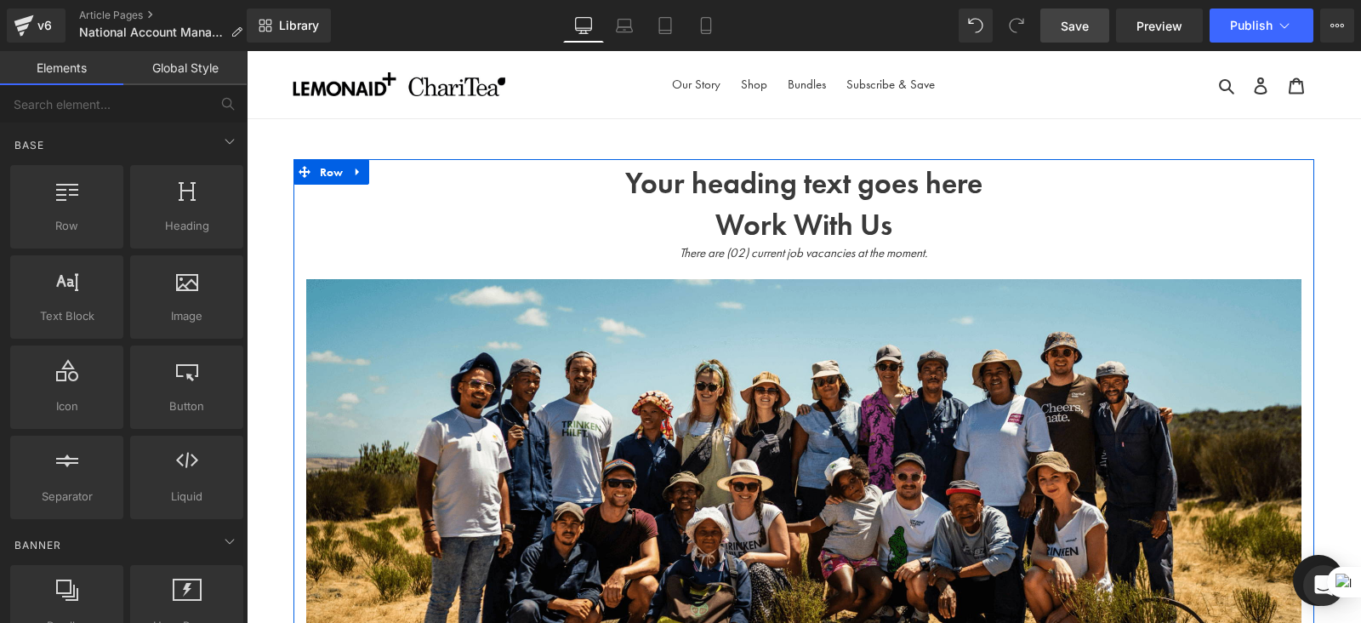
click at [246, 51] on div at bounding box center [246, 51] width 0 height 0
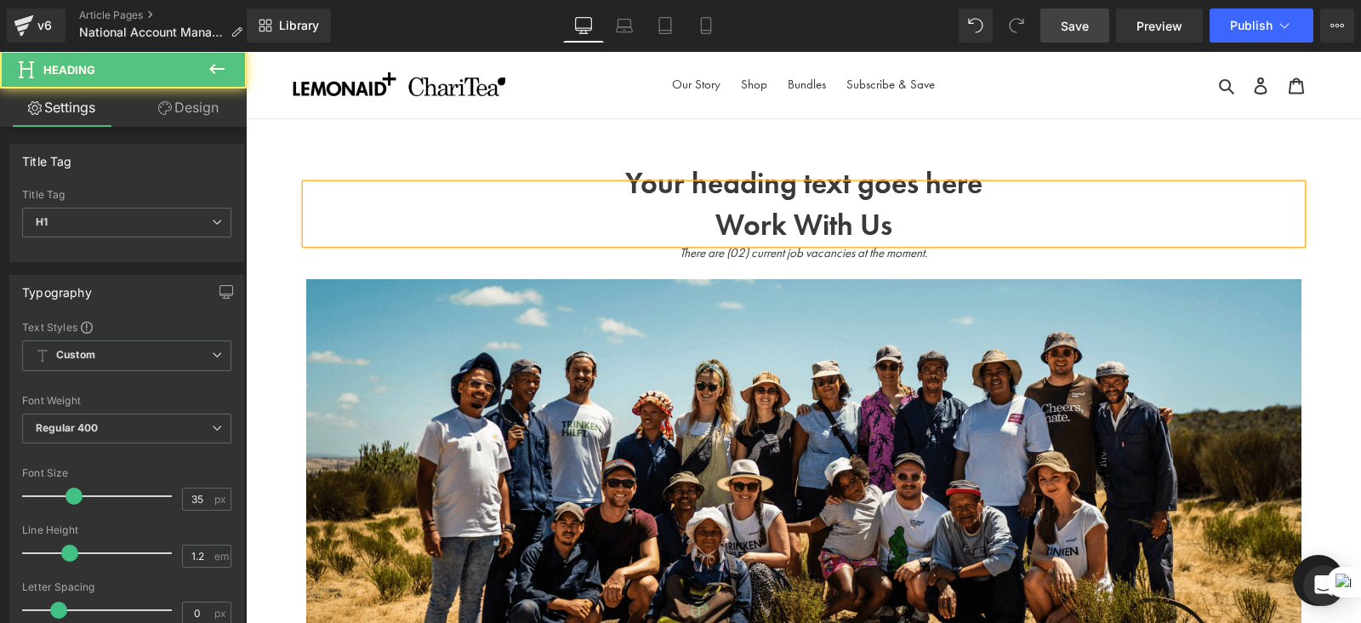
drag, startPoint x: 978, startPoint y: 185, endPoint x: 705, endPoint y: 181, distance: 272.3
click at [705, 185] on div "Work With Us" at bounding box center [804, 214] width 996 height 59
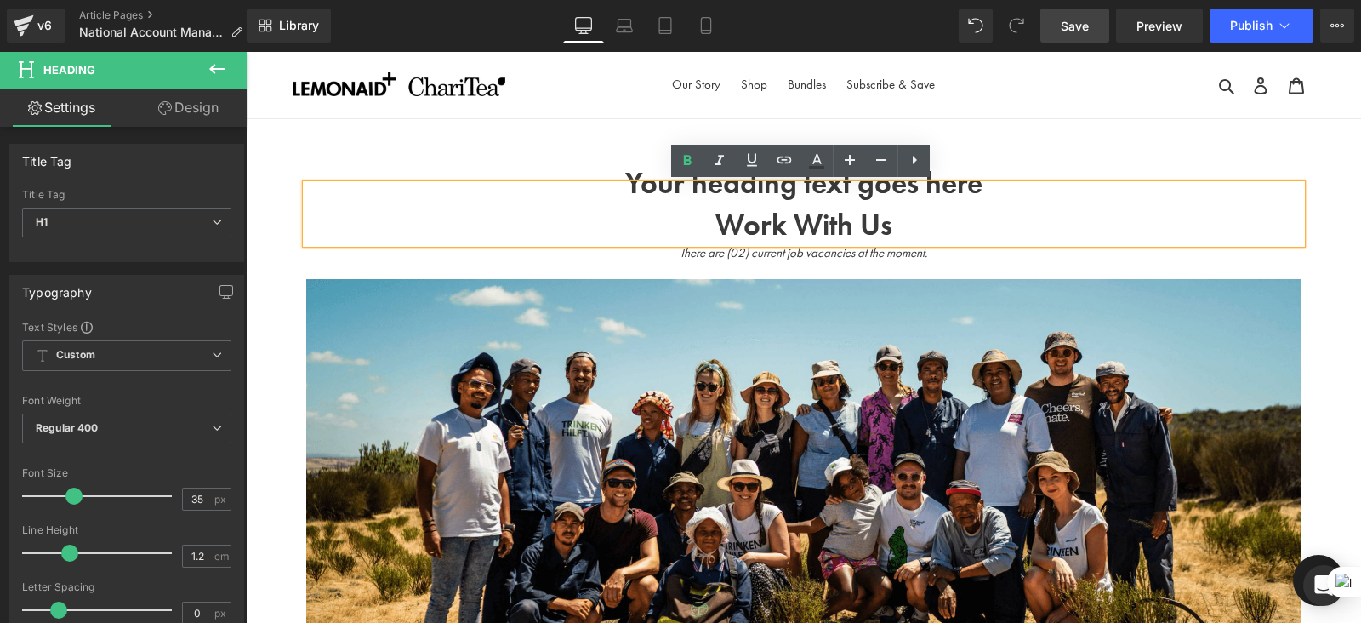
click at [1013, 178] on div "Work With Us Heading There are (02) current job vacancies at the moment. Text B…" at bounding box center [804, 447] width 1021 height 577
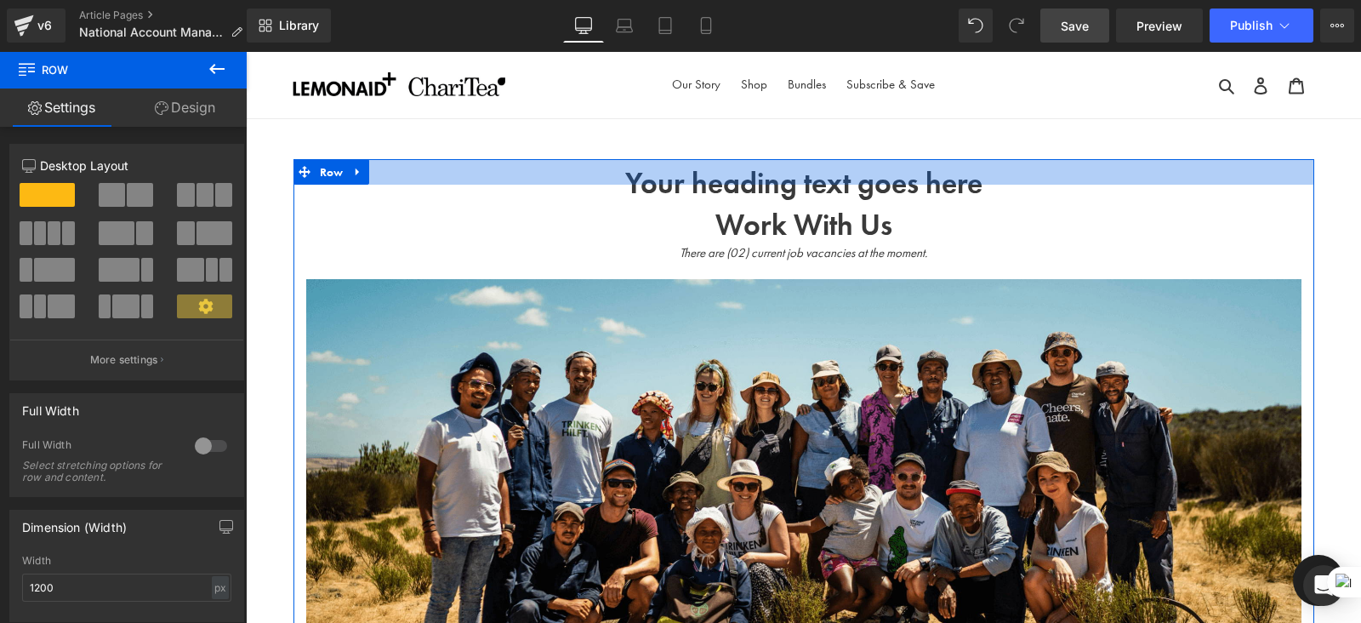
drag, startPoint x: 970, startPoint y: 183, endPoint x: 969, endPoint y: 174, distance: 8.6
click at [969, 174] on div at bounding box center [804, 172] width 1021 height 26
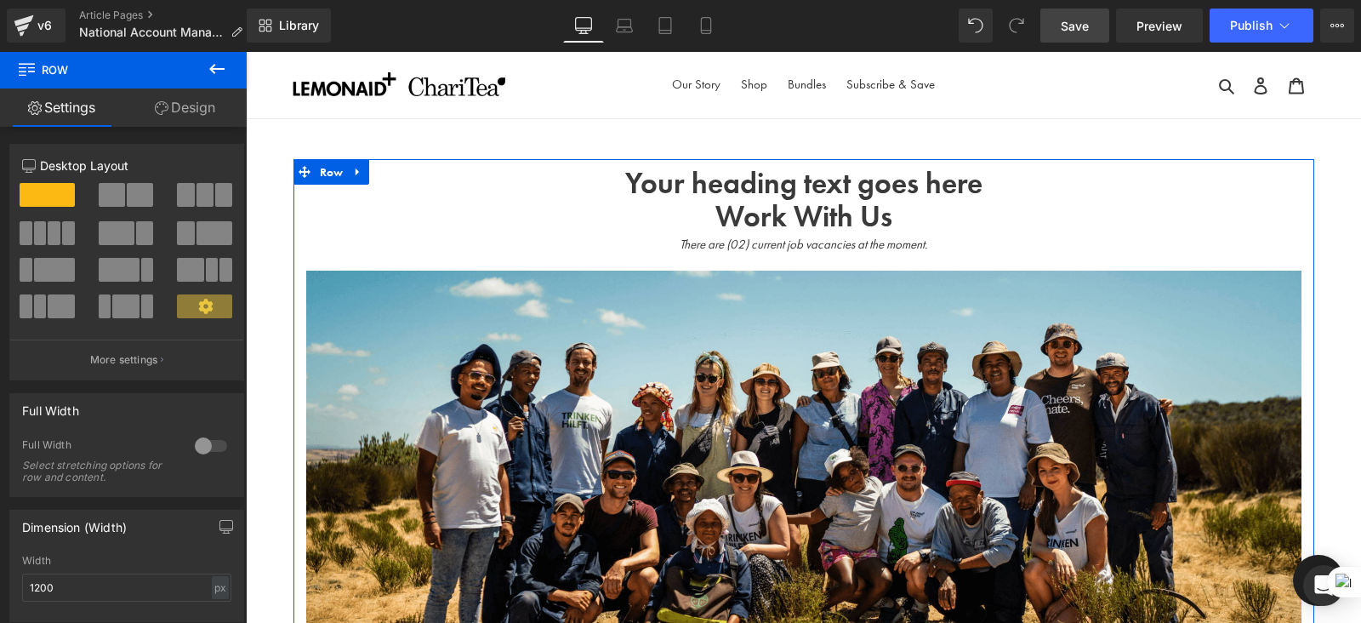
click at [969, 174] on div at bounding box center [804, 167] width 1021 height 17
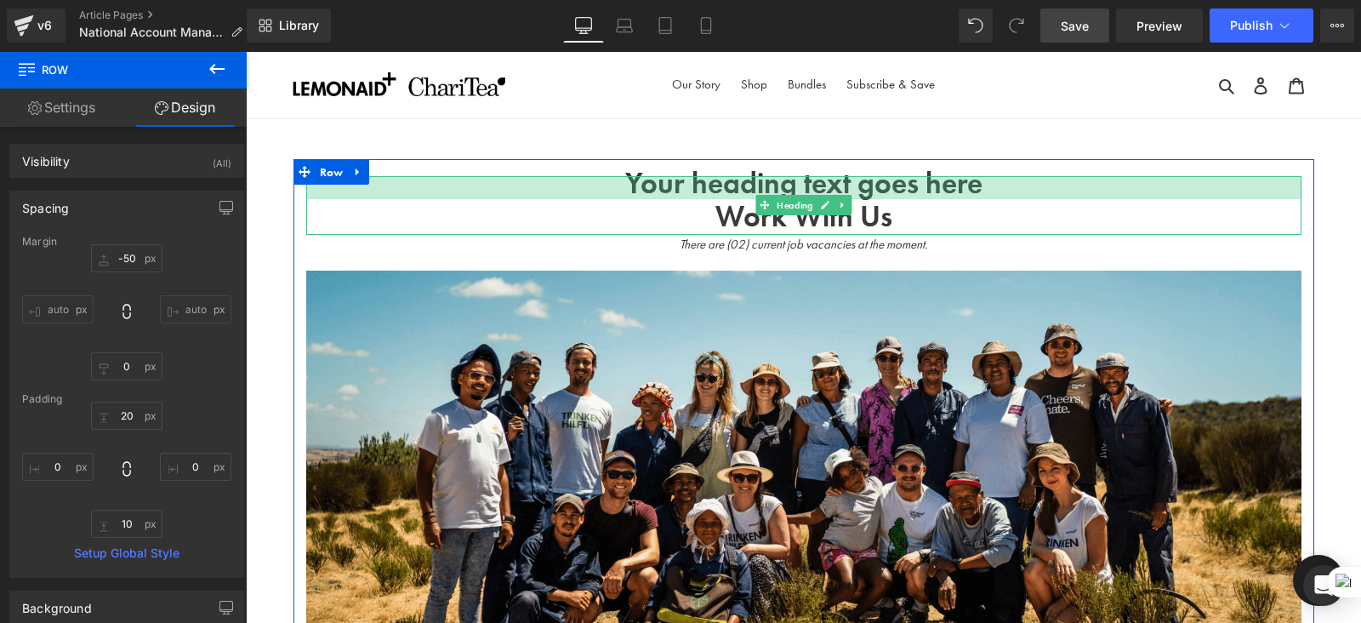
click at [940, 184] on div at bounding box center [804, 187] width 996 height 23
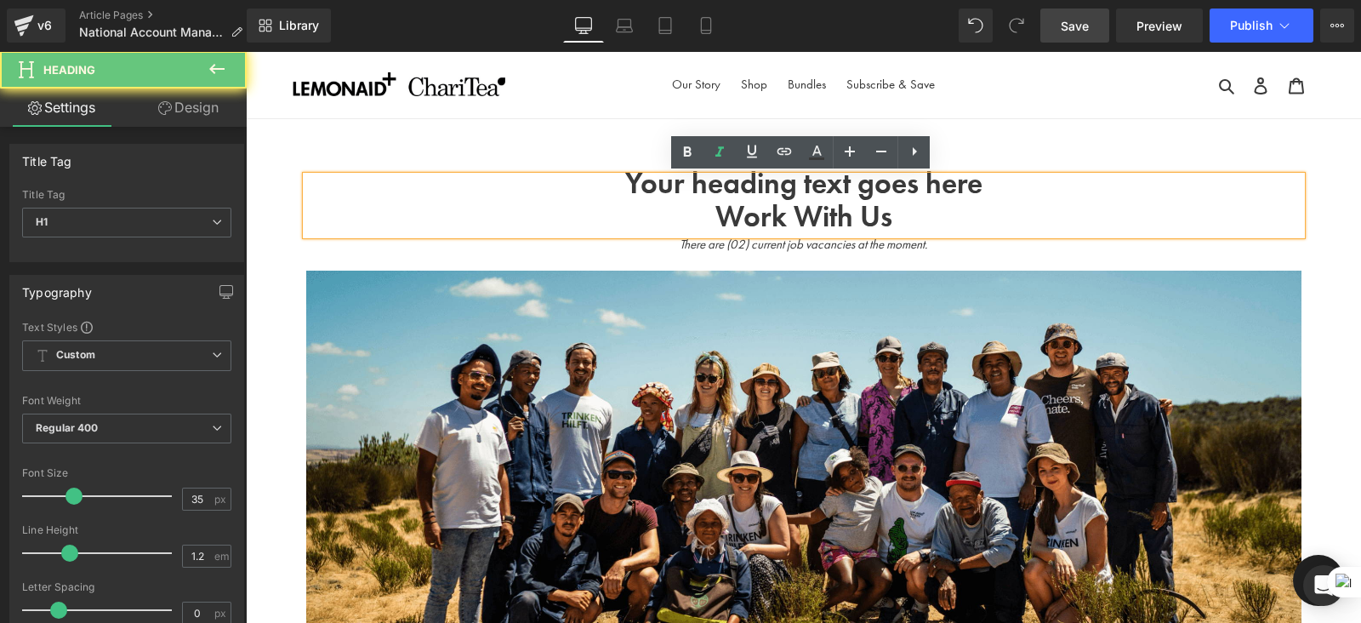
drag, startPoint x: 940, startPoint y: 184, endPoint x: 940, endPoint y: 233, distance: 49.4
click at [940, 233] on div "Work With Us Heading There are (02) current job vacancies at the moment. Text B…" at bounding box center [804, 447] width 1021 height 543
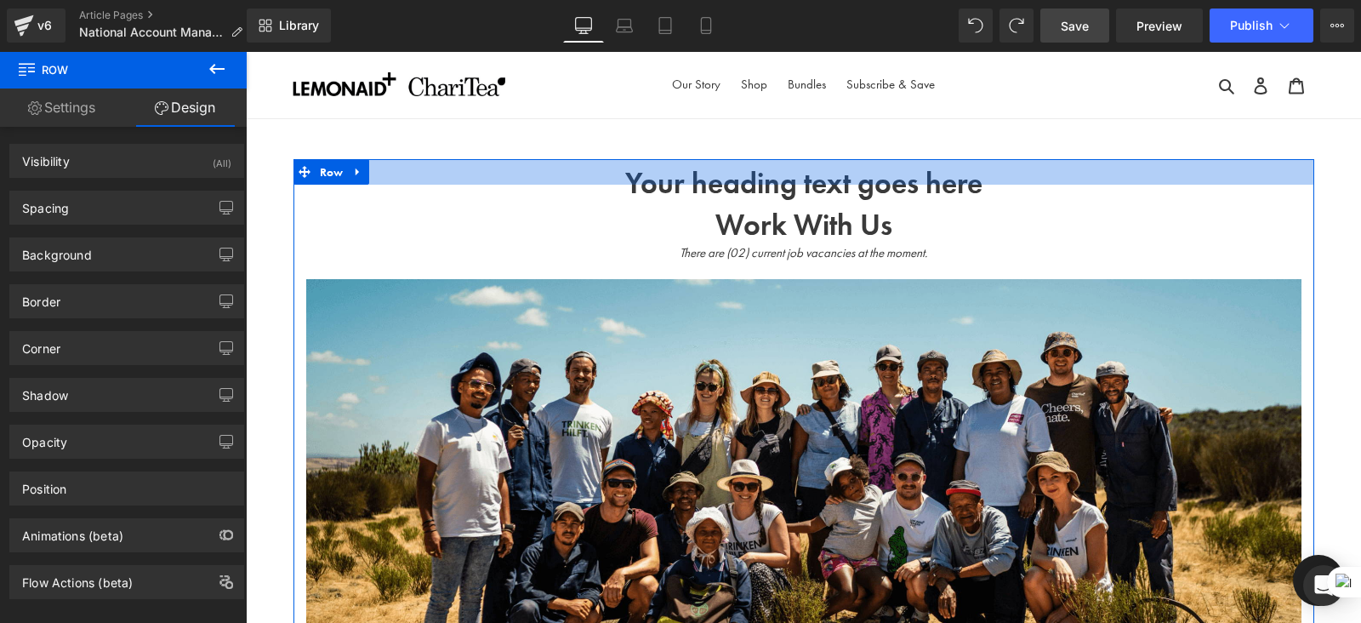
click at [880, 179] on div at bounding box center [804, 172] width 1021 height 26
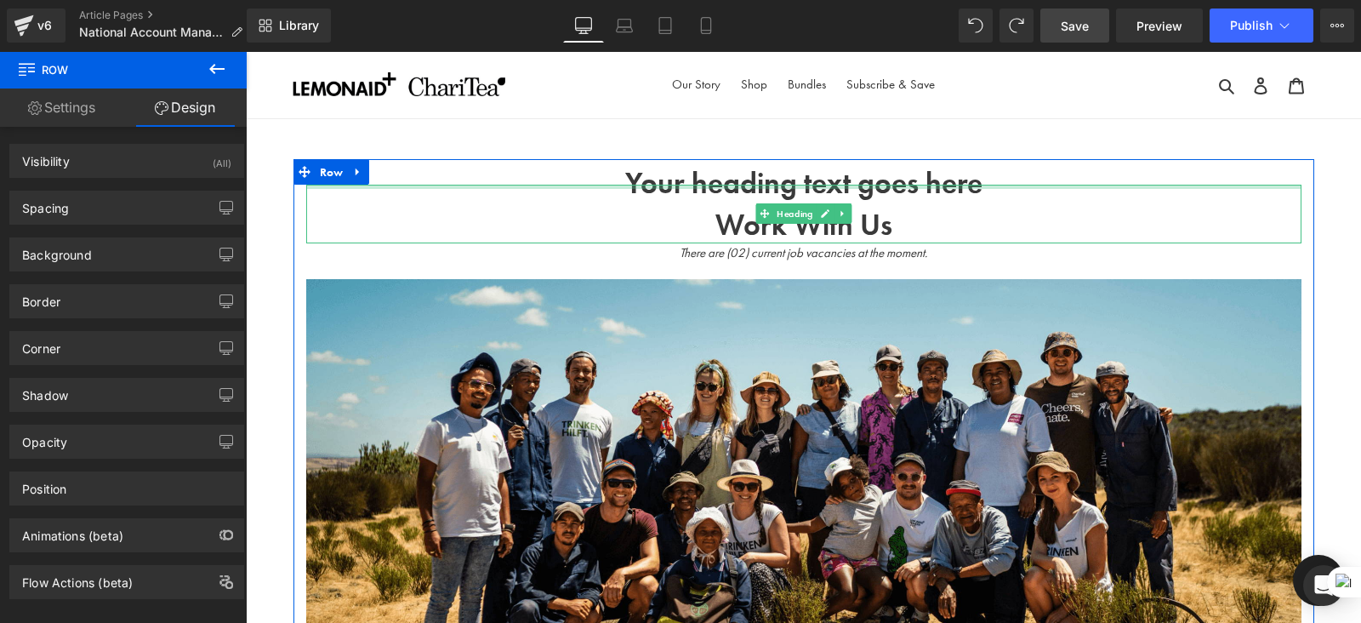
click at [893, 186] on div at bounding box center [804, 187] width 996 height 4
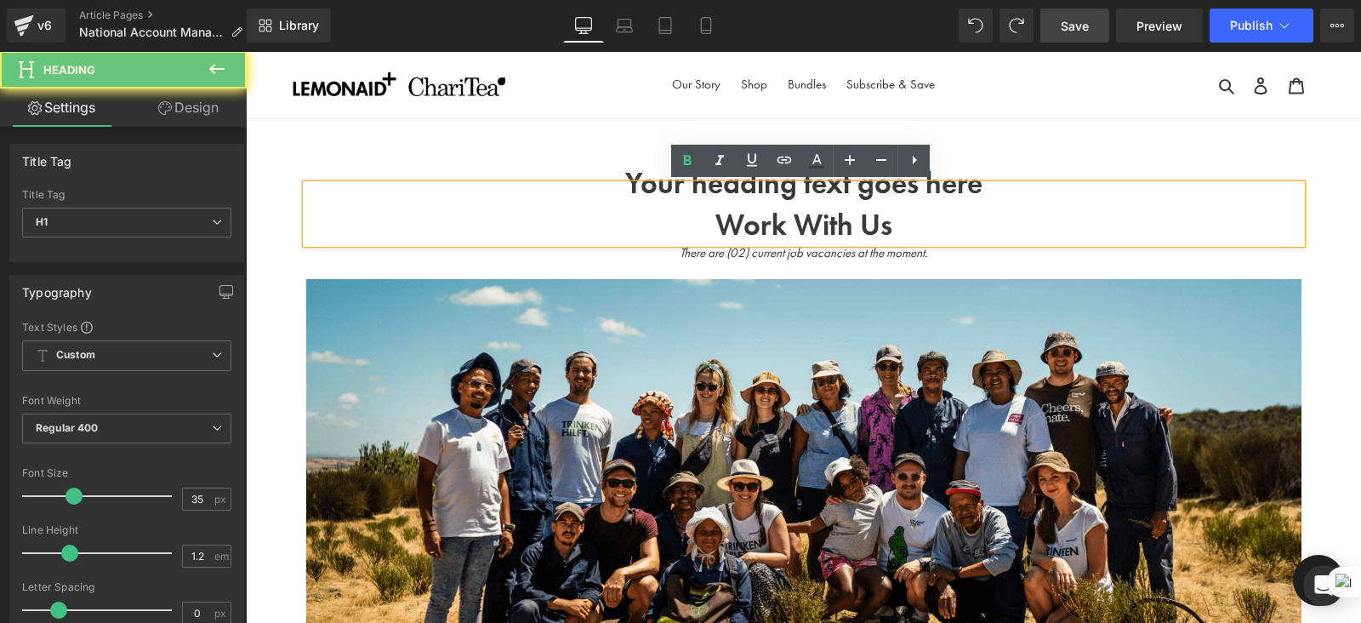
click at [893, 186] on div "Work With Us" at bounding box center [804, 214] width 996 height 59
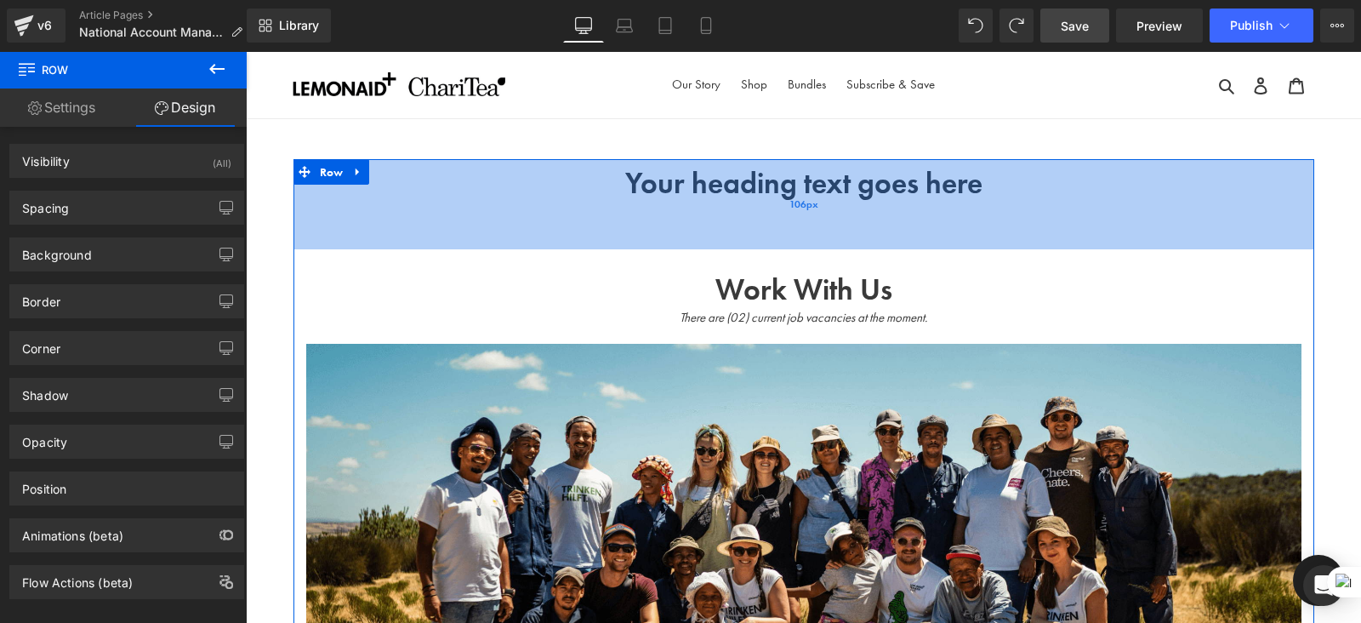
drag, startPoint x: 854, startPoint y: 180, endPoint x: 731, endPoint y: 261, distance: 147.5
click at [731, 249] on div "106px" at bounding box center [804, 204] width 1021 height 90
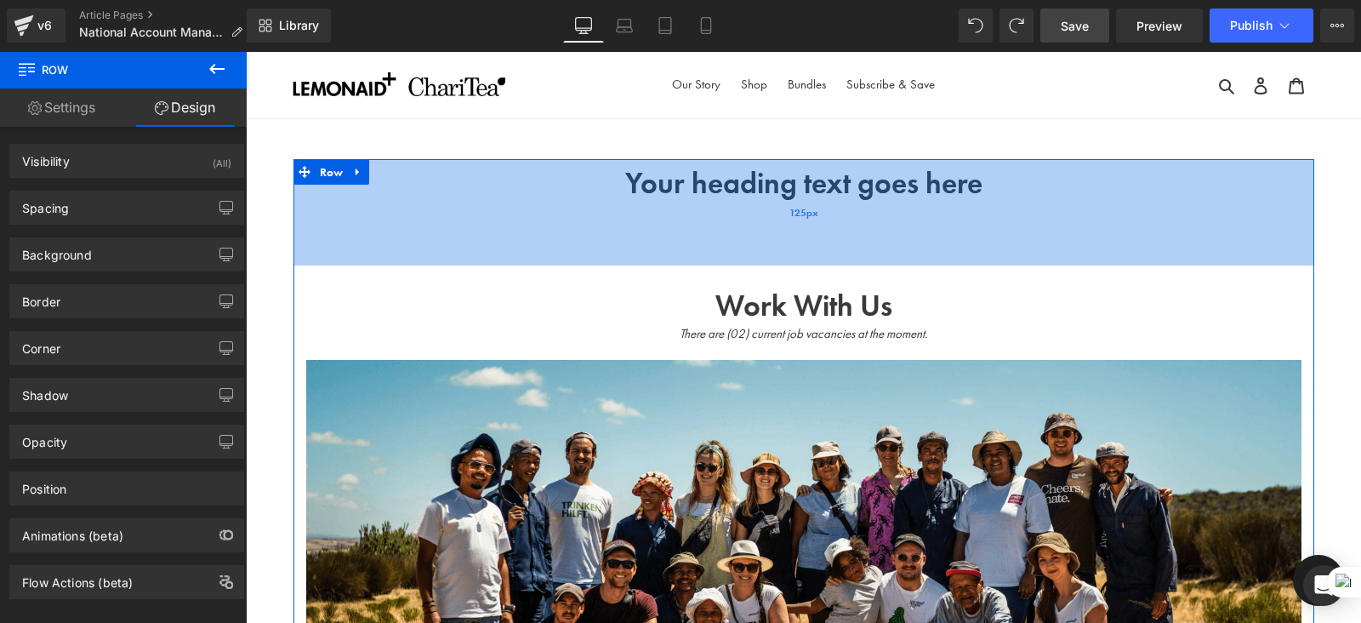
click at [857, 185] on div "125px" at bounding box center [804, 212] width 1021 height 106
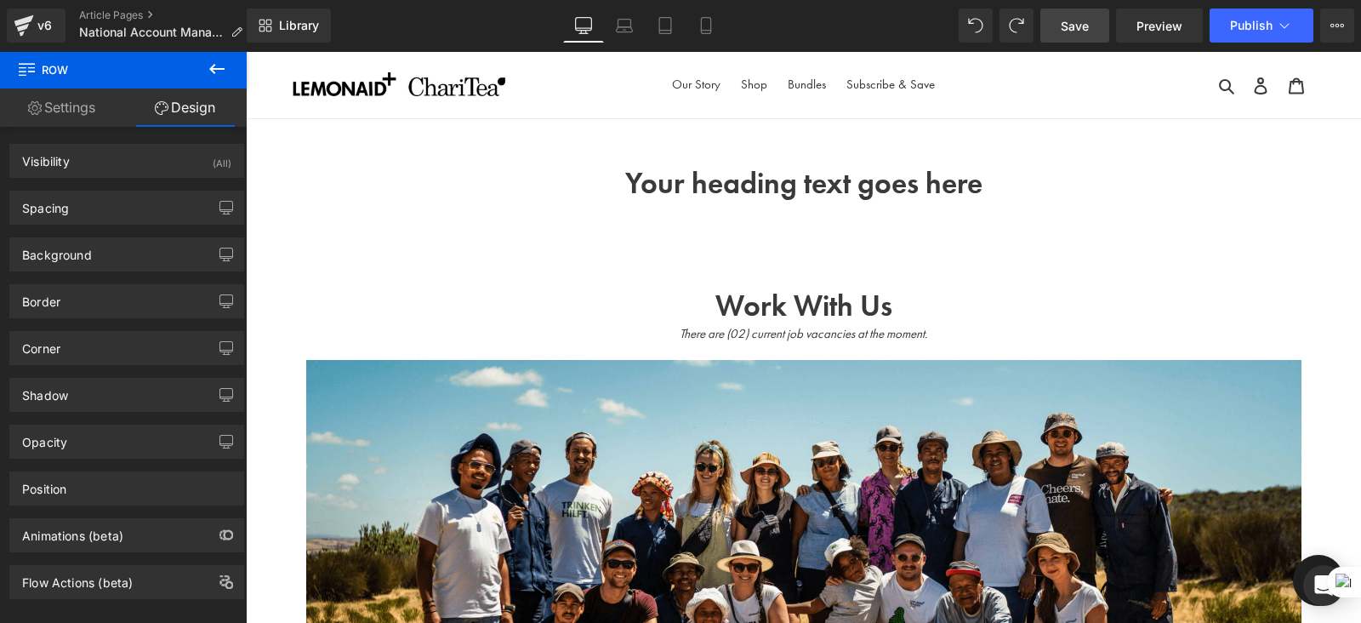
click at [227, 63] on button at bounding box center [217, 69] width 60 height 37
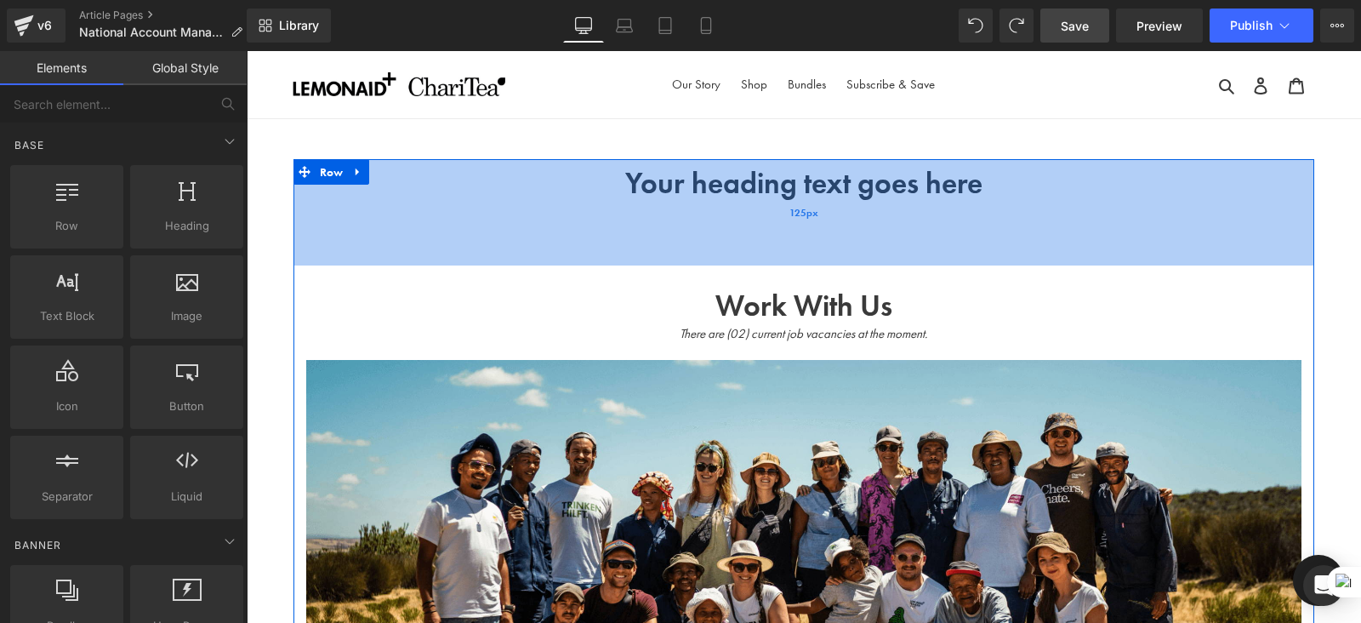
click at [802, 189] on div "125px" at bounding box center [804, 212] width 1021 height 106
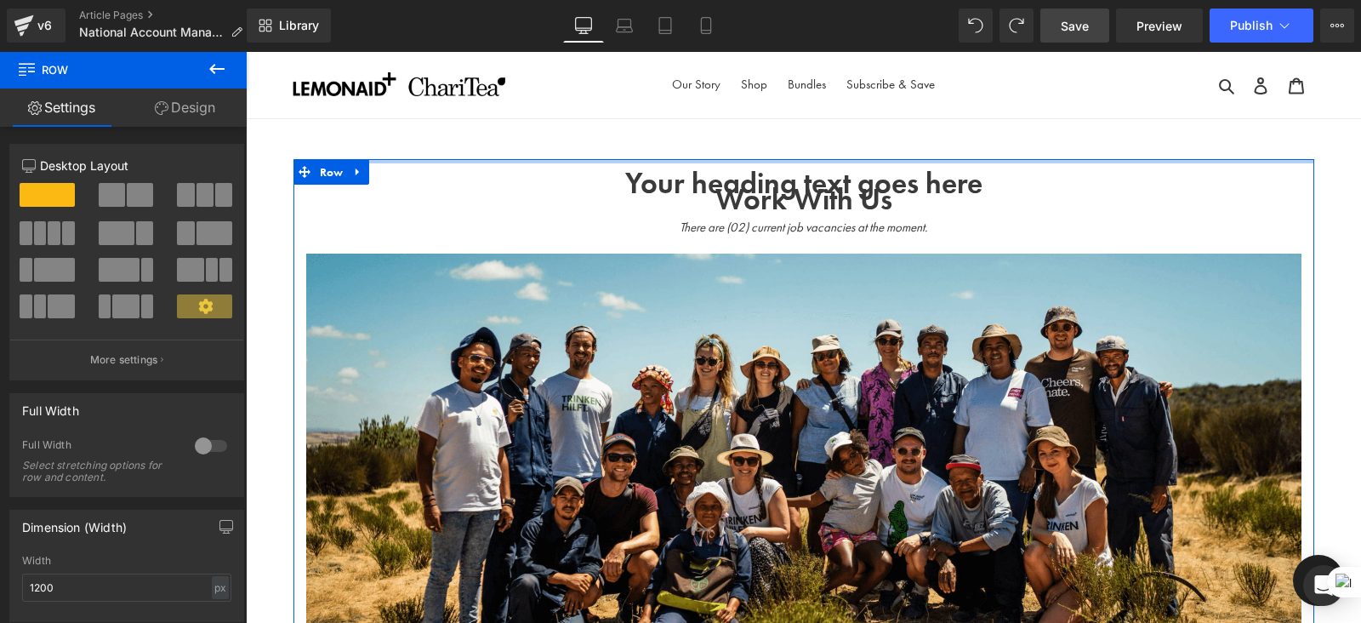
drag, startPoint x: 894, startPoint y: 193, endPoint x: 806, endPoint y: 53, distance: 166.0
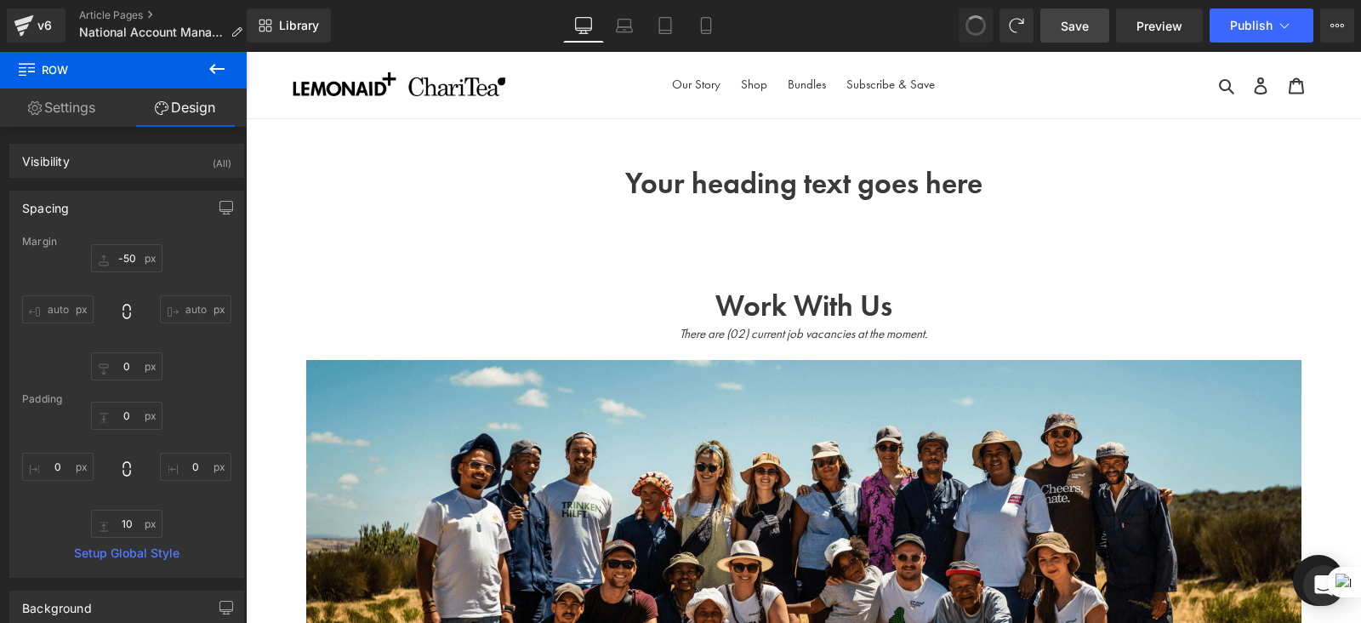
type input "-50"
type input "0"
type input "125"
type input "0"
type input "10"
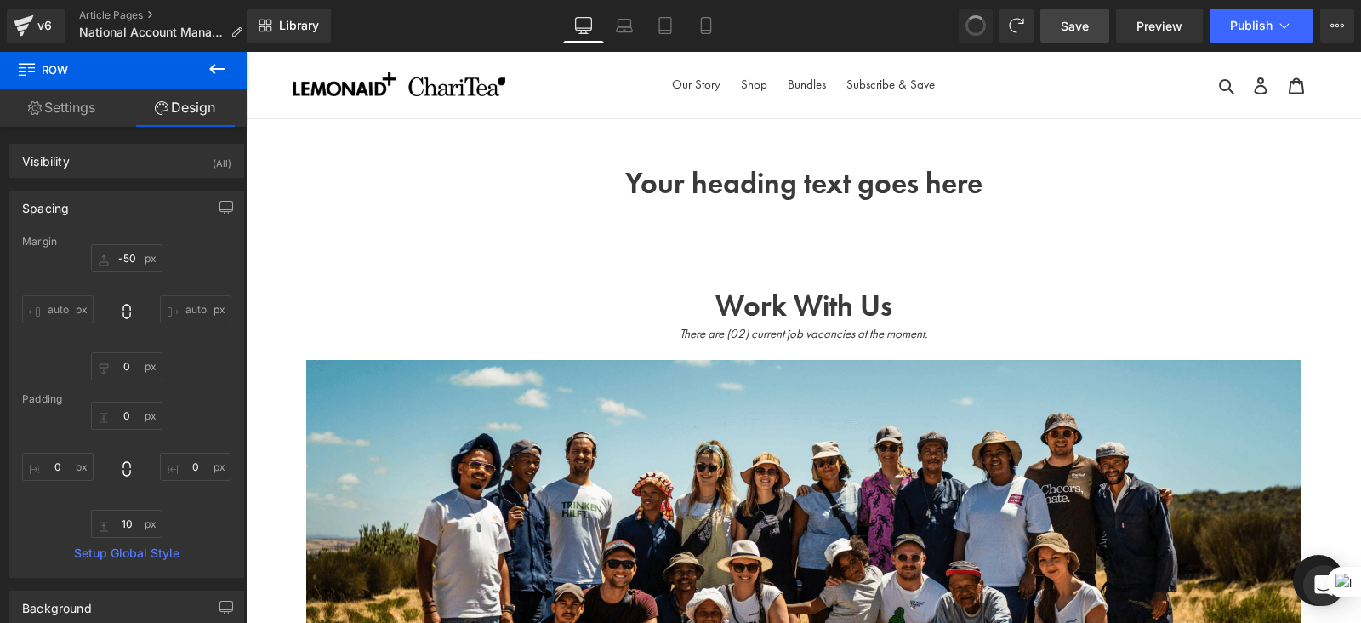
type input "0"
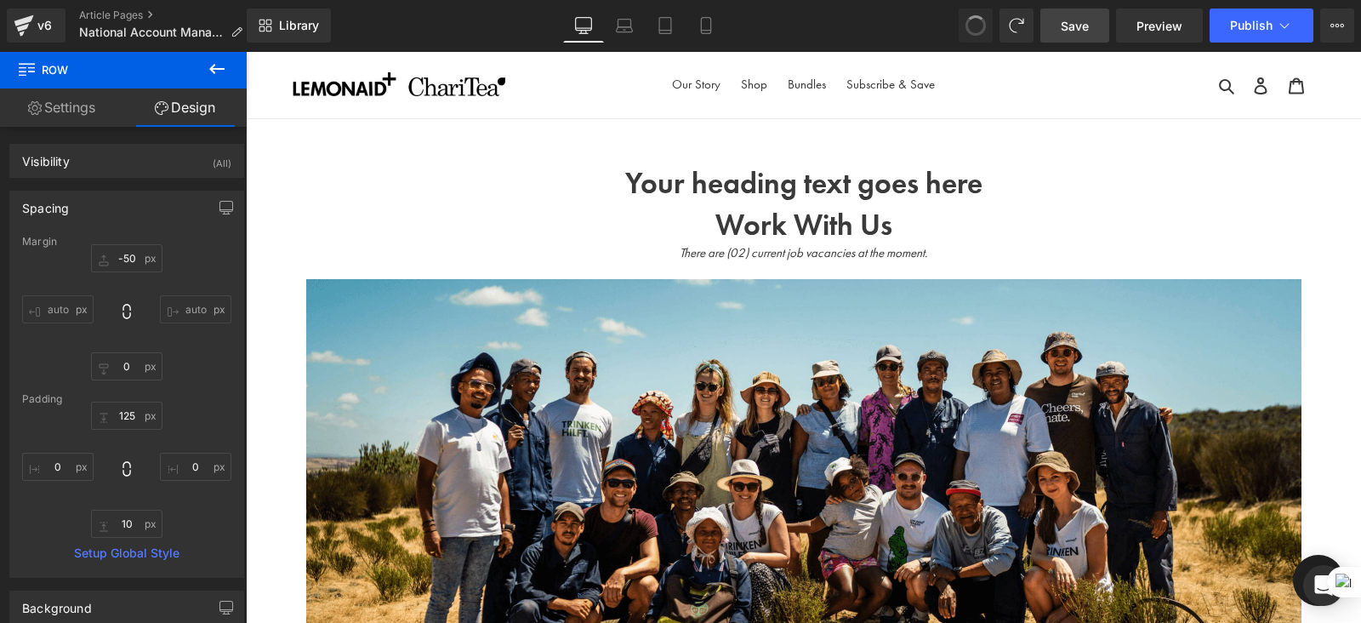
type input "-50"
type input "0"
type input "30"
type input "0"
type input "10"
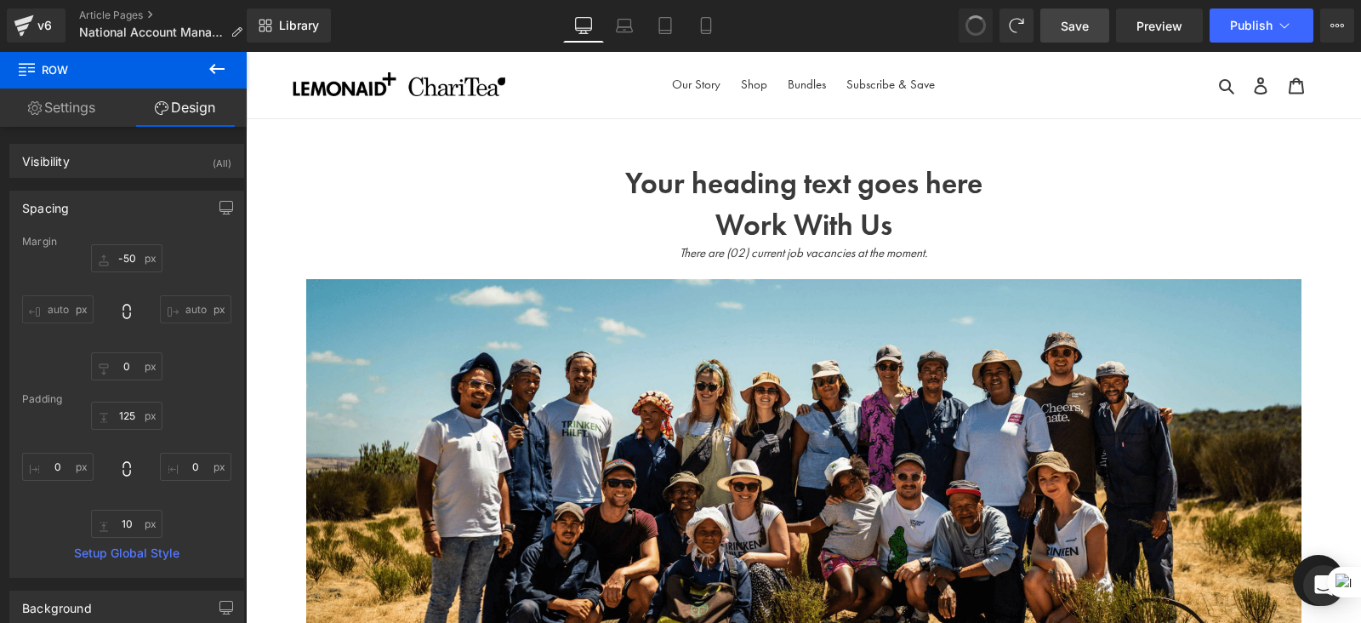
type input "0"
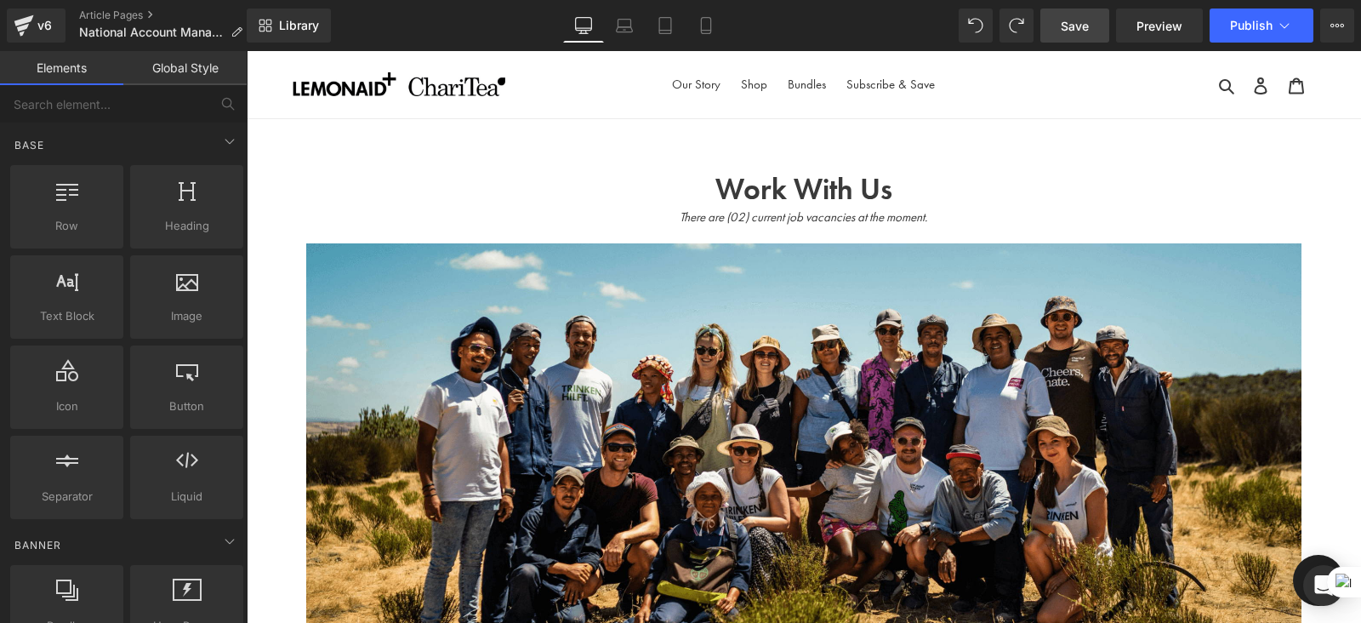
click at [246, 51] on div at bounding box center [246, 51] width 0 height 0
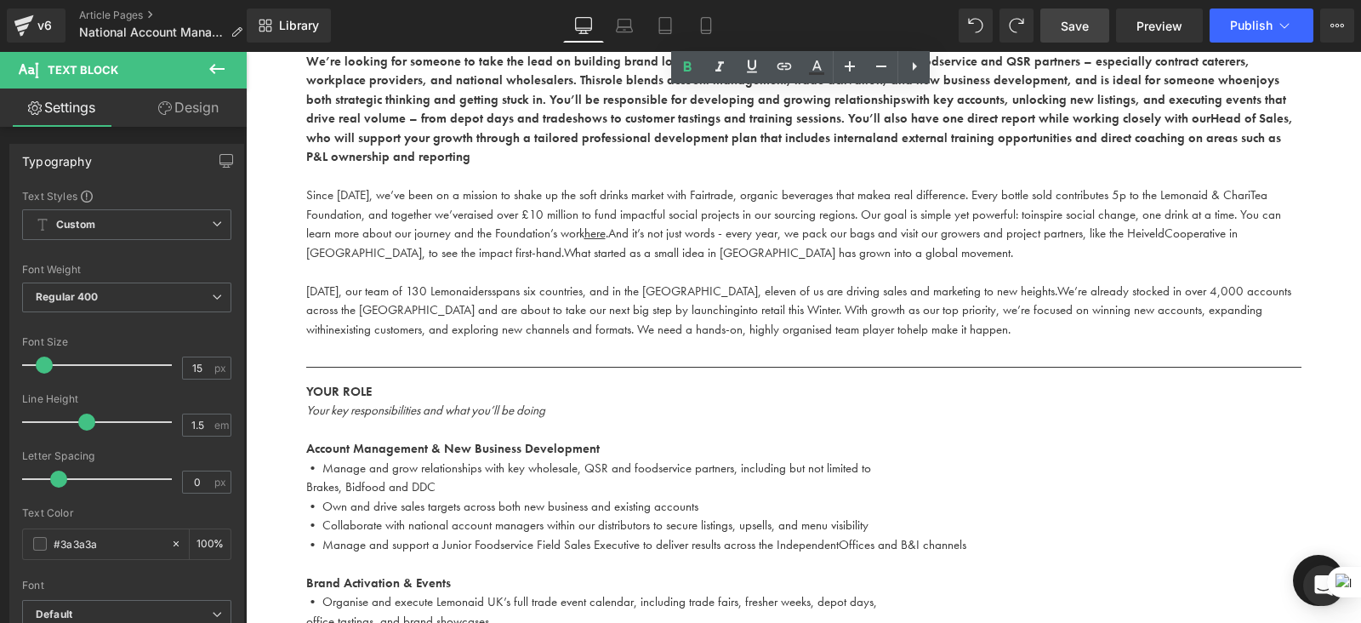
scroll to position [380, 0]
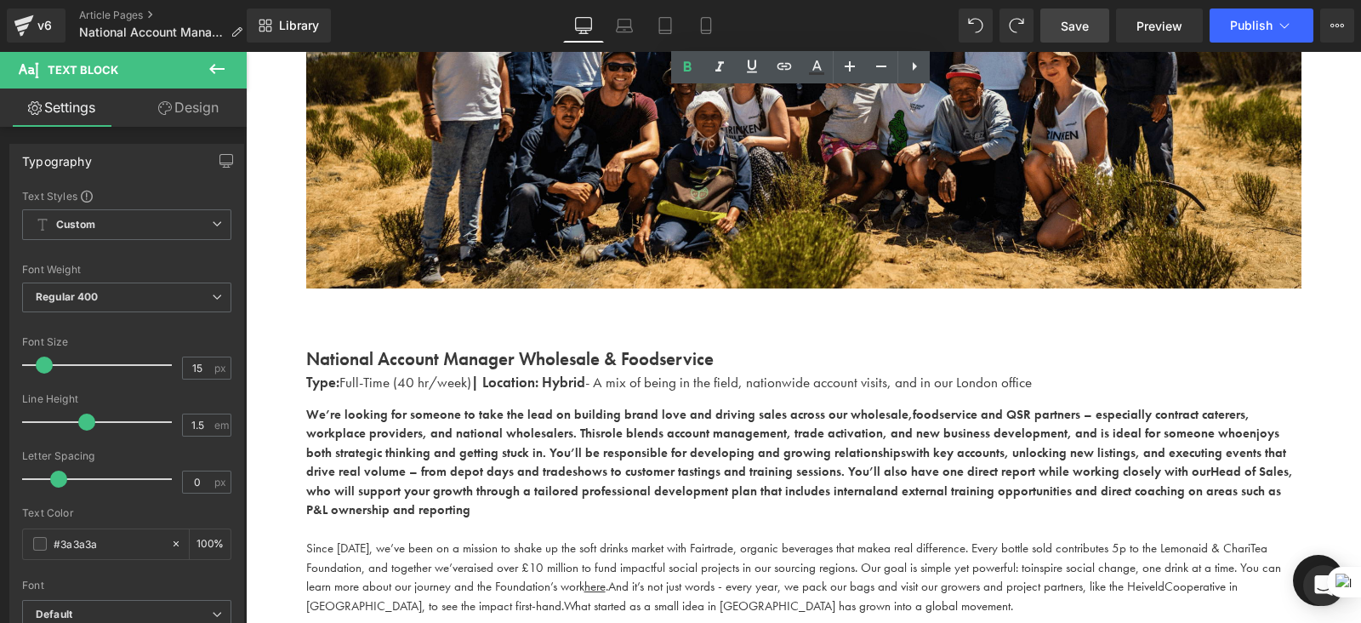
click at [710, 355] on p "National Account Manager Wholesale & Foodservice" at bounding box center [804, 358] width 996 height 27
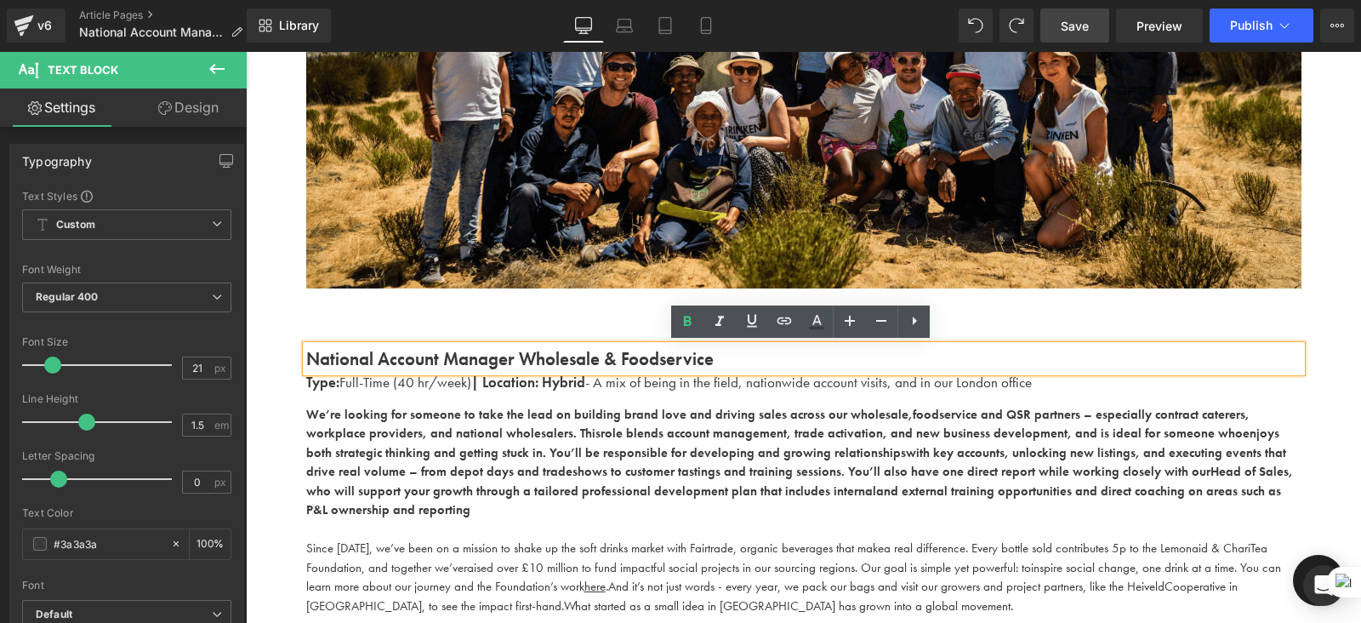
click at [731, 357] on p "National Account Manager Wholesale & Foodservice" at bounding box center [804, 358] width 996 height 27
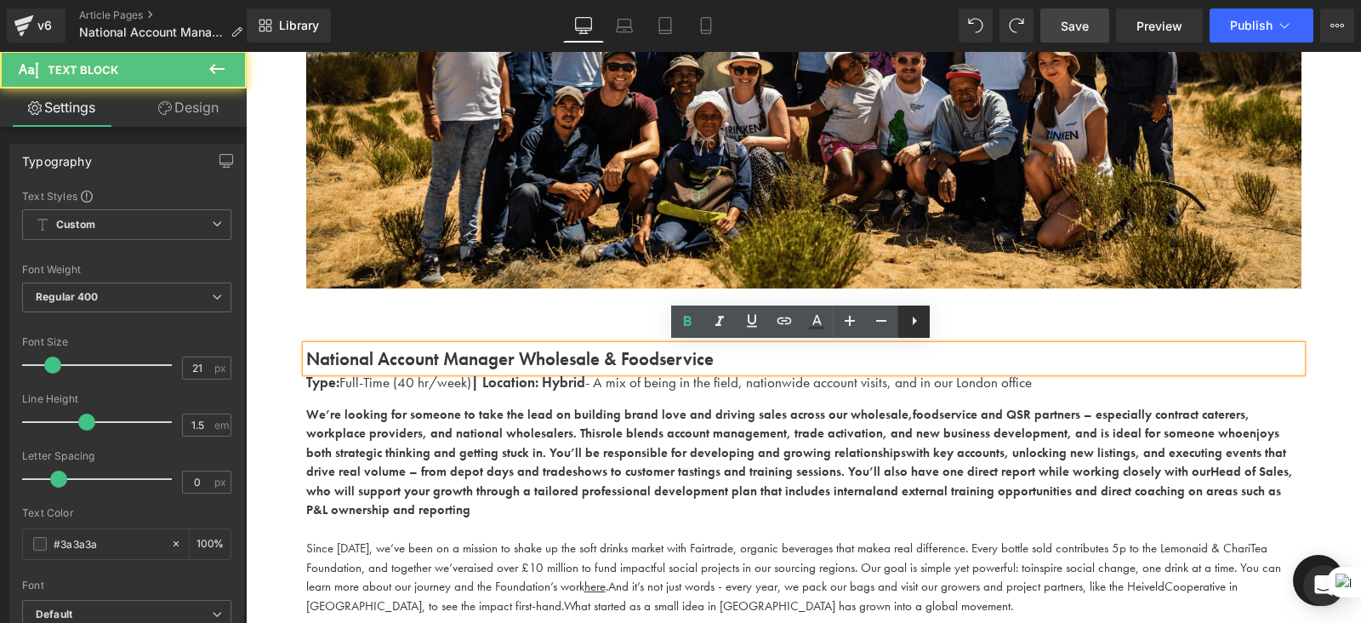
click at [921, 319] on icon at bounding box center [915, 321] width 20 height 20
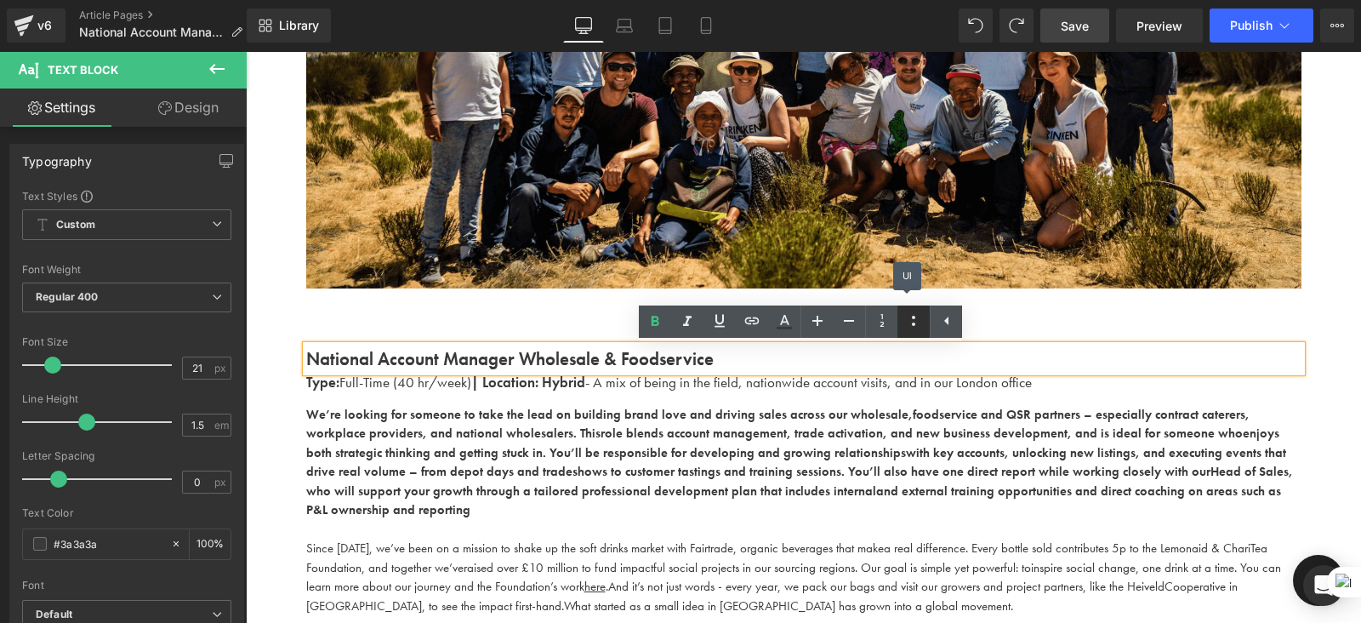
click at [912, 328] on icon at bounding box center [914, 321] width 20 height 20
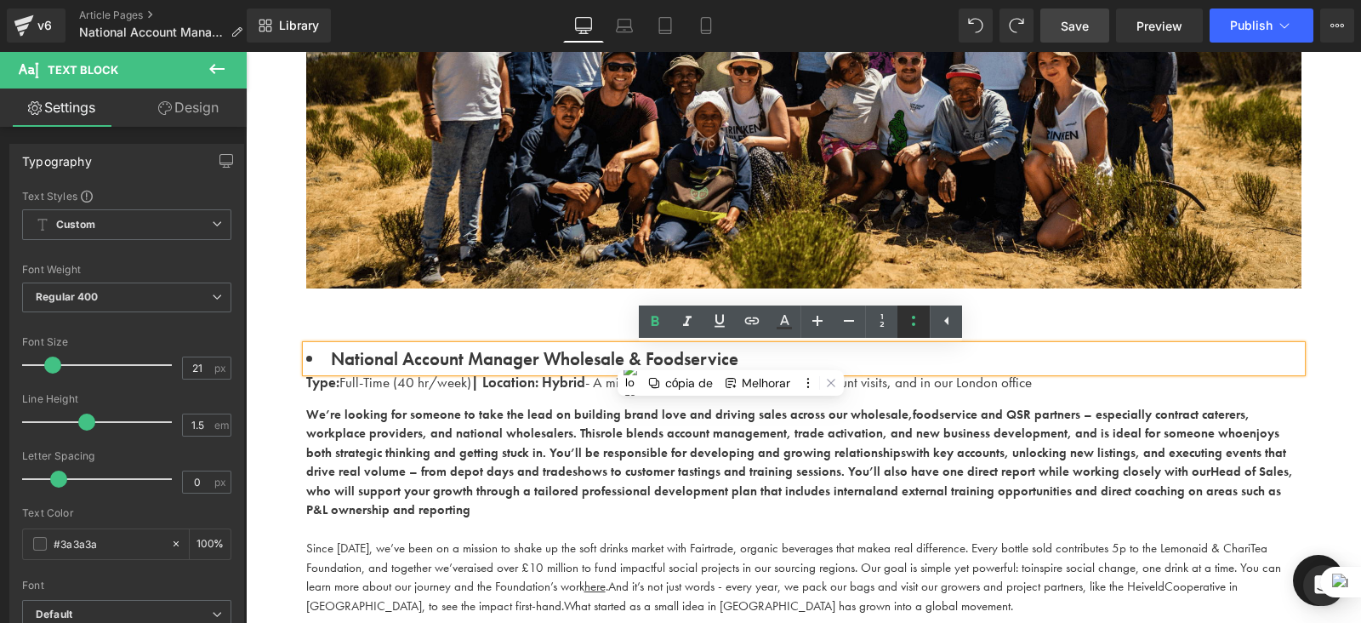
click at [913, 325] on icon at bounding box center [913, 321] width 3 height 10
click at [824, 375] on button at bounding box center [831, 383] width 22 height 22
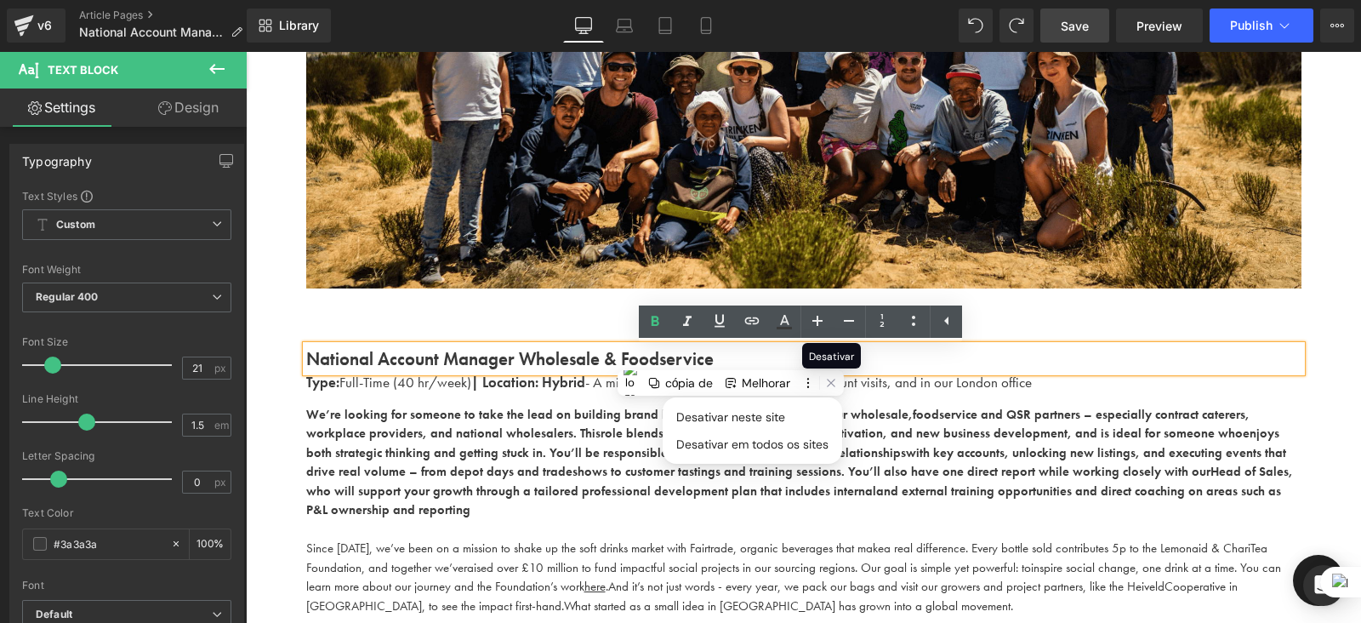
click at [931, 406] on b "foodservice and QSR partners – especially contract caterers, workplace provider…" at bounding box center [778, 424] width 944 height 37
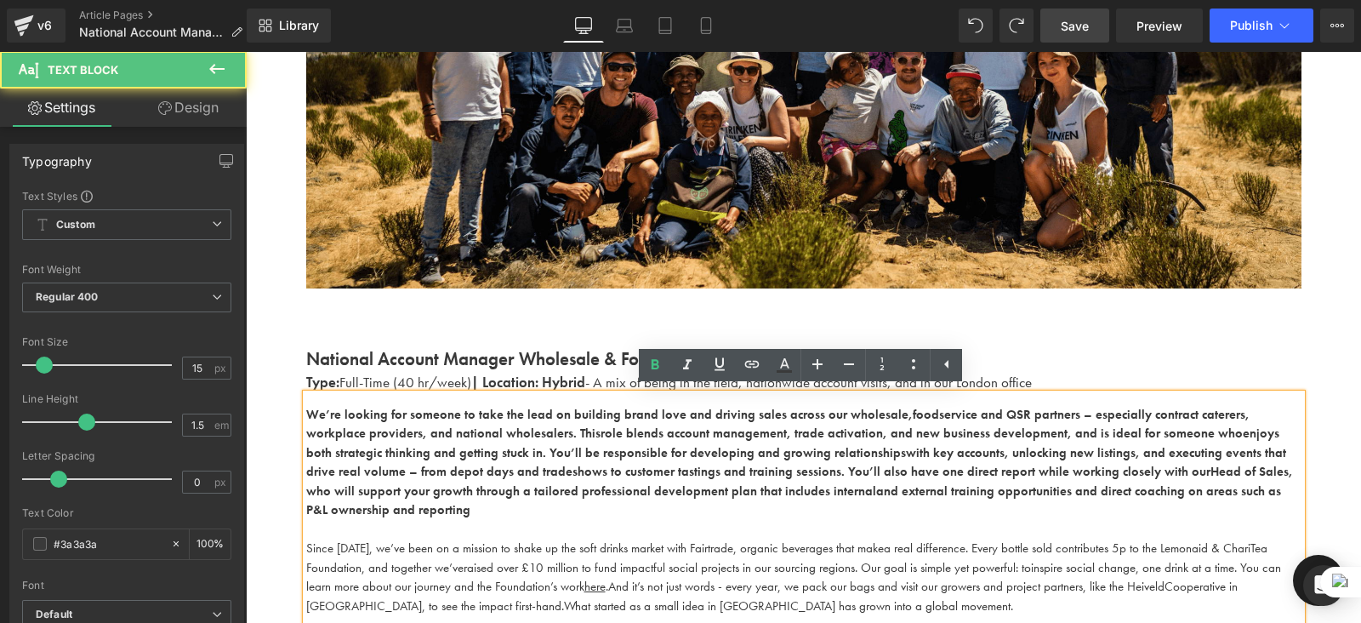
click at [698, 432] on b "role blends account management, trade activation, and new business development,…" at bounding box center [922, 433] width 642 height 17
click at [571, 356] on strong "National Account Manager Wholesale & Foodservice" at bounding box center [510, 358] width 408 height 23
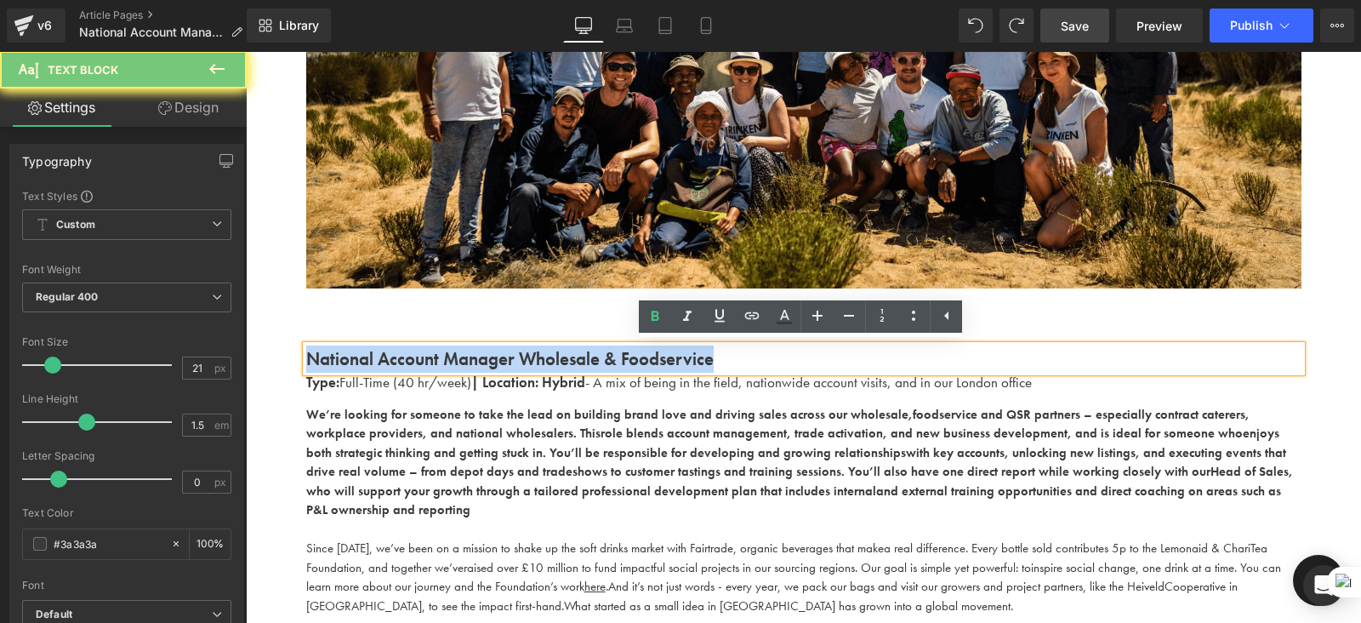
click at [571, 356] on strong "National Account Manager Wholesale & Foodservice" at bounding box center [510, 358] width 408 height 23
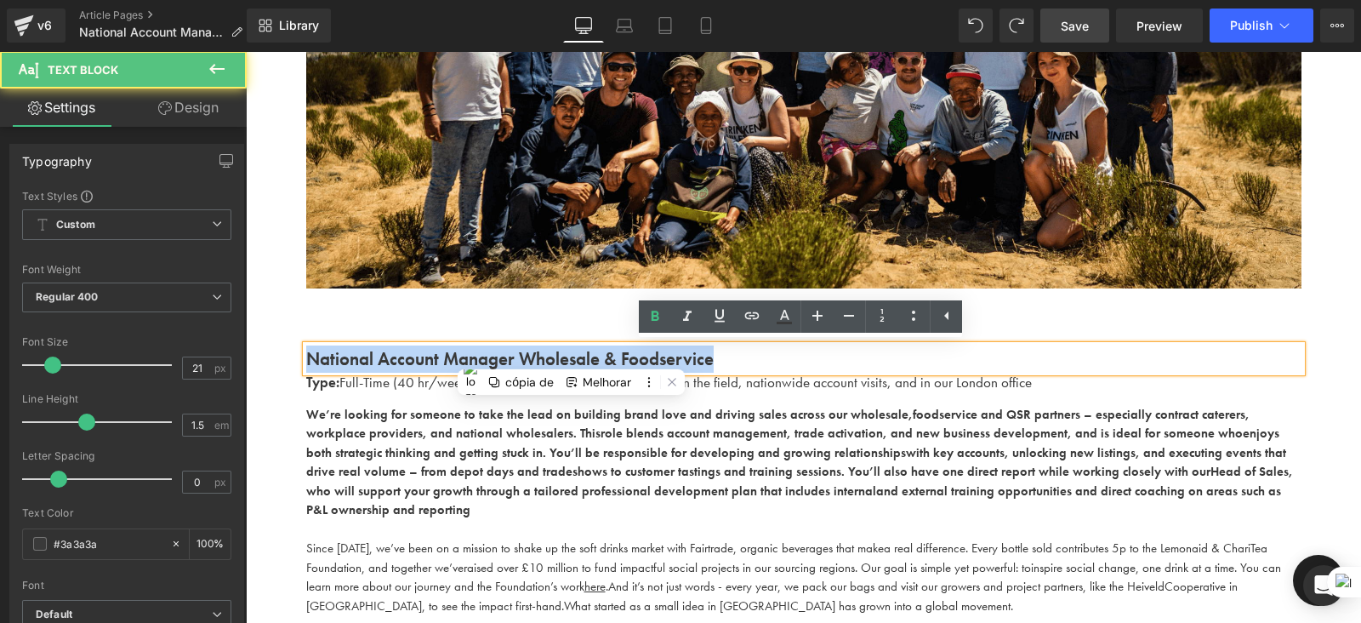
copy strong "National Account Manager Wholesale & Foodservice"
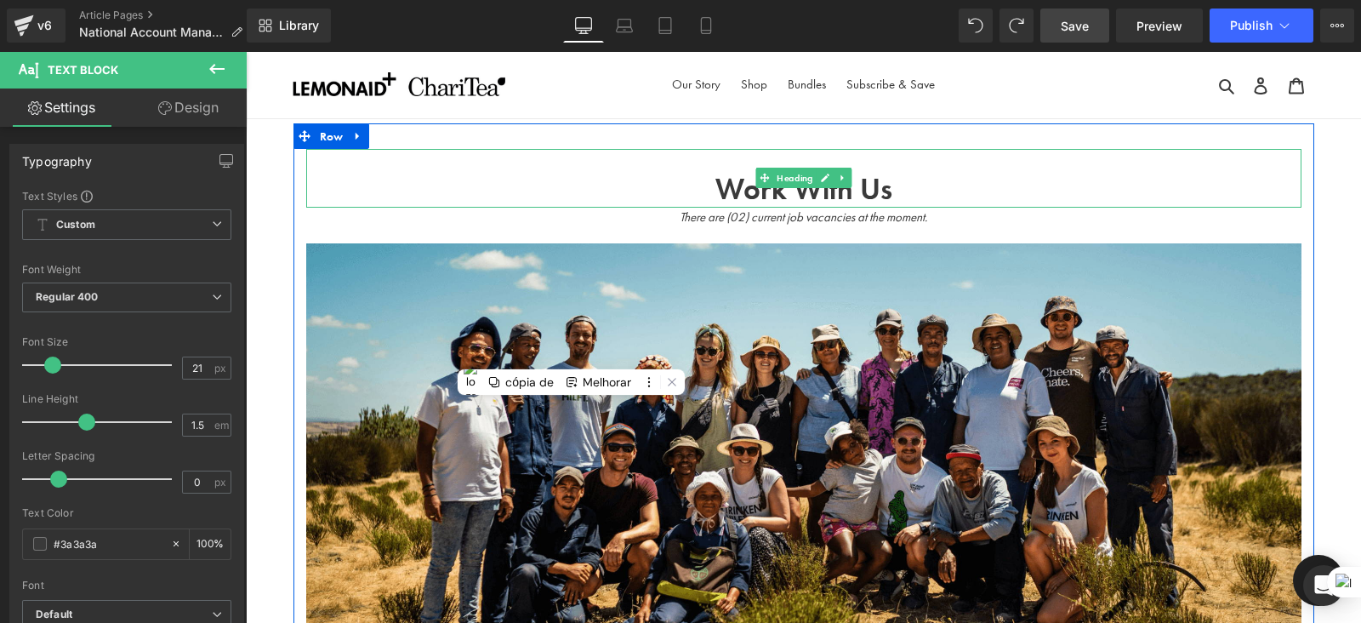
click at [671, 164] on div "Work With Us" at bounding box center [804, 178] width 996 height 59
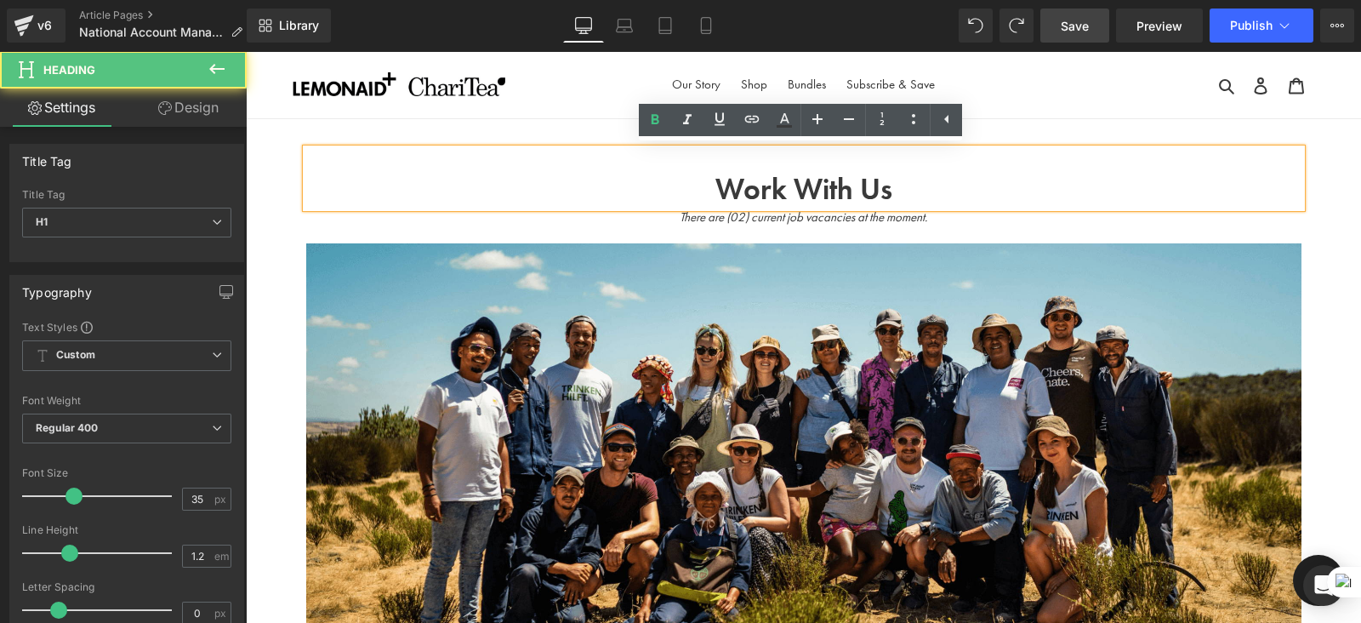
paste div
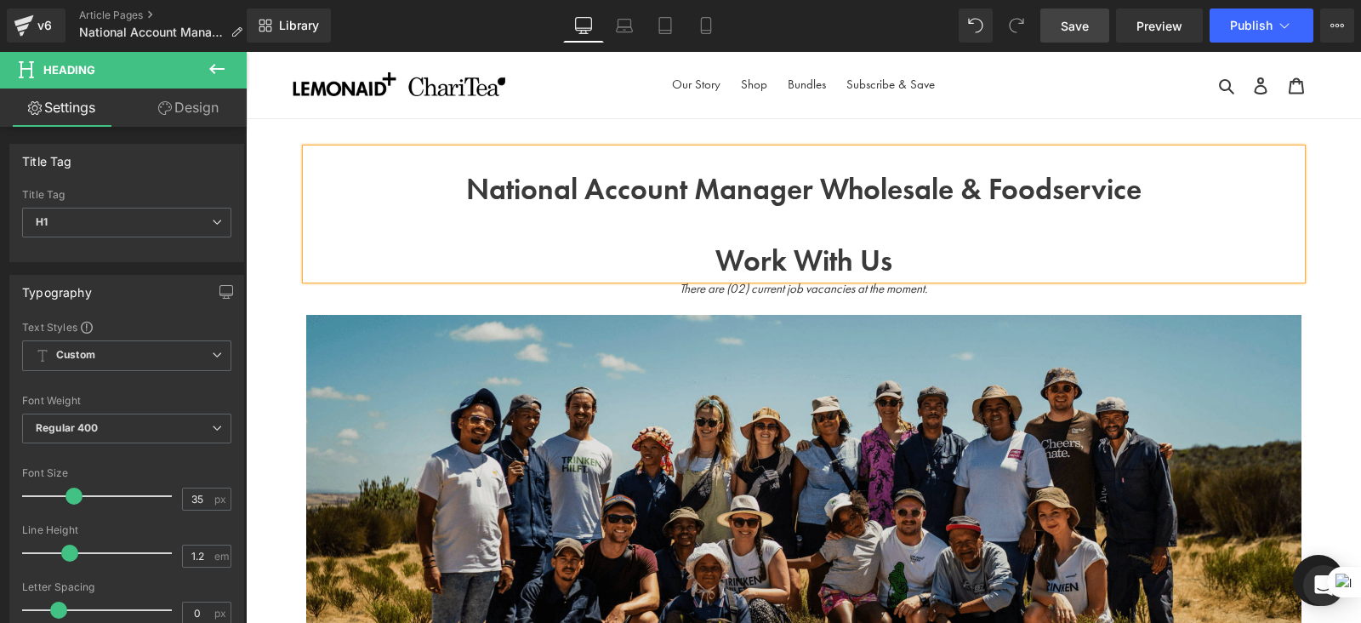
click at [918, 357] on img at bounding box center [804, 539] width 996 height 448
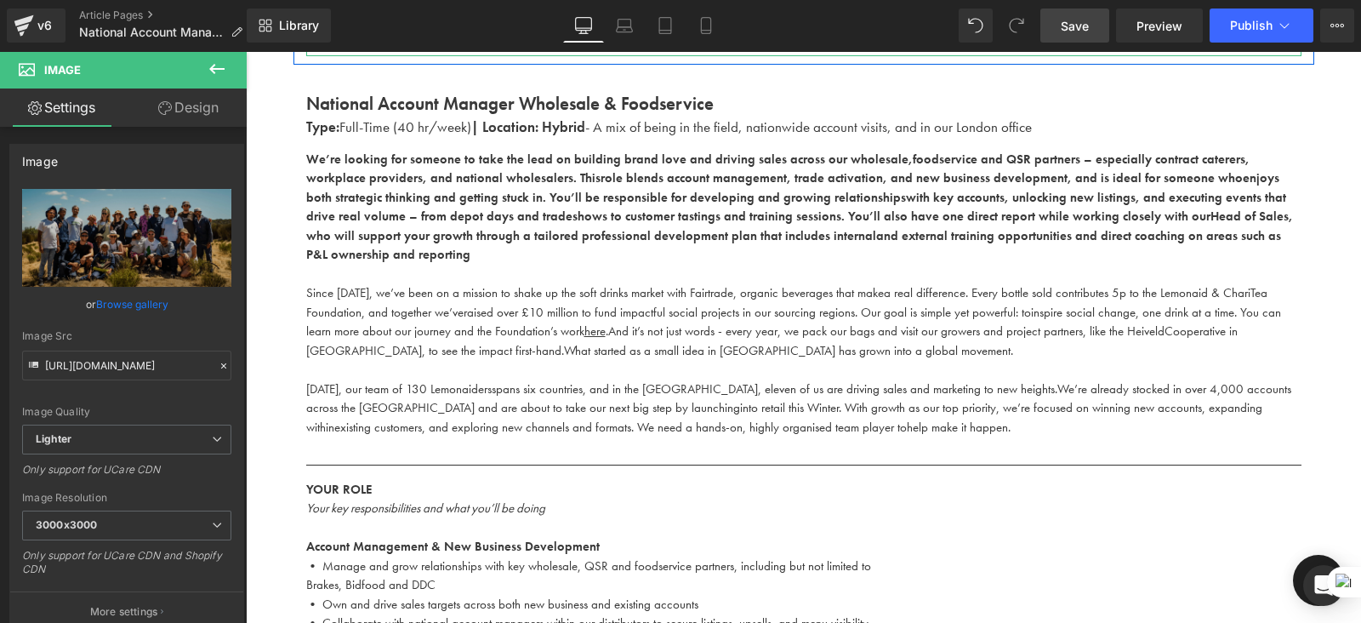
scroll to position [712, 0]
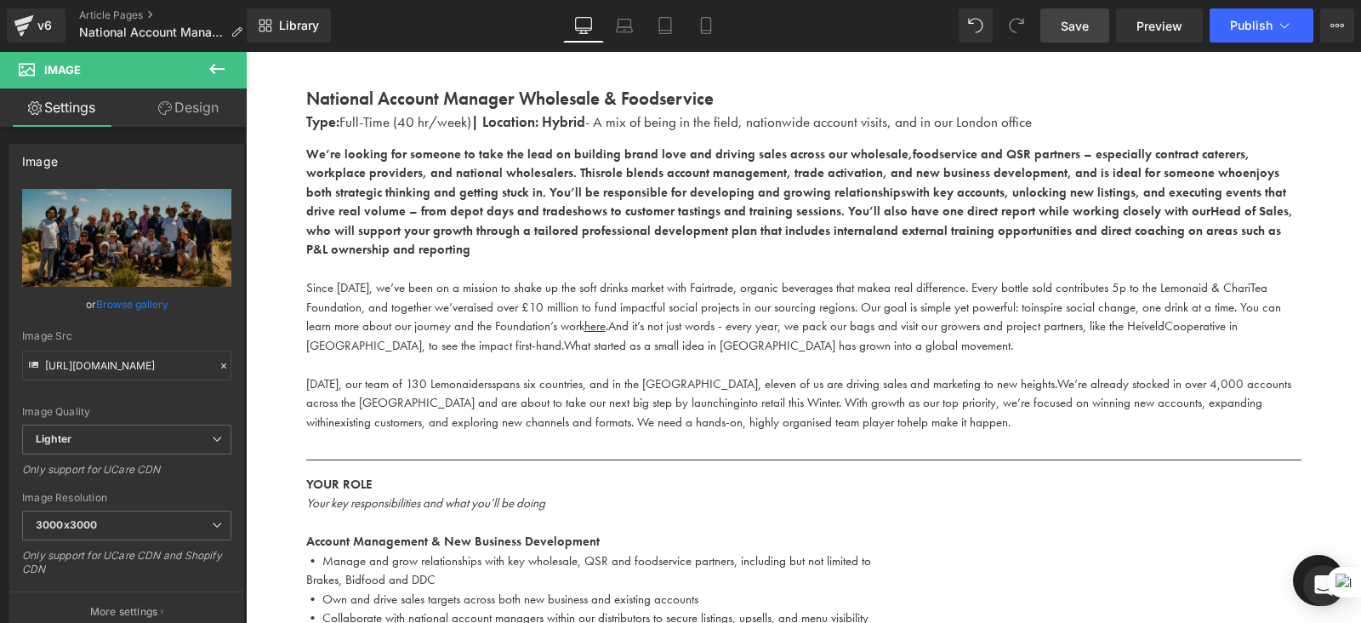
click at [1070, 36] on link "Save" at bounding box center [1075, 26] width 69 height 34
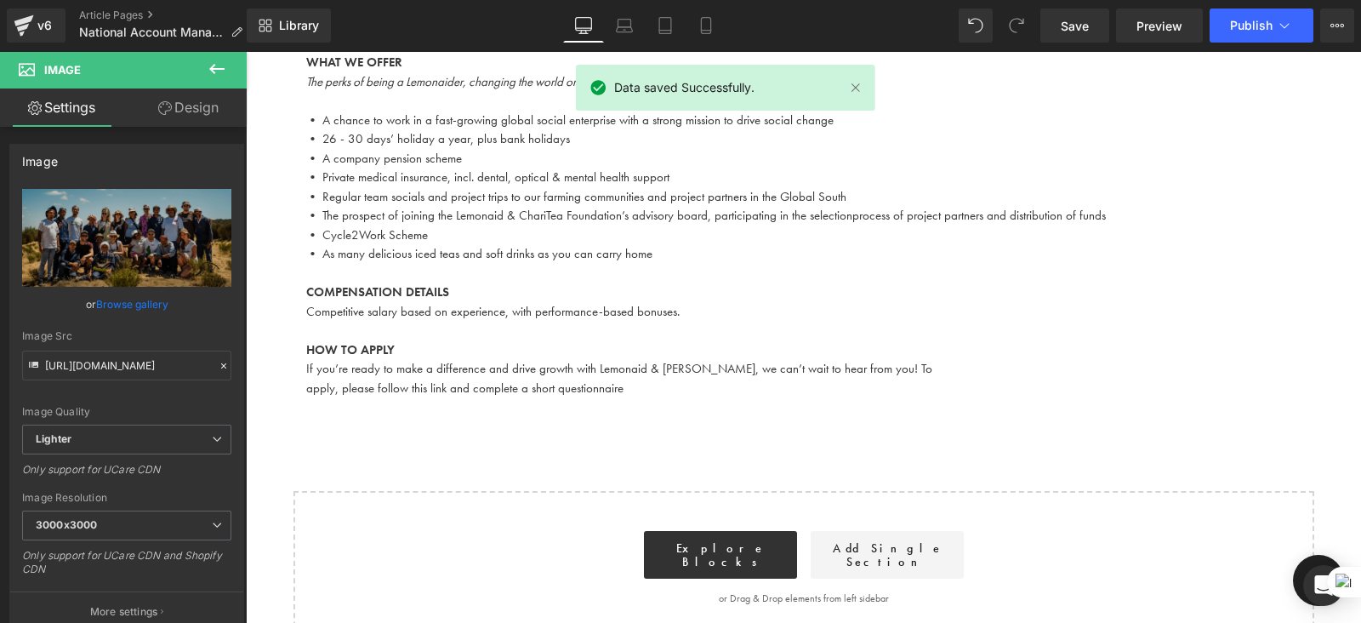
scroll to position [1917, 0]
click at [209, 59] on icon at bounding box center [217, 69] width 20 height 20
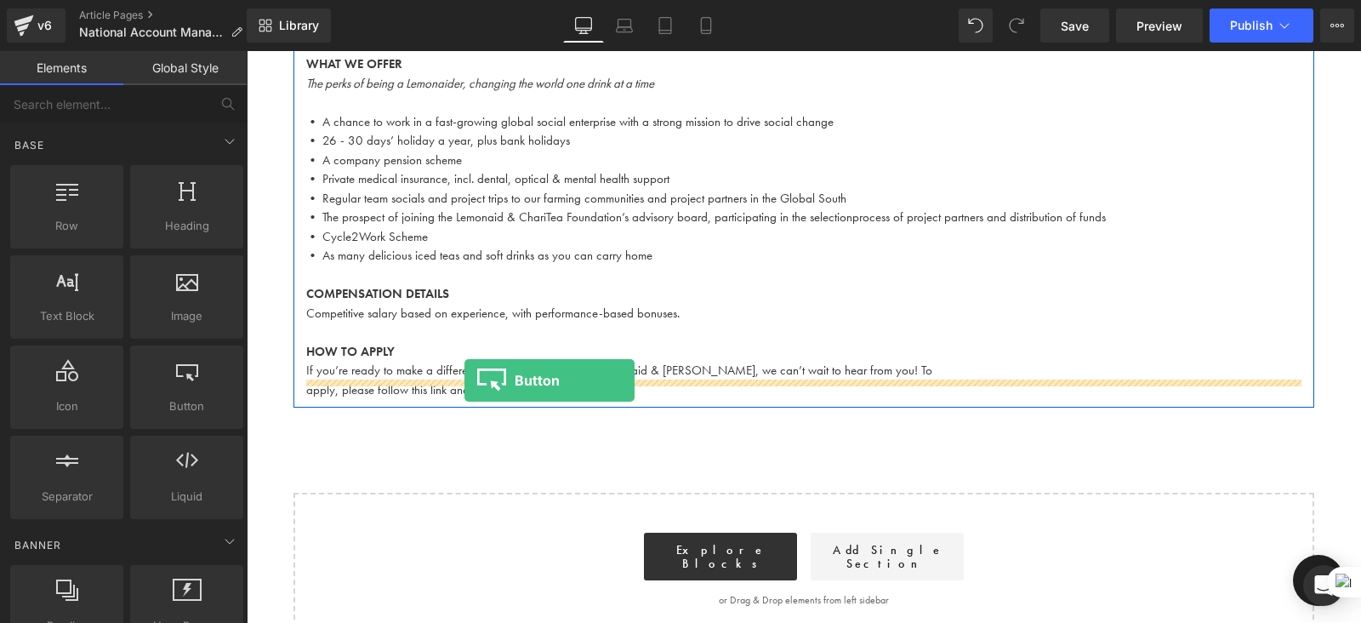
drag, startPoint x: 417, startPoint y: 437, endPoint x: 465, endPoint y: 380, distance: 74.3
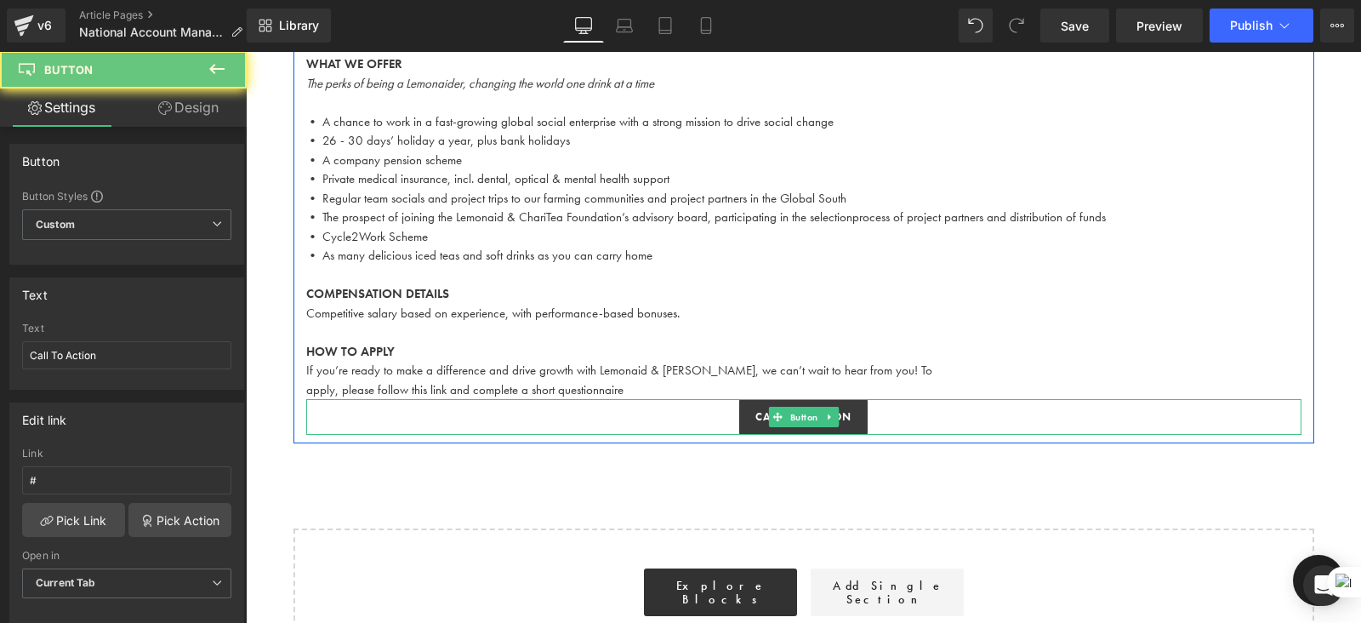
click at [715, 402] on div "Call To Action" at bounding box center [804, 417] width 996 height 36
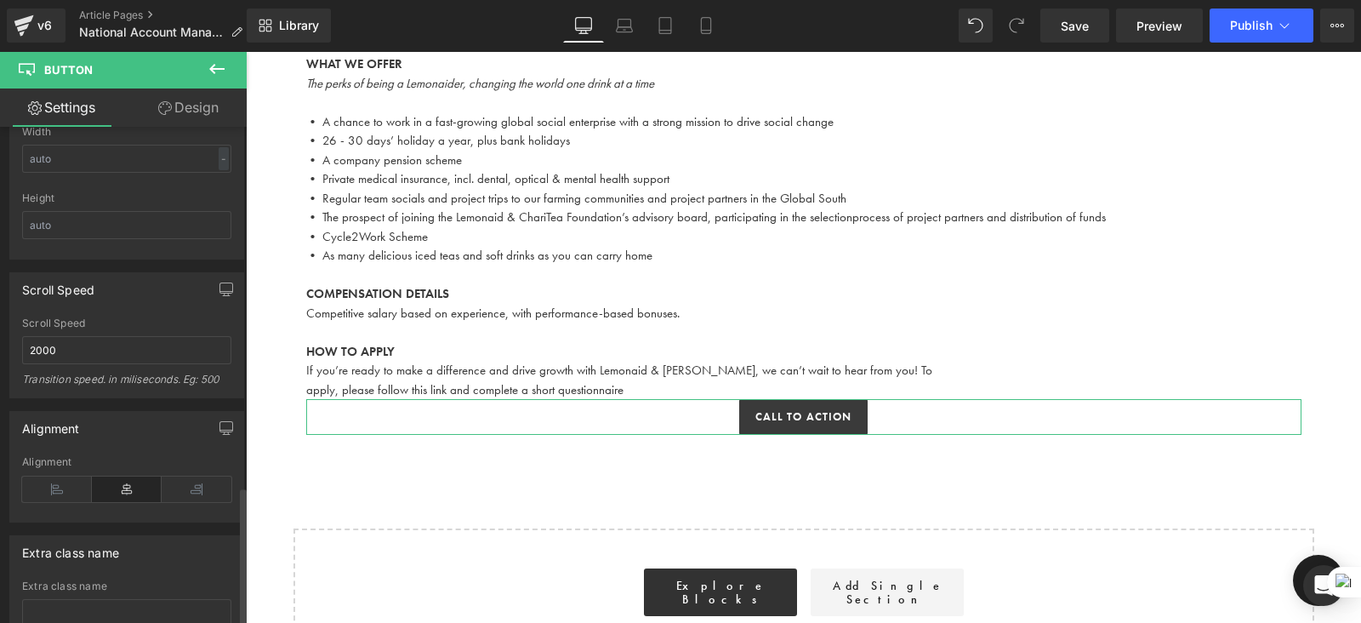
scroll to position [1276, 0]
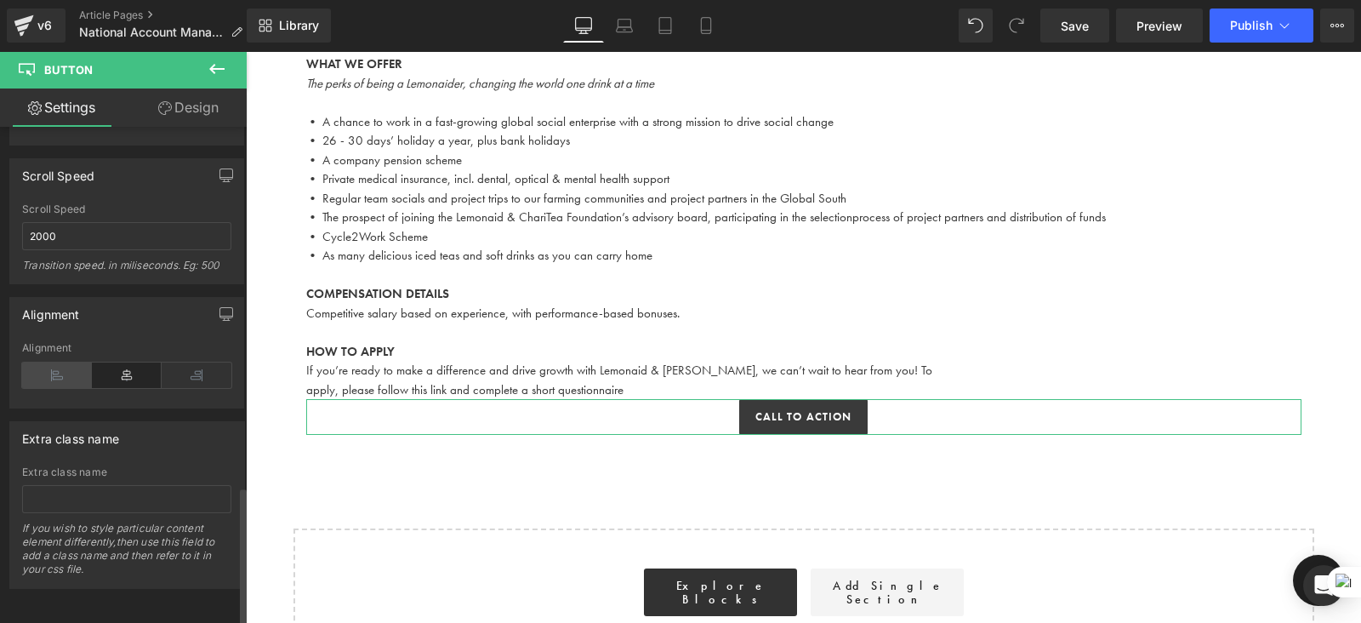
click at [64, 362] on icon at bounding box center [57, 375] width 70 height 26
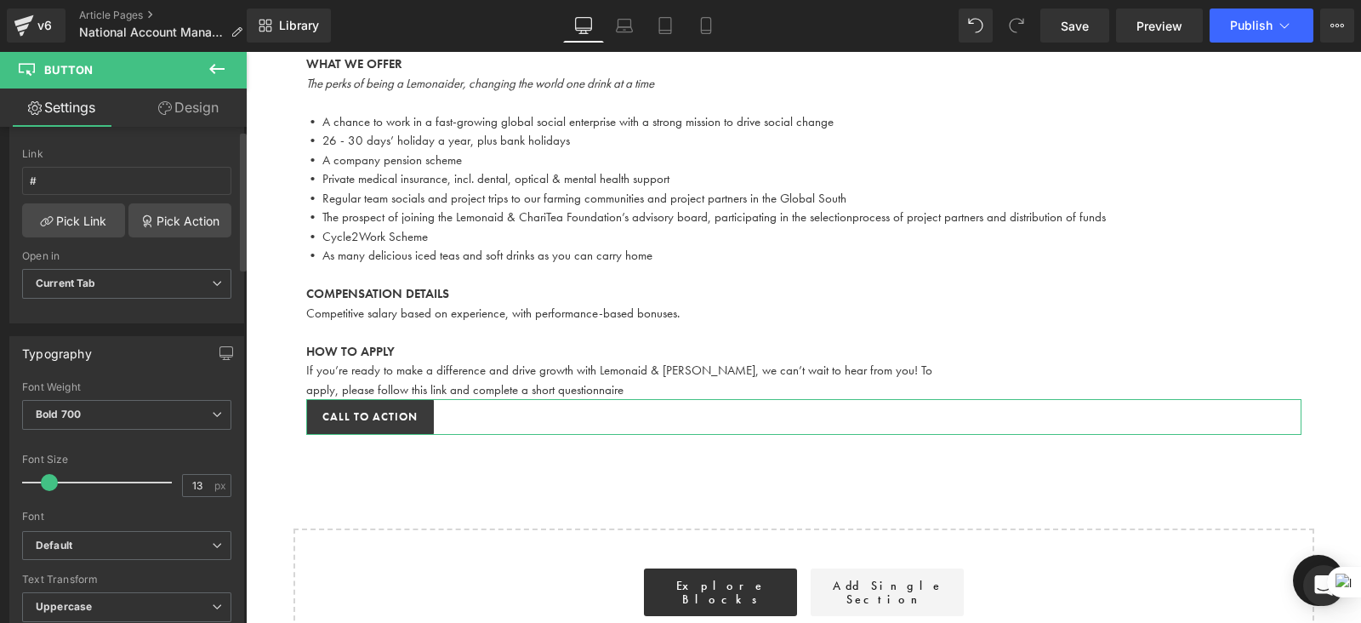
scroll to position [0, 0]
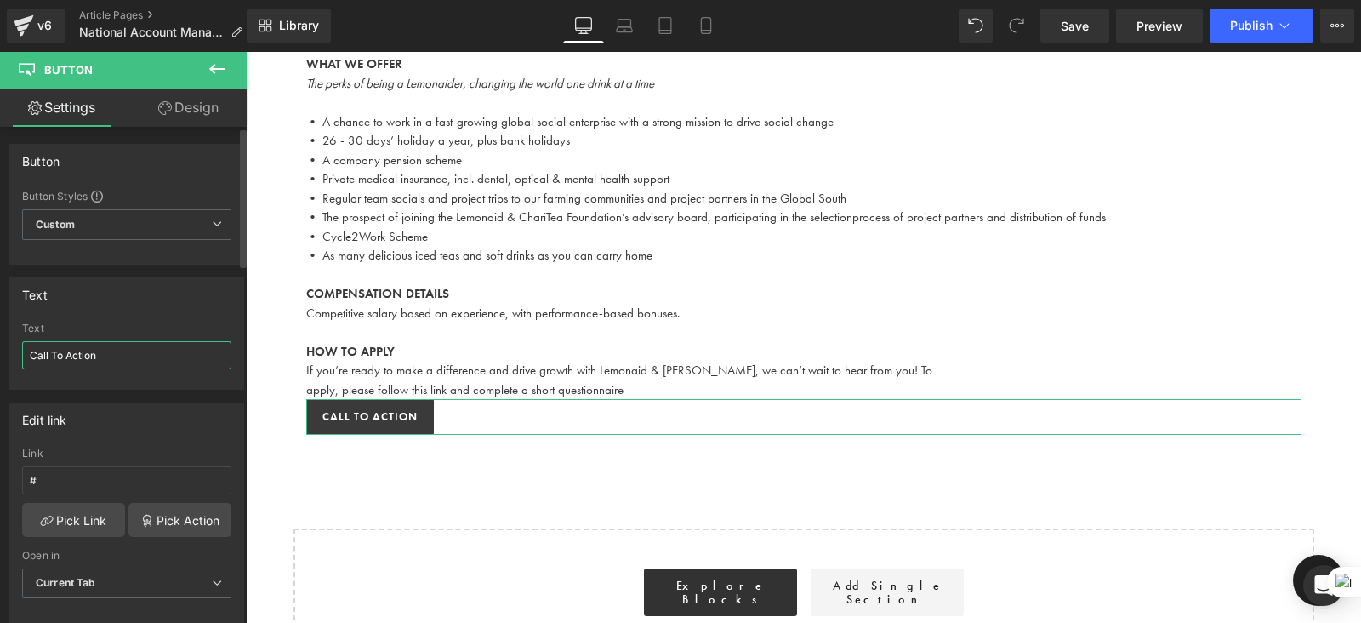
drag, startPoint x: 123, startPoint y: 350, endPoint x: 0, endPoint y: 316, distance: 128.0
click at [0, 316] on div "Text Call To Action Text Call To Action" at bounding box center [127, 327] width 254 height 125
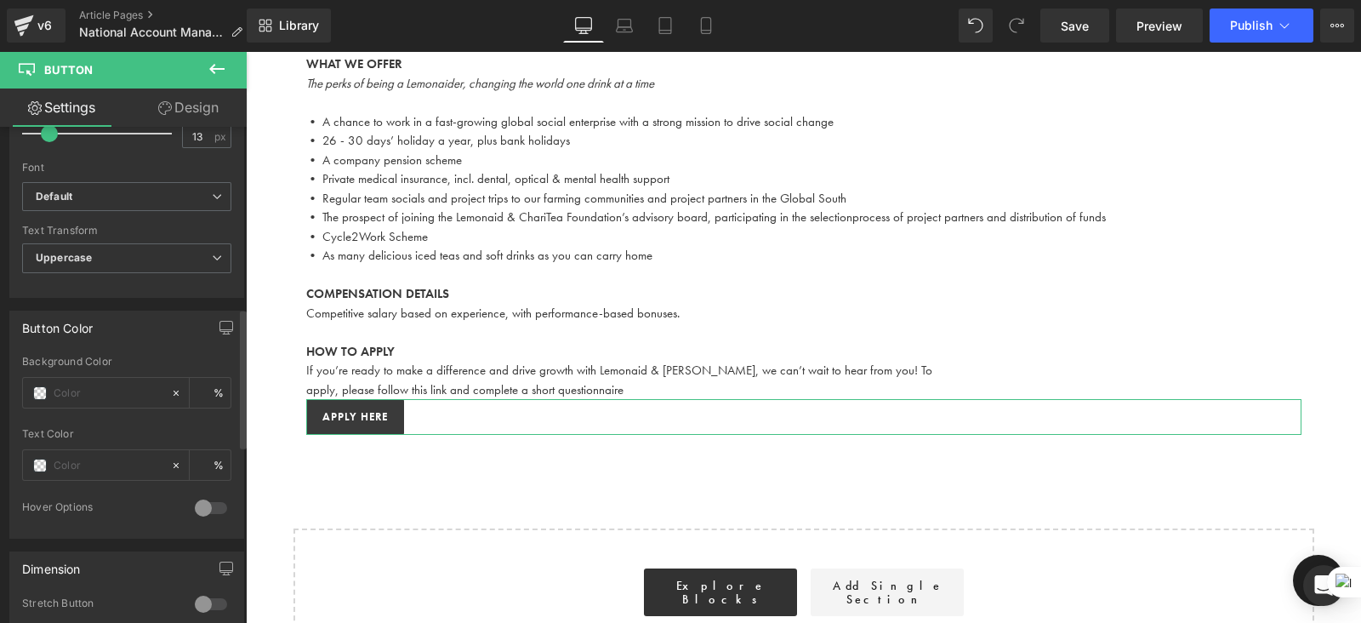
scroll to position [653, 0]
type input "Apply here"
click at [78, 452] on input "text" at bounding box center [108, 461] width 109 height 19
type input "0"
click at [39, 454] on span at bounding box center [40, 461] width 14 height 14
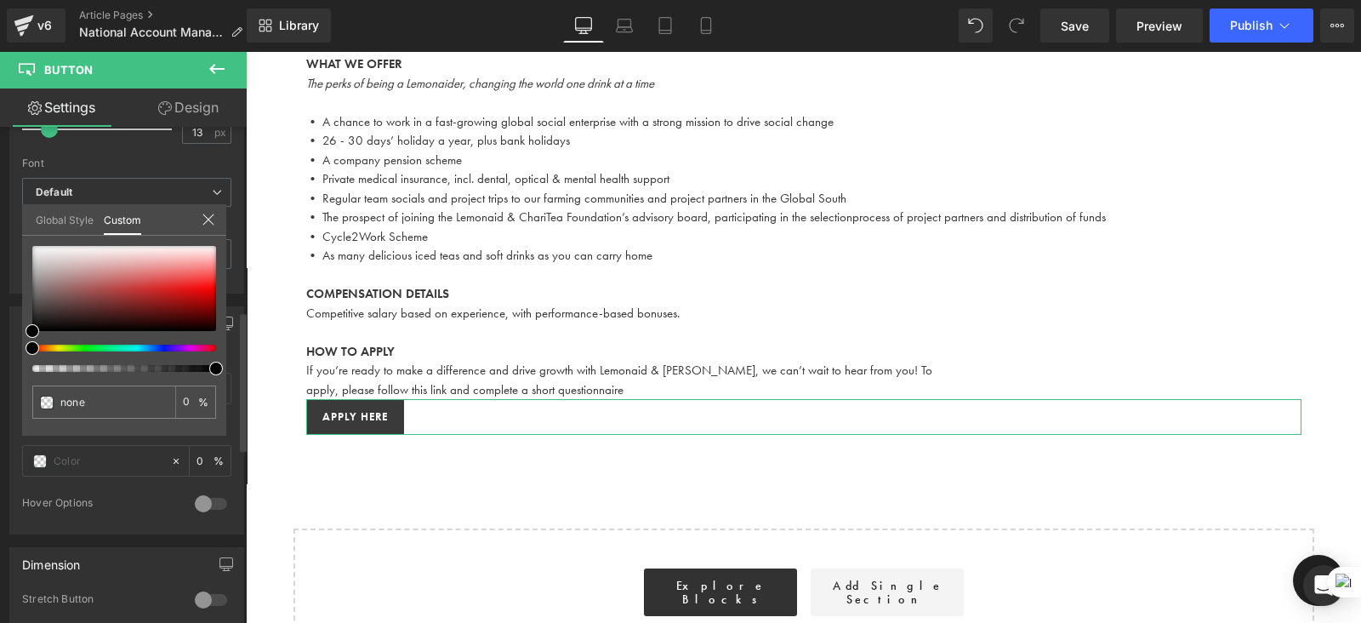
click at [33, 348] on span at bounding box center [33, 348] width 14 height 14
type input "#000000"
type input "100"
type input "#000000"
type input "100"
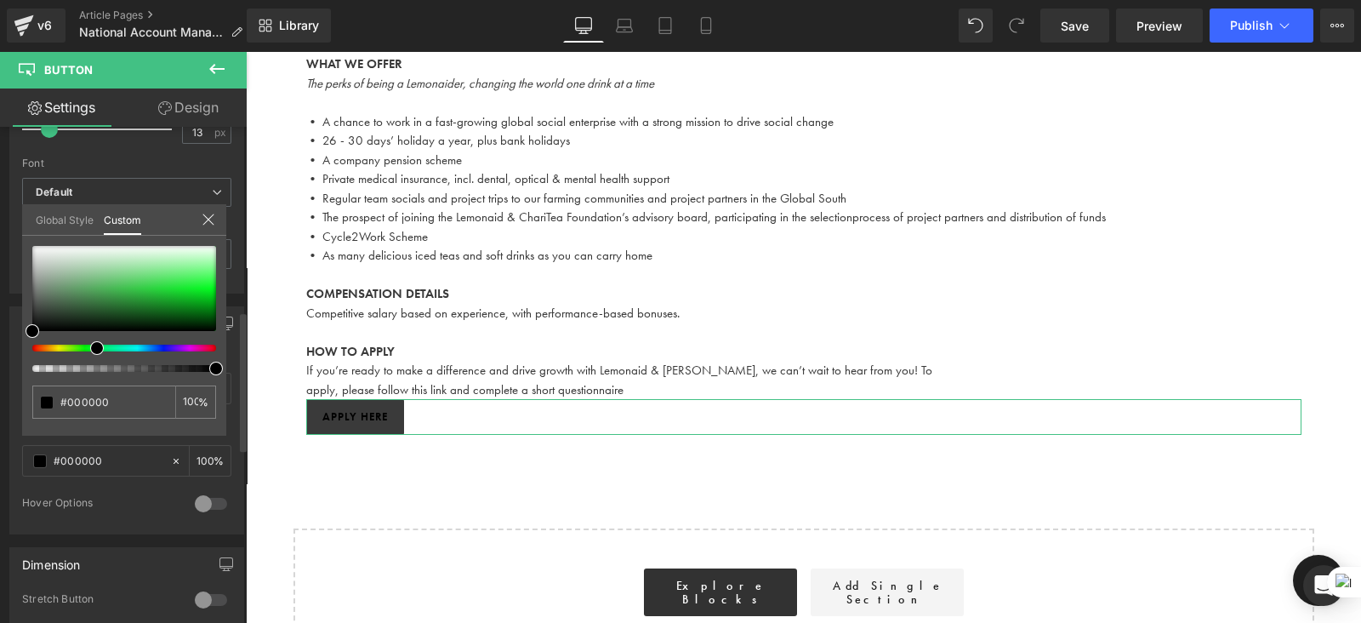
drag, startPoint x: 35, startPoint y: 346, endPoint x: 94, endPoint y: 345, distance: 58.7
click at [94, 345] on span at bounding box center [97, 348] width 14 height 14
type input "#2f5e35"
type input "#347d3e"
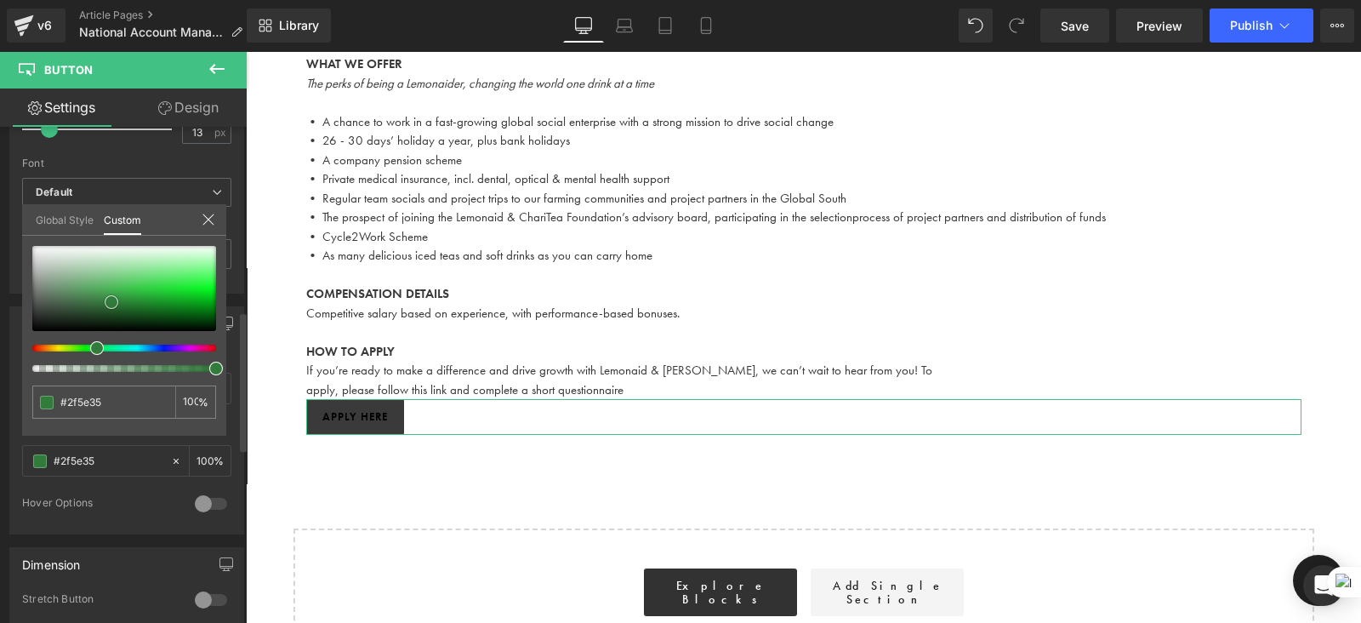
type input "#347d3e"
type input "#307c3a"
type input "#2f7938"
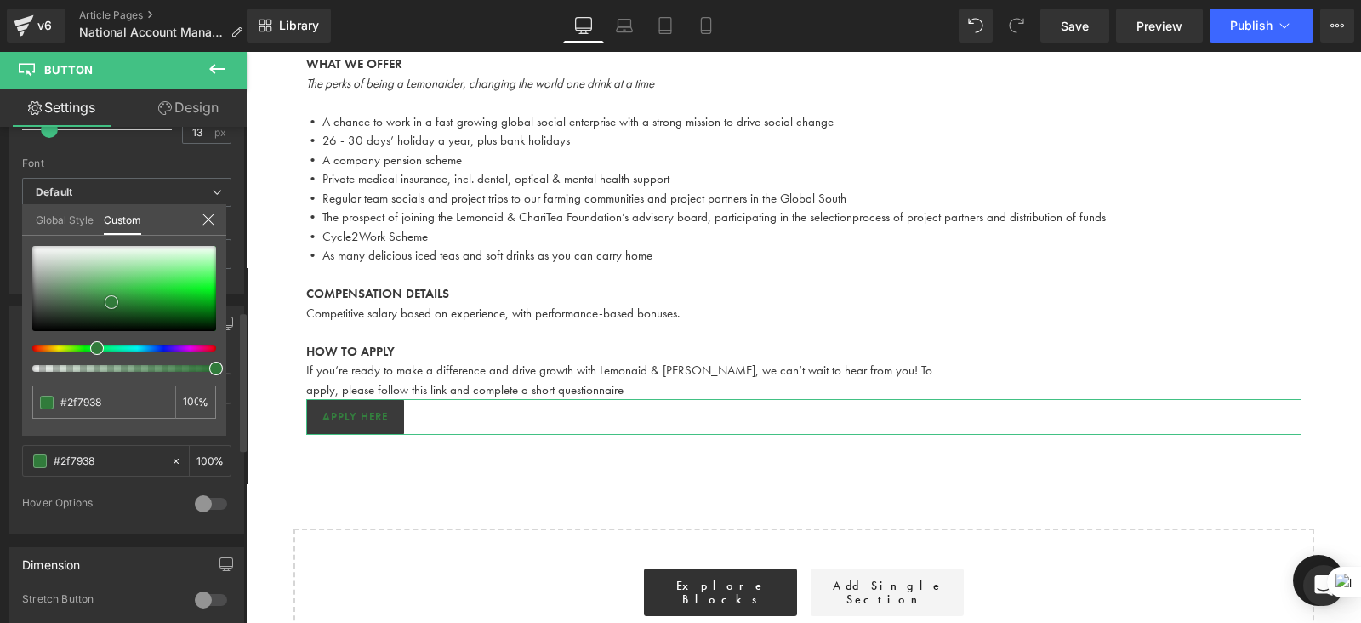
type input "#2d7536"
type input "#2c7135"
type input "#2a6e33"
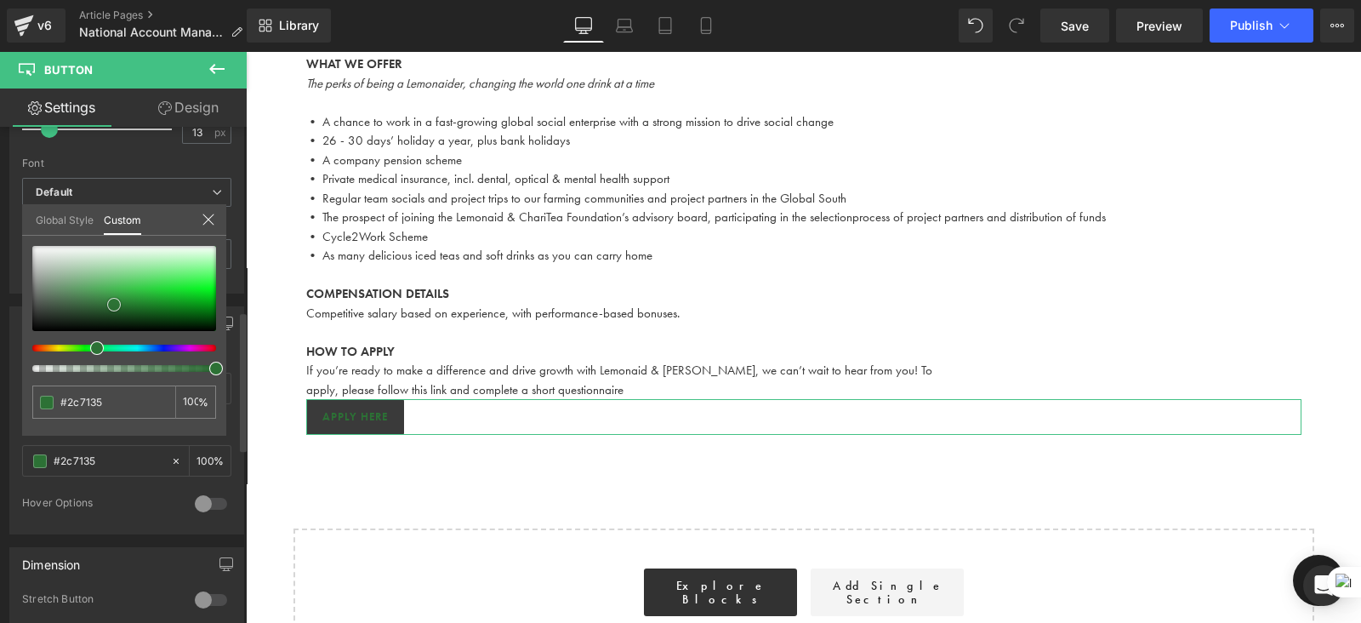
type input "#2a6e33"
type input "#2b7234"
type input "#2c7736"
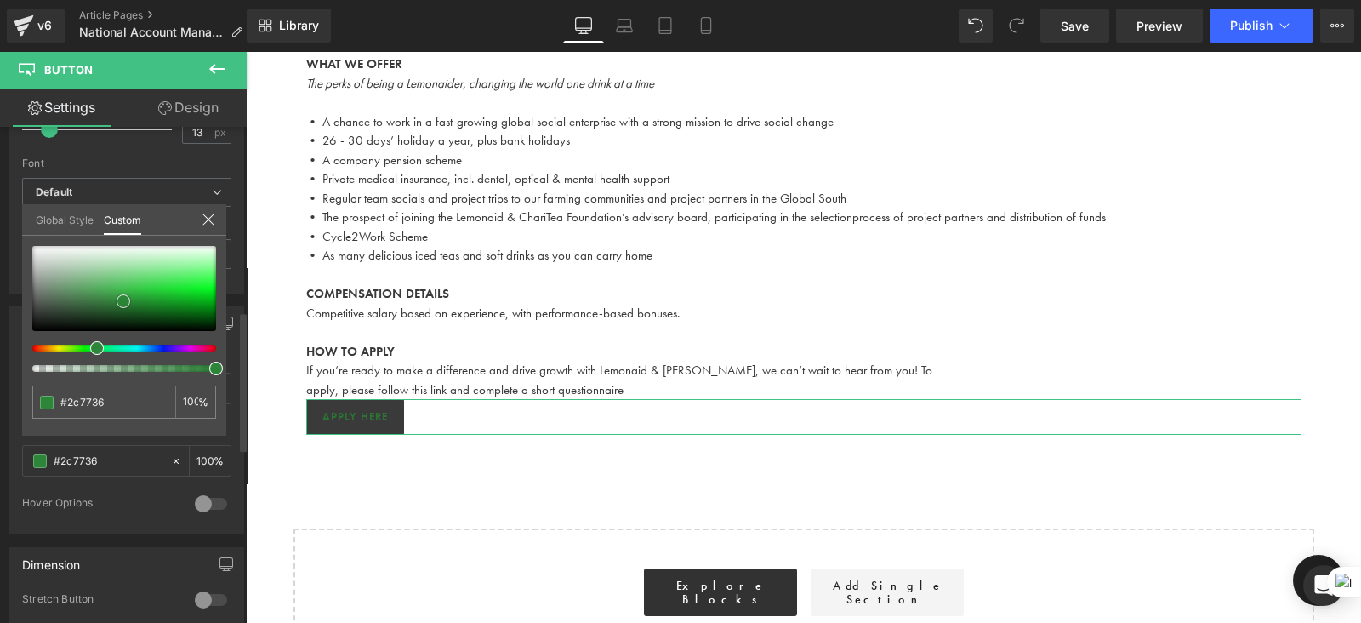
type input "#2c8538"
type input "#2f8d3b"
type input "#329940"
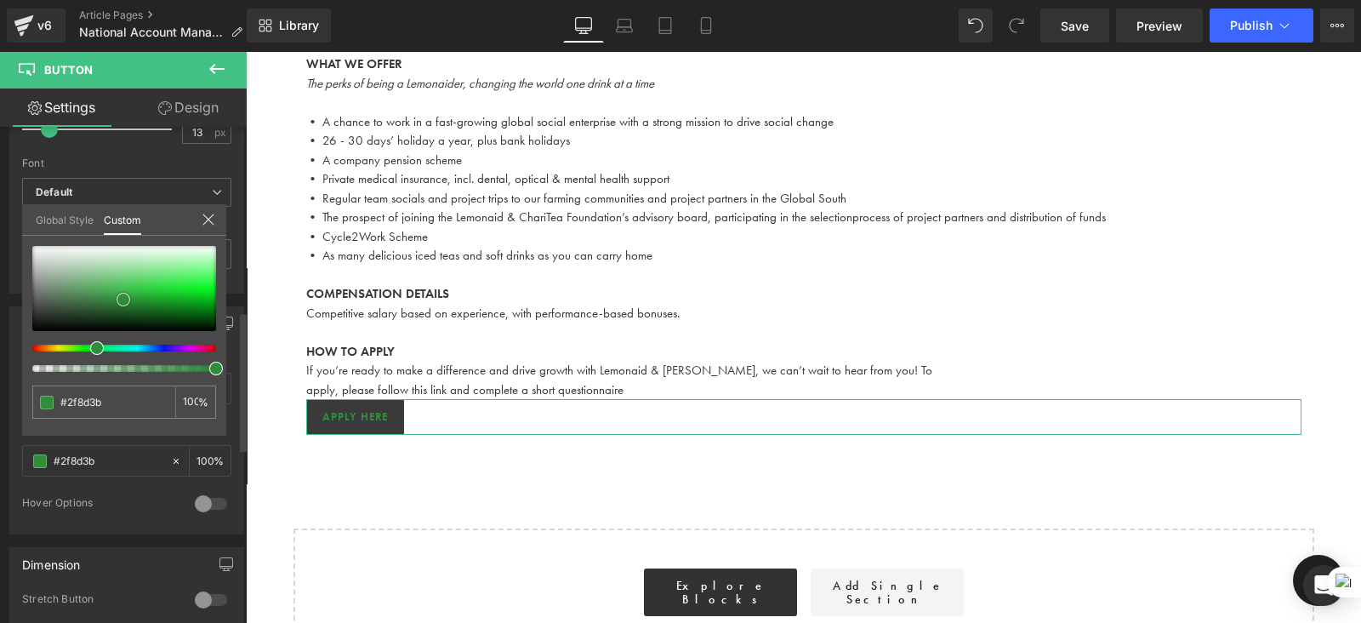
type input "#329940"
type input "#37a346"
type input "#38a847"
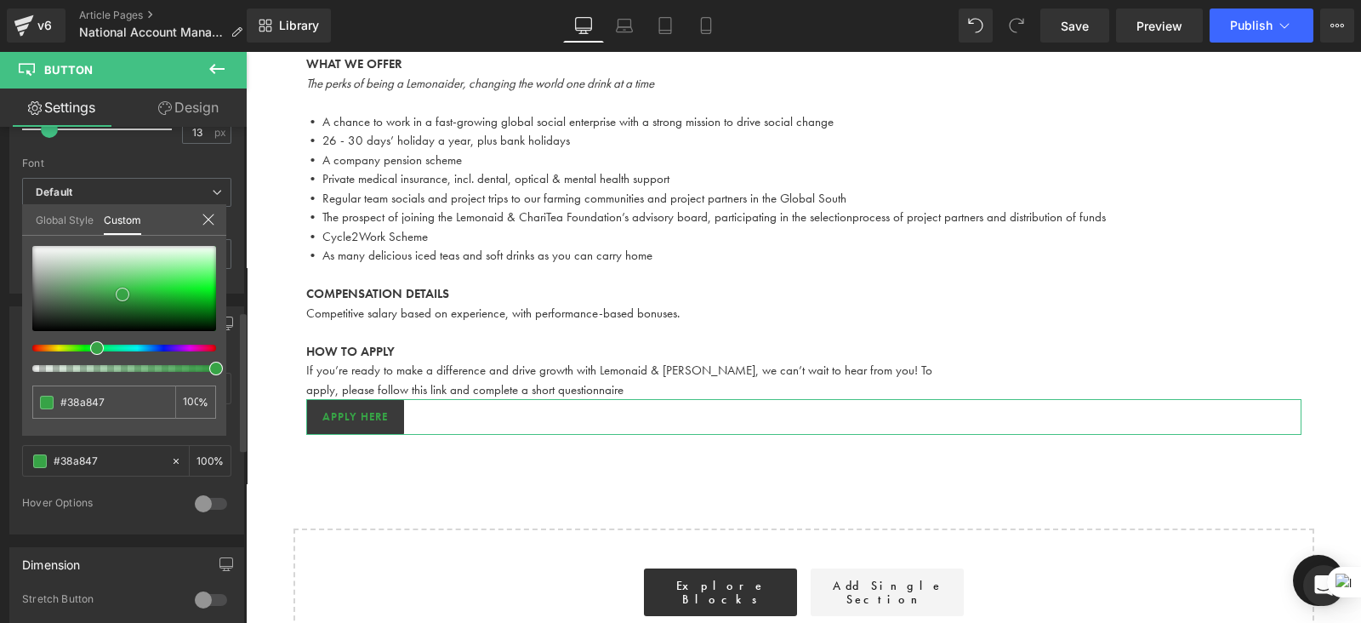
type input "#39a747"
type input "#39a247"
type input "#3aa147"
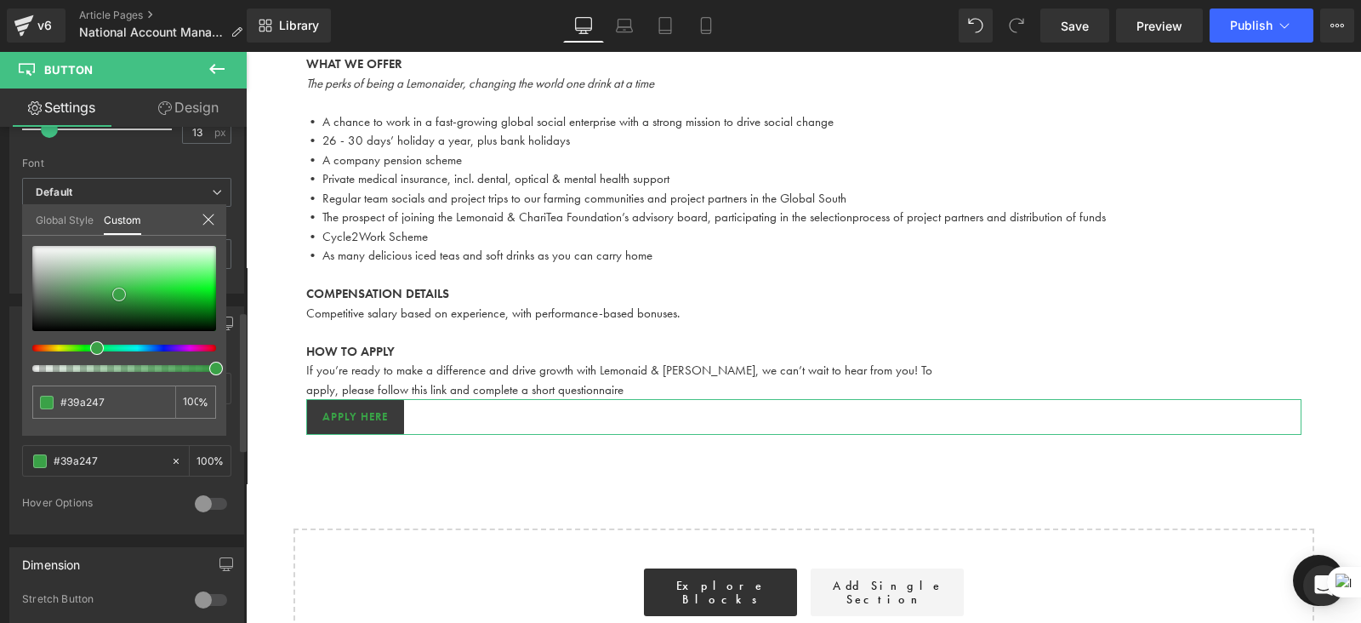
type input "#3aa147"
type input "#3c9e49"
type input "#3fa64c"
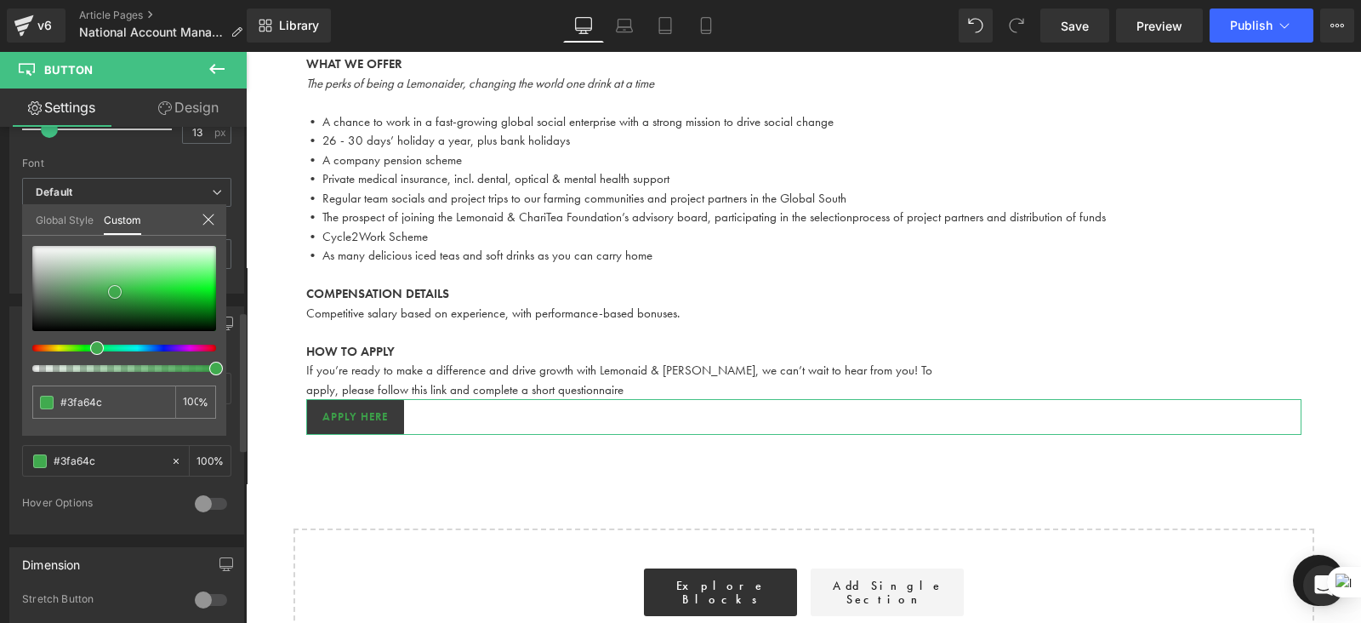
type input "#40aa4e"
type input "#41ad50"
drag, startPoint x: 29, startPoint y: 325, endPoint x: 111, endPoint y: 285, distance: 91.7
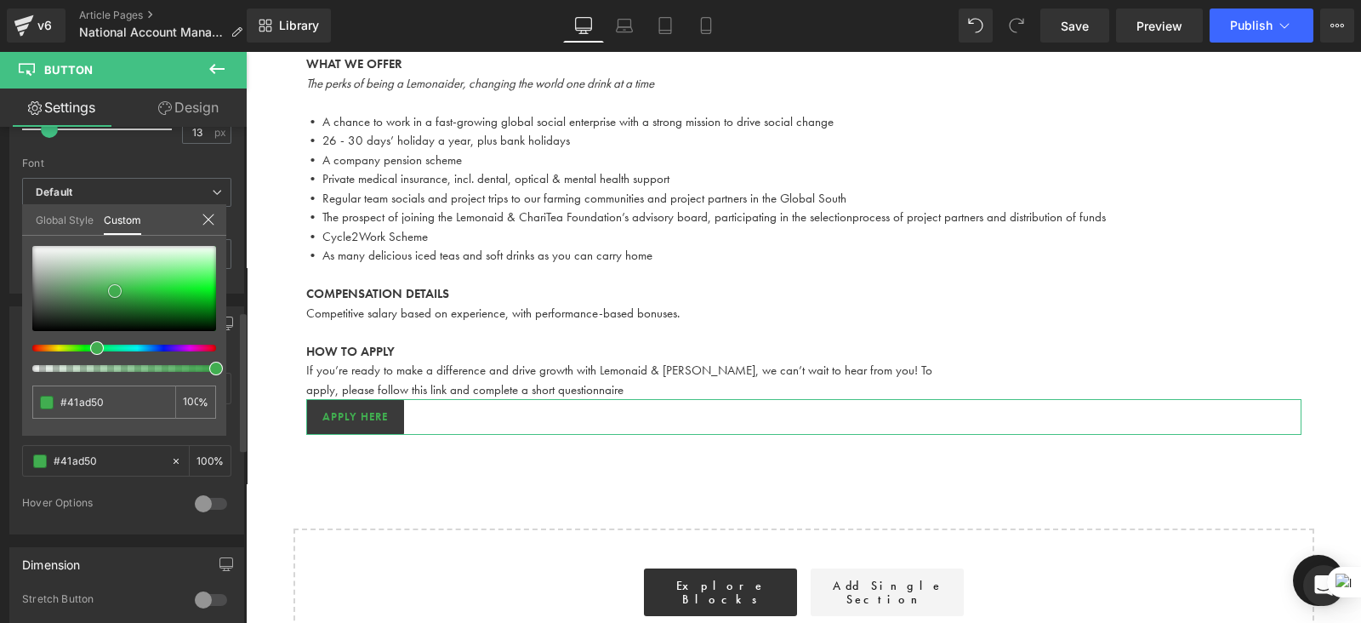
click at [111, 285] on span at bounding box center [115, 291] width 14 height 14
type input "#43b152"
type input "#49ba58"
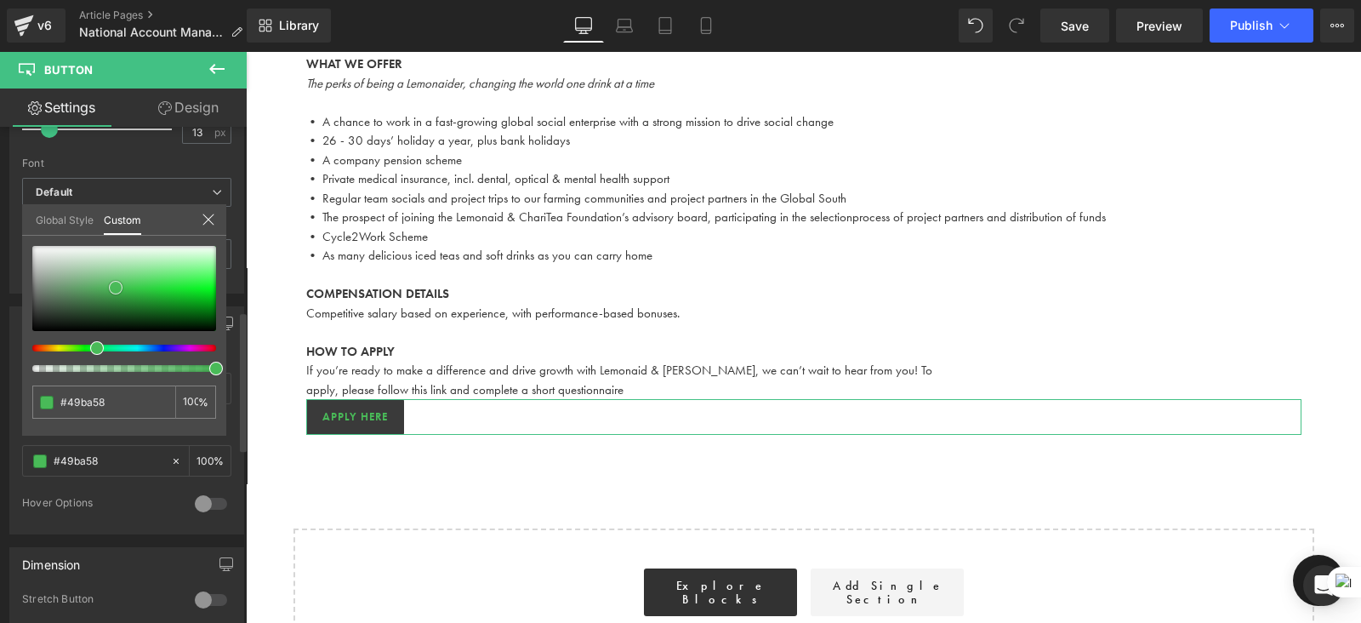
type input "#48bb57"
type input "#47bc56"
type input "#46be56"
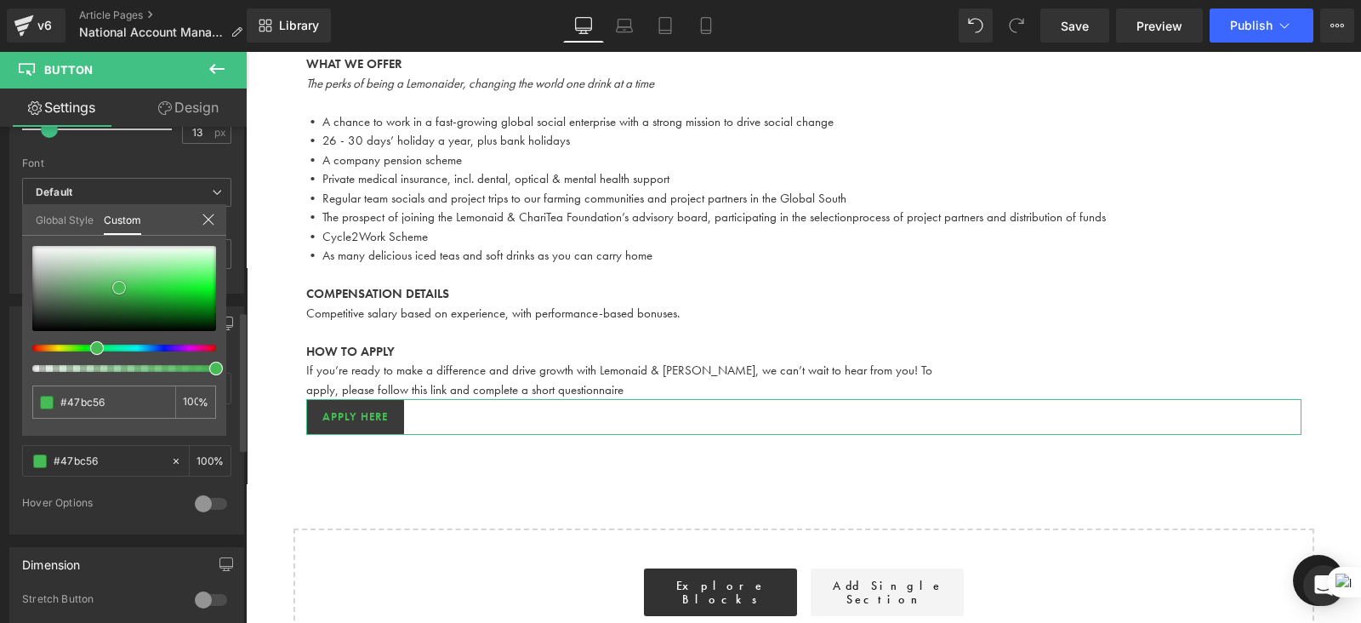
type input "#46be56"
type input "#44bf55"
type input "#48c058"
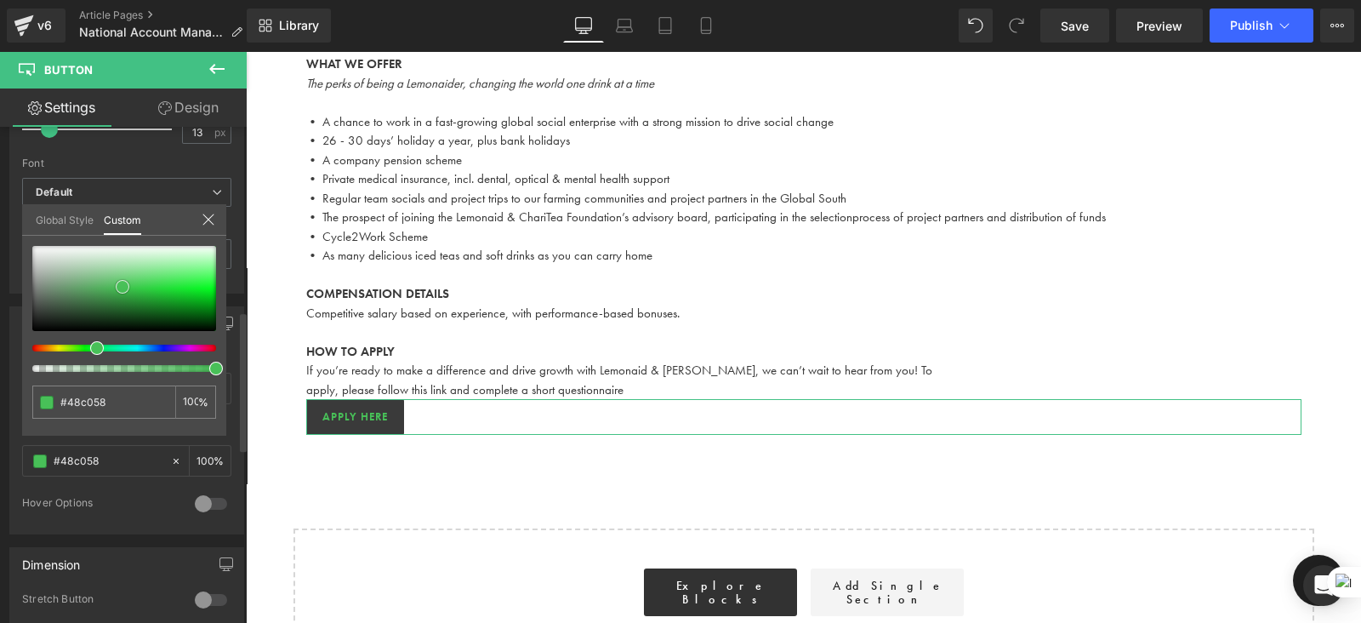
type input "#47c157"
type input "#4bc35b"
type input "#48c559"
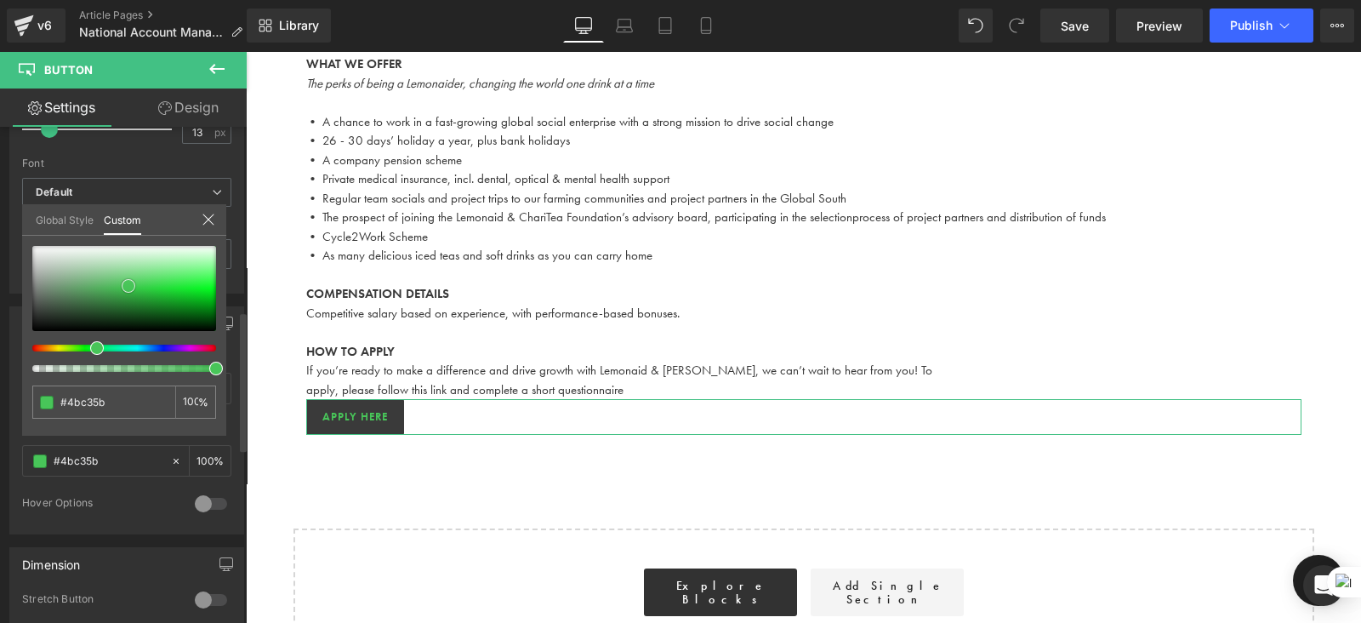
type input "#48c559"
type input "#47c658"
type input "#48c559"
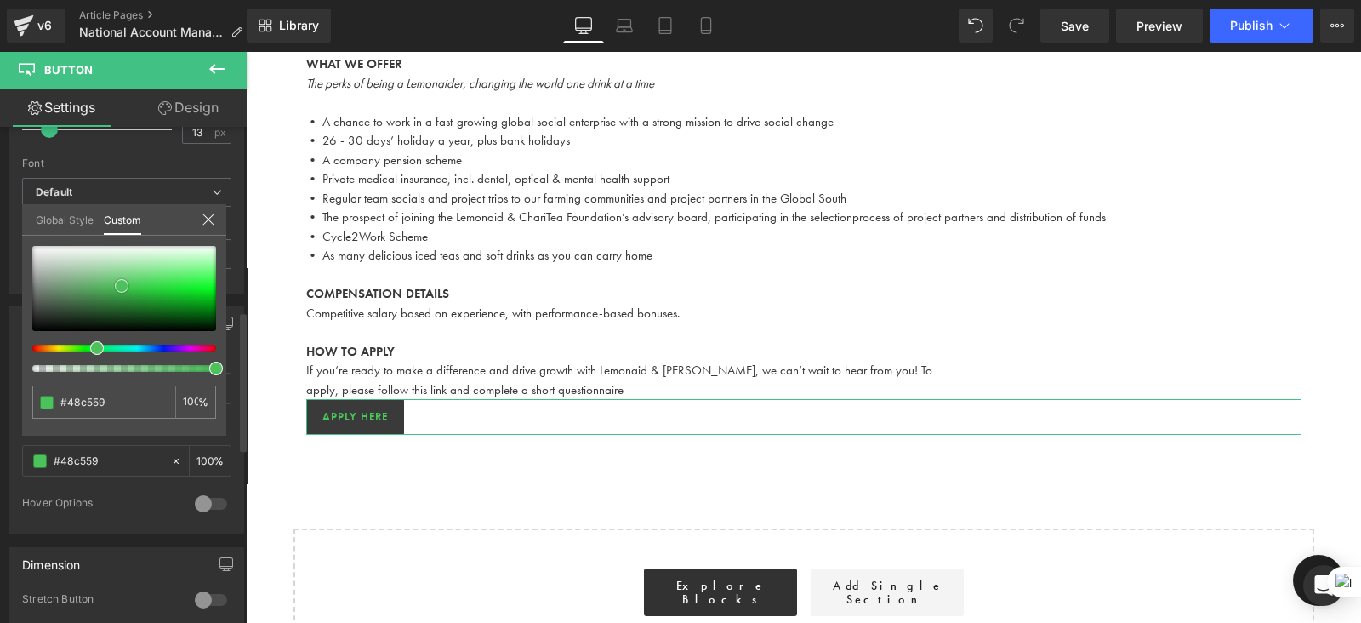
type input "#4bc35b"
type input "#51bd5f"
type input "#48b657"
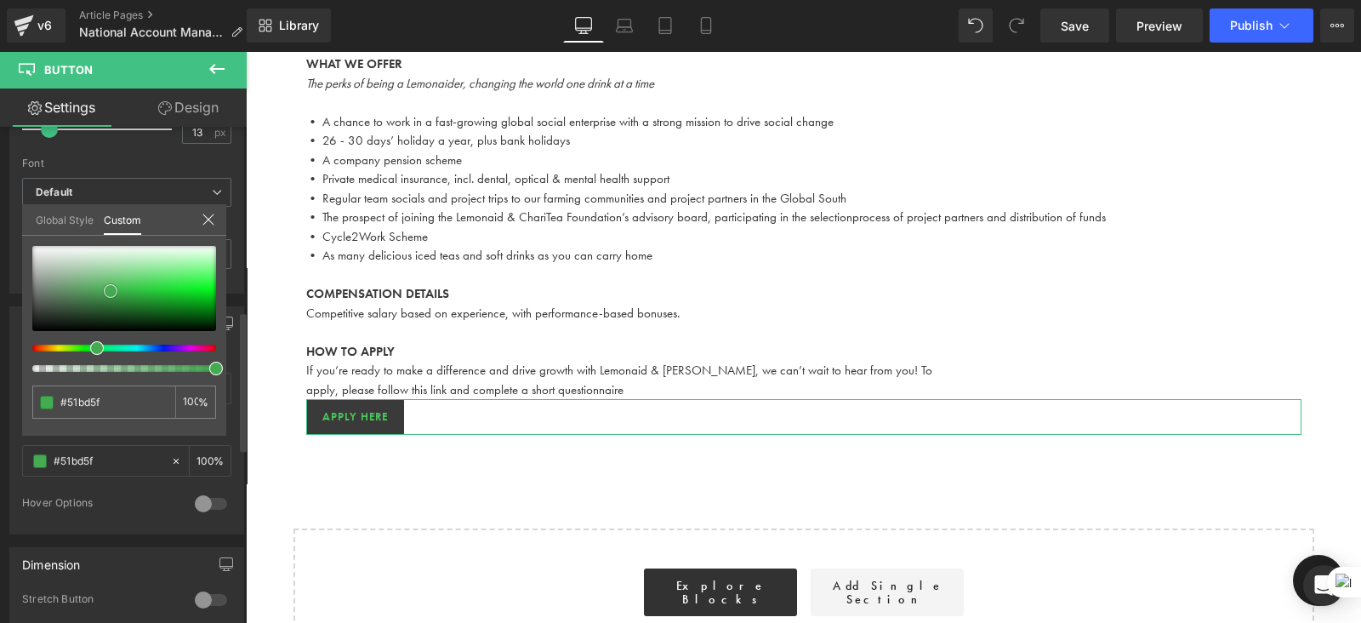
type input "#48b657"
type input "#45af53"
type input "#44ab52"
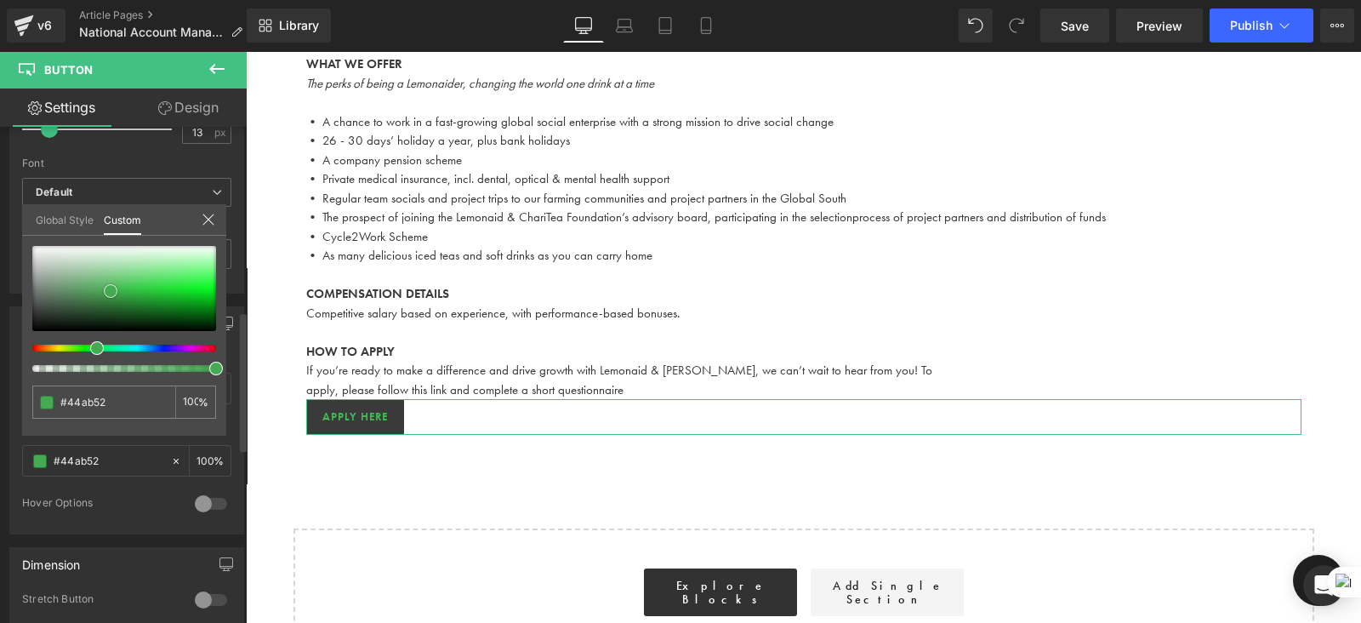
type input "#3e9c4b"
type input "#3fa04c"
type input "#41a44e"
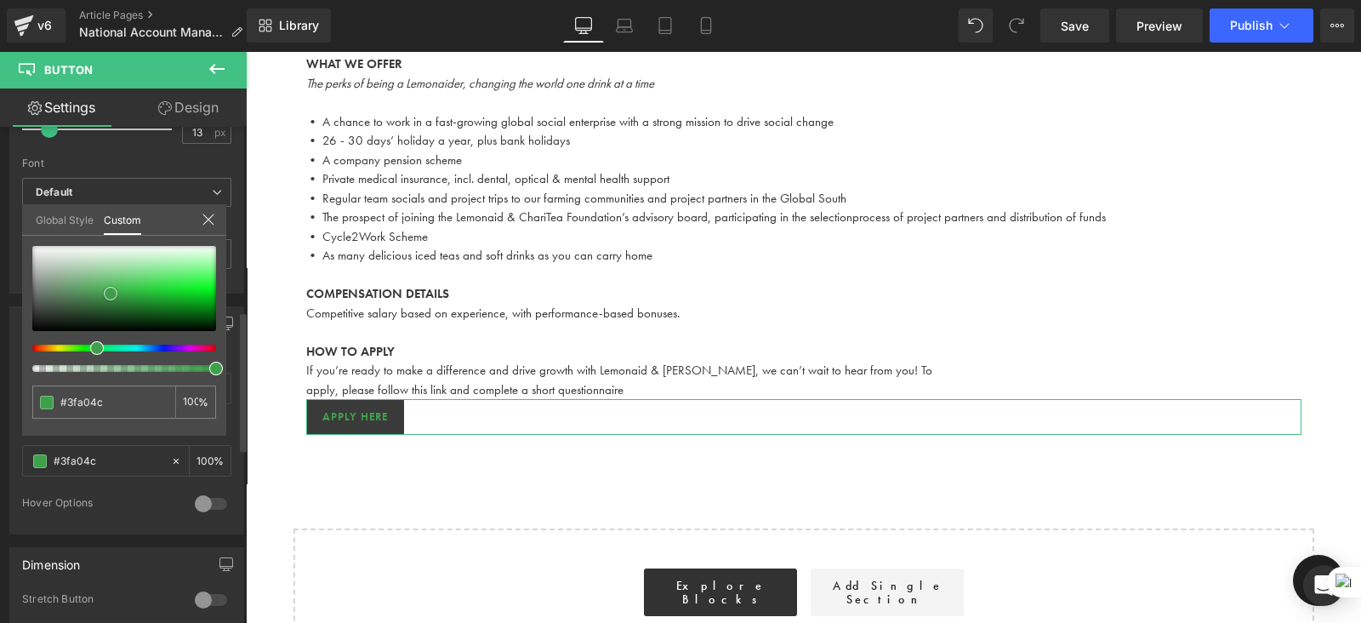
type input "#41a44e"
type input "#44a651"
type input "#42a750"
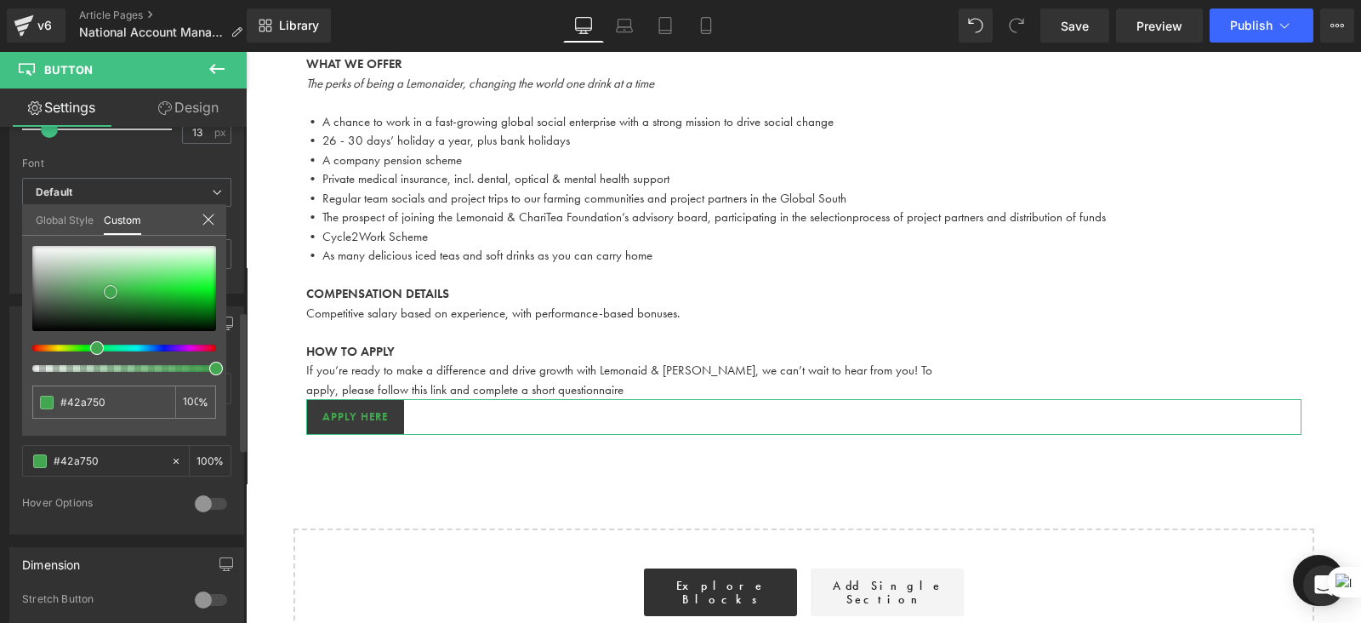
click at [109, 287] on span at bounding box center [111, 292] width 14 height 14
type input "#44ab52"
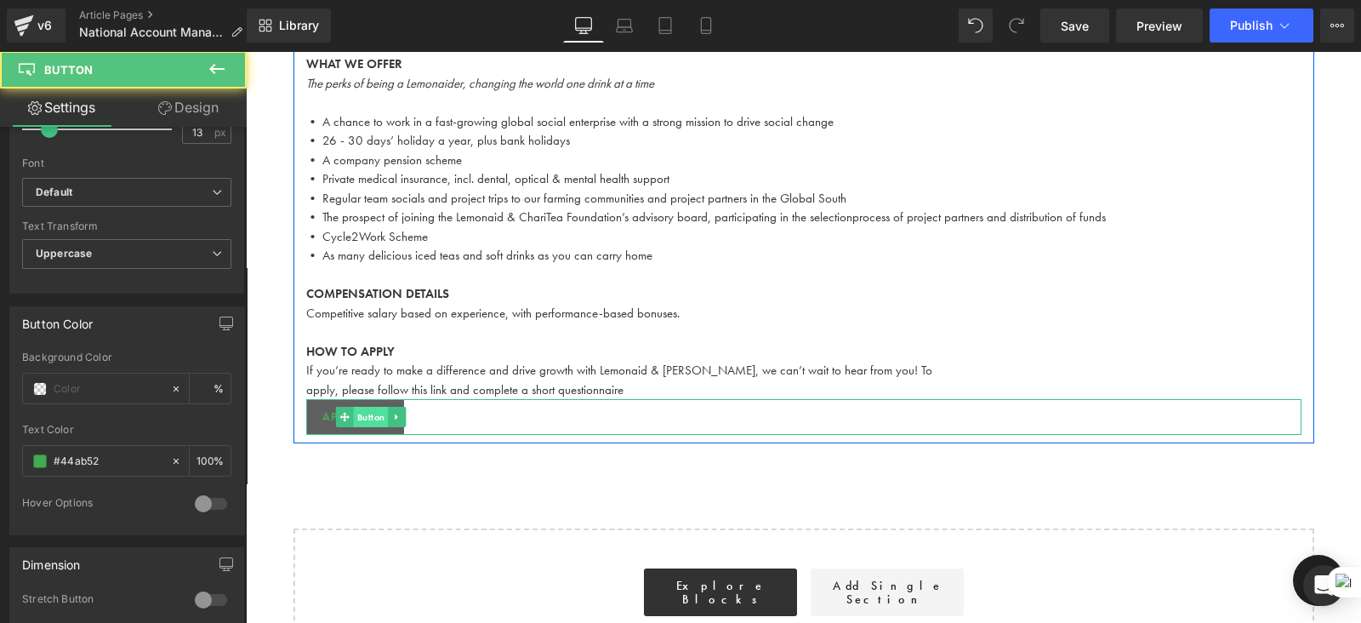
drag, startPoint x: 437, startPoint y: 472, endPoint x: 359, endPoint y: 397, distance: 108.3
click at [359, 399] on div "Apply here Button" at bounding box center [804, 417] width 996 height 36
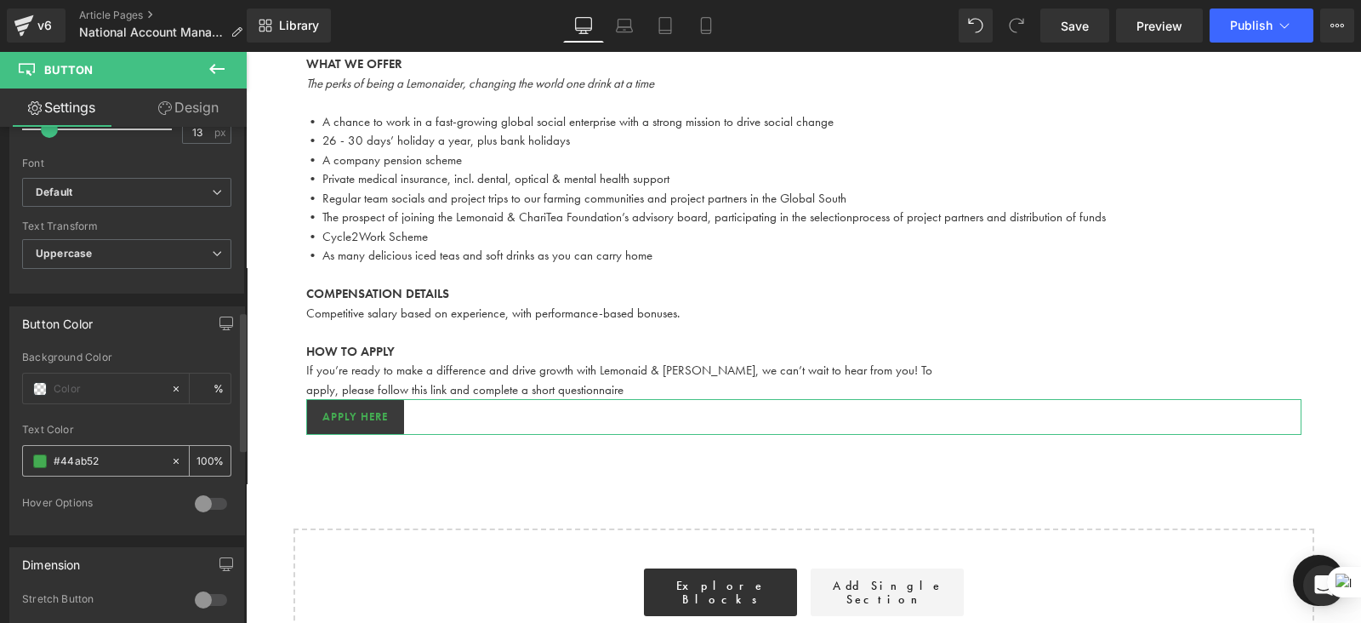
click at [104, 454] on input "#44ab52" at bounding box center [108, 461] width 109 height 19
drag, startPoint x: 109, startPoint y: 454, endPoint x: 60, endPoint y: 453, distance: 49.4
click at [60, 453] on input "#44ab52" at bounding box center [108, 461] width 109 height 19
type input "#"
type input "0"
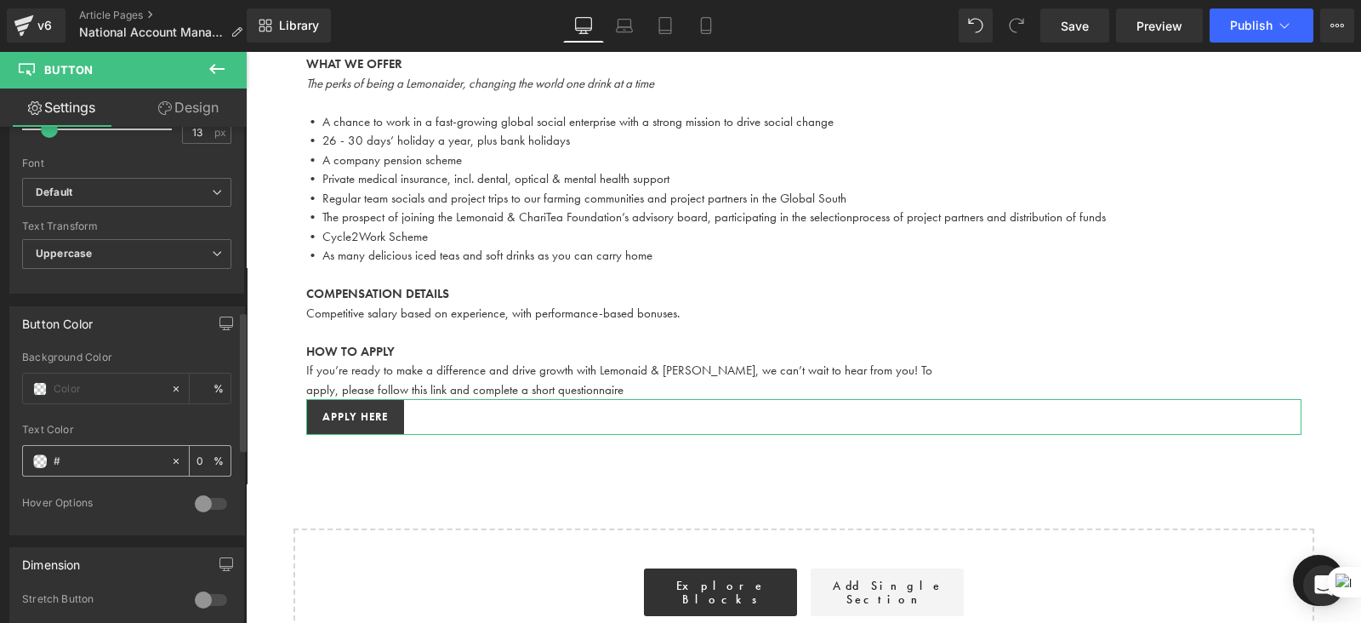
type input "#"
click at [39, 454] on span at bounding box center [40, 461] width 14 height 14
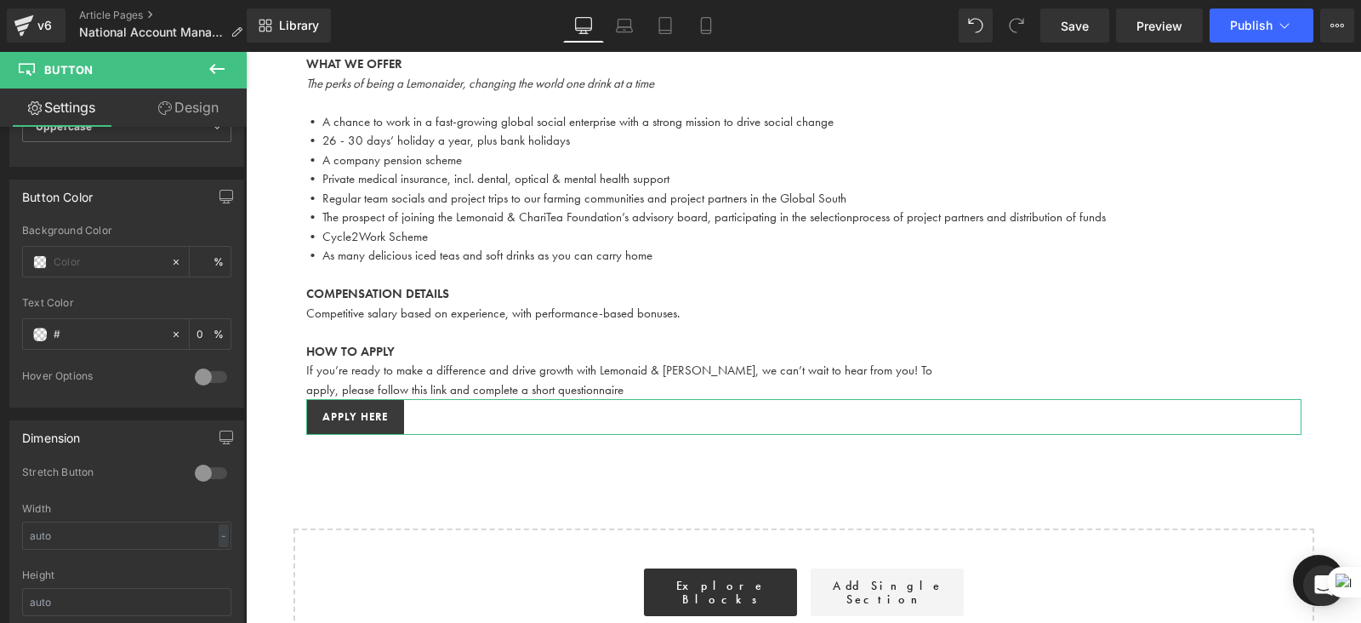
scroll to position [782, 0]
click at [193, 366] on div at bounding box center [211, 374] width 41 height 27
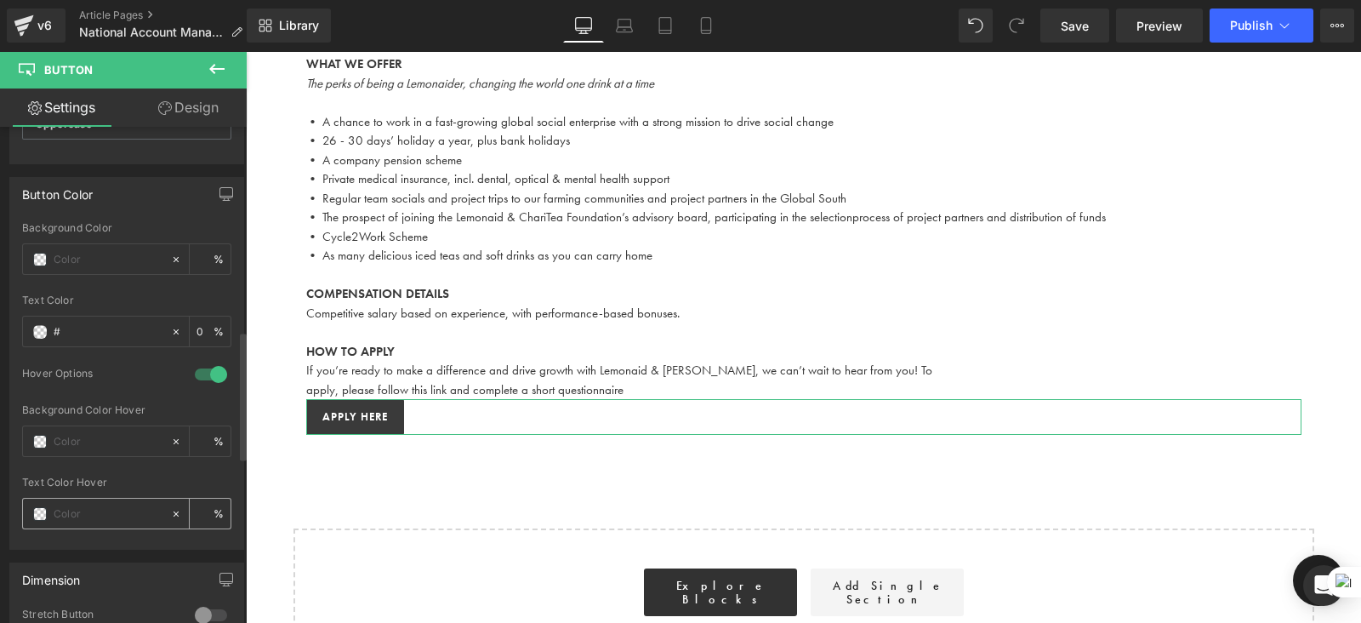
click at [84, 508] on input "text" at bounding box center [108, 514] width 109 height 19
paste input "44ab52"
type input "44ab52"
type input "100"
click at [94, 508] on input "44ab52" at bounding box center [108, 514] width 109 height 19
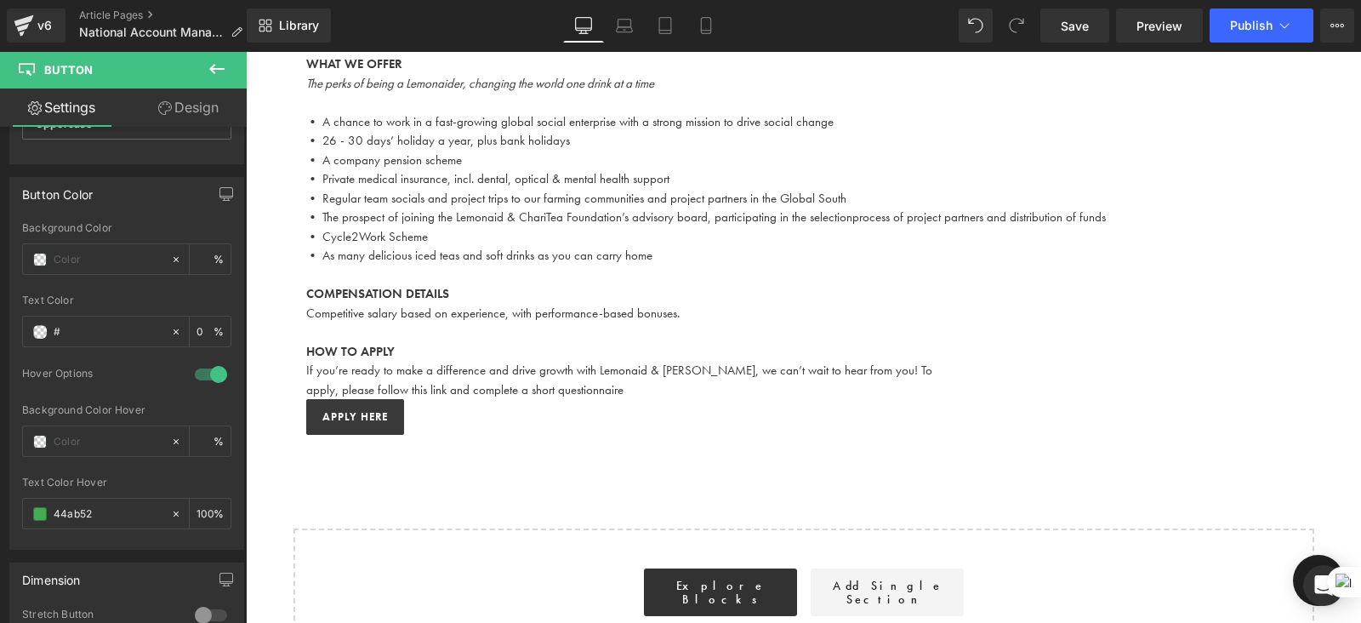
type input "#44ab52"
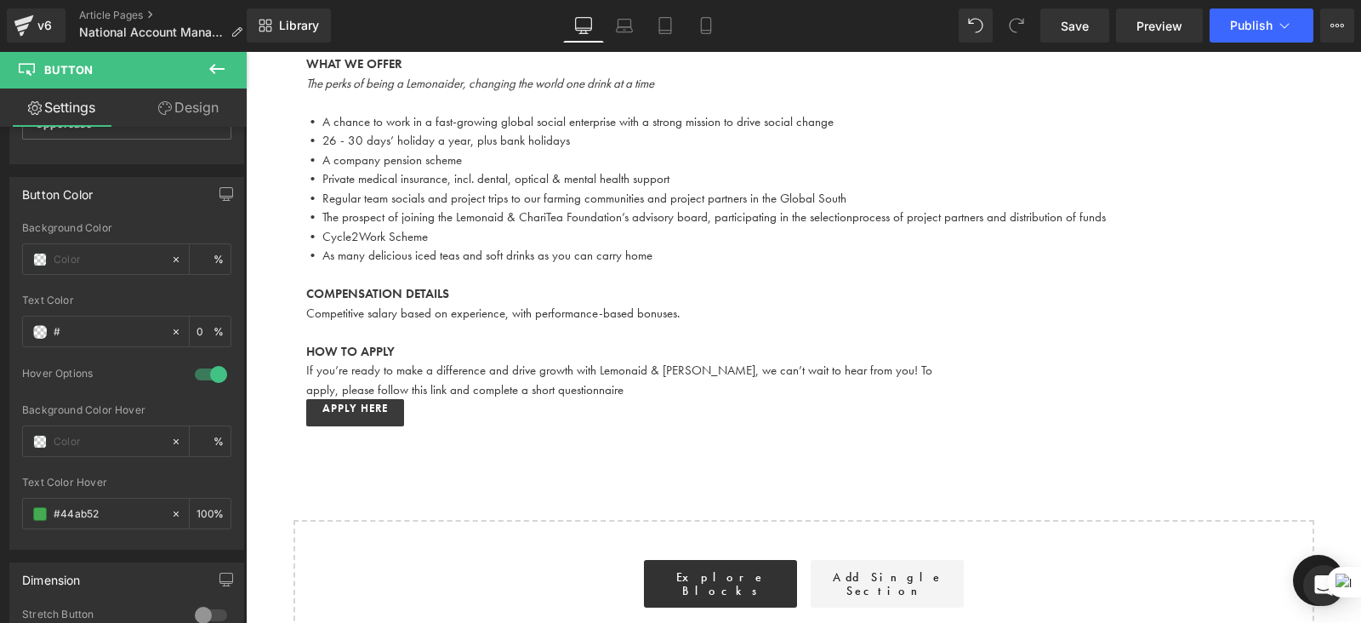
drag, startPoint x: 369, startPoint y: 379, endPoint x: 412, endPoint y: 372, distance: 43.1
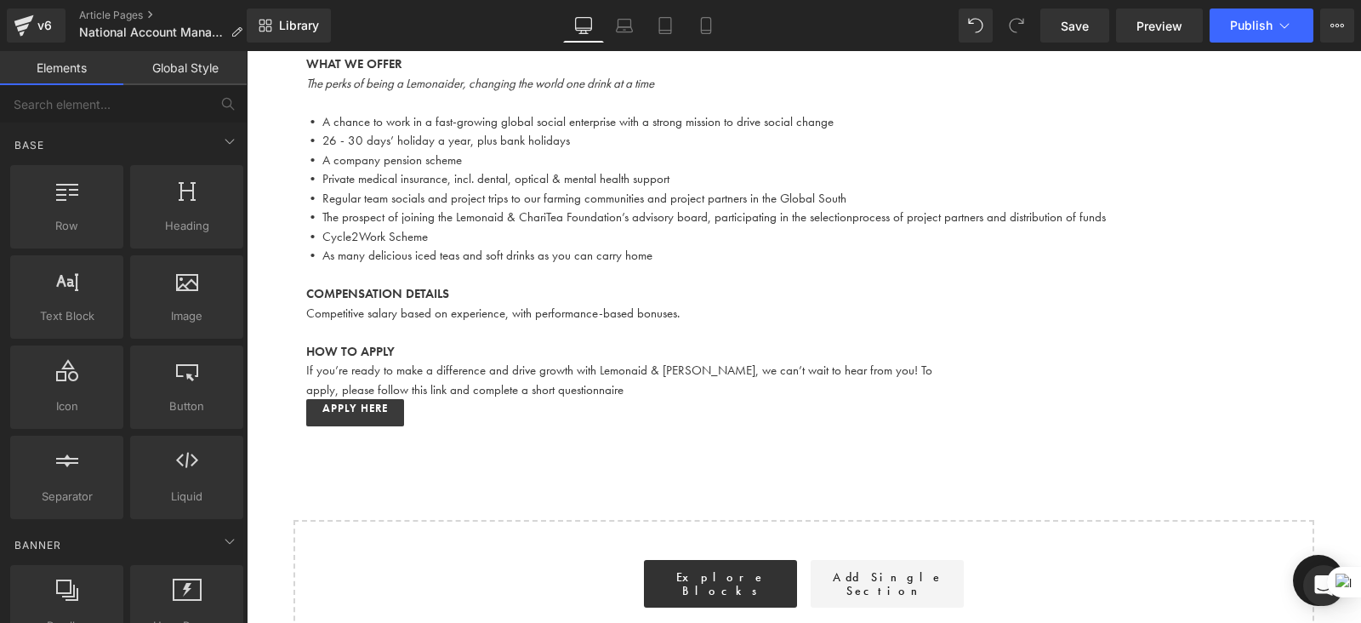
click at [454, 532] on div "Start building your page Explore Blocks Add Single Section or Drag & Drop eleme…" at bounding box center [804, 597] width 1018 height 150
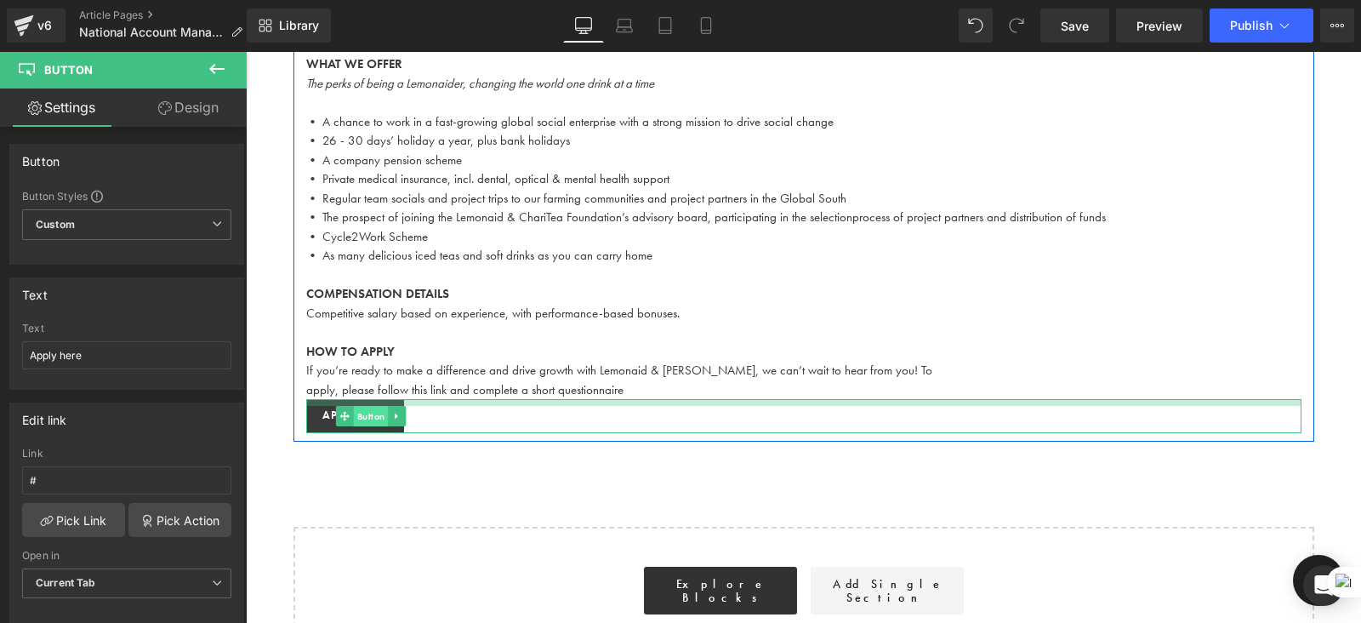
click at [368, 399] on div "Apply here Button" at bounding box center [804, 416] width 996 height 34
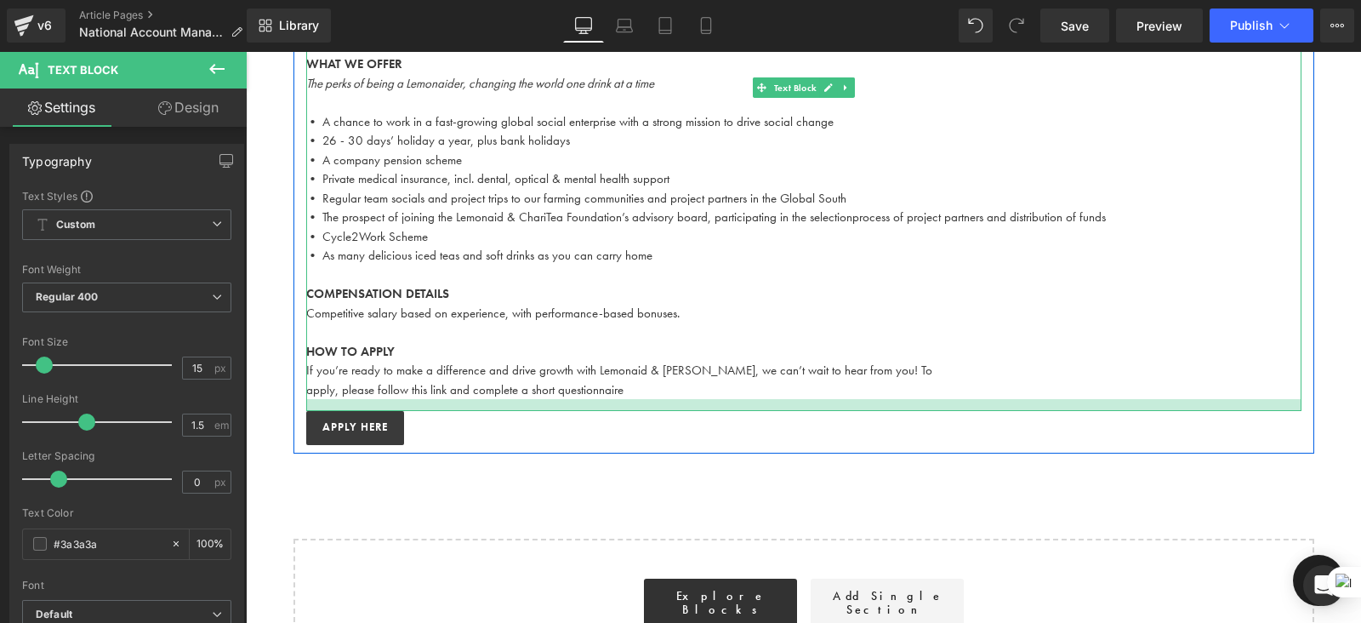
drag, startPoint x: 448, startPoint y: 377, endPoint x: 465, endPoint y: 437, distance: 63.0
click at [444, 399] on div at bounding box center [804, 405] width 996 height 12
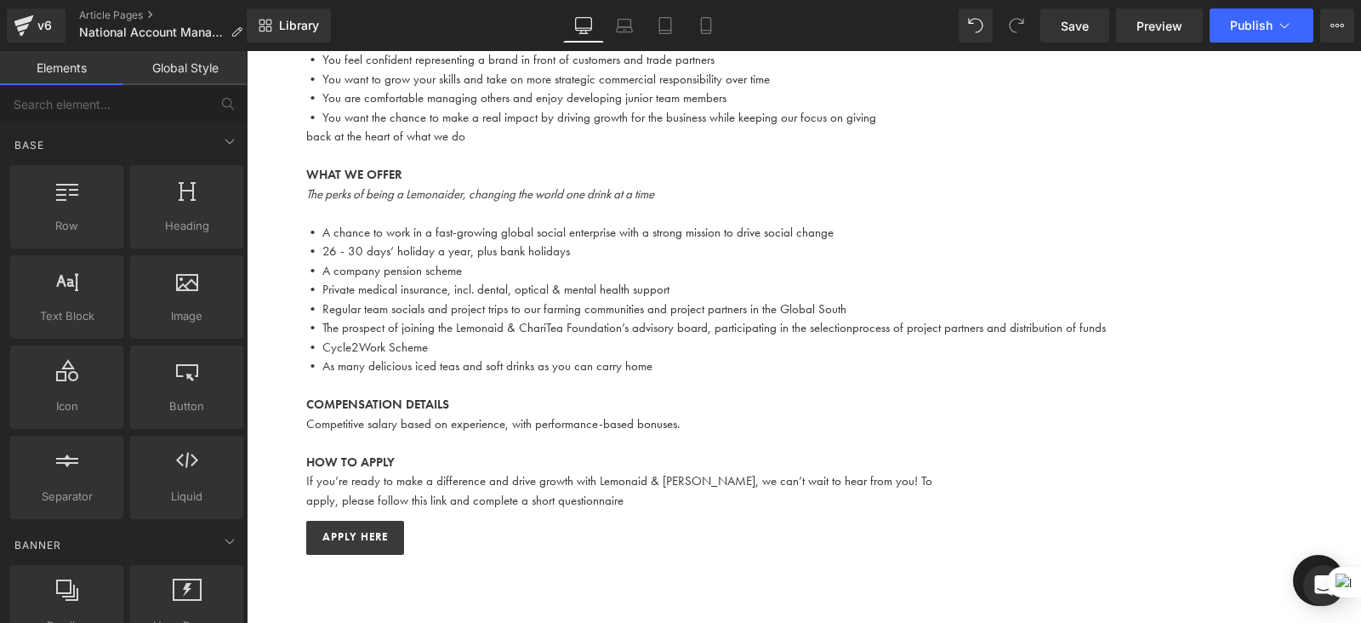
scroll to position [1804, 0]
click at [440, 494] on p "apply, please follow this link and complete a short questionnaire" at bounding box center [804, 504] width 996 height 20
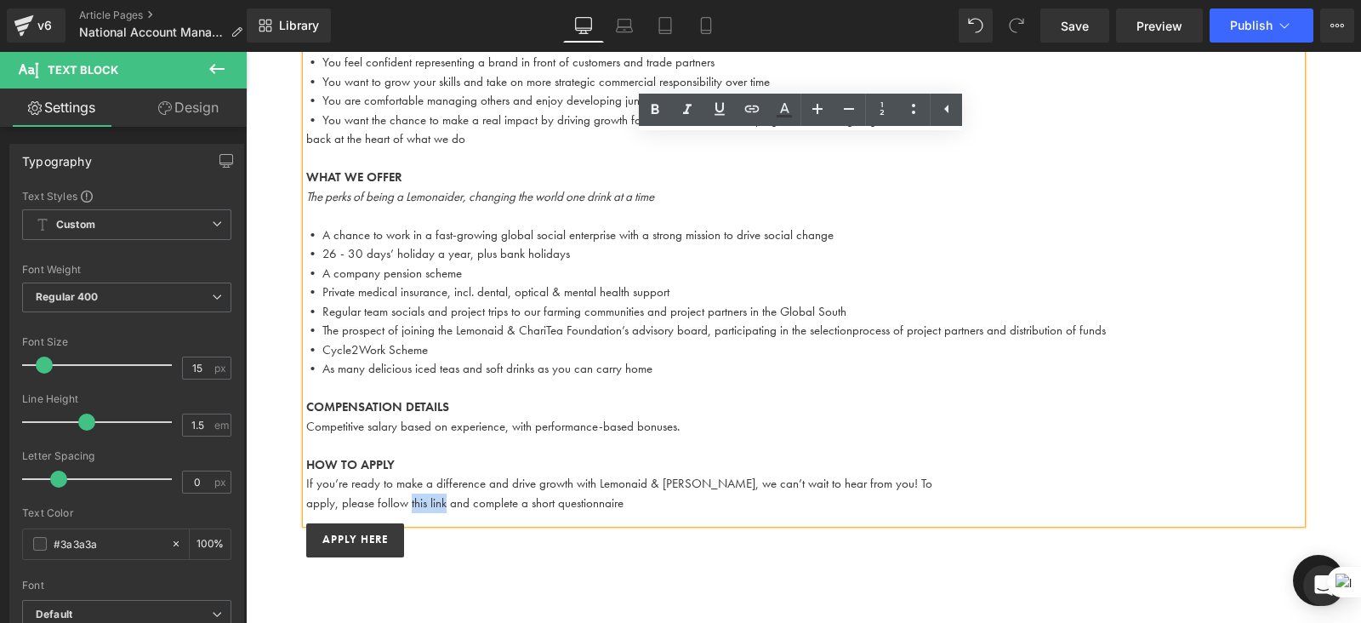
drag, startPoint x: 443, startPoint y: 482, endPoint x: 408, endPoint y: 482, distance: 35.7
click at [408, 494] on p "apply, please follow this link and complete a short questionnaire" at bounding box center [804, 504] width 996 height 20
click at [720, 106] on icon at bounding box center [720, 109] width 20 height 20
click at [750, 111] on icon at bounding box center [752, 109] width 20 height 20
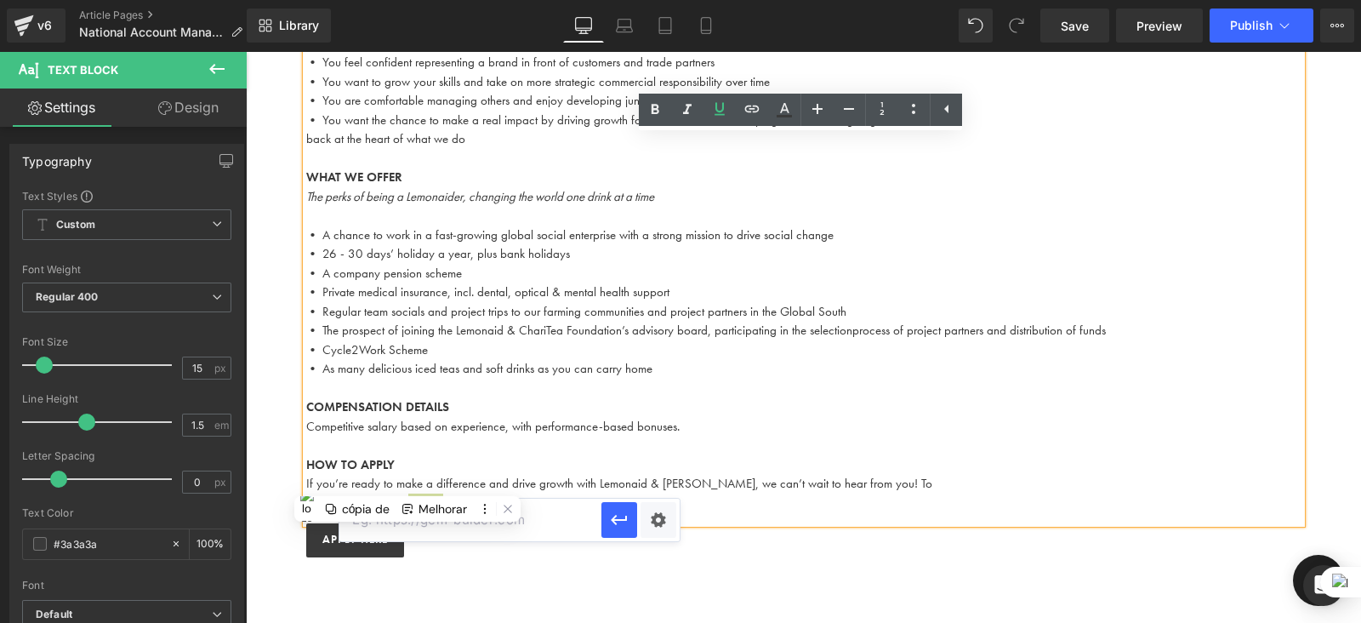
click at [552, 533] on input "text" at bounding box center [471, 520] width 262 height 43
paste input "https://lemonaiduk.typeform.com/to/AOqJGX?typeform-source=owa.busymouse24.de"
type input "https://lemonaiduk.typeform.com/to/AOqJGX?typeform-source=owa.busymouse24.de"
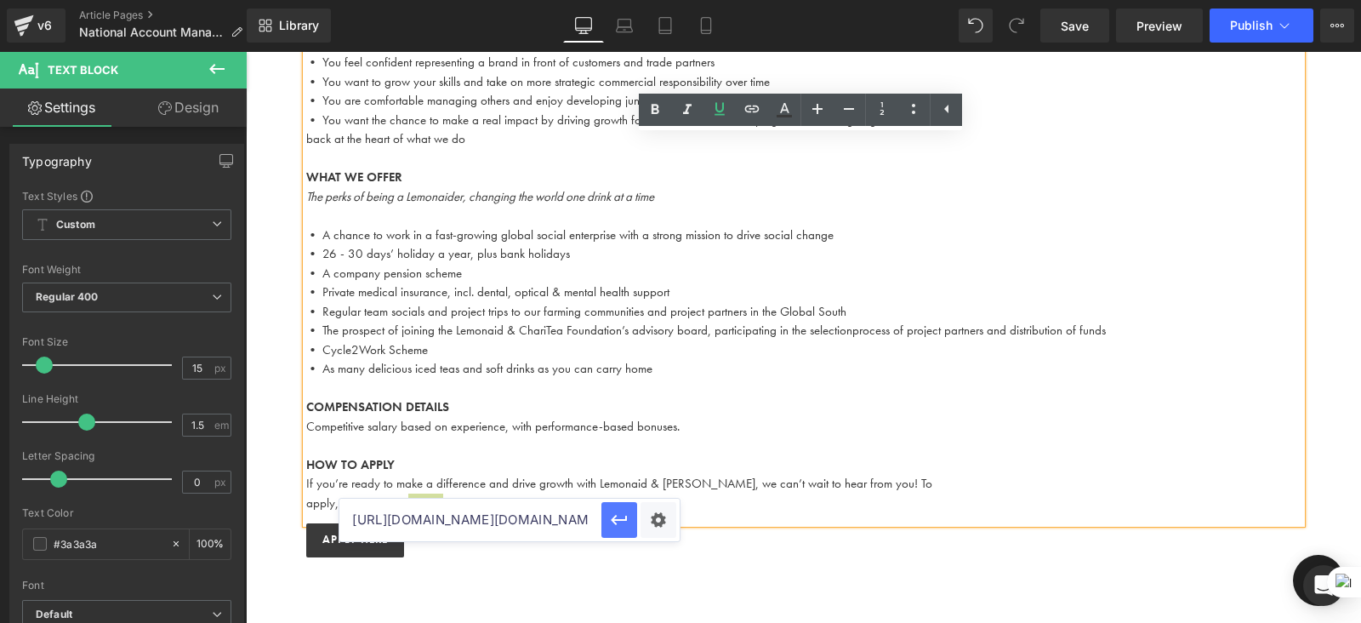
click at [630, 528] on icon "button" at bounding box center [619, 520] width 20 height 20
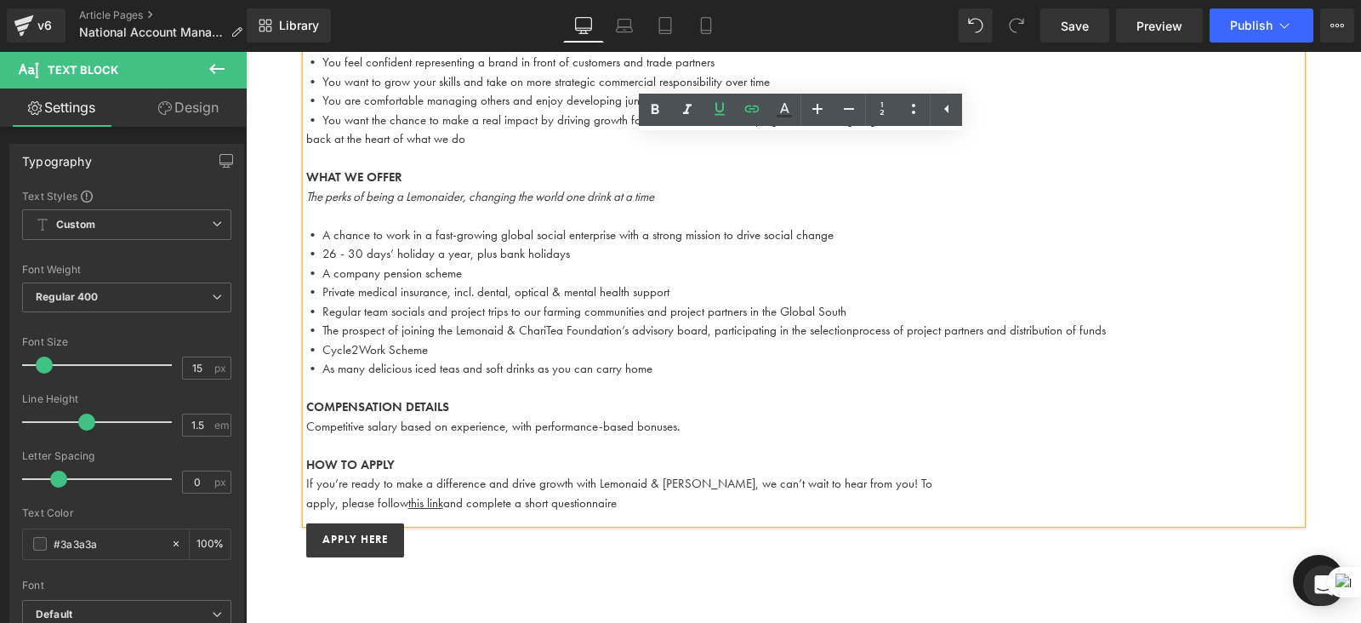
click at [627, 474] on p "If you’re ready to make a difference and drive growth with Lemonaid & ChariTea,…" at bounding box center [804, 484] width 996 height 20
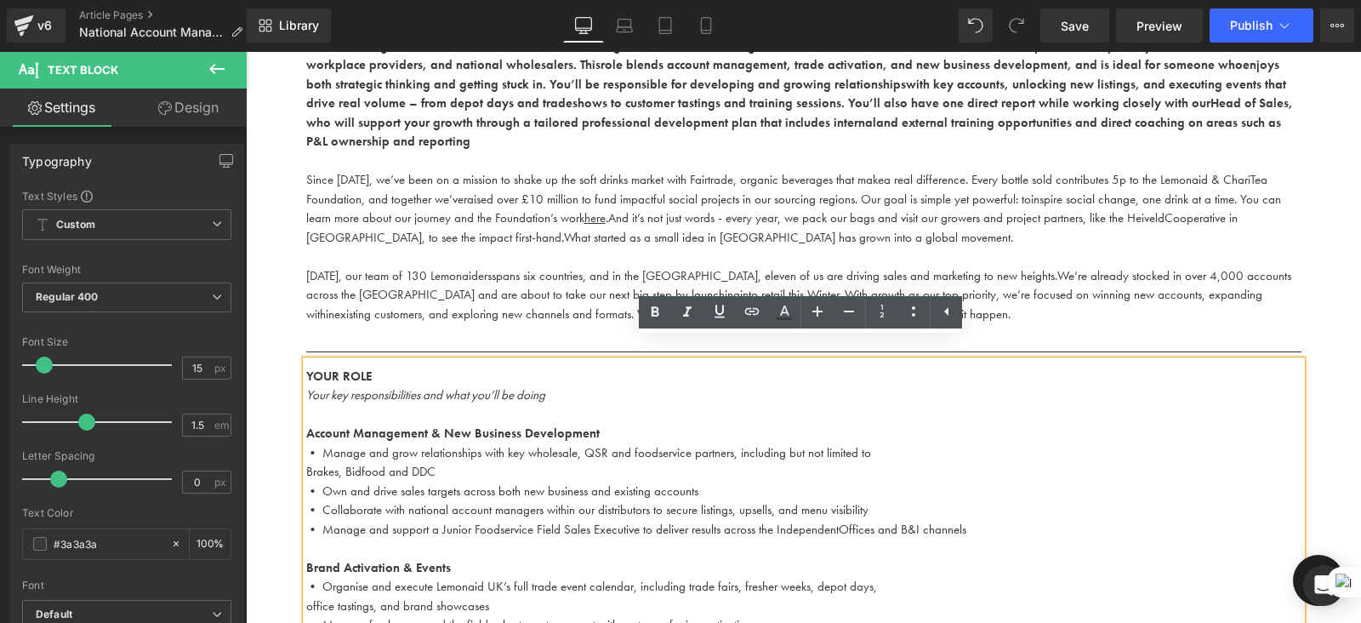
click at [714, 482] on p "• Own and drive sales targets across both new business and existing accounts" at bounding box center [804, 492] width 996 height 20
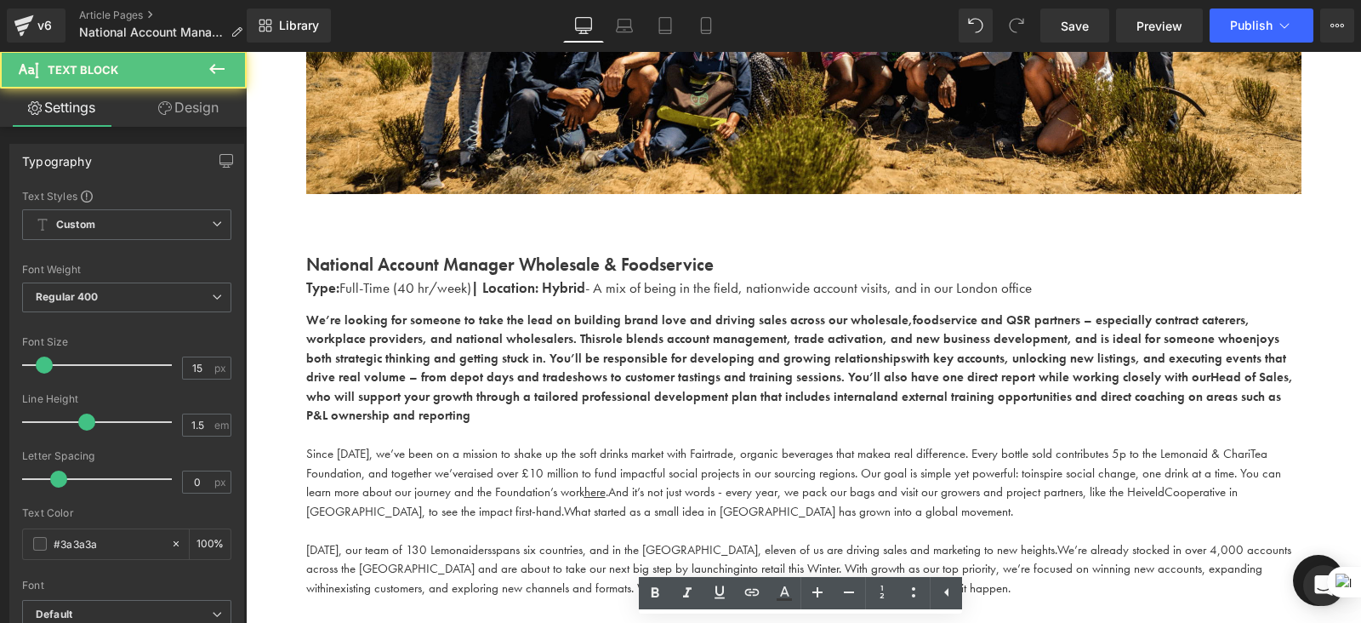
scroll to position [525, 0]
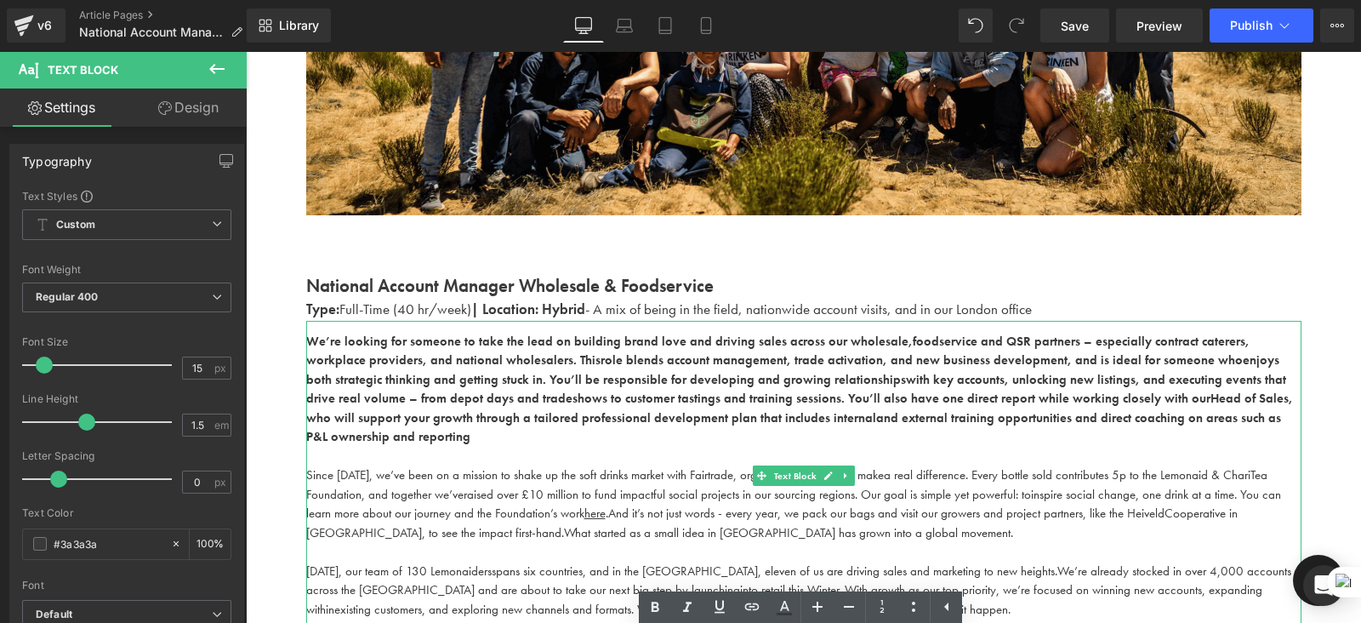
click at [751, 410] on b "and external training opportunities and direct coaching on areas such as P&L ow…" at bounding box center [793, 427] width 975 height 37
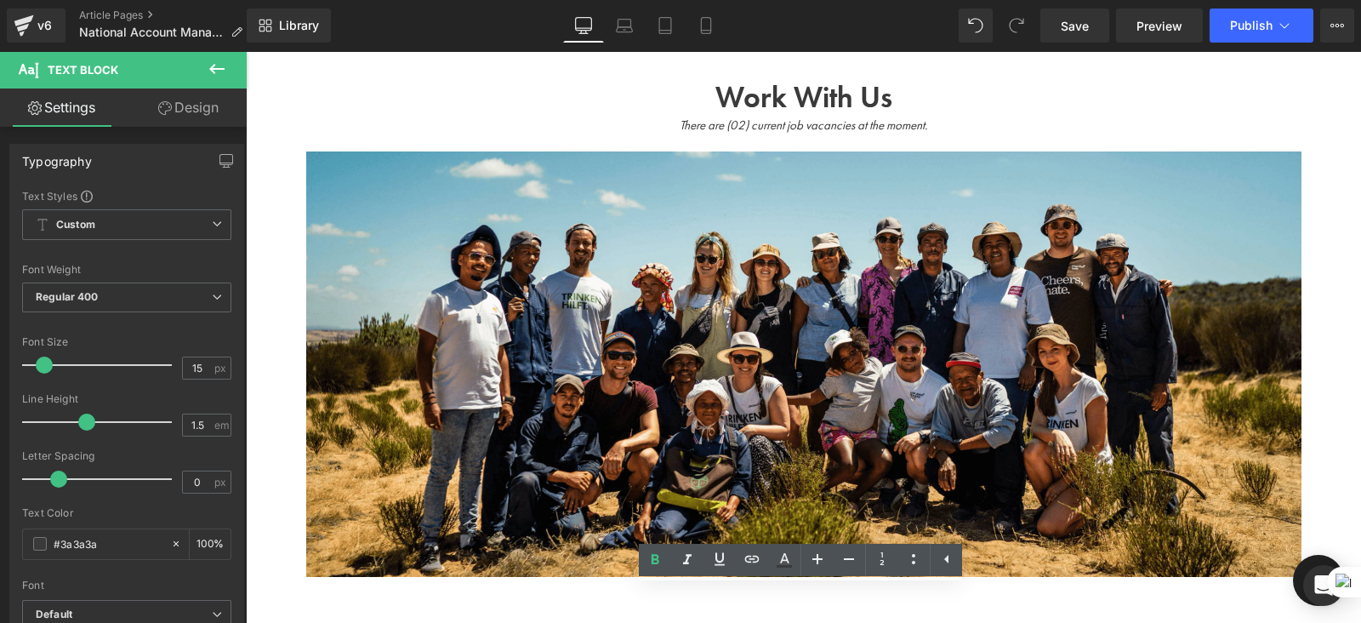
scroll to position [129, 0]
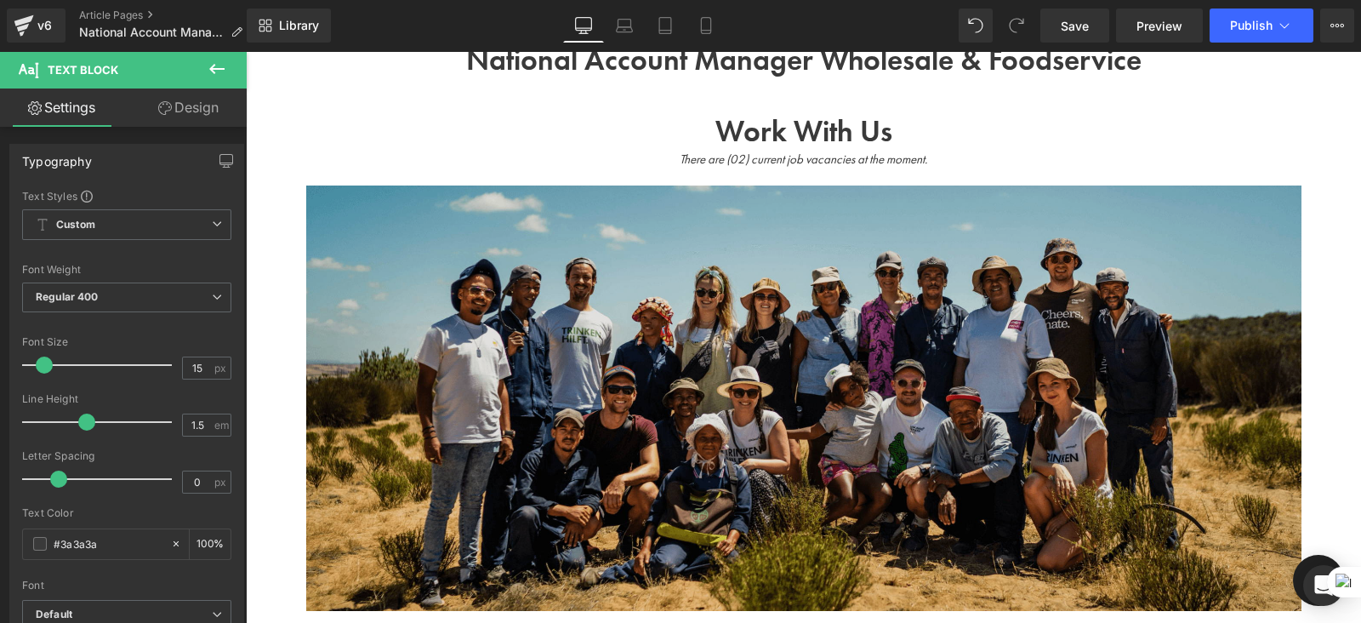
click at [791, 227] on img at bounding box center [804, 409] width 996 height 448
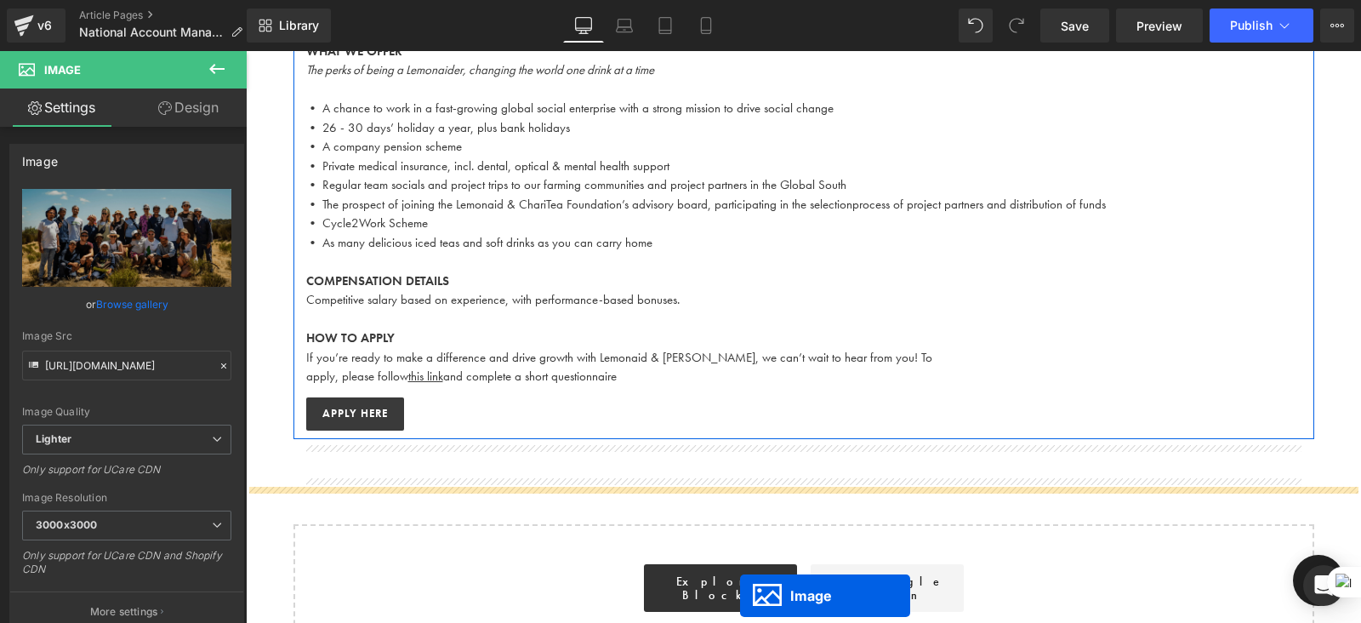
scroll to position [1559, 0]
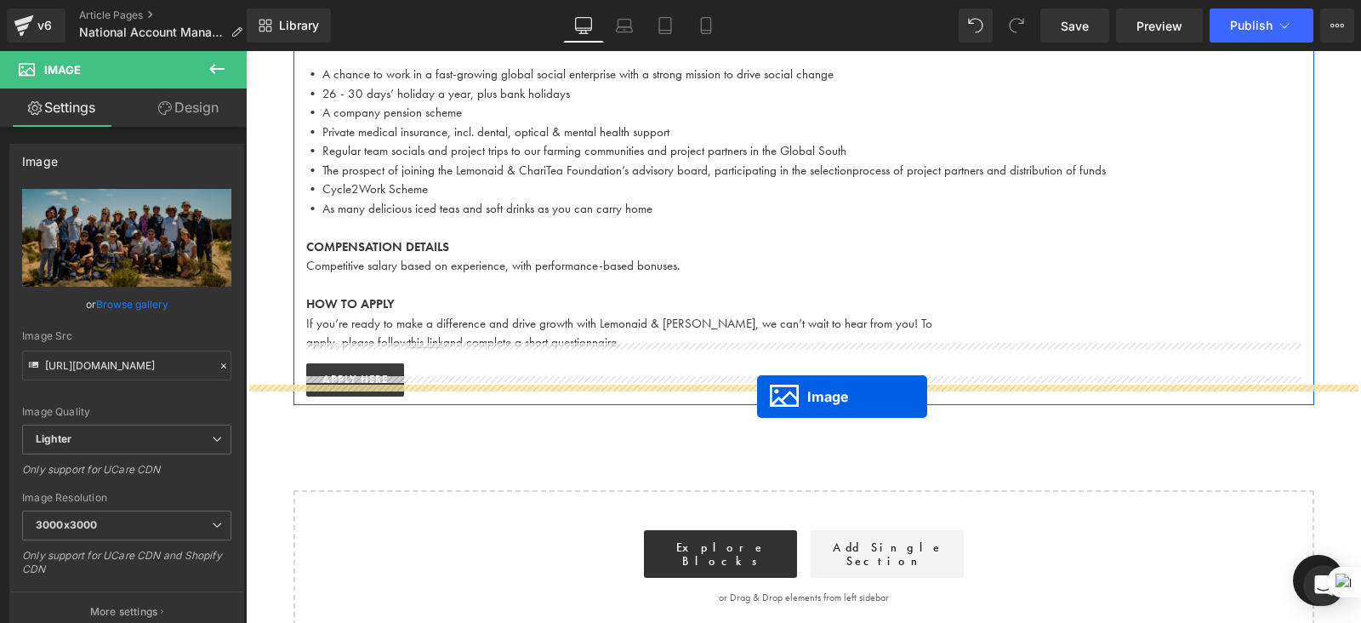
drag, startPoint x: 772, startPoint y: 402, endPoint x: 756, endPoint y: 396, distance: 16.8
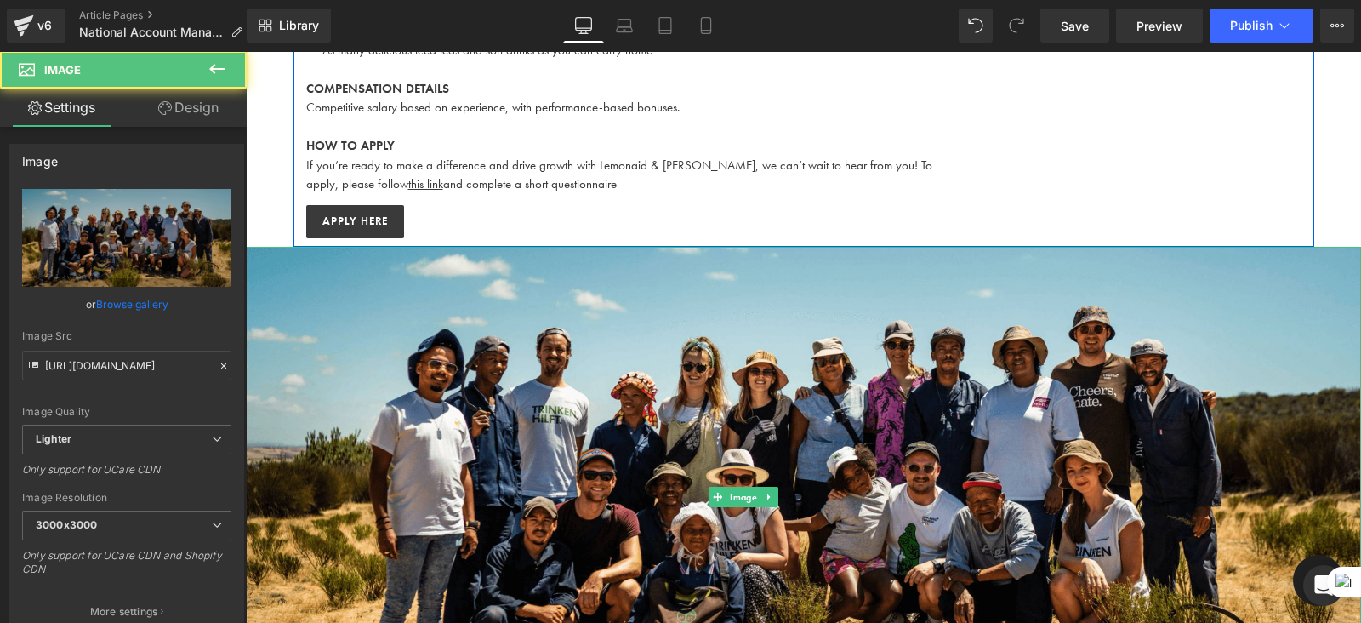
scroll to position [1691, 0]
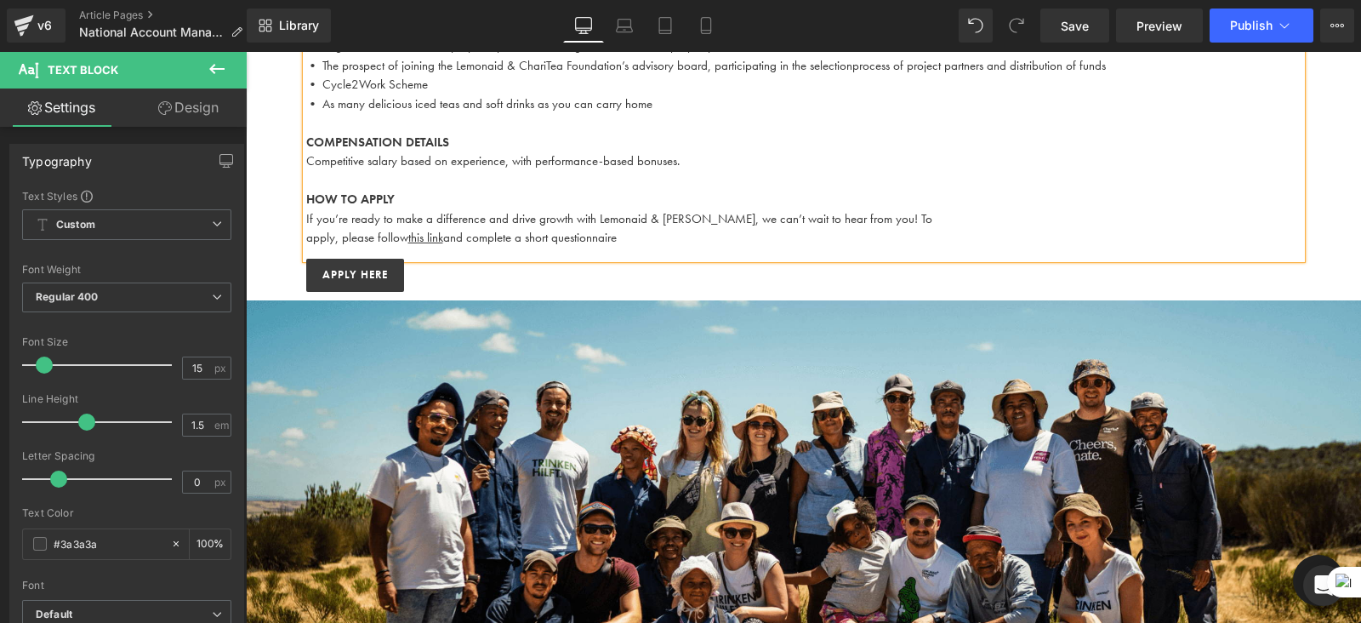
scroll to position [1620, 0]
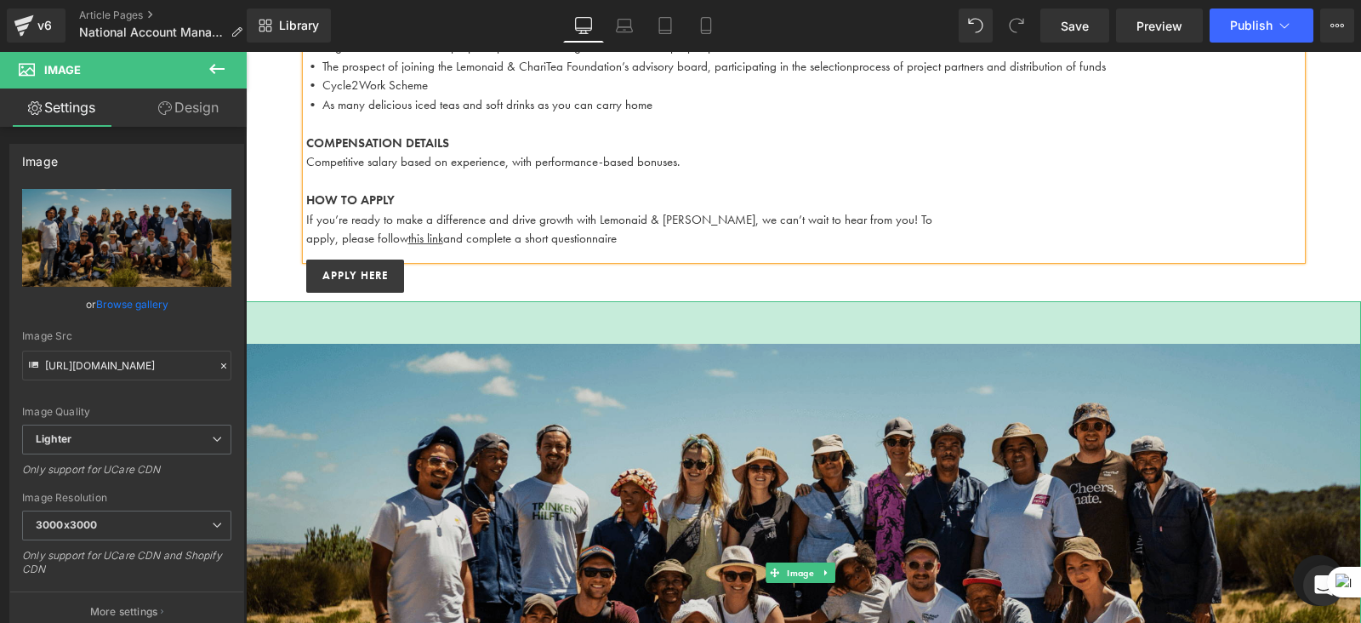
drag, startPoint x: 722, startPoint y: 283, endPoint x: 731, endPoint y: 325, distance: 43.6
click at [731, 325] on div "Image 50px" at bounding box center [804, 572] width 1116 height 542
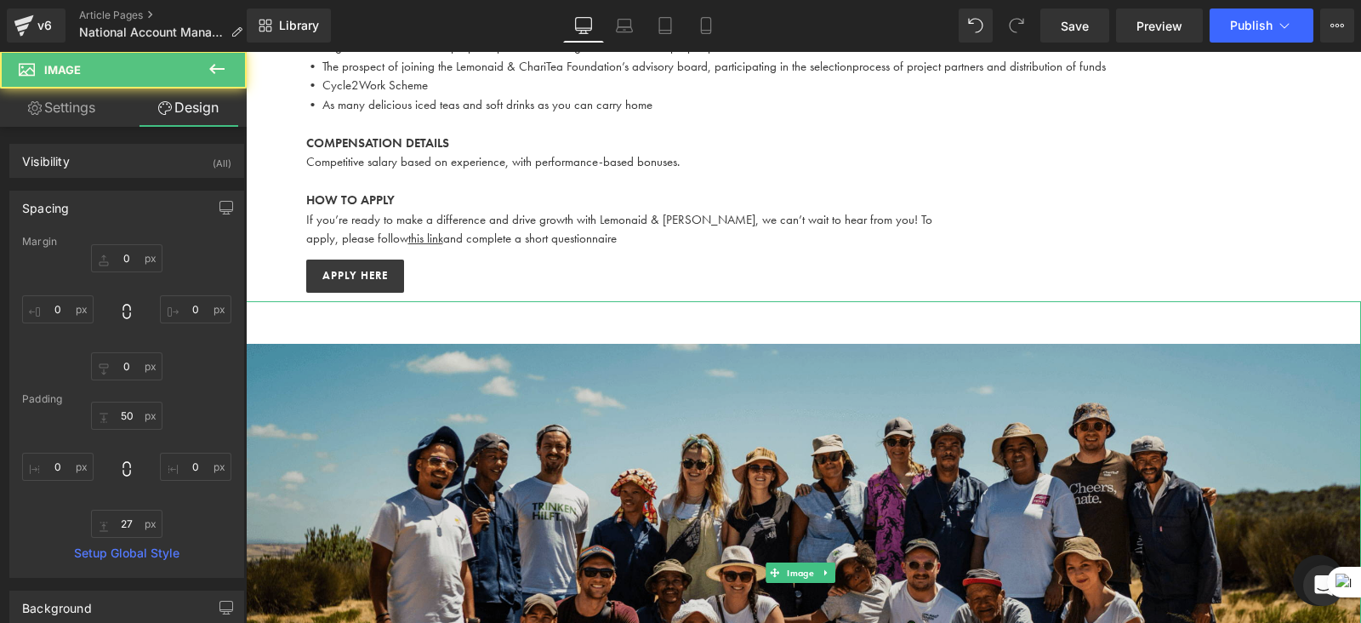
click at [659, 334] on img at bounding box center [804, 572] width 1116 height 542
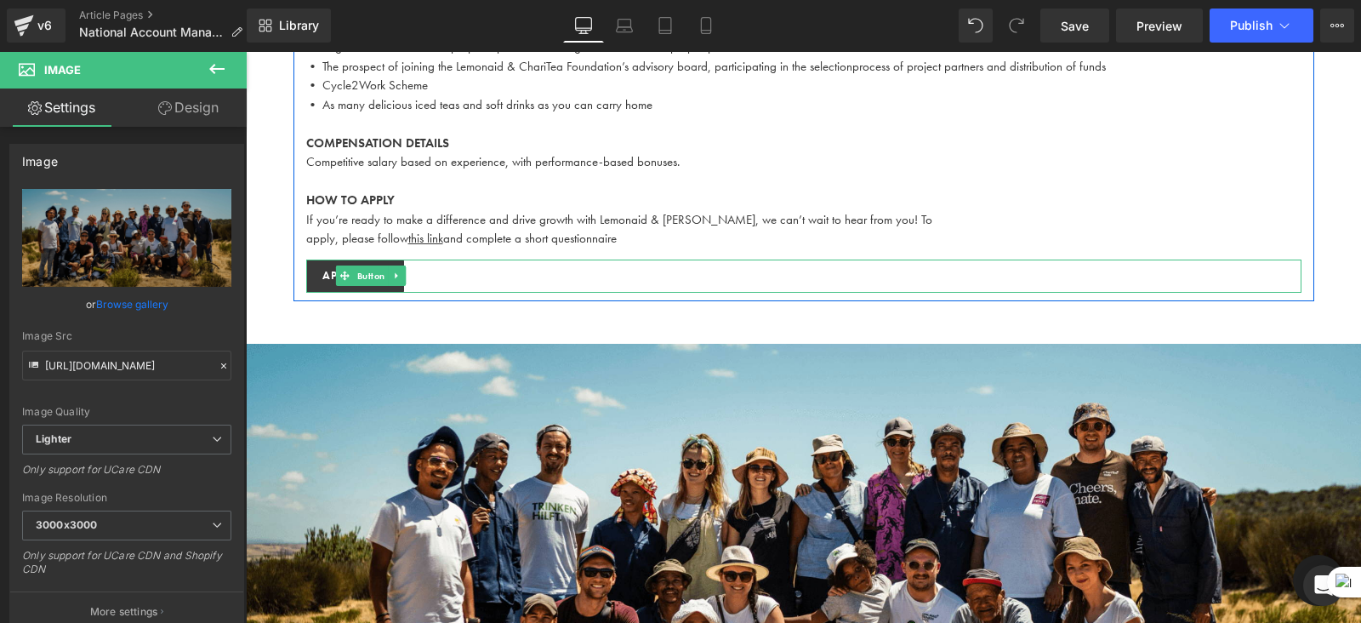
click at [435, 260] on div "Apply here" at bounding box center [804, 277] width 996 height 34
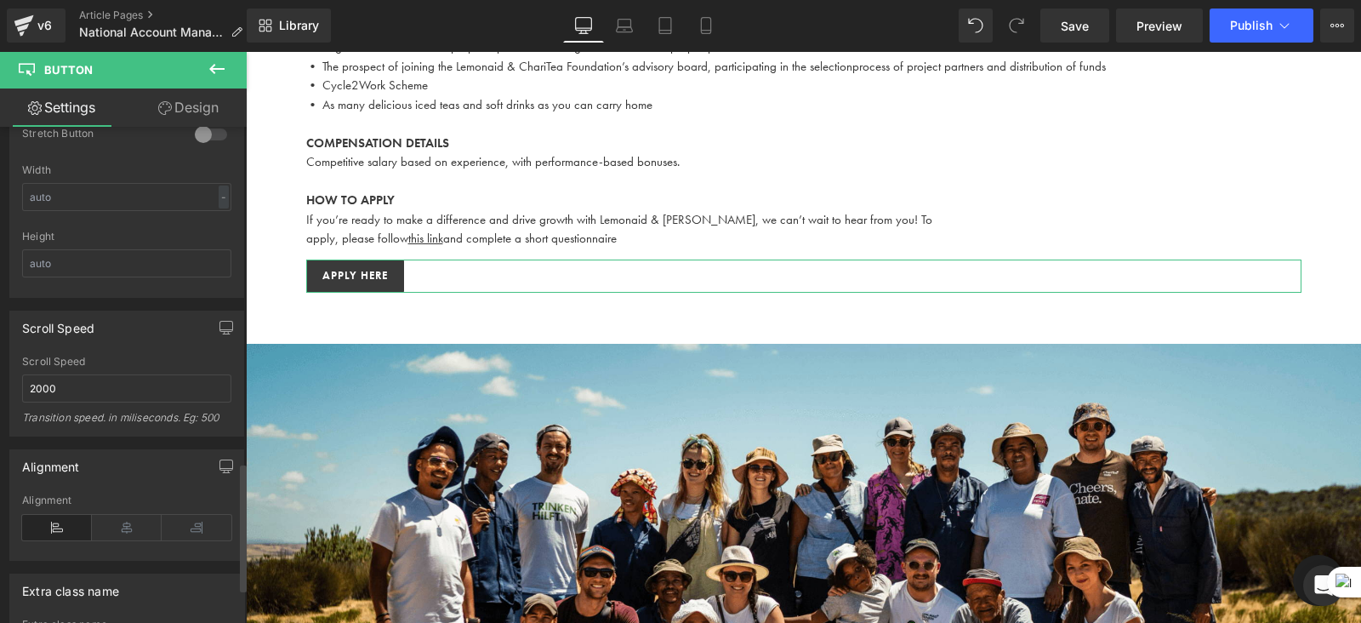
scroll to position [1356, 0]
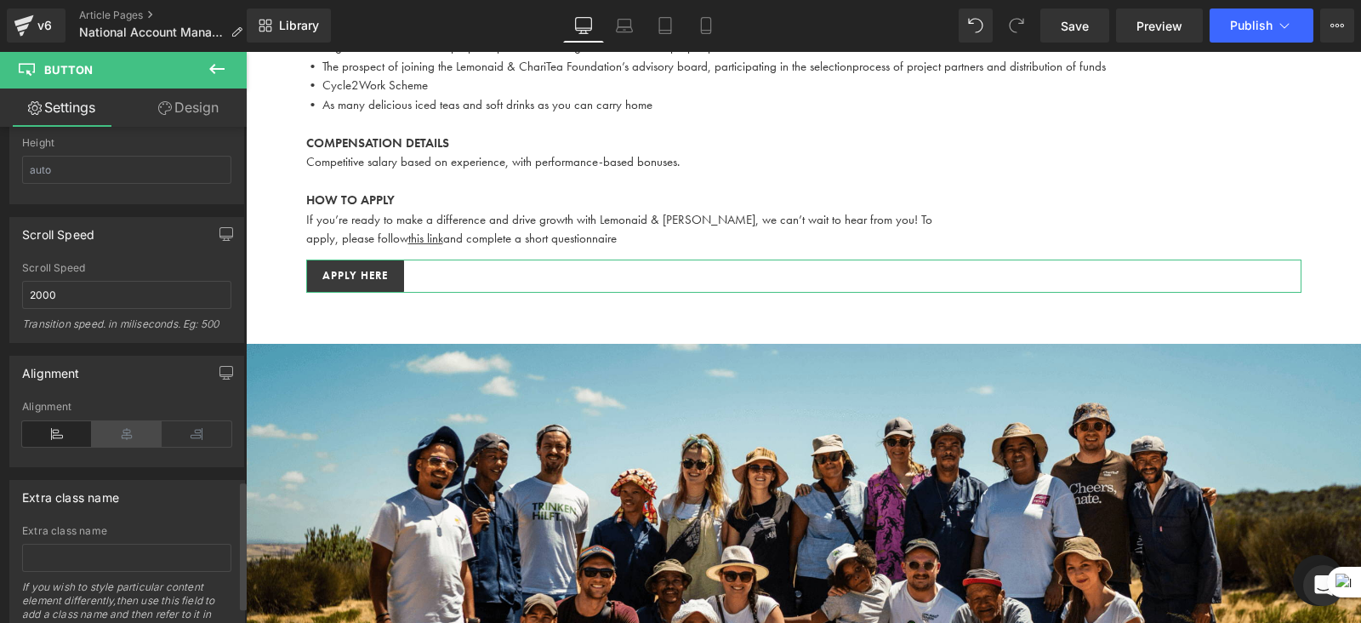
click at [123, 421] on icon at bounding box center [127, 434] width 70 height 26
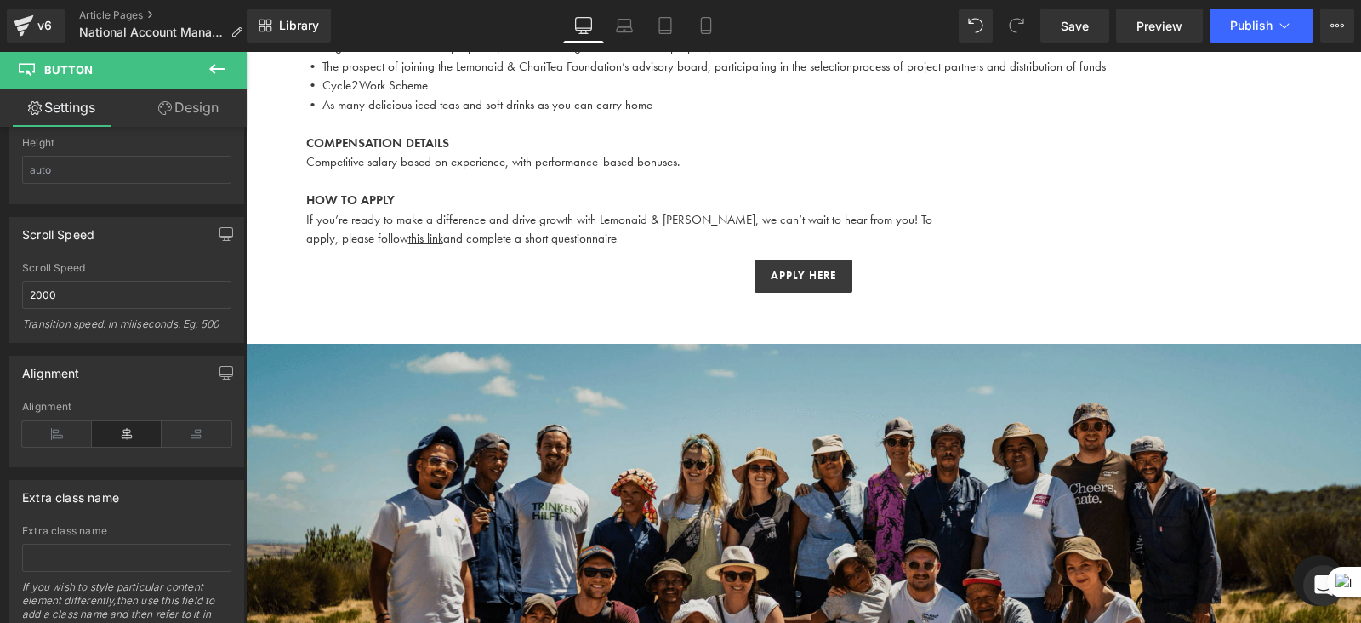
click at [619, 395] on img at bounding box center [804, 572] width 1116 height 542
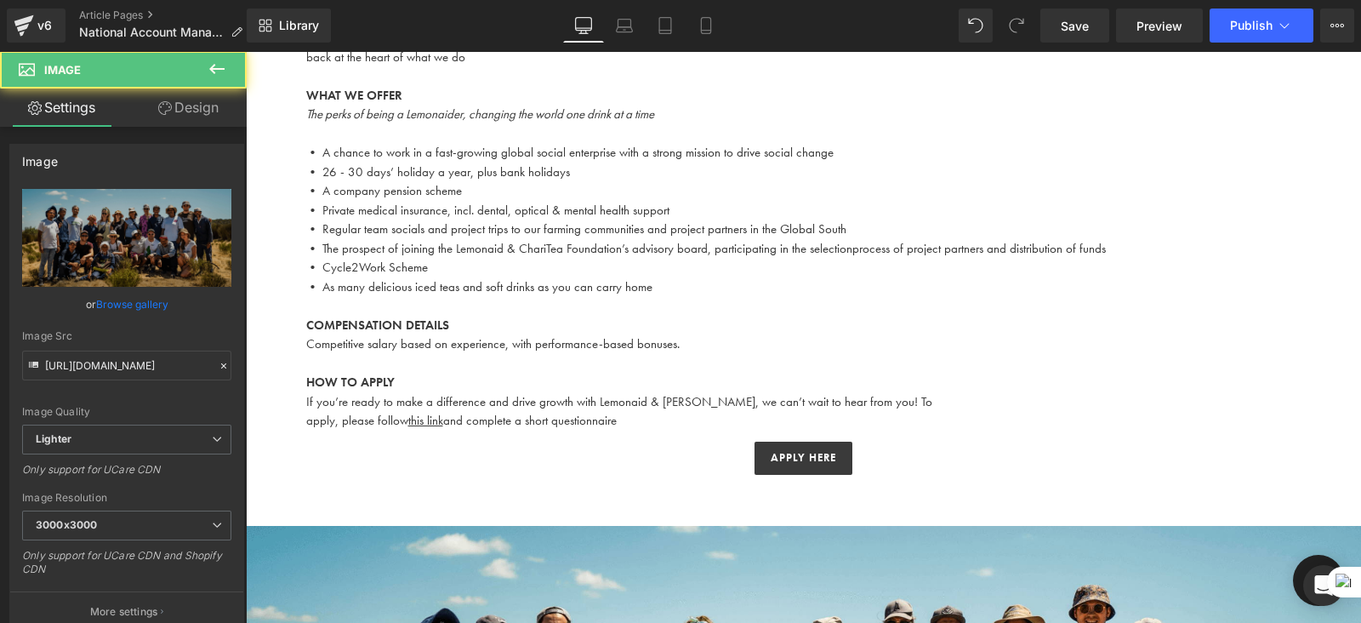
click at [970, 373] on p "HOW TO APPLY" at bounding box center [804, 383] width 996 height 20
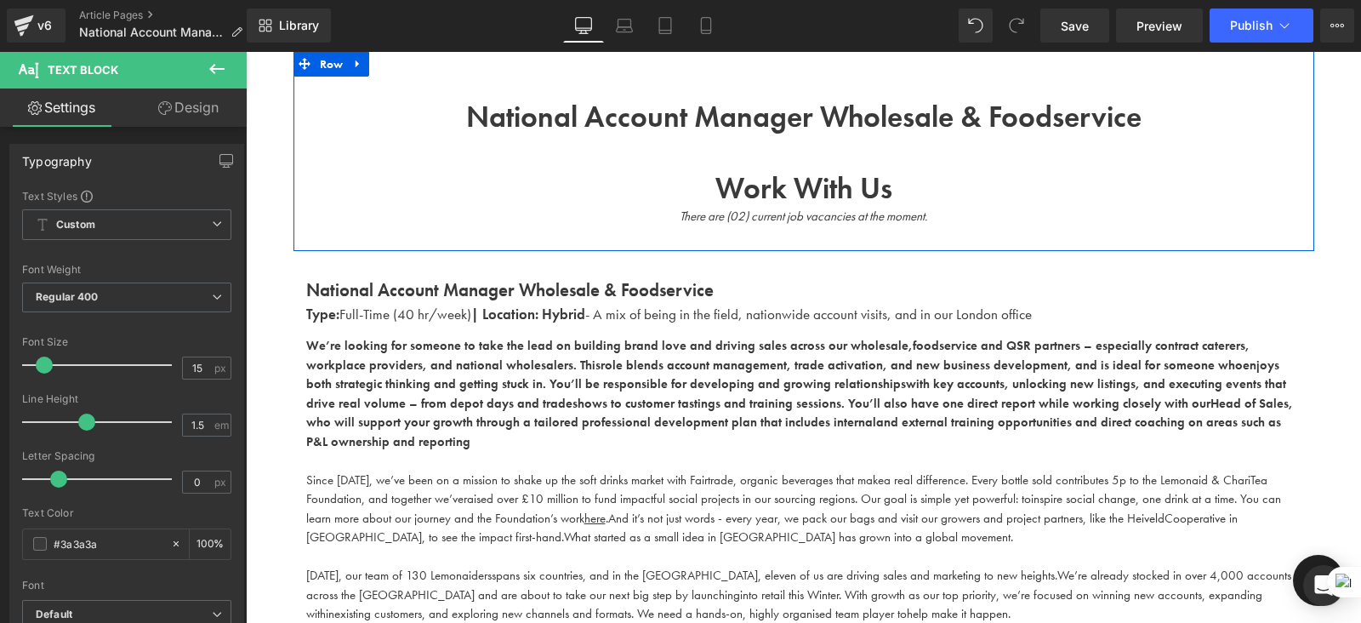
scroll to position [0, 0]
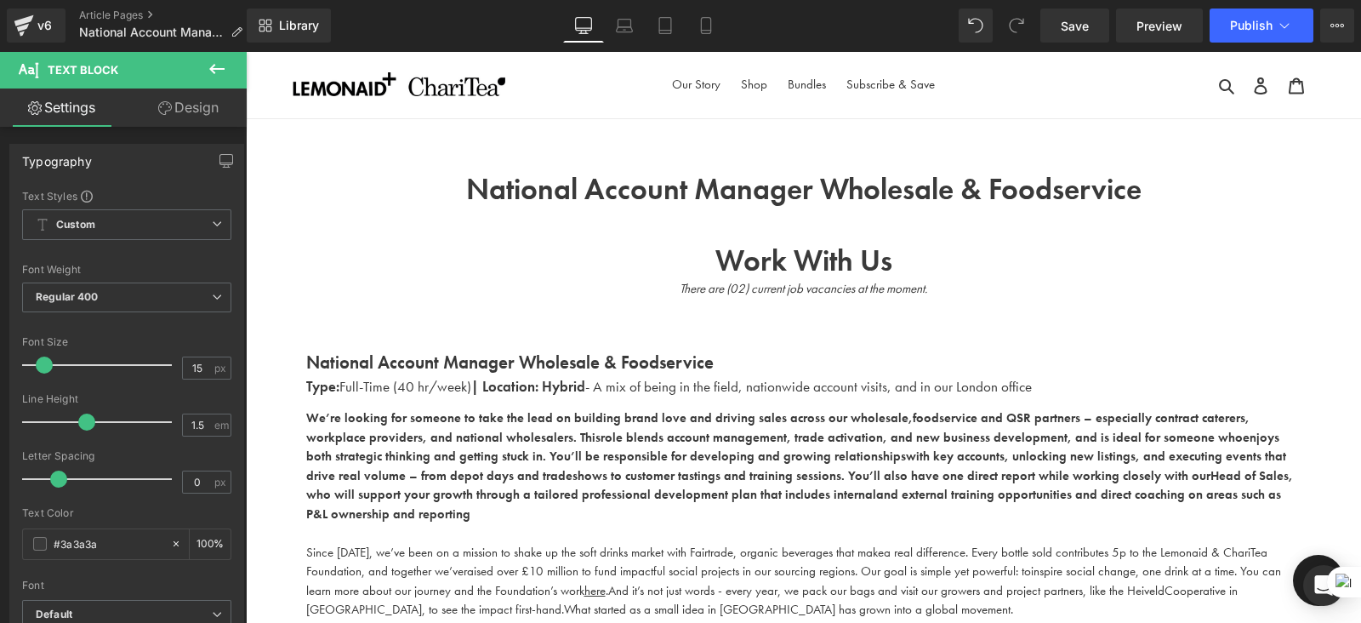
click at [223, 71] on icon at bounding box center [217, 69] width 20 height 20
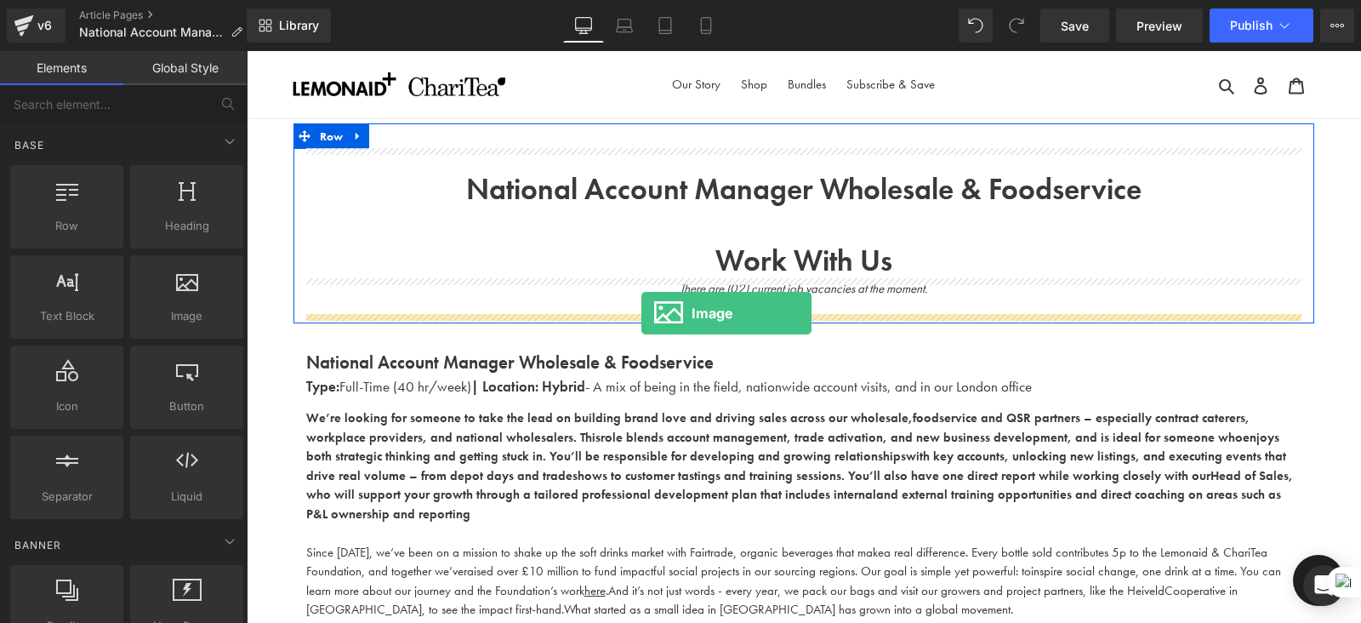
drag, startPoint x: 431, startPoint y: 345, endPoint x: 642, endPoint y: 313, distance: 212.6
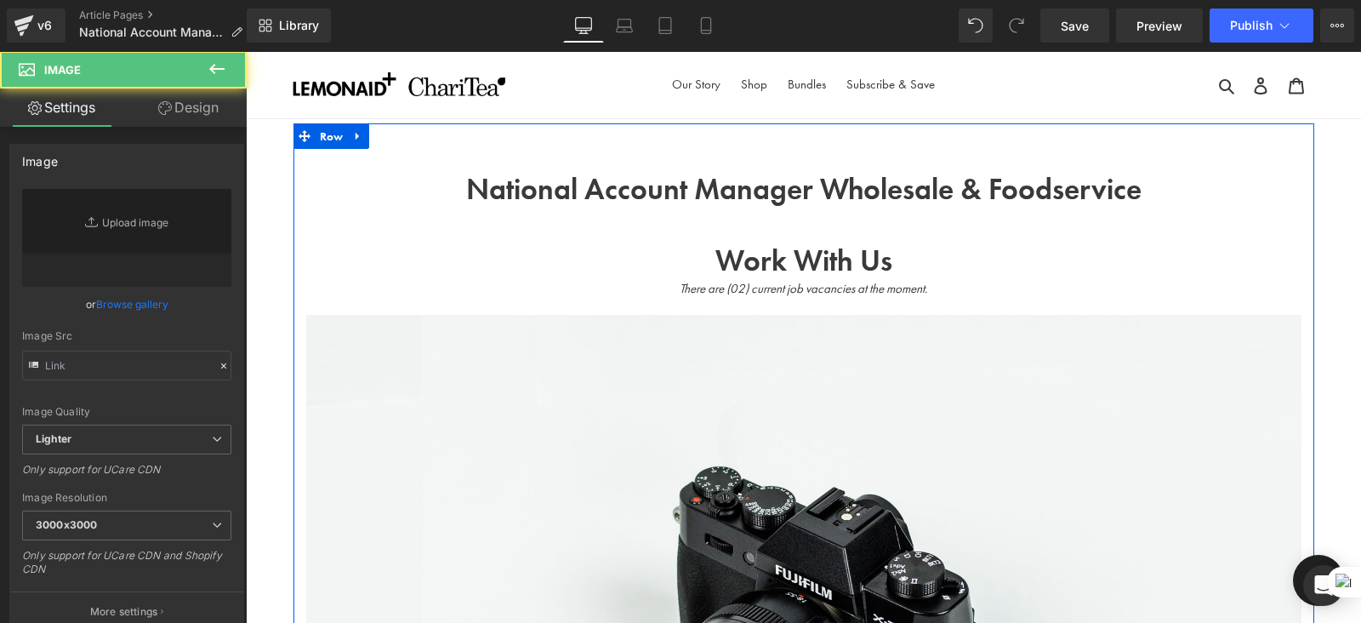
type input "//d1um8515vdn9kb.cloudfront.net/images/parallax.jpg"
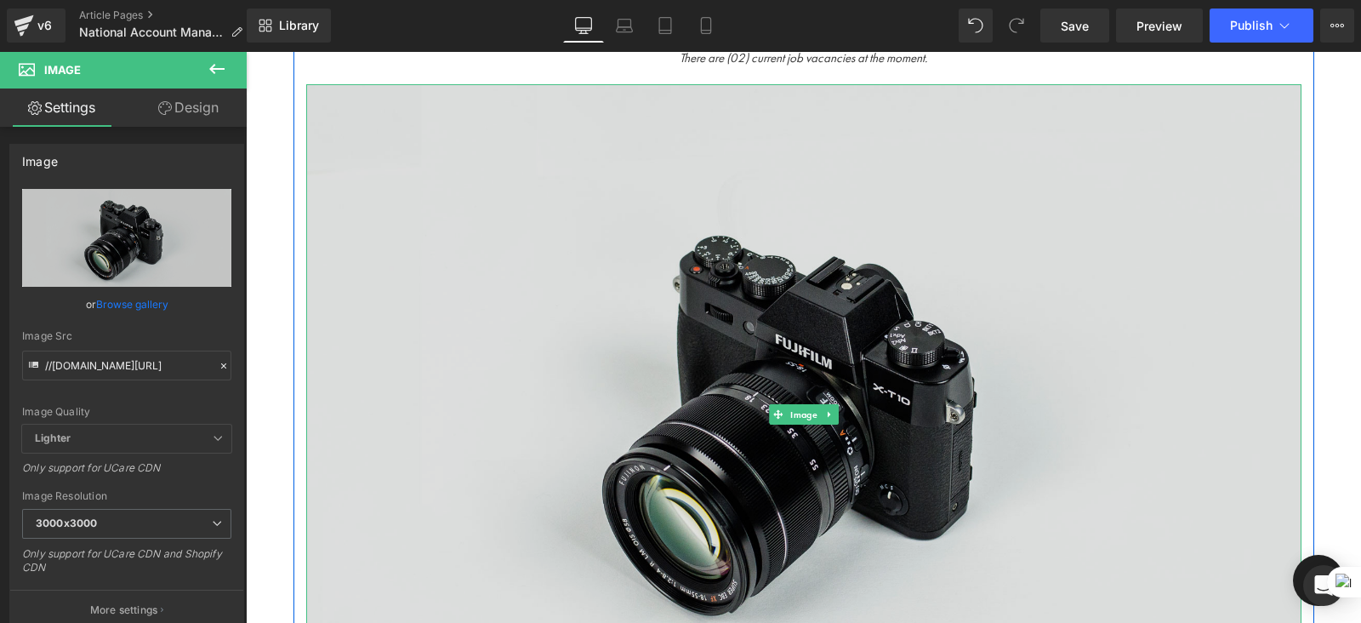
scroll to position [231, 0]
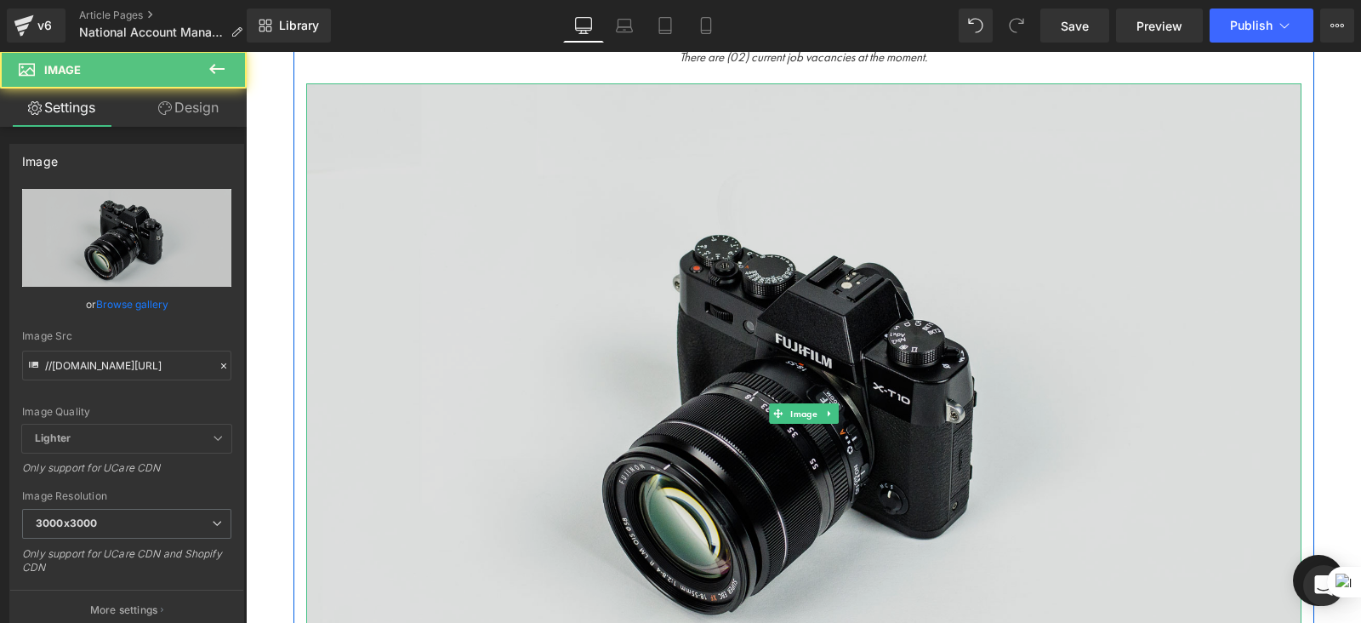
click at [656, 415] on img at bounding box center [804, 412] width 996 height 659
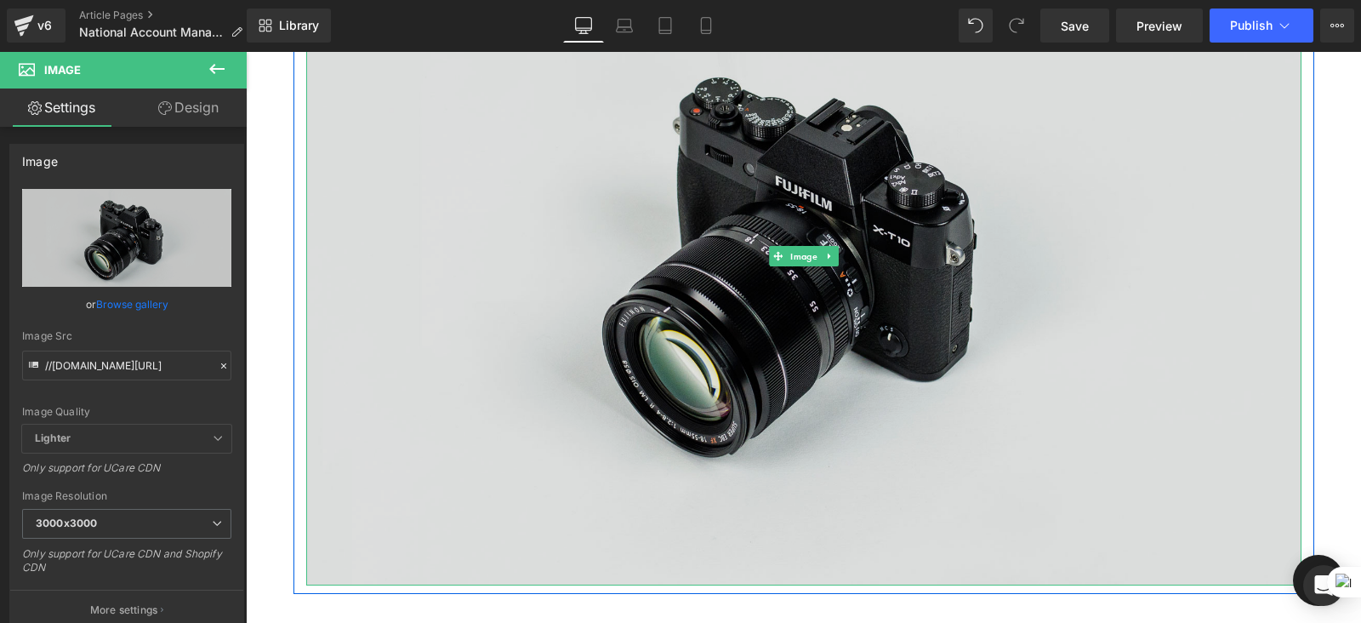
scroll to position [397, 0]
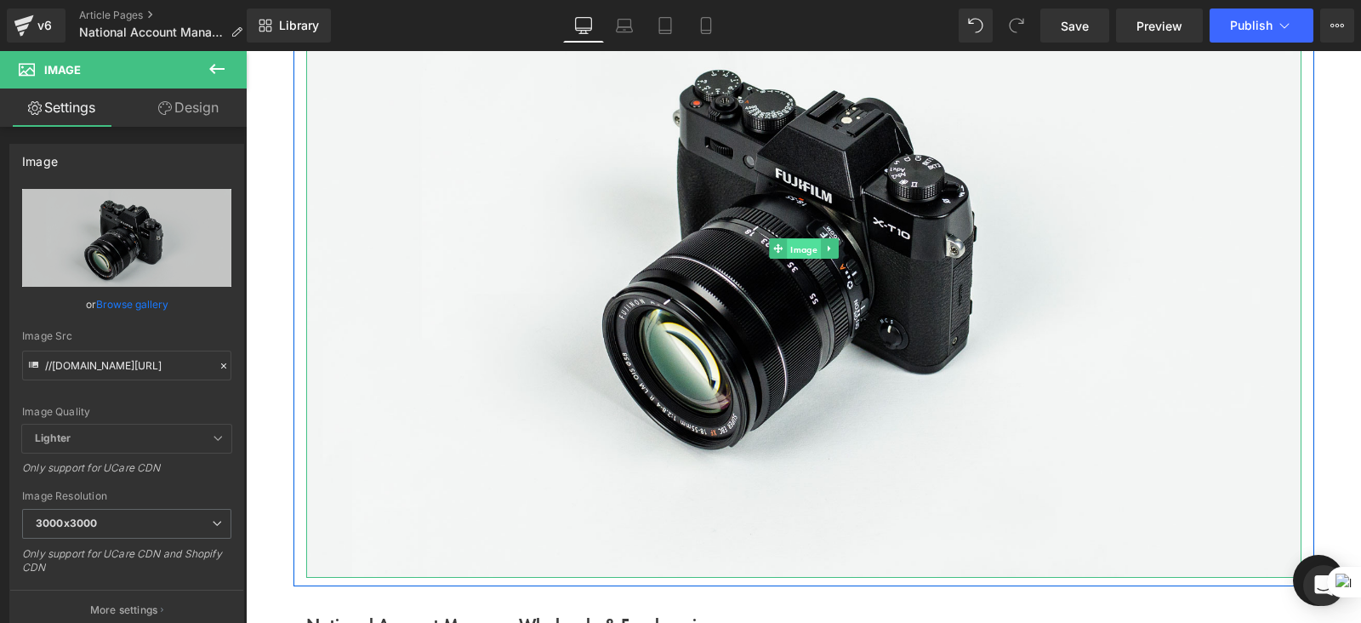
click at [795, 248] on span "Image" at bounding box center [804, 248] width 34 height 20
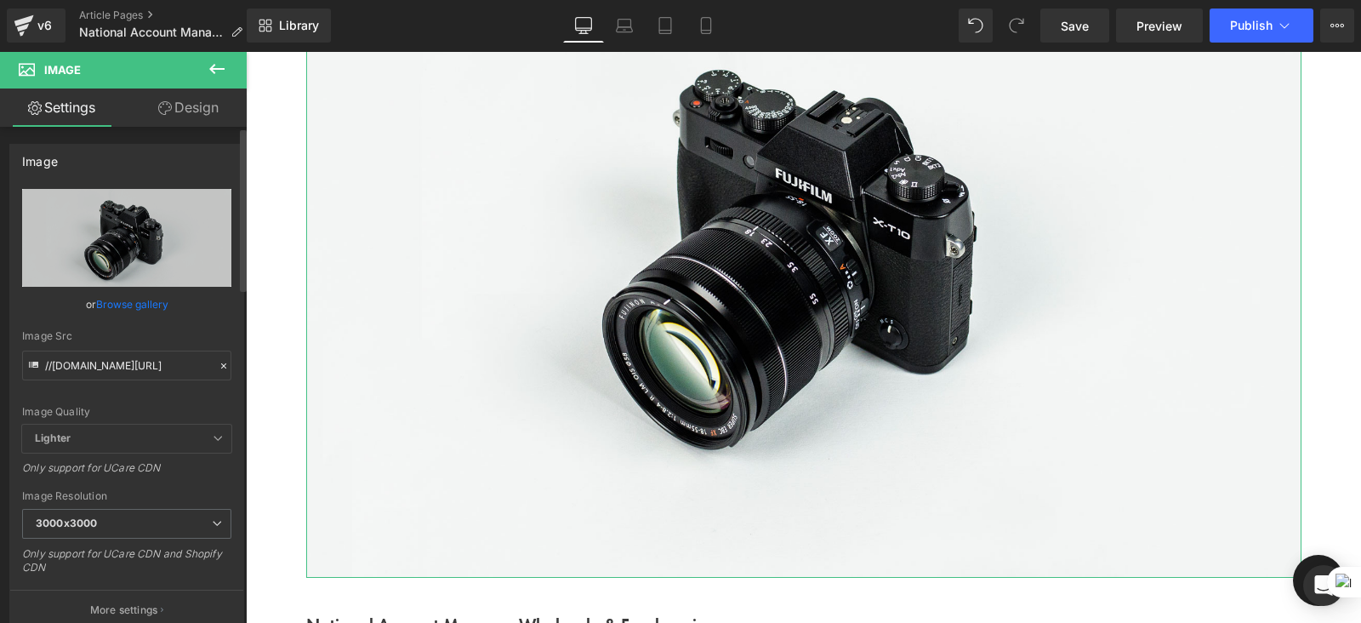
click at [148, 292] on link "Browse gallery" at bounding box center [132, 304] width 72 height 30
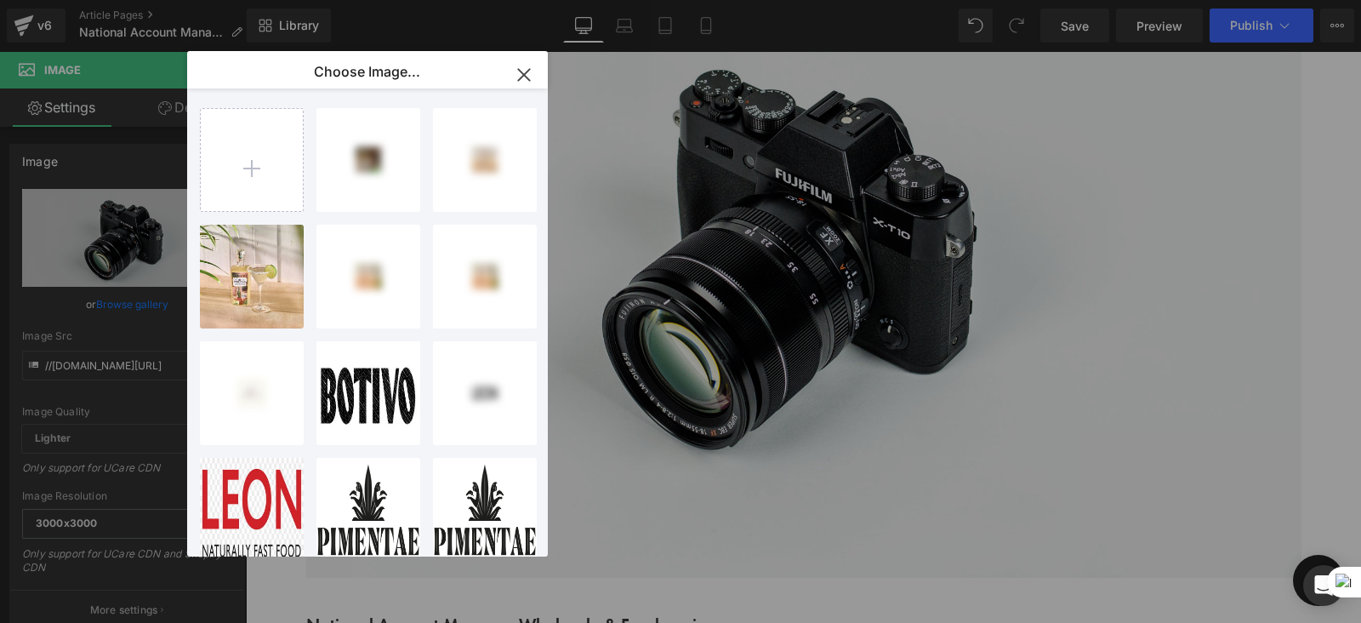
click at [530, 75] on icon "button" at bounding box center [524, 74] width 27 height 27
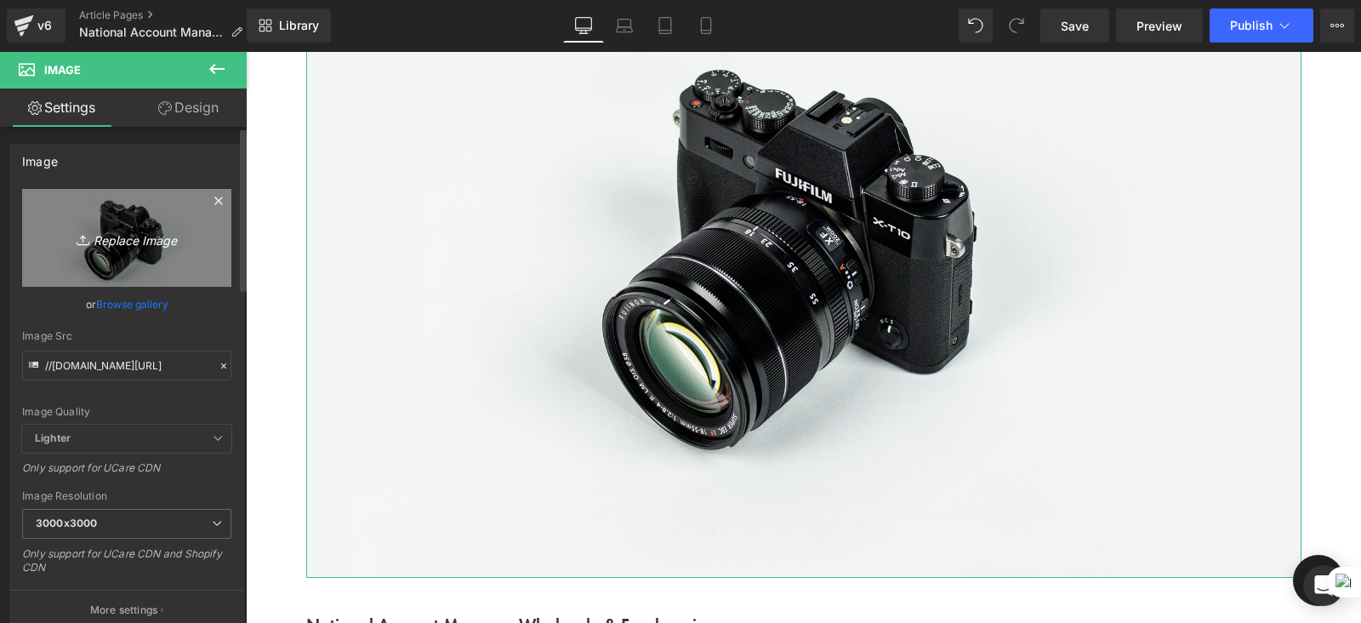
click at [139, 225] on link "Replace Image" at bounding box center [126, 238] width 209 height 98
type input "C:\fakepath\Screenshot 2025-08-11 124653.png"
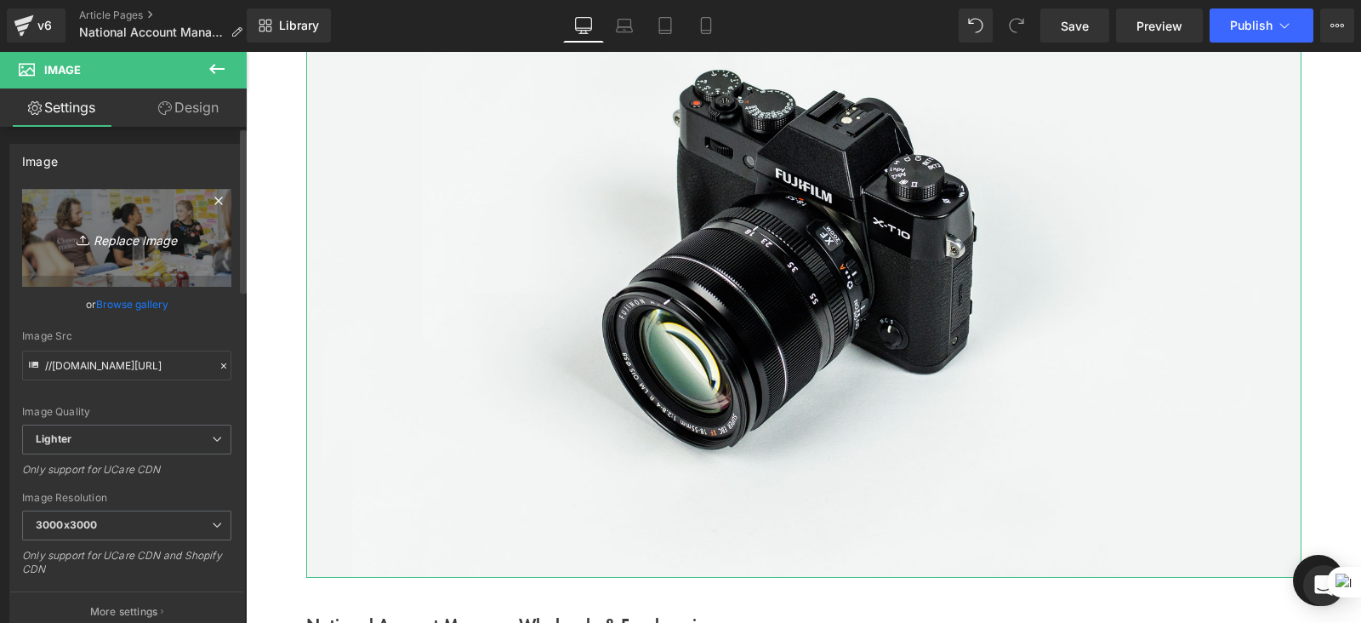
type input "https://ucarecdn.com/39722ff0-0412-424e-a935-6be1ead015b9/-/format/auto/-/previ…"
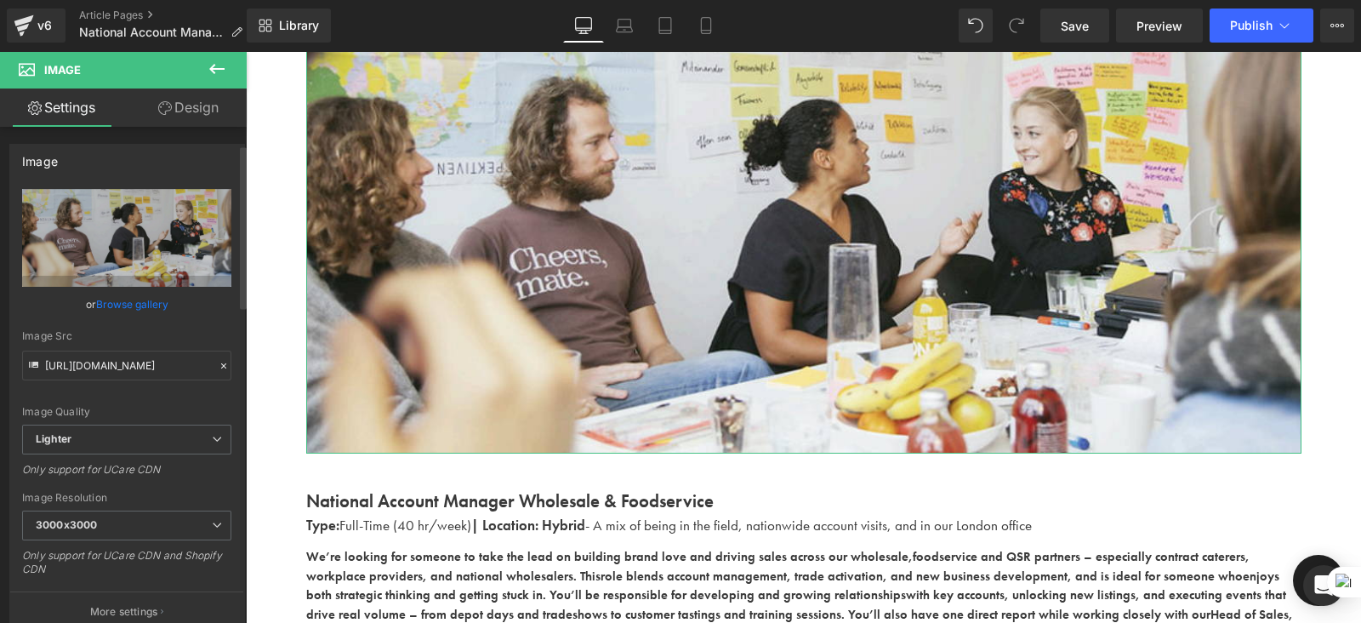
scroll to position [119, 0]
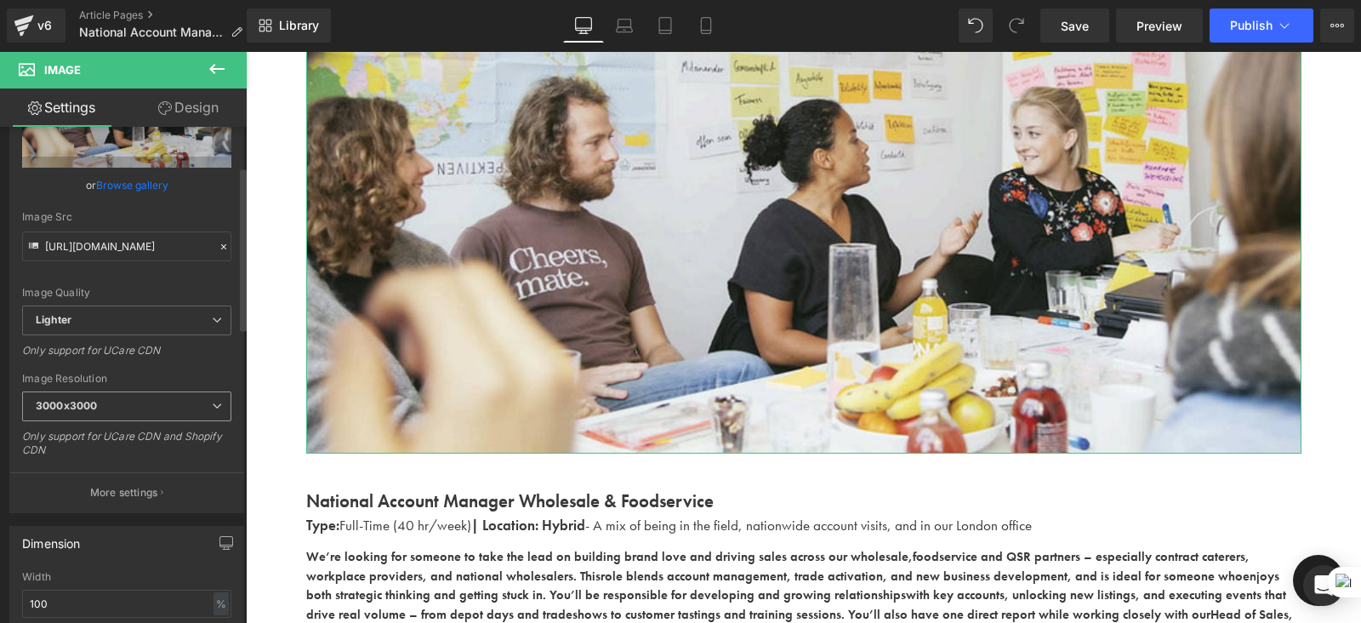
click at [204, 409] on span "3000x3000" at bounding box center [126, 406] width 209 height 30
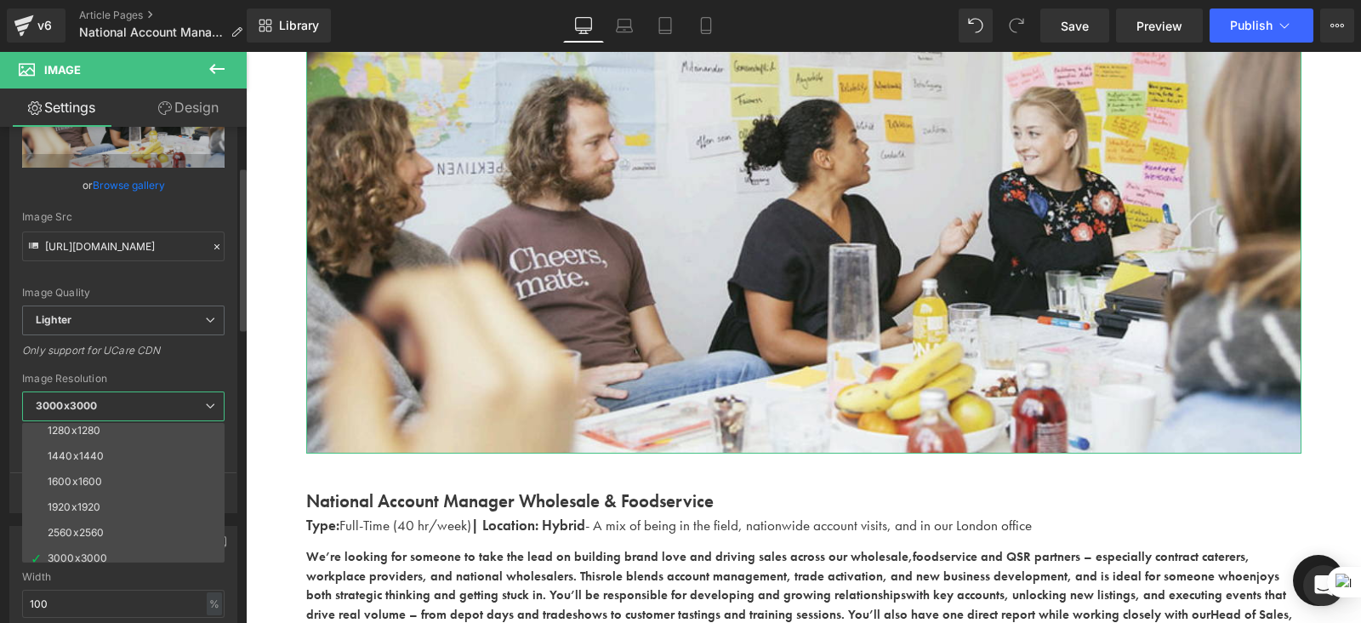
scroll to position [243, 0]
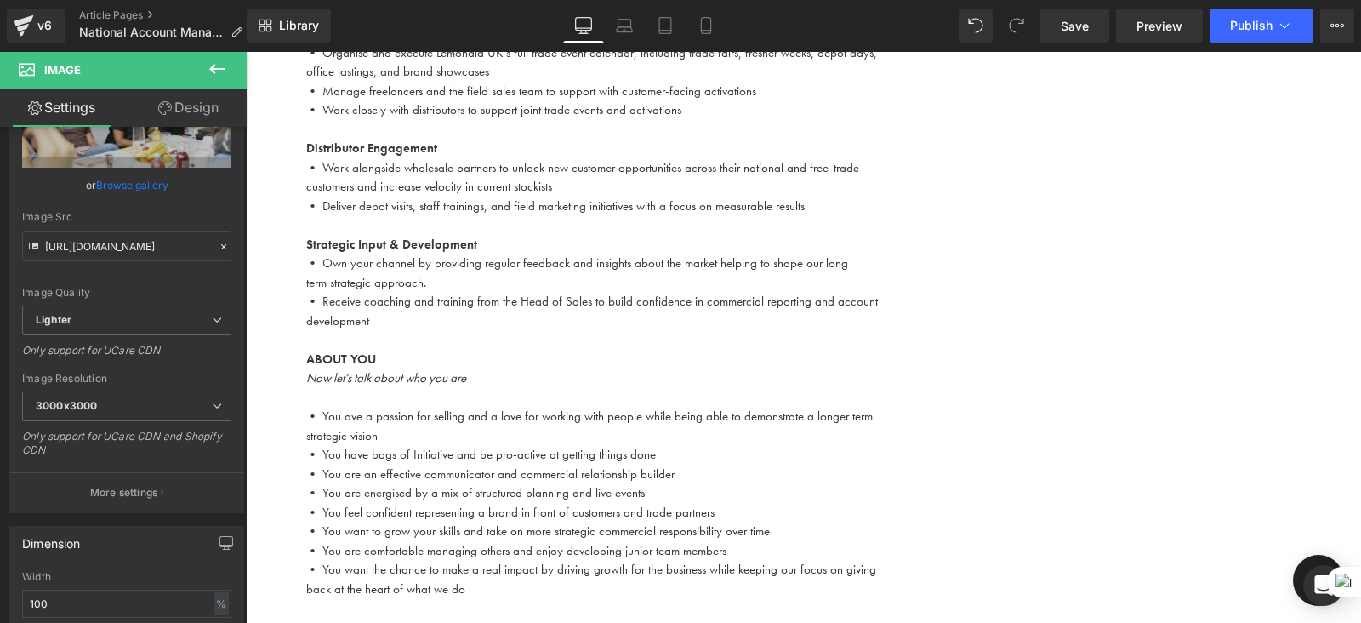
scroll to position [1304, 0]
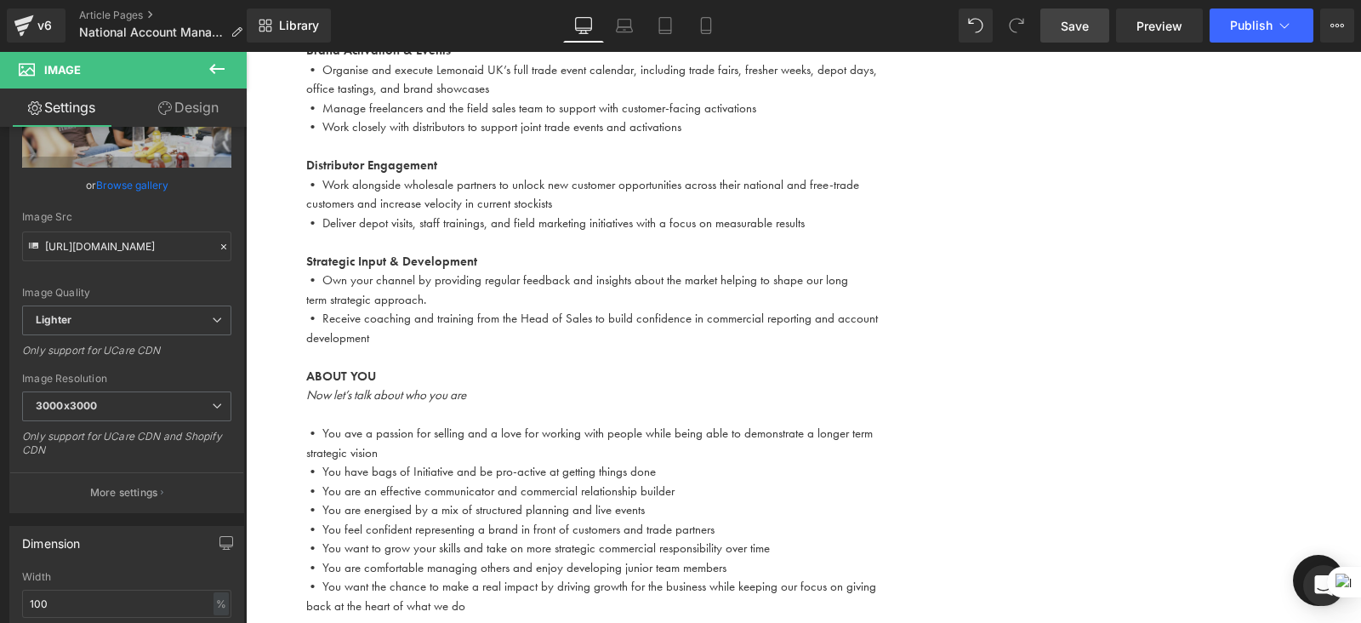
click at [1084, 20] on span "Save" at bounding box center [1075, 26] width 28 height 18
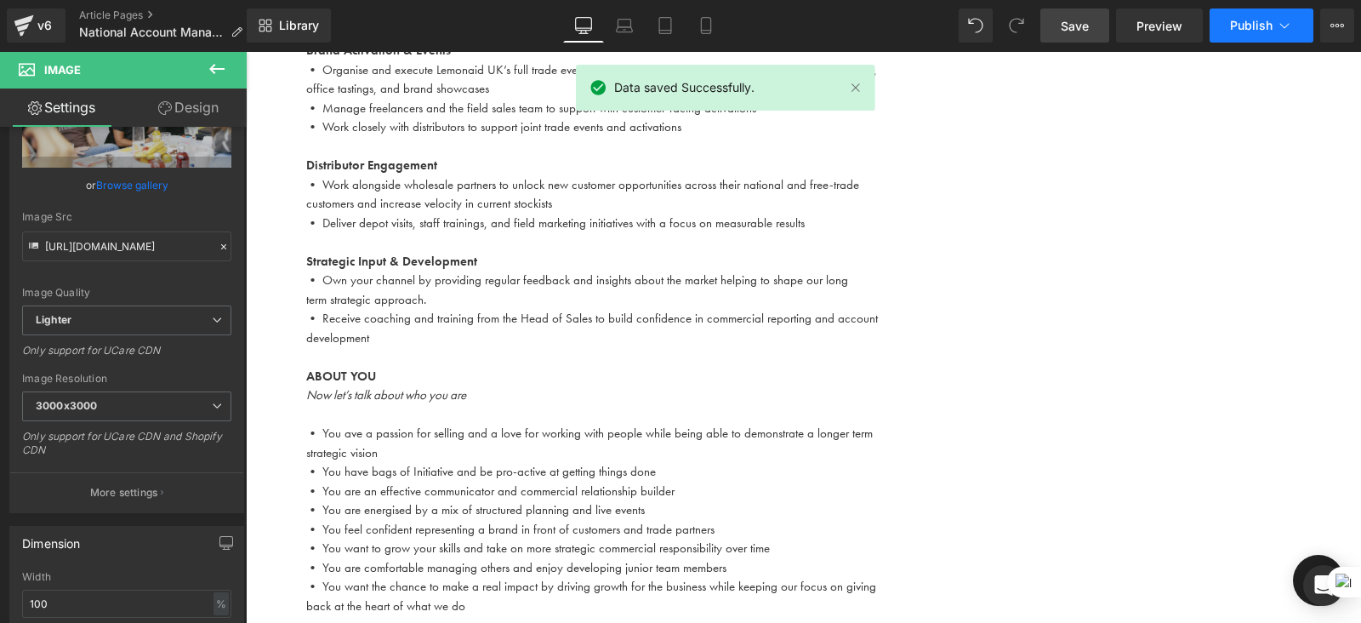
click at [1240, 33] on button "Publish" at bounding box center [1262, 26] width 104 height 34
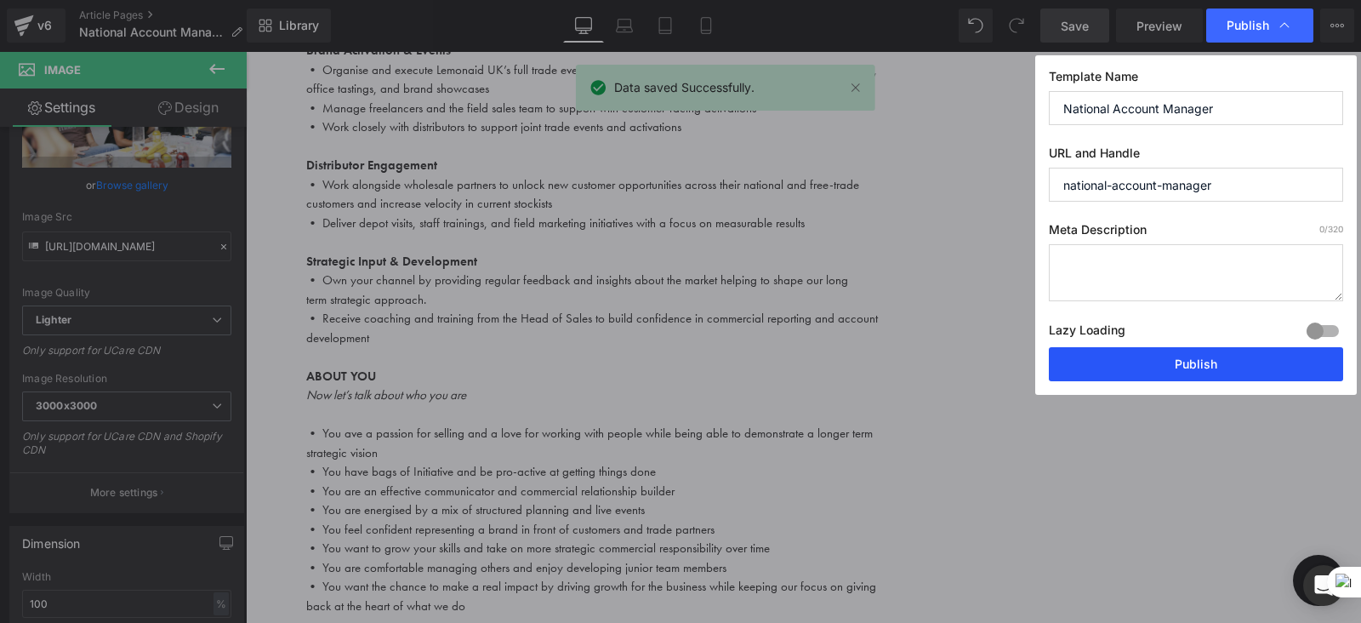
click at [1145, 369] on button "Publish" at bounding box center [1196, 364] width 294 height 34
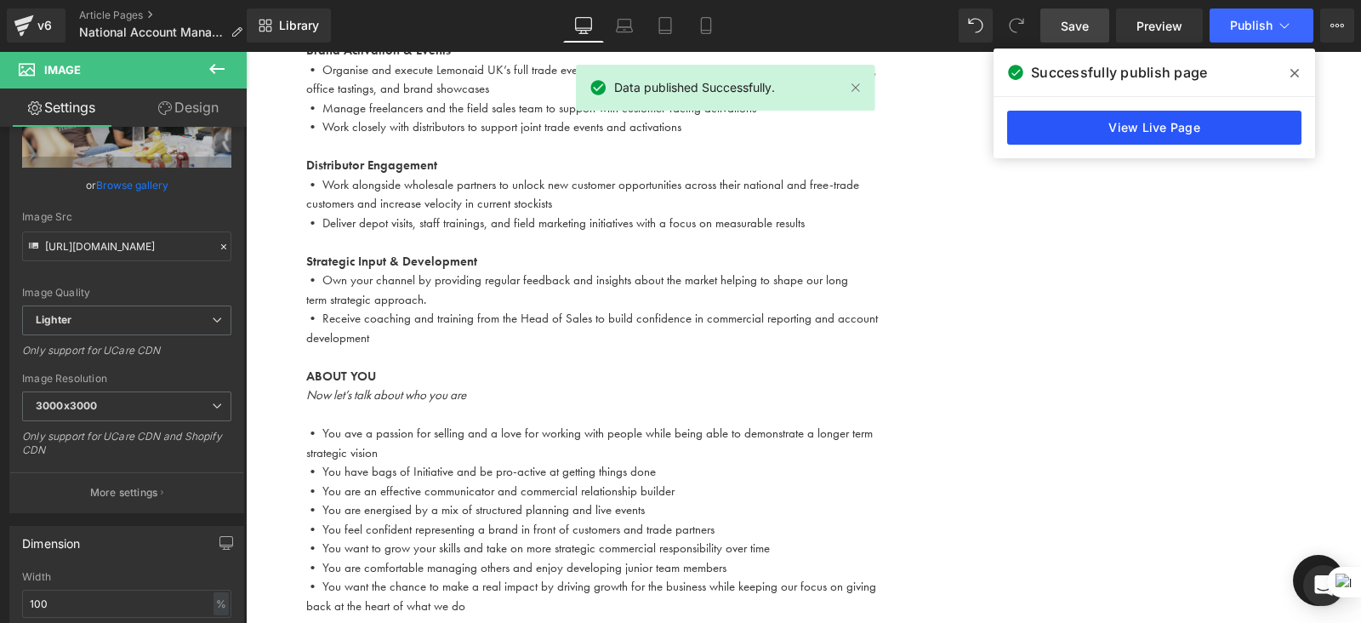
click at [1112, 133] on link "View Live Page" at bounding box center [1154, 128] width 294 height 34
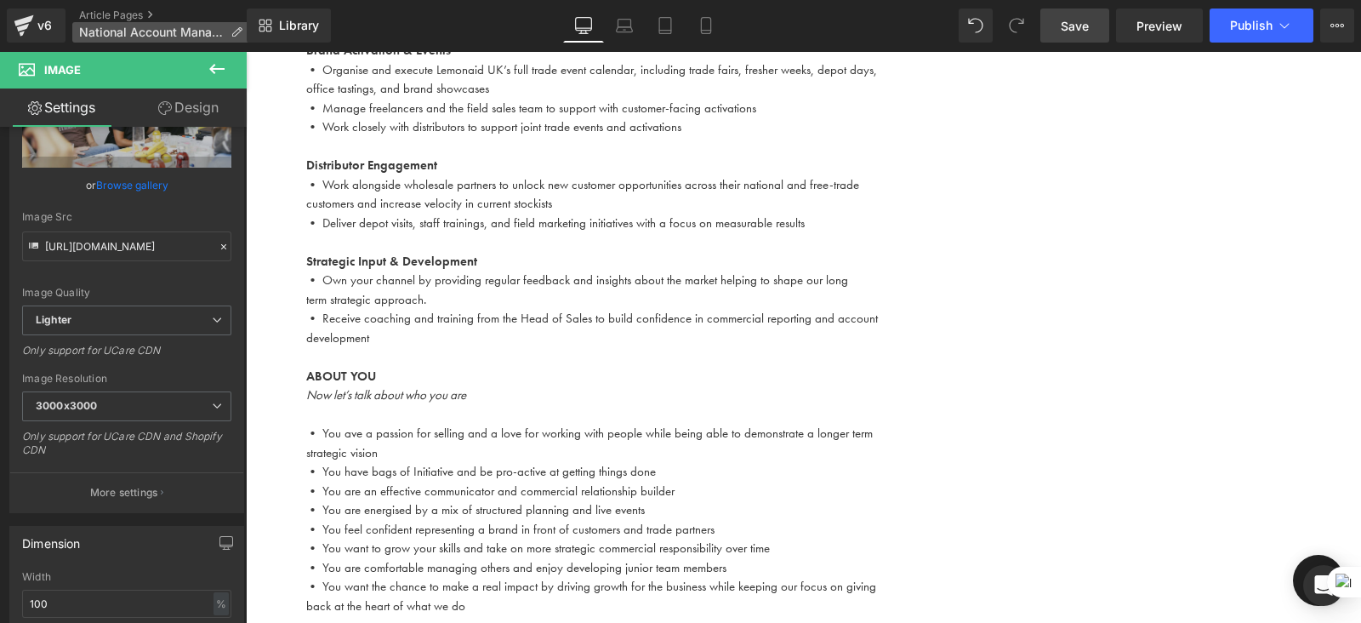
click at [180, 32] on span "National Account Manager" at bounding box center [151, 33] width 145 height 14
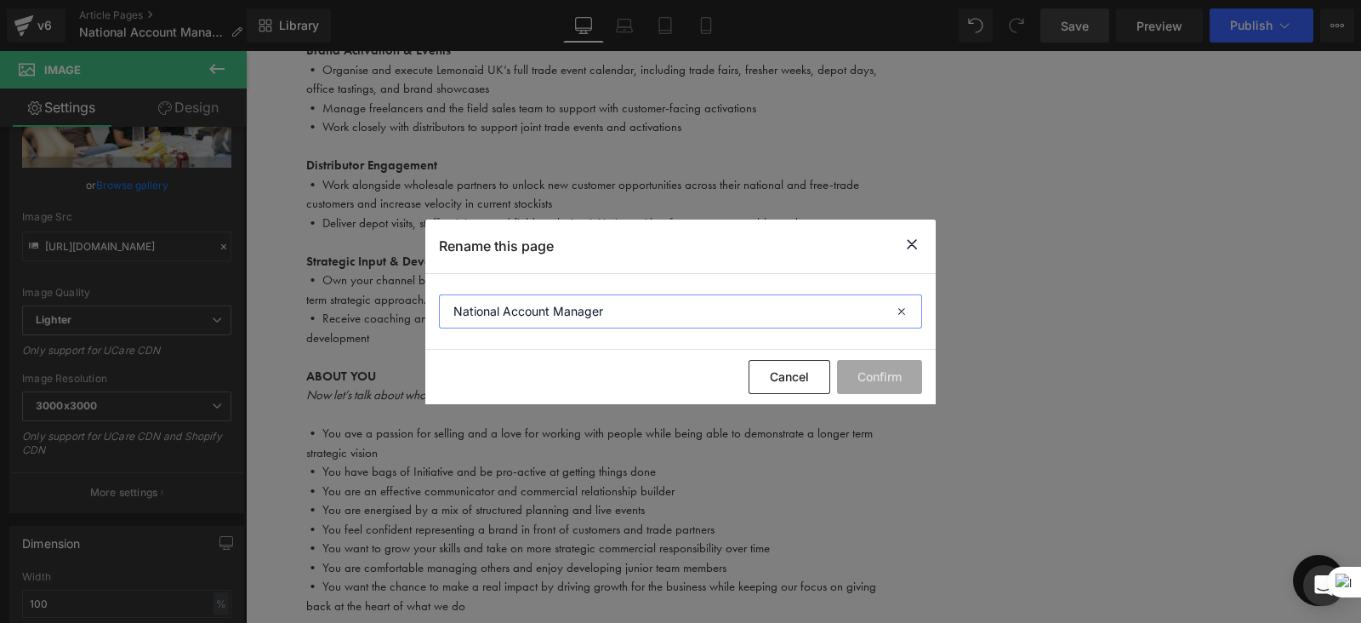
click at [633, 312] on input "National Account Manager" at bounding box center [680, 311] width 483 height 34
type input "National Account Manager Wholesale & Foodservice"
click at [873, 374] on button "Confirm" at bounding box center [879, 377] width 85 height 34
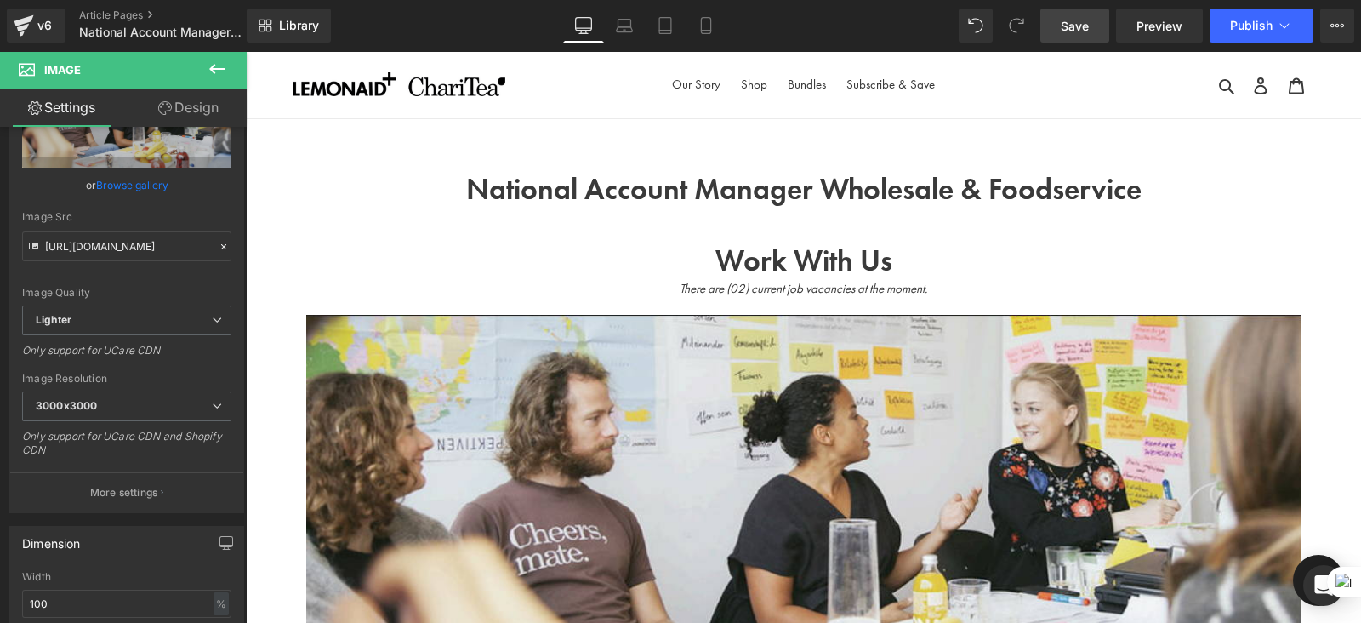
click at [875, 213] on h1 at bounding box center [804, 226] width 996 height 36
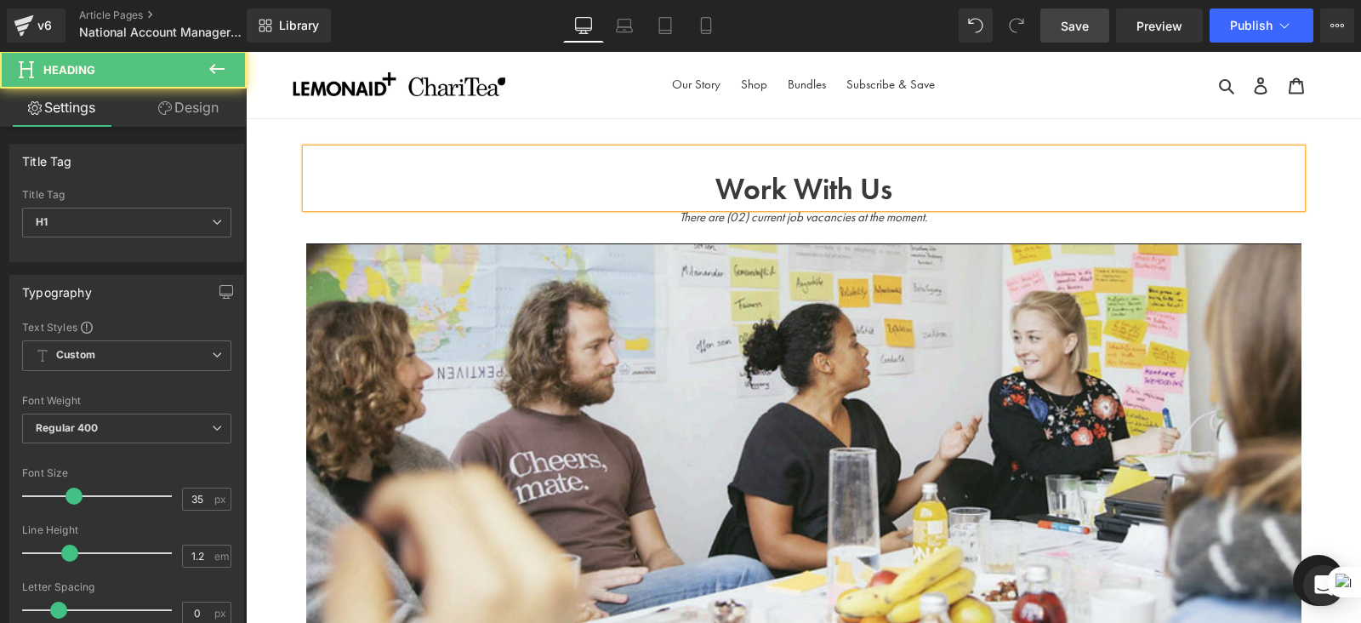
click at [820, 165] on div "Work With Us" at bounding box center [804, 178] width 996 height 59
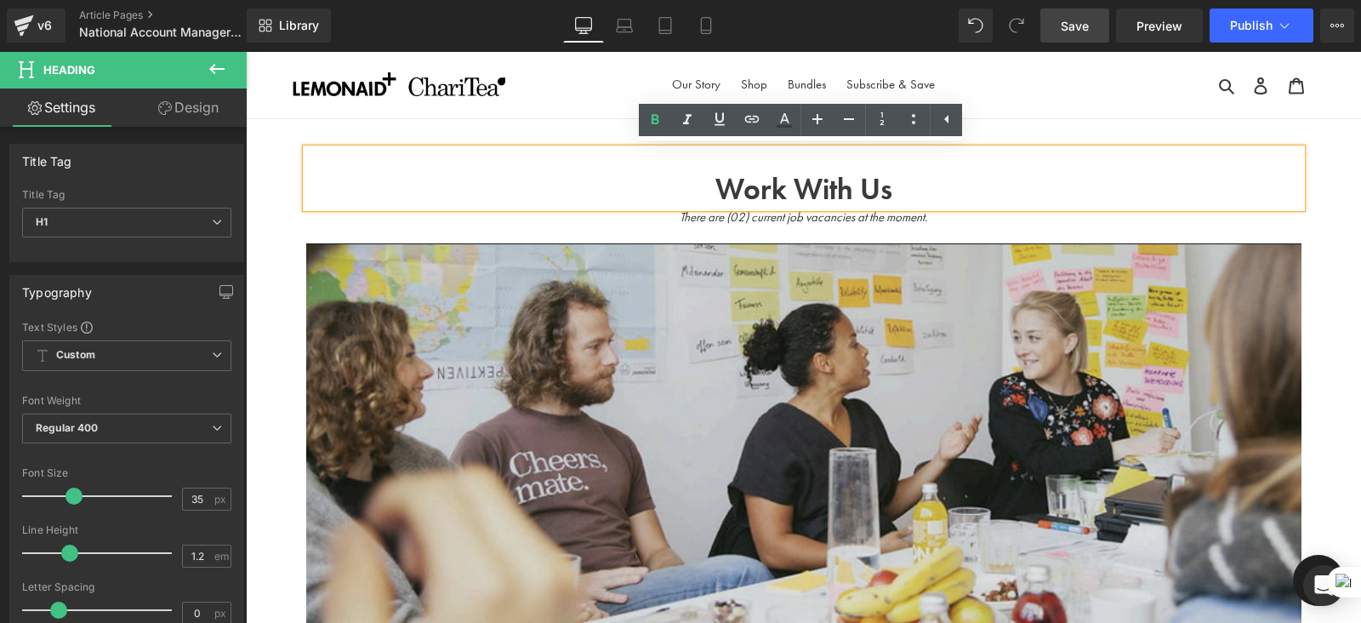
click at [956, 310] on img at bounding box center [804, 450] width 996 height 414
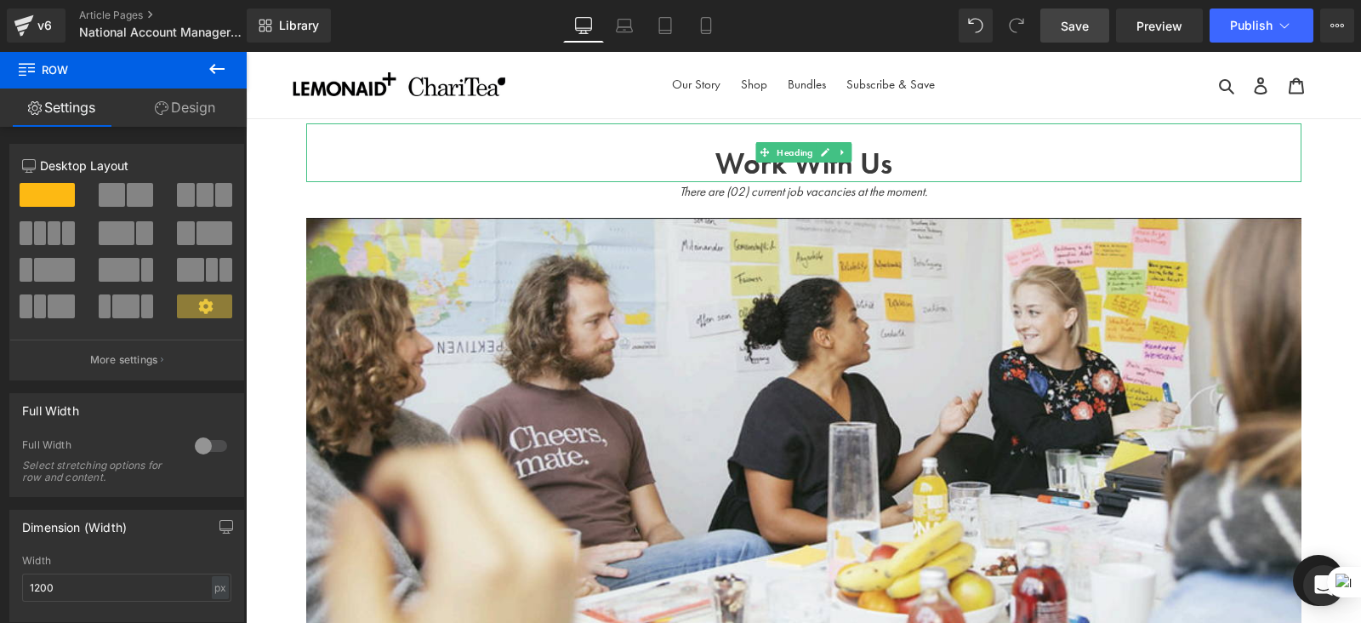
drag, startPoint x: 850, startPoint y: 124, endPoint x: 850, endPoint y: 98, distance: 26.4
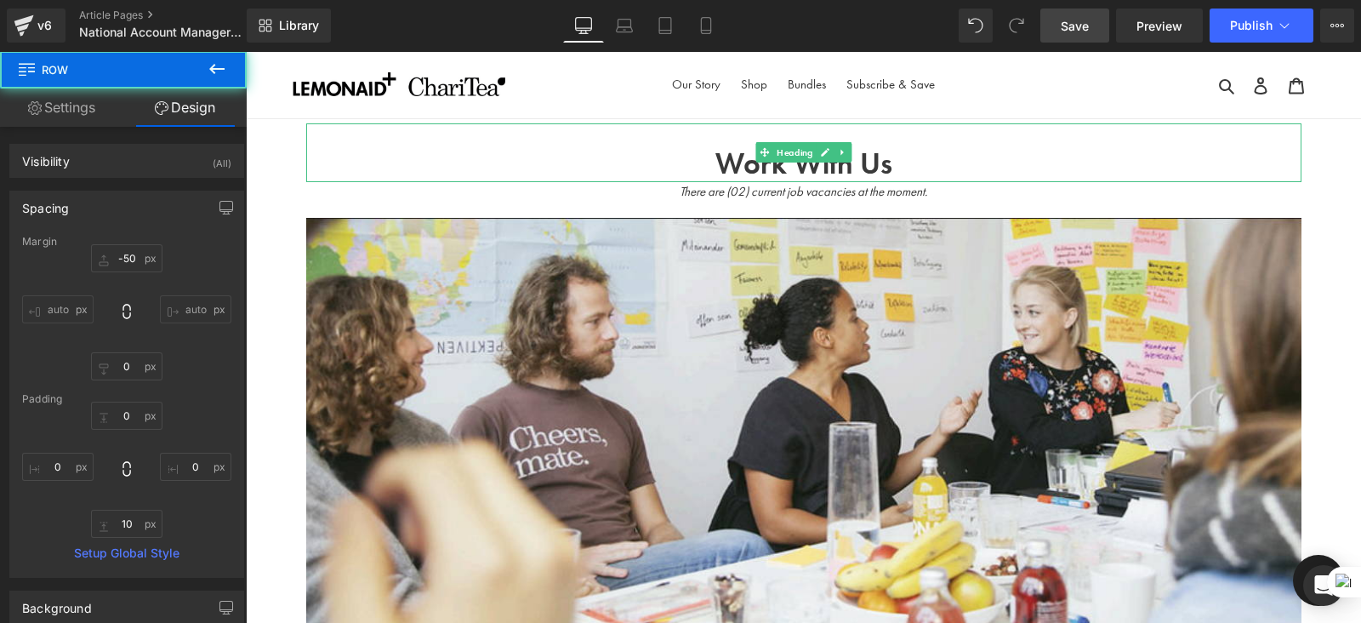
click at [1072, 31] on span "Save" at bounding box center [1075, 26] width 28 height 18
type input "-50"
type input "0"
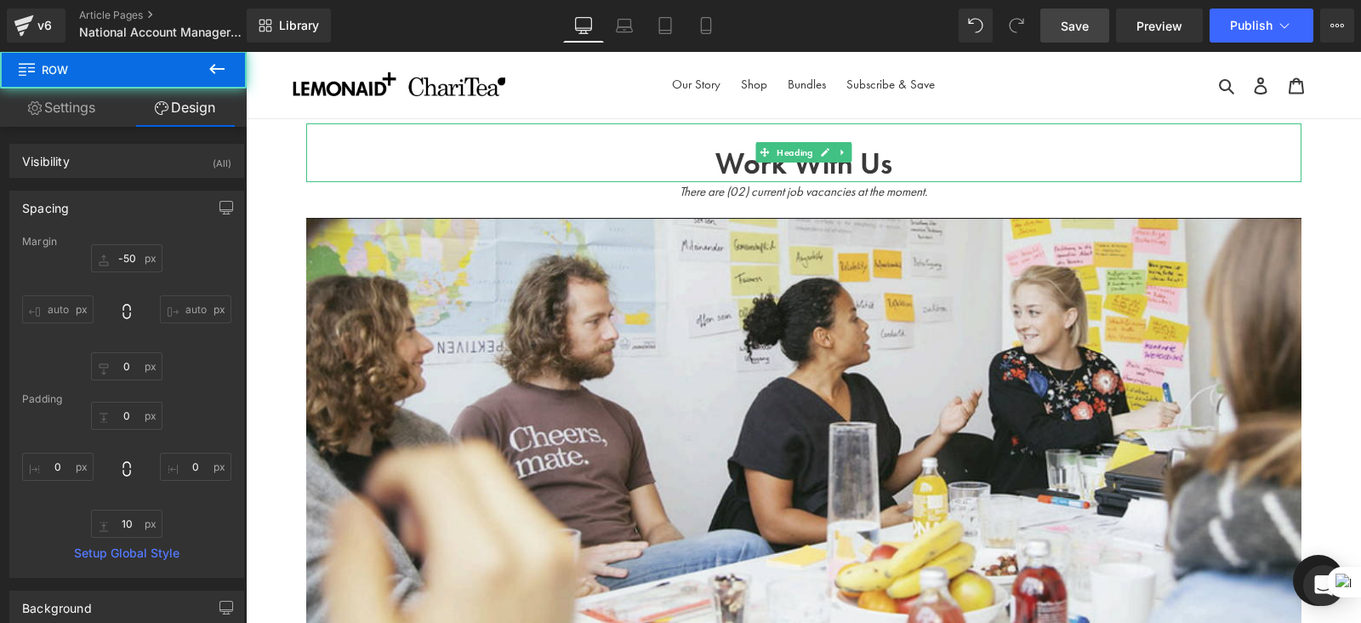
type input "10"
type input "0"
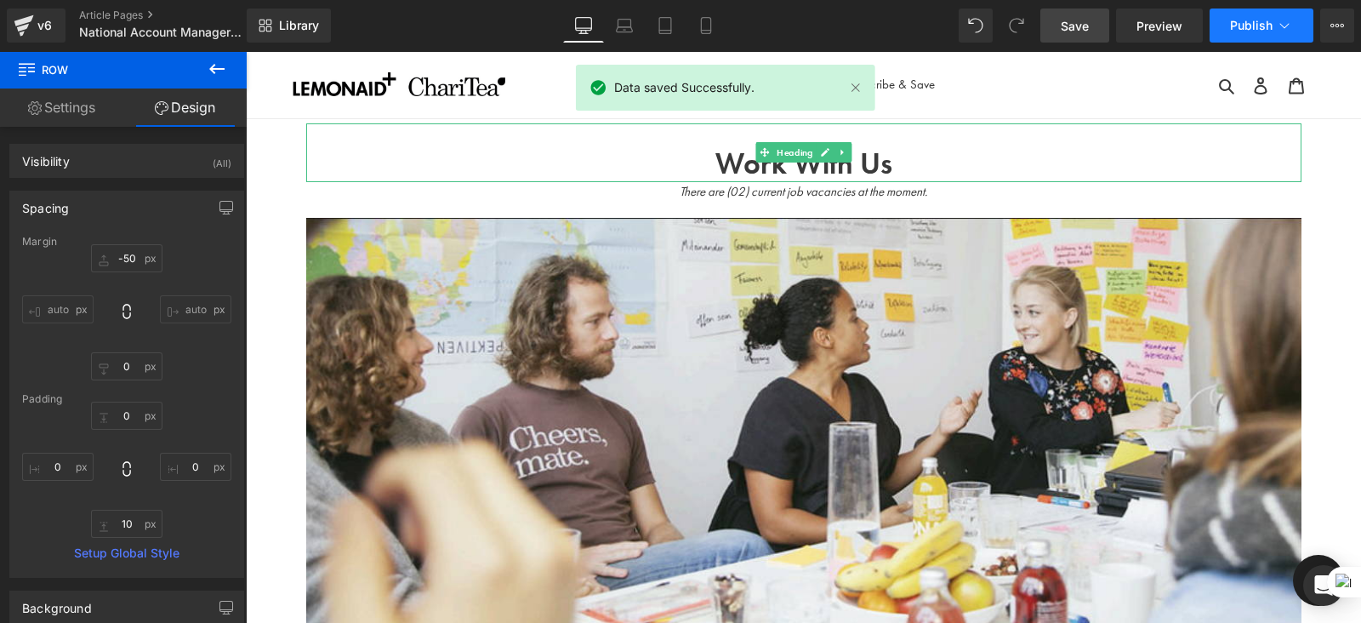
click at [1248, 30] on span "Publish" at bounding box center [1251, 26] width 43 height 14
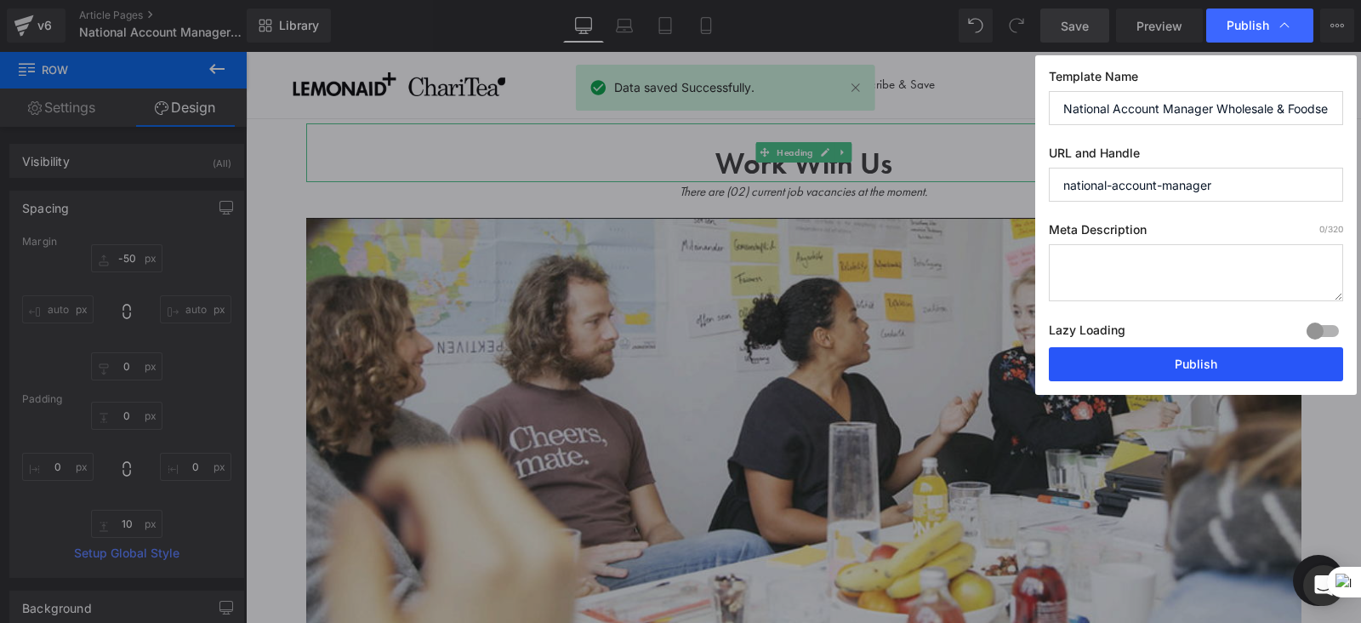
click at [1186, 363] on button "Publish" at bounding box center [1196, 364] width 294 height 34
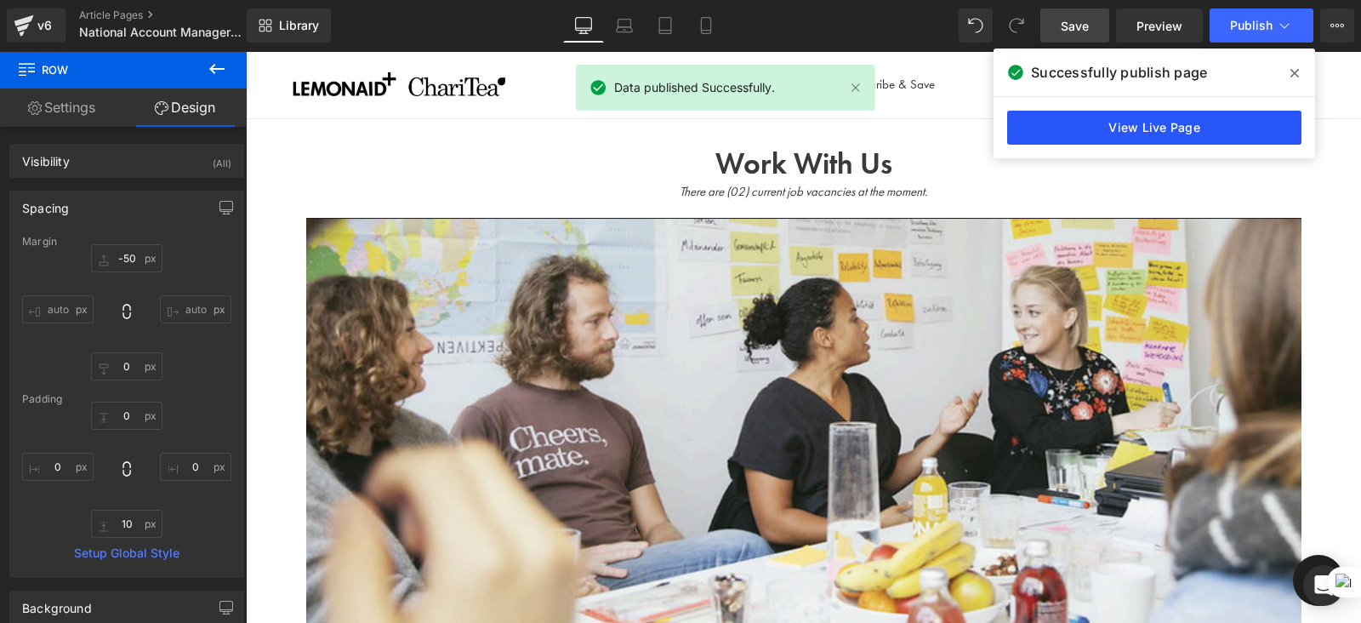
click at [1144, 134] on link "View Live Page" at bounding box center [1154, 128] width 294 height 34
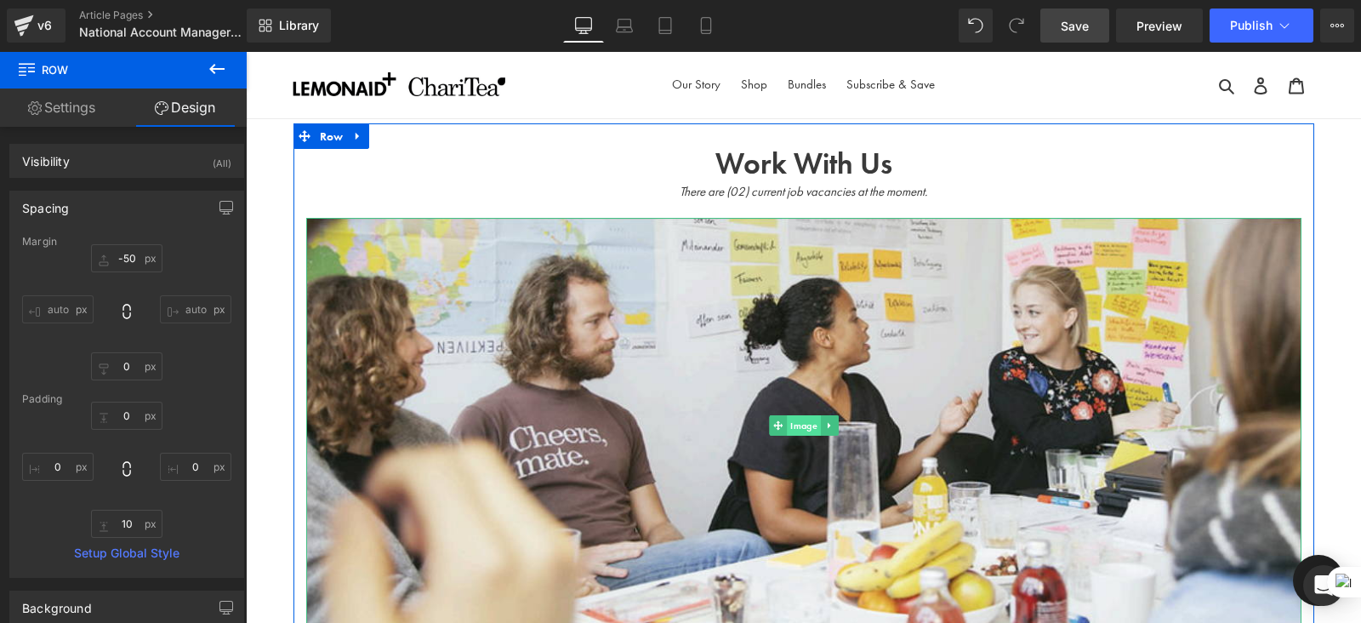
click at [800, 433] on span "Image" at bounding box center [804, 425] width 34 height 20
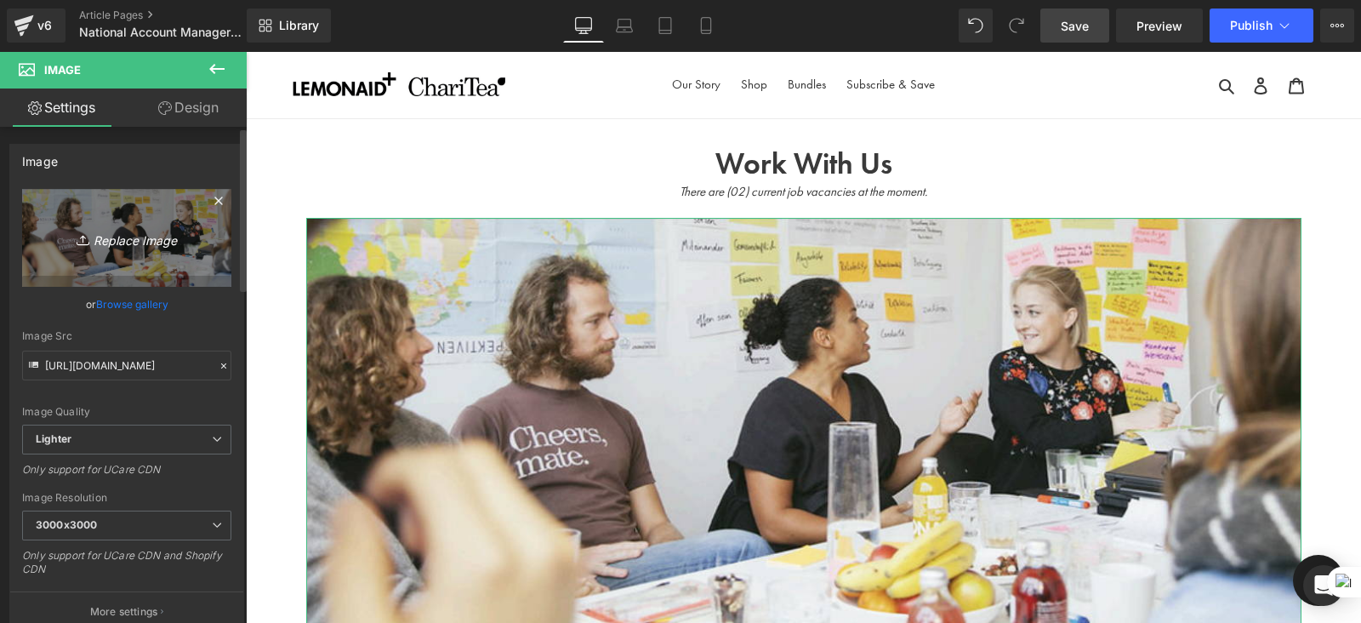
click at [119, 237] on icon "Replace Image" at bounding box center [127, 237] width 136 height 21
type input "C:\fakepath\Screenshot 2025-08-11 125028.png"
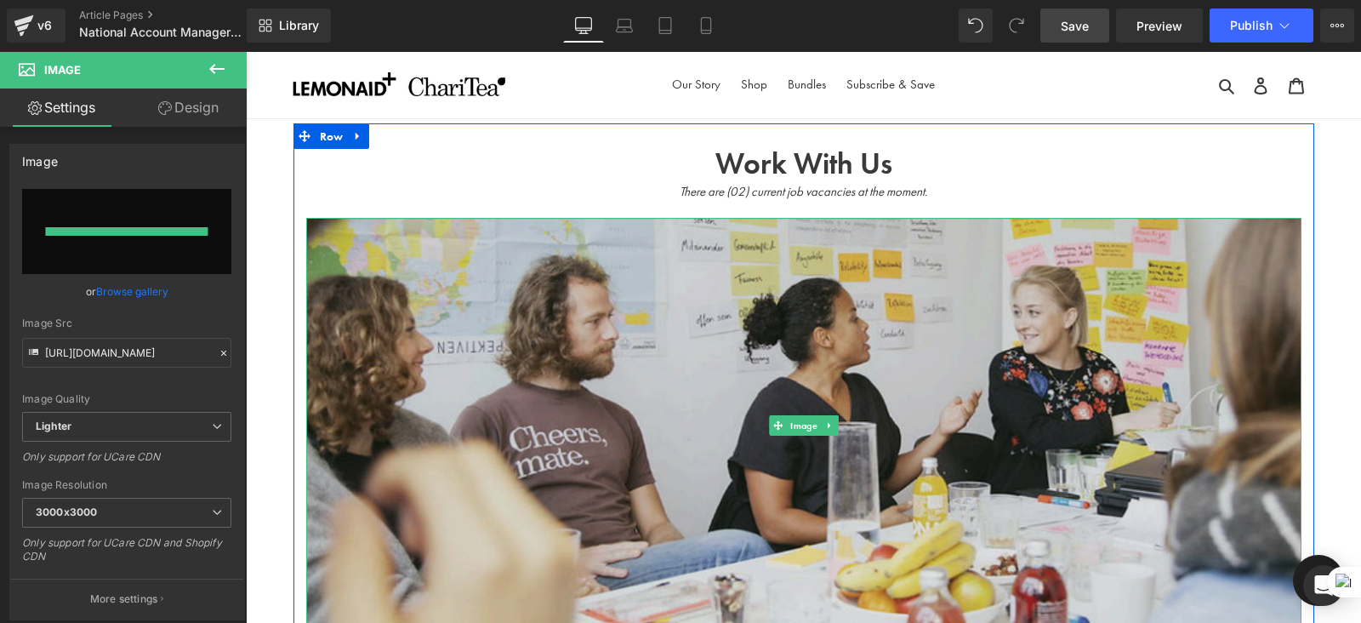
type input "https://ucarecdn.com/3097f247-441e-4853-8643-49f317de8d17/-/format/auto/-/previ…"
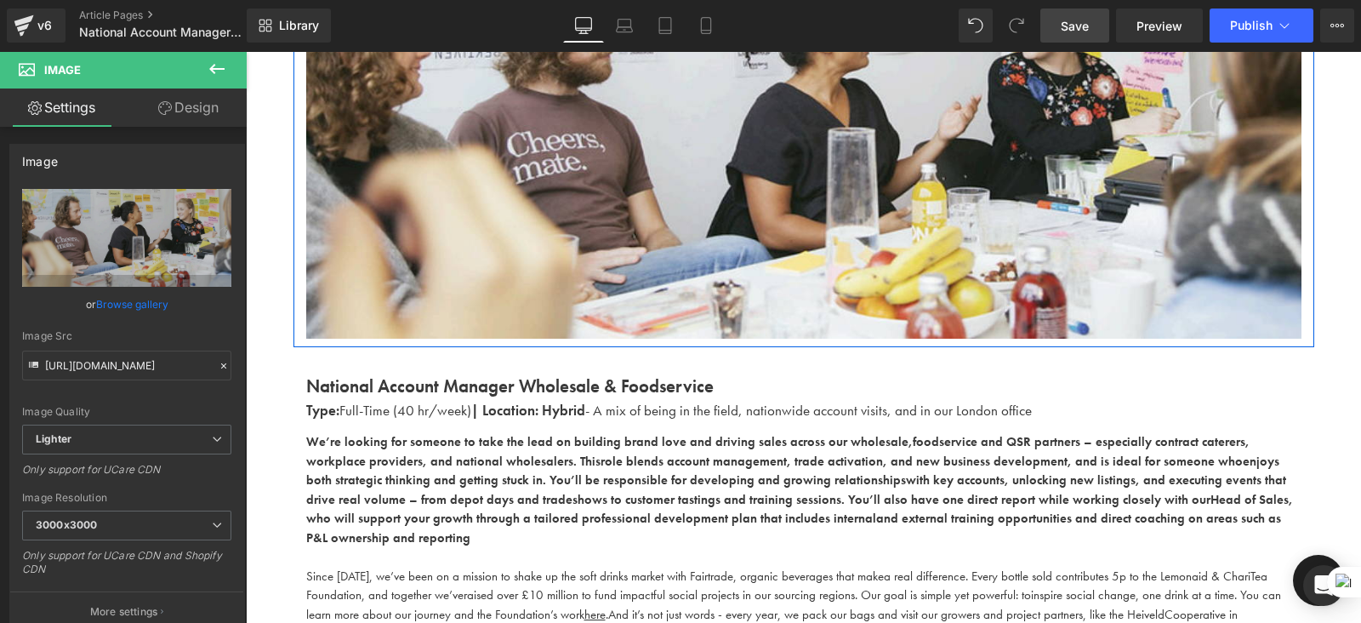
scroll to position [287, 0]
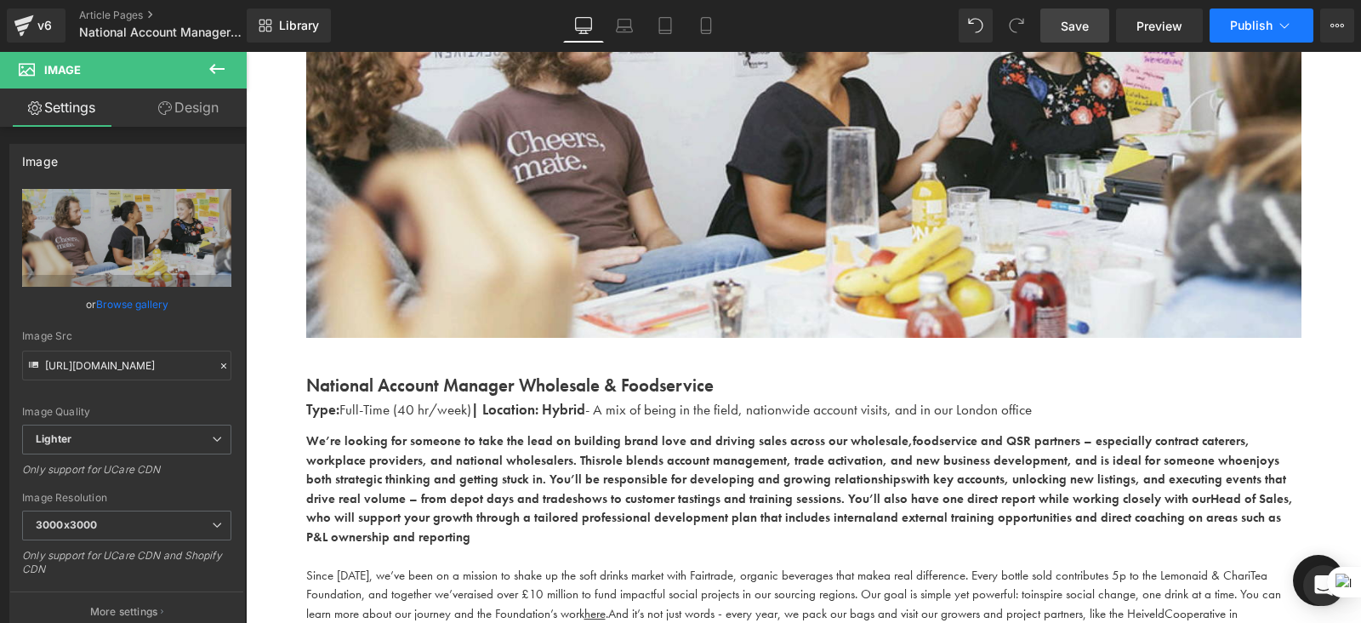
click at [1254, 24] on span "Publish" at bounding box center [1251, 26] width 43 height 14
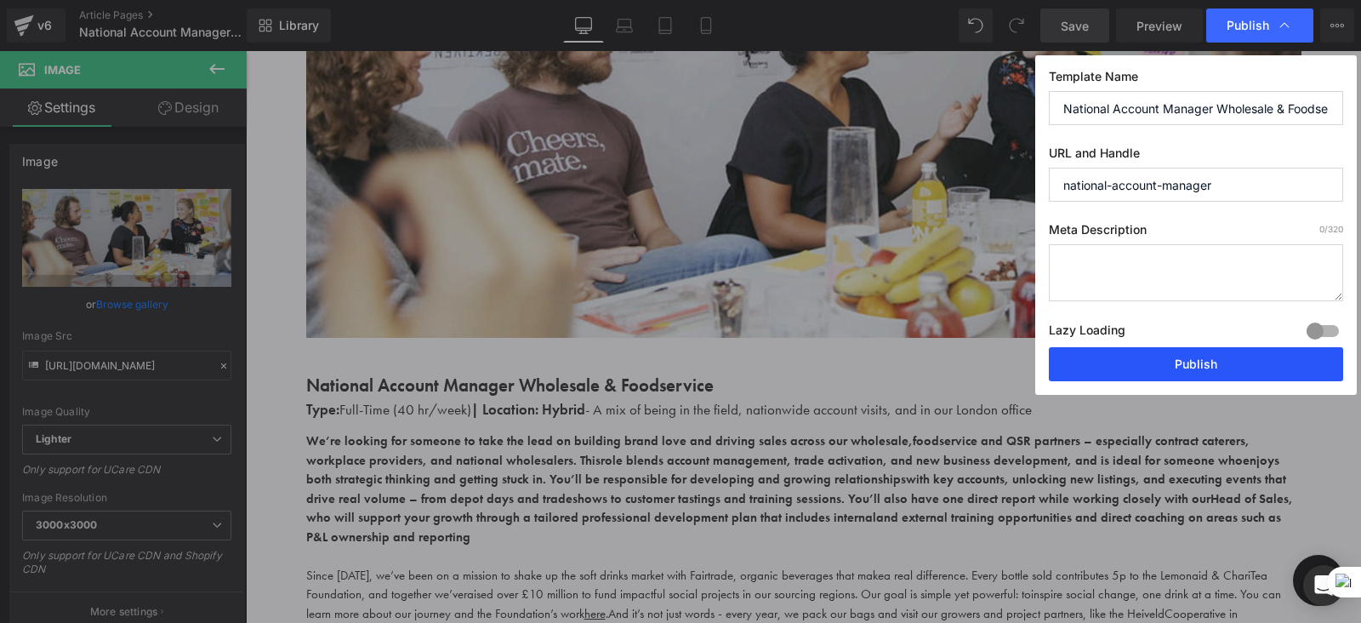
click at [1162, 363] on button "Publish" at bounding box center [1196, 364] width 294 height 34
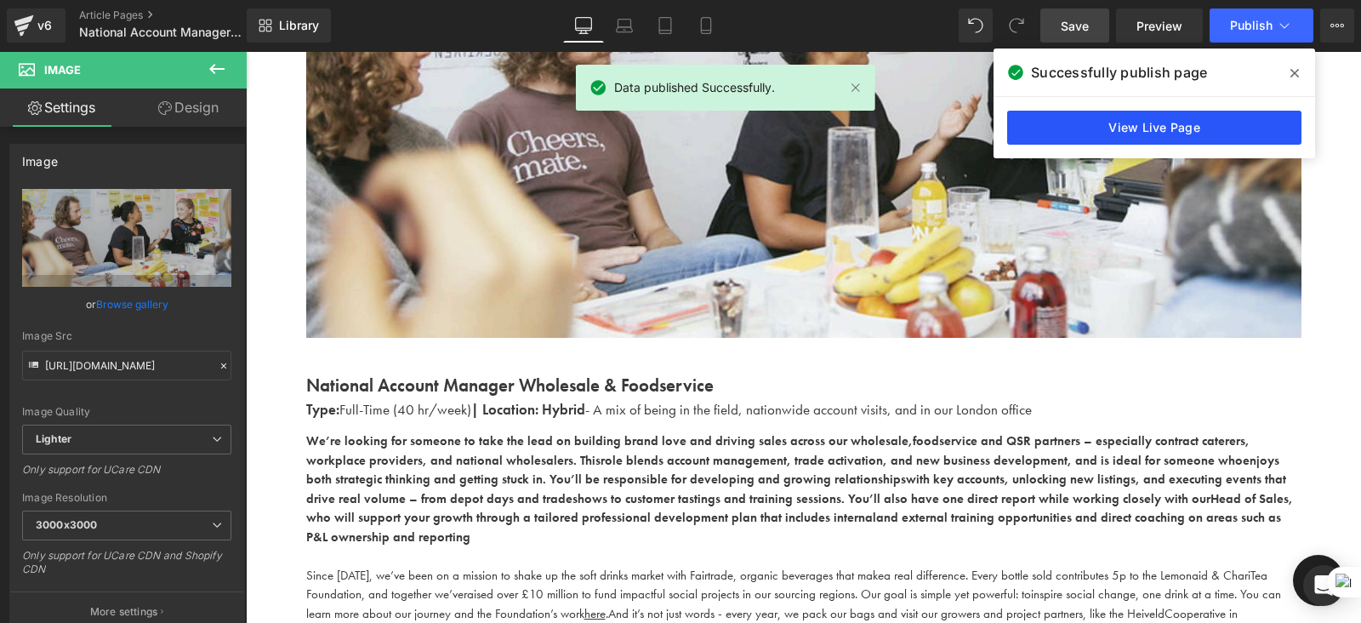
click at [1125, 129] on link "View Live Page" at bounding box center [1154, 128] width 294 height 34
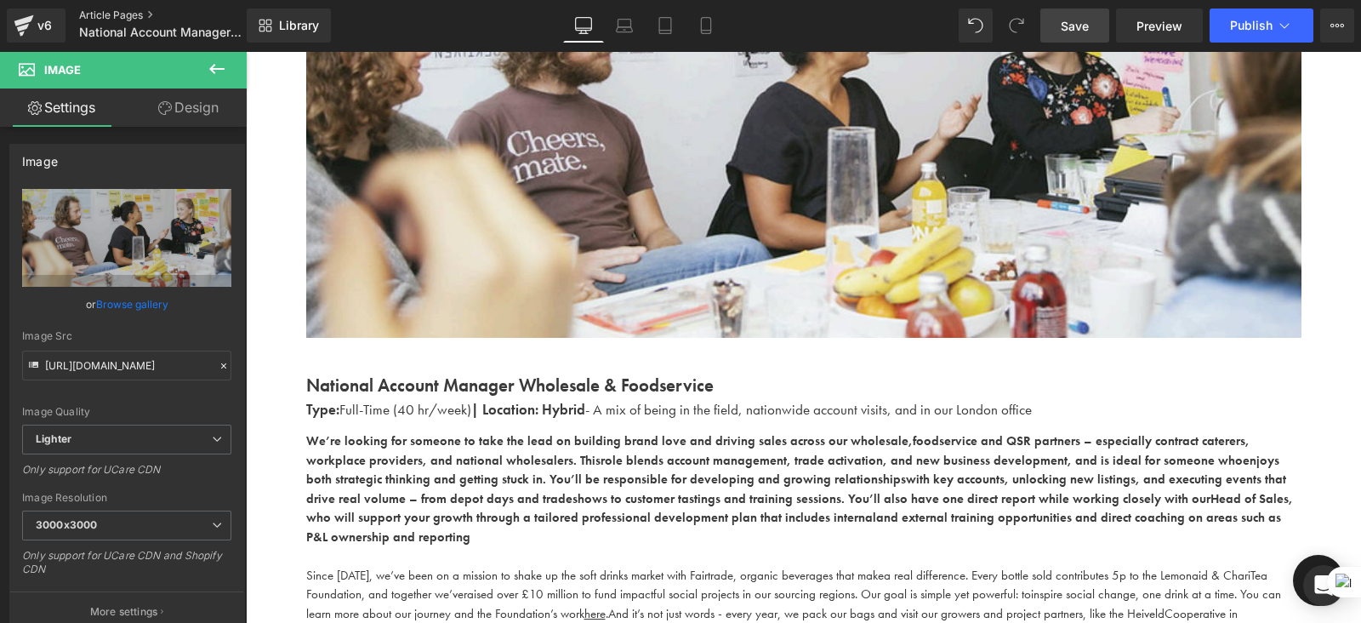
click at [111, 10] on link "Article Pages" at bounding box center [177, 16] width 196 height 14
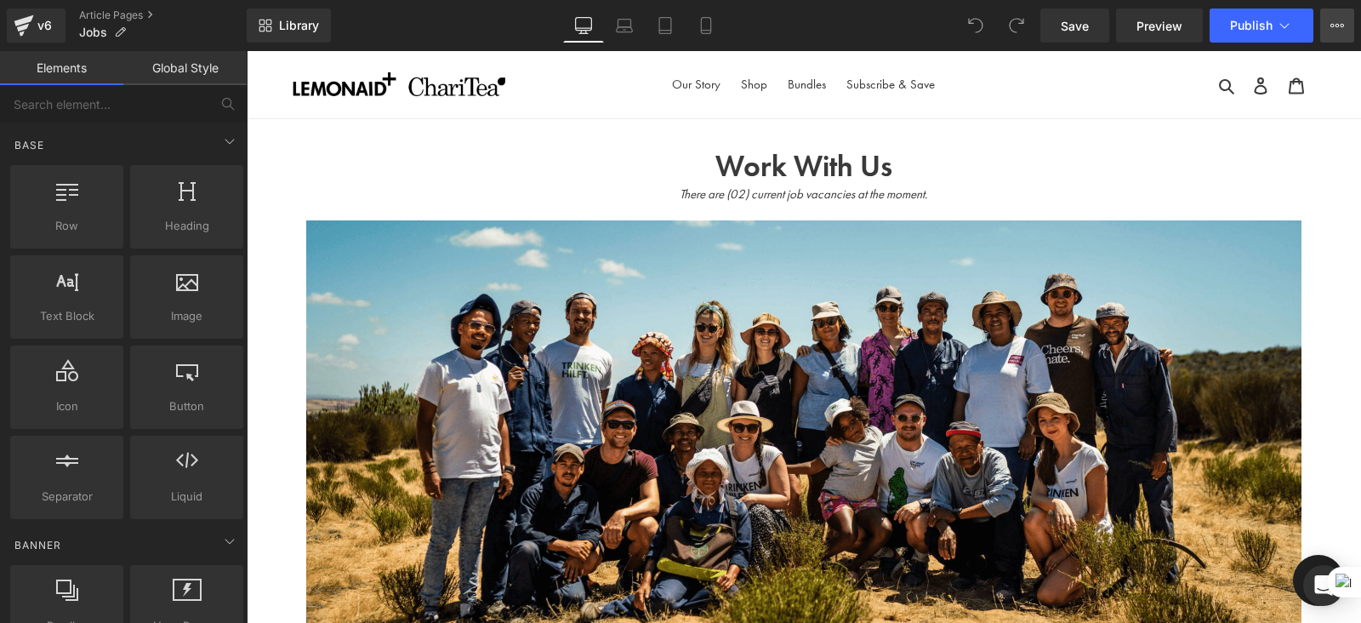
click at [1333, 27] on icon at bounding box center [1338, 26] width 14 height 14
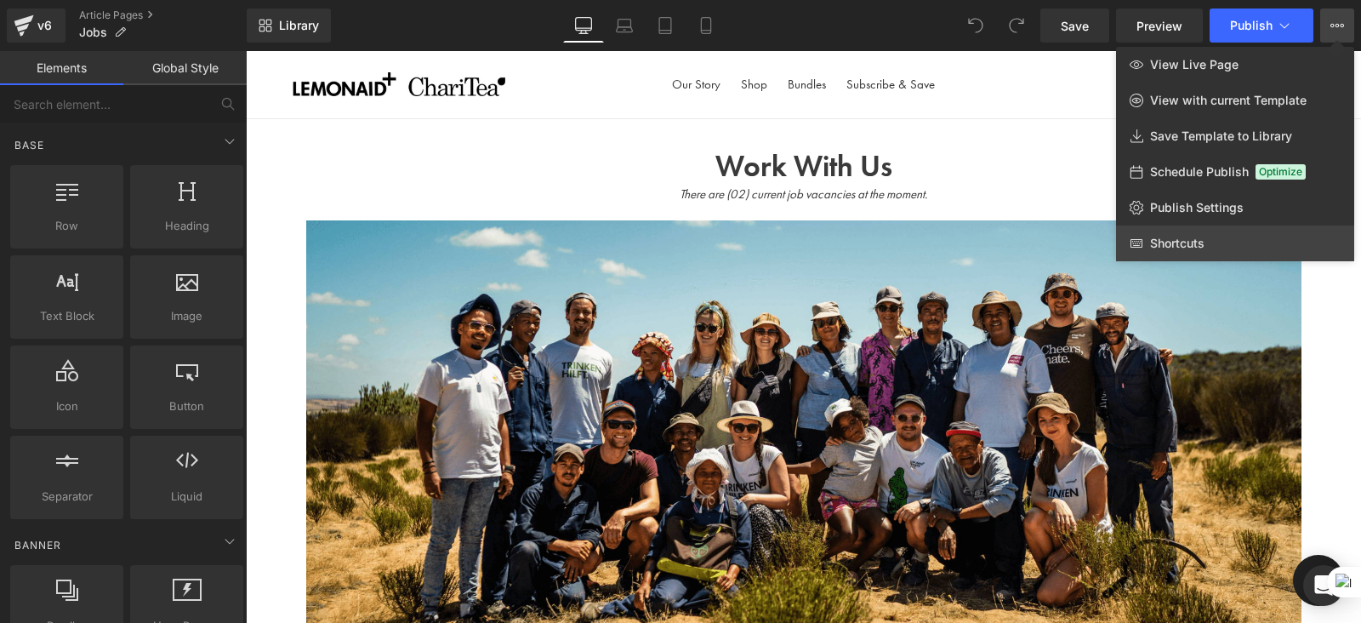
click at [1164, 233] on link "Shortcuts" at bounding box center [1235, 243] width 238 height 36
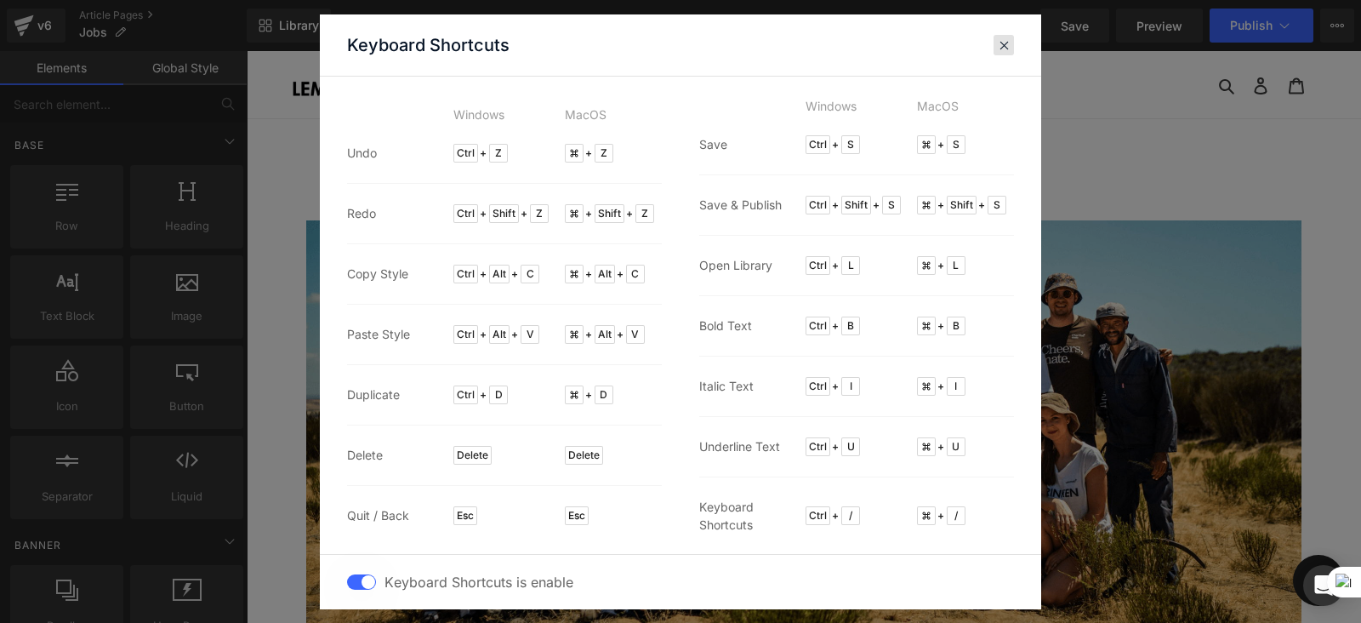
click at [1008, 53] on div at bounding box center [1004, 45] width 20 height 20
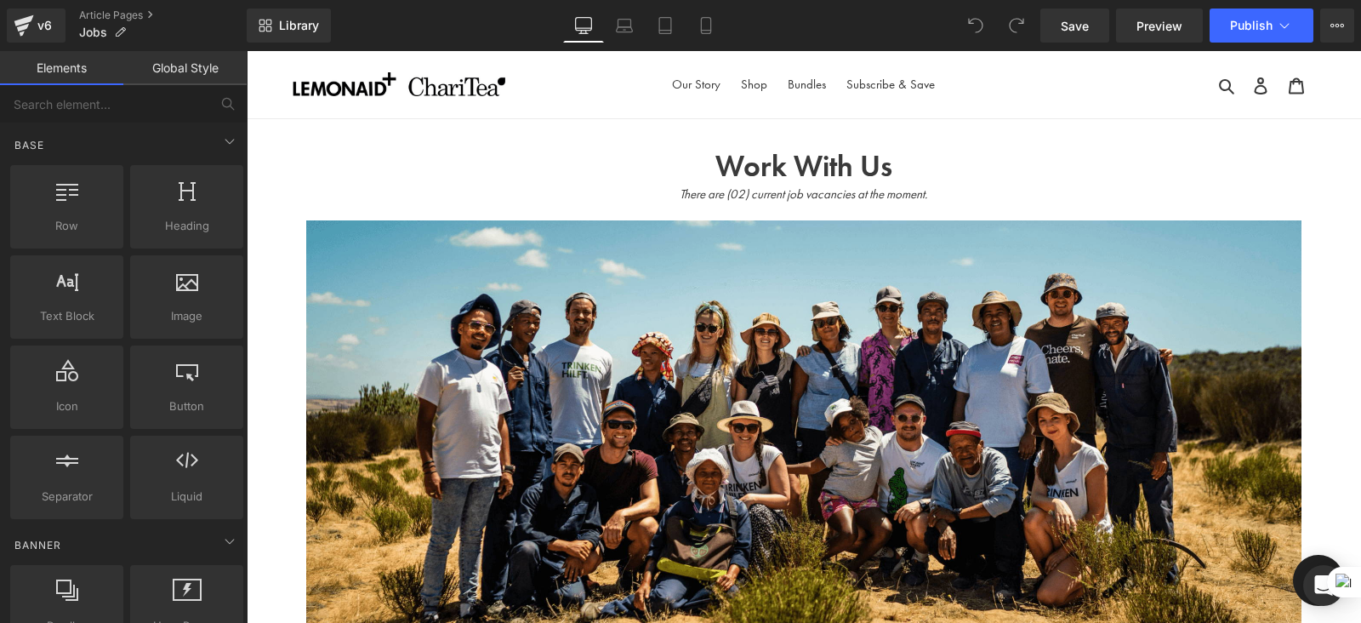
click at [912, 157] on h1 "Work With Us" at bounding box center [804, 167] width 996 height 36
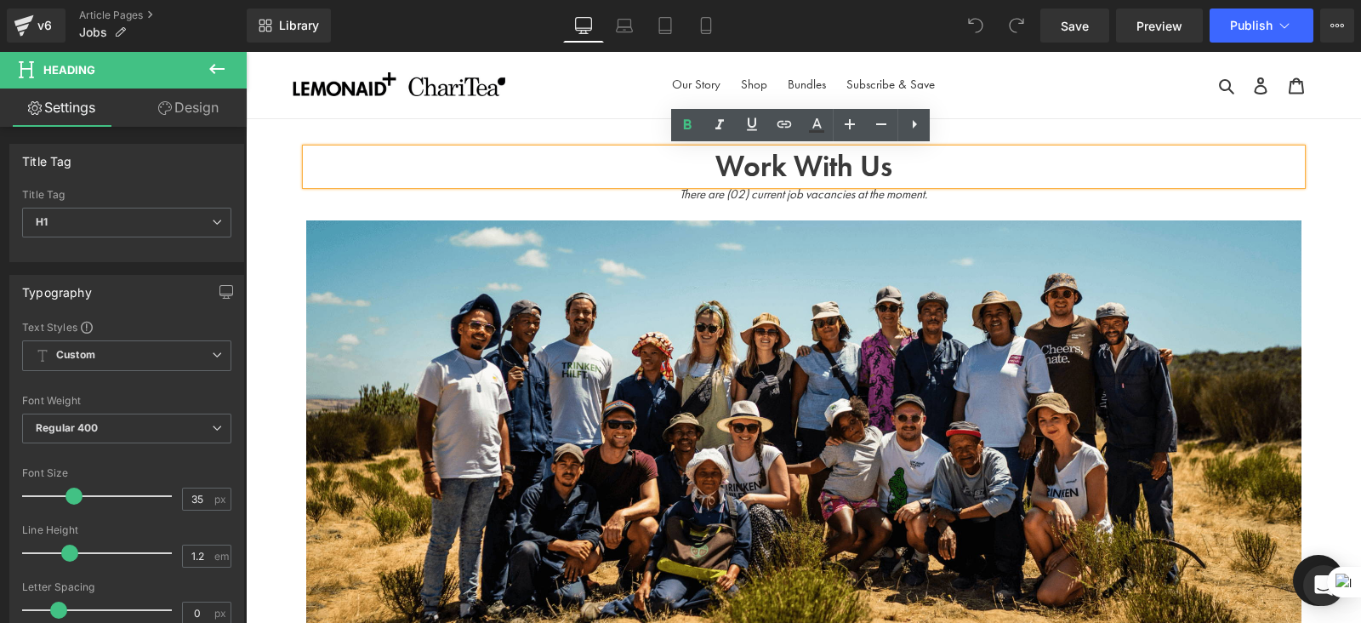
click at [967, 93] on ul "Our Story Shop Bundles Subscribe & Save" at bounding box center [803, 84] width 511 height 25
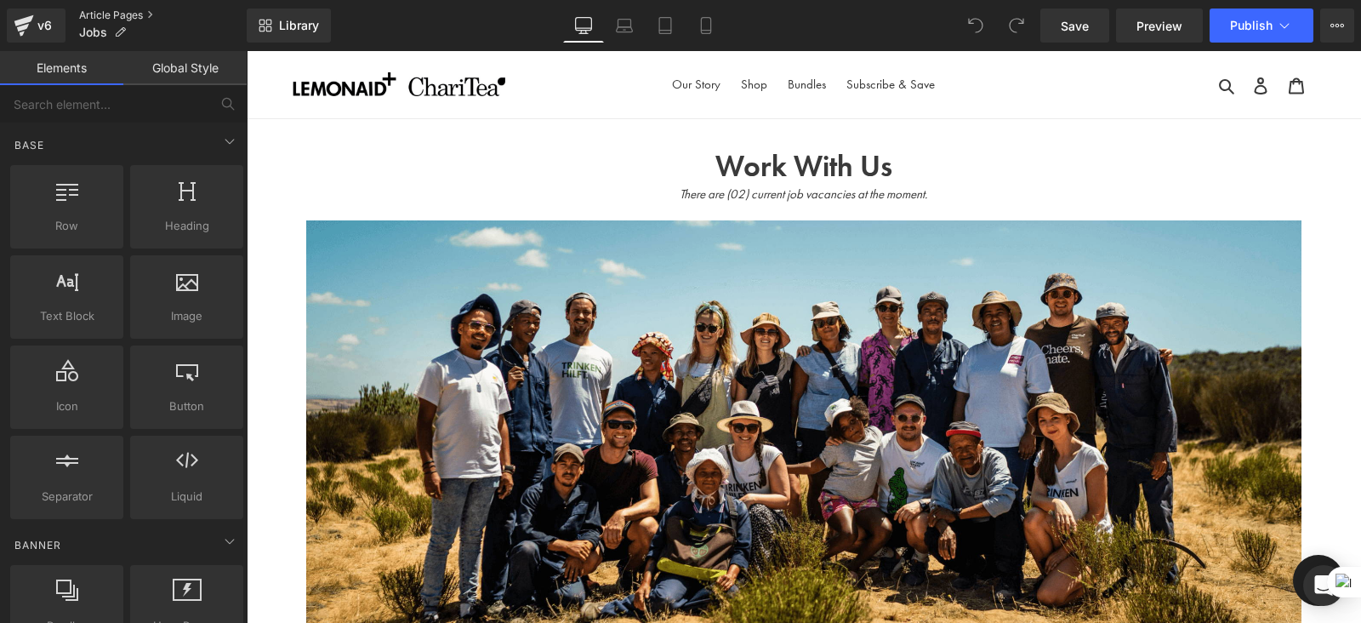
click at [115, 12] on link "Article Pages" at bounding box center [163, 16] width 168 height 14
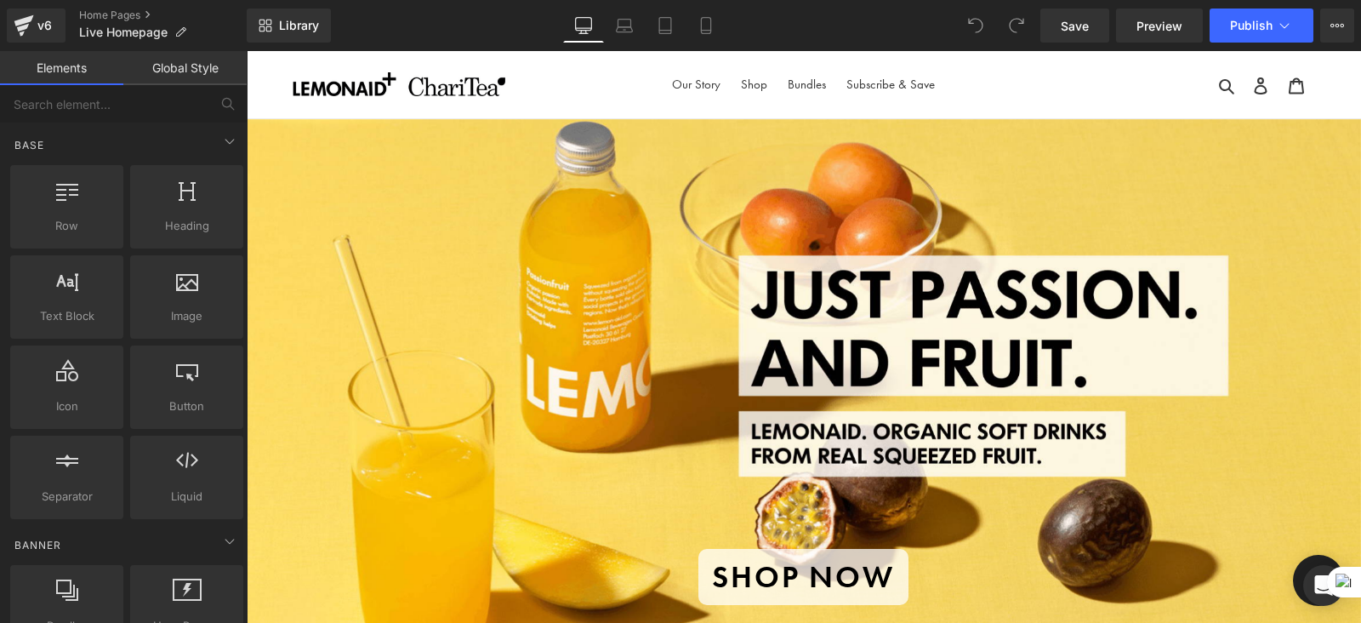
click at [968, 83] on ul "Our Story Shop Bundles Subscribe & Save" at bounding box center [803, 84] width 511 height 25
drag, startPoint x: 968, startPoint y: 83, endPoint x: 943, endPoint y: 83, distance: 25.5
click at [943, 83] on ul "Our Story Shop Bundles Subscribe & Save" at bounding box center [803, 84] width 511 height 25
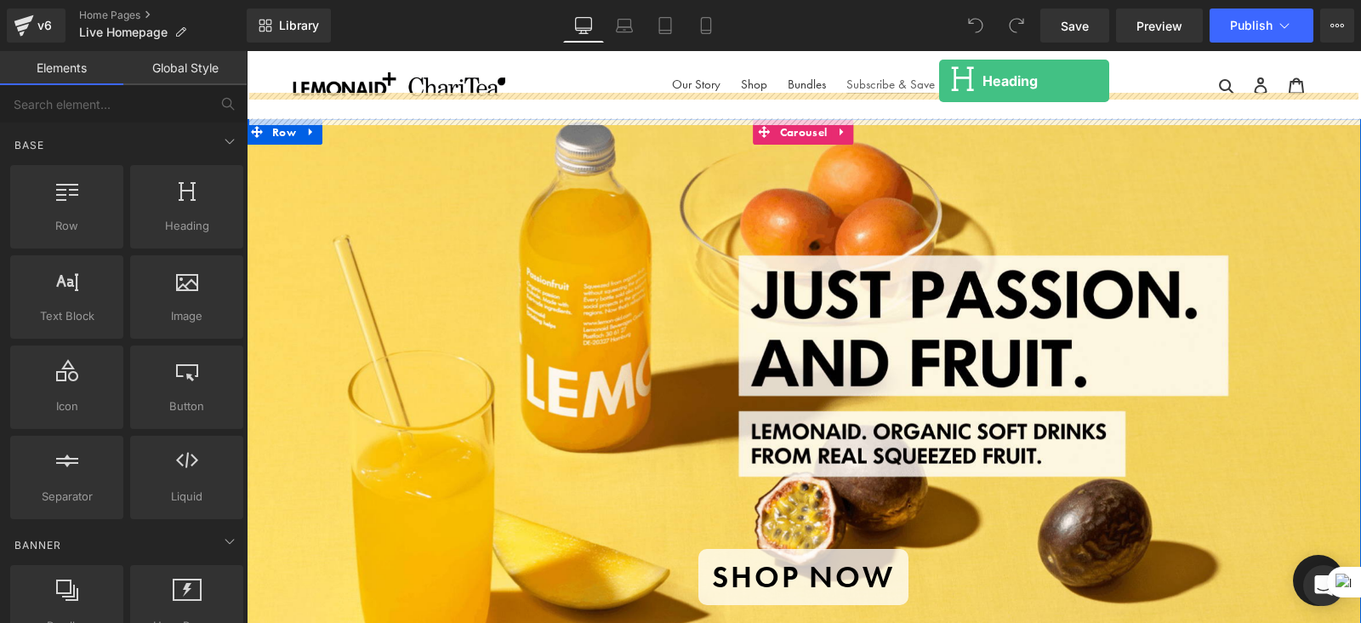
drag, startPoint x: 406, startPoint y: 268, endPoint x: 939, endPoint y: 81, distance: 565.4
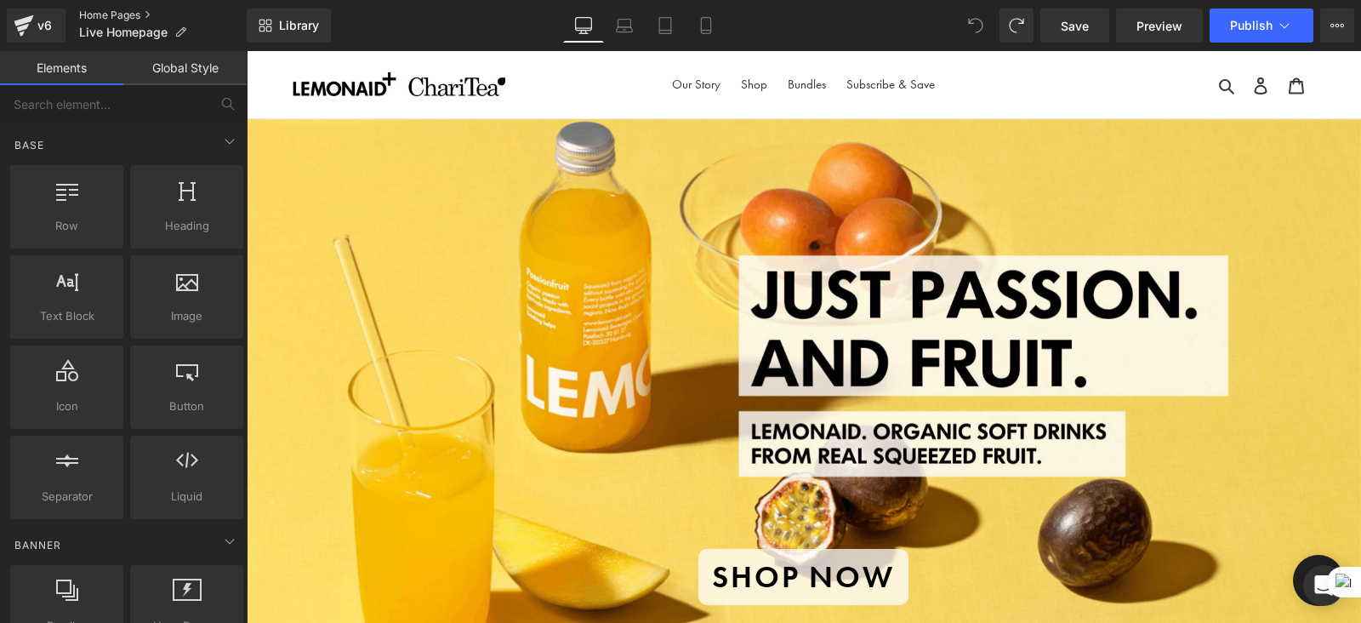
click at [98, 9] on link "Home Pages" at bounding box center [163, 16] width 168 height 14
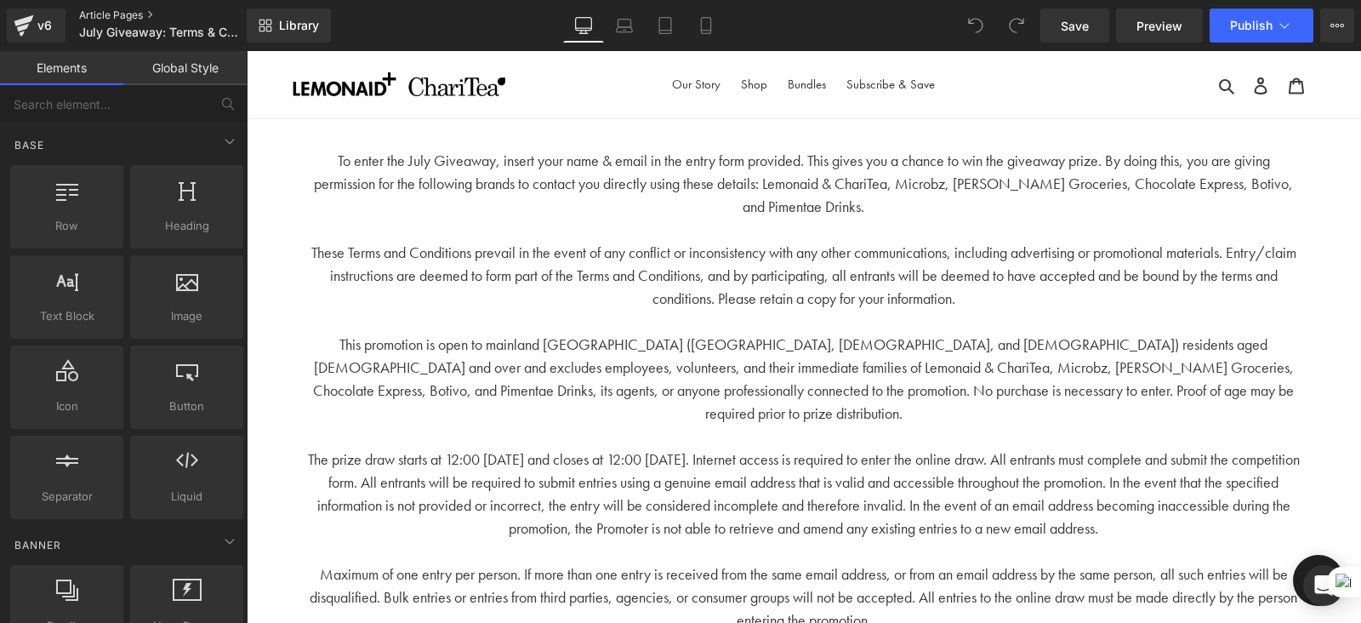
click at [115, 13] on link "Article Pages" at bounding box center [177, 16] width 196 height 14
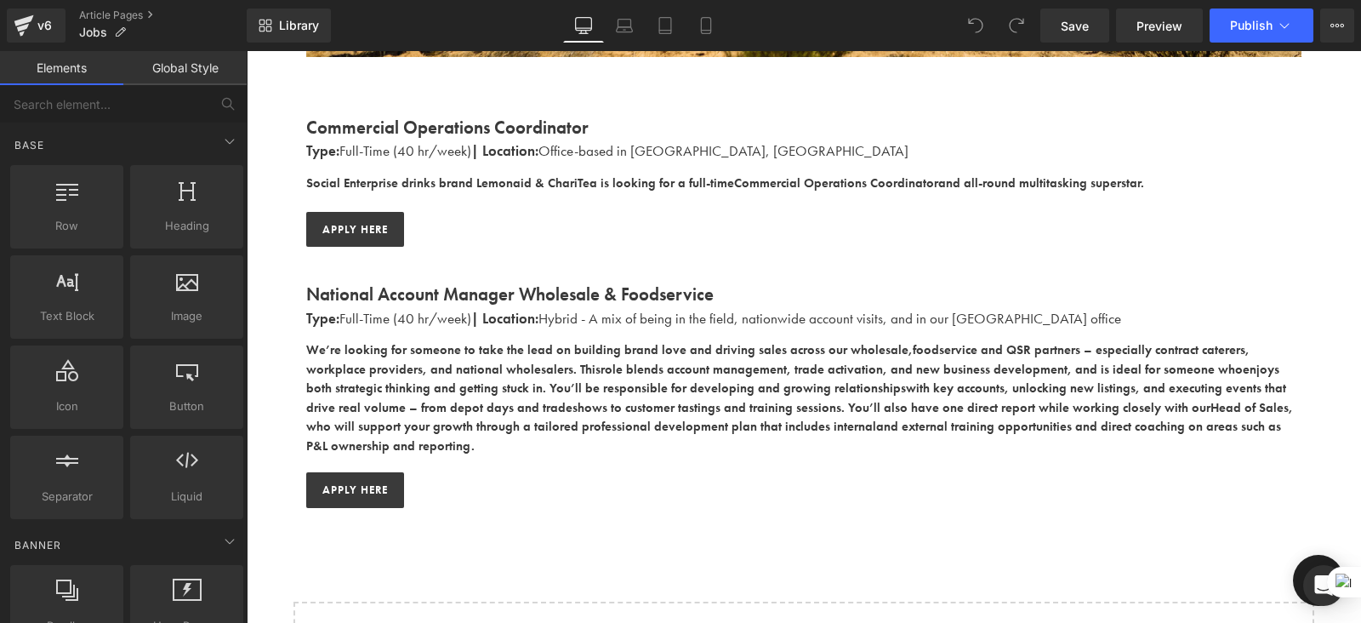
scroll to position [591, 0]
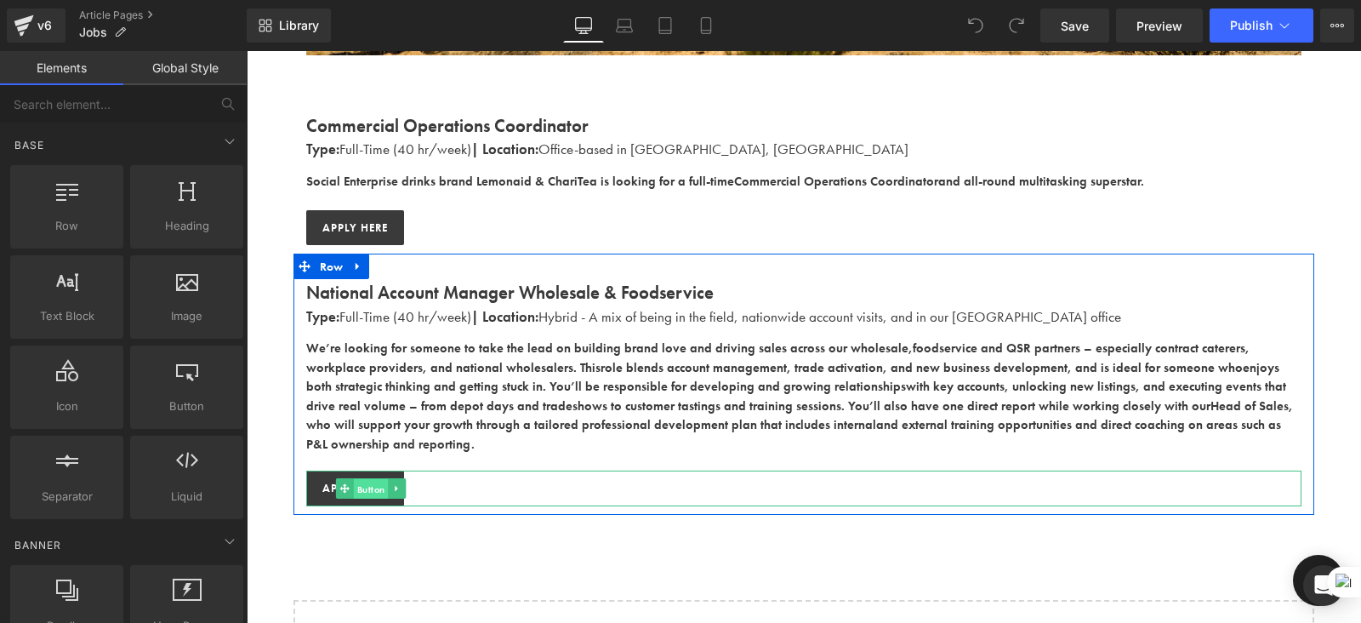
click at [354, 479] on span "Button" at bounding box center [371, 489] width 35 height 20
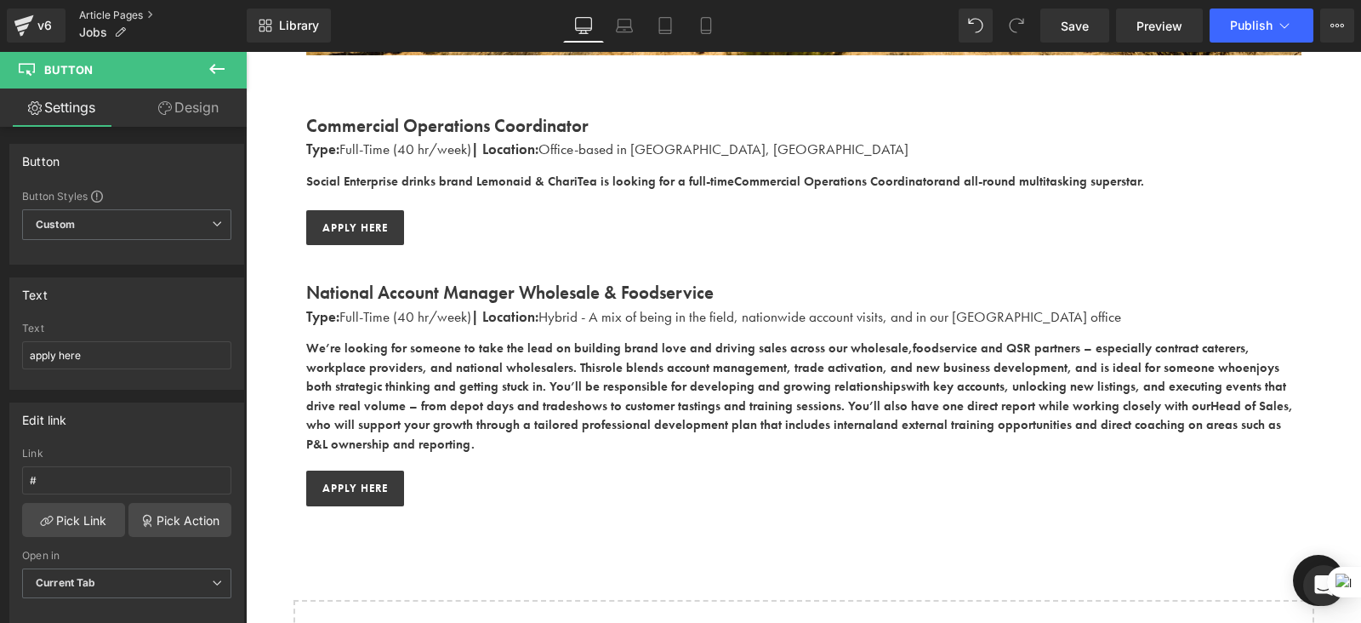
click at [102, 11] on link "Article Pages" at bounding box center [163, 16] width 168 height 14
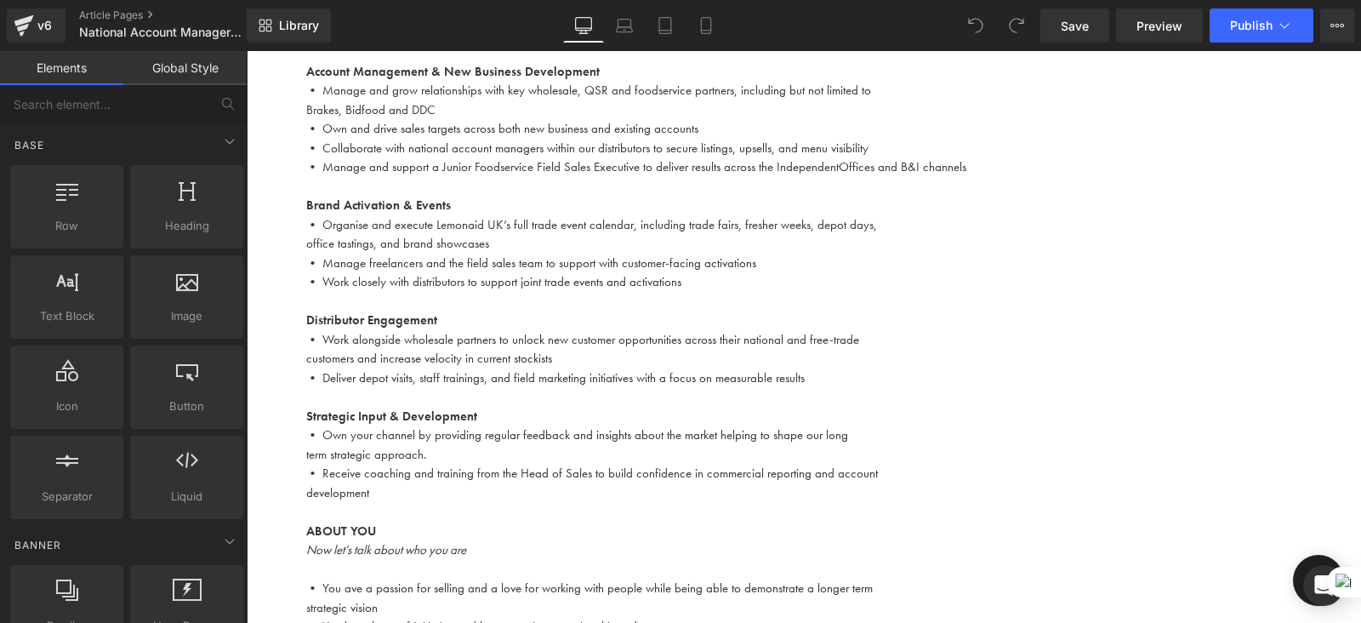
scroll to position [494, 0]
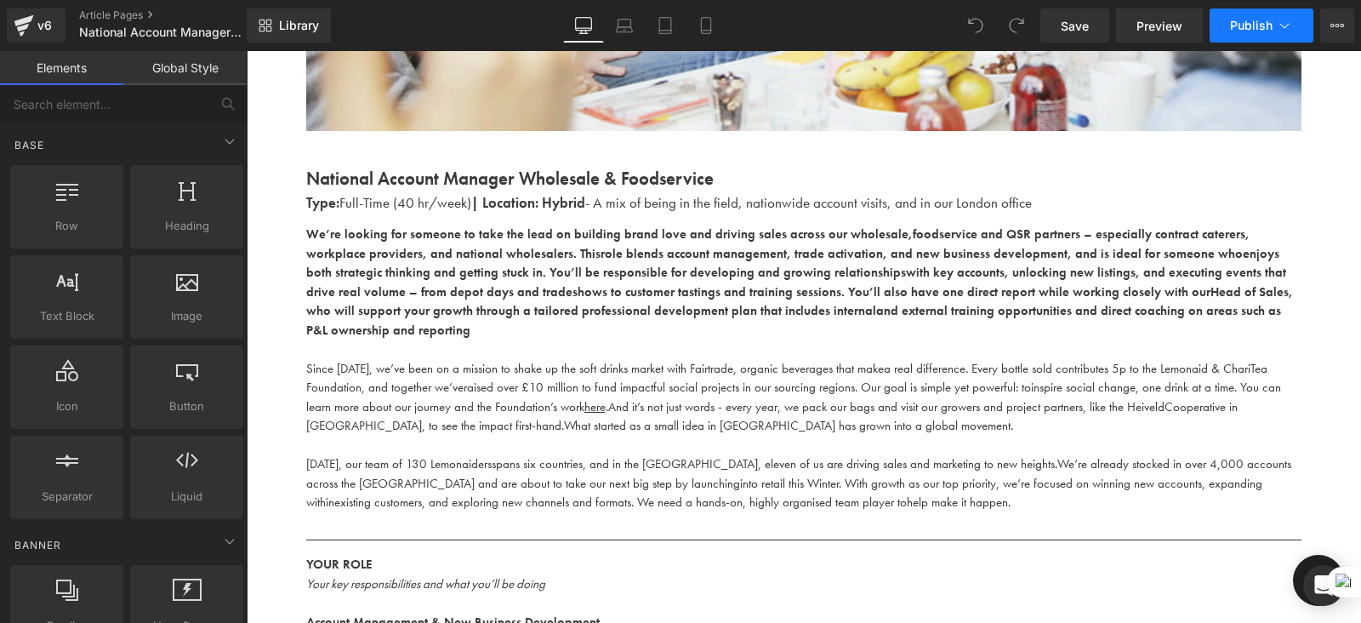
click at [1250, 23] on span "Publish" at bounding box center [1251, 26] width 43 height 14
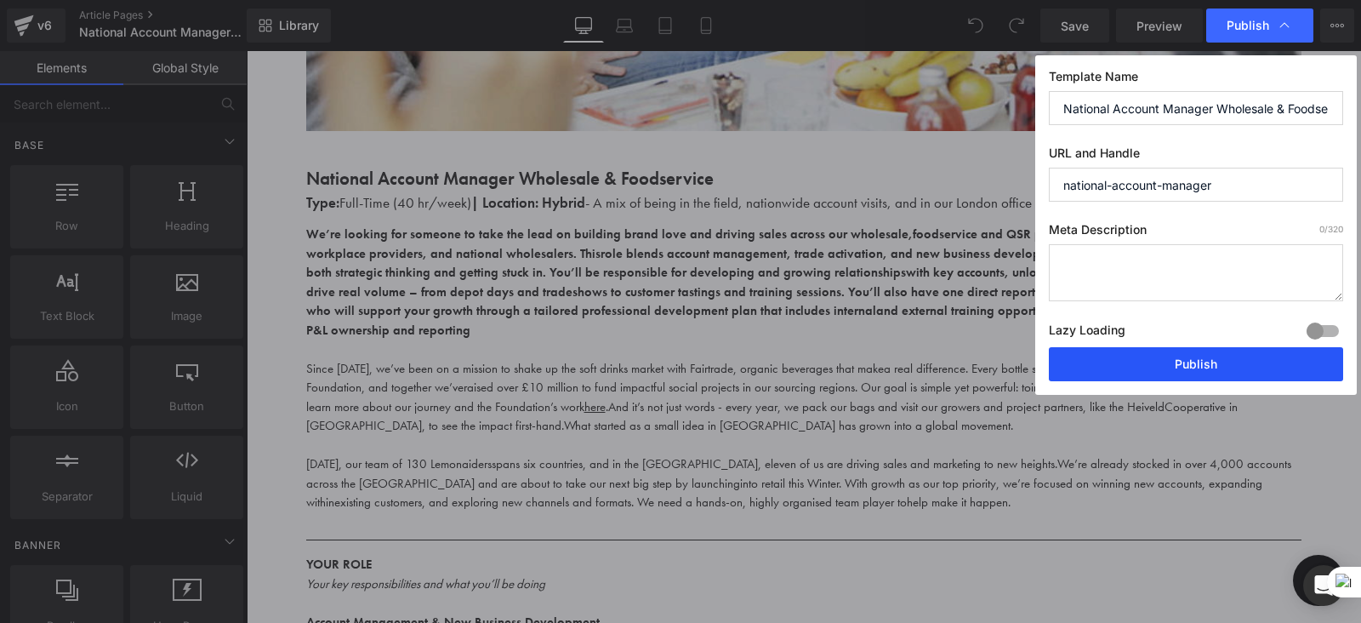
click at [1150, 357] on button "Publish" at bounding box center [1196, 364] width 294 height 34
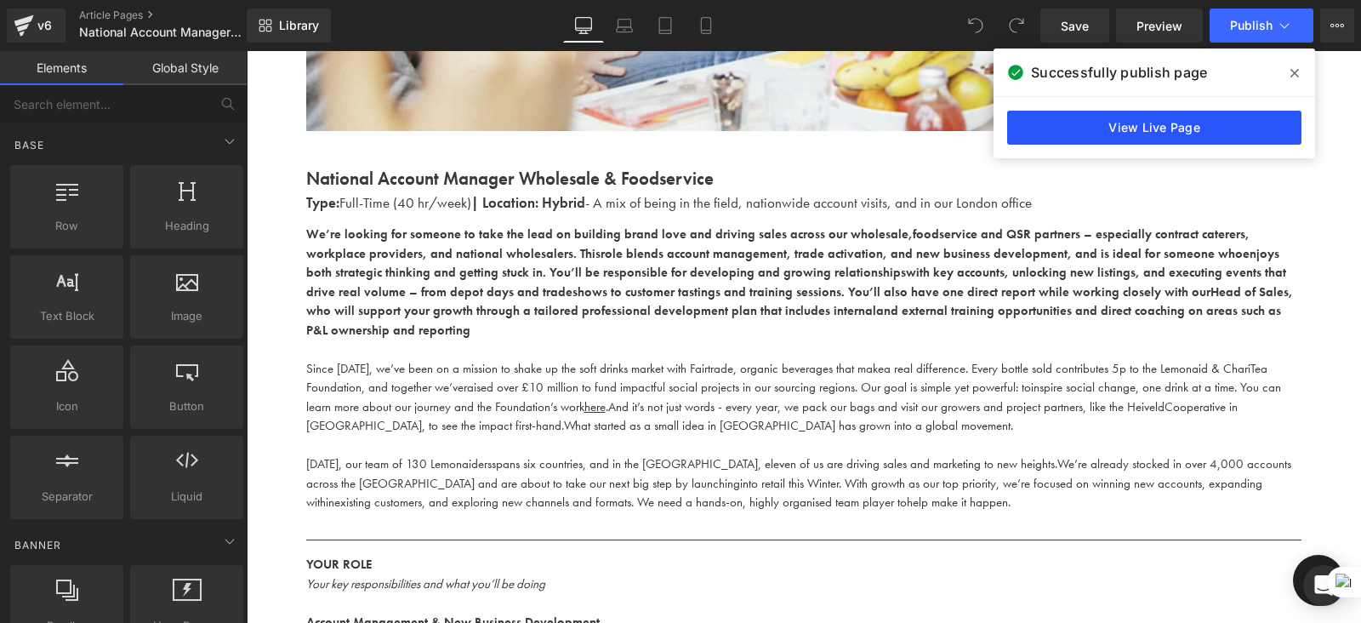
click at [1196, 132] on link "View Live Page" at bounding box center [1154, 128] width 294 height 34
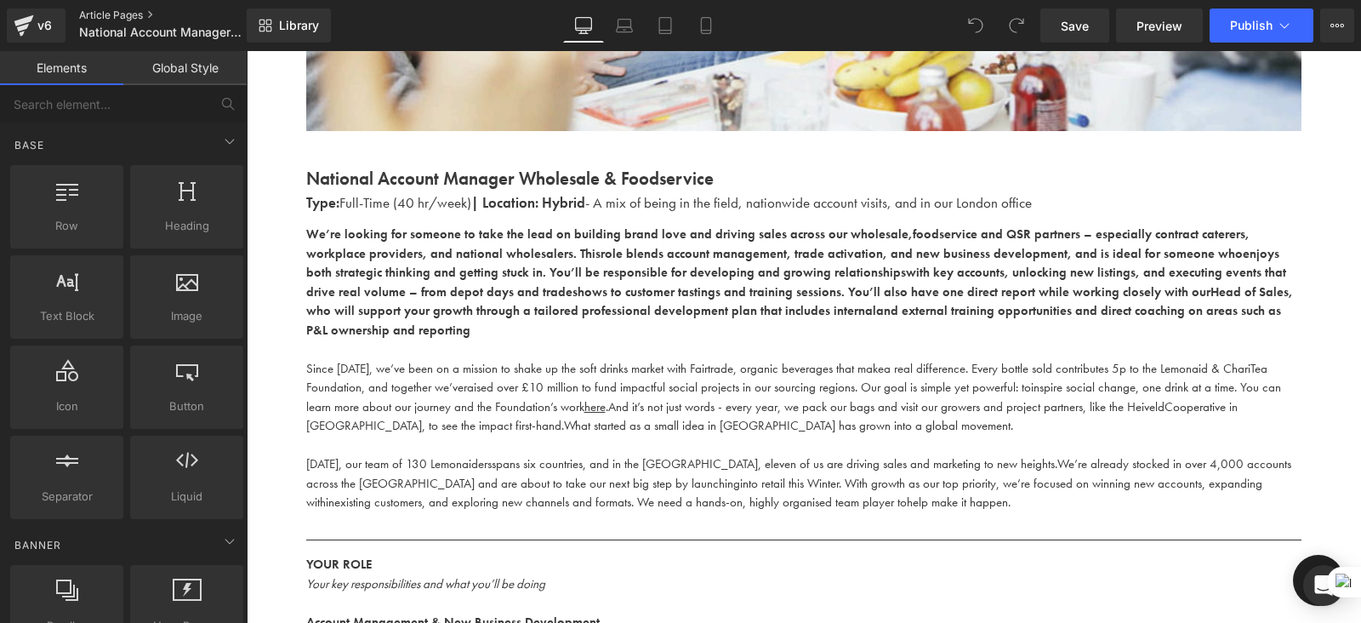
click at [115, 10] on link "Article Pages" at bounding box center [177, 16] width 196 height 14
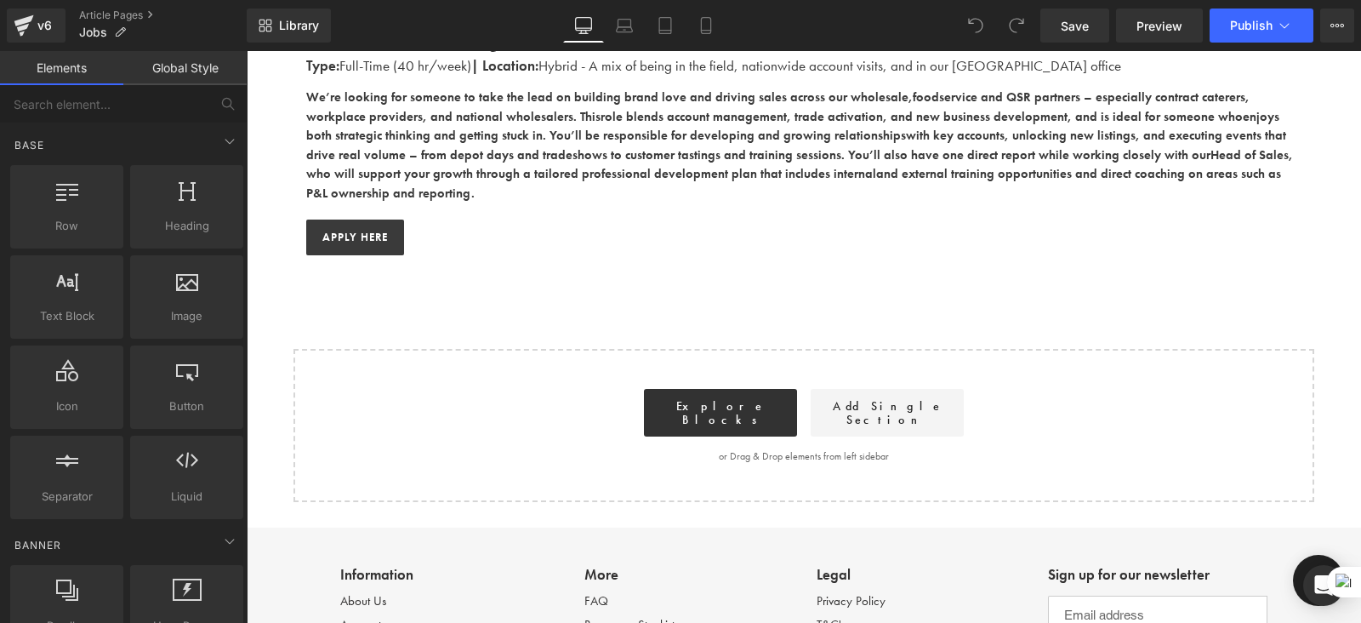
scroll to position [859, 0]
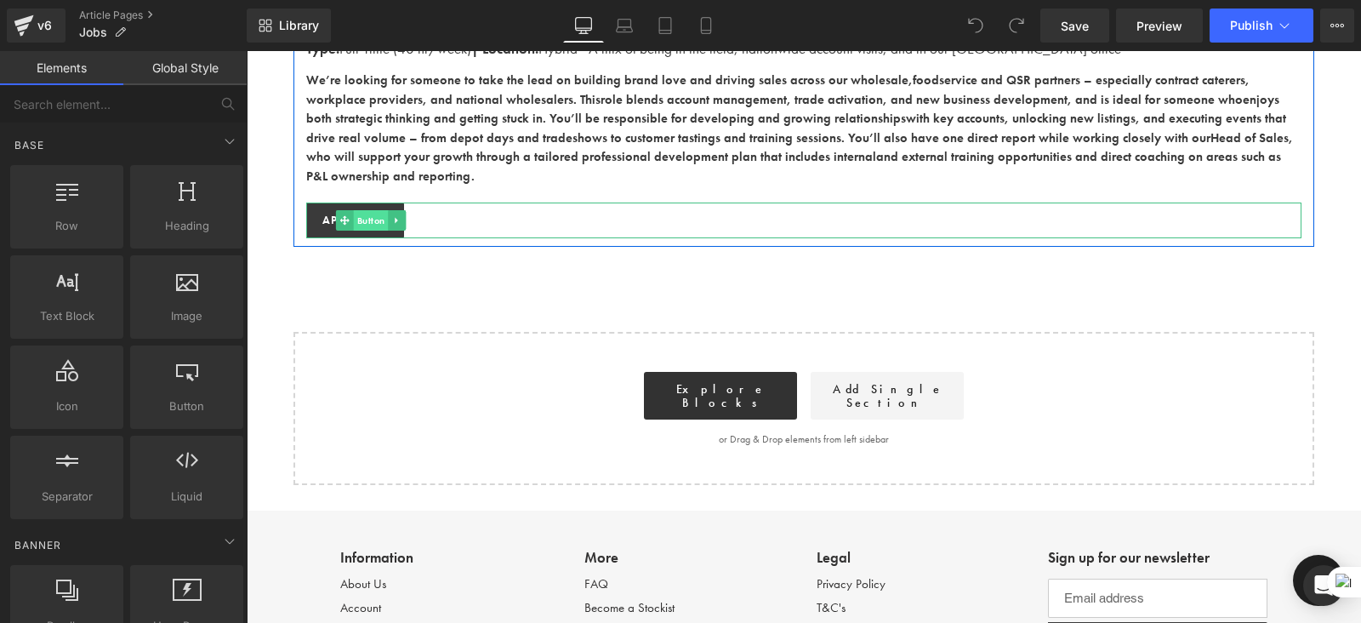
click at [361, 210] on span "Button" at bounding box center [371, 220] width 35 height 20
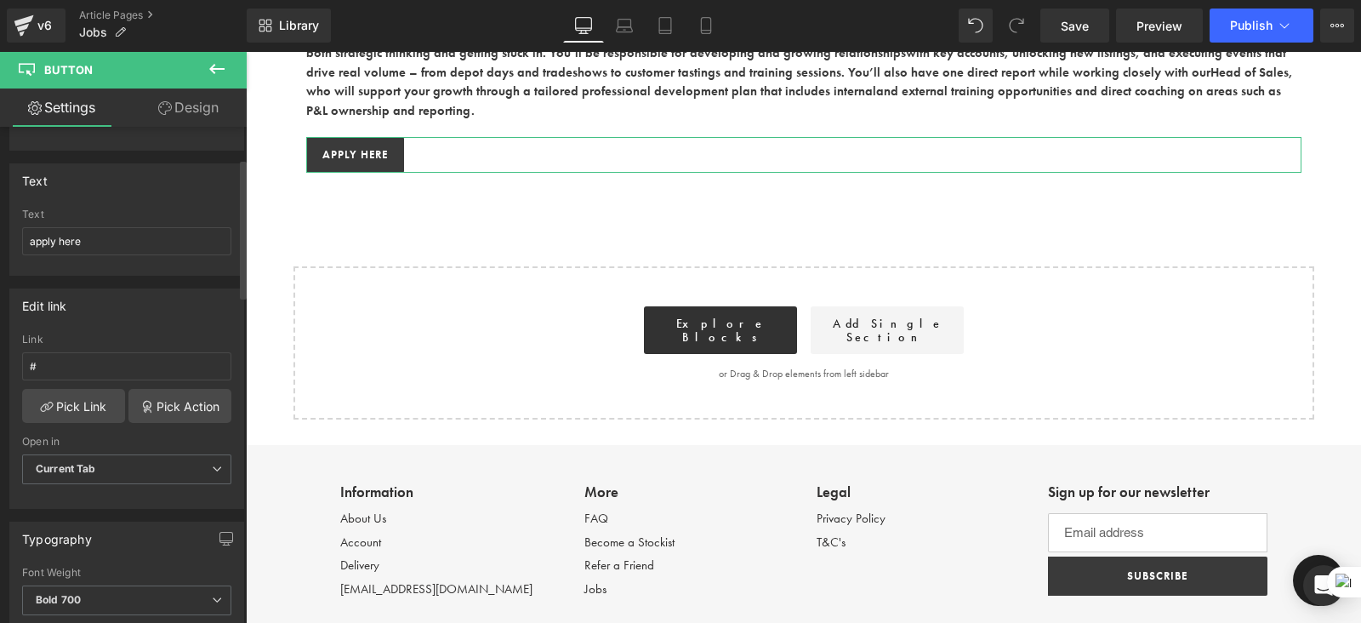
scroll to position [111, 0]
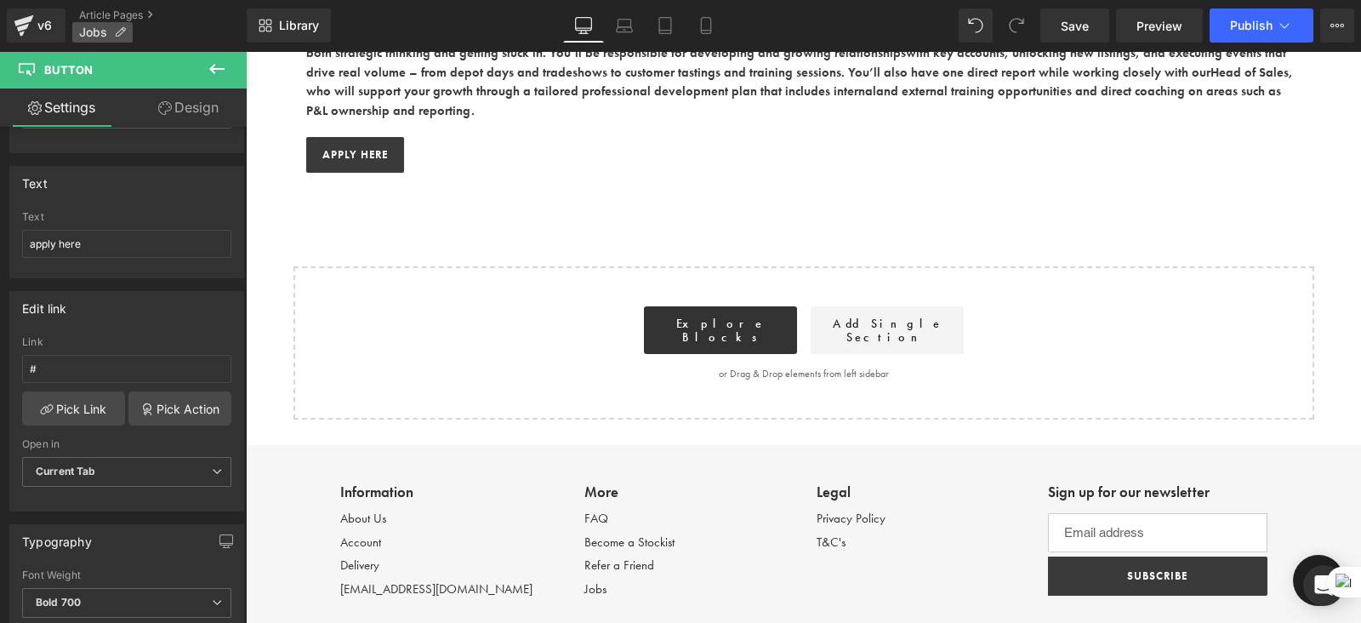
click at [96, 31] on span "Jobs" at bounding box center [93, 33] width 28 height 14
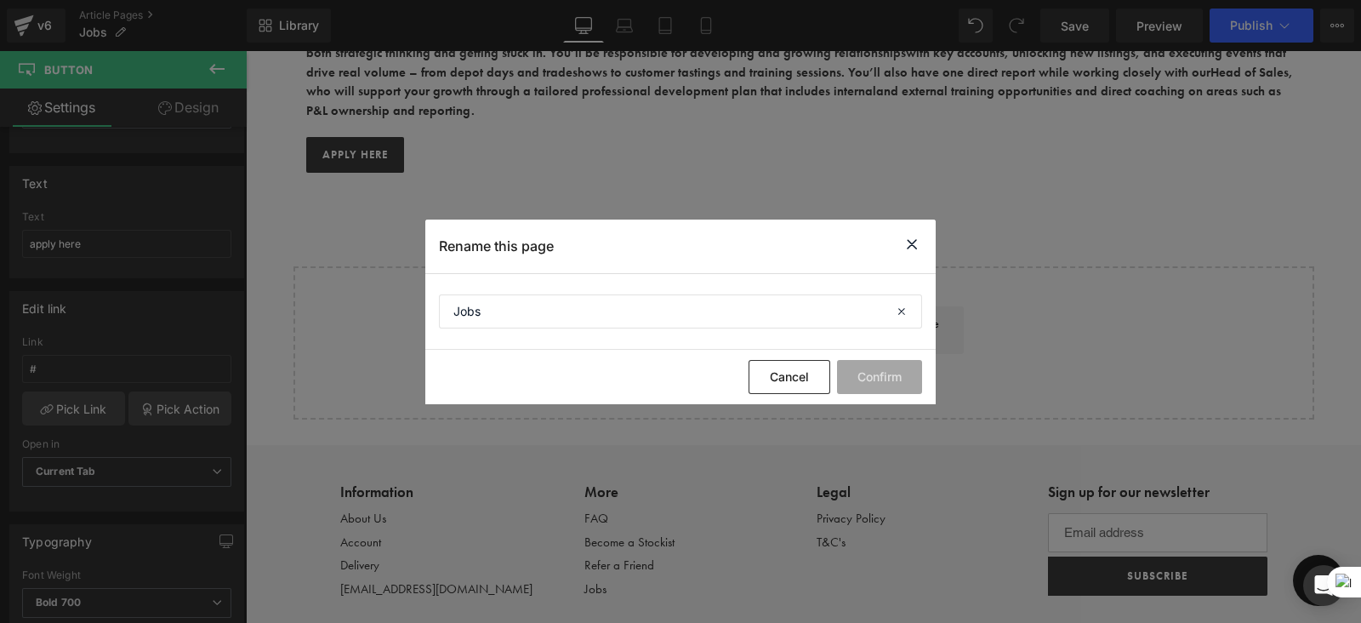
click at [907, 250] on icon at bounding box center [912, 244] width 20 height 21
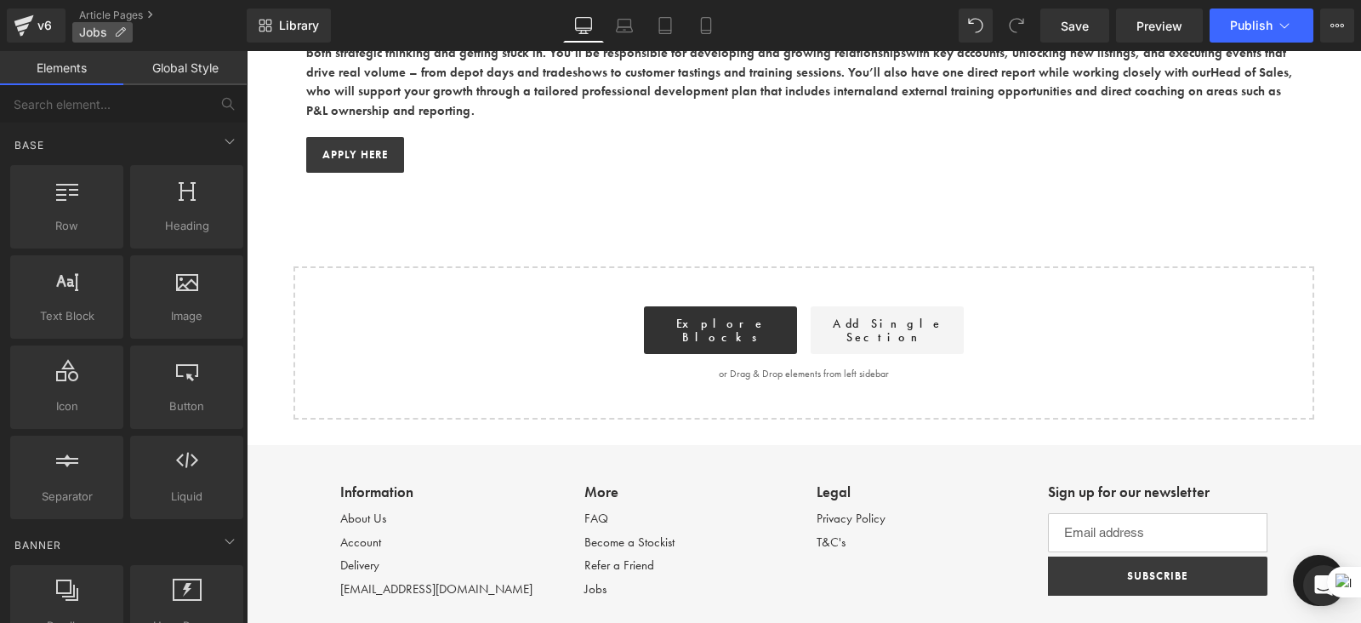
click at [106, 31] on span "Jobs" at bounding box center [93, 33] width 28 height 14
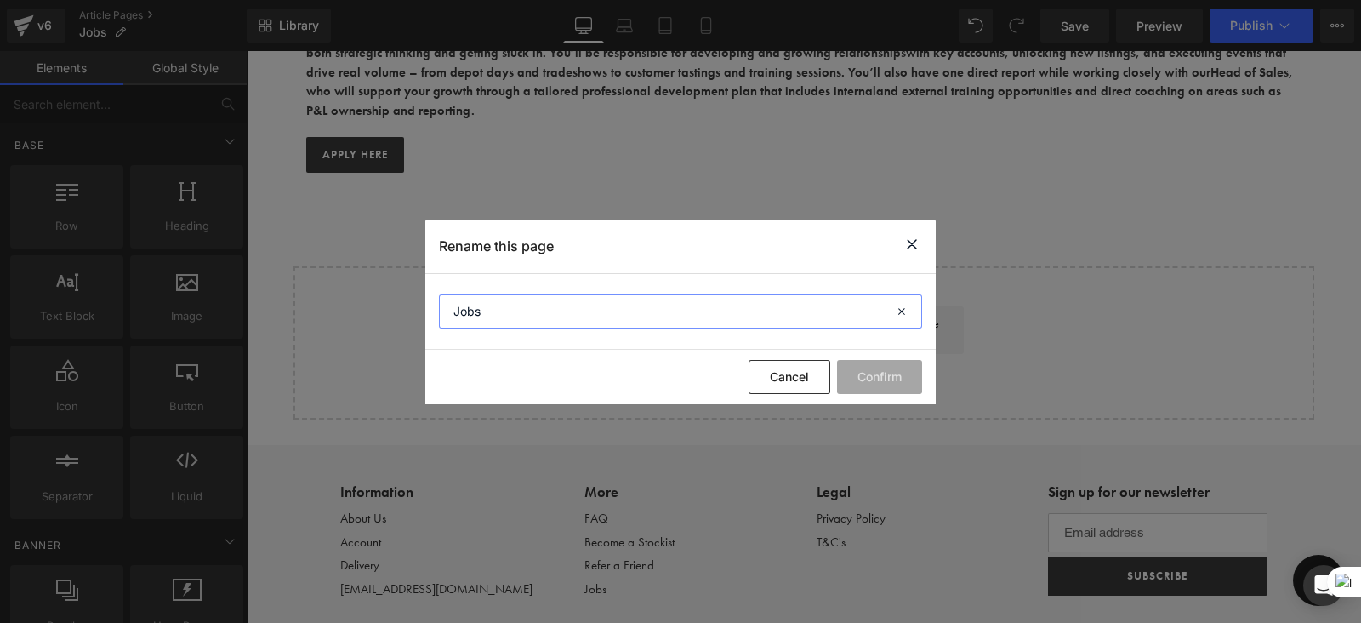
click at [545, 312] on input "Jobs" at bounding box center [680, 311] width 483 height 34
type input "J"
drag, startPoint x: 563, startPoint y: 314, endPoint x: 445, endPoint y: 303, distance: 118.8
click at [445, 303] on input "Careers" at bounding box center [680, 311] width 483 height 34
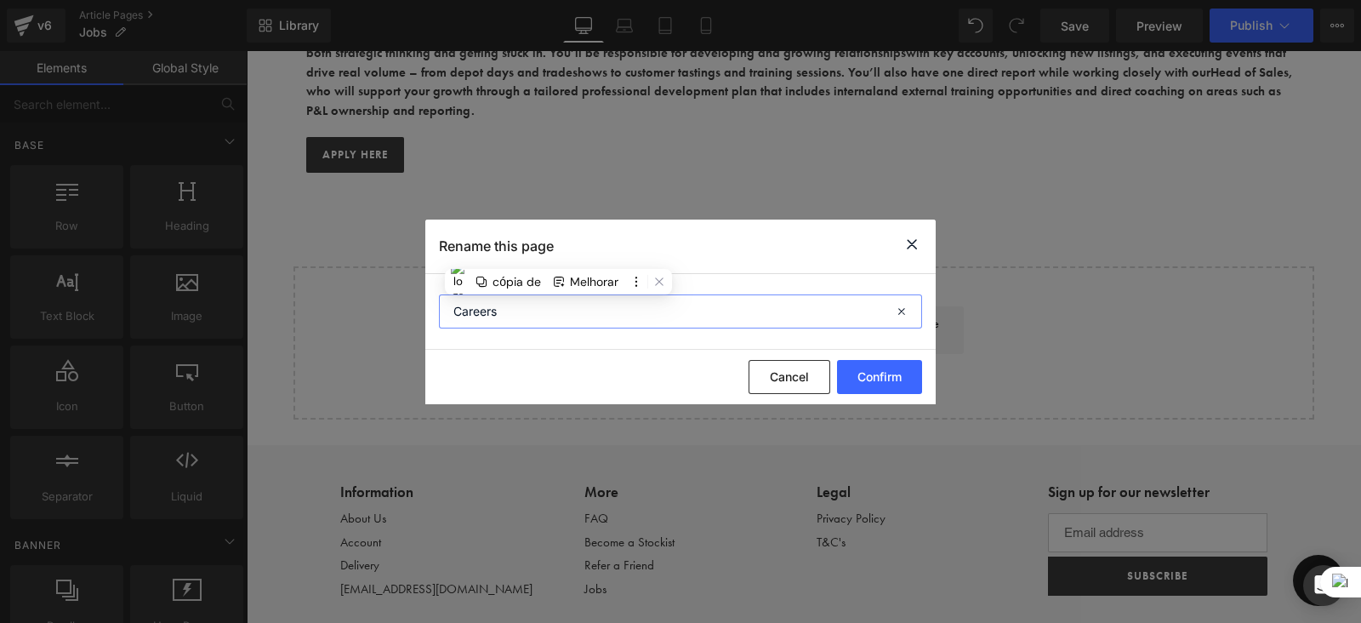
type input "Careers"
click at [625, 328] on input "Careers" at bounding box center [680, 311] width 483 height 34
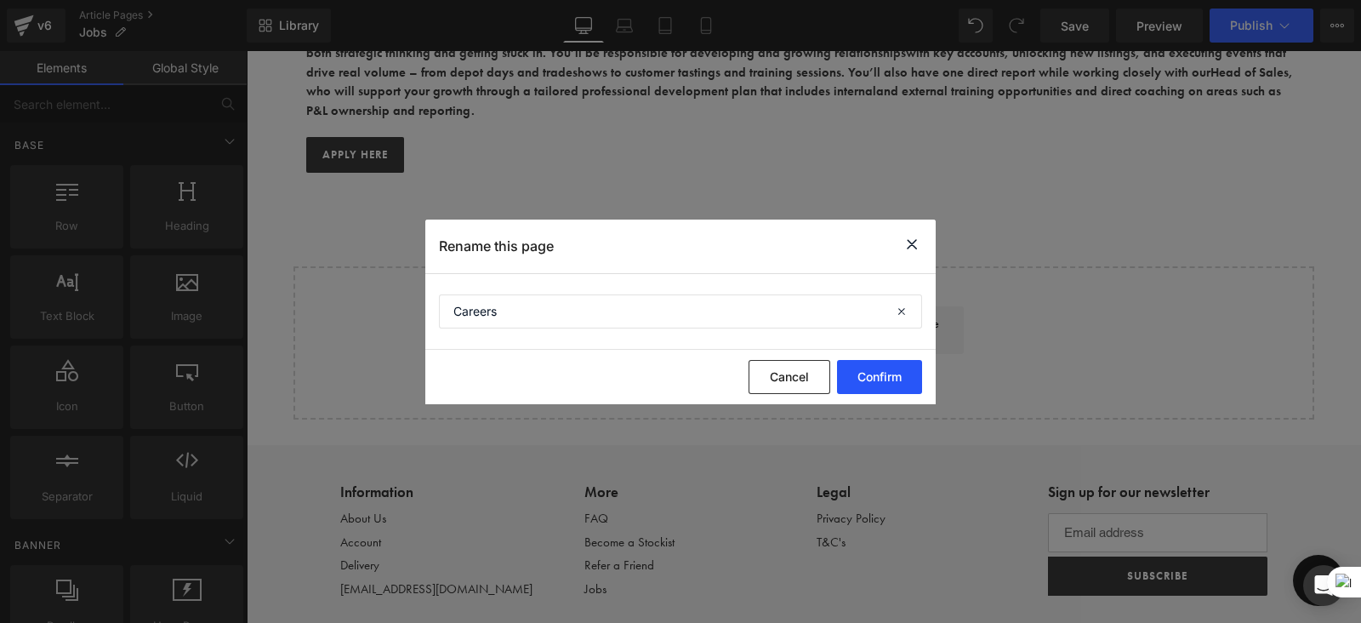
click at [885, 372] on button "Confirm" at bounding box center [879, 377] width 85 height 34
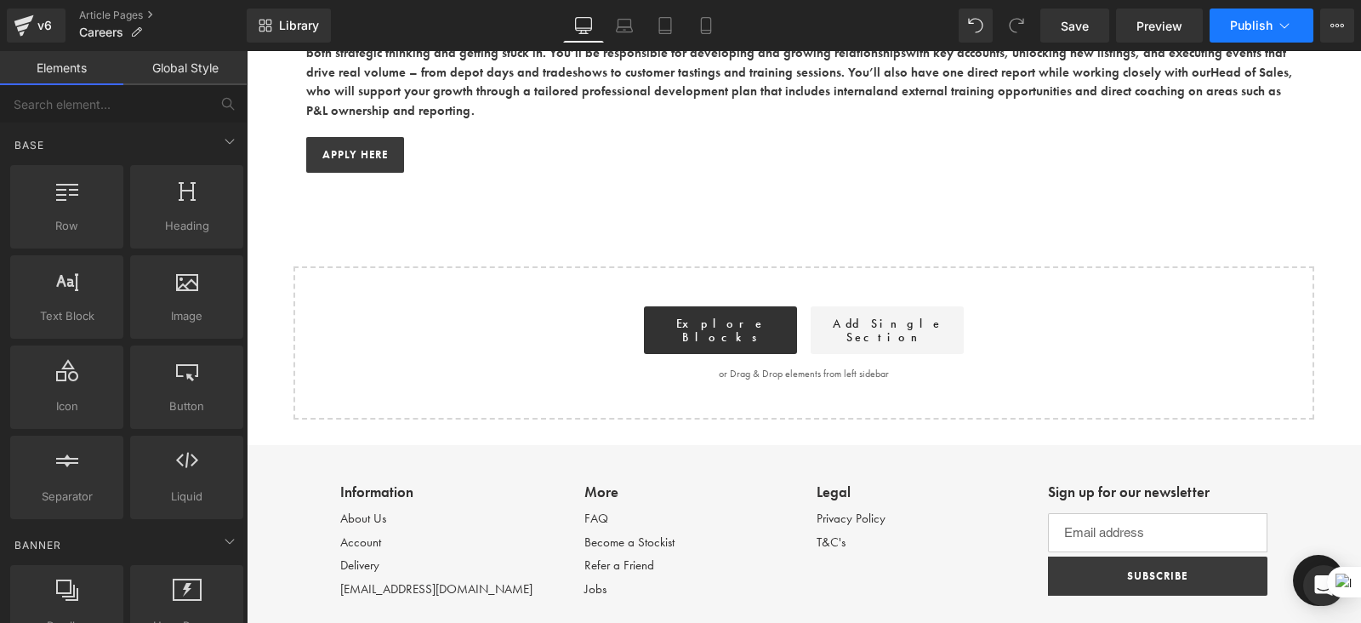
click at [1251, 32] on button "Publish" at bounding box center [1262, 26] width 104 height 34
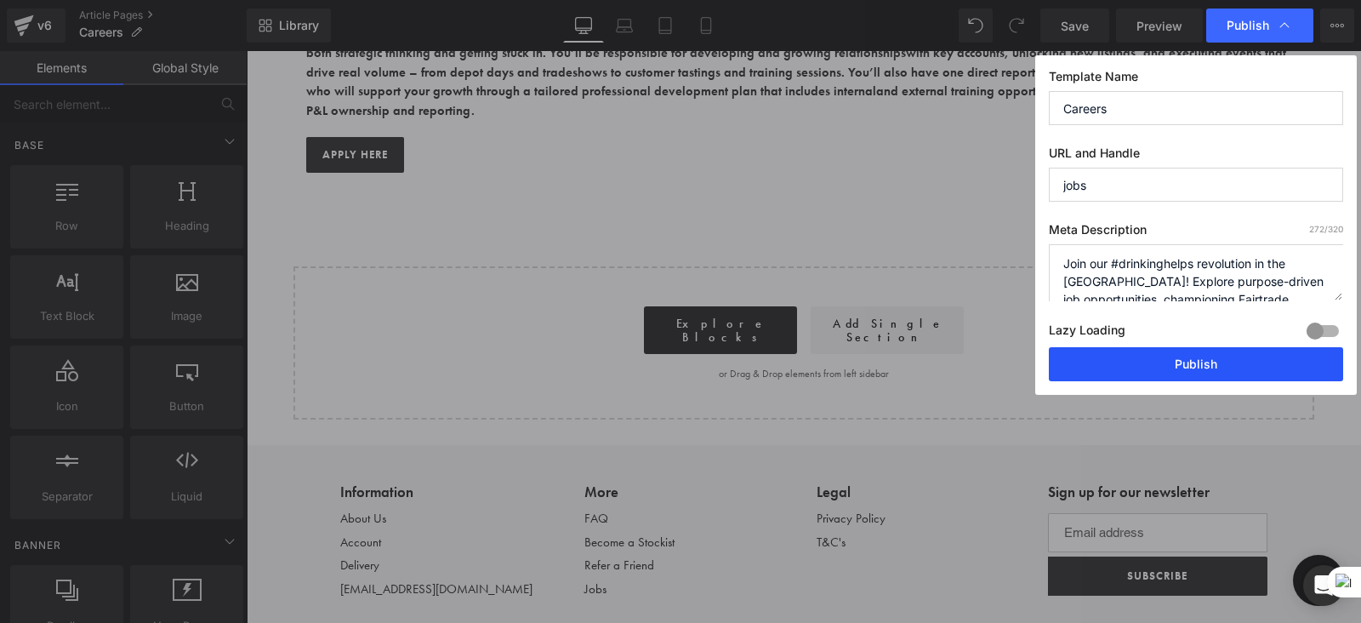
click at [1170, 358] on button "Publish" at bounding box center [1196, 364] width 294 height 34
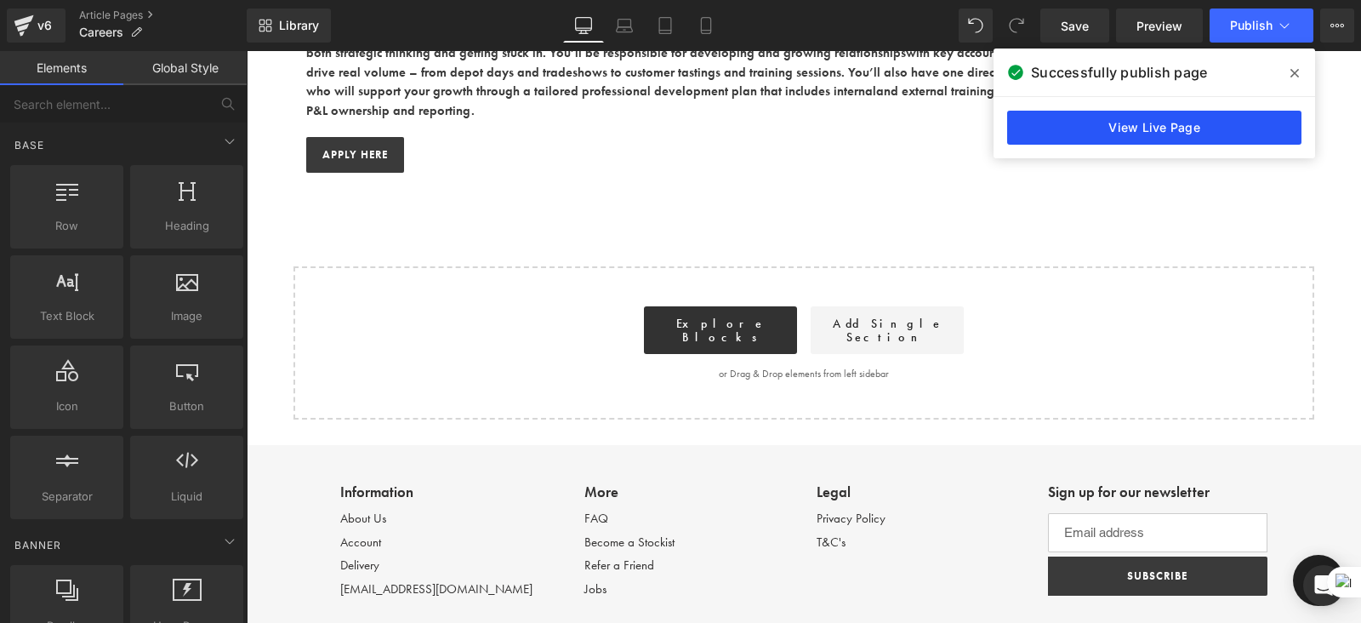
click at [1073, 126] on link "View Live Page" at bounding box center [1154, 128] width 294 height 34
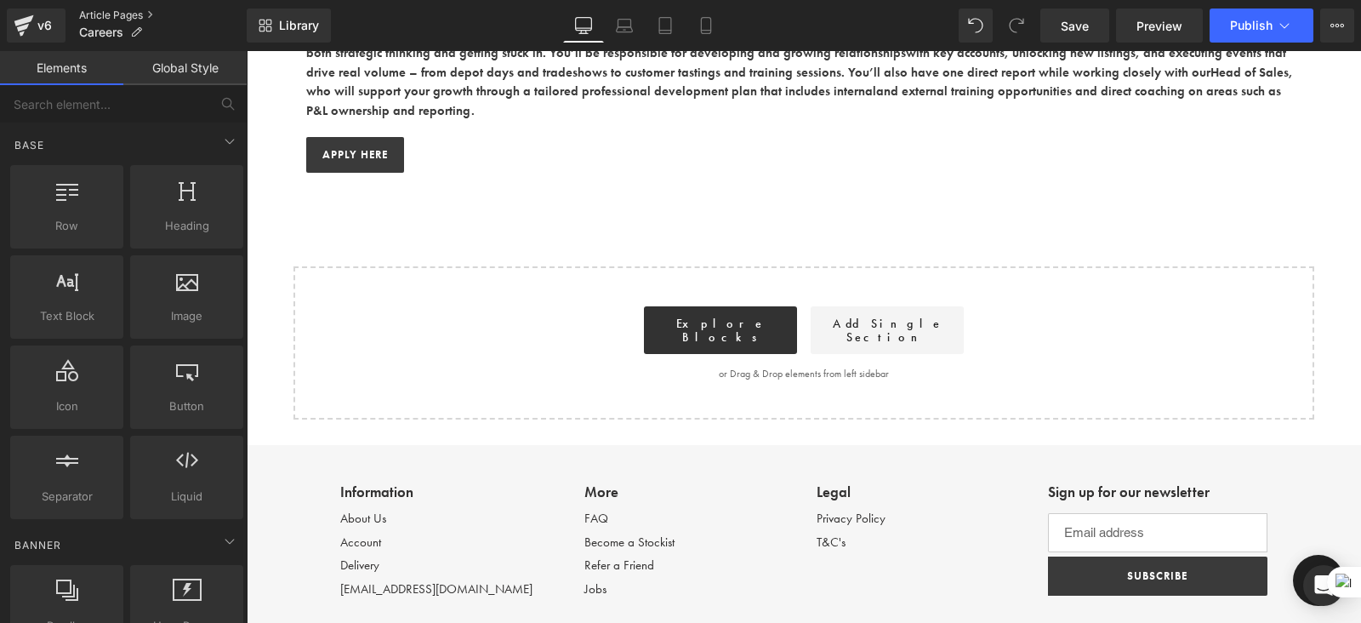
click at [115, 14] on link "Article Pages" at bounding box center [163, 16] width 168 height 14
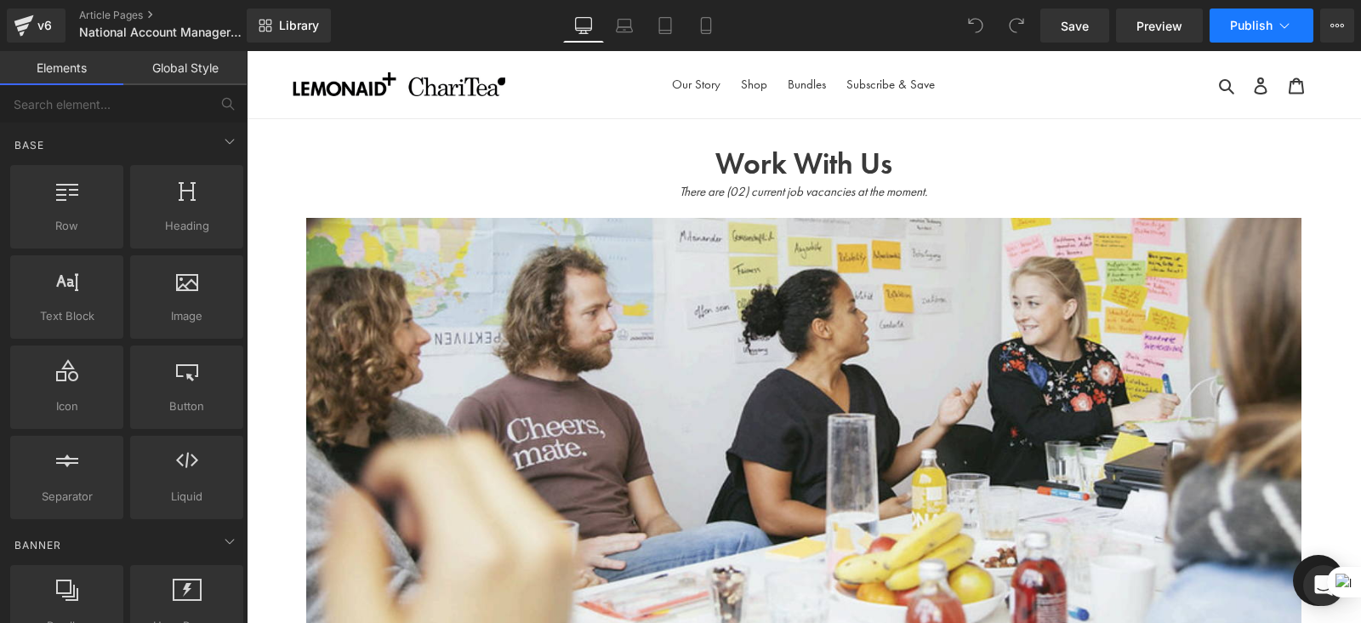
click at [1232, 20] on span "Publish" at bounding box center [1251, 26] width 43 height 14
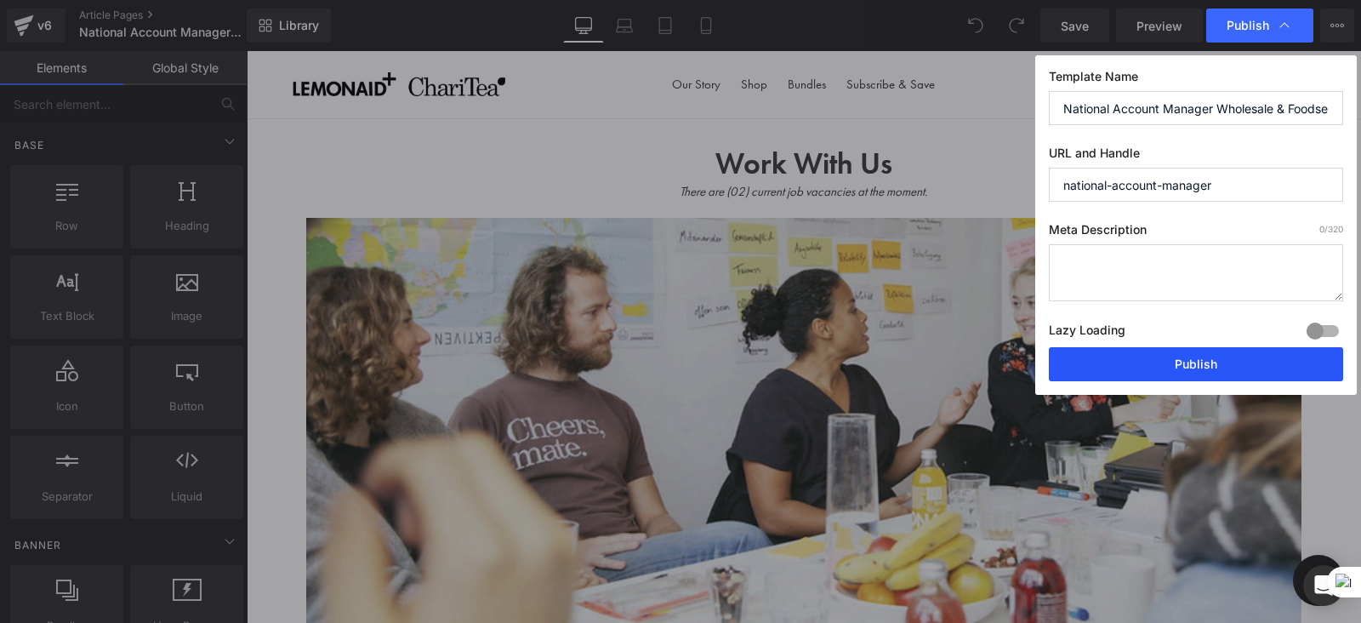
click at [1187, 357] on button "Publish" at bounding box center [1196, 364] width 294 height 34
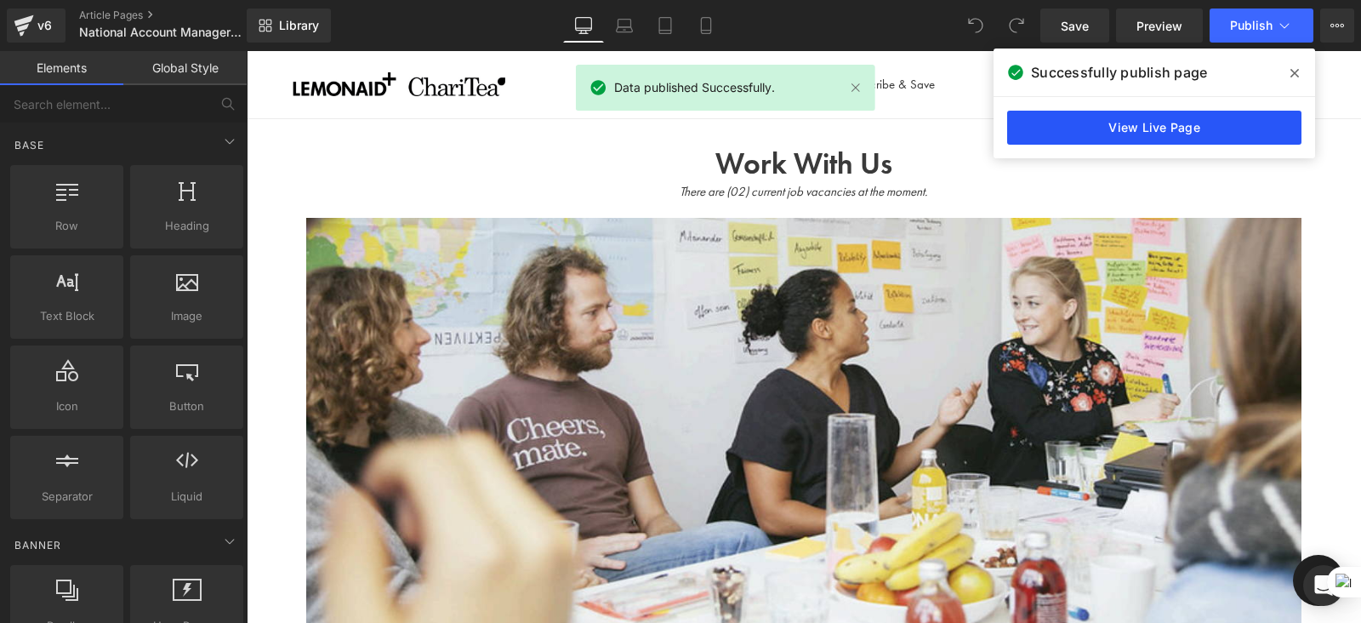
click at [1139, 137] on link "View Live Page" at bounding box center [1154, 128] width 294 height 34
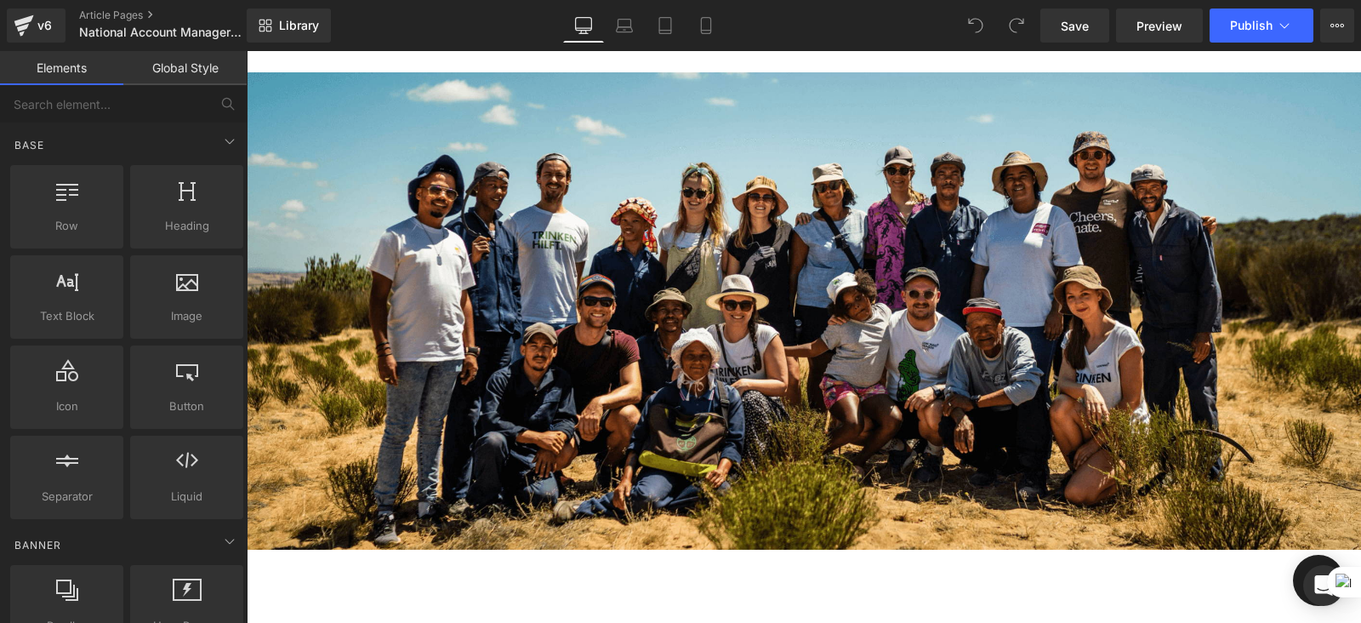
scroll to position [2674, 0]
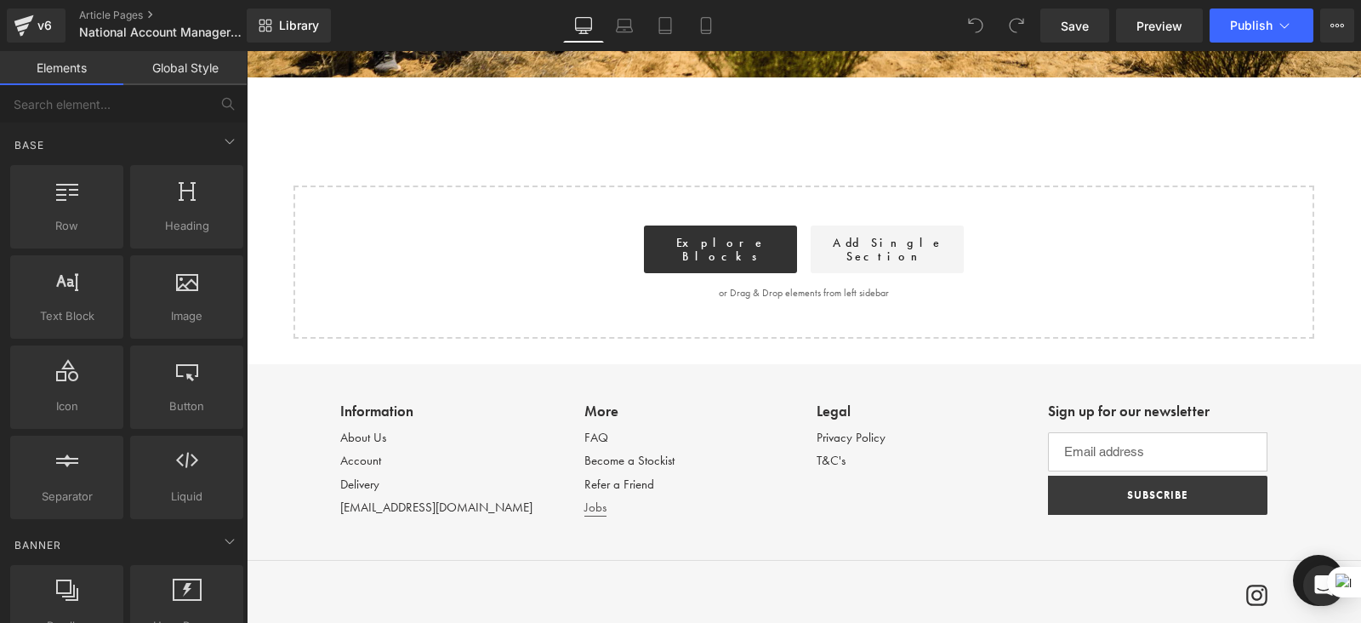
click at [591, 499] on link "Jobs" at bounding box center [596, 508] width 22 height 18
click at [117, 19] on link "Article Pages" at bounding box center [177, 16] width 196 height 14
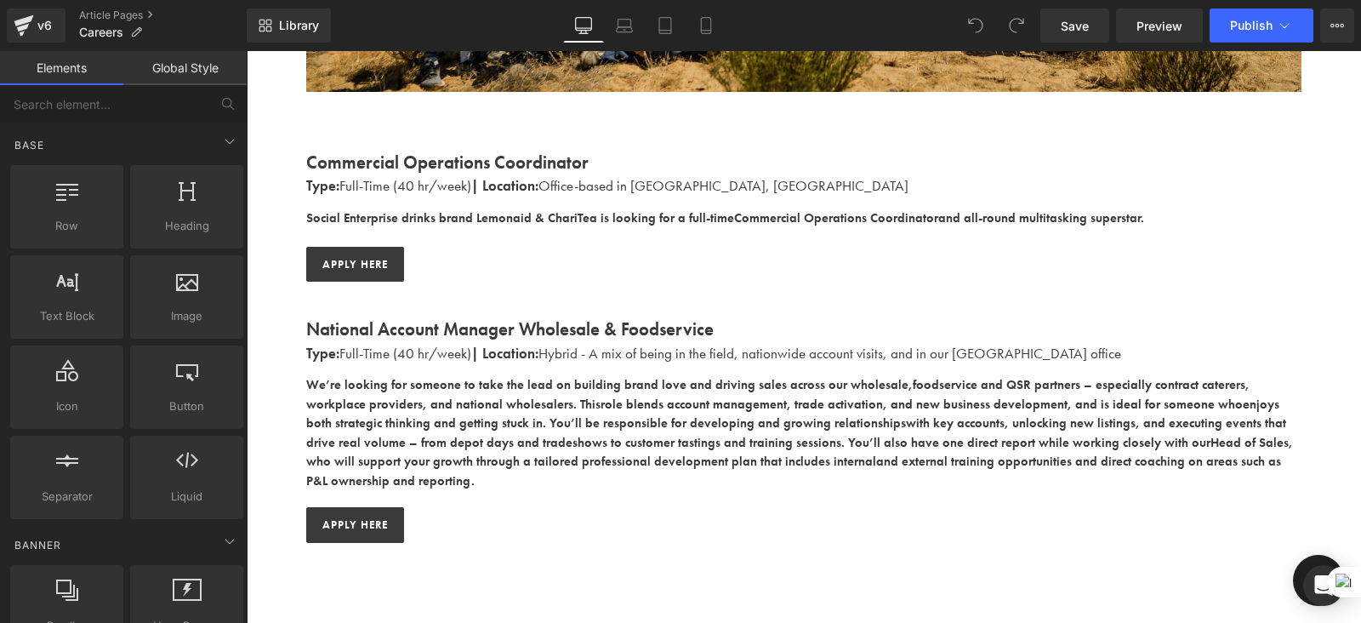
scroll to position [553, 0]
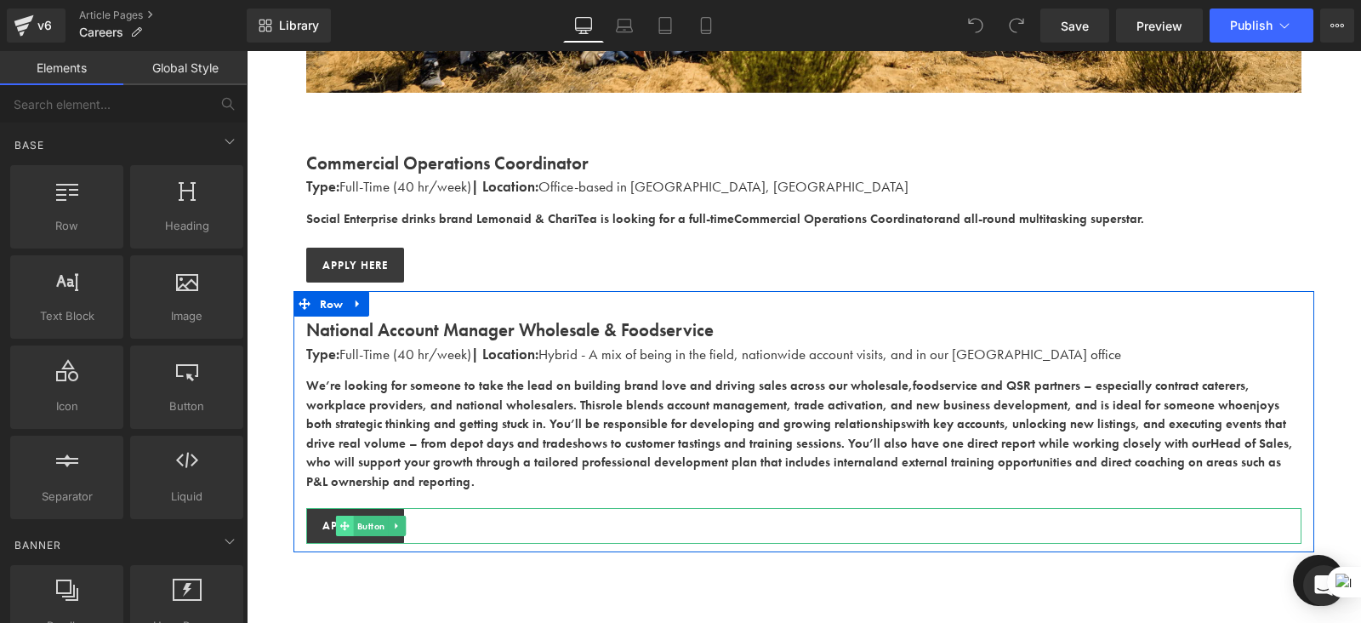
click at [343, 516] on span at bounding box center [345, 526] width 18 height 20
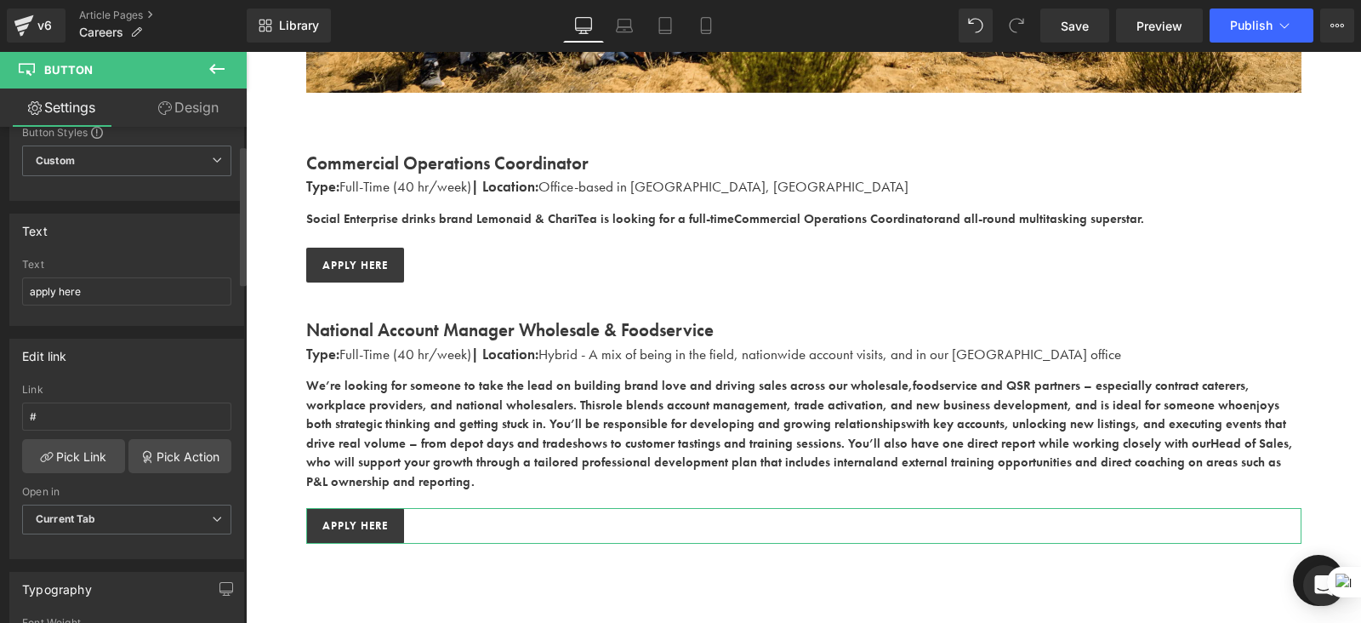
scroll to position [0, 0]
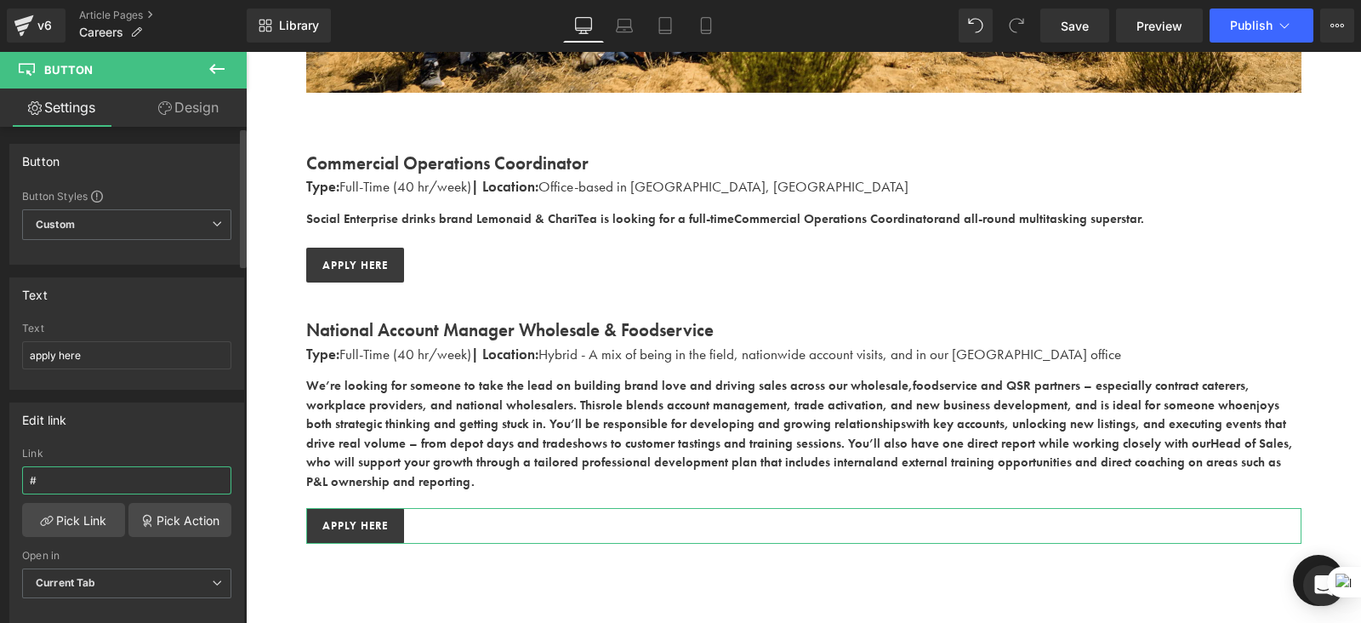
click at [83, 482] on input "#" at bounding box center [126, 480] width 209 height 28
paste input "https://drinkinghelps.co.uk/blogs/news/national-account-manager?_ab=0&key=17549…"
type input "https://drinkinghelps.co.uk/blogs/news/national-account-manager?_ab=0&key=17549…"
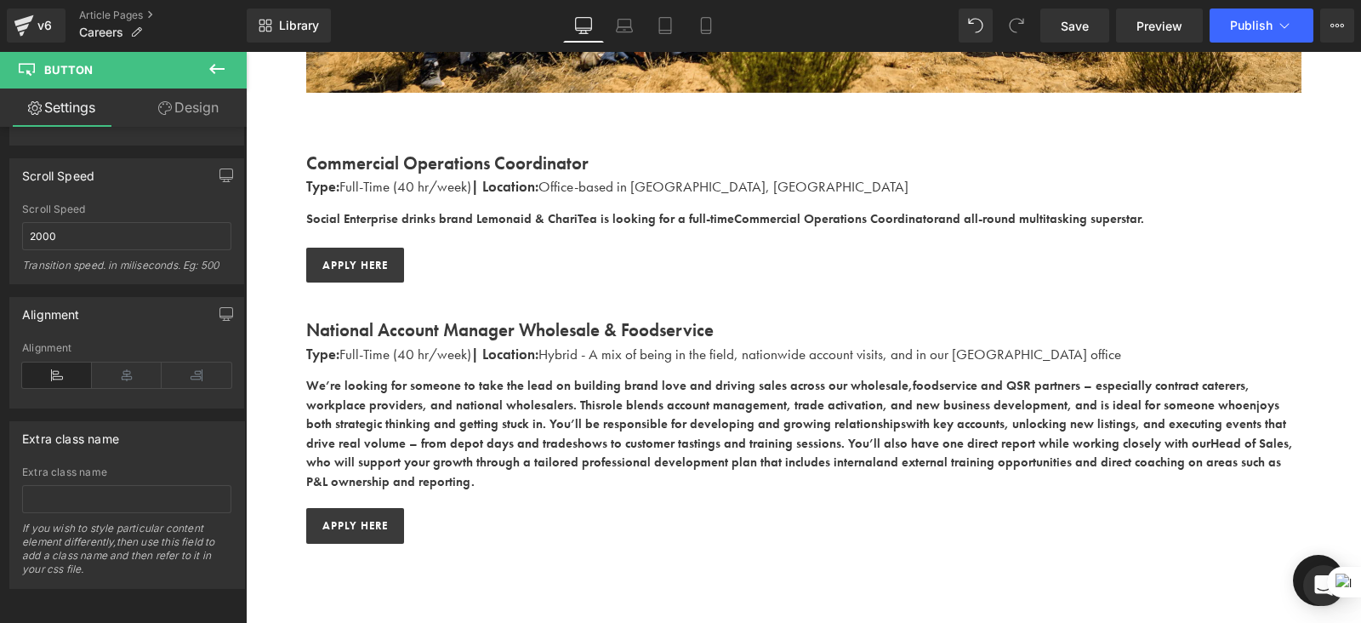
scroll to position [0, 0]
click at [219, 78] on icon at bounding box center [217, 69] width 20 height 20
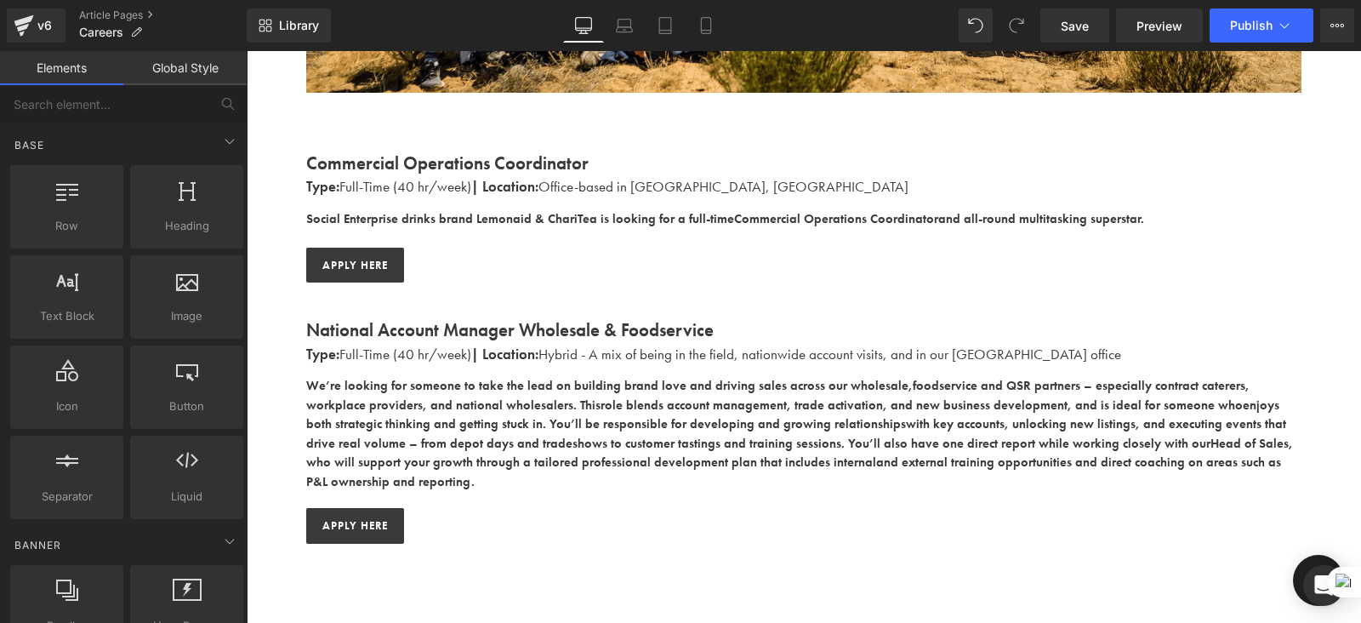
click at [402, 555] on div "Work With Us Heading There are (02) current job vacancies at the moment. Text B…" at bounding box center [804, 202] width 1116 height 1178
click at [1242, 30] on span "Publish" at bounding box center [1251, 26] width 43 height 14
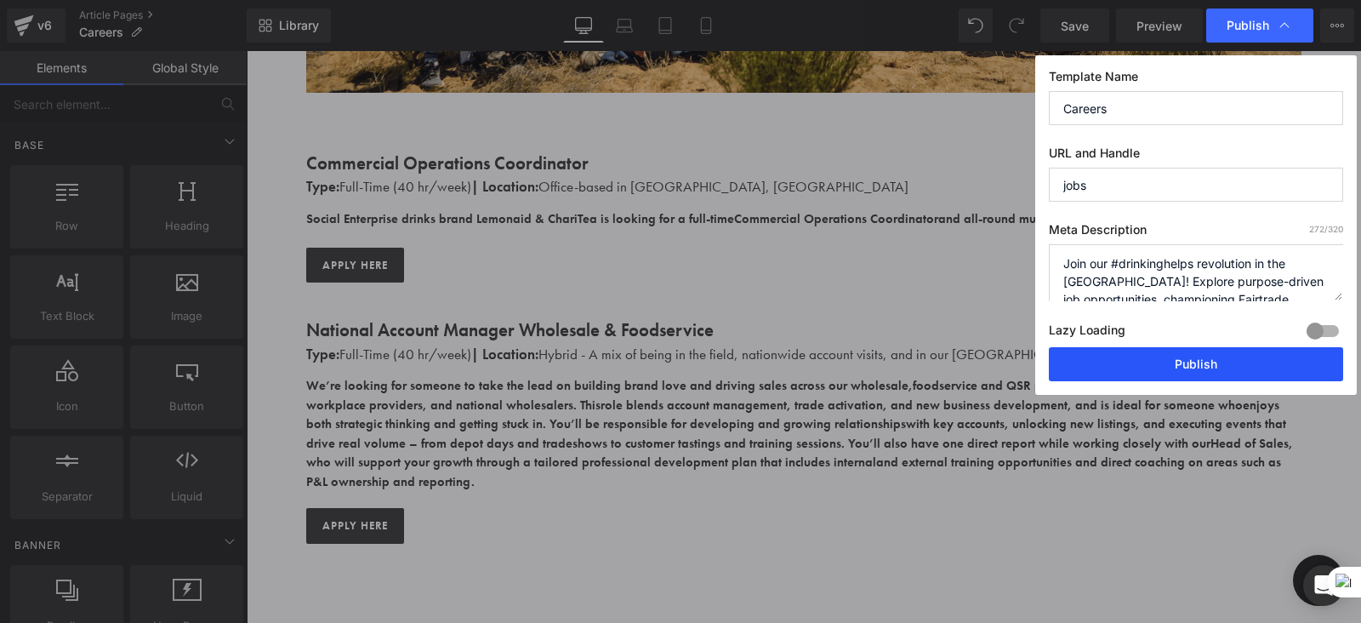
click at [1166, 364] on button "Publish" at bounding box center [1196, 364] width 294 height 34
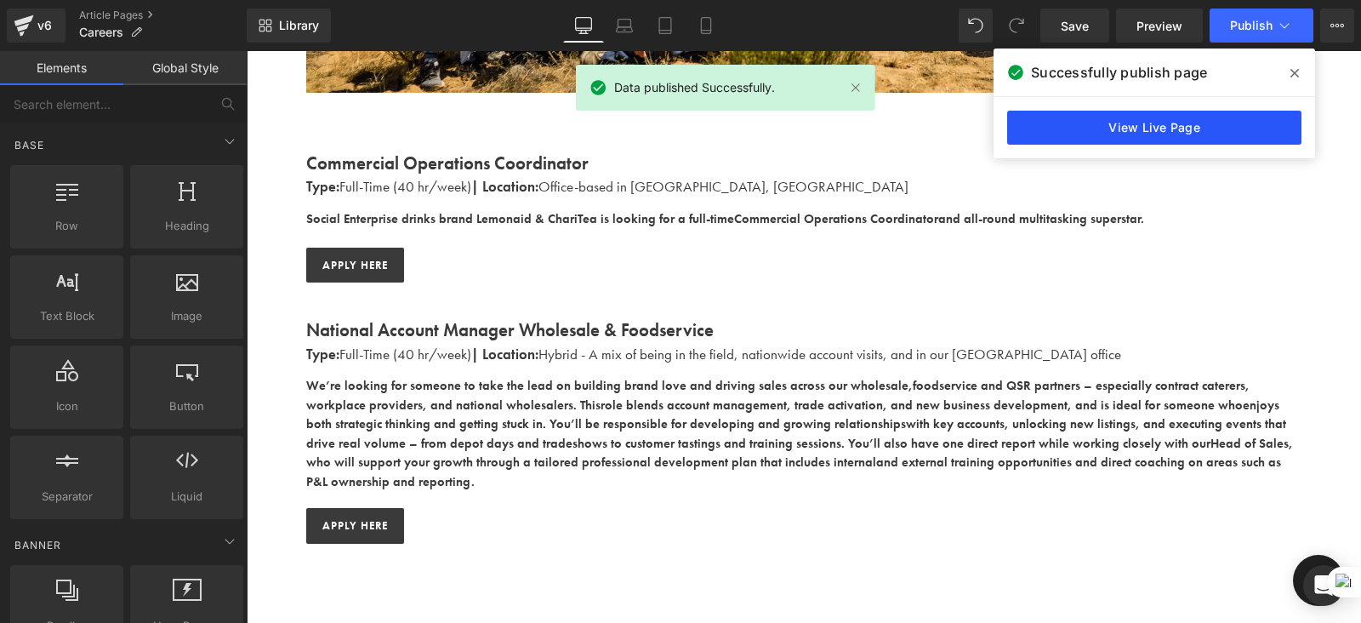
click at [1162, 130] on link "View Live Page" at bounding box center [1154, 128] width 294 height 34
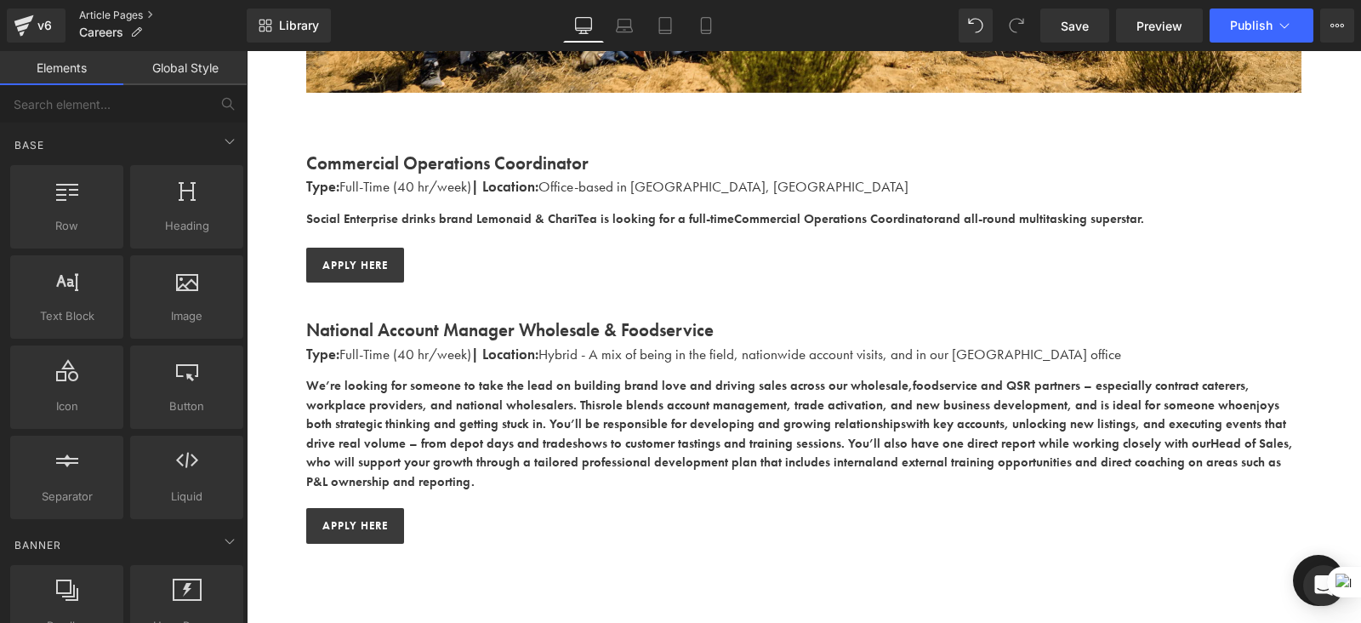
click at [108, 12] on link "Article Pages" at bounding box center [163, 16] width 168 height 14
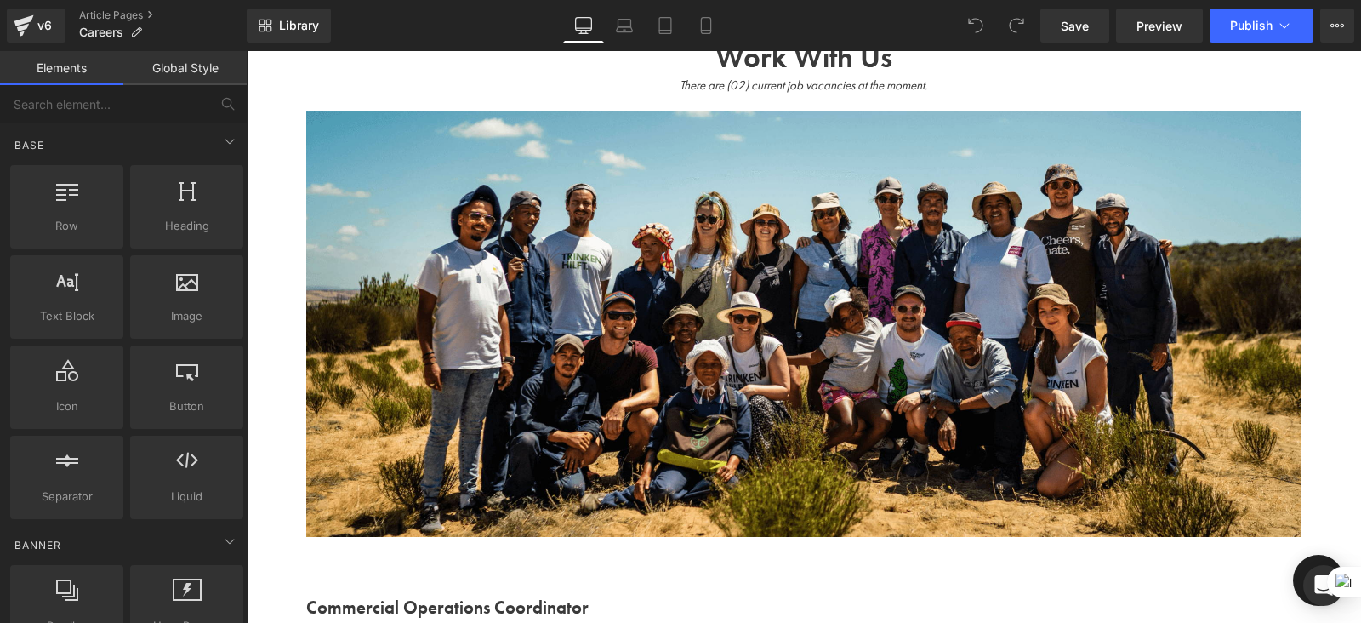
scroll to position [73, 0]
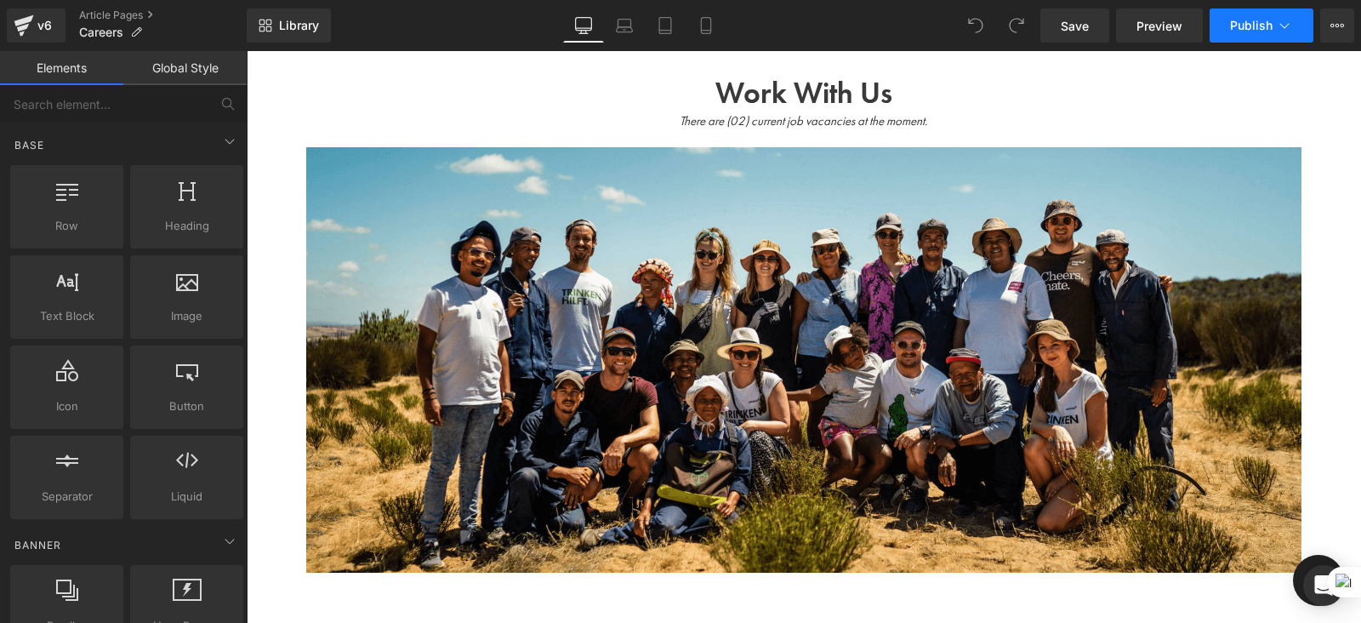
click at [1236, 37] on button "Publish" at bounding box center [1262, 26] width 104 height 34
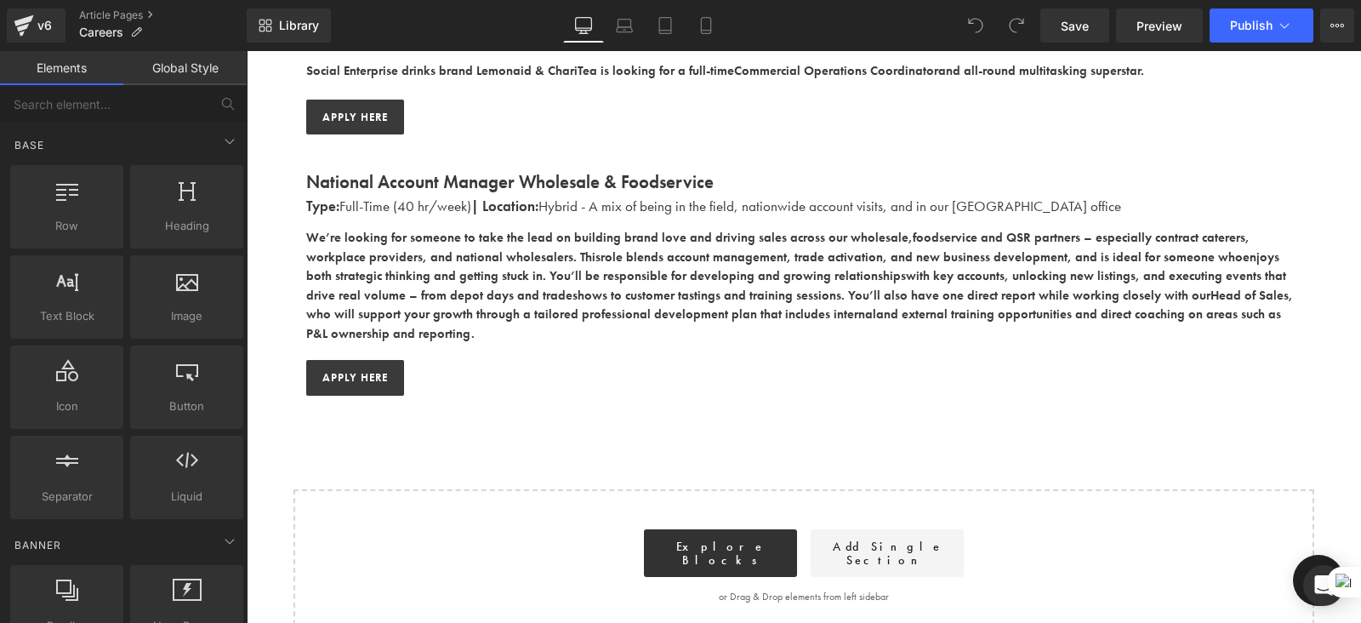
scroll to position [1007, 0]
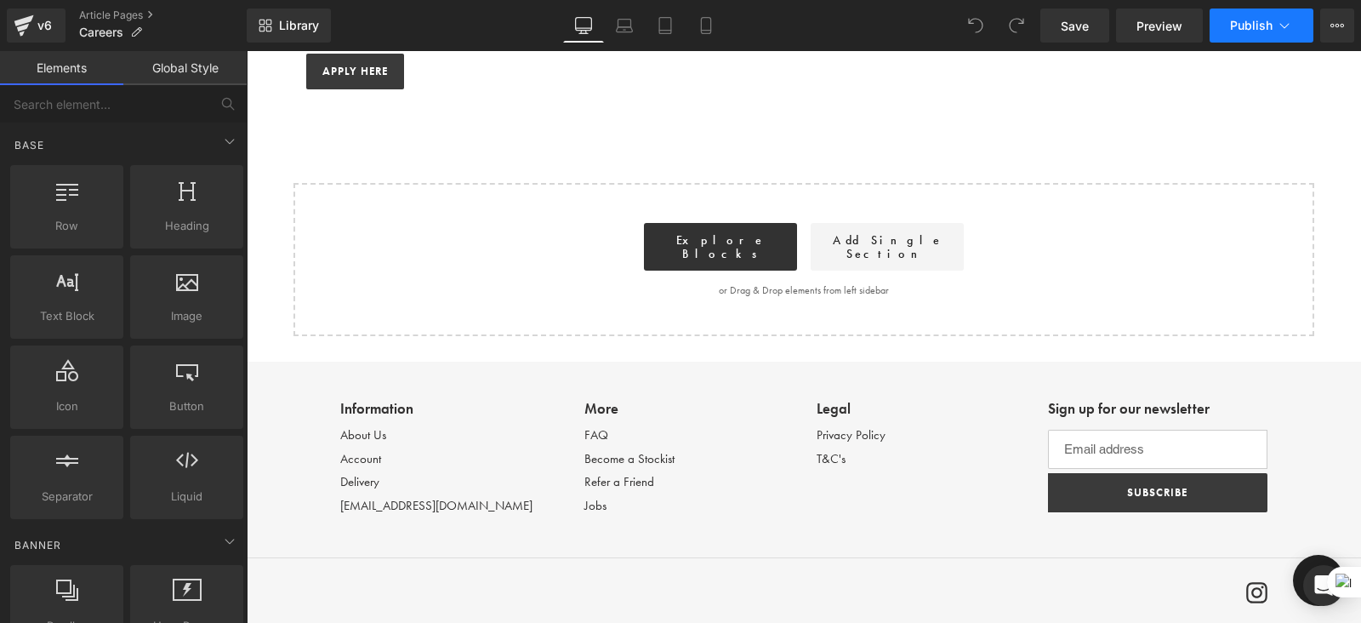
click at [1247, 26] on span "Publish" at bounding box center [1251, 26] width 43 height 14
click at [1247, 25] on span "Publish" at bounding box center [1251, 26] width 43 height 14
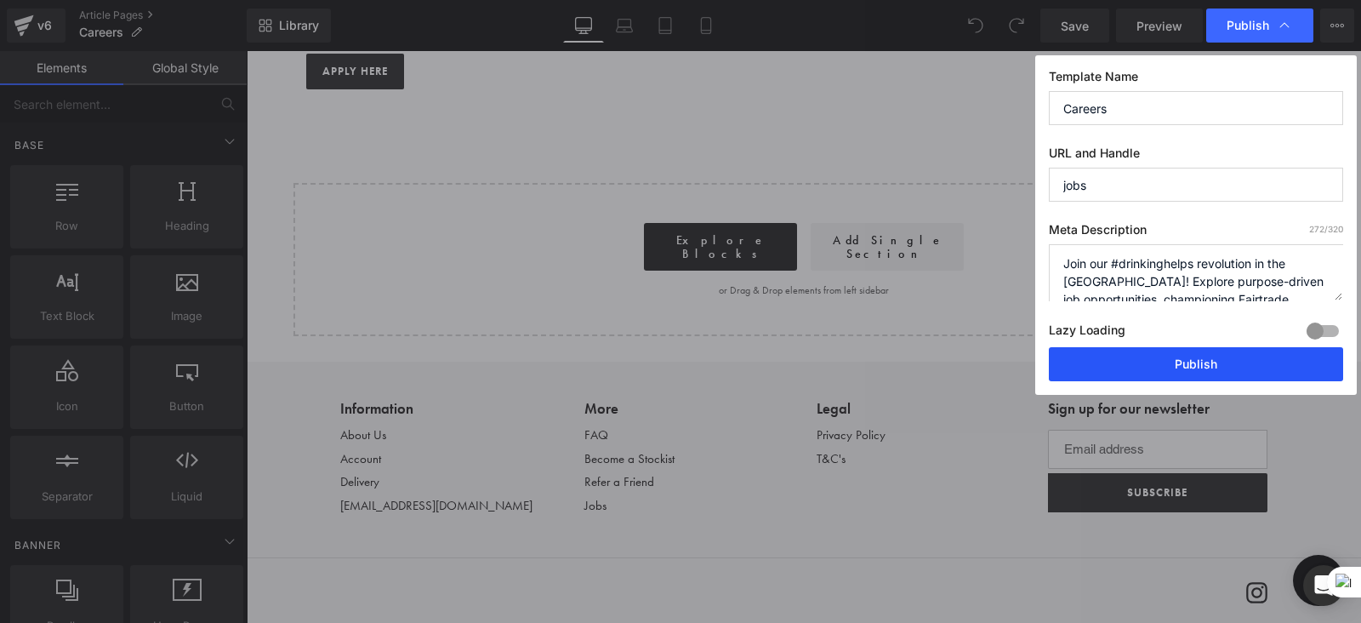
click at [1212, 357] on button "Publish" at bounding box center [1196, 364] width 294 height 34
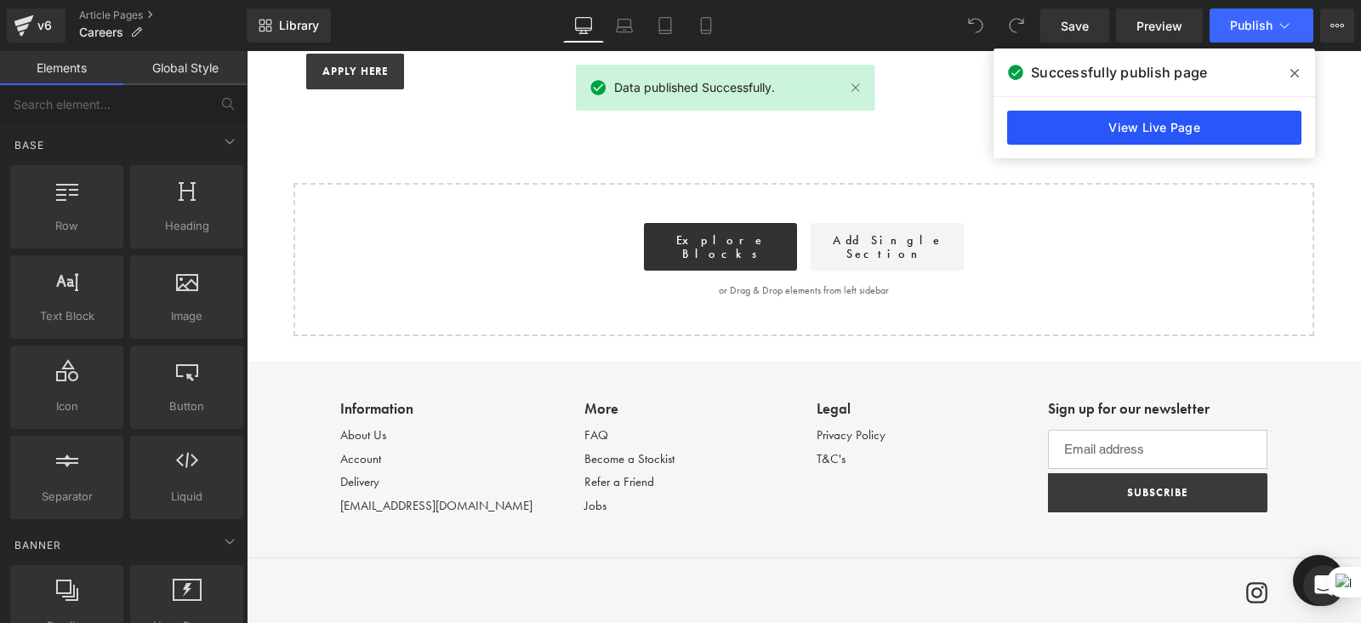
click at [1152, 125] on link "View Live Page" at bounding box center [1154, 128] width 294 height 34
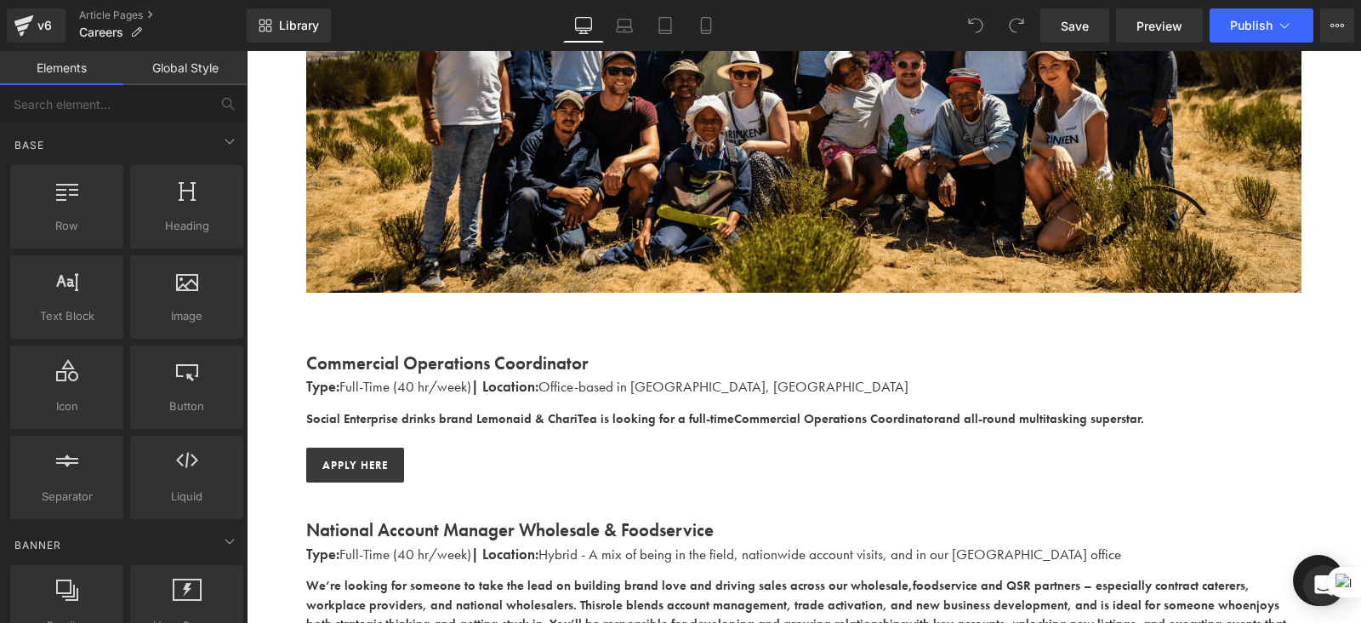
scroll to position [365, 0]
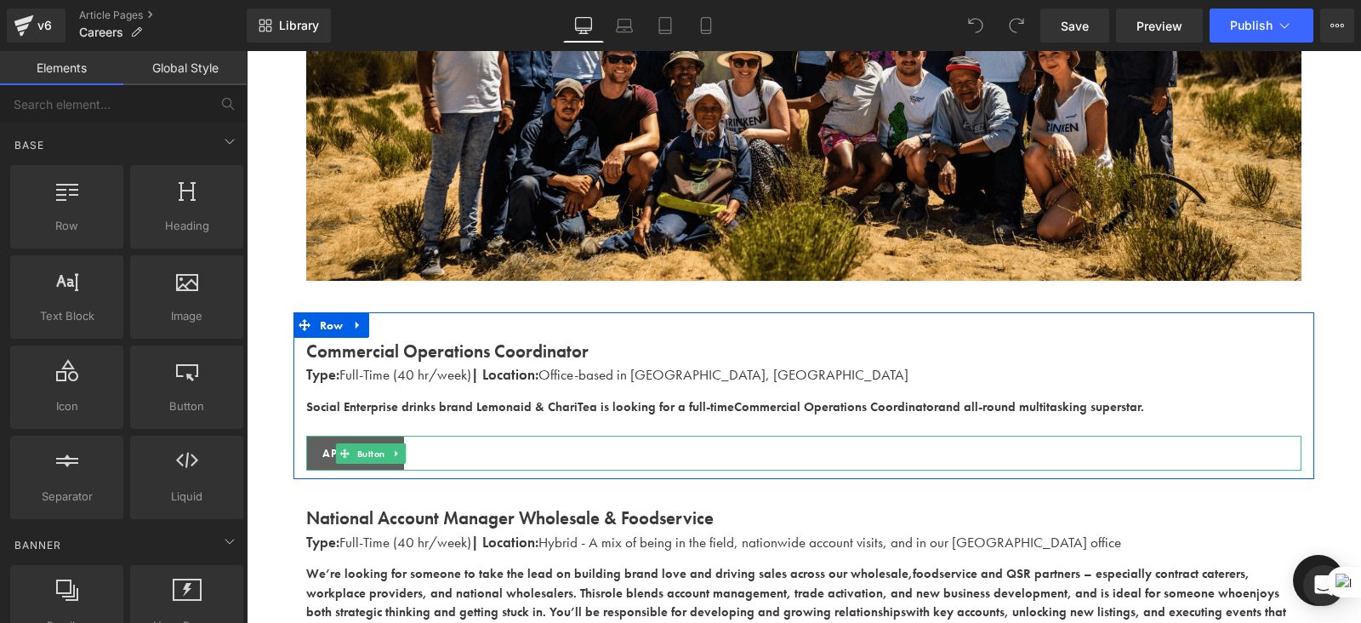
click at [357, 440] on link "apply here" at bounding box center [355, 454] width 98 height 36
